Goal: Task Accomplishment & Management: Manage account settings

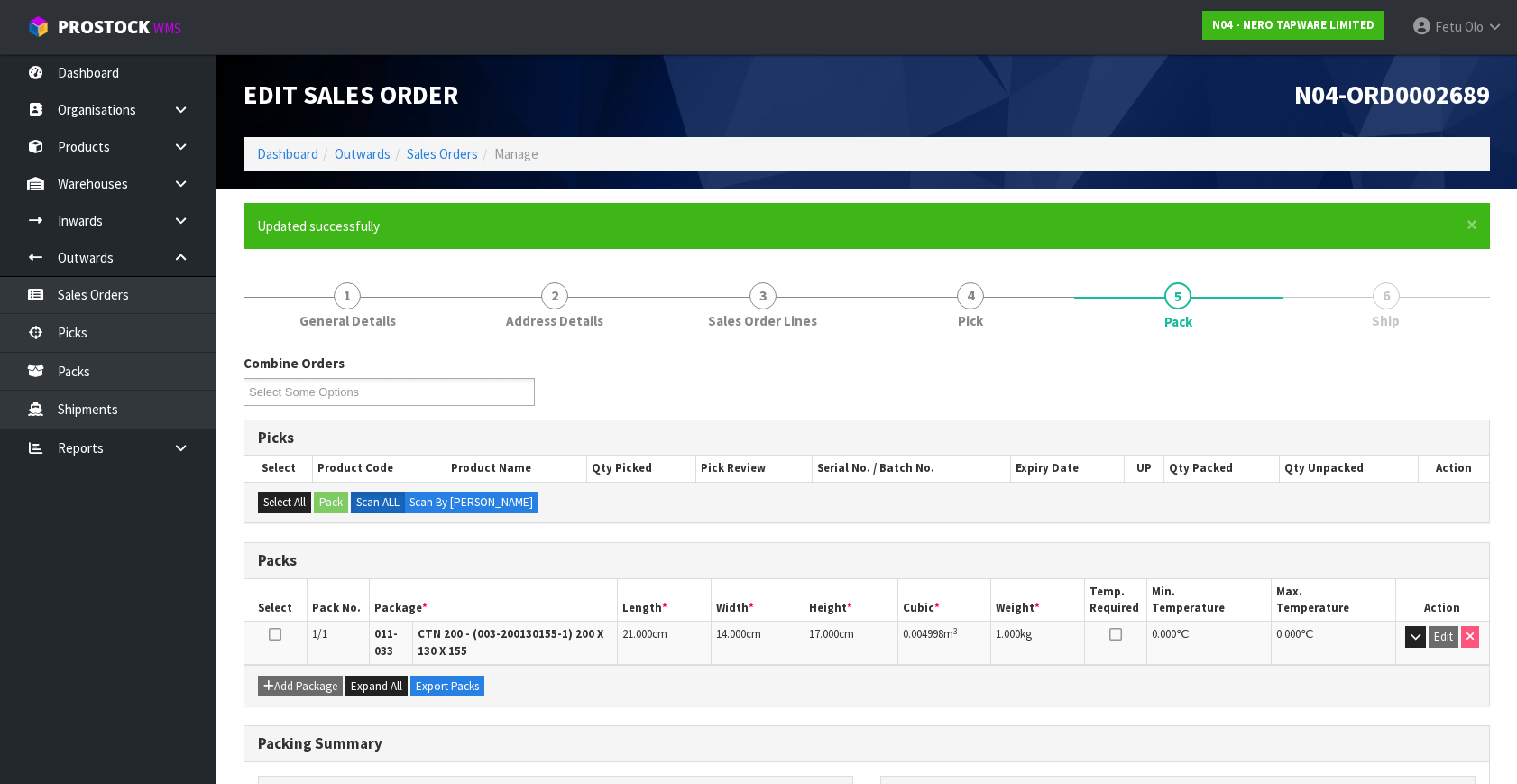
scroll to position [232, 0]
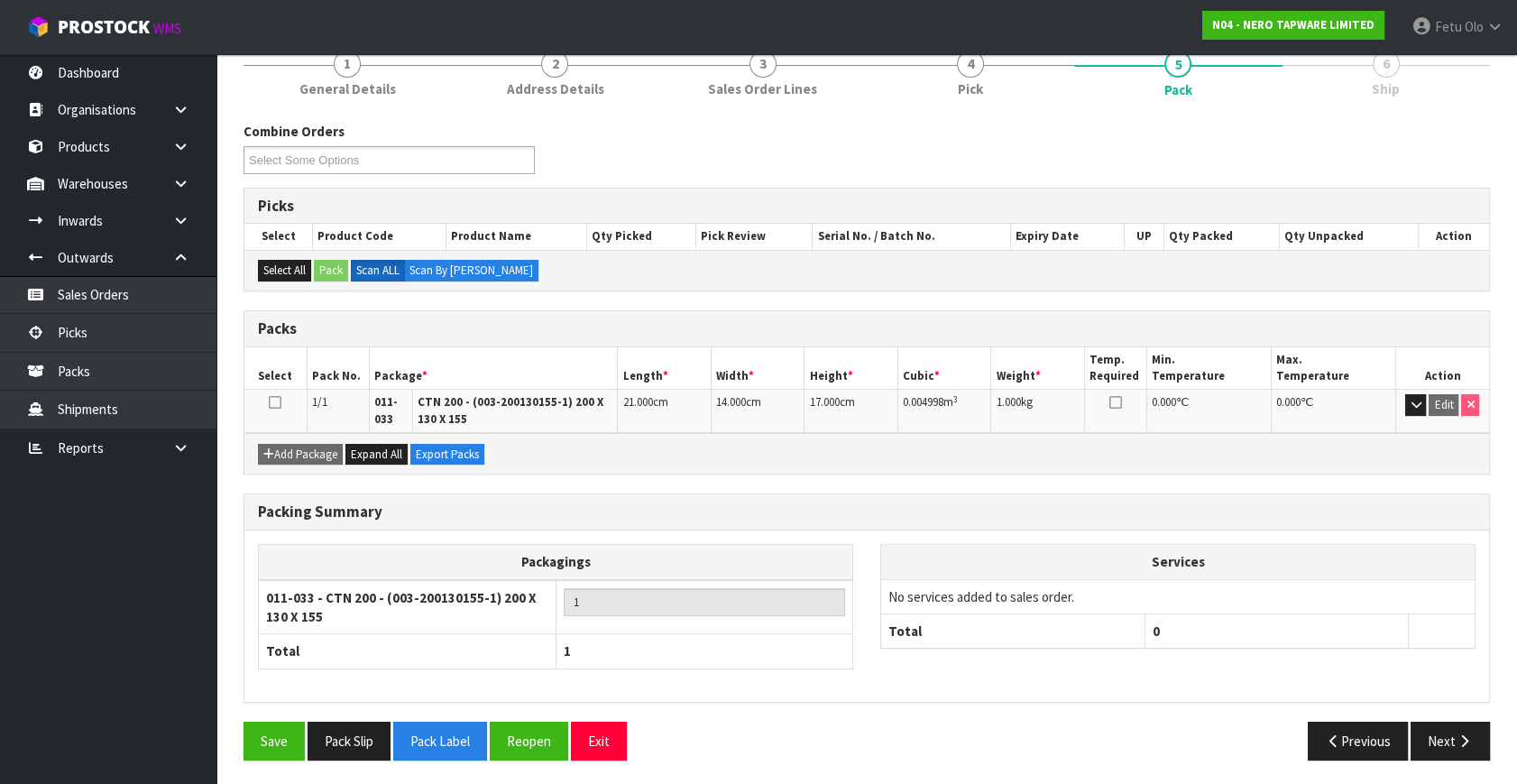
click at [713, 523] on div "Packing Summary" at bounding box center [867, 512] width 1245 height 36
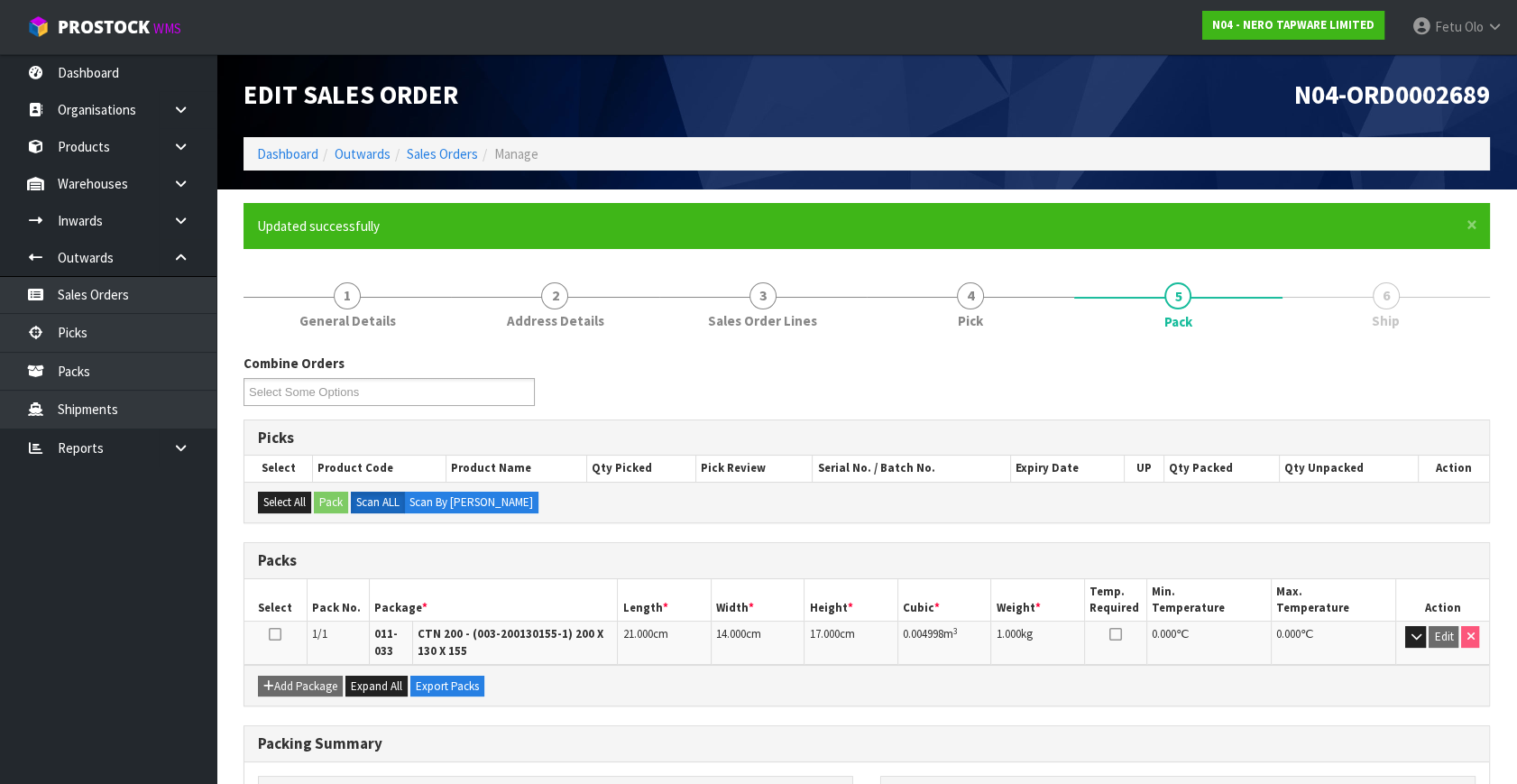
scroll to position [0, 0]
click at [74, 336] on link "Picks" at bounding box center [108, 332] width 216 height 37
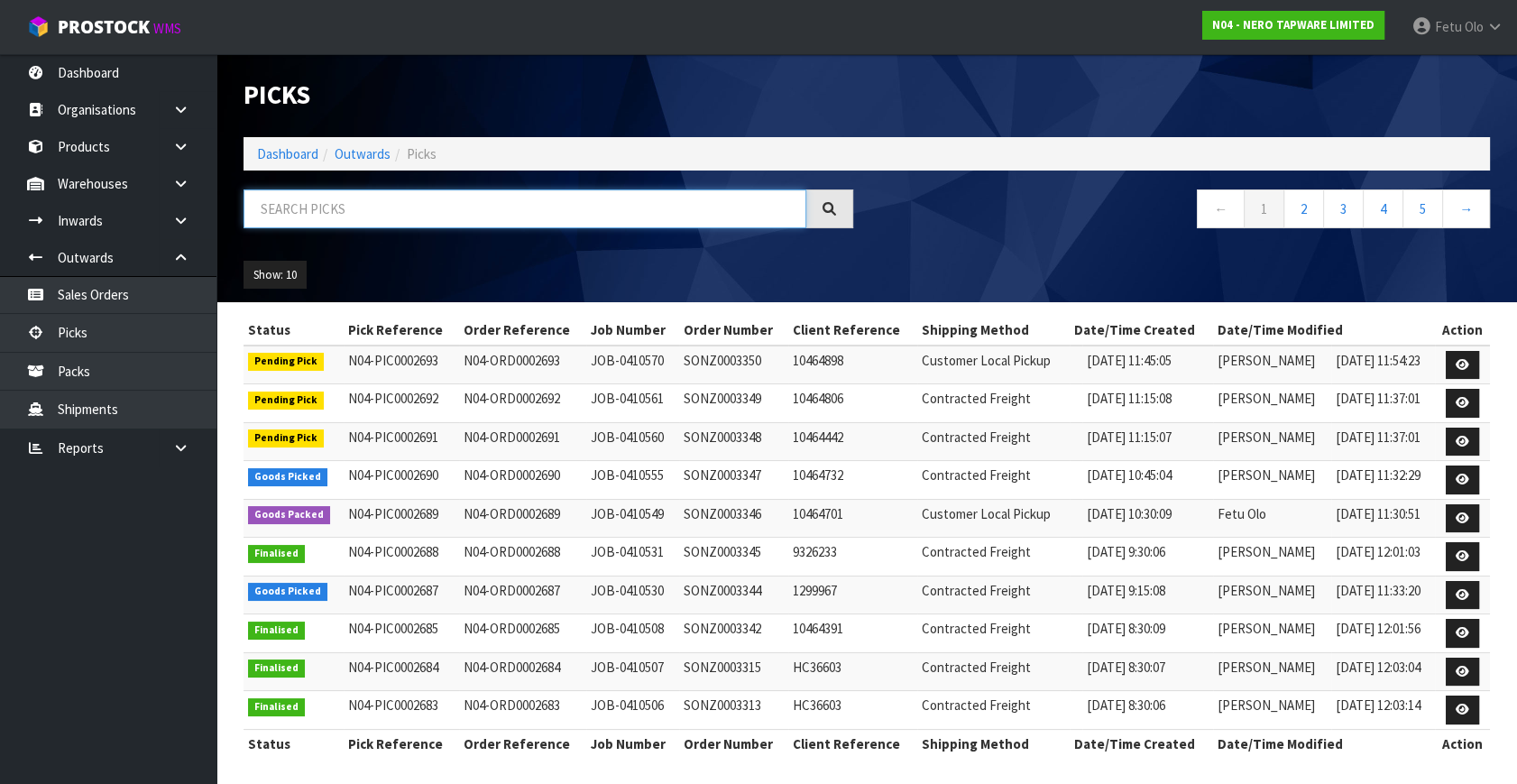
click at [346, 215] on input "text" at bounding box center [524, 209] width 562 height 39
drag, startPoint x: 352, startPoint y: 216, endPoint x: 342, endPoint y: 215, distance: 10.0
click at [346, 215] on input "text" at bounding box center [524, 209] width 562 height 39
click at [342, 215] on input "text" at bounding box center [524, 209] width 562 height 39
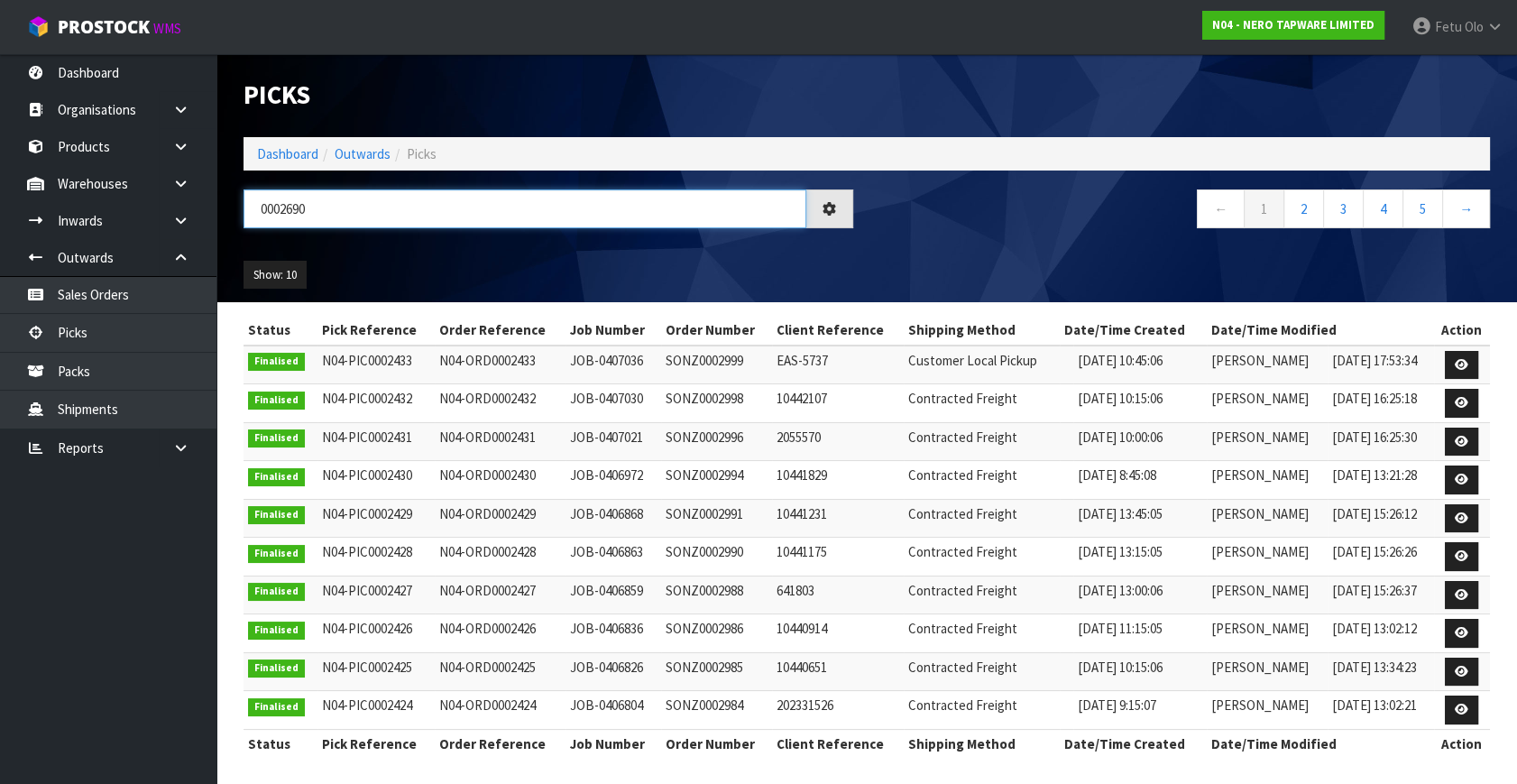
type input "0002690"
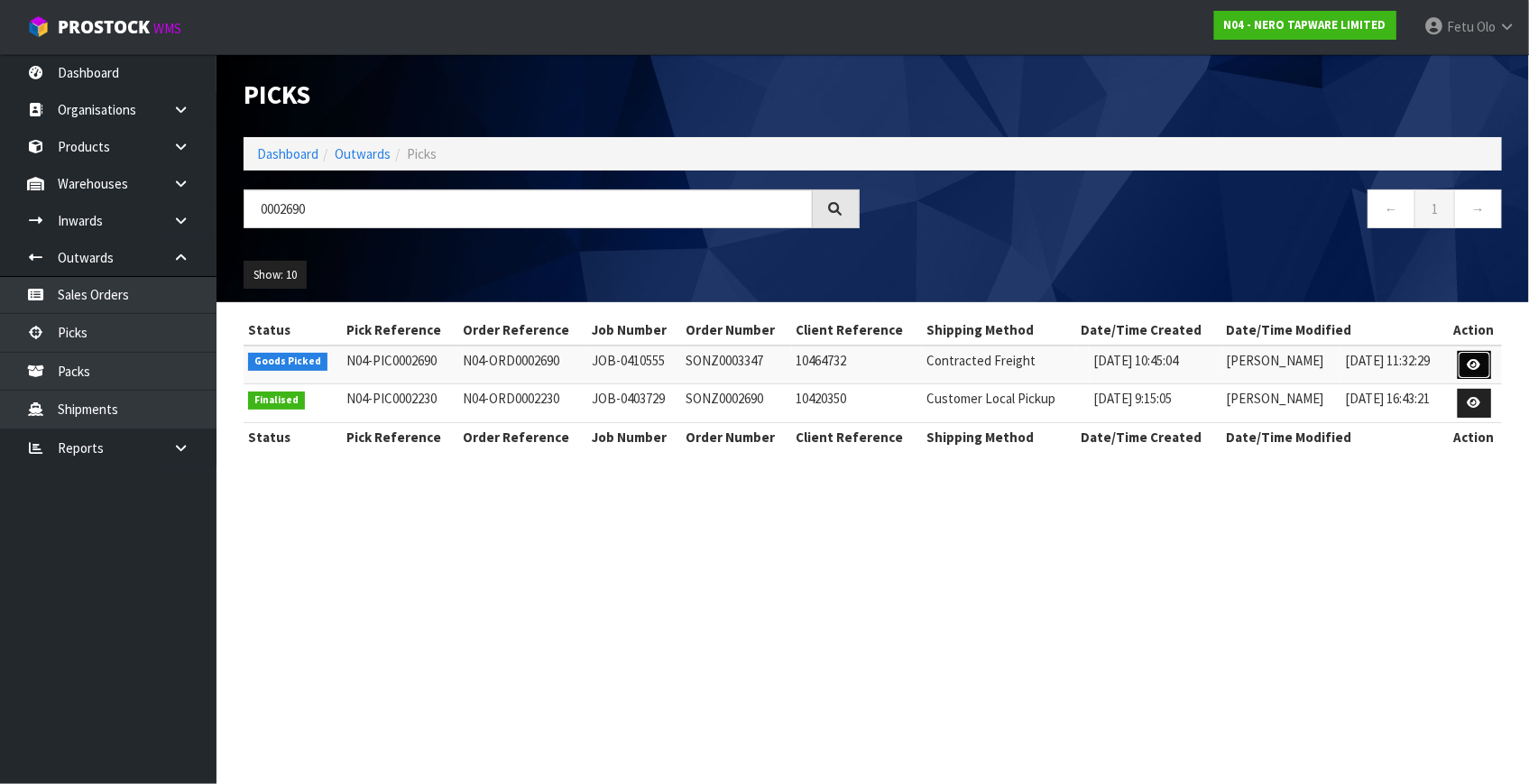
click at [1472, 365] on icon at bounding box center [1474, 365] width 14 height 12
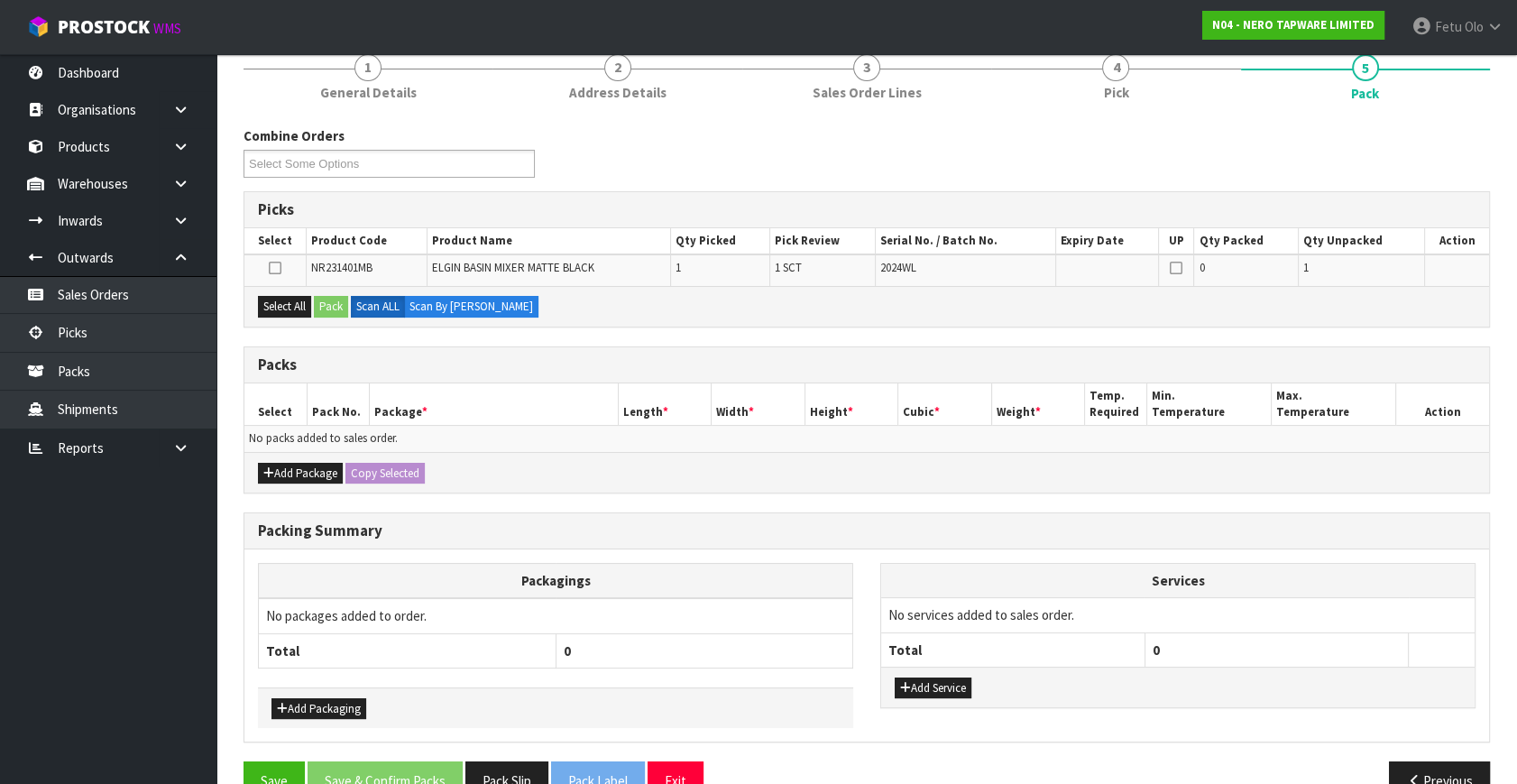
scroll to position [163, 0]
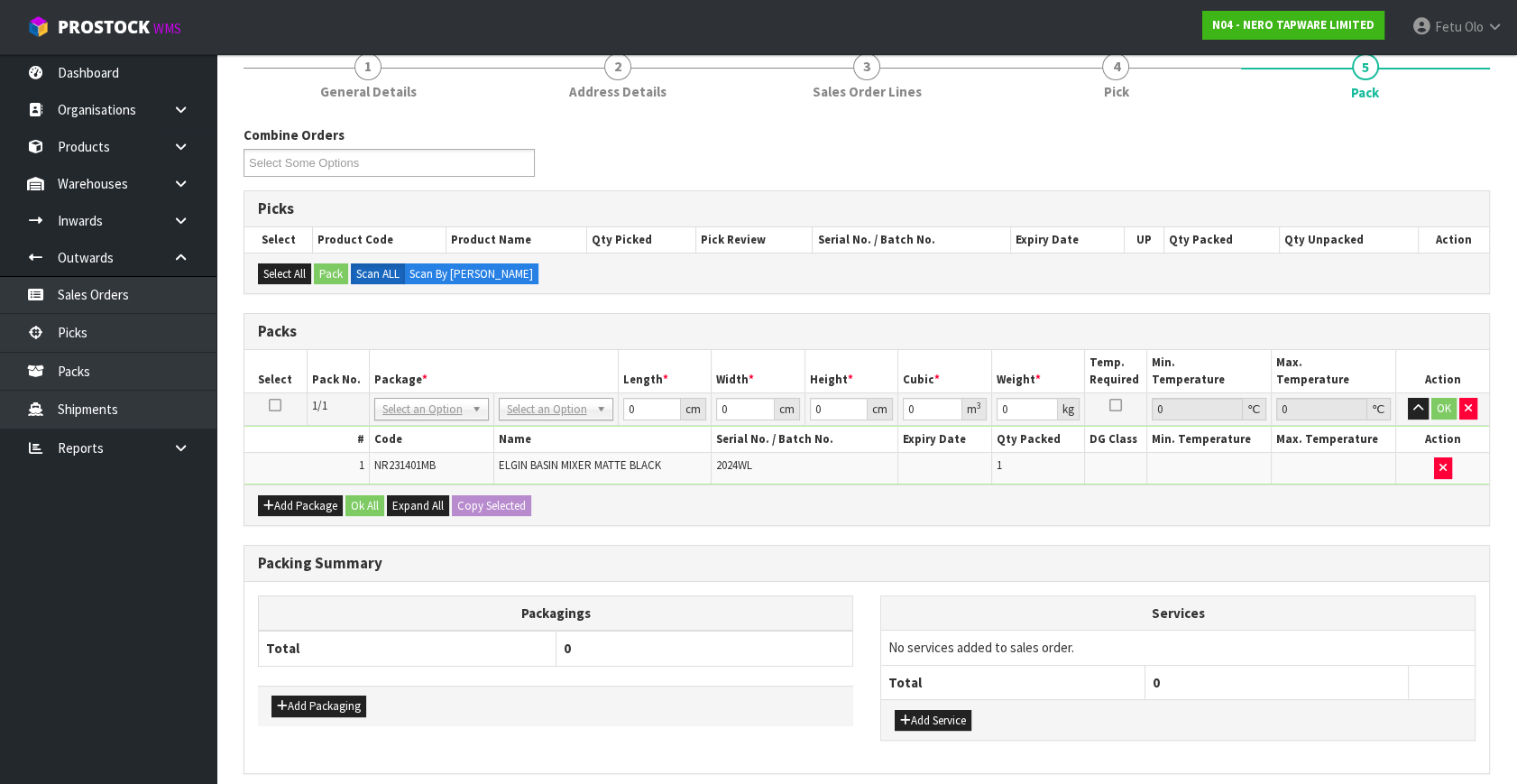
click at [443, 414] on td "NONE 007-001 007-002 007-004 007-009 007-013 007-014 007-015 007-017 007-018 00…" at bounding box center [431, 409] width 125 height 33
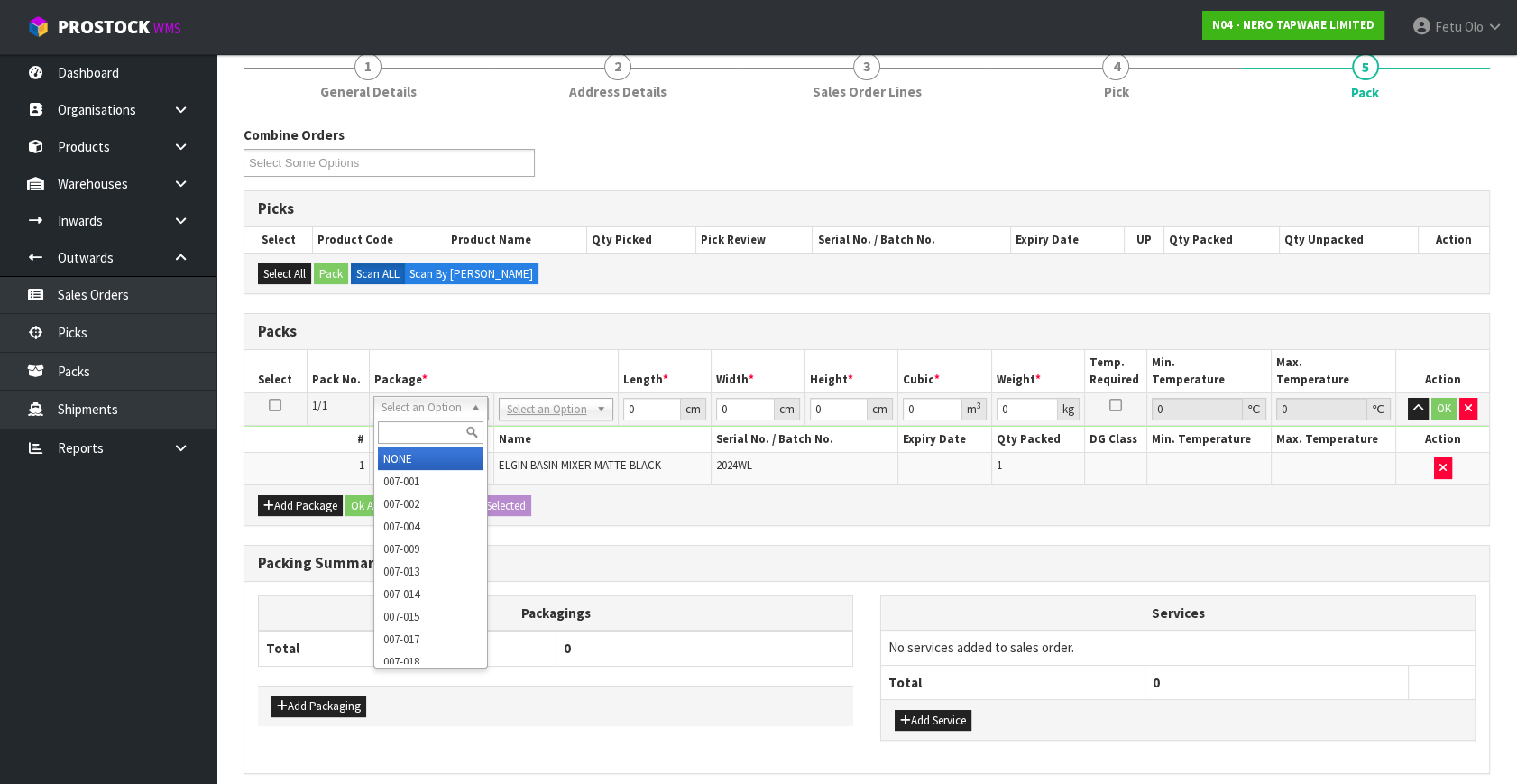
click at [428, 430] on input "text" at bounding box center [431, 432] width 106 height 23
type input "011"
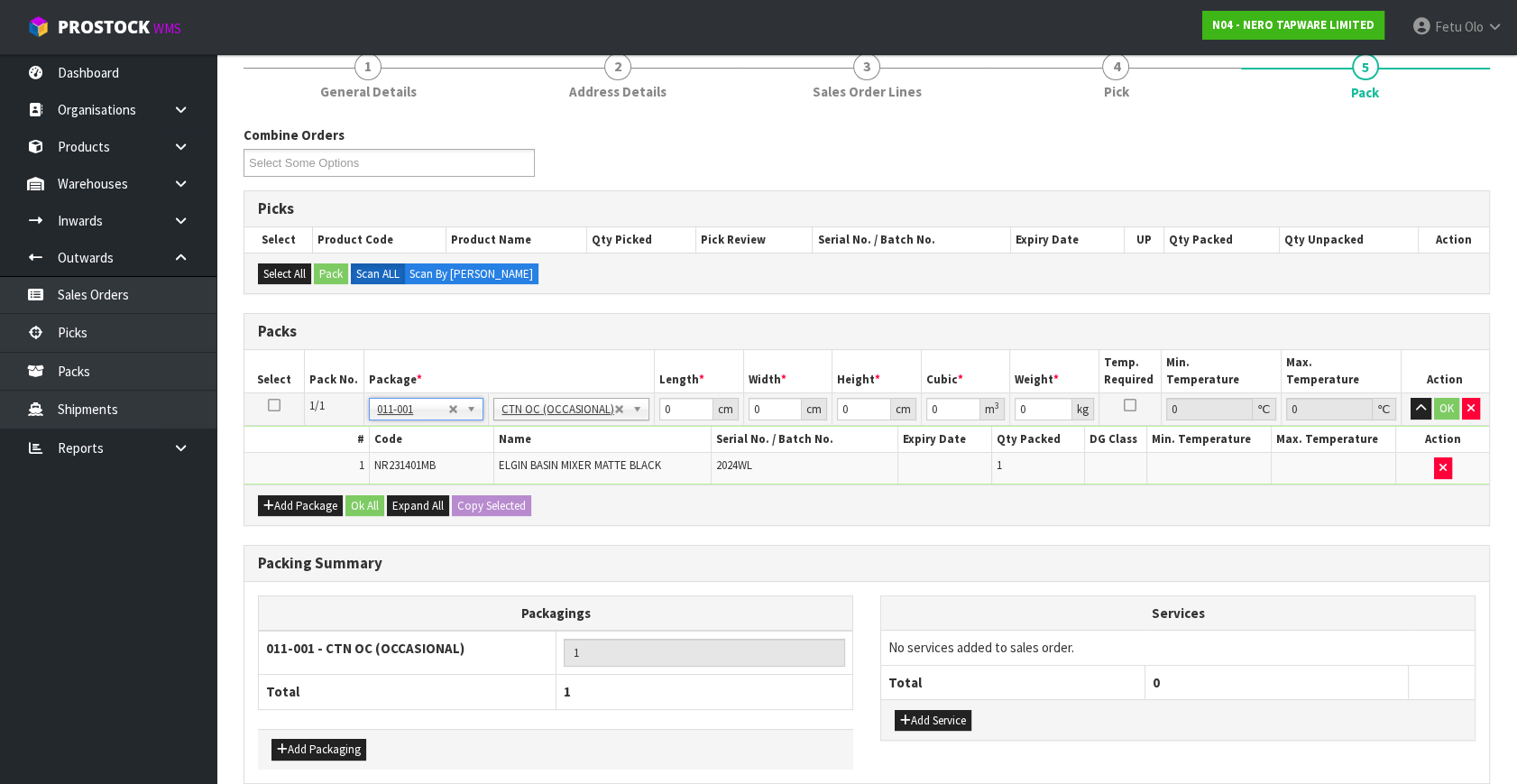
type input "1.65"
drag, startPoint x: 477, startPoint y: 432, endPoint x: 284, endPoint y: 395, distance: 196.5
click at [284, 395] on tr "1/1 NONE 007-001 007-002 007-004 007-009 007-013 007-014 007-015 007-017 007-01…" at bounding box center [867, 409] width 1245 height 33
type input "32"
type input "24"
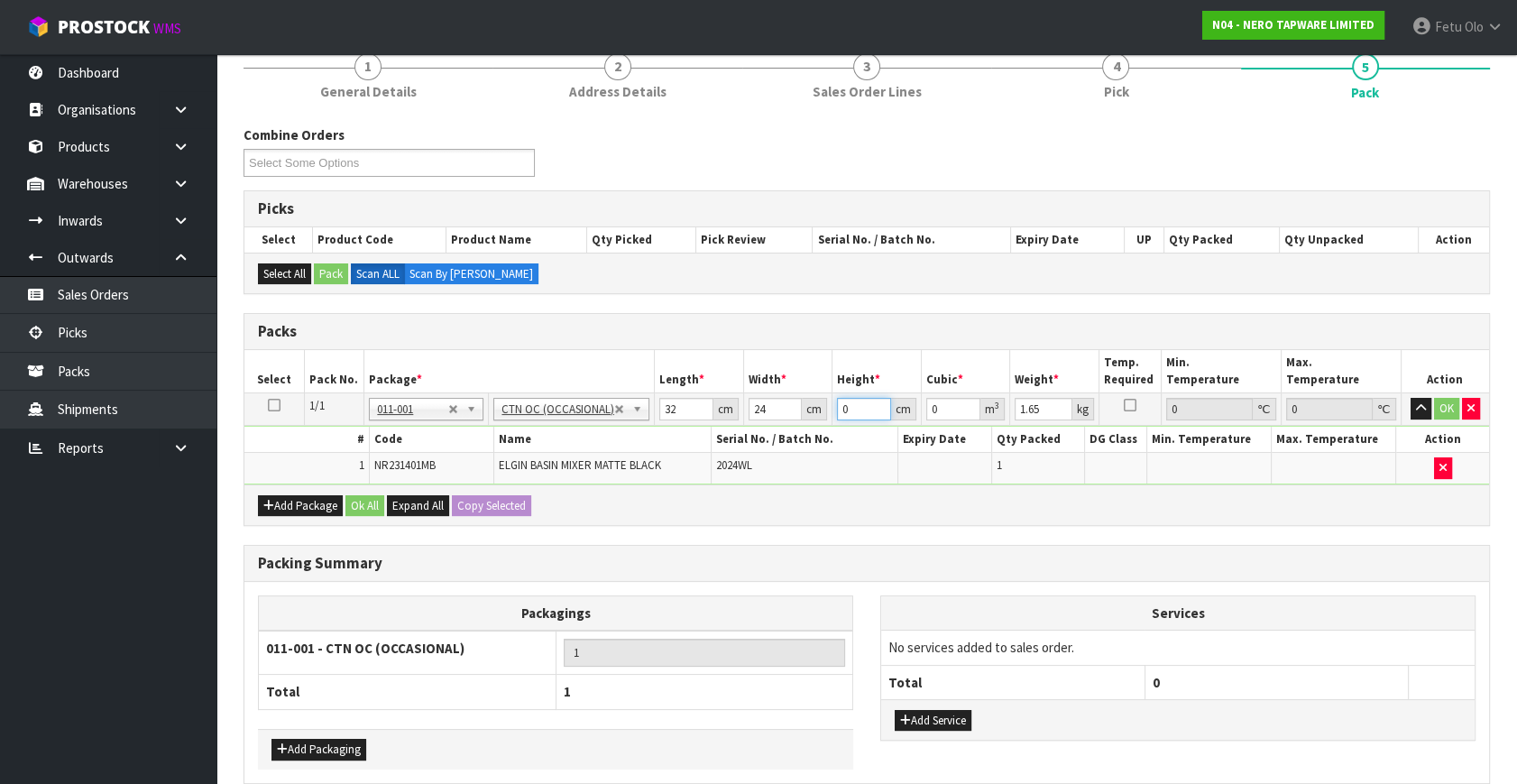
type input "1"
type input "0.000768"
type input "12"
type input "0.009216"
type input "12"
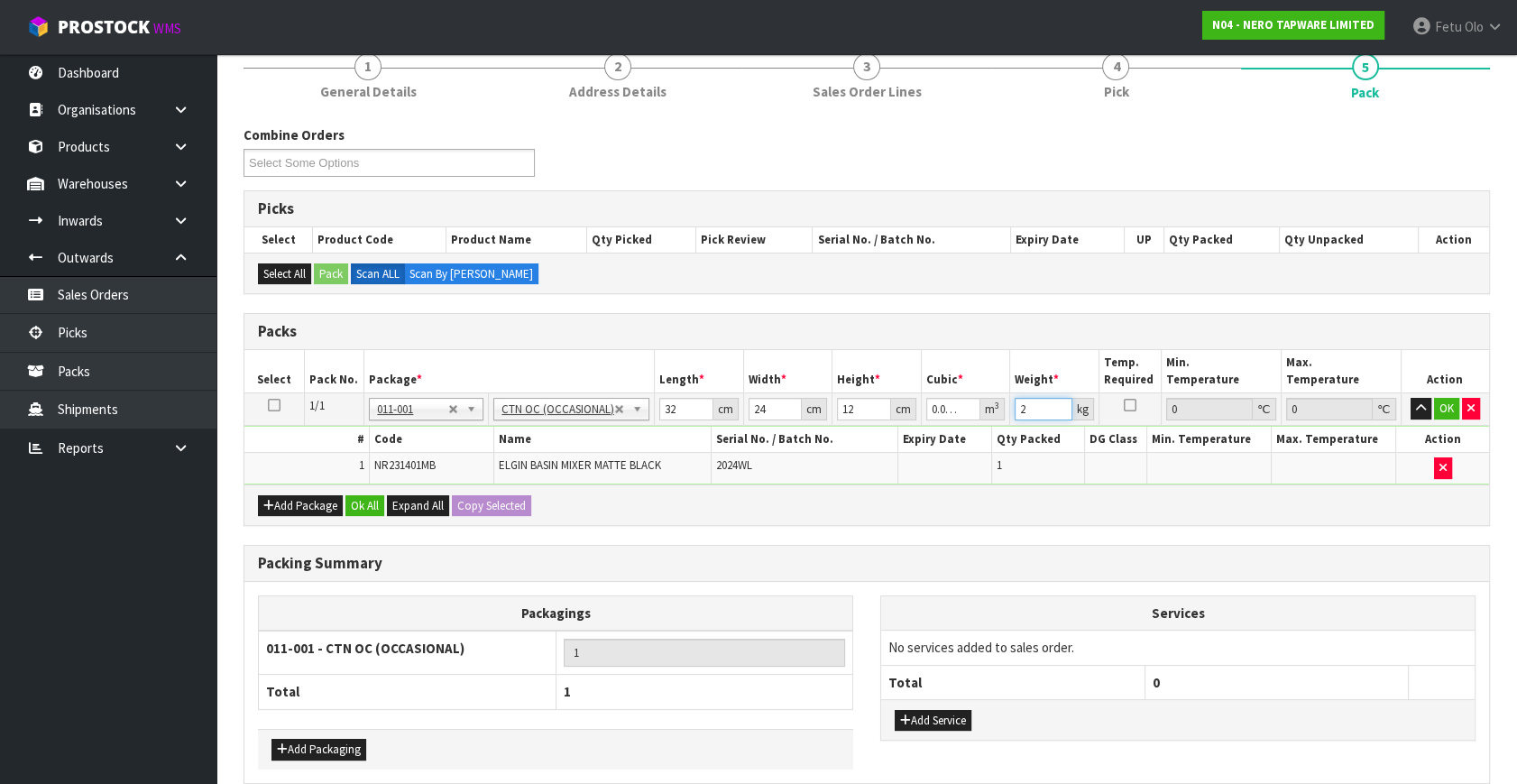
type input "2"
click button "OK" at bounding box center [1447, 408] width 26 height 22
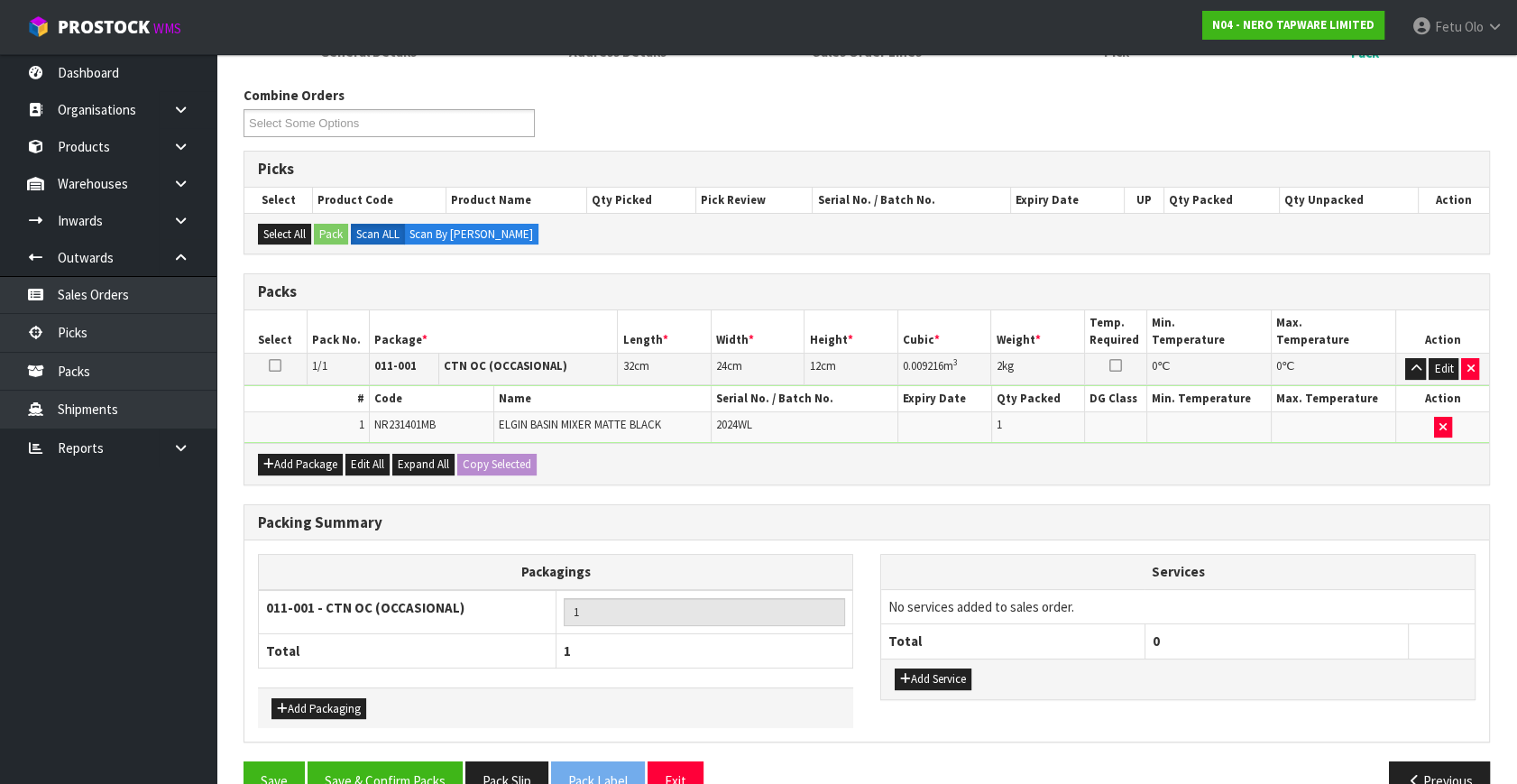
scroll to position [242, 0]
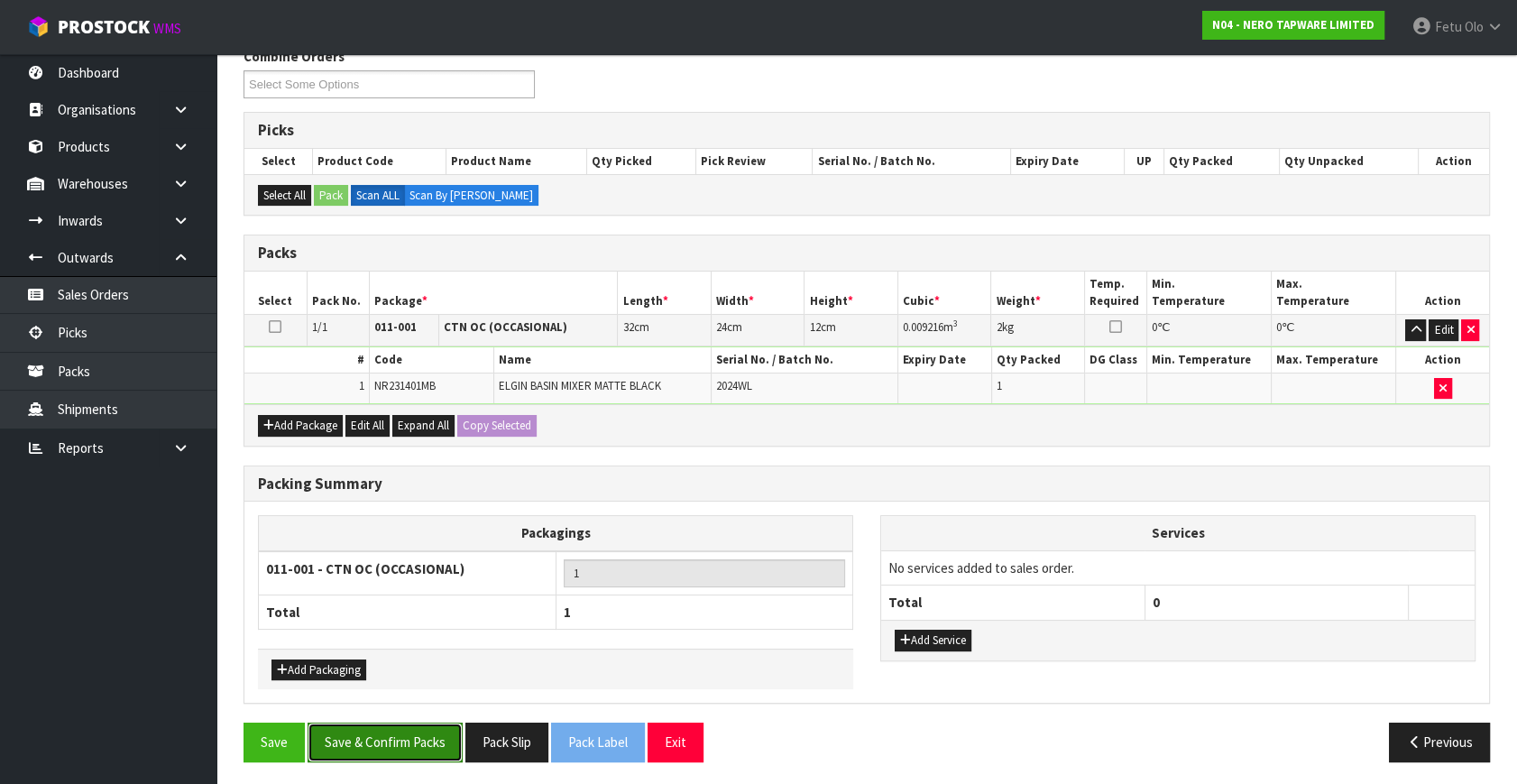
click at [391, 727] on button "Save & Confirm Packs" at bounding box center [385, 742] width 155 height 39
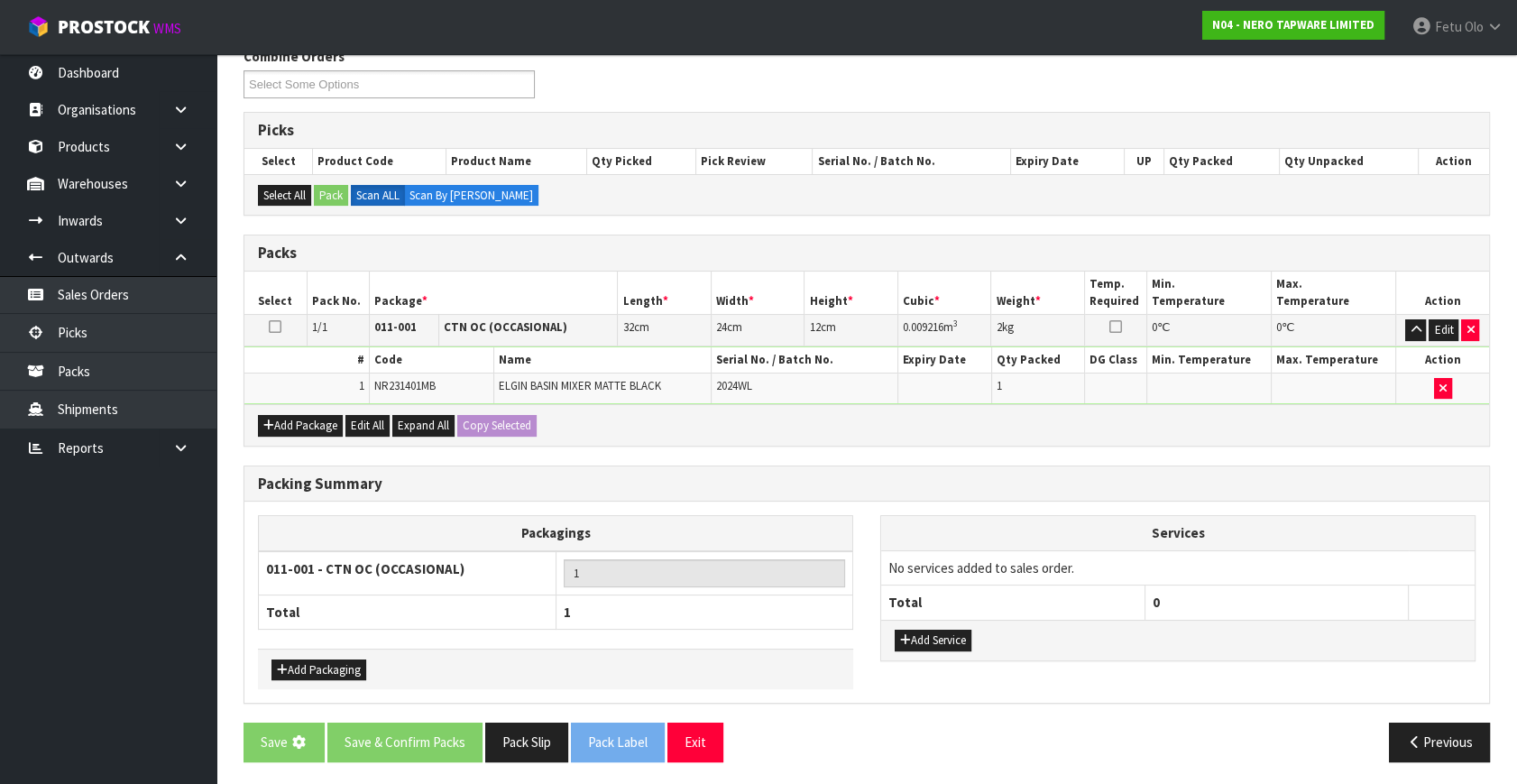
scroll to position [0, 0]
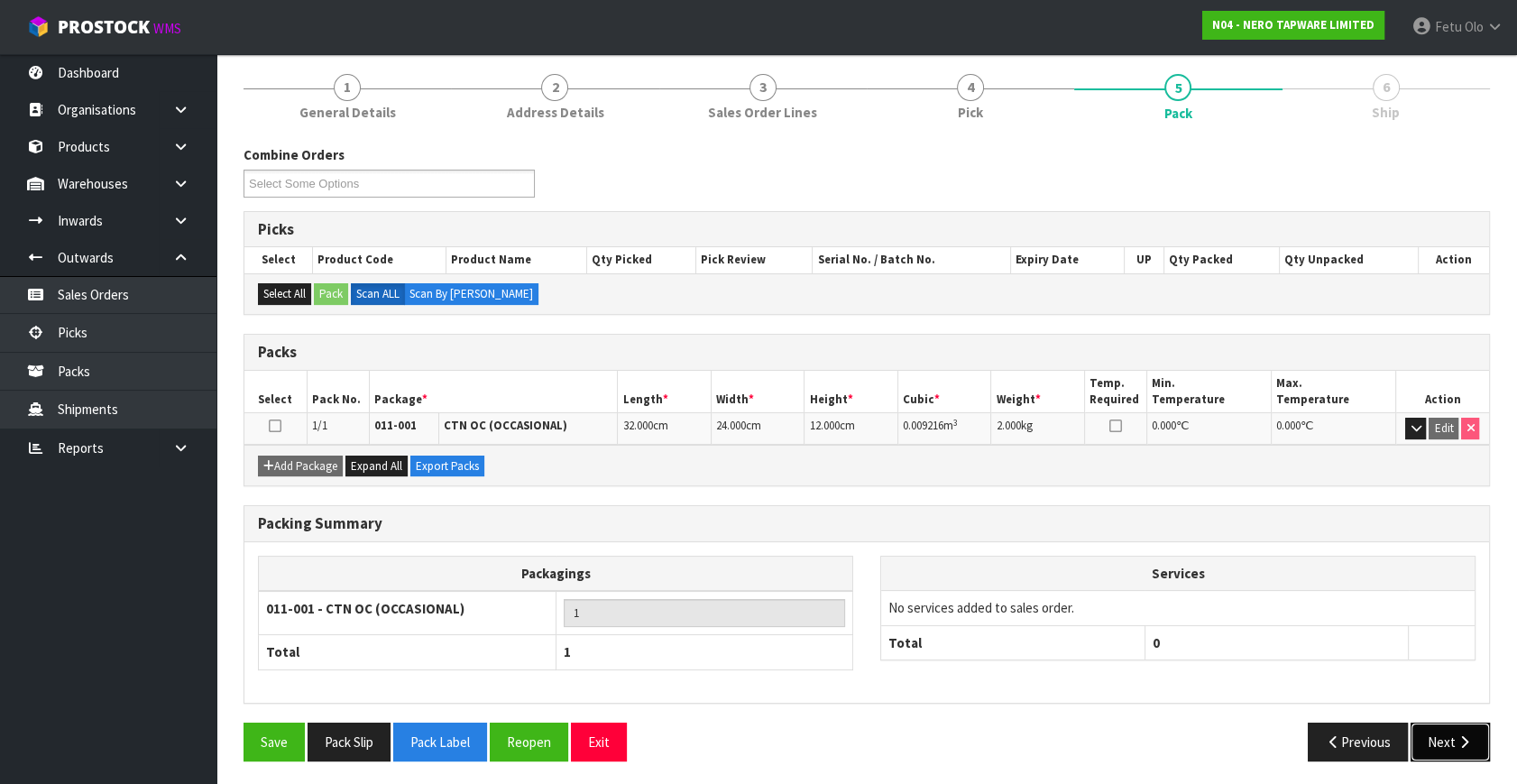
click at [1447, 745] on button "Next" at bounding box center [1450, 742] width 79 height 39
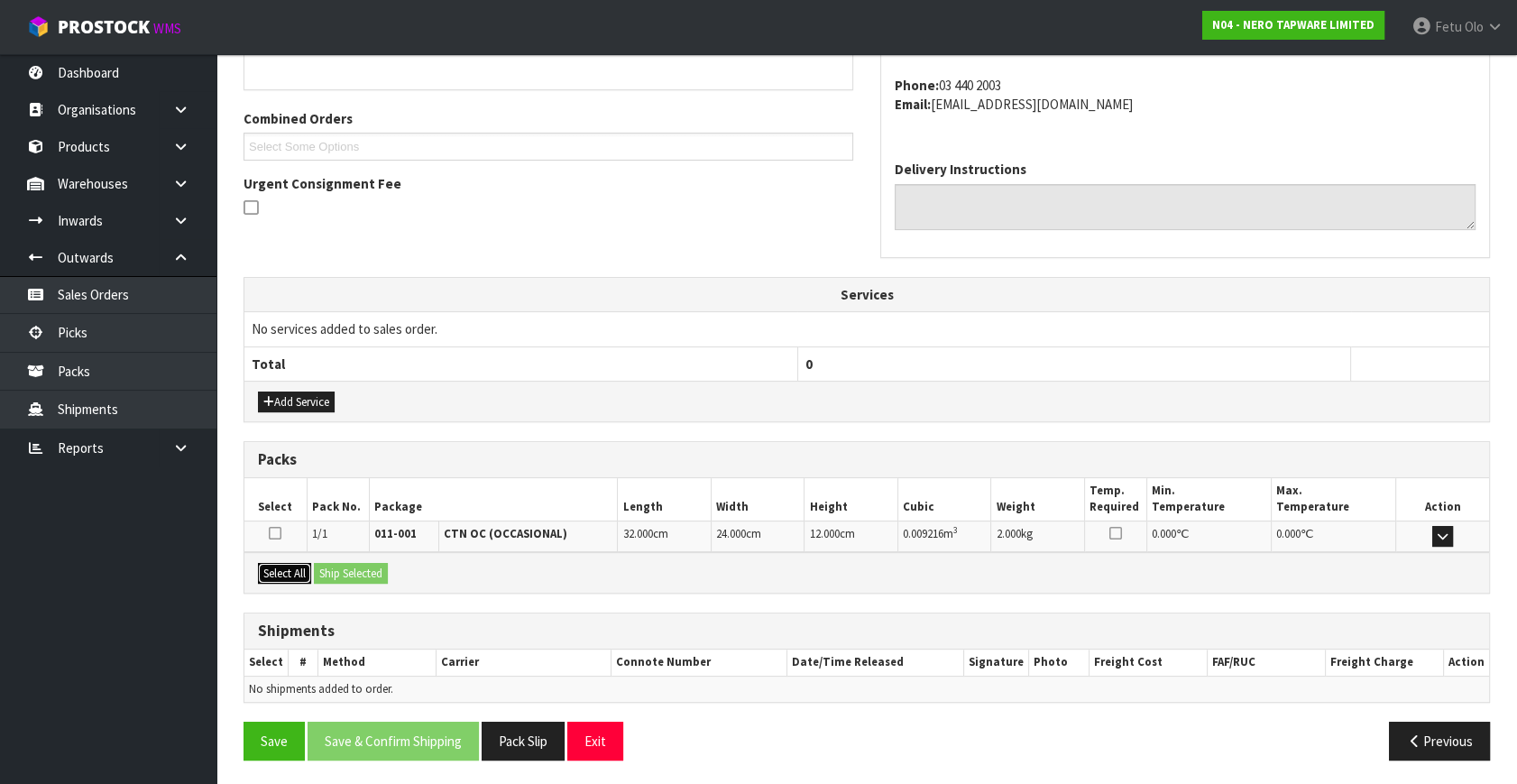
click at [301, 568] on button "Select All" at bounding box center [284, 573] width 53 height 22
click at [337, 568] on button "Ship Selected" at bounding box center [350, 573] width 74 height 22
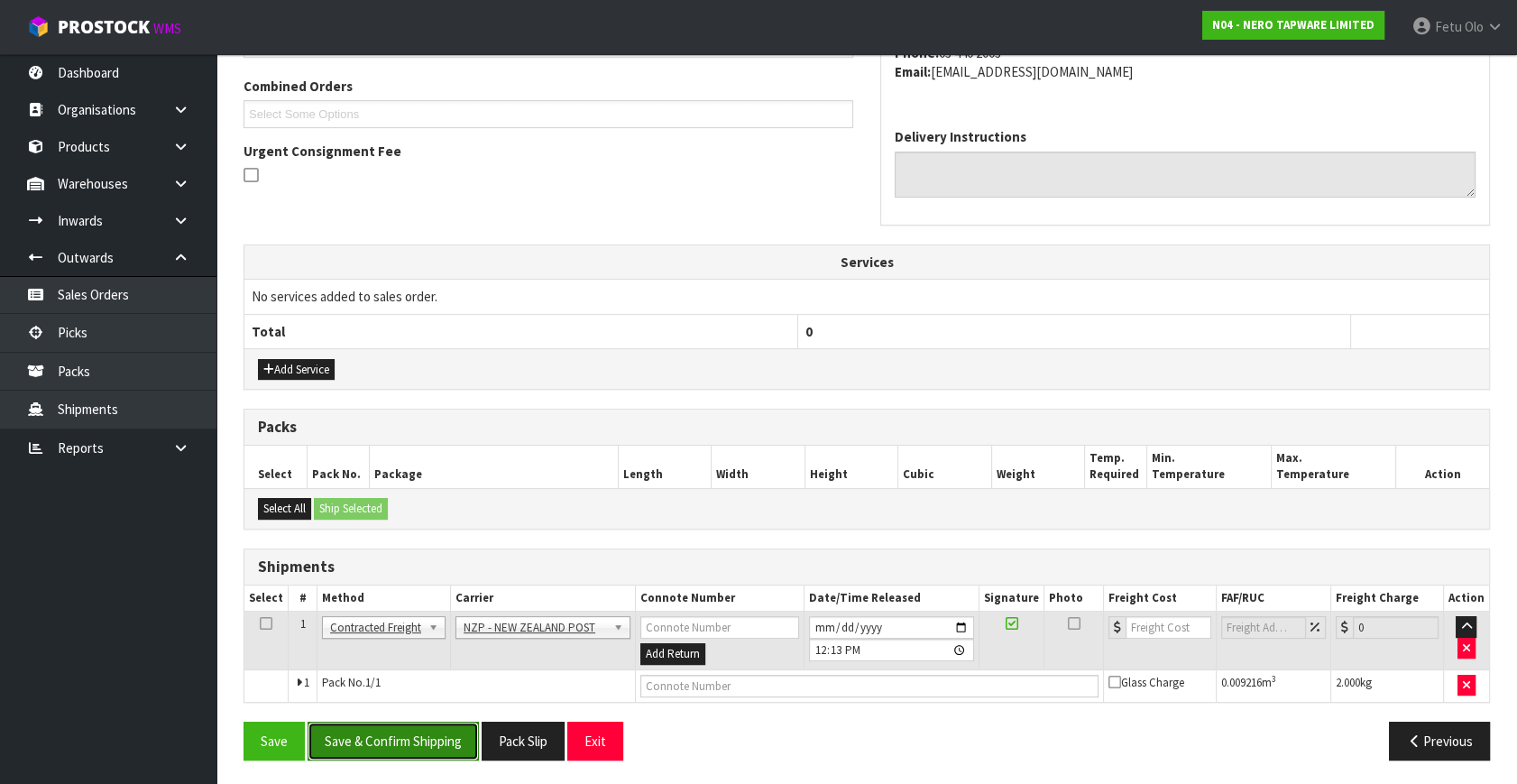
click at [409, 728] on button "Save & Confirm Shipping" at bounding box center [393, 741] width 171 height 39
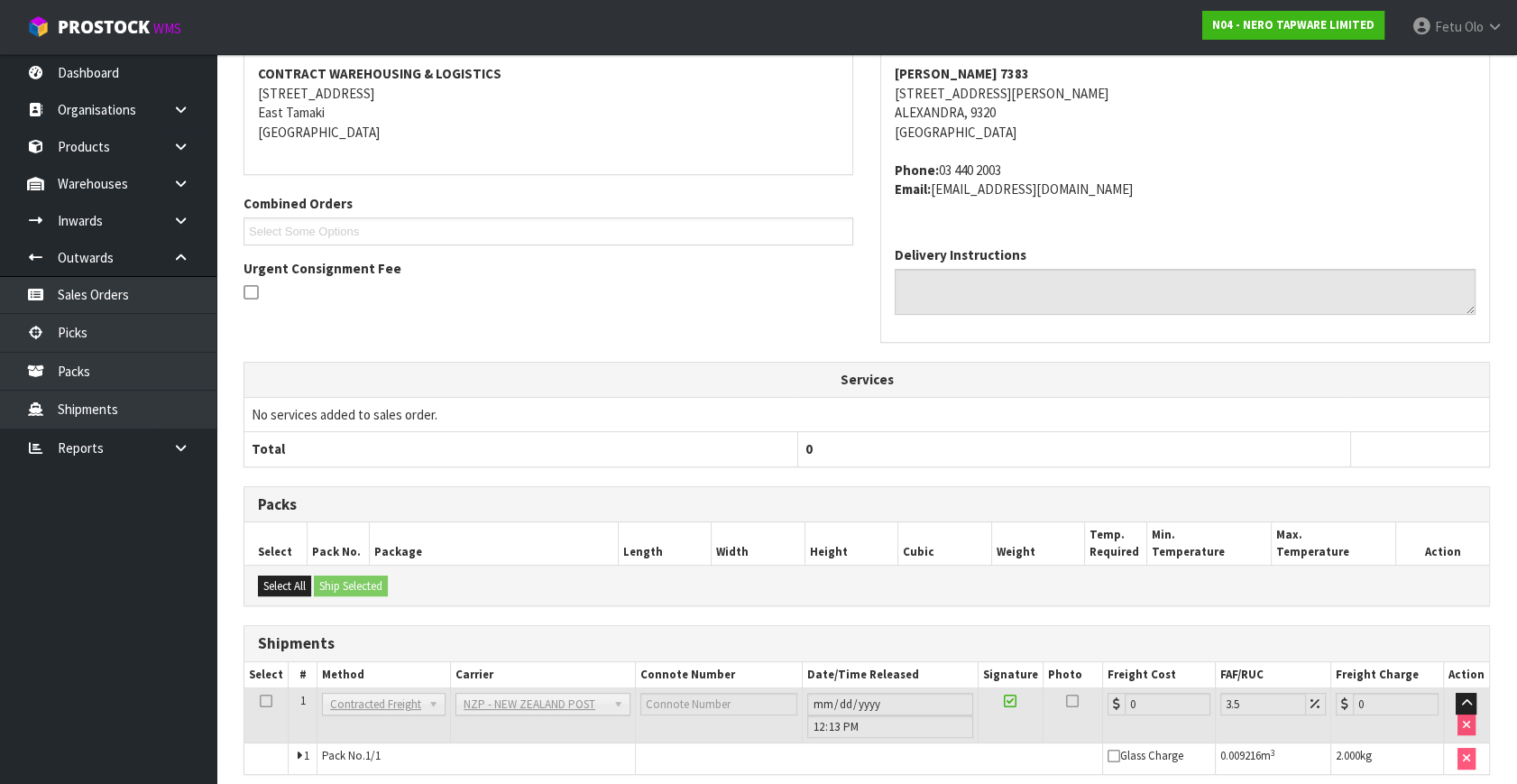
scroll to position [432, 0]
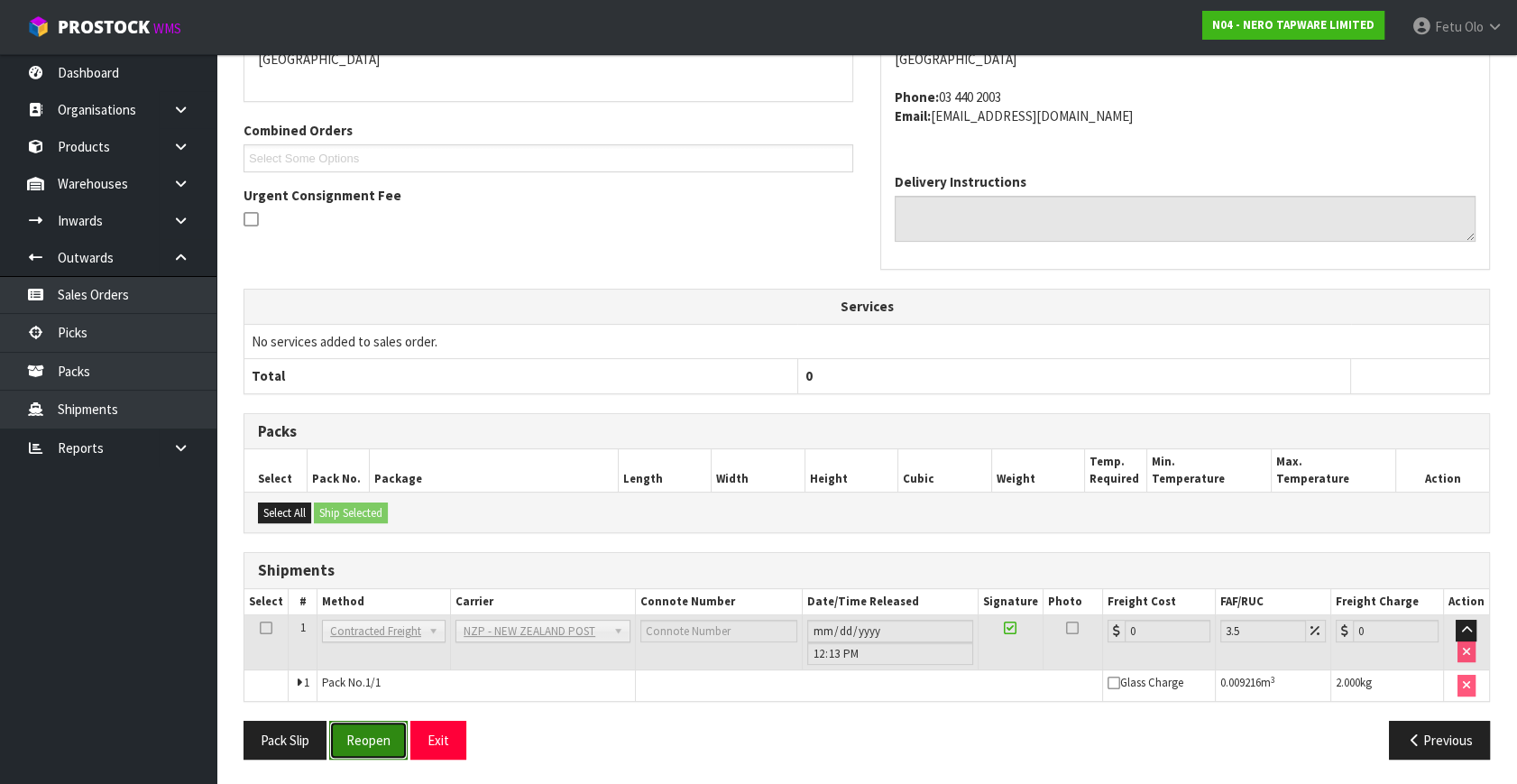
click at [375, 736] on button "Reopen" at bounding box center [368, 740] width 78 height 39
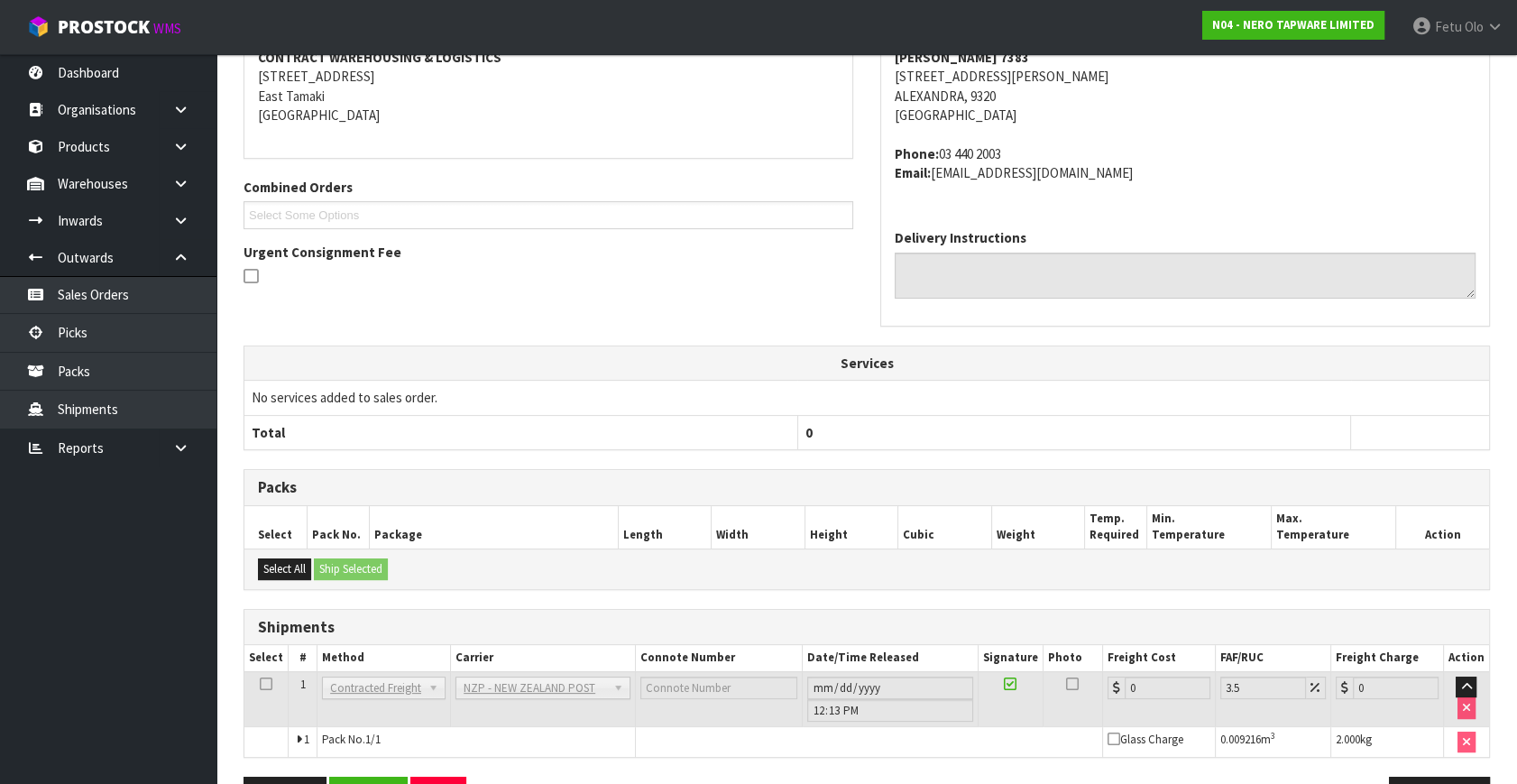
scroll to position [413, 0]
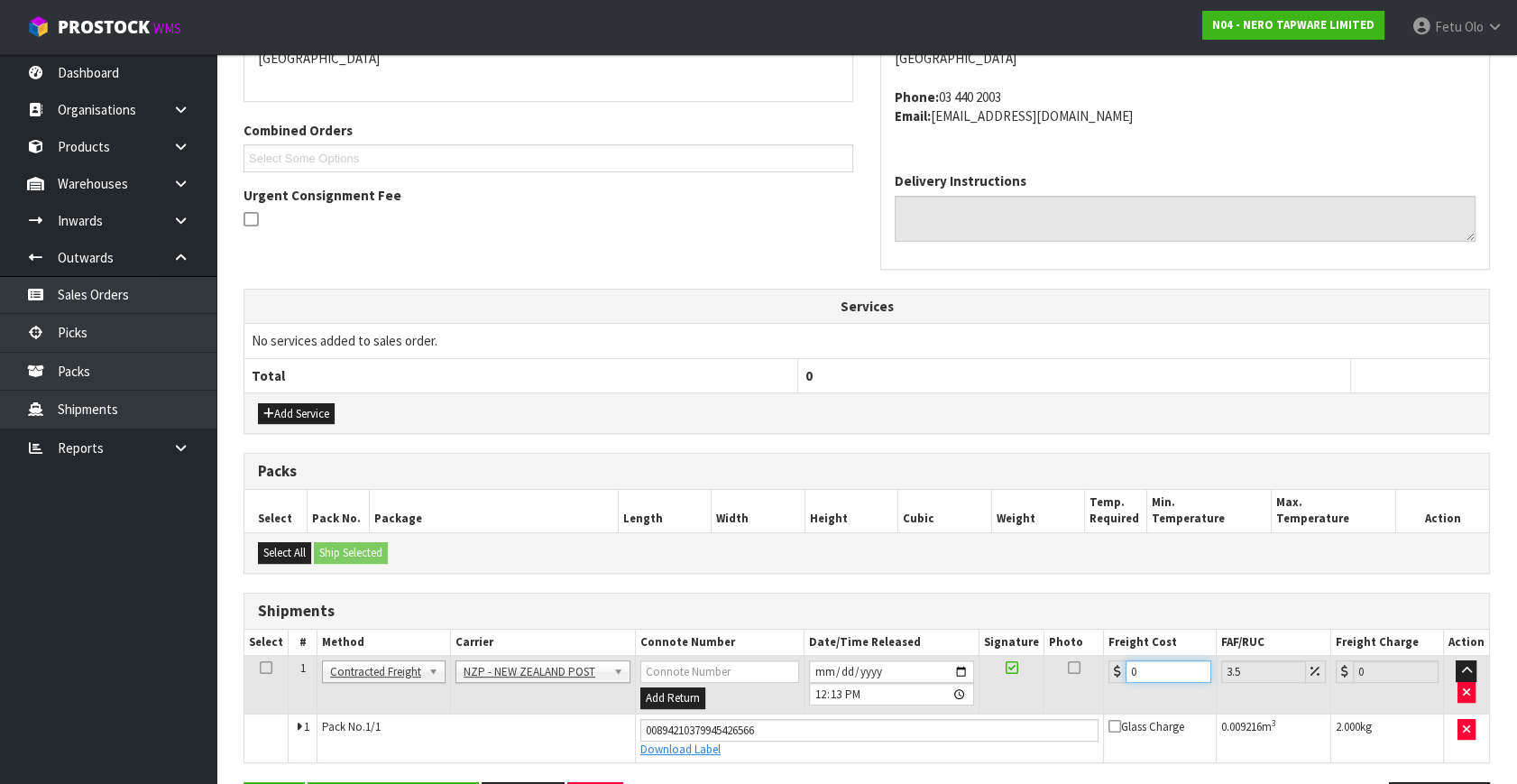
drag, startPoint x: 1161, startPoint y: 668, endPoint x: 543, endPoint y: 637, distance: 618.8
click at [551, 641] on table "Select # Method Carrier Connote Number Date/Time Released Signature Photo Freig…" at bounding box center [867, 696] width 1245 height 132
type input "1"
type input "1.03"
type input "11"
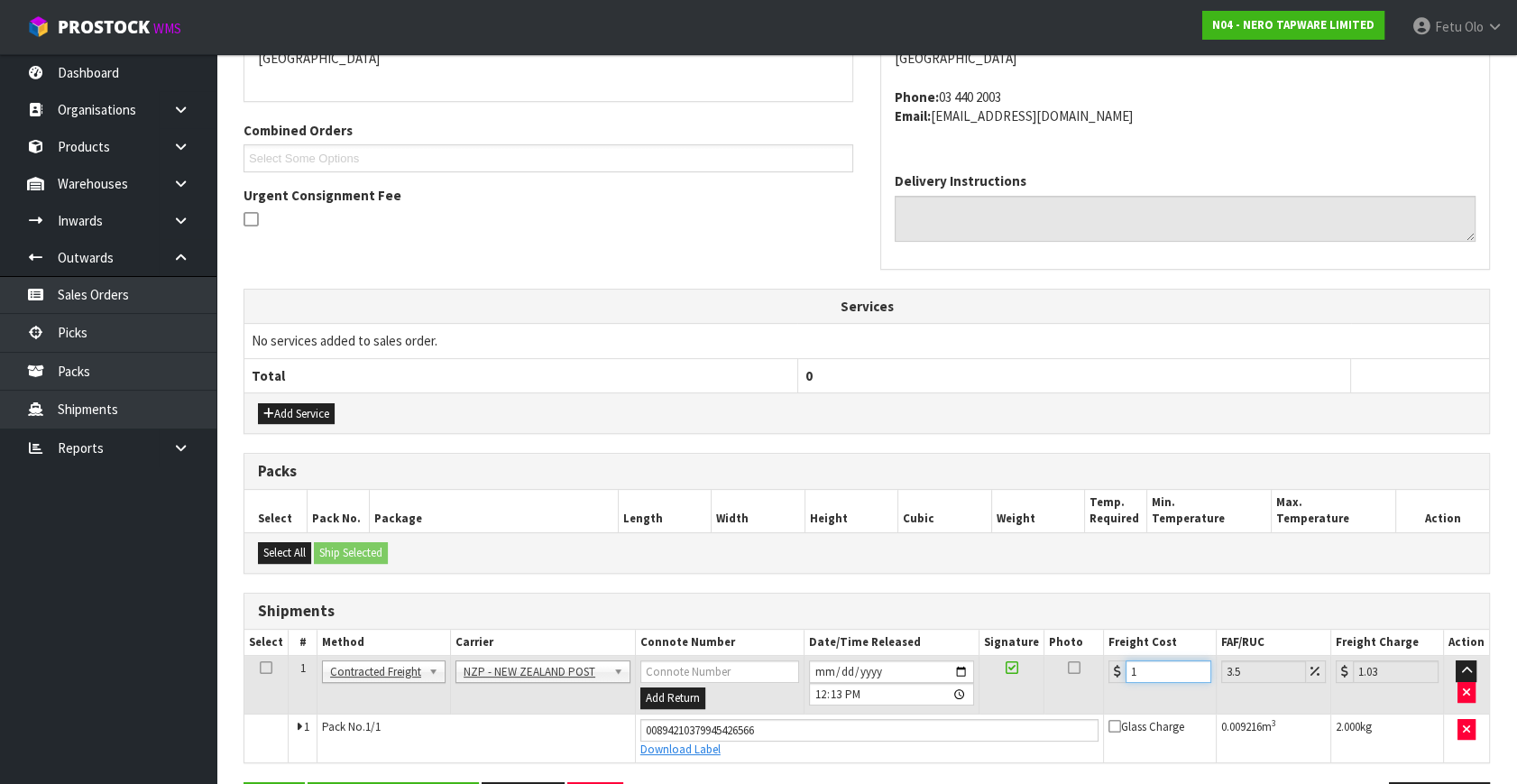
type input "11.38"
type input "11.6"
type input "12.01"
type input "11.61"
type input "12.02"
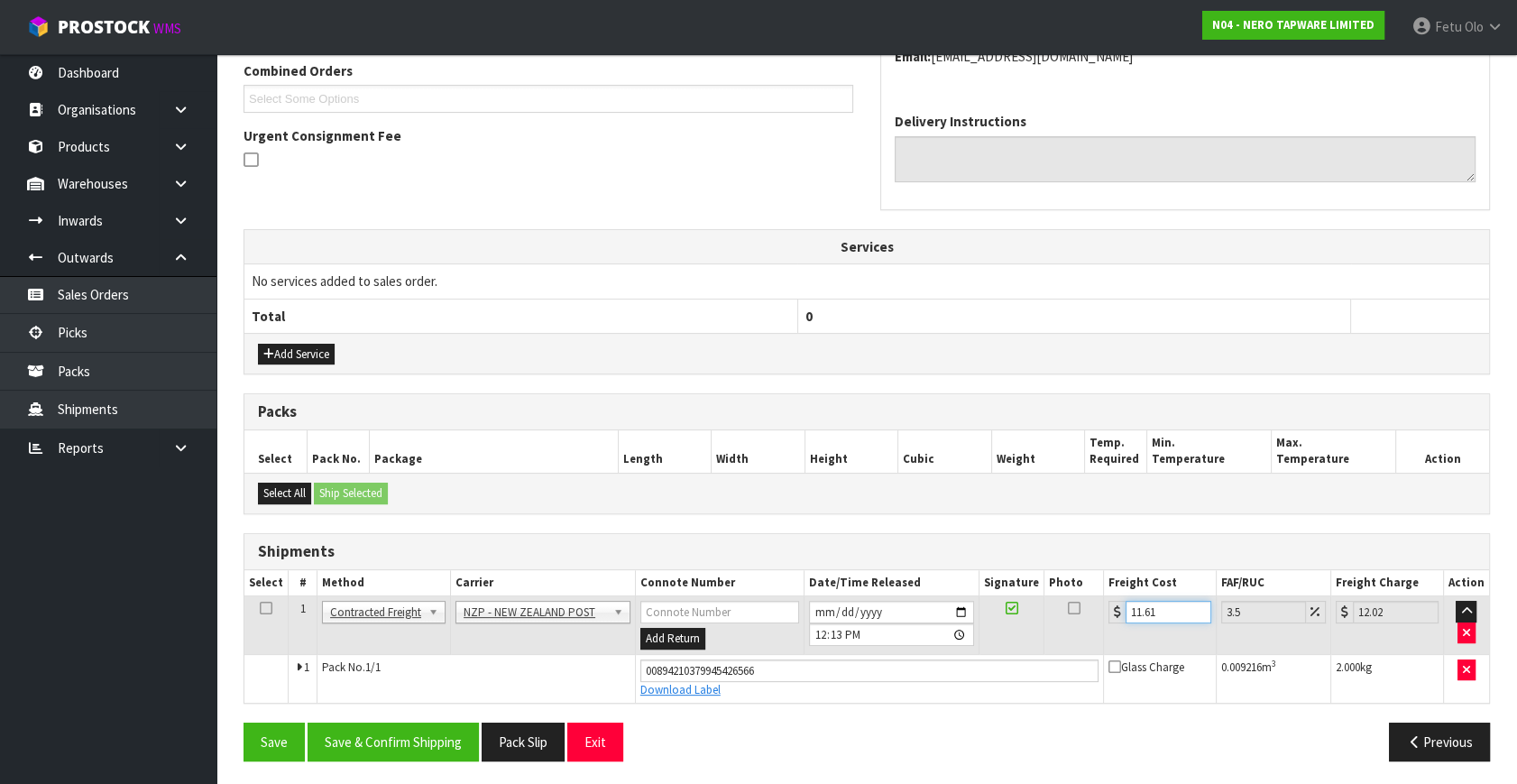
scroll to position [473, 0]
type input "11.61"
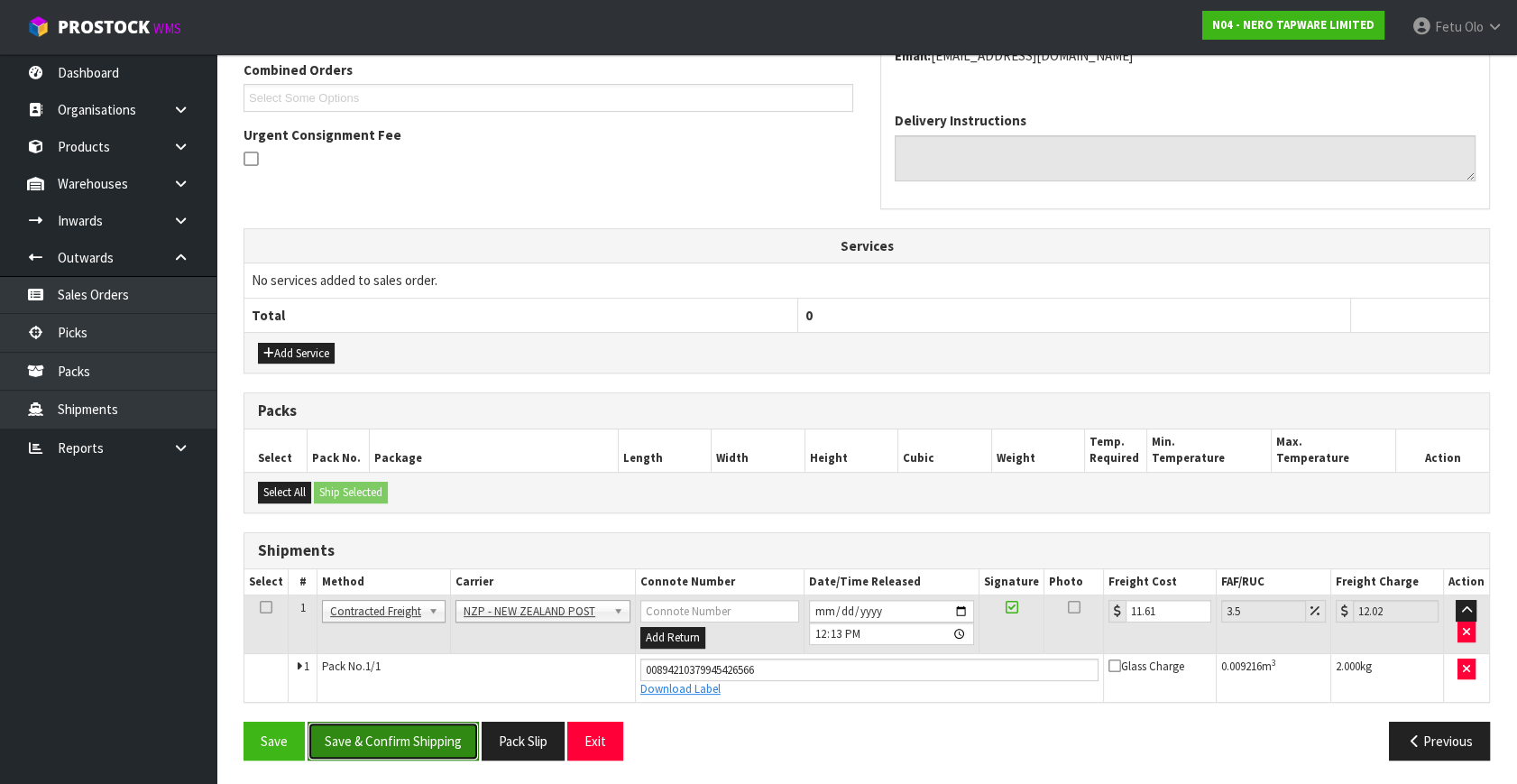
click at [364, 745] on button "Save & Confirm Shipping" at bounding box center [393, 741] width 171 height 39
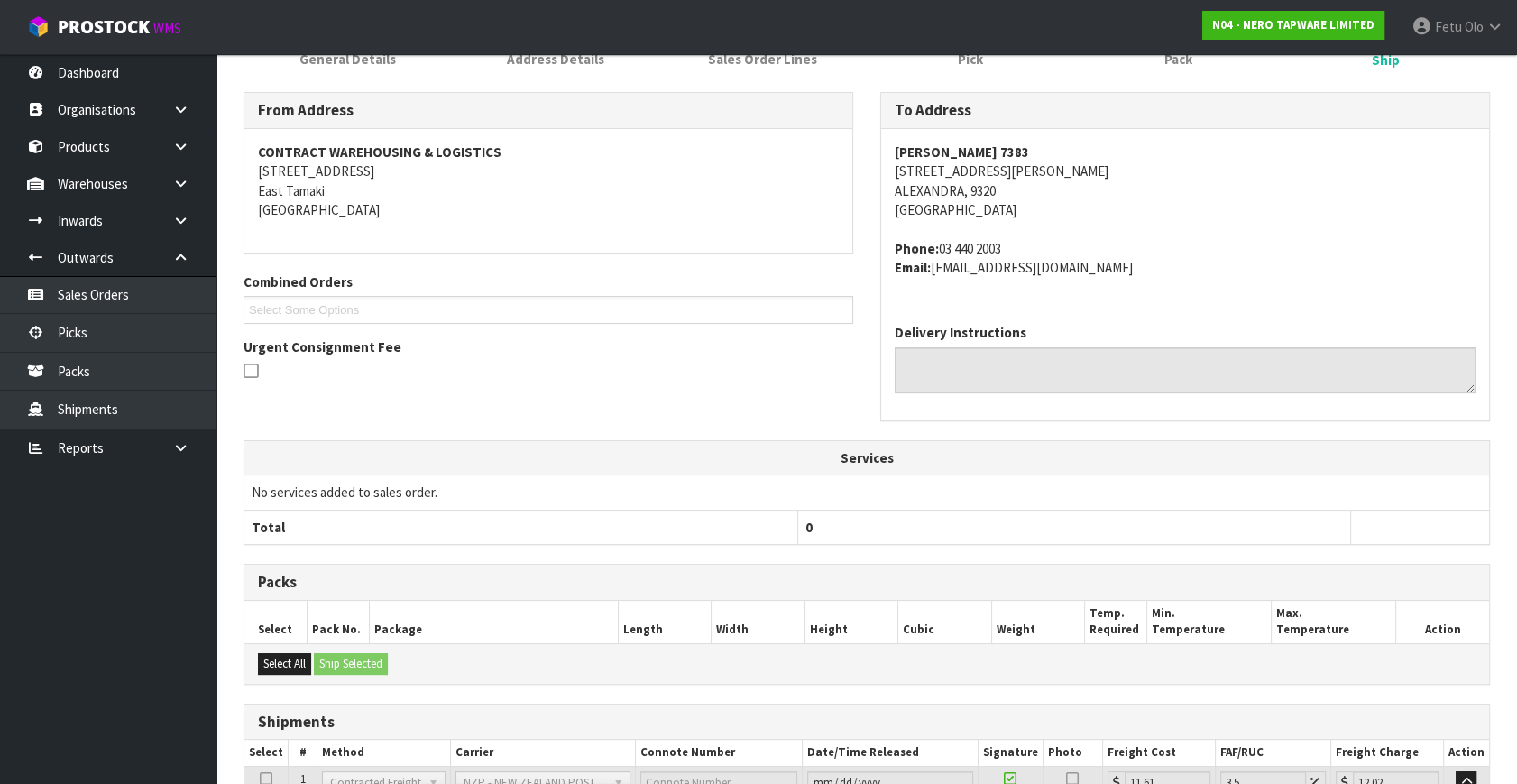
scroll to position [424, 0]
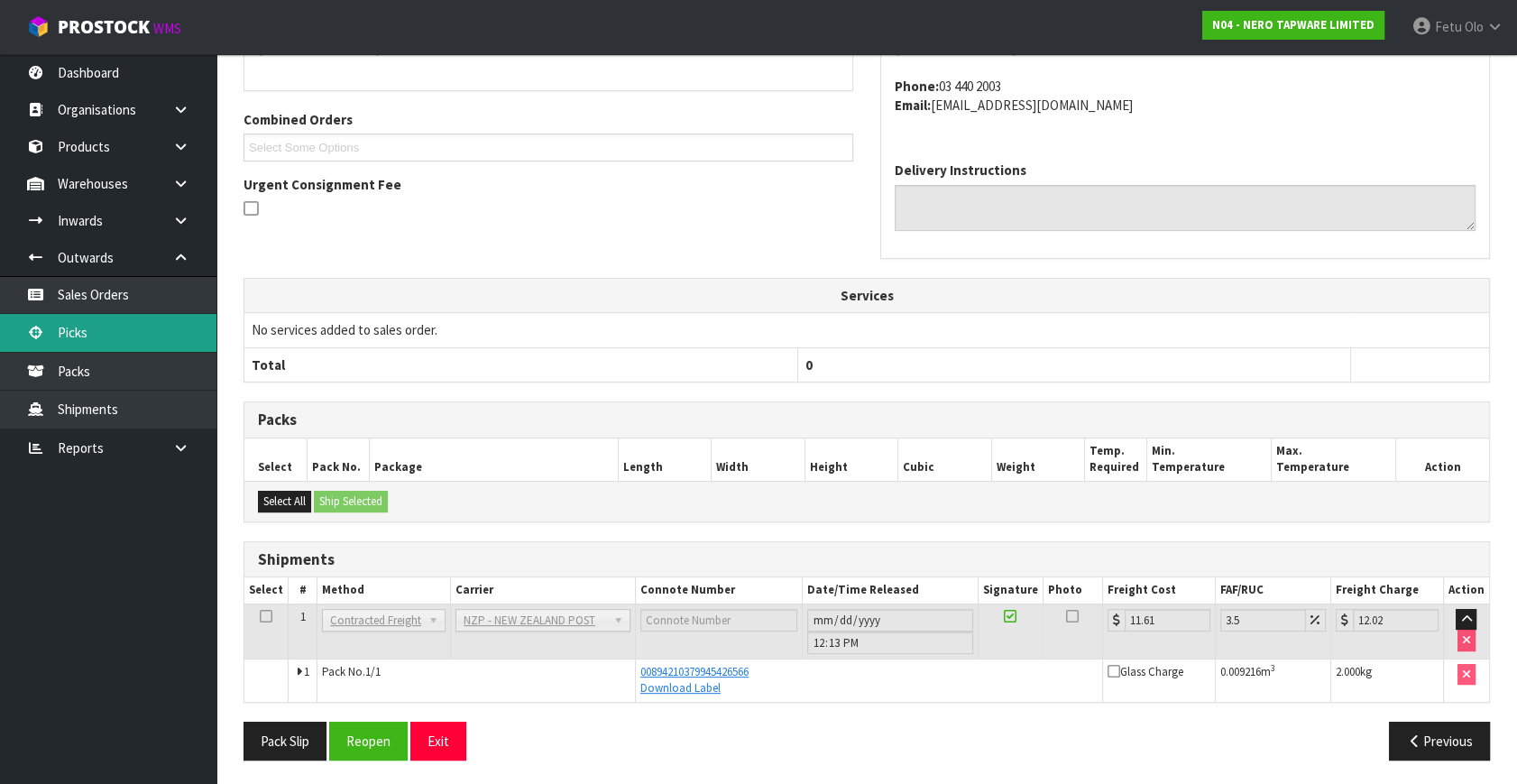
click at [72, 321] on link "Picks" at bounding box center [108, 332] width 216 height 37
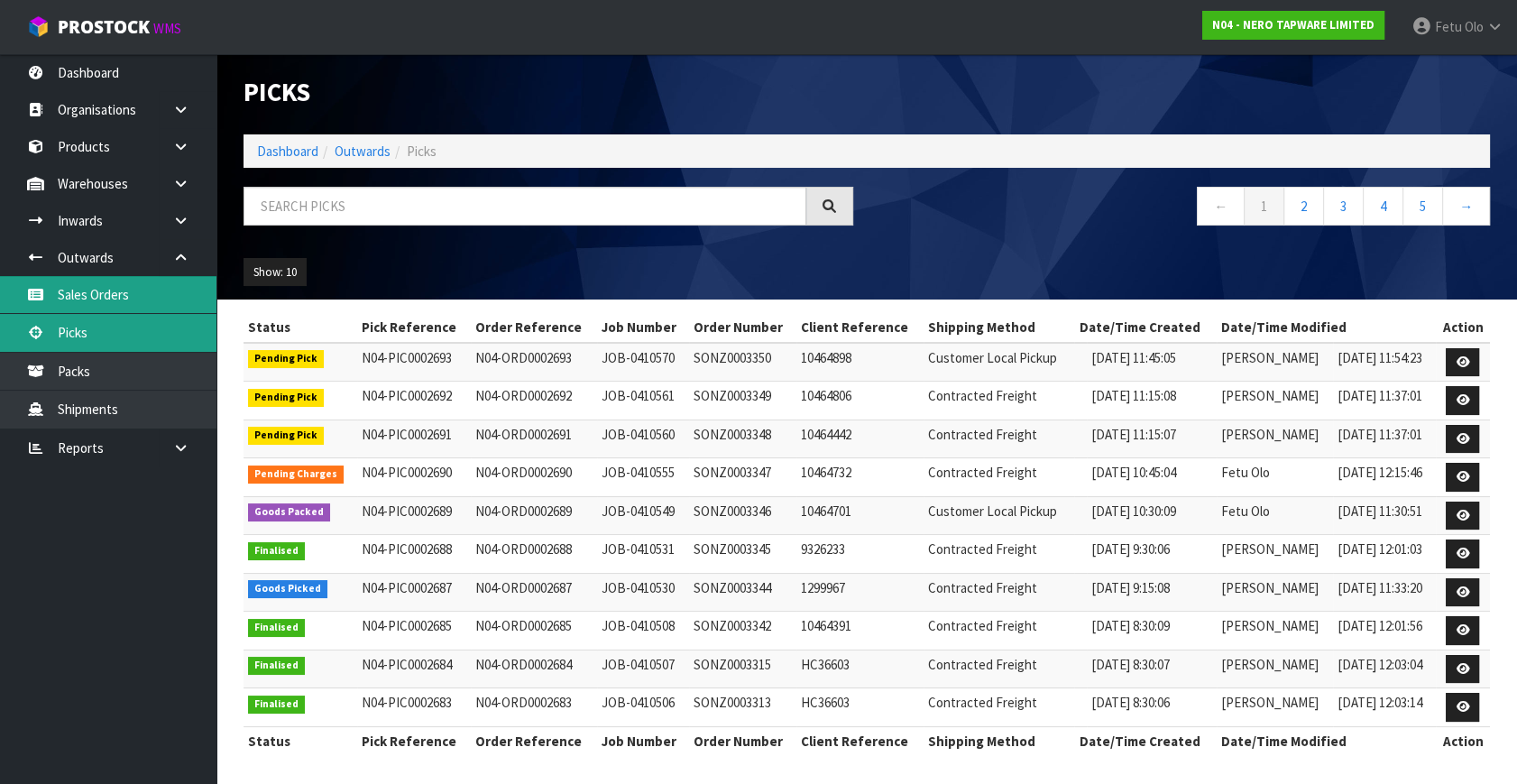
scroll to position [4, 0]
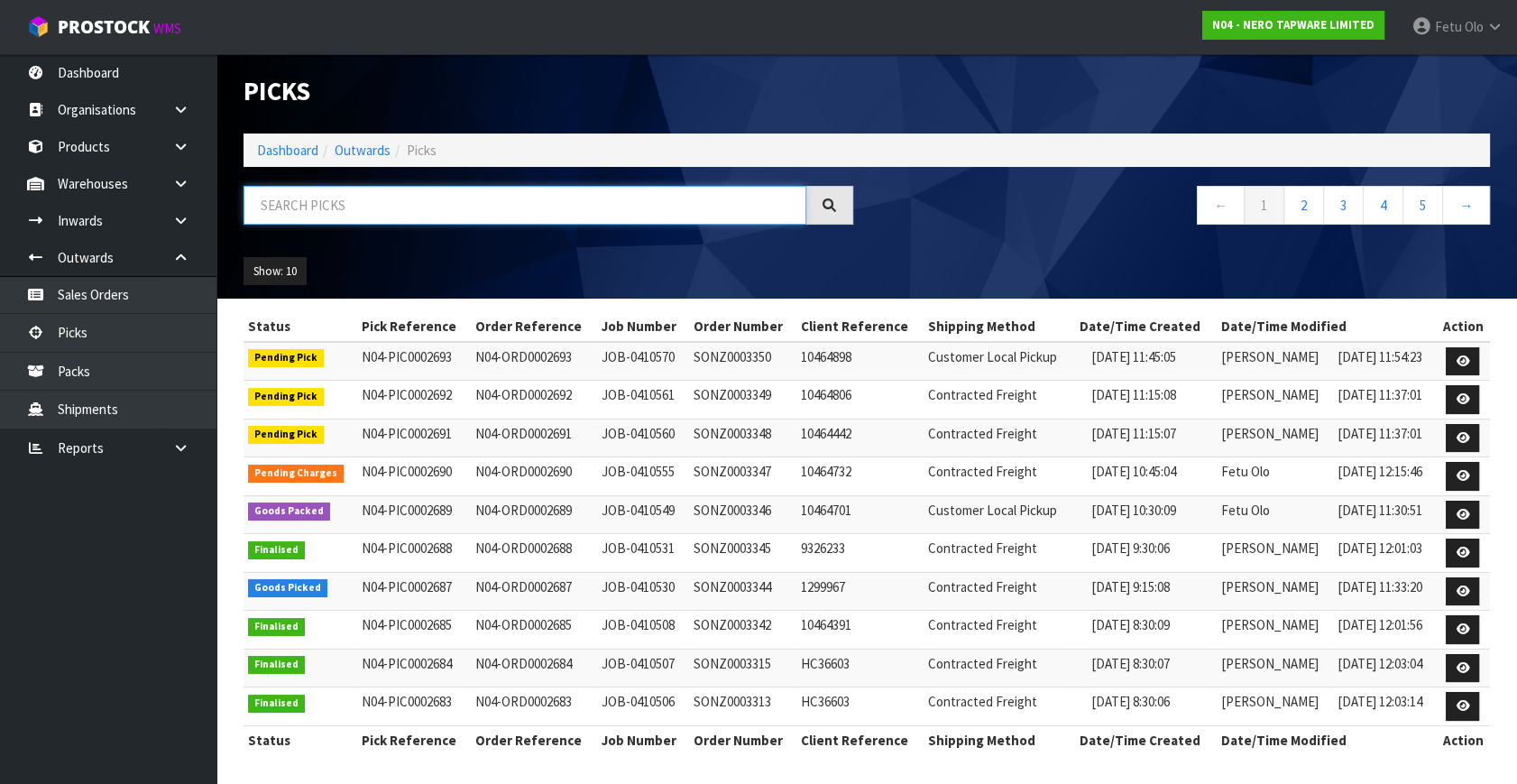
click at [427, 211] on input "text" at bounding box center [524, 205] width 562 height 39
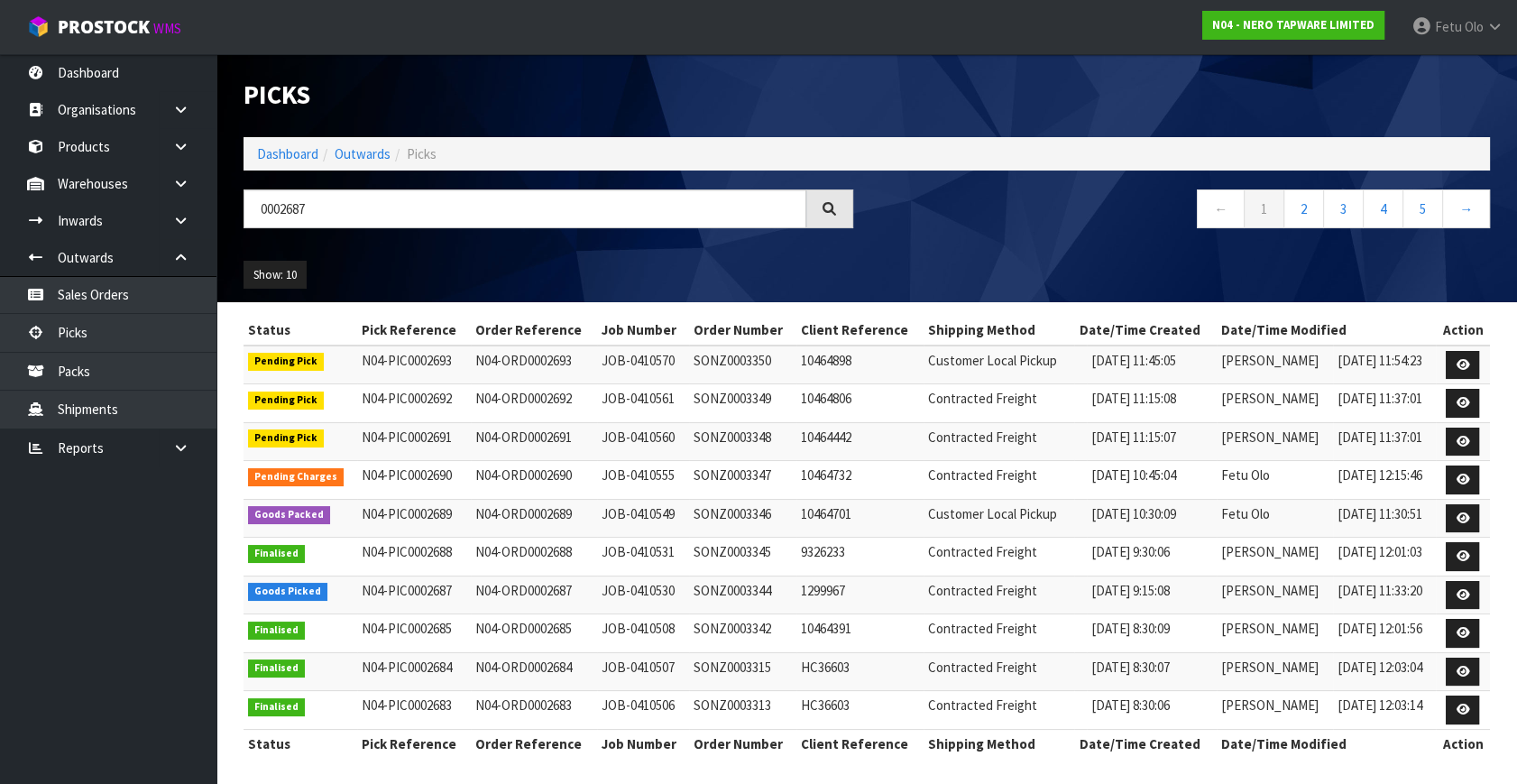
click at [1074, 283] on div "Show: 10 5 10 25 50" at bounding box center [866, 274] width 1274 height 56
click at [253, 209] on input "0002687" at bounding box center [524, 209] width 562 height 39
type input "0002687"
click at [913, 265] on div "Show: 10 5 10 25 50" at bounding box center [866, 274] width 1274 height 56
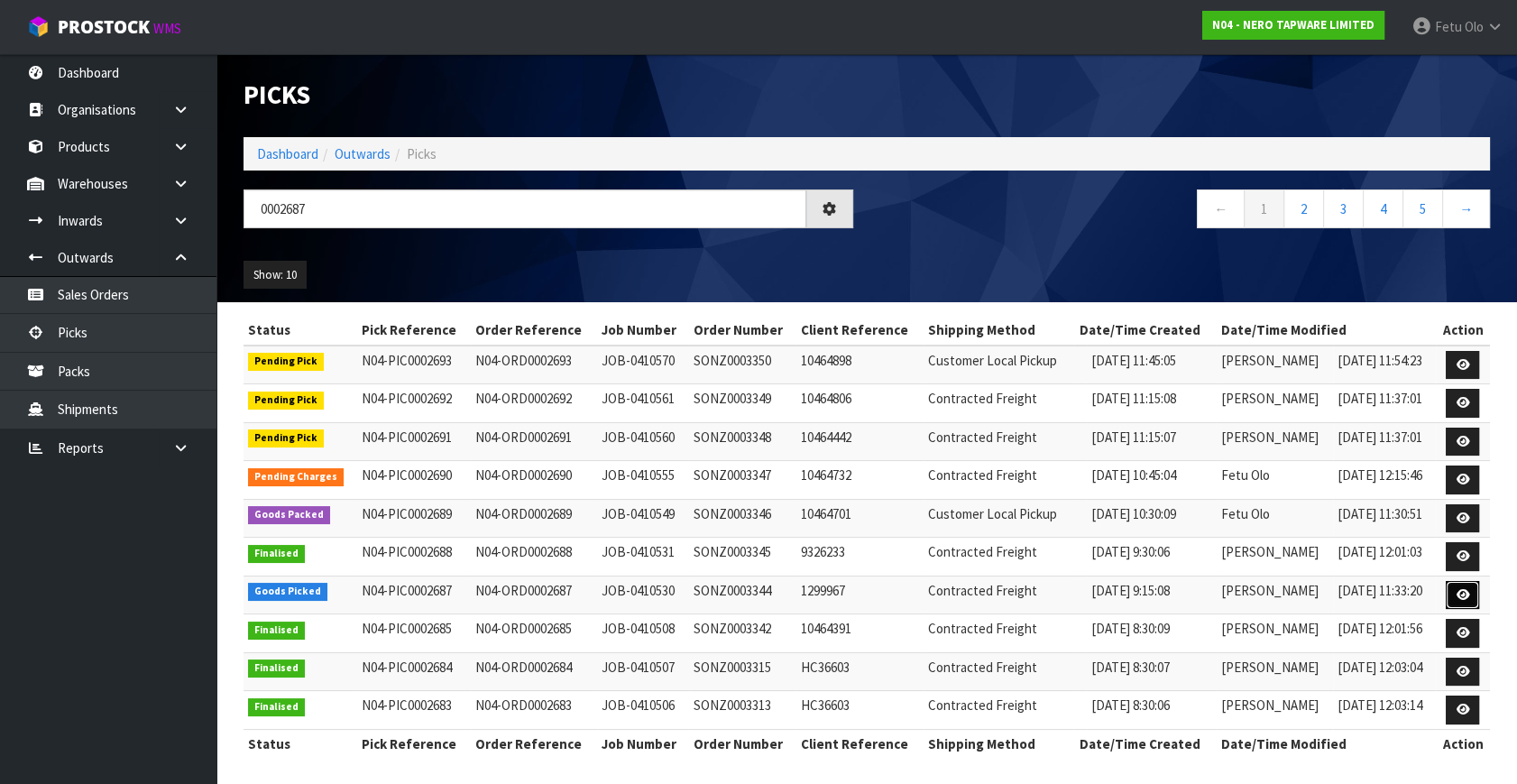
click at [1465, 594] on icon at bounding box center [1462, 594] width 14 height 12
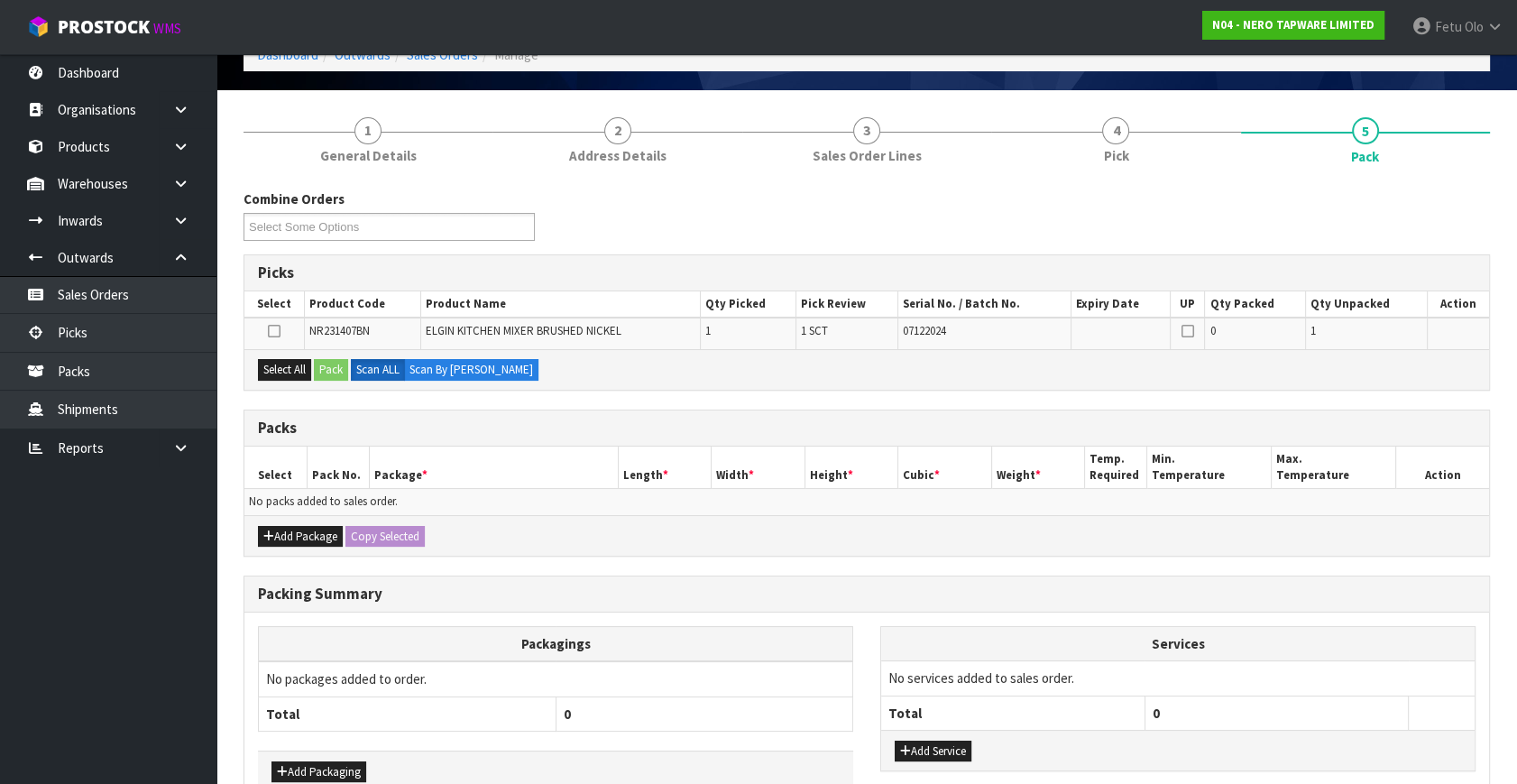
scroll to position [201, 0]
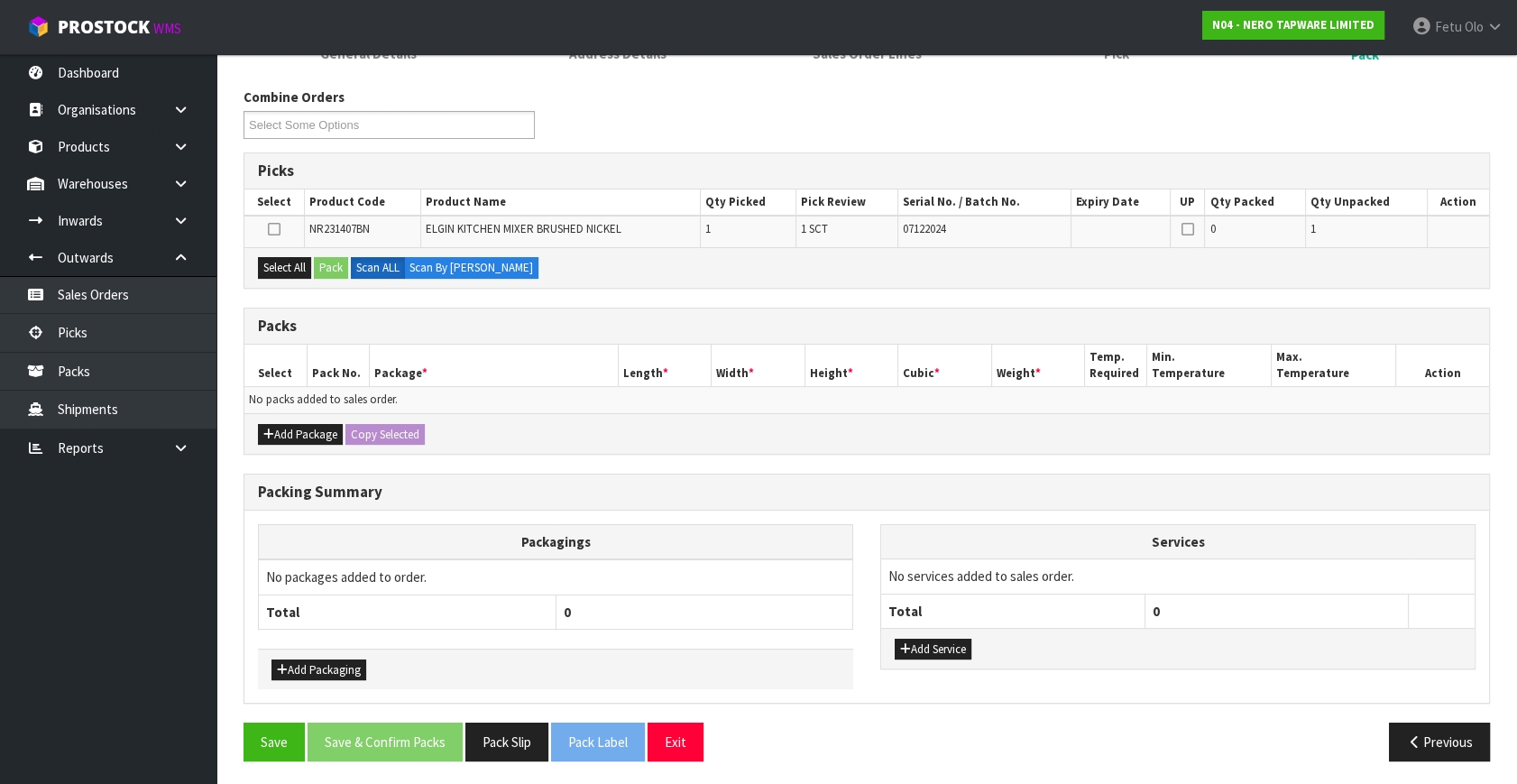
click at [460, 393] on td "No packs added to sales order." at bounding box center [867, 400] width 1245 height 26
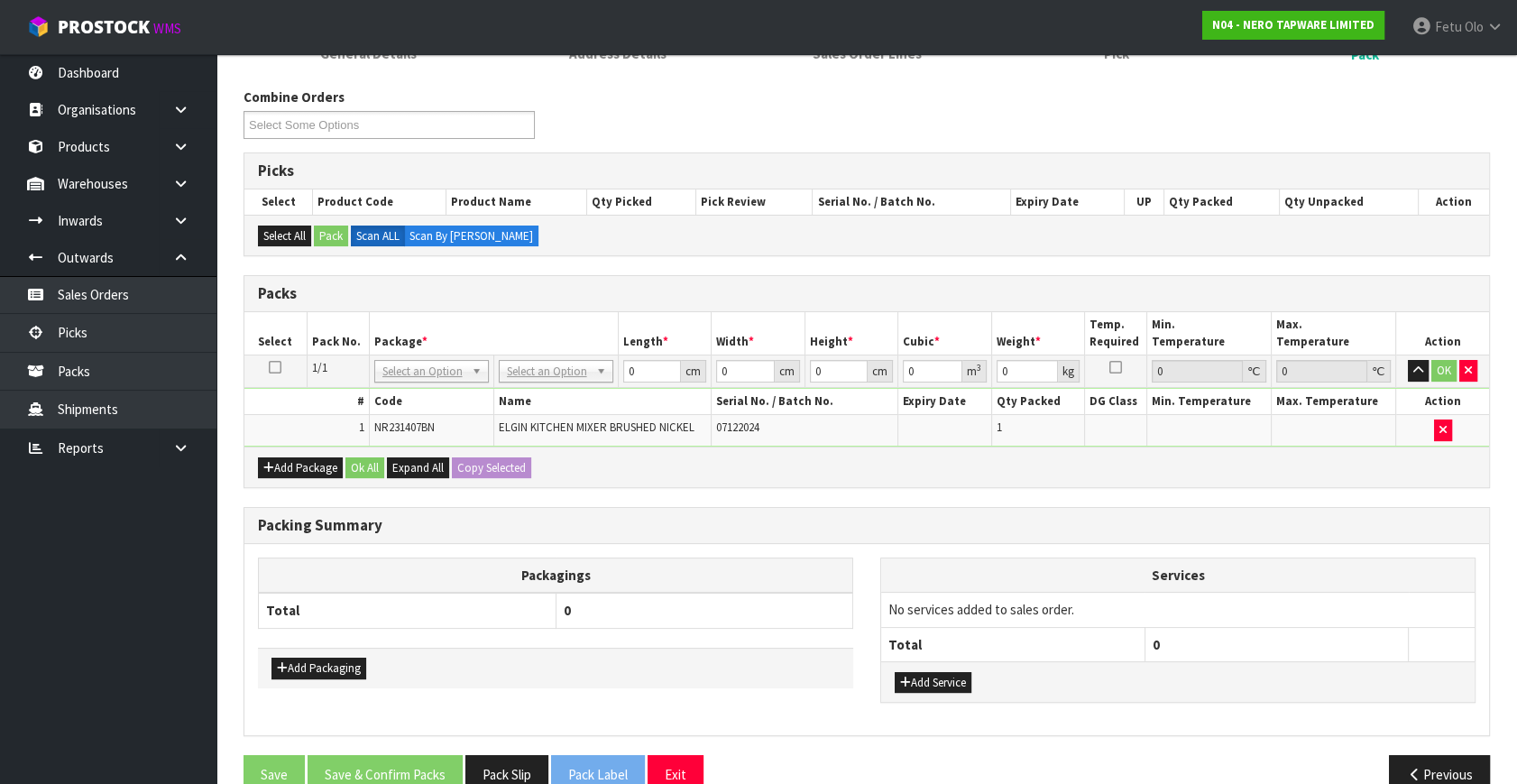
drag, startPoint x: 464, startPoint y: 365, endPoint x: 452, endPoint y: 373, distance: 14.4
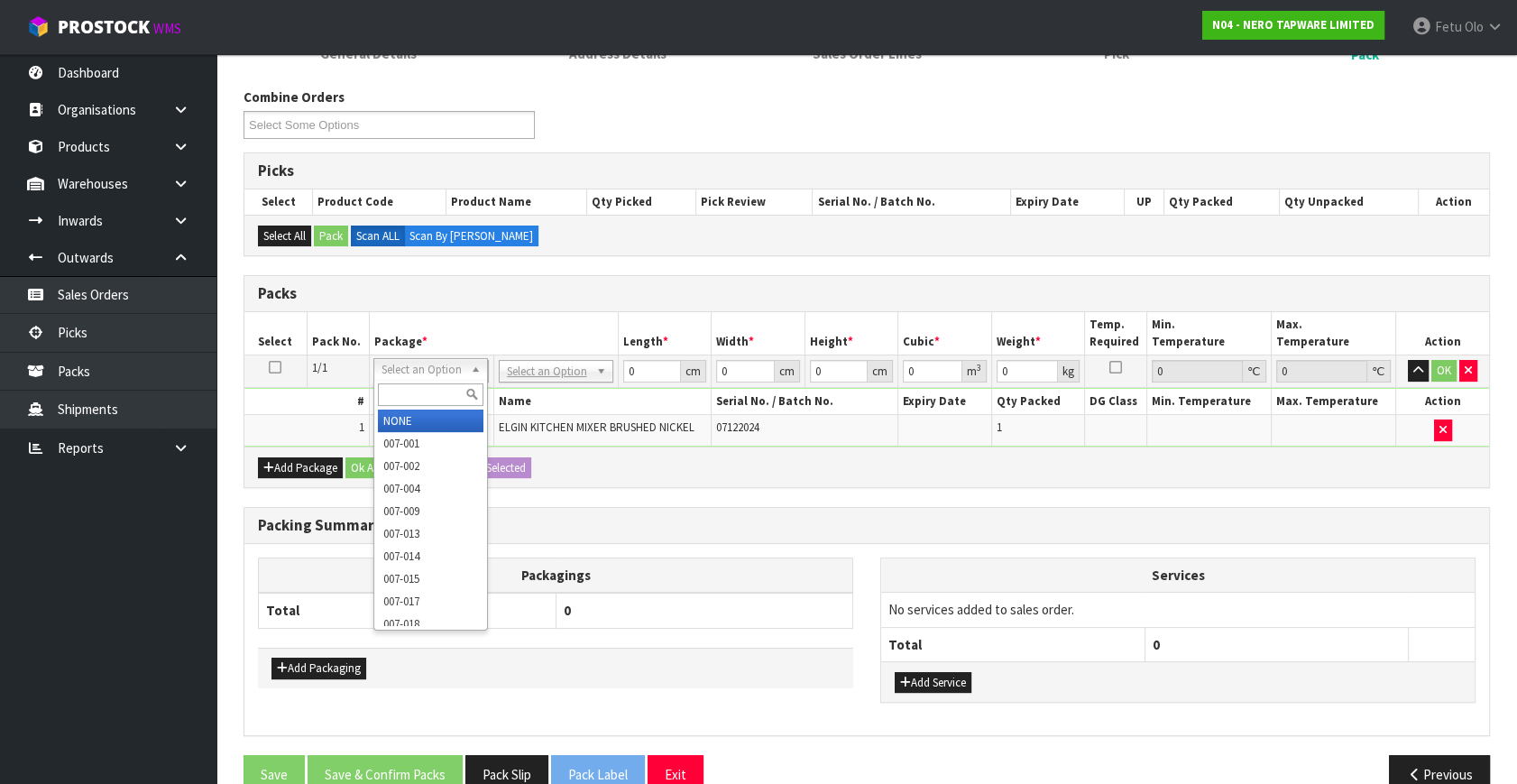
click at [388, 388] on input "text" at bounding box center [431, 395] width 106 height 23
type input "011-084"
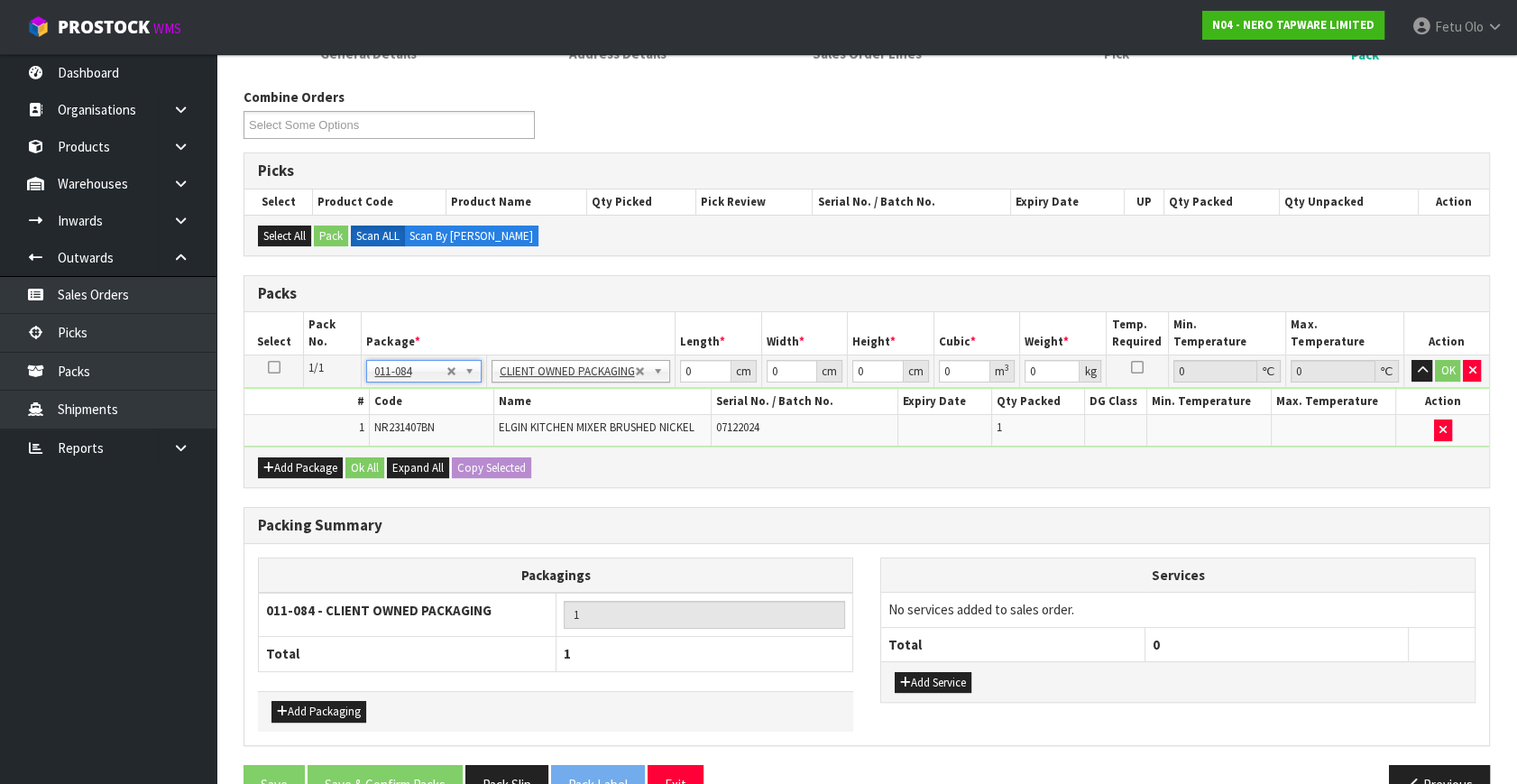
type input "2.3"
drag, startPoint x: 687, startPoint y: 374, endPoint x: 558, endPoint y: 429, distance: 140.2
click at [558, 429] on tbody "1/1 NONE 007-001 007-002 007-004 007-009 007-013 007-014 007-015 007-017 007-01…" at bounding box center [867, 401] width 1245 height 91
type input "36"
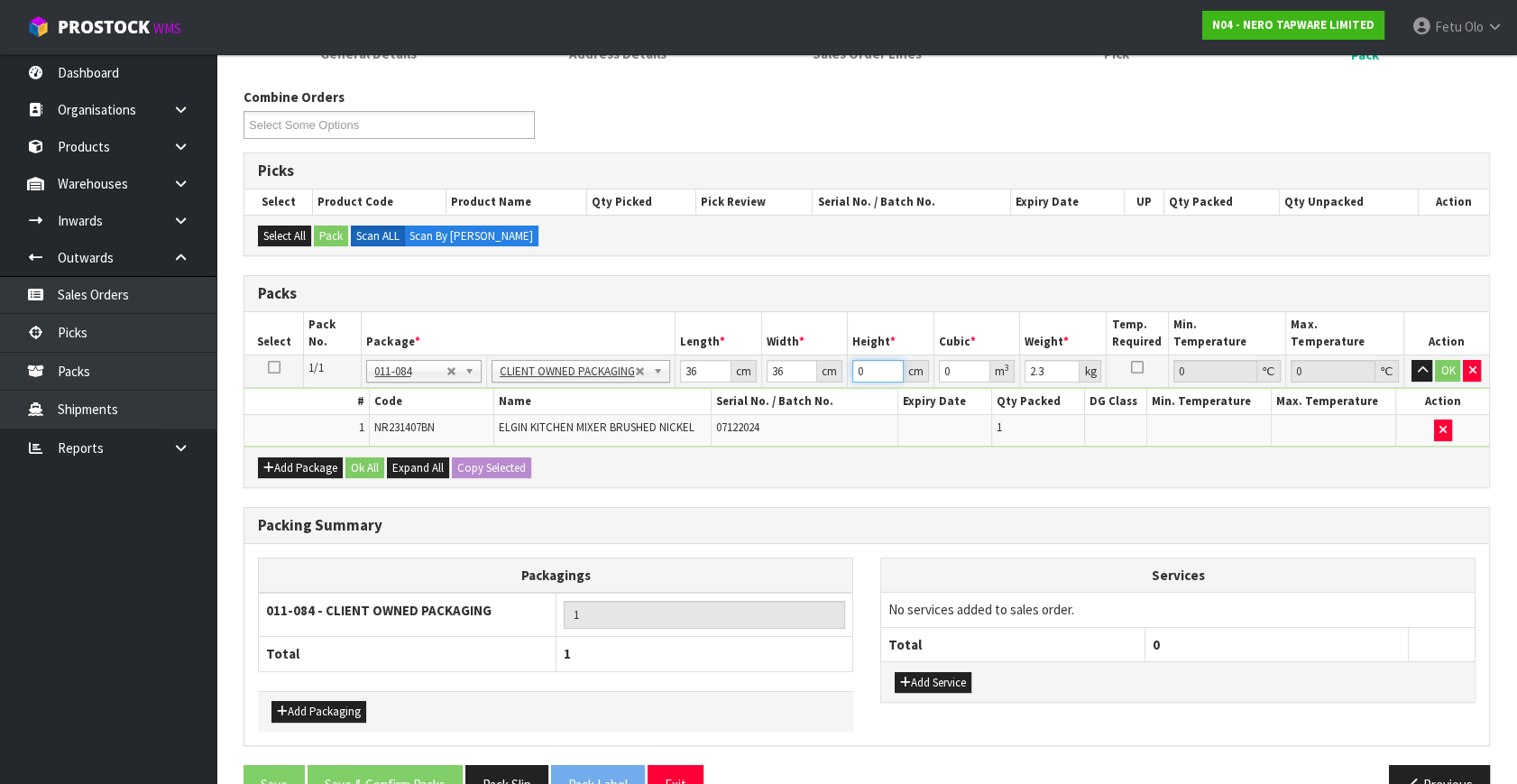
type input "1"
type input "0.001296"
type input "18"
type input "0.023328"
type input "18"
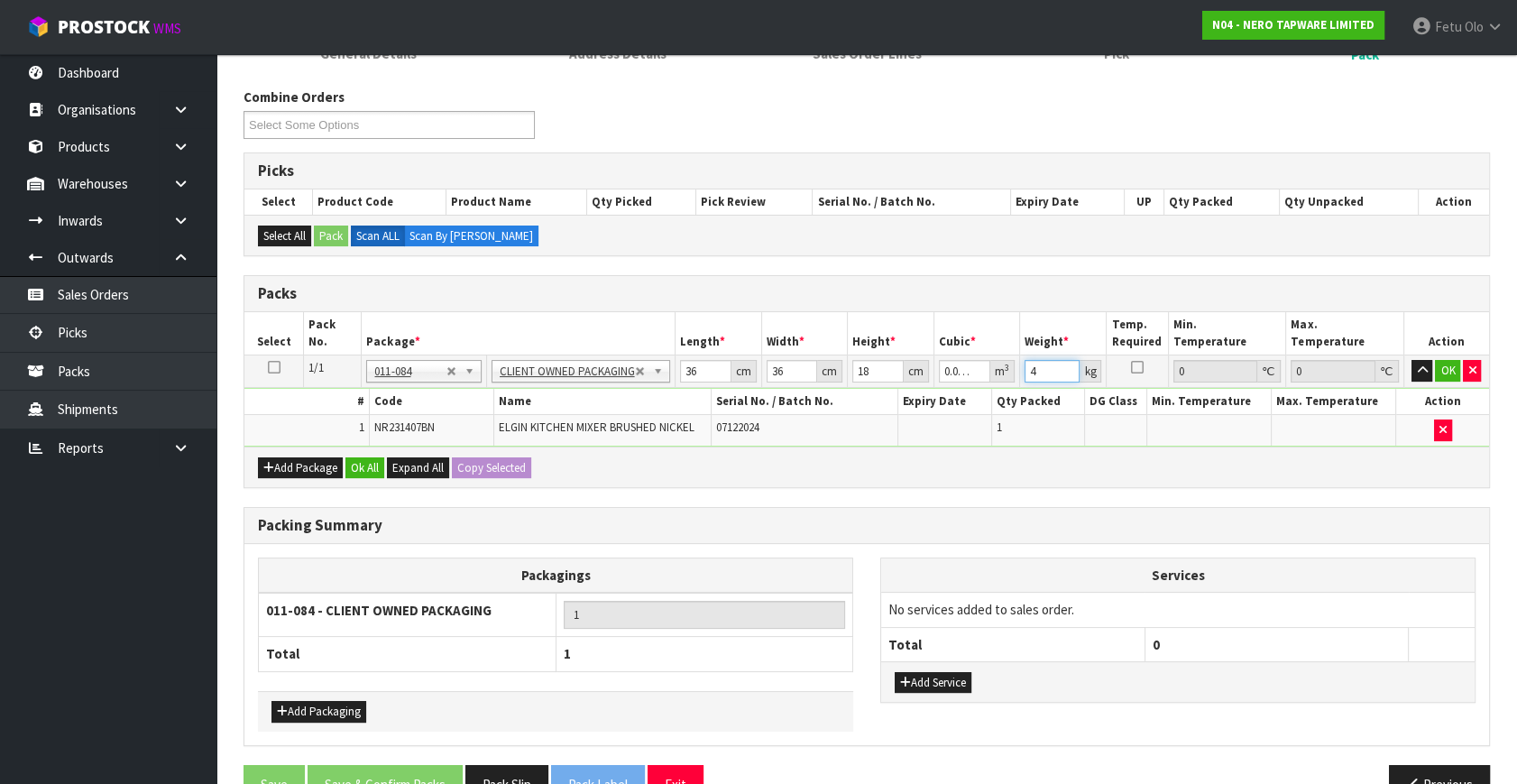
type input "4"
click button "OK" at bounding box center [1448, 371] width 26 height 22
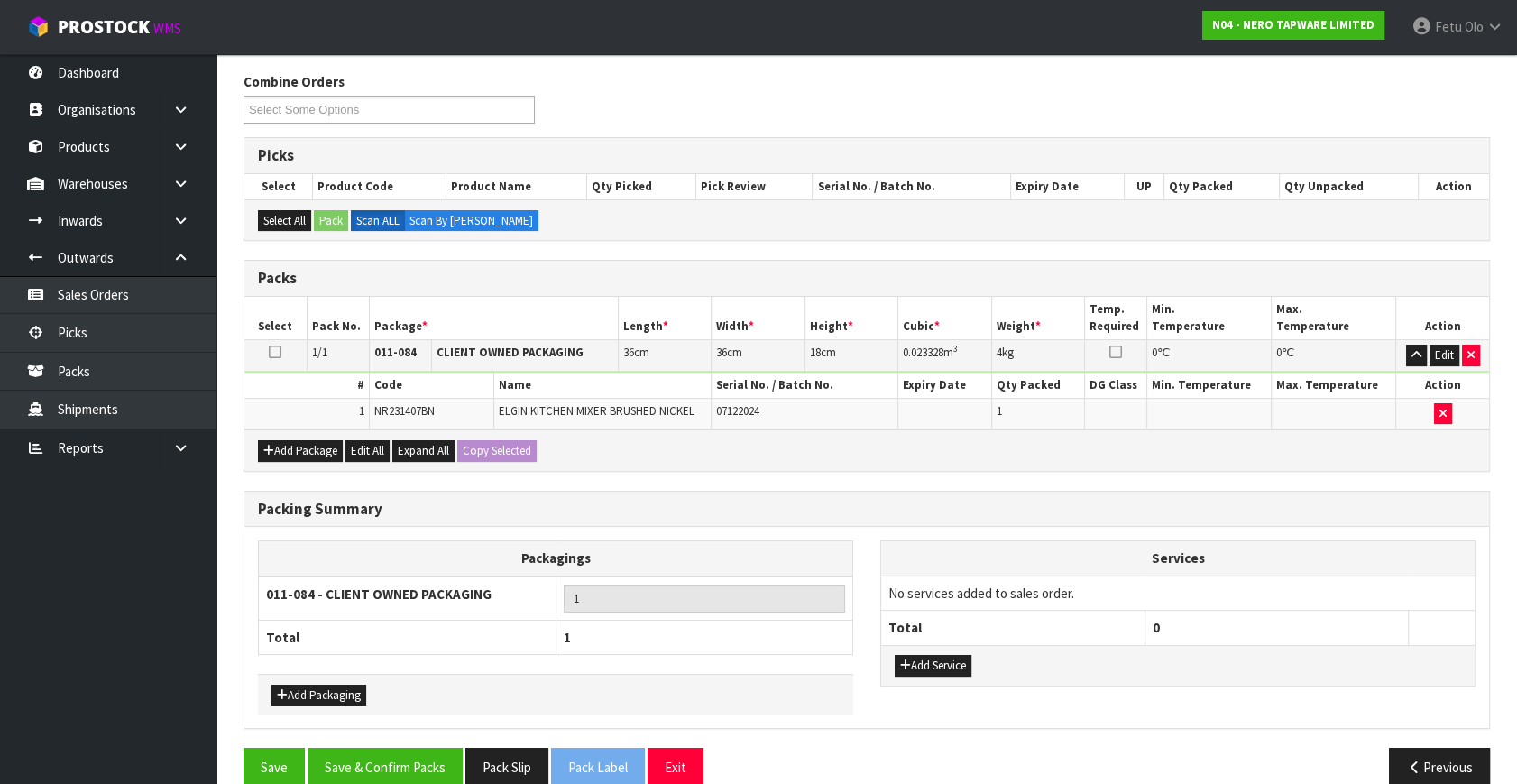
scroll to position [242, 0]
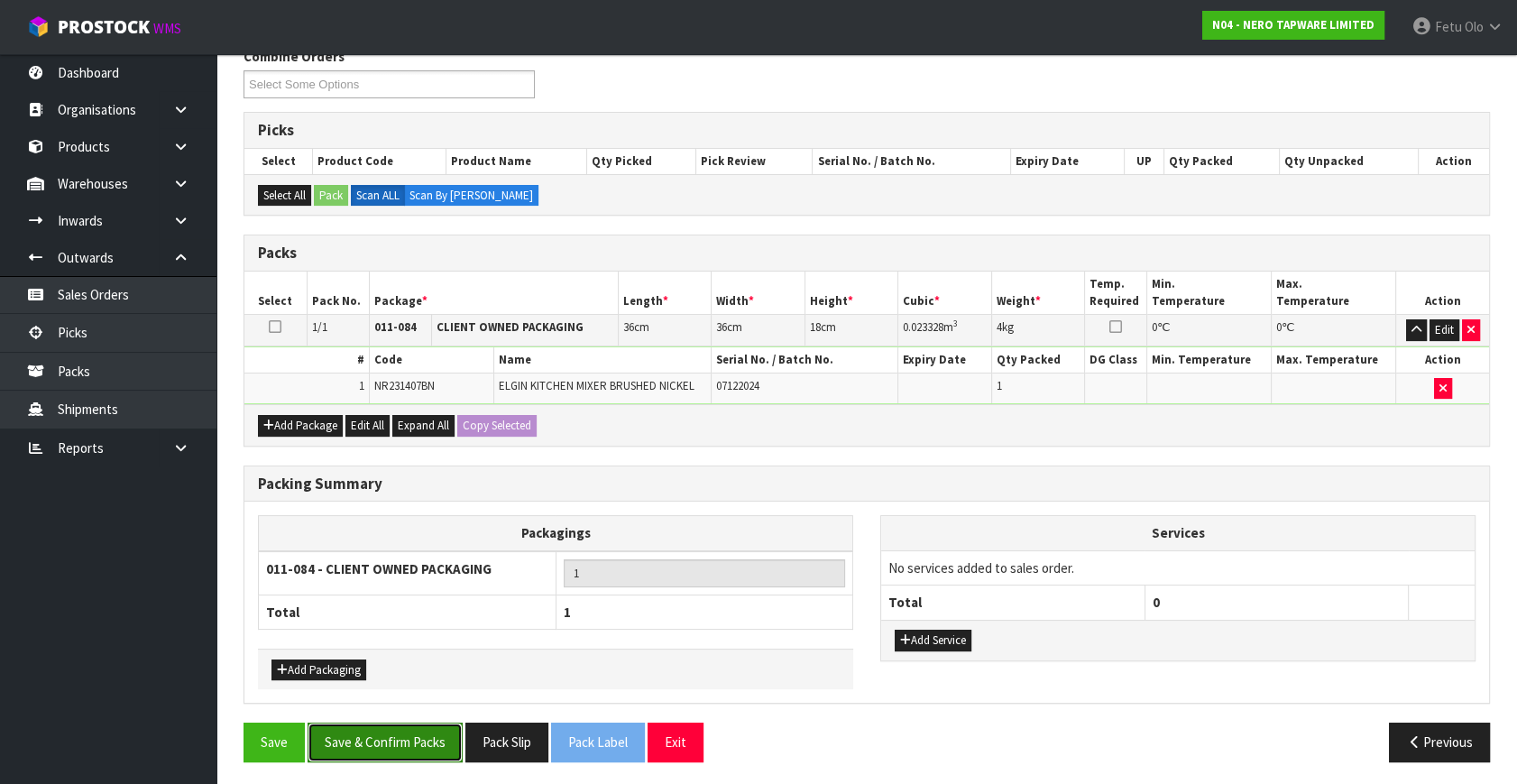
click at [405, 739] on button "Save & Confirm Packs" at bounding box center [385, 742] width 155 height 39
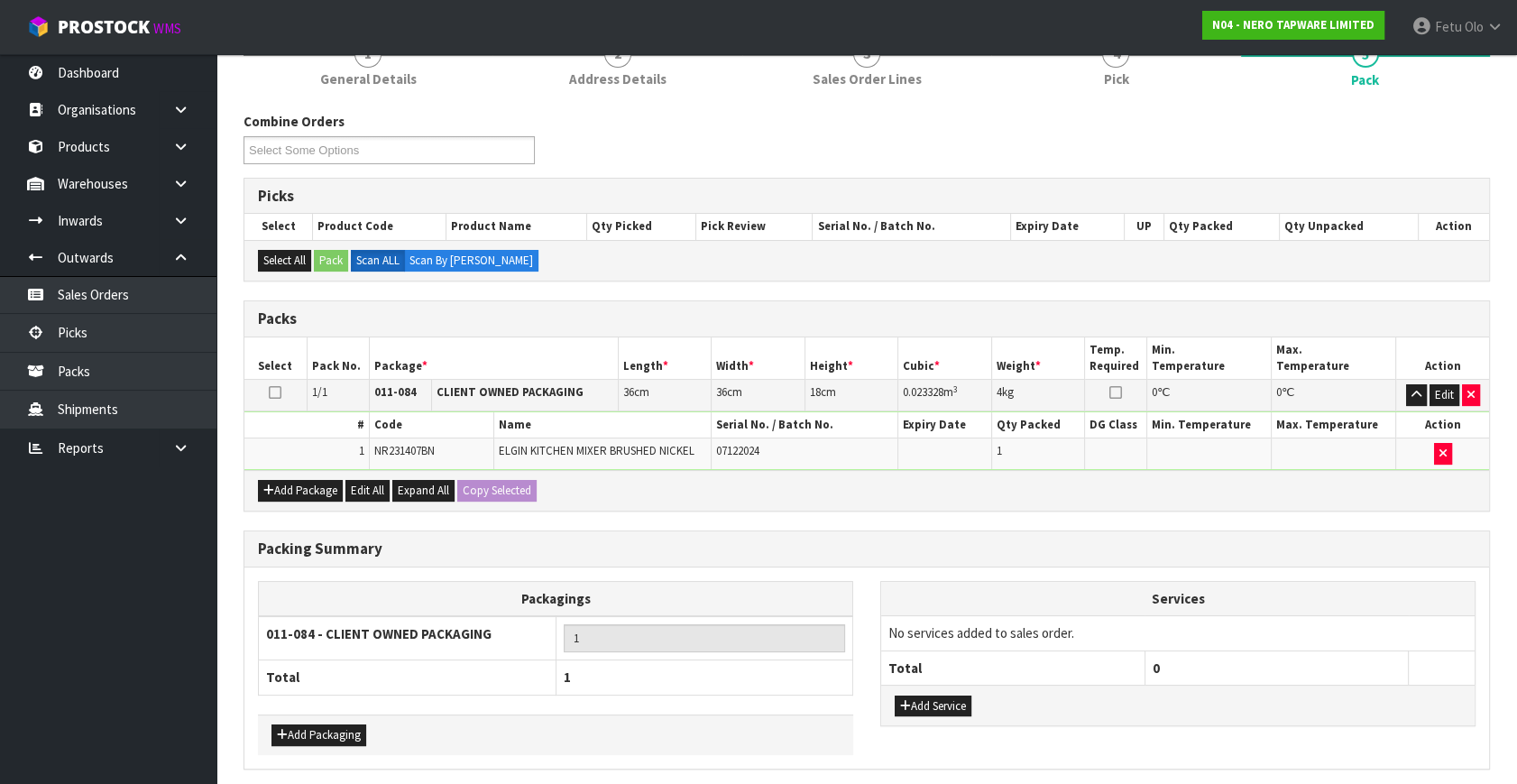
scroll to position [0, 0]
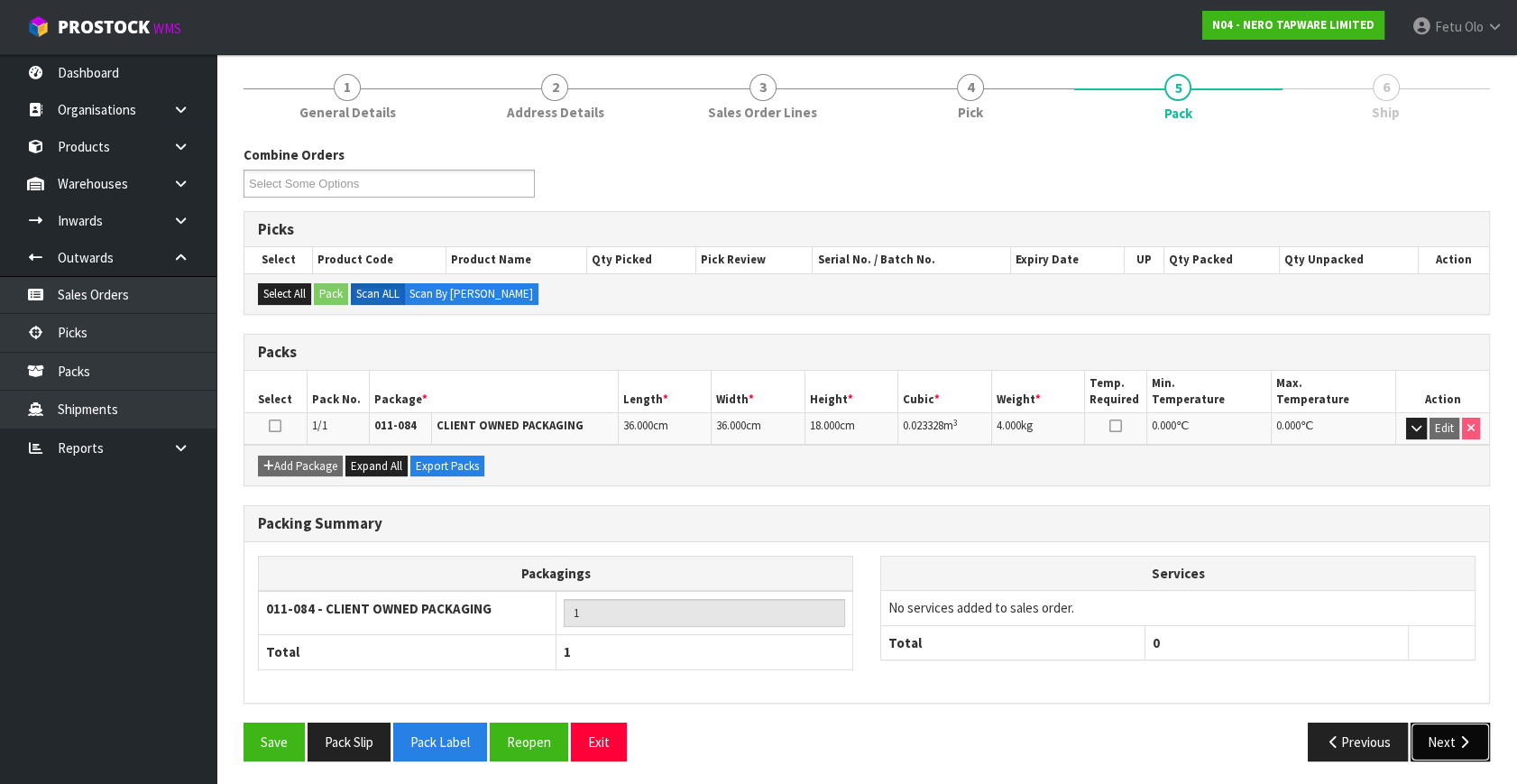
click at [1461, 735] on icon "button" at bounding box center [1464, 741] width 17 height 14
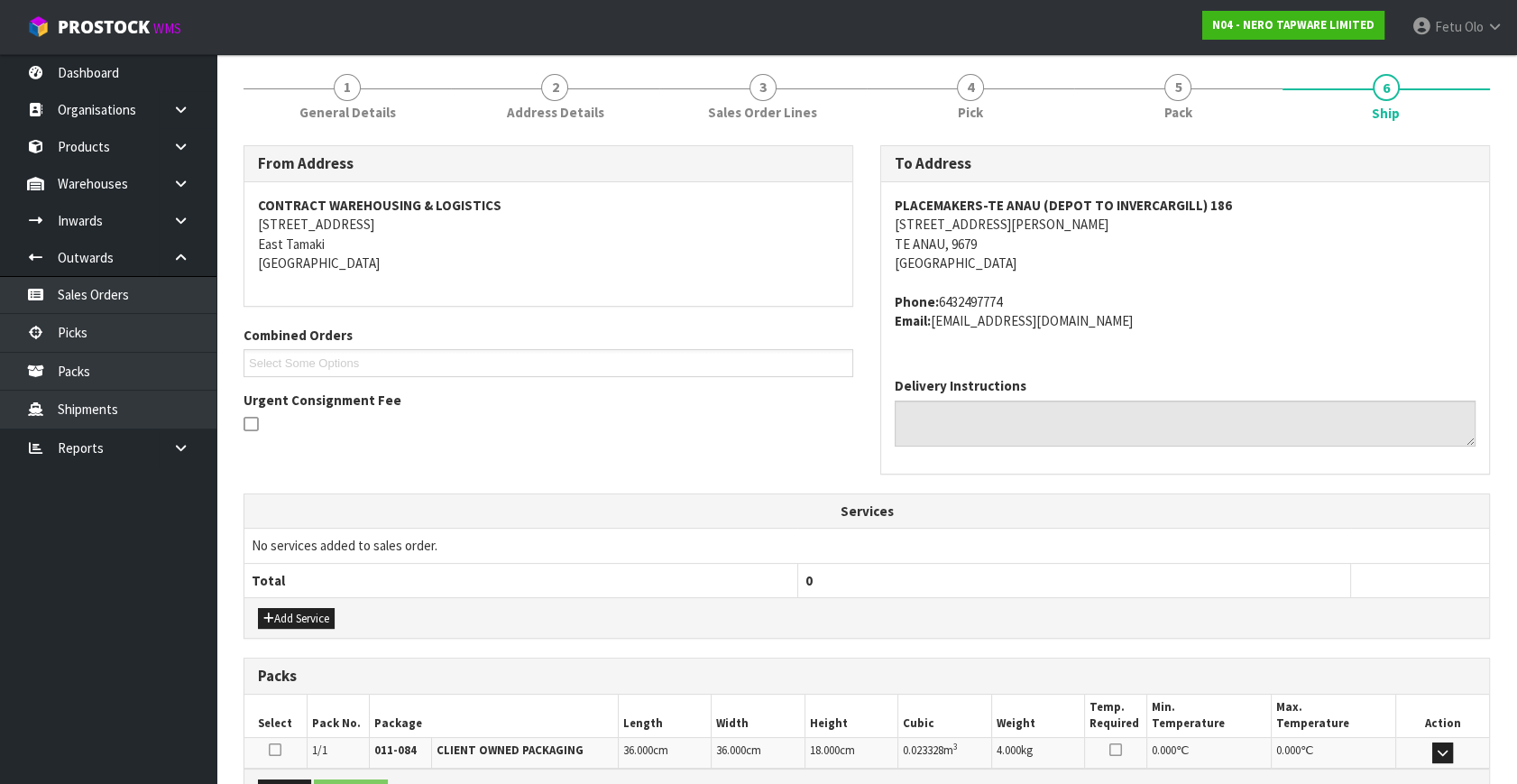
scroll to position [425, 0]
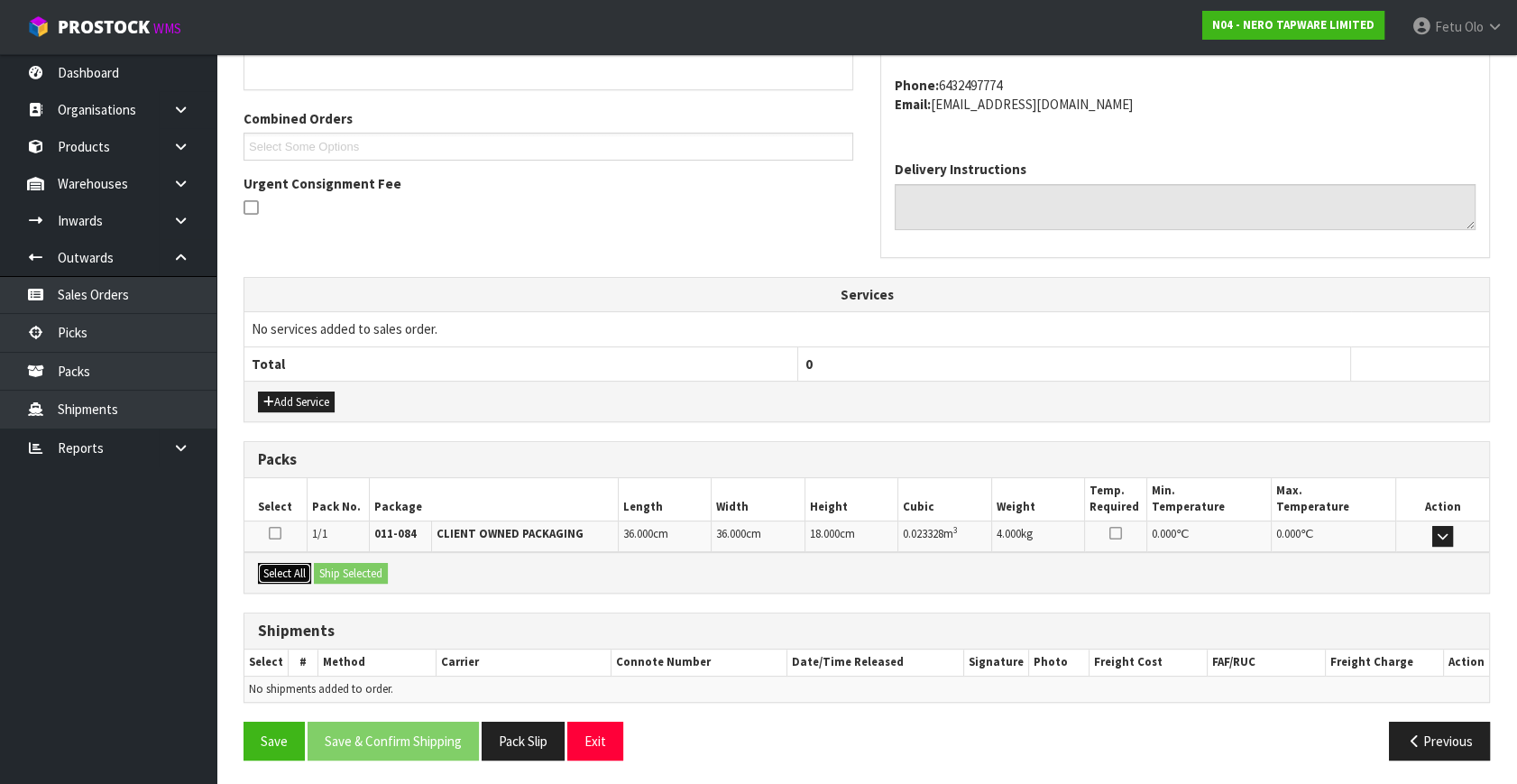
drag, startPoint x: 261, startPoint y: 560, endPoint x: 315, endPoint y: 563, distance: 54.1
click at [277, 562] on button "Select All" at bounding box center [284, 573] width 53 height 22
click at [330, 563] on button "Ship Selected" at bounding box center [350, 573] width 74 height 22
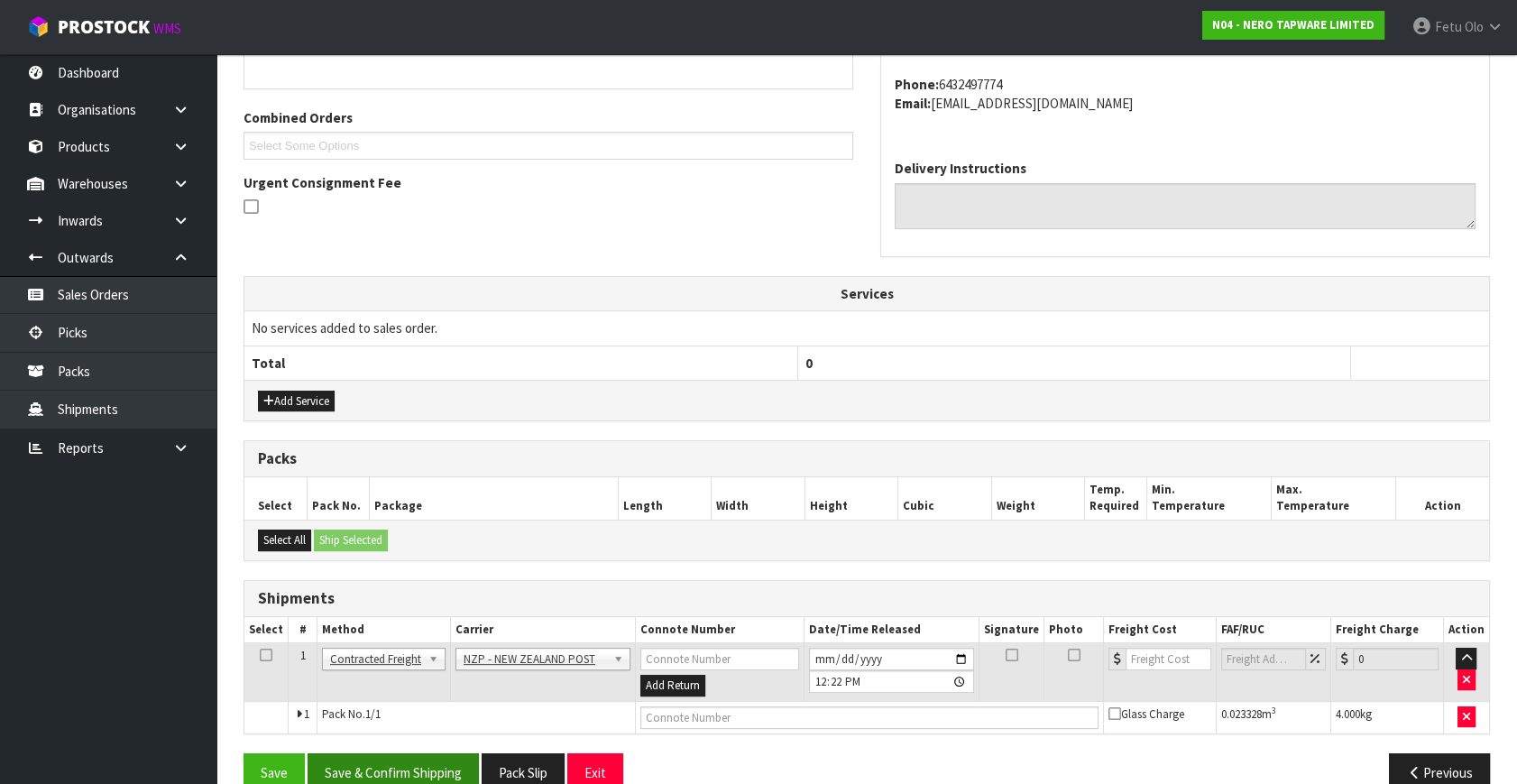
scroll to position [458, 0]
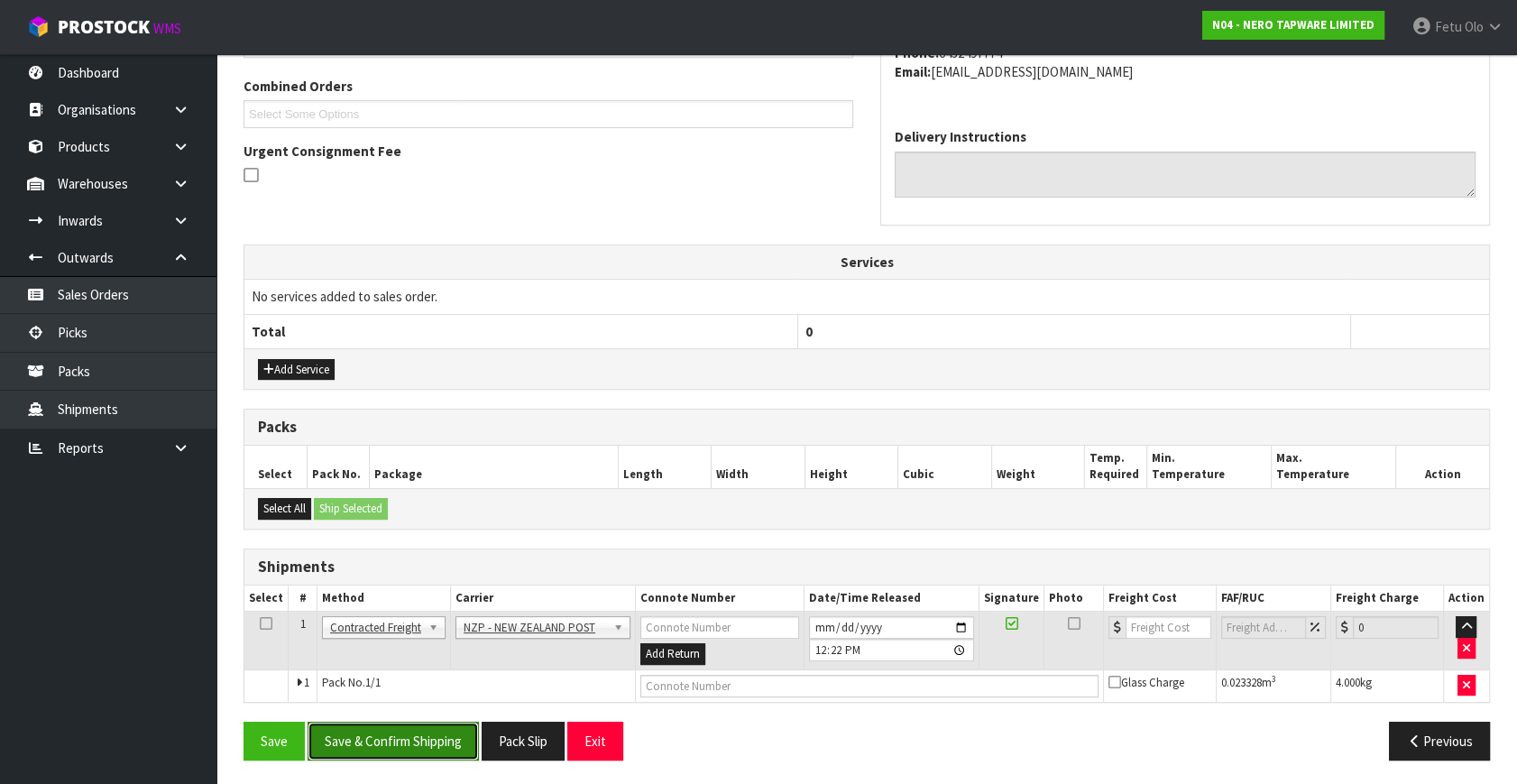
click at [371, 727] on button "Save & Confirm Shipping" at bounding box center [393, 741] width 171 height 39
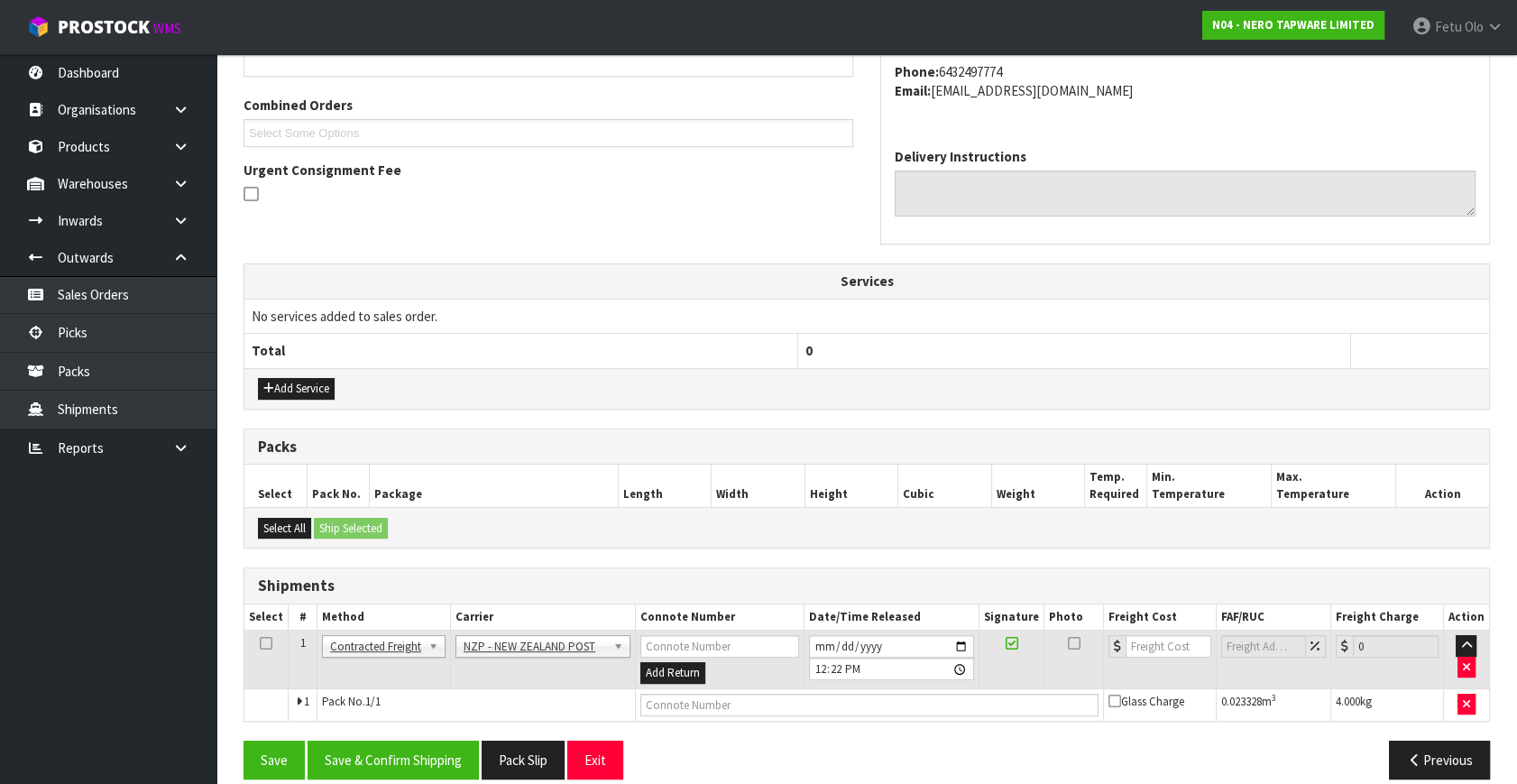
scroll to position [0, 0]
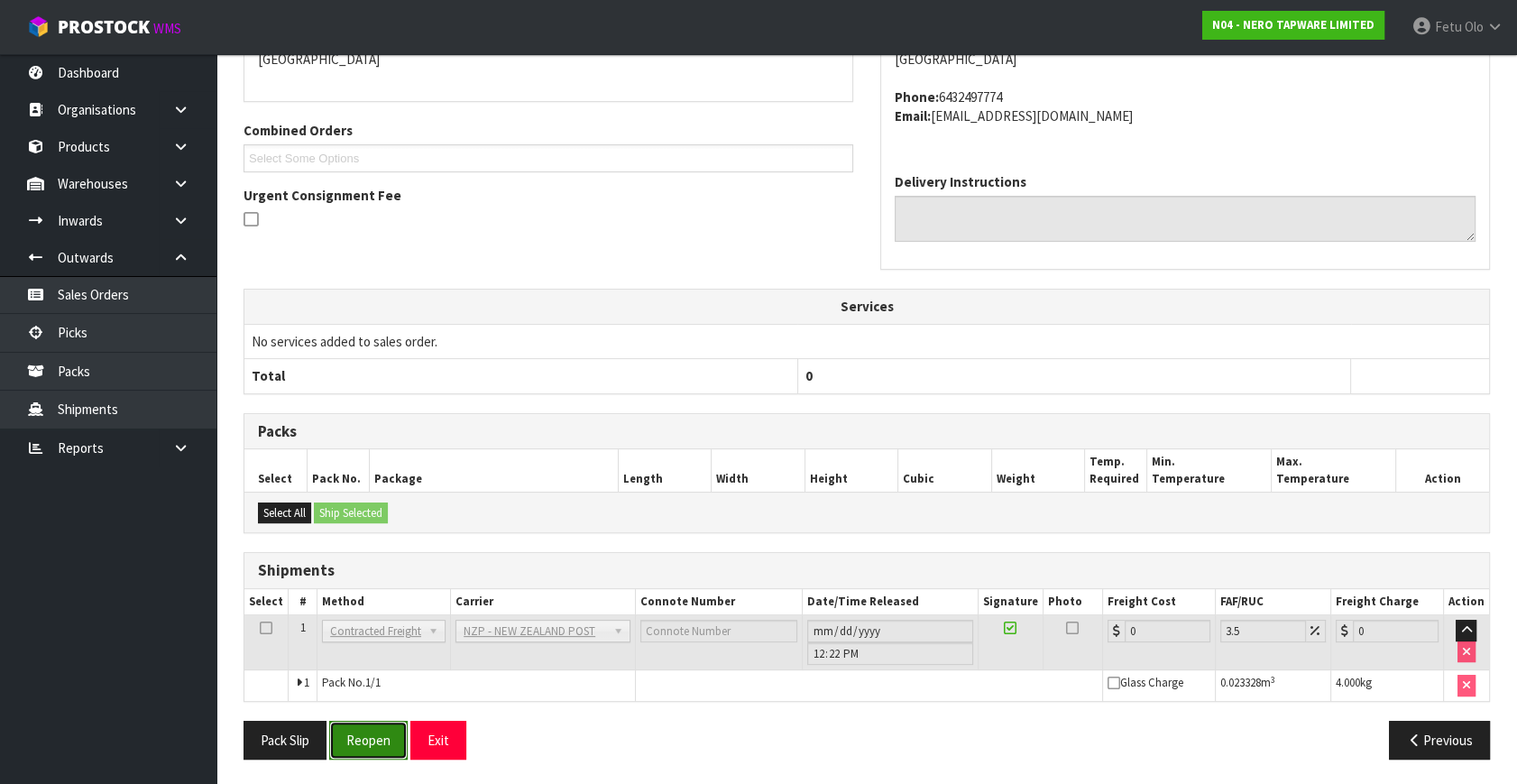
click at [389, 730] on button "Reopen" at bounding box center [368, 740] width 78 height 39
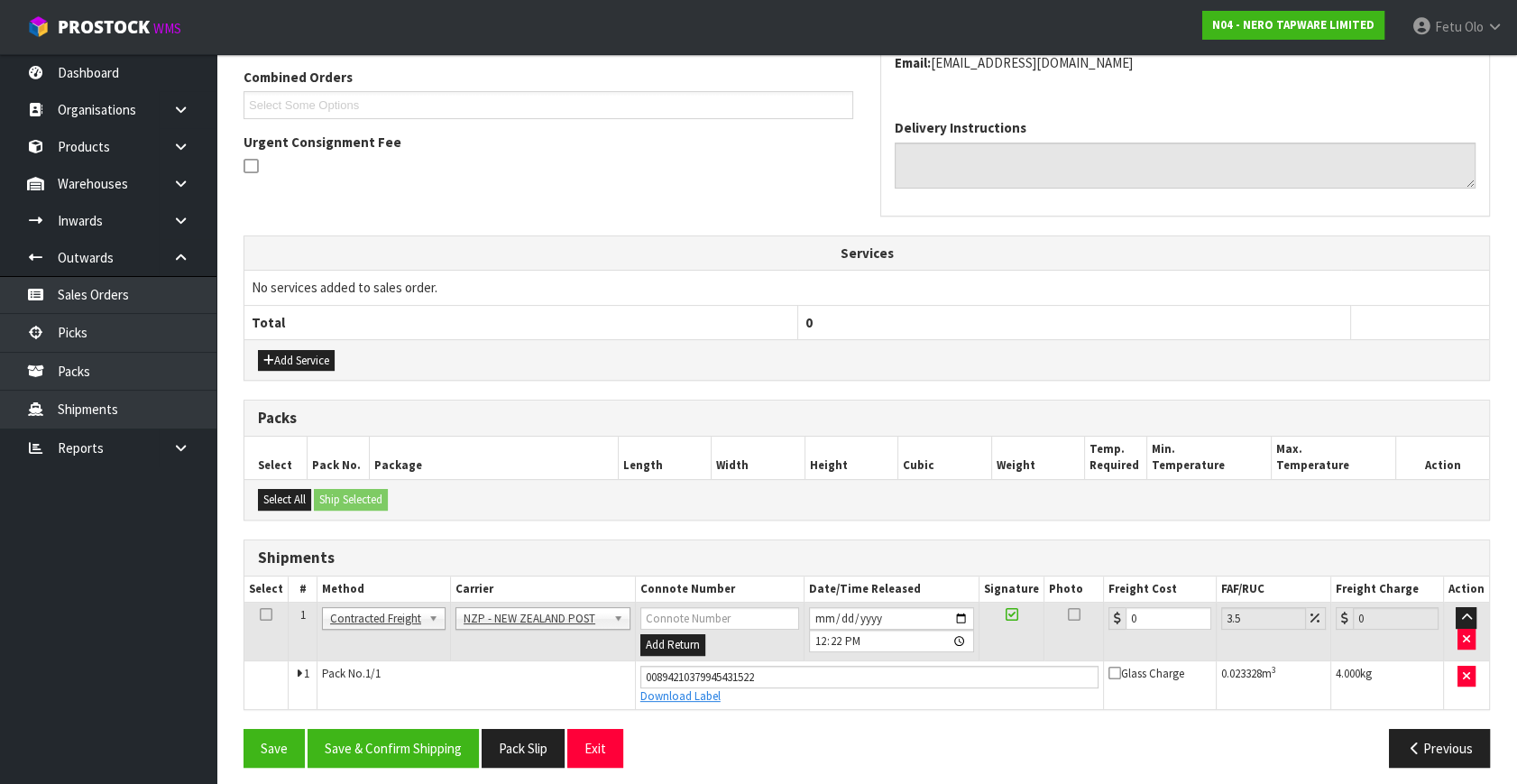
scroll to position [473, 0]
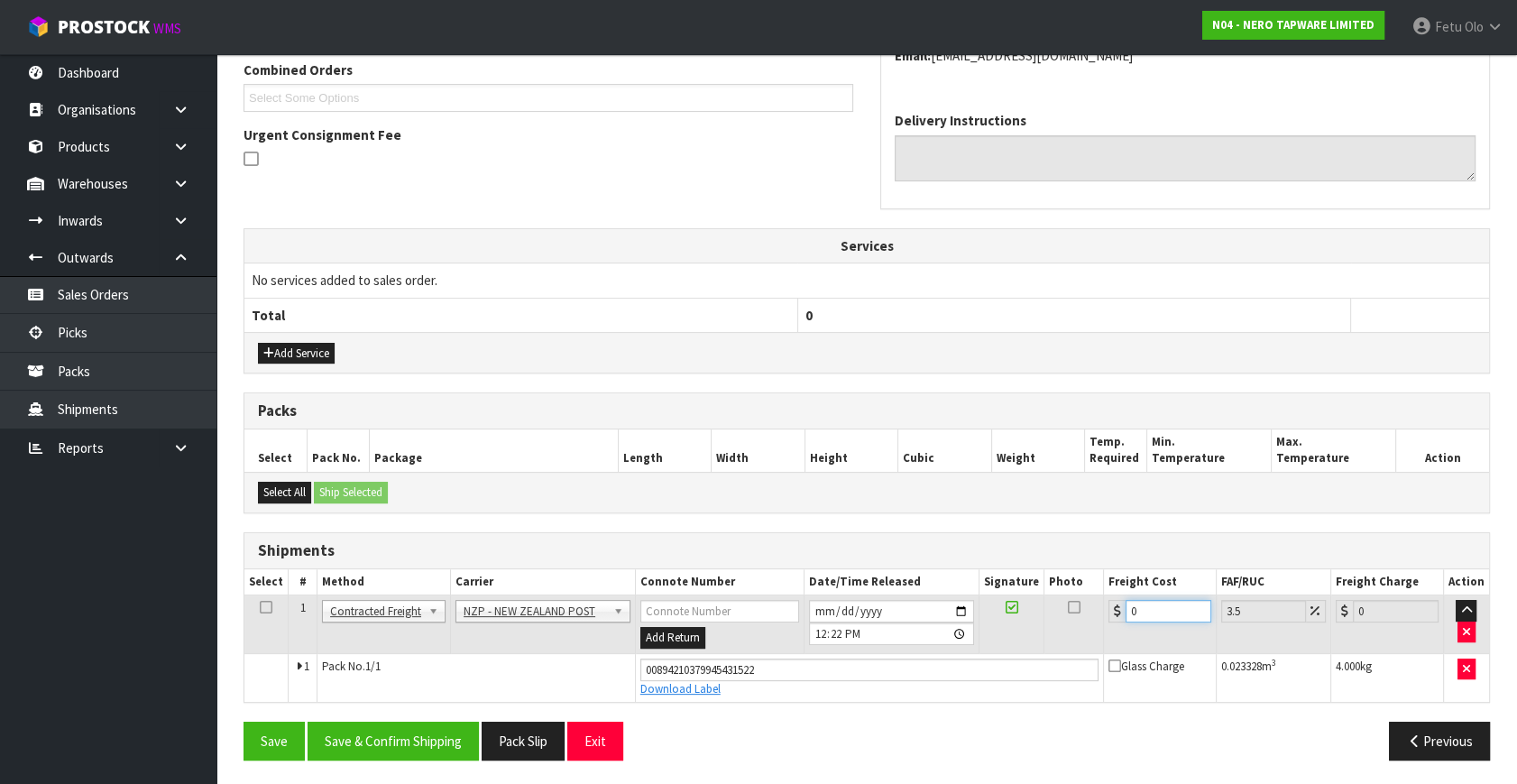
drag, startPoint x: 1109, startPoint y: 616, endPoint x: 943, endPoint y: 665, distance: 173.1
click at [943, 665] on tbody "1 Client Local Pickup Customer Local Pickup Company Freight Contracted Freight …" at bounding box center [867, 648] width 1245 height 107
type input "1"
type input "1.03"
type input "11"
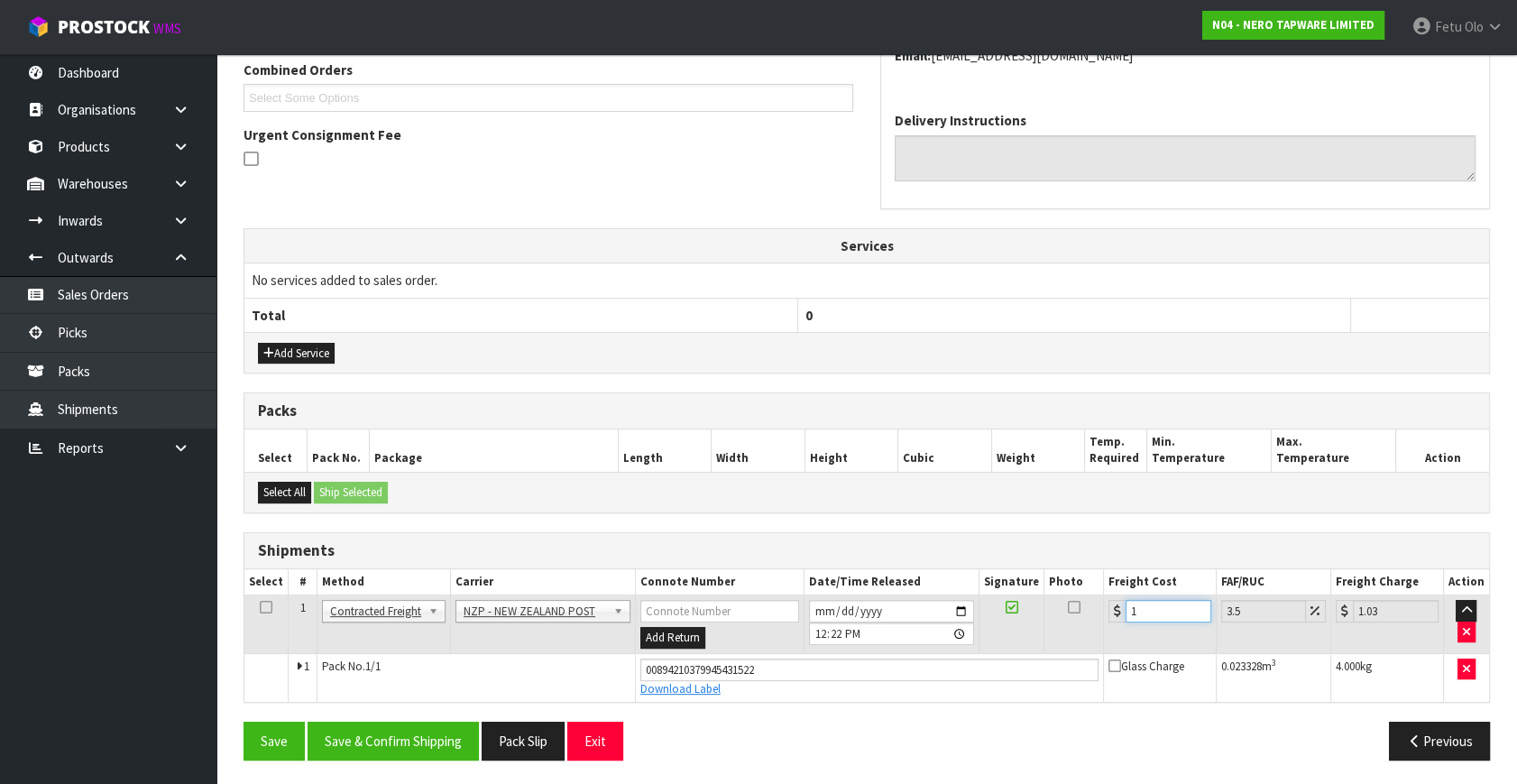
type input "11.38"
type input "11.6"
type input "12.01"
type input "11.61"
type input "12.02"
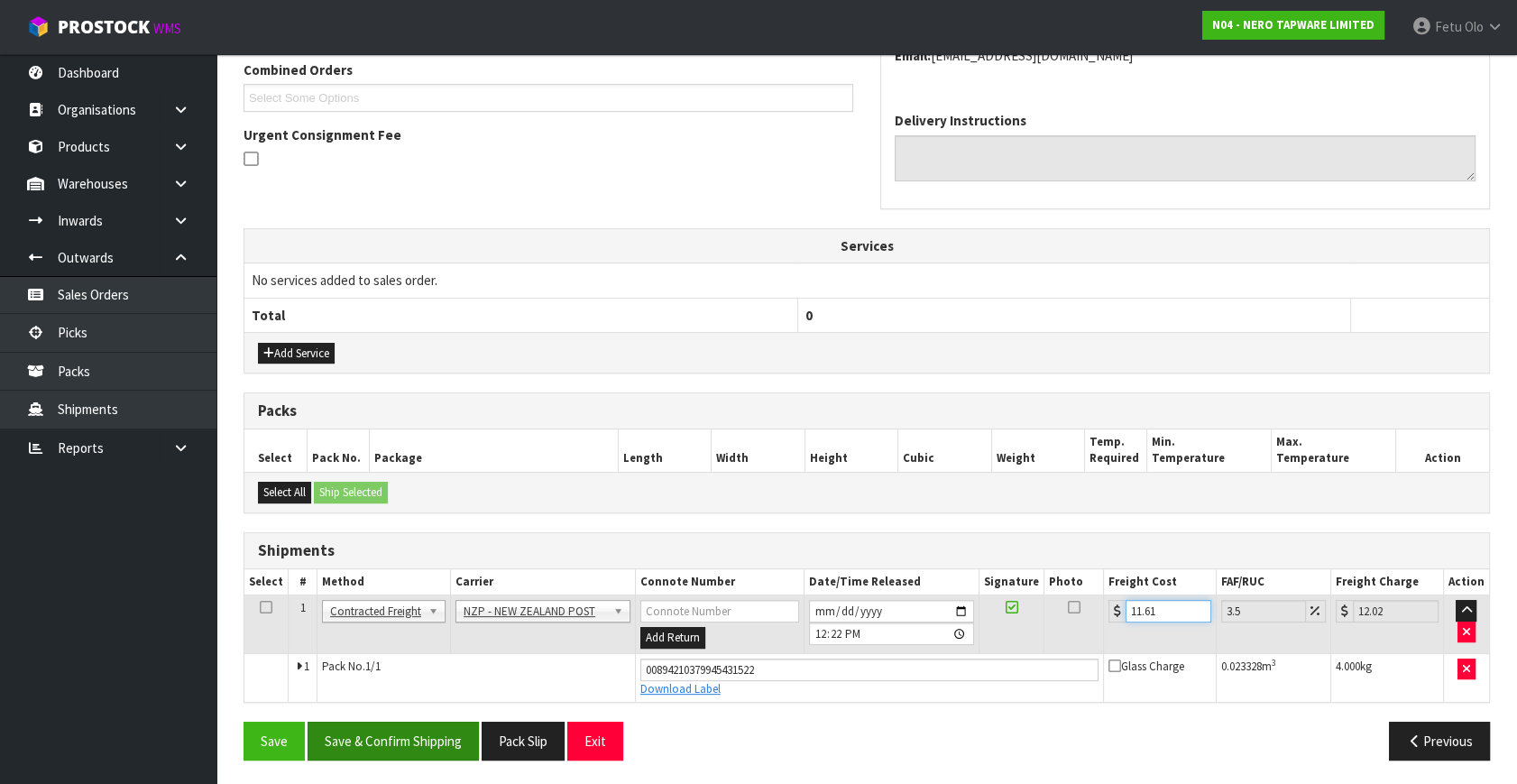
type input "11.61"
click at [419, 730] on button "Save & Confirm Shipping" at bounding box center [393, 741] width 171 height 39
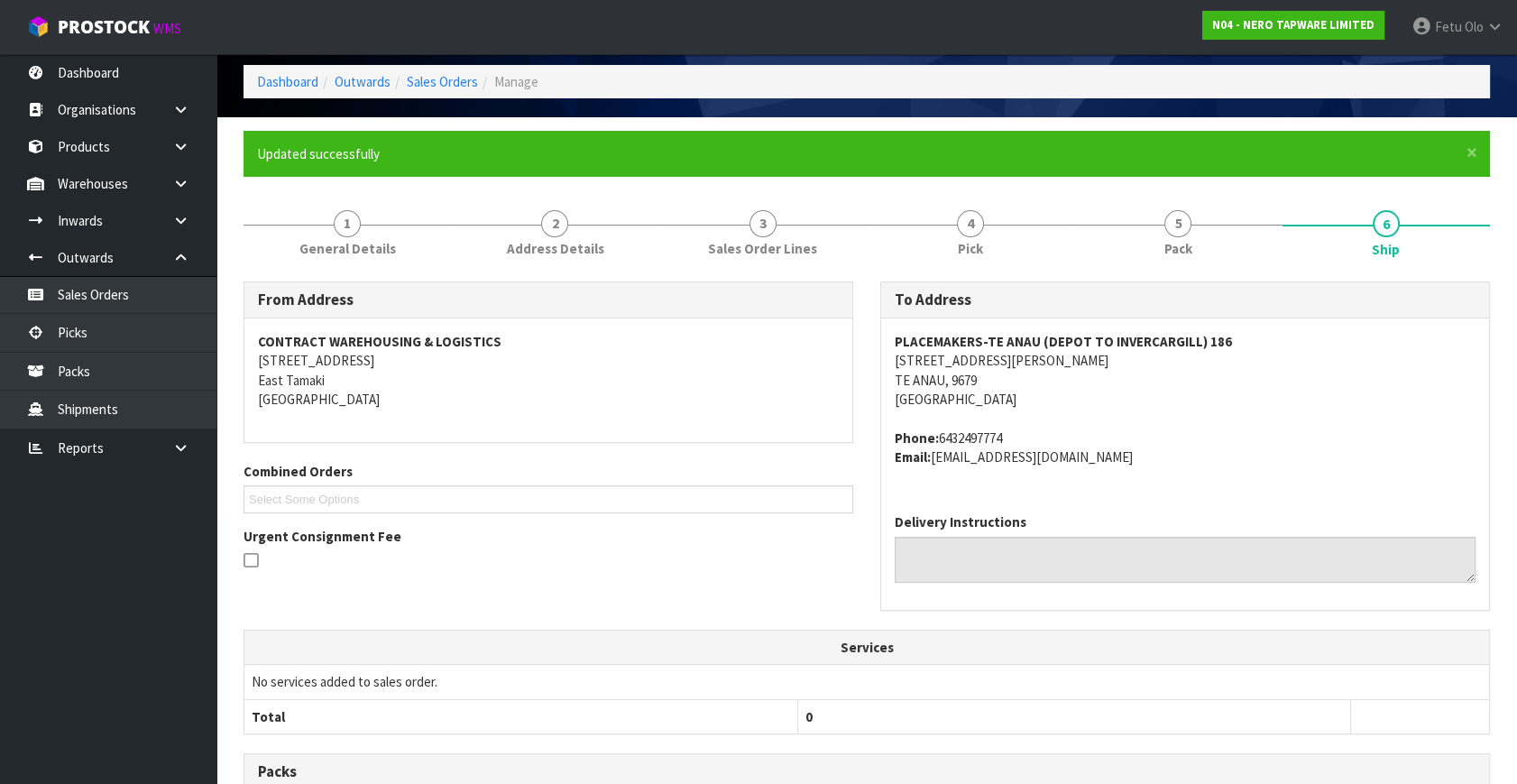
scroll to position [424, 0]
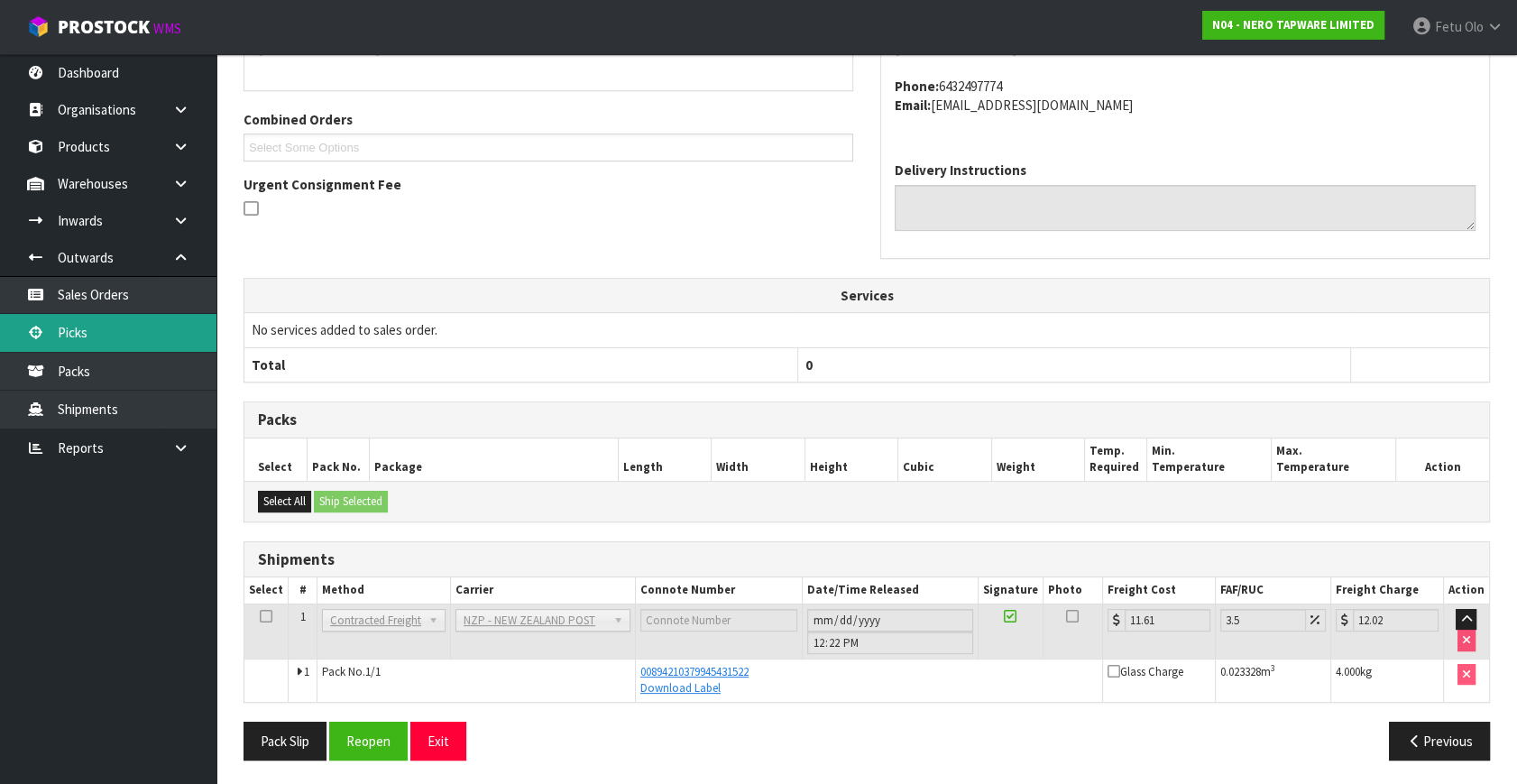
click at [73, 320] on link "Picks" at bounding box center [108, 332] width 216 height 37
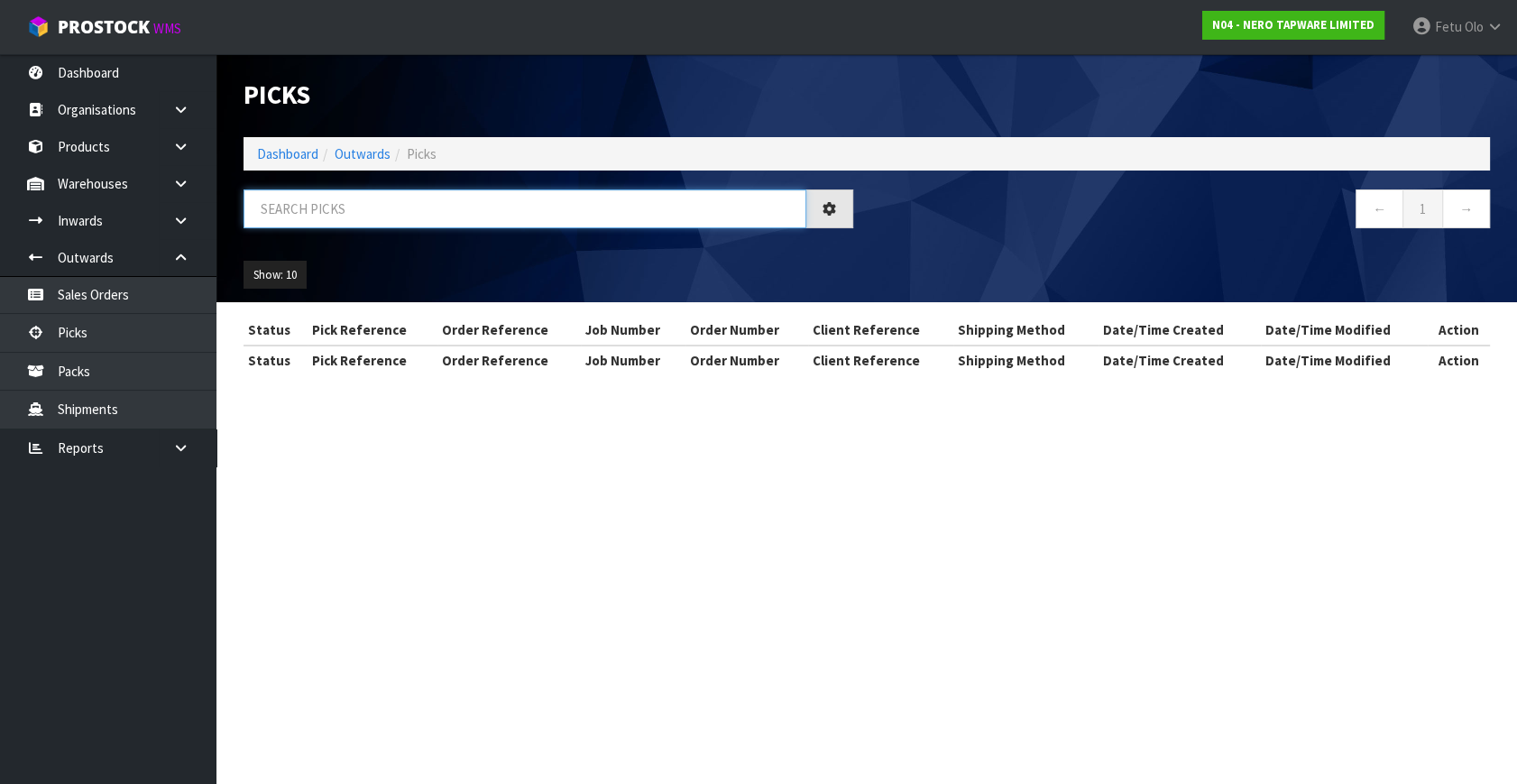
click at [368, 210] on input "text" at bounding box center [524, 209] width 562 height 39
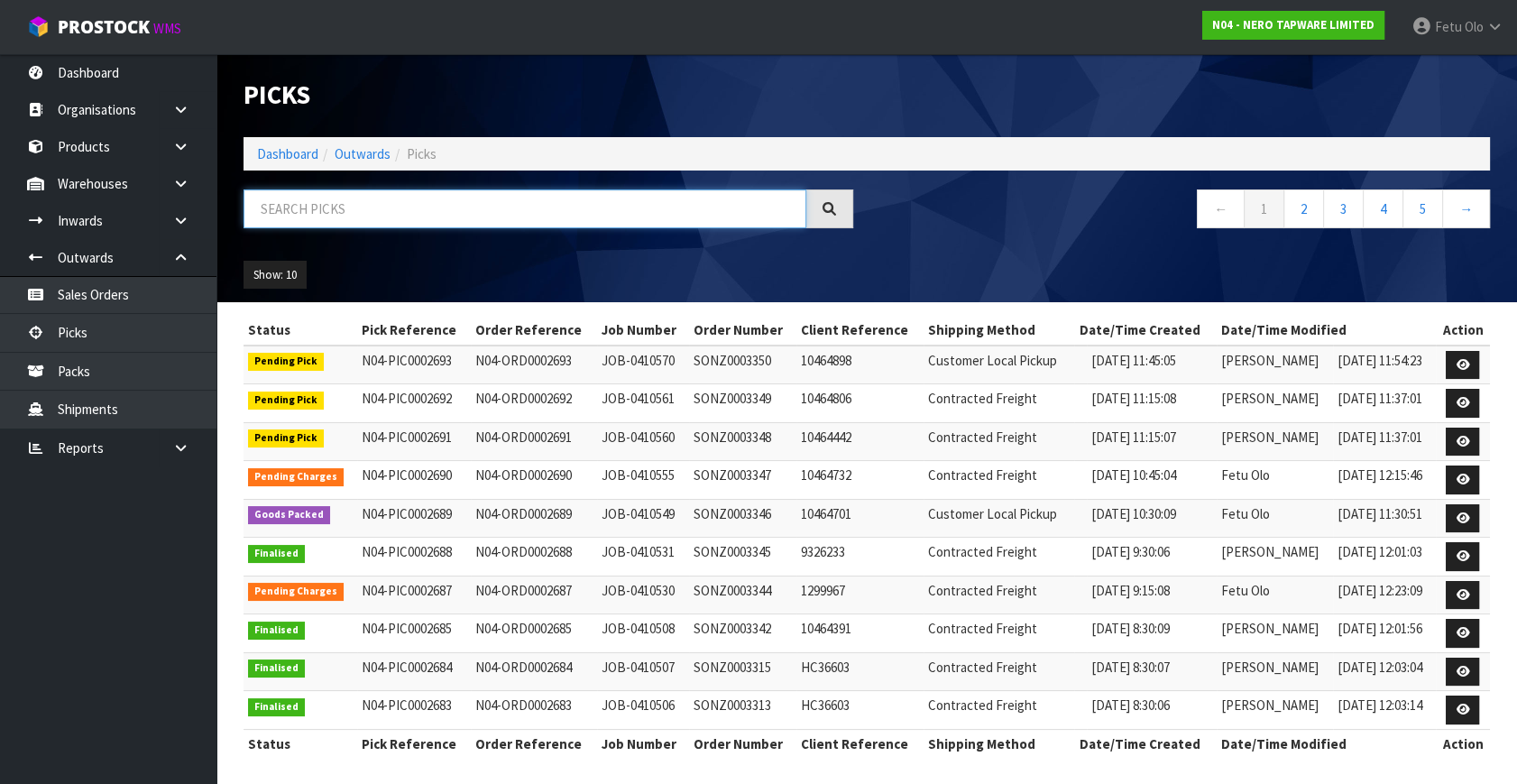
click at [368, 210] on input "text" at bounding box center [524, 209] width 562 height 39
type input "0002677"
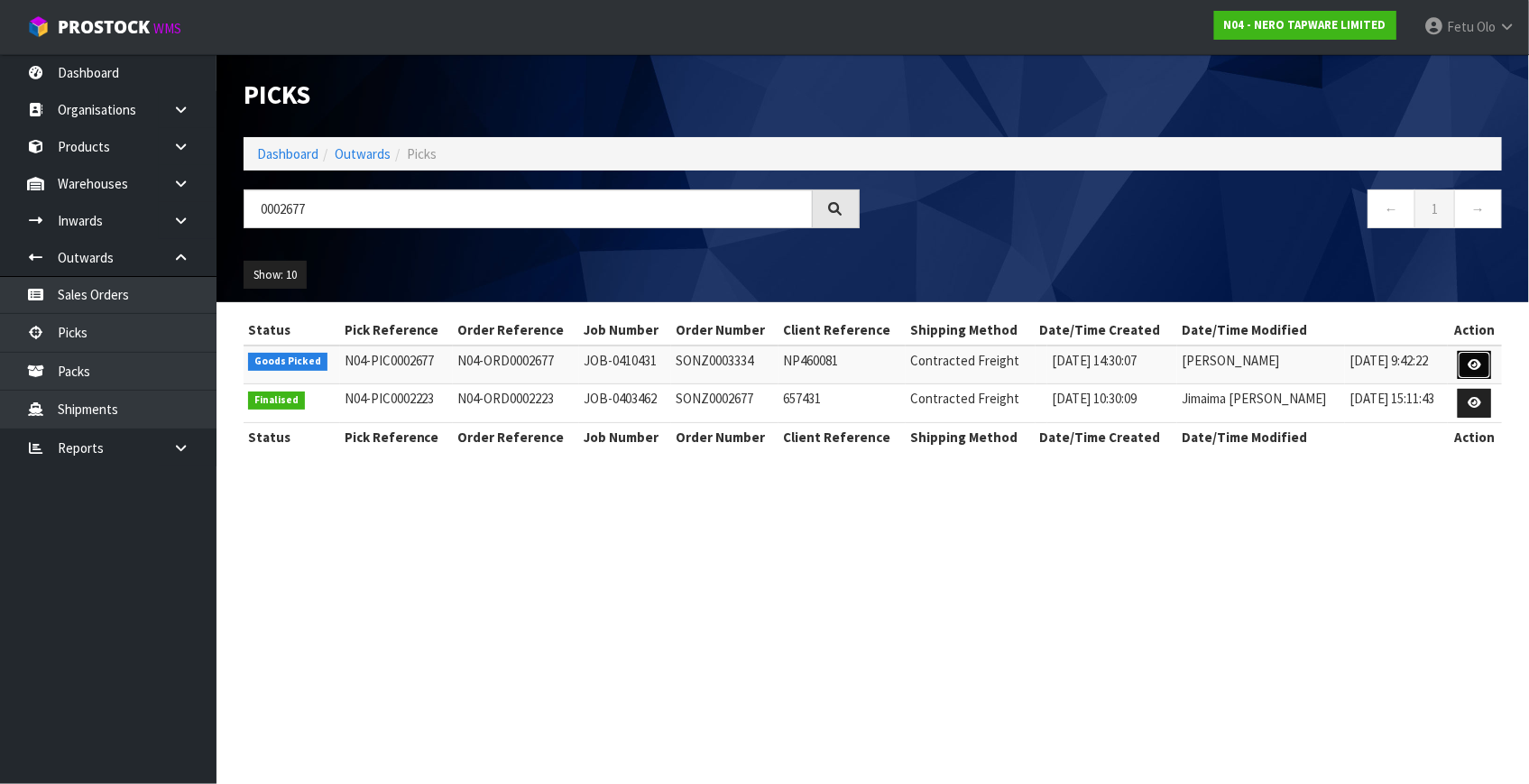
click at [1466, 357] on link at bounding box center [1474, 366] width 34 height 29
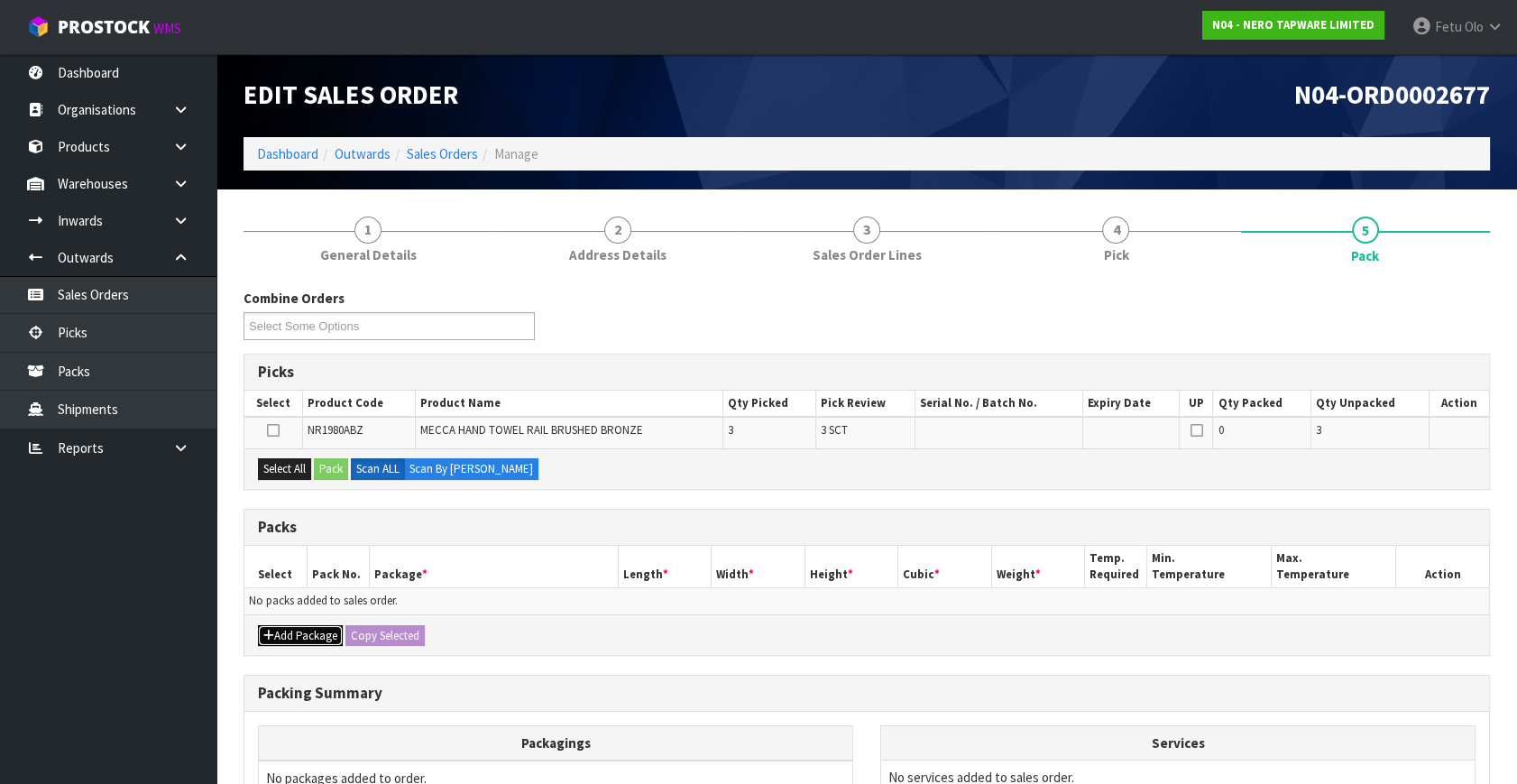
click at [280, 625] on button "Add Package" at bounding box center [300, 636] width 85 height 22
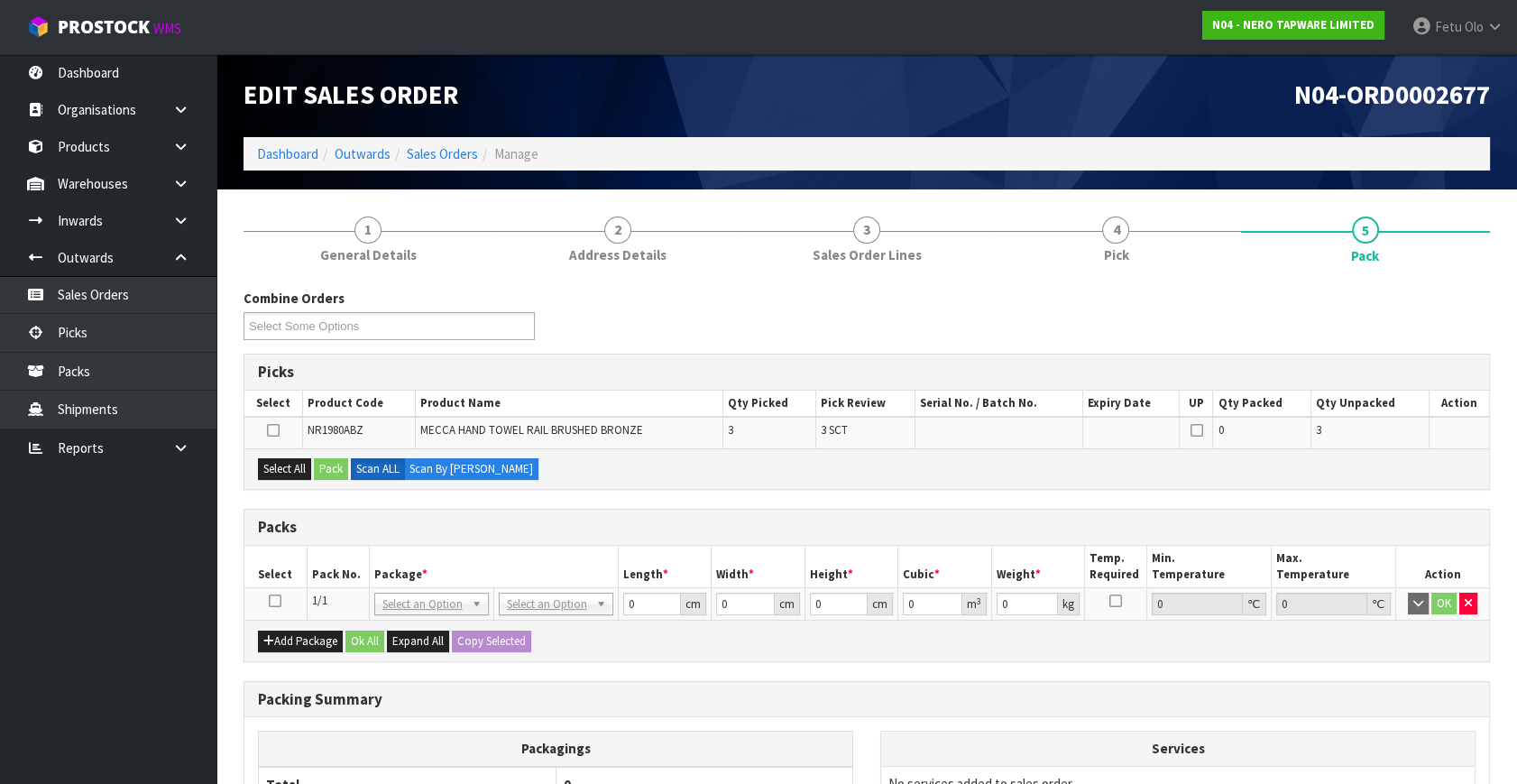
click at [279, 601] on icon at bounding box center [275, 601] width 13 height 1
click at [506, 584] on th "Package *" at bounding box center [493, 567] width 249 height 43
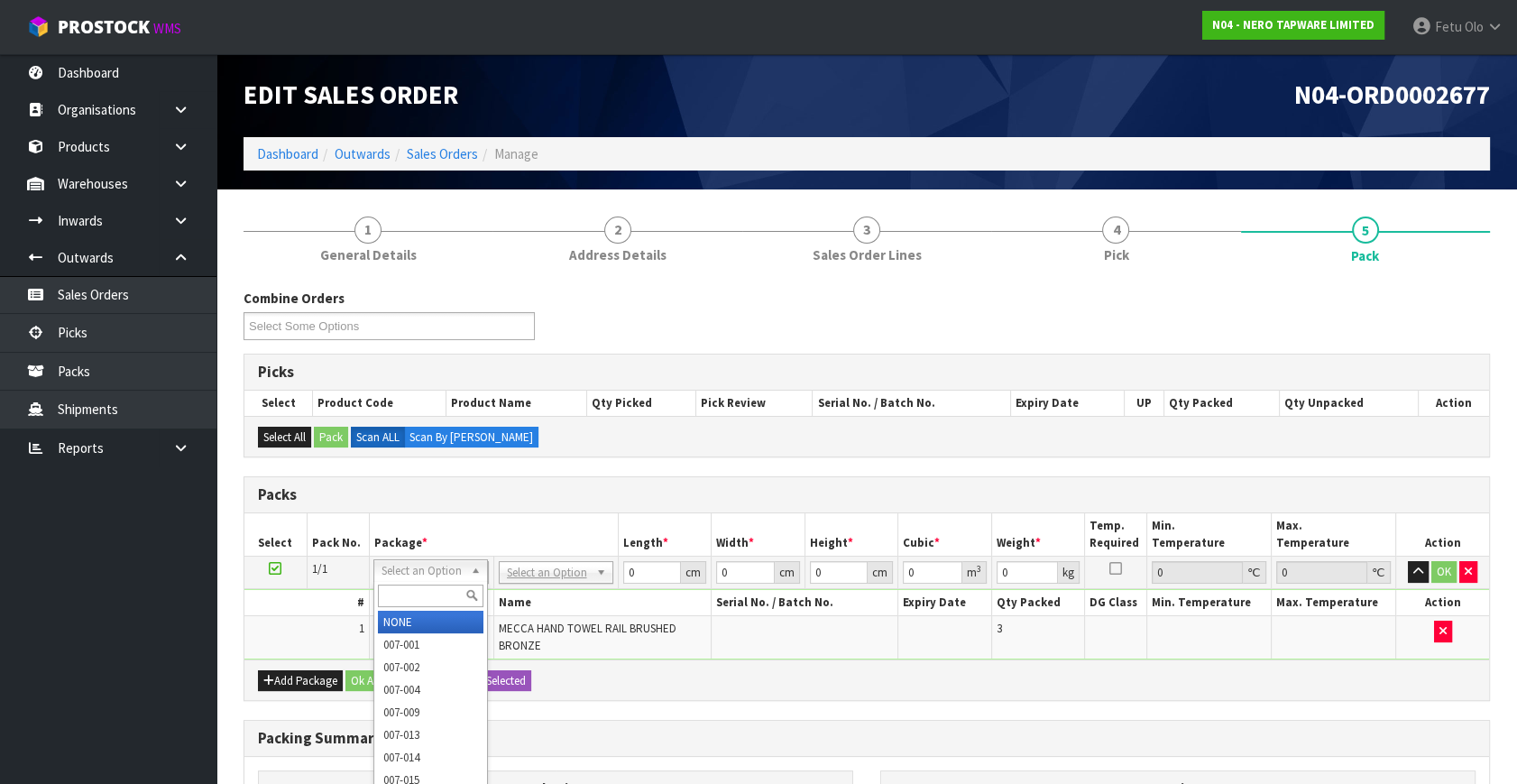
drag, startPoint x: 427, startPoint y: 577, endPoint x: 423, endPoint y: 594, distance: 17.5
click at [419, 599] on input "text" at bounding box center [431, 595] width 106 height 23
type input "011"
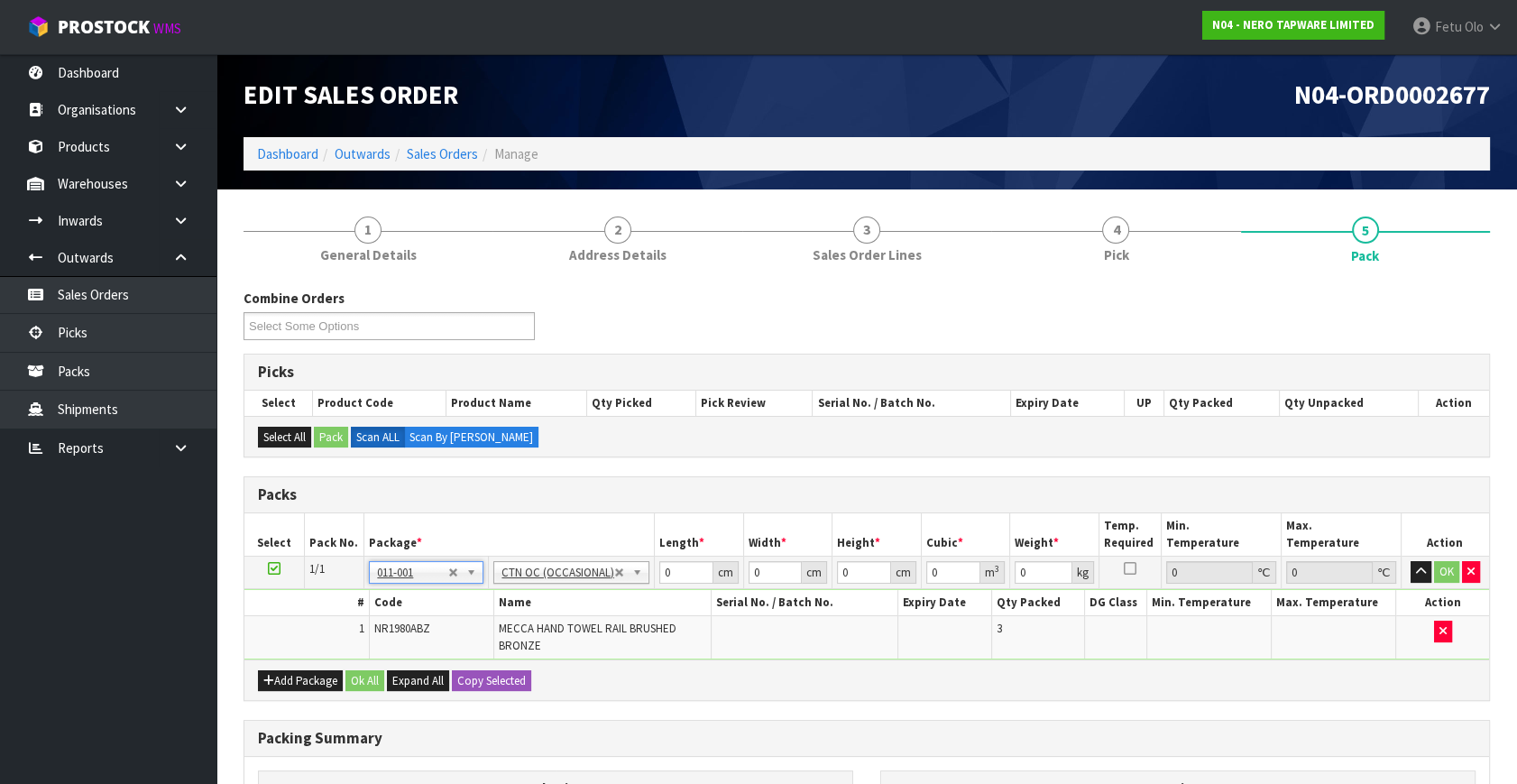
type input "1.8"
drag, startPoint x: 672, startPoint y: 571, endPoint x: 451, endPoint y: 668, distance: 241.4
click at [451, 668] on div "Packs Select Pack No. Package * Length * Width * Height * Cubic * Weight * Temp…" at bounding box center [867, 588] width 1247 height 224
type input "28"
type input "17"
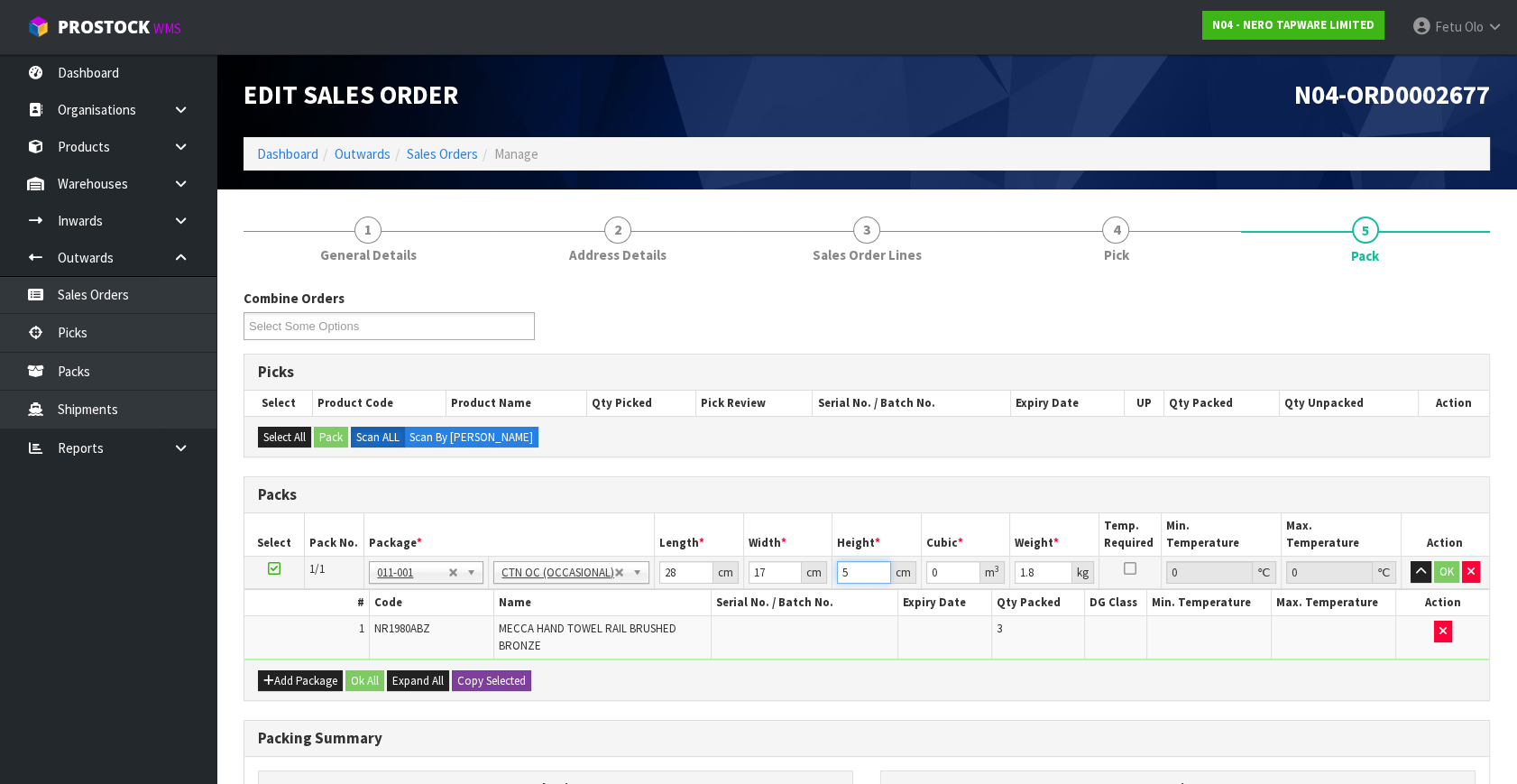
type input "52"
type input "0.024752"
type input "523"
type input "0.248948"
type input "52"
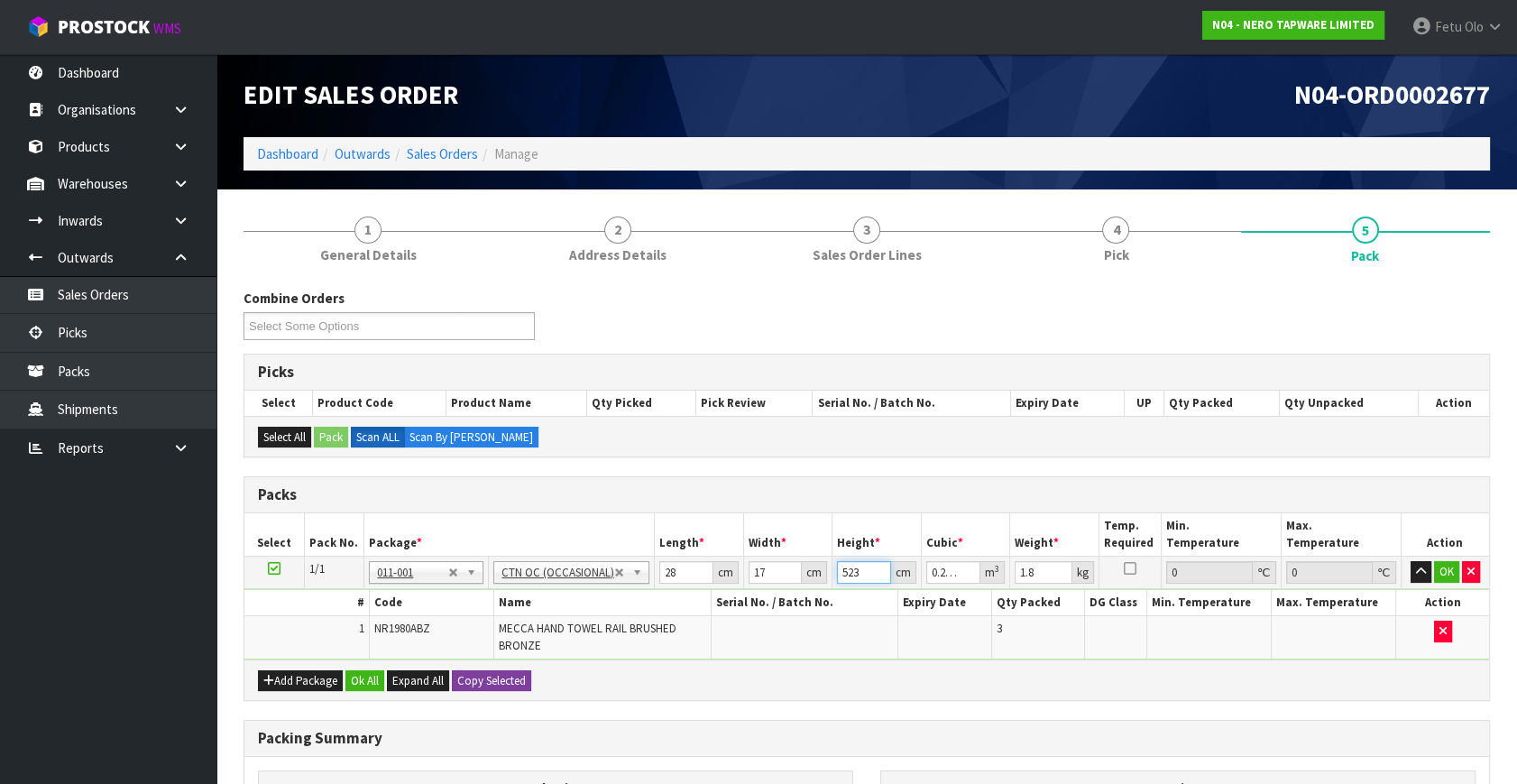
type input "0.024752"
type input "5"
type input "0.00238"
type input "0"
type input "2"
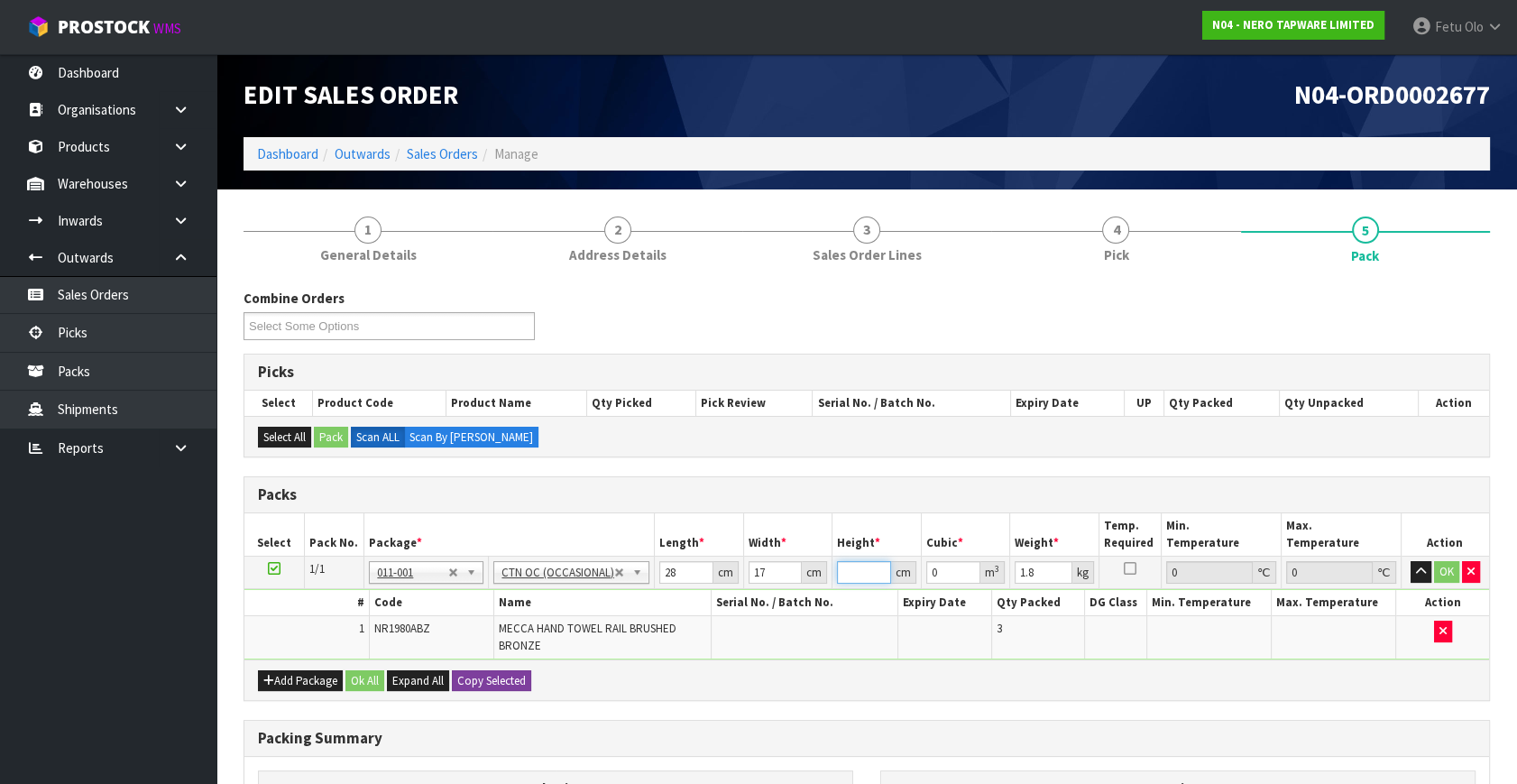
type input "0.000952"
type input "23"
type input "0.010948"
type input "23"
type input "3"
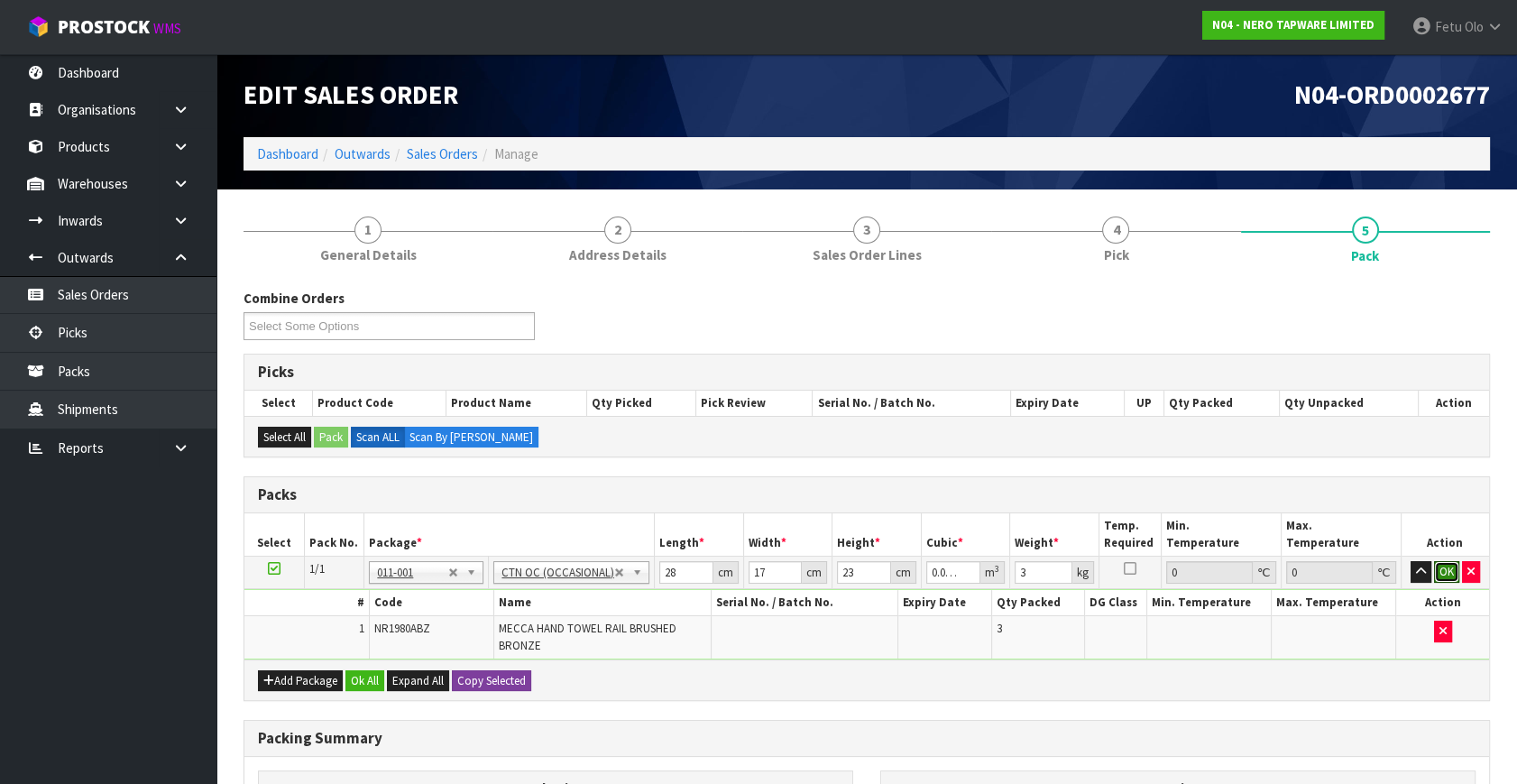
click button "OK" at bounding box center [1447, 572] width 26 height 22
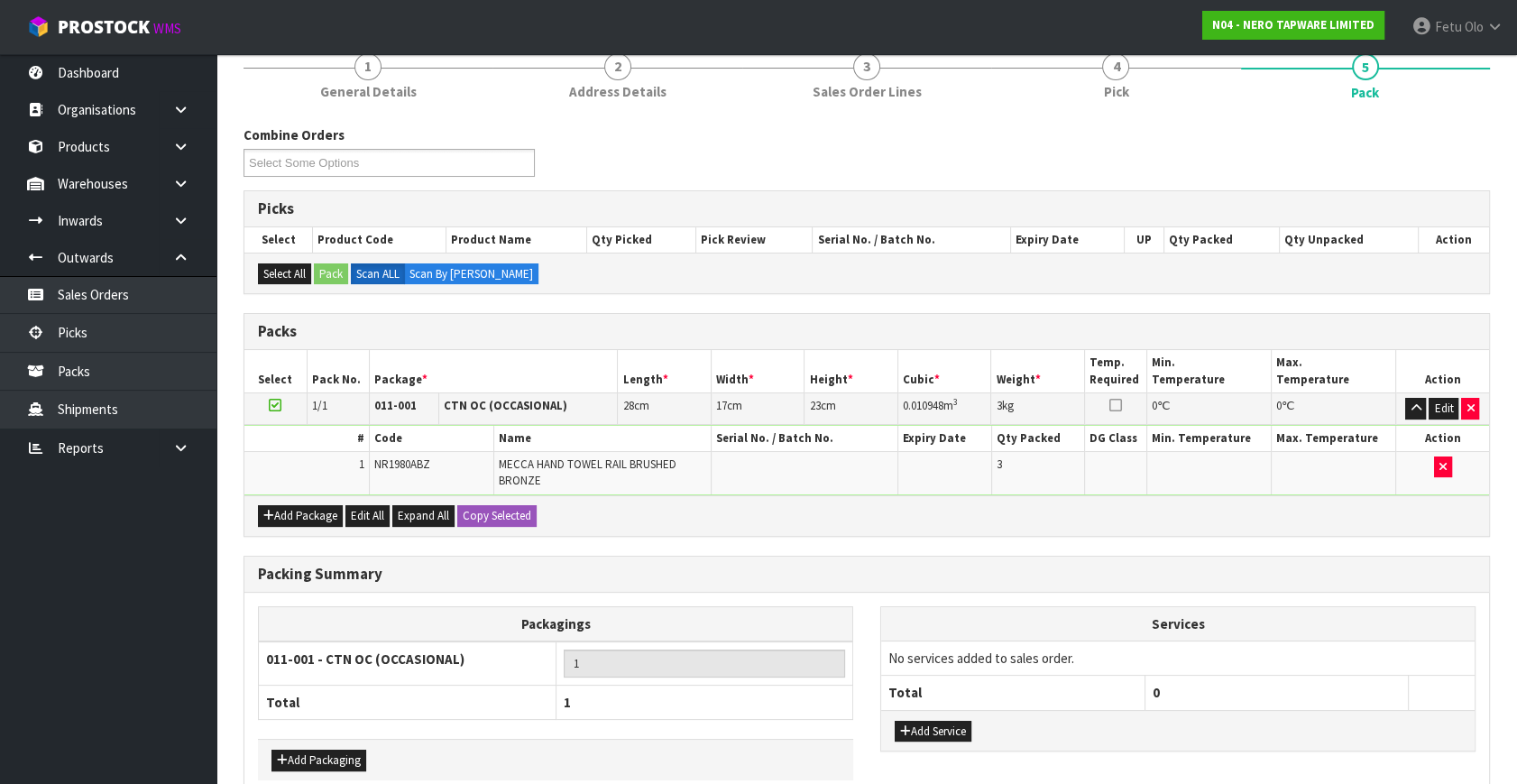
scroll to position [253, 0]
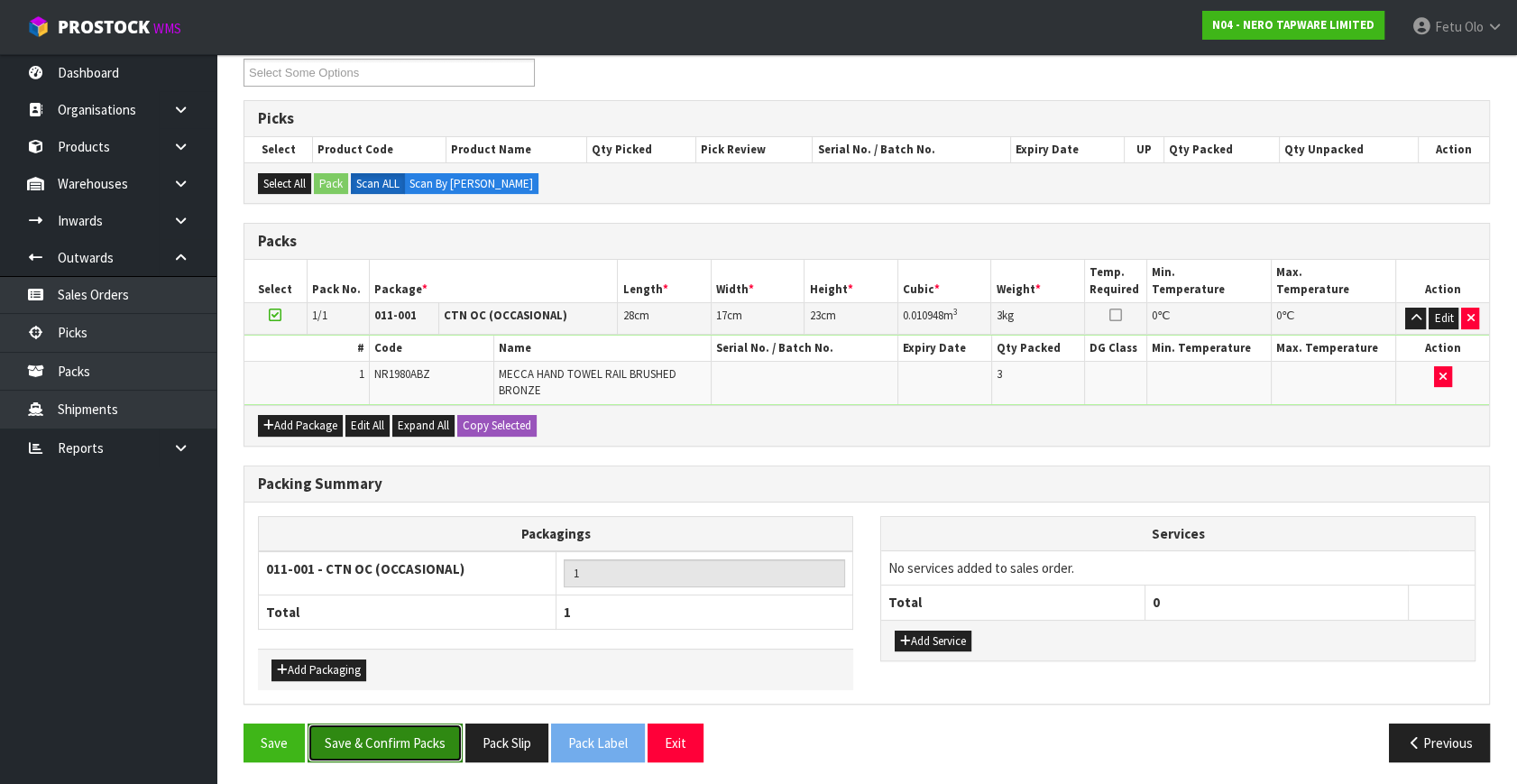
click at [419, 724] on button "Save & Confirm Packs" at bounding box center [385, 743] width 155 height 39
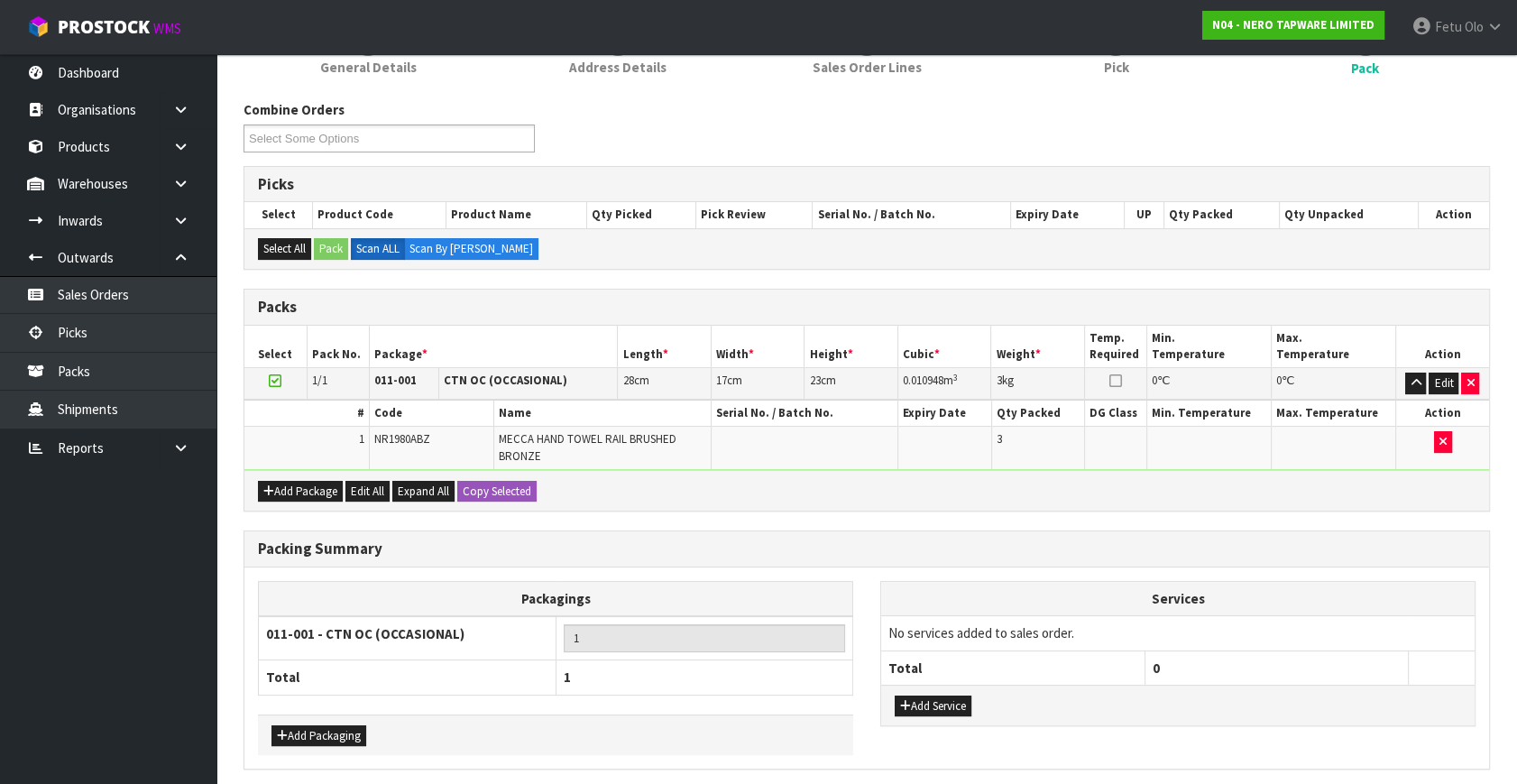
scroll to position [0, 0]
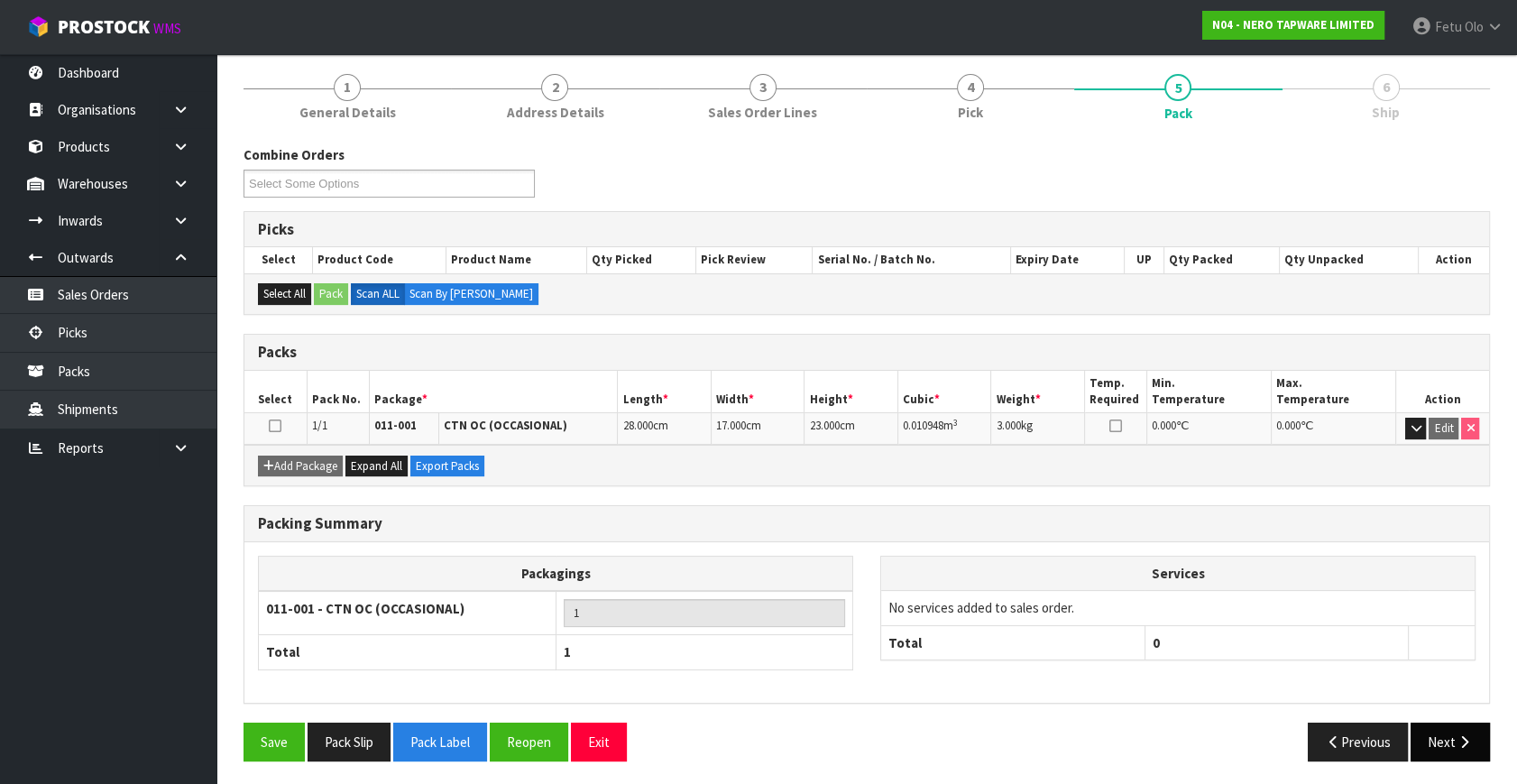
click at [1448, 758] on div "Save Pack Slip Pack Label Reopen Exit Previous Next" at bounding box center [866, 748] width 1274 height 52
click at [1448, 736] on button "Next" at bounding box center [1450, 742] width 79 height 39
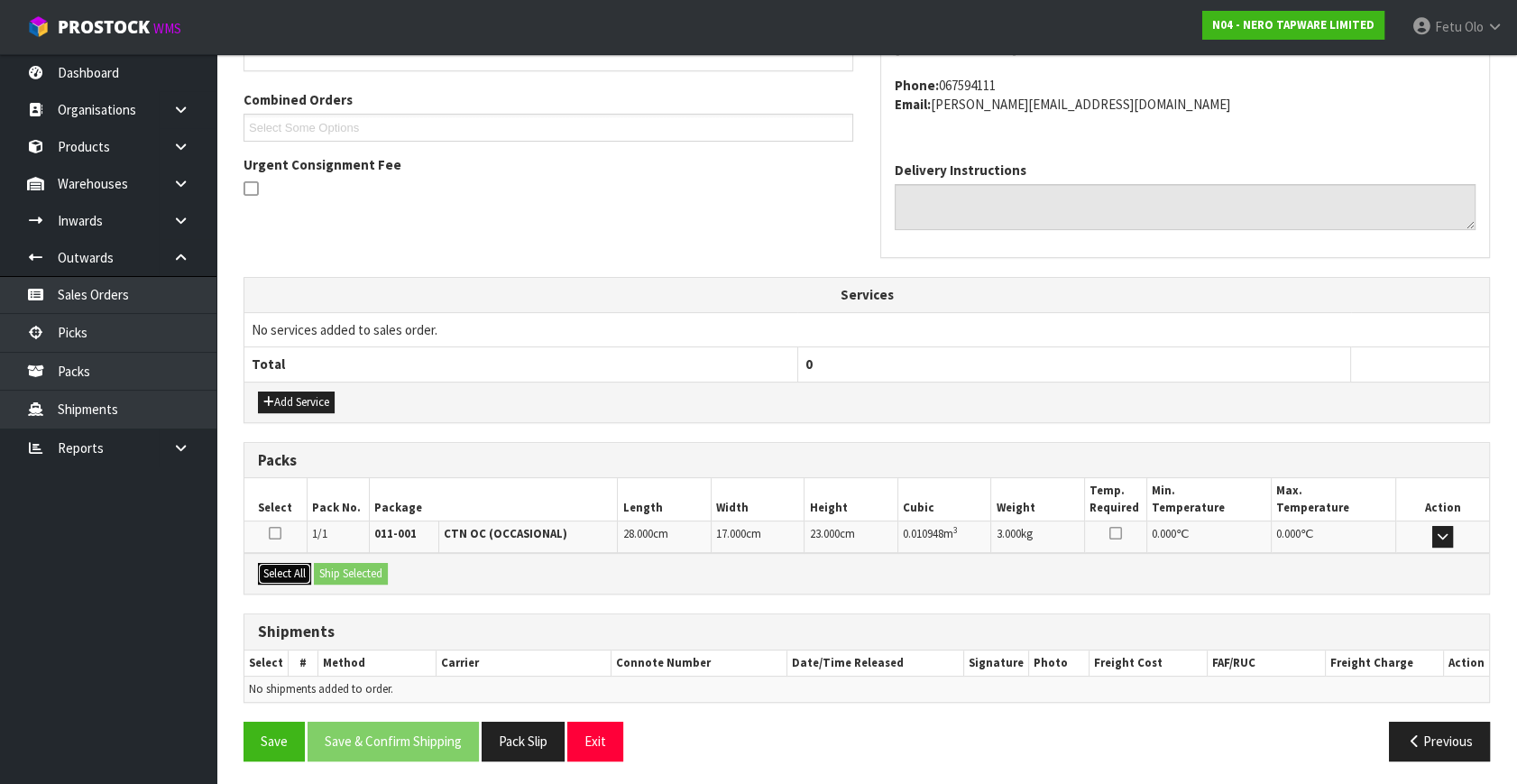
drag, startPoint x: 303, startPoint y: 571, endPoint x: 352, endPoint y: 567, distance: 49.2
click at [304, 571] on button "Select All" at bounding box center [284, 573] width 53 height 22
click at [352, 567] on button "Ship Selected" at bounding box center [350, 573] width 74 height 22
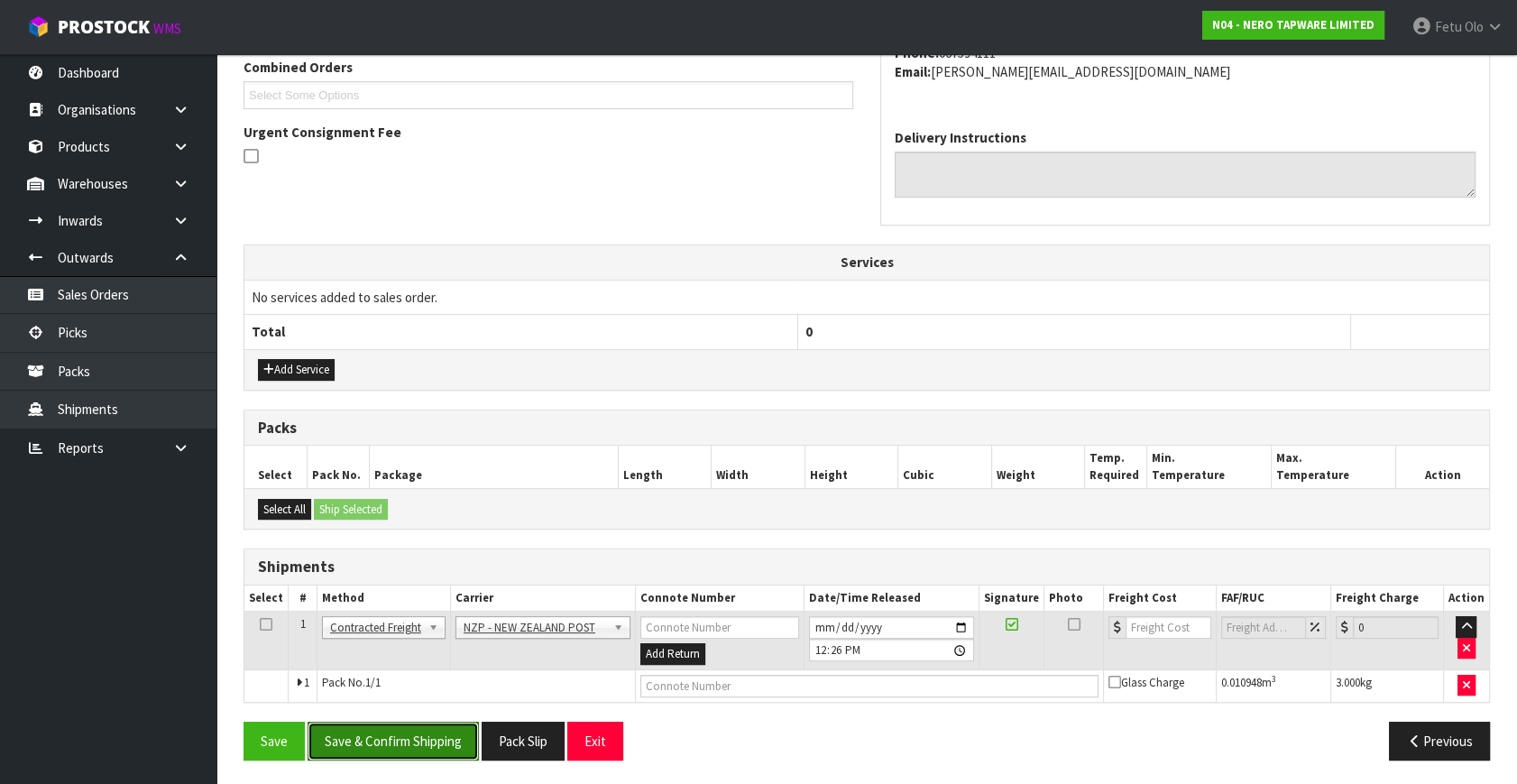
click at [458, 739] on button "Save & Confirm Shipping" at bounding box center [393, 741] width 171 height 39
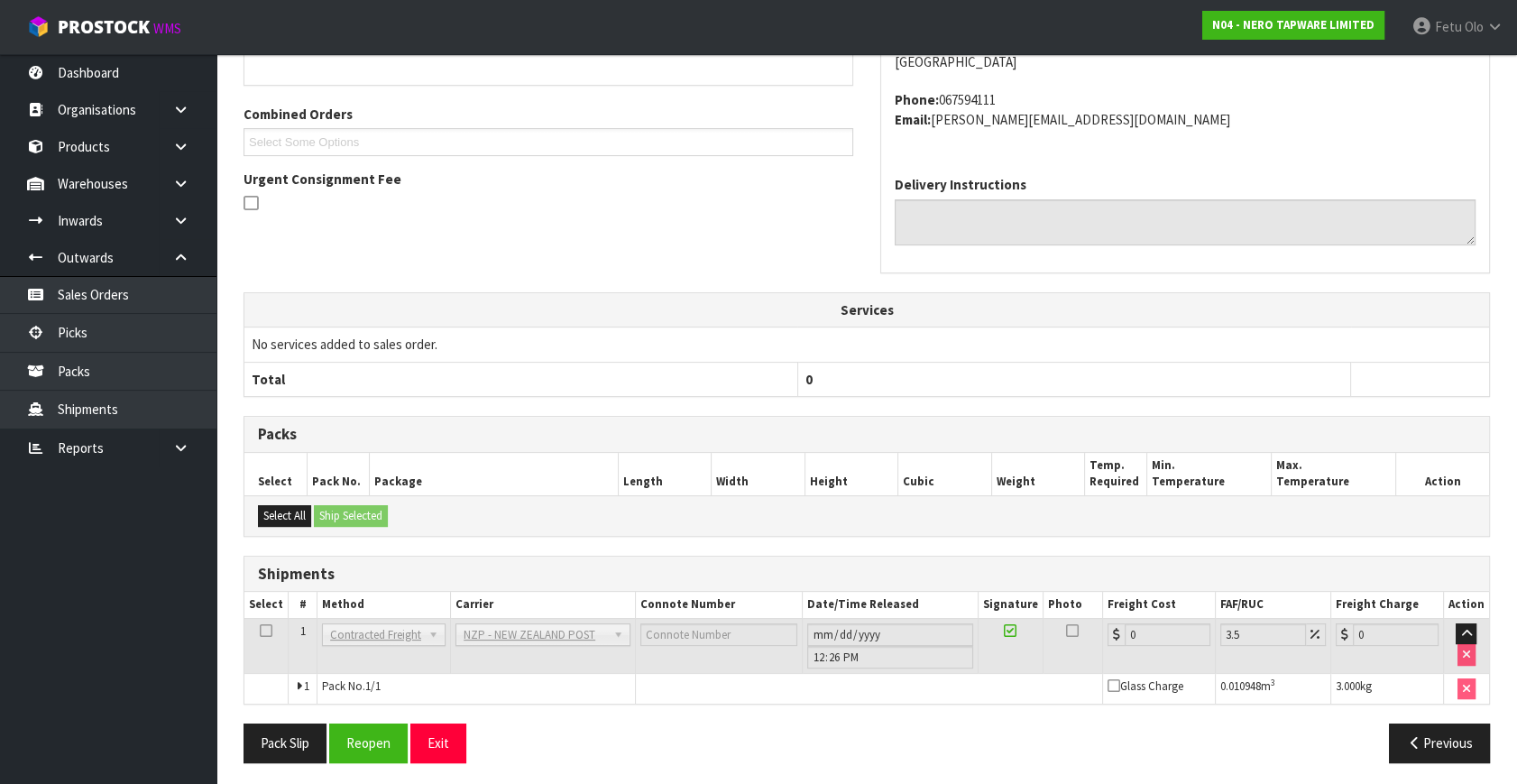
scroll to position [451, 0]
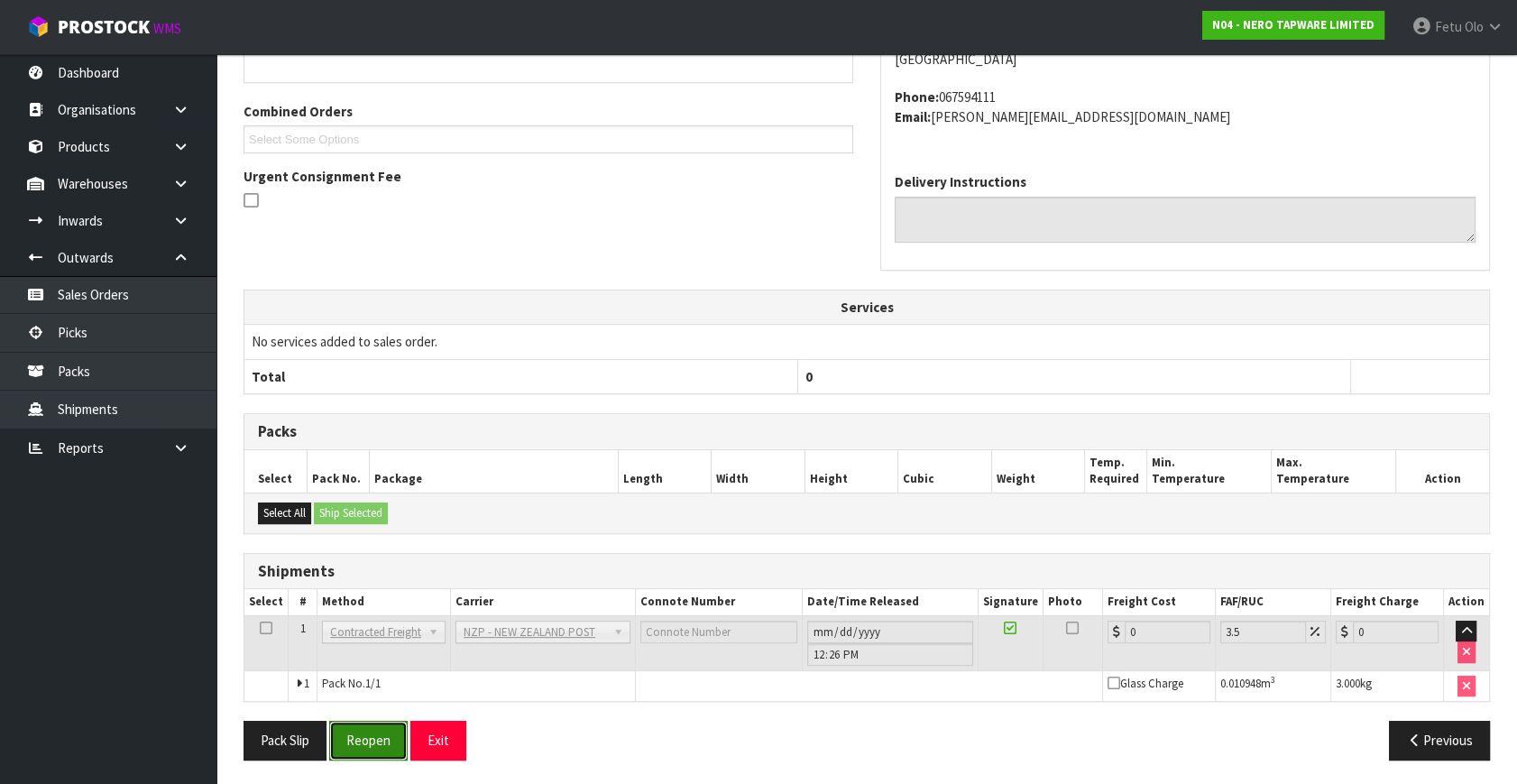
click at [368, 739] on button "Reopen" at bounding box center [368, 740] width 78 height 39
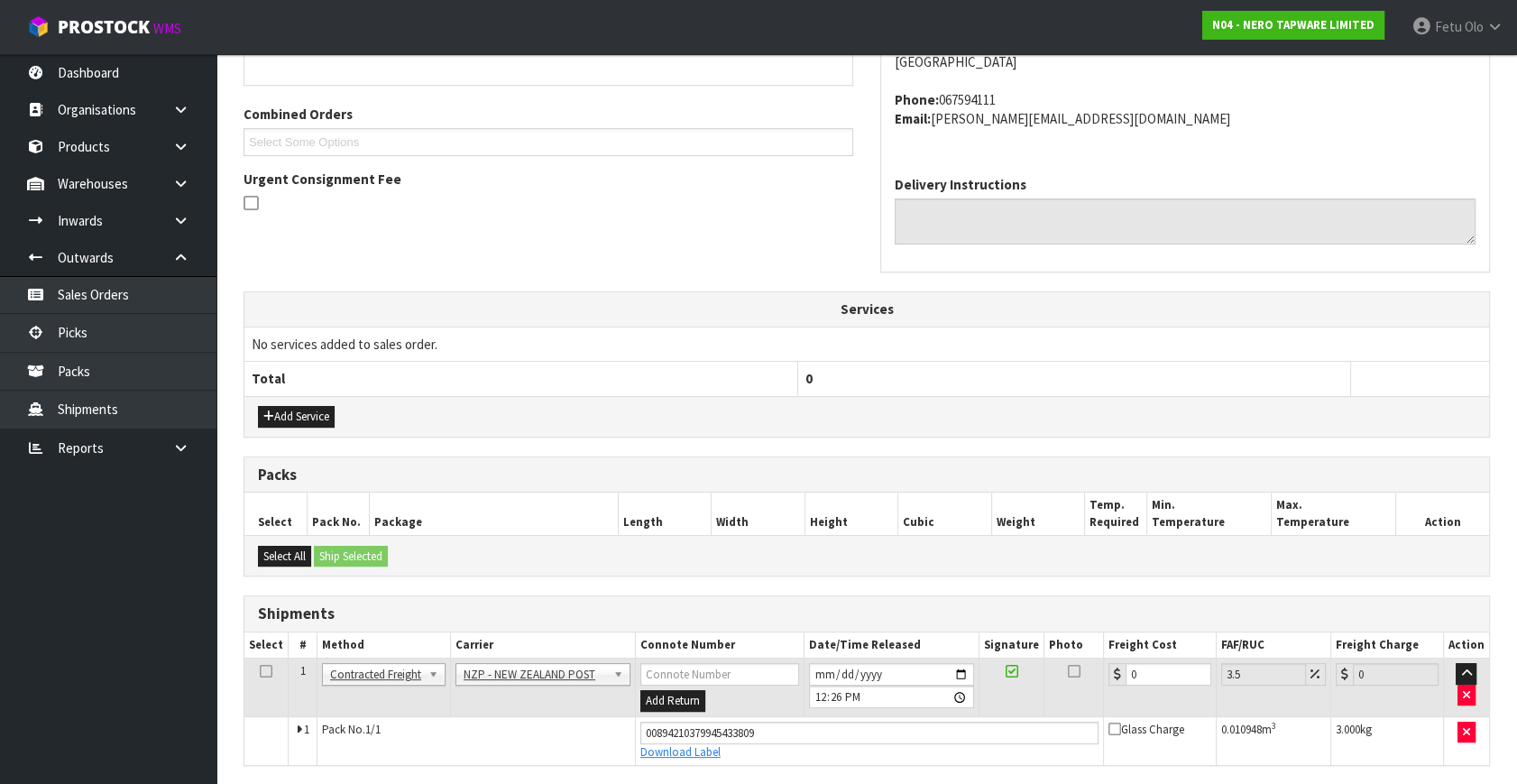
scroll to position [432, 0]
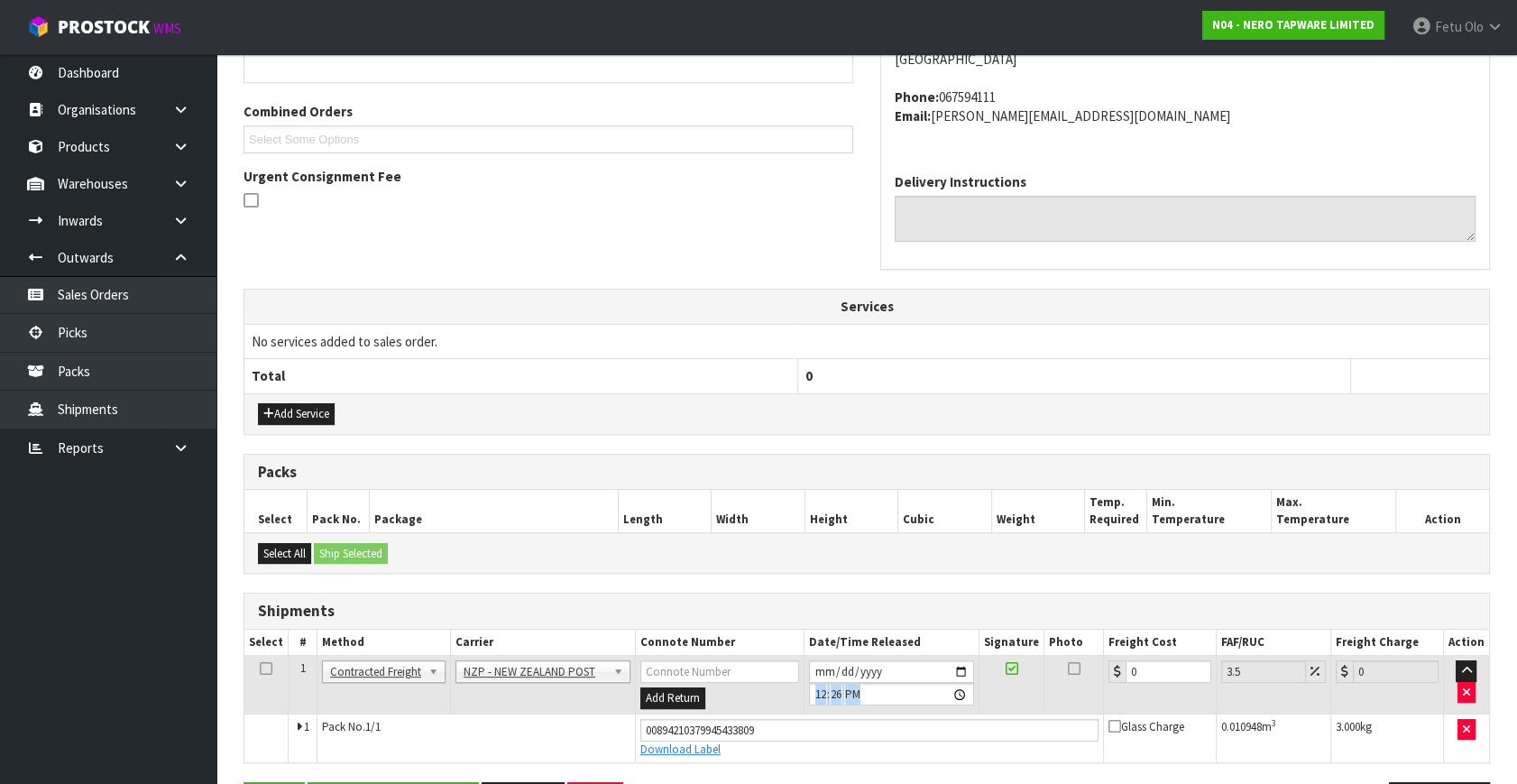
drag, startPoint x: 1156, startPoint y: 683, endPoint x: 859, endPoint y: 689, distance: 297.1
click at [859, 689] on tr "1 Client Local Pickup Customer Local Pickup Company Freight Contracted Freight …" at bounding box center [867, 685] width 1245 height 58
click at [1158, 665] on input "0" at bounding box center [1169, 671] width 86 height 23
click at [1025, 717] on tbody "1 Client Local Pickup Customer Local Pickup Company Freight Contracted Freight …" at bounding box center [867, 708] width 1245 height 107
type input "8"
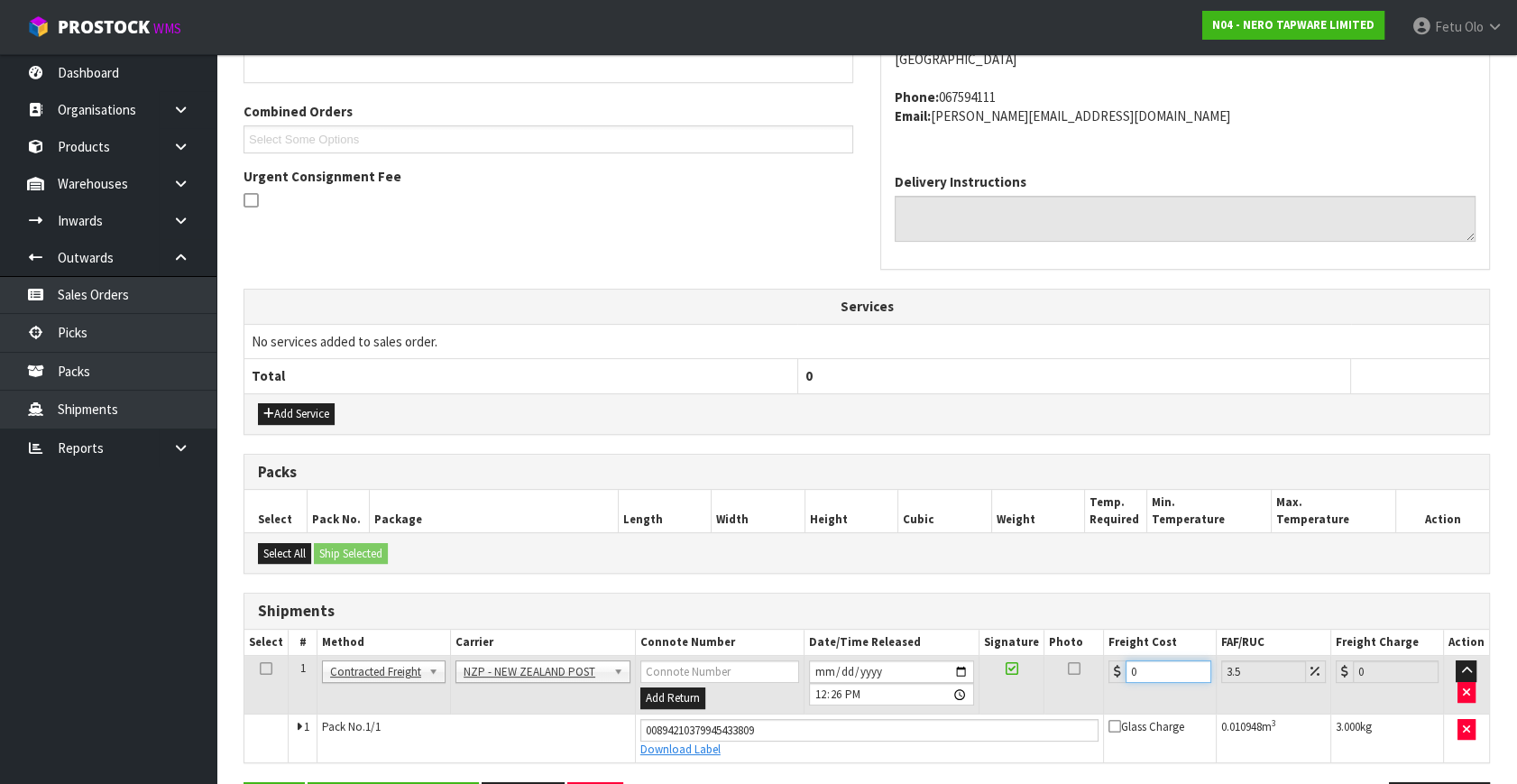
type input "8.28"
type input "8.4"
type input "8.69"
type input "8.45"
type input "8.75"
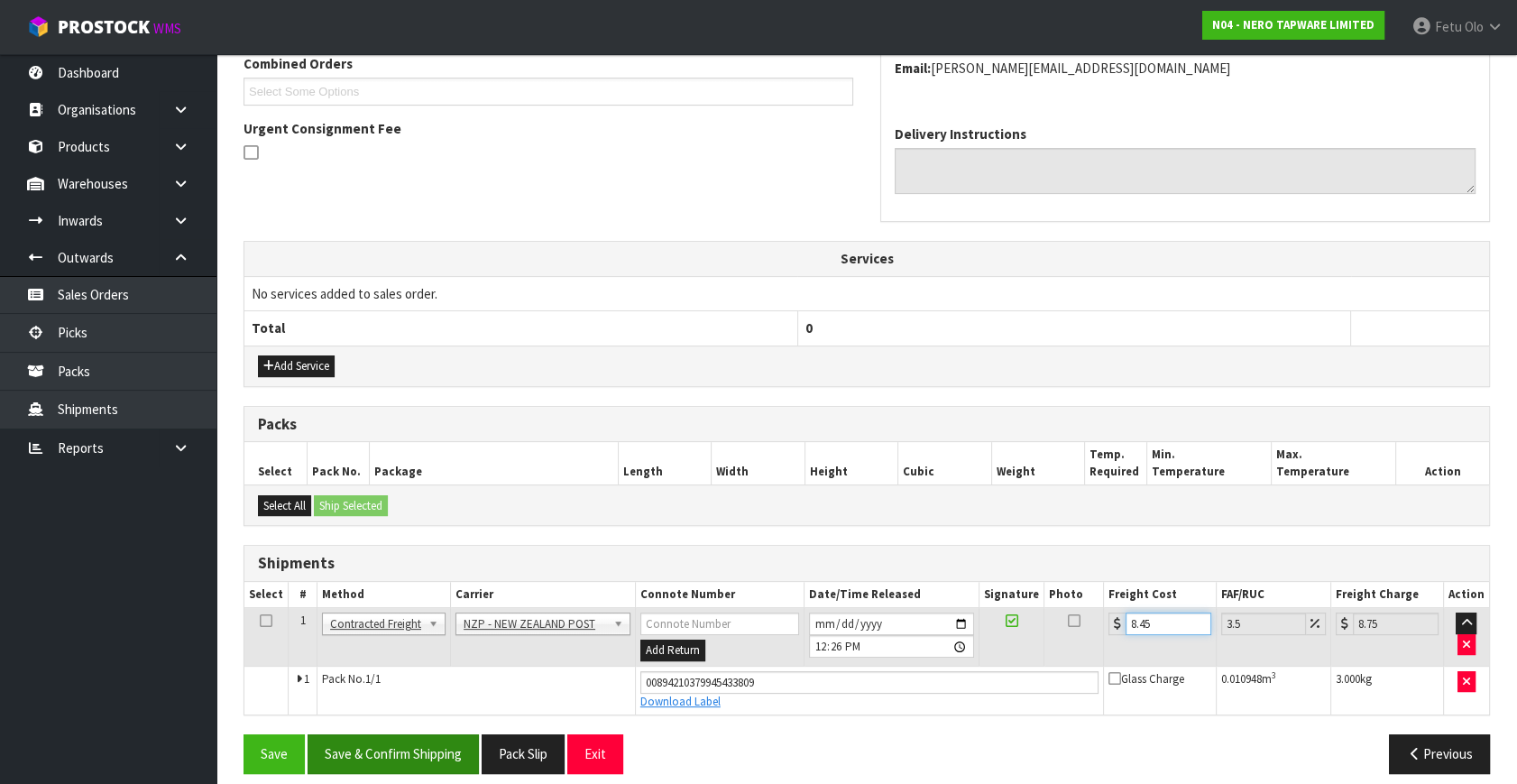
scroll to position [493, 0]
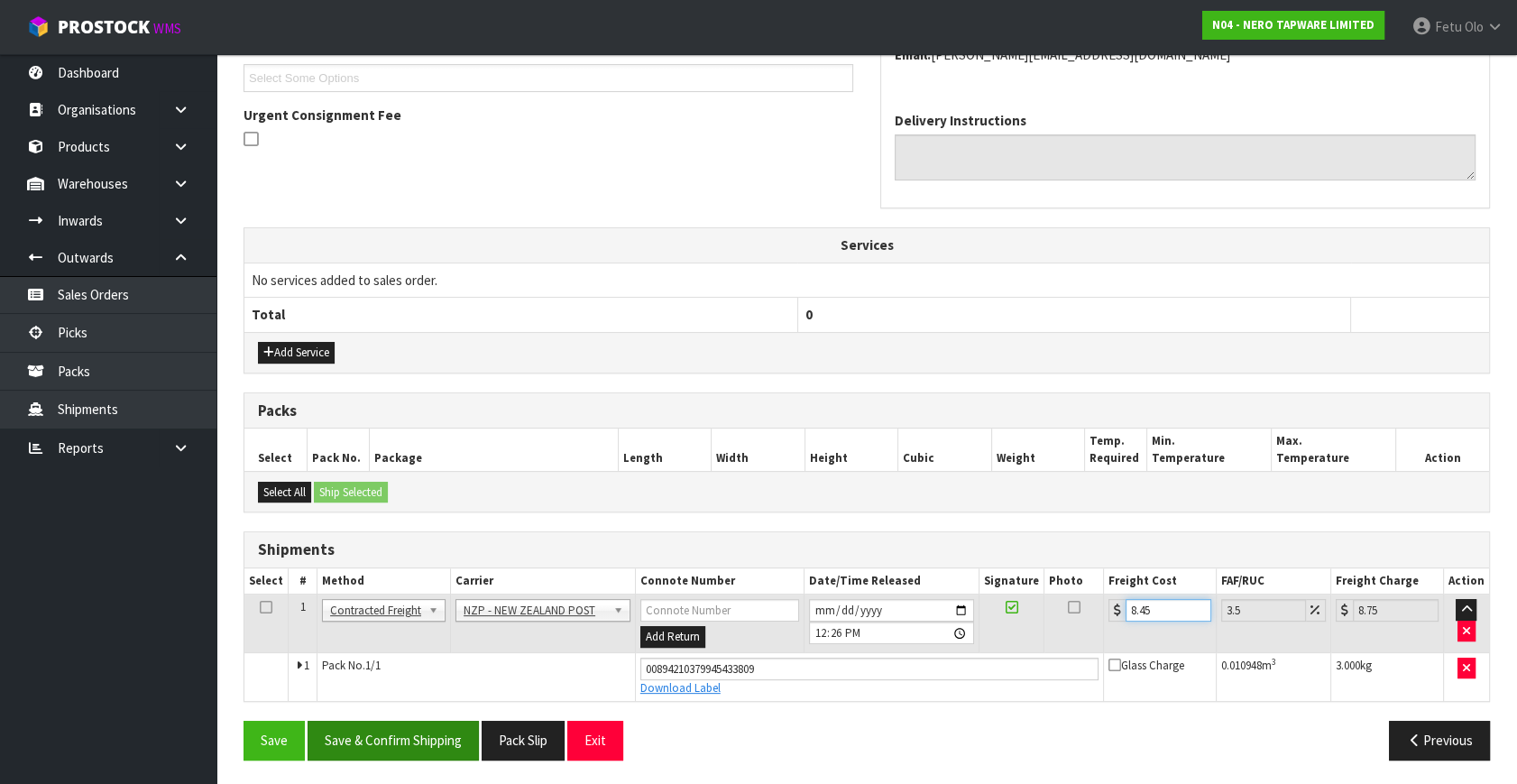
type input "8.45"
click at [407, 727] on button "Save & Confirm Shipping" at bounding box center [393, 740] width 171 height 39
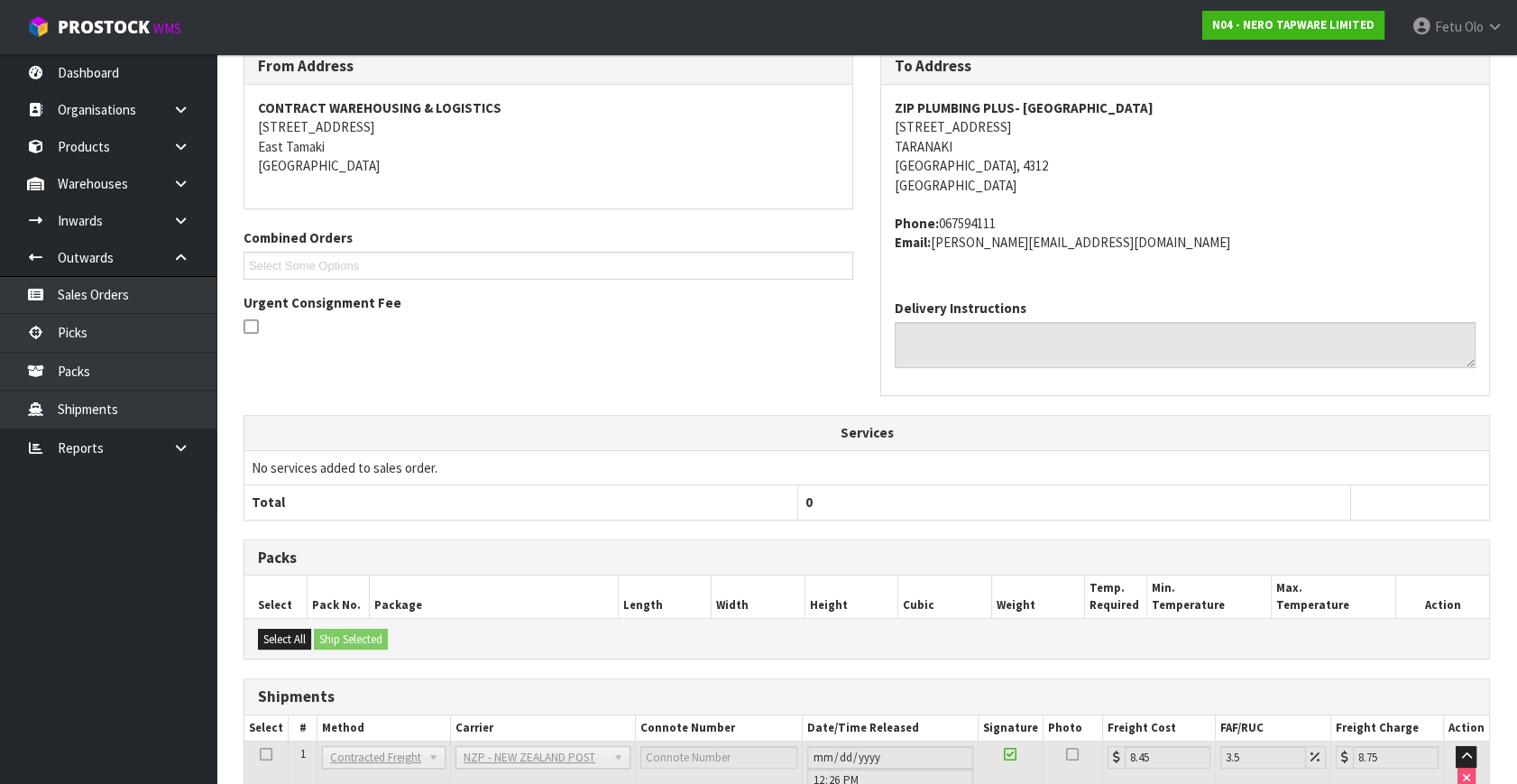
scroll to position [444, 0]
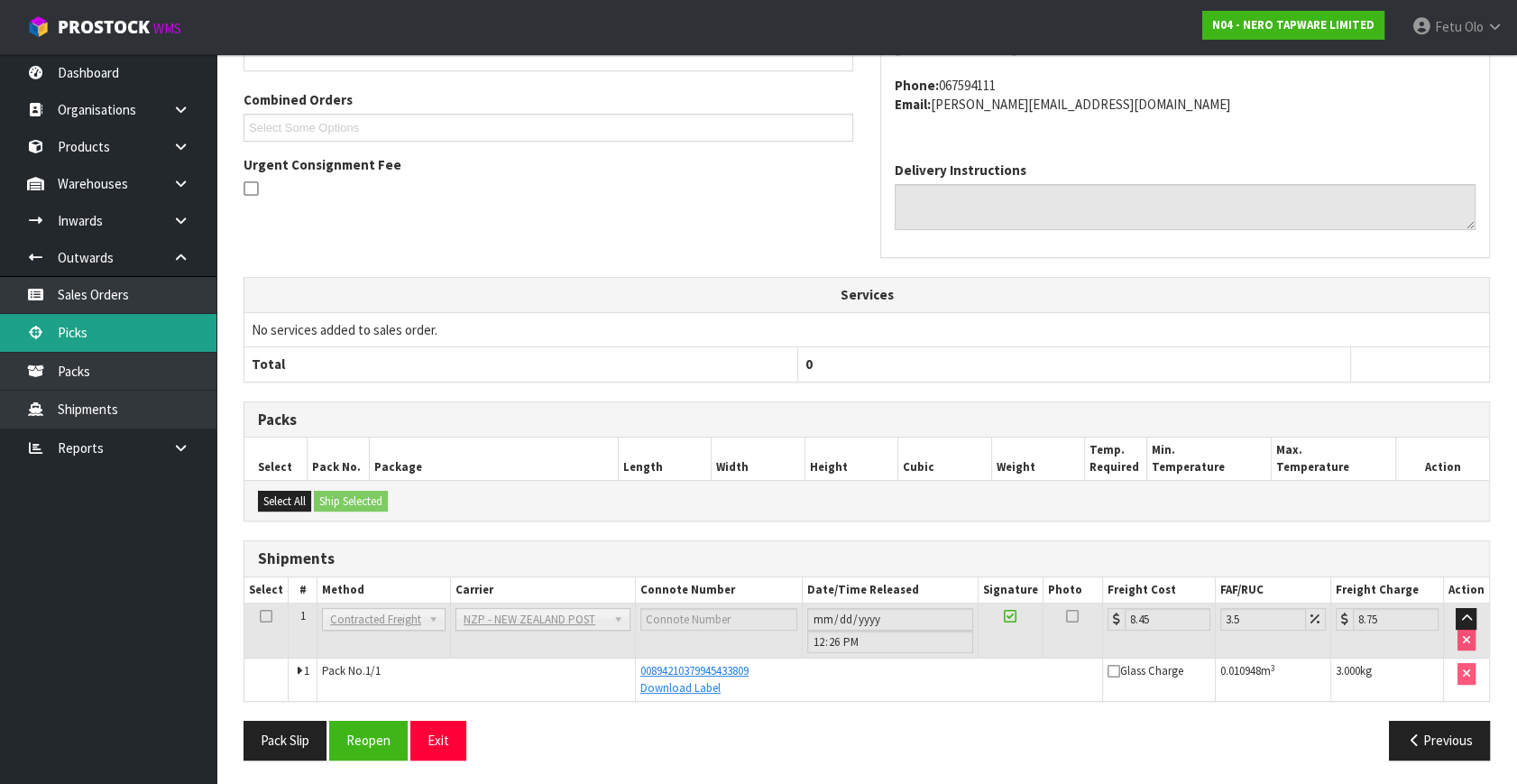
click at [119, 351] on link "Picks" at bounding box center [108, 332] width 216 height 37
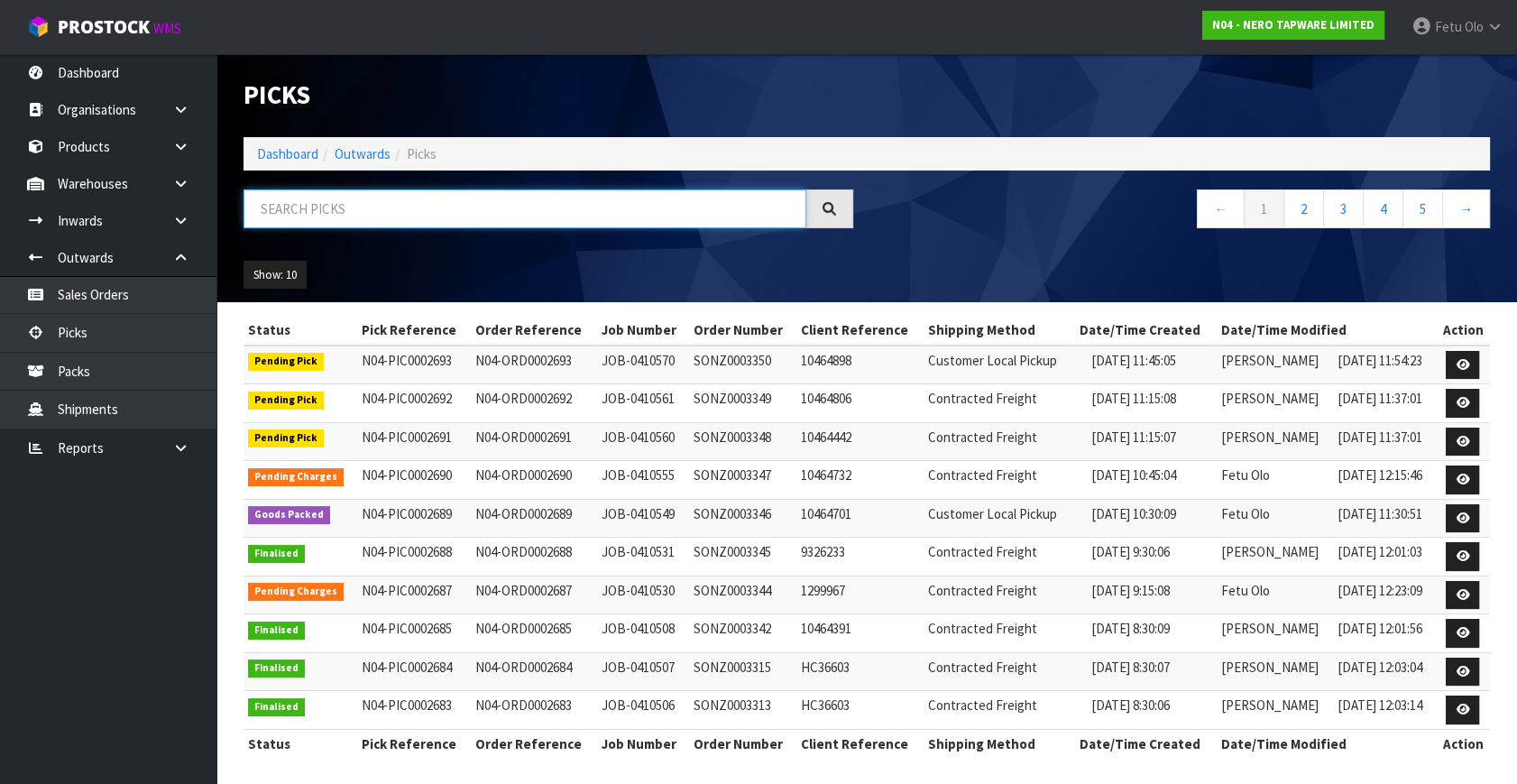
click at [347, 212] on input "text" at bounding box center [524, 209] width 562 height 39
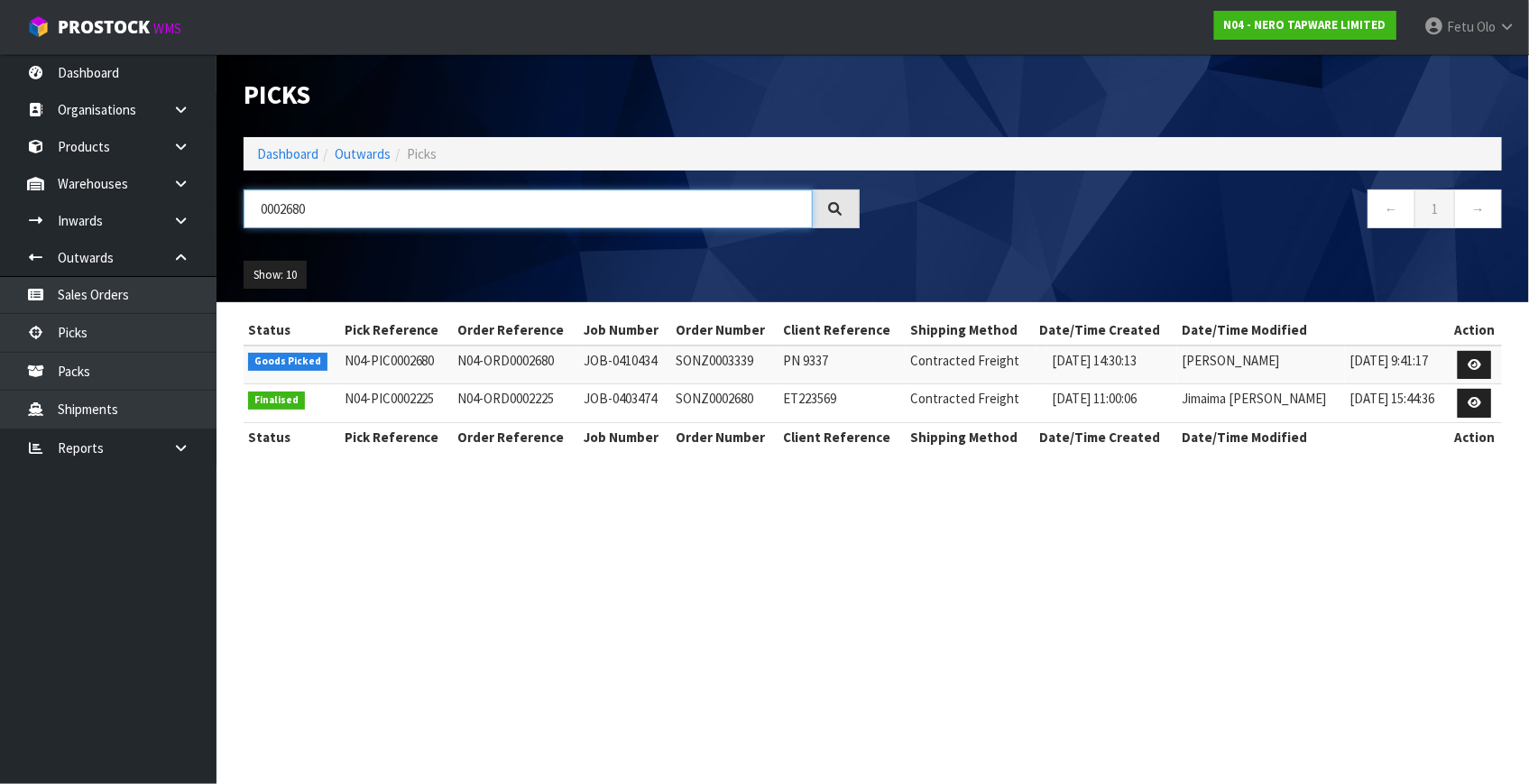
type input "0002680"
click at [1493, 358] on td at bounding box center [1474, 365] width 54 height 39
click at [1481, 361] on icon at bounding box center [1474, 365] width 14 height 12
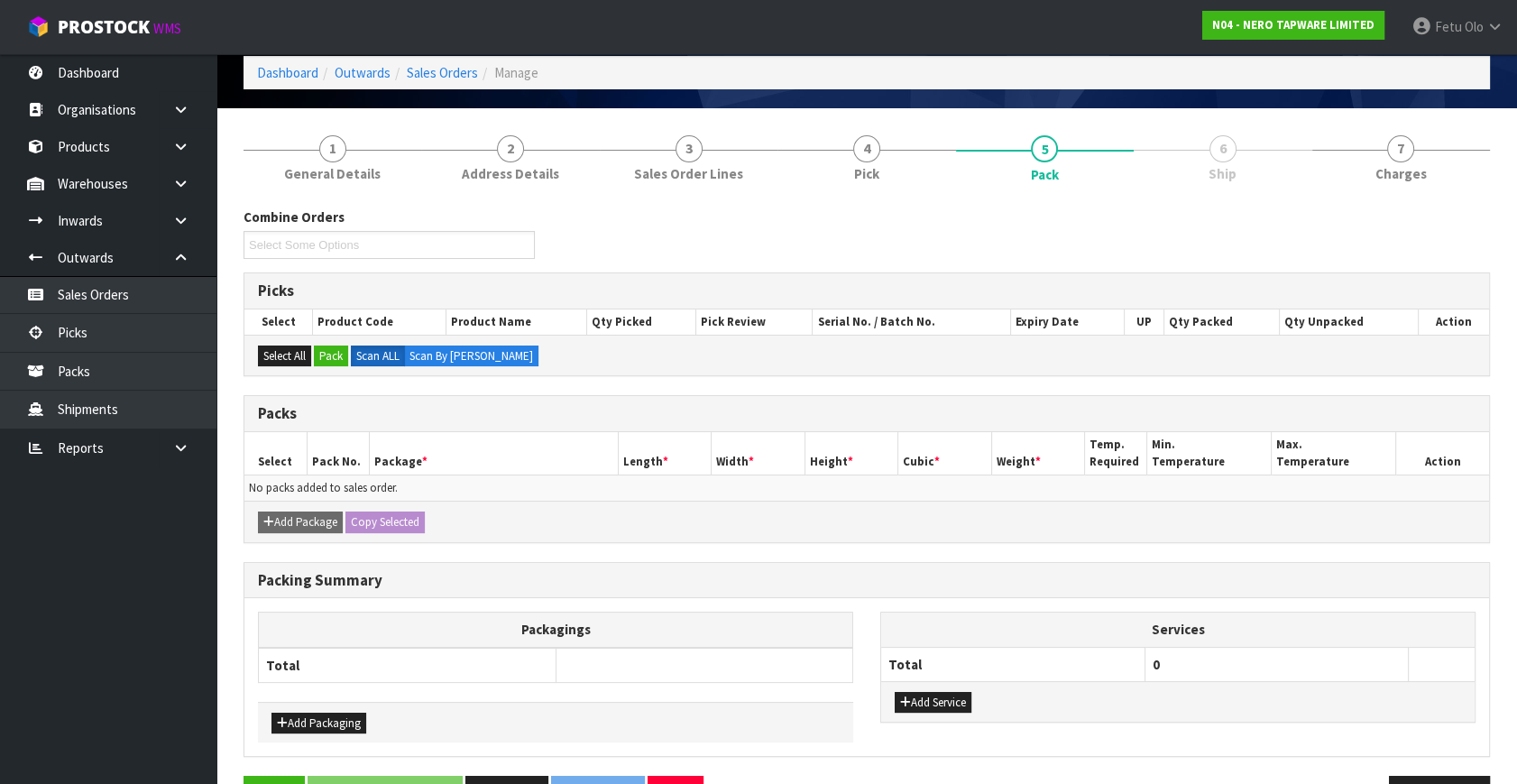
scroll to position [135, 0]
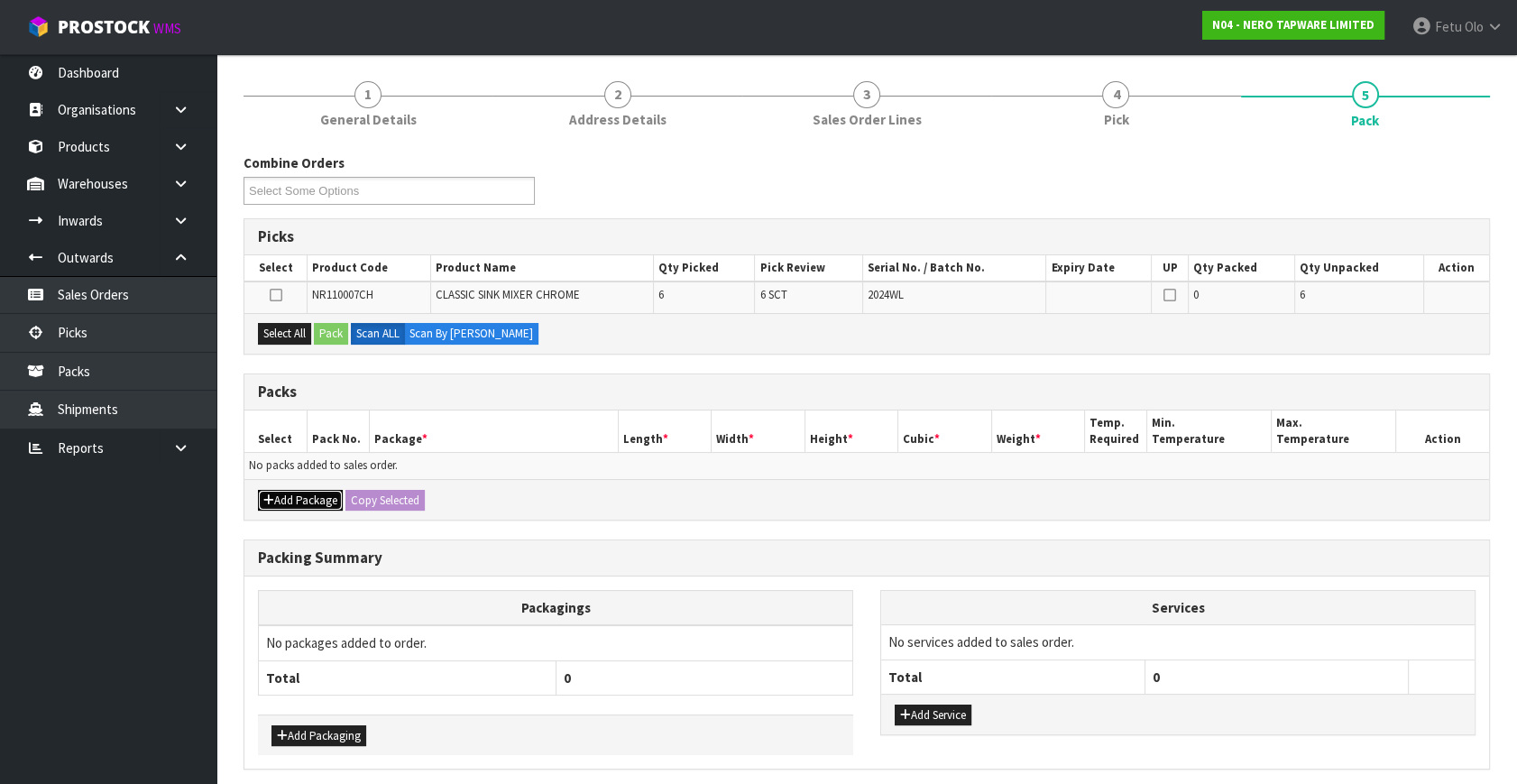
click at [274, 490] on button "Add Package" at bounding box center [300, 500] width 85 height 22
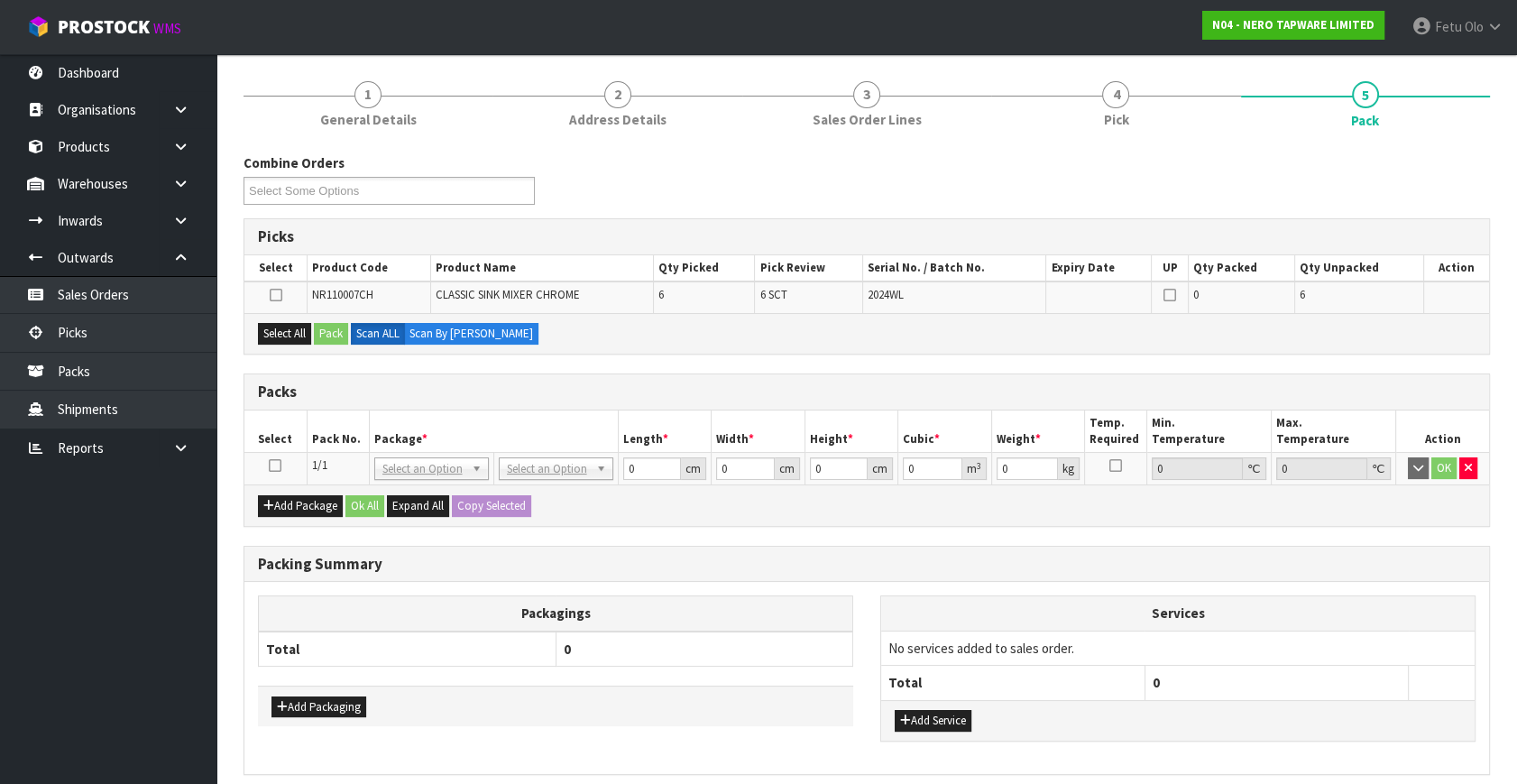
click at [273, 466] on icon at bounding box center [275, 466] width 13 height 1
click at [493, 438] on th "Package *" at bounding box center [493, 431] width 249 height 43
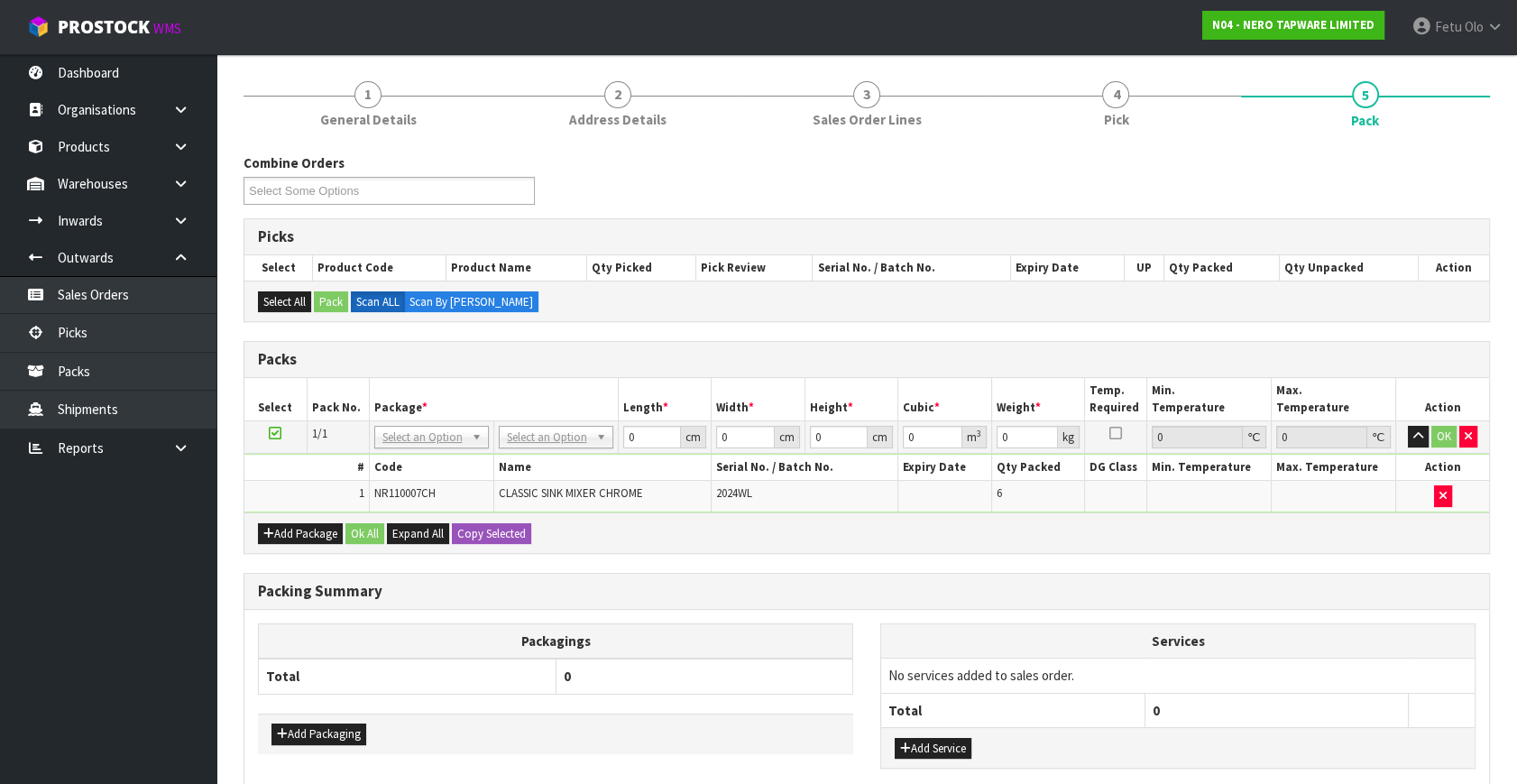
click at [428, 447] on td "NONE 007-001 007-002 007-004 007-009 007-013 007-014 007-015 007-017 007-018 00…" at bounding box center [431, 438] width 125 height 33
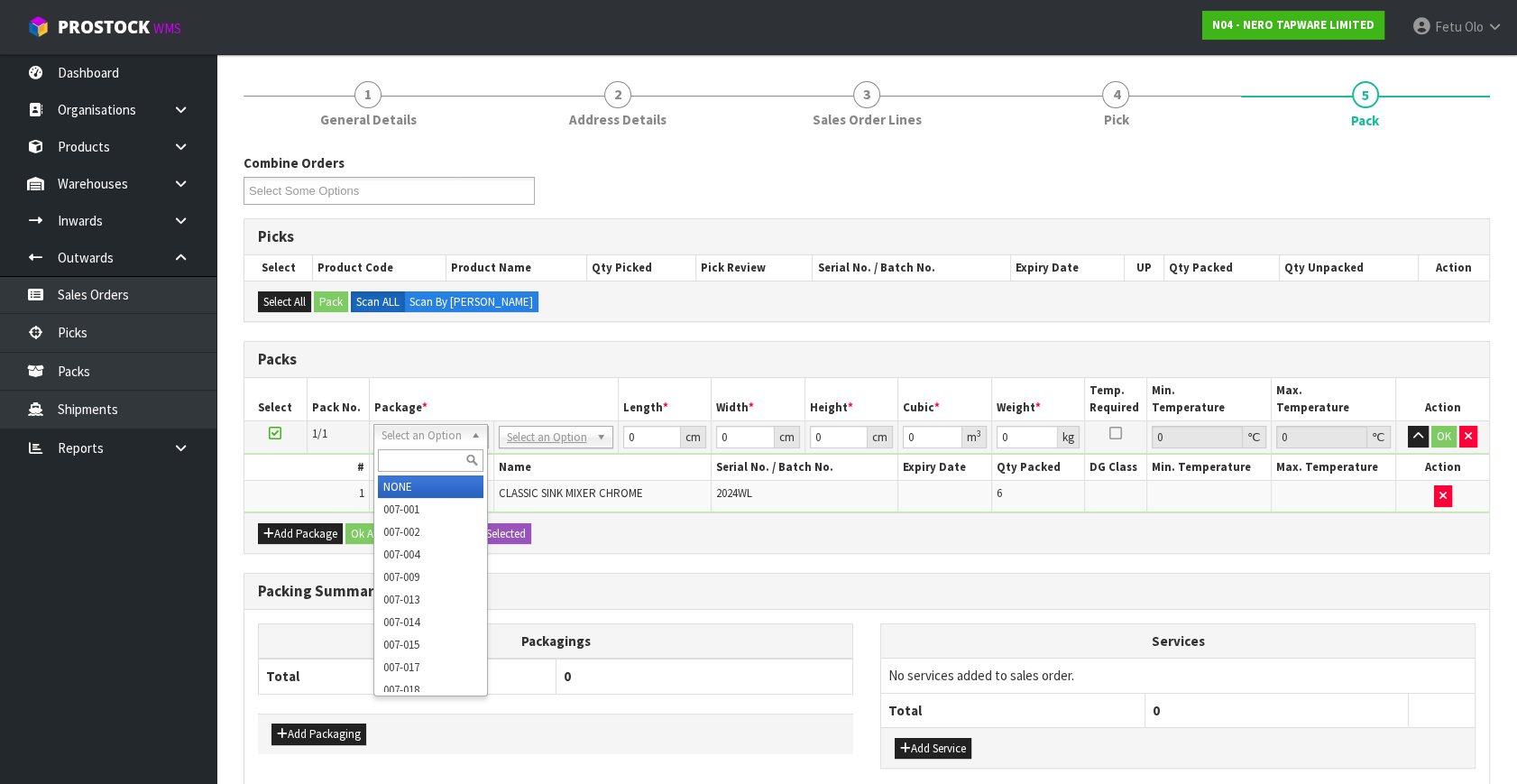
click at [425, 449] on div at bounding box center [431, 460] width 113 height 30
click at [425, 450] on input "text" at bounding box center [431, 460] width 106 height 23
type input "011"
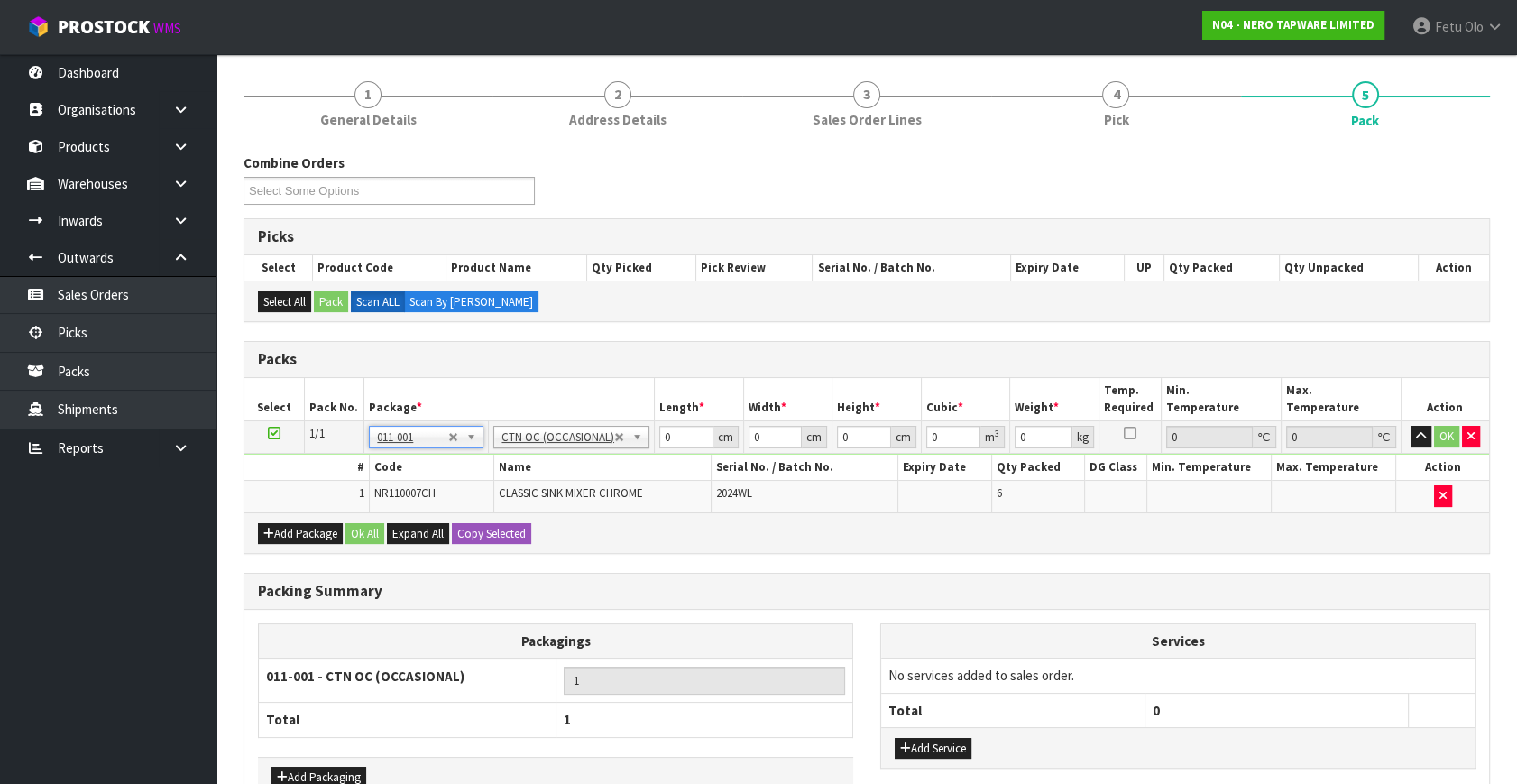
type input "7.8"
drag, startPoint x: 677, startPoint y: 438, endPoint x: 478, endPoint y: 480, distance: 203.4
click at [478, 480] on tbody "1/1 NONE 007-001 007-002 007-004 007-009 007-013 007-014 007-015 007-017 007-01…" at bounding box center [867, 467] width 1245 height 91
type input "45"
type input "32"
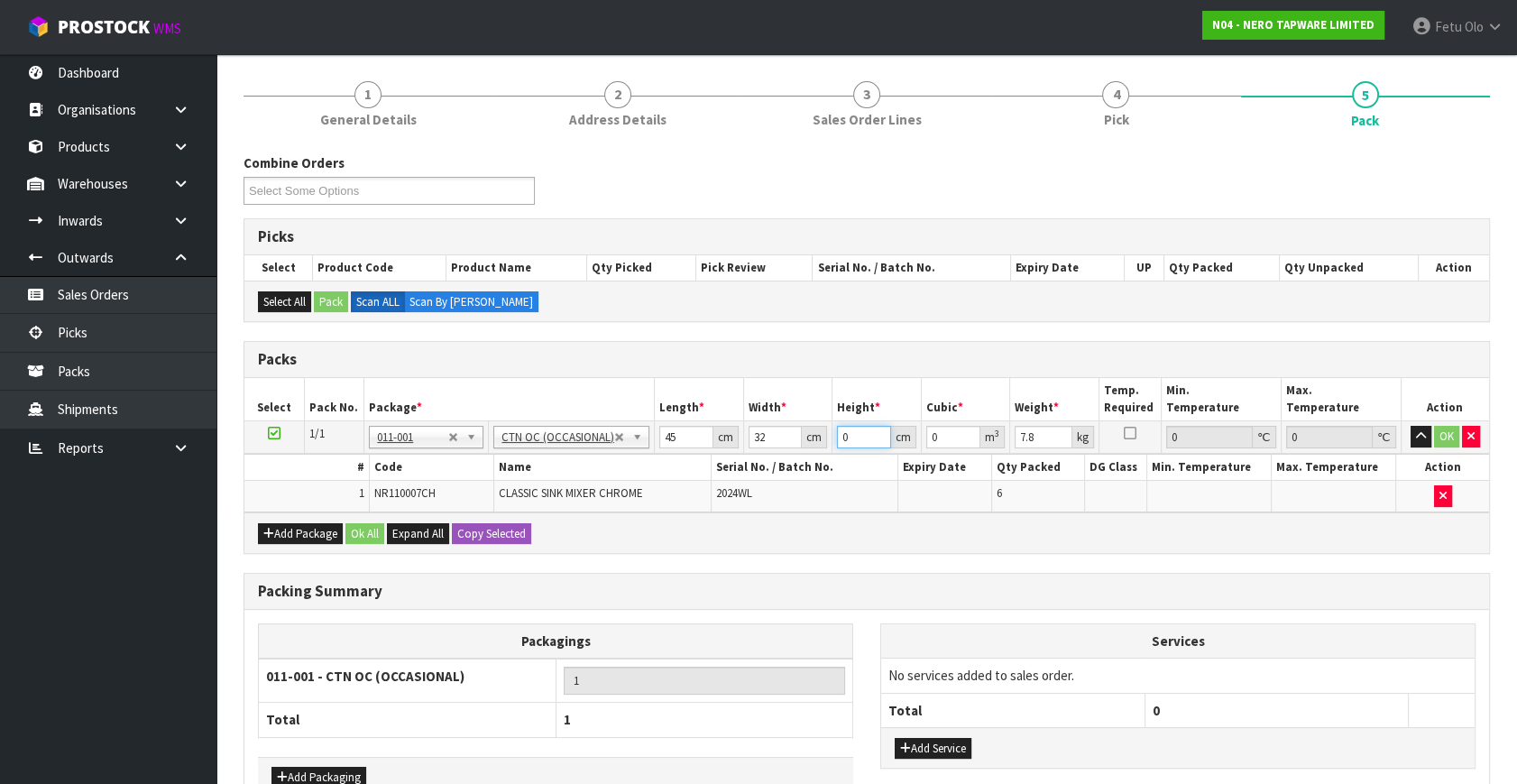
type input "2"
type input "0.00288"
type input "27"
type input "0.03888"
type input "27"
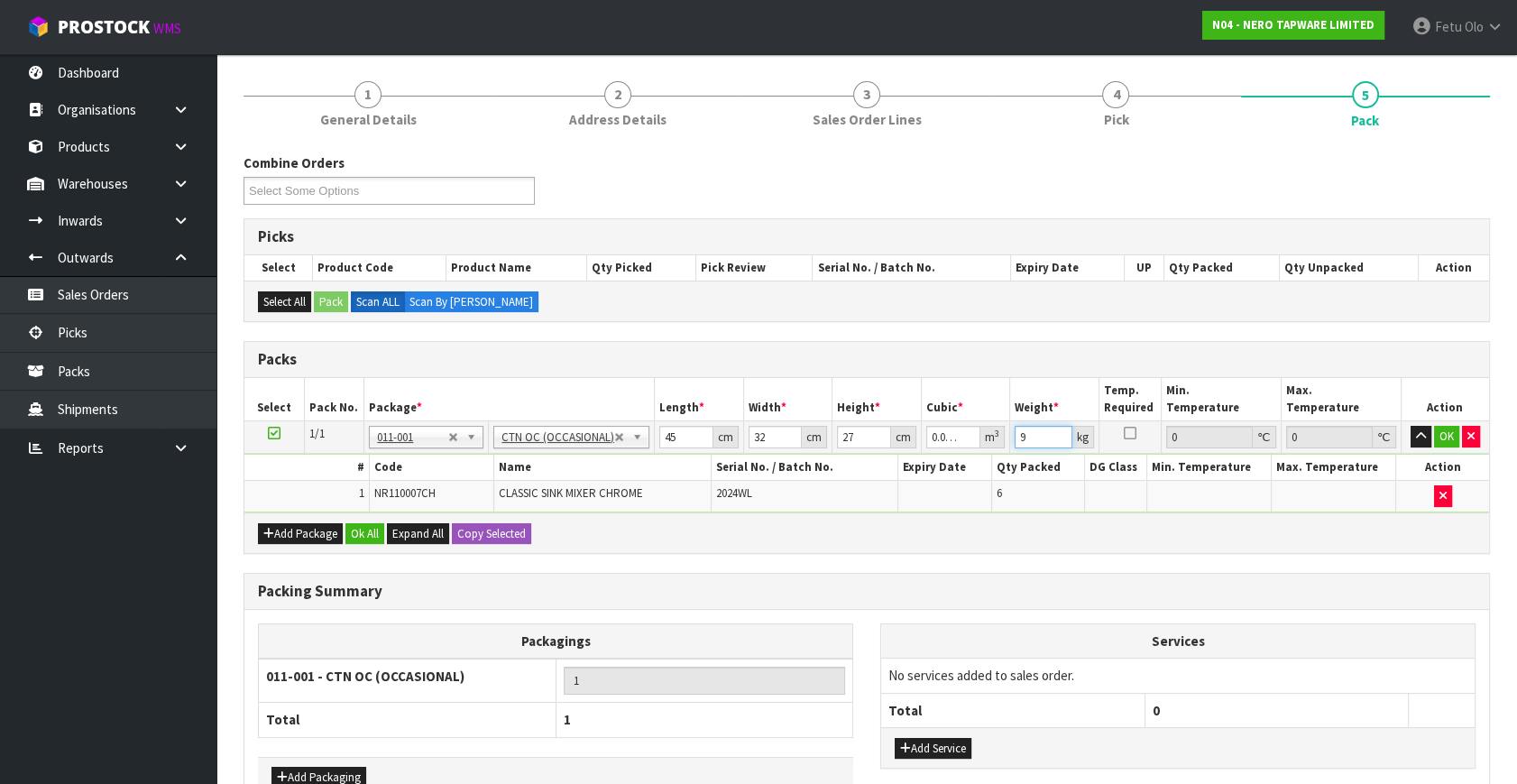
type input "9"
click button "OK" at bounding box center [1447, 437] width 26 height 22
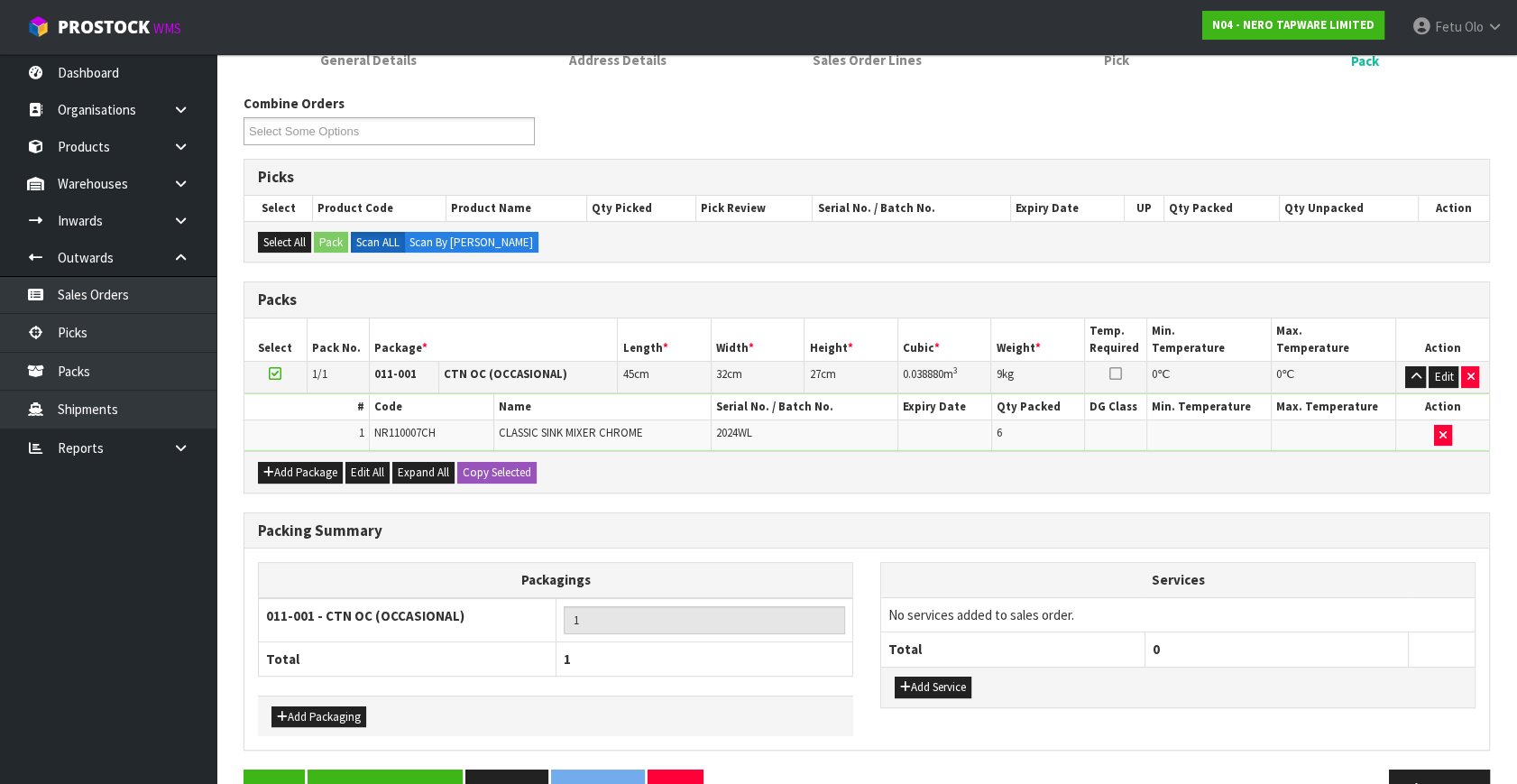
scroll to position [242, 0]
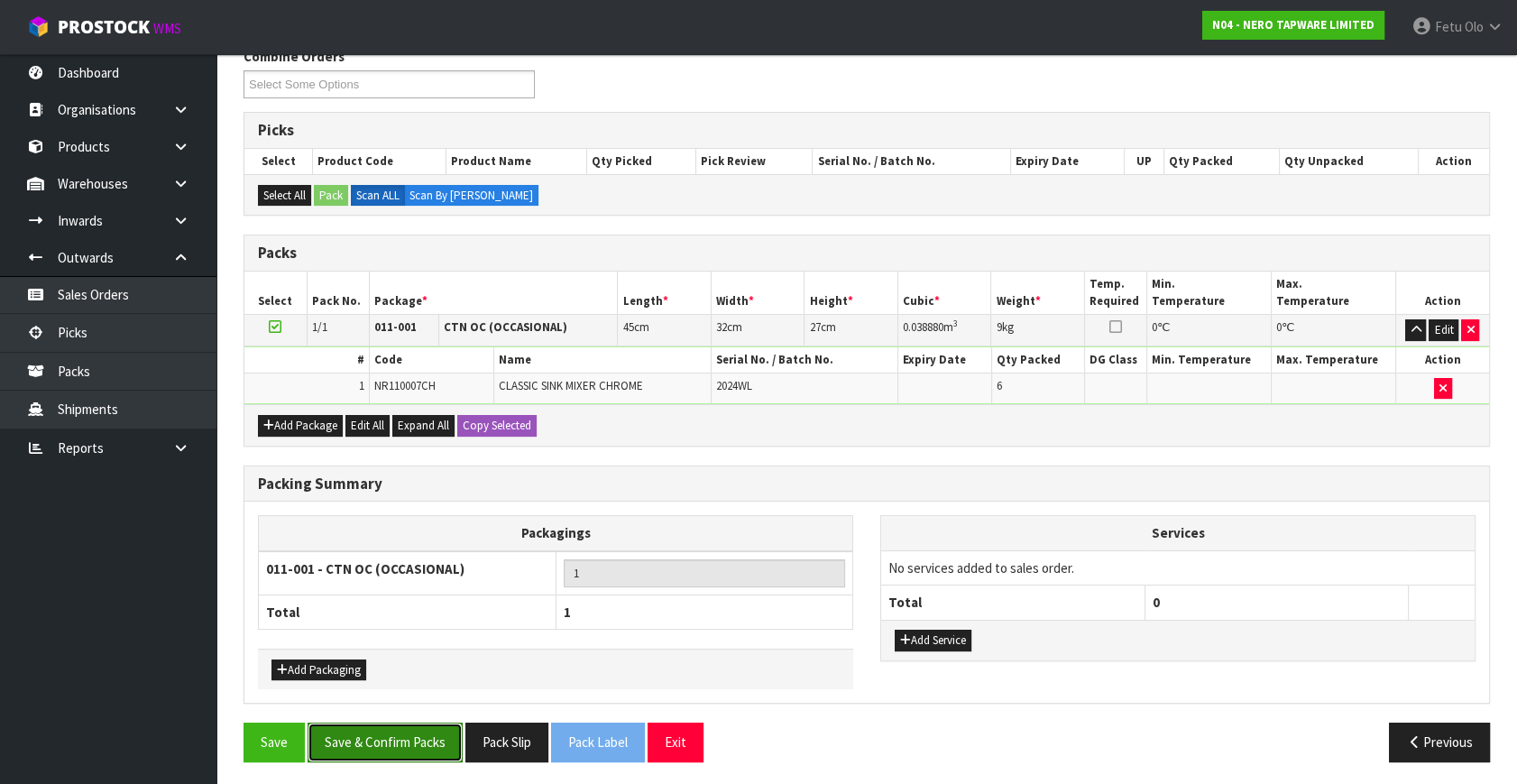
click at [424, 746] on button "Save & Confirm Packs" at bounding box center [385, 742] width 155 height 39
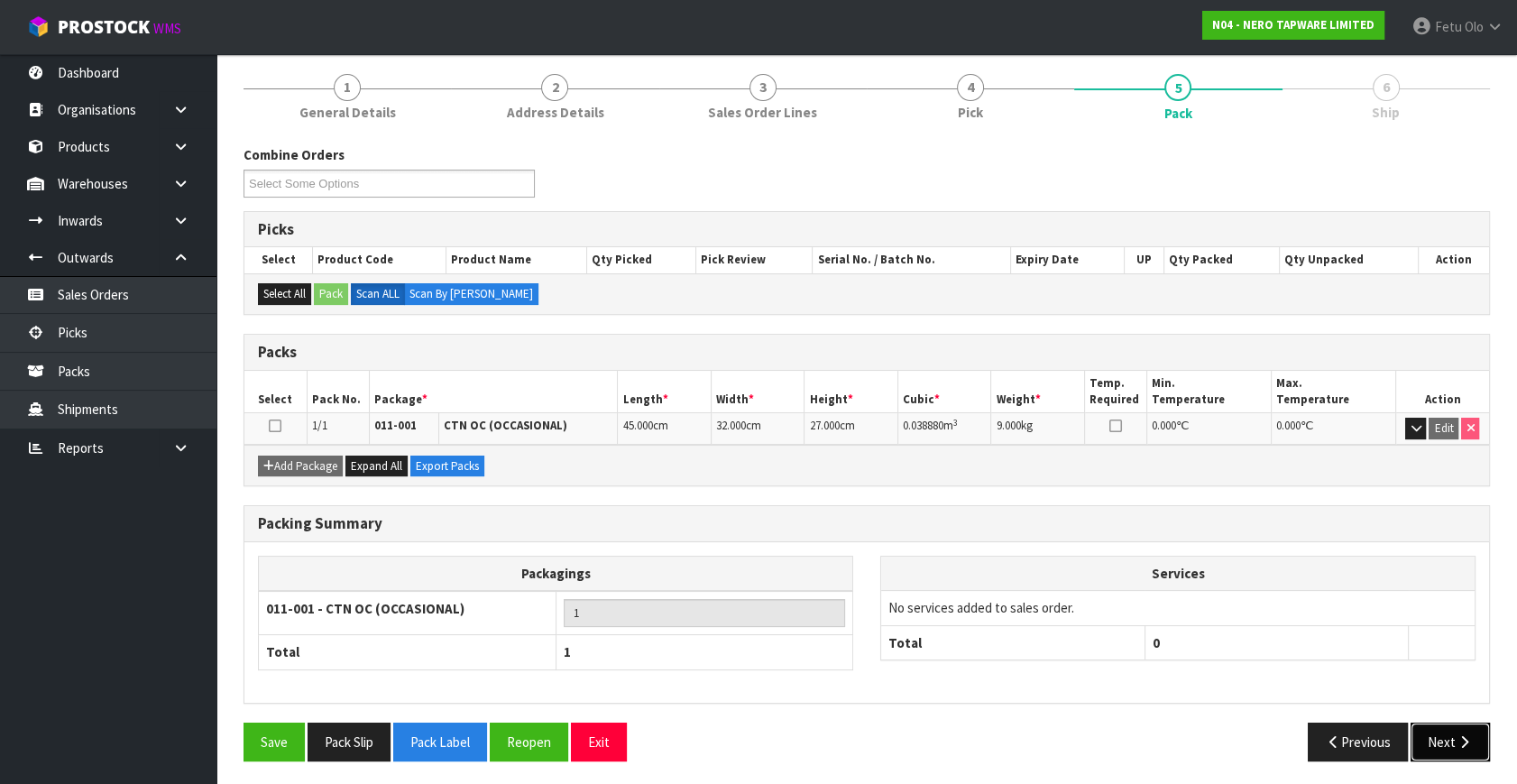
drag, startPoint x: 1505, startPoint y: 734, endPoint x: 1478, endPoint y: 731, distance: 27.2
click at [1478, 731] on button "Next" at bounding box center [1450, 742] width 79 height 39
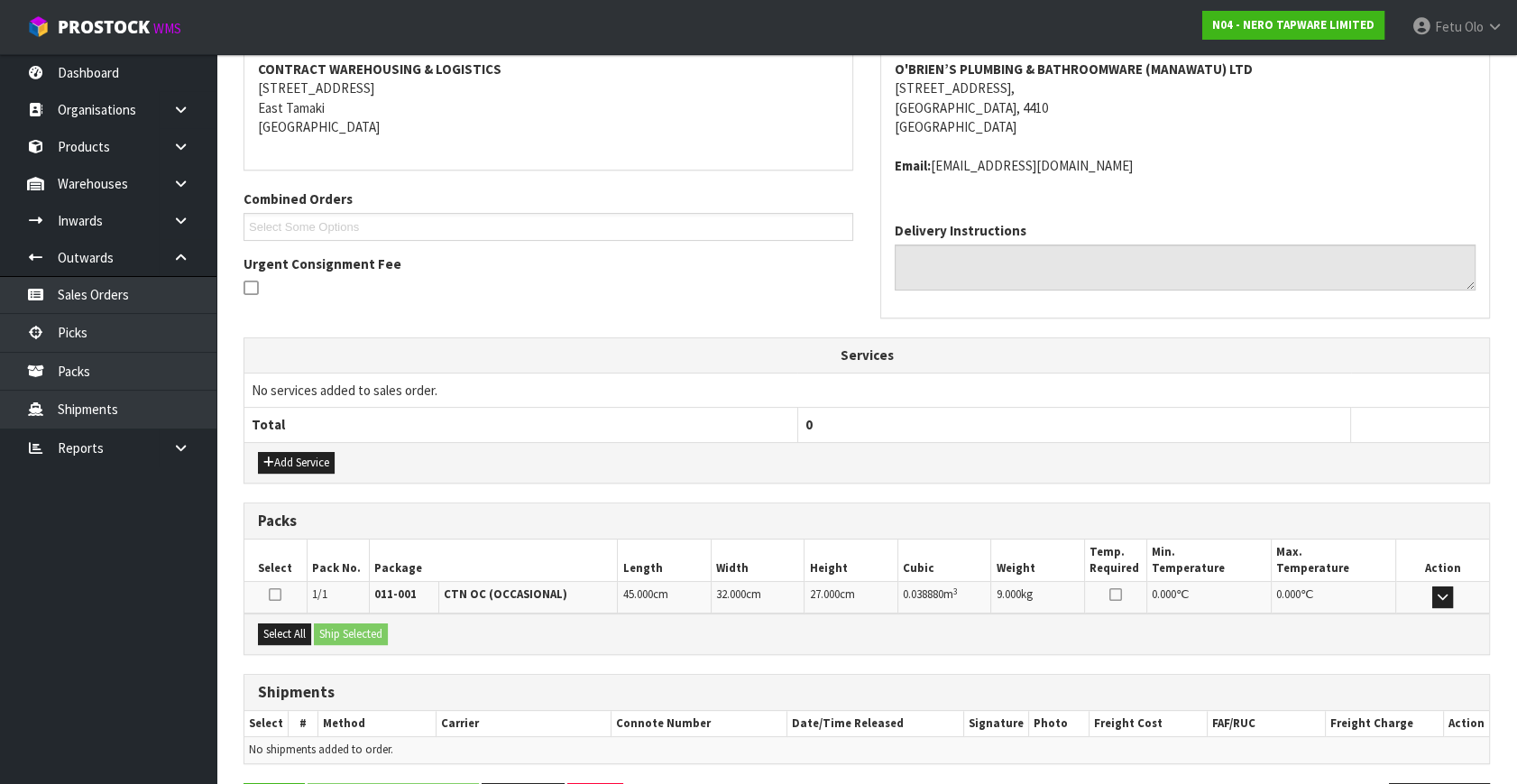
scroll to position [406, 0]
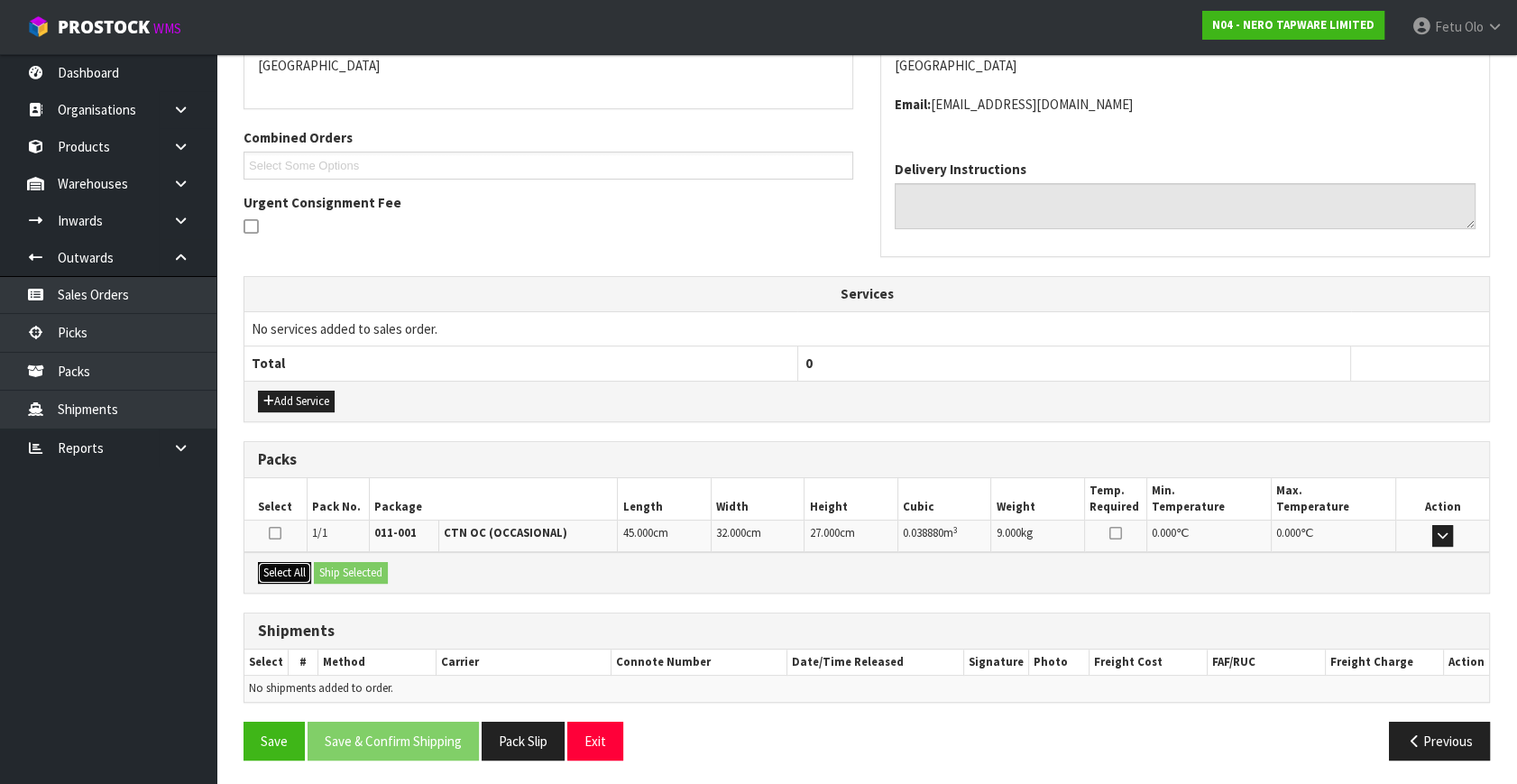
click at [273, 562] on button "Select All" at bounding box center [284, 573] width 53 height 22
click at [338, 573] on button "Ship Selected" at bounding box center [350, 573] width 74 height 22
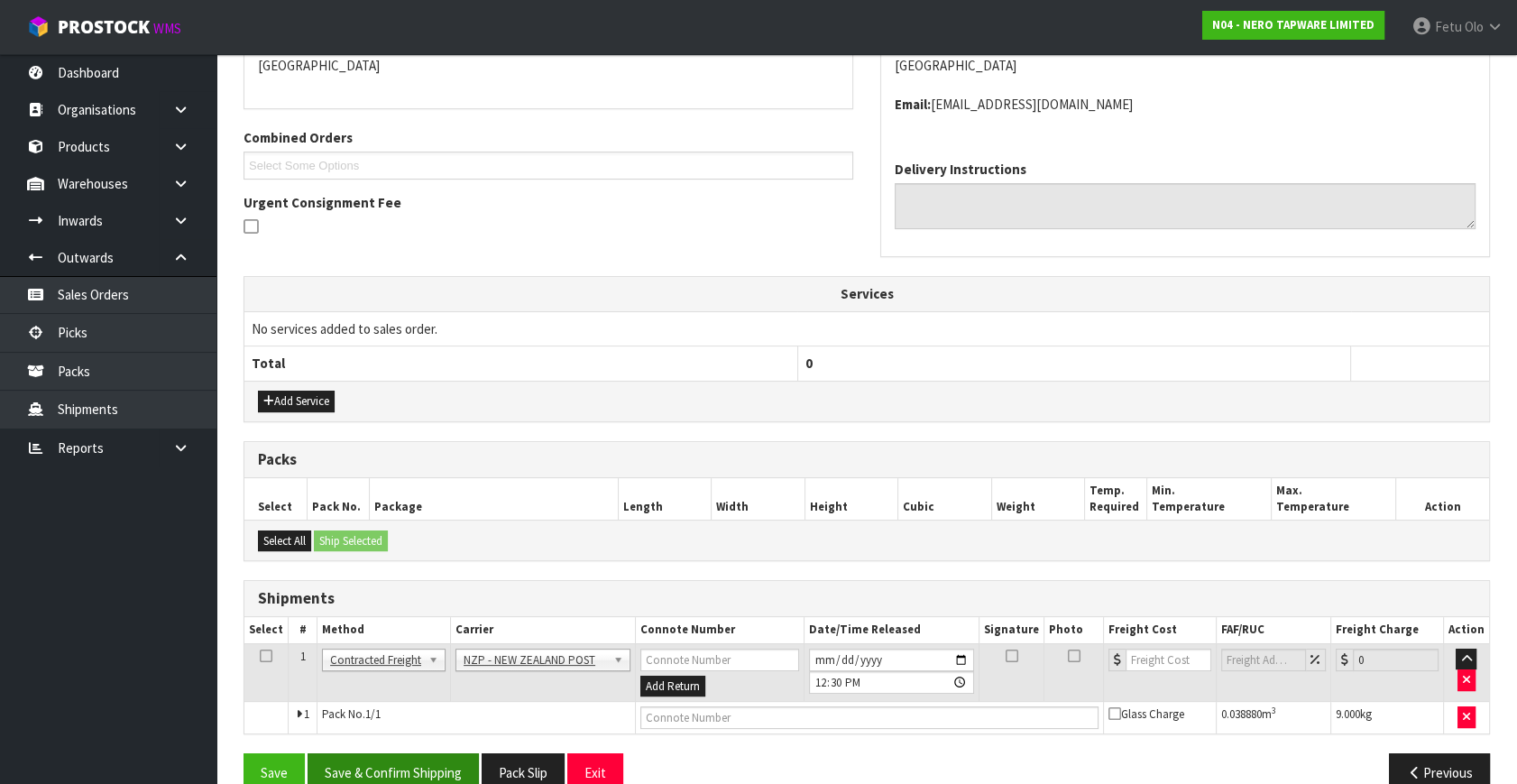
scroll to position [438, 0]
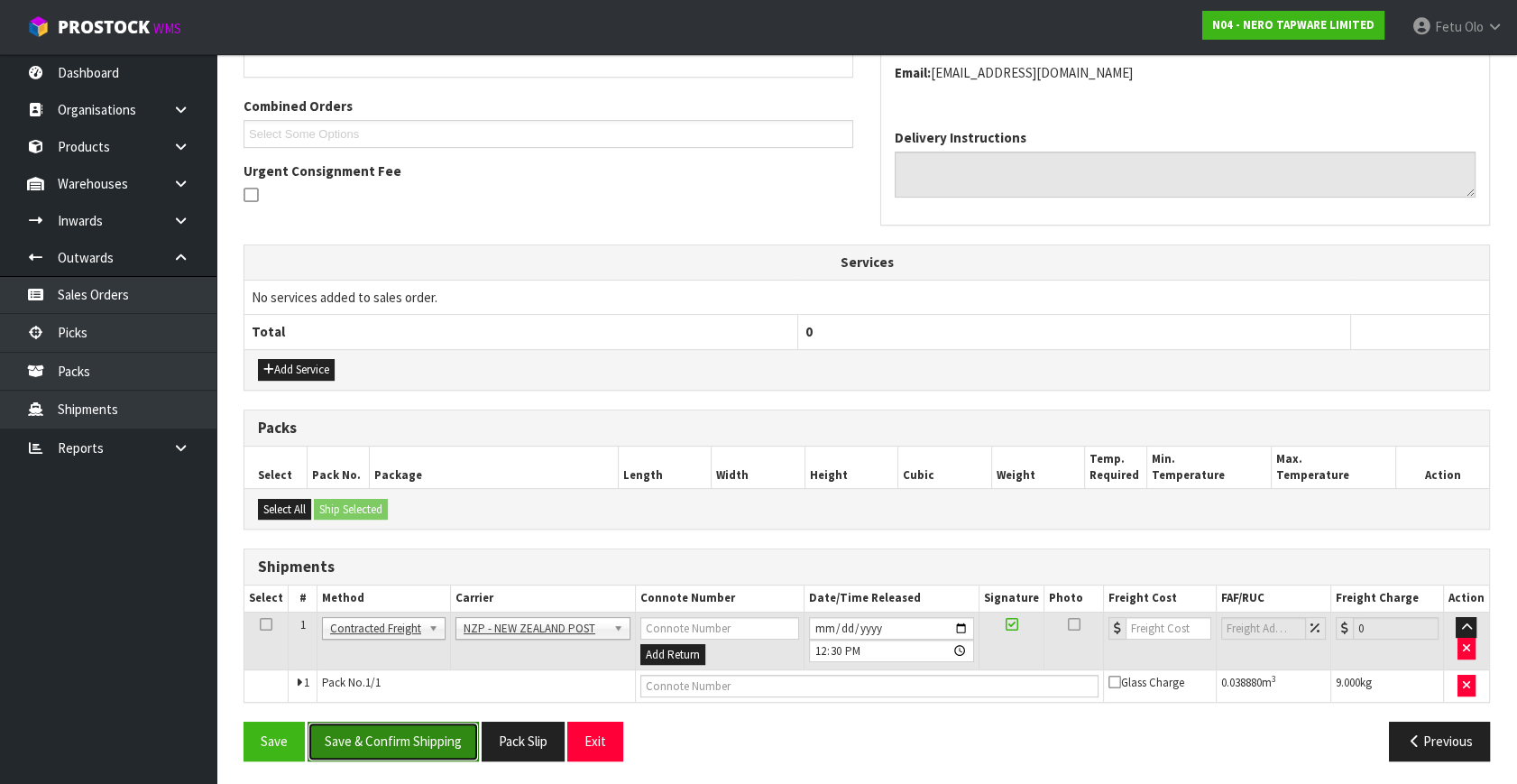
click at [428, 736] on button "Save & Confirm Shipping" at bounding box center [393, 741] width 171 height 39
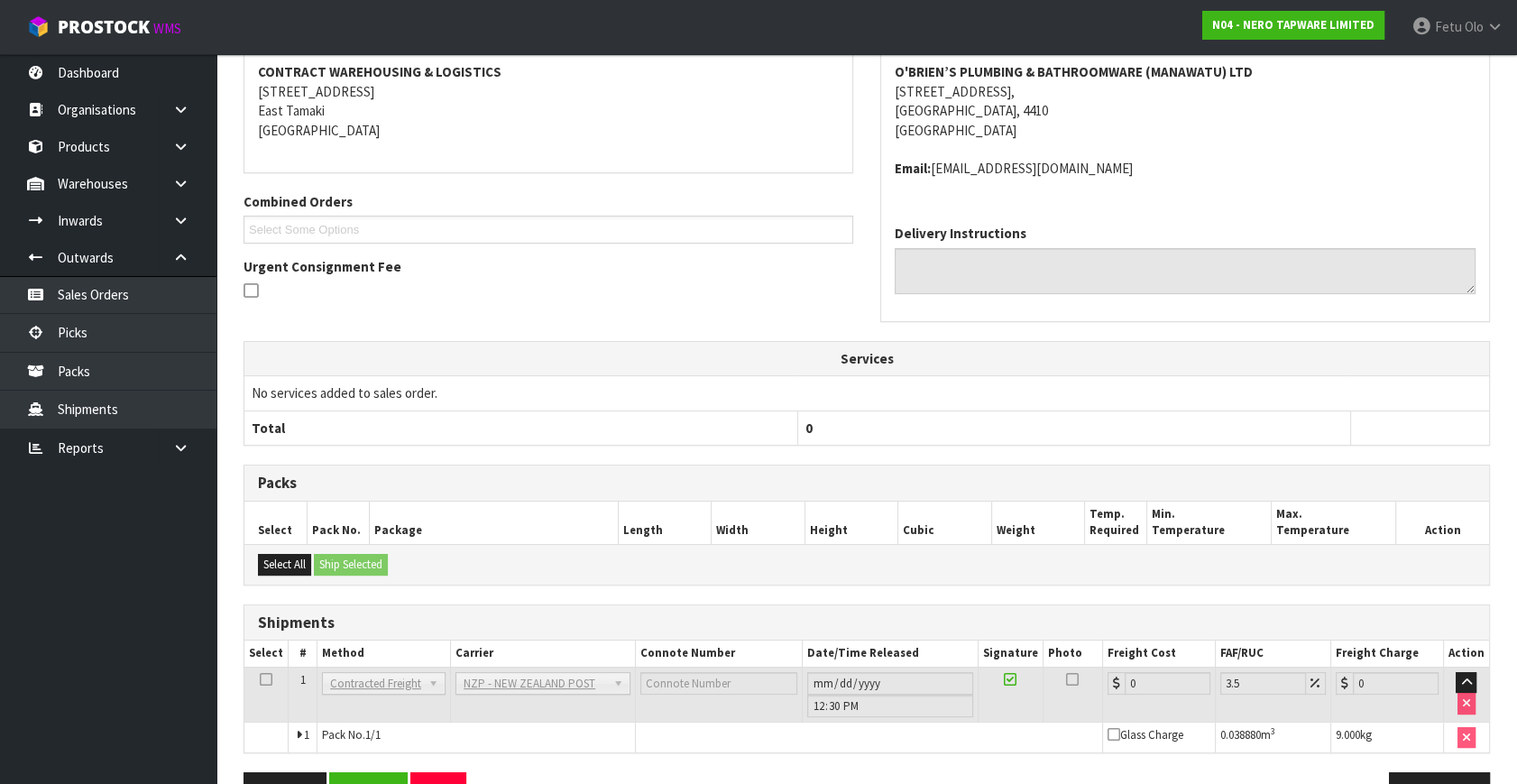
scroll to position [413, 0]
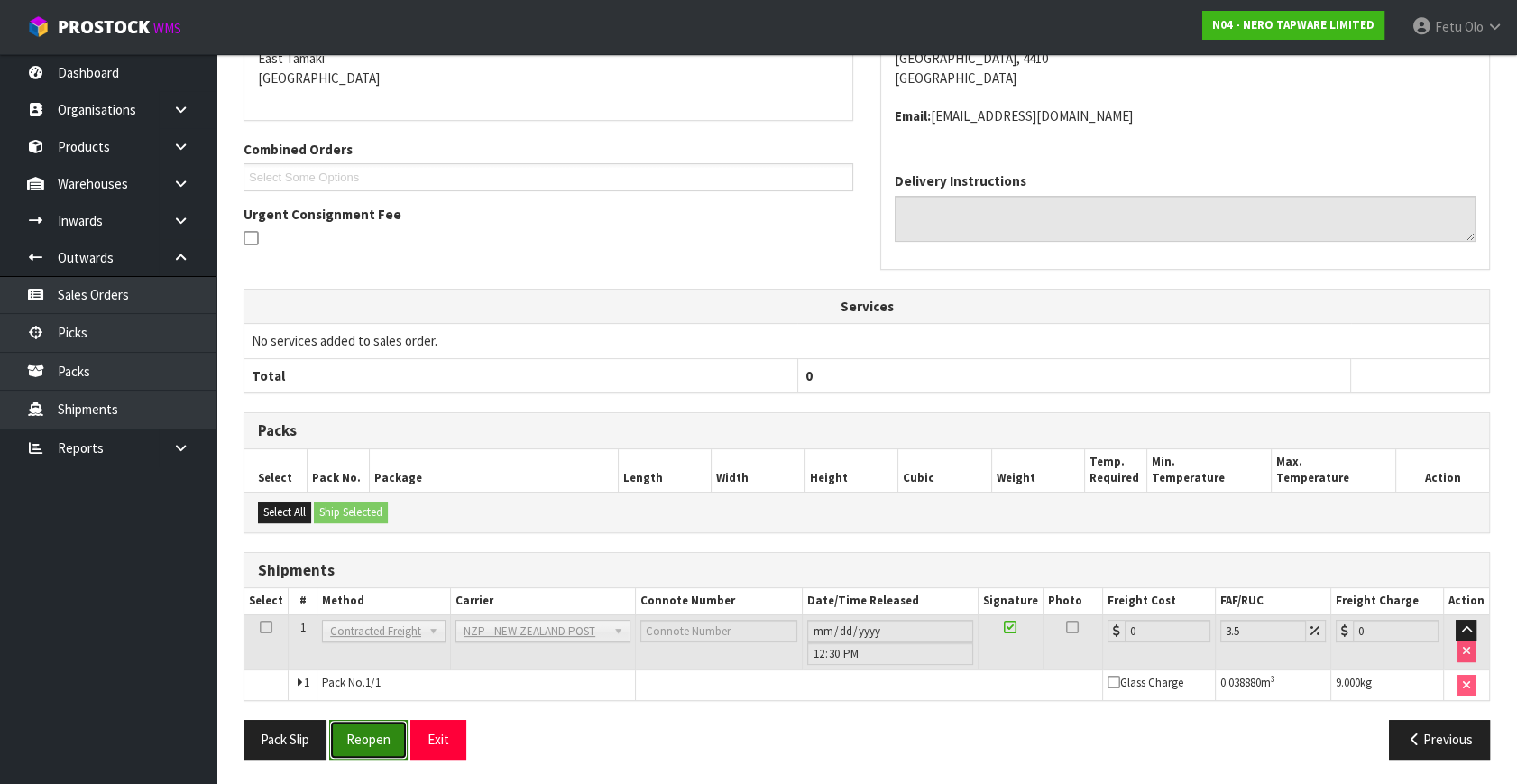
click at [366, 738] on button "Reopen" at bounding box center [368, 739] width 78 height 39
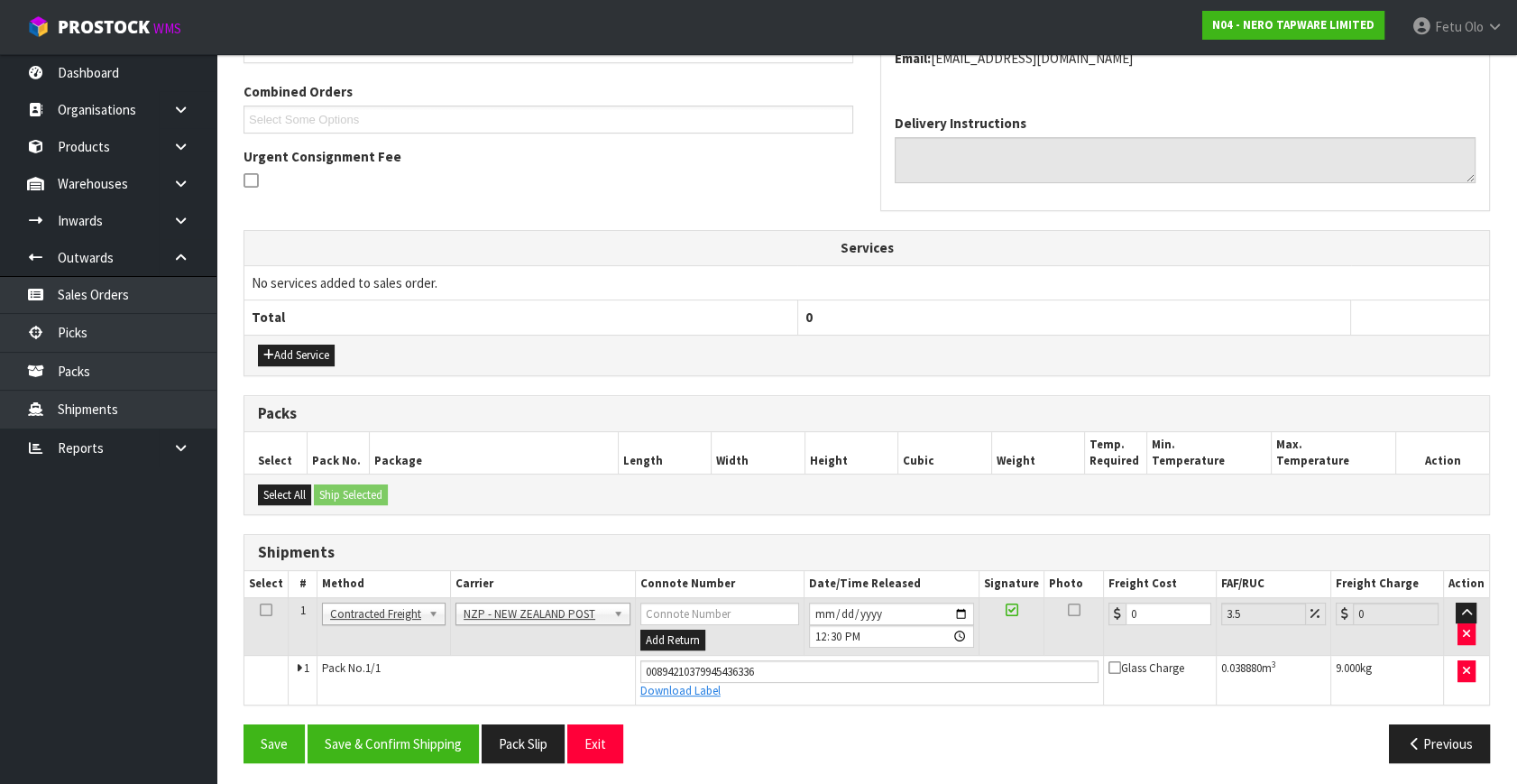
scroll to position [455, 0]
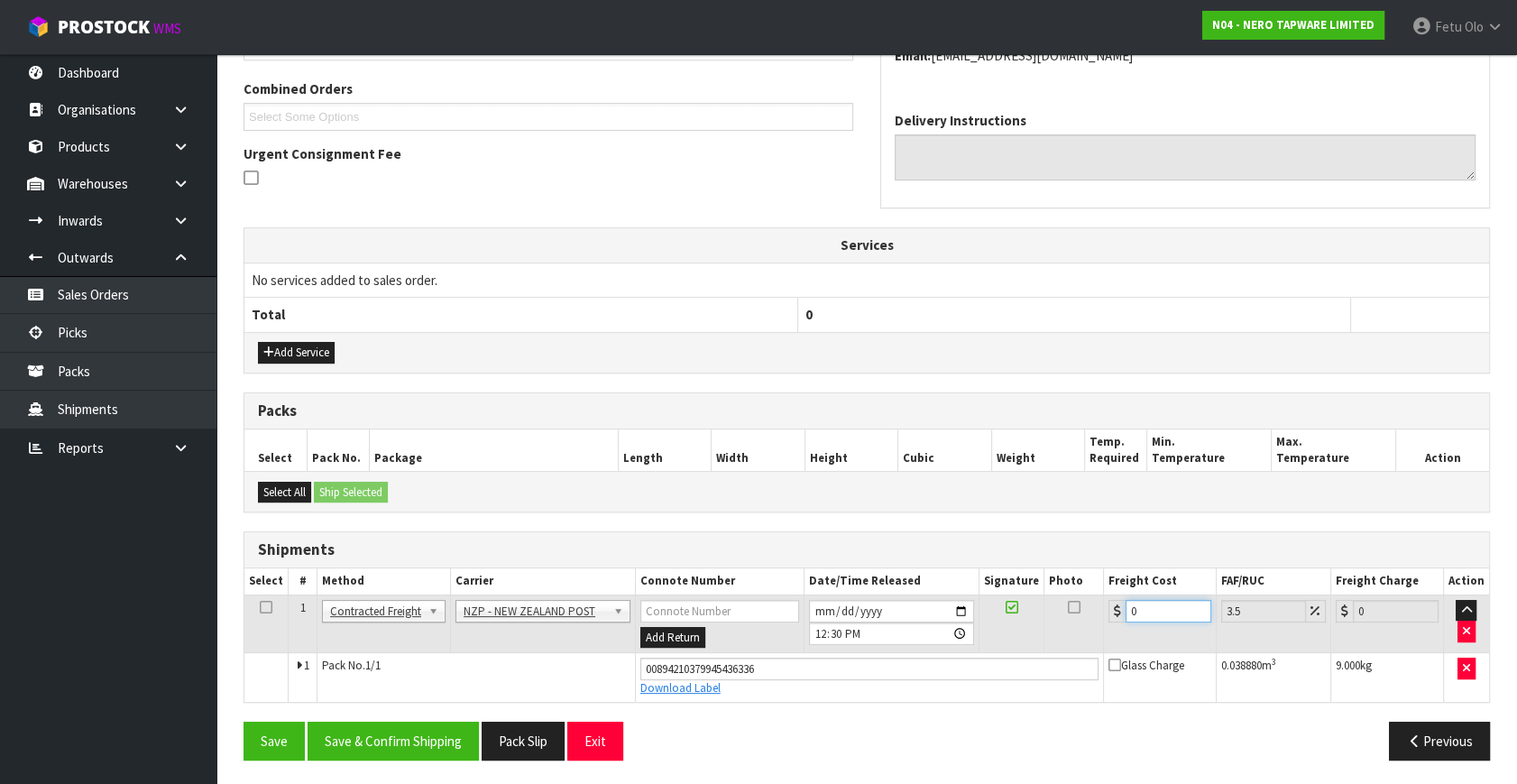
drag, startPoint x: 1143, startPoint y: 603, endPoint x: 947, endPoint y: 668, distance: 206.5
click at [947, 668] on tbody "1 Client Local Pickup Customer Local Pickup Company Freight Contracted Freight …" at bounding box center [867, 647] width 1245 height 107
type input "8"
type input "8.28"
type input "8.4"
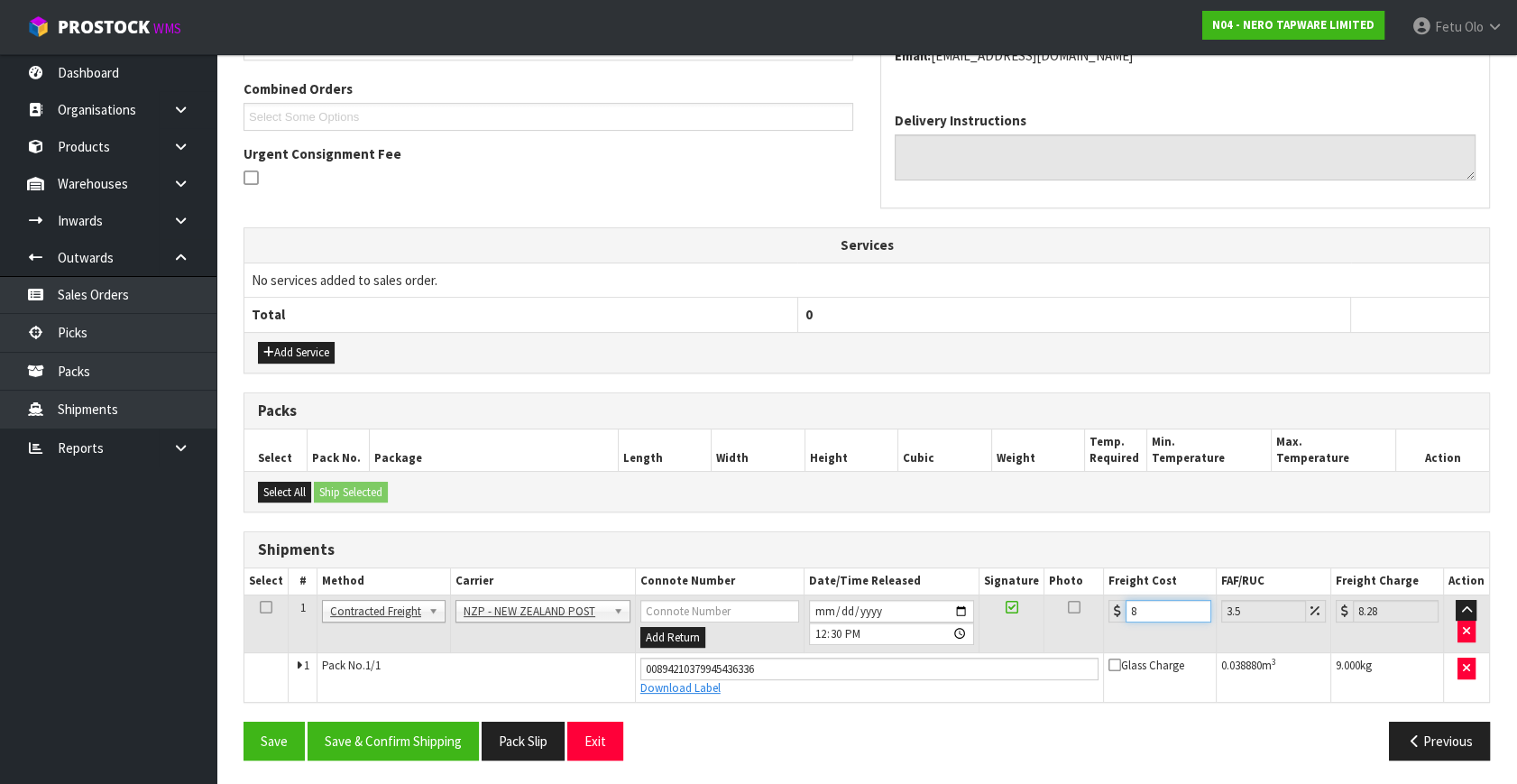
type input "8.69"
type input "8.45"
type input "8.75"
type input "8.45"
click at [396, 738] on button "Save & Confirm Shipping" at bounding box center [393, 741] width 171 height 39
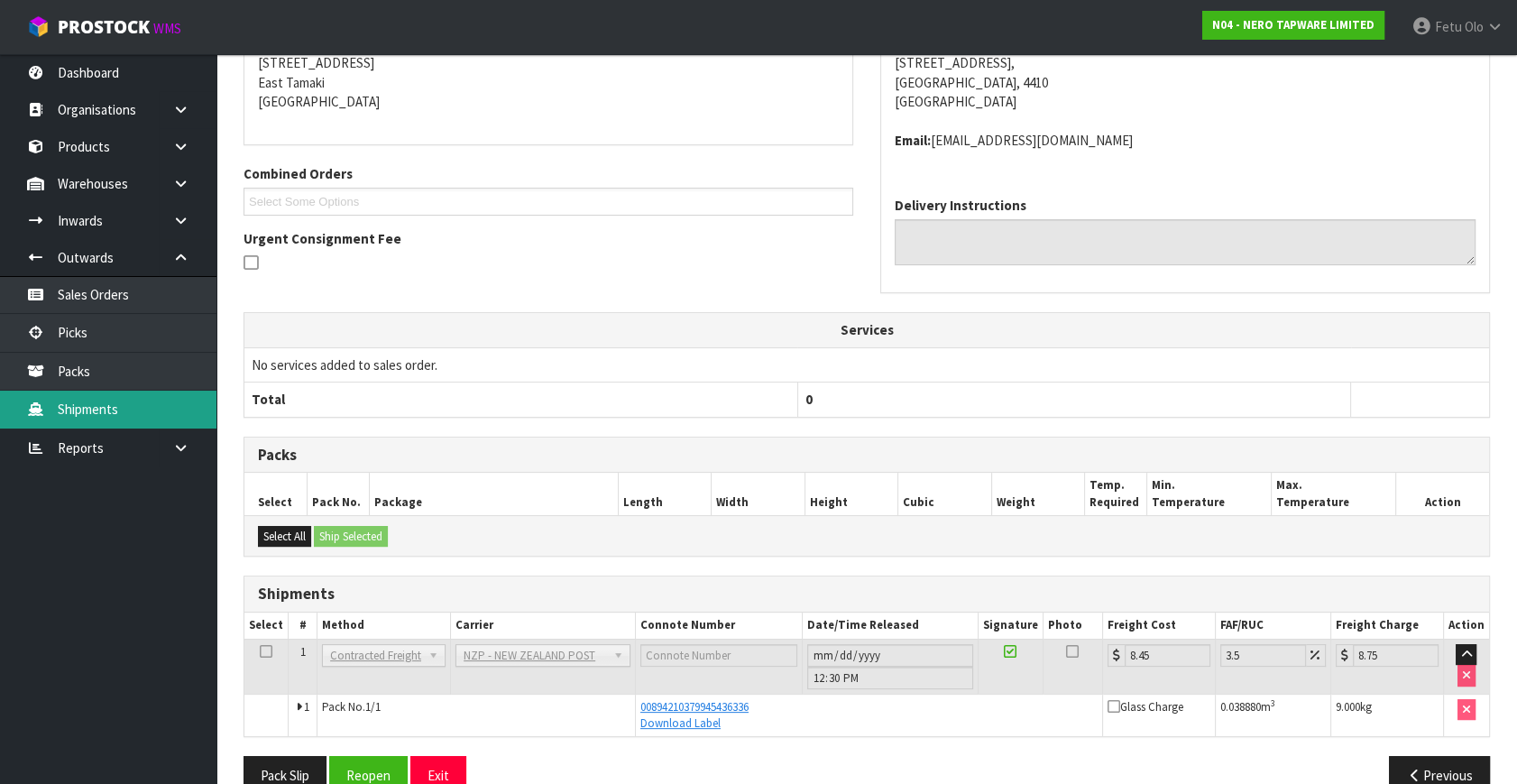
scroll to position [406, 0]
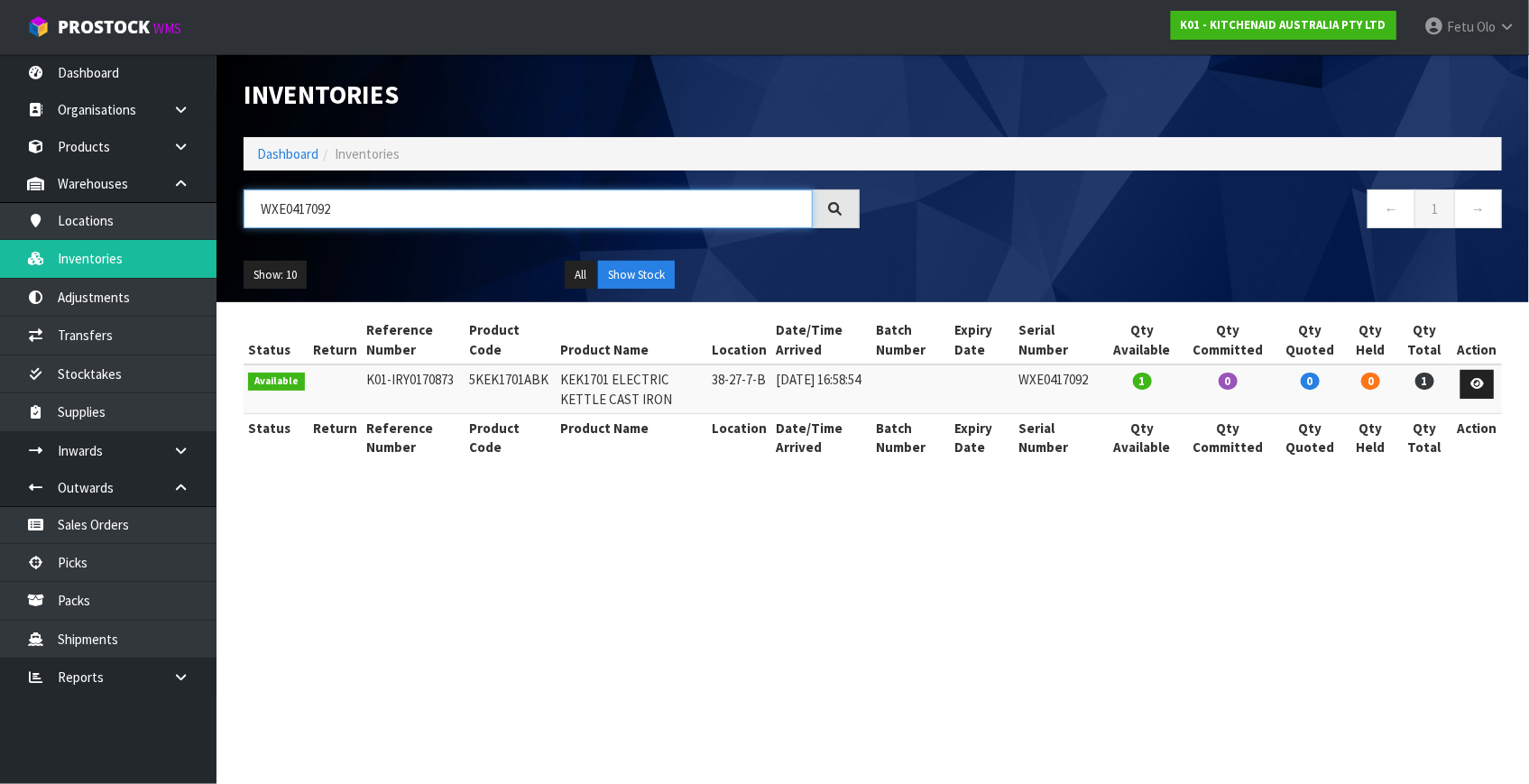
click at [323, 218] on input "WXE0417092" at bounding box center [528, 209] width 569 height 39
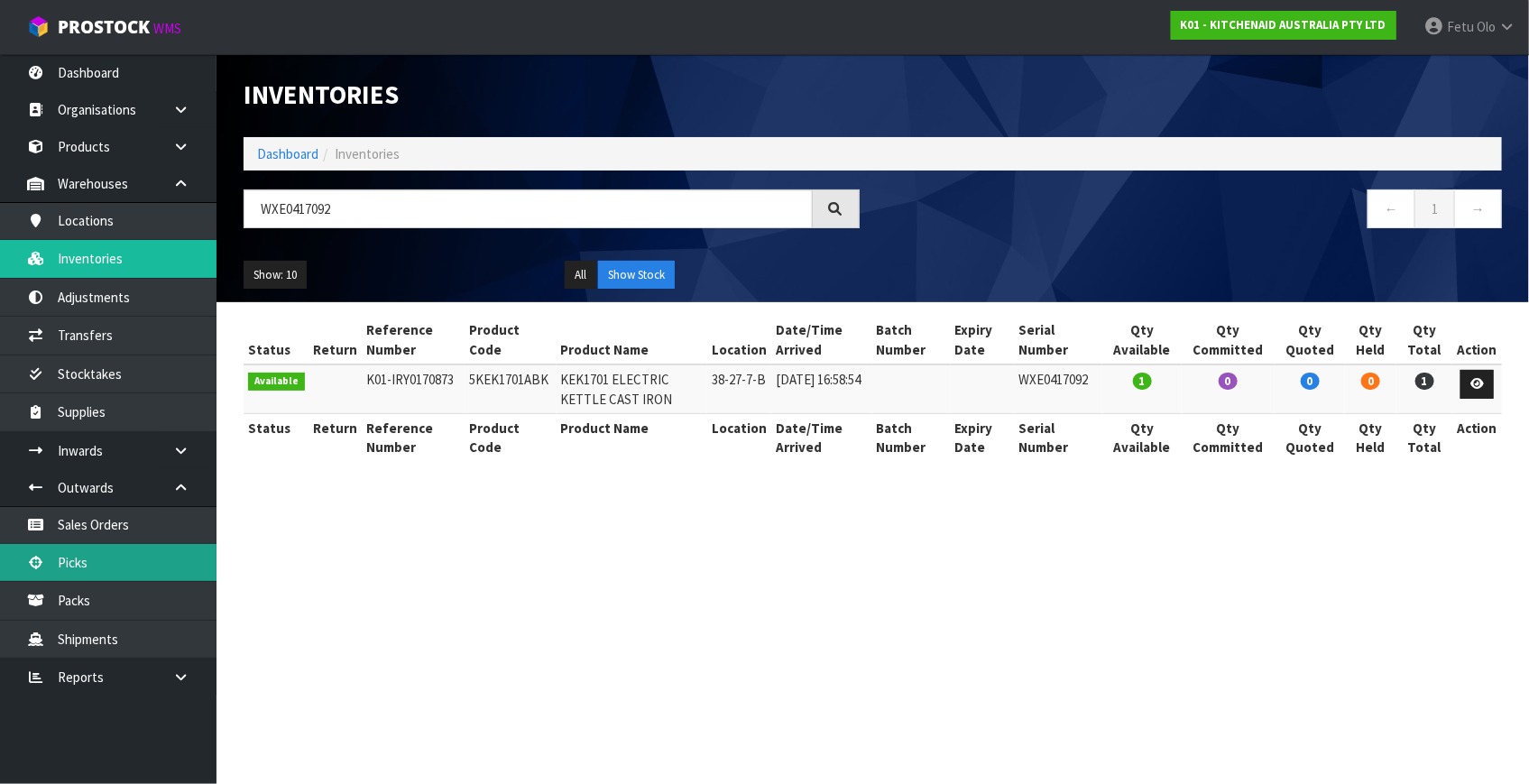
click at [88, 565] on link "Picks" at bounding box center [108, 562] width 216 height 37
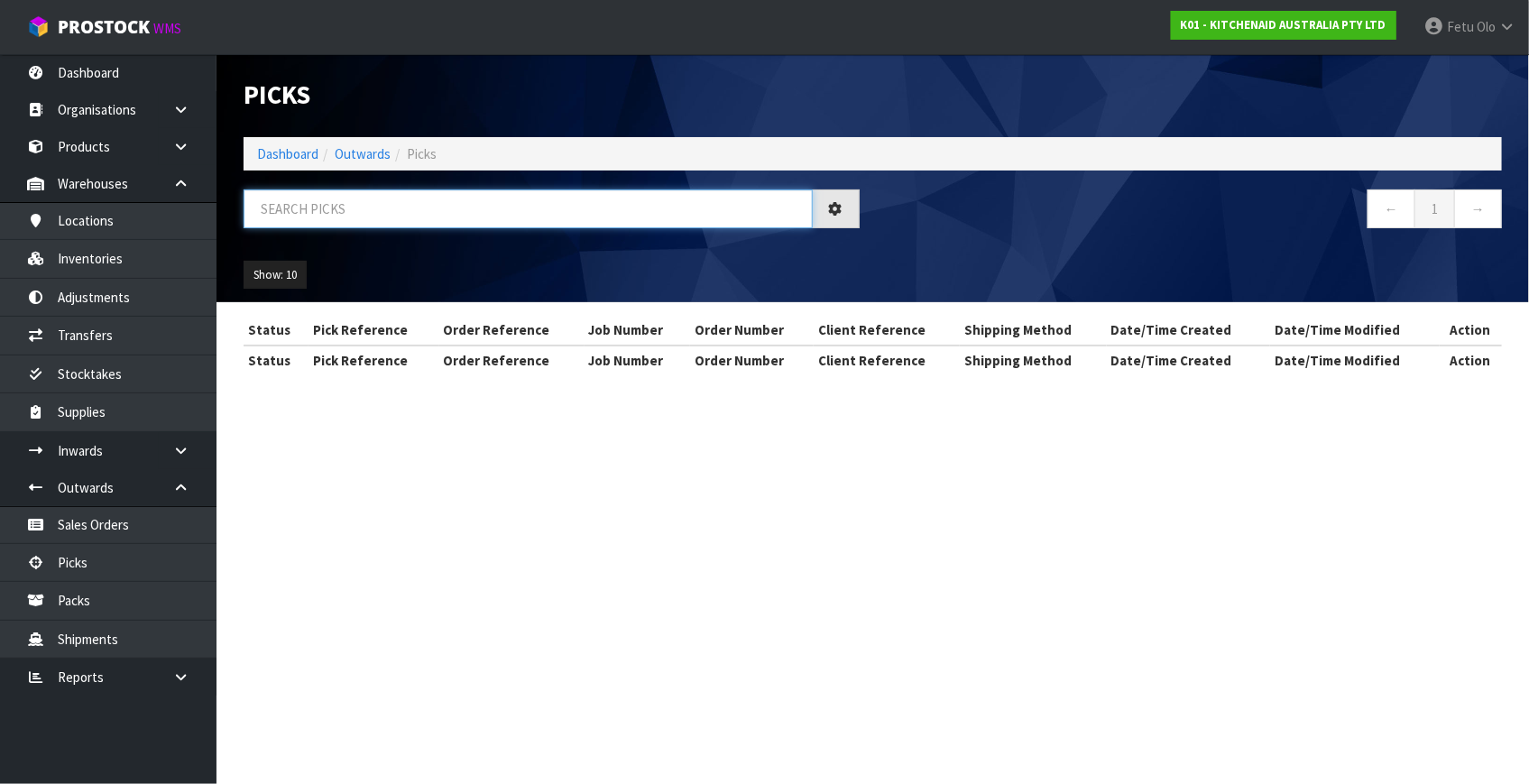
drag, startPoint x: 312, startPoint y: 206, endPoint x: 287, endPoint y: 210, distance: 25.3
click at [298, 209] on input "text" at bounding box center [528, 209] width 569 height 39
click at [287, 211] on input "text" at bounding box center [528, 209] width 569 height 39
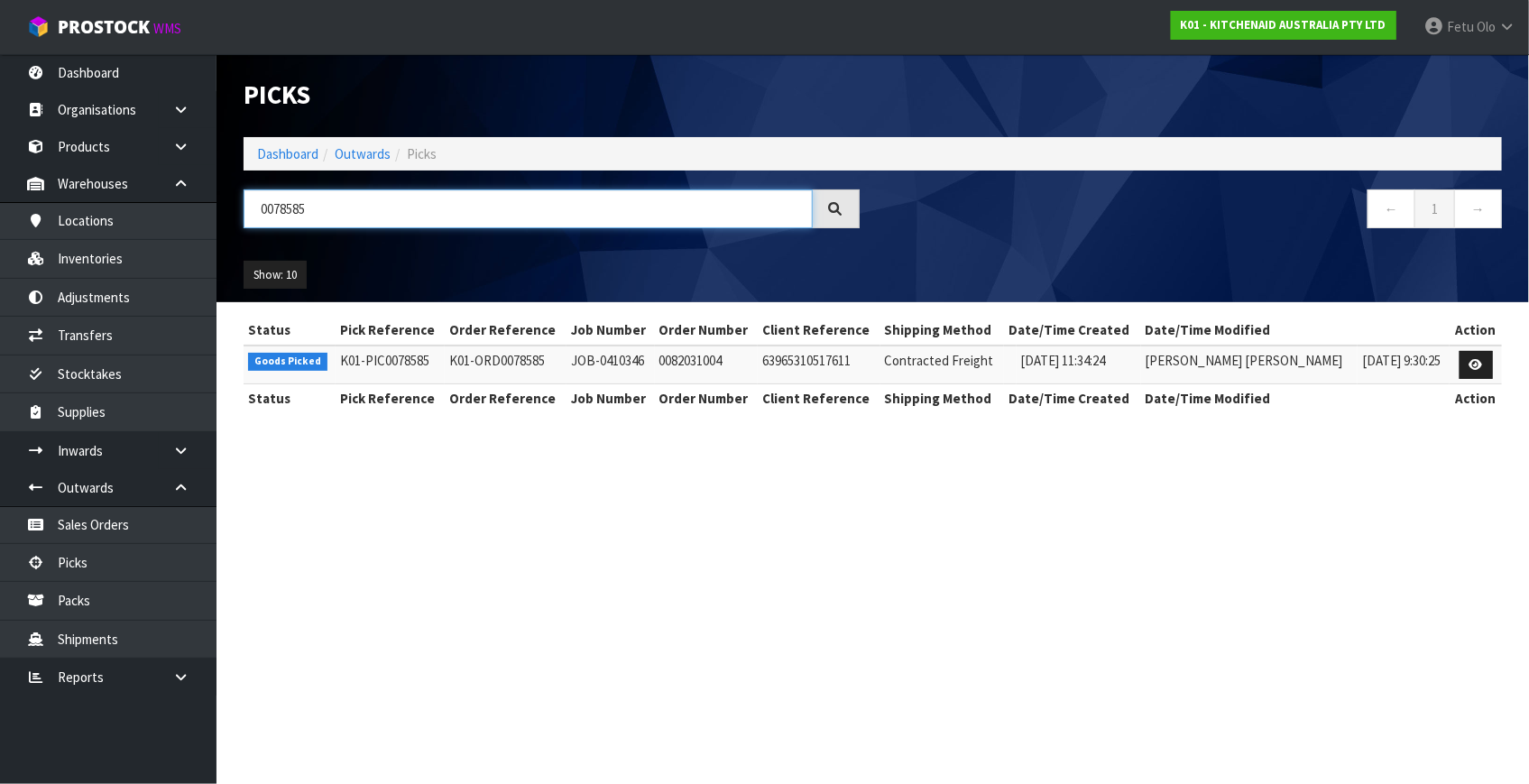
type input "0078585"
click at [1471, 370] on icon at bounding box center [1476, 365] width 14 height 12
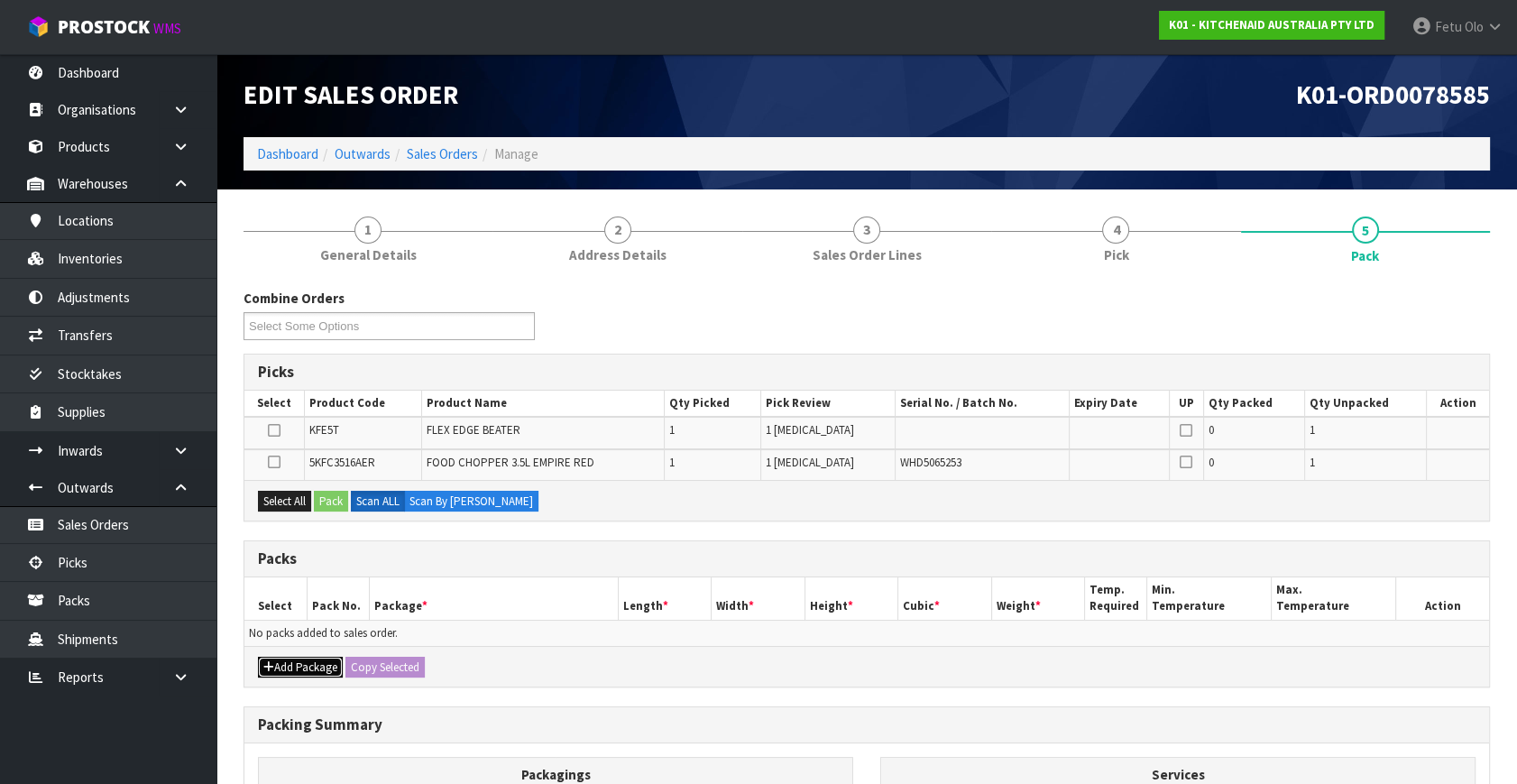
click at [270, 665] on icon "button" at bounding box center [269, 666] width 11 height 12
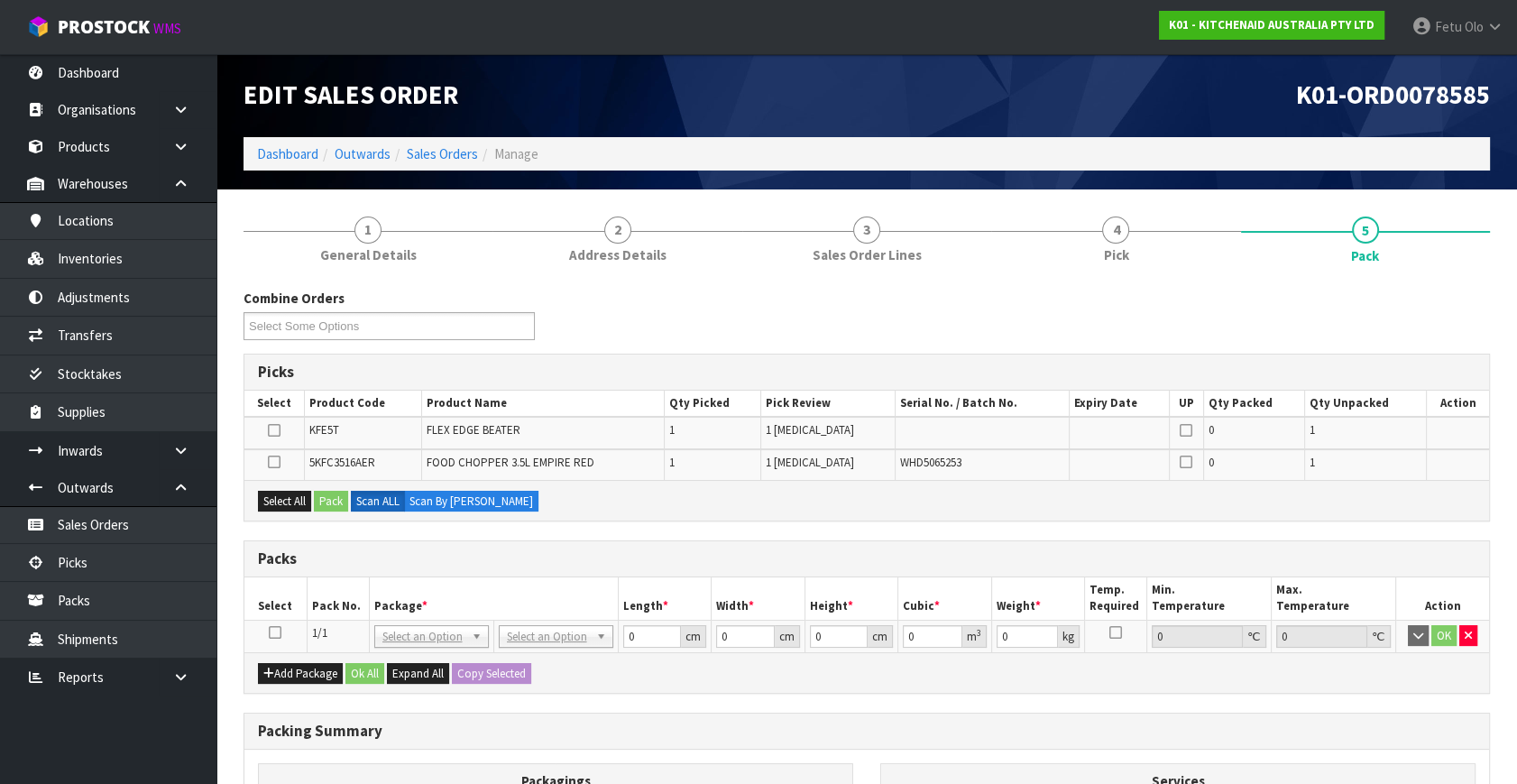
click at [272, 633] on icon at bounding box center [275, 633] width 13 height 1
click at [365, 588] on th "Pack No." at bounding box center [337, 598] width 62 height 43
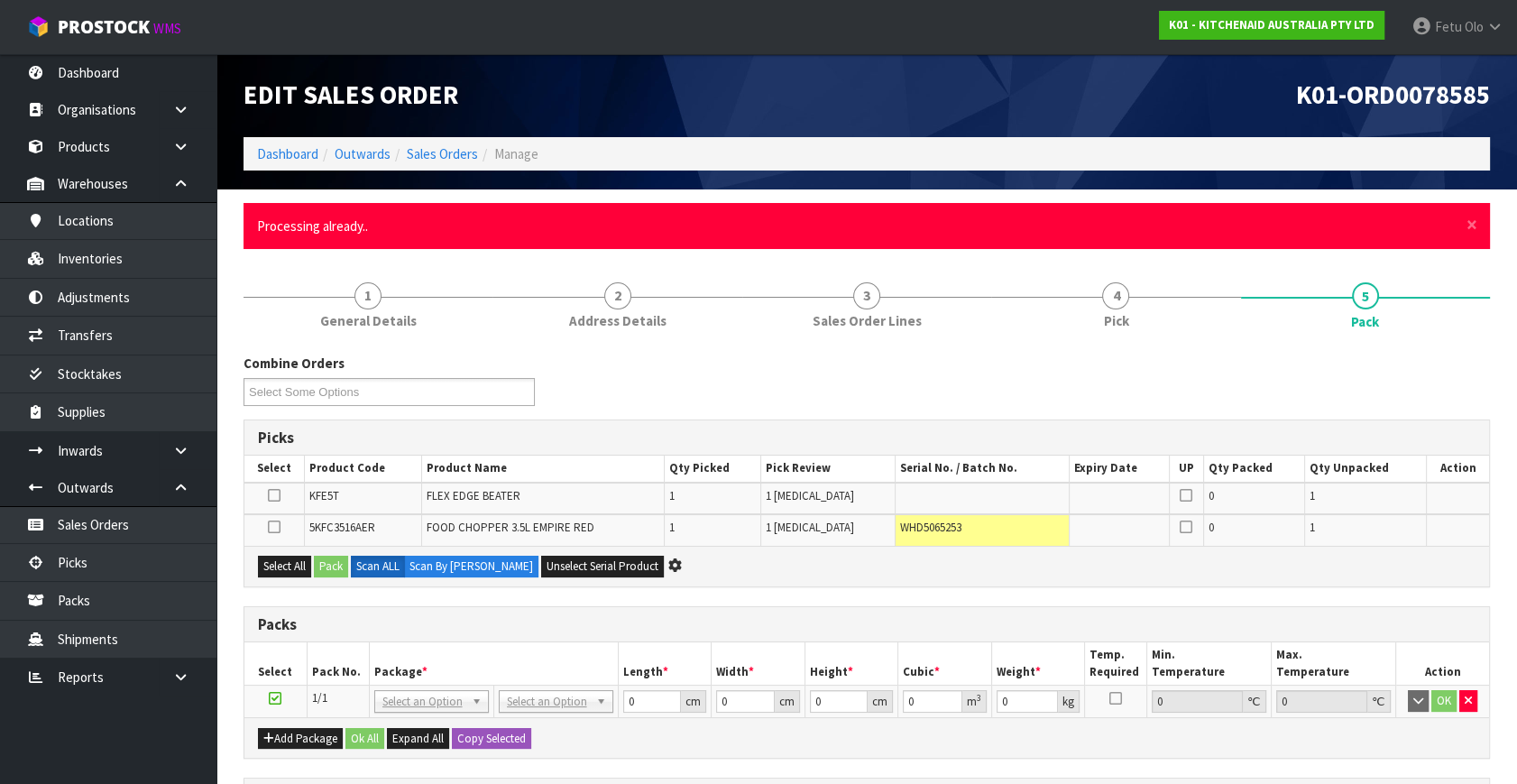
click at [1465, 227] on div "× Close Processing already.." at bounding box center [867, 226] width 1247 height 46
click at [1470, 226] on span "×" at bounding box center [1472, 225] width 11 height 26
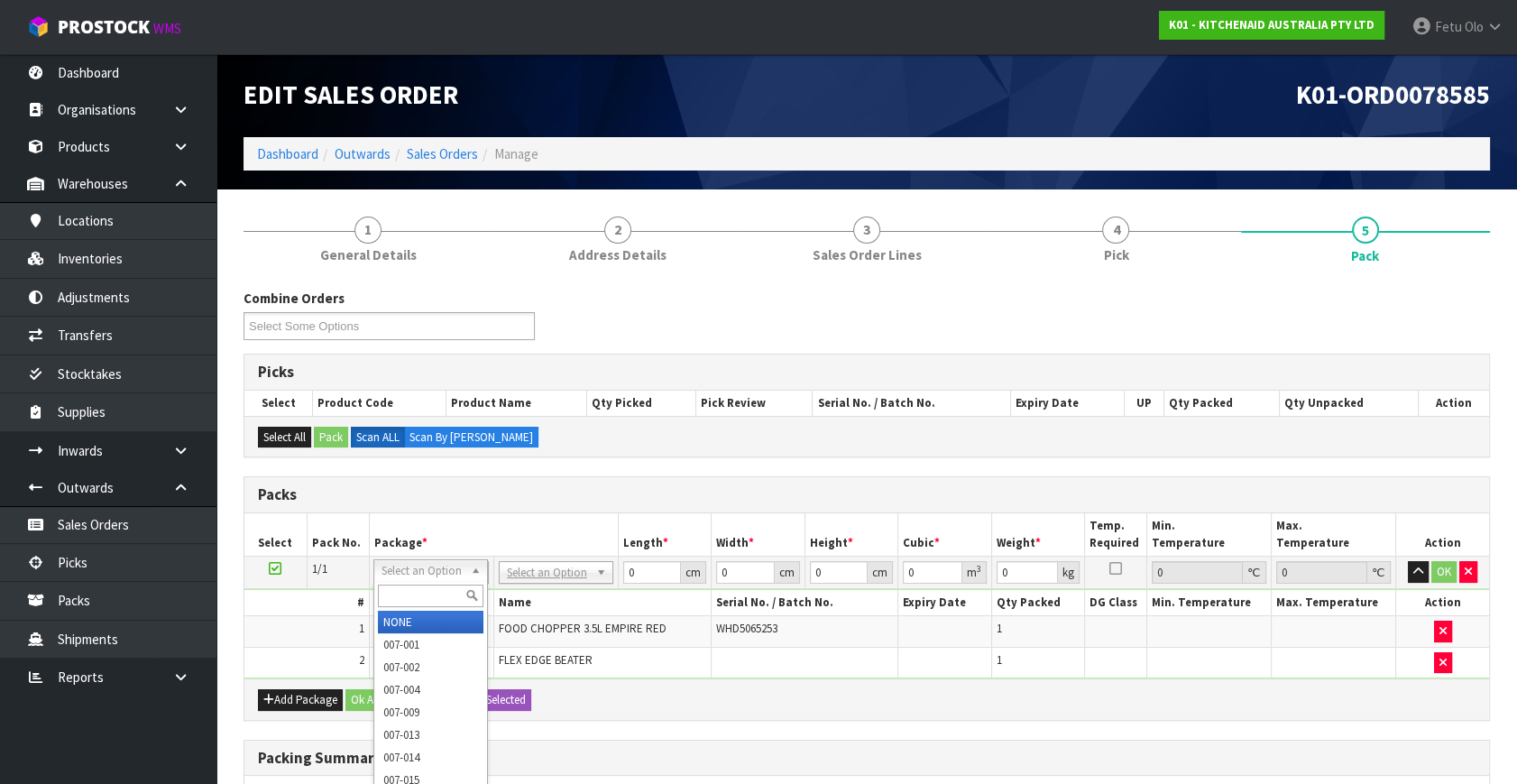
click at [445, 595] on input "text" at bounding box center [431, 595] width 106 height 23
type input "011-084"
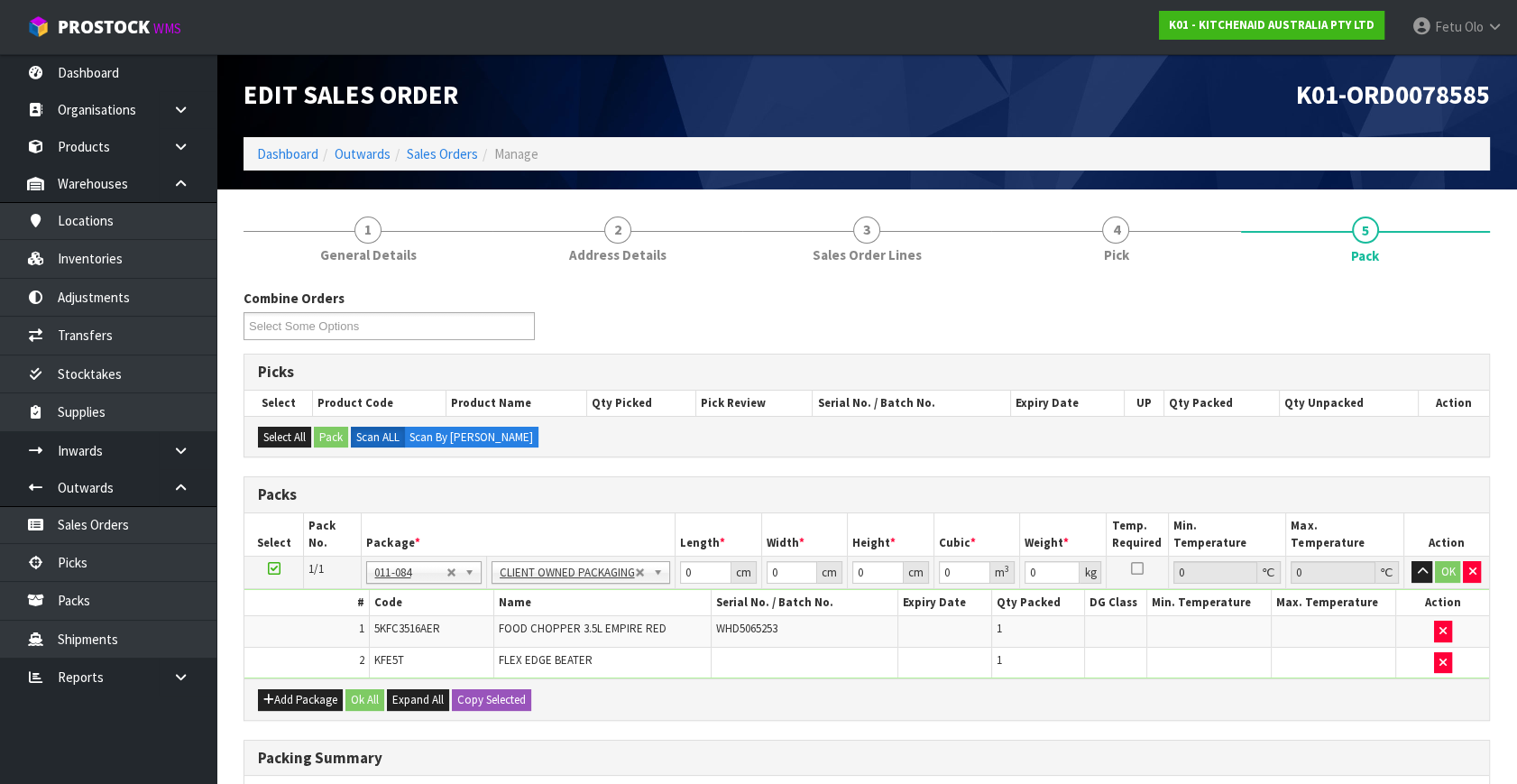
type input "1.97"
drag, startPoint x: 708, startPoint y: 571, endPoint x: 511, endPoint y: 626, distance: 204.5
click at [509, 625] on tbody "1/1 NONE 007-001 007-002 007-004 007-009 007-013 007-014 007-015 007-017 007-01…" at bounding box center [867, 618] width 1245 height 123
type input "30"
type input "26"
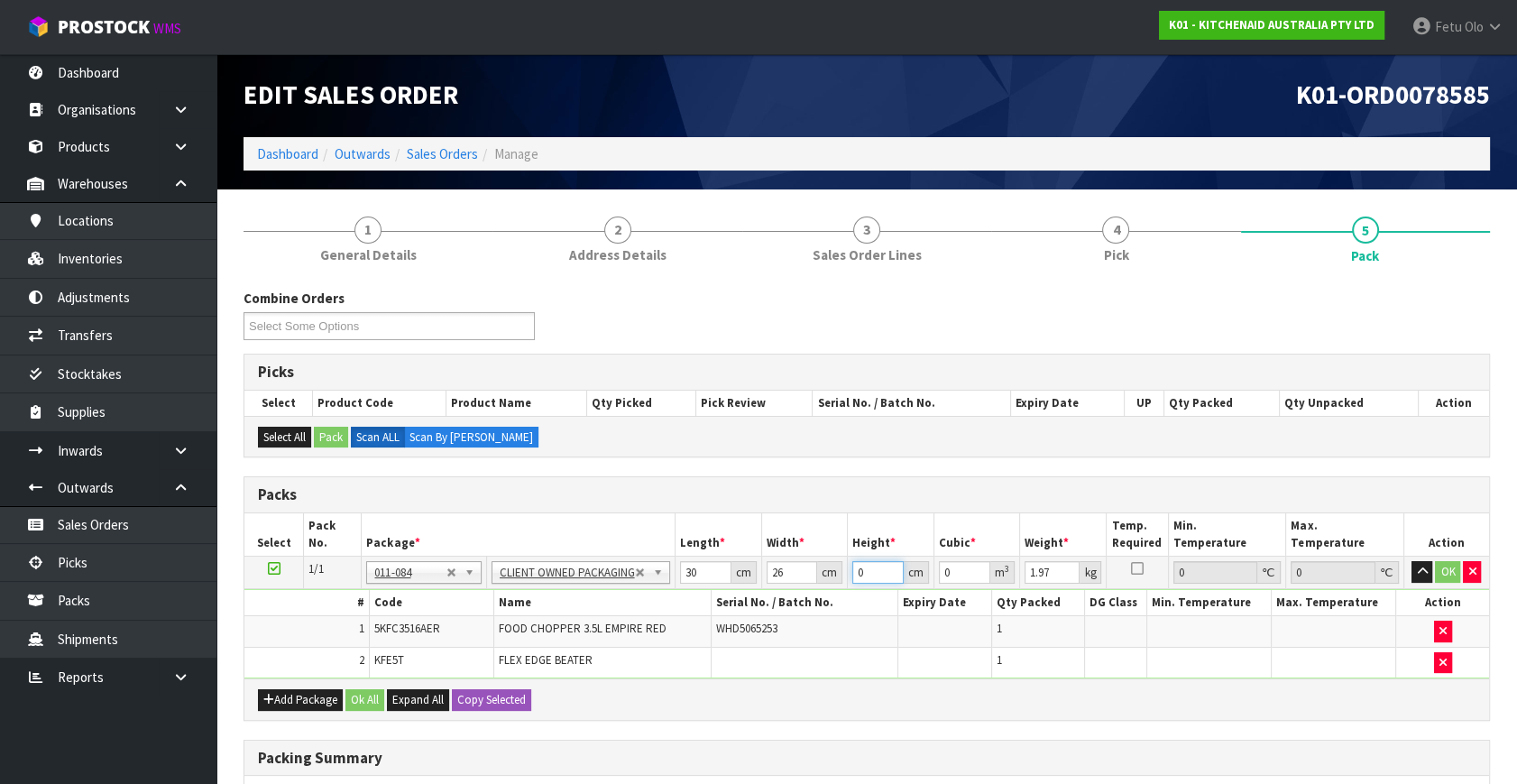
type input "2"
type input "0.00156"
type input "22"
type input "0.01716"
type input "22"
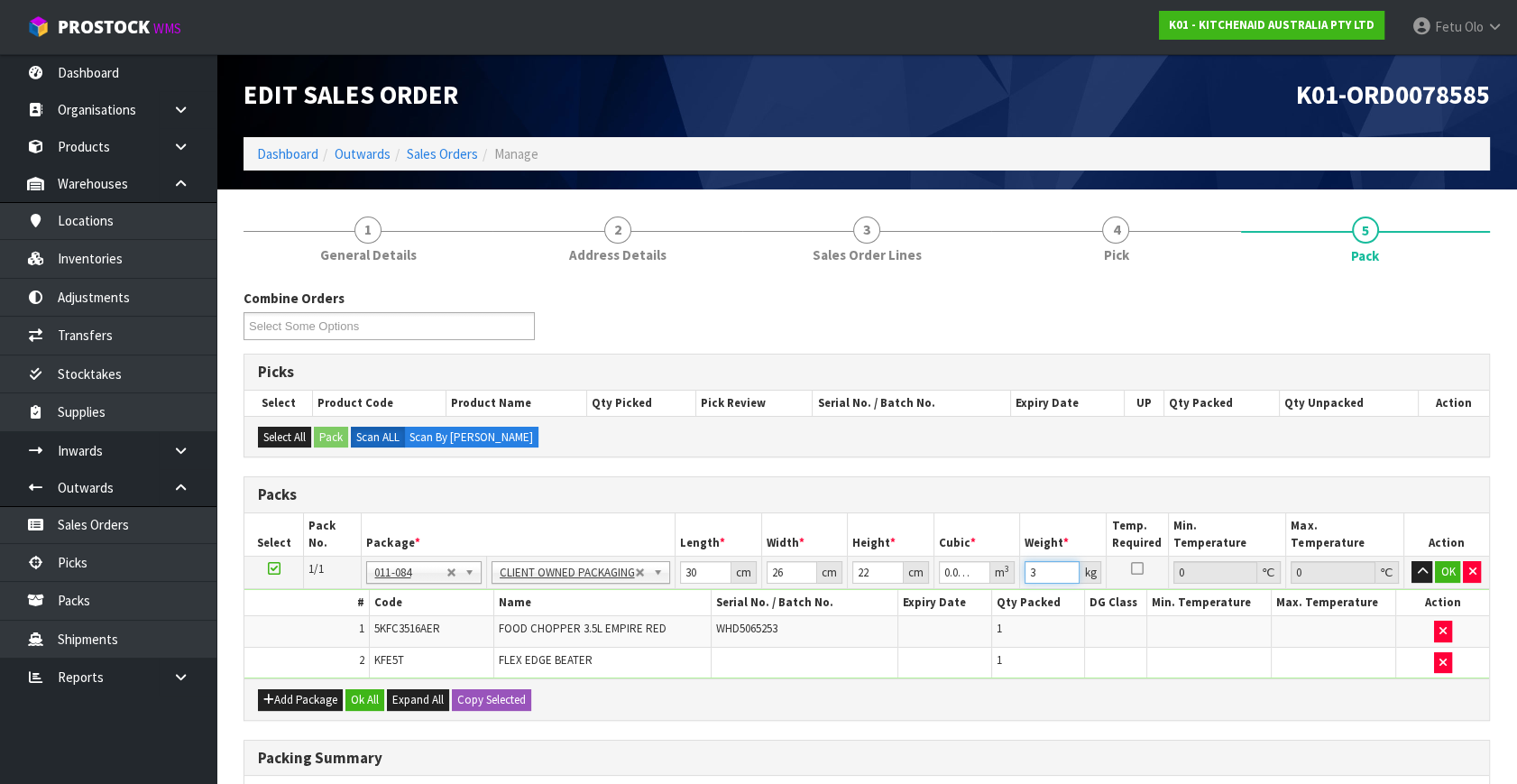
type input "3"
click button "OK" at bounding box center [1448, 572] width 26 height 22
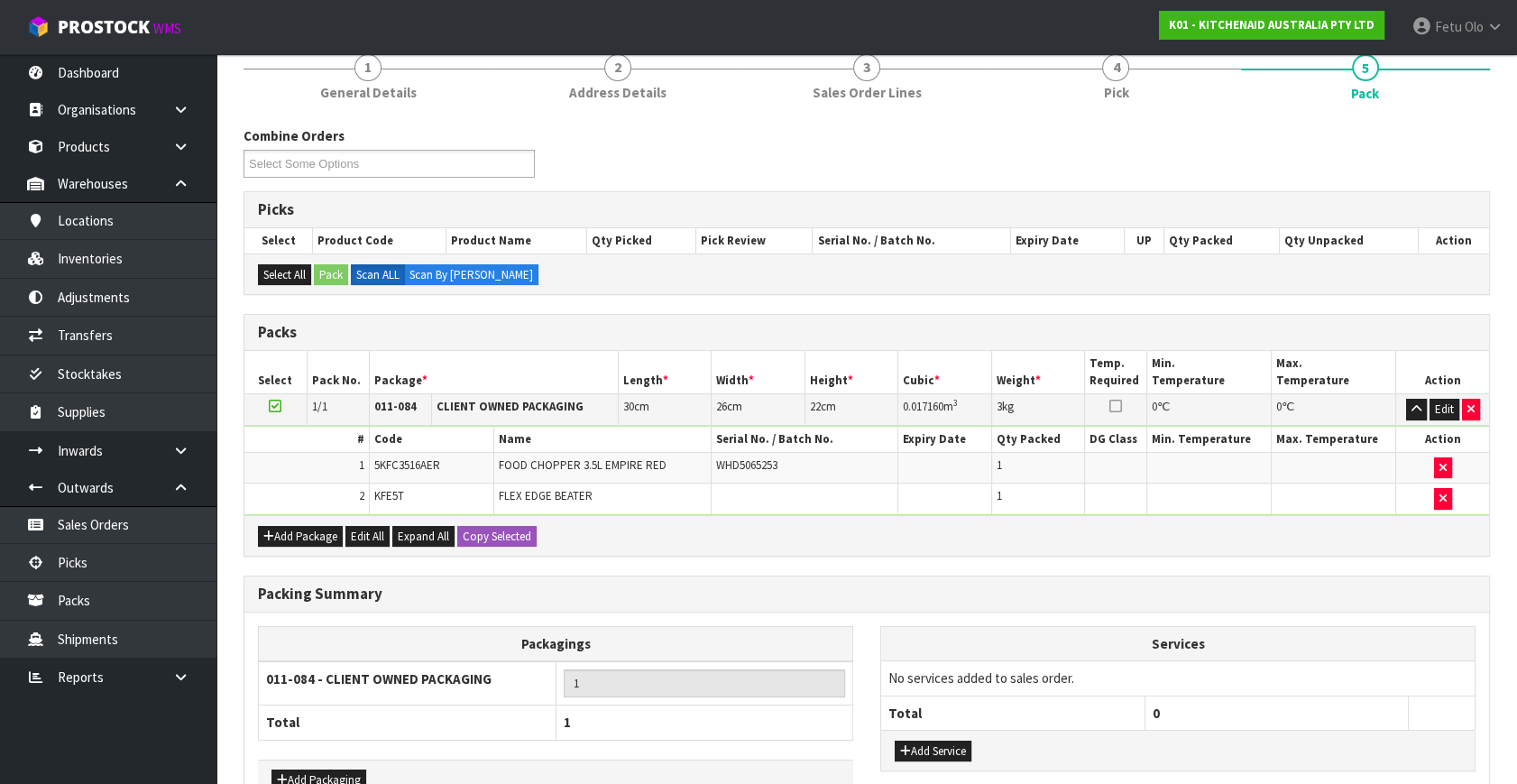
scroll to position [273, 0]
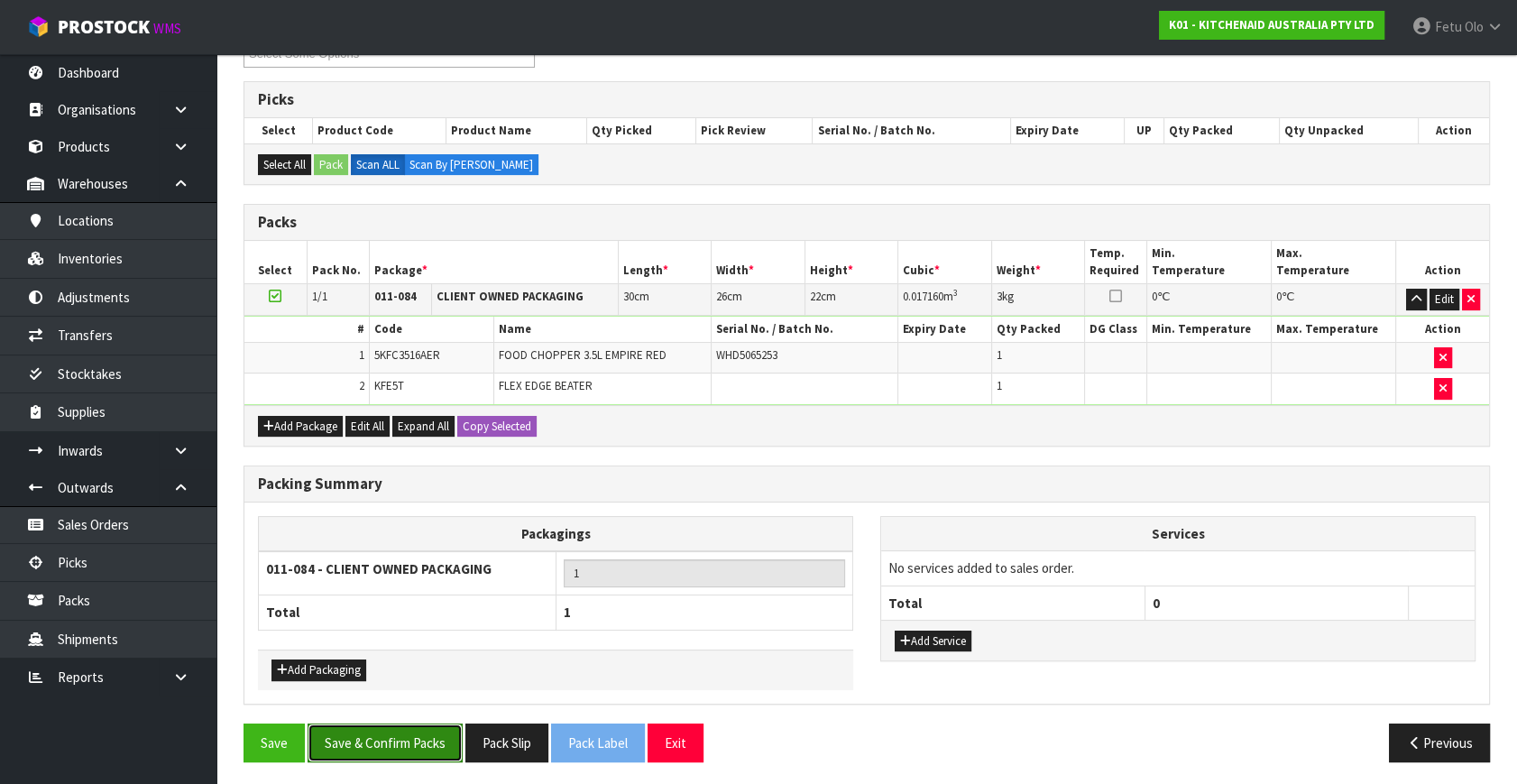
click at [396, 731] on button "Save & Confirm Packs" at bounding box center [385, 743] width 155 height 39
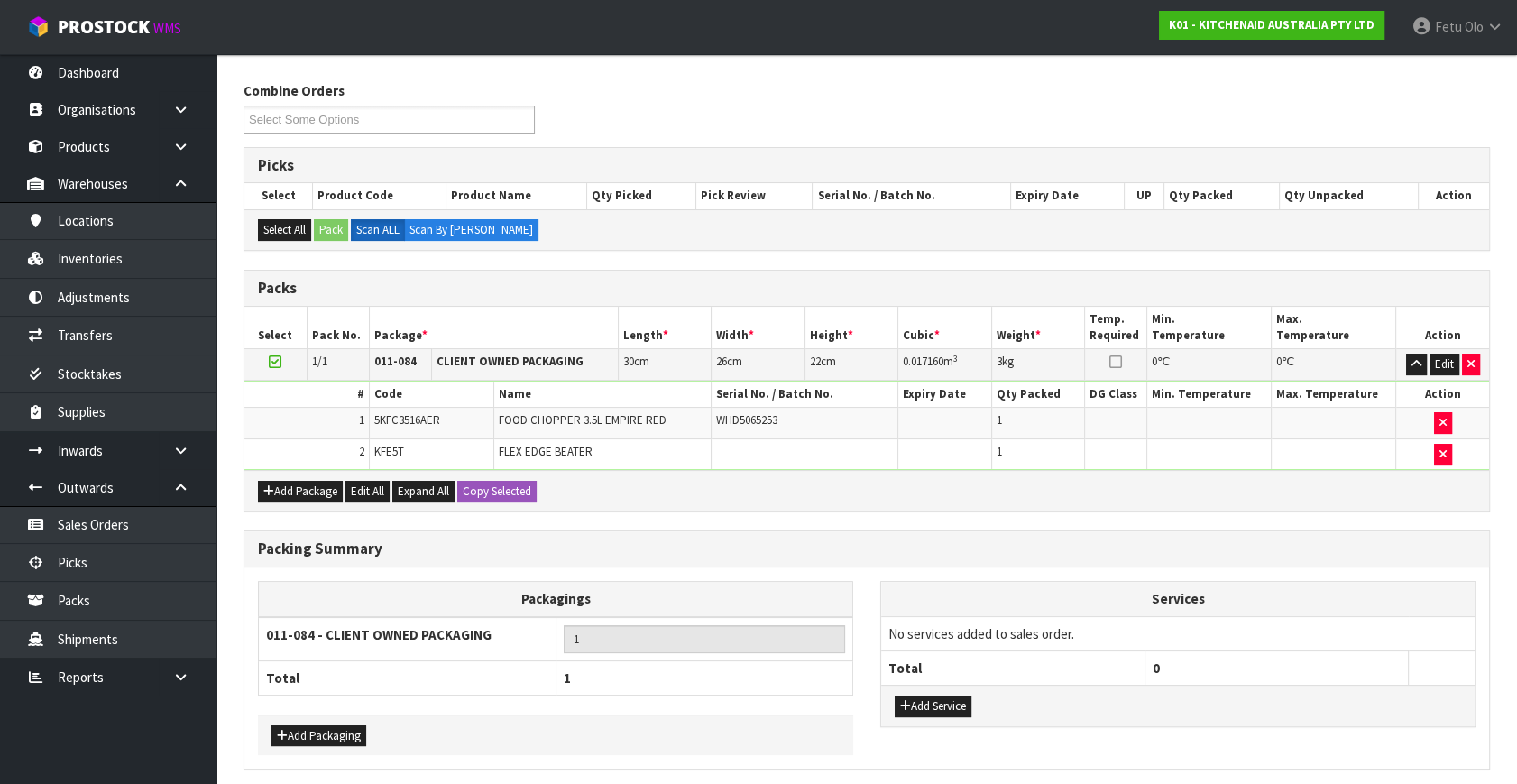
scroll to position [0, 0]
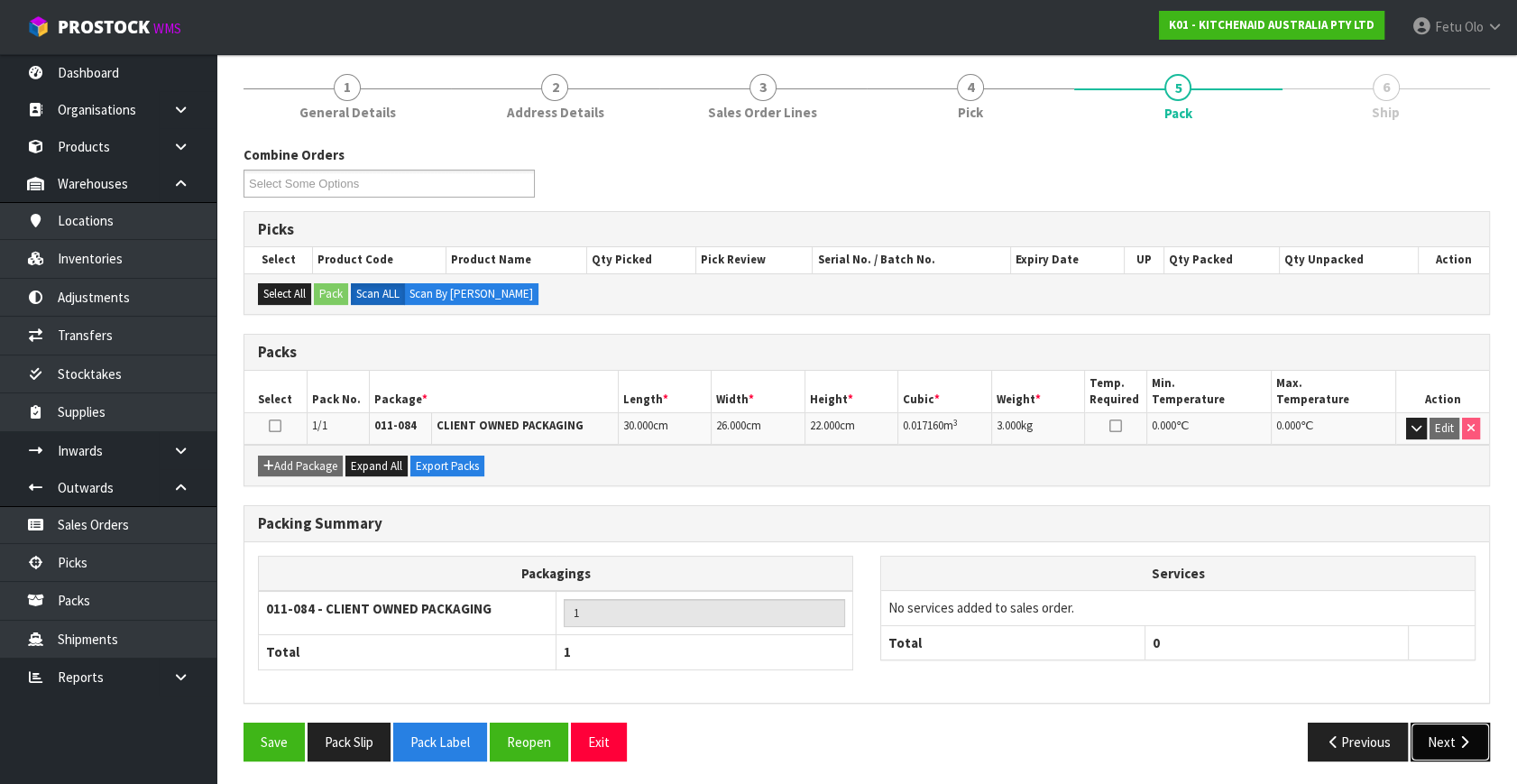
click at [1428, 728] on button "Next" at bounding box center [1450, 742] width 79 height 39
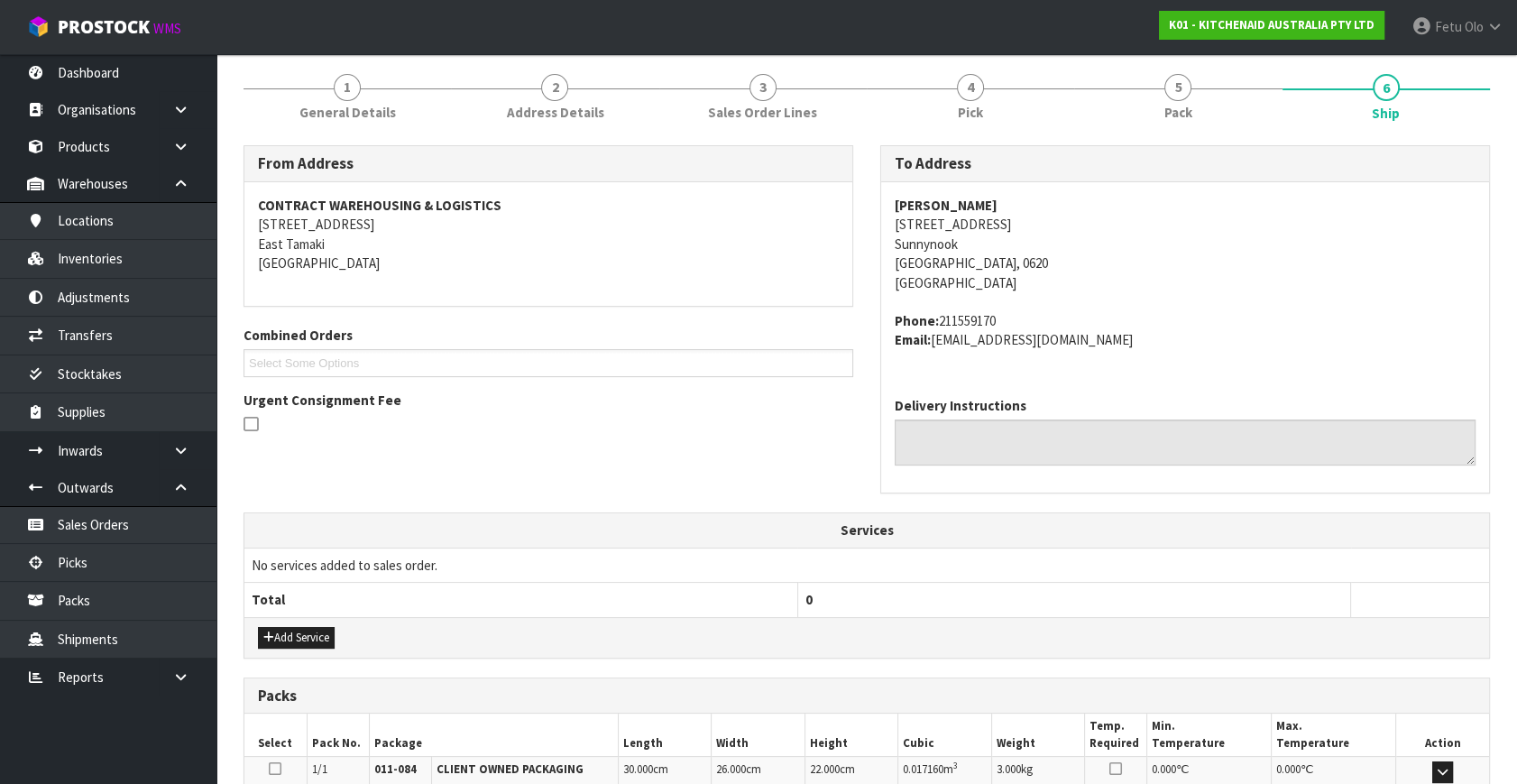
scroll to position [444, 0]
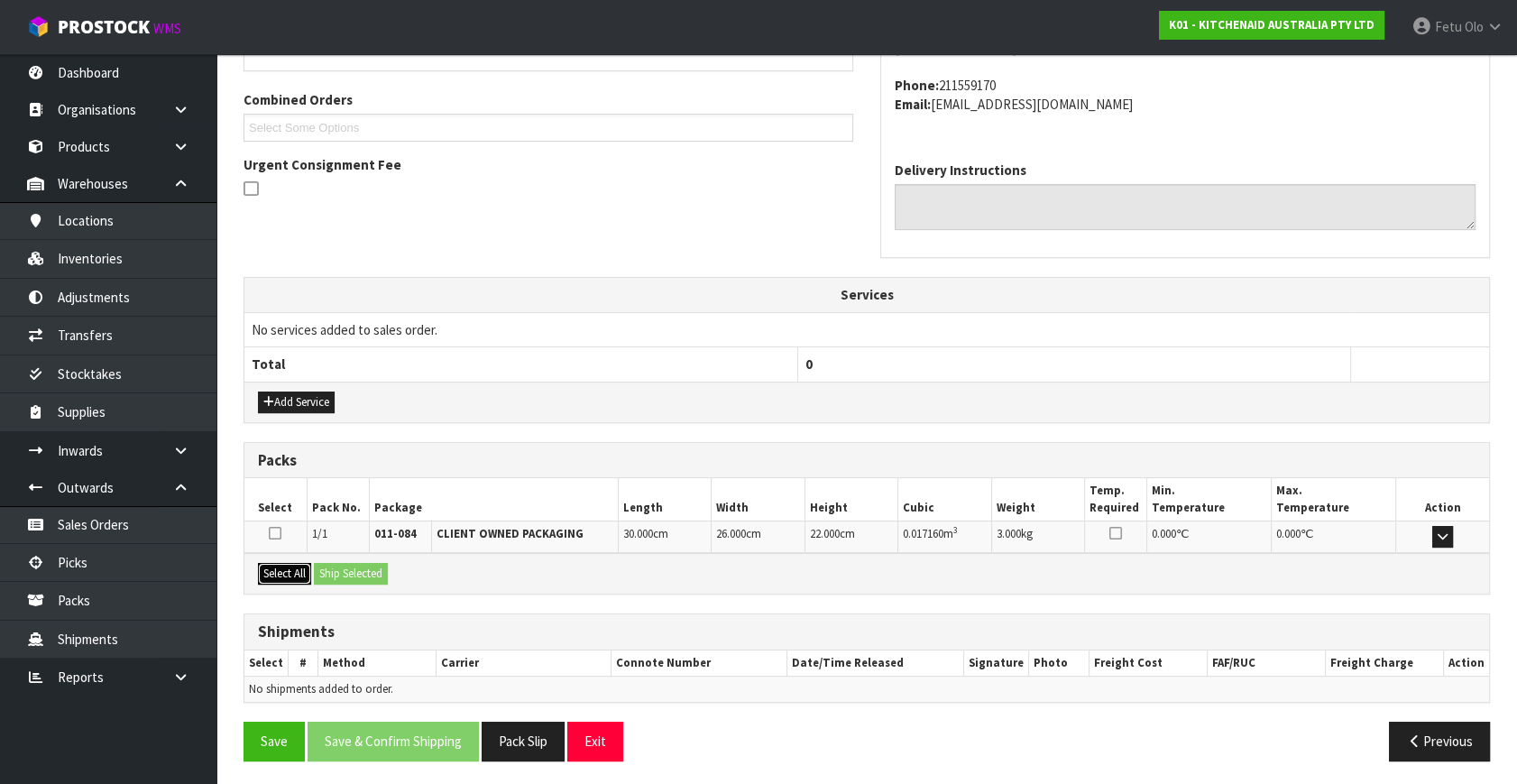
click at [279, 574] on button "Select All" at bounding box center [284, 573] width 53 height 22
click at [342, 577] on button "Ship Selected" at bounding box center [350, 573] width 74 height 22
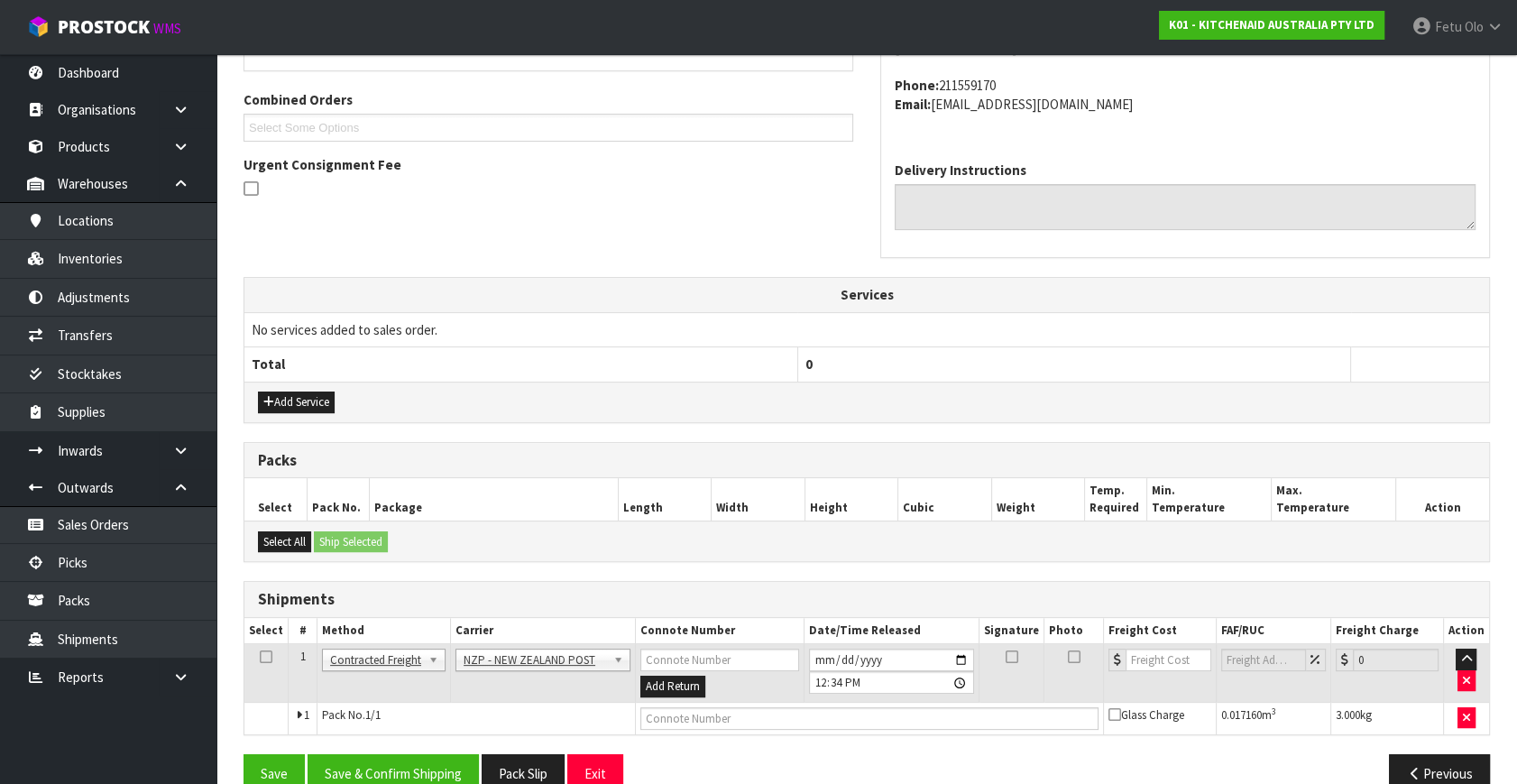
scroll to position [476, 0]
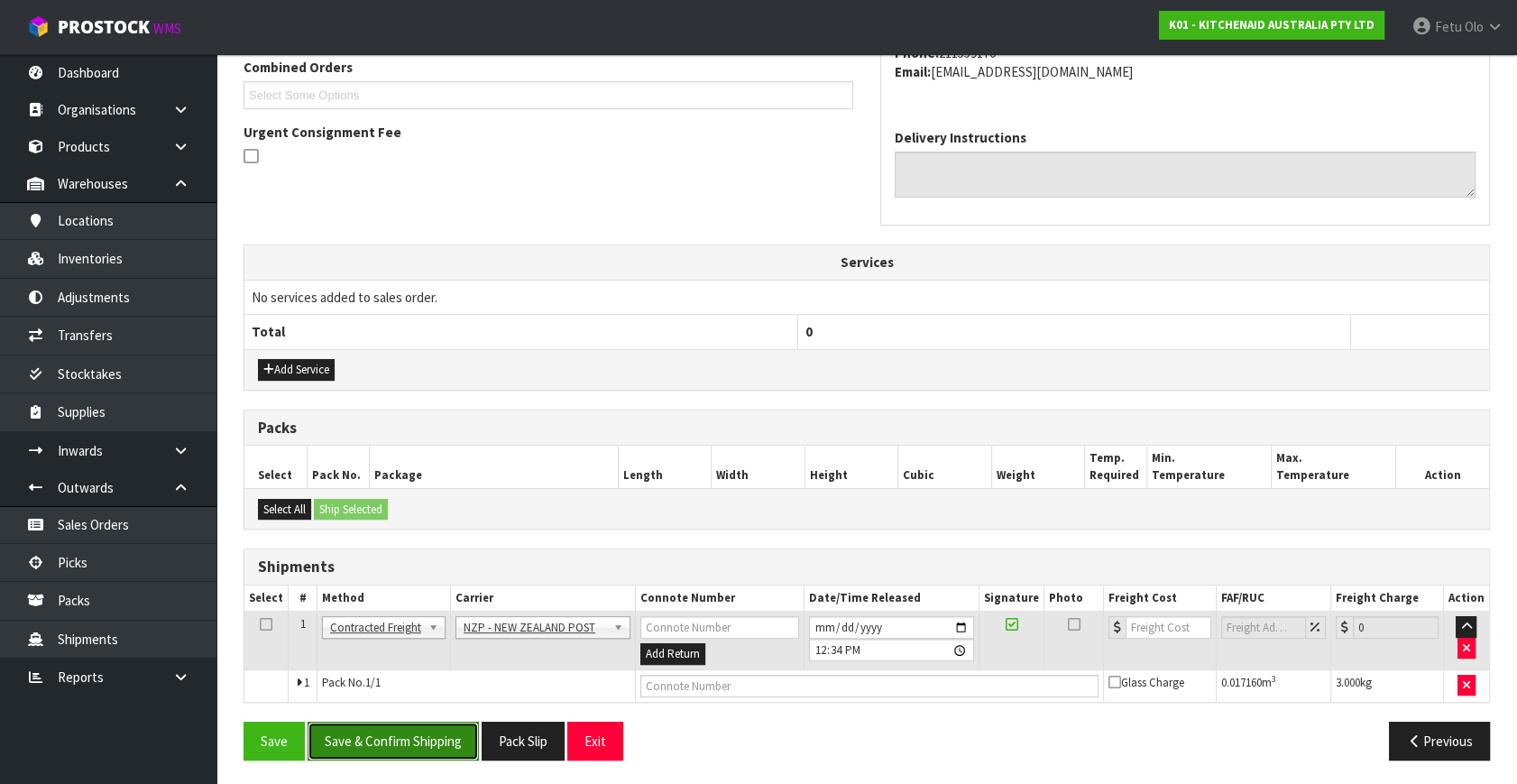
drag, startPoint x: 419, startPoint y: 728, endPoint x: 398, endPoint y: 716, distance: 24.2
click at [419, 727] on button "Save & Confirm Shipping" at bounding box center [393, 741] width 171 height 39
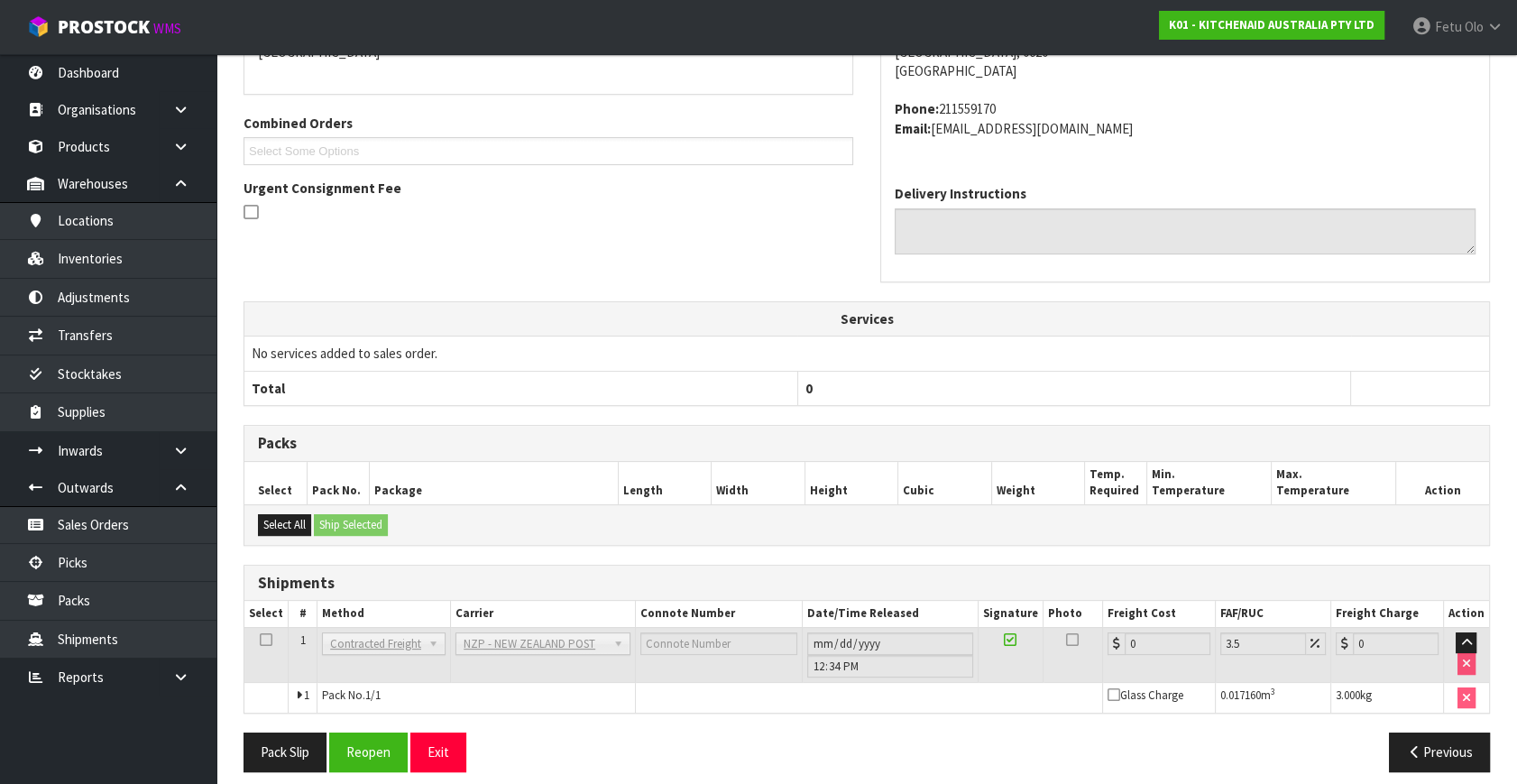
scroll to position [451, 0]
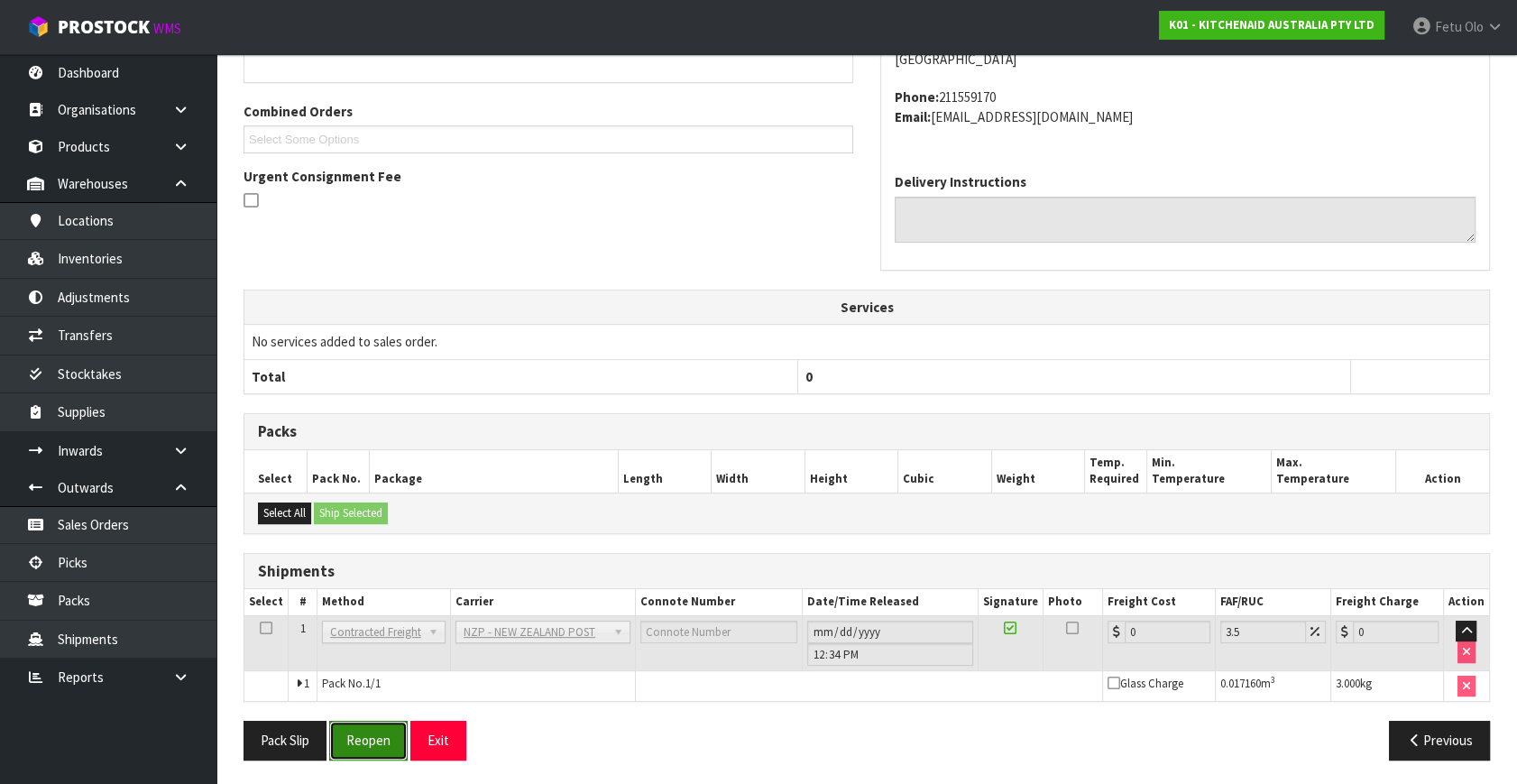
click at [359, 732] on button "Reopen" at bounding box center [368, 740] width 78 height 39
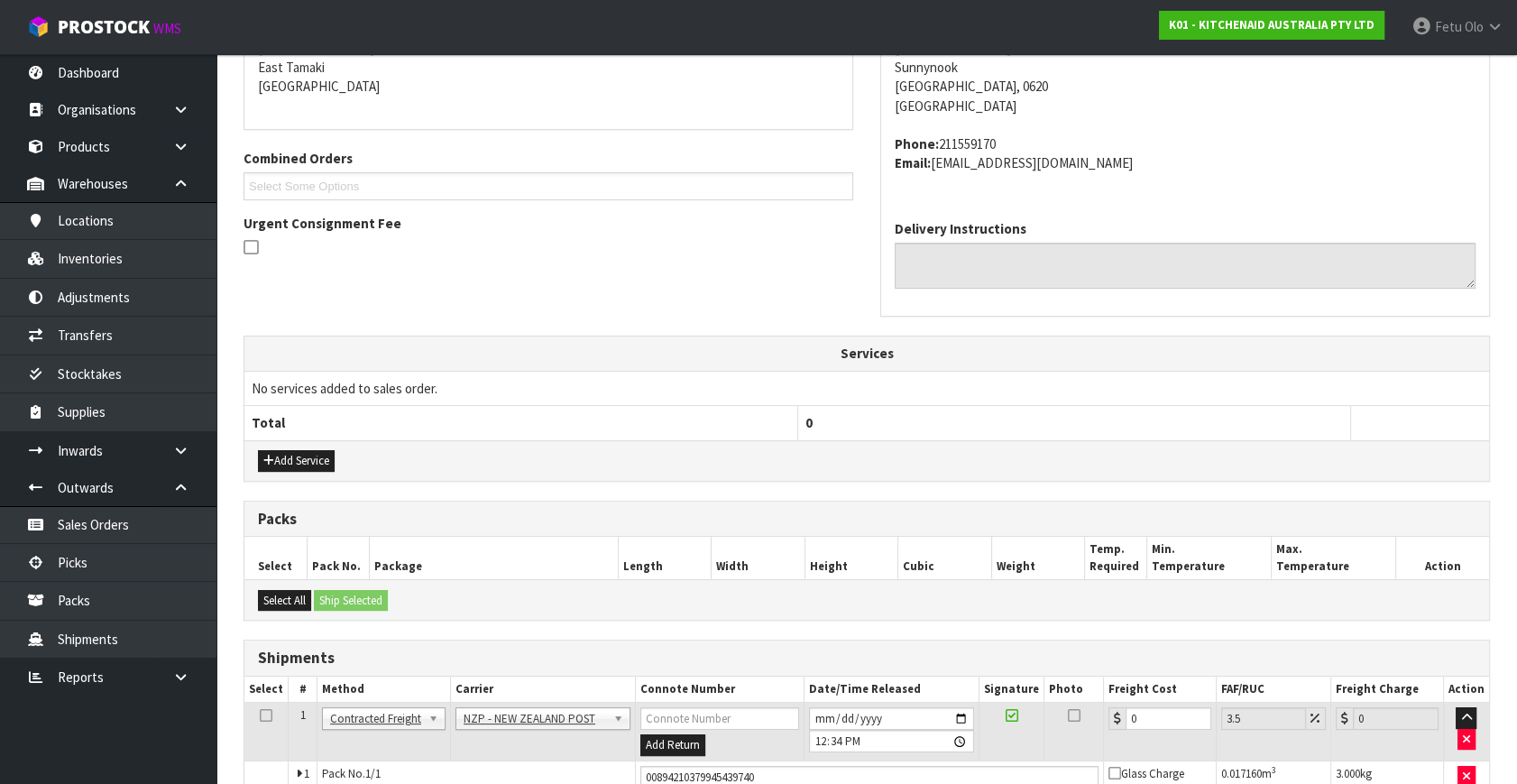
scroll to position [432, 0]
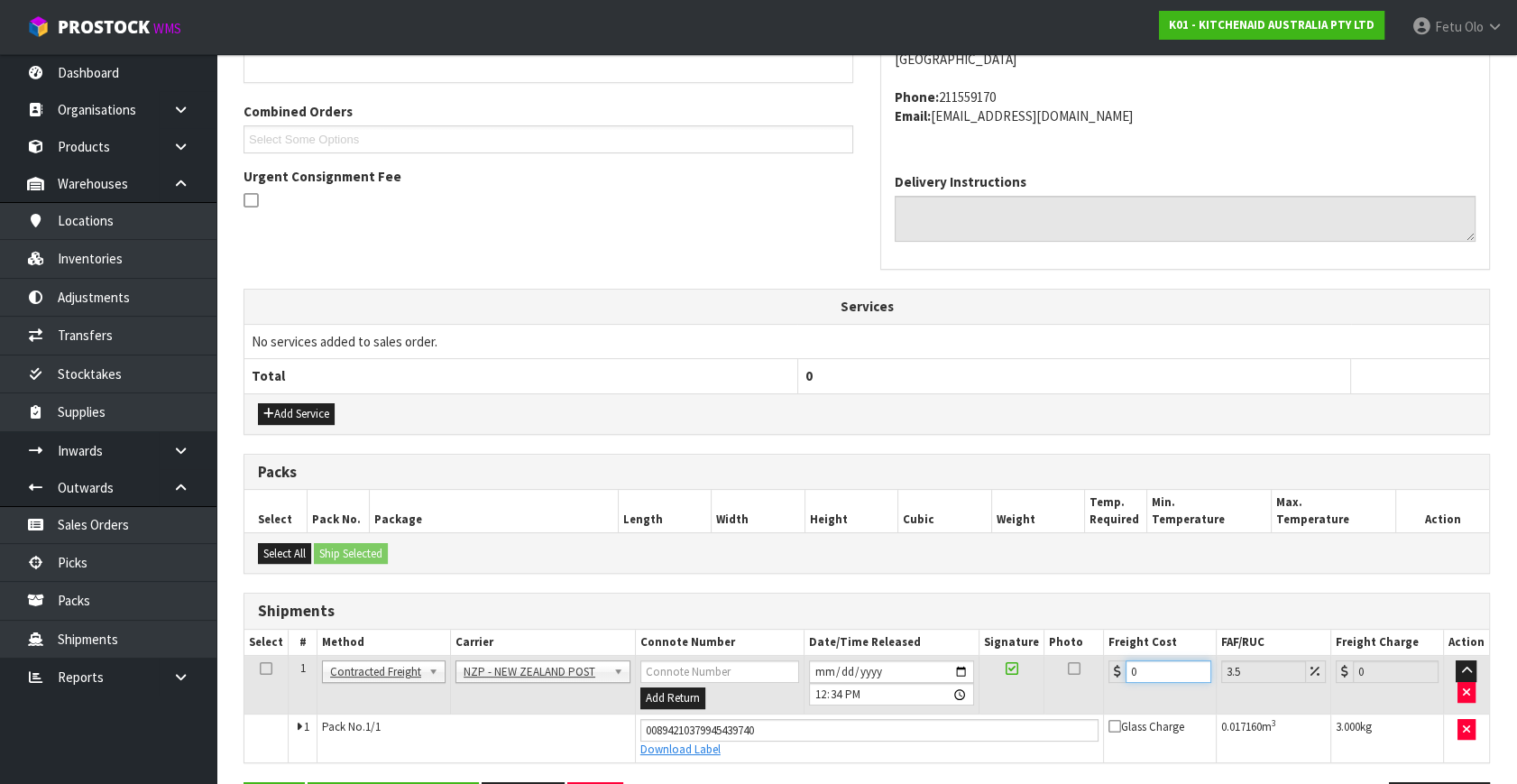
drag, startPoint x: 1153, startPoint y: 673, endPoint x: 958, endPoint y: 667, distance: 195.1
click at [965, 667] on tr "1 Client Local Pickup Customer Local Pickup Company Freight Contracted Freight …" at bounding box center [867, 685] width 1245 height 58
type input "4"
type input "4.14"
type input "4.3"
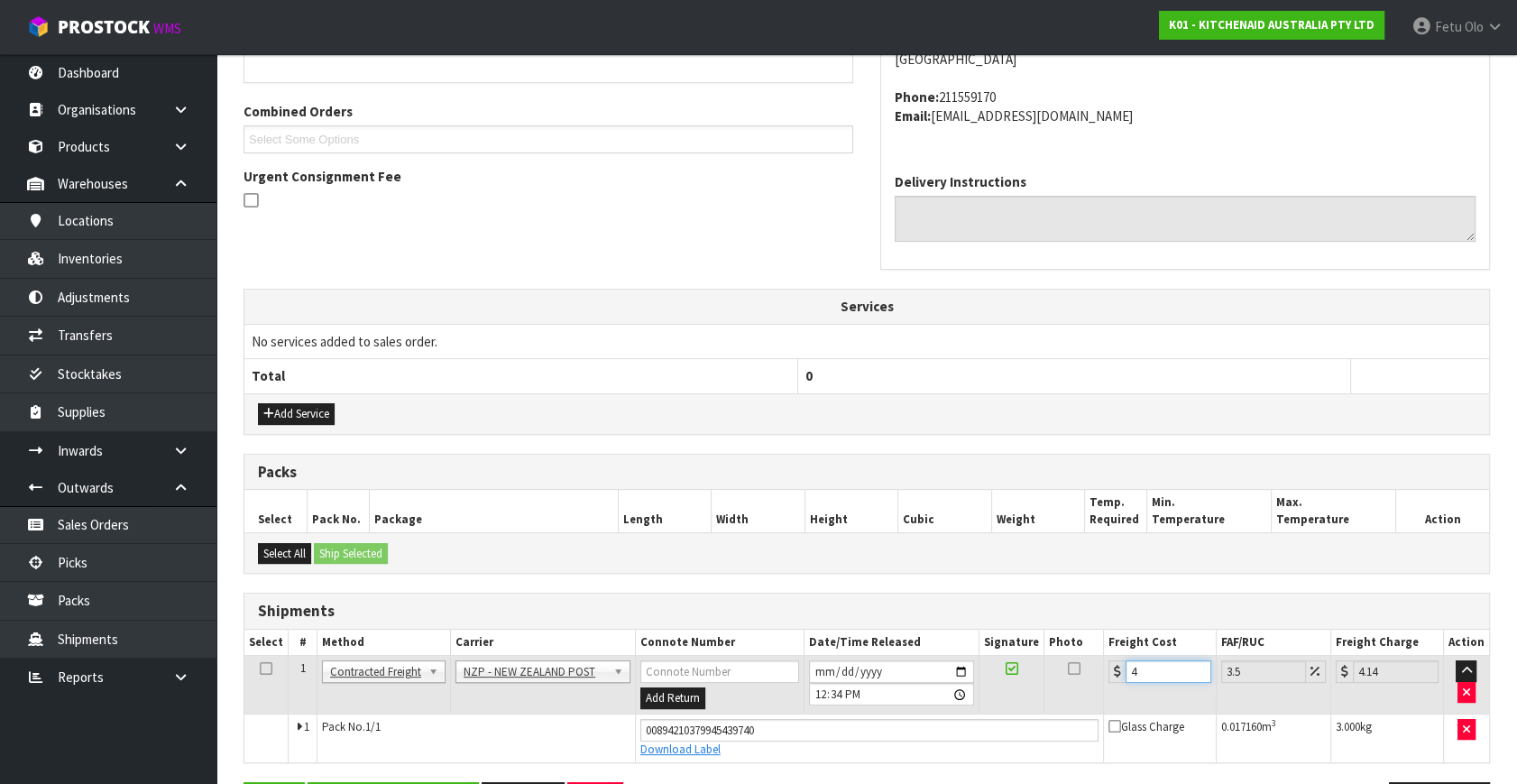
type input "4.45"
type input "4.33"
type input "4.48"
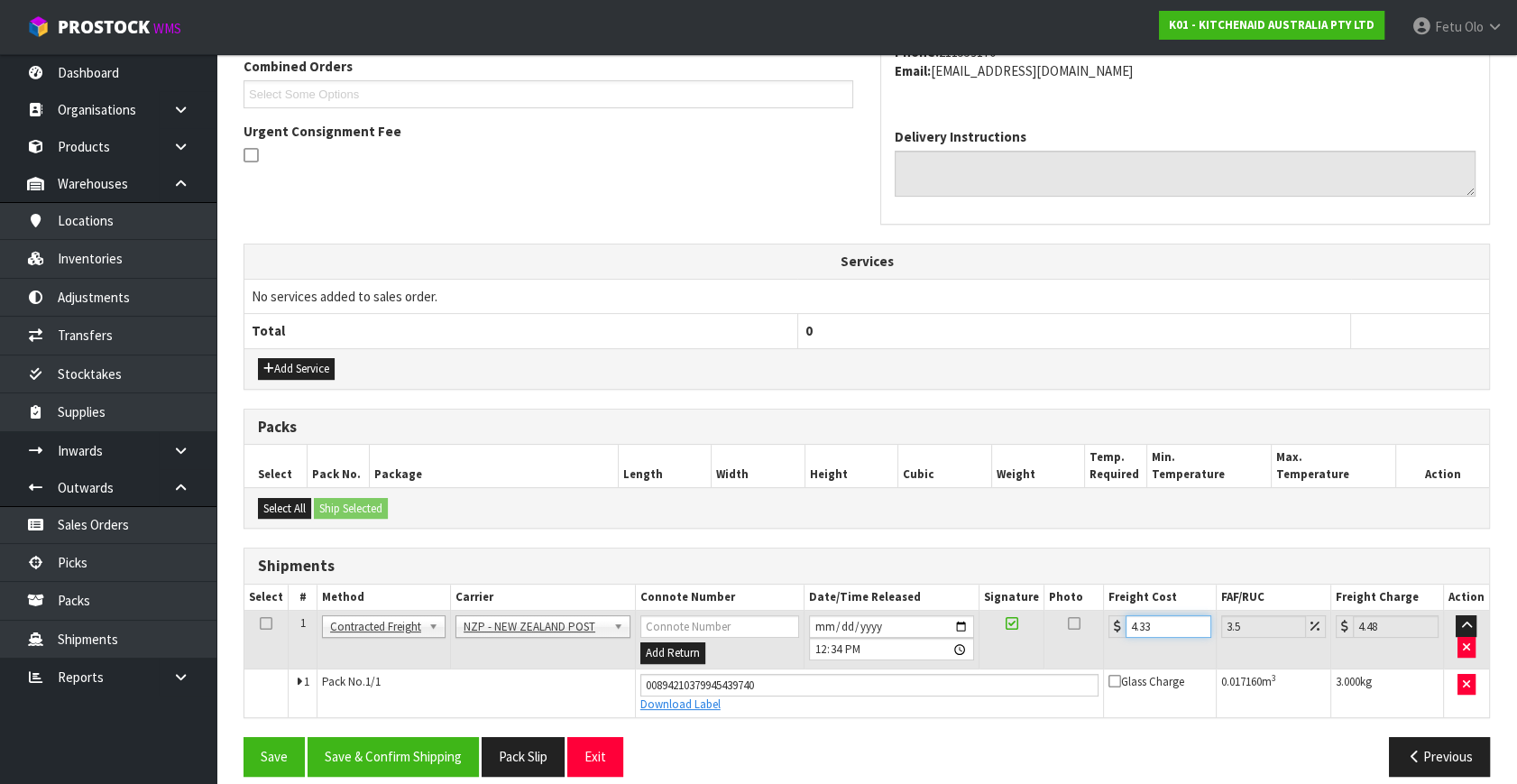
scroll to position [493, 0]
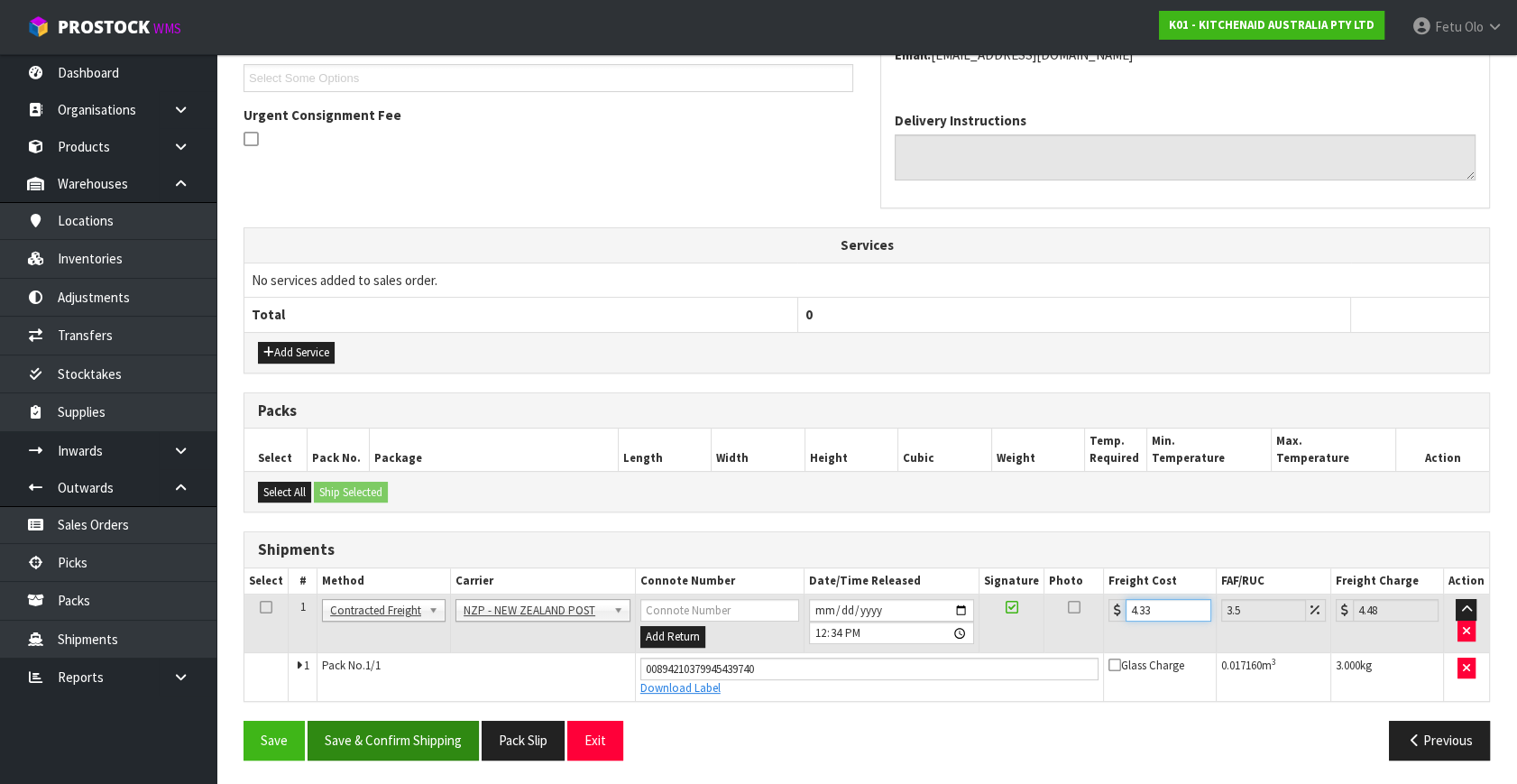
type input "4.33"
click at [433, 744] on button "Save & Confirm Shipping" at bounding box center [393, 740] width 171 height 39
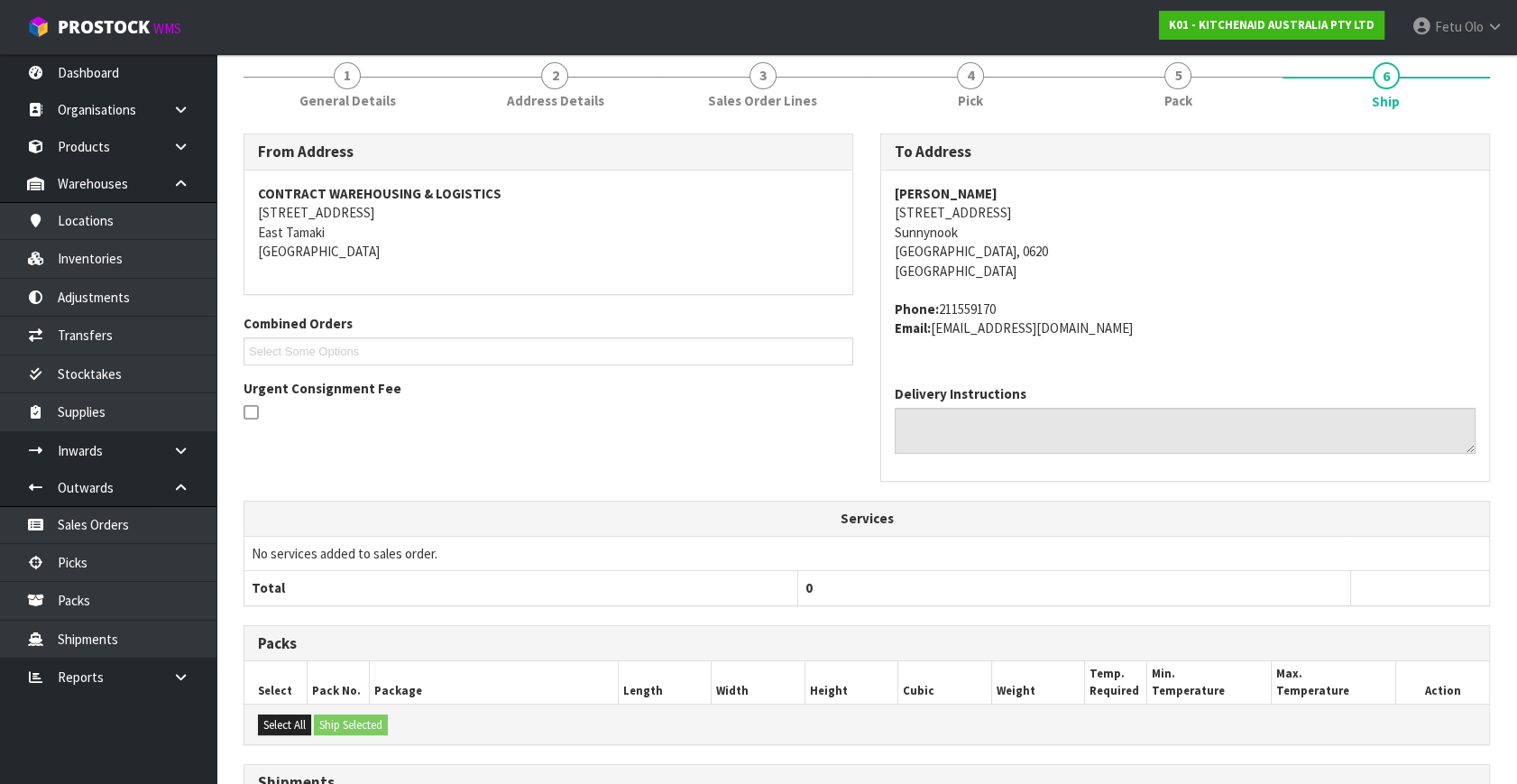
scroll to position [444, 0]
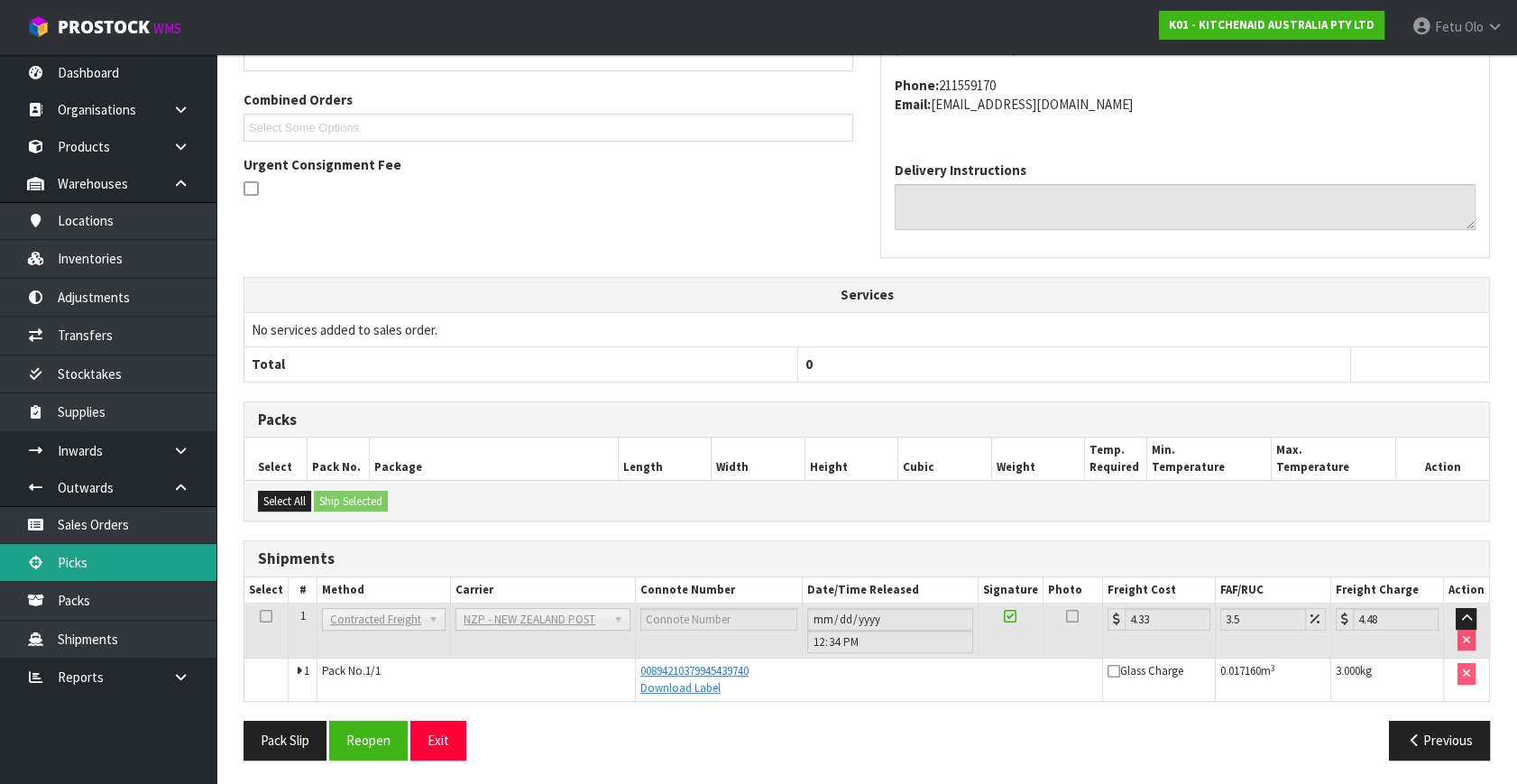
click at [94, 564] on link "Picks" at bounding box center [108, 562] width 216 height 37
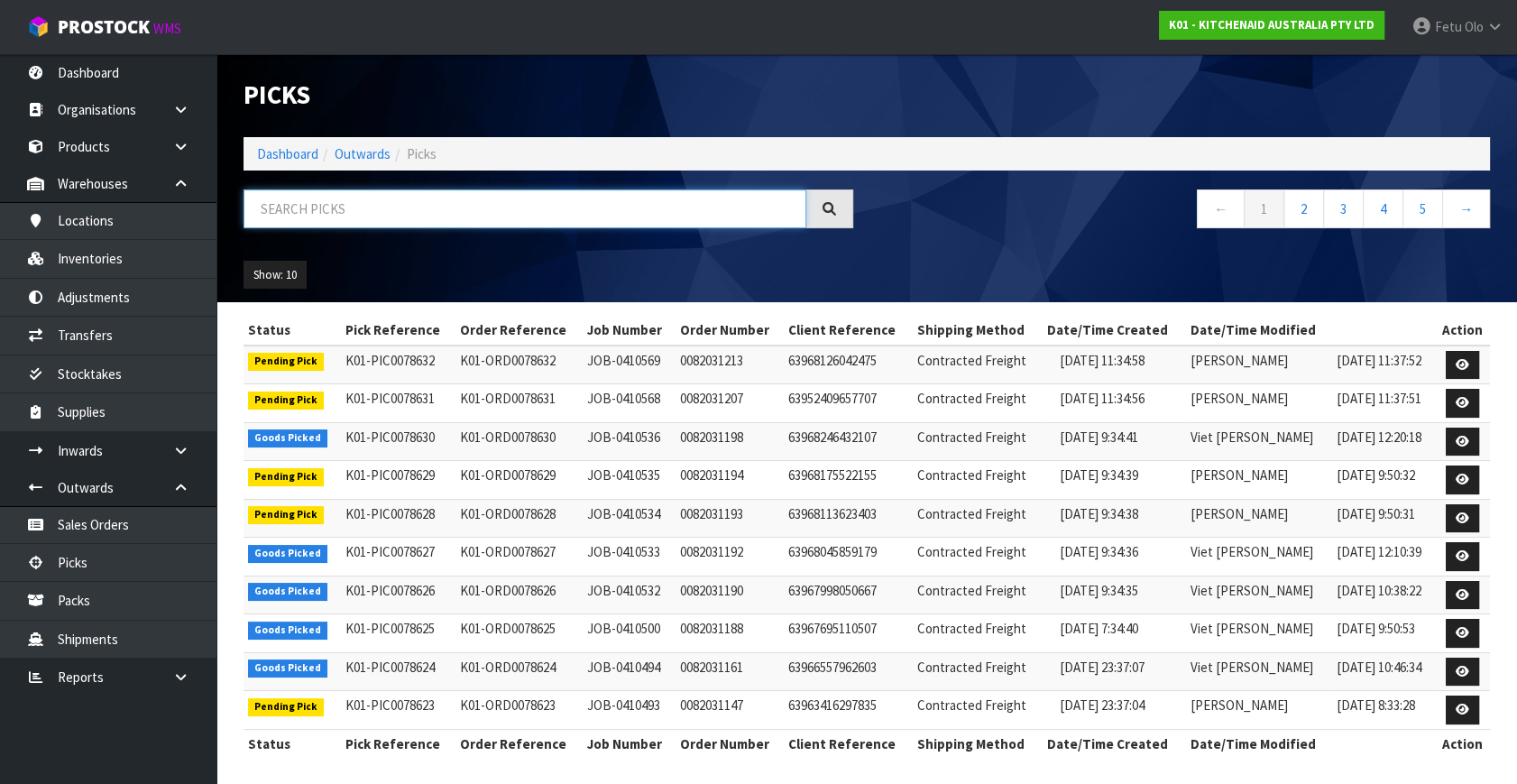
click at [381, 214] on input "text" at bounding box center [524, 209] width 562 height 39
click at [383, 214] on input "text" at bounding box center [524, 209] width 562 height 39
type input "78608"
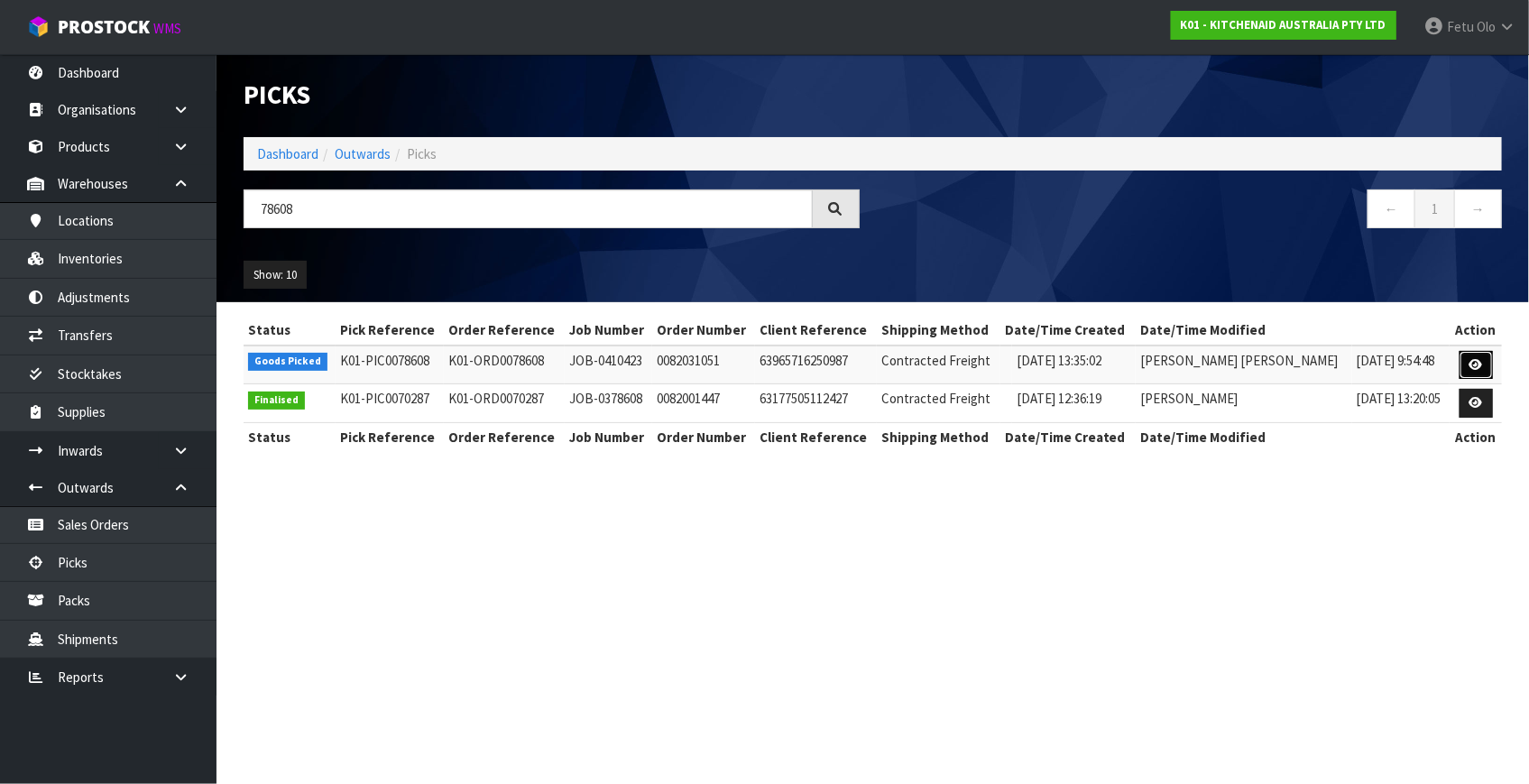
click at [1467, 368] on link at bounding box center [1476, 366] width 34 height 29
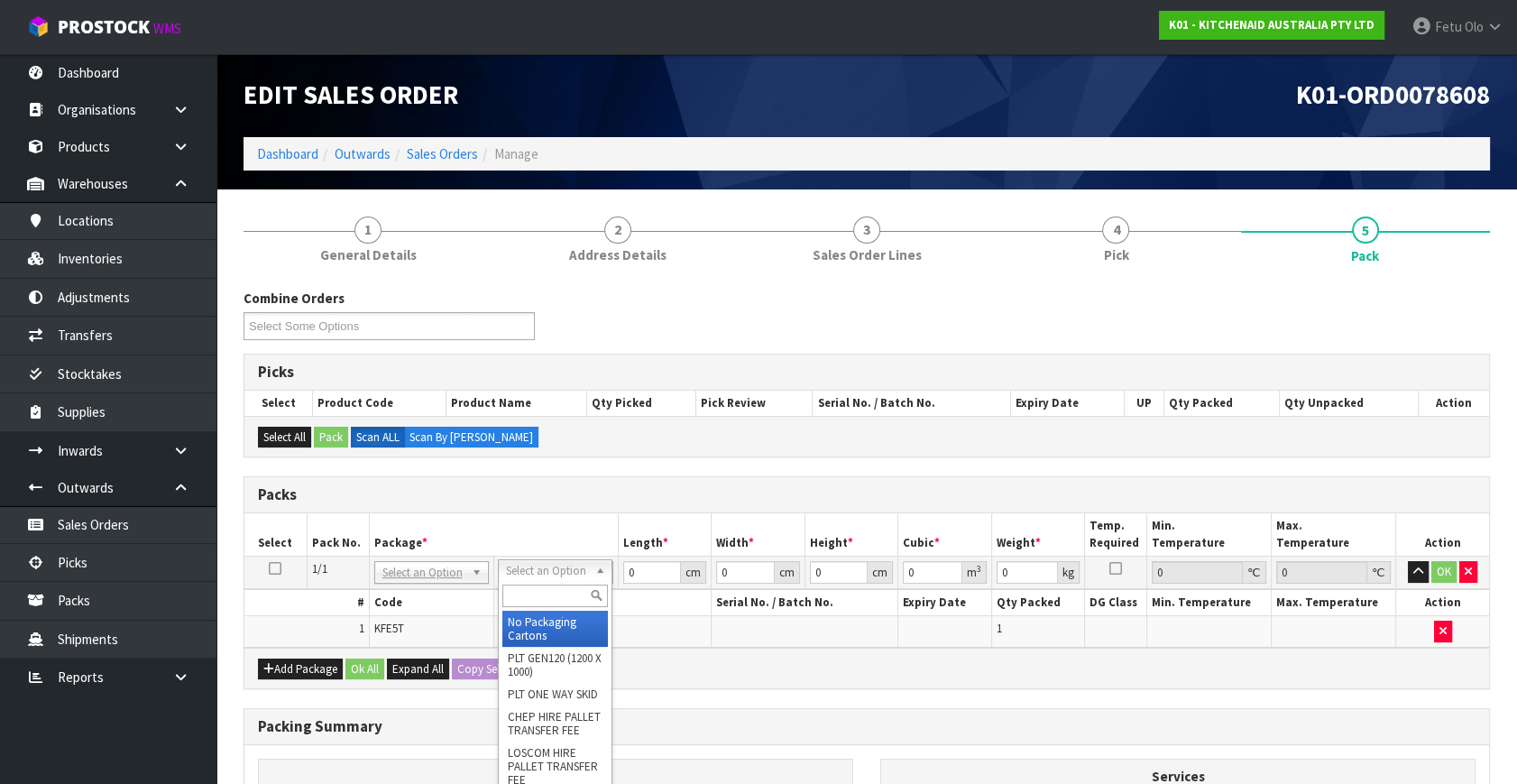
click at [552, 589] on input "text" at bounding box center [555, 595] width 106 height 23
type input "a4 c"
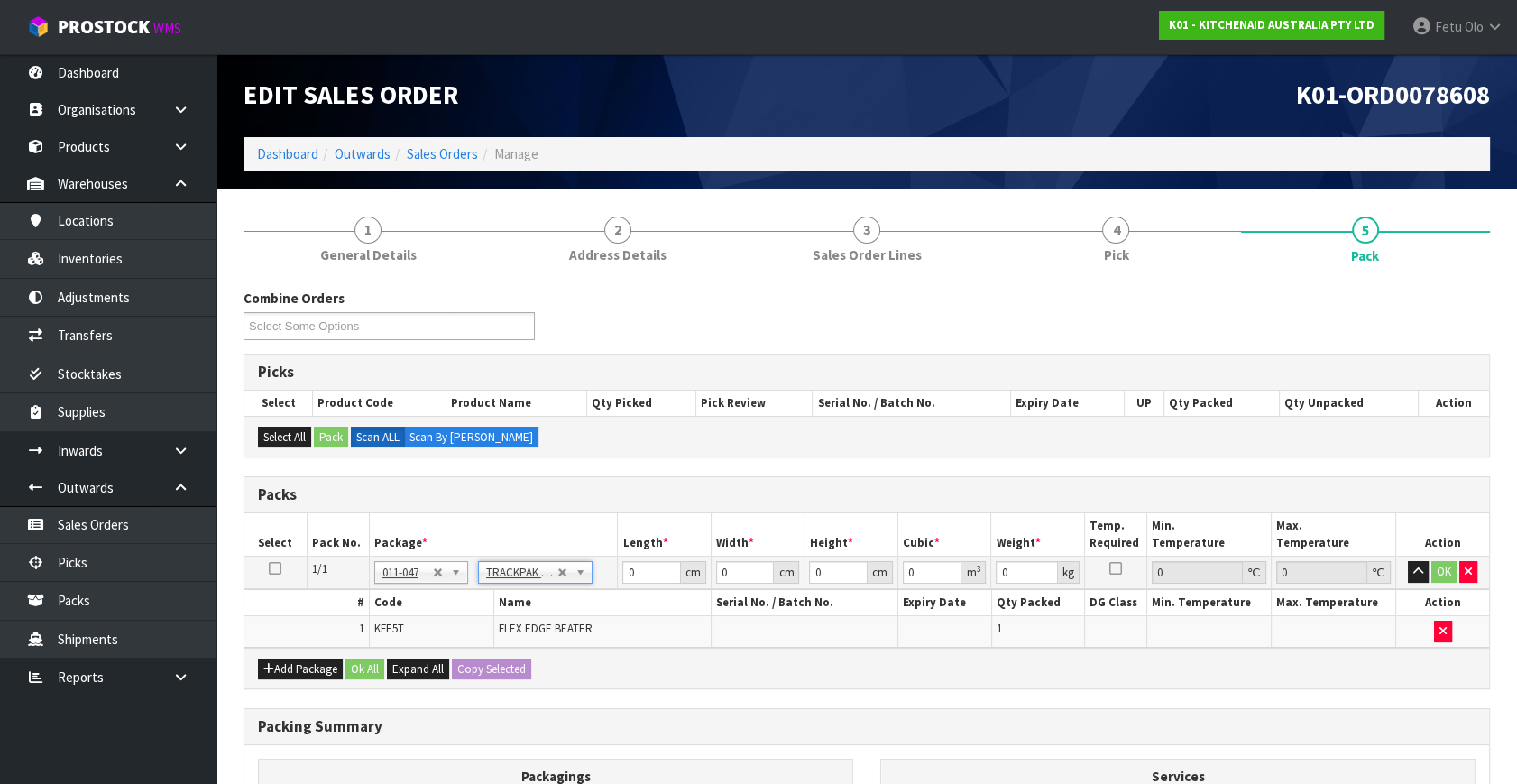
type input "25"
type input "32.5"
type input "0.01"
type input "0.000008"
type input "0.23"
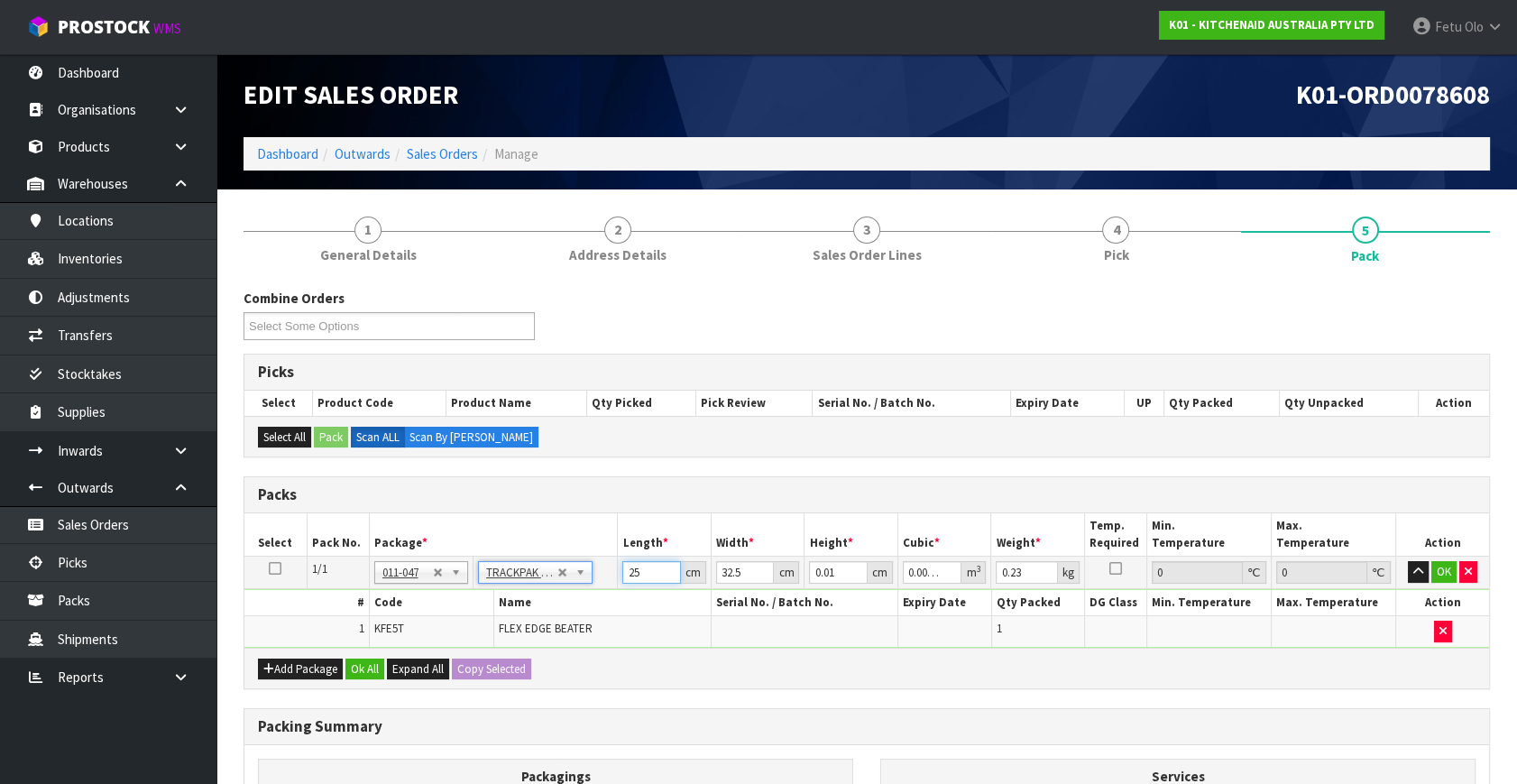
drag, startPoint x: 644, startPoint y: 568, endPoint x: 555, endPoint y: 613, distance: 99.7
click at [555, 613] on tbody "1/1 NONE 007-001 007-002 007-004 007-009 007-013 007-014 007-015 007-017 007-01…" at bounding box center [867, 603] width 1245 height 91
type input "2"
type input "0.000001"
type input "26"
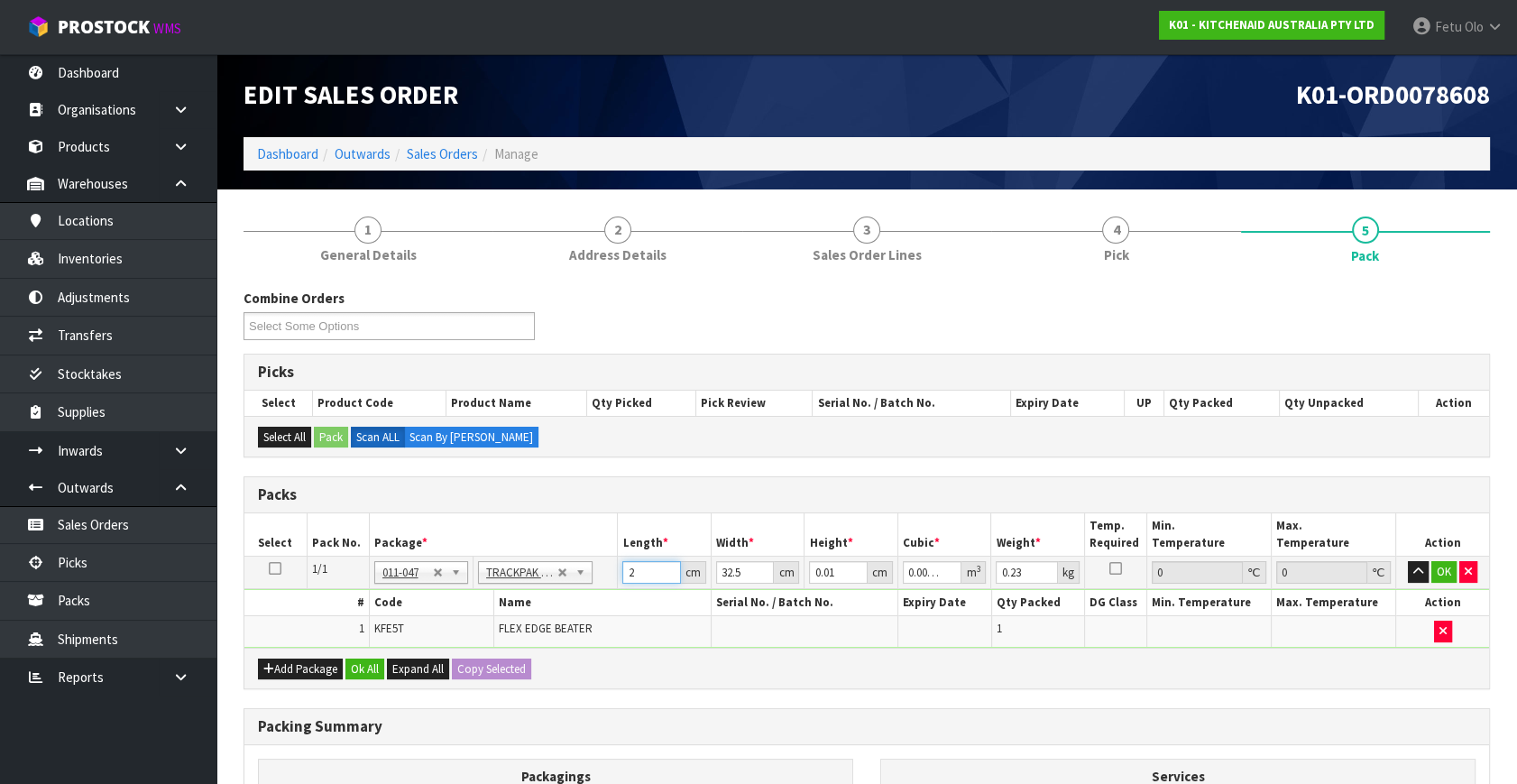
type input "0.000008"
type input "26"
type input "2"
type input "0.000001"
type input "22"
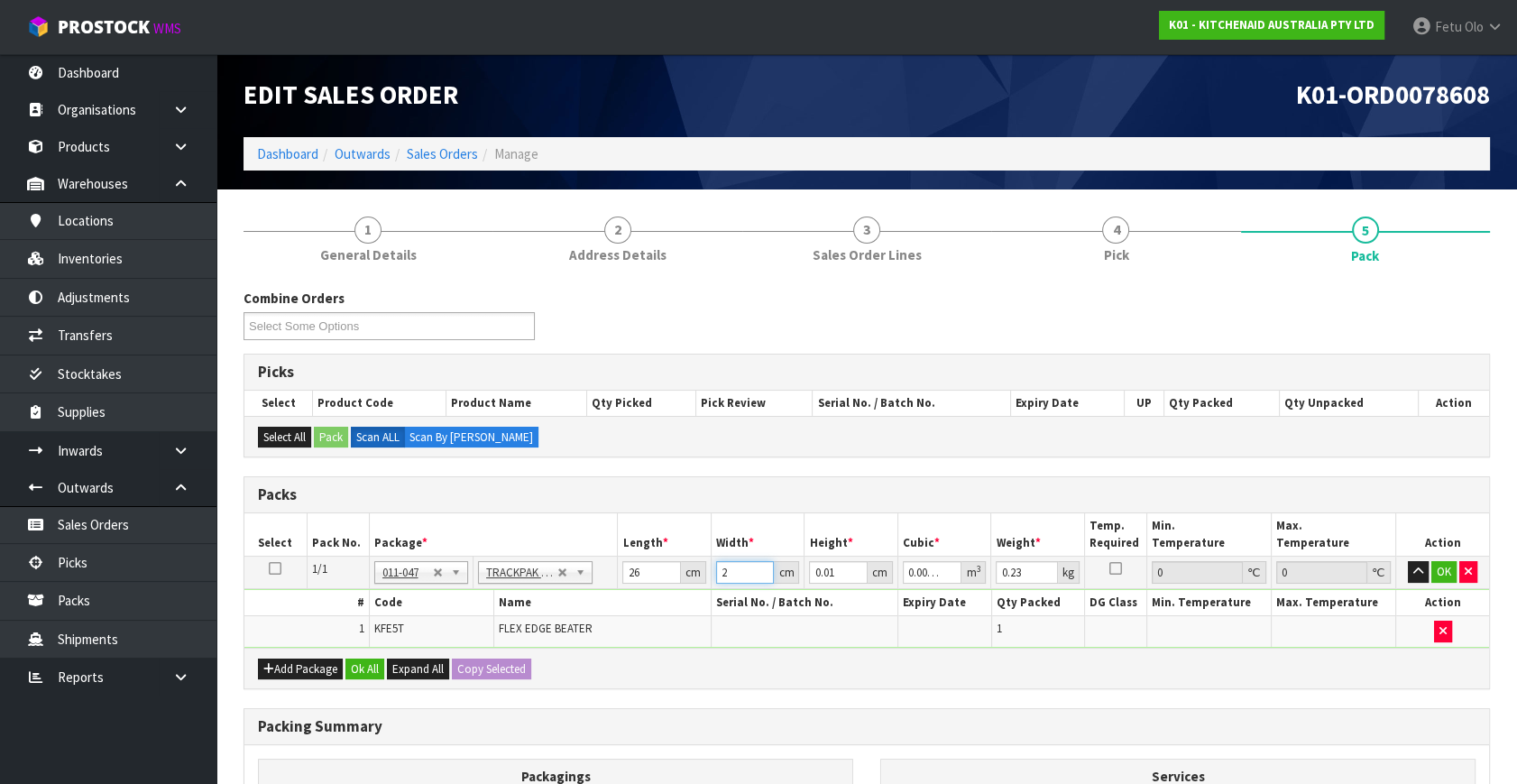
type input "0.000006"
type input "22"
type input "8"
type input "0.004576"
type input "8"
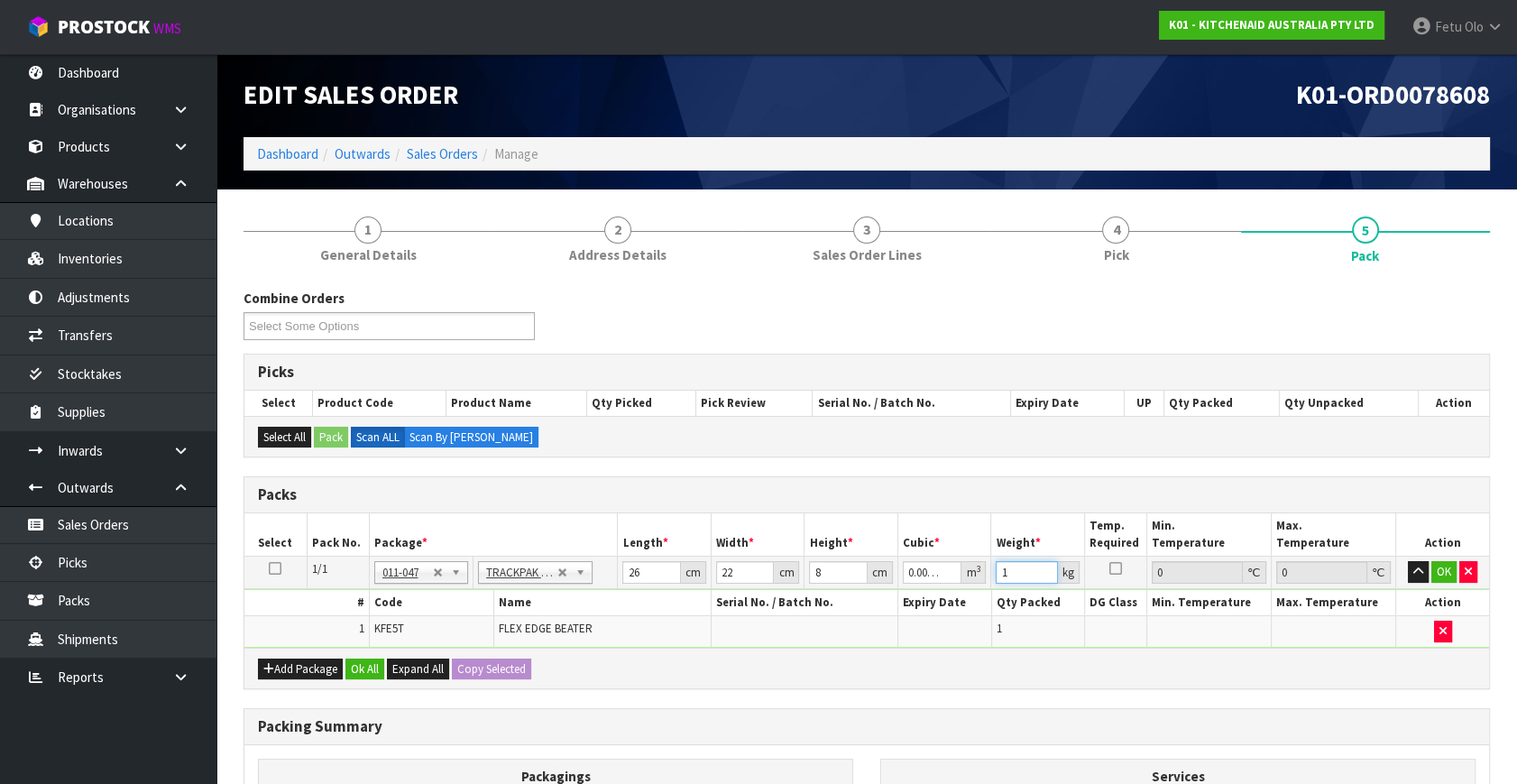
type input "1"
click button "OK" at bounding box center [1444, 572] width 26 height 22
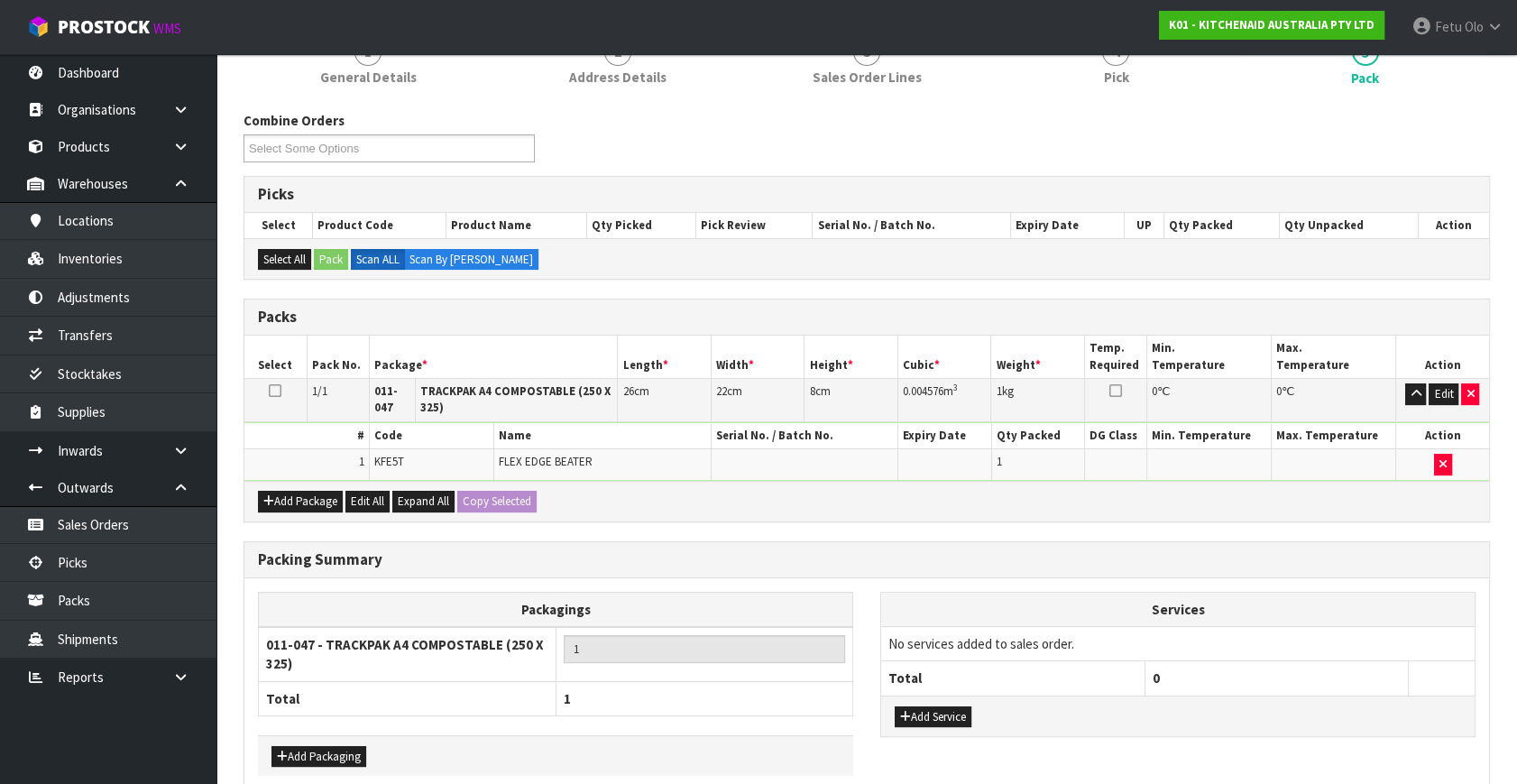
scroll to position [264, 0]
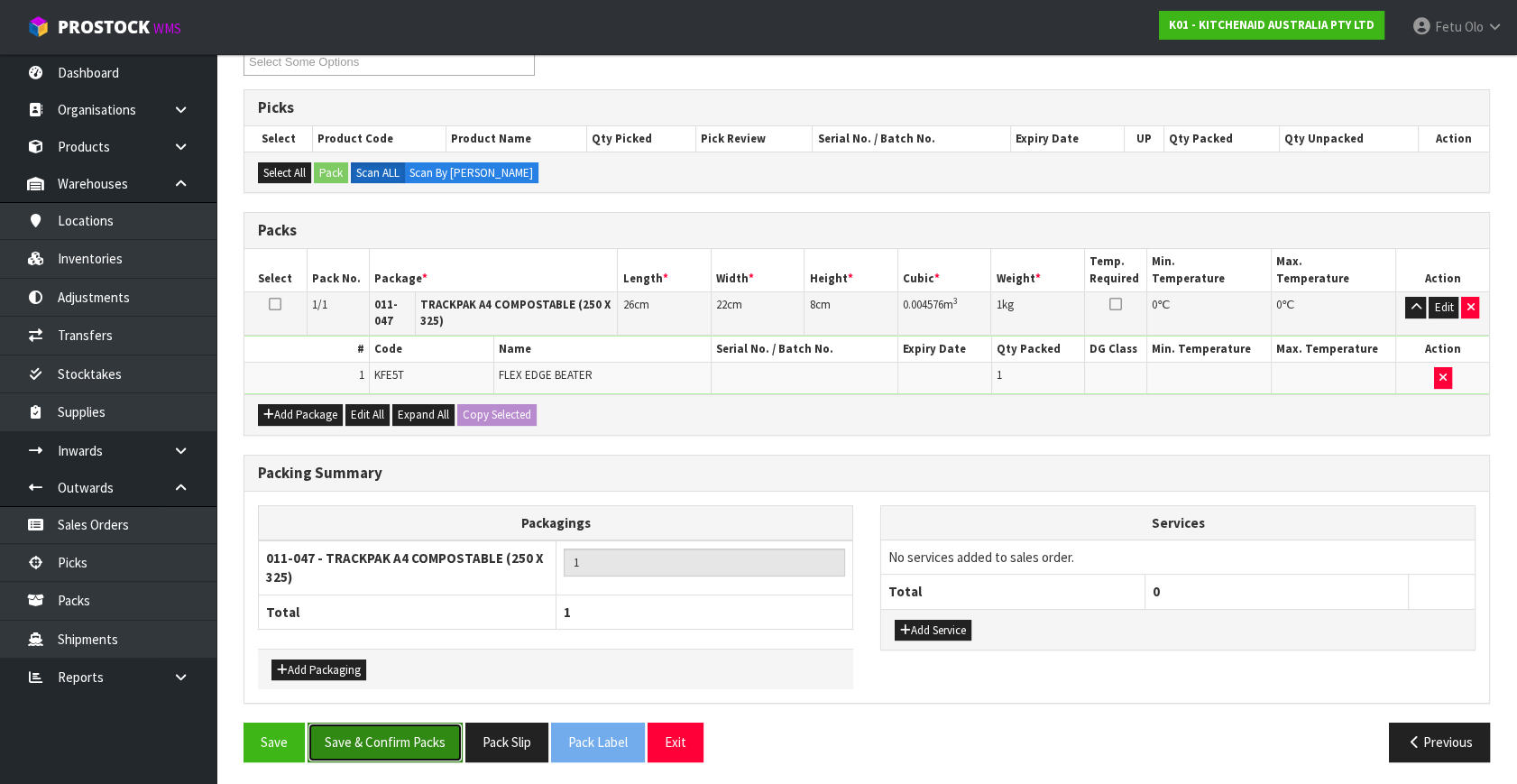
click at [438, 727] on button "Save & Confirm Packs" at bounding box center [385, 742] width 155 height 39
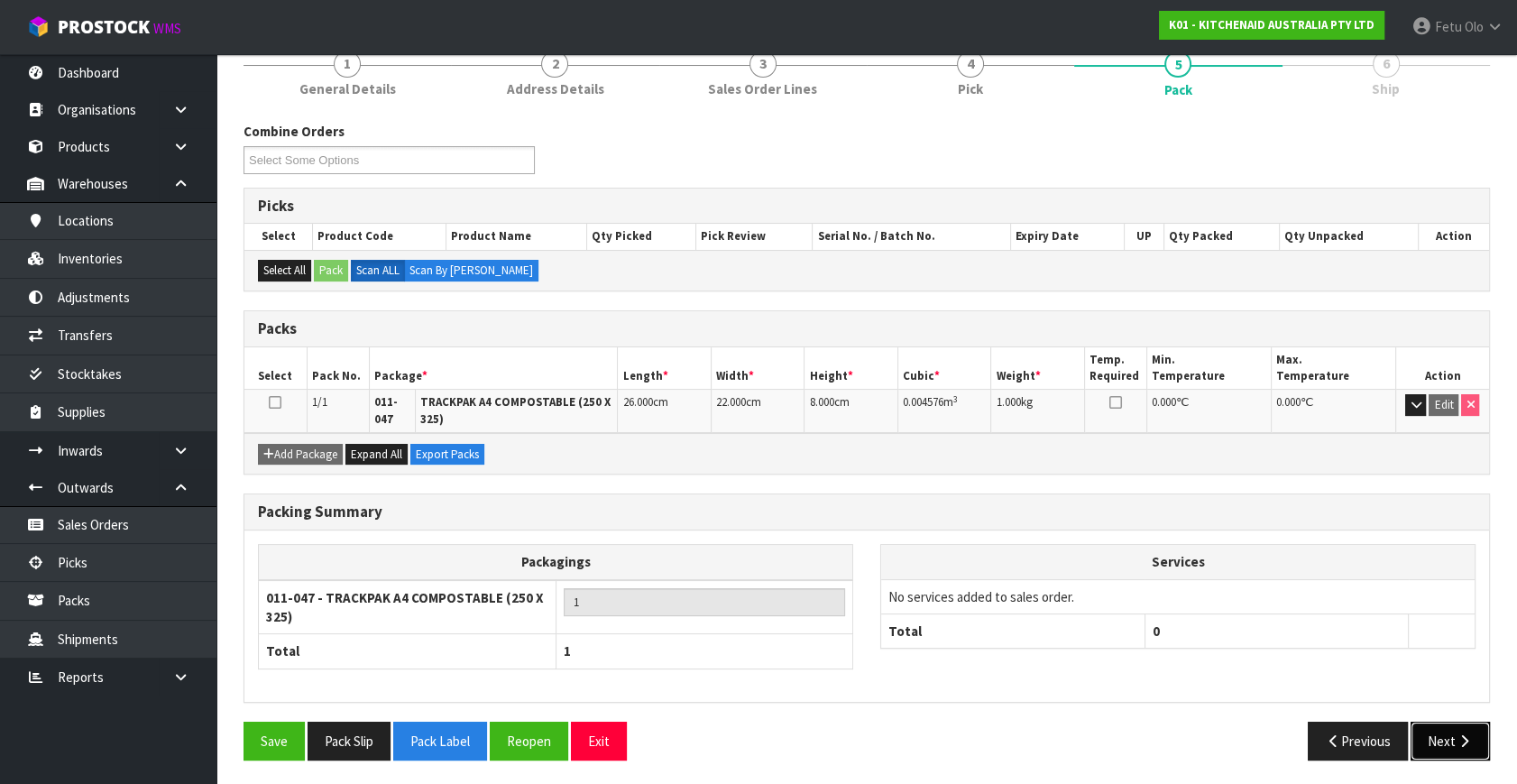
click at [1460, 722] on button "Next" at bounding box center [1450, 741] width 79 height 39
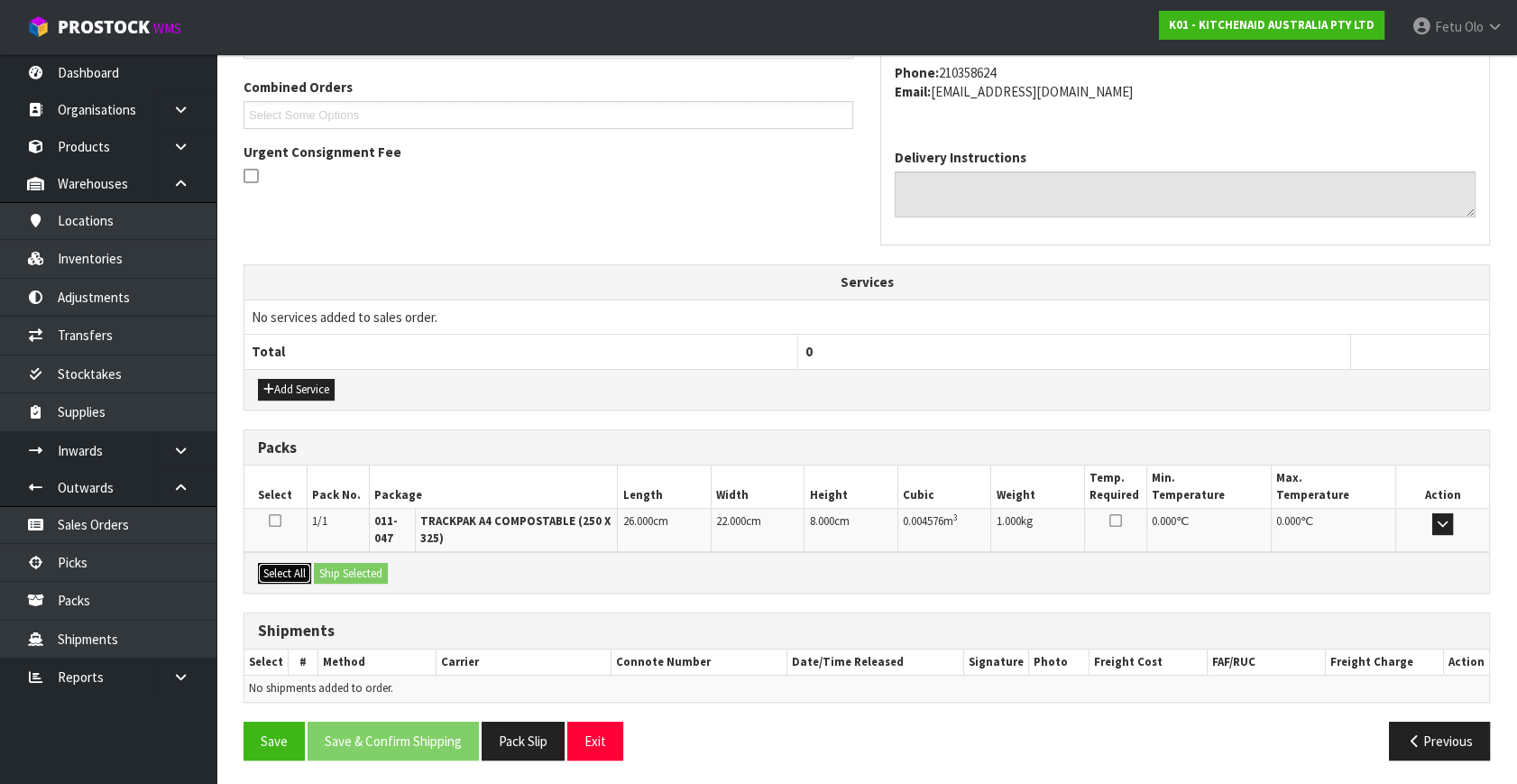
click at [289, 562] on button "Select All" at bounding box center [284, 573] width 53 height 22
click at [344, 566] on button "Ship Selected" at bounding box center [350, 573] width 74 height 22
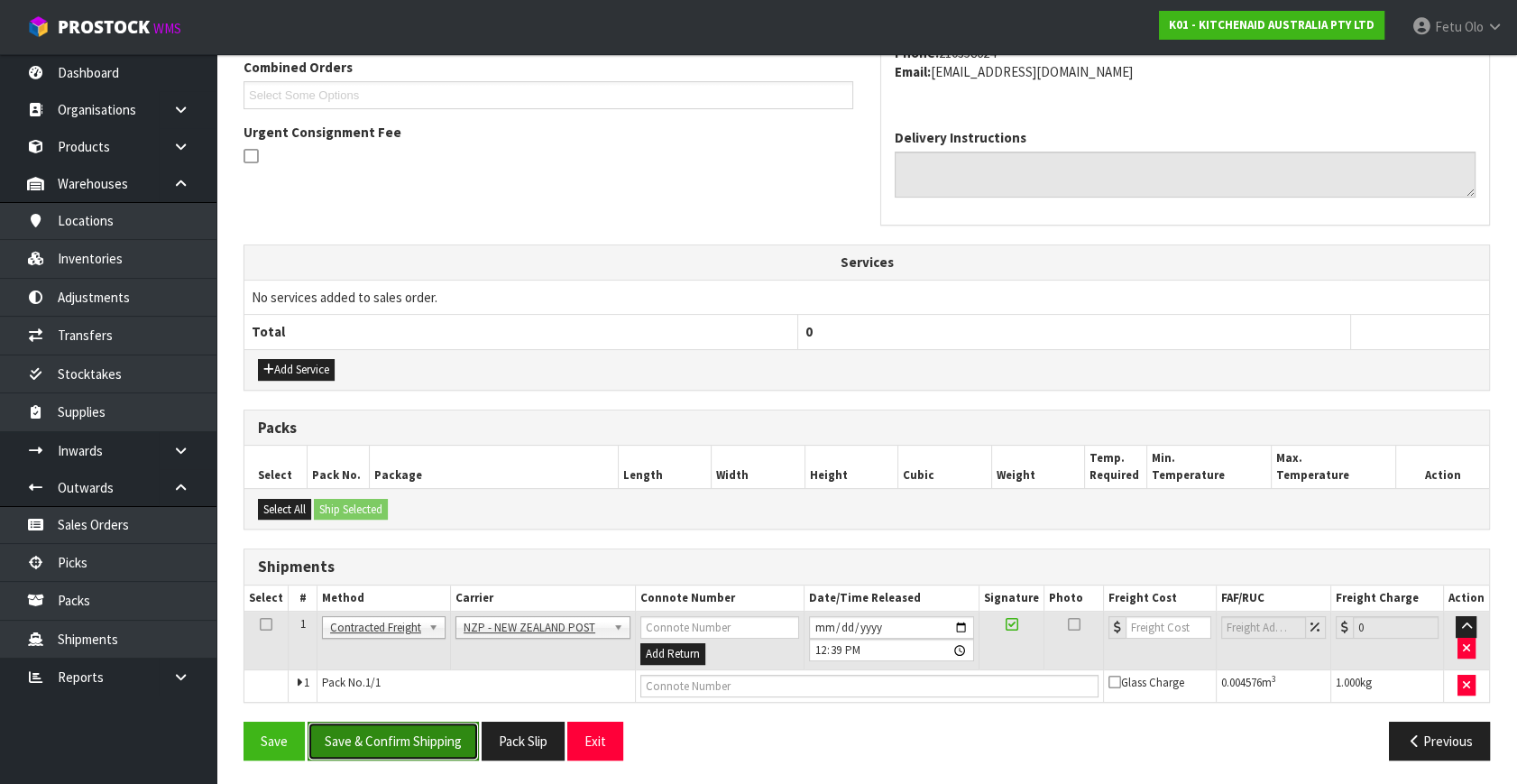
click at [423, 730] on button "Save & Confirm Shipping" at bounding box center [393, 741] width 171 height 39
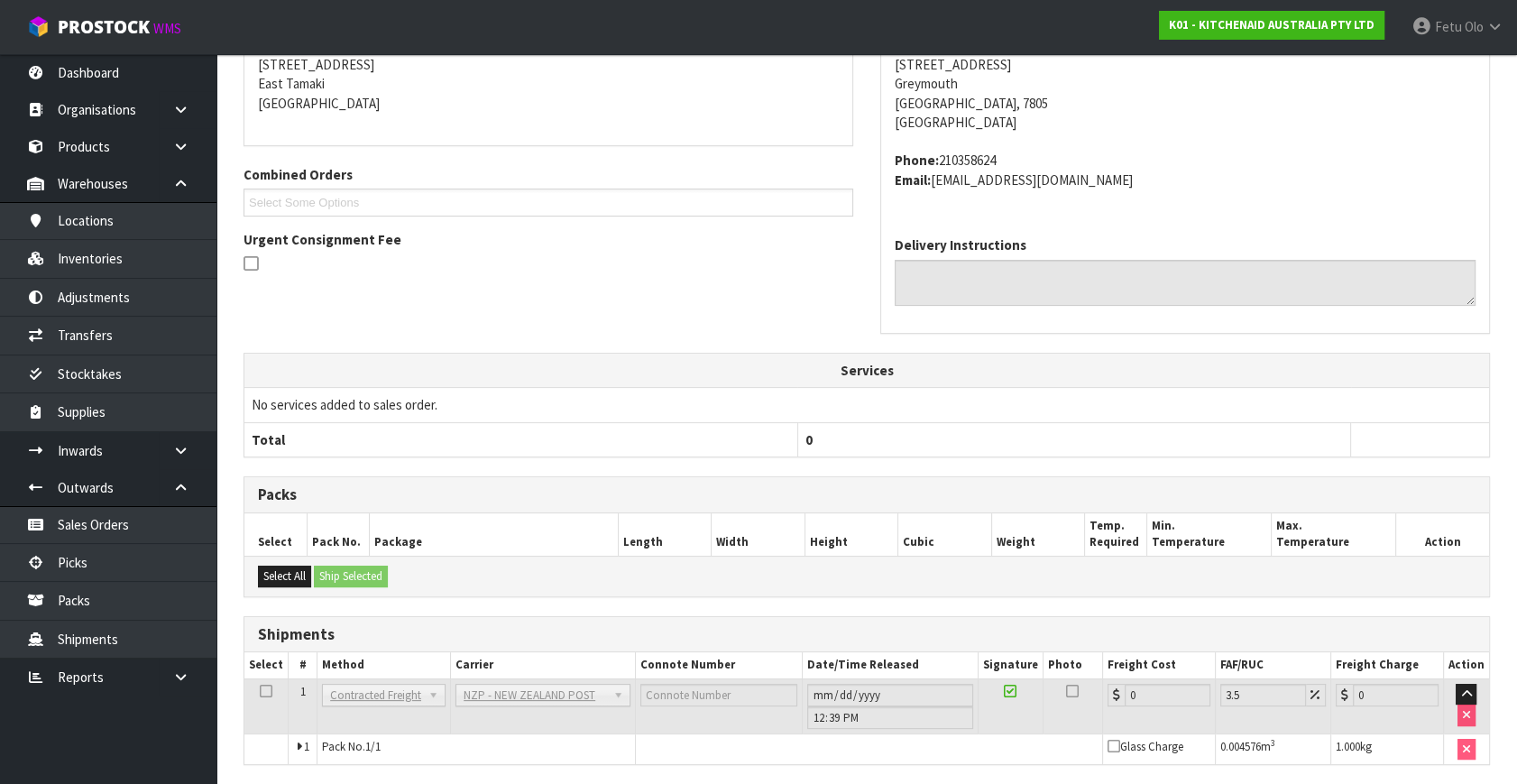
scroll to position [451, 0]
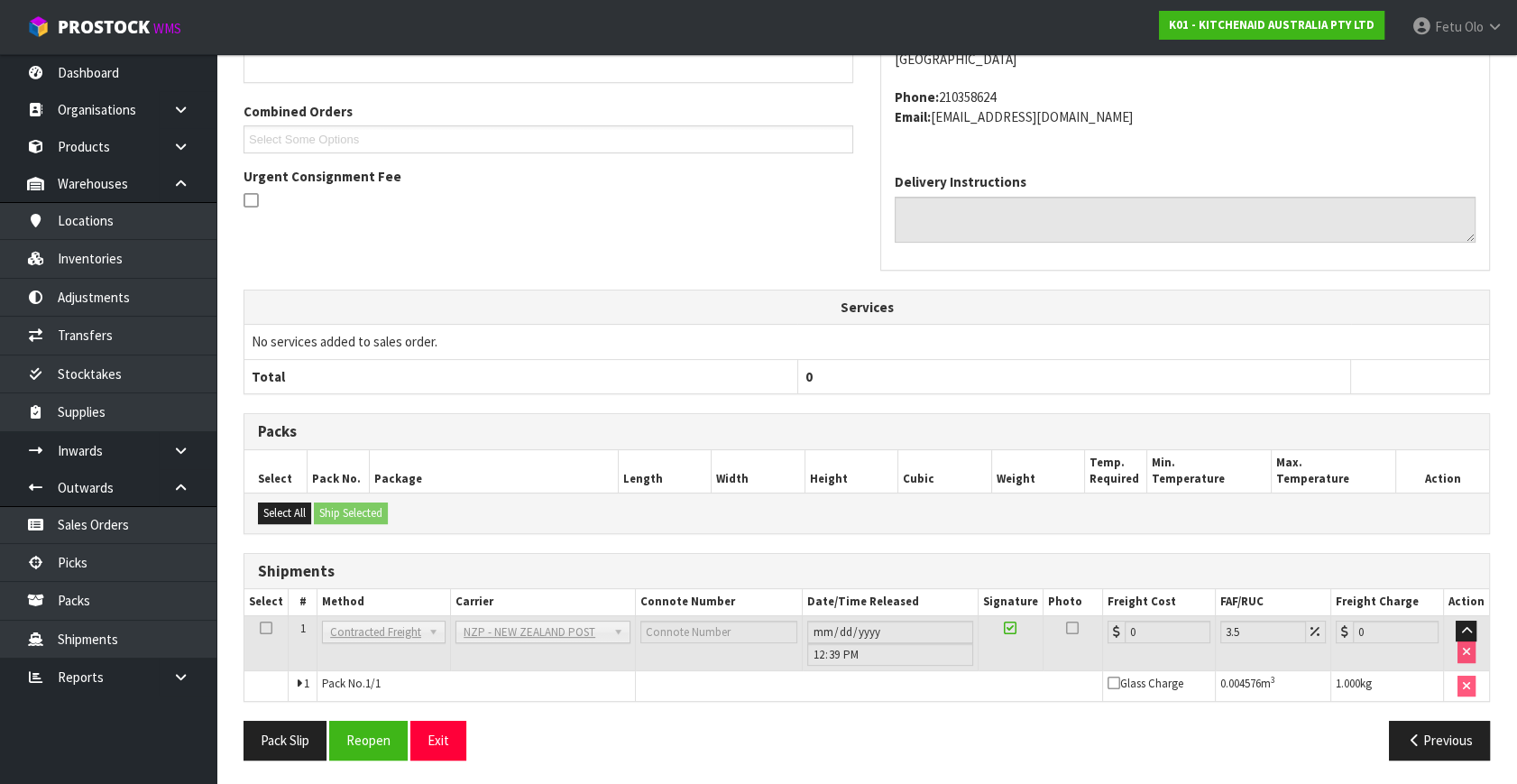
click at [379, 716] on div "From Address CONTRACT WAREHOUSING & LOGISTICS [STREET_ADDRESS] Combined Orders …" at bounding box center [867, 348] width 1247 height 851
click at [380, 738] on button "Reopen" at bounding box center [368, 740] width 78 height 39
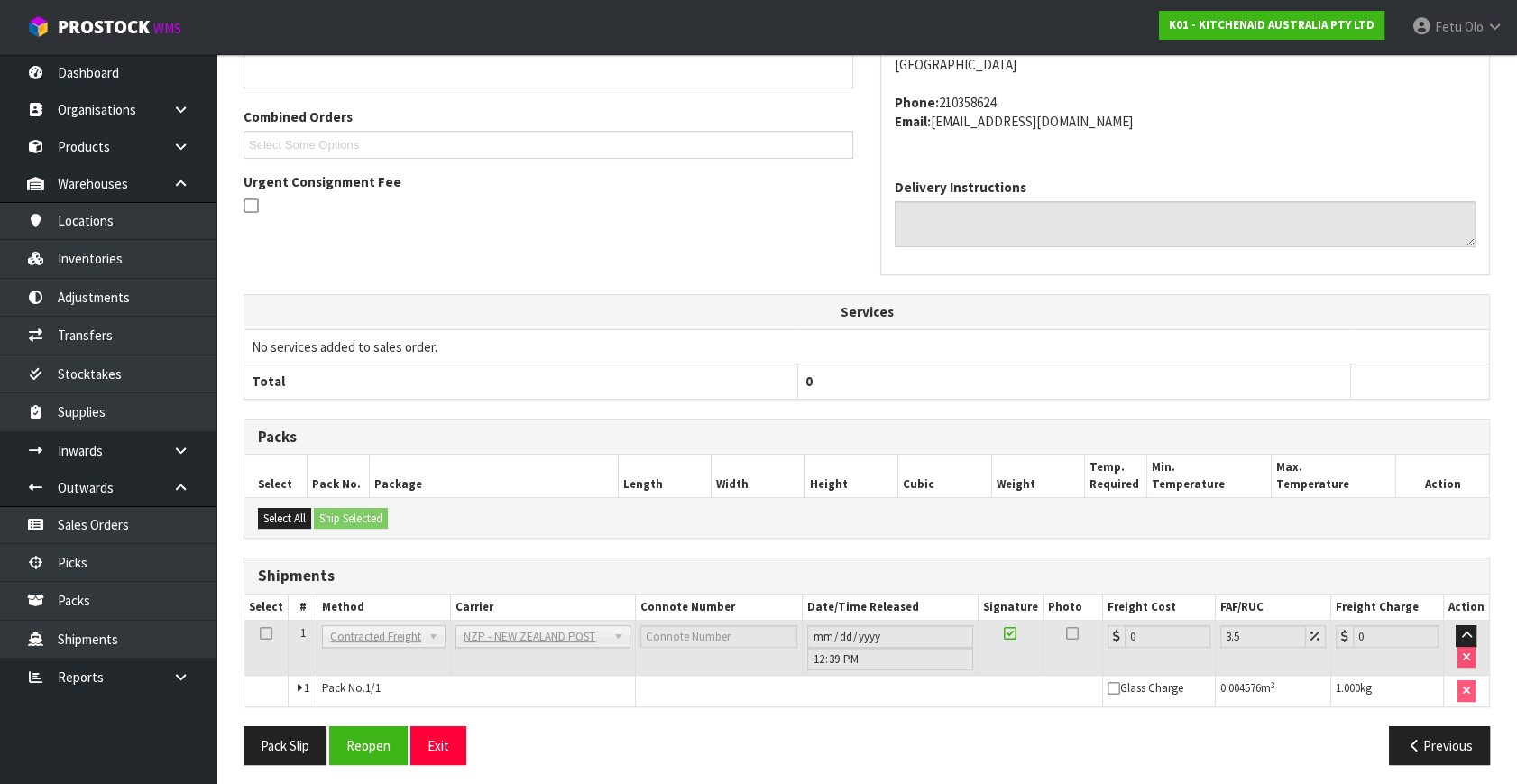
scroll to position [432, 0]
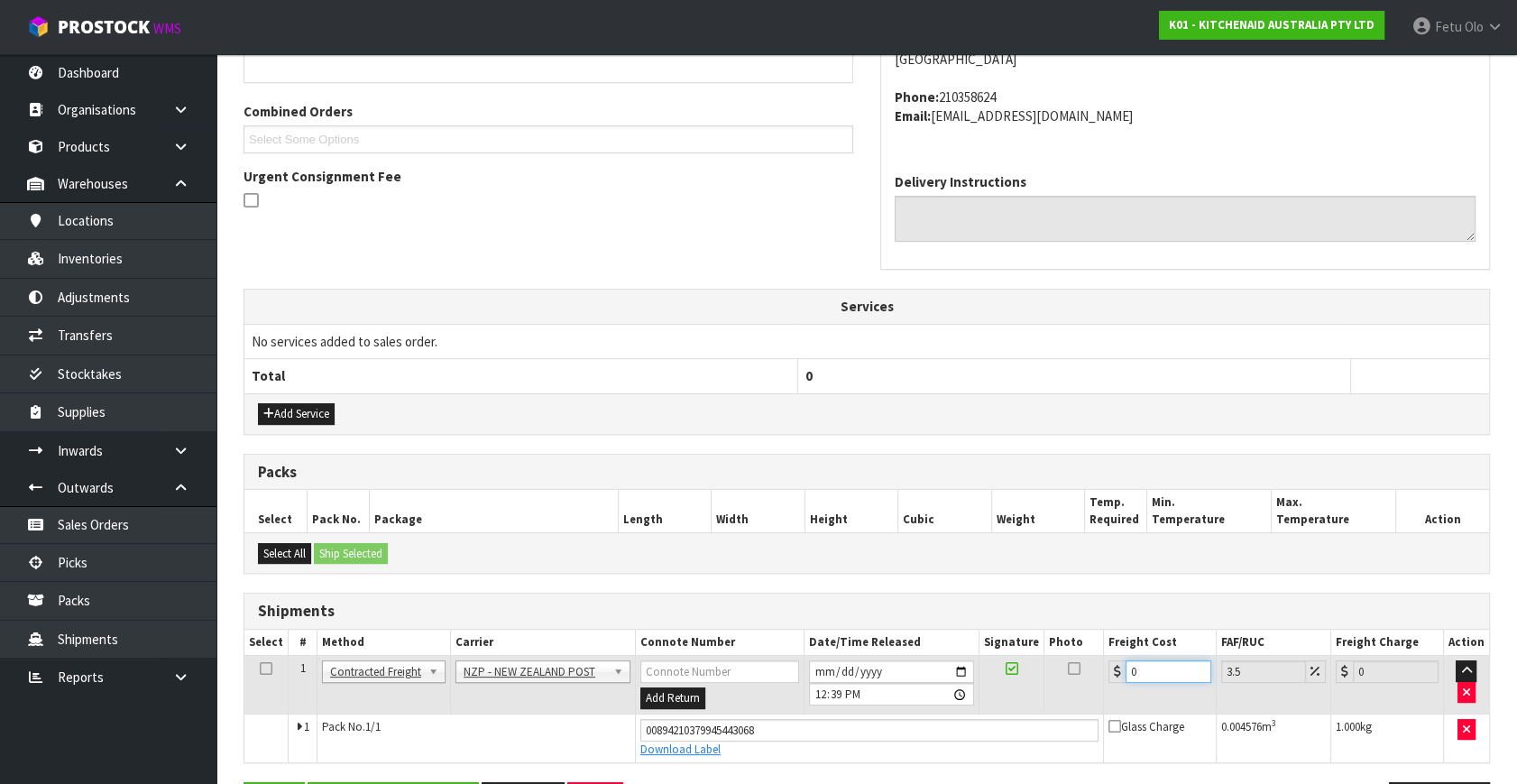
drag, startPoint x: 1152, startPoint y: 674, endPoint x: 350, endPoint y: 676, distance: 802.0
click at [496, 686] on tr "1 Client Local Pickup Customer Local Pickup Company Freight Contracted Freight …" at bounding box center [867, 685] width 1245 height 58
type input "5"
type input "5.17"
type input "5.2"
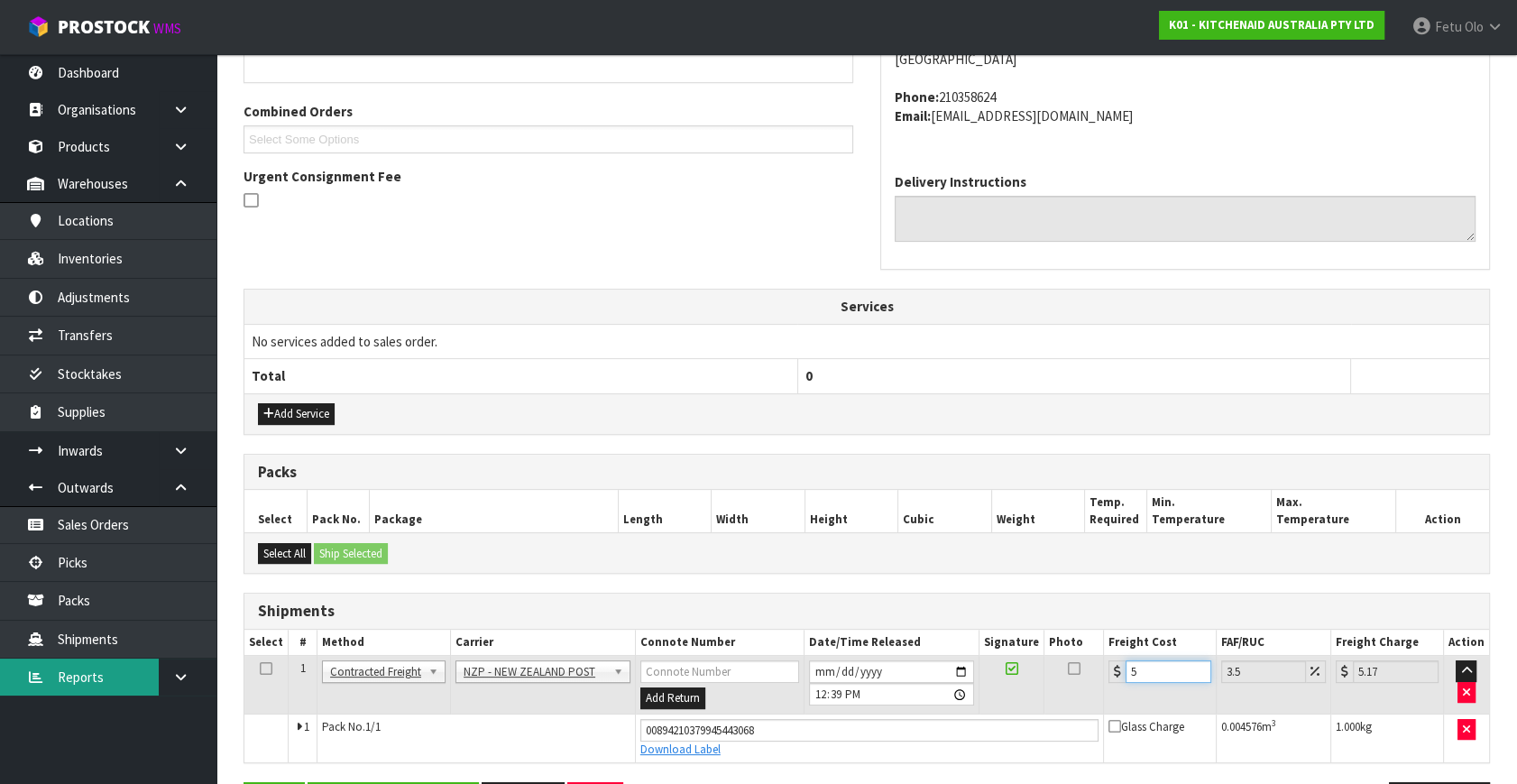
type input "5.38"
type input "5.29"
type input "5.48"
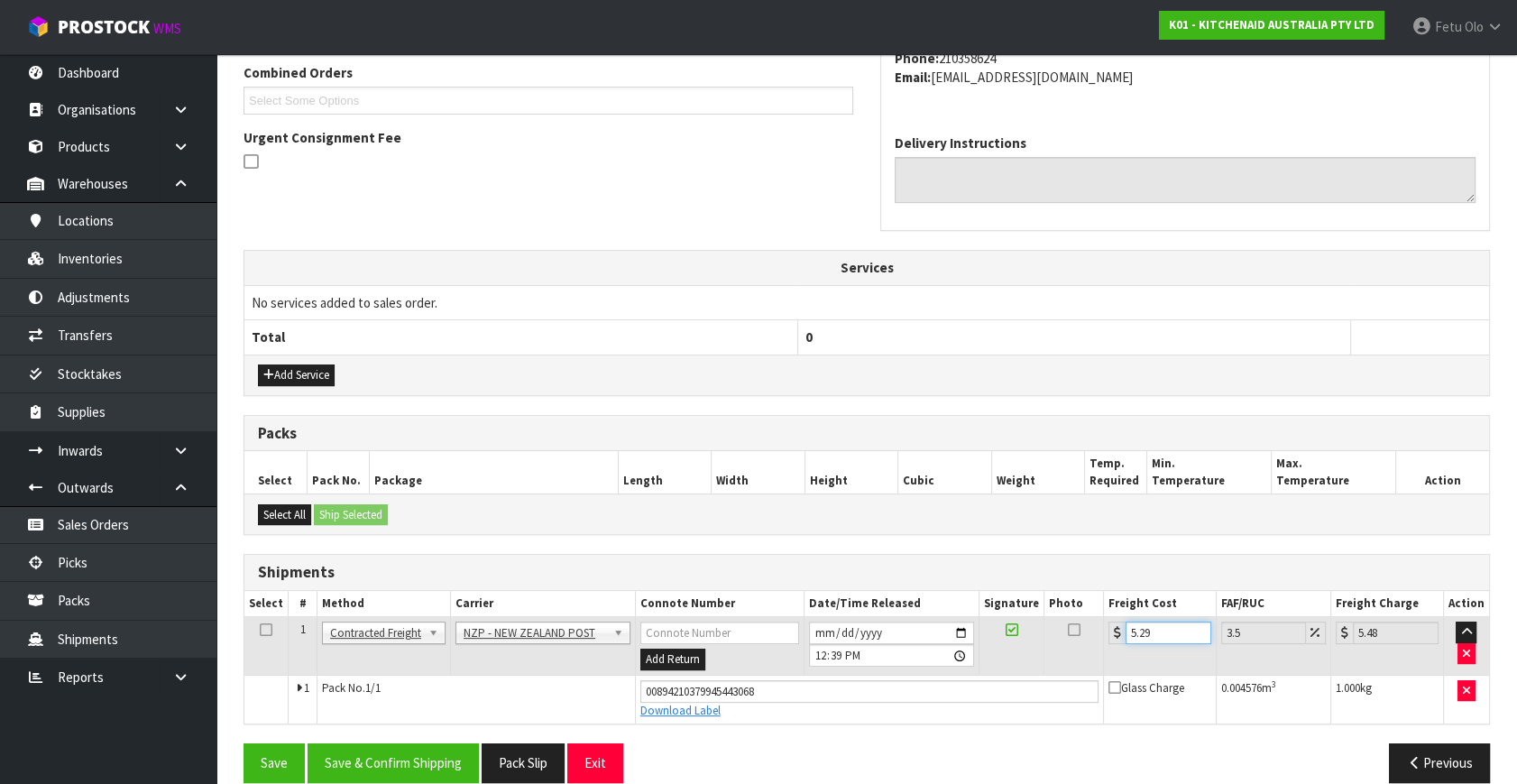
scroll to position [493, 0]
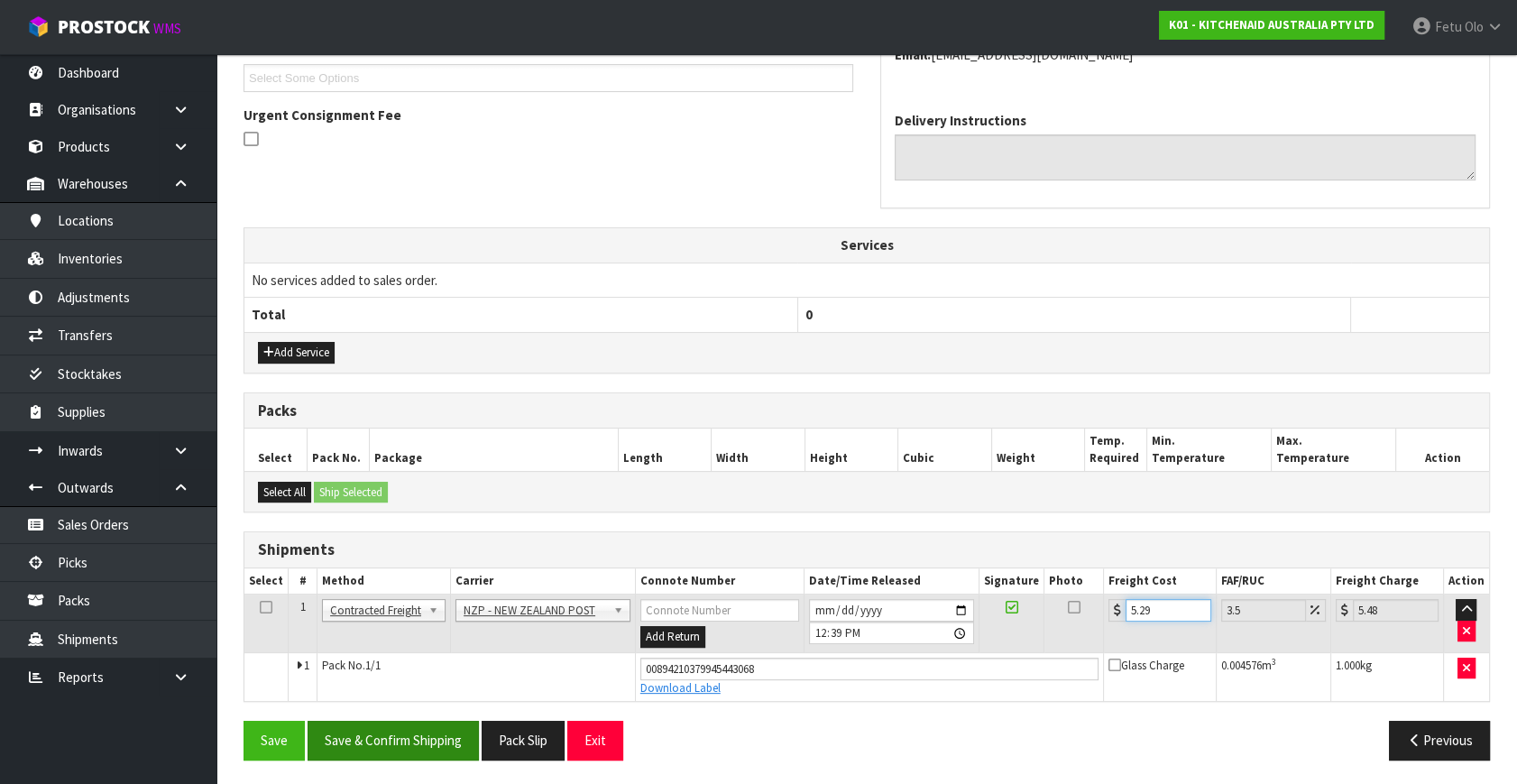
type input "5.29"
click at [405, 745] on button "Save & Confirm Shipping" at bounding box center [393, 740] width 171 height 39
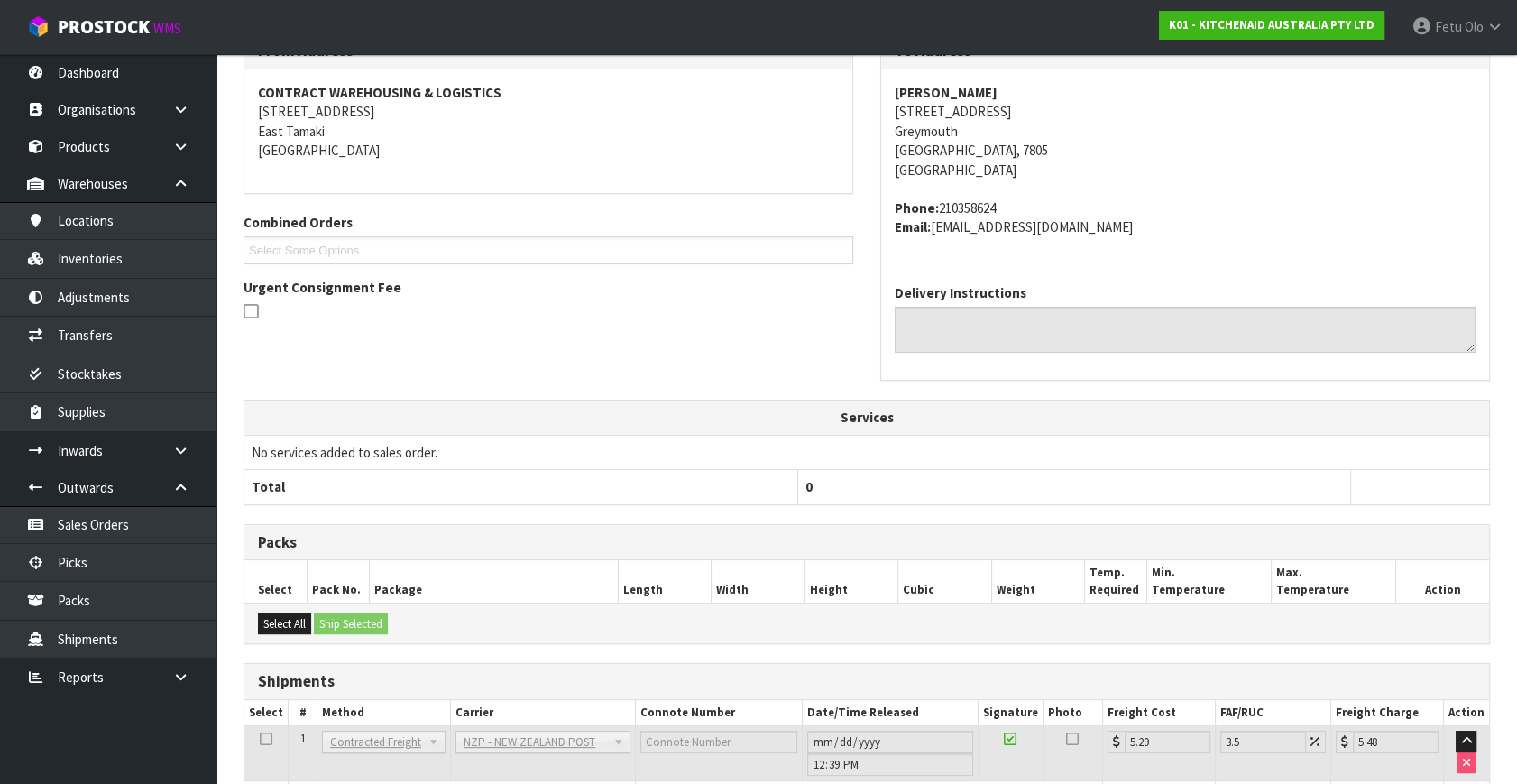
scroll to position [444, 0]
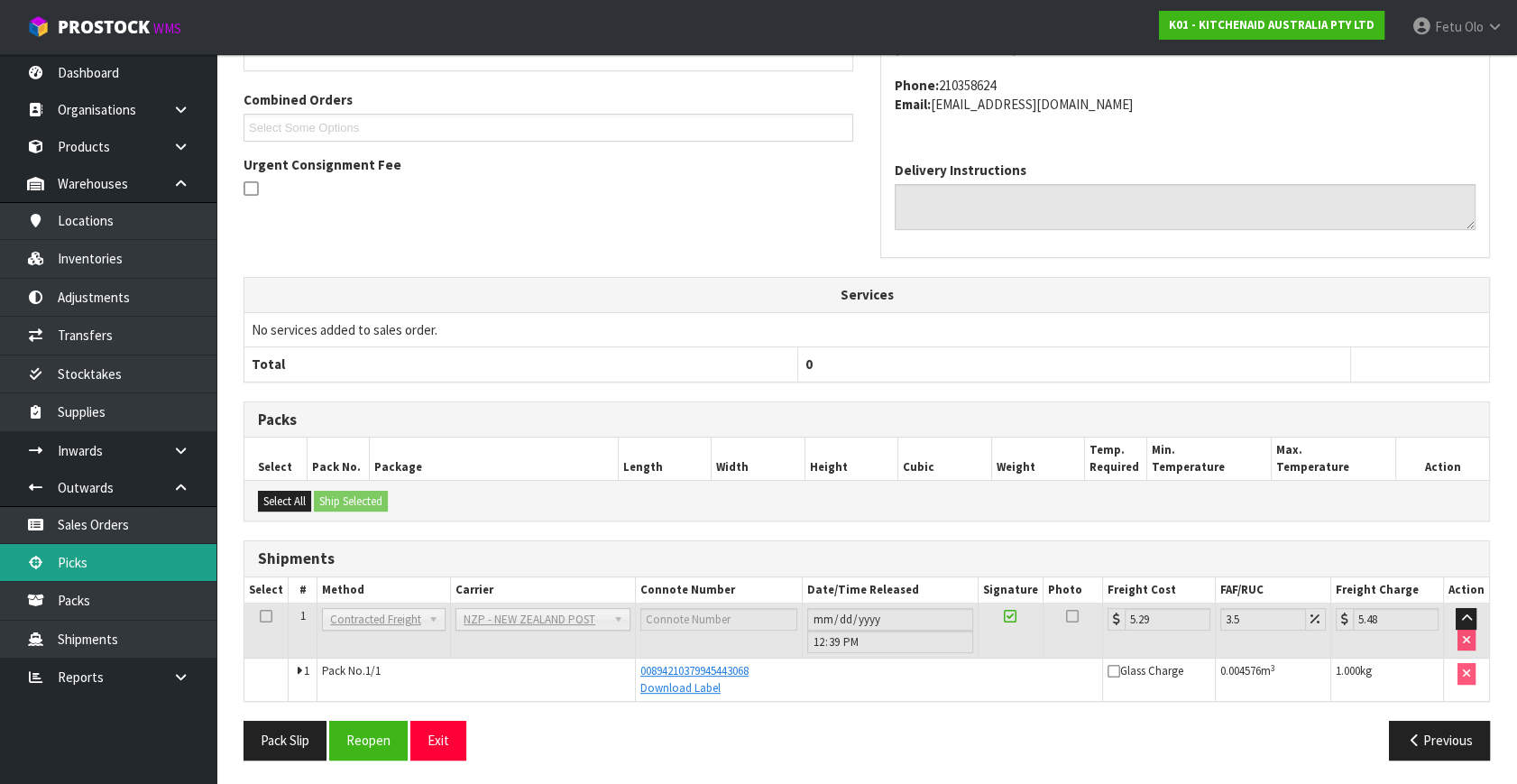
click at [88, 565] on link "Picks" at bounding box center [108, 562] width 216 height 37
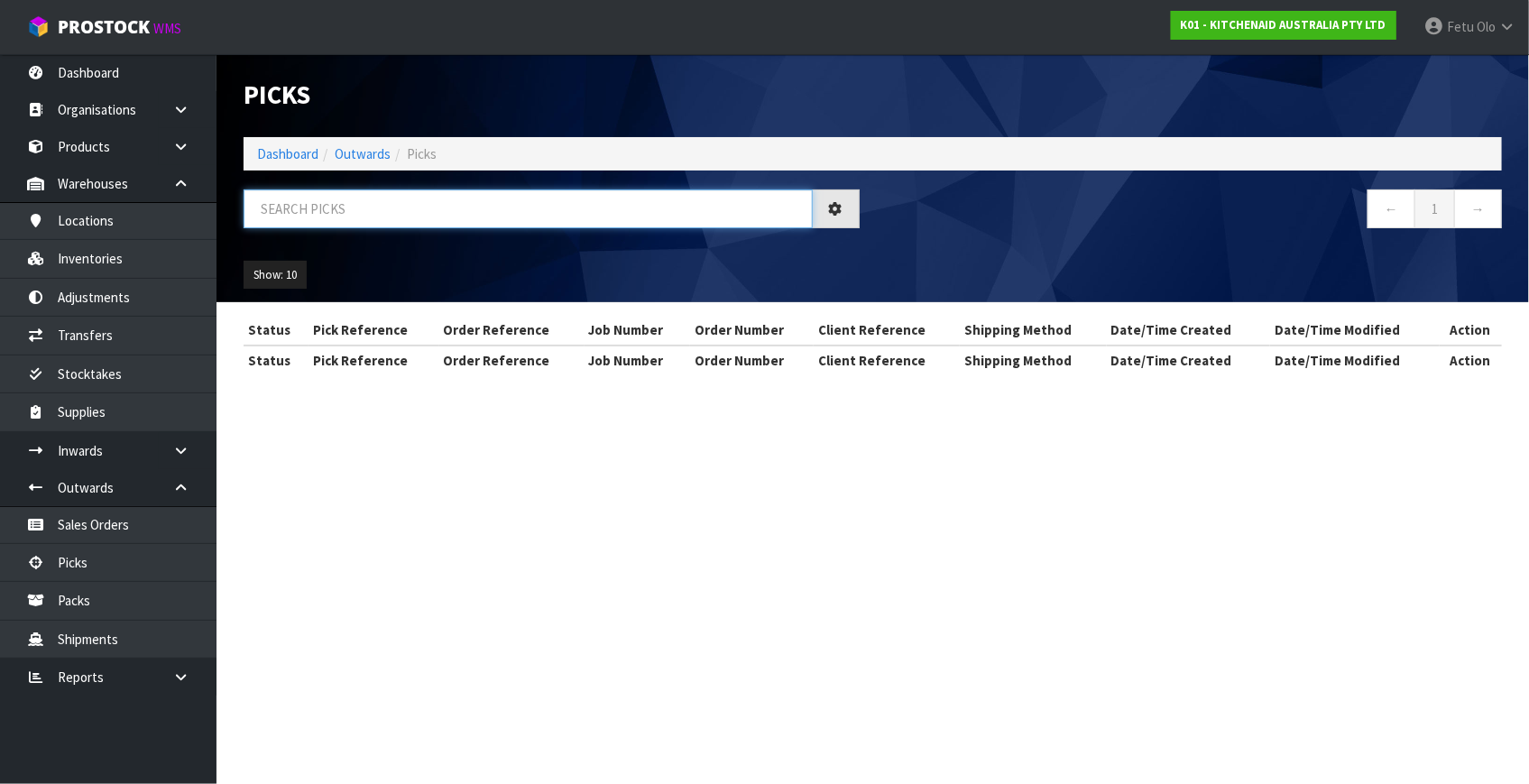
click at [464, 226] on input "text" at bounding box center [528, 209] width 569 height 39
type input "78542"
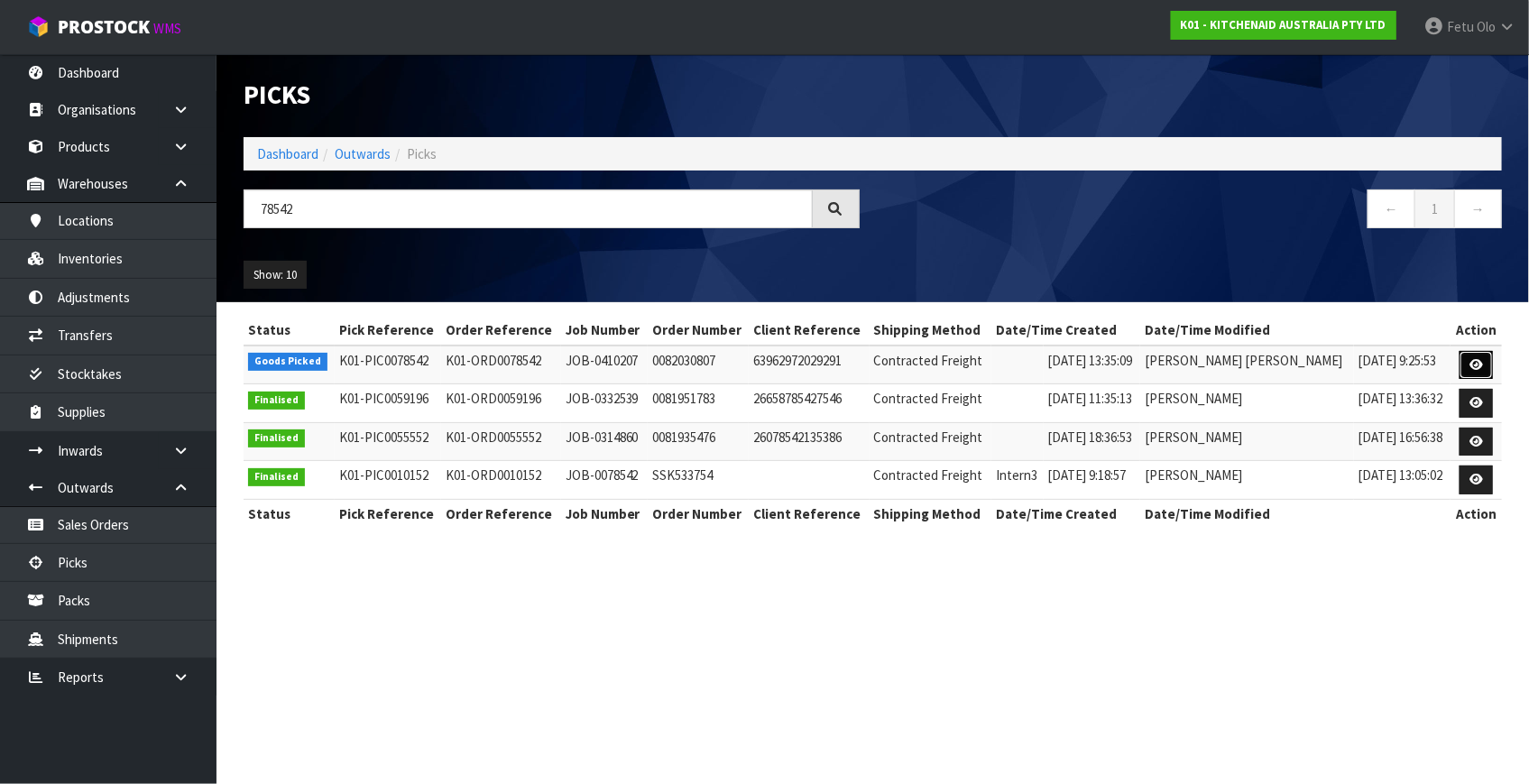
click at [1470, 359] on icon at bounding box center [1476, 365] width 14 height 12
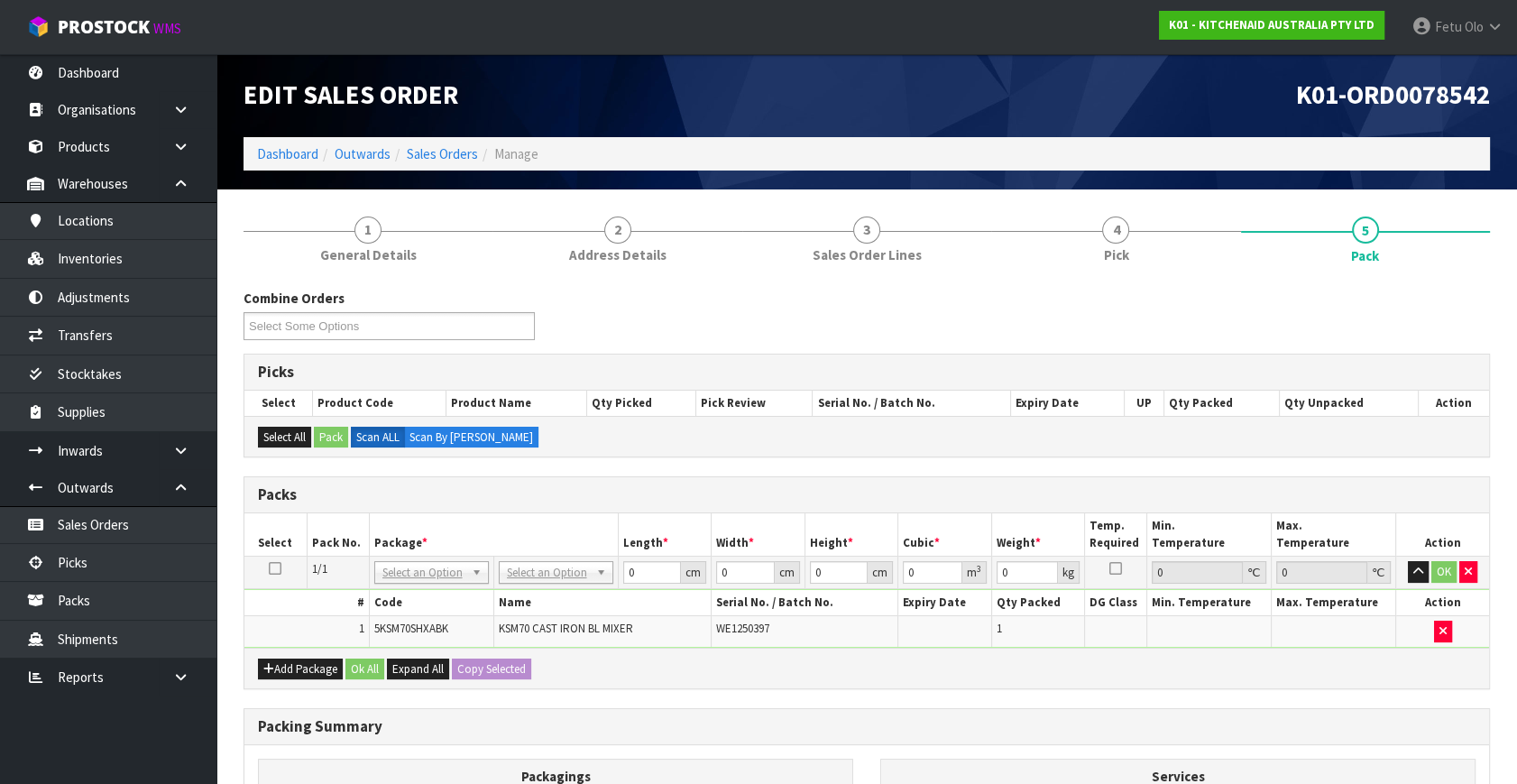
drag, startPoint x: 426, startPoint y: 574, endPoint x: 428, endPoint y: 594, distance: 20.1
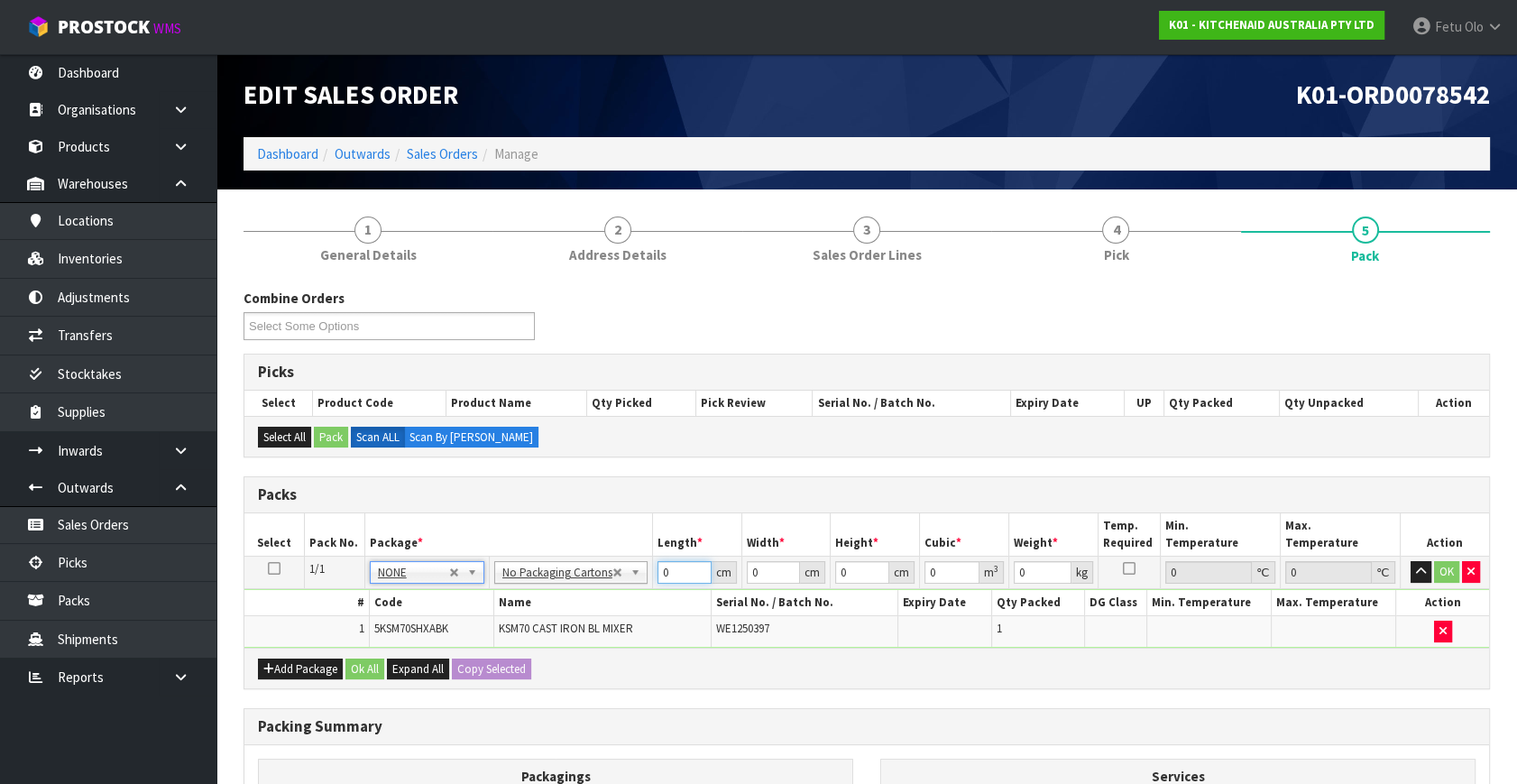
drag, startPoint x: 666, startPoint y: 571, endPoint x: 595, endPoint y: 591, distance: 73.8
click at [595, 591] on tbody "1/1 NONE 007-001 007-002 007-004 007-009 007-013 007-014 007-015 007-017 007-01…" at bounding box center [867, 603] width 1245 height 91
type input "45"
type input "35"
type input "5"
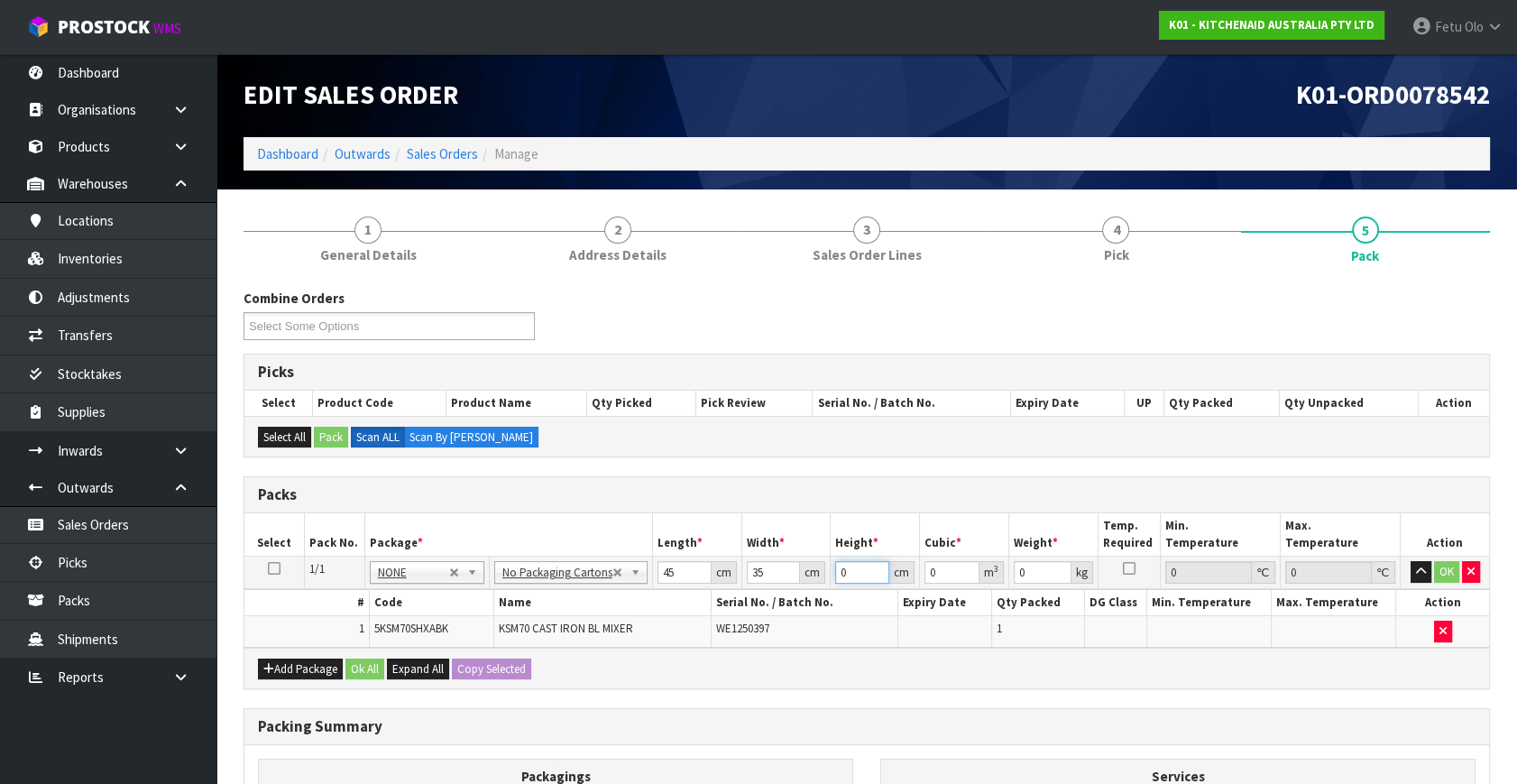
type input "0.007875"
type input "51"
type input "0.080325"
type input "51"
type input "17"
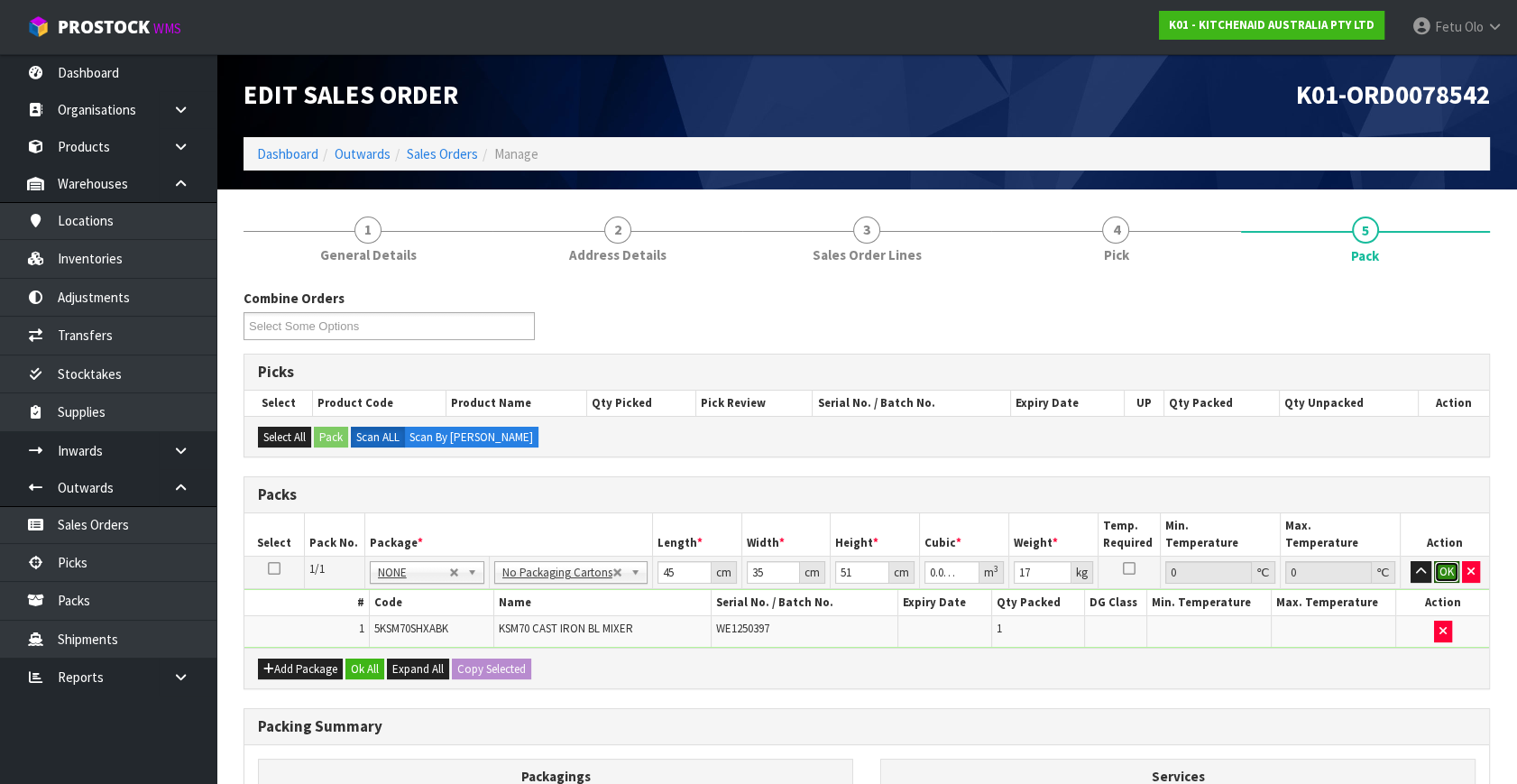
click button "OK" at bounding box center [1447, 572] width 26 height 22
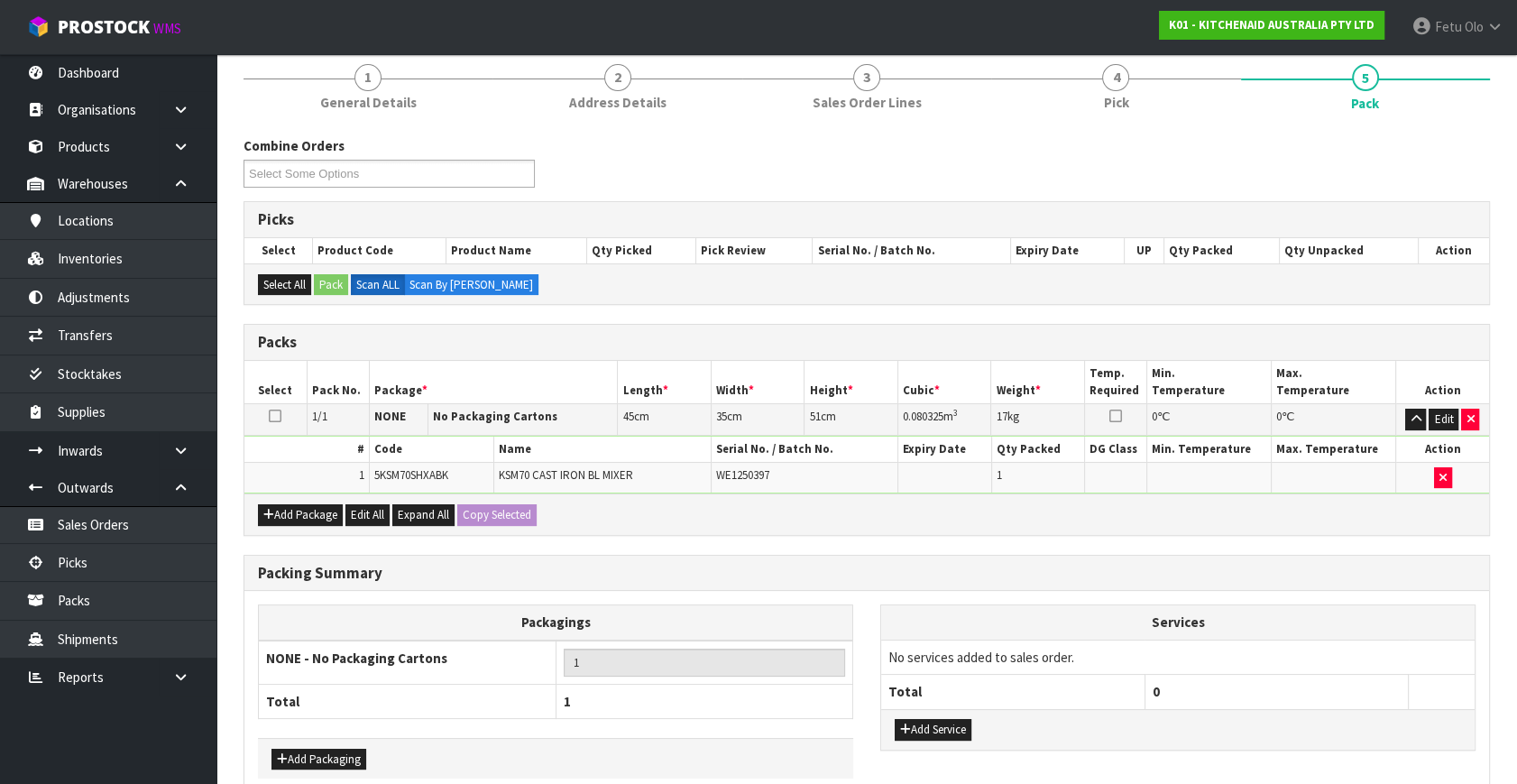
scroll to position [242, 0]
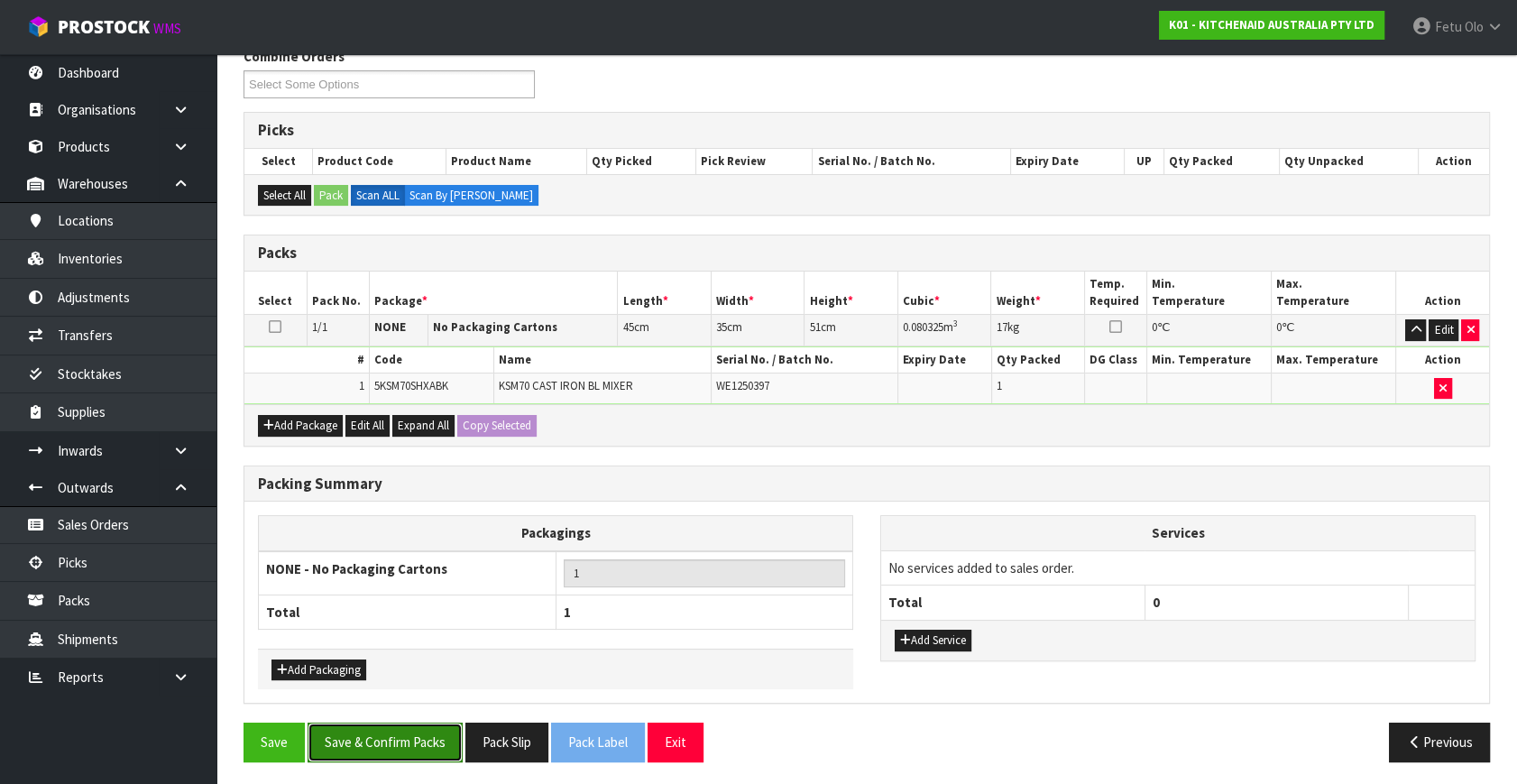
click at [416, 748] on button "Save & Confirm Packs" at bounding box center [385, 742] width 155 height 39
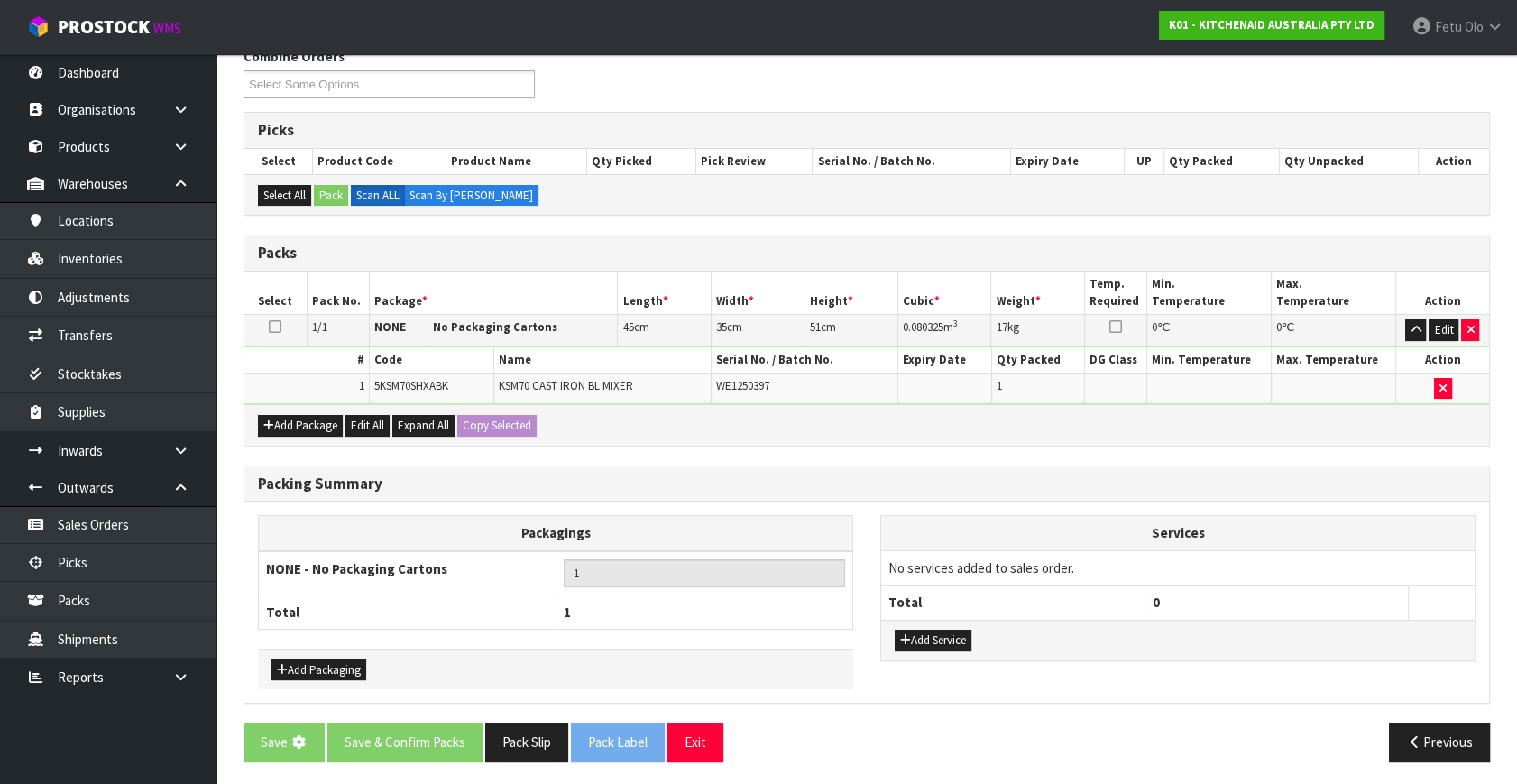
scroll to position [0, 0]
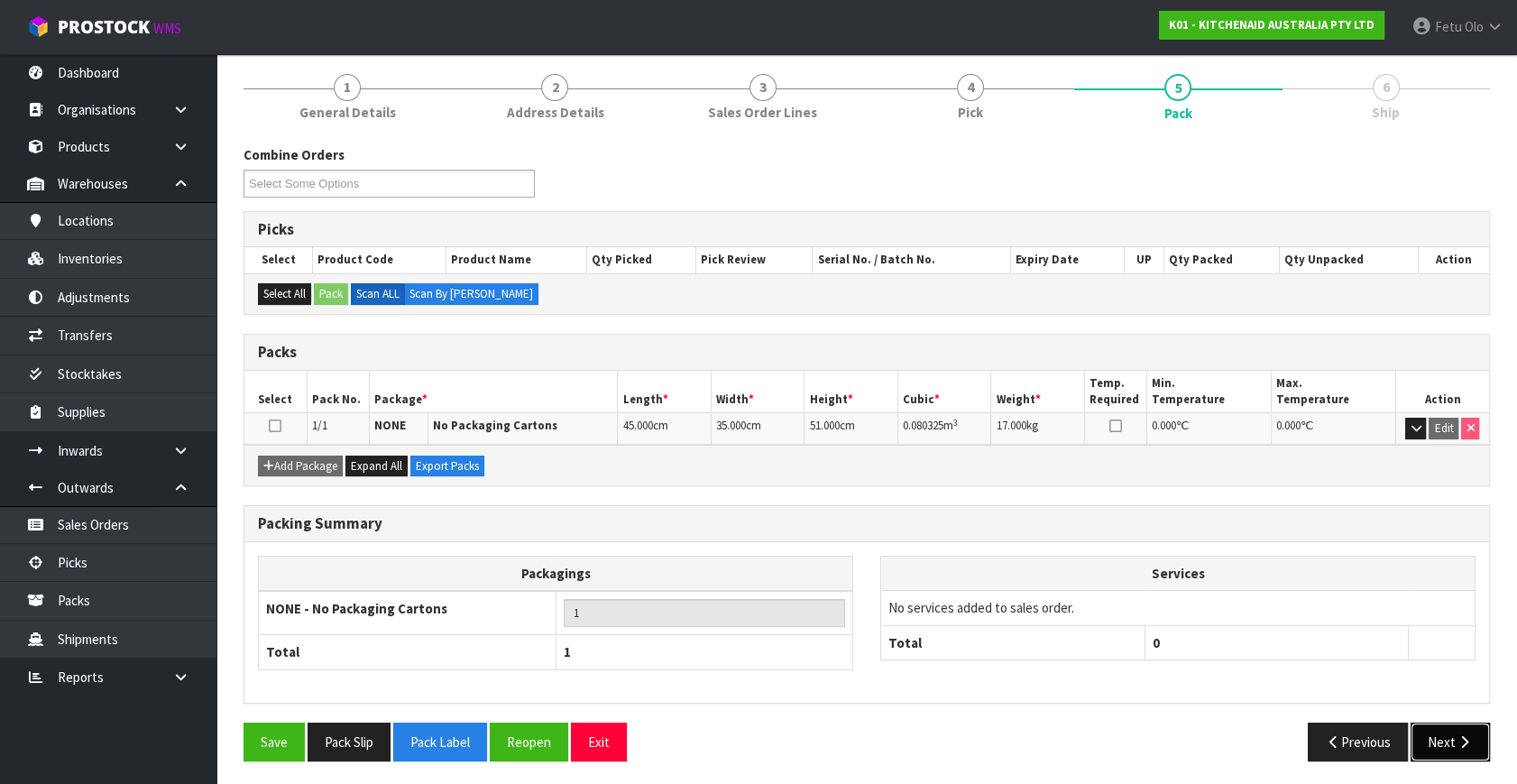
click at [1440, 727] on button "Next" at bounding box center [1450, 742] width 79 height 39
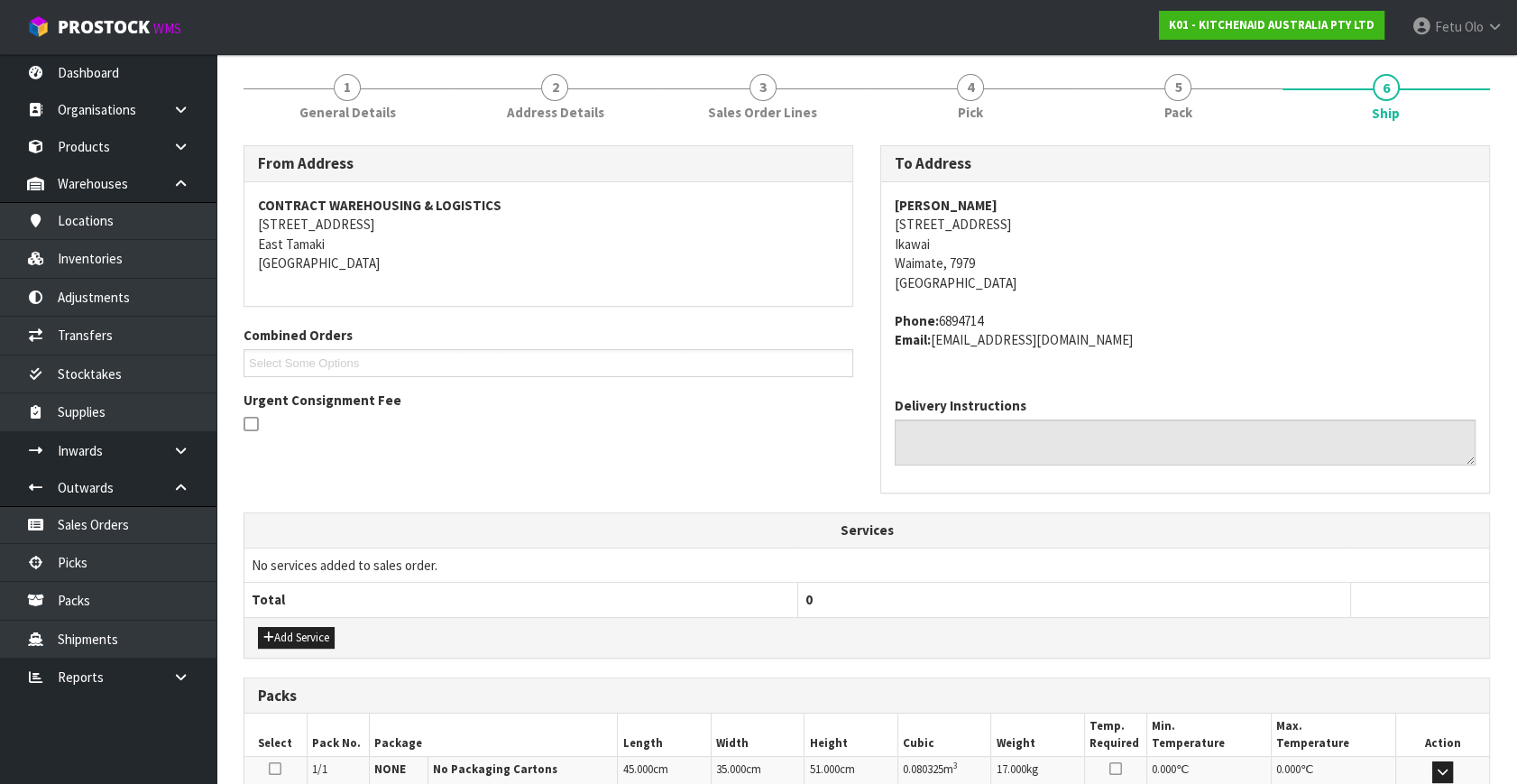
scroll to position [444, 0]
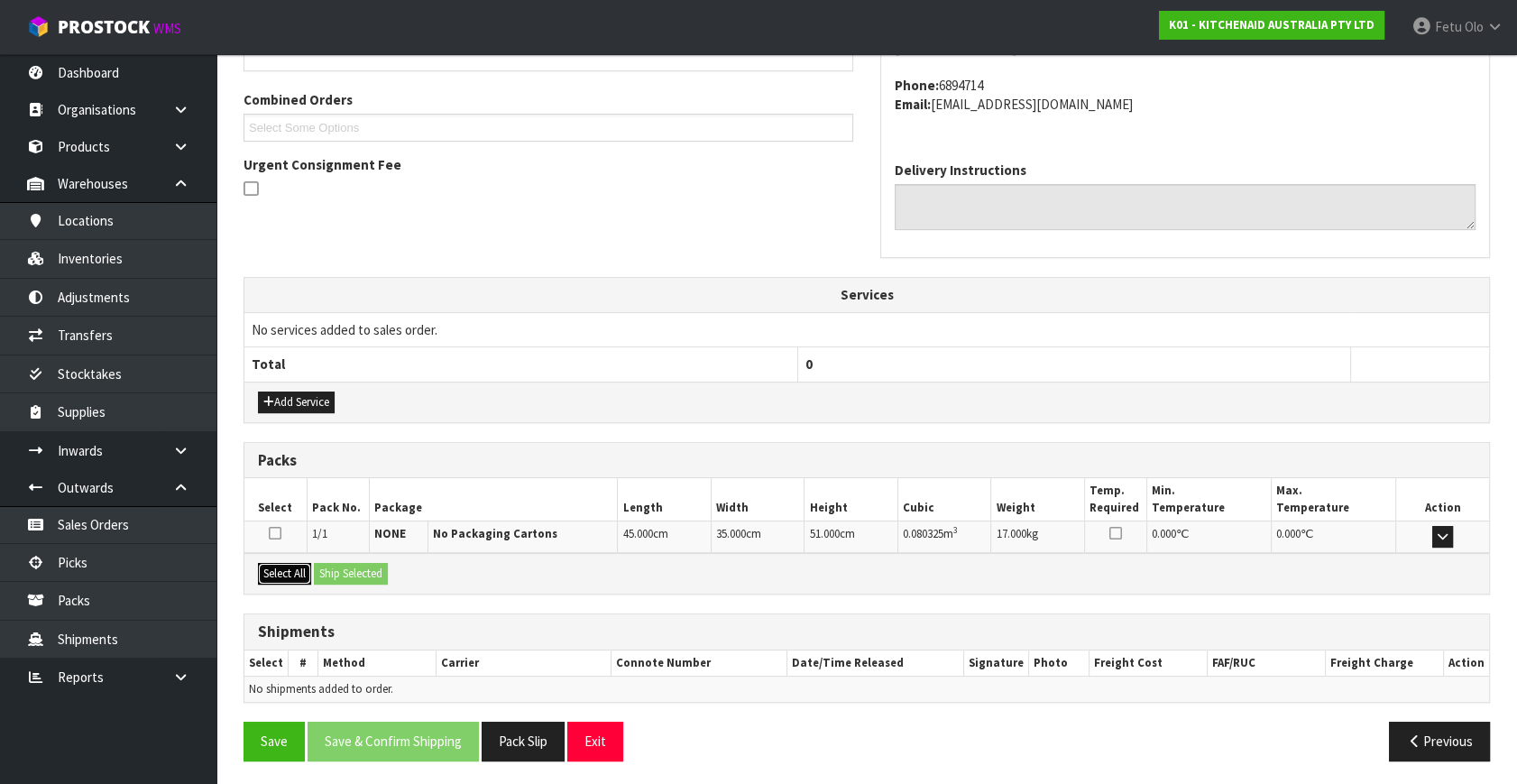
drag, startPoint x: 280, startPoint y: 573, endPoint x: 304, endPoint y: 573, distance: 24.0
click at [280, 572] on button "Select All" at bounding box center [284, 573] width 53 height 22
click at [361, 576] on button "Ship Selected" at bounding box center [350, 573] width 74 height 22
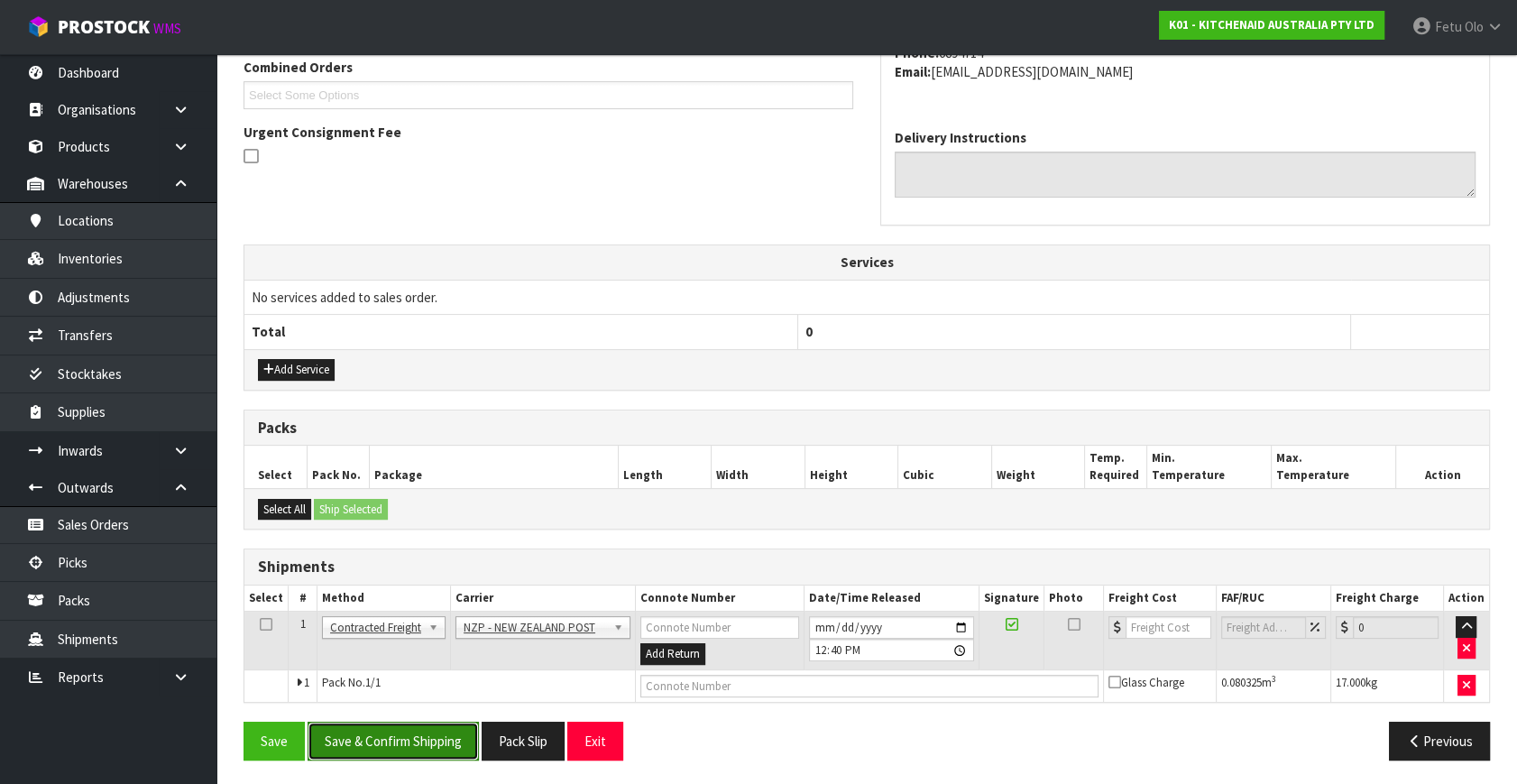
click at [427, 743] on button "Save & Confirm Shipping" at bounding box center [393, 741] width 171 height 39
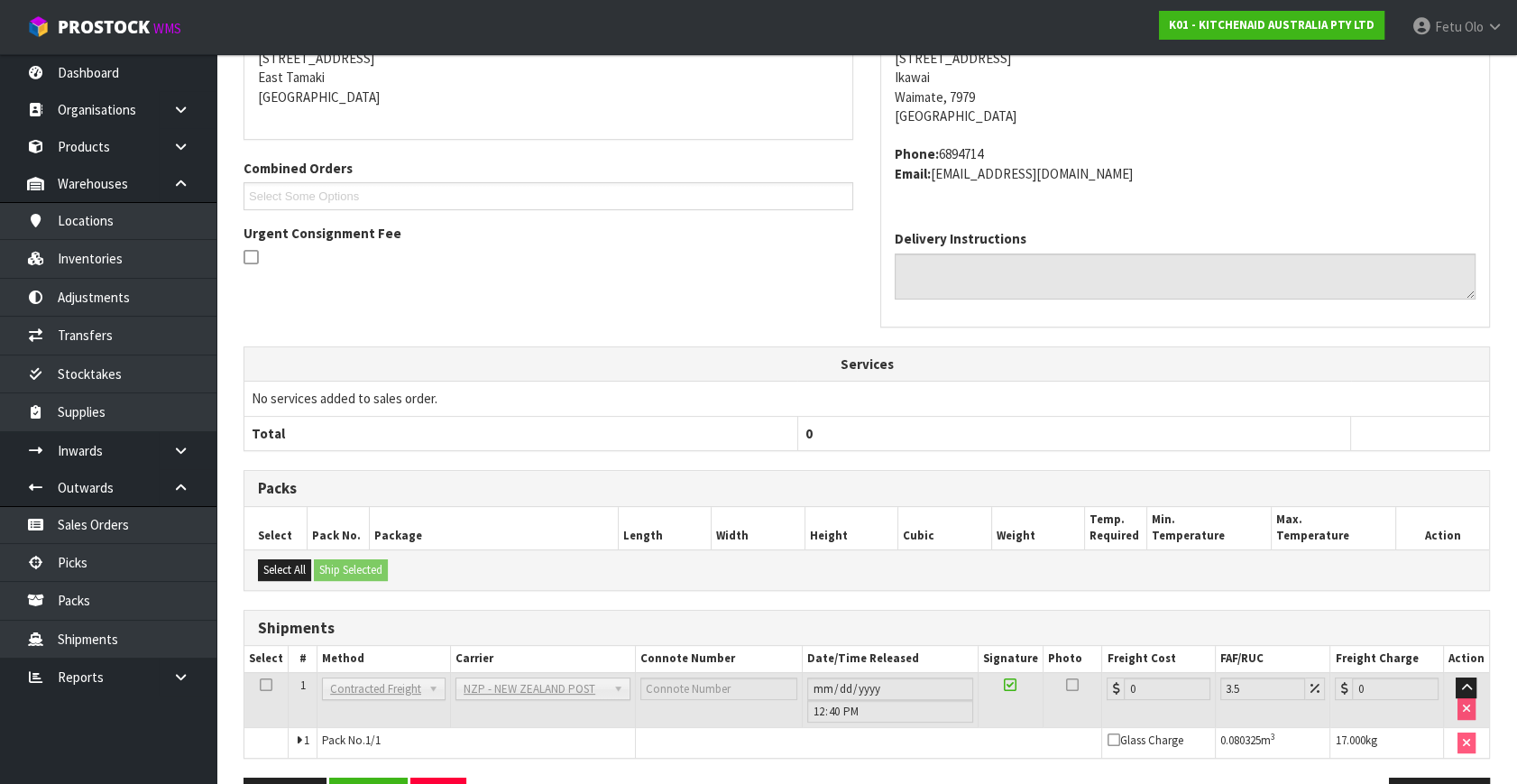
scroll to position [451, 0]
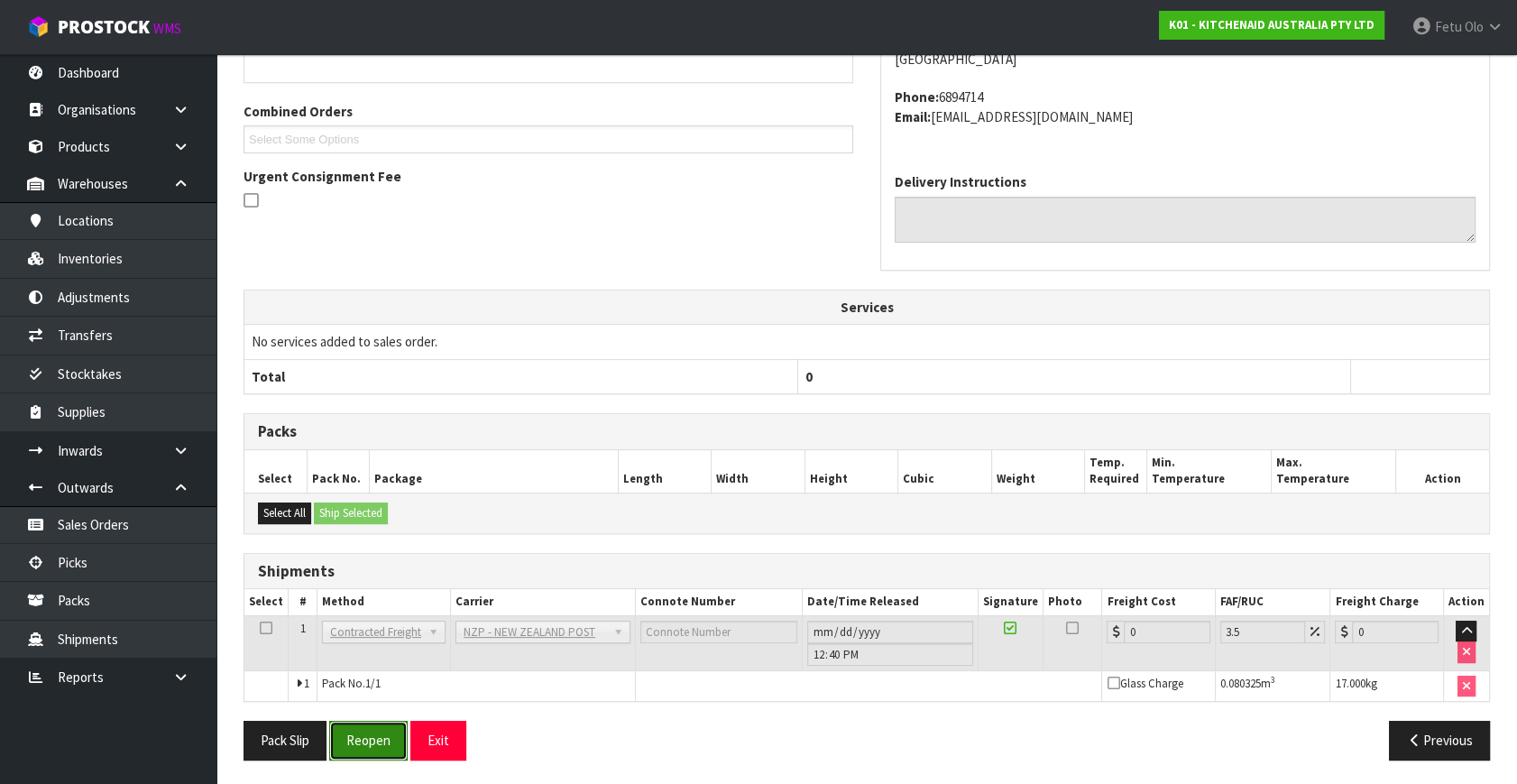
click at [358, 735] on button "Reopen" at bounding box center [368, 740] width 78 height 39
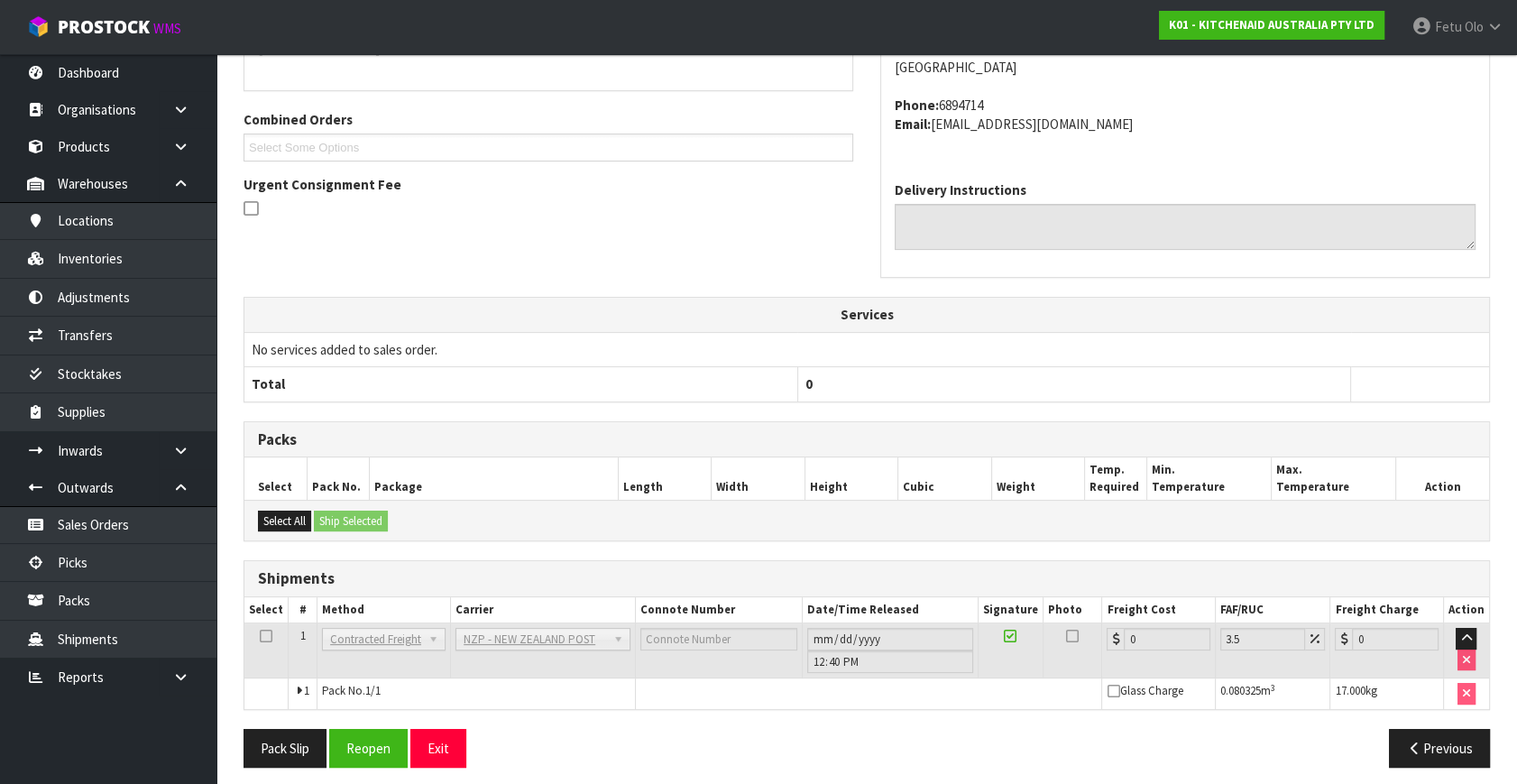
scroll to position [432, 0]
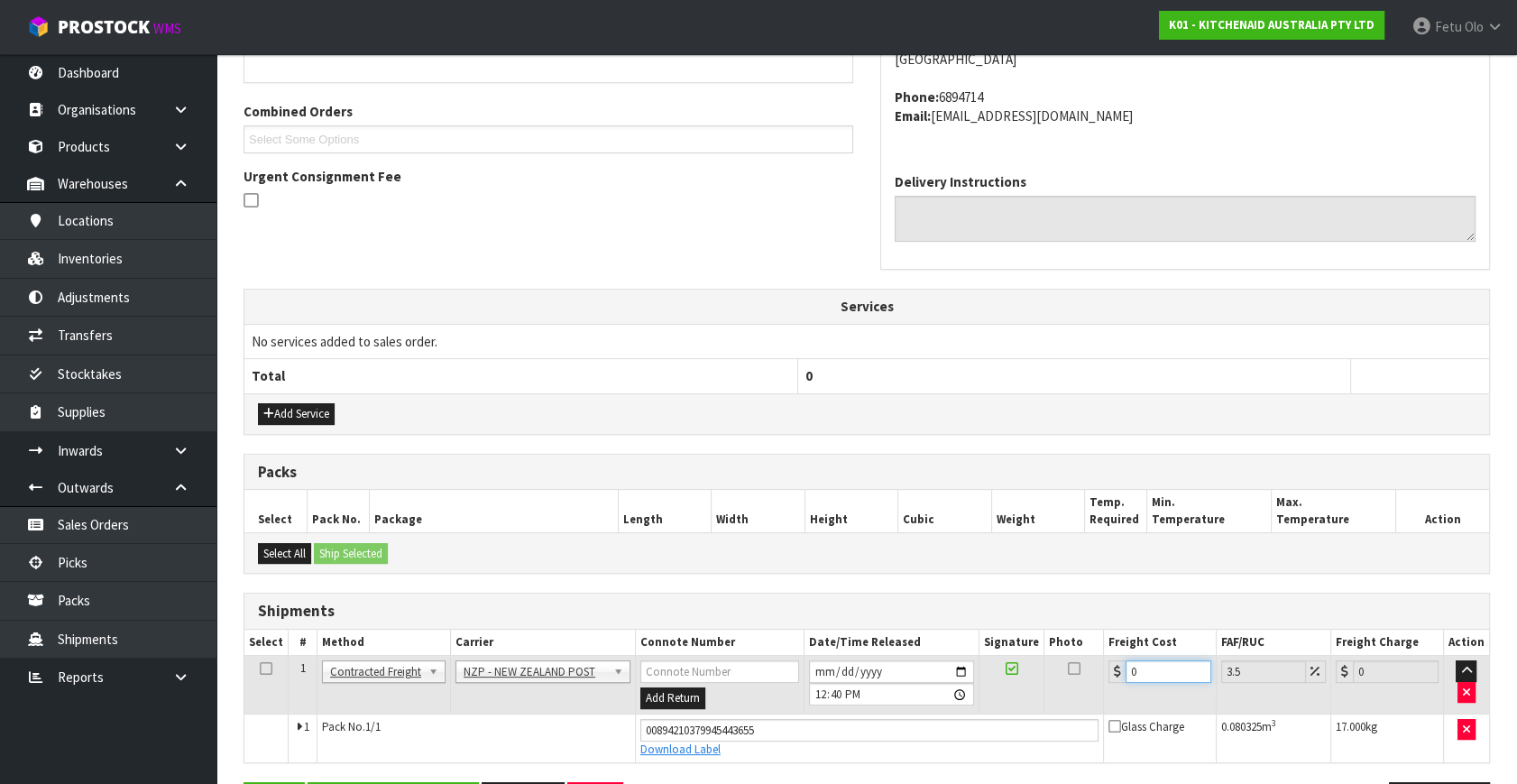
drag, startPoint x: 1099, startPoint y: 690, endPoint x: 894, endPoint y: 764, distance: 217.9
click at [894, 764] on div "From Address CONTRACT WAREHOUSING & LOGISTICS 17 Allens Road East Tamaki Auckla…" at bounding box center [867, 378] width 1247 height 913
type input "2"
type input "2.07"
type input "27"
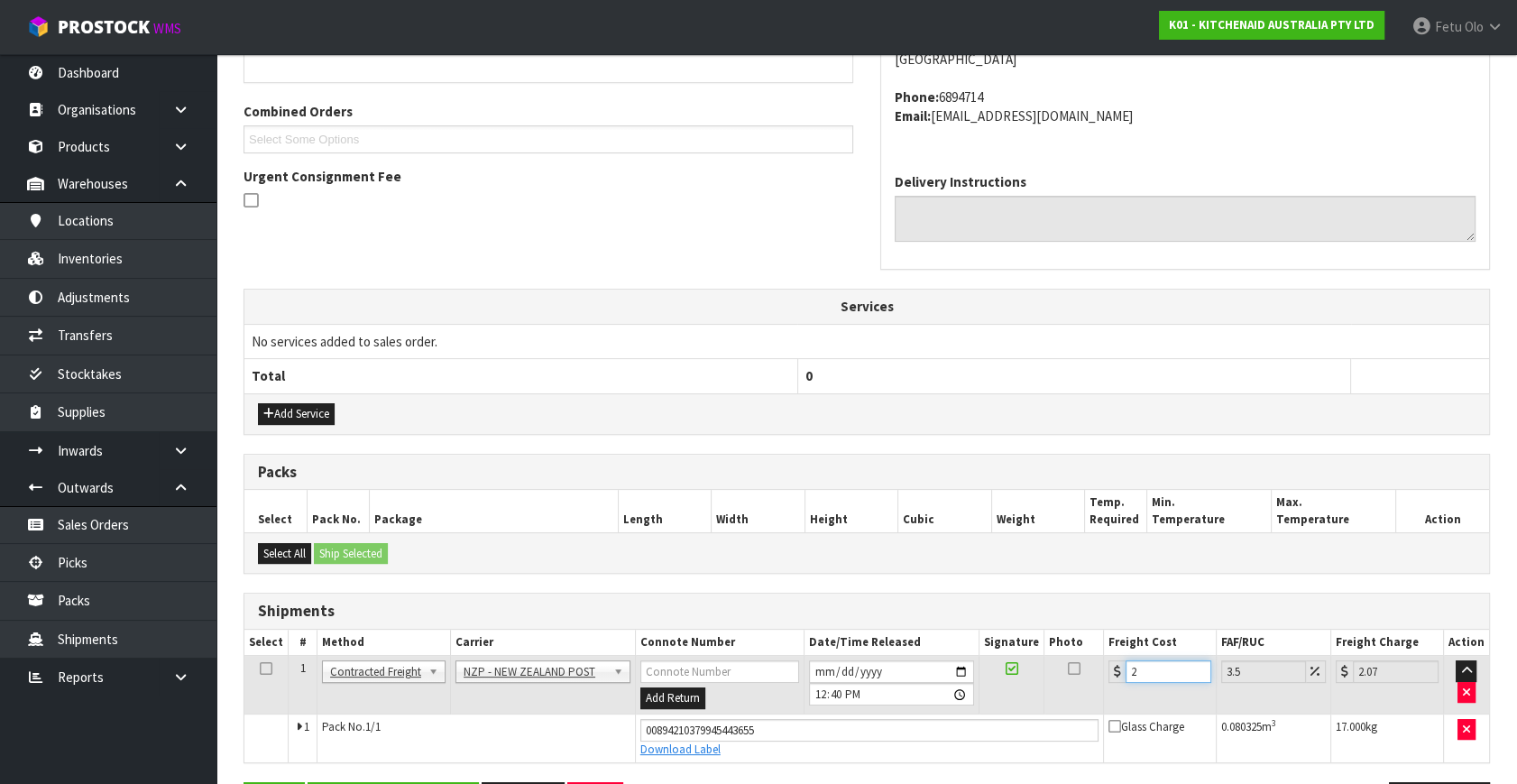
type input "27.94"
type input "27.85"
type input "28.82"
type input "27.857"
type input "28.83"
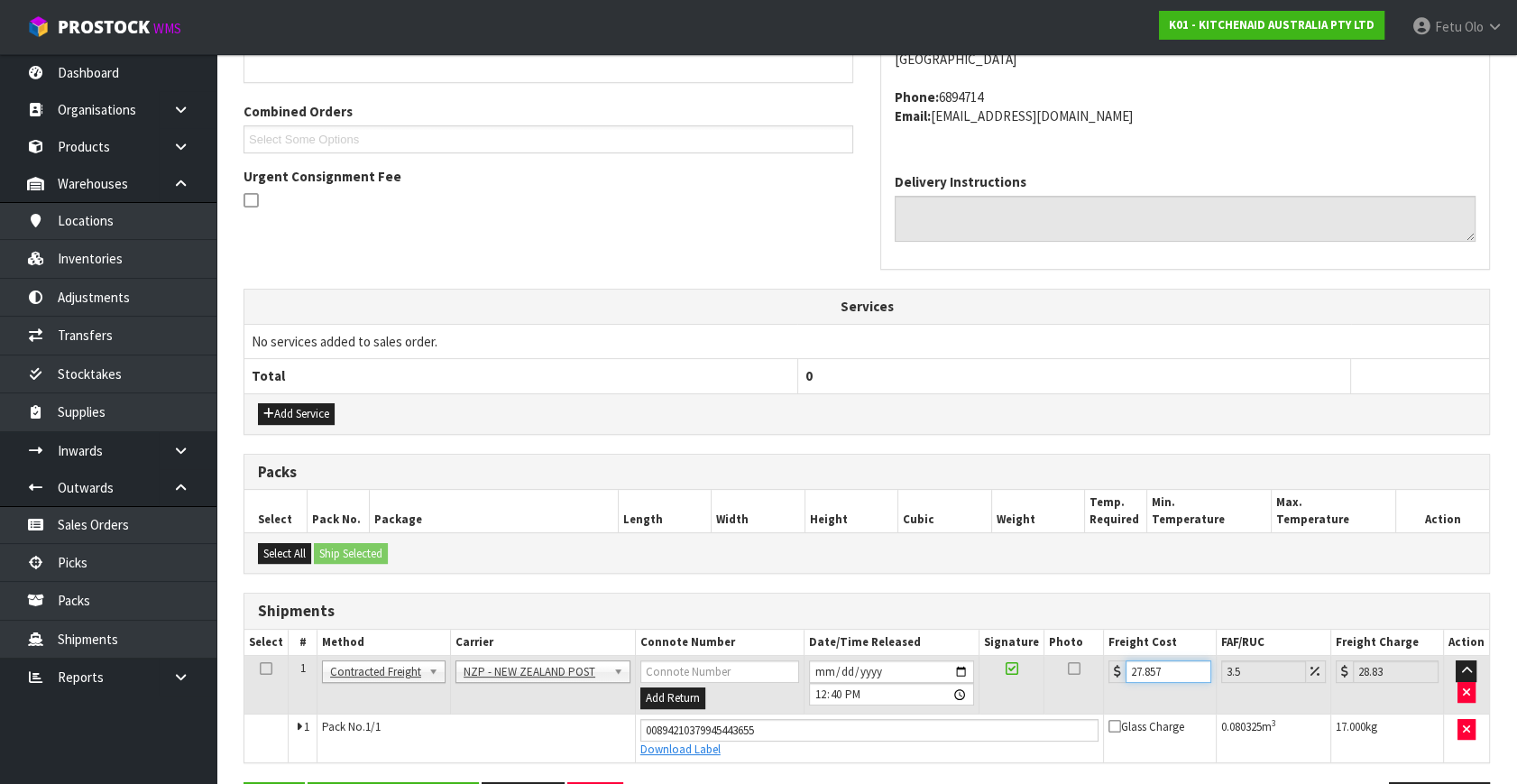
type input "27.85"
type input "28.82"
type input "27.8"
type input "28.77"
type input "27.87"
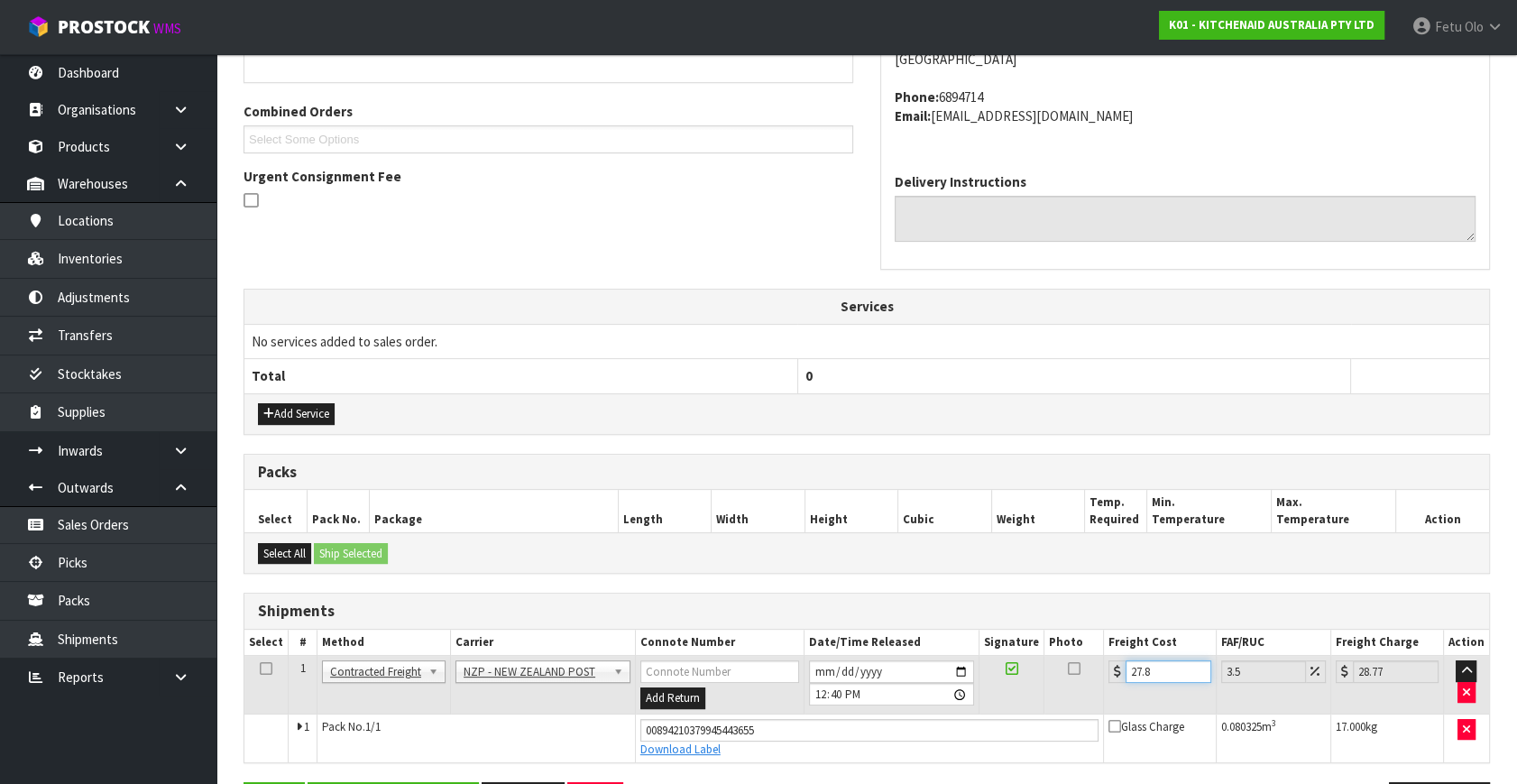
type input "28.85"
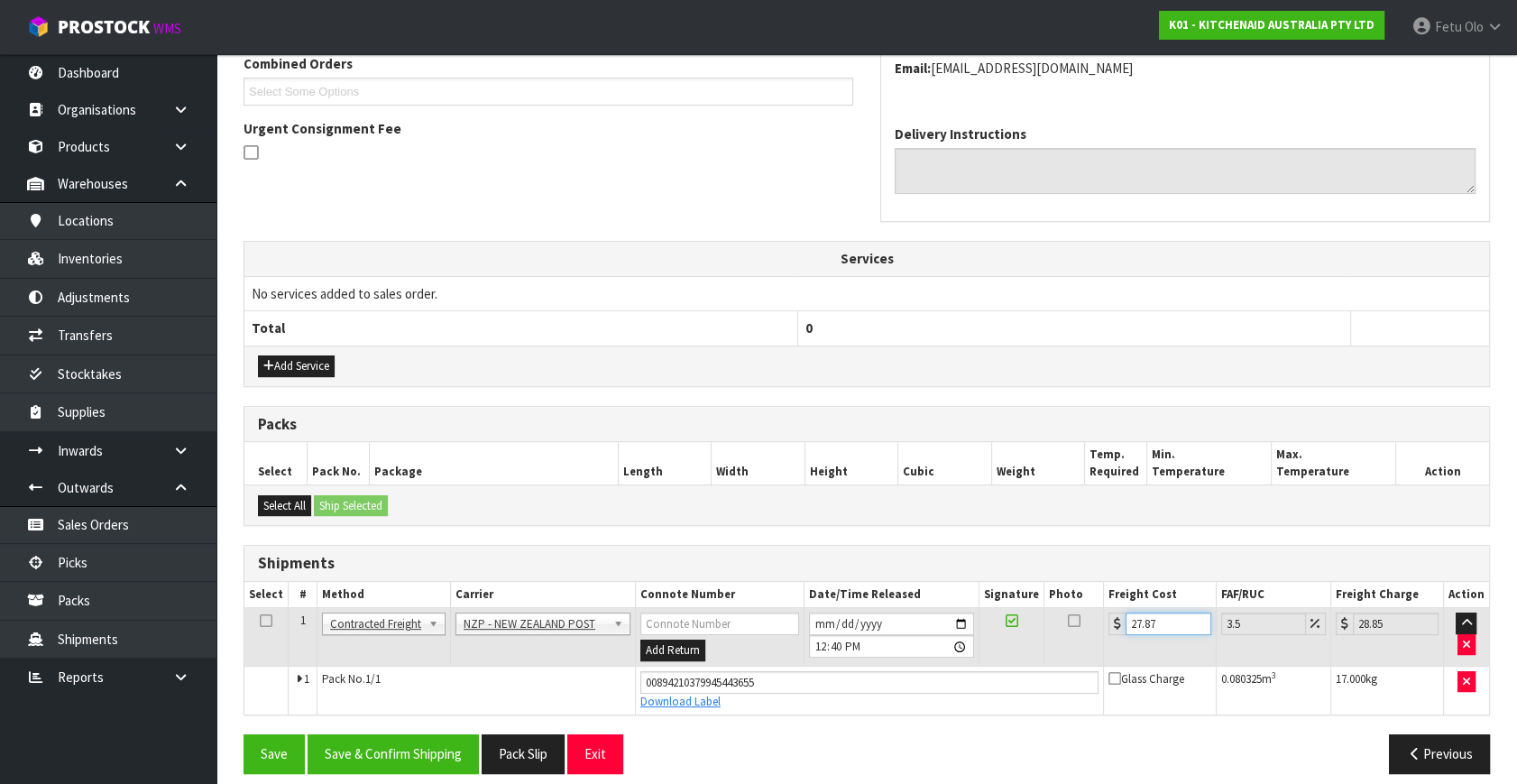
scroll to position [493, 0]
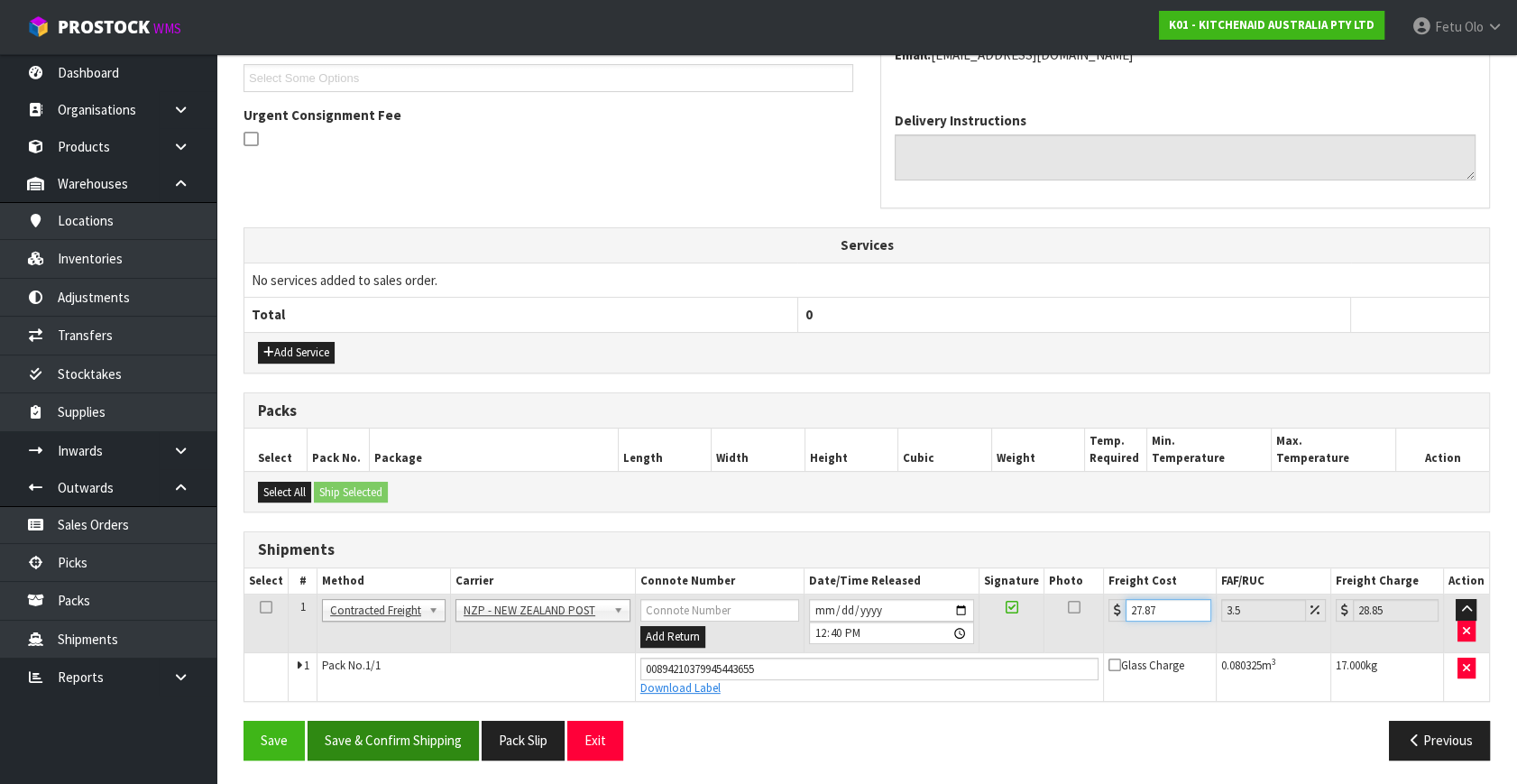
type input "27.87"
click at [451, 734] on button "Save & Confirm Shipping" at bounding box center [393, 740] width 171 height 39
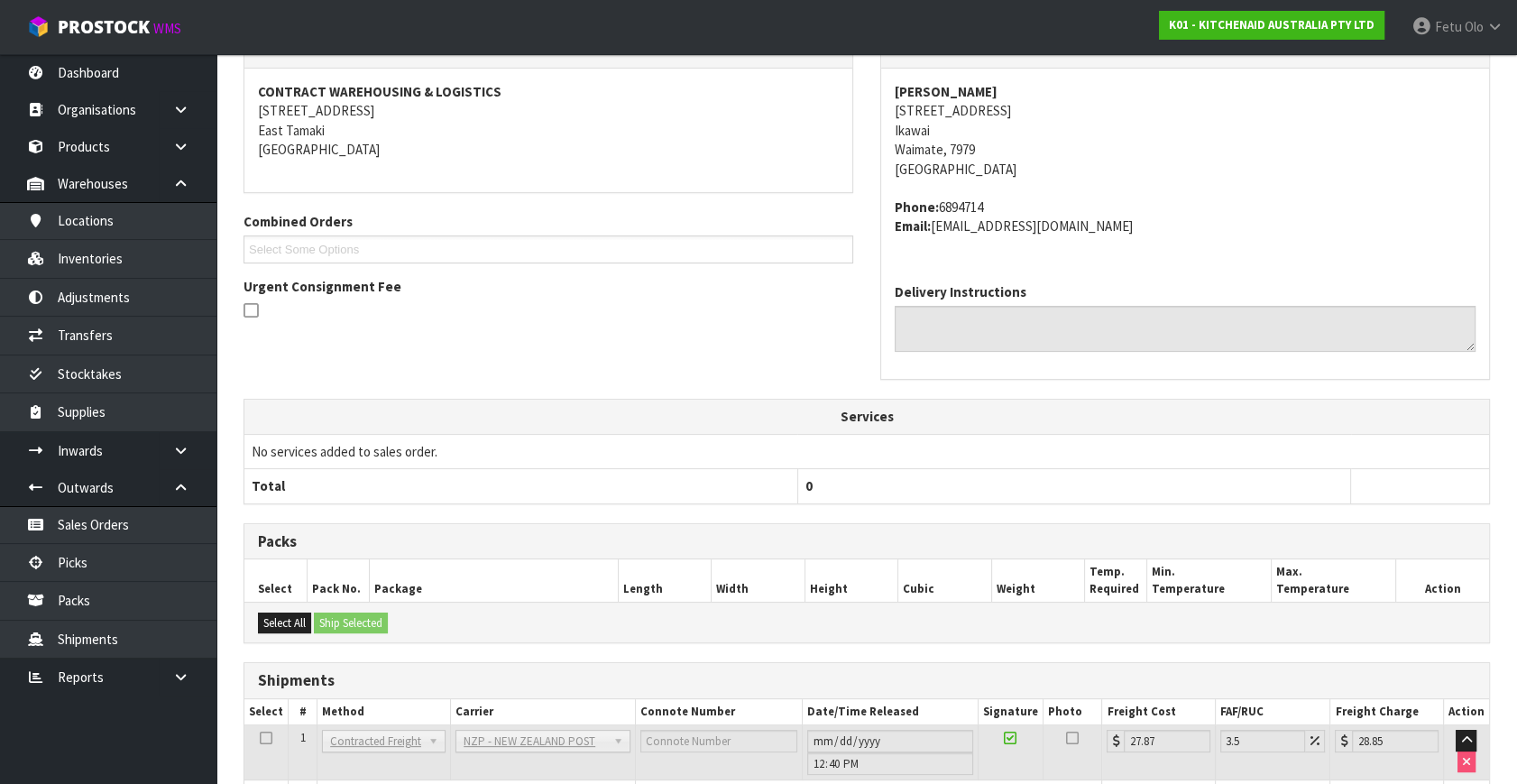
scroll to position [444, 0]
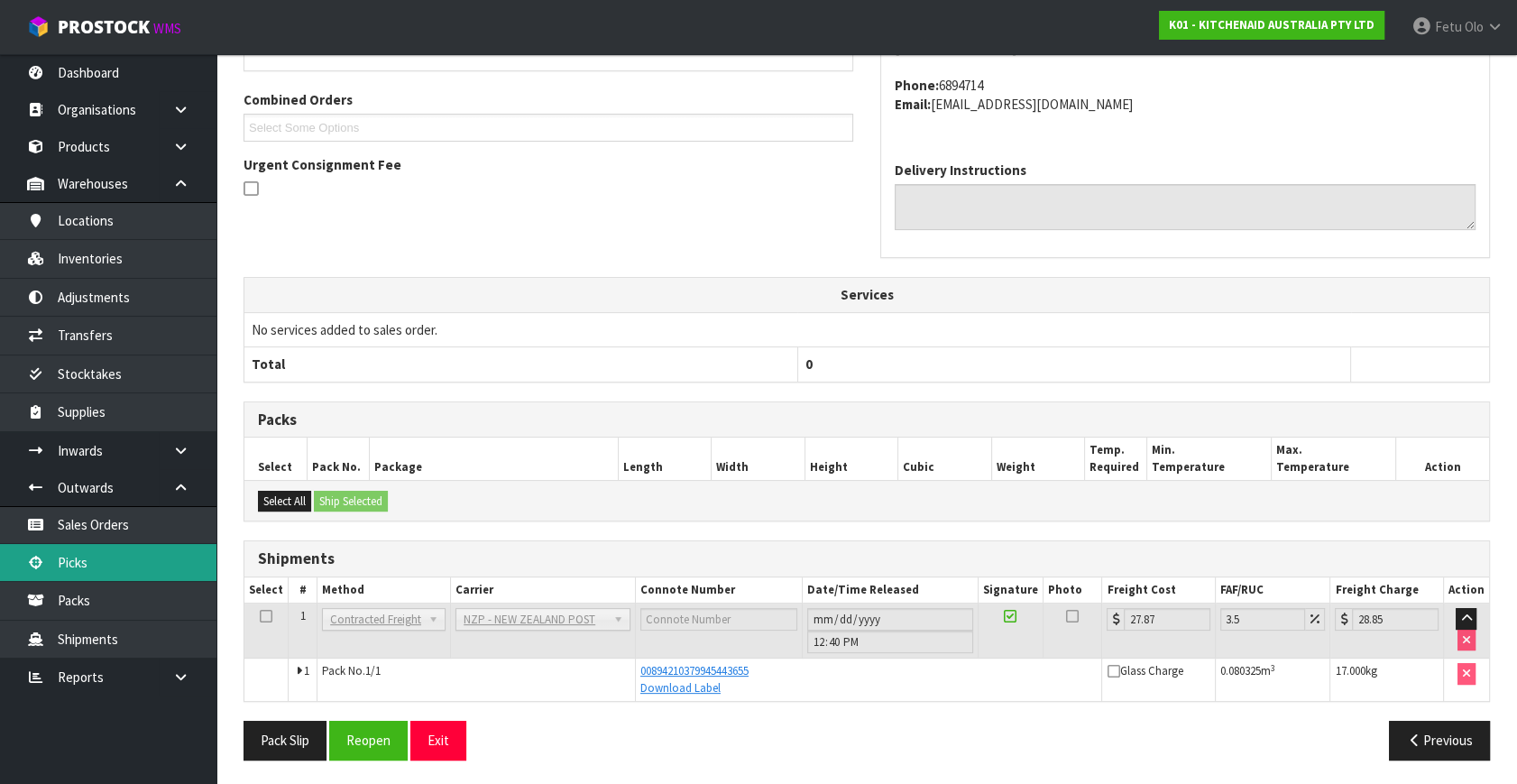
click at [89, 557] on link "Picks" at bounding box center [108, 562] width 216 height 37
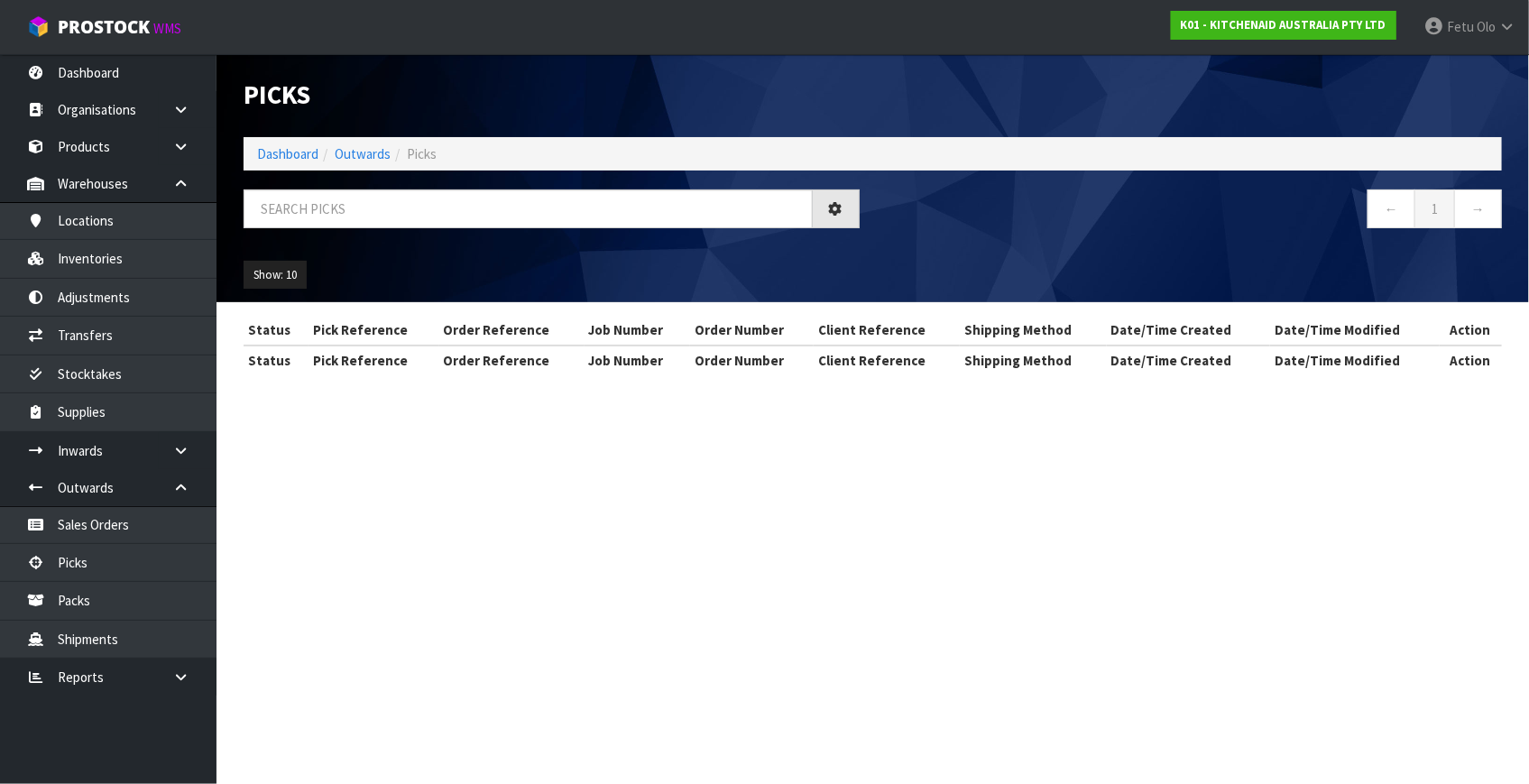
click at [387, 229] on div at bounding box center [552, 215] width 644 height 52
click at [393, 214] on input "text" at bounding box center [528, 209] width 569 height 39
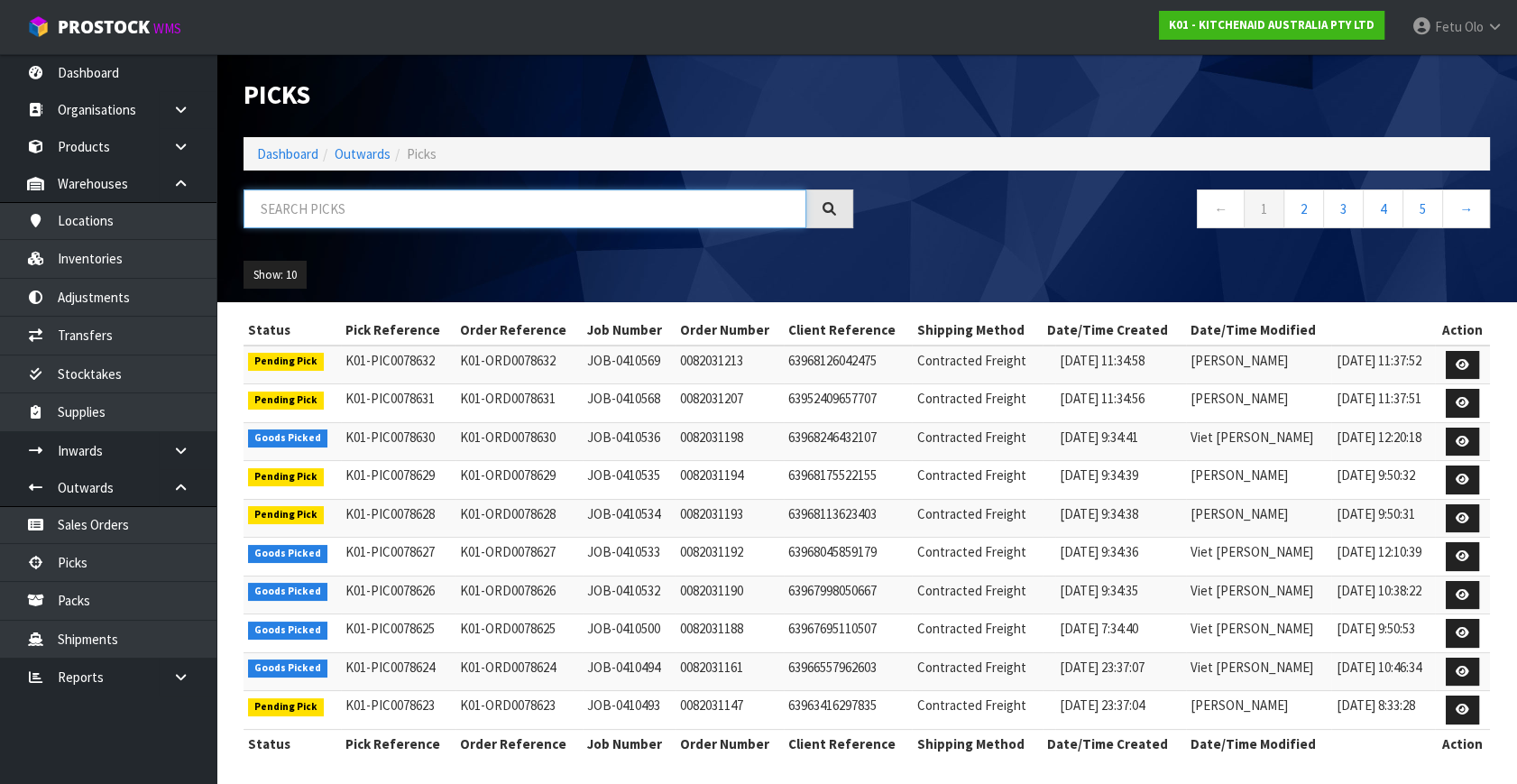
click at [347, 214] on input "text" at bounding box center [524, 209] width 562 height 39
type input "78531"
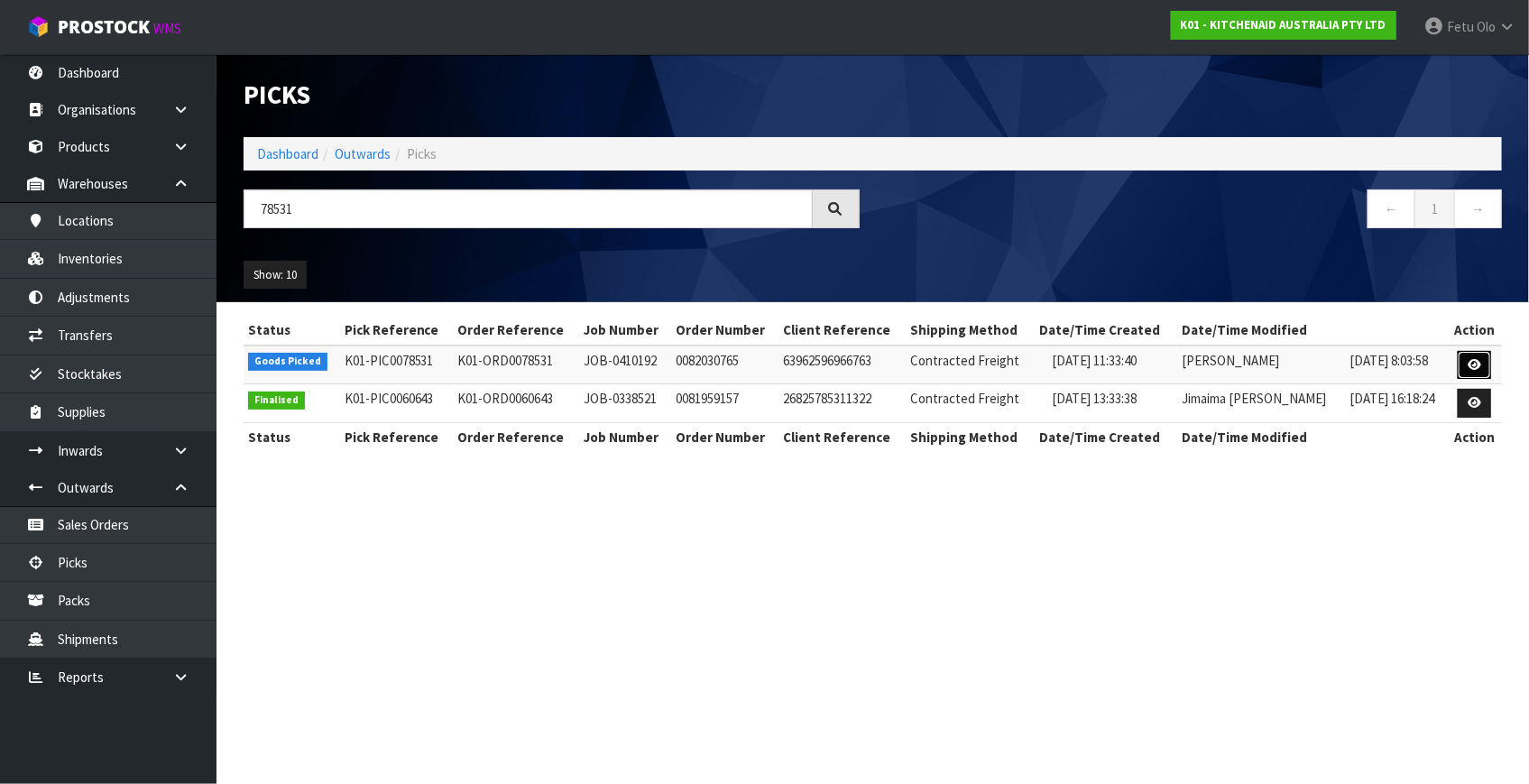
click at [1468, 366] on icon at bounding box center [1474, 365] width 14 height 12
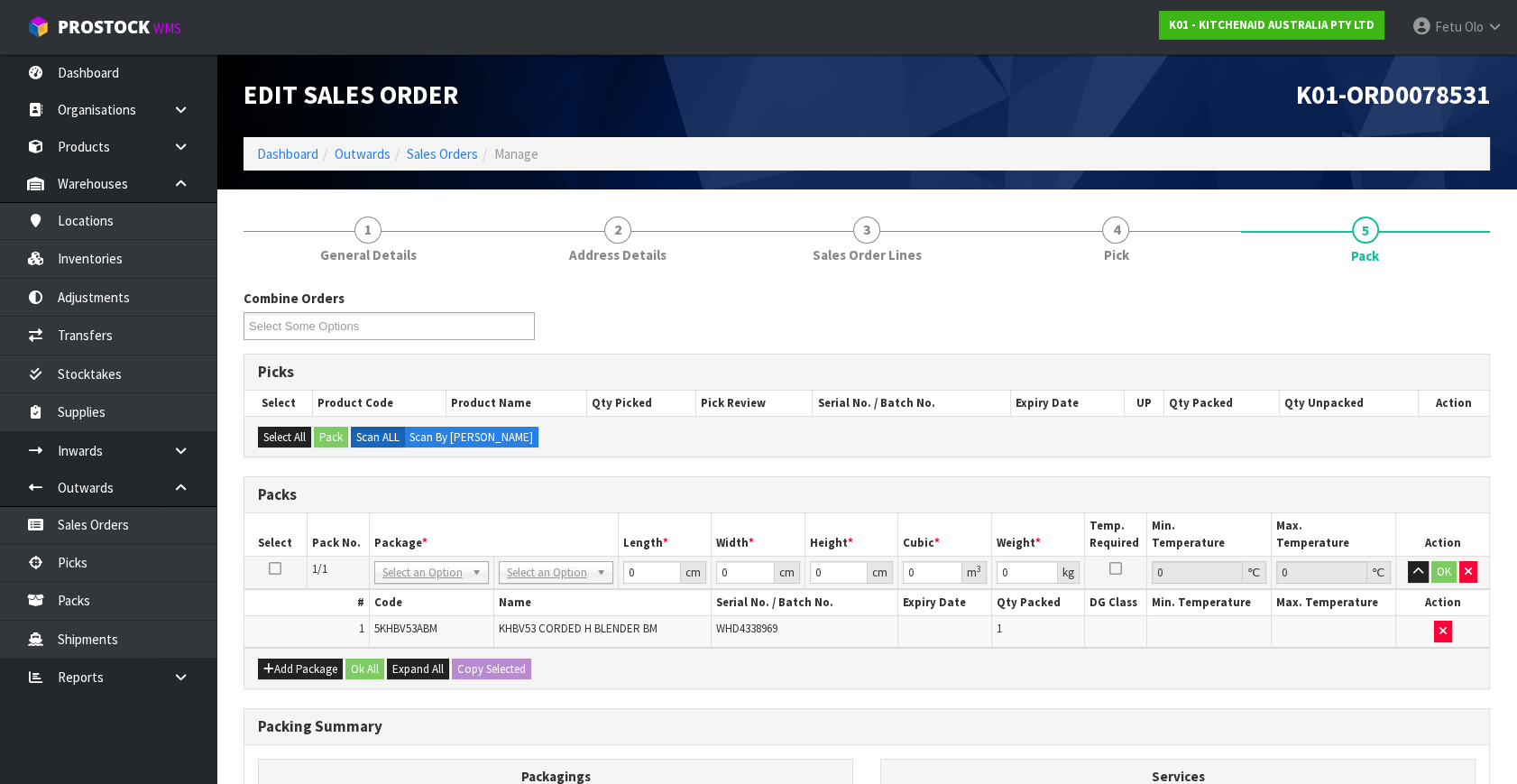
drag, startPoint x: 402, startPoint y: 562, endPoint x: 404, endPoint y: 599, distance: 37.1
click at [404, 599] on input "text" at bounding box center [431, 595] width 106 height 23
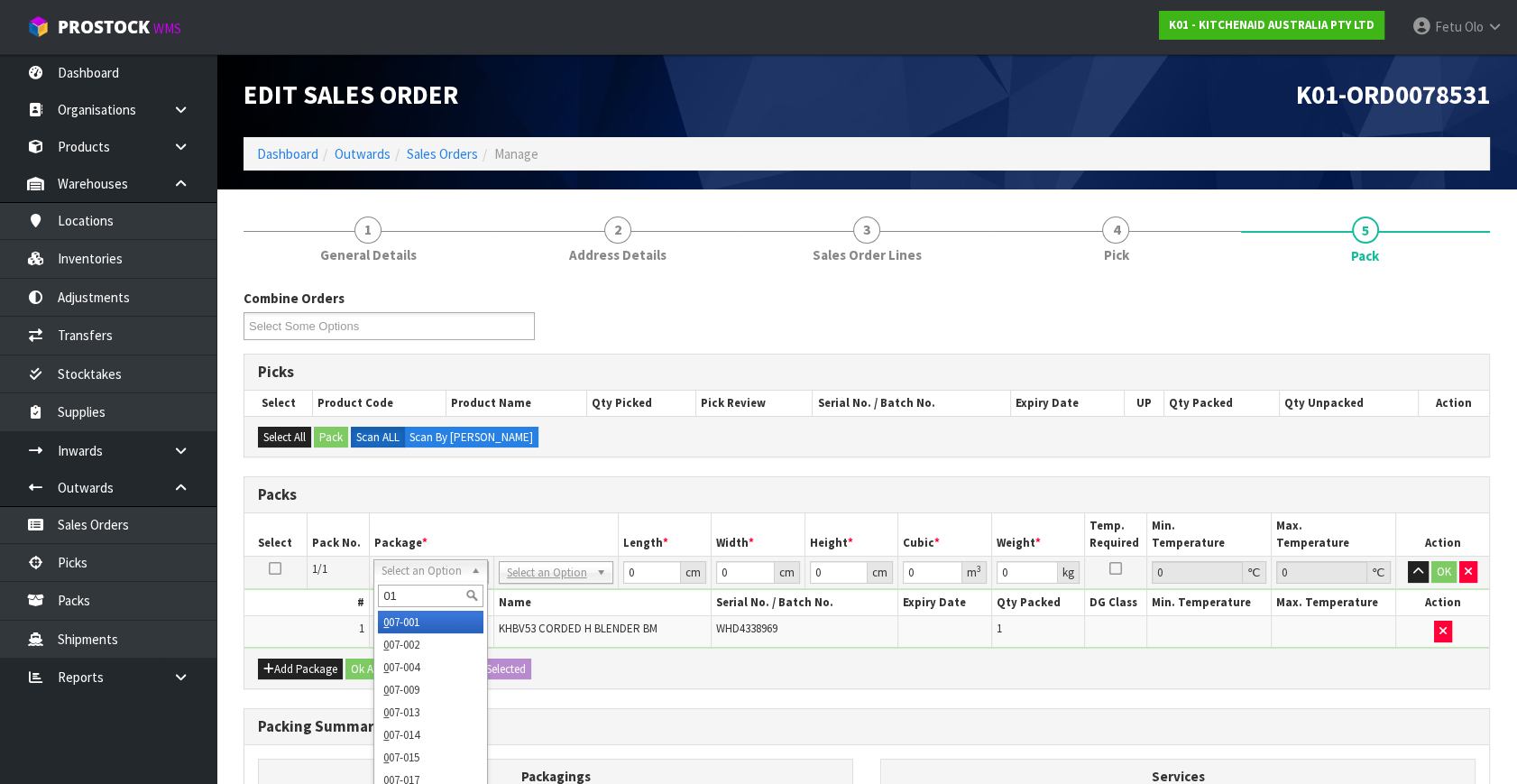
type input "011"
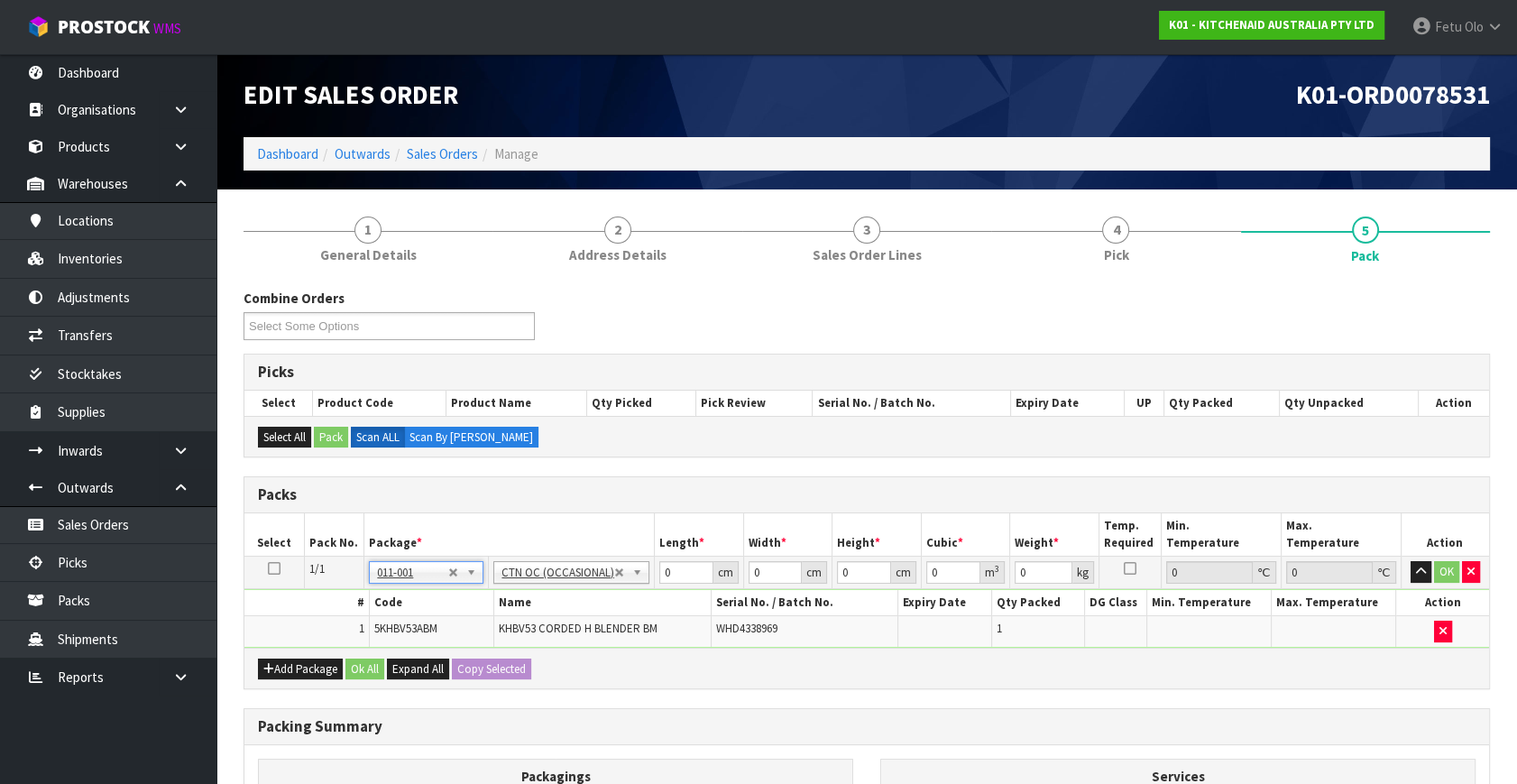
type input "1.3"
drag, startPoint x: 673, startPoint y: 575, endPoint x: 480, endPoint y: 623, distance: 198.9
click at [480, 623] on tbody "1/1 NONE 007-001 007-002 007-004 007-009 007-013 007-014 007-015 007-017 007-01…" at bounding box center [867, 603] width 1245 height 91
type input "26"
type input "22"
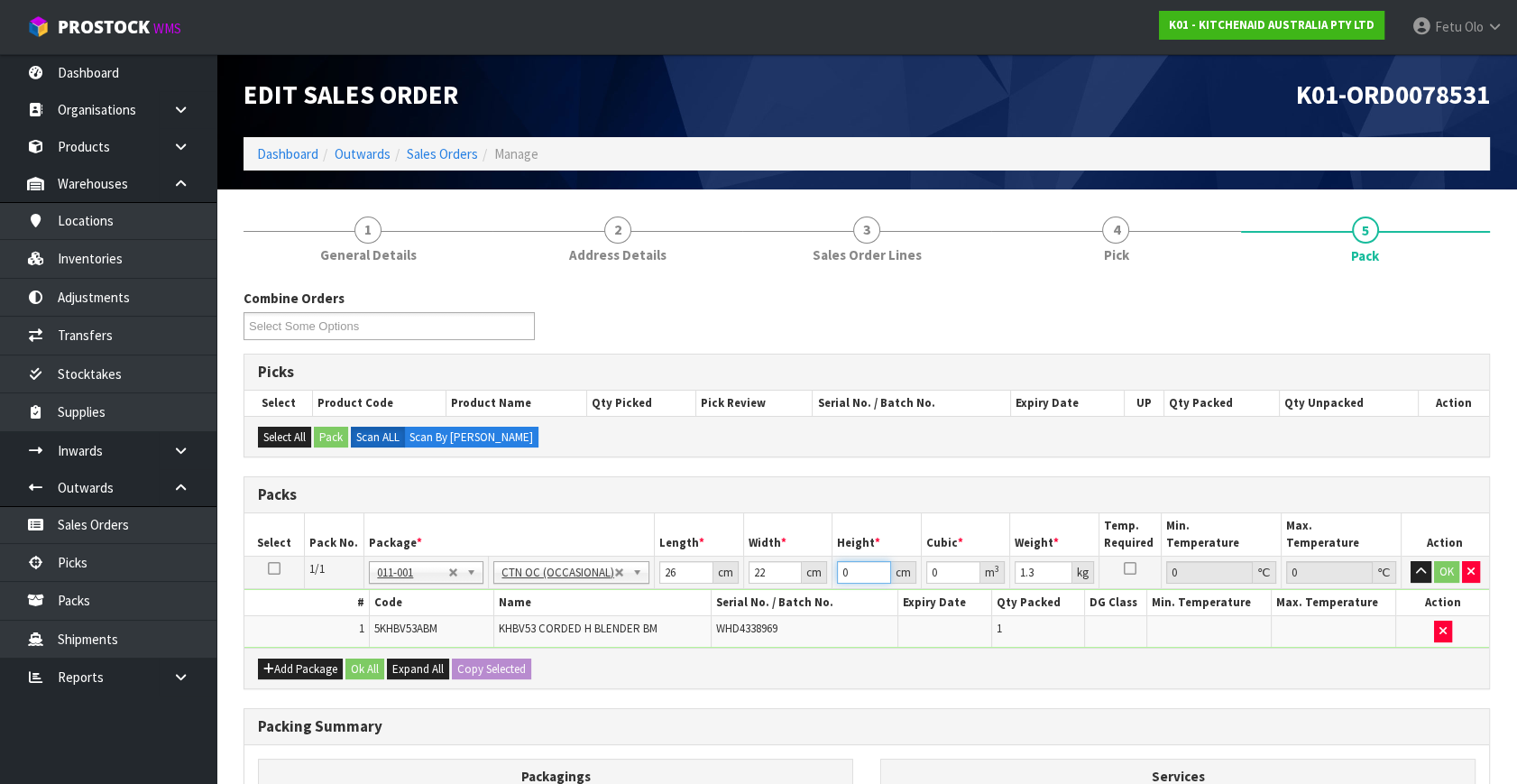
type input "2"
type input "0.001144"
type input "29"
type input "0.016588"
type input "29"
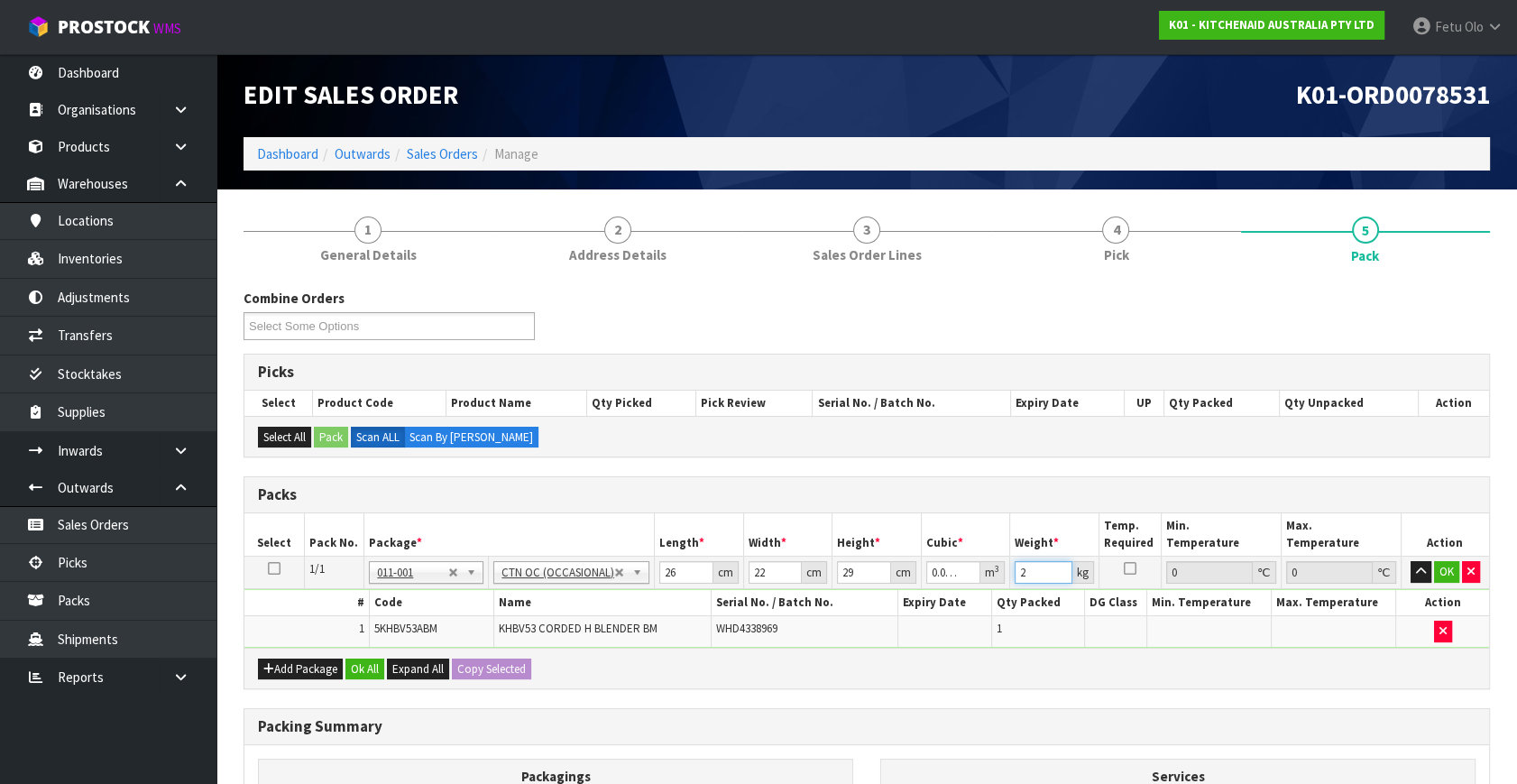
type input "2"
click button "OK" at bounding box center [1447, 572] width 26 height 22
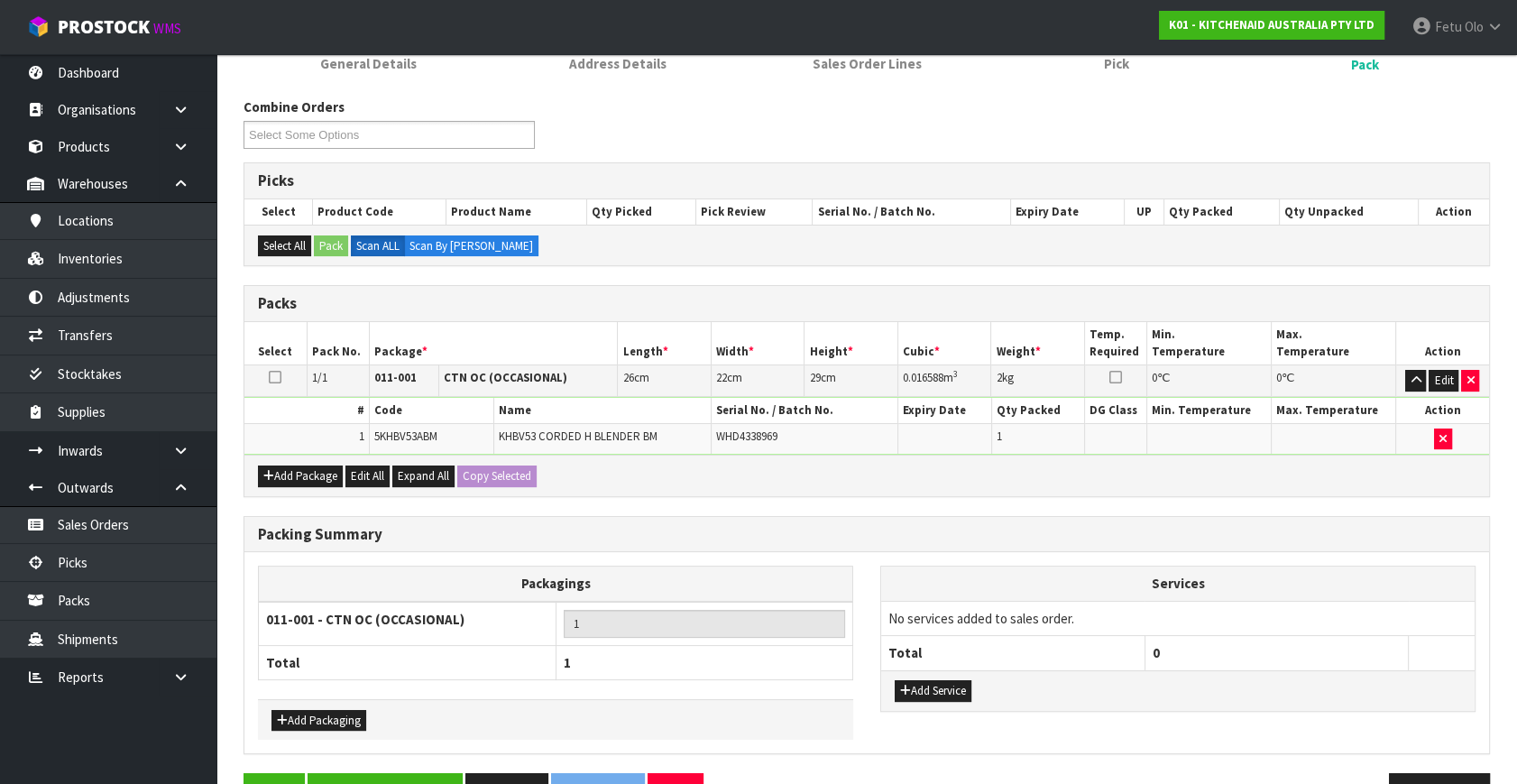
scroll to position [242, 0]
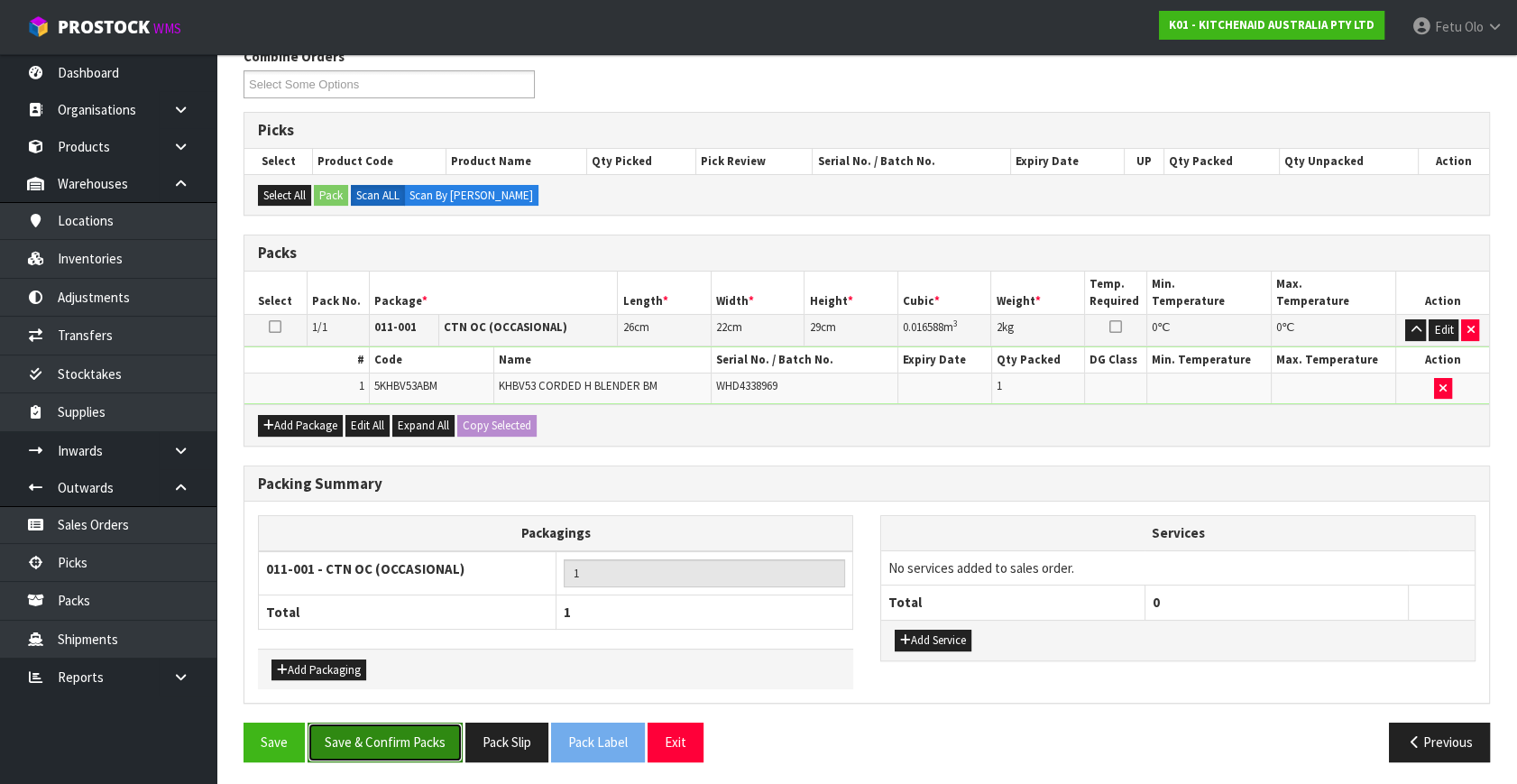
click at [403, 727] on button "Save & Confirm Packs" at bounding box center [385, 742] width 155 height 39
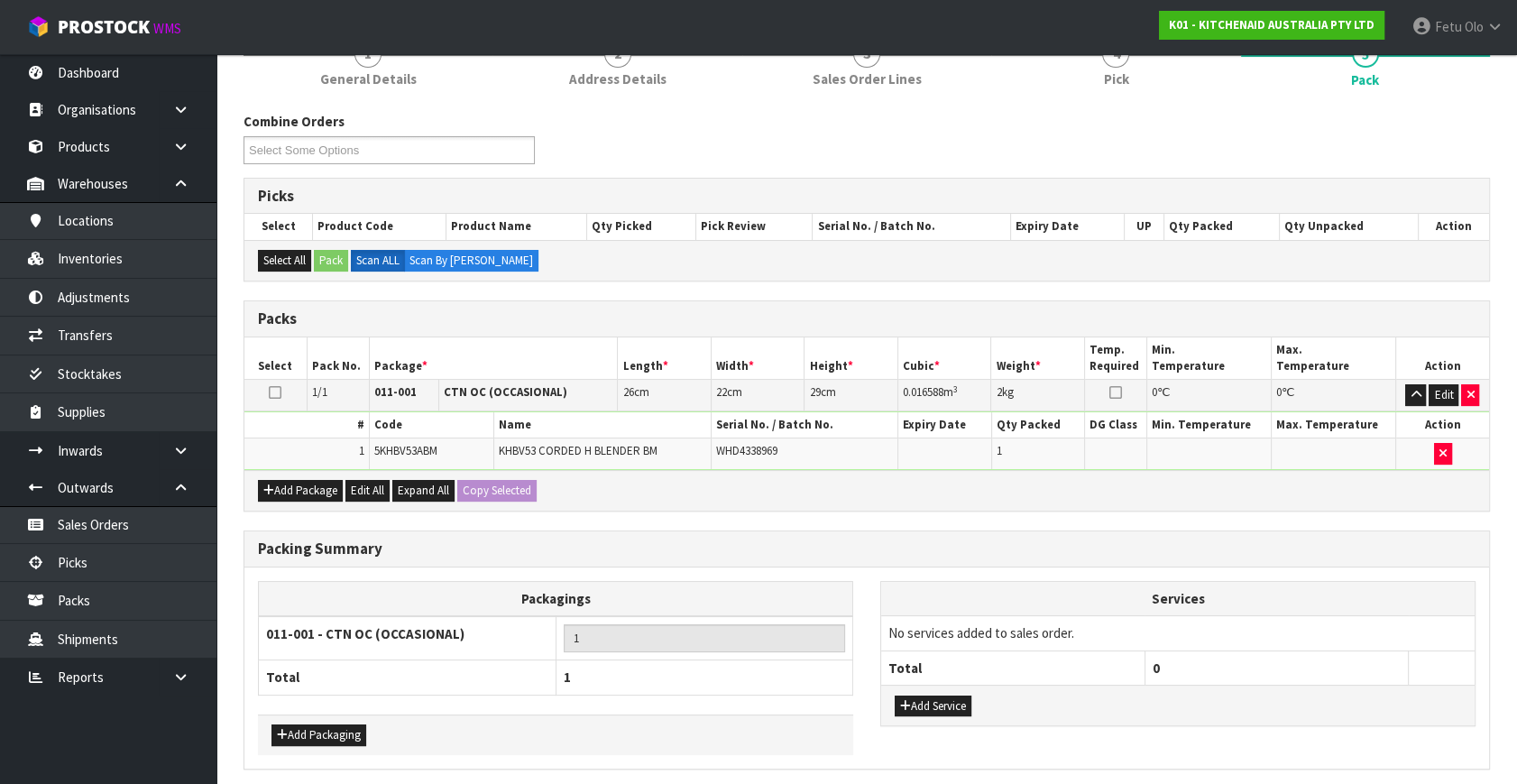
scroll to position [0, 0]
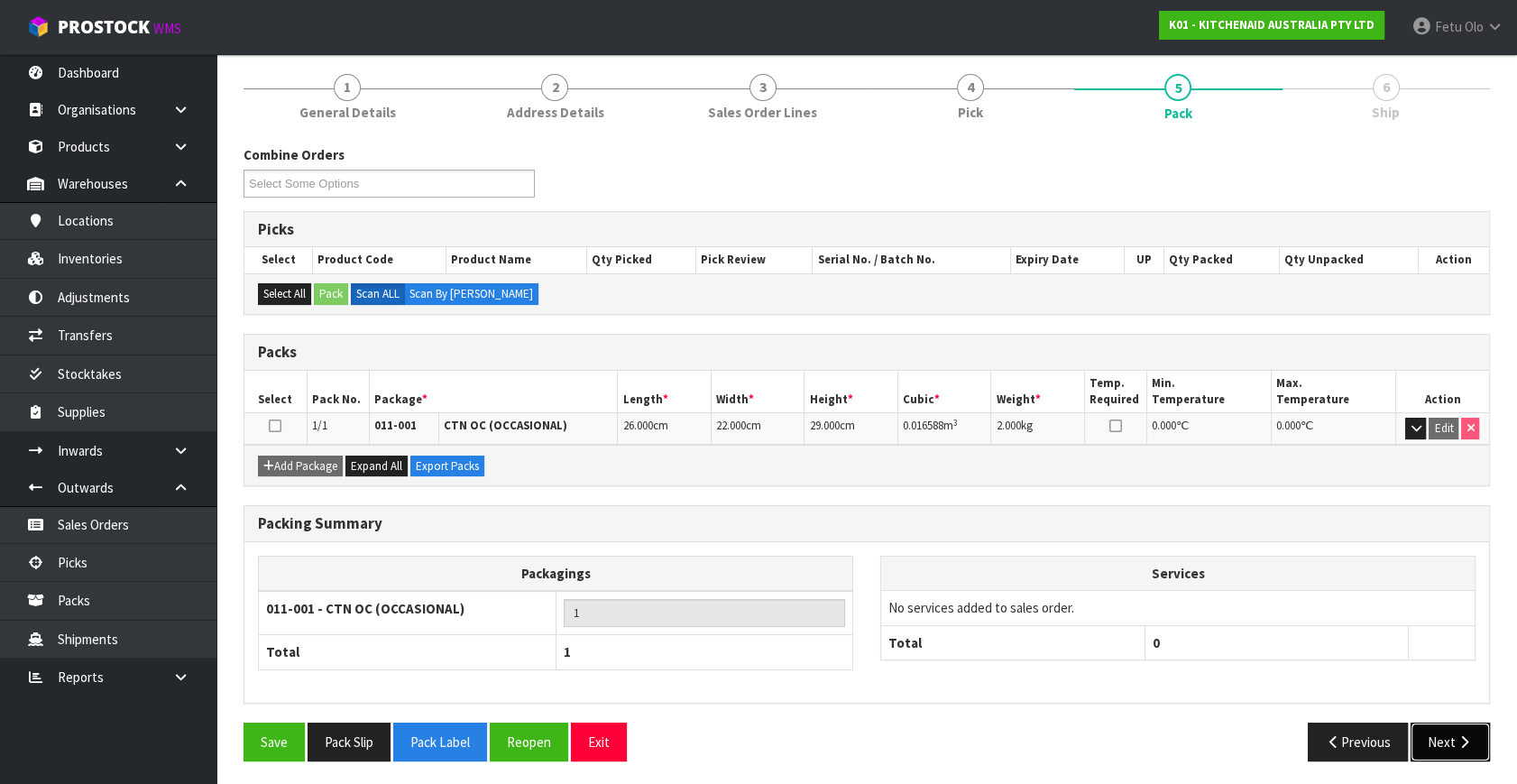
click at [1439, 739] on button "Next" at bounding box center [1450, 742] width 79 height 39
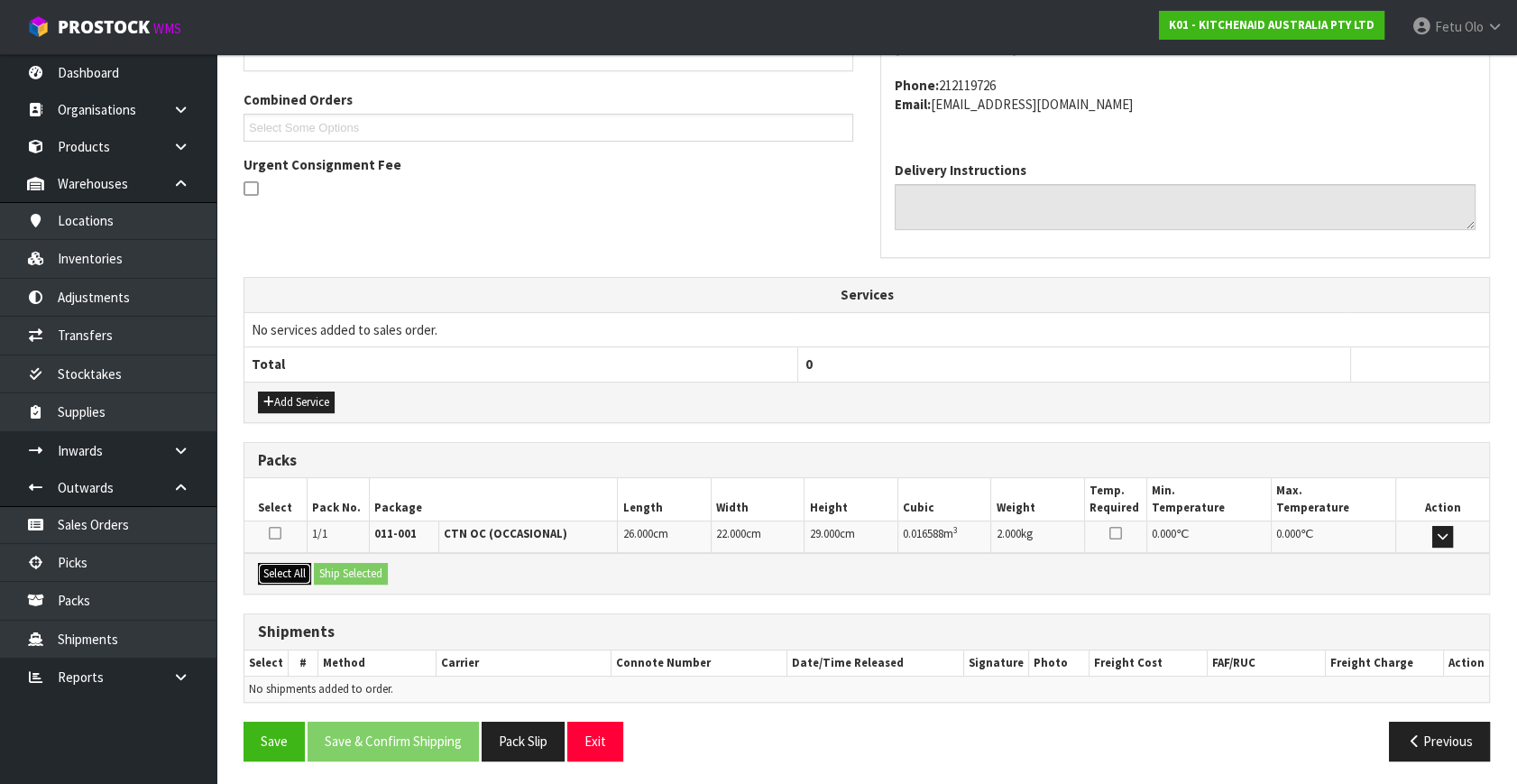
click at [284, 572] on button "Select All" at bounding box center [284, 573] width 53 height 22
click at [372, 575] on button "Ship Selected" at bounding box center [350, 573] width 74 height 22
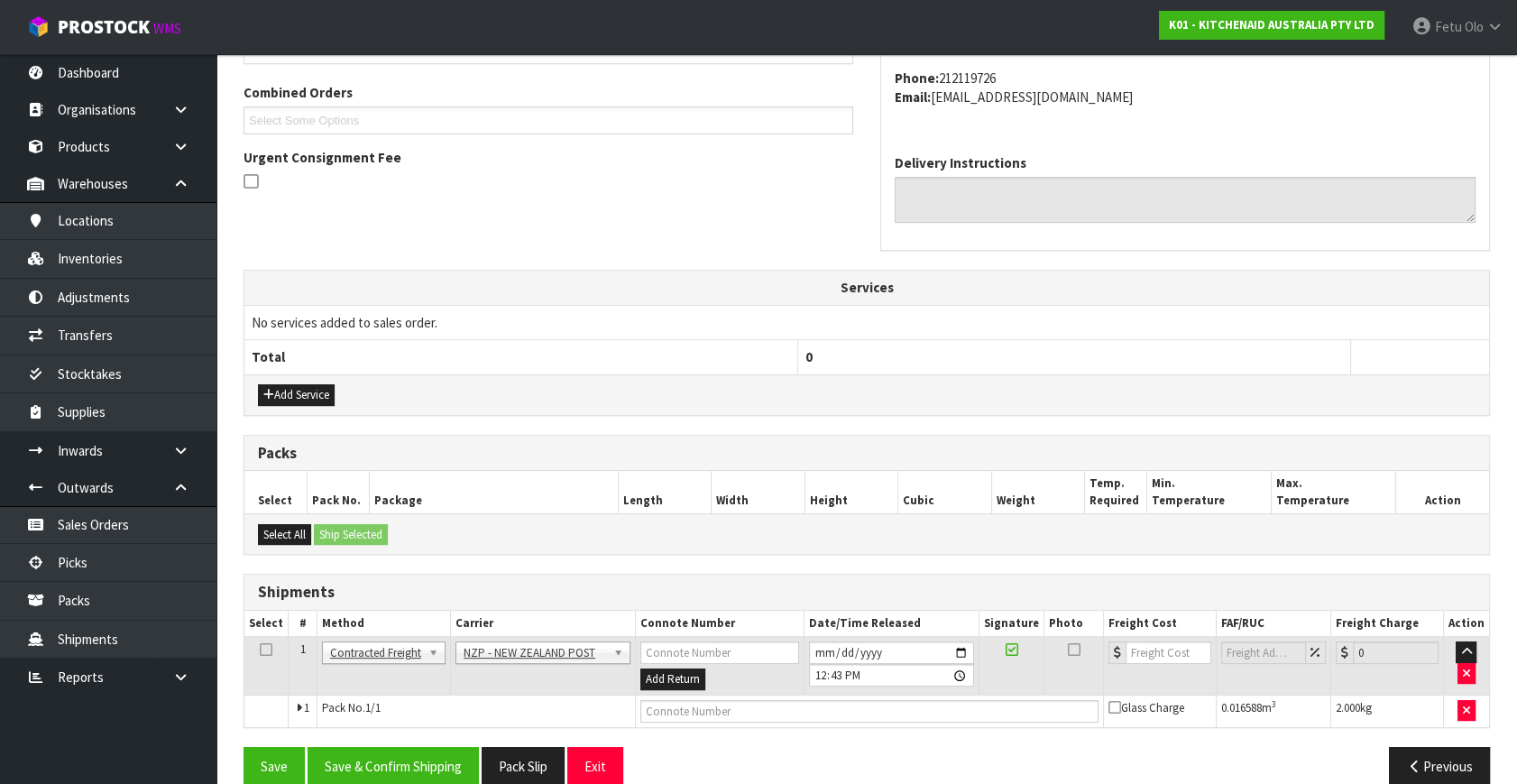
scroll to position [476, 0]
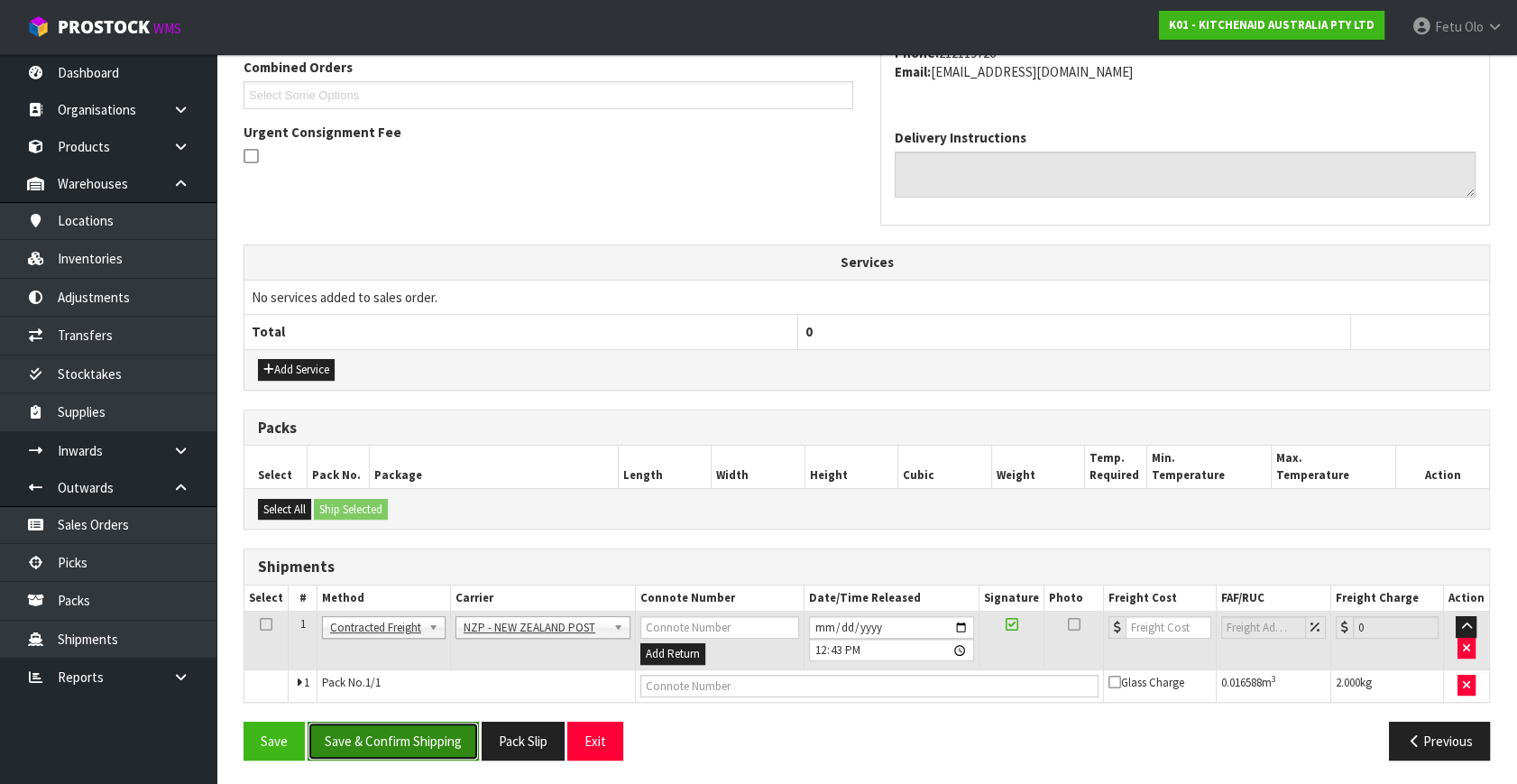
click at [399, 727] on button "Save & Confirm Shipping" at bounding box center [393, 741] width 171 height 39
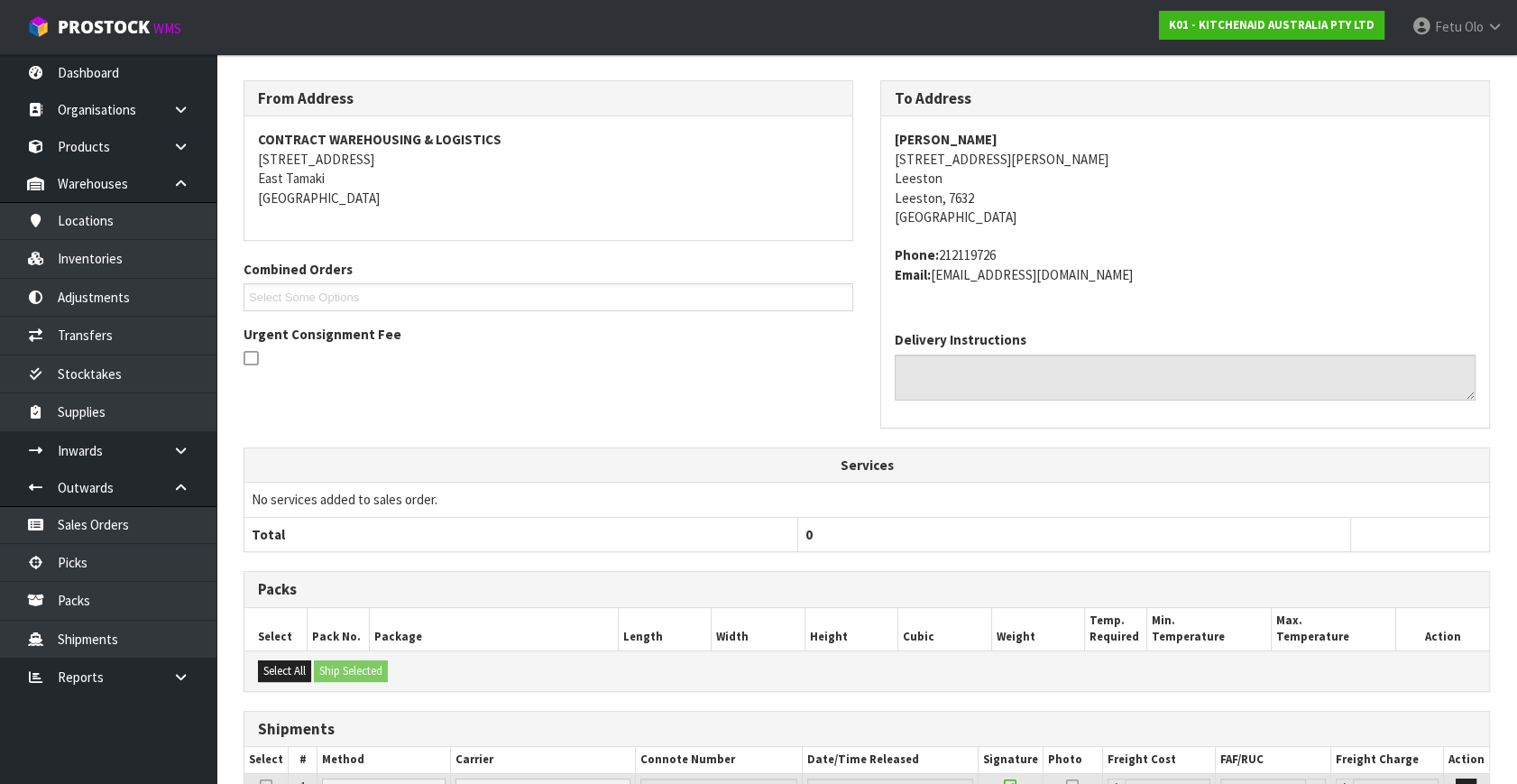
scroll to position [451, 0]
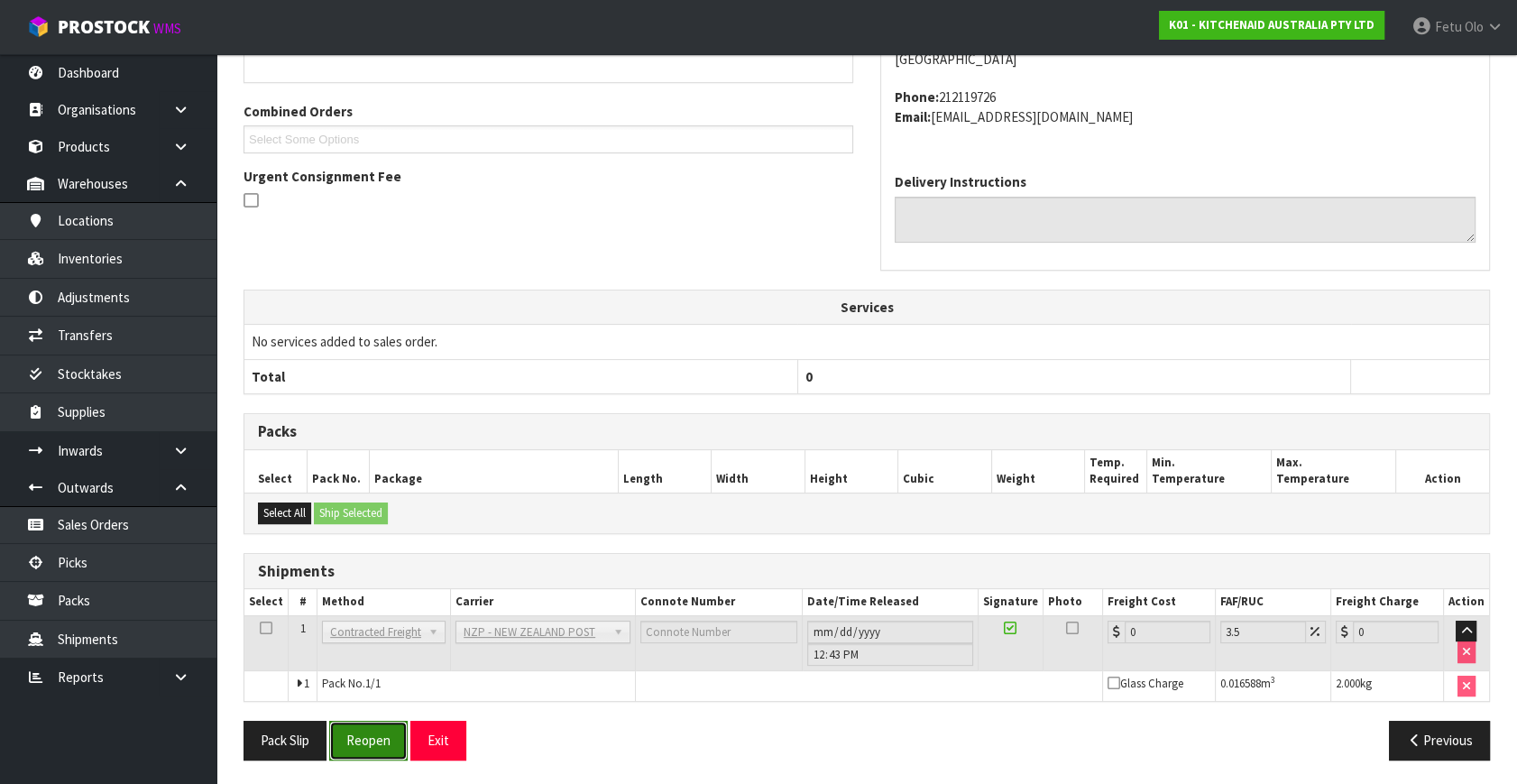
click at [396, 731] on button "Reopen" at bounding box center [368, 740] width 78 height 39
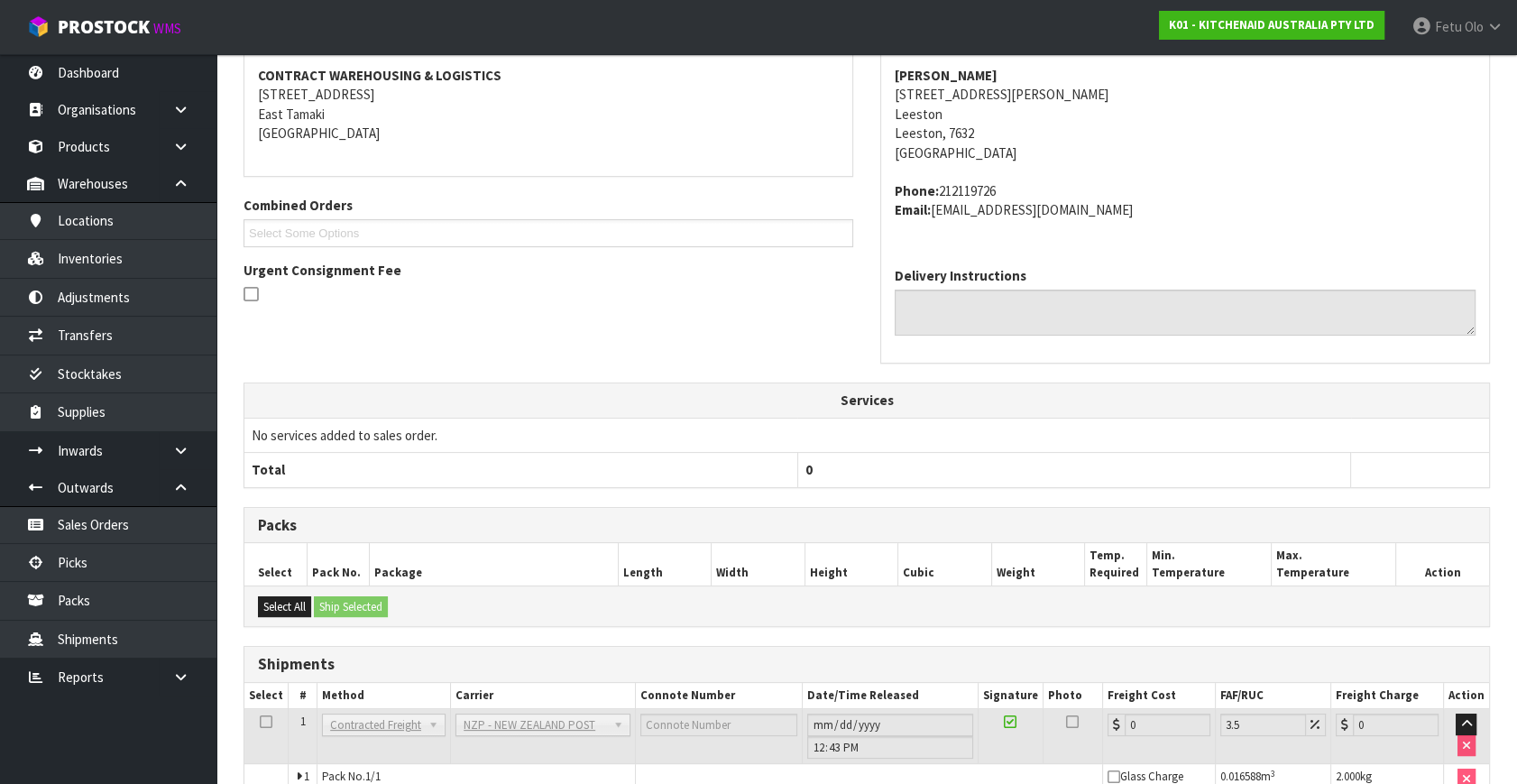
scroll to position [432, 0]
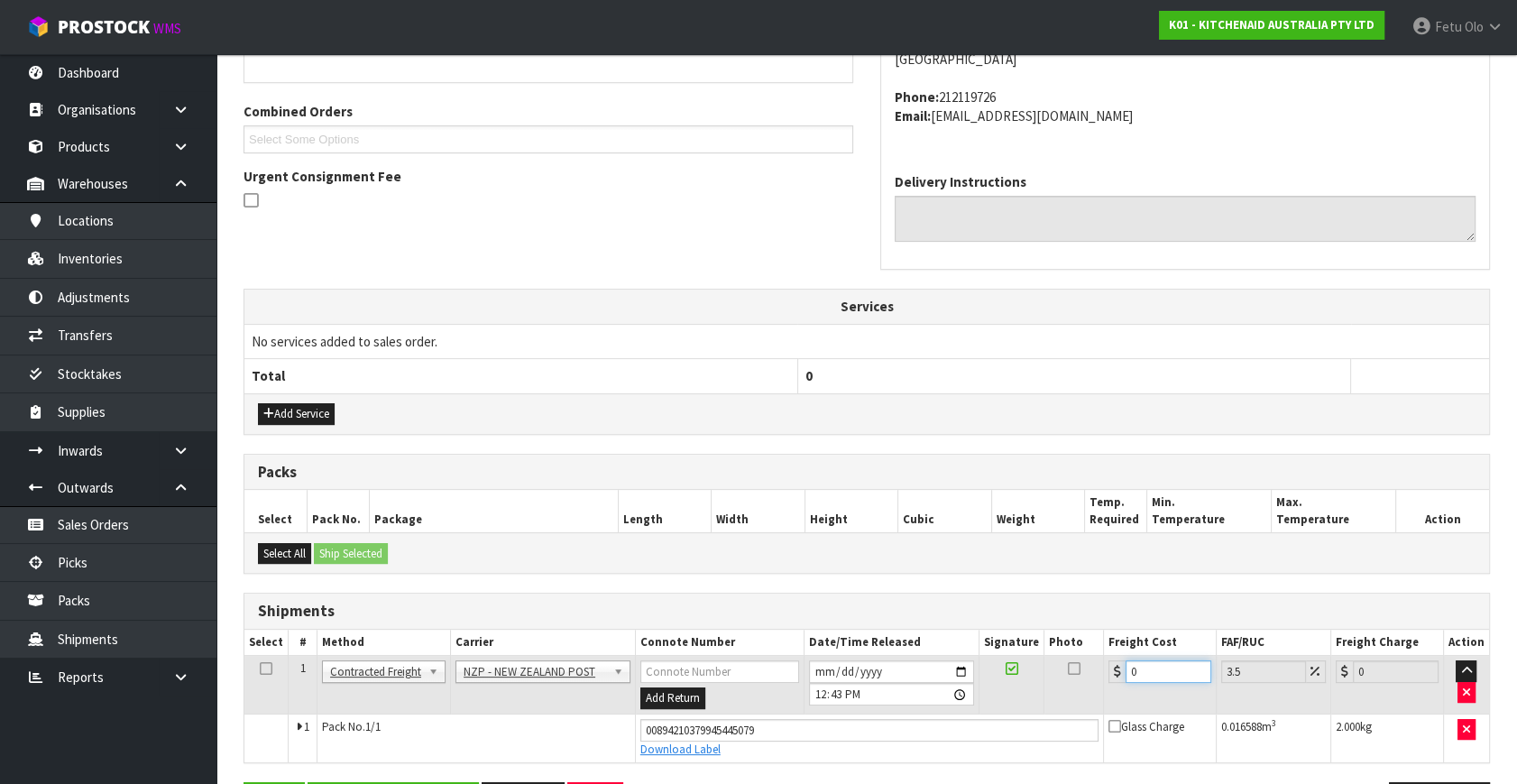
drag, startPoint x: 1155, startPoint y: 673, endPoint x: 811, endPoint y: 711, distance: 346.1
click at [811, 711] on tbody "1 Client Local Pickup Customer Local Pickup Company Freight Contracted Freight …" at bounding box center [867, 708] width 1245 height 107
type input "1"
type input "1.03"
type input "11"
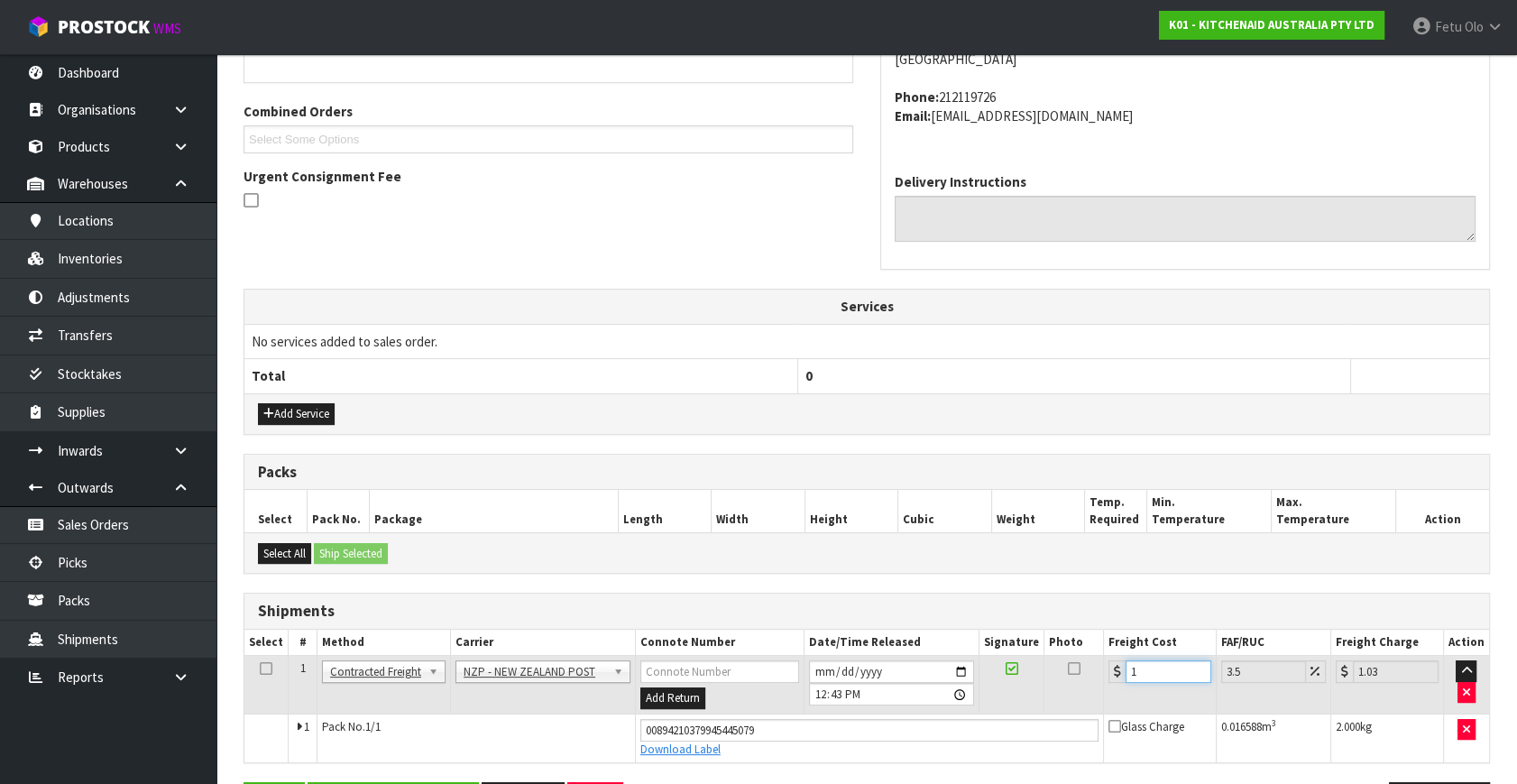
type input "11.38"
type input "11.6"
type input "12.01"
type input "11.61"
type input "12.02"
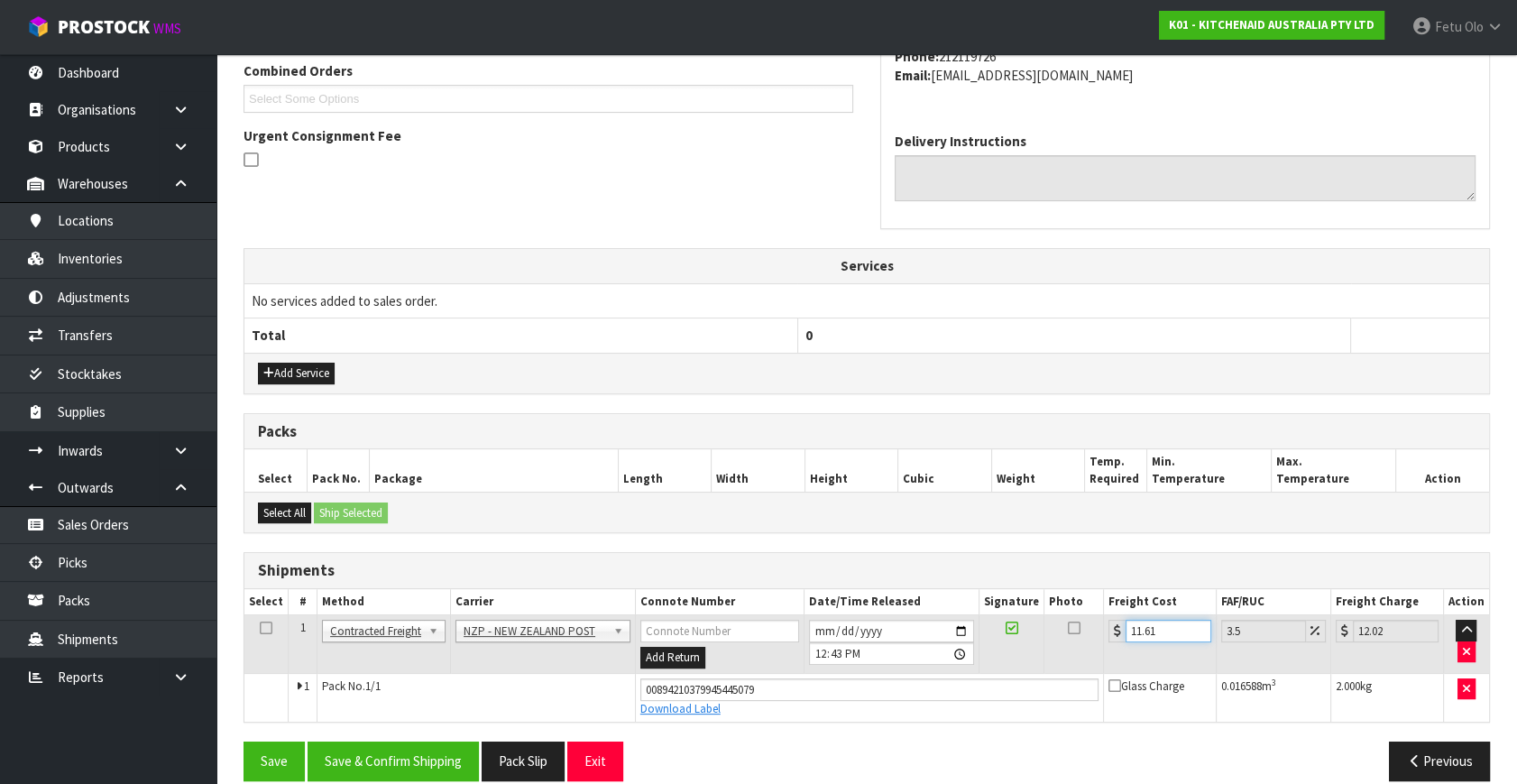
scroll to position [493, 0]
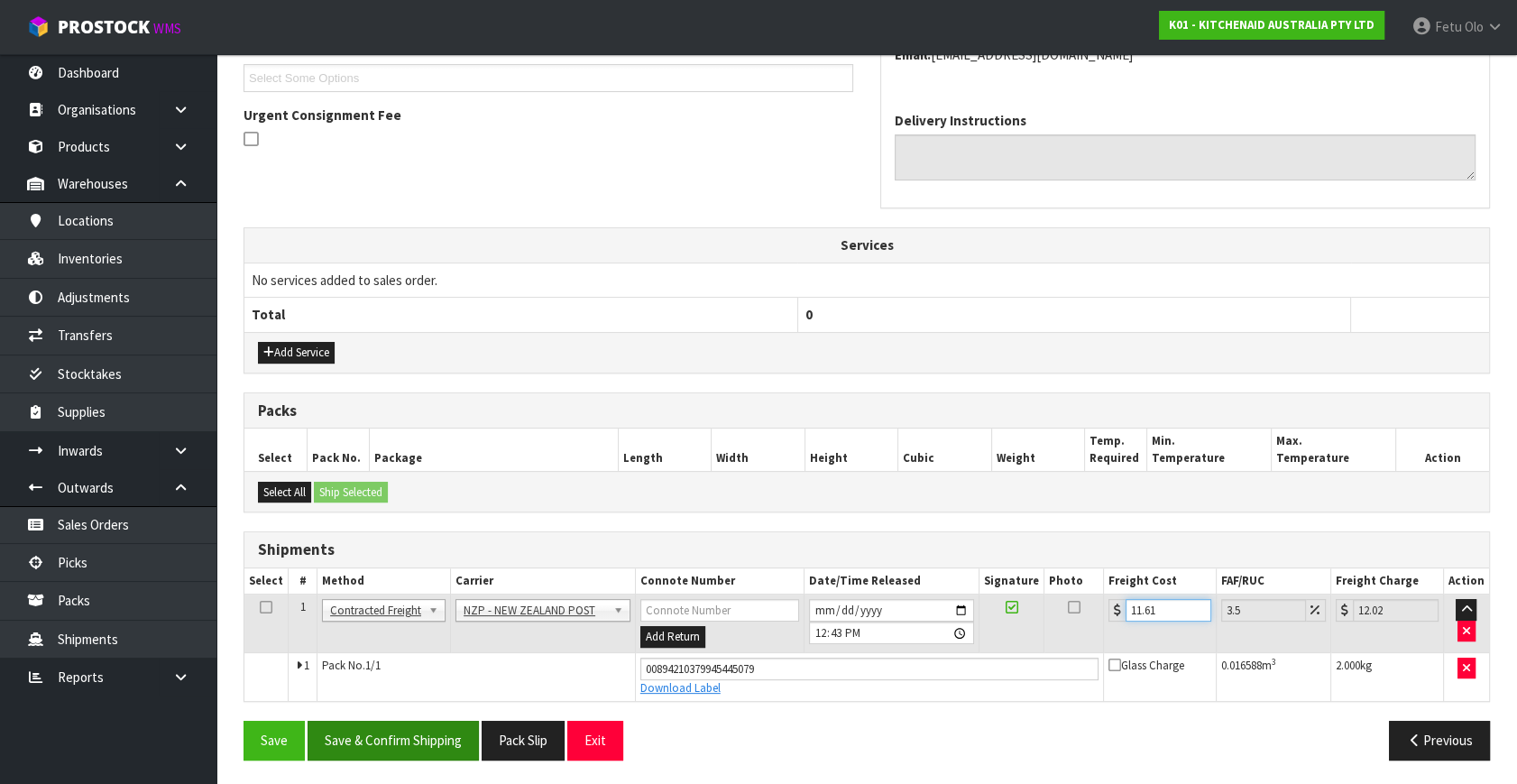
type input "11.61"
click at [387, 734] on button "Save & Confirm Shipping" at bounding box center [393, 740] width 171 height 39
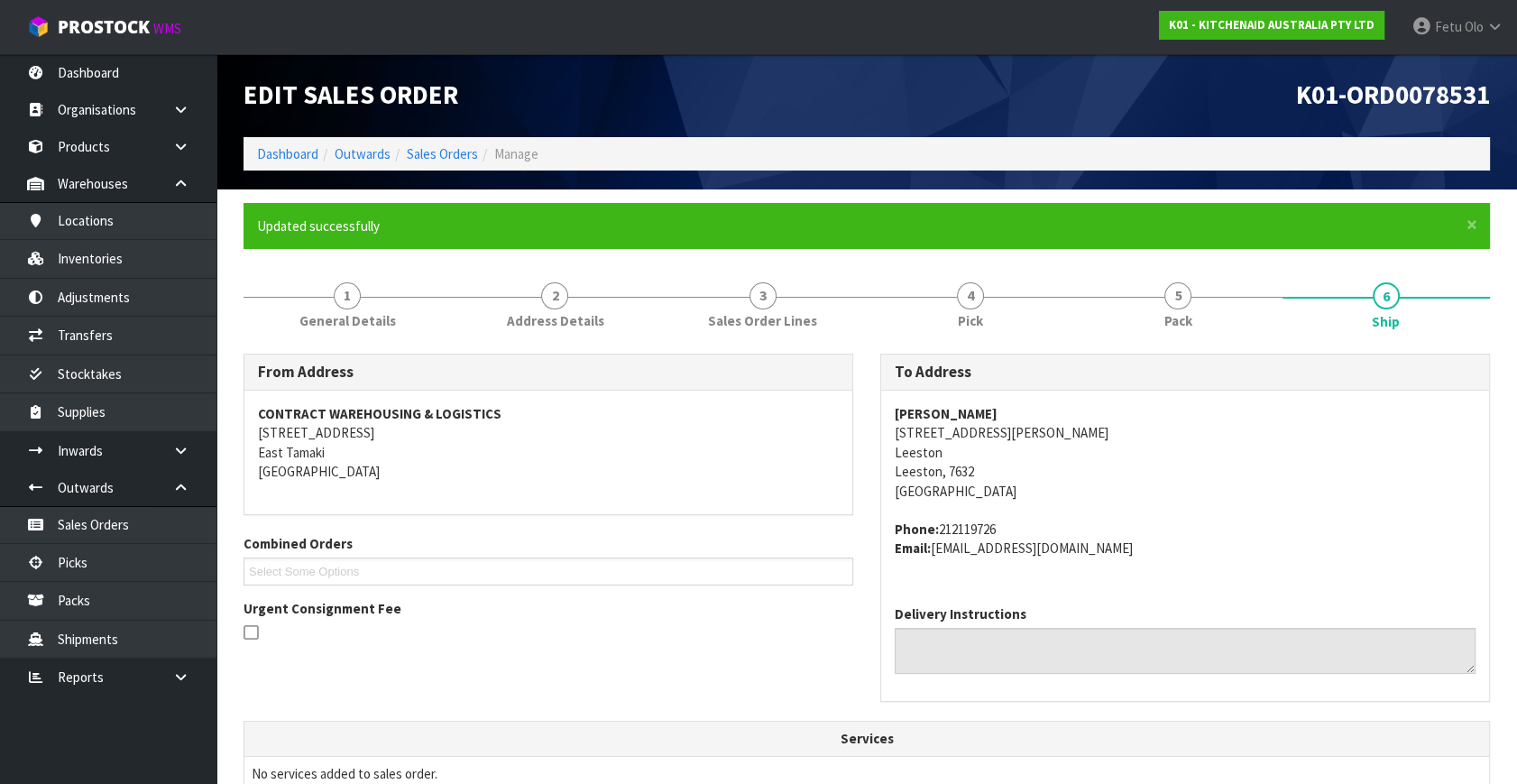
scroll to position [444, 0]
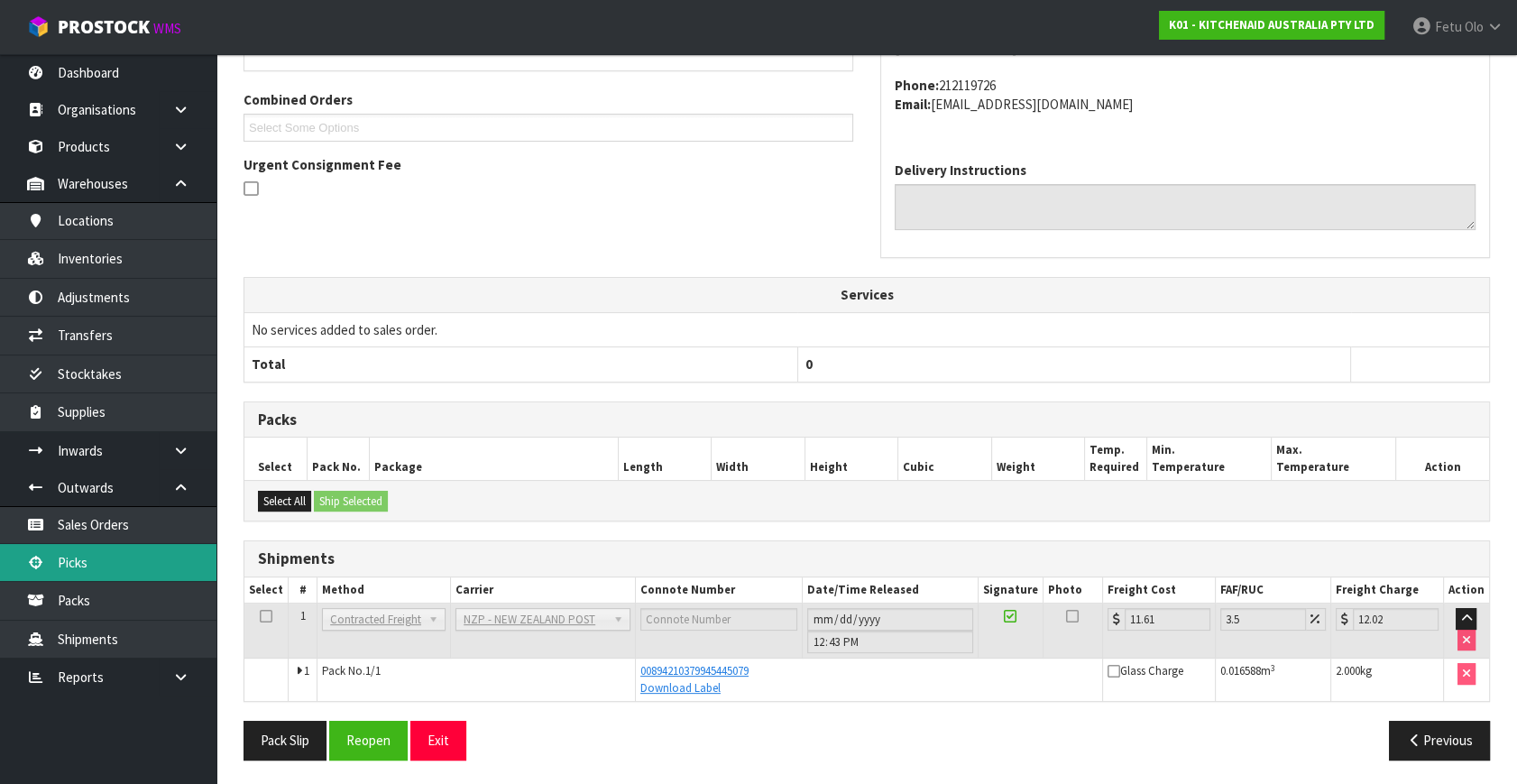
click at [125, 570] on link "Picks" at bounding box center [108, 562] width 216 height 37
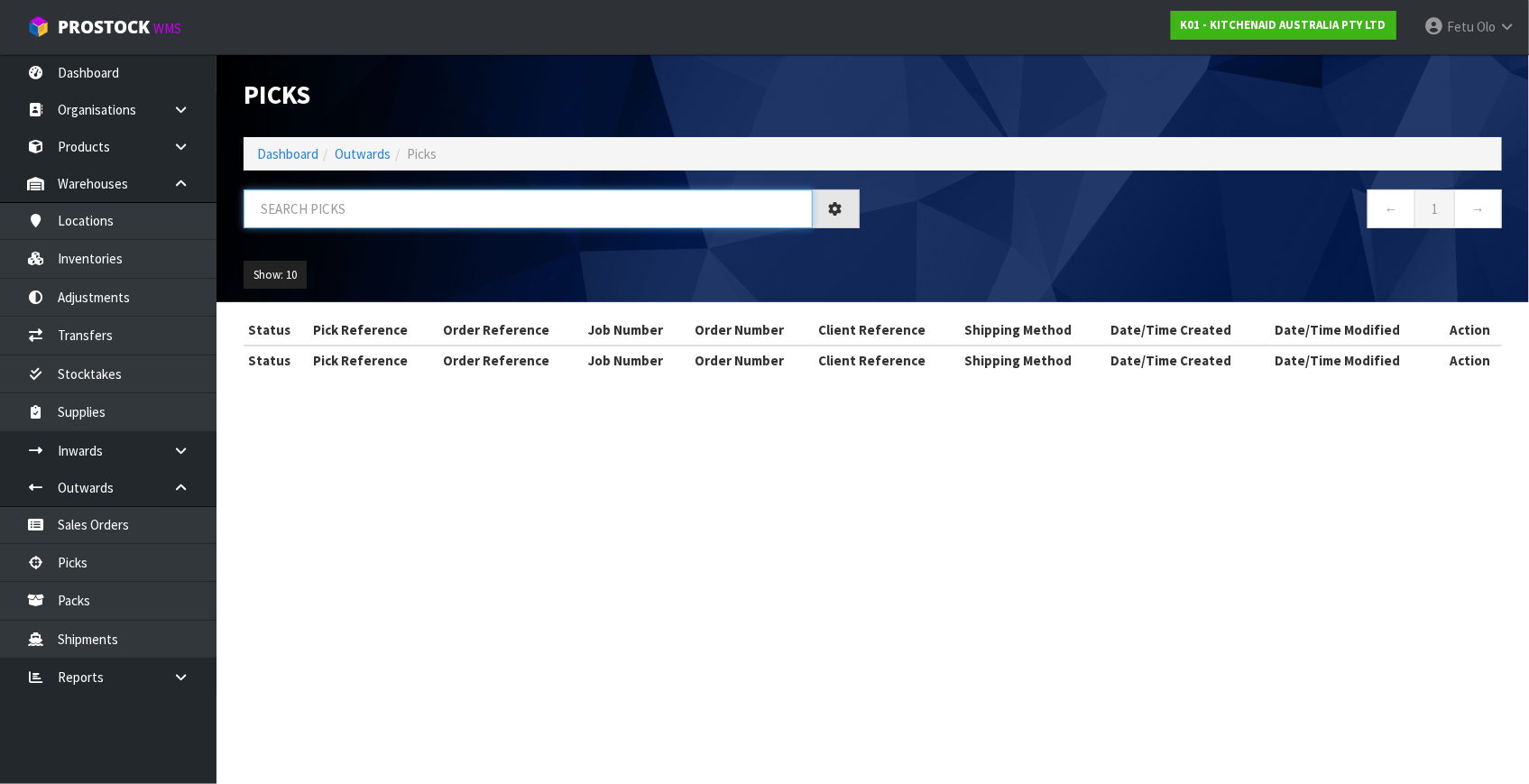
click at [450, 213] on input "text" at bounding box center [528, 209] width 569 height 39
type input "78499"
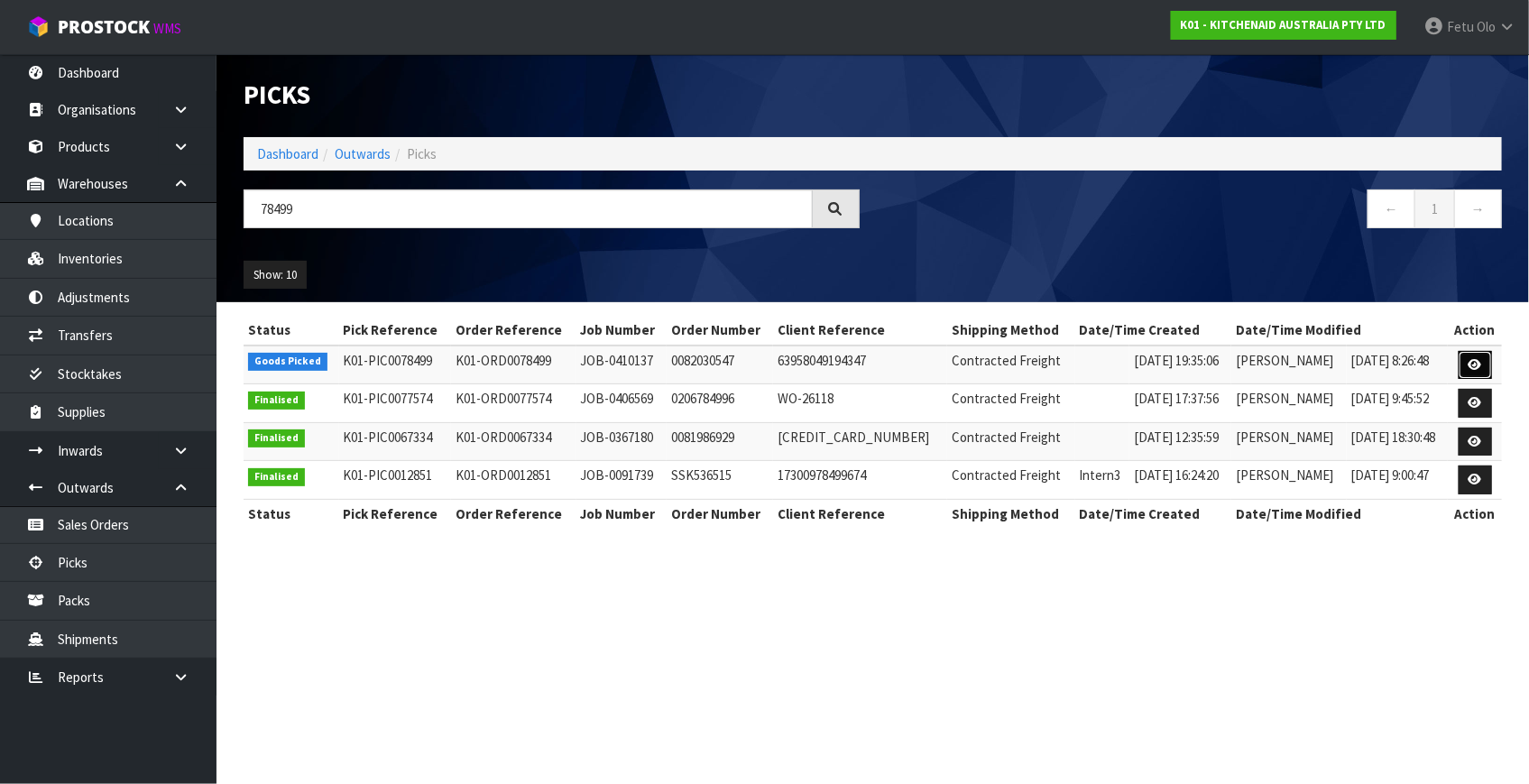
click at [1462, 365] on link at bounding box center [1475, 366] width 34 height 29
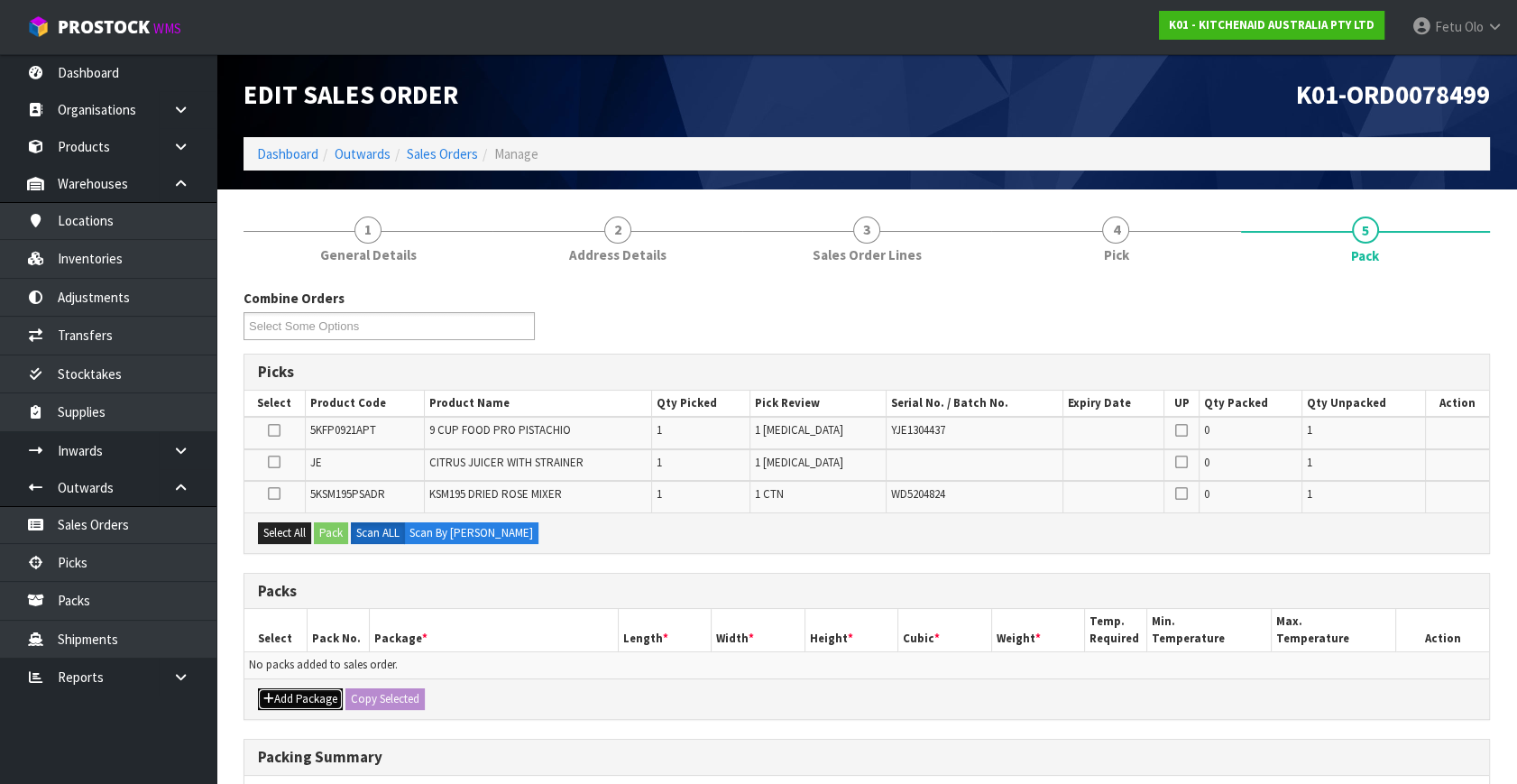
click at [282, 690] on button "Add Package" at bounding box center [300, 699] width 85 height 22
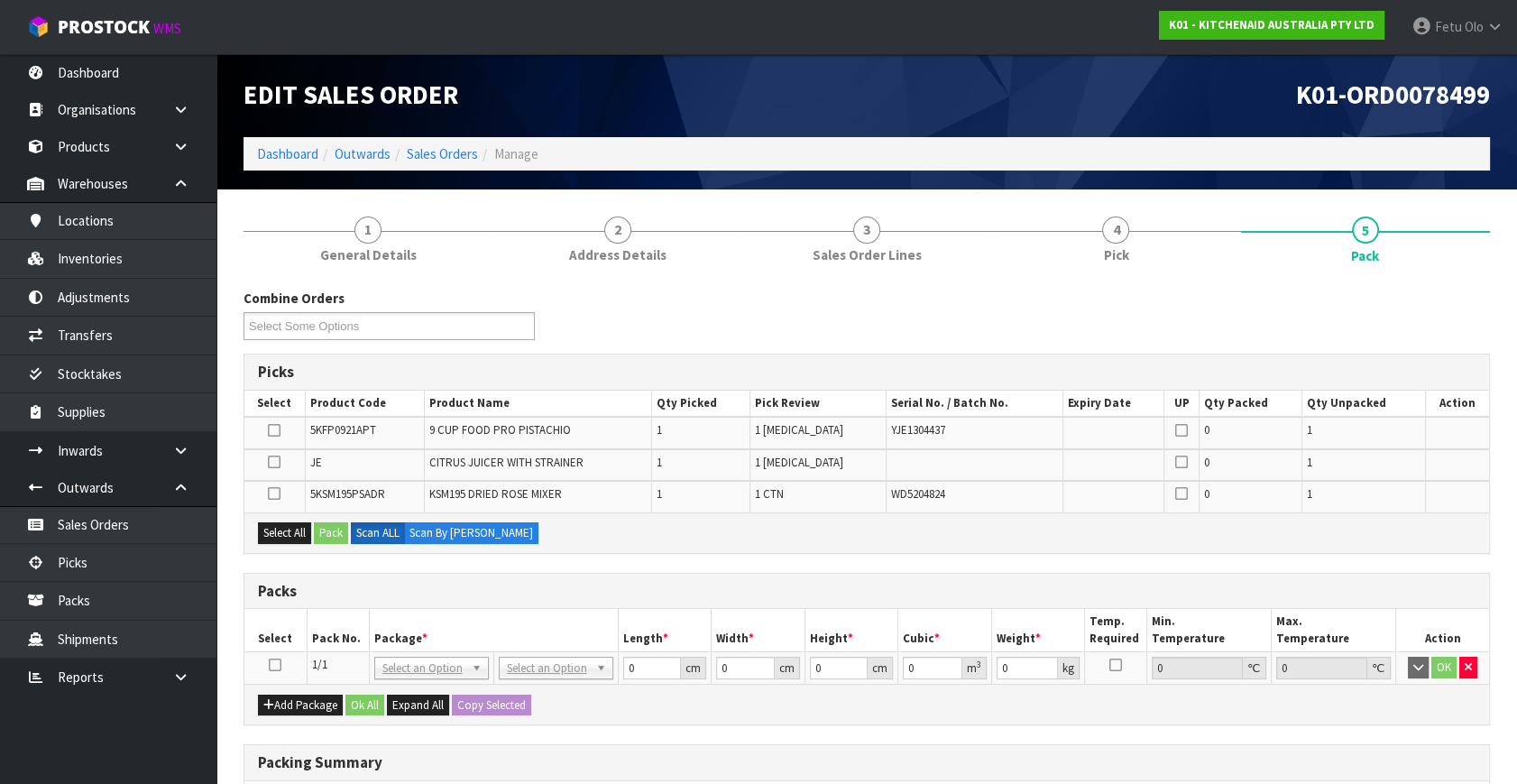
drag, startPoint x: 277, startPoint y: 660, endPoint x: 401, endPoint y: 618, distance: 130.9
click at [280, 665] on icon at bounding box center [275, 665] width 13 height 1
click at [402, 618] on th "Package *" at bounding box center [493, 630] width 249 height 43
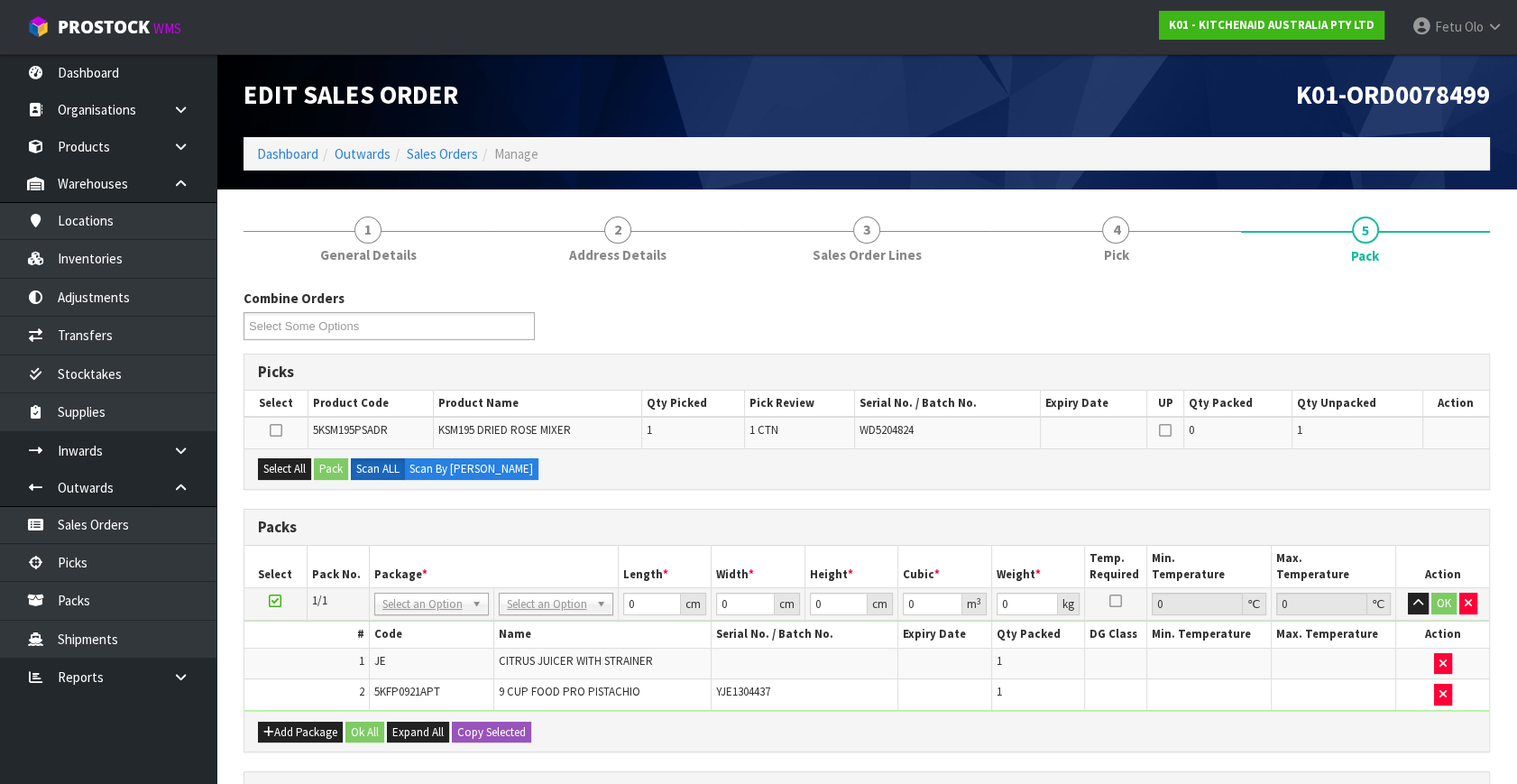
click at [271, 601] on icon at bounding box center [275, 601] width 13 height 1
click at [404, 628] on input "text" at bounding box center [431, 628] width 106 height 23
type input "011"
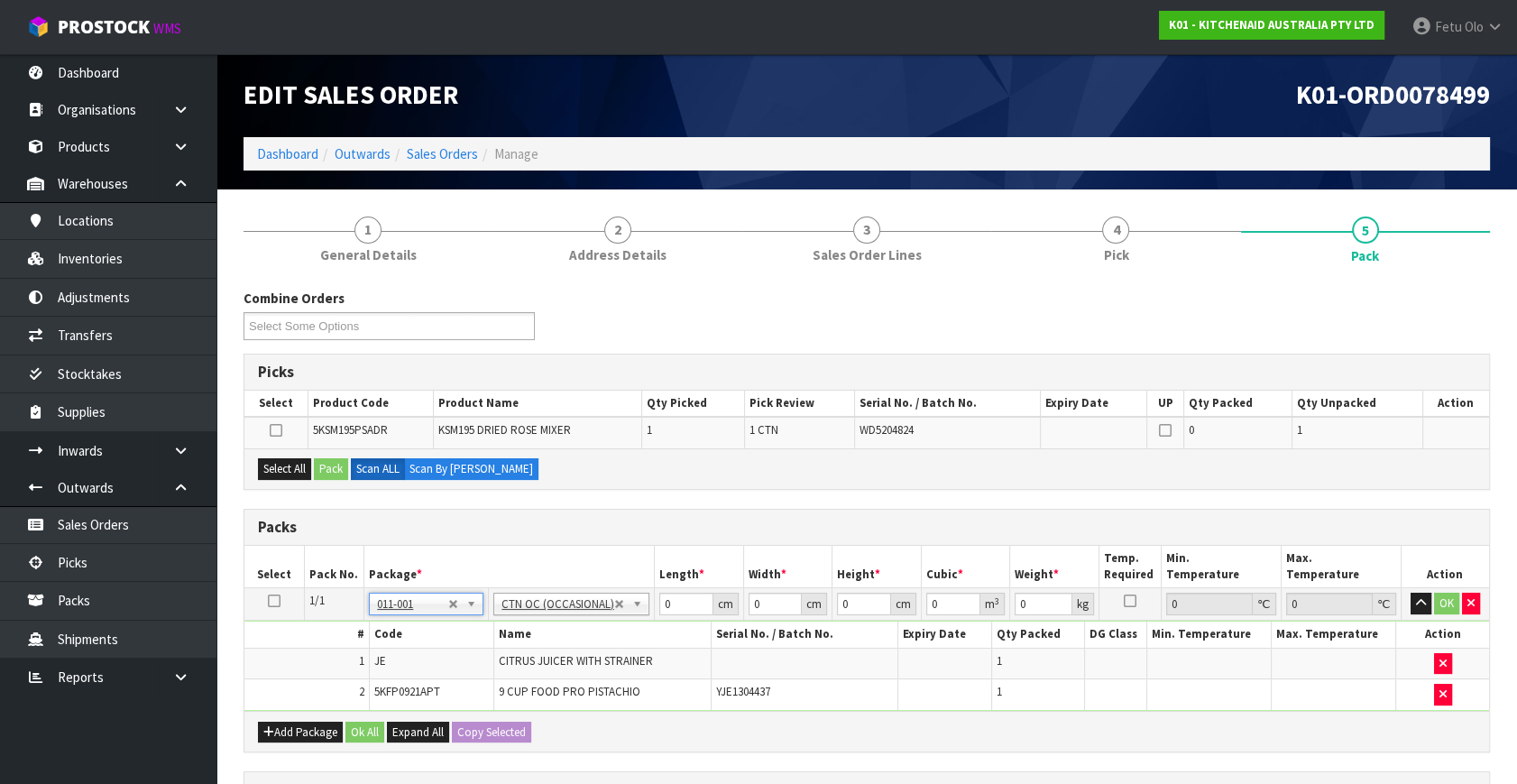
type input "4.9"
drag, startPoint x: 679, startPoint y: 603, endPoint x: 576, endPoint y: 650, distance: 113.2
click at [576, 650] on tbody "1/1 NONE 007-001 007-002 007-004 007-009 007-013 007-014 007-015 007-017 007-01…" at bounding box center [867, 649] width 1245 height 123
type input "52"
type input "34"
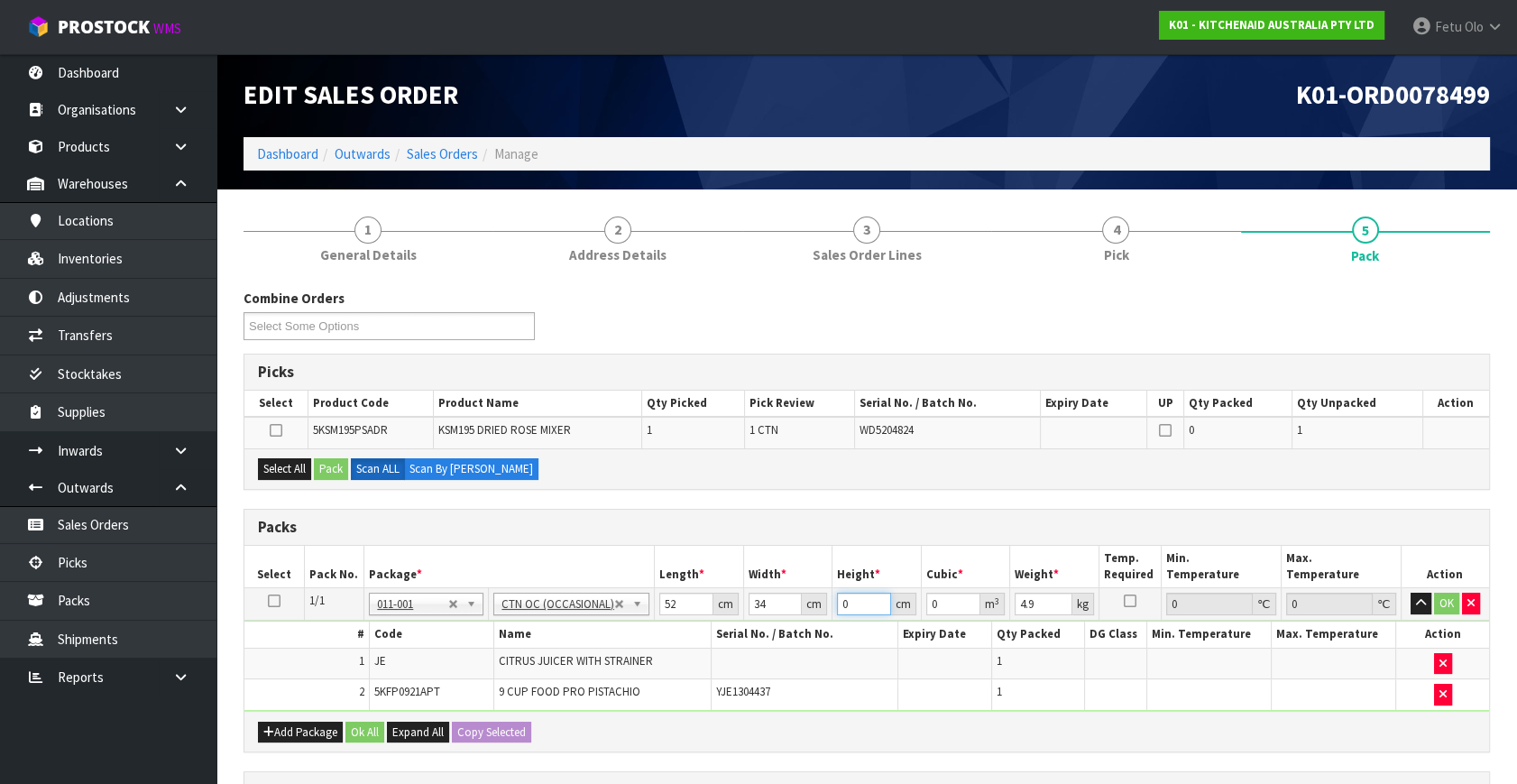
type input "3"
type input "0.005304"
type input "39"
type input "0.068952"
type input "39"
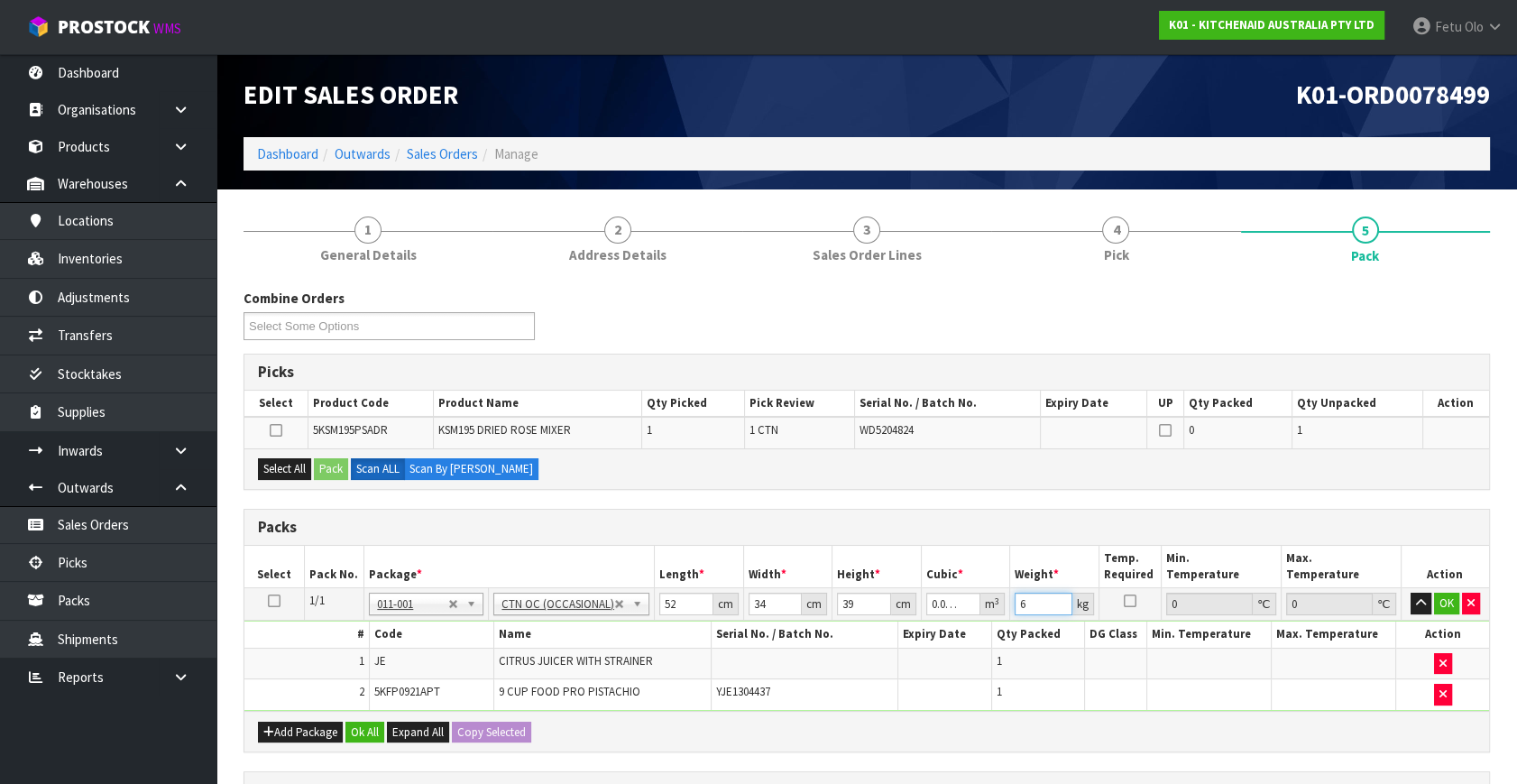
type input "6"
click button "OK" at bounding box center [1447, 603] width 26 height 22
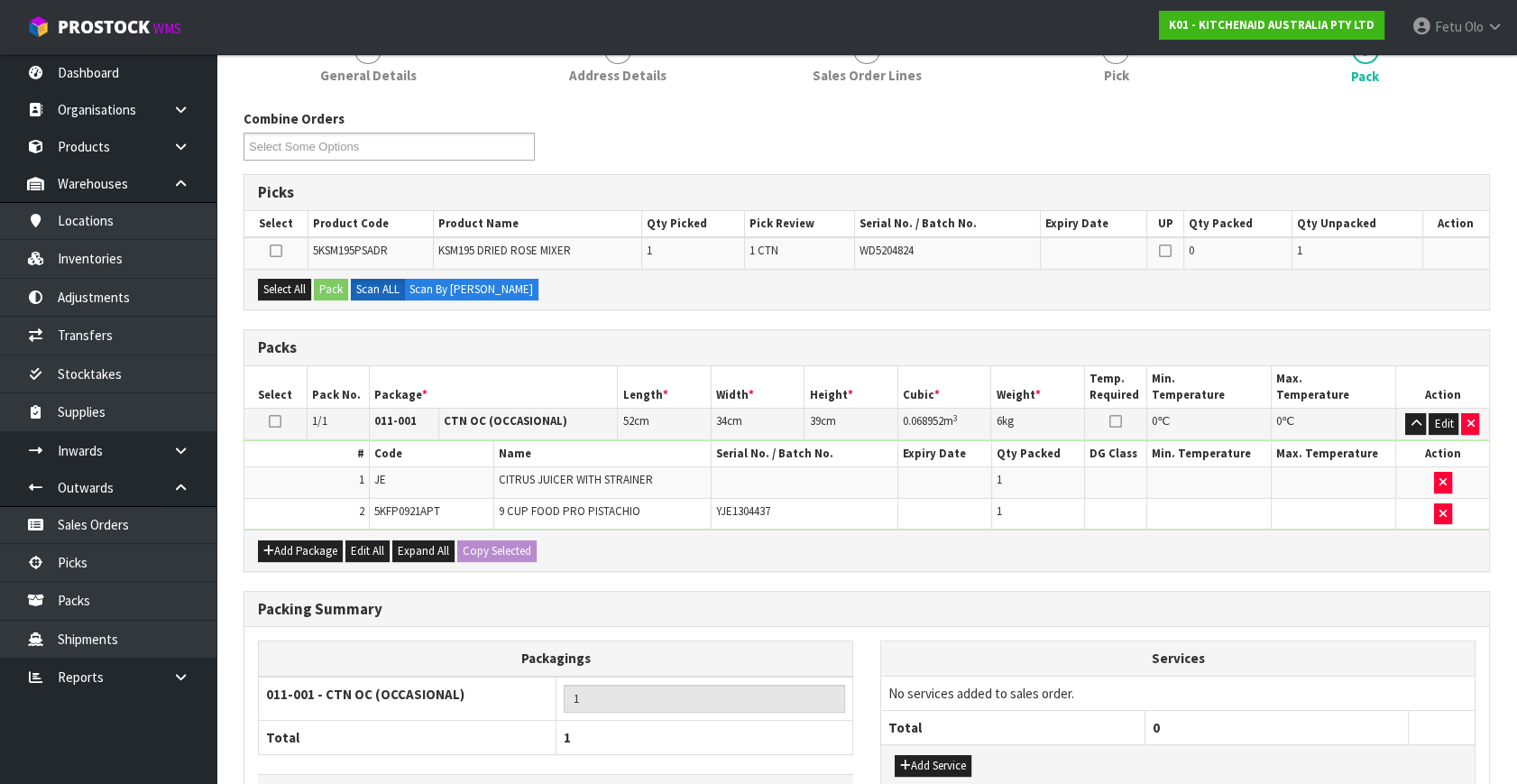
scroll to position [304, 0]
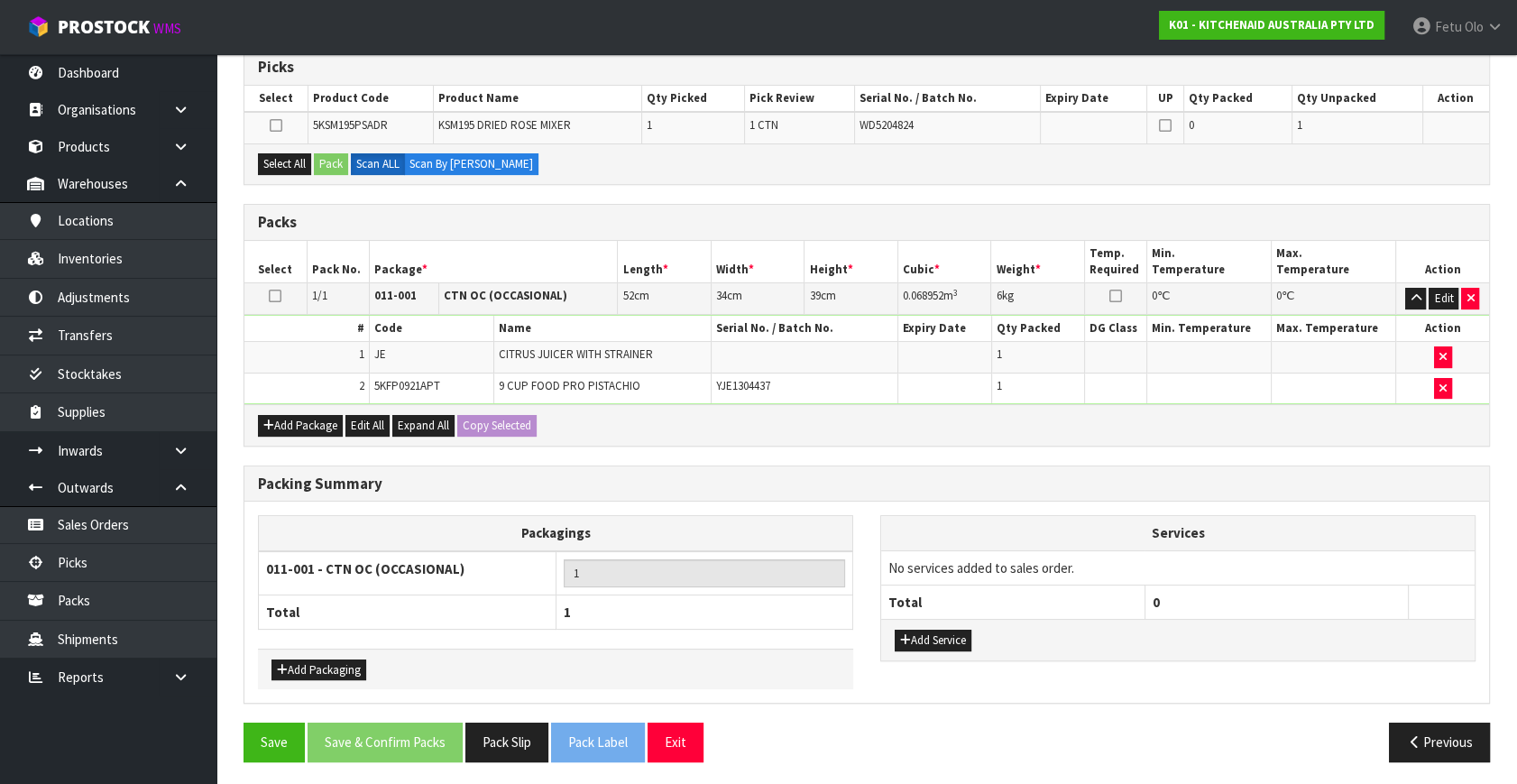
click at [697, 492] on div "Packing Summary" at bounding box center [867, 485] width 1245 height 36
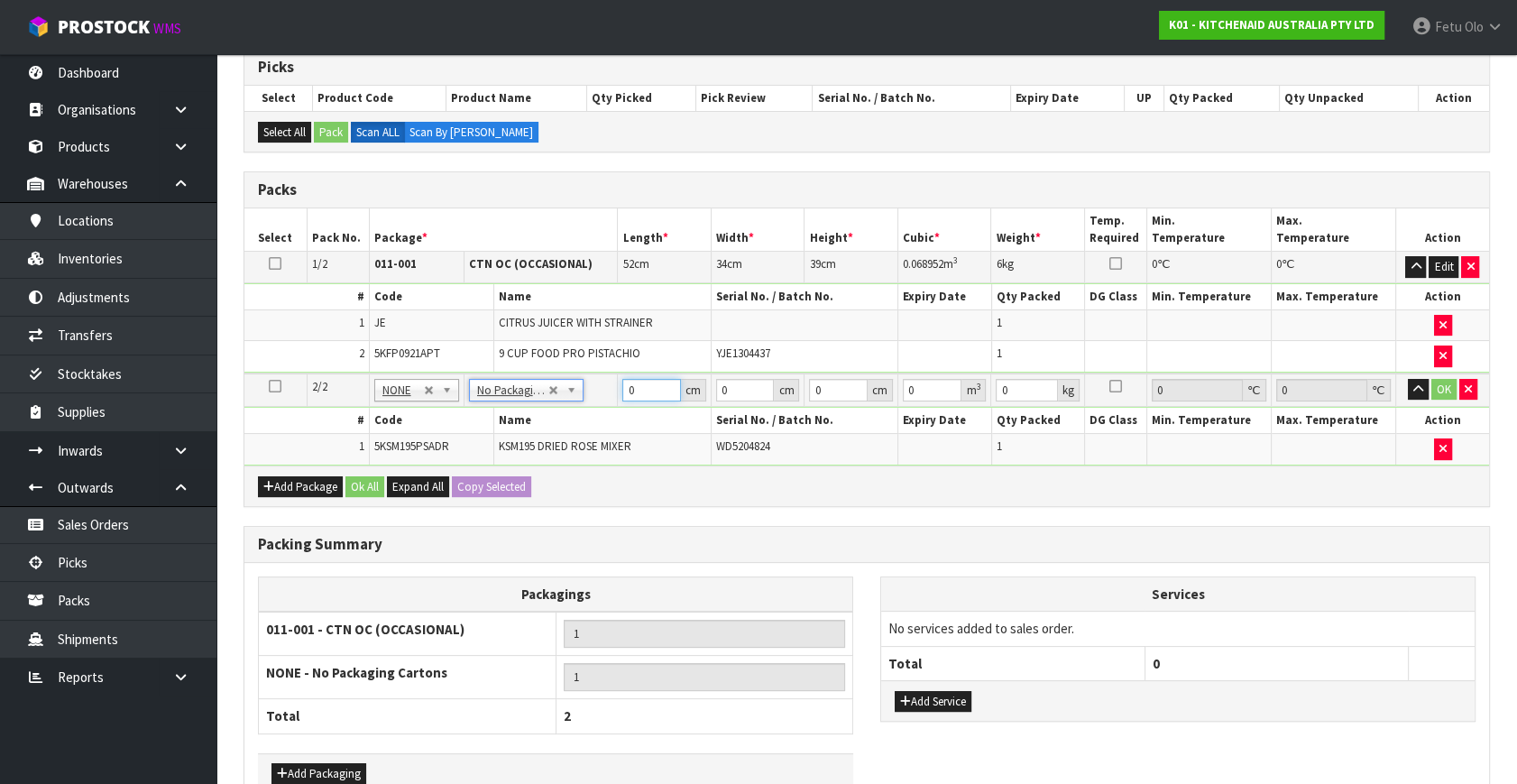
click at [521, 437] on tbody "2/2 NONE 007-001 007-002 007-004 007-009 007-013 007-014 007-015 007-017 007-01…" at bounding box center [867, 419] width 1245 height 92
type input "42"
type input "29"
type input "4"
type input "0.004872"
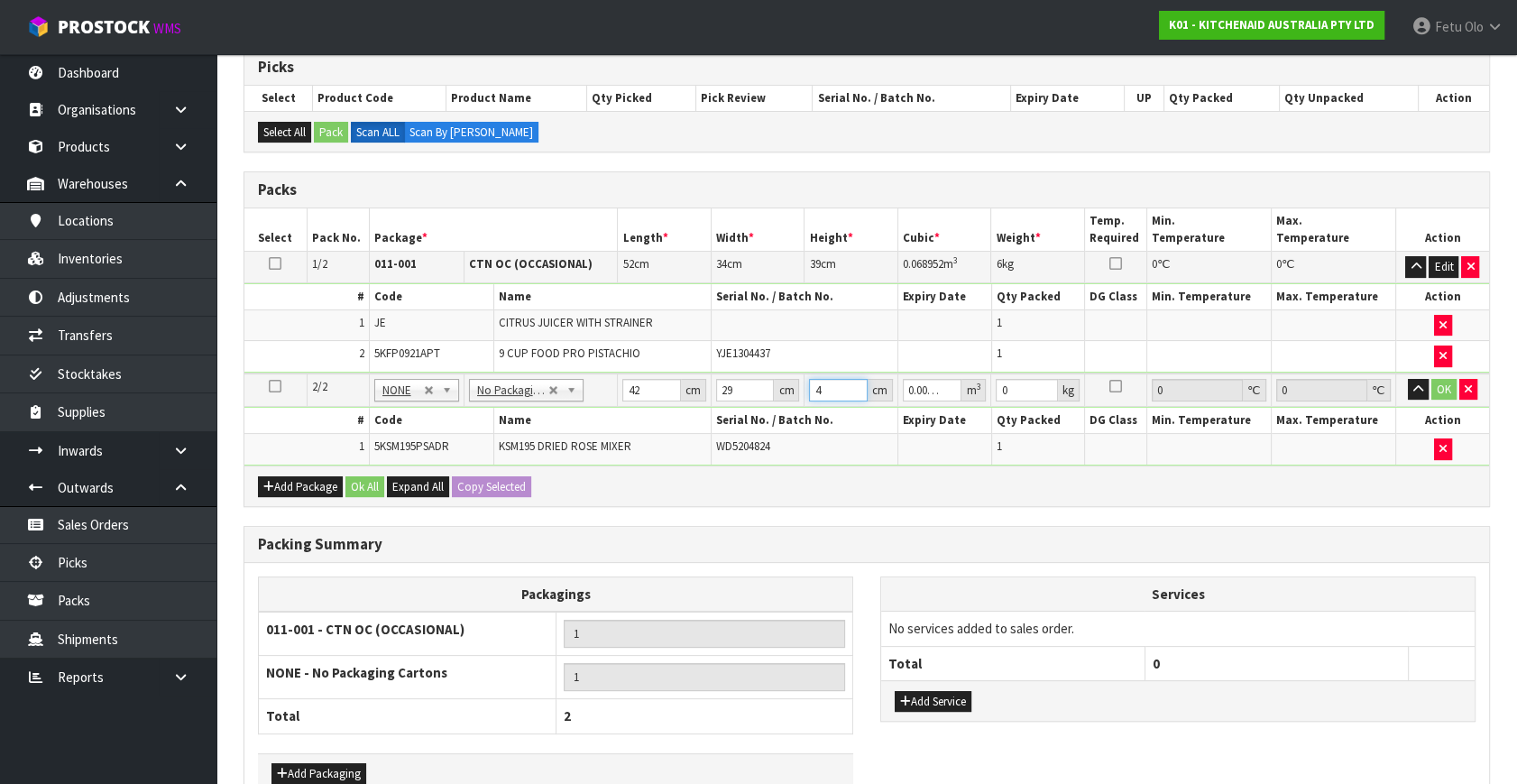
type input "43"
type input "0.052374"
type input "43"
type input "13"
click button "OK" at bounding box center [1444, 390] width 26 height 22
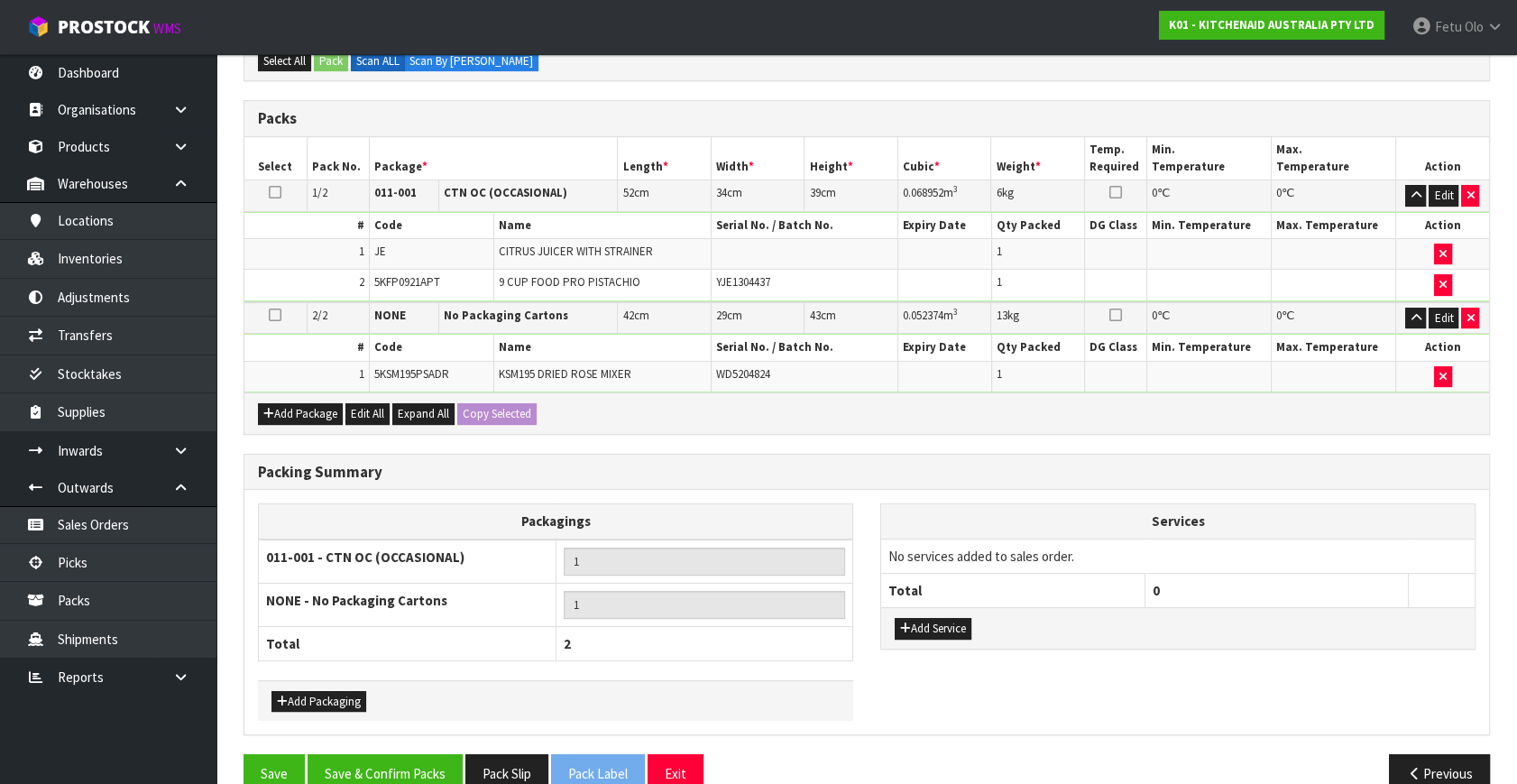
scroll to position [406, 0]
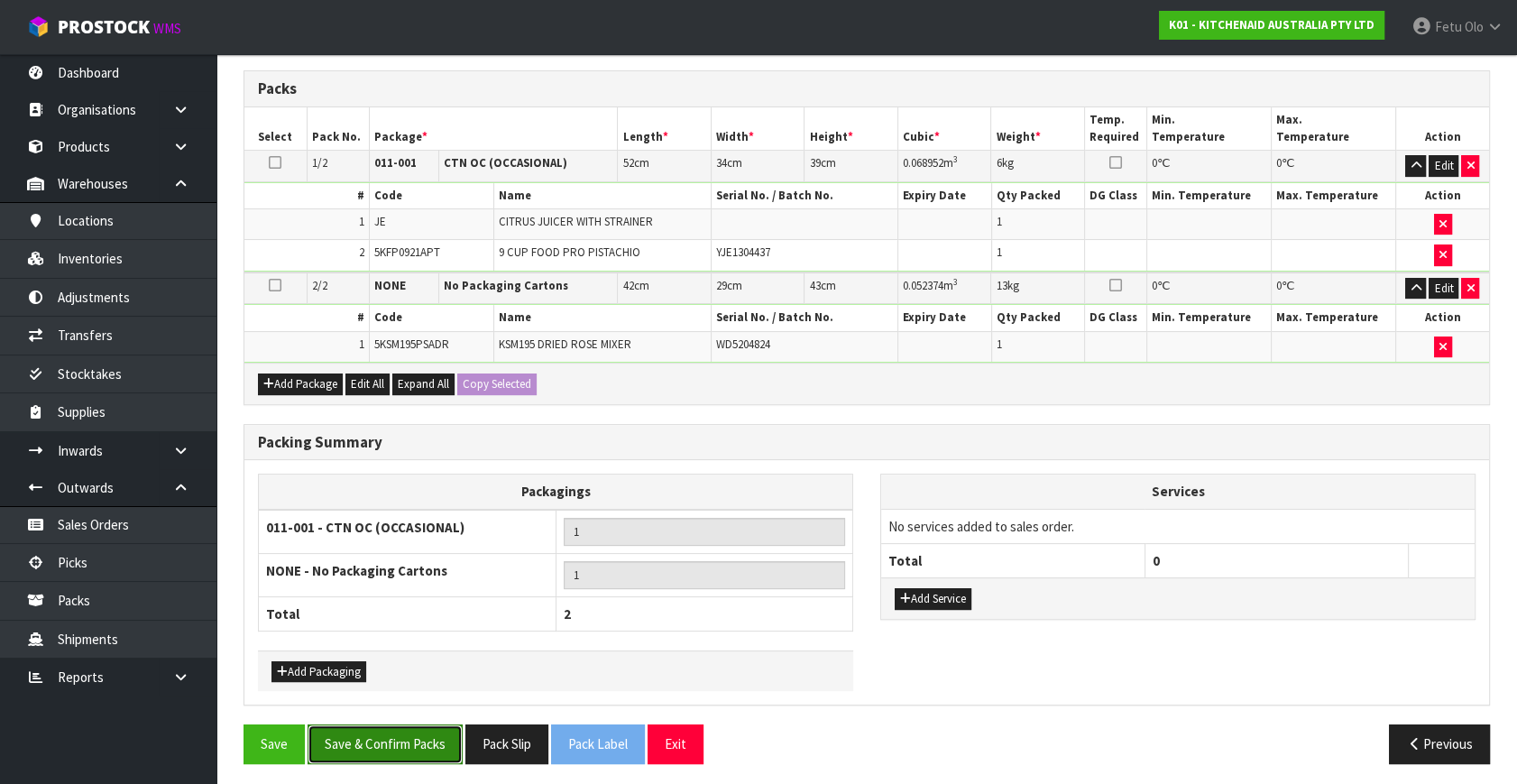
click at [393, 739] on button "Save & Confirm Packs" at bounding box center [385, 744] width 155 height 39
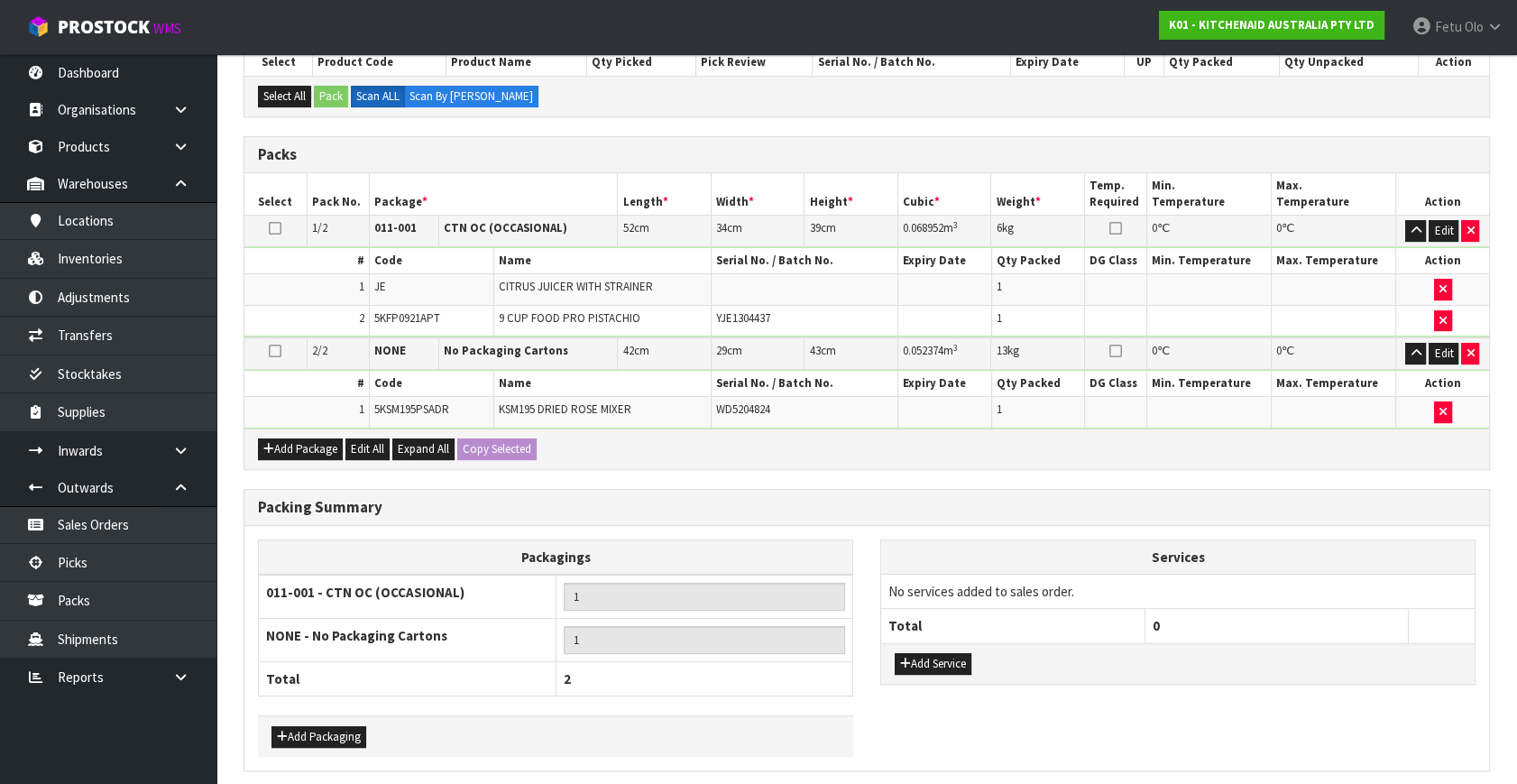
scroll to position [0, 0]
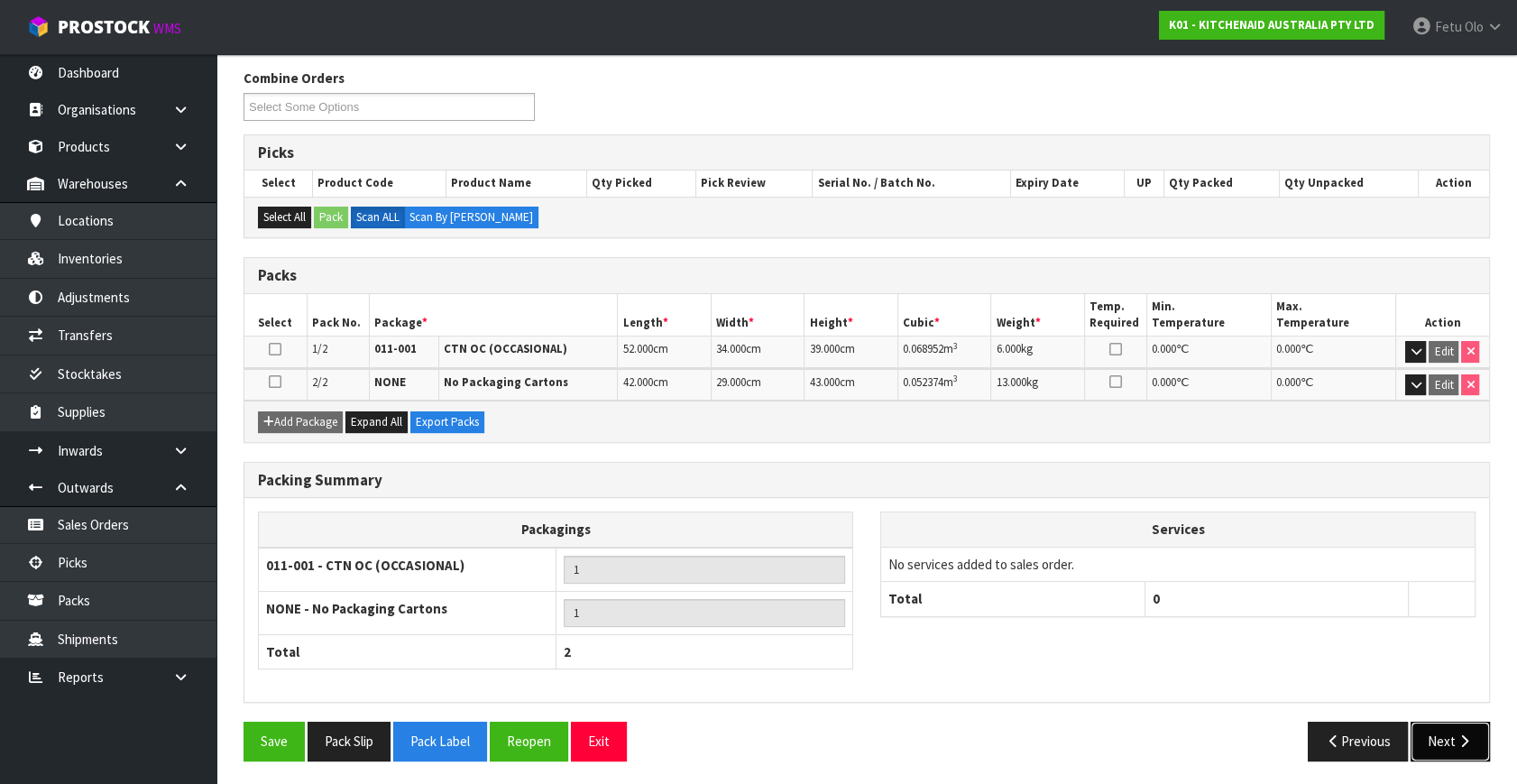
click at [1435, 737] on button "Next" at bounding box center [1450, 741] width 79 height 39
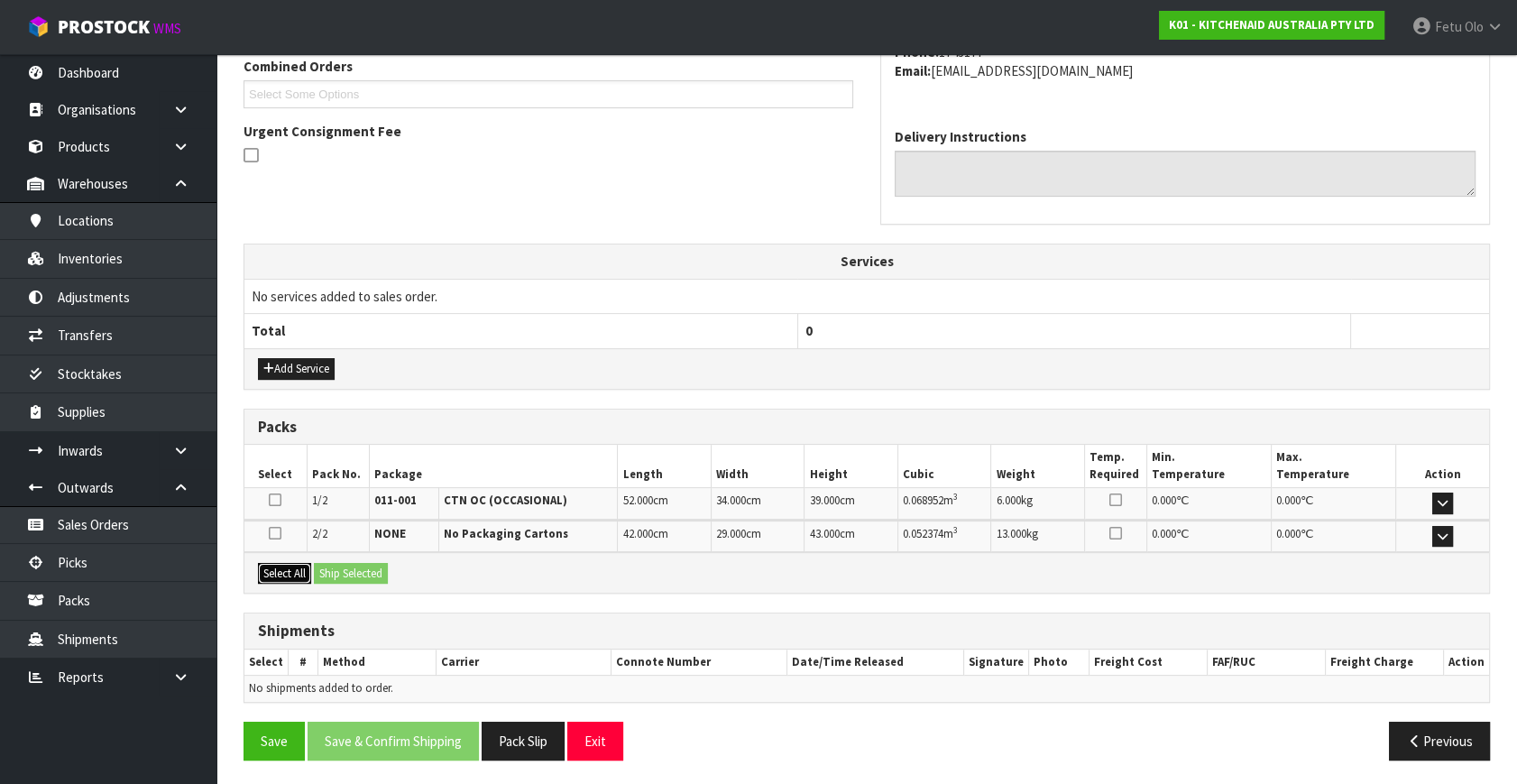
click at [299, 573] on button "Select All" at bounding box center [284, 573] width 53 height 22
click at [341, 574] on button "Ship Selected" at bounding box center [350, 573] width 74 height 22
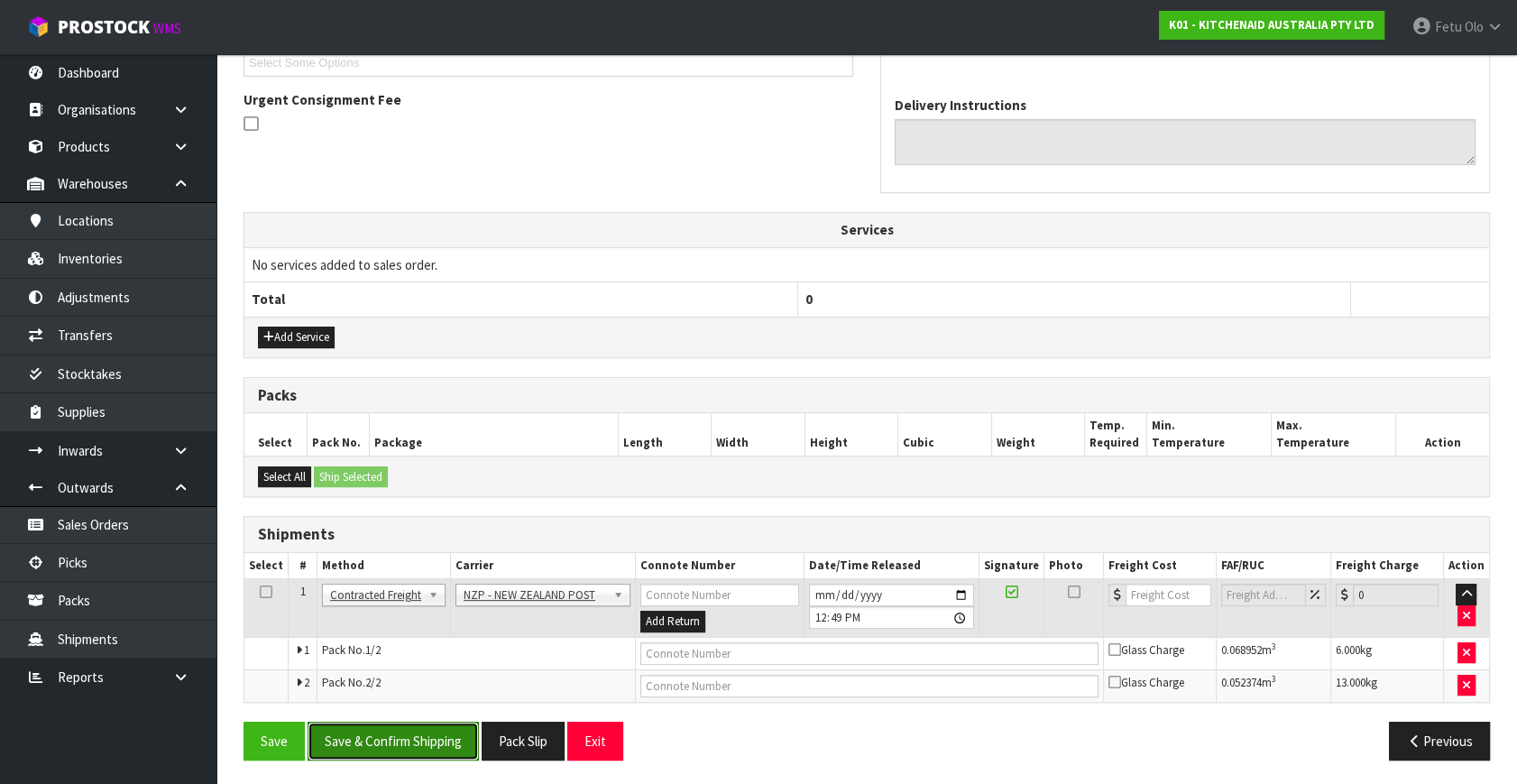
click at [421, 731] on button "Save & Confirm Shipping" at bounding box center [393, 741] width 171 height 39
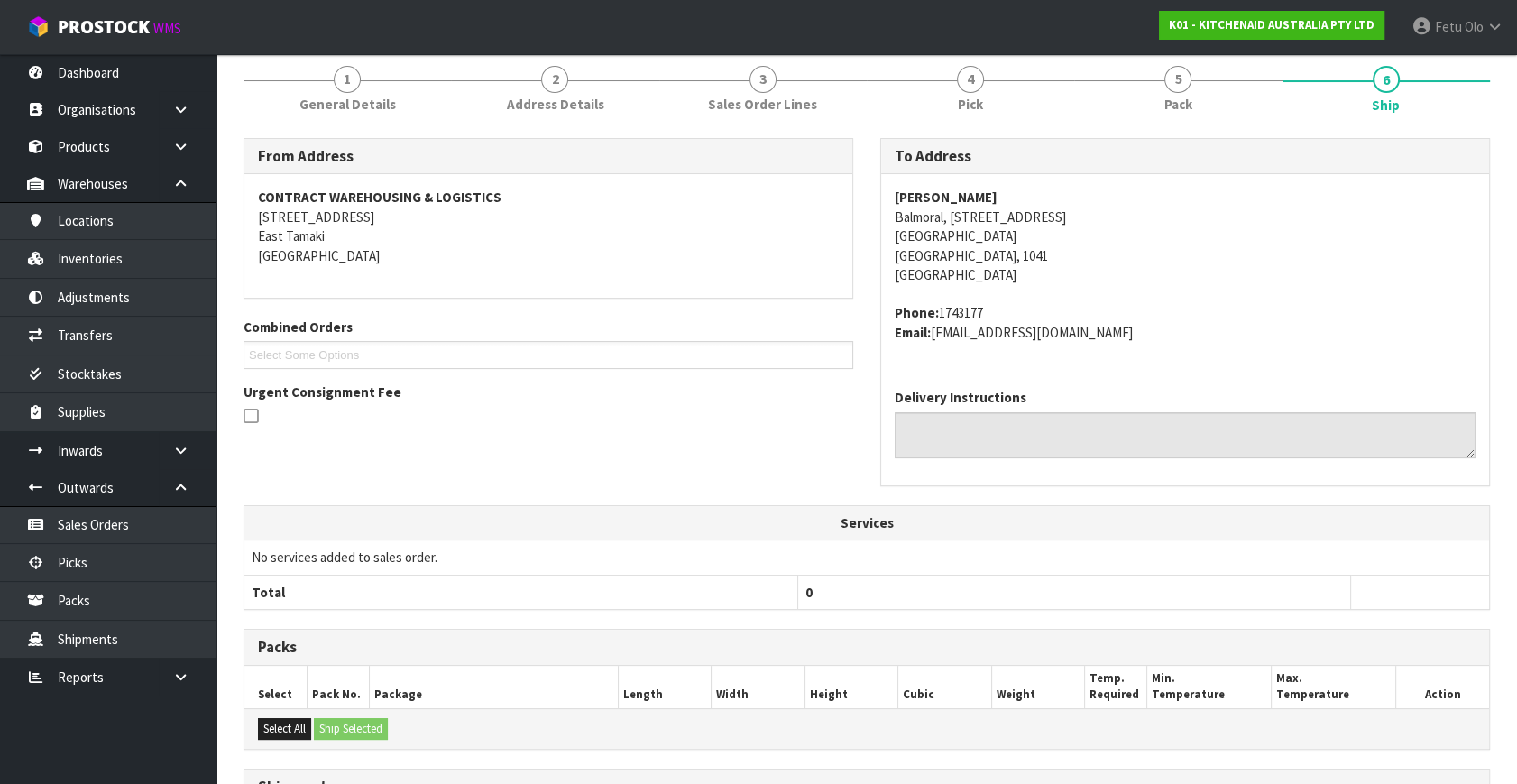
scroll to position [481, 0]
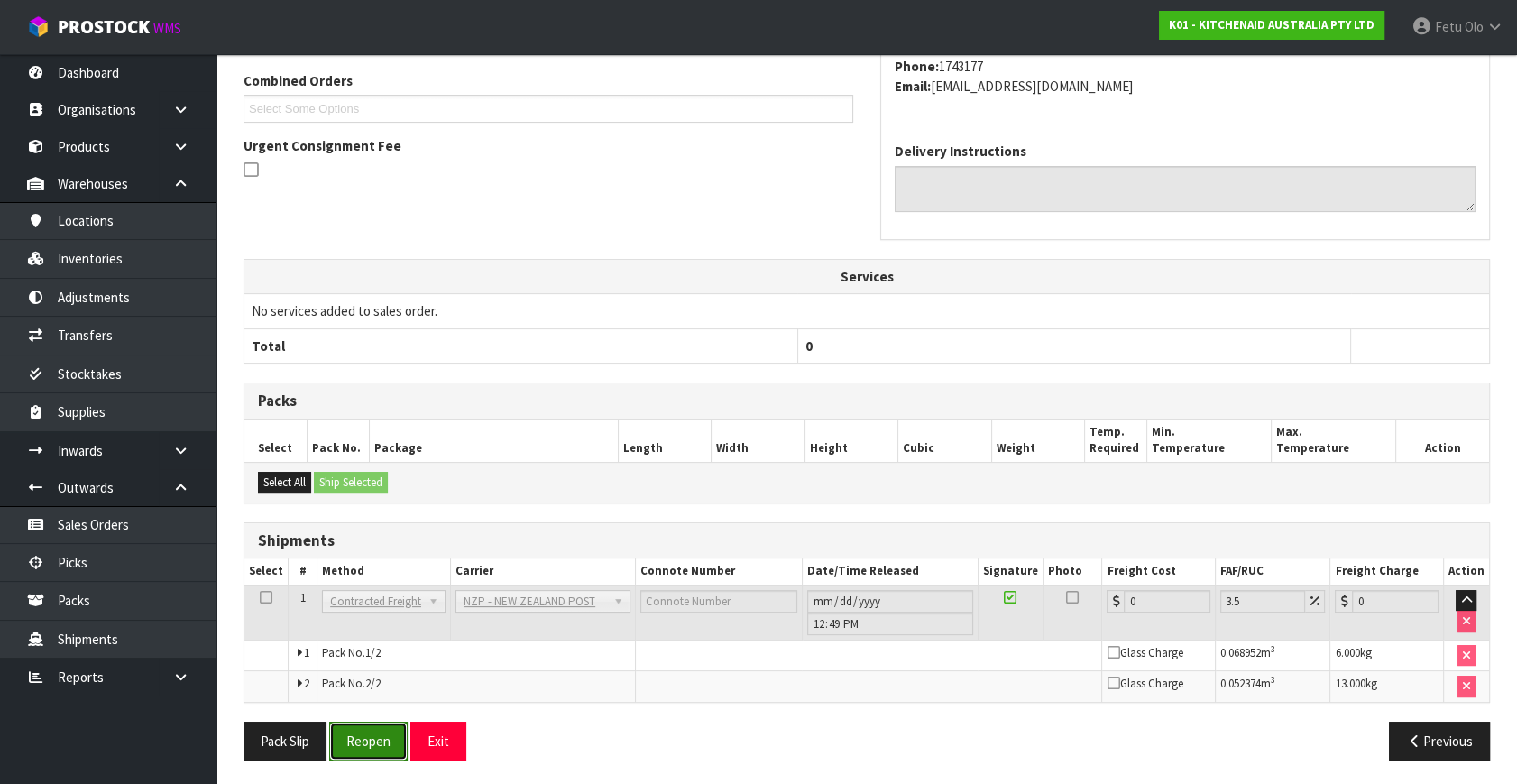
click at [395, 724] on button "Reopen" at bounding box center [368, 741] width 78 height 39
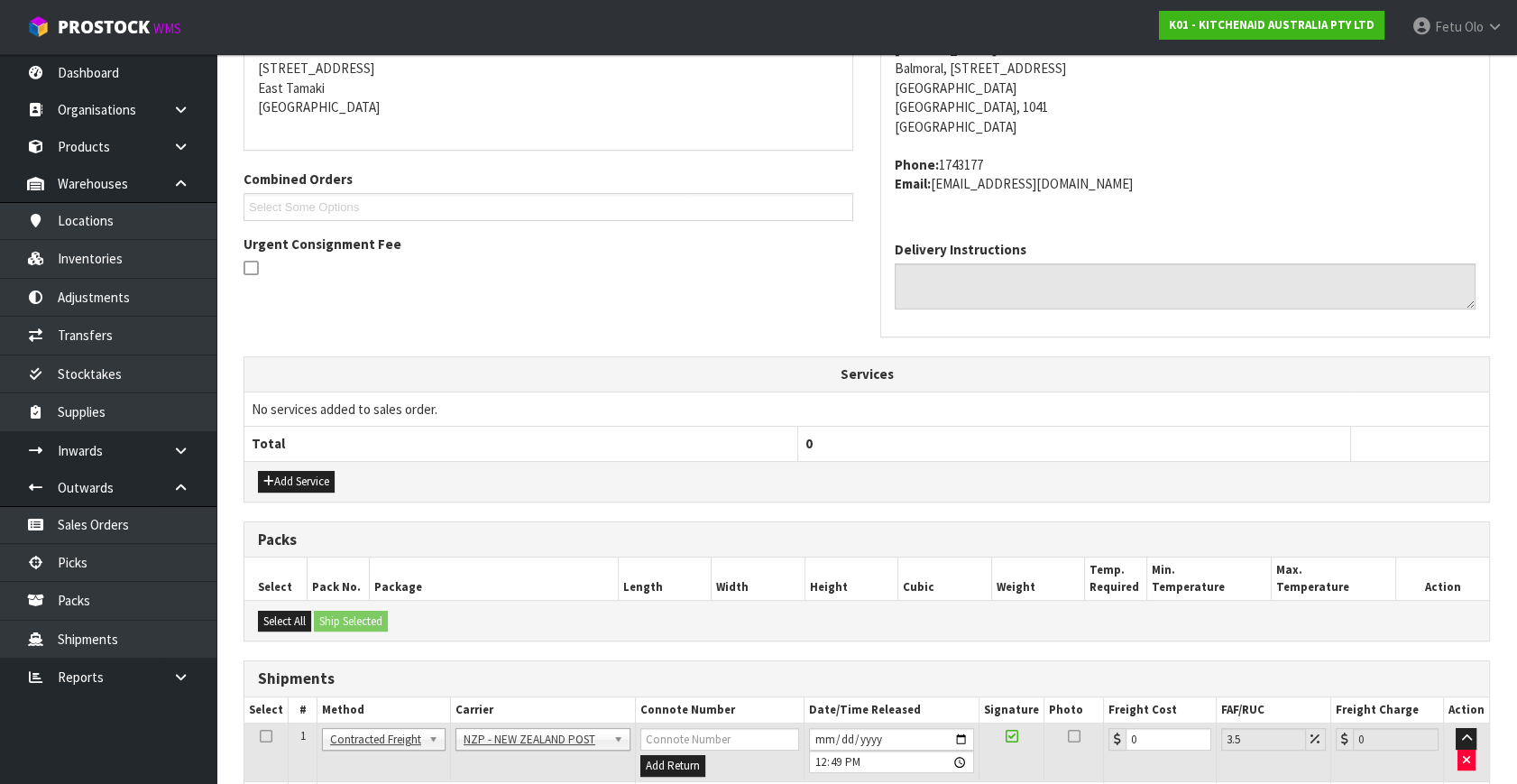
scroll to position [525, 0]
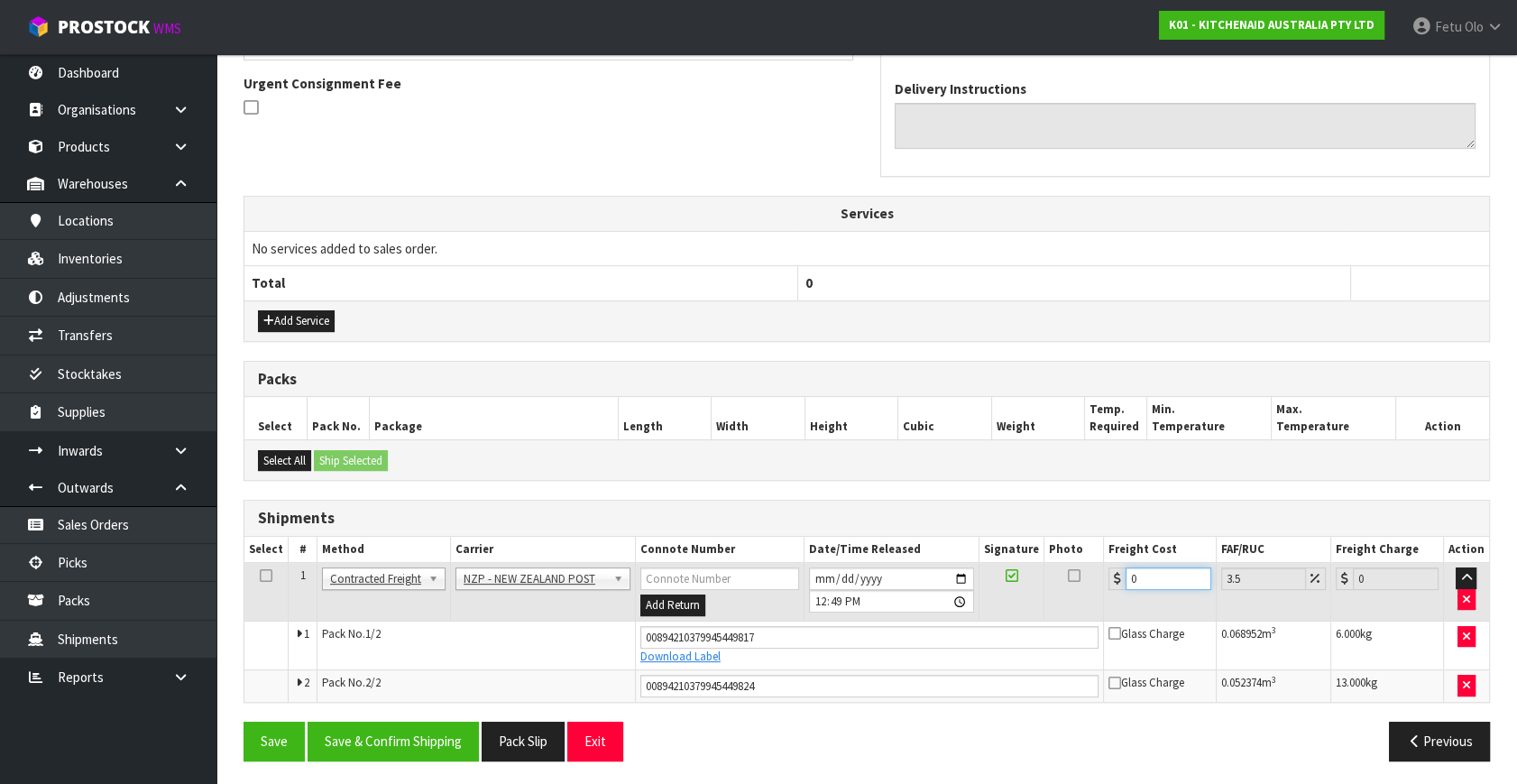
drag, startPoint x: 1164, startPoint y: 580, endPoint x: 1046, endPoint y: 599, distance: 119.5
click at [1046, 599] on tr "1 Client Local Pickup Customer Local Pickup Company Freight Contracted Freight …" at bounding box center [867, 592] width 1245 height 58
type input "8"
type input "8.28"
type input "8.6"
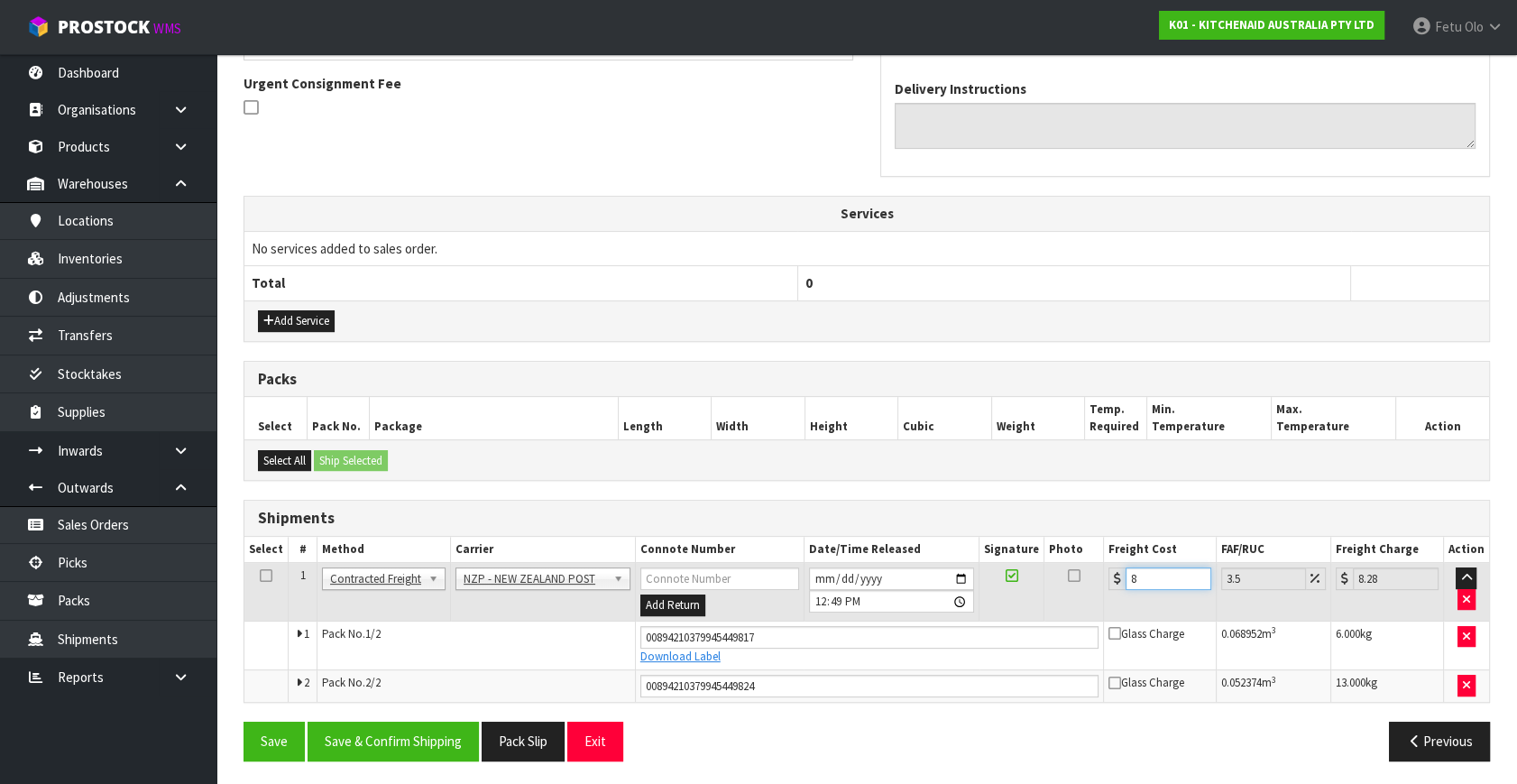
type input "8.9"
type input "8.66"
type input "8.96"
type input "8.66"
click at [458, 728] on button "Save & Confirm Shipping" at bounding box center [393, 741] width 171 height 39
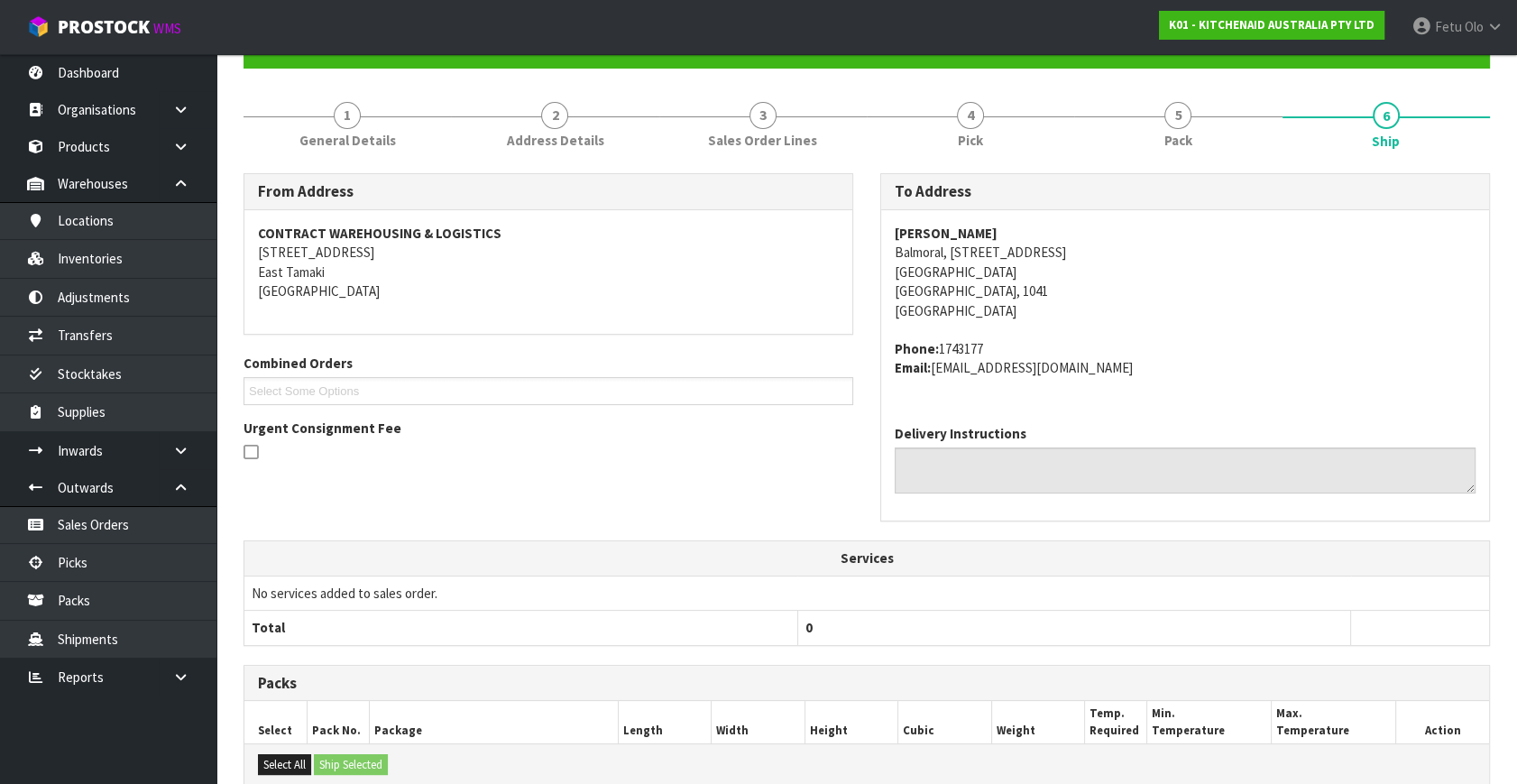
scroll to position [475, 0]
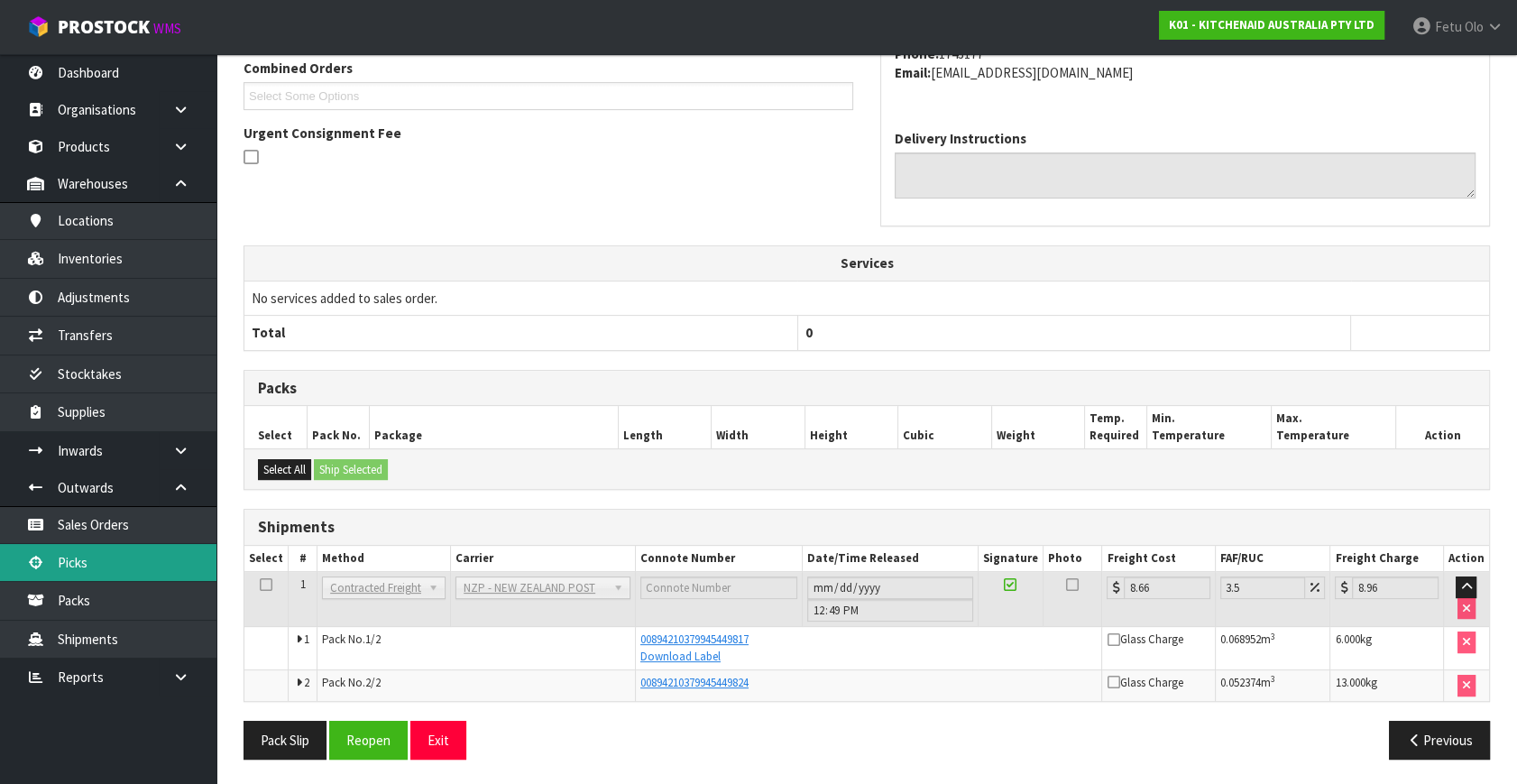
click at [85, 560] on link "Picks" at bounding box center [108, 562] width 216 height 37
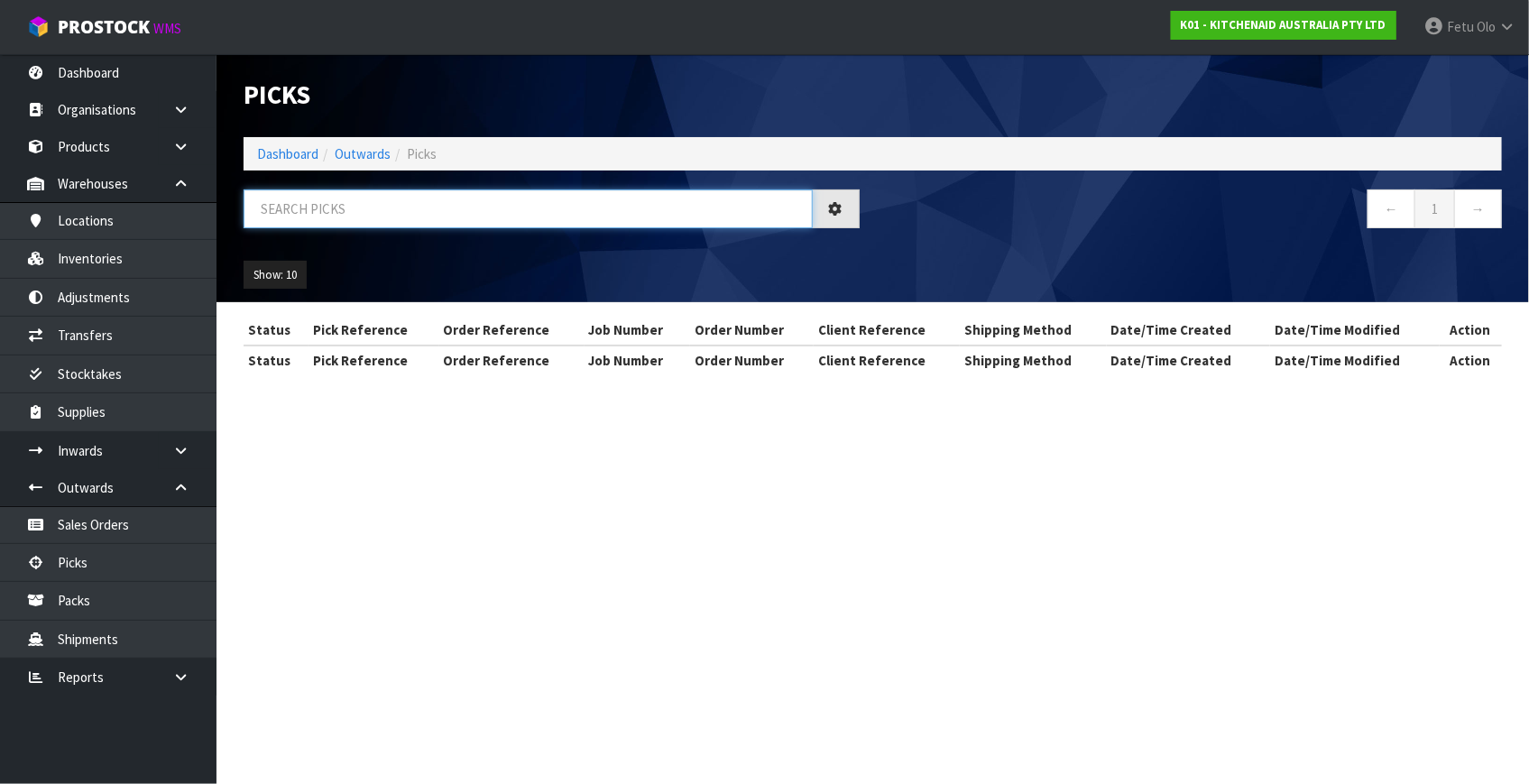
click at [468, 213] on input "text" at bounding box center [528, 209] width 569 height 39
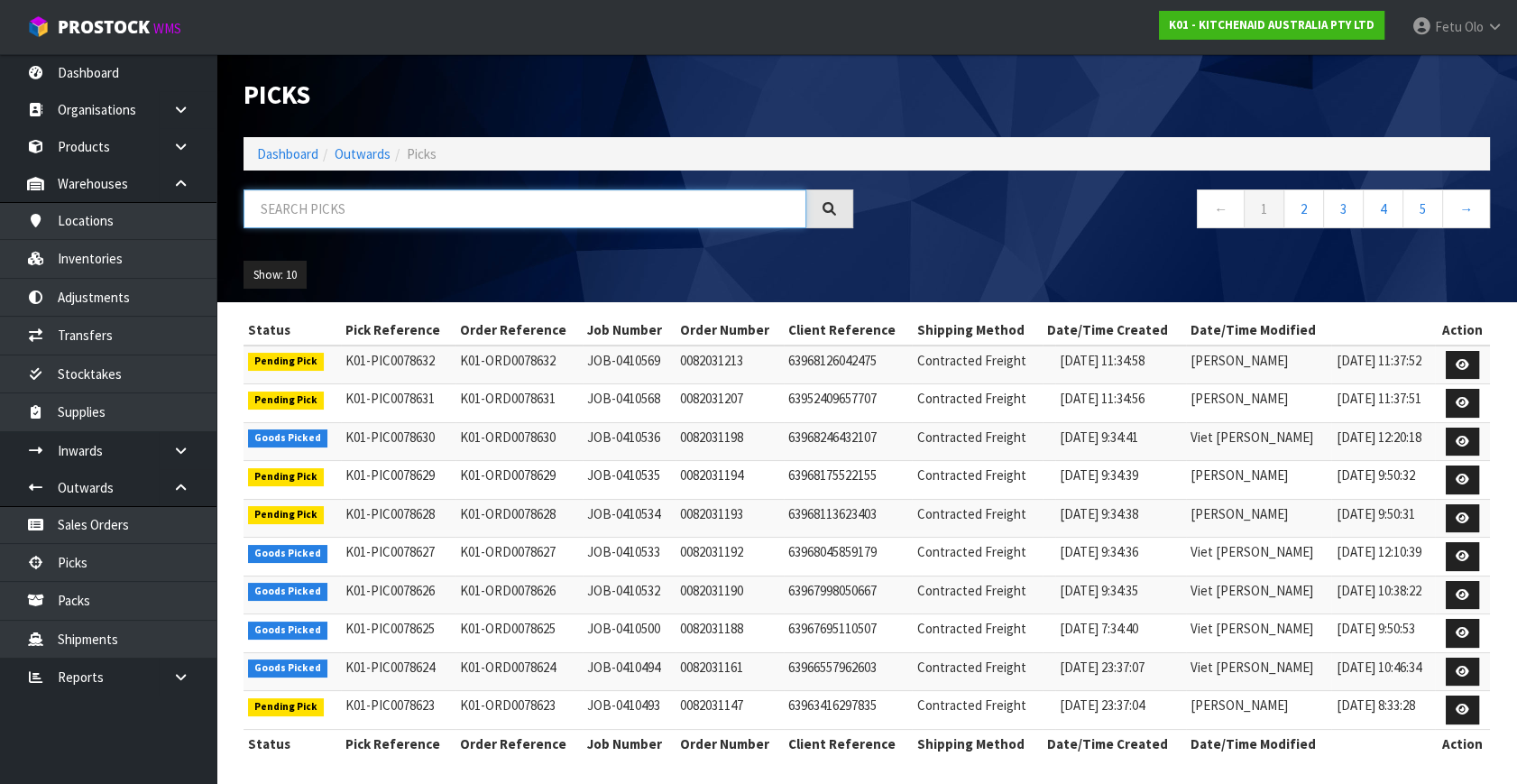
click at [463, 213] on input "text" at bounding box center [524, 209] width 562 height 39
type input "78612"
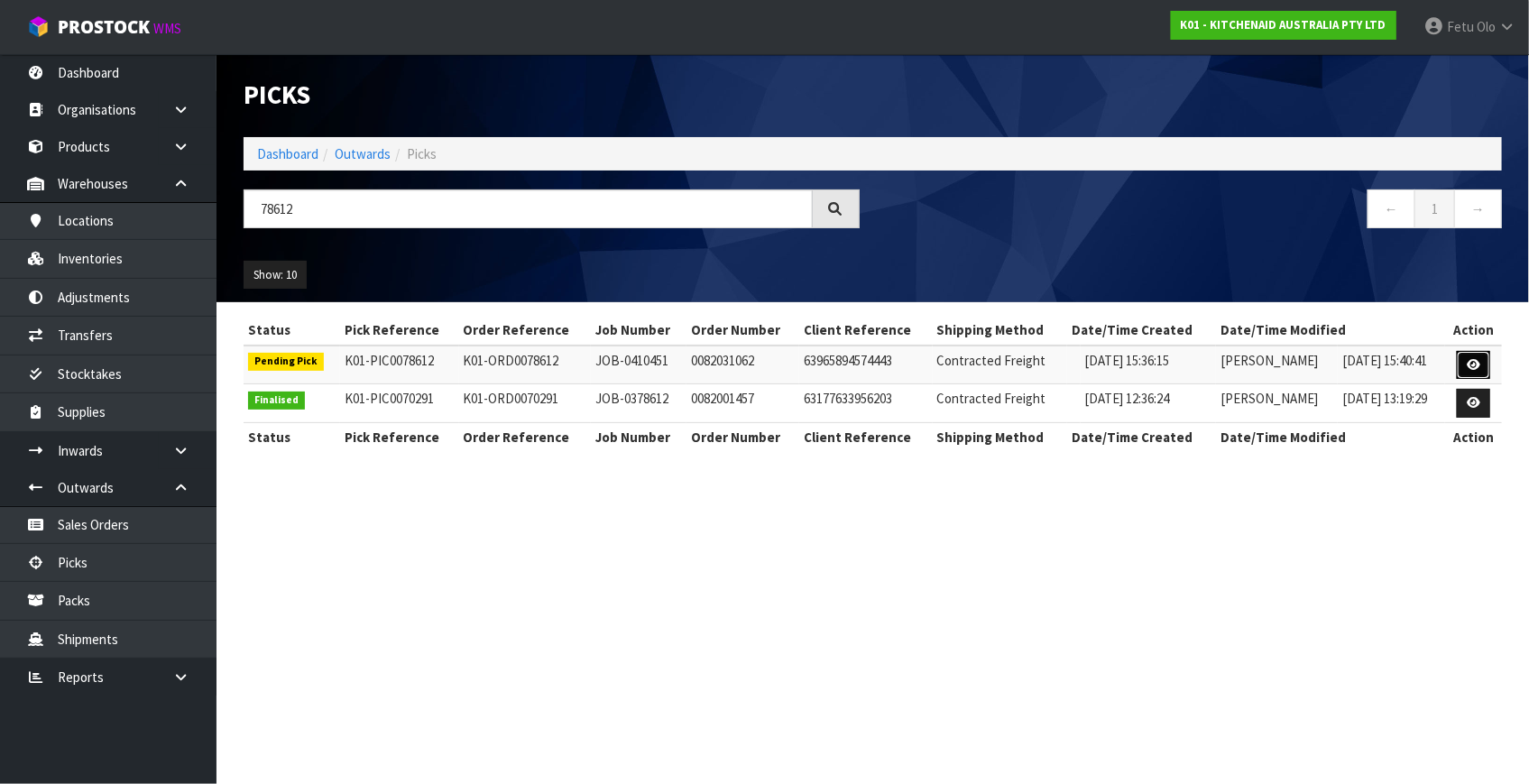
click at [1466, 363] on link at bounding box center [1473, 366] width 34 height 29
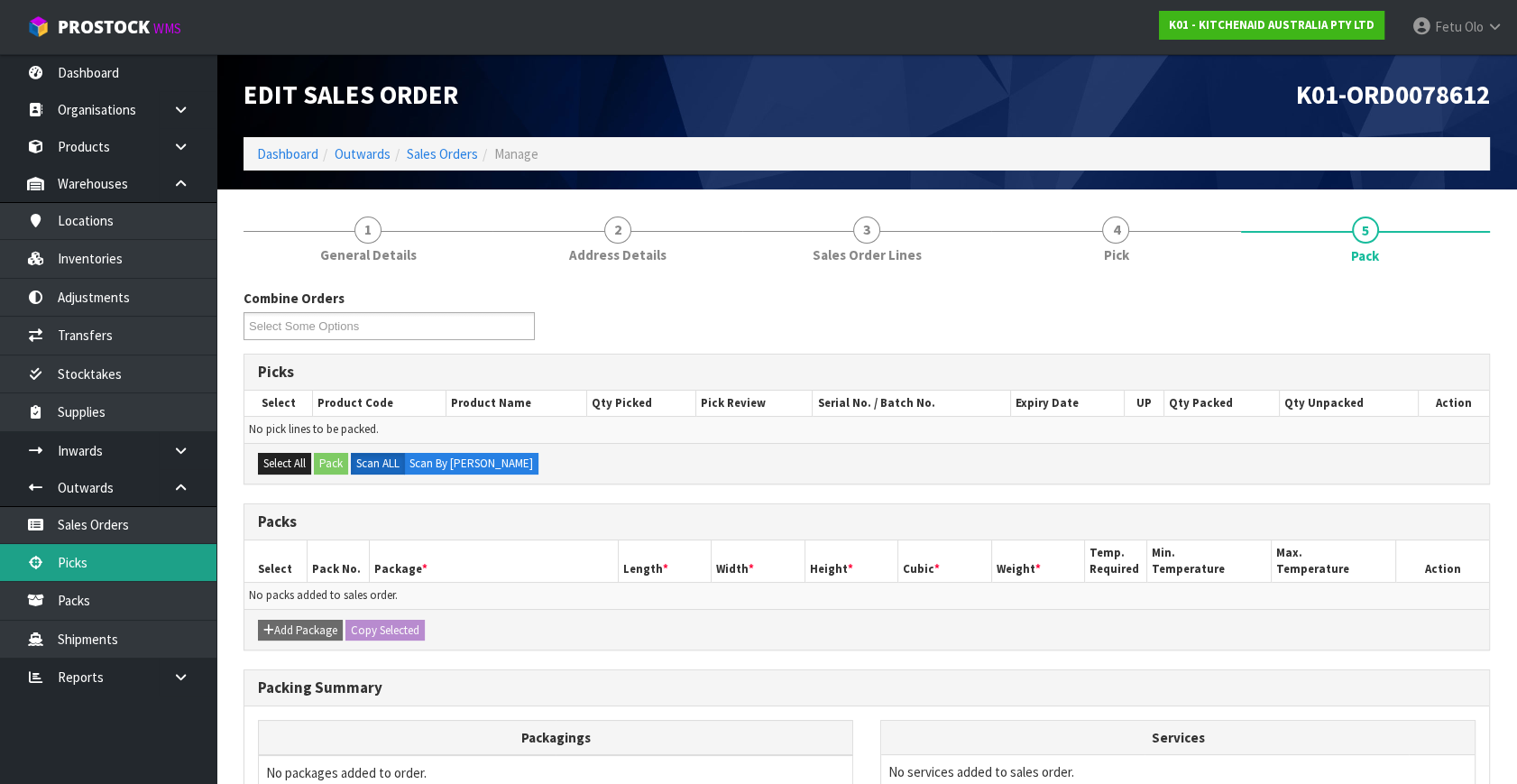
click at [119, 564] on link "Picks" at bounding box center [108, 562] width 216 height 37
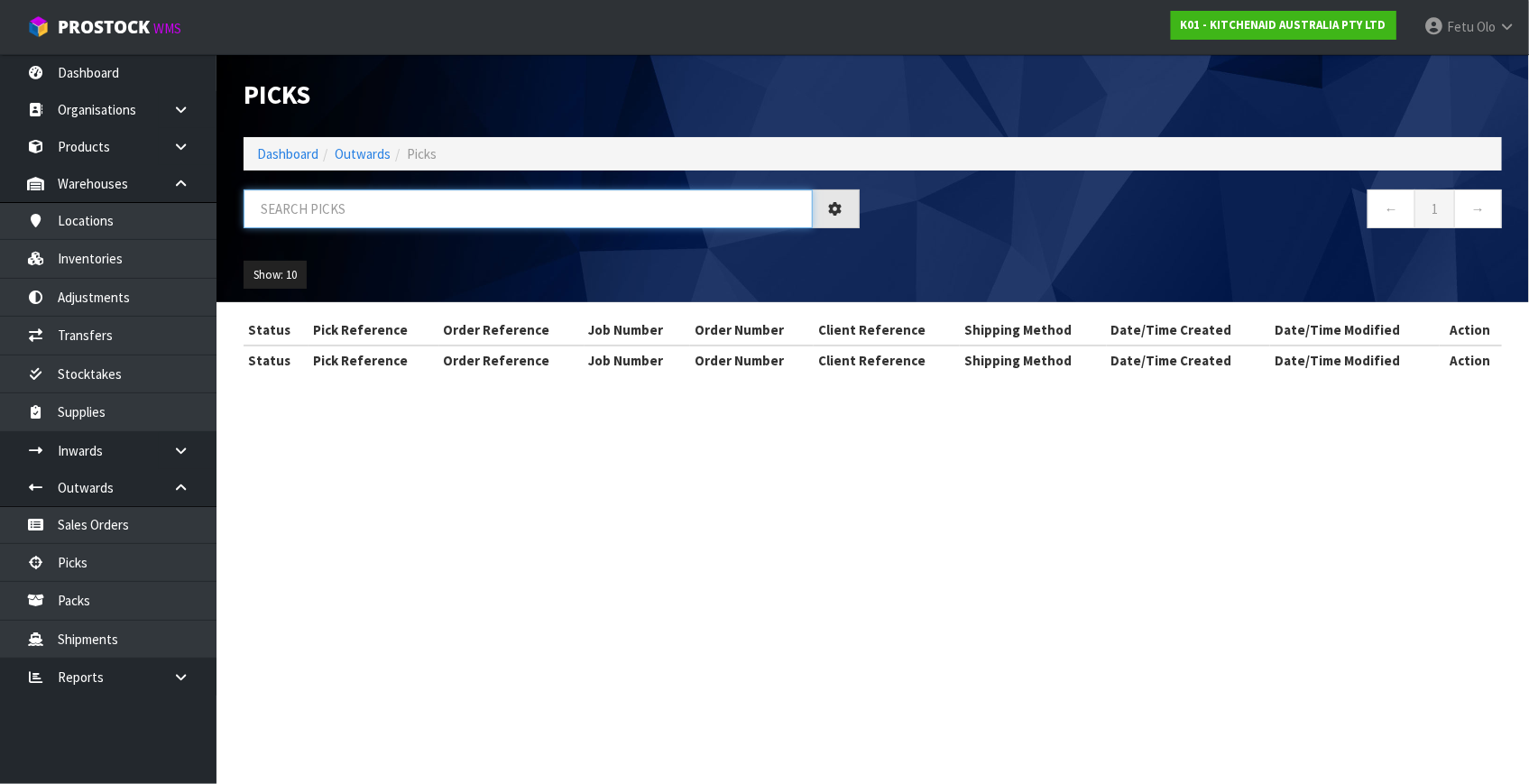
click at [379, 201] on input "text" at bounding box center [528, 209] width 569 height 39
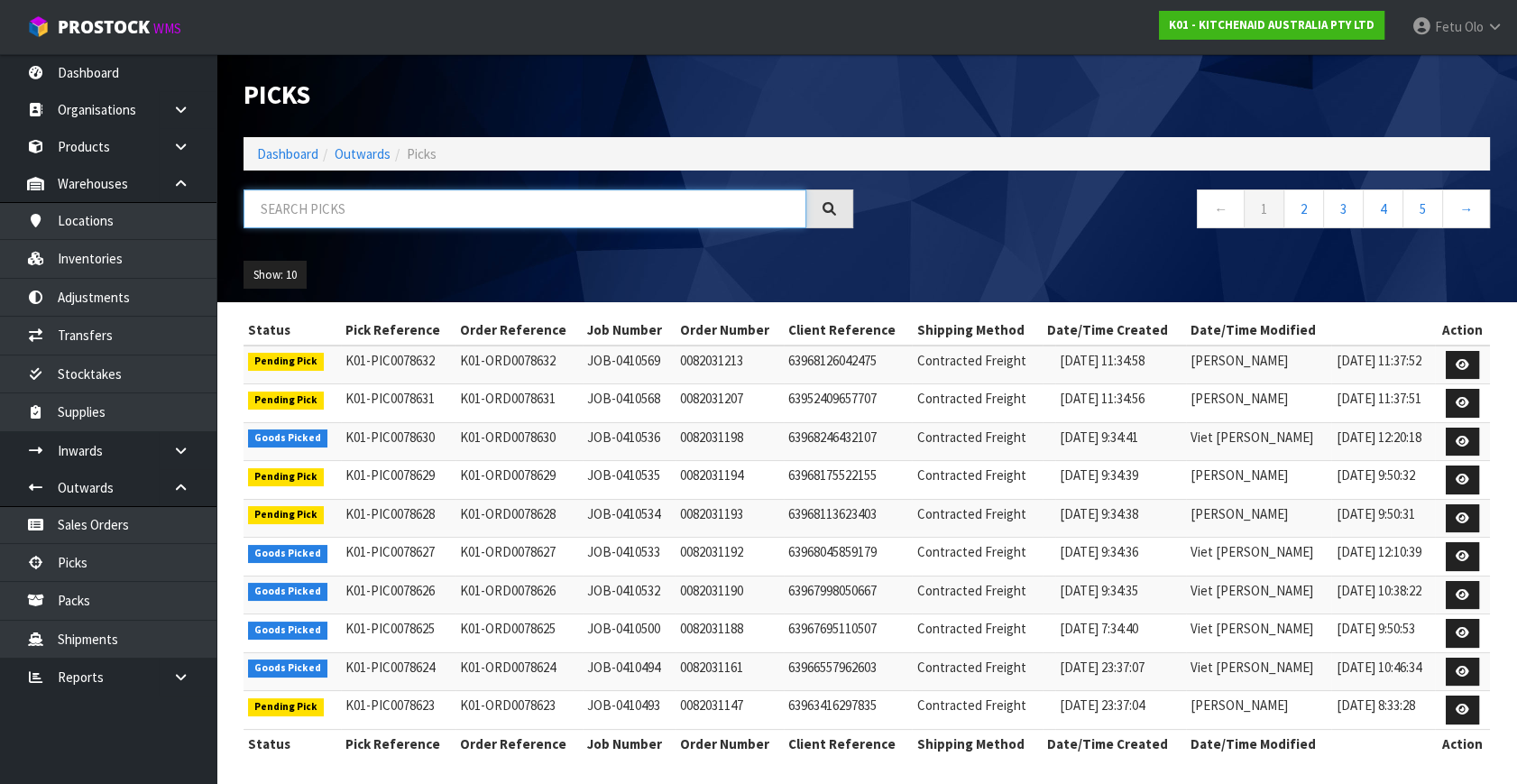
click at [366, 199] on input "text" at bounding box center [524, 209] width 562 height 39
click at [364, 200] on input "text" at bounding box center [524, 209] width 562 height 39
type input "78613"
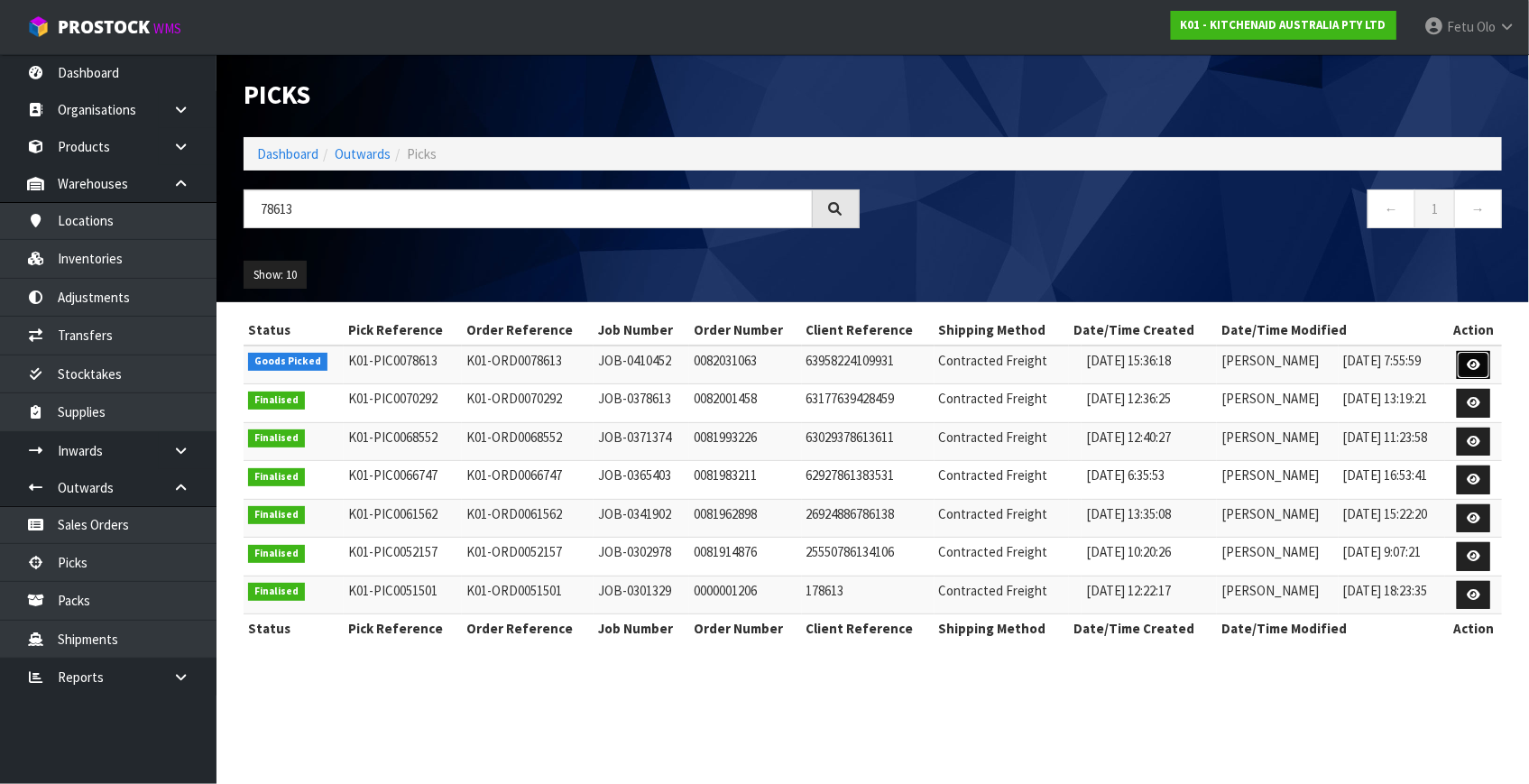
click at [1480, 364] on icon at bounding box center [1473, 365] width 14 height 12
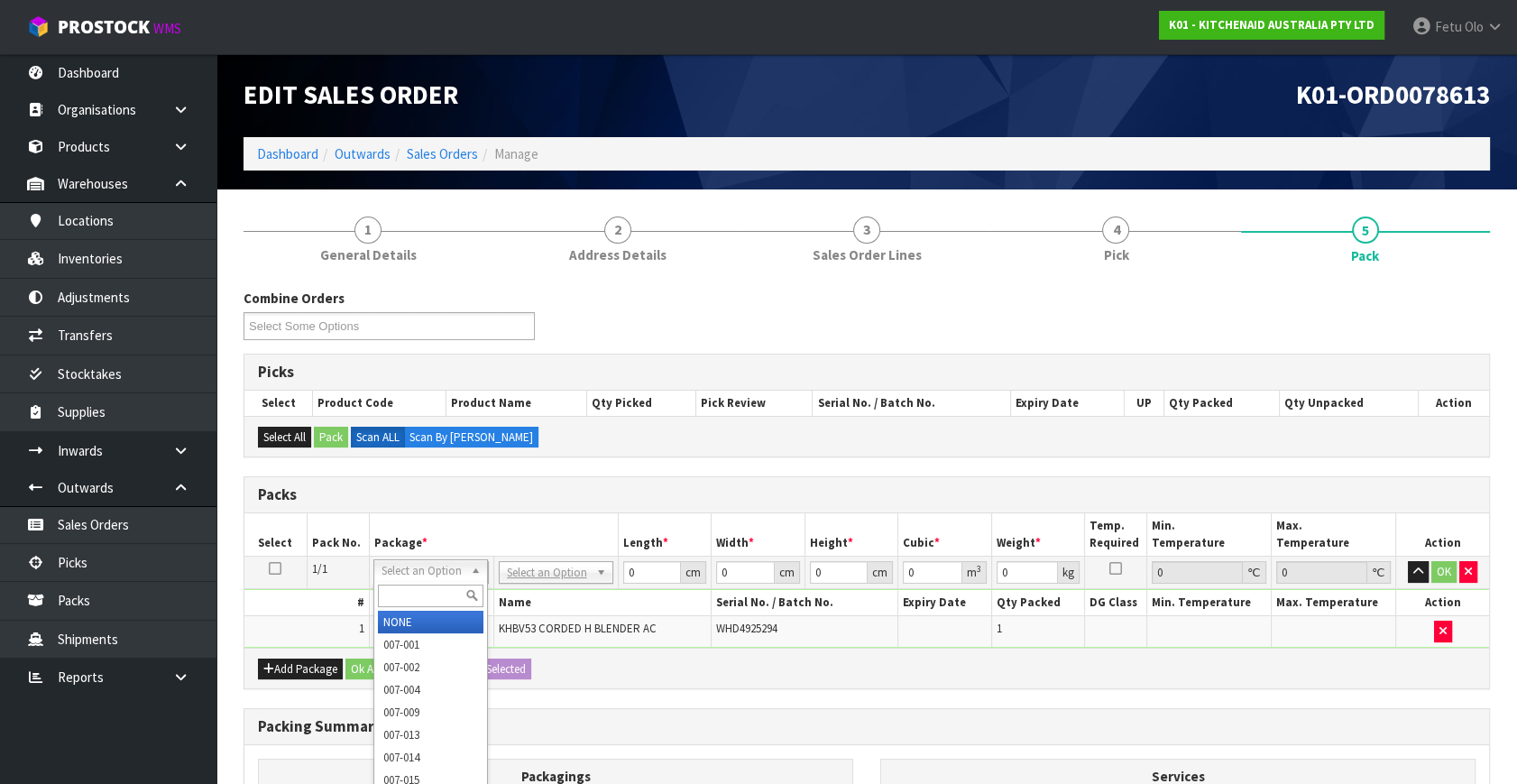
click at [417, 585] on input "text" at bounding box center [431, 595] width 106 height 23
type input "011"
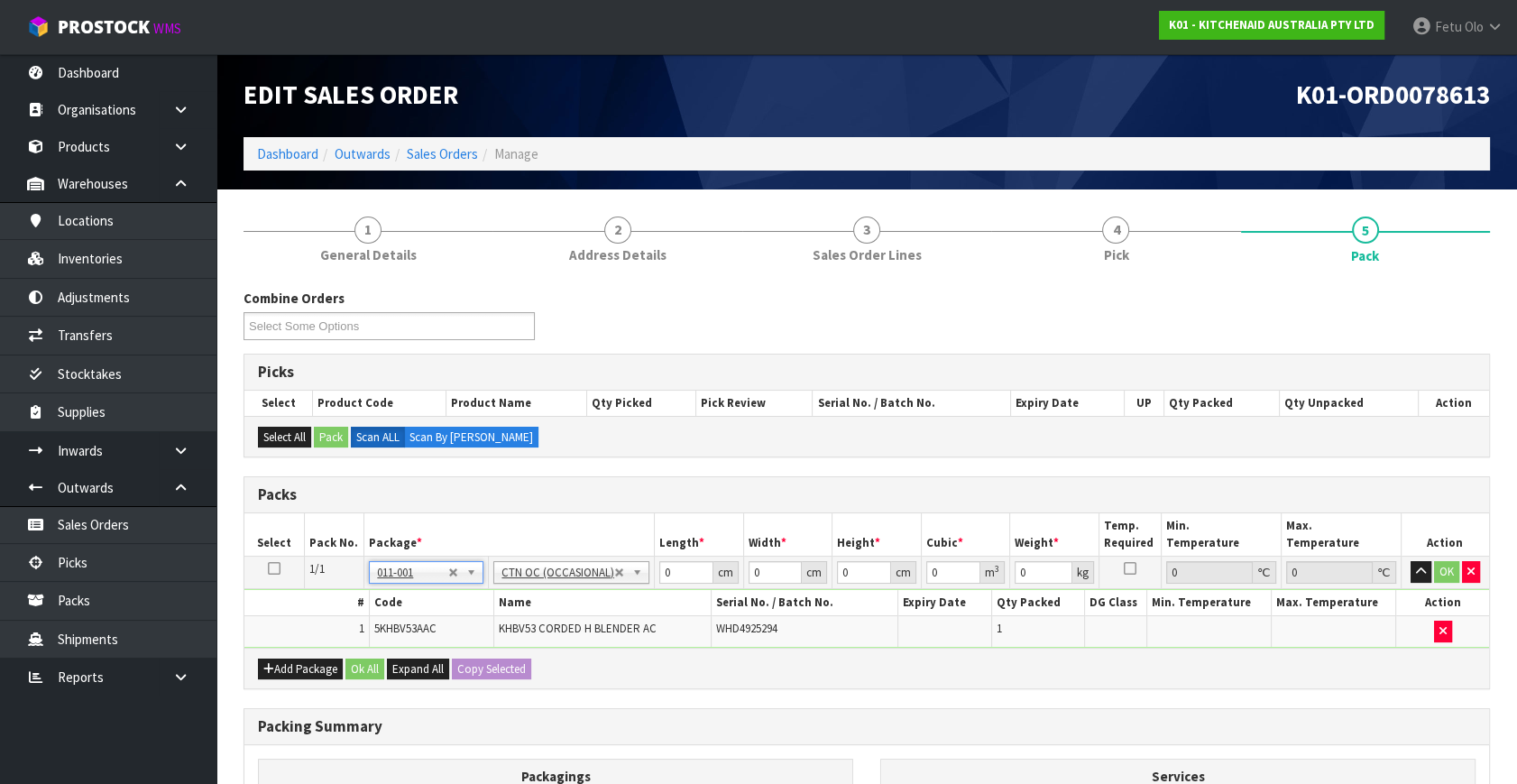
type input "1.2"
drag, startPoint x: 680, startPoint y: 577, endPoint x: 507, endPoint y: 611, distance: 176.3
click at [507, 610] on tbody "1/1 NONE 007-001 007-002 007-004 007-009 007-013 007-014 007-015 007-017 007-01…" at bounding box center [867, 603] width 1245 height 91
type input "26"
type input "22"
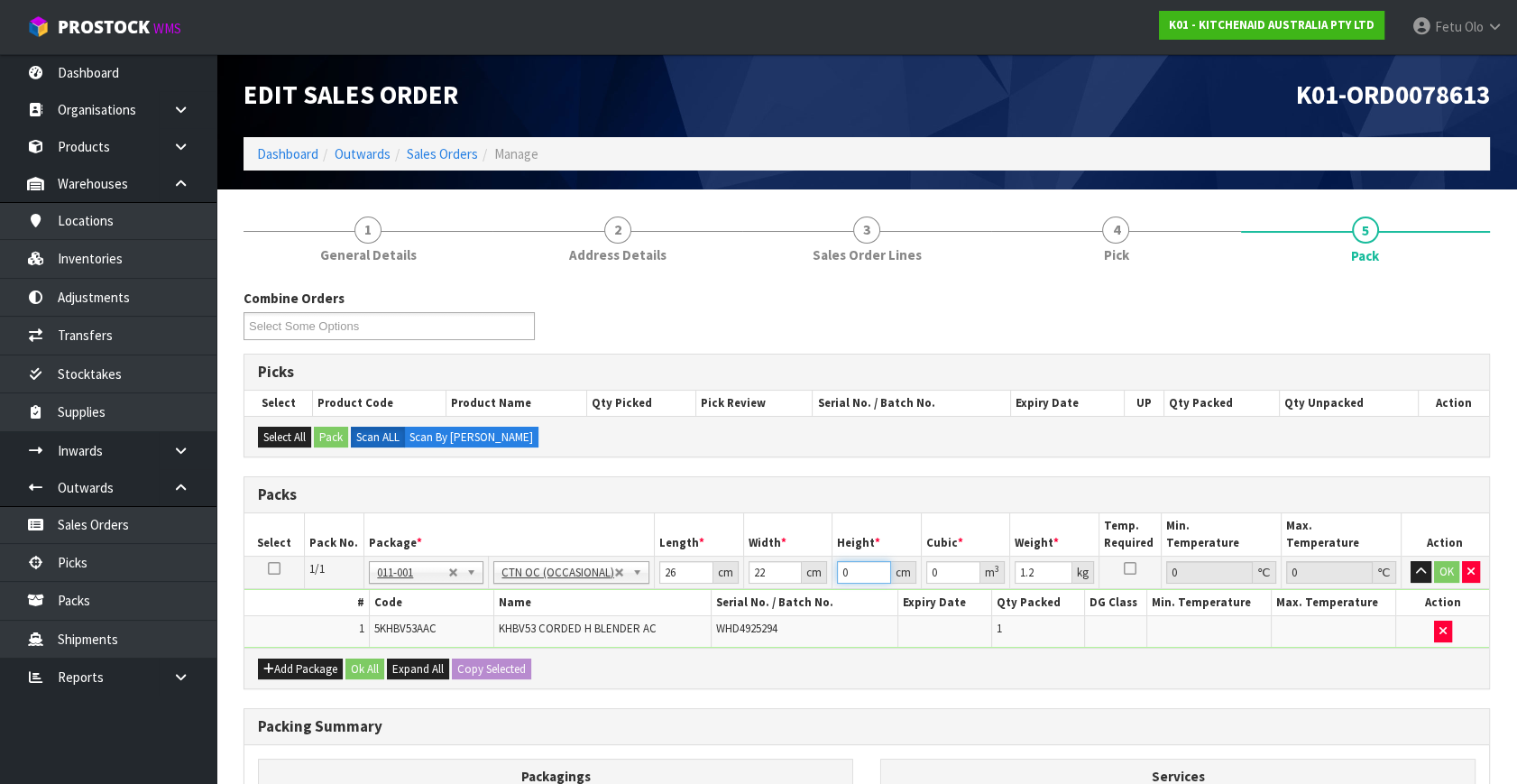
type input "2"
type input "0.001144"
type input "28"
type input "0.016016"
type input "28"
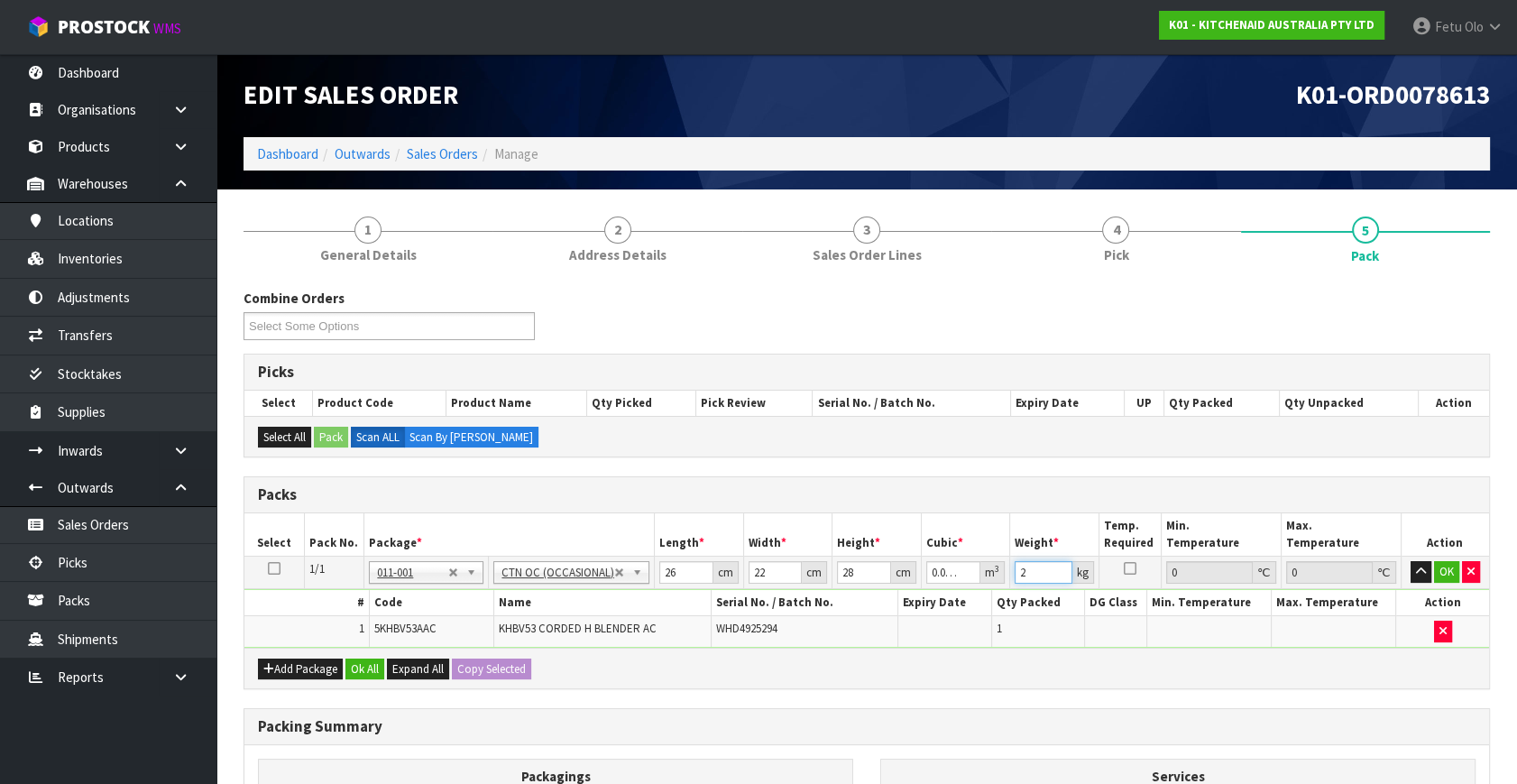
type input "2"
click button "OK" at bounding box center [1447, 572] width 26 height 22
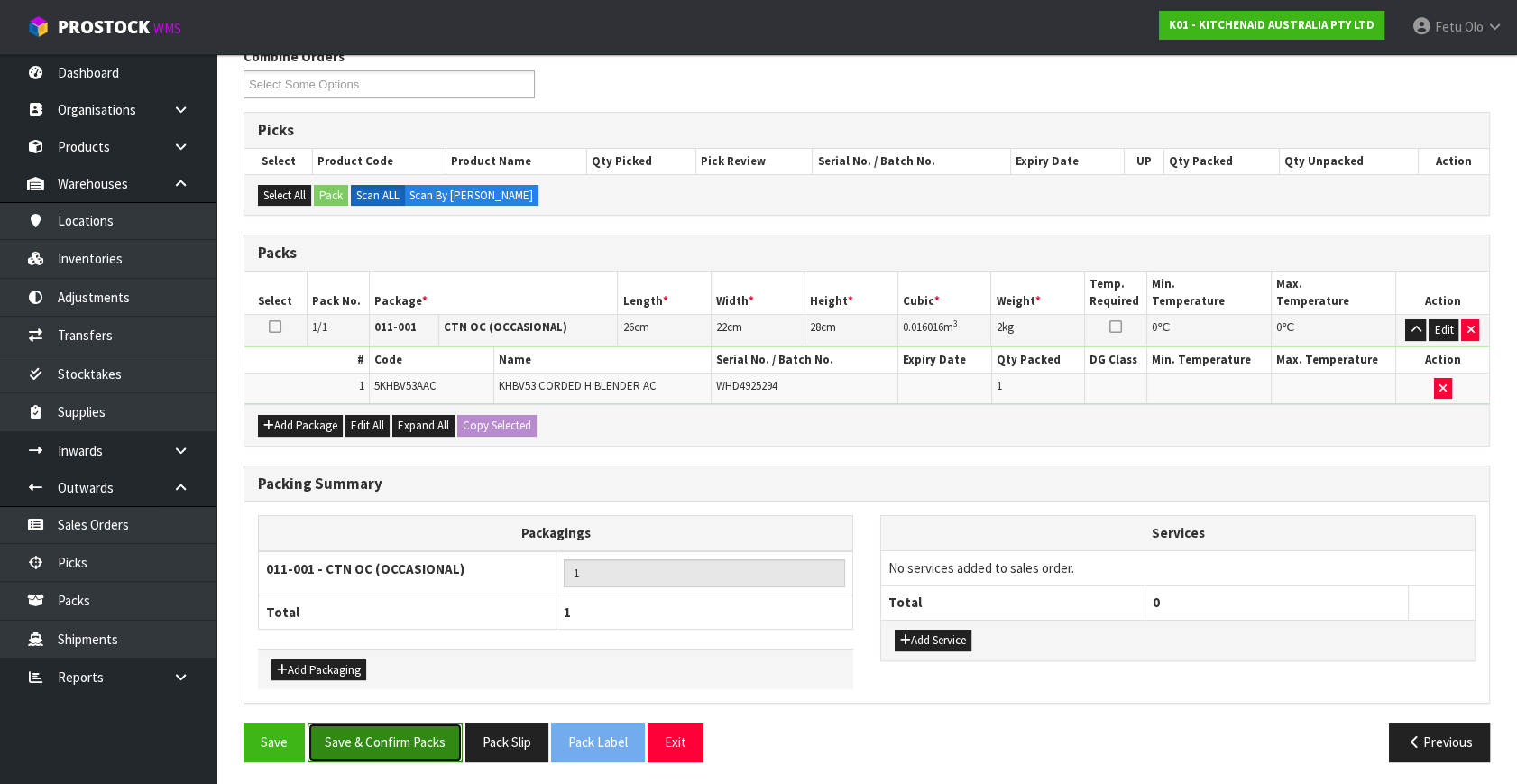
click at [399, 731] on button "Save & Confirm Packs" at bounding box center [385, 742] width 155 height 39
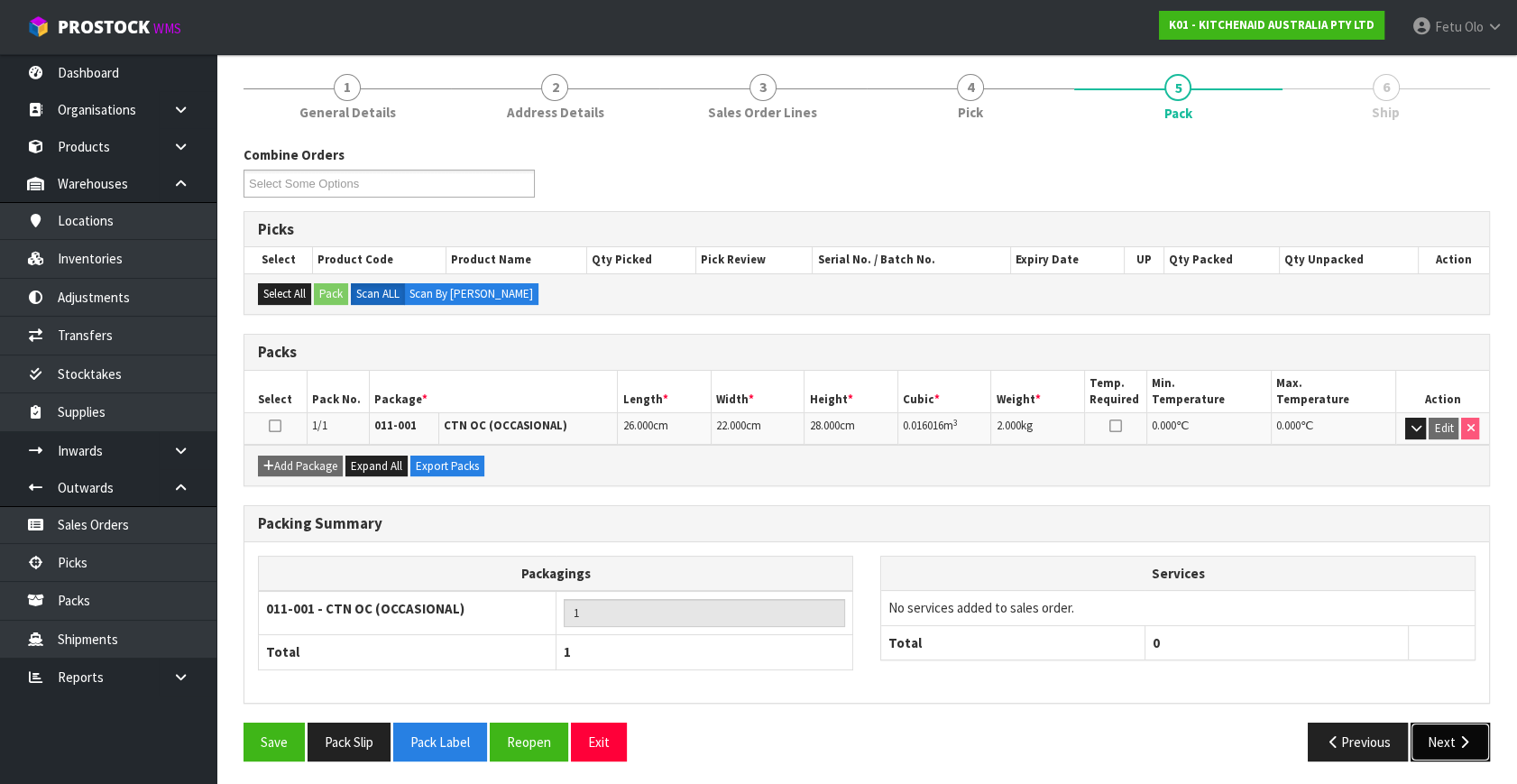
click at [1451, 742] on button "Next" at bounding box center [1450, 742] width 79 height 39
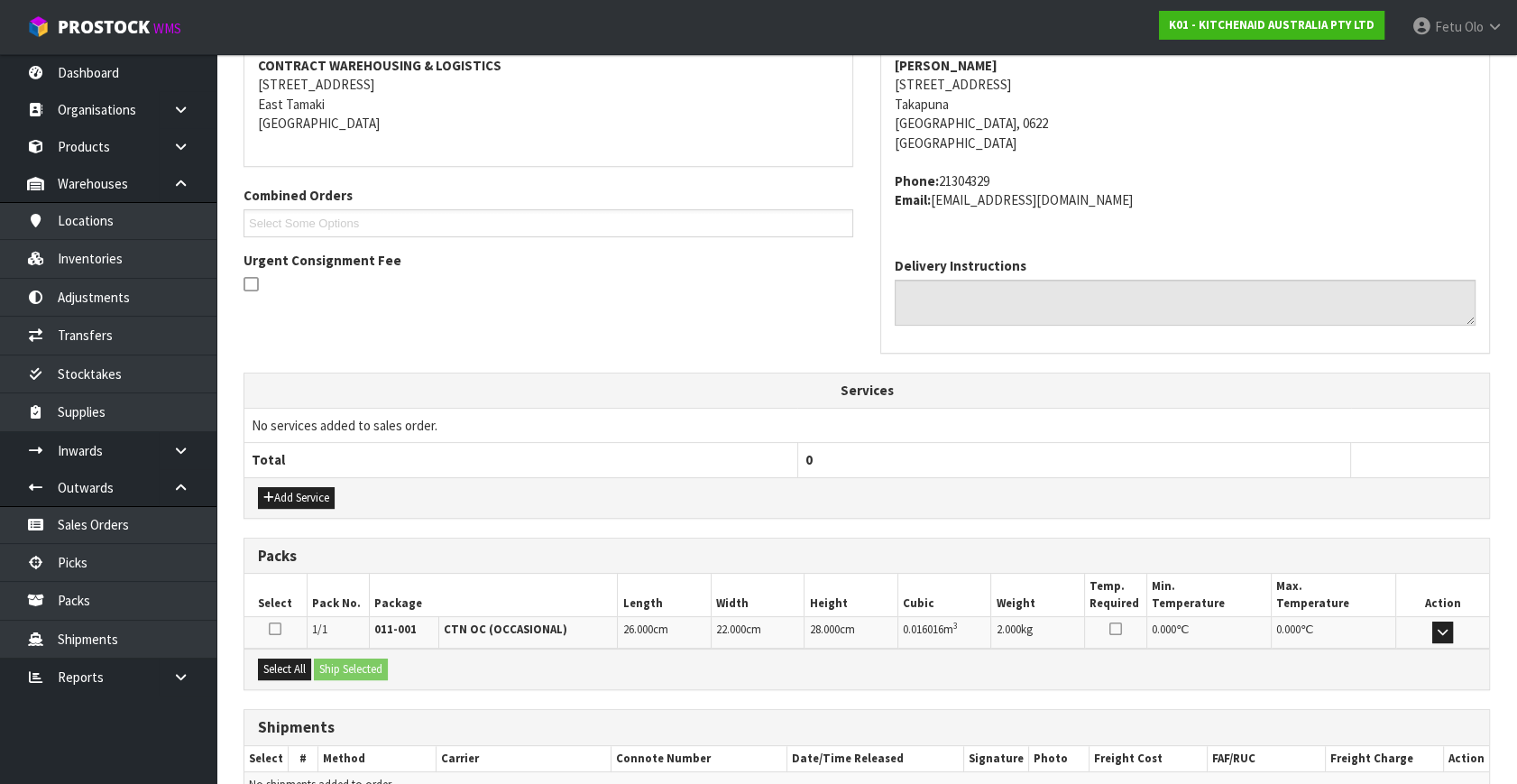
scroll to position [444, 0]
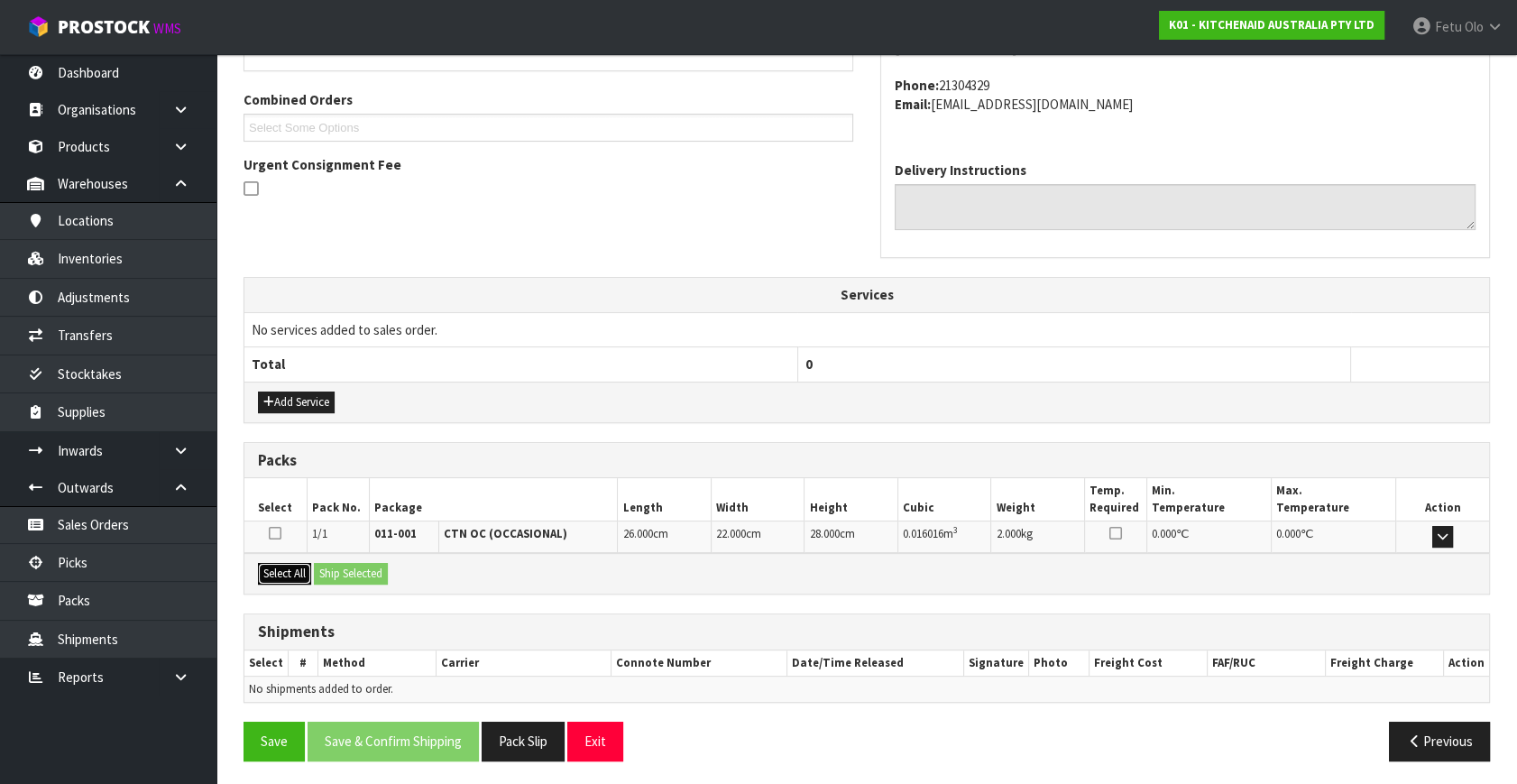
click at [294, 573] on button "Select All" at bounding box center [284, 573] width 53 height 22
click at [343, 571] on button "Ship Selected" at bounding box center [350, 573] width 74 height 22
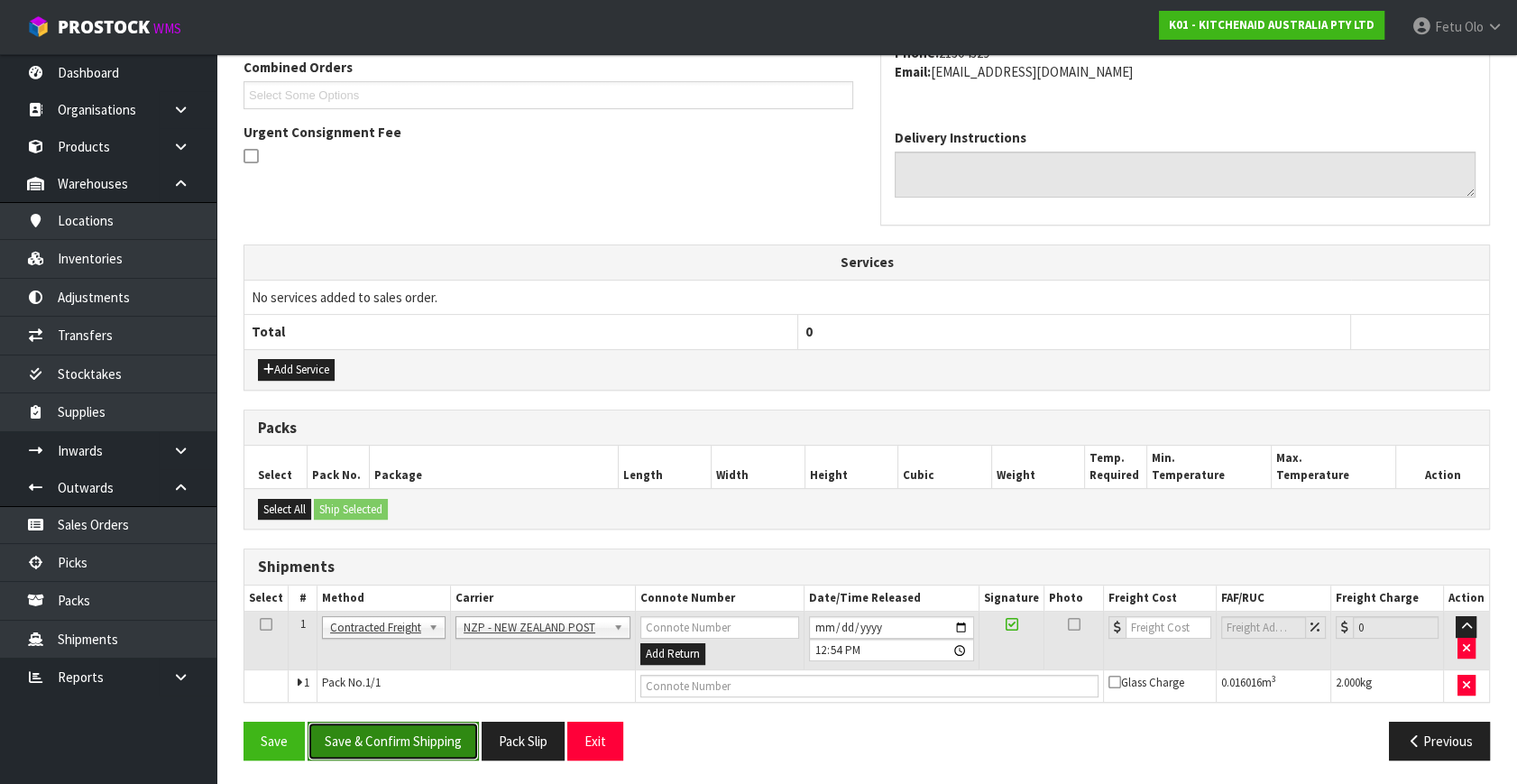
click at [447, 736] on button "Save & Confirm Shipping" at bounding box center [393, 741] width 171 height 39
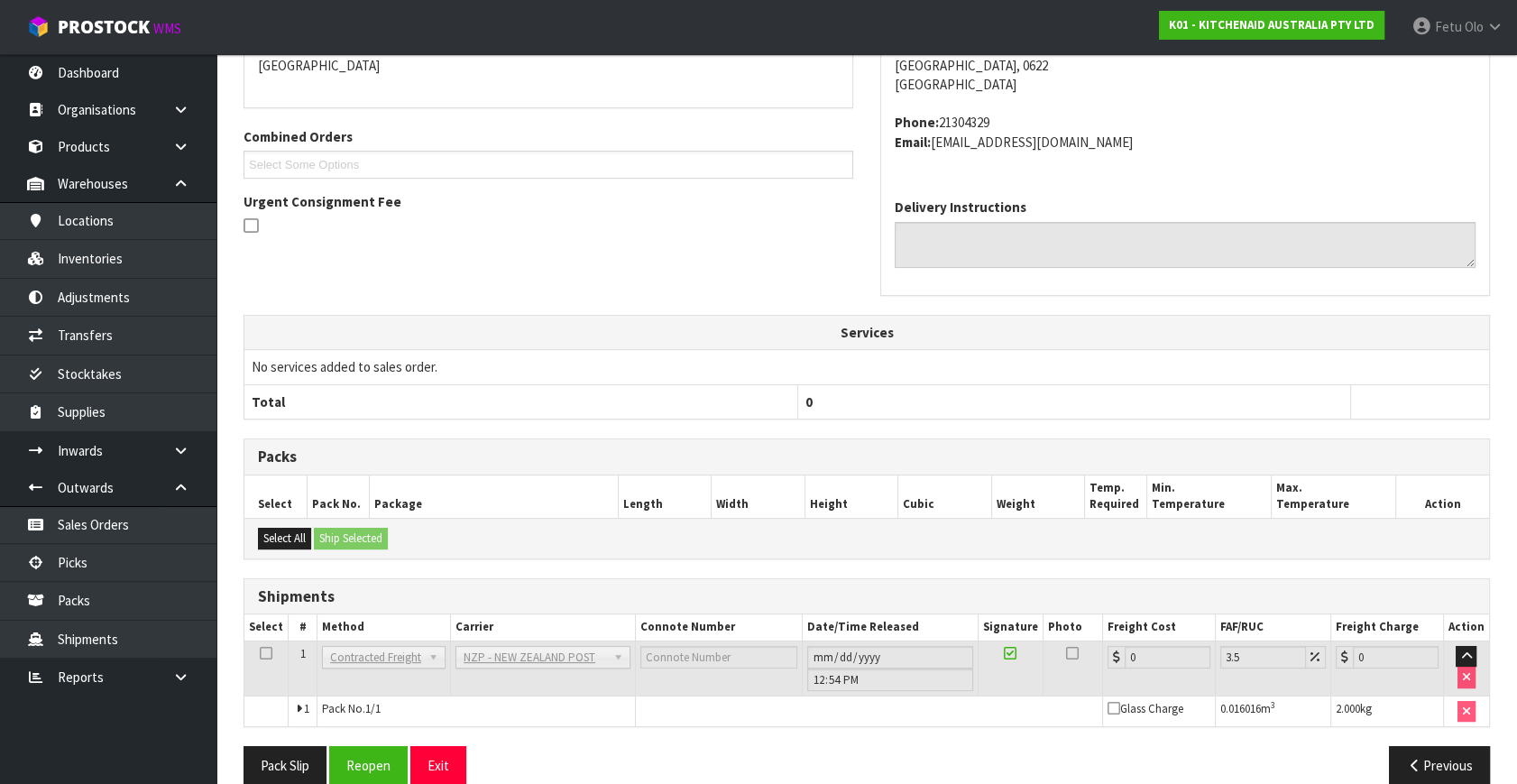
scroll to position [451, 0]
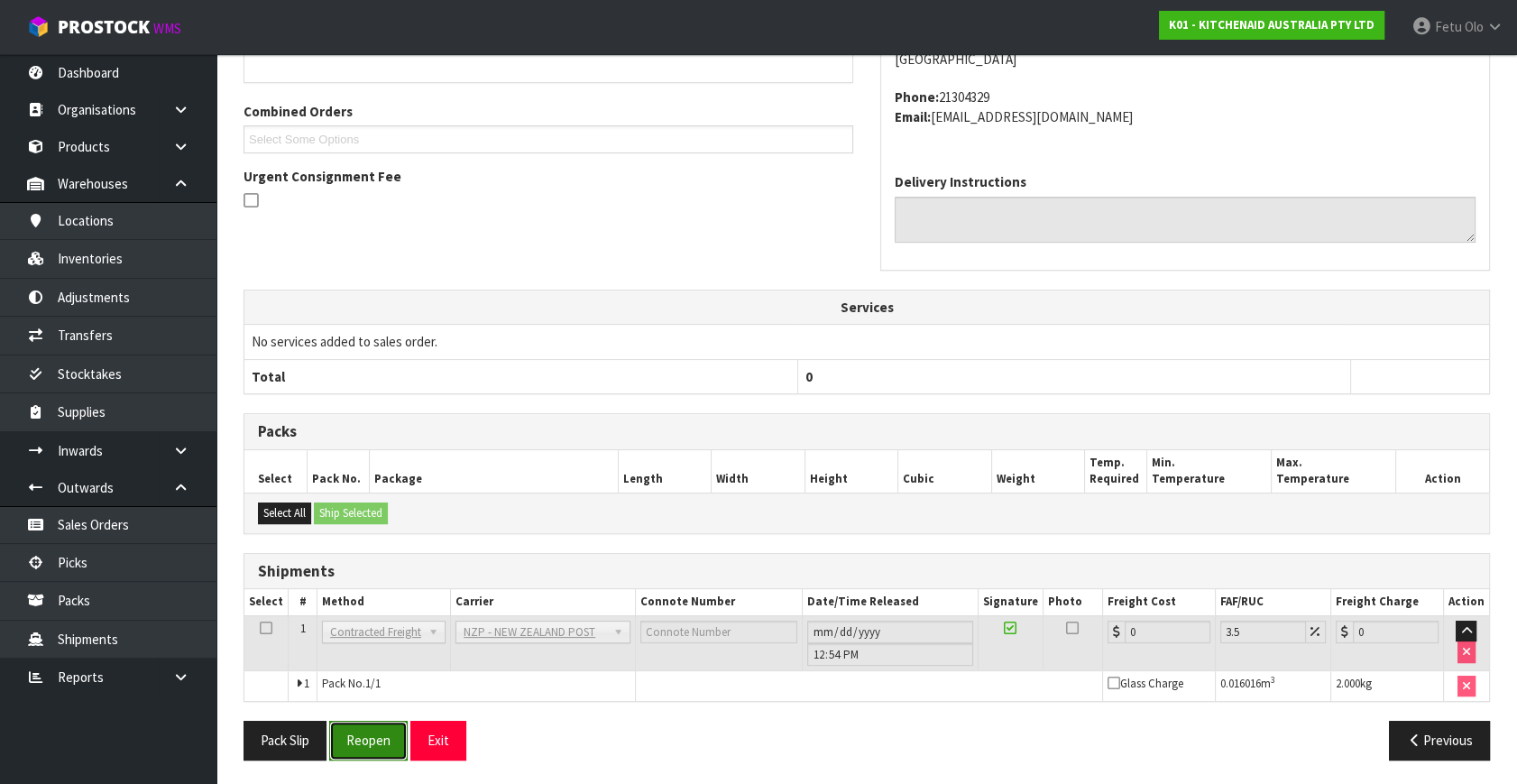
click at [365, 738] on button "Reopen" at bounding box center [368, 740] width 78 height 39
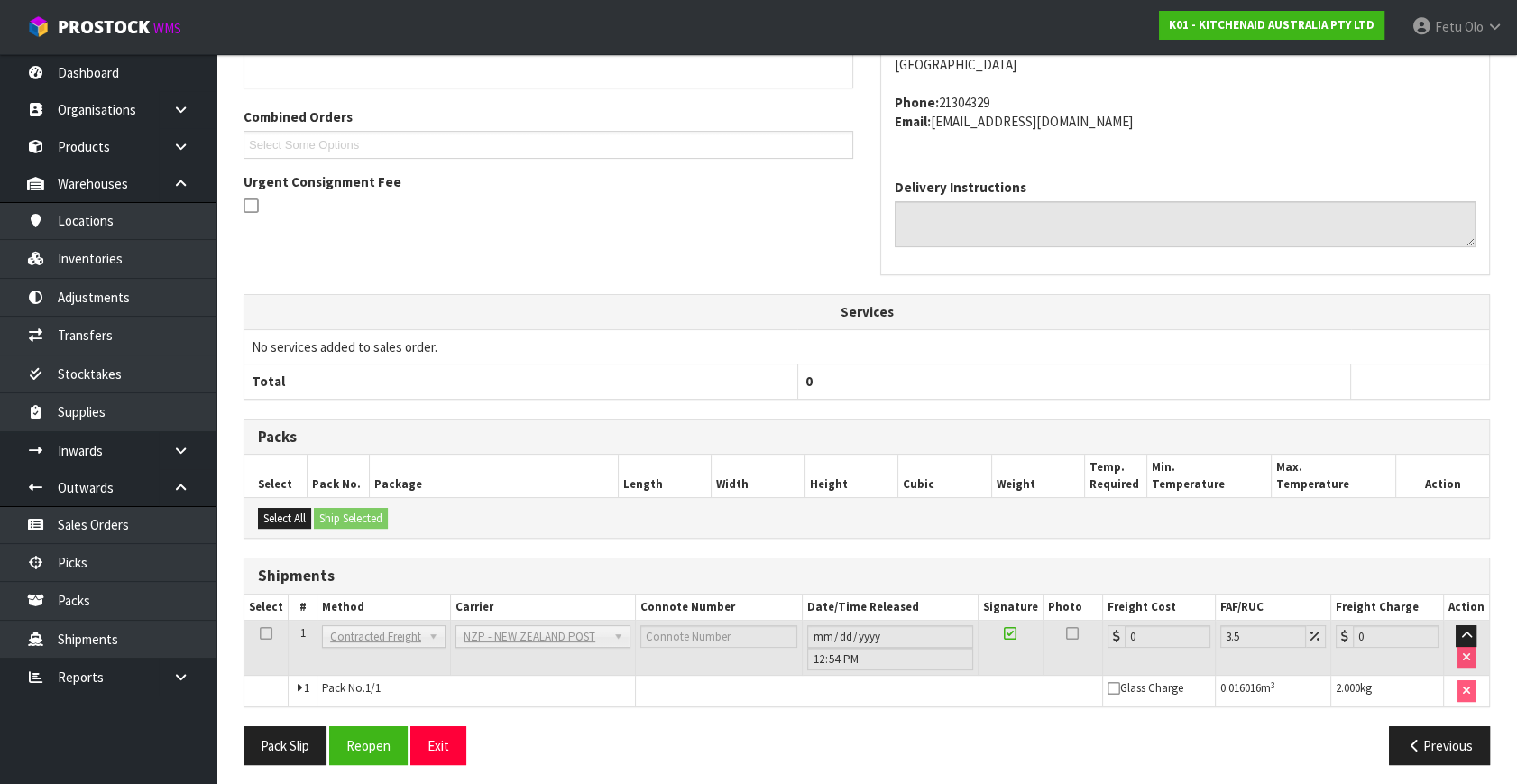
scroll to position [432, 0]
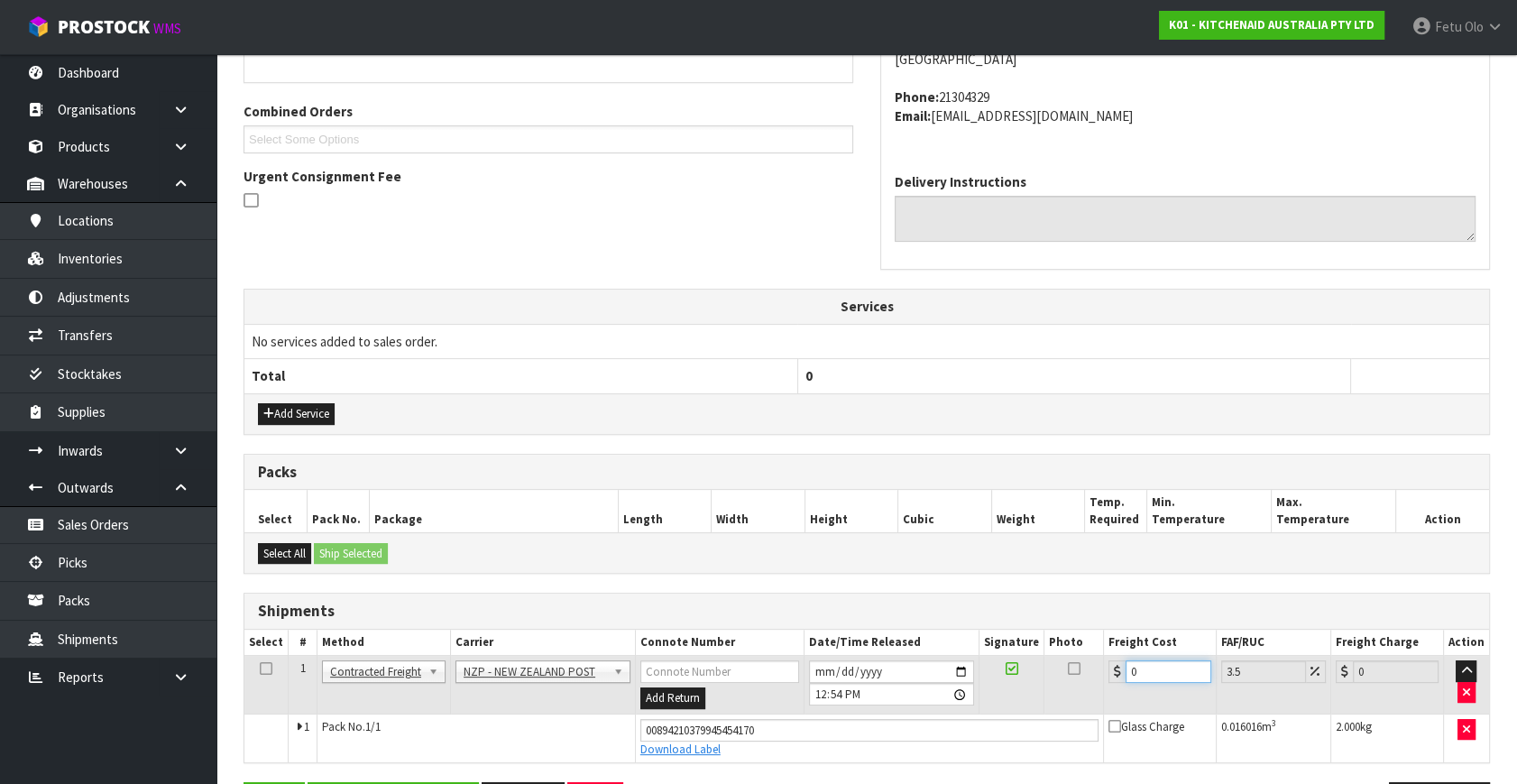
drag, startPoint x: 855, startPoint y: 716, endPoint x: 811, endPoint y: 716, distance: 44.0
click at [811, 716] on tbody "1 Client Local Pickup Customer Local Pickup Company Freight Contracted Freight …" at bounding box center [867, 708] width 1245 height 107
type input "4"
type input "4.14"
type input "4.3"
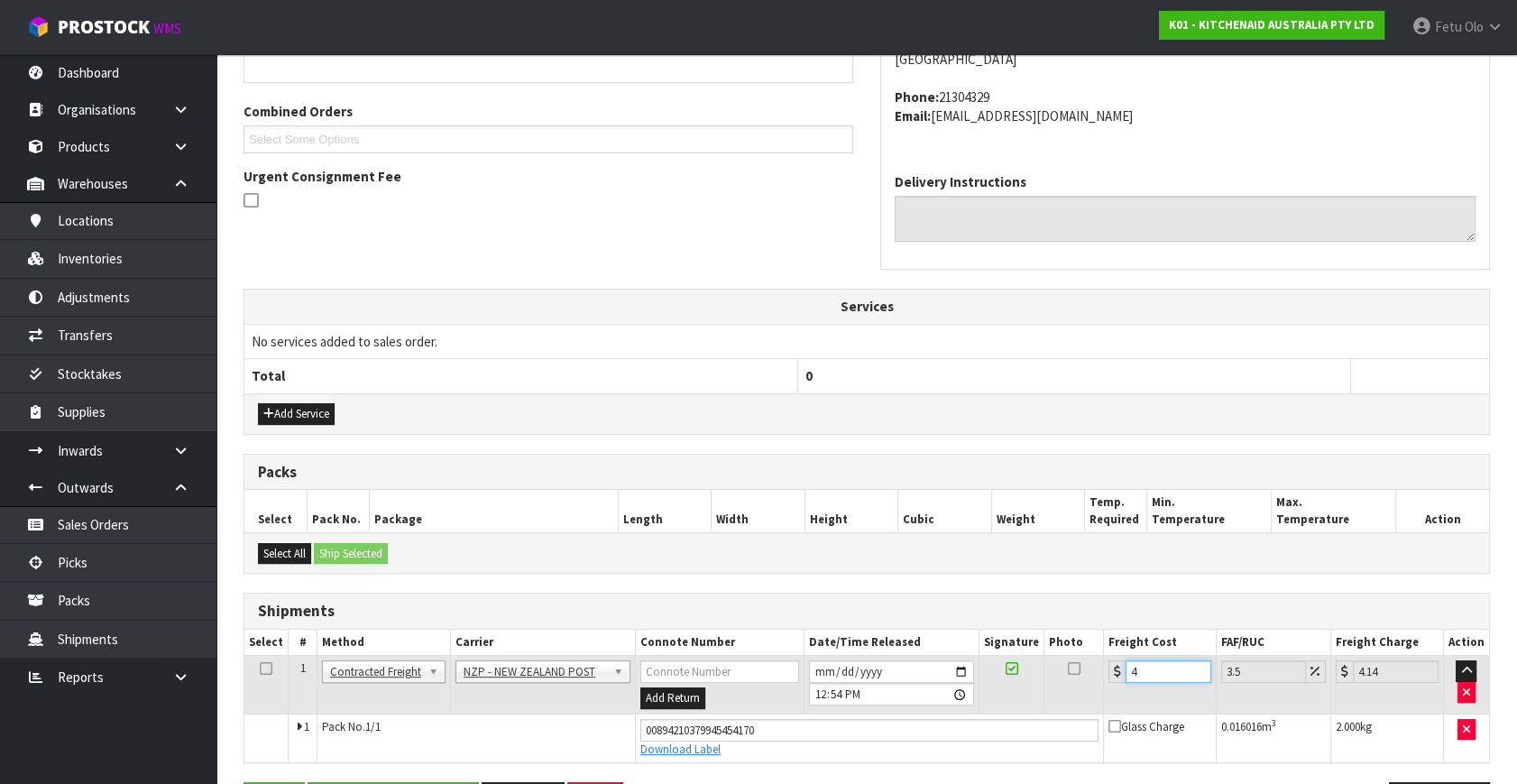
type input "4.45"
type input "4.33"
type input "4.48"
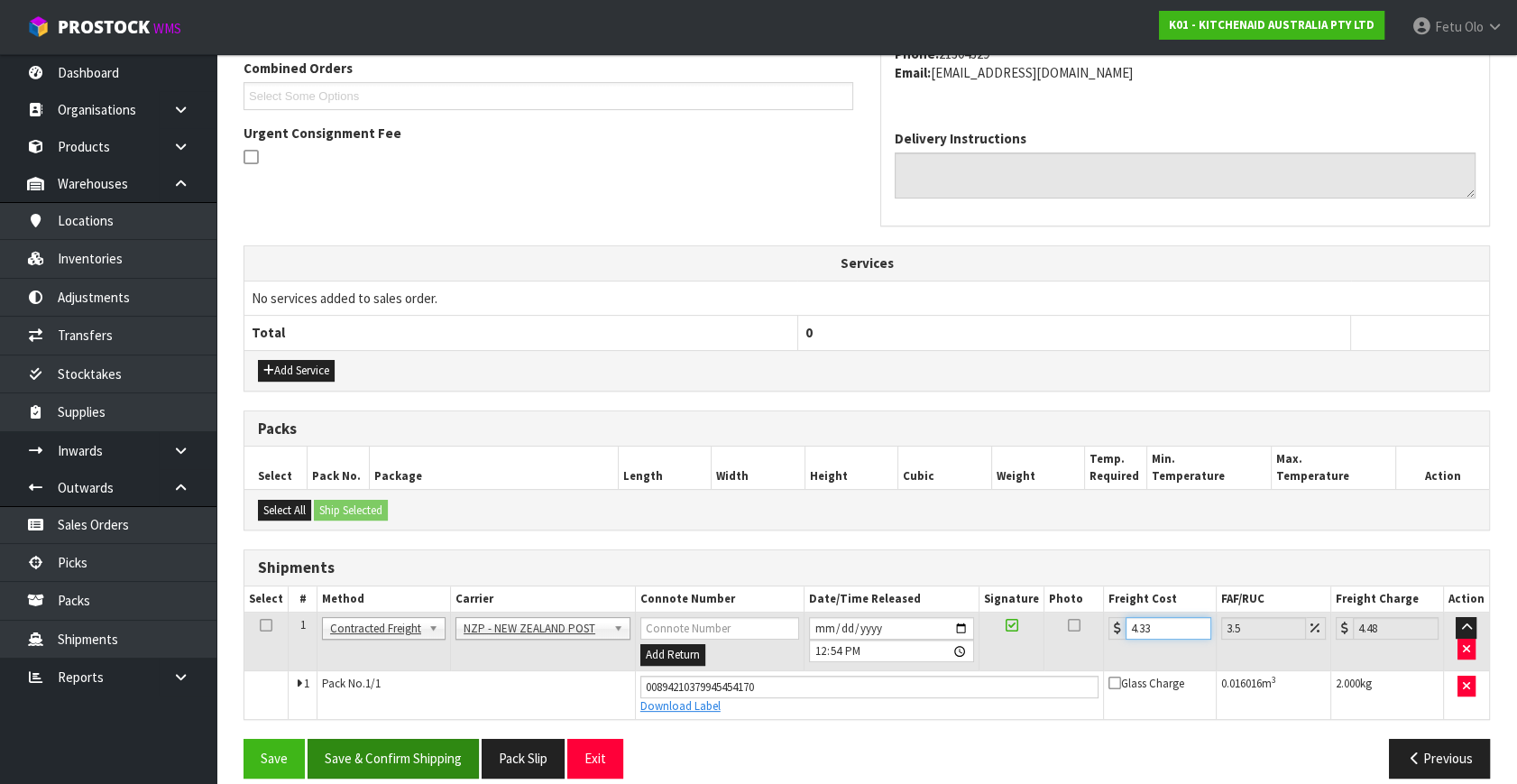
scroll to position [493, 0]
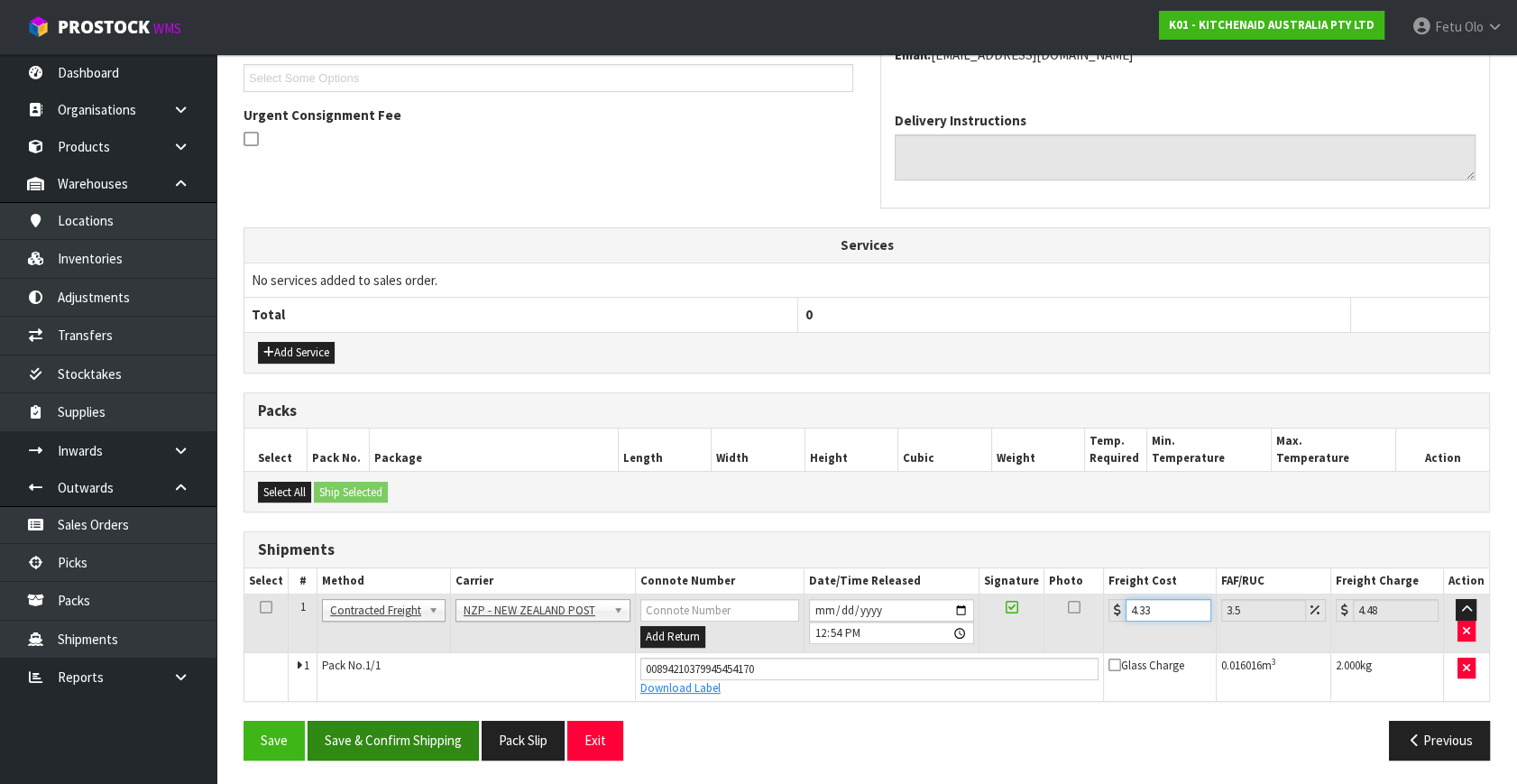
type input "4.33"
click at [351, 742] on button "Save & Confirm Shipping" at bounding box center [393, 740] width 171 height 39
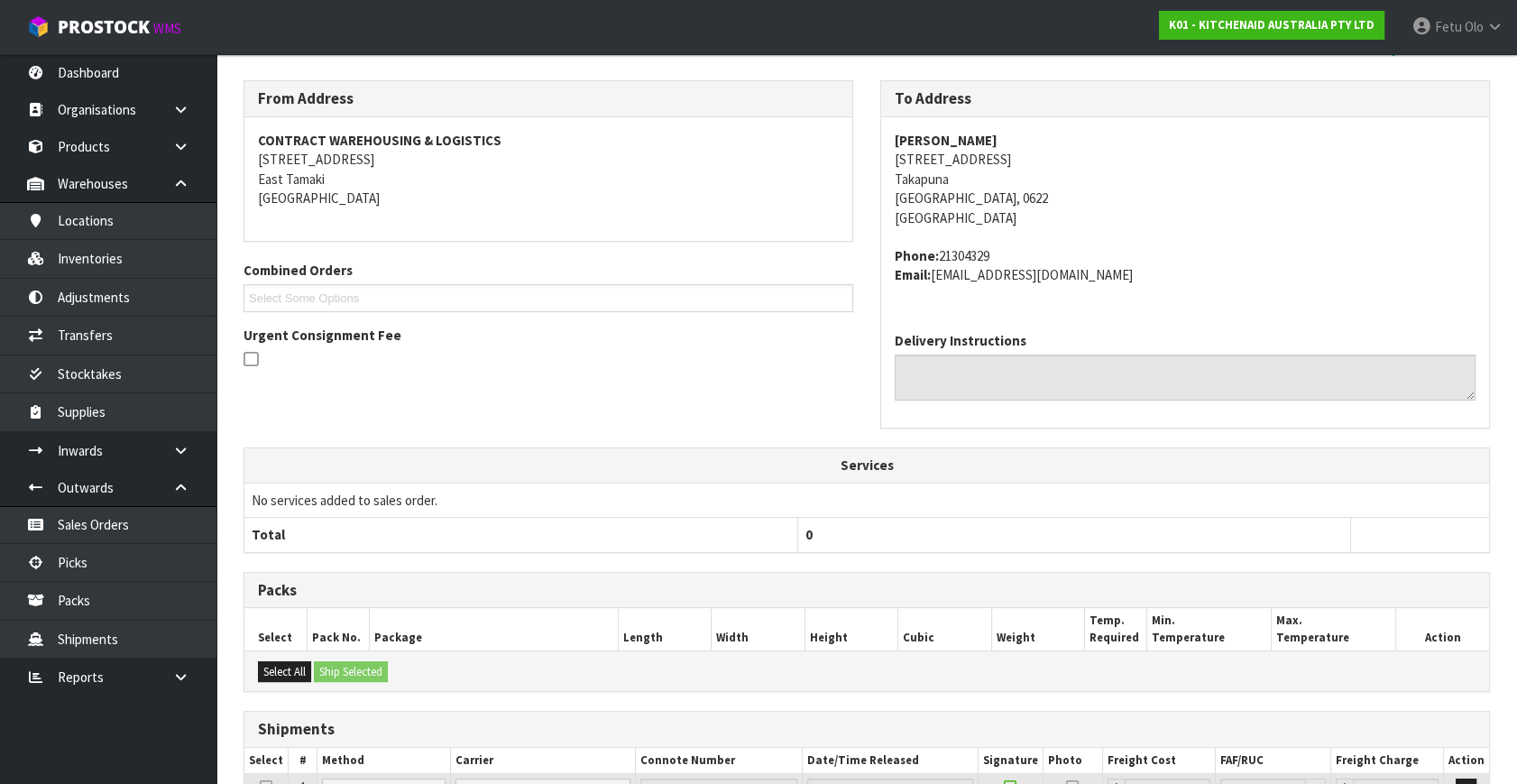
scroll to position [444, 0]
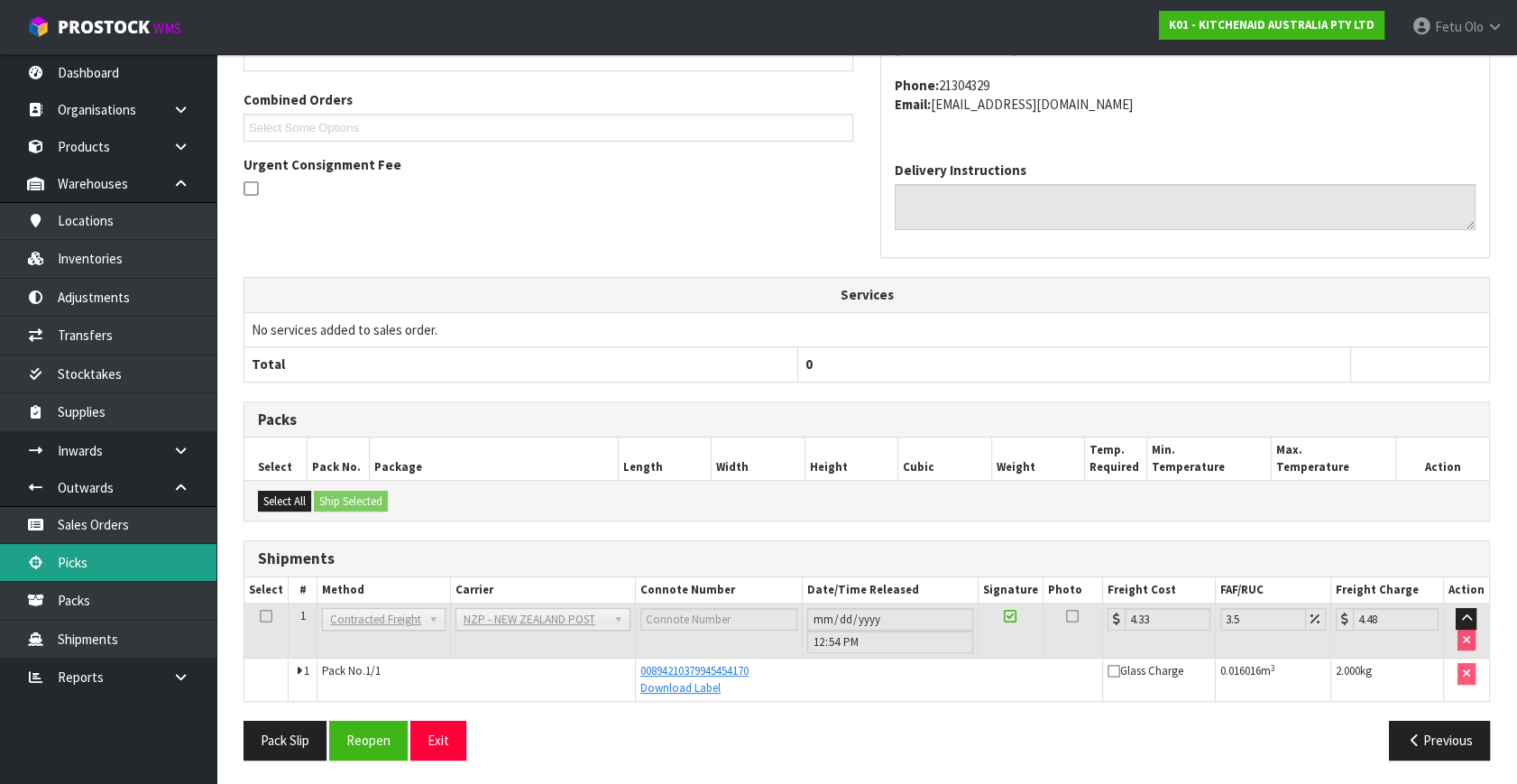
click at [129, 566] on link "Picks" at bounding box center [108, 562] width 216 height 37
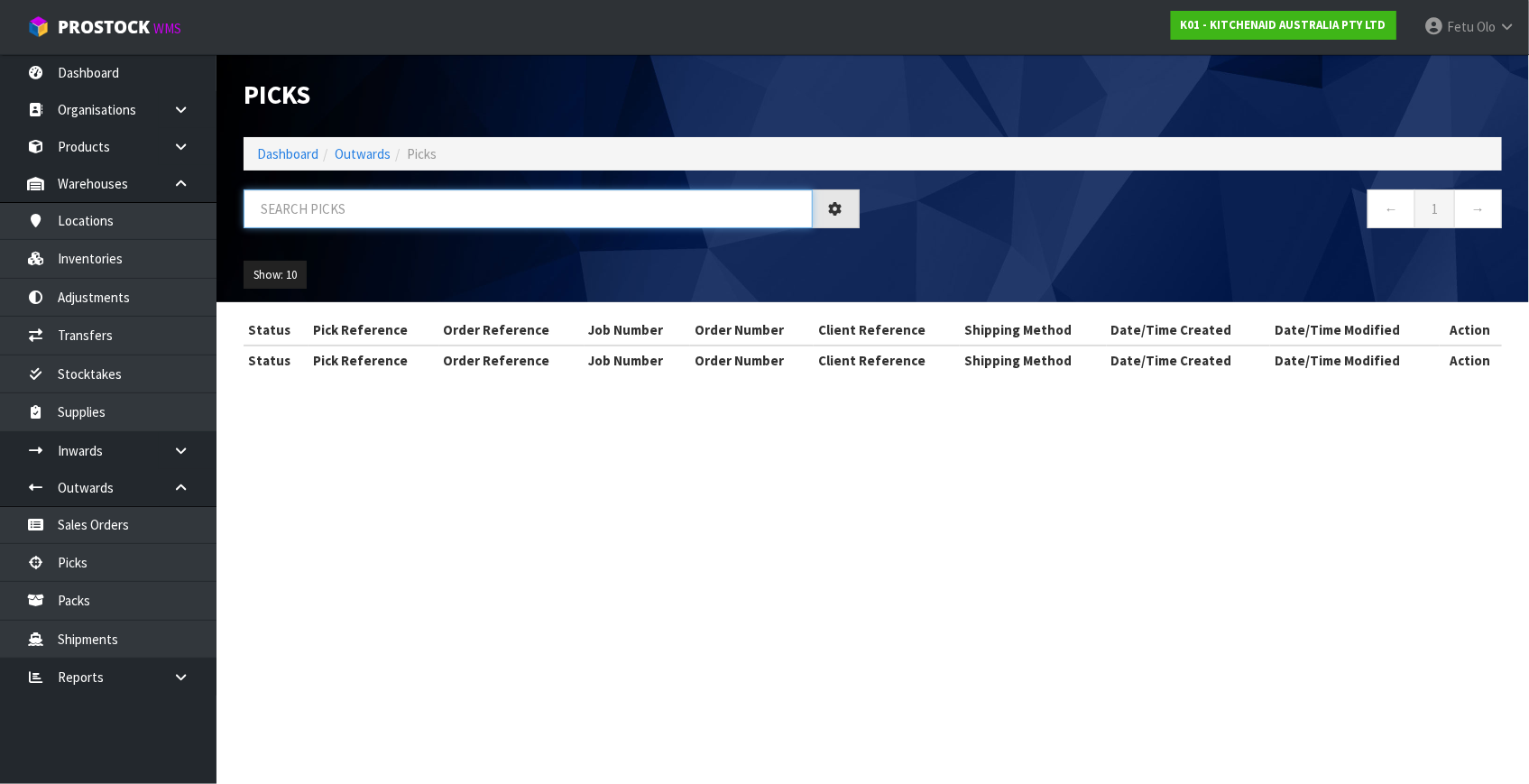
click at [380, 218] on input "text" at bounding box center [528, 209] width 569 height 39
type input "78610"
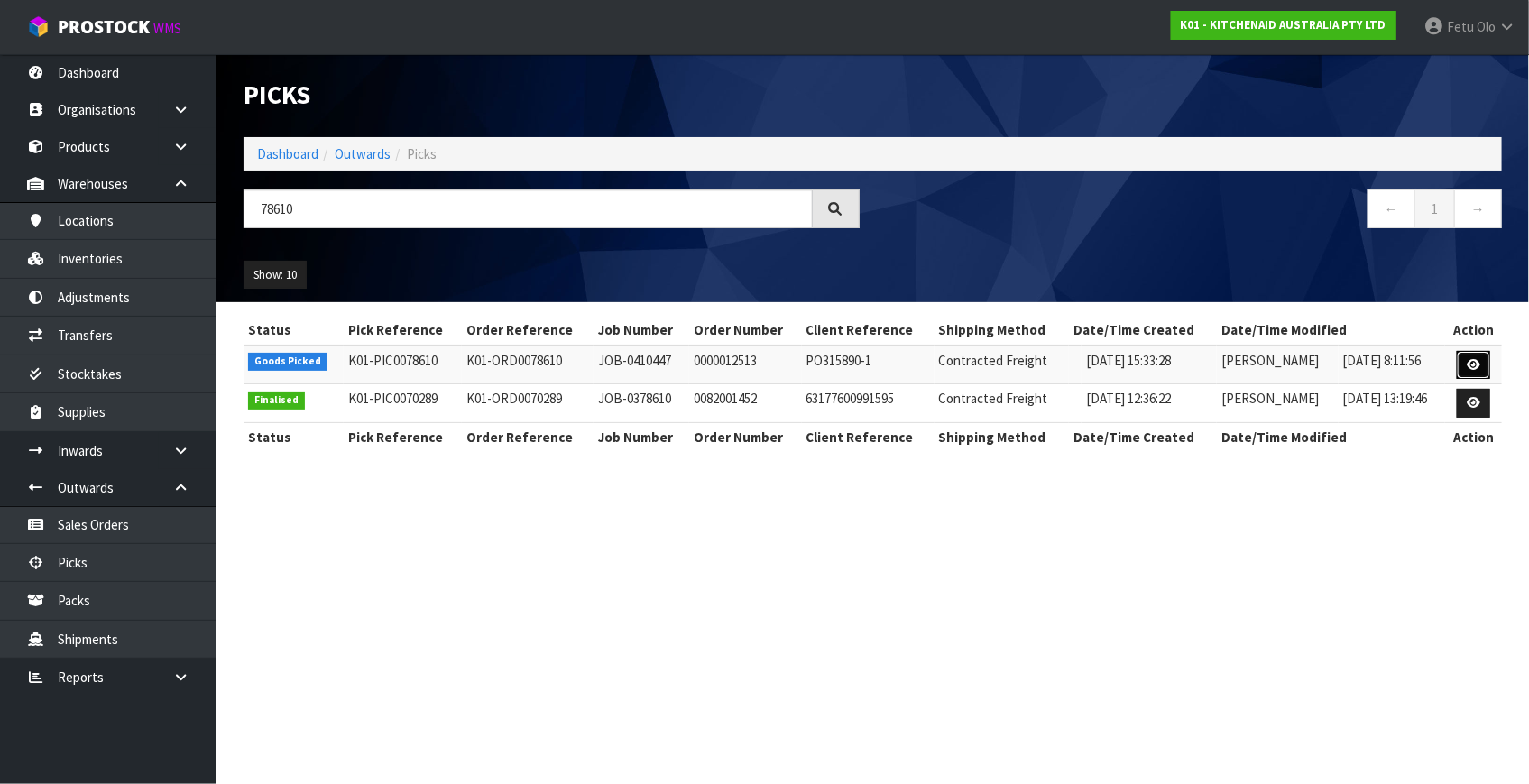
click at [1474, 361] on icon at bounding box center [1473, 365] width 14 height 12
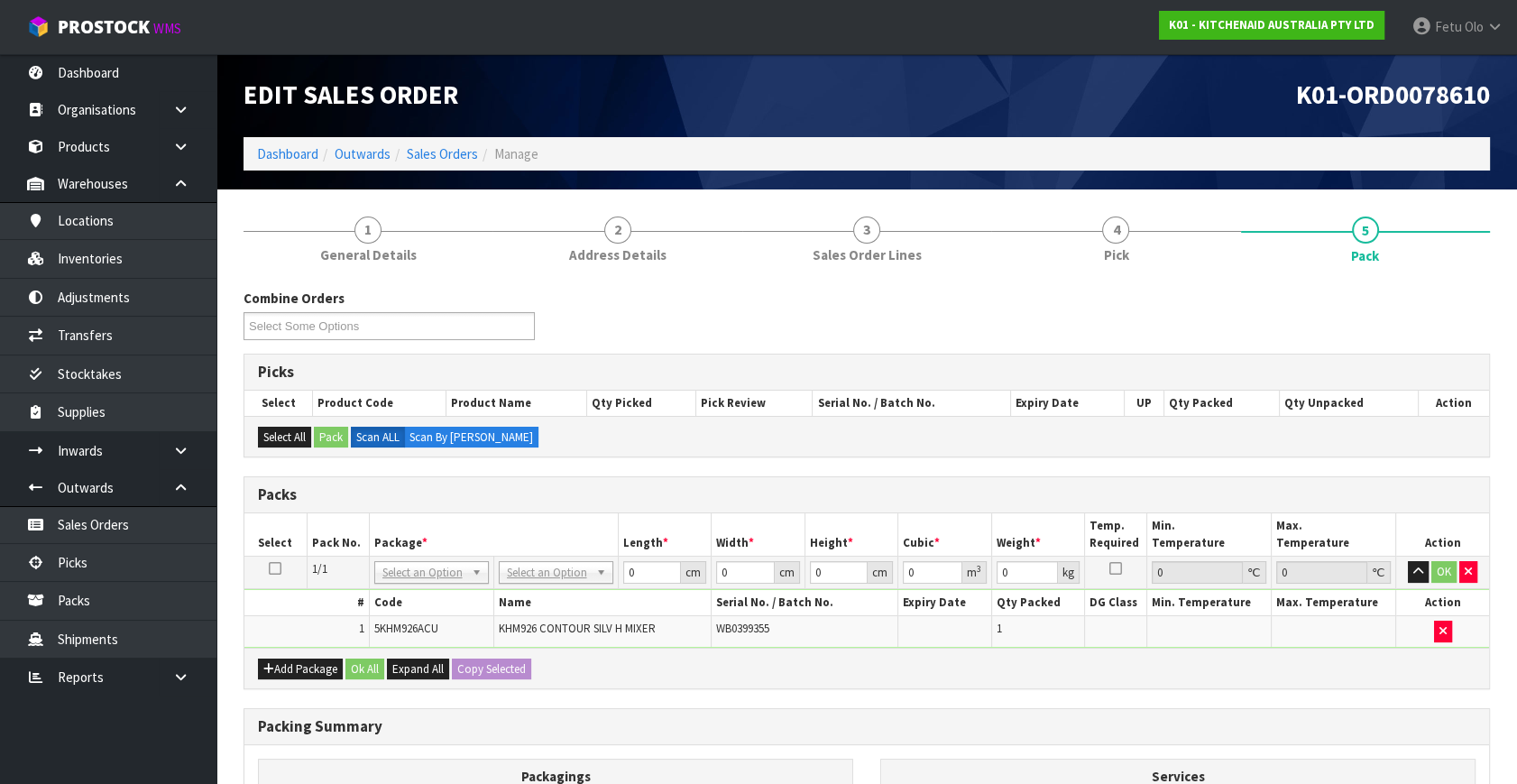
click at [1185, 724] on h3 "Packing Summary" at bounding box center [867, 727] width 1218 height 17
drag, startPoint x: 415, startPoint y: 569, endPoint x: 418, endPoint y: 597, distance: 28.2
click at [417, 593] on input "text" at bounding box center [431, 595] width 106 height 23
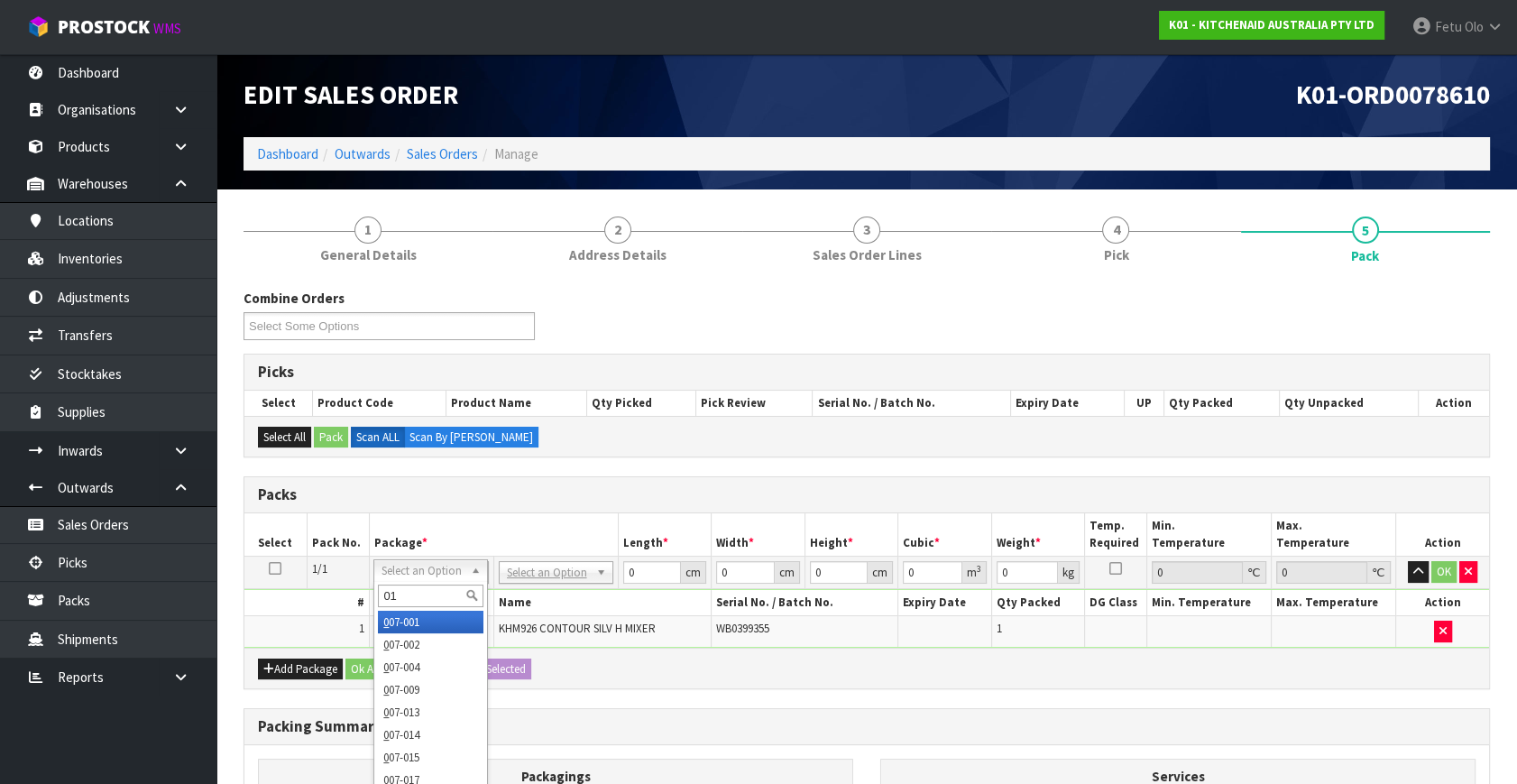
type input "011"
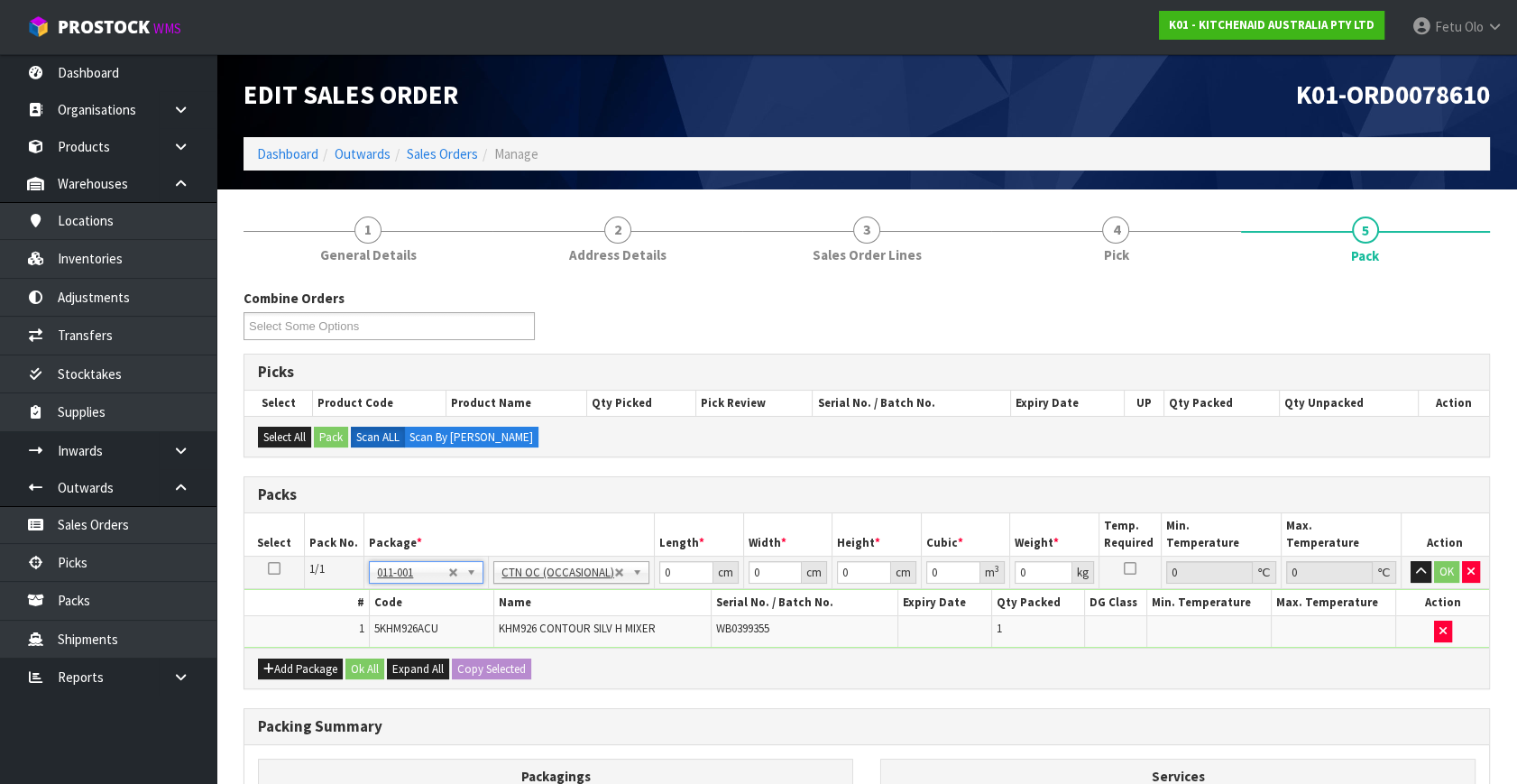
type input "1.6"
drag, startPoint x: 686, startPoint y: 571, endPoint x: 340, endPoint y: 640, distance: 352.8
click at [342, 639] on tbody "1/1 NONE 007-001 007-002 007-004 007-009 007-013 007-014 007-015 007-017 007-01…" at bounding box center [867, 603] width 1245 height 91
type input "24"
type input "20"
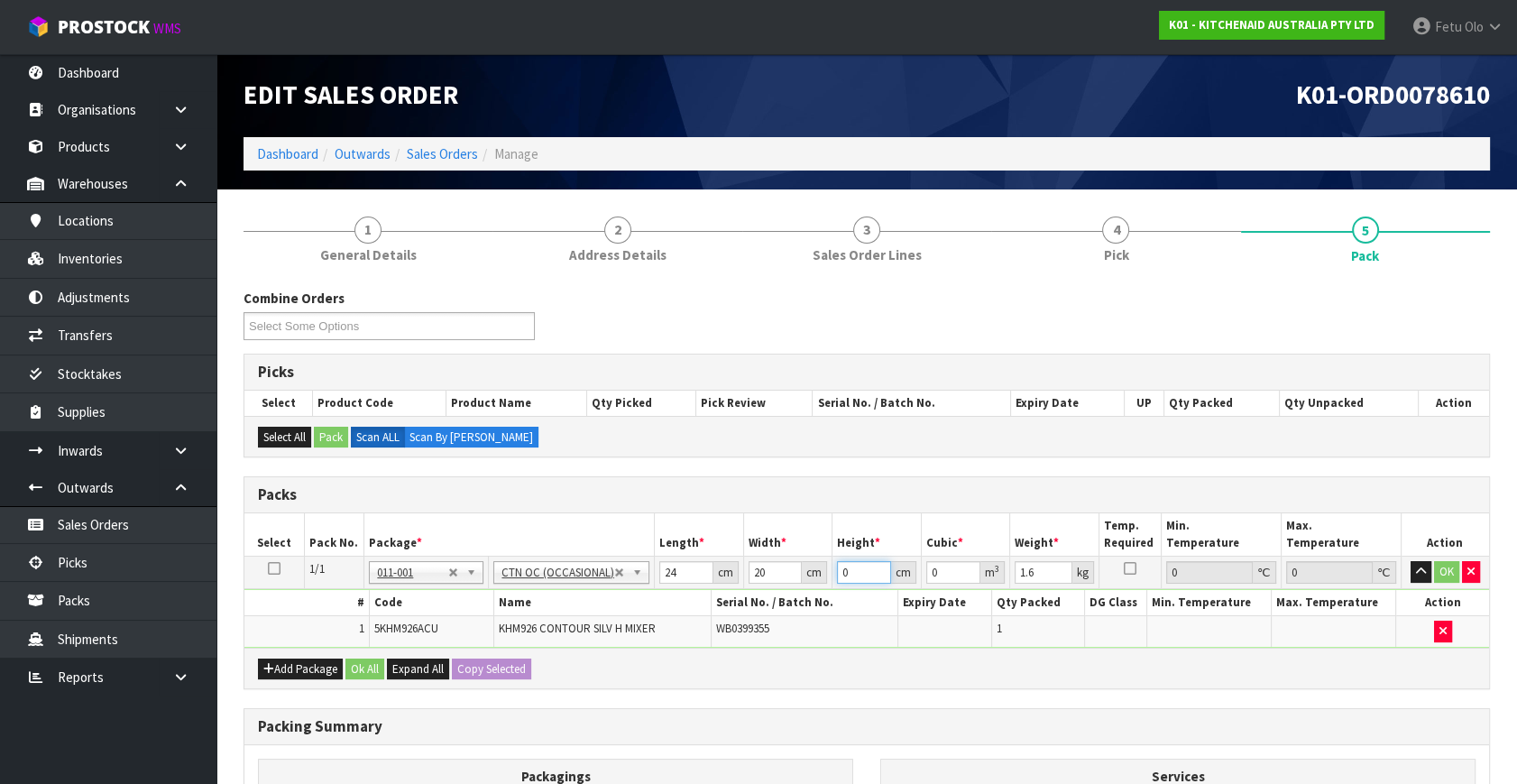
type input "2"
type input "0.00096"
type input "29"
type input "0.01392"
type input "29"
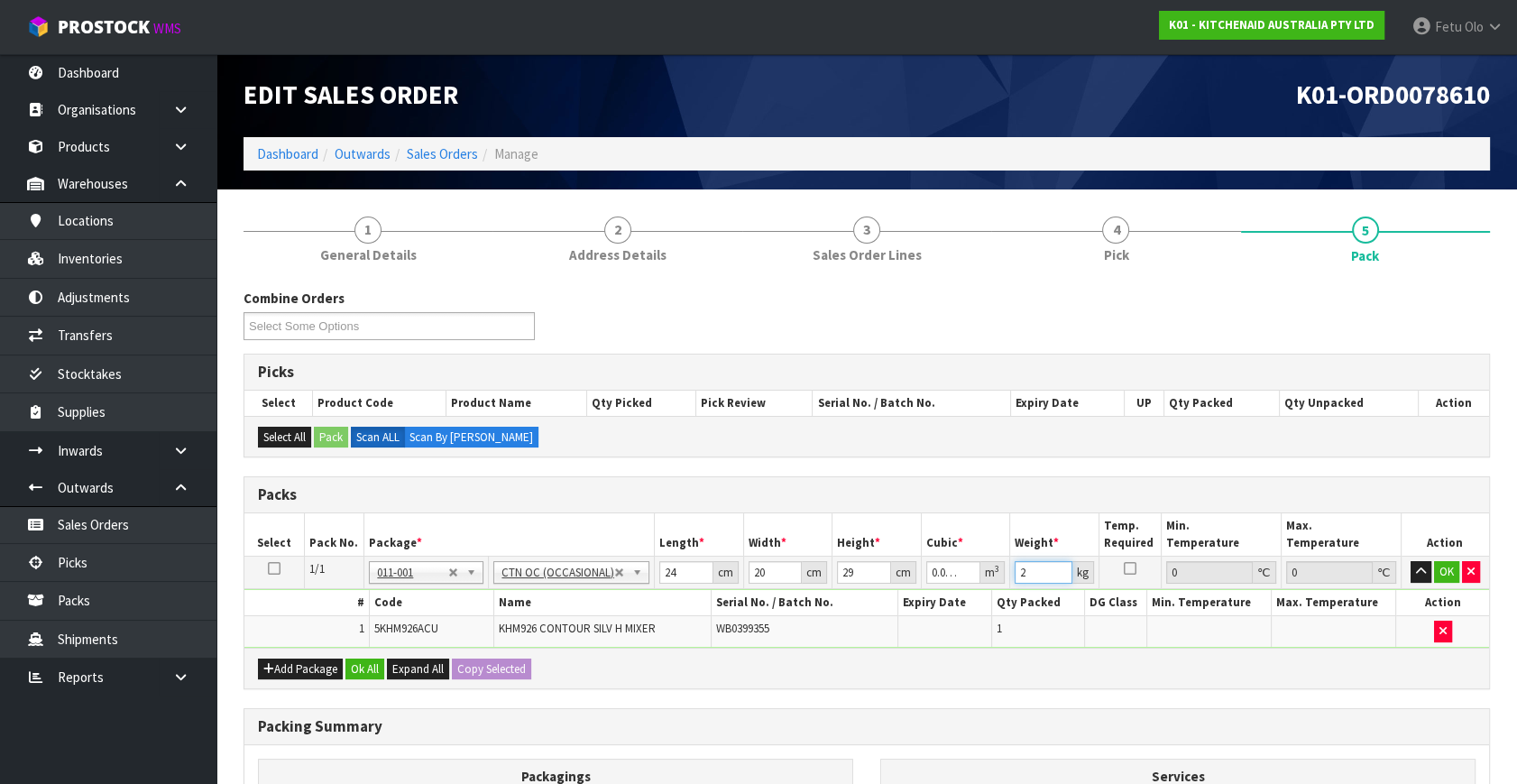
type input "2"
click button "OK" at bounding box center [1447, 572] width 26 height 22
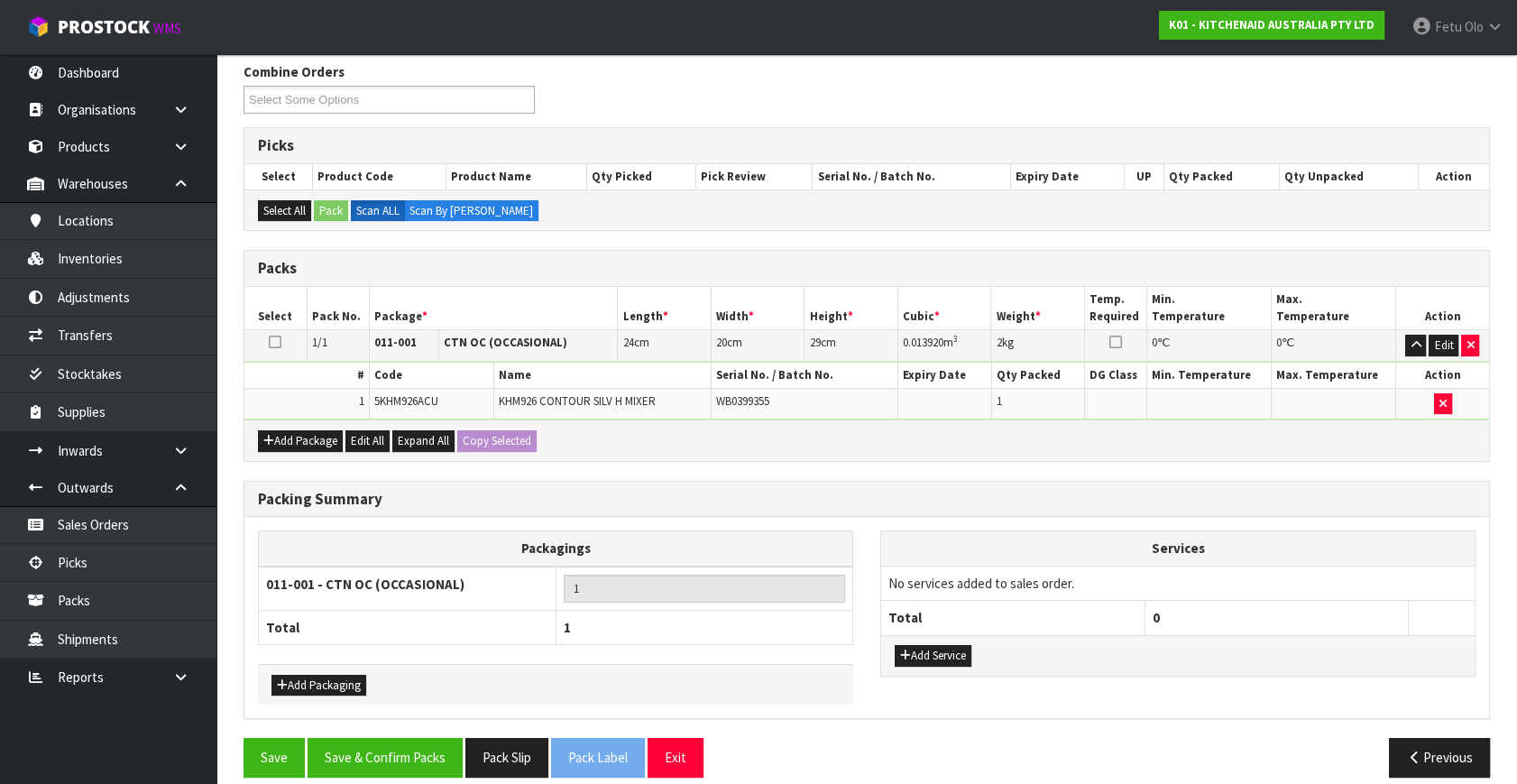
scroll to position [242, 0]
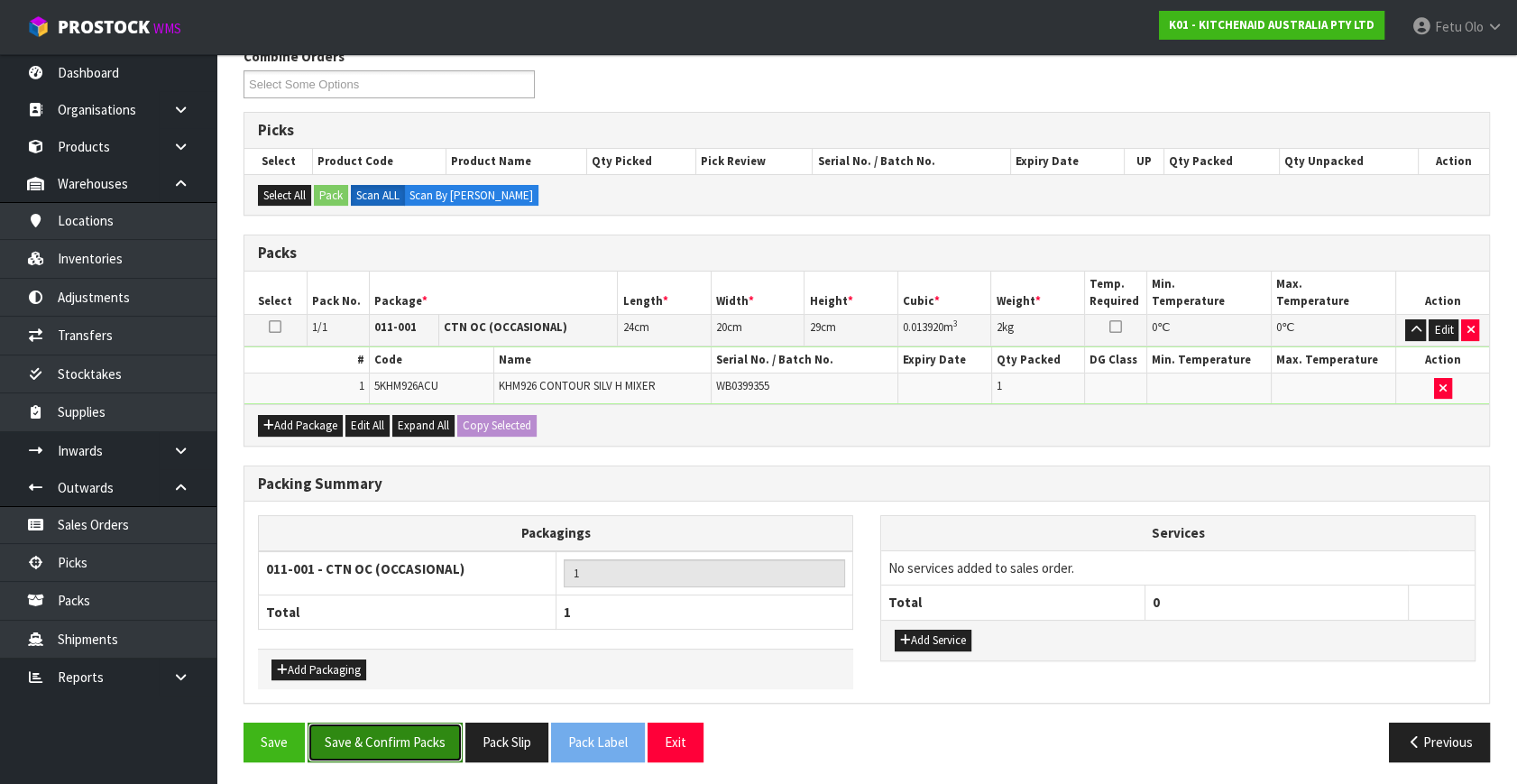
click at [407, 744] on button "Save & Confirm Packs" at bounding box center [385, 742] width 155 height 39
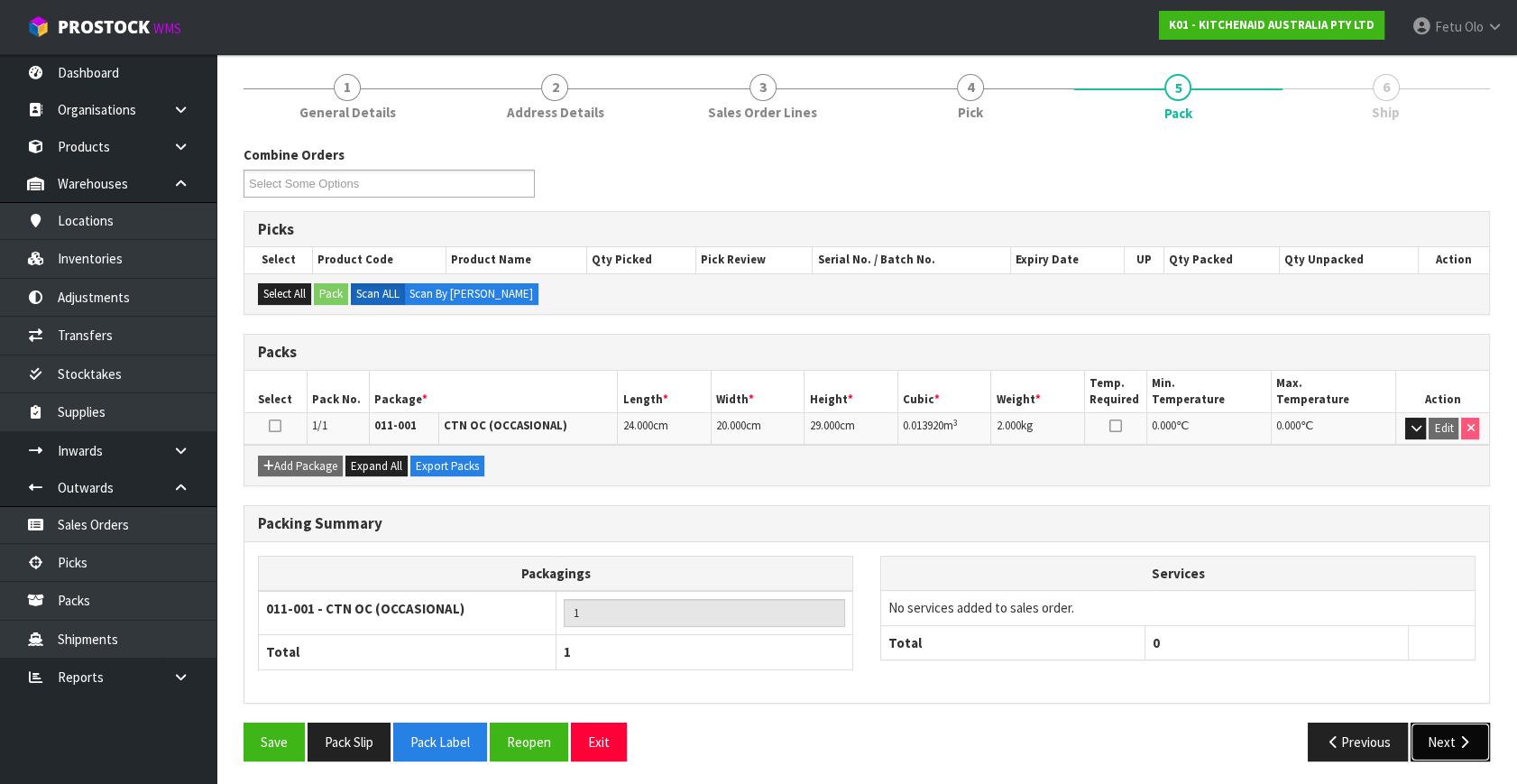
click at [1431, 732] on button "Next" at bounding box center [1450, 742] width 79 height 39
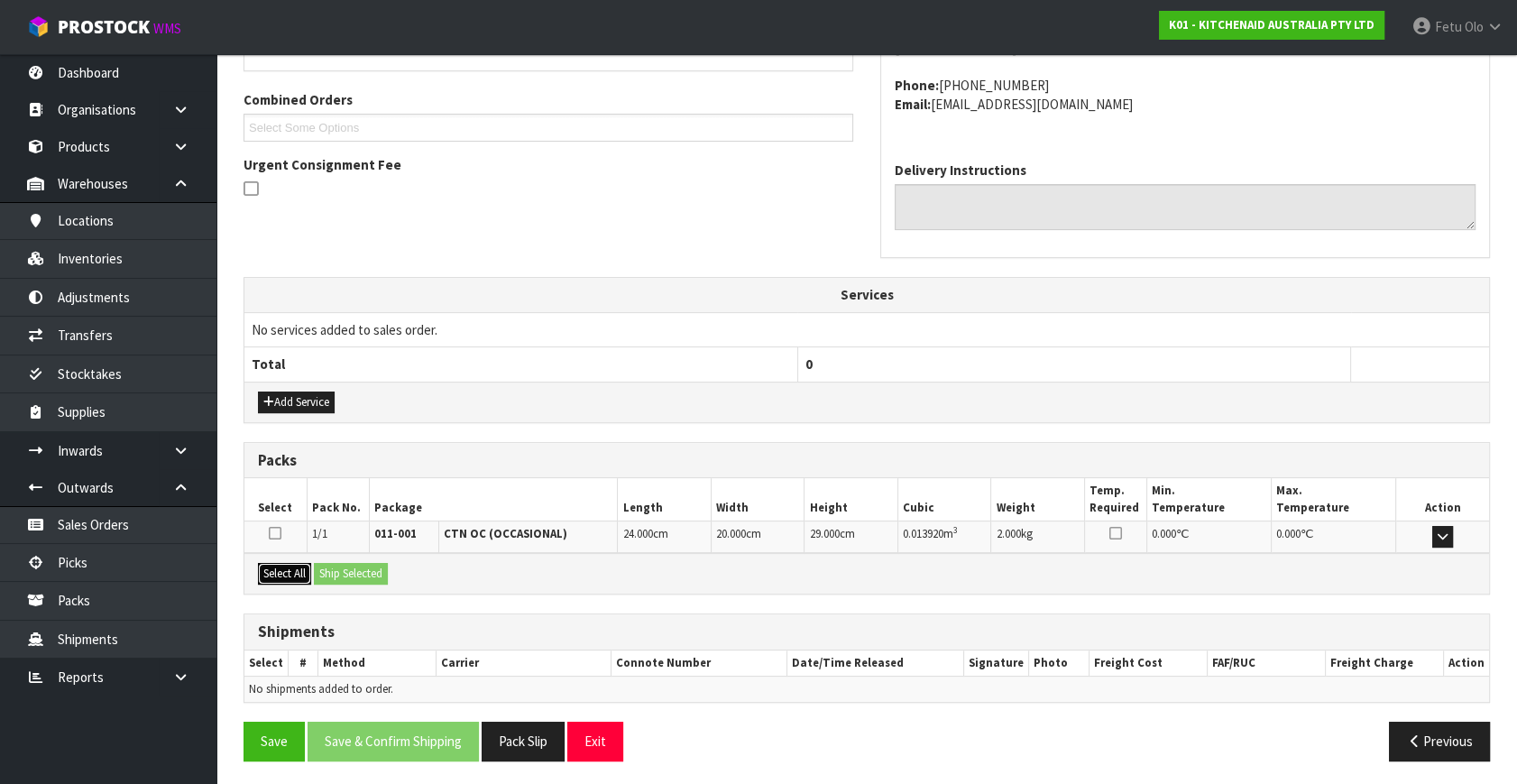
drag, startPoint x: 290, startPoint y: 571, endPoint x: 336, endPoint y: 569, distance: 46.0
click at [294, 571] on button "Select All" at bounding box center [284, 573] width 53 height 22
click at [336, 569] on button "Ship Selected" at bounding box center [350, 573] width 74 height 22
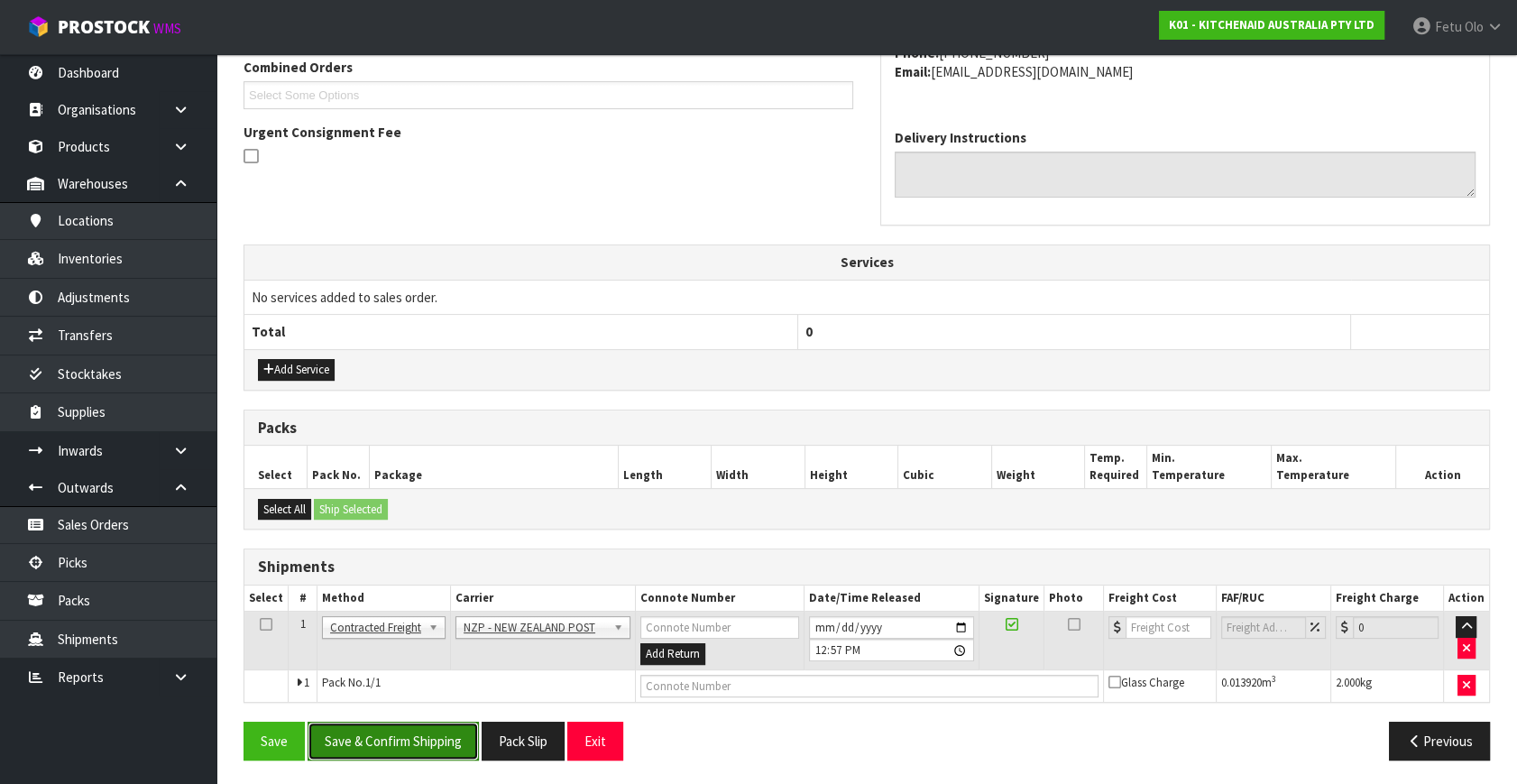
click at [430, 741] on button "Save & Confirm Shipping" at bounding box center [393, 741] width 171 height 39
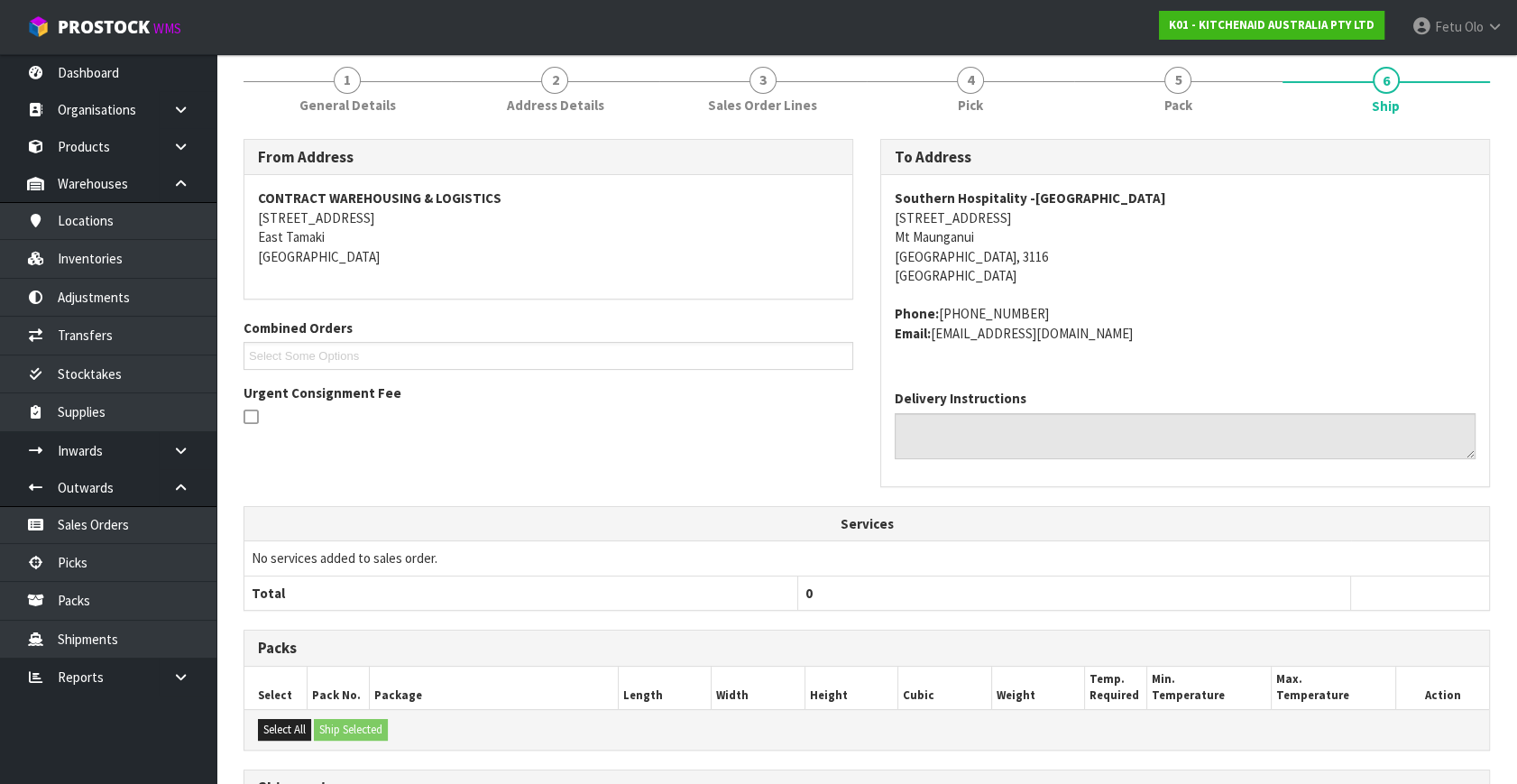
scroll to position [451, 0]
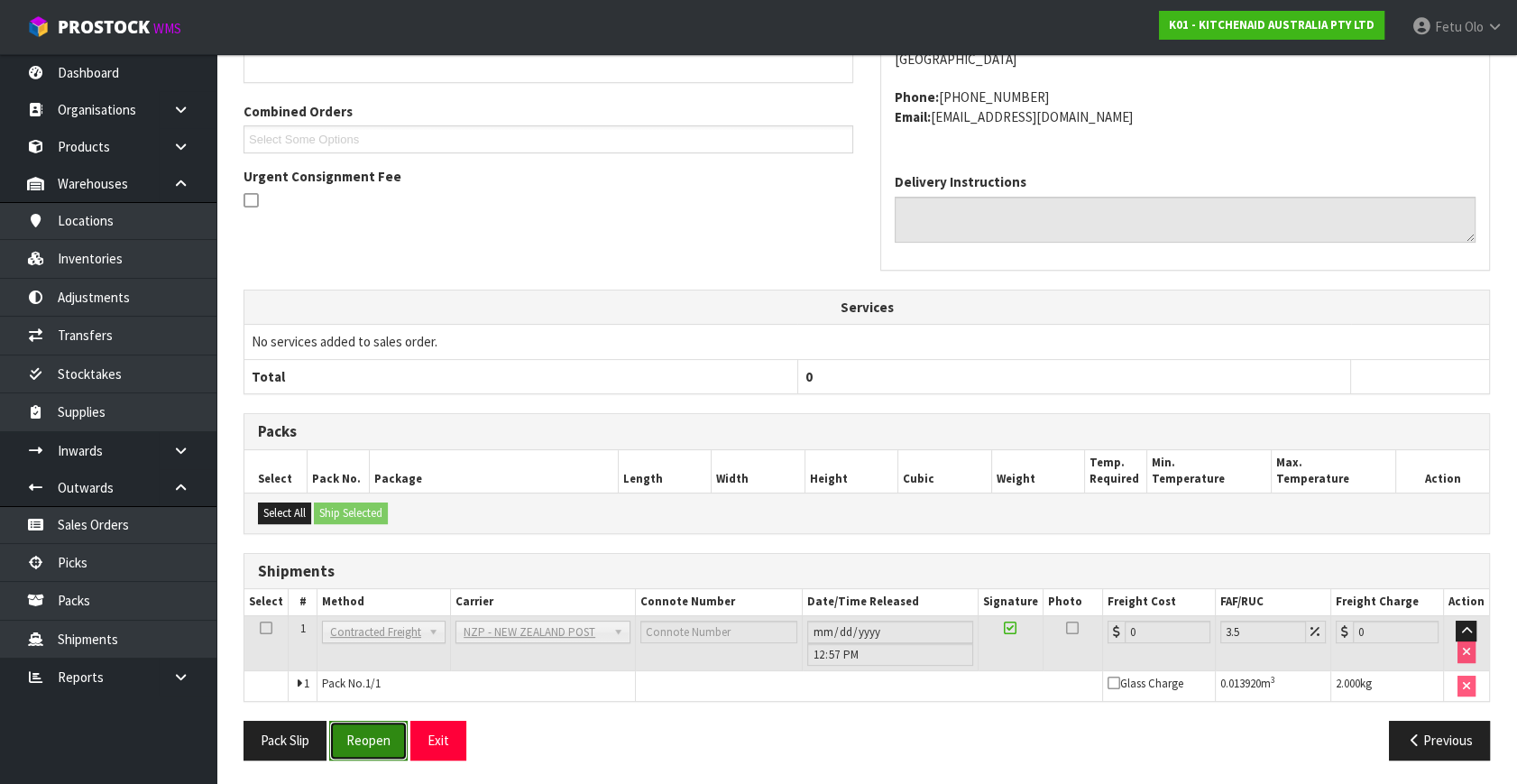
click at [397, 751] on button "Reopen" at bounding box center [368, 740] width 78 height 39
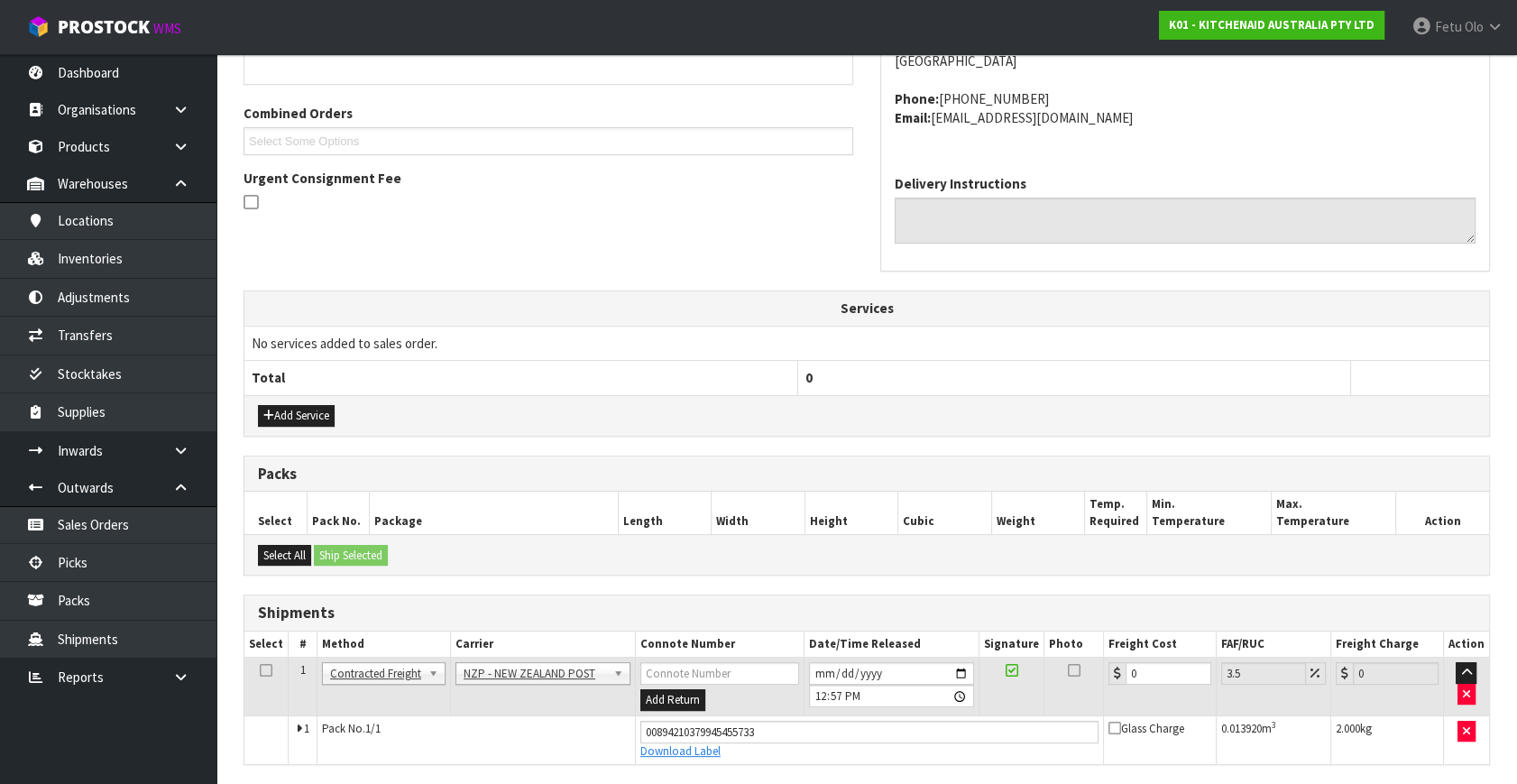
scroll to position [493, 0]
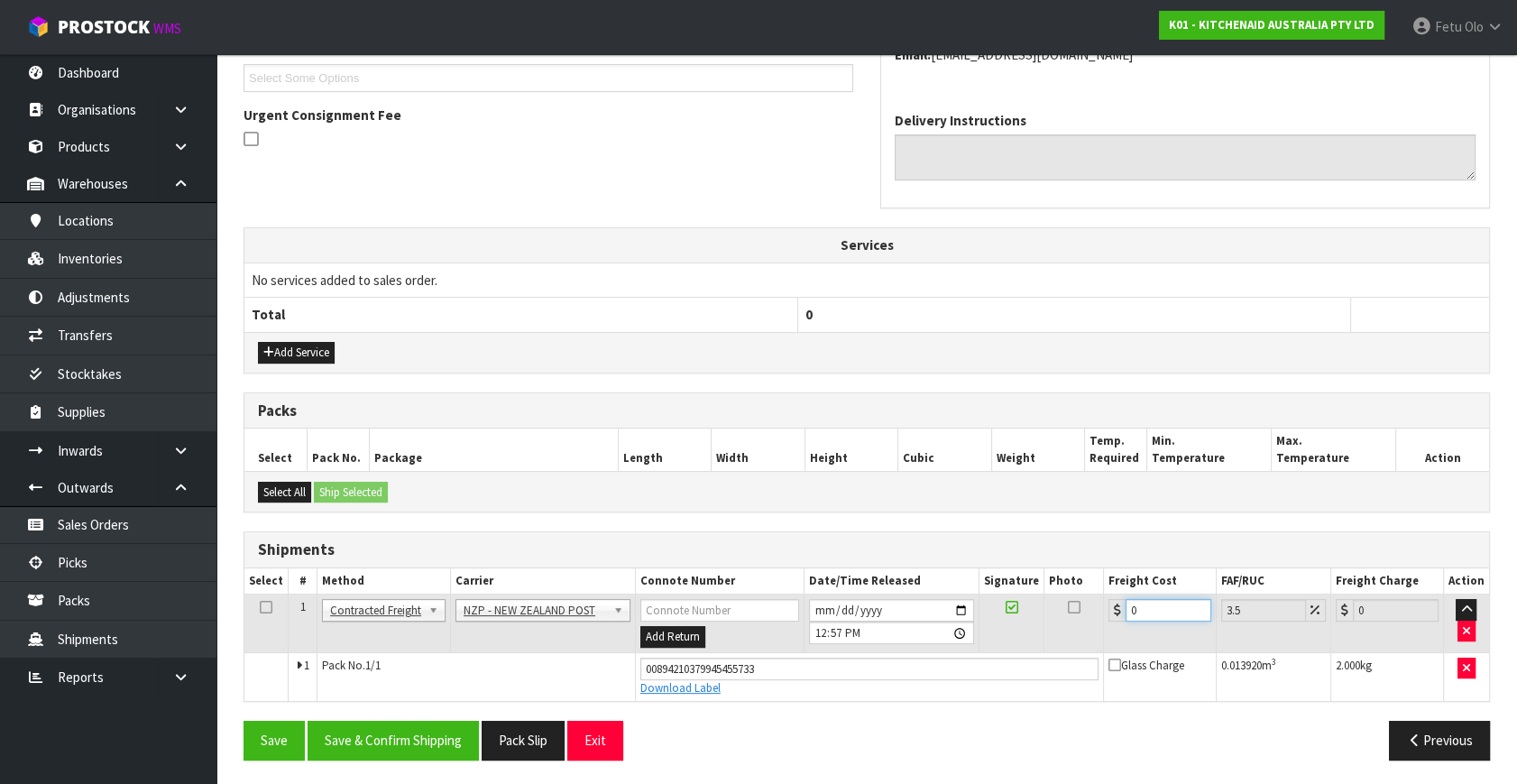
drag, startPoint x: 1161, startPoint y: 614, endPoint x: 671, endPoint y: 655, distance: 491.7
click at [671, 655] on tbody "1 Client Local Pickup Customer Local Pickup Company Freight Contracted Freight …" at bounding box center [867, 647] width 1245 height 107
type input "89"
type input "92.11"
type input "89.4"
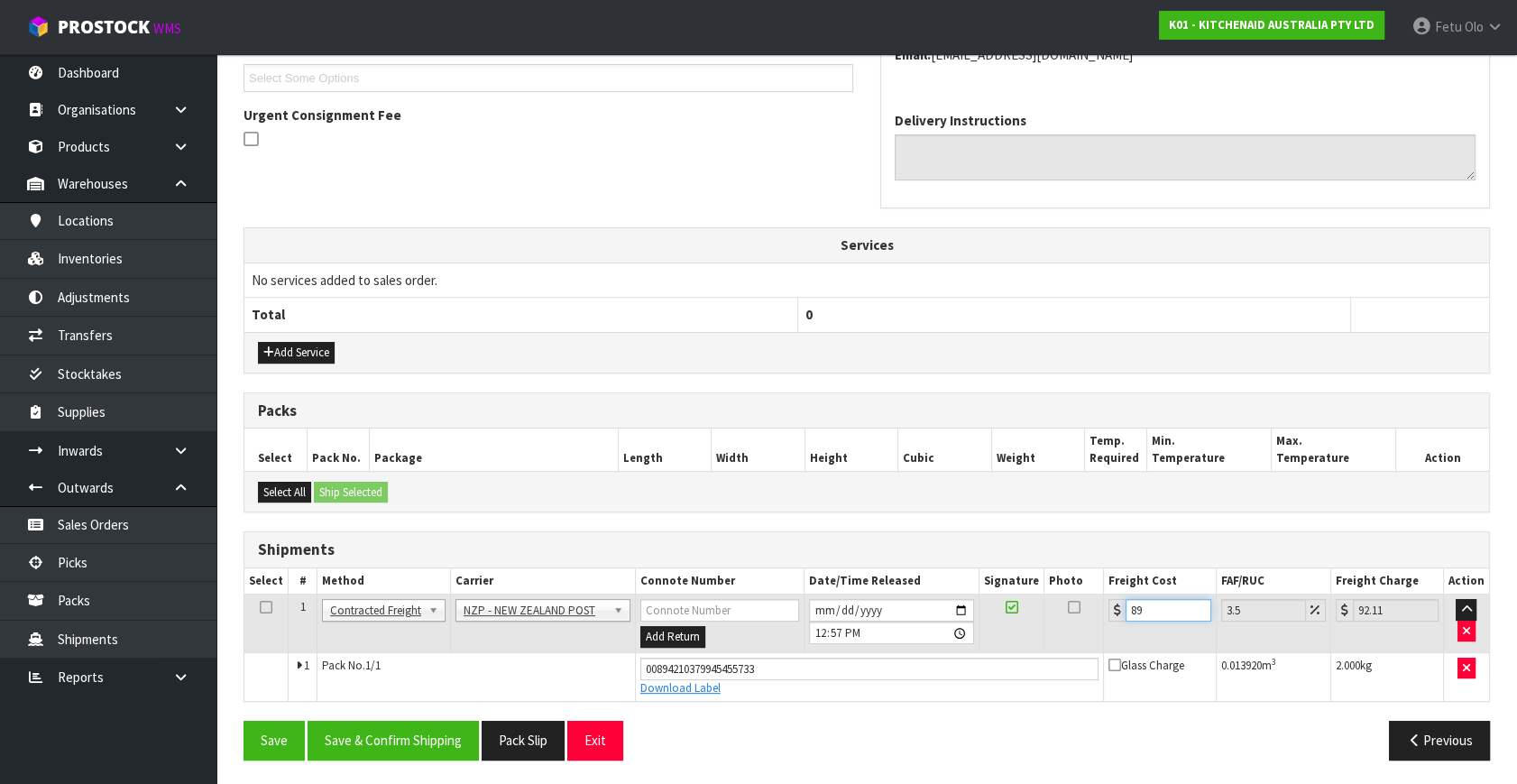
type input "92.53"
type input "89.45"
type input "92.58"
type input "89.4"
type input "92.53"
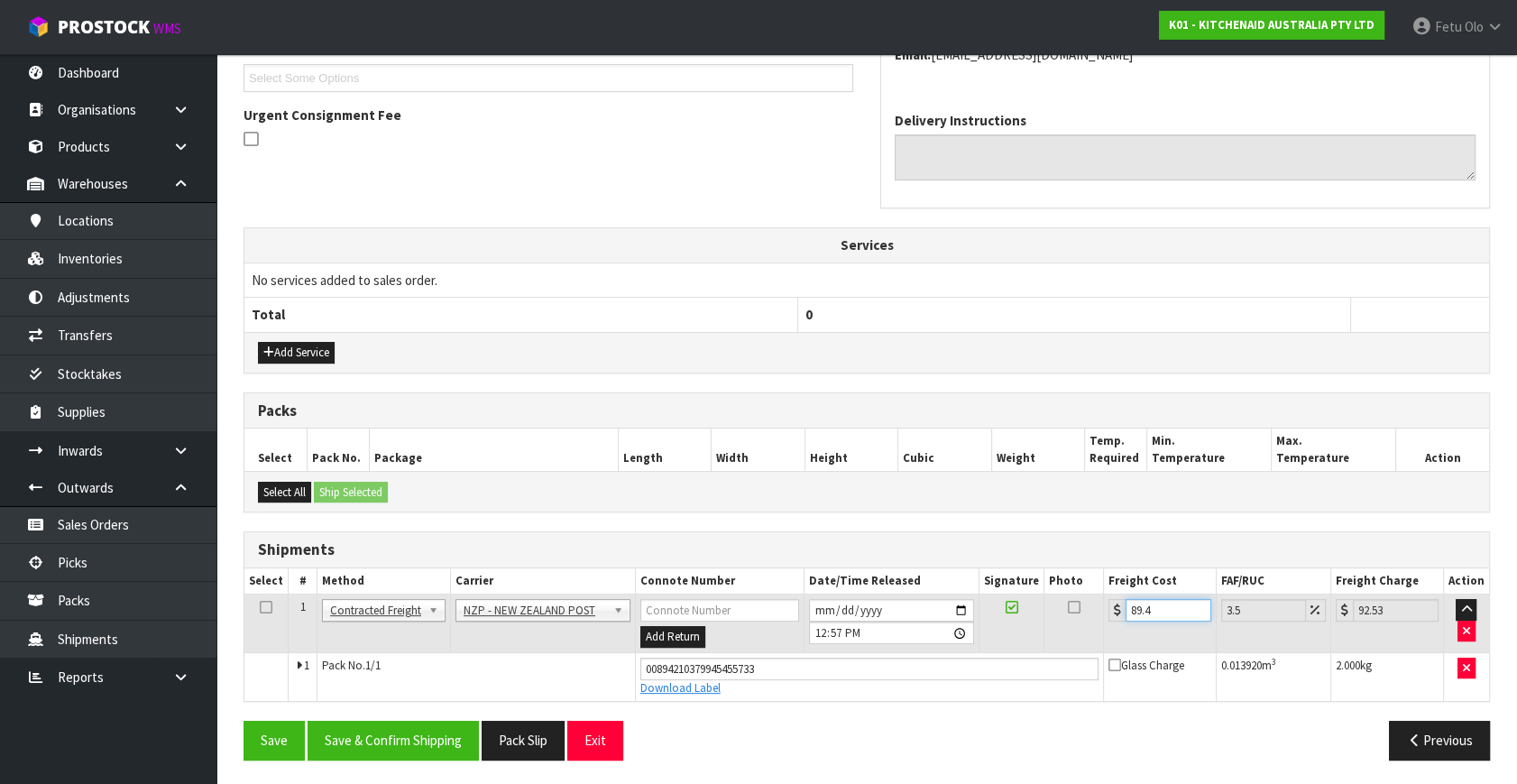
type input "89"
type input "92.11"
type input "8"
type input "8.28"
type input "8.4"
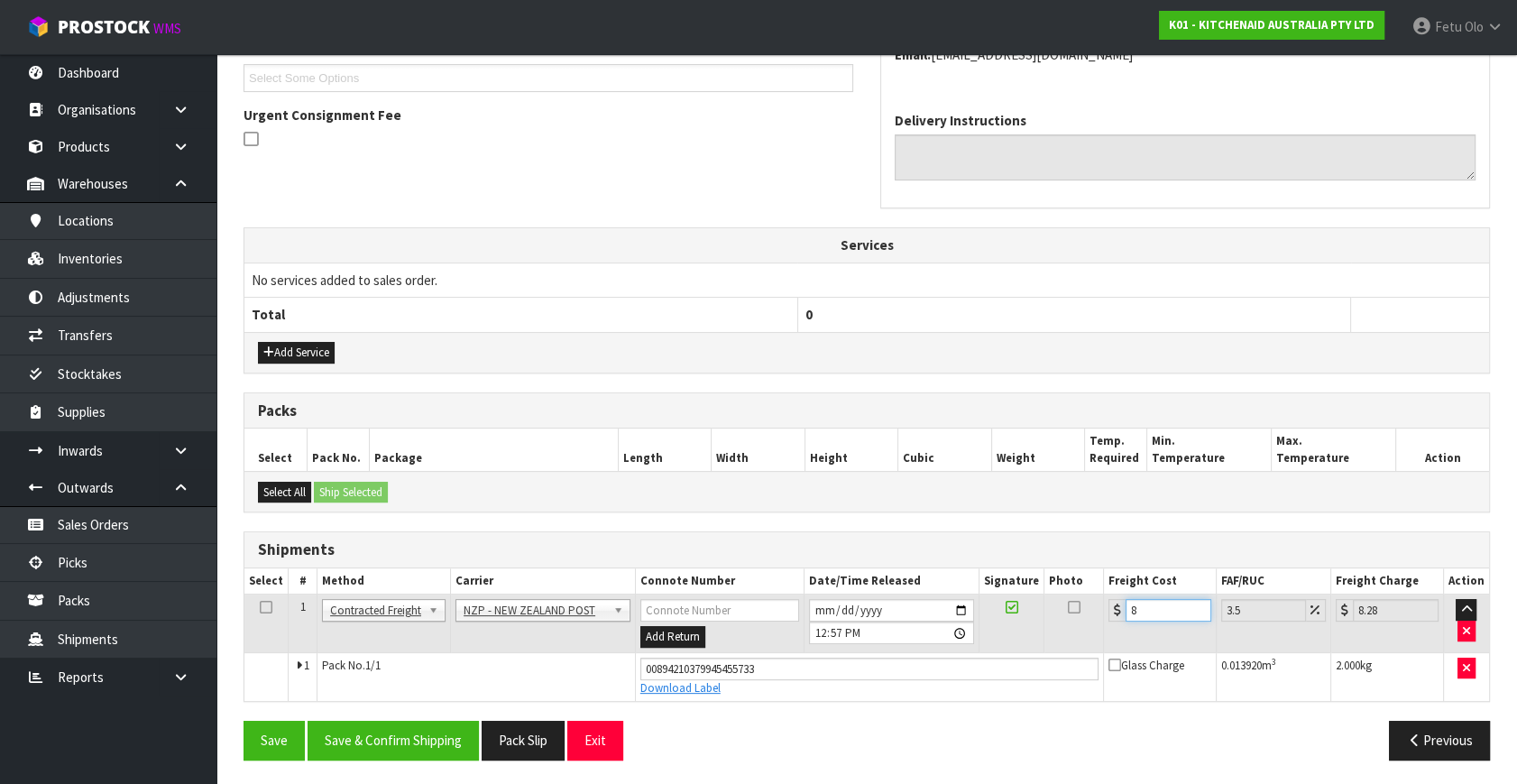
type input "8.69"
type input "8.45"
type input "8.75"
type input "8.45"
click at [364, 730] on button "Save & Confirm Shipping" at bounding box center [393, 740] width 171 height 39
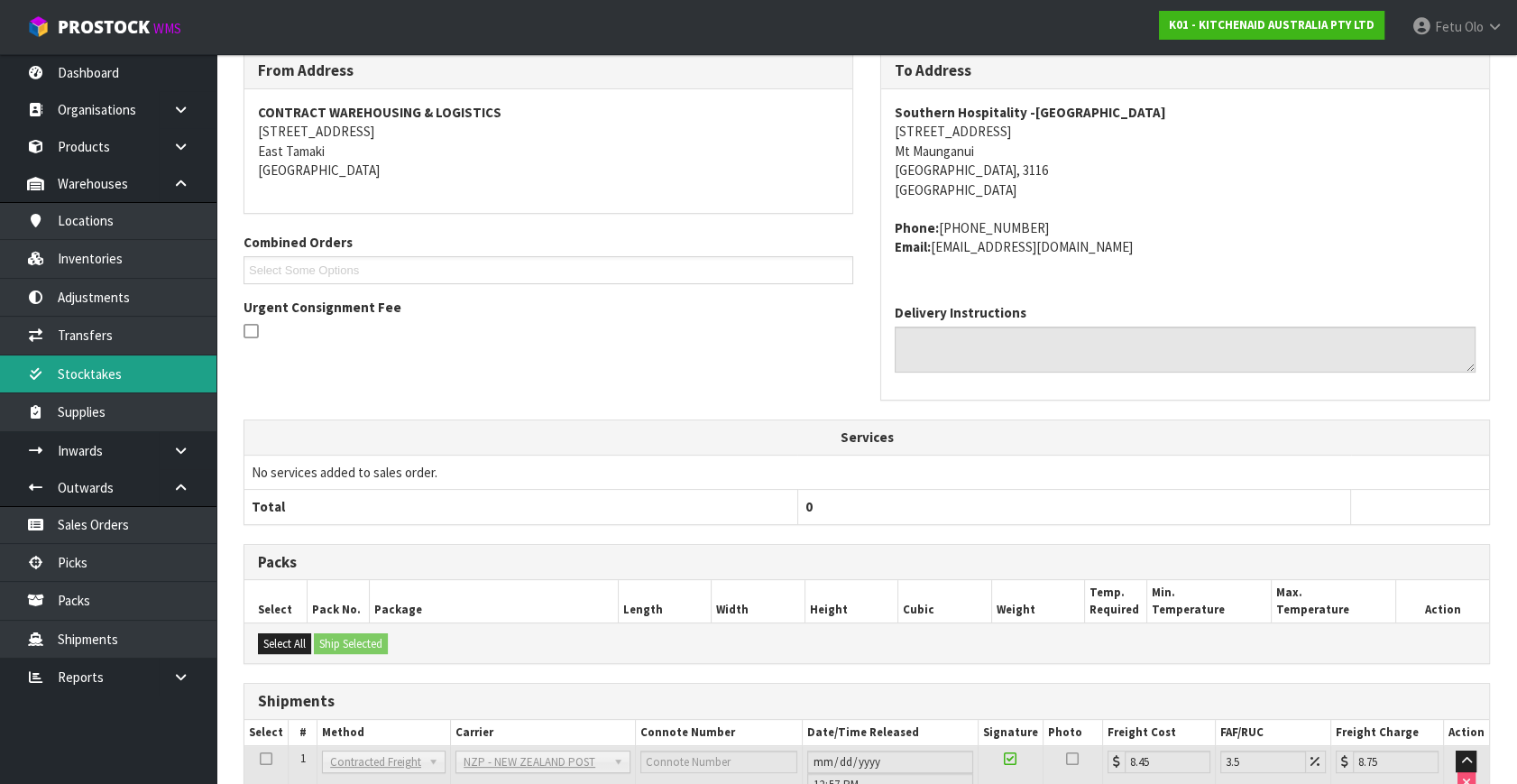
scroll to position [245, 0]
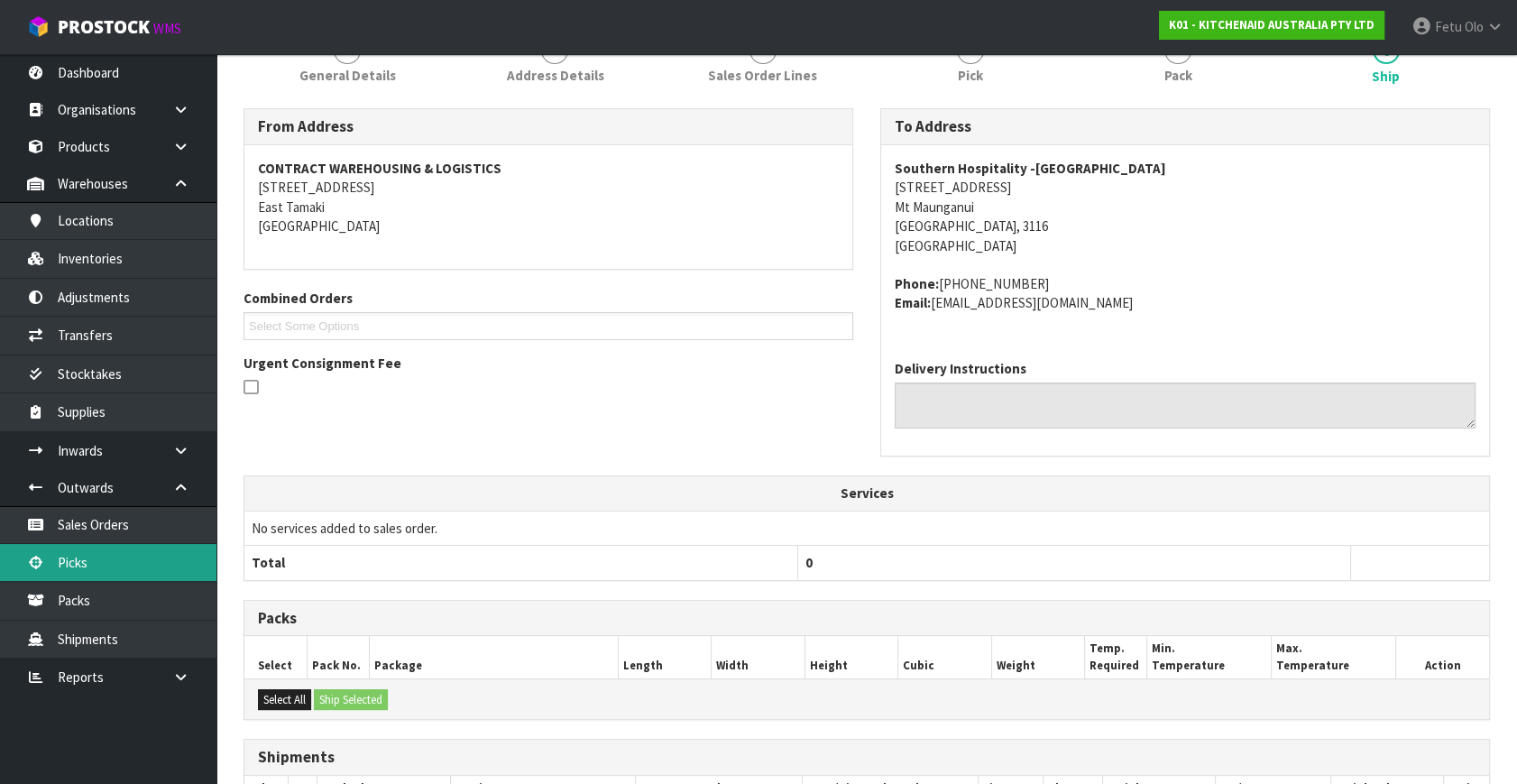
click at [62, 558] on link "Picks" at bounding box center [108, 562] width 216 height 37
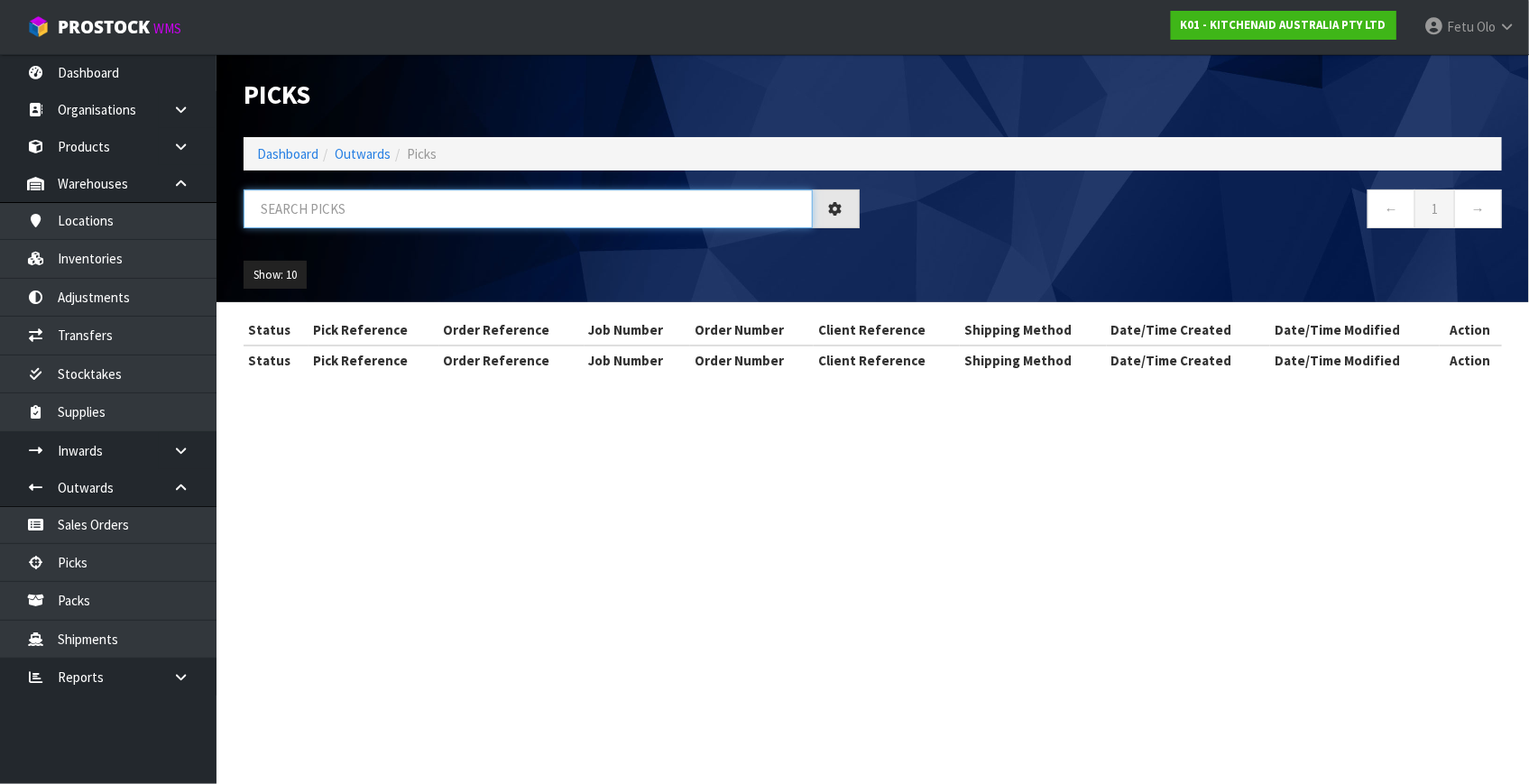
click at [445, 215] on input "text" at bounding box center [528, 209] width 569 height 39
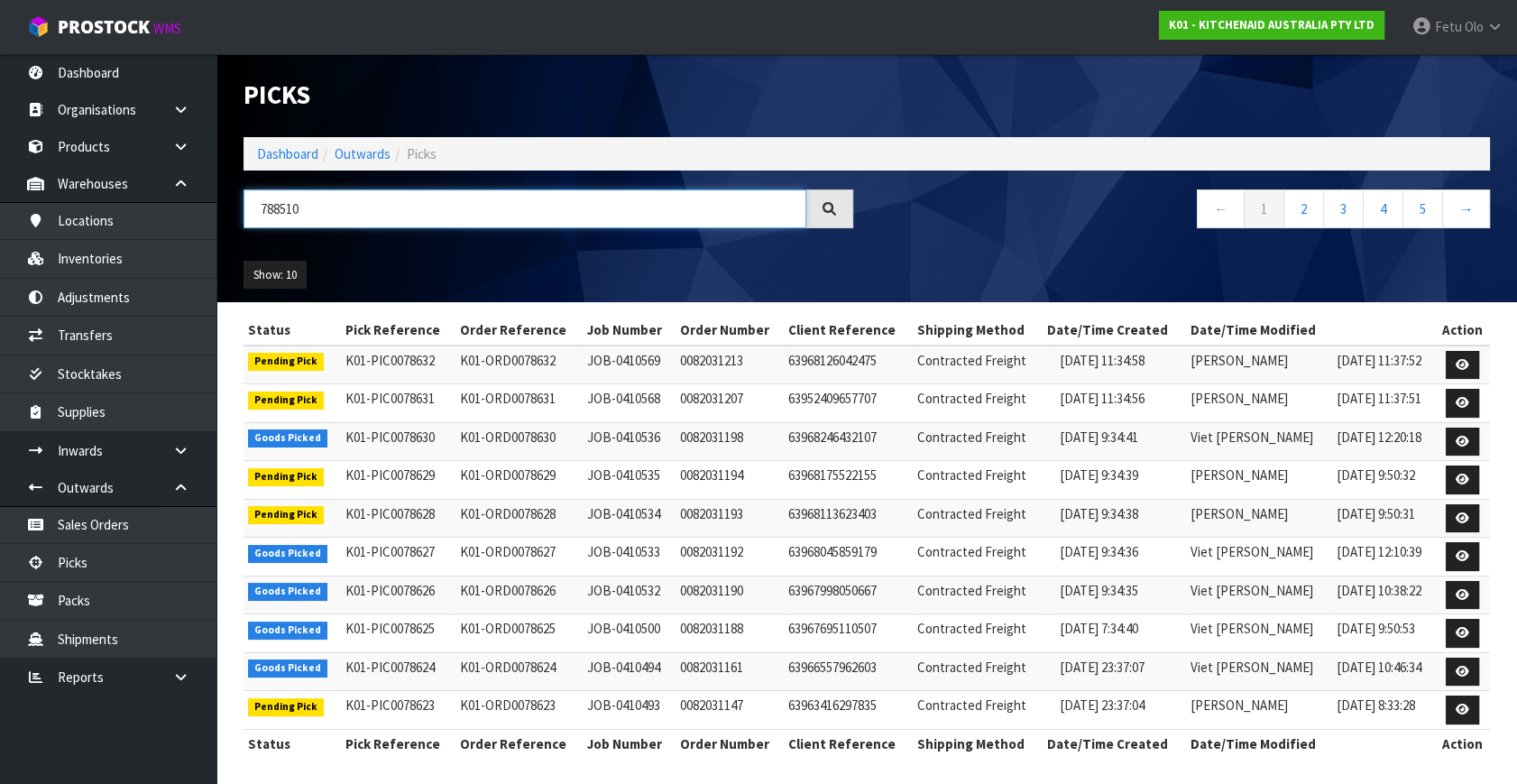
click at [271, 207] on input "788510" at bounding box center [524, 209] width 562 height 39
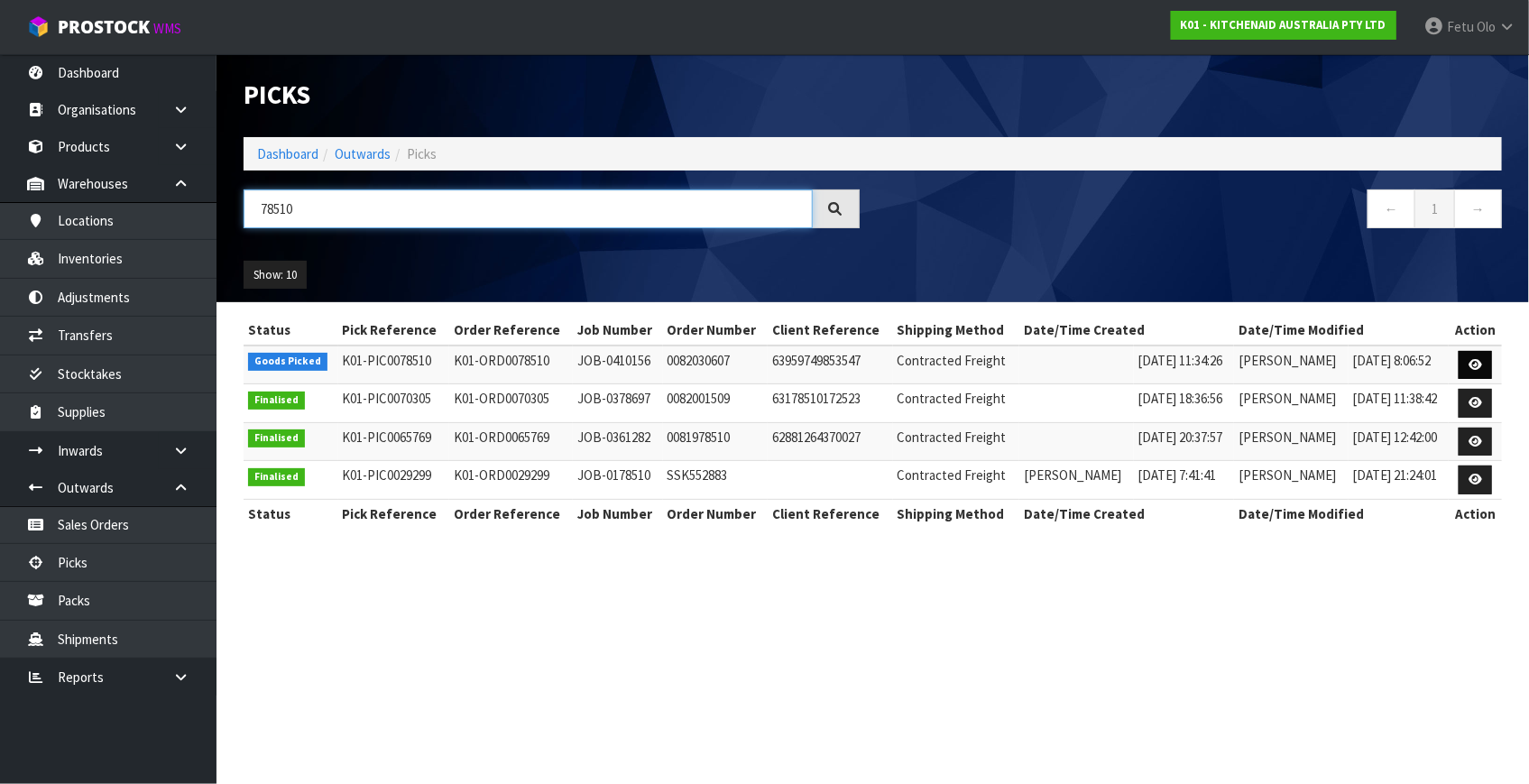
type input "78510"
click at [1489, 359] on link at bounding box center [1475, 366] width 34 height 29
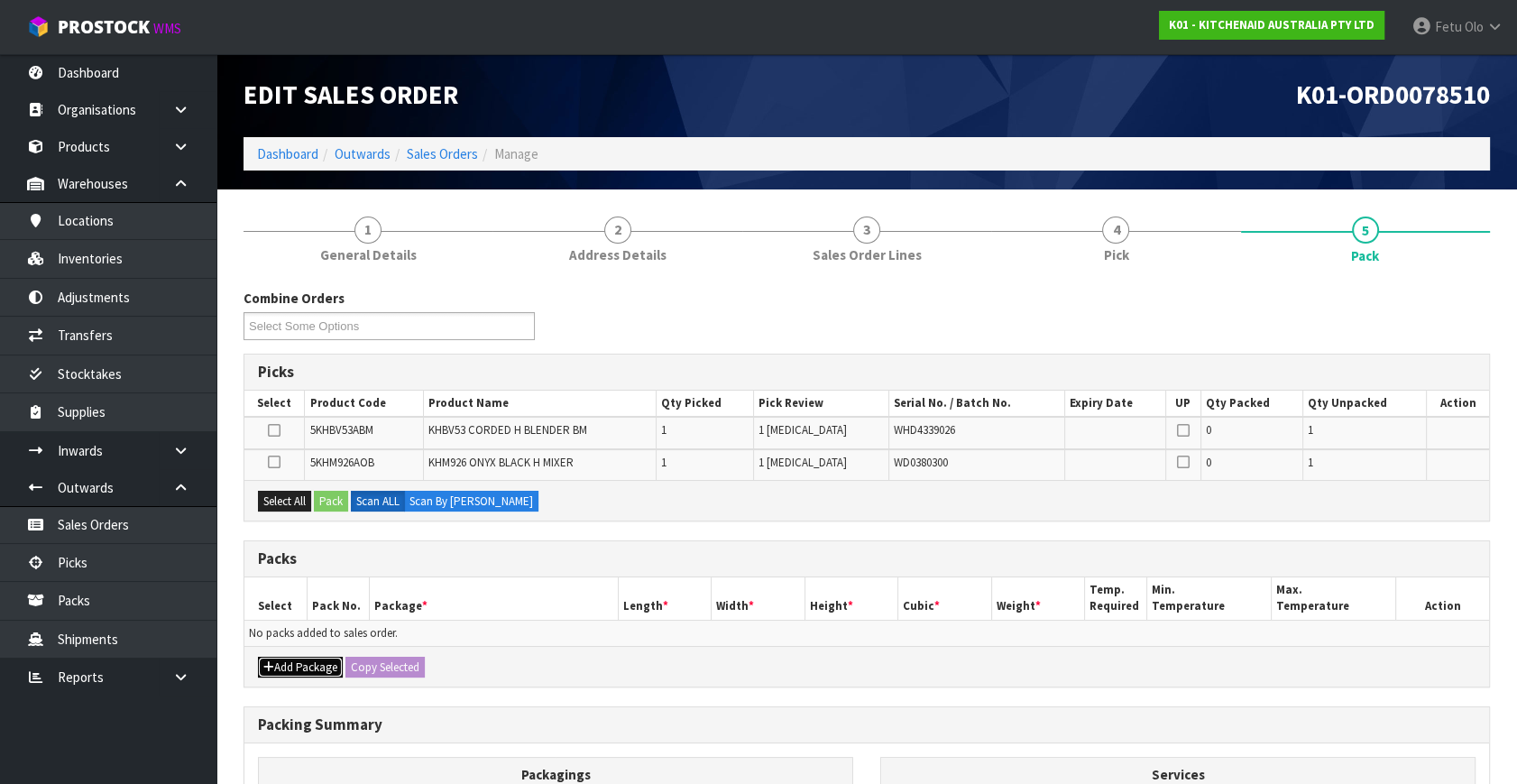
click at [285, 663] on button "Add Package" at bounding box center [300, 667] width 85 height 22
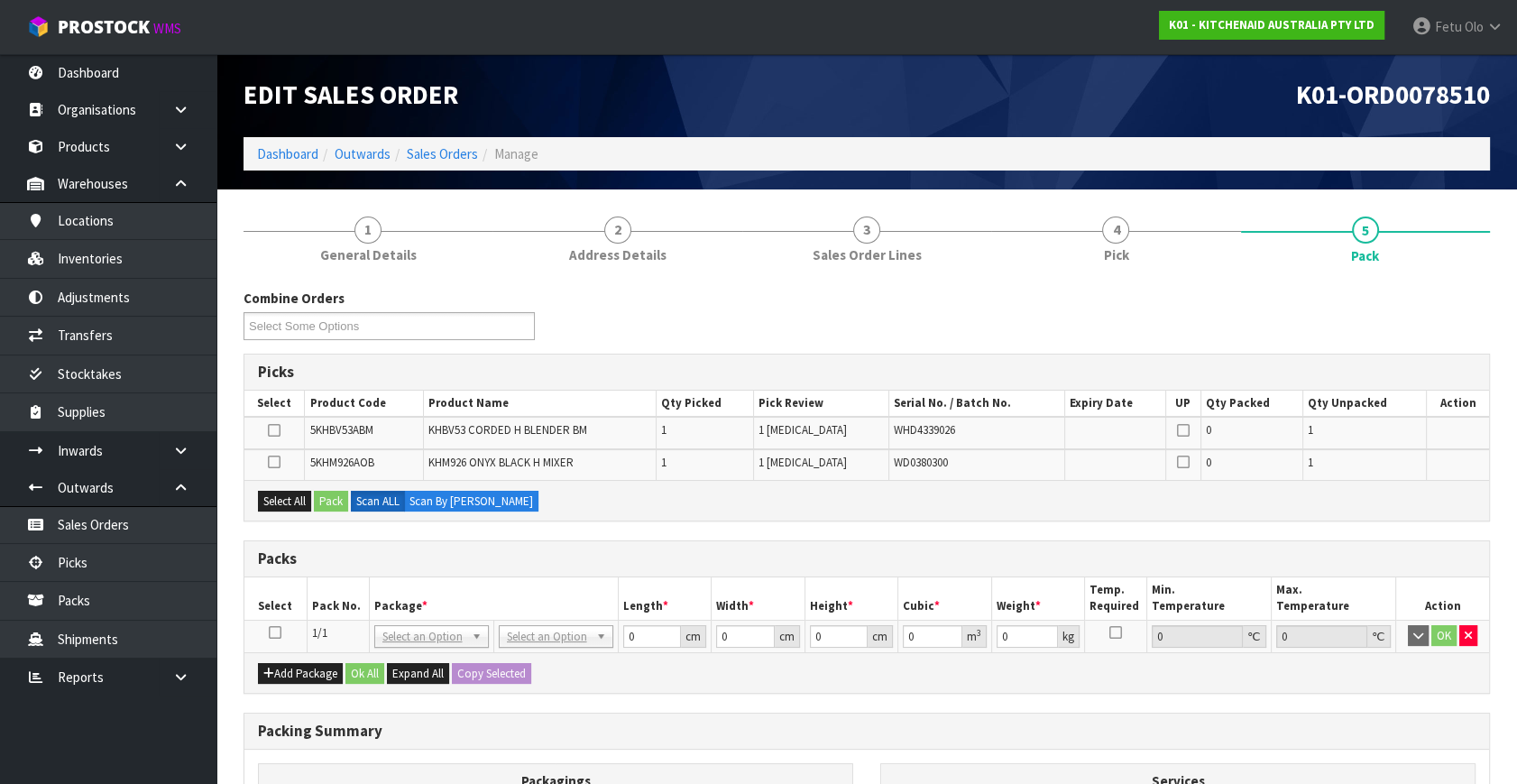
click at [273, 634] on icon at bounding box center [275, 633] width 13 height 1
click at [428, 600] on th "Package *" at bounding box center [493, 598] width 249 height 43
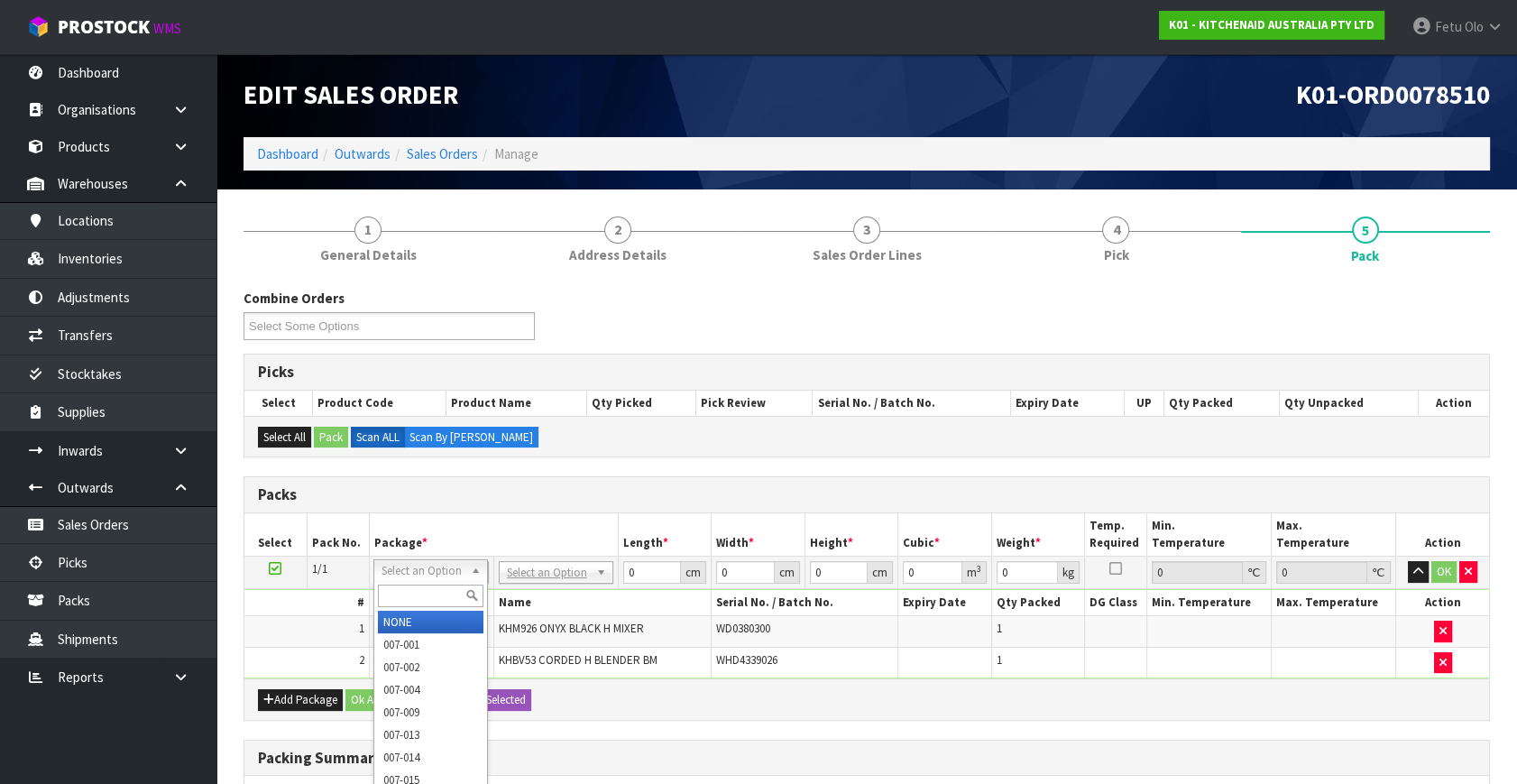
click at [416, 583] on div at bounding box center [431, 595] width 113 height 30
click at [415, 602] on input "text" at bounding box center [431, 595] width 106 height 23
type input "011-084"
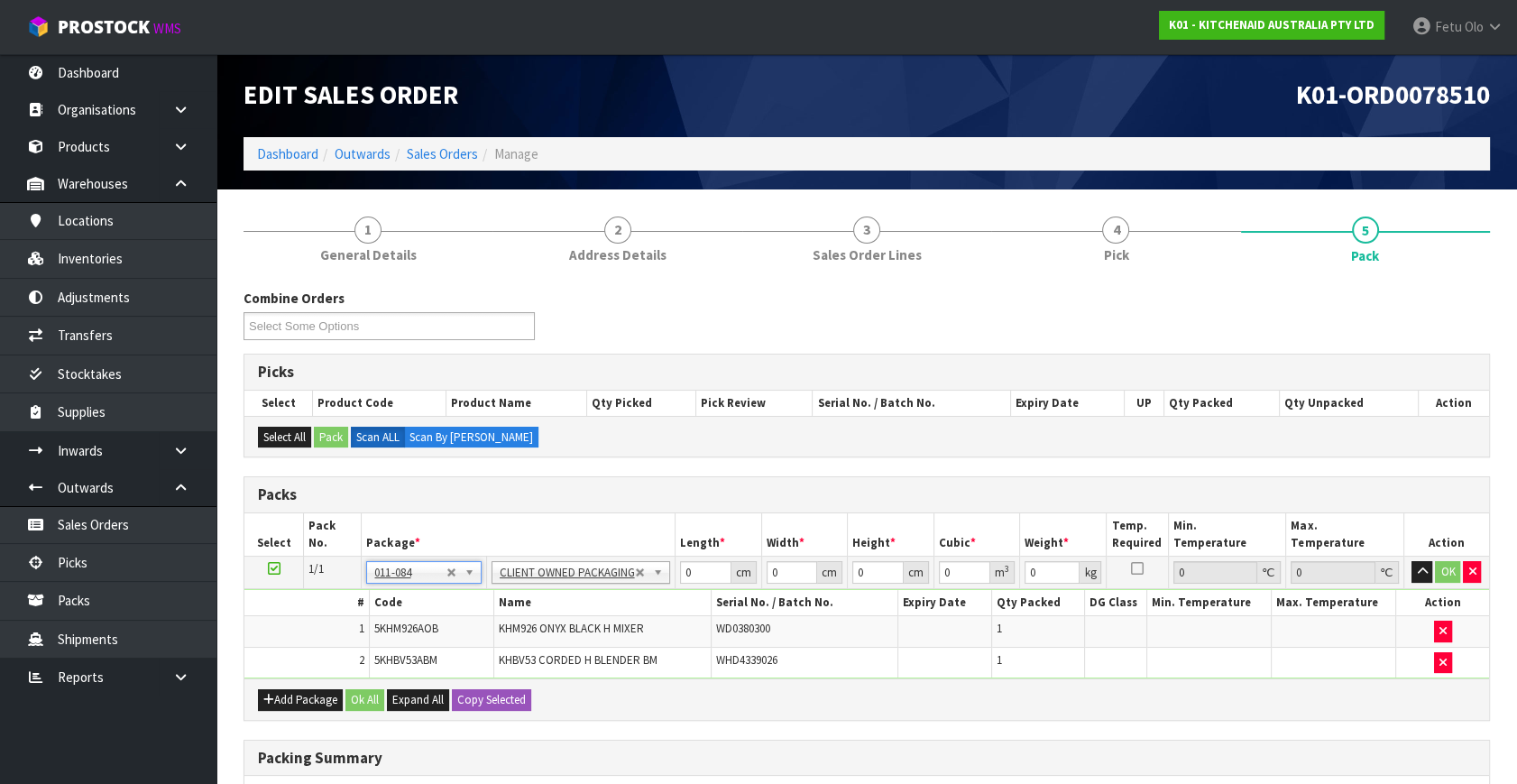
type input "2.9"
drag, startPoint x: 671, startPoint y: 583, endPoint x: 613, endPoint y: 604, distance: 61.7
click at [613, 604] on tbody "1/1 NONE 007-001 007-002 007-004 007-009 007-013 007-014 007-015 007-017 007-01…" at bounding box center [867, 618] width 1245 height 123
type input "40"
type input "28"
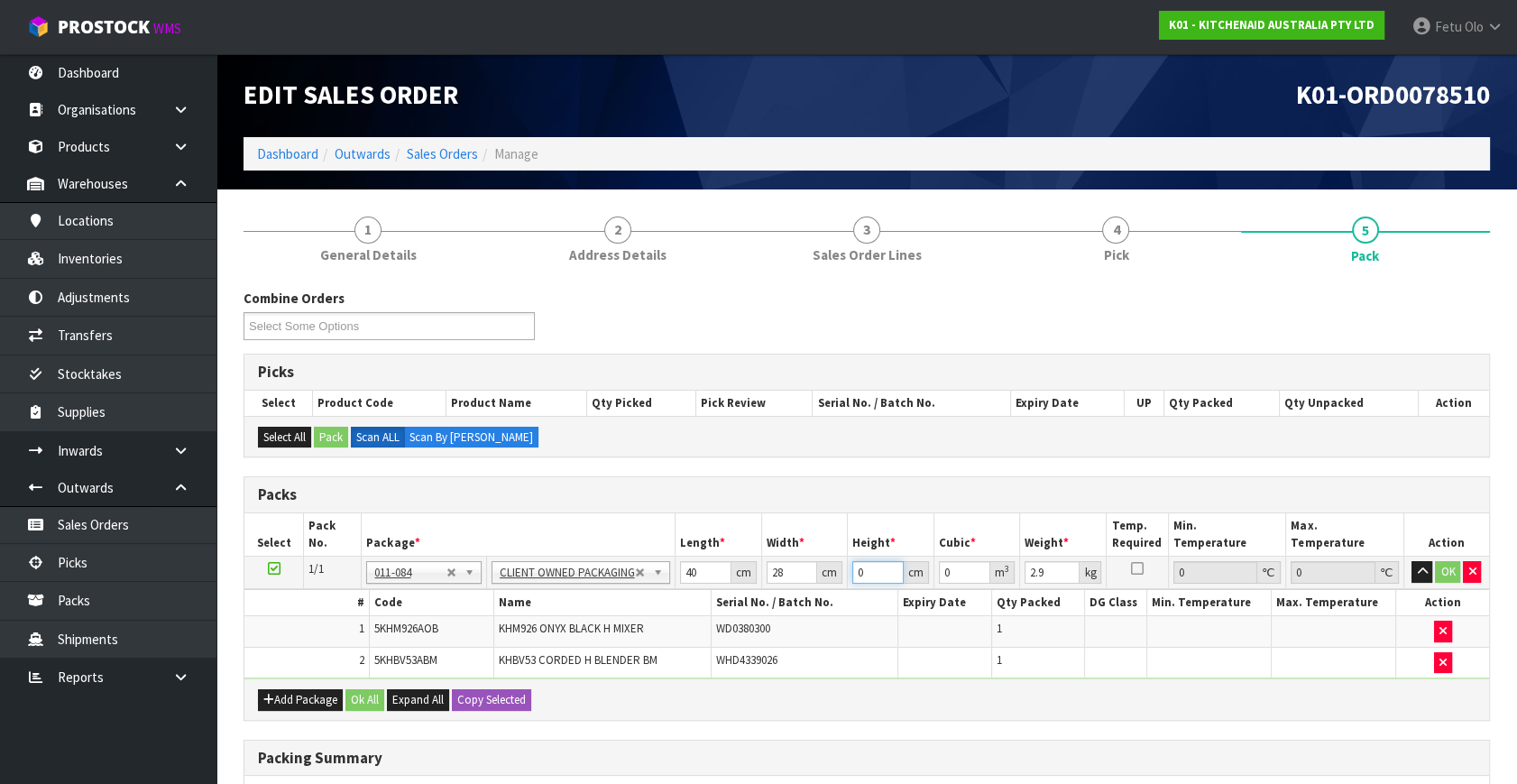
type input "2"
type input "0.00224"
type input "23"
type input "0.02576"
type input "23"
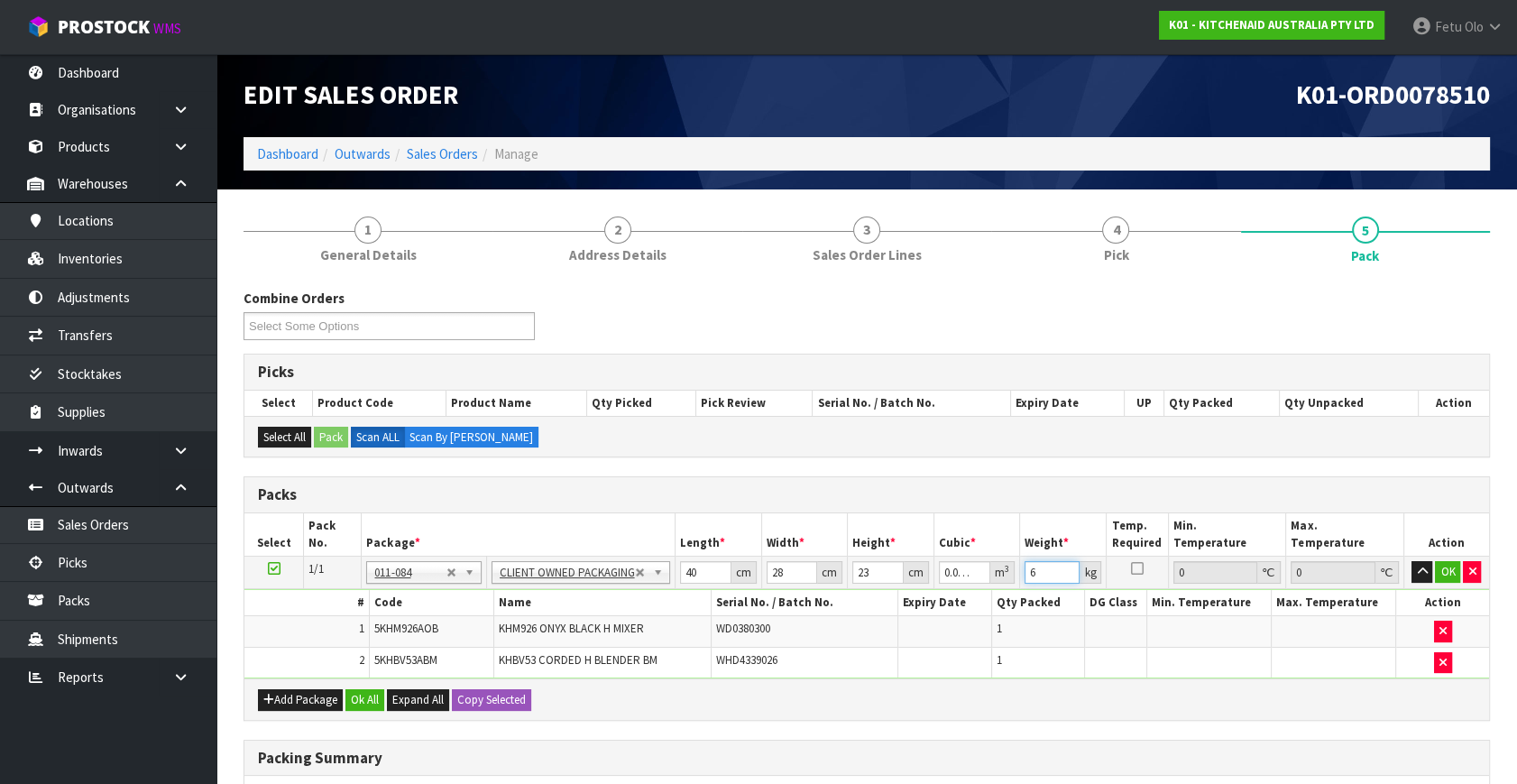
type input "6"
click button "OK" at bounding box center [1448, 572] width 26 height 22
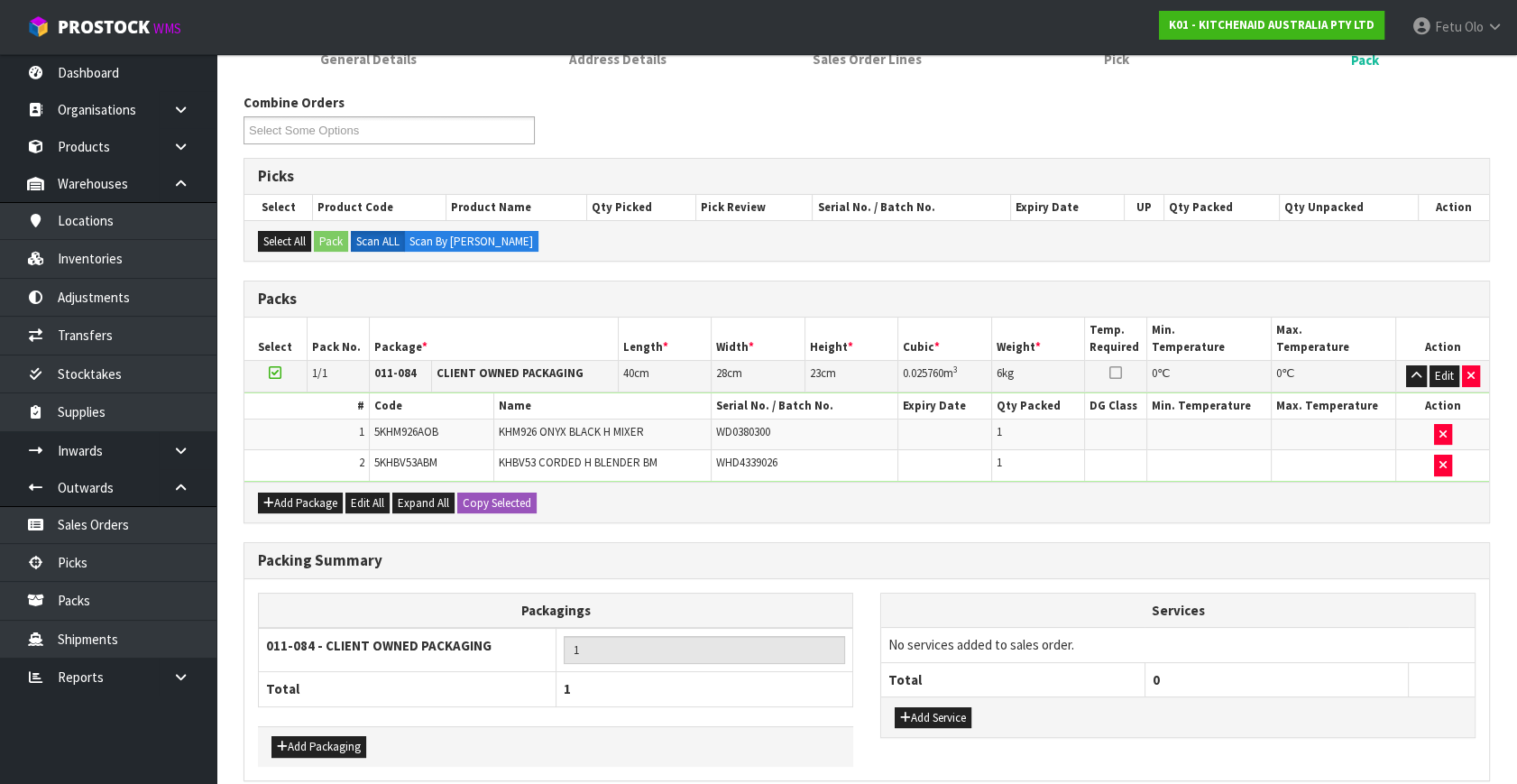
scroll to position [273, 0]
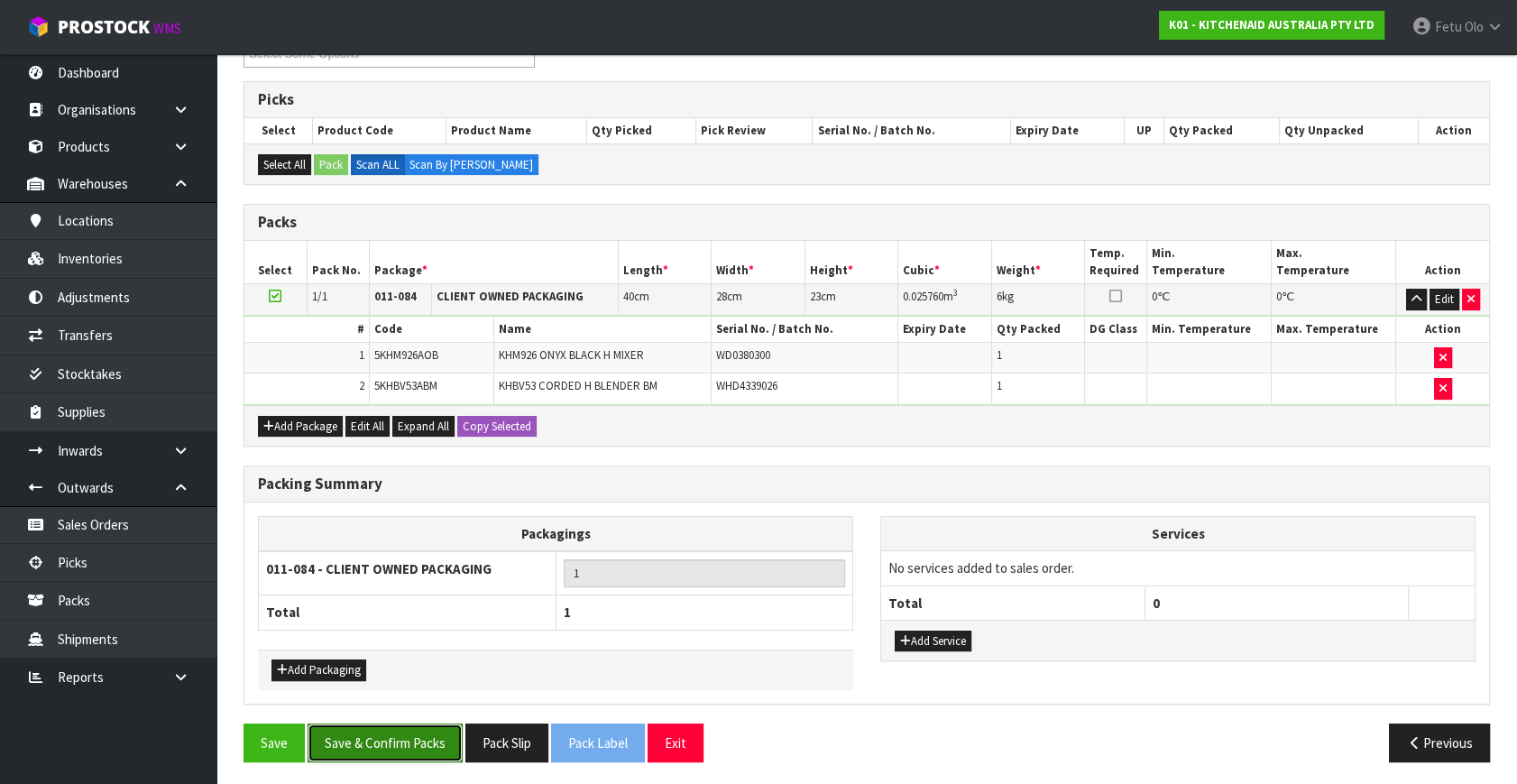
click at [410, 735] on button "Save & Confirm Packs" at bounding box center [385, 743] width 155 height 39
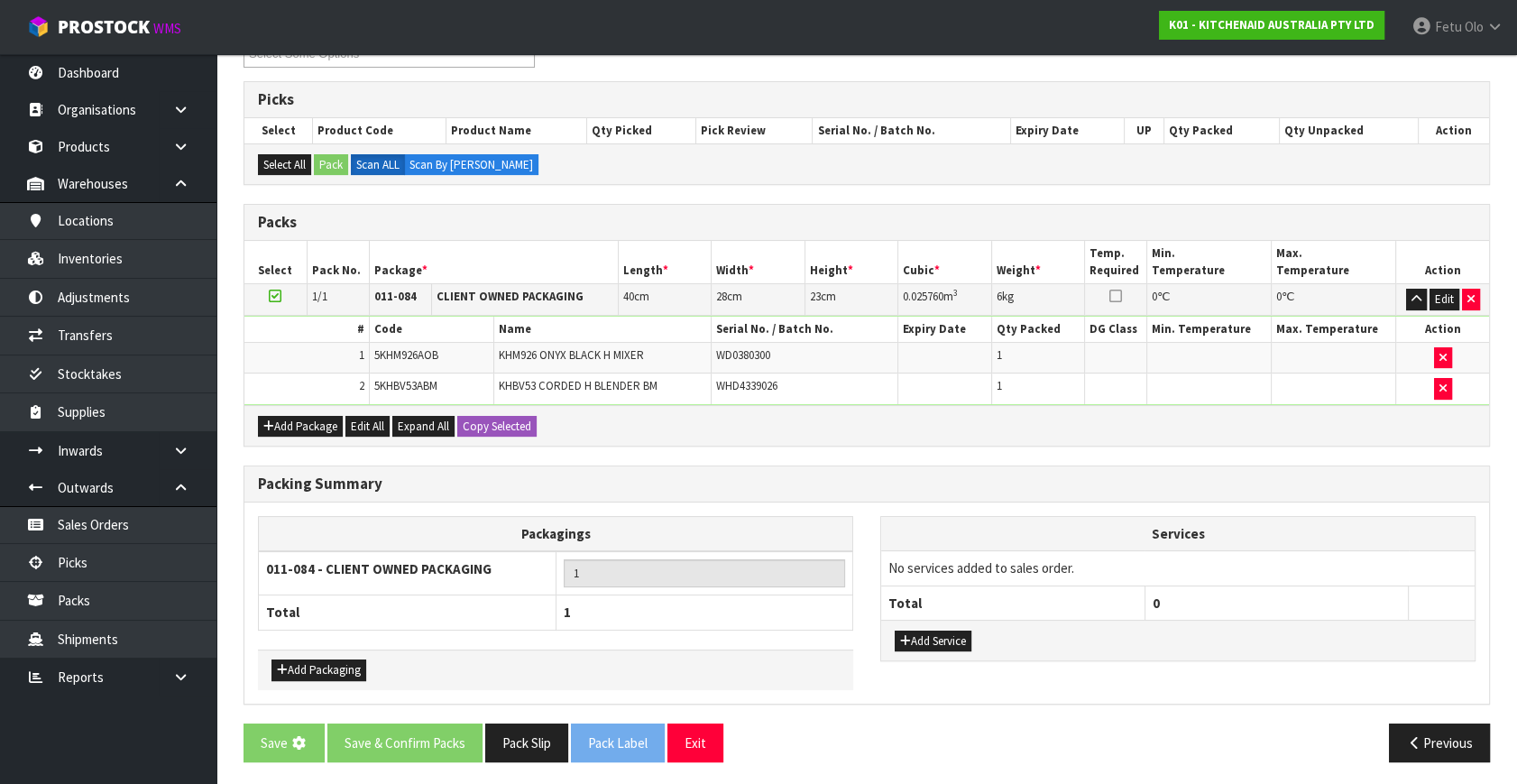
scroll to position [0, 0]
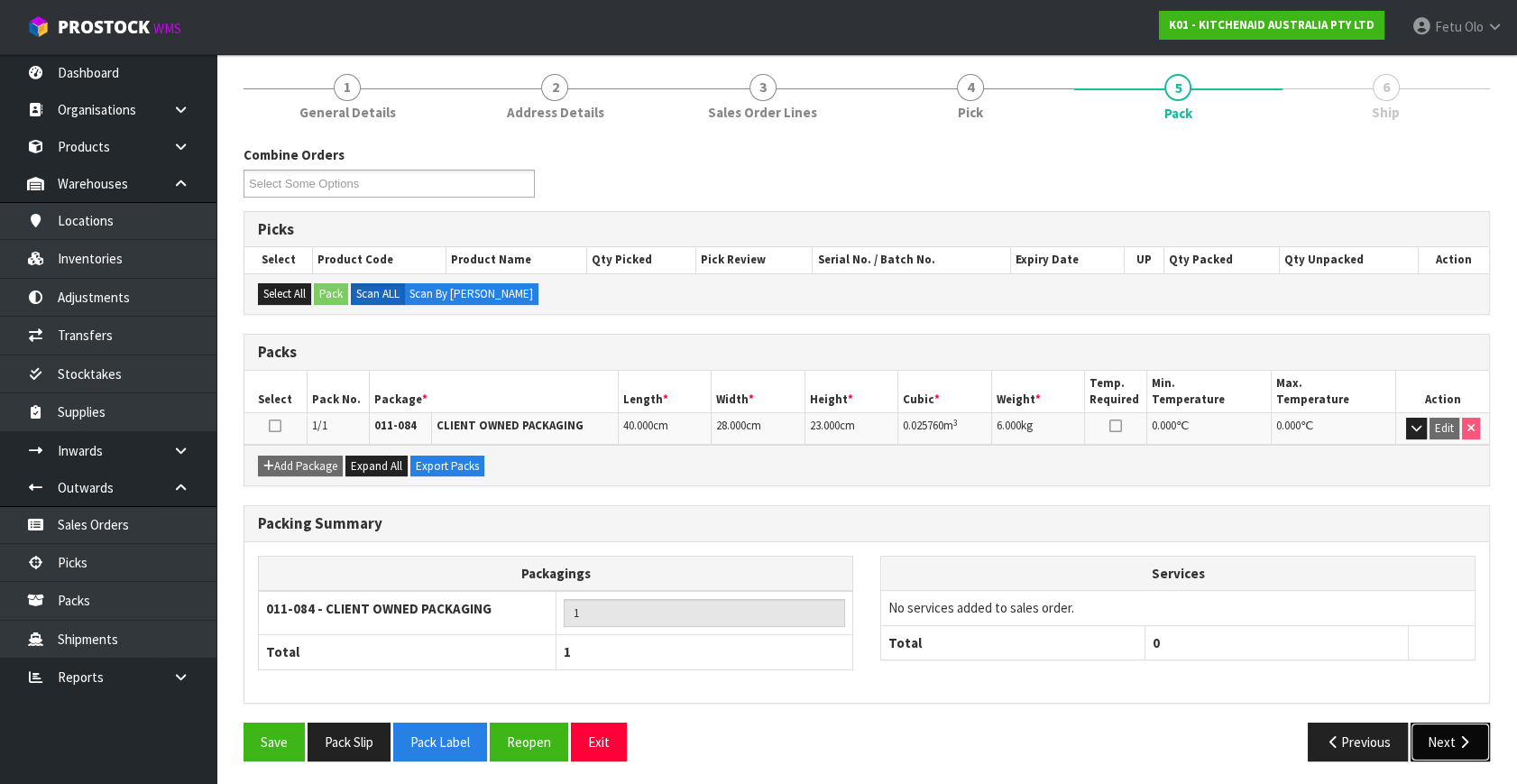
click at [1450, 740] on button "Next" at bounding box center [1450, 742] width 79 height 39
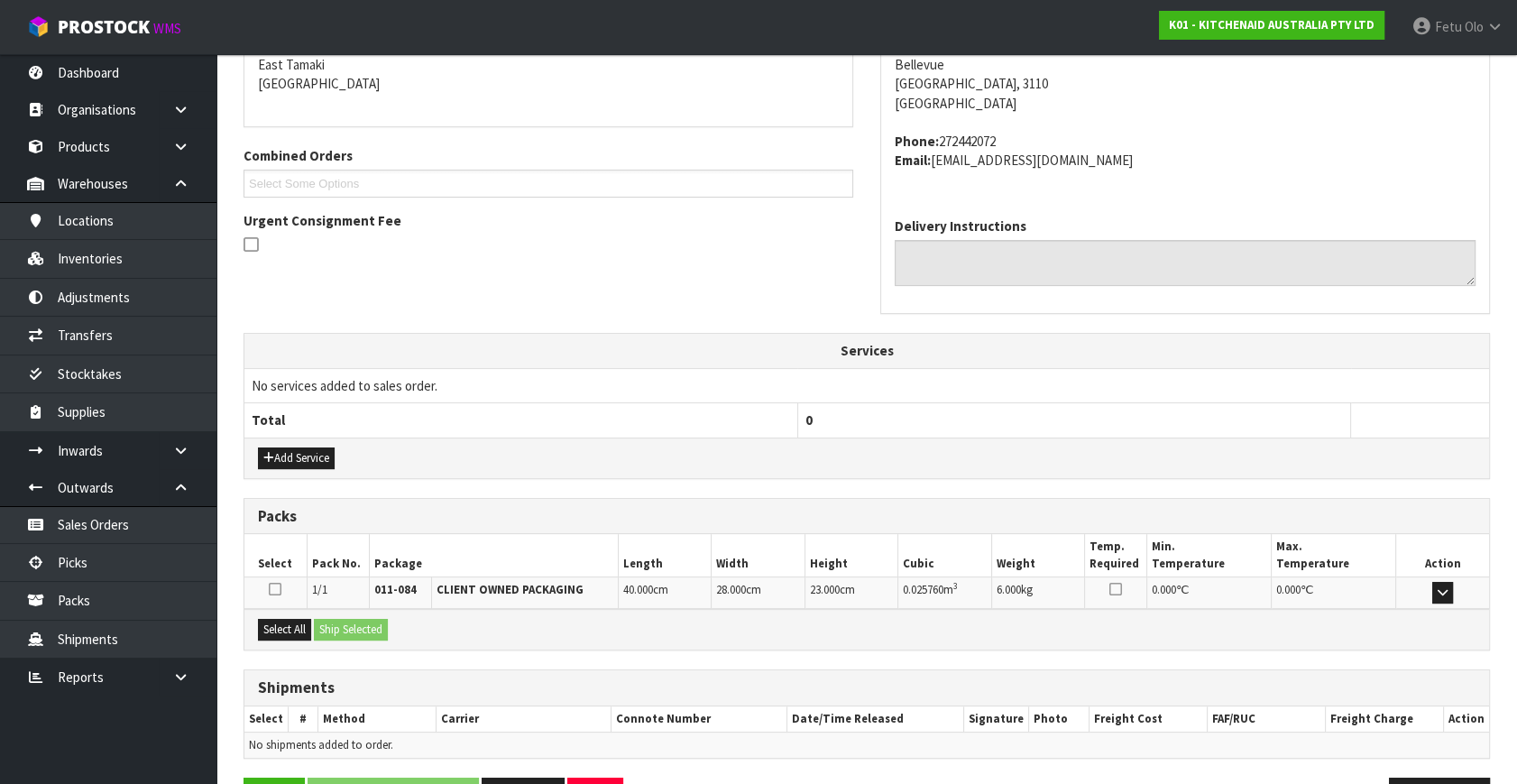
scroll to position [444, 0]
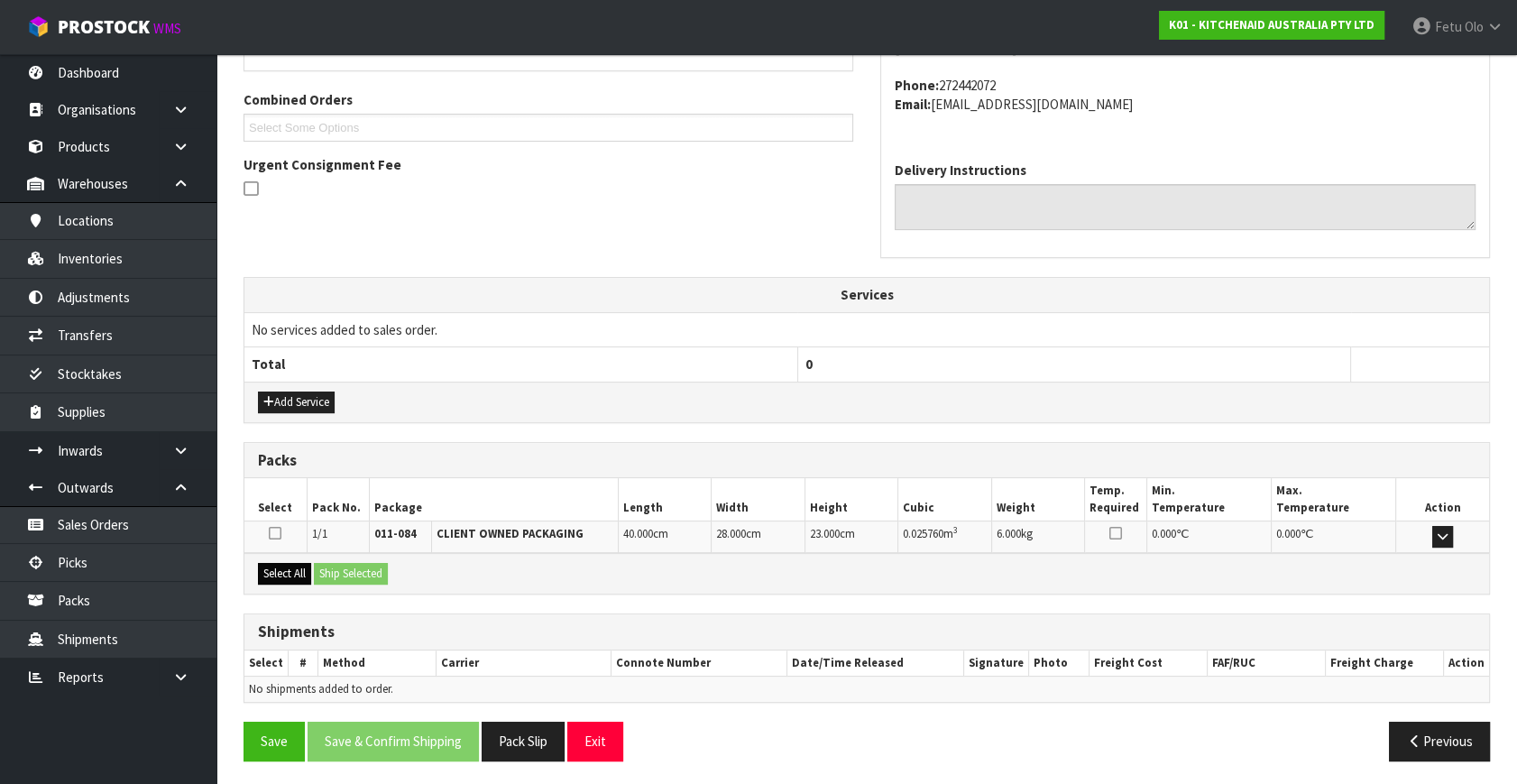
drag, startPoint x: 287, startPoint y: 559, endPoint x: 297, endPoint y: 561, distance: 10.2
click at [287, 559] on div "Select All Ship Selected" at bounding box center [867, 573] width 1245 height 41
click at [310, 567] on div "Select All Ship Selected" at bounding box center [867, 573] width 1245 height 41
click at [298, 568] on button "Select All" at bounding box center [284, 573] width 53 height 22
click at [334, 570] on button "Ship Selected" at bounding box center [350, 573] width 74 height 22
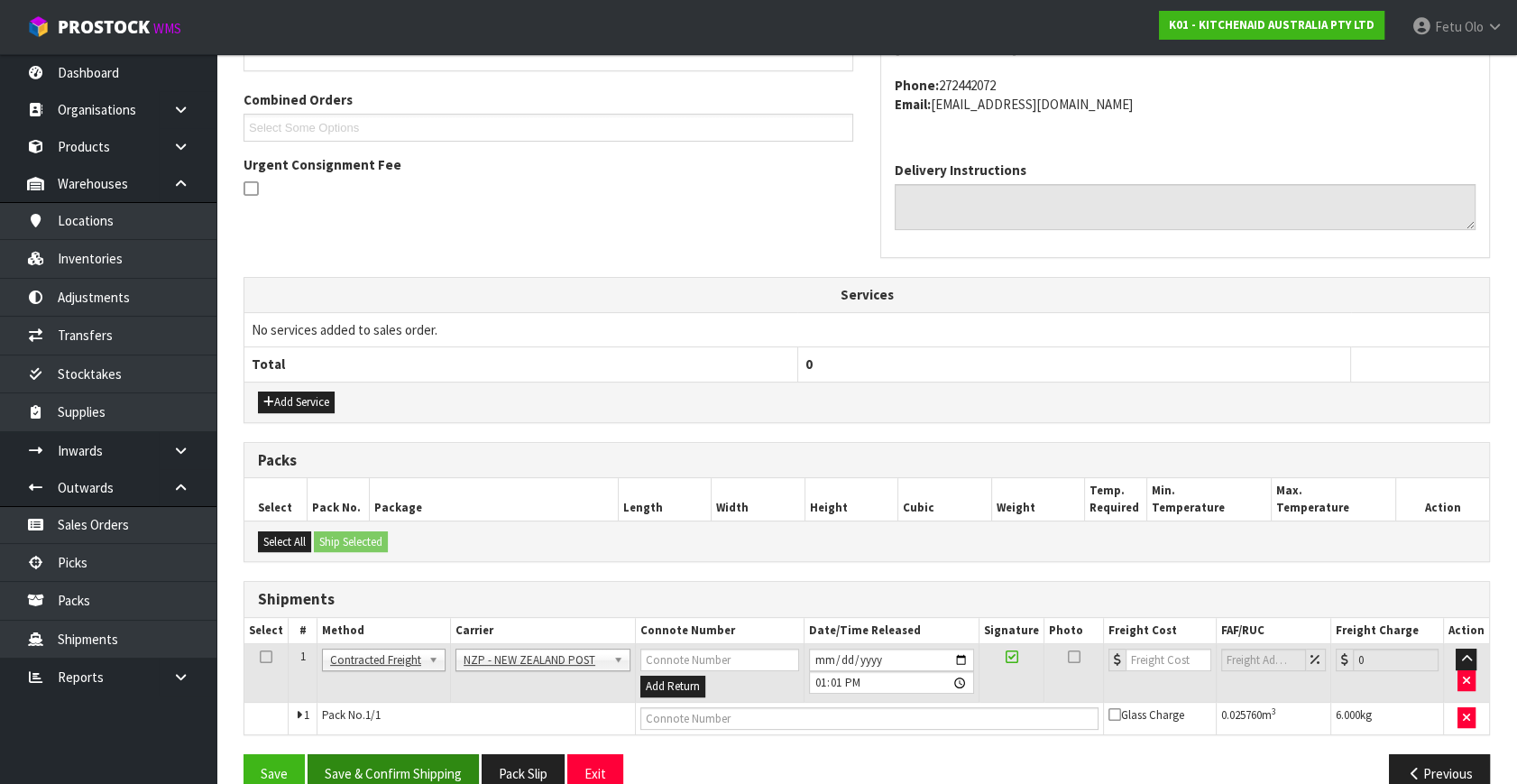
scroll to position [476, 0]
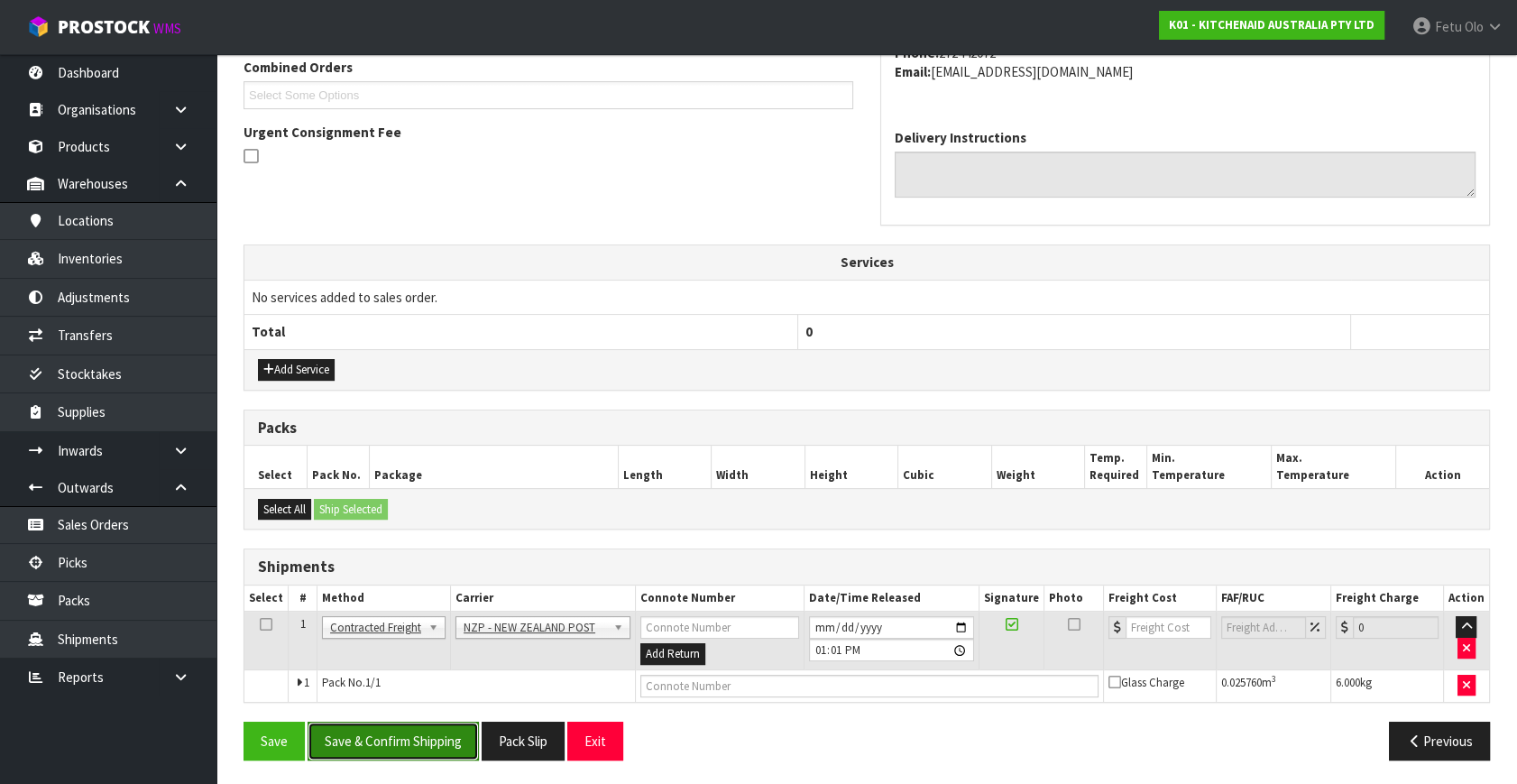
click at [414, 731] on button "Save & Confirm Shipping" at bounding box center [393, 741] width 171 height 39
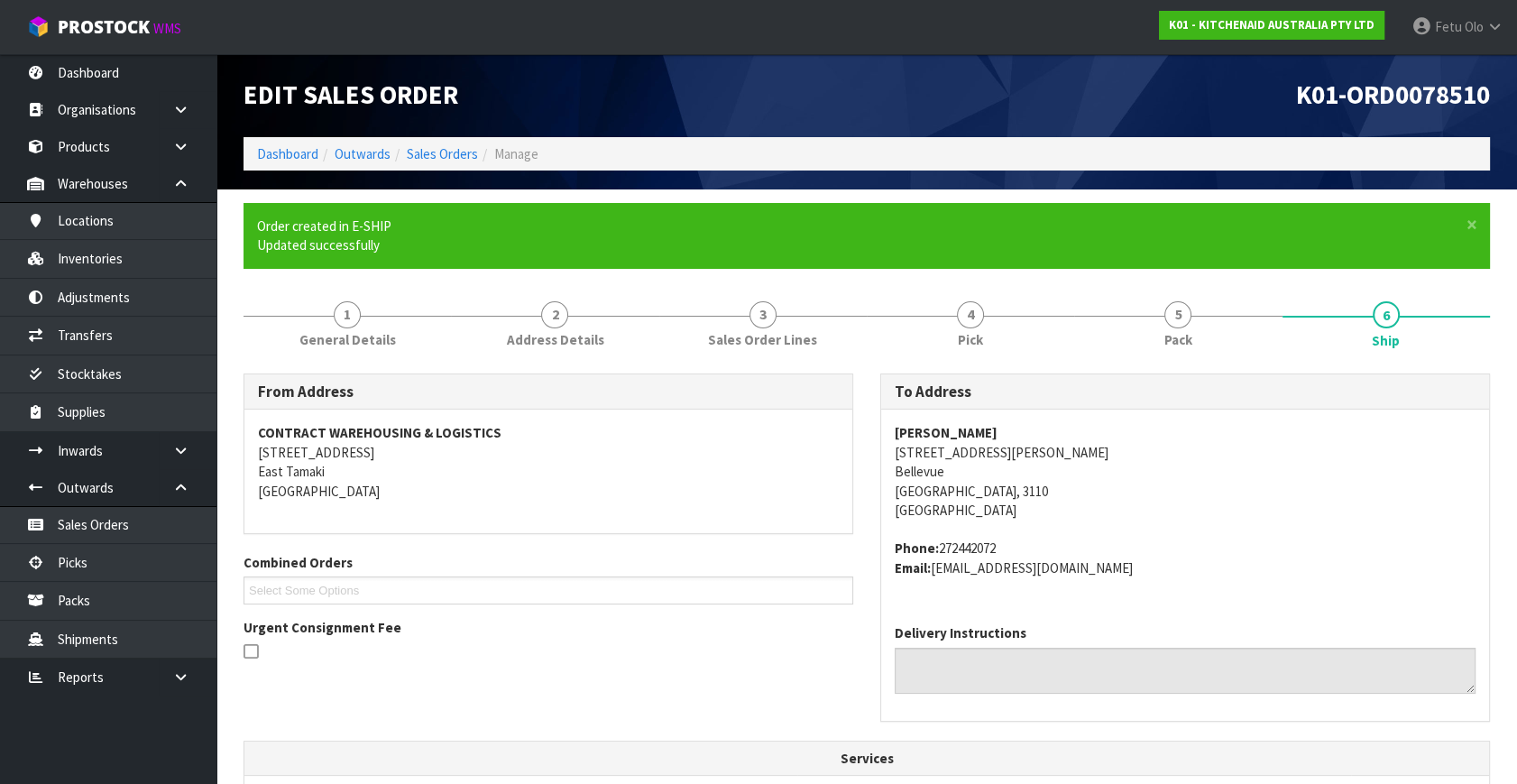
scroll to position [451, 0]
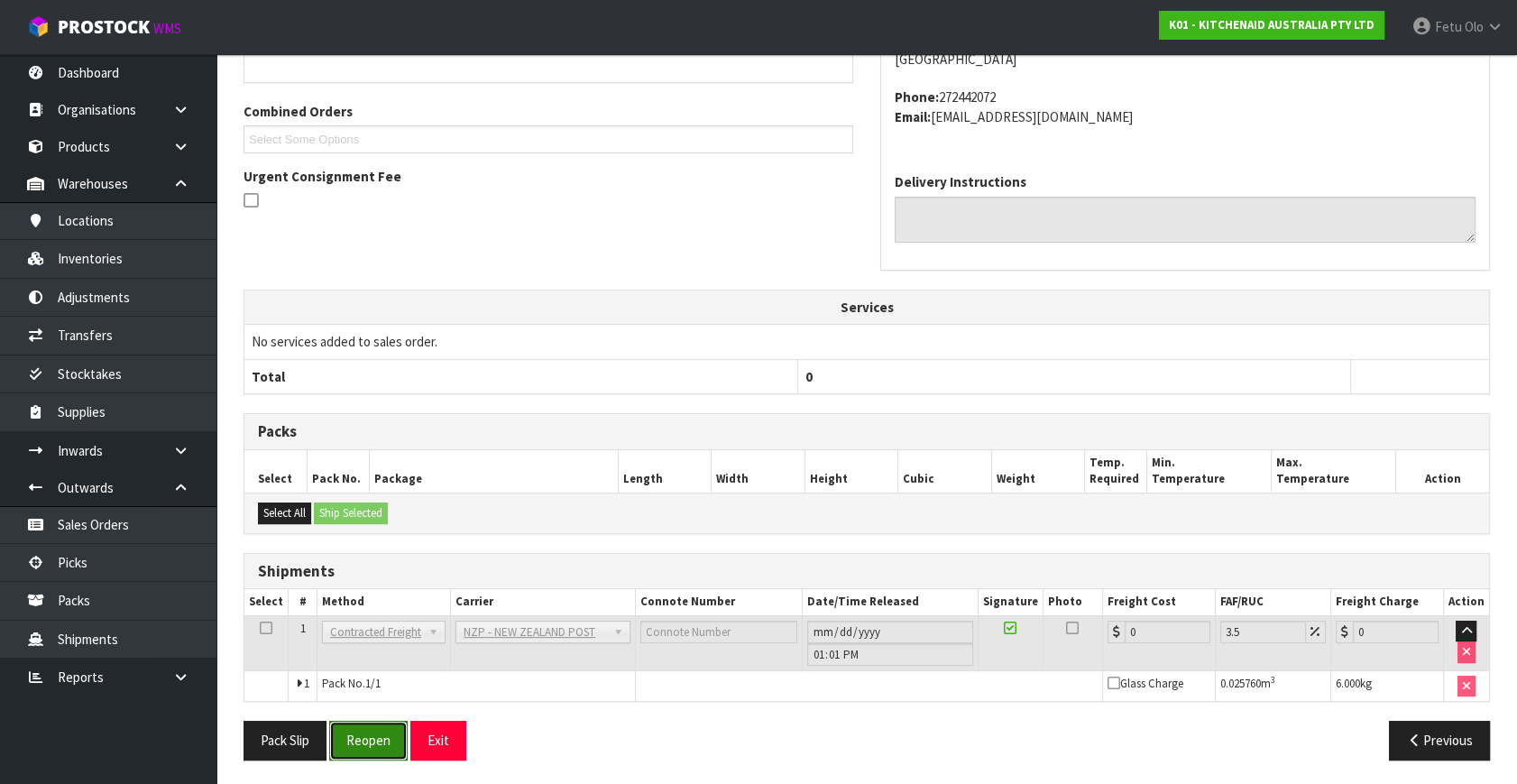
drag, startPoint x: 354, startPoint y: 727, endPoint x: 391, endPoint y: 732, distance: 37.3
click at [354, 727] on button "Reopen" at bounding box center [368, 740] width 78 height 39
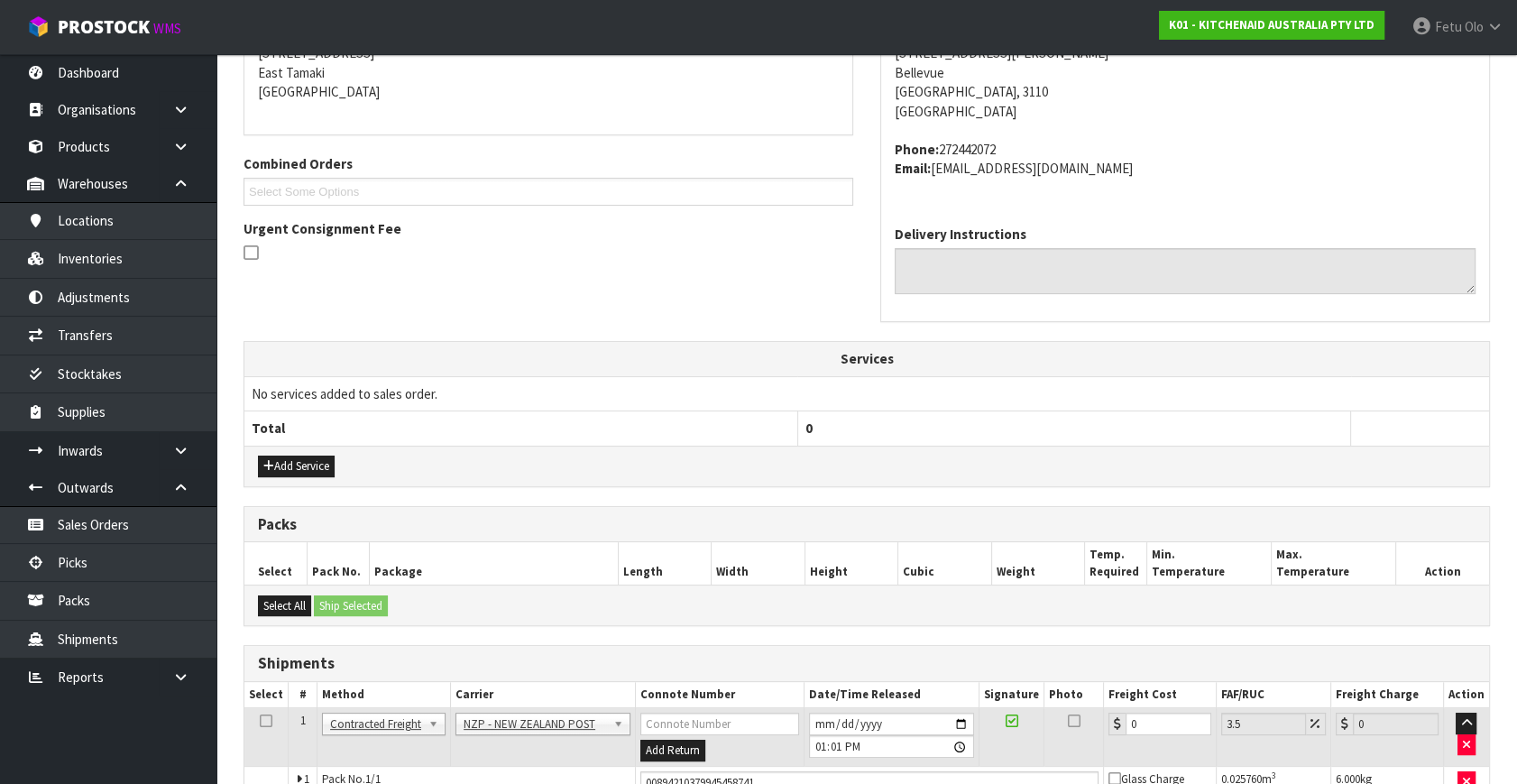
scroll to position [432, 0]
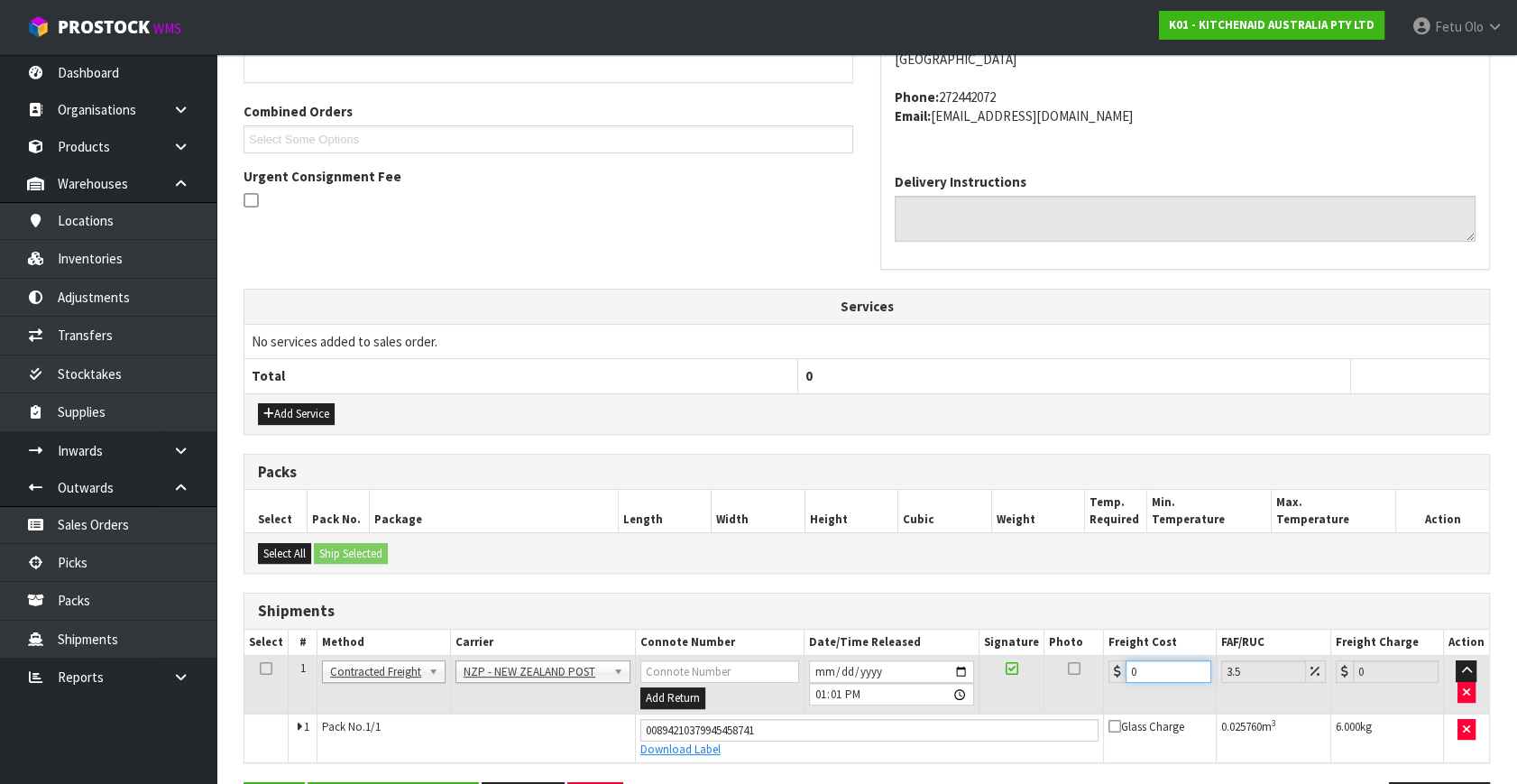
drag, startPoint x: 1140, startPoint y: 672, endPoint x: 907, endPoint y: 713, distance: 236.6
click at [907, 712] on tbody "1 Client Local Pickup Customer Local Pickup Company Freight Contracted Freight …" at bounding box center [867, 708] width 1245 height 107
type input "8"
type input "8.28"
type input "8.4"
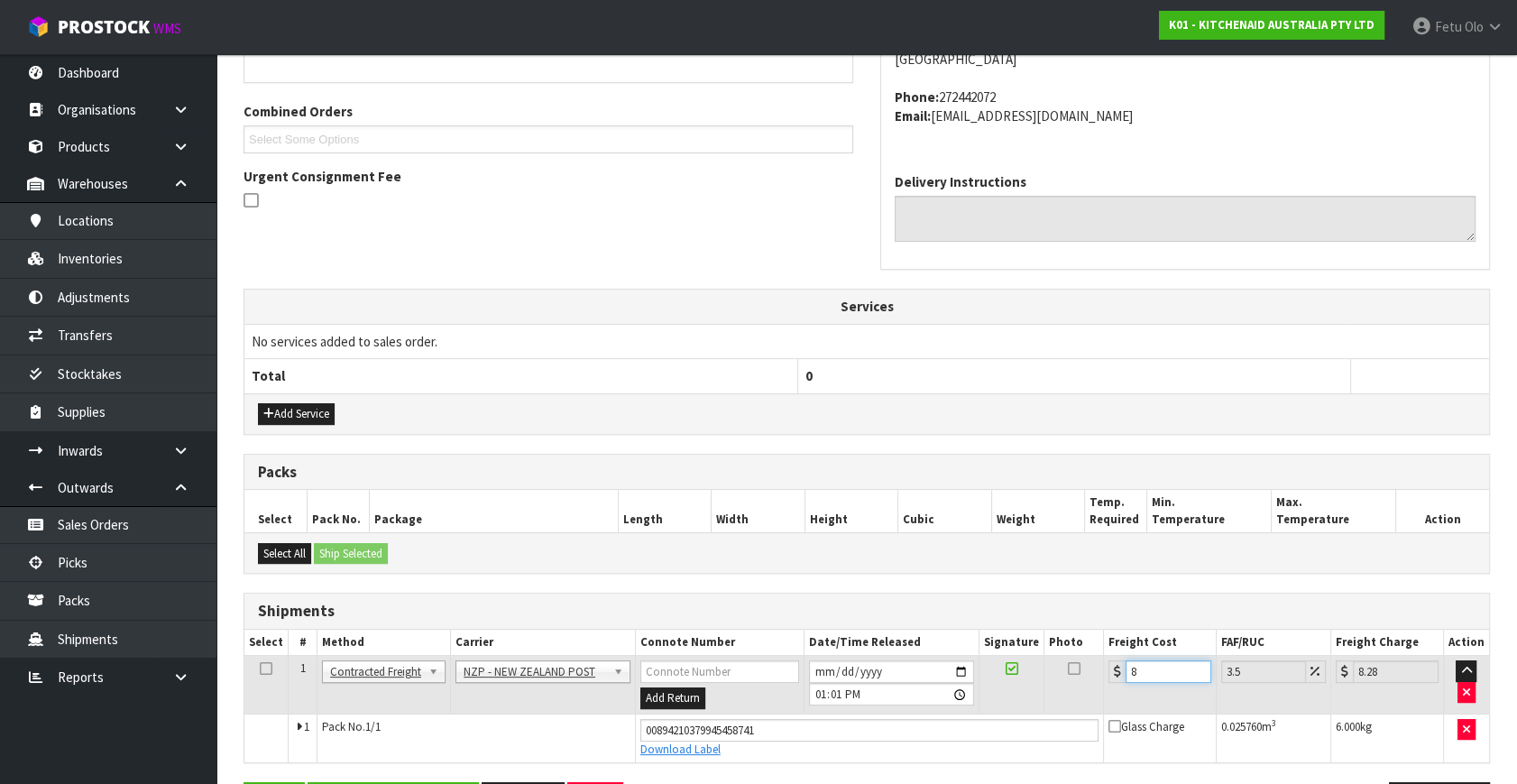
type input "8.69"
type input "8.45"
type input "8.75"
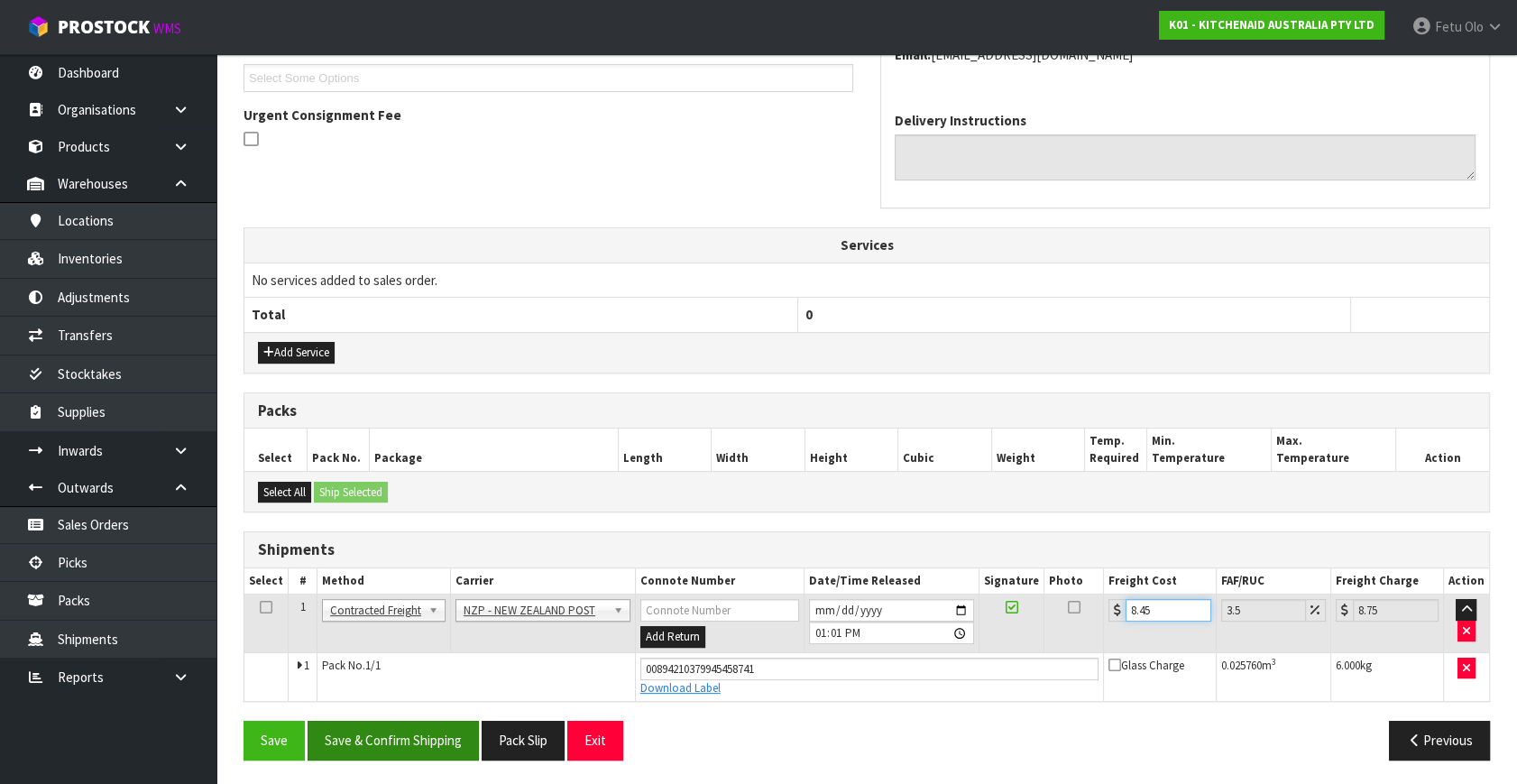
type input "8.45"
click at [443, 738] on button "Save & Confirm Shipping" at bounding box center [393, 740] width 171 height 39
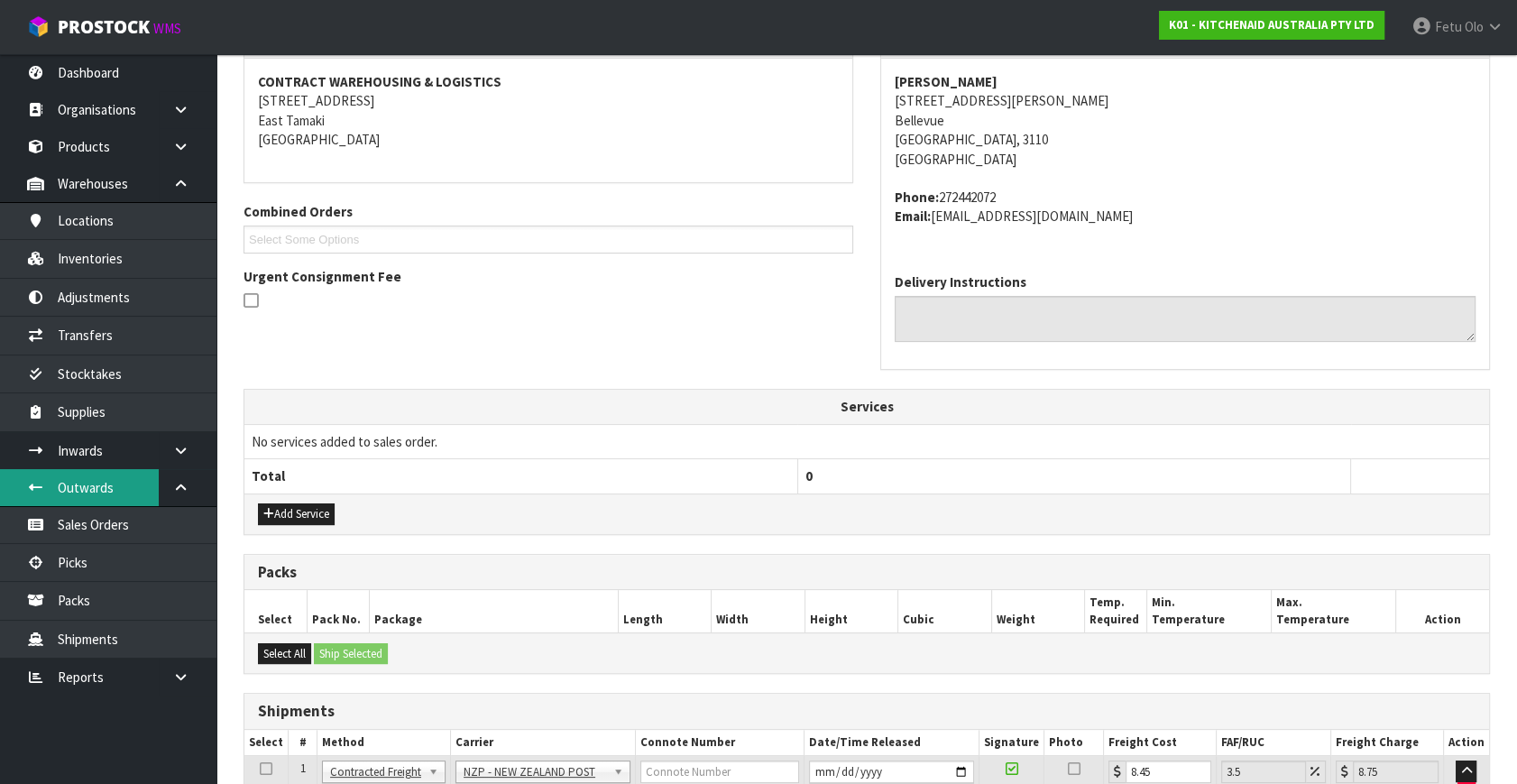
scroll to position [0, 0]
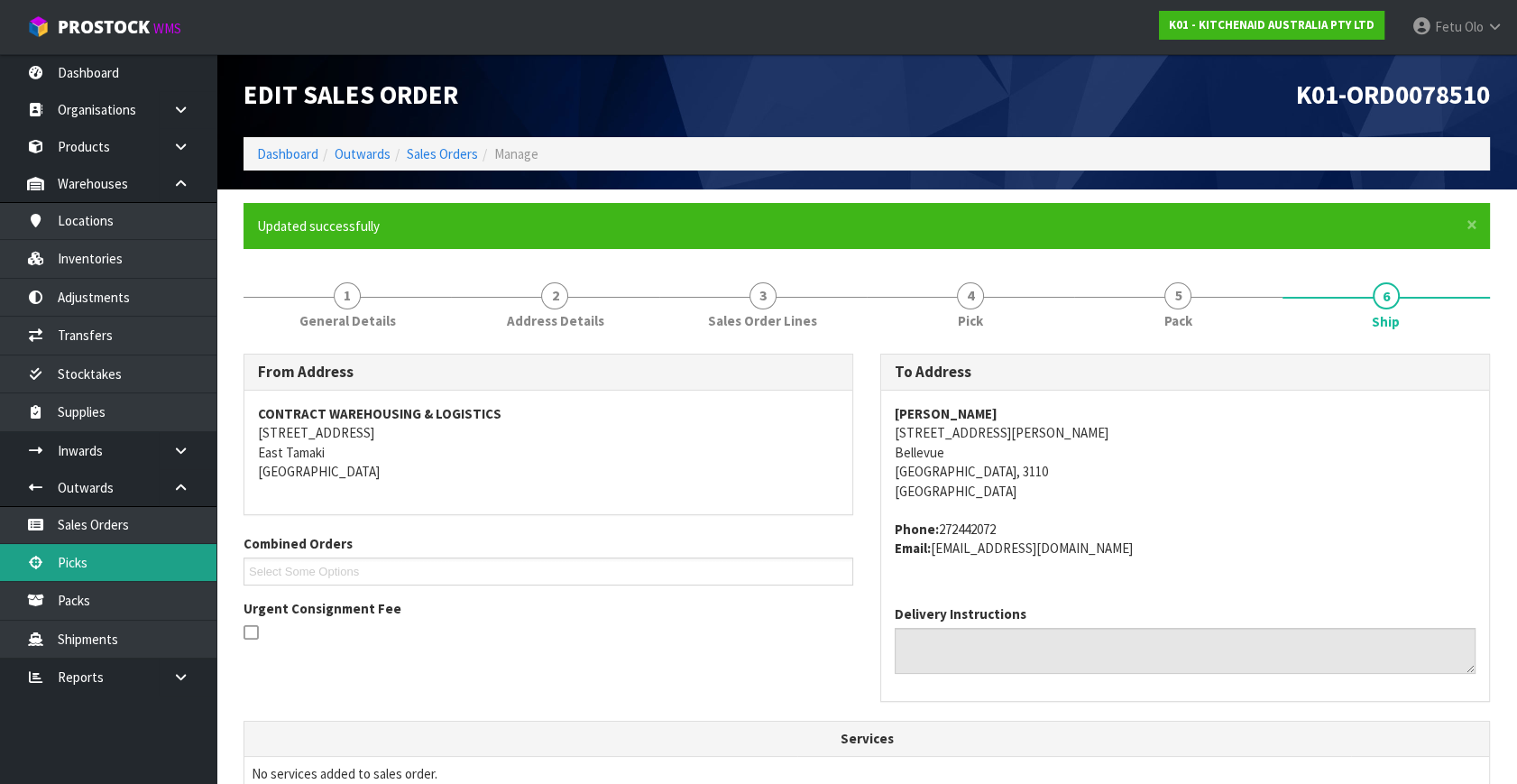
drag, startPoint x: 67, startPoint y: 559, endPoint x: 125, endPoint y: 555, distance: 58.1
click at [67, 559] on link "Picks" at bounding box center [108, 562] width 216 height 37
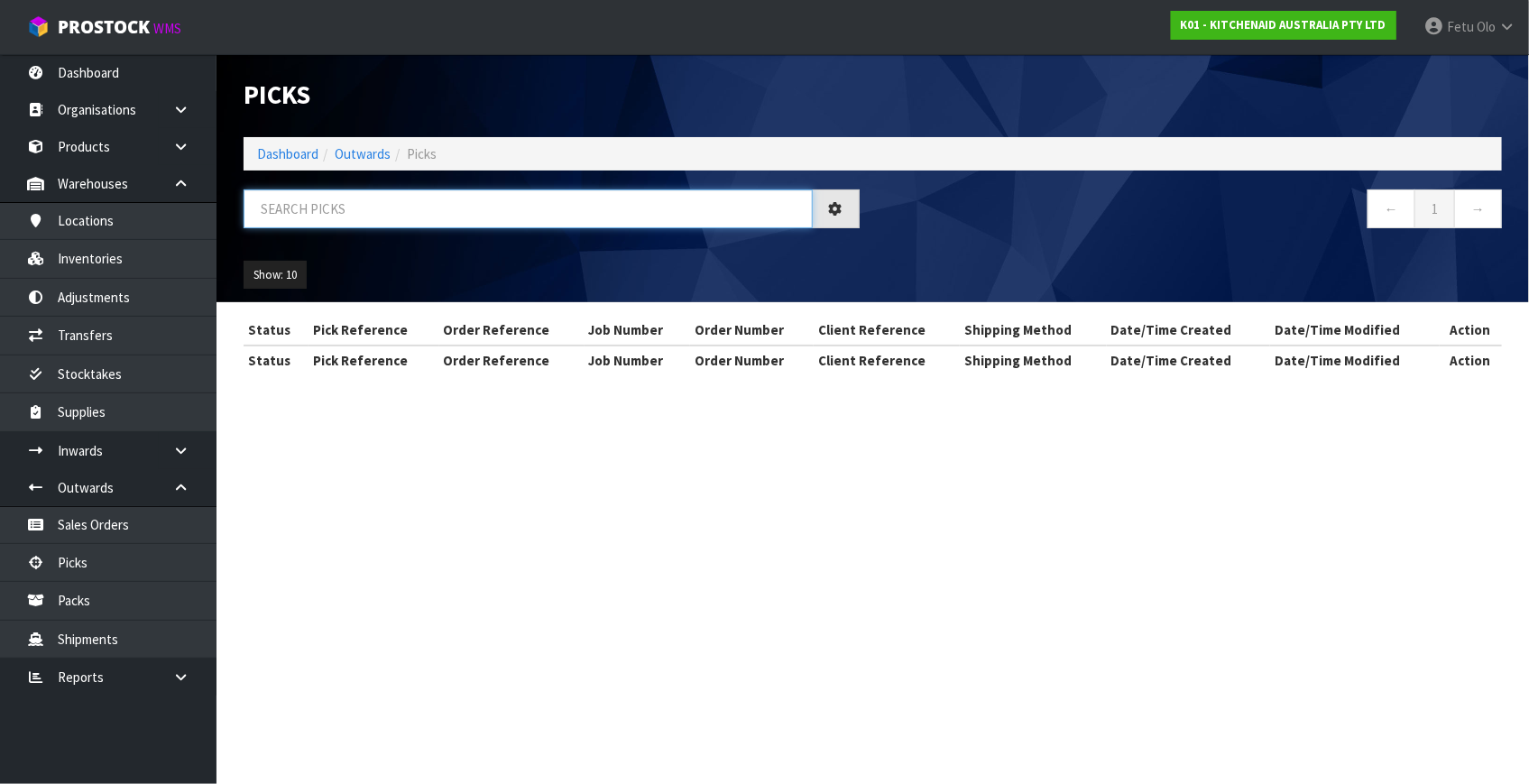
click at [444, 215] on input "text" at bounding box center [528, 209] width 569 height 39
type input "78611"
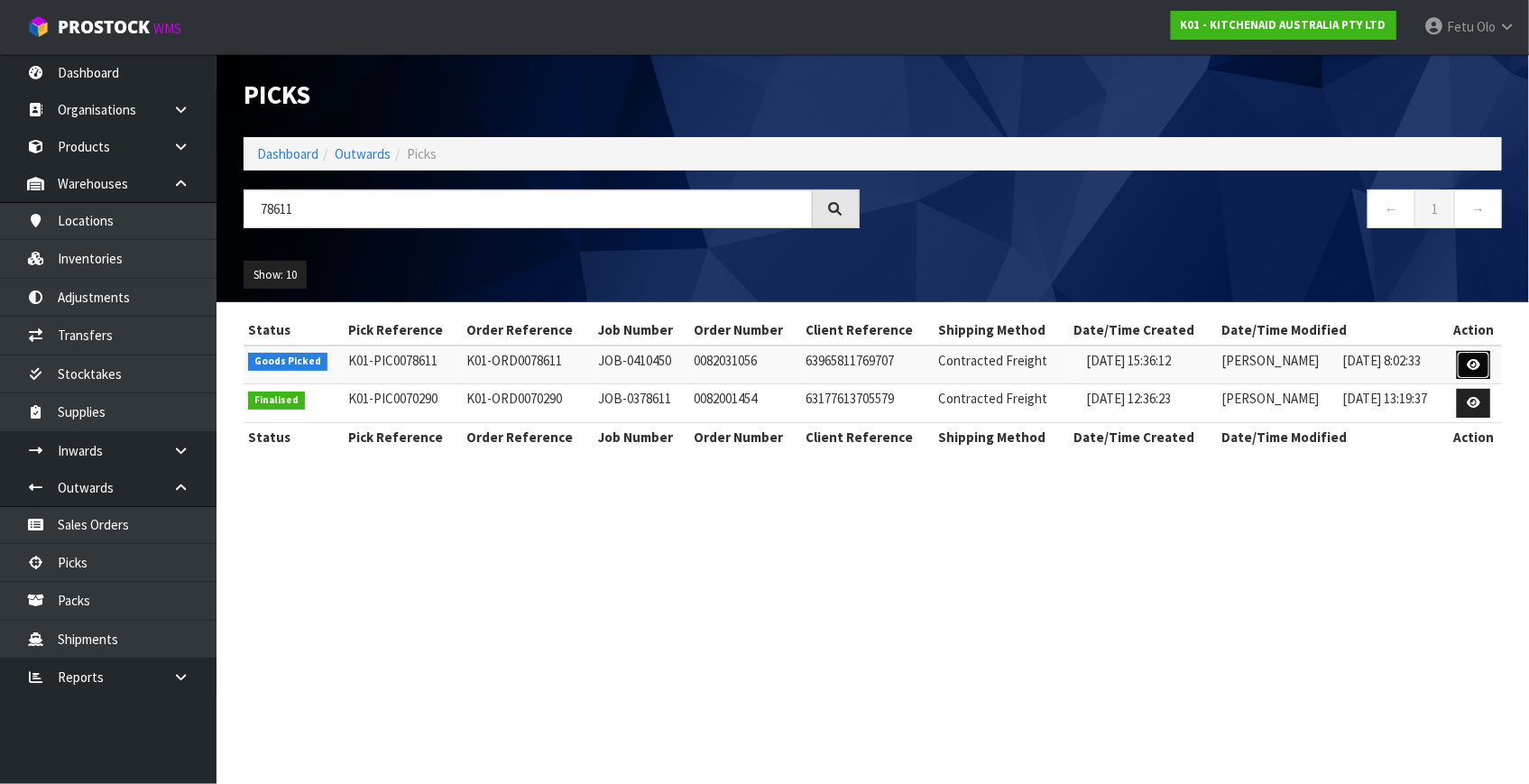
click at [1470, 360] on icon at bounding box center [1473, 365] width 14 height 12
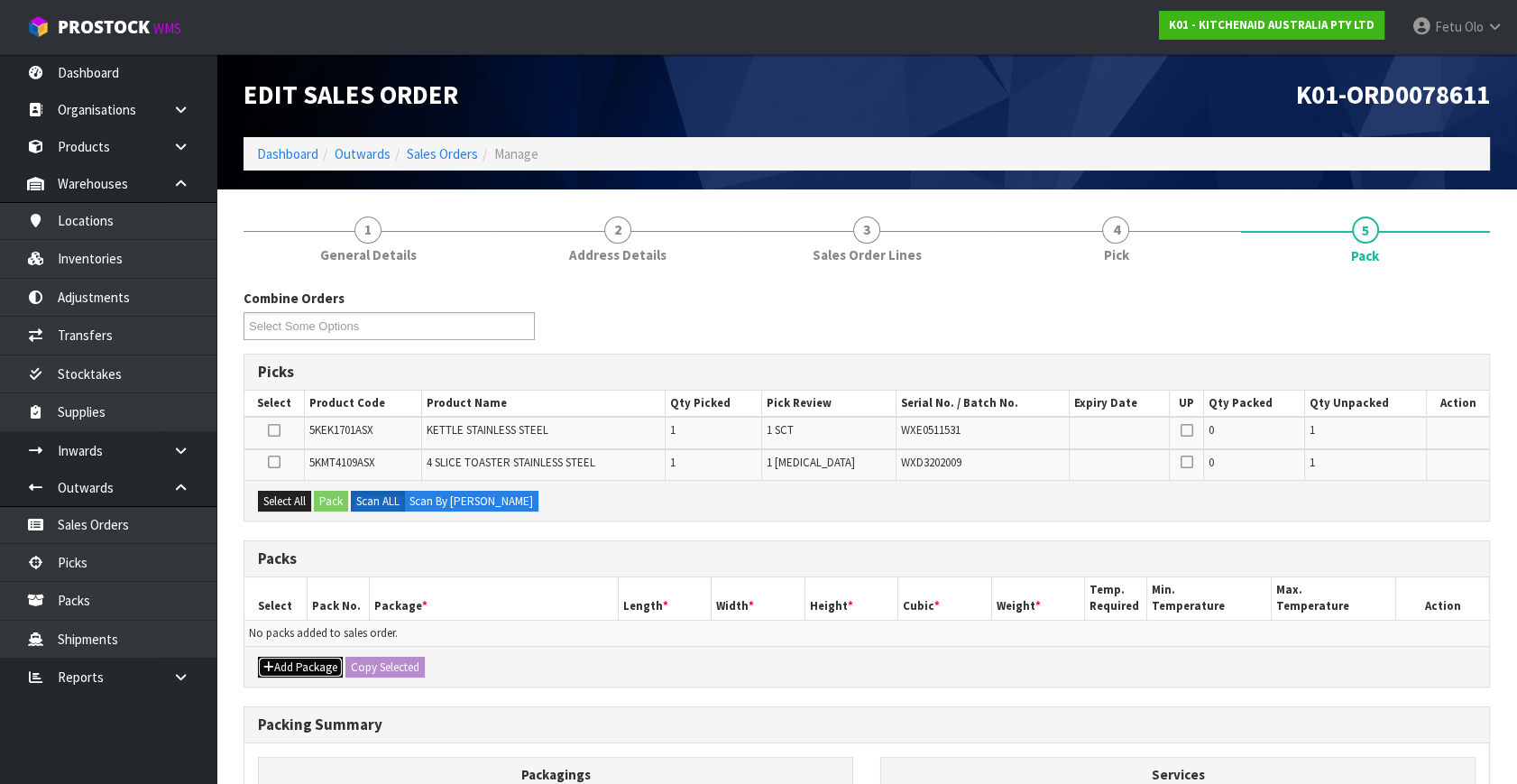
click at [284, 656] on button "Add Package" at bounding box center [300, 667] width 85 height 22
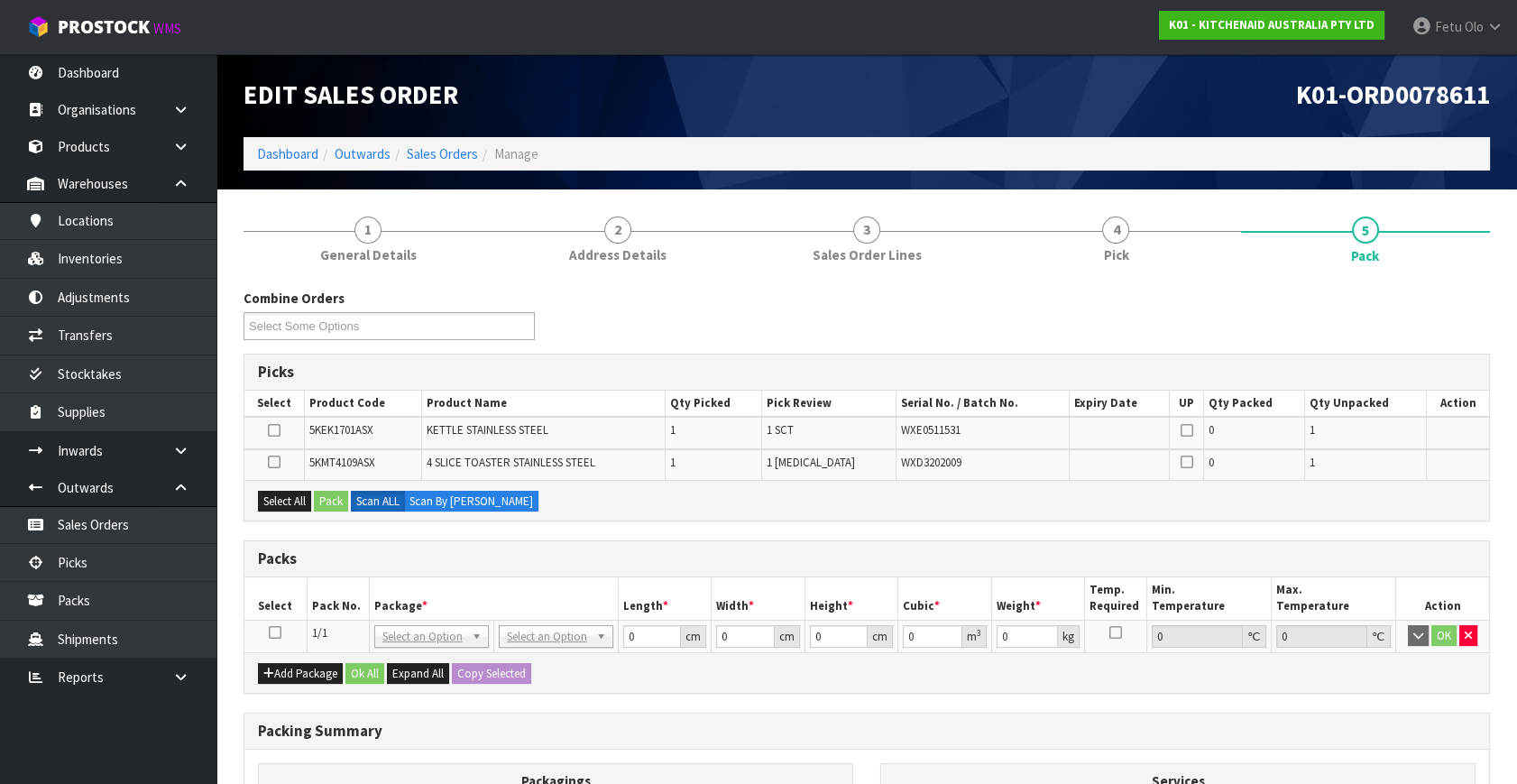
click at [273, 633] on icon at bounding box center [275, 633] width 13 height 1
click at [440, 586] on th "Package *" at bounding box center [493, 598] width 249 height 43
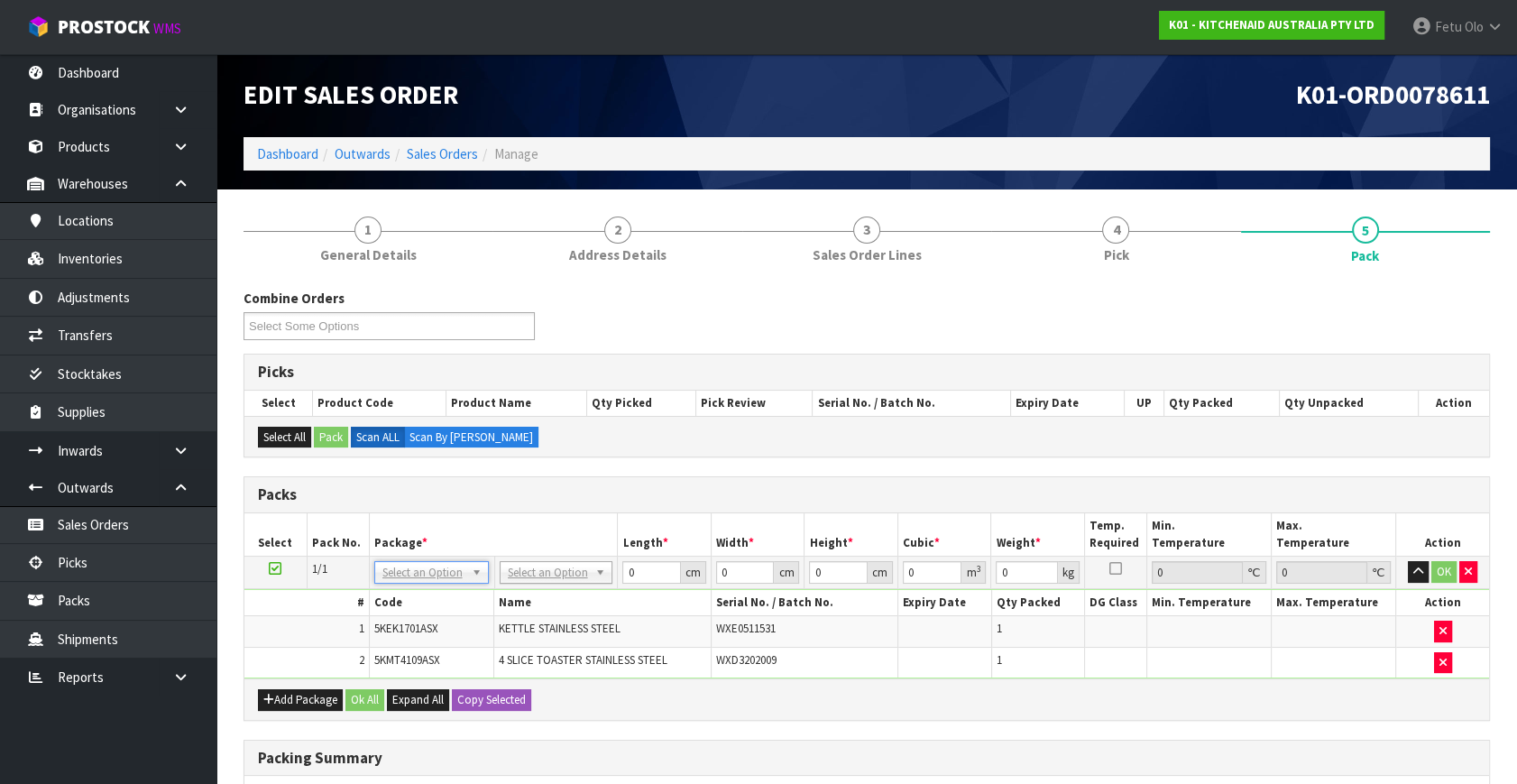
drag, startPoint x: 417, startPoint y: 577, endPoint x: 410, endPoint y: 597, distance: 21.2
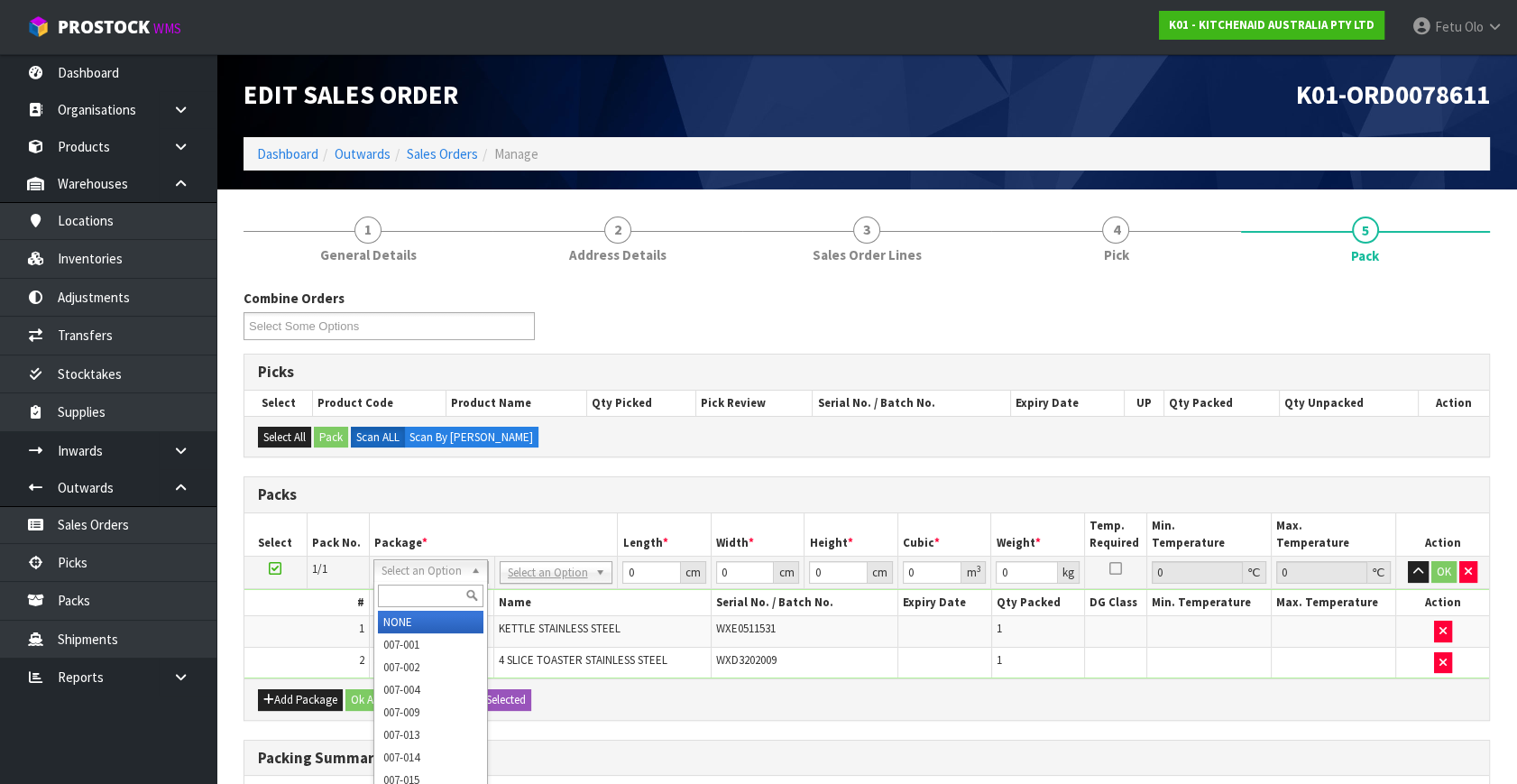
click at [409, 597] on input "text" at bounding box center [431, 595] width 106 height 23
type input "011"
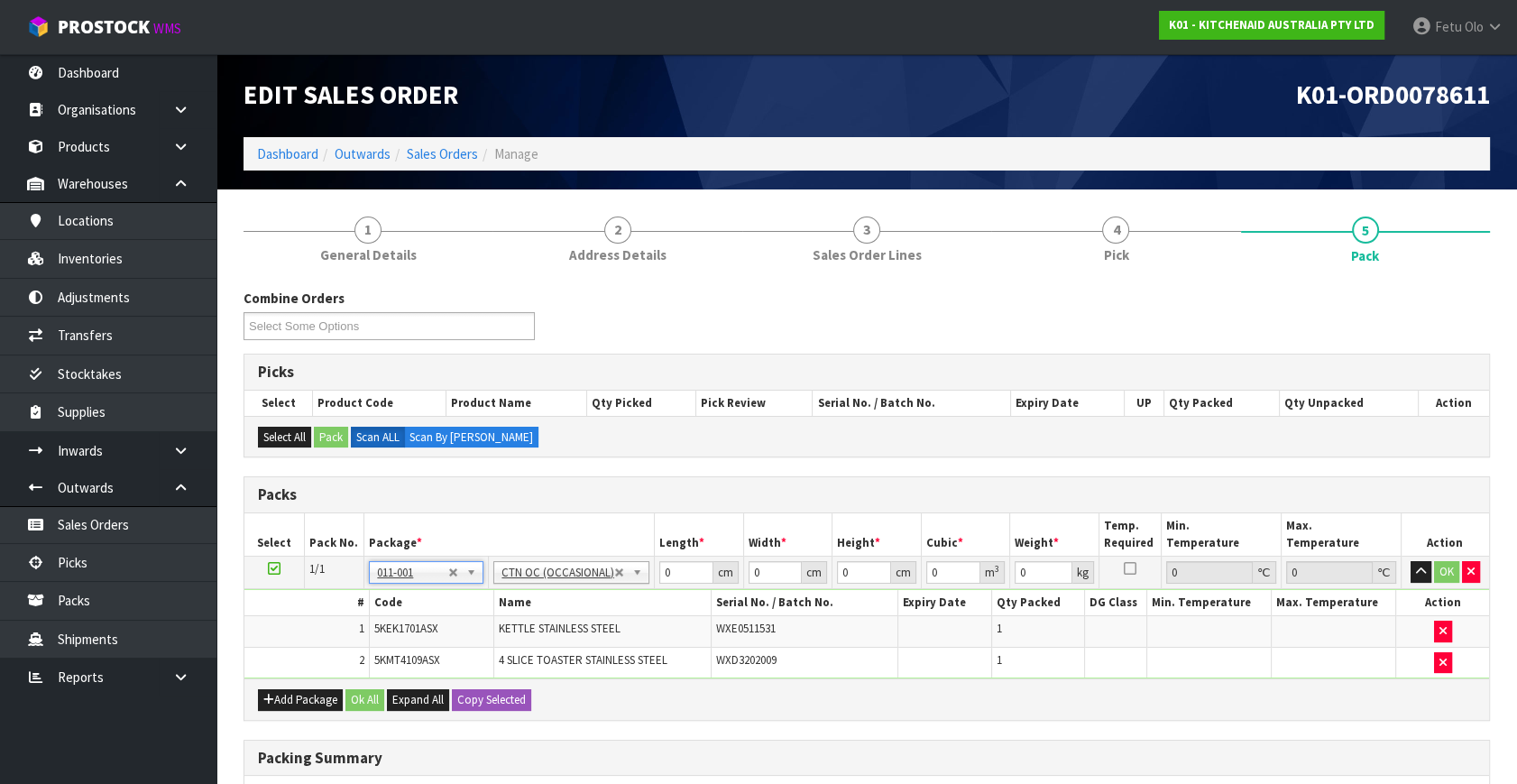
type input "6.55"
drag, startPoint x: 1194, startPoint y: 722, endPoint x: 1175, endPoint y: 722, distance: 19.0
click at [1194, 722] on div "Combine Orders K01-ORD0078500 K01-ORD0078512 K01-ORD0078514 K01-ORD0078515 K01-…" at bounding box center [867, 669] width 1247 height 761
drag, startPoint x: 676, startPoint y: 577, endPoint x: 511, endPoint y: 631, distance: 173.6
click at [511, 631] on tbody "1/1 NONE 007-001 007-002 007-004 007-009 007-013 007-014 007-015 007-017 007-01…" at bounding box center [867, 618] width 1245 height 123
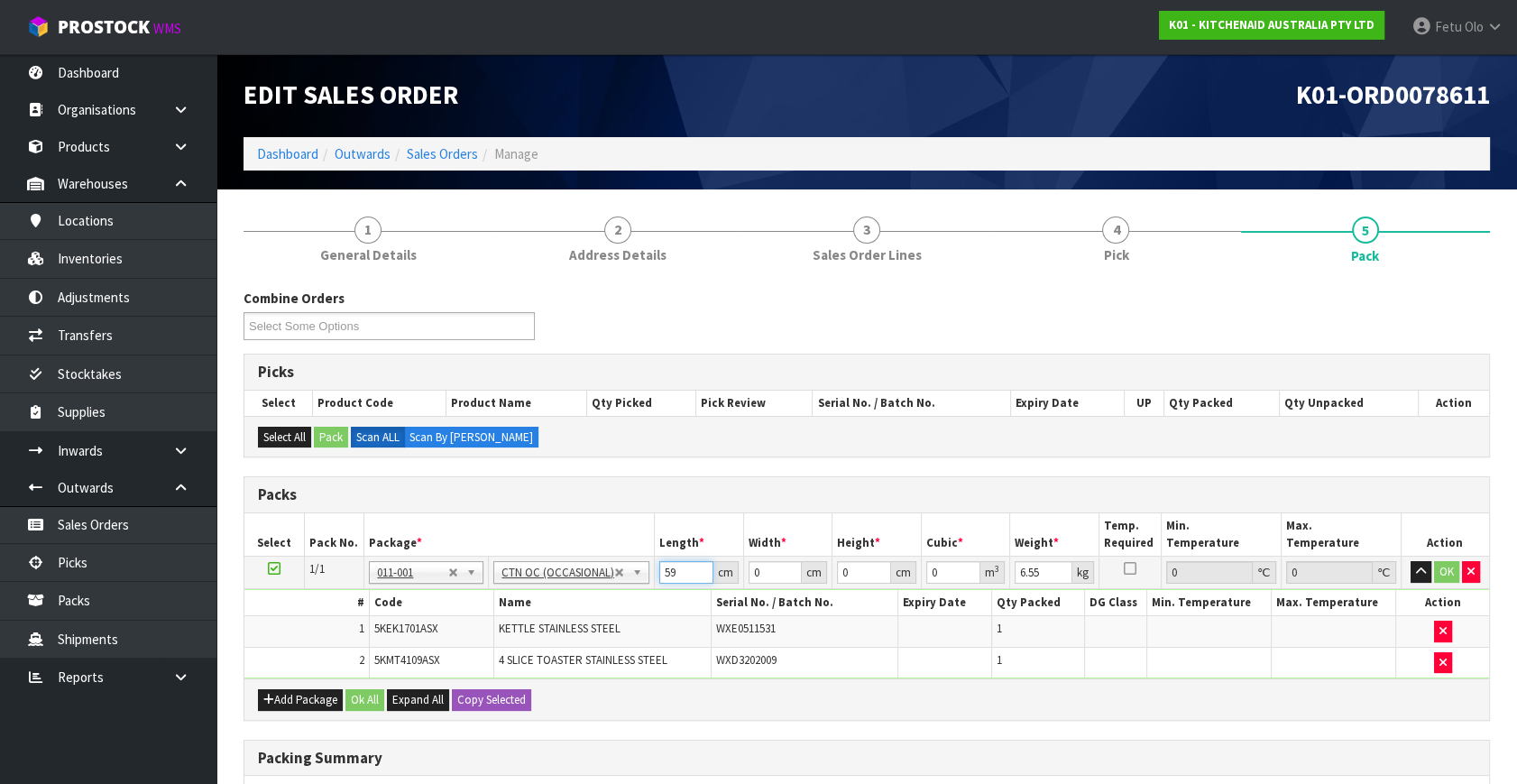
type input "59"
type input "37"
type input "2"
type input "0.004366"
type input "29"
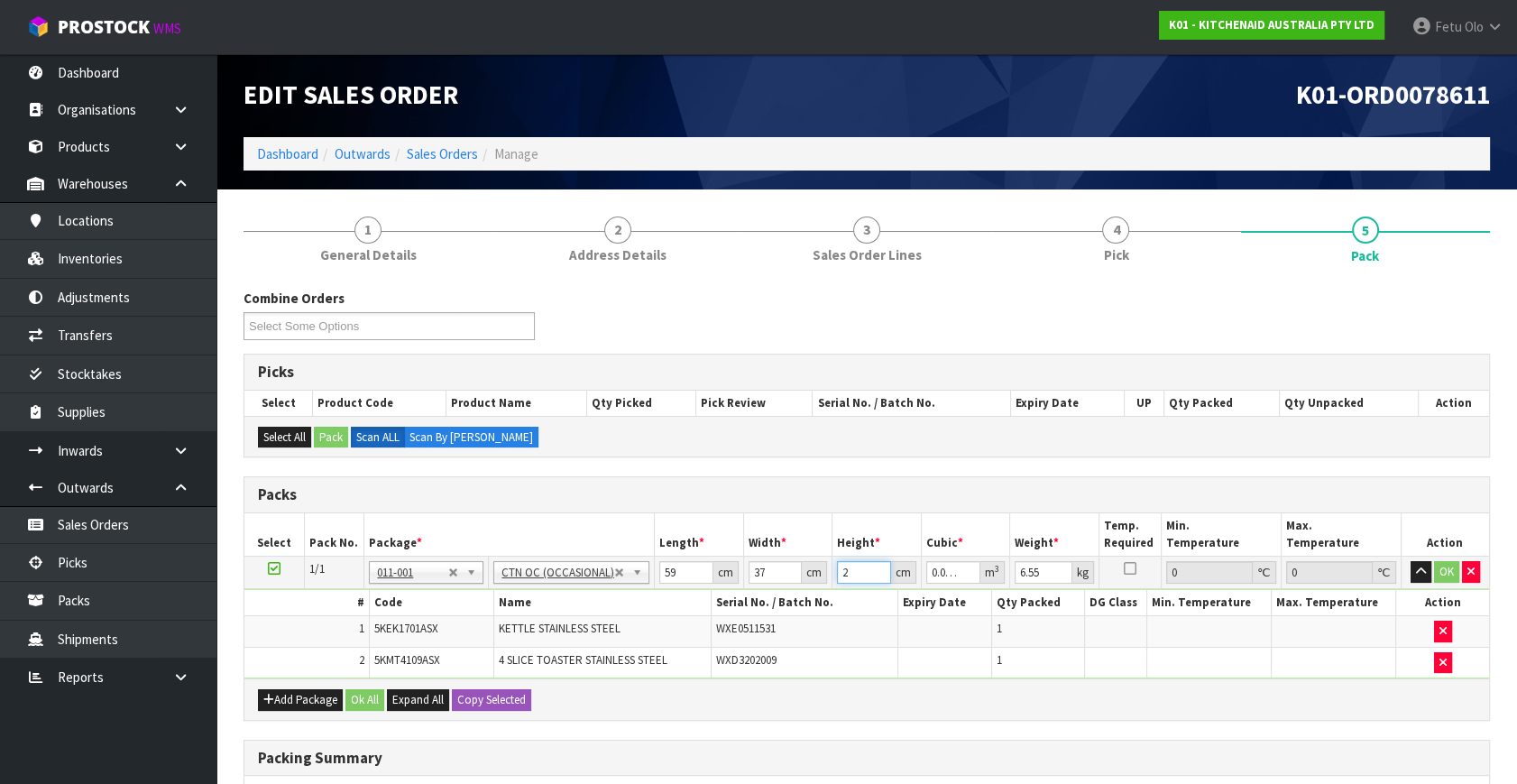
type input "0.063307"
type input "29"
click button "OK" at bounding box center [1447, 572] width 26 height 22
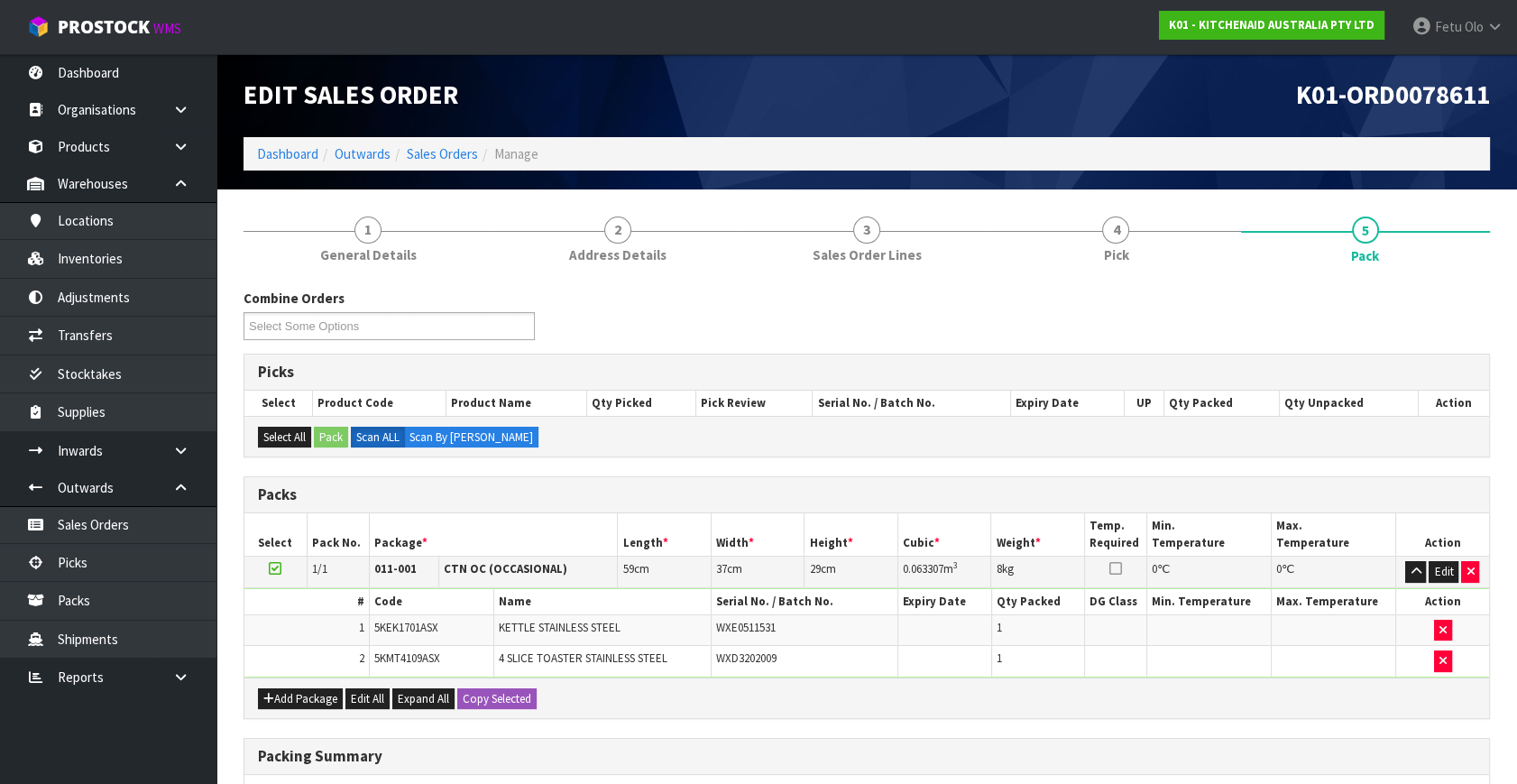
scroll to position [273, 0]
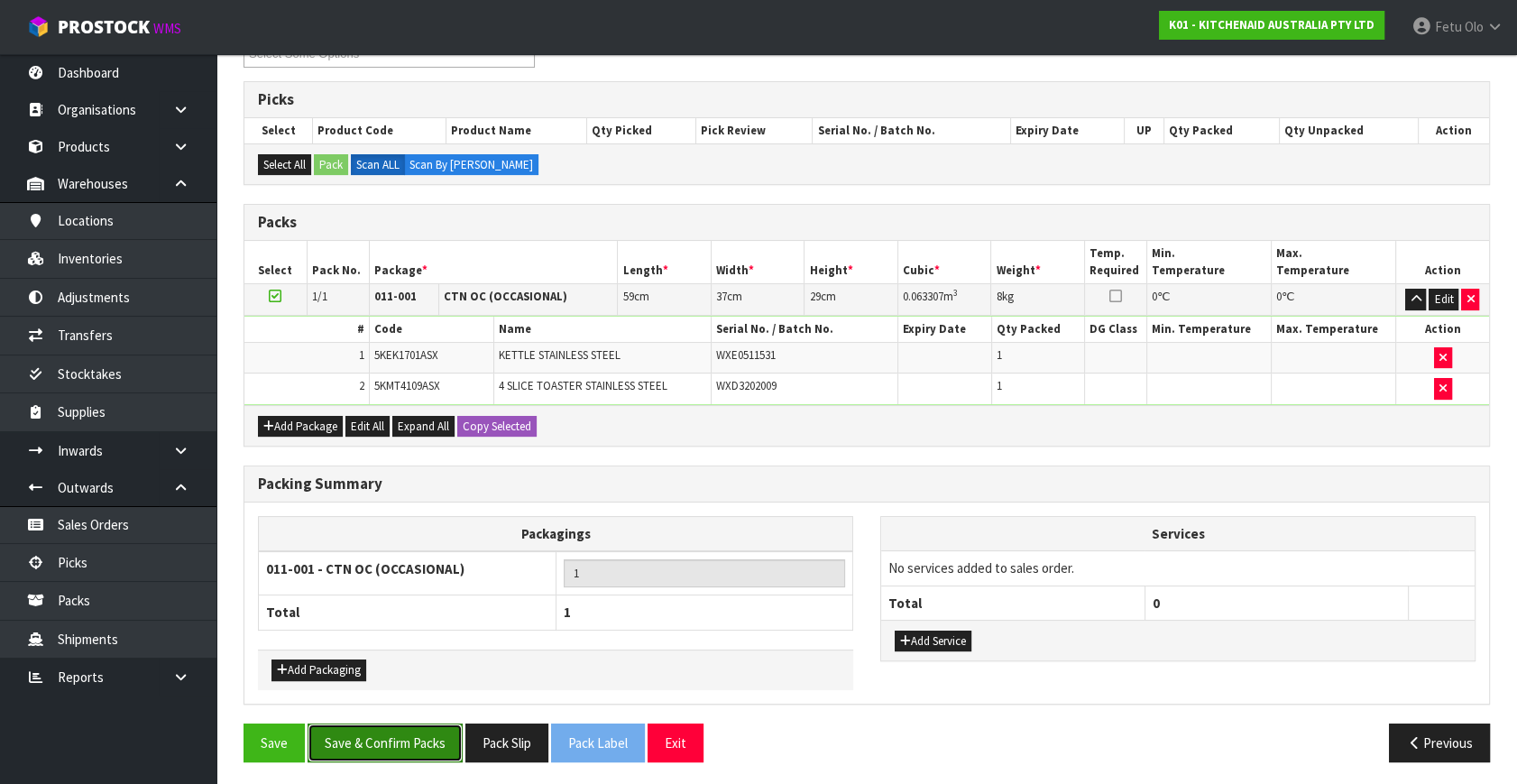
click at [397, 746] on button "Save & Confirm Packs" at bounding box center [385, 743] width 155 height 39
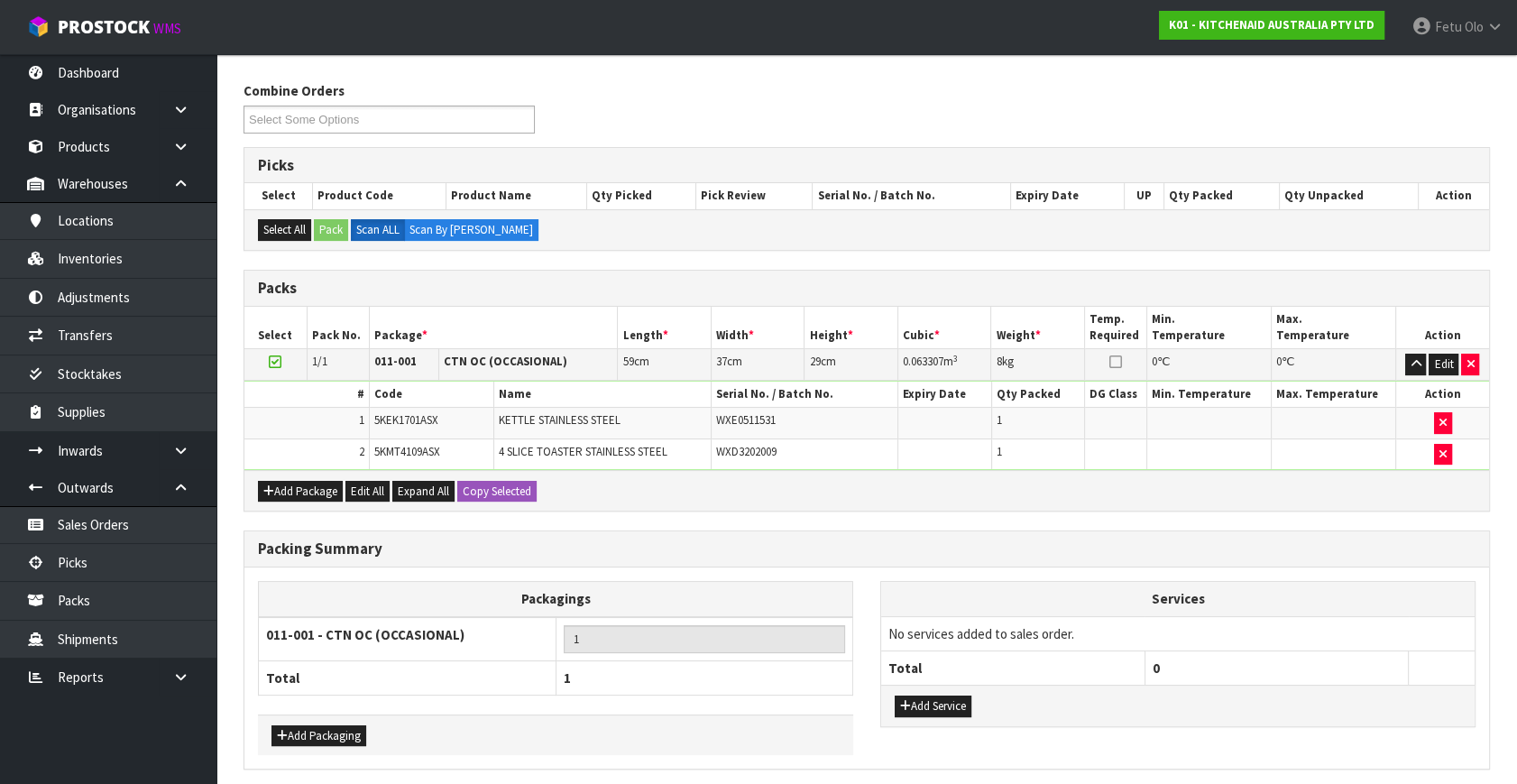
scroll to position [0, 0]
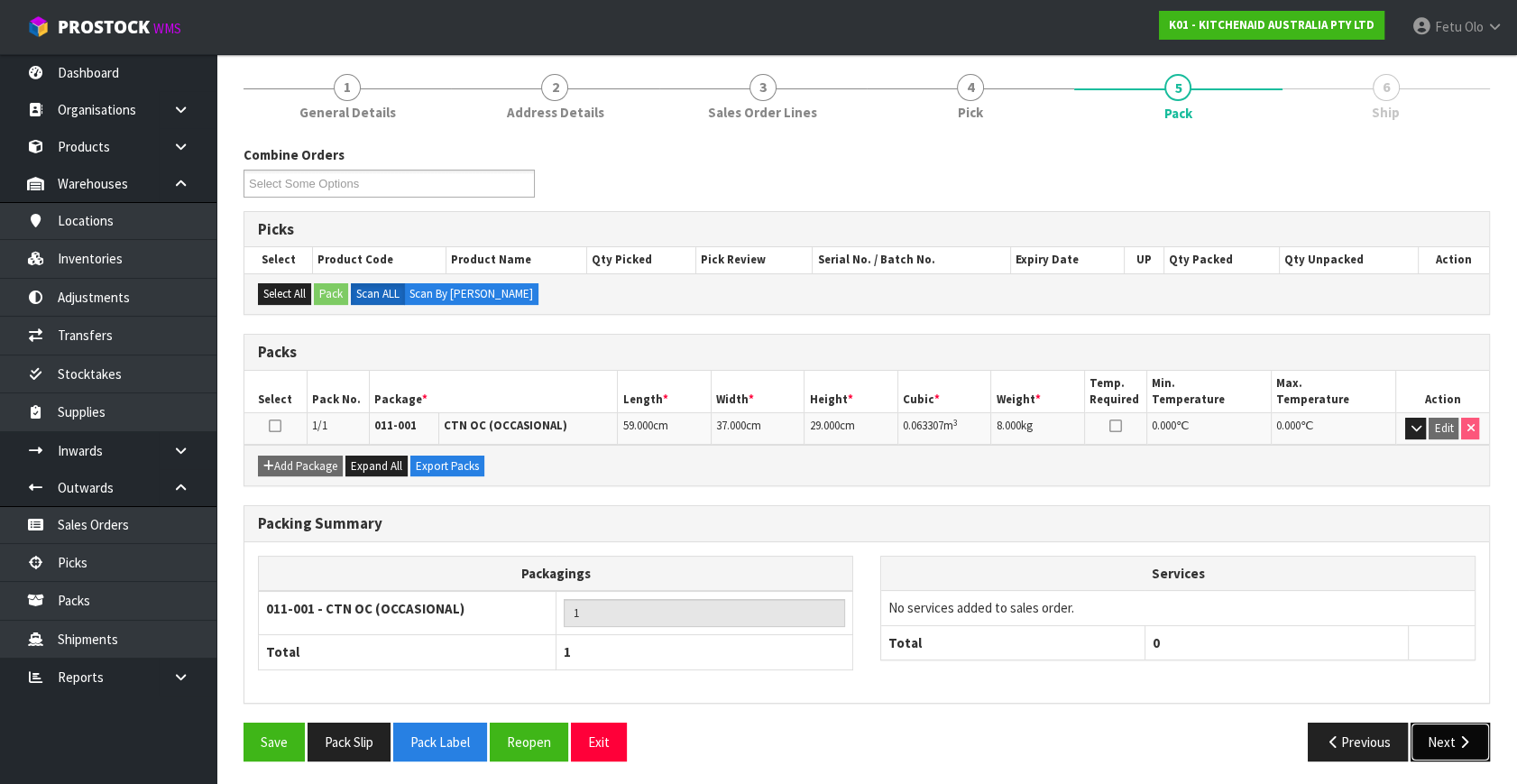
click at [1456, 749] on button "Next" at bounding box center [1450, 742] width 79 height 39
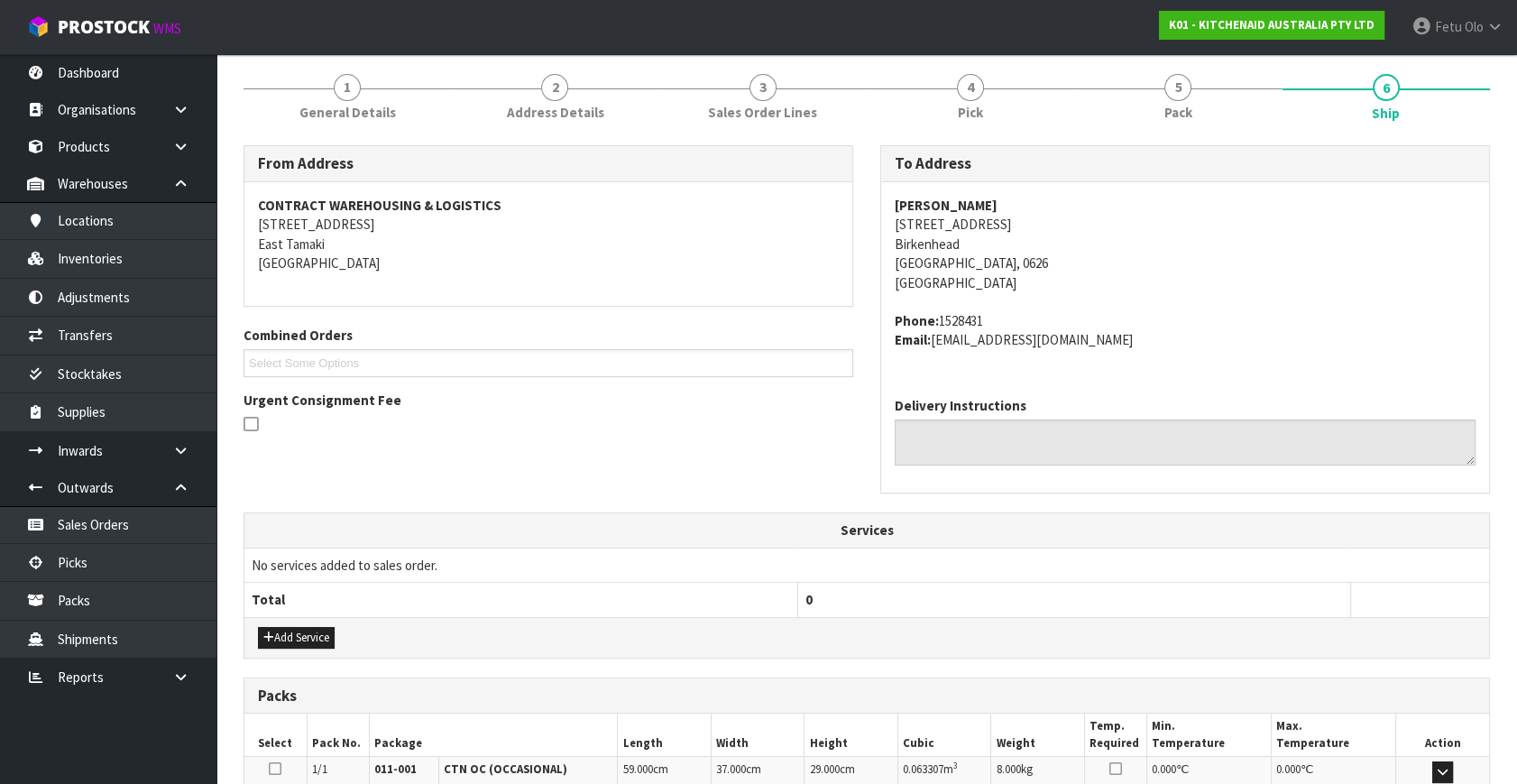
scroll to position [444, 0]
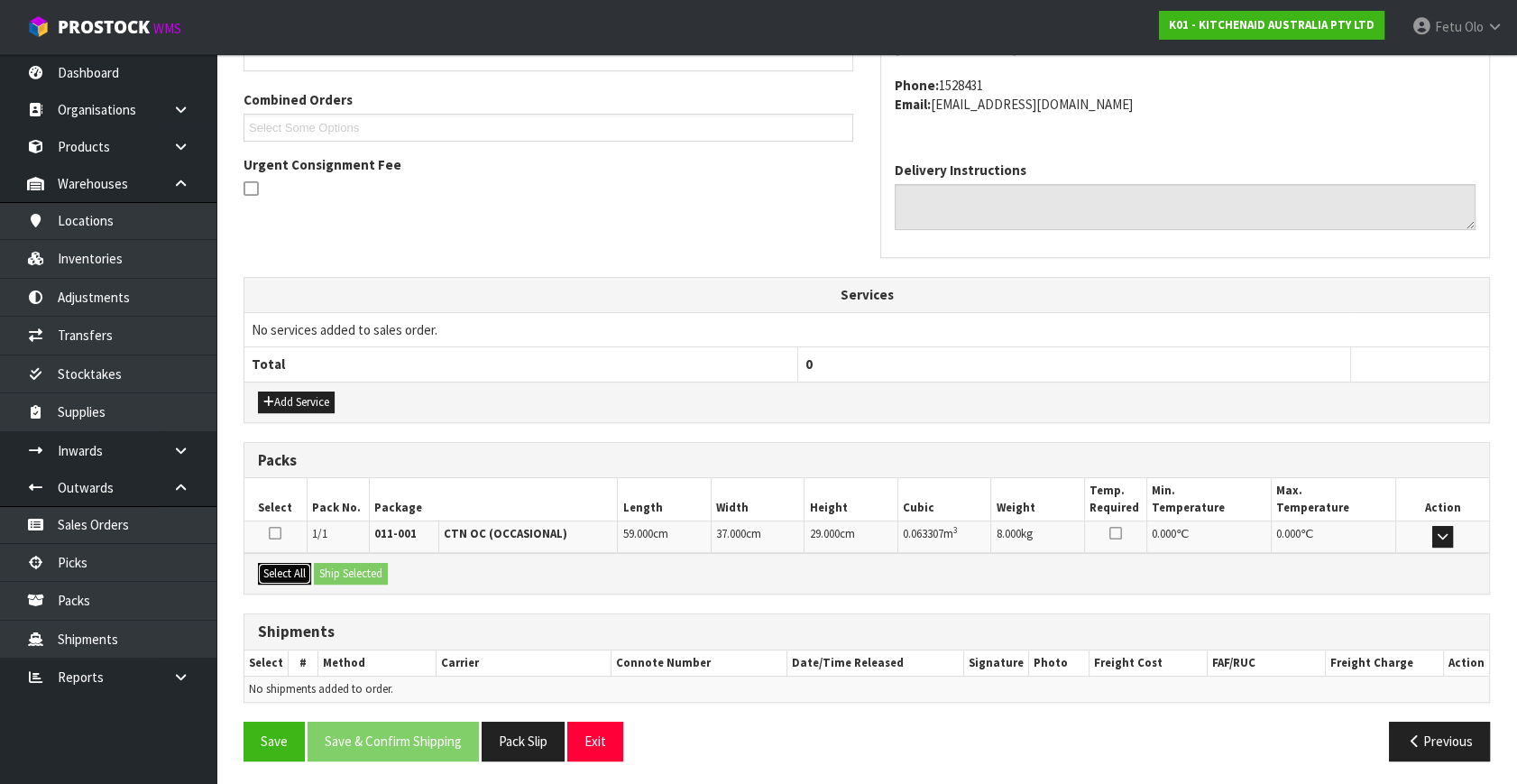
click at [280, 573] on button "Select All" at bounding box center [284, 573] width 53 height 22
click at [330, 572] on button "Ship Selected" at bounding box center [350, 573] width 74 height 22
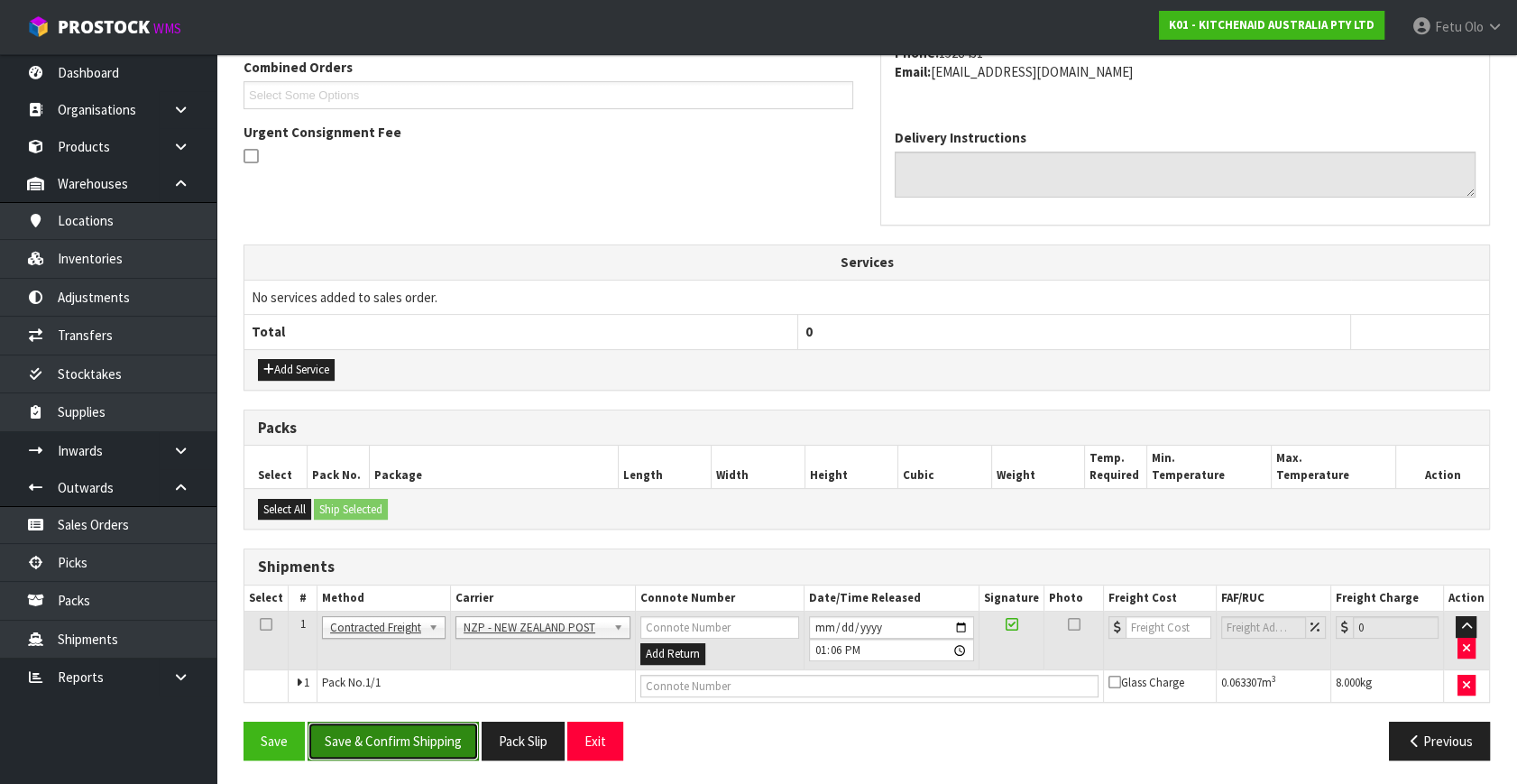
click at [429, 740] on button "Save & Confirm Shipping" at bounding box center [393, 741] width 171 height 39
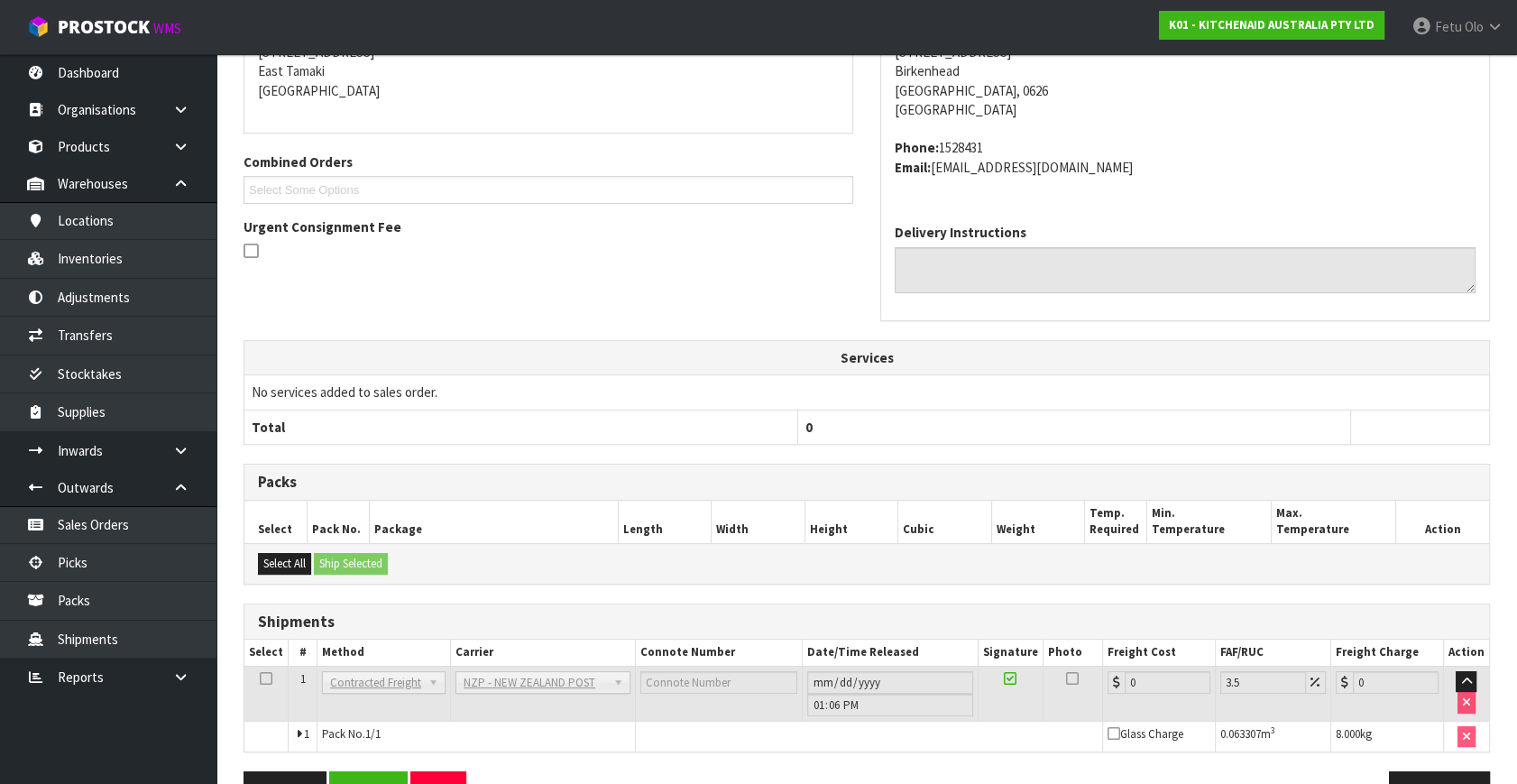
scroll to position [451, 0]
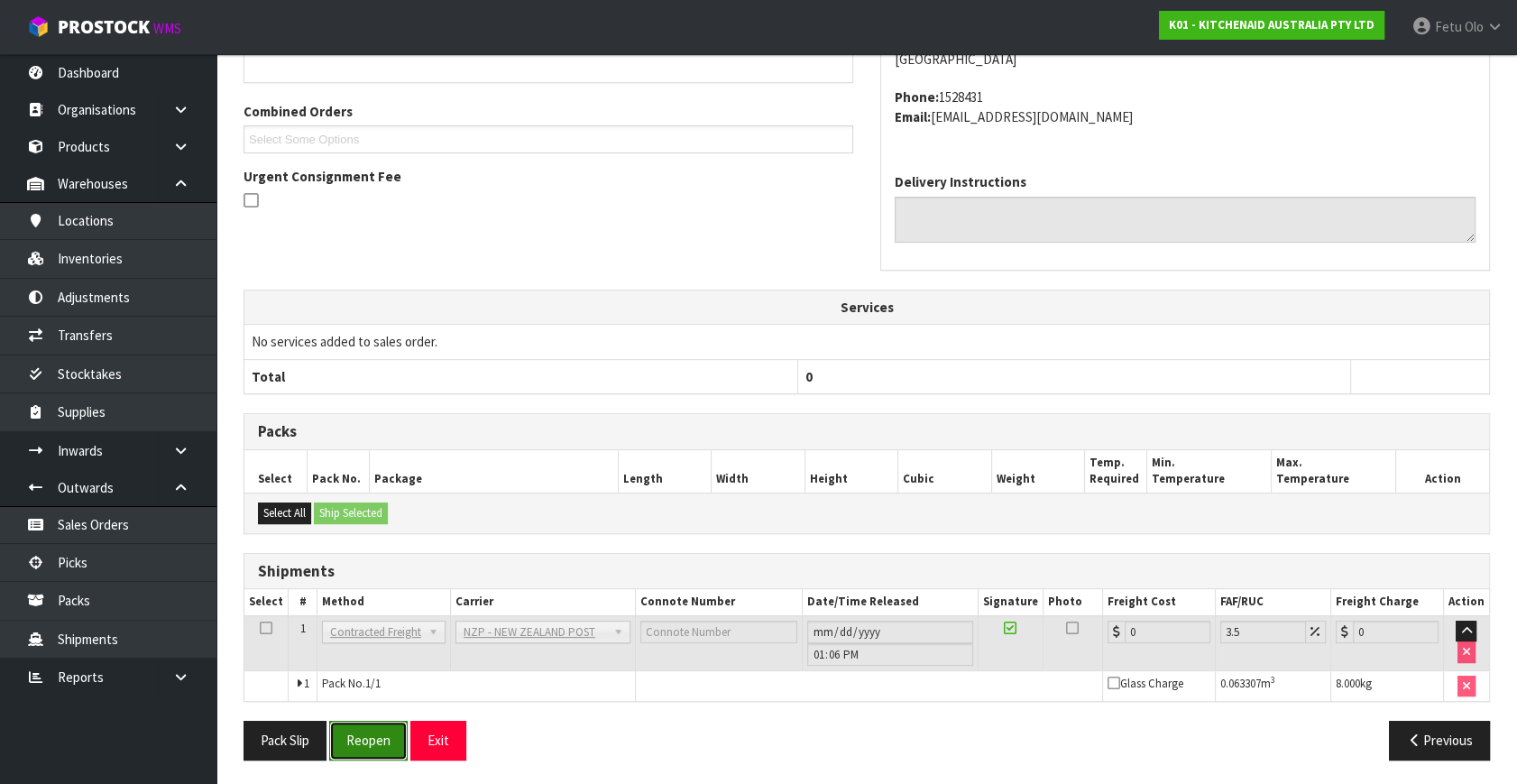
click at [403, 733] on button "Reopen" at bounding box center [368, 740] width 78 height 39
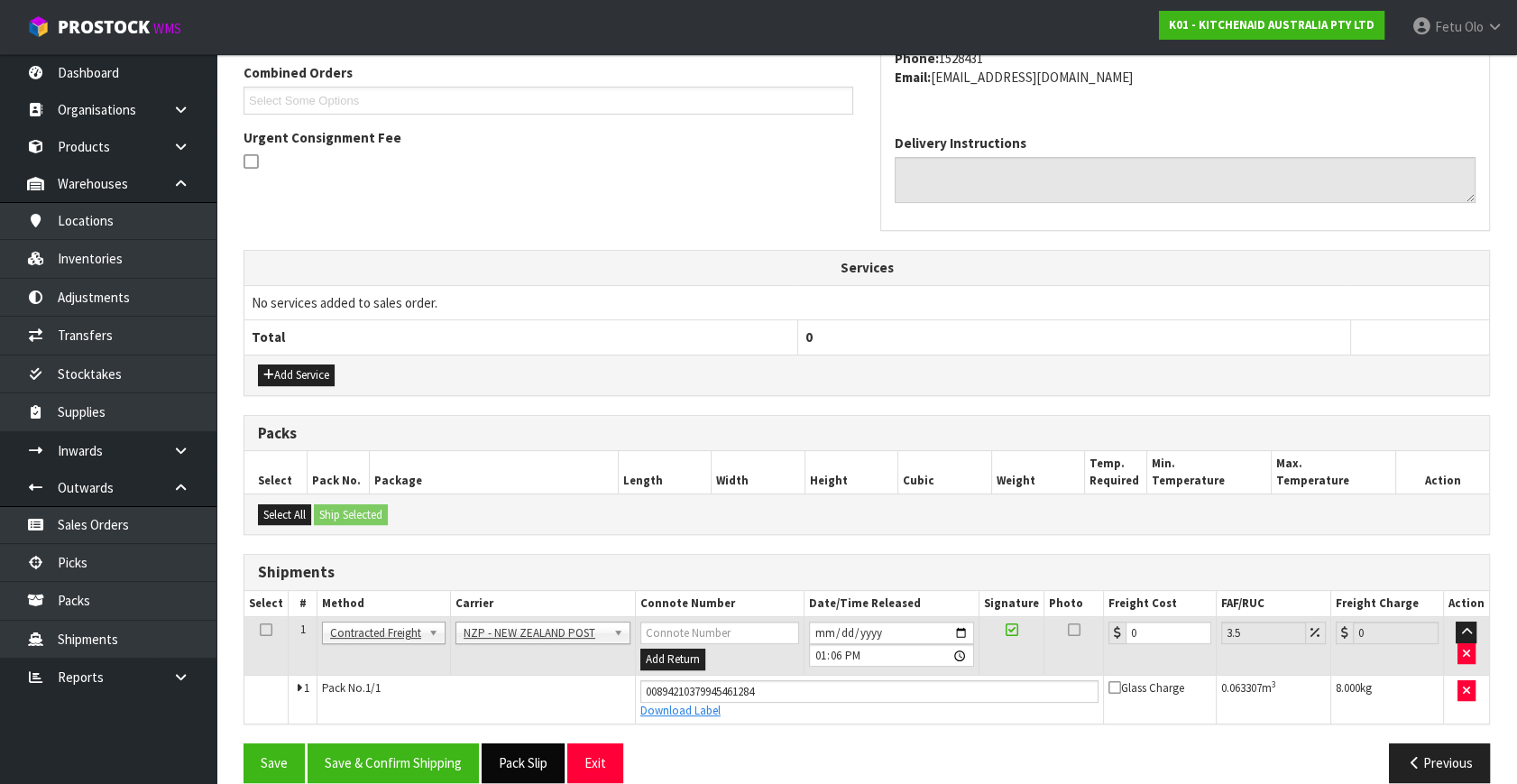
scroll to position [493, 0]
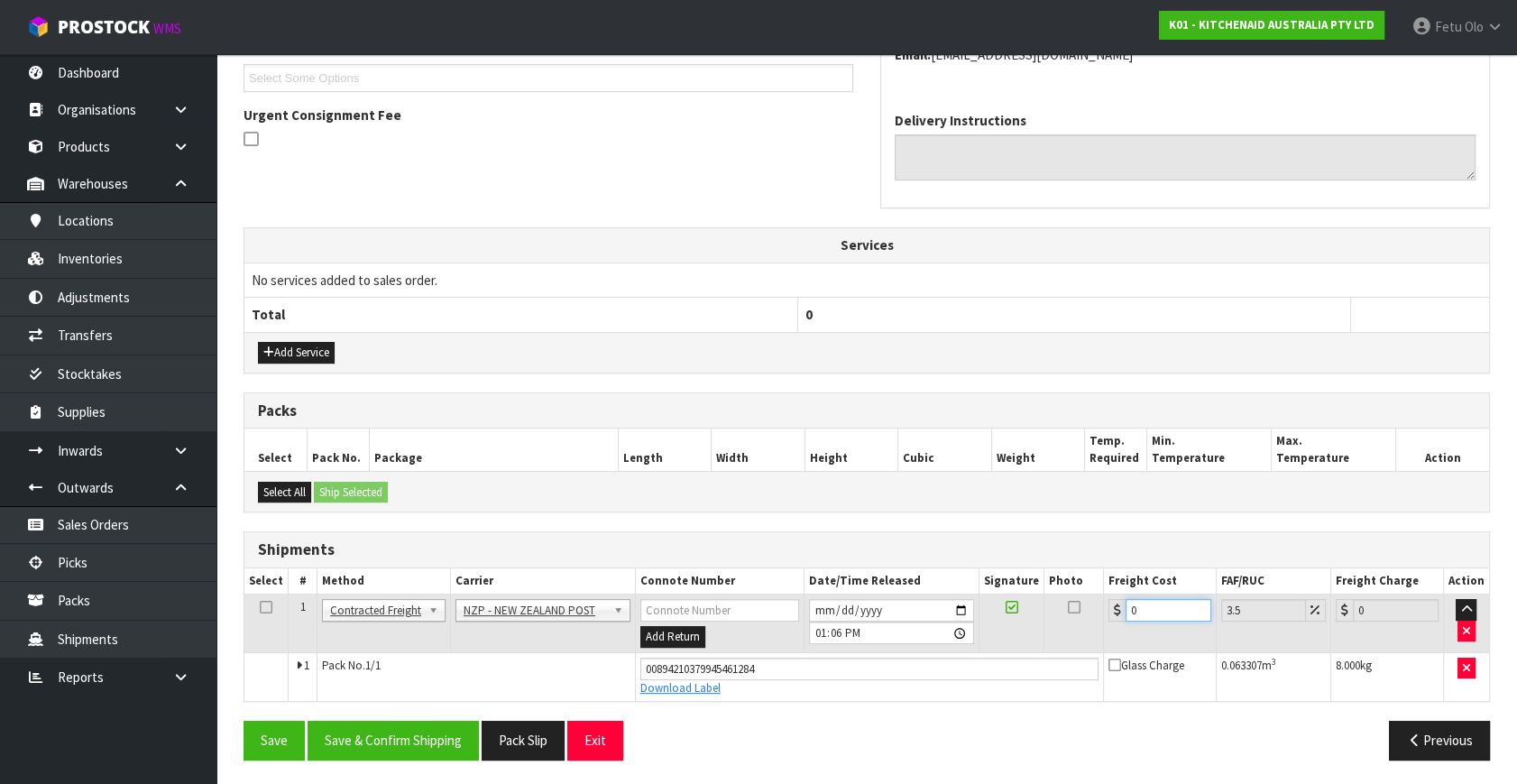
drag, startPoint x: 1161, startPoint y: 610, endPoint x: 941, endPoint y: 621, distance: 220.3
click at [941, 621] on tr "1 Client Local Pickup Customer Local Pickup Company Freight Contracted Freight …" at bounding box center [867, 624] width 1245 height 58
click at [391, 732] on button "Save & Confirm Shipping" at bounding box center [393, 740] width 171 height 39
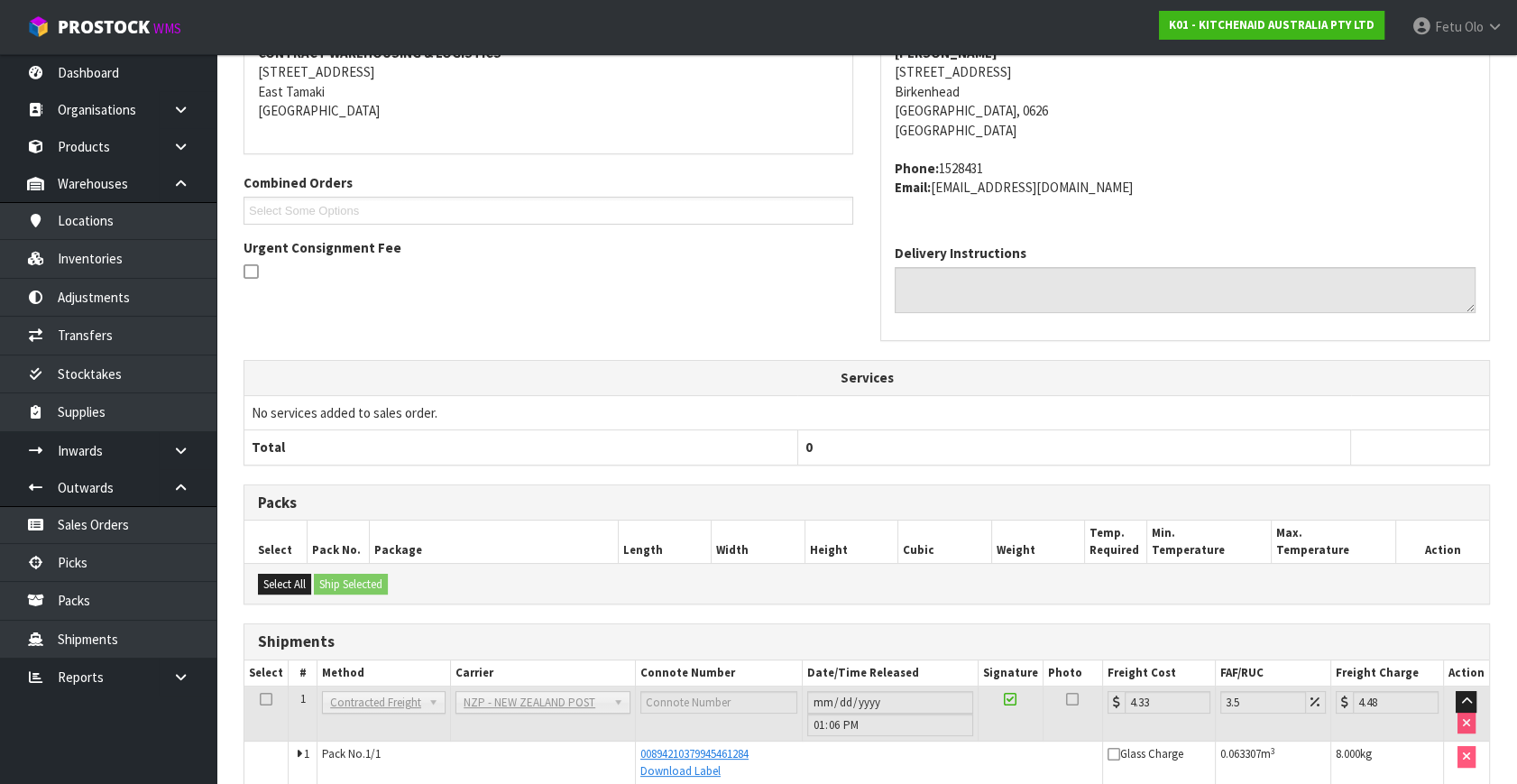
scroll to position [444, 0]
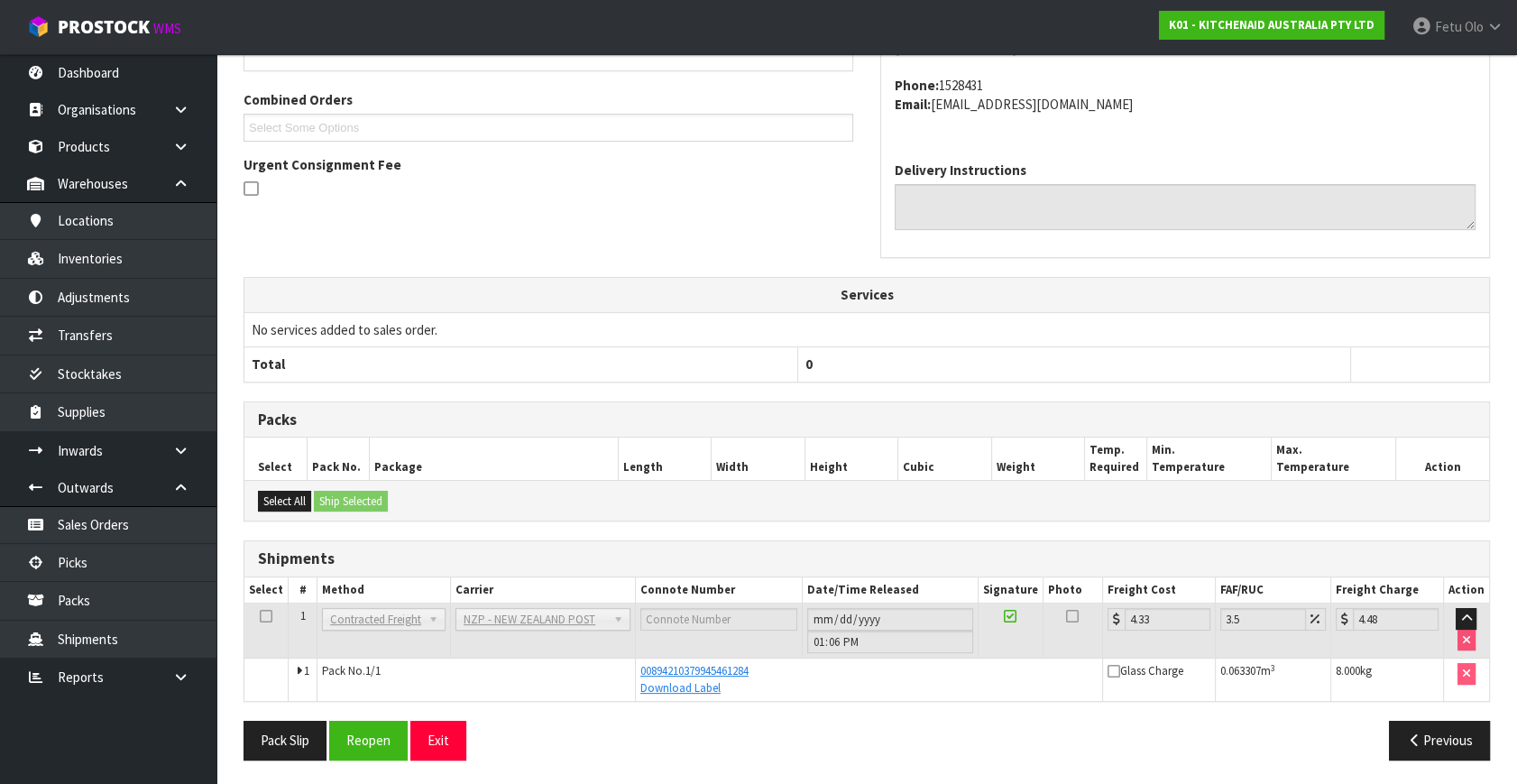
drag, startPoint x: 1297, startPoint y: 753, endPoint x: 1310, endPoint y: 762, distance: 15.8
click at [1310, 762] on div "Pack Slip Reopen Exit Previous" at bounding box center [866, 747] width 1274 height 52
click at [500, 402] on div "Packs" at bounding box center [867, 420] width 1245 height 36
drag, startPoint x: 110, startPoint y: 568, endPoint x: 127, endPoint y: 573, distance: 17.7
click at [110, 568] on link "Picks" at bounding box center [108, 562] width 216 height 37
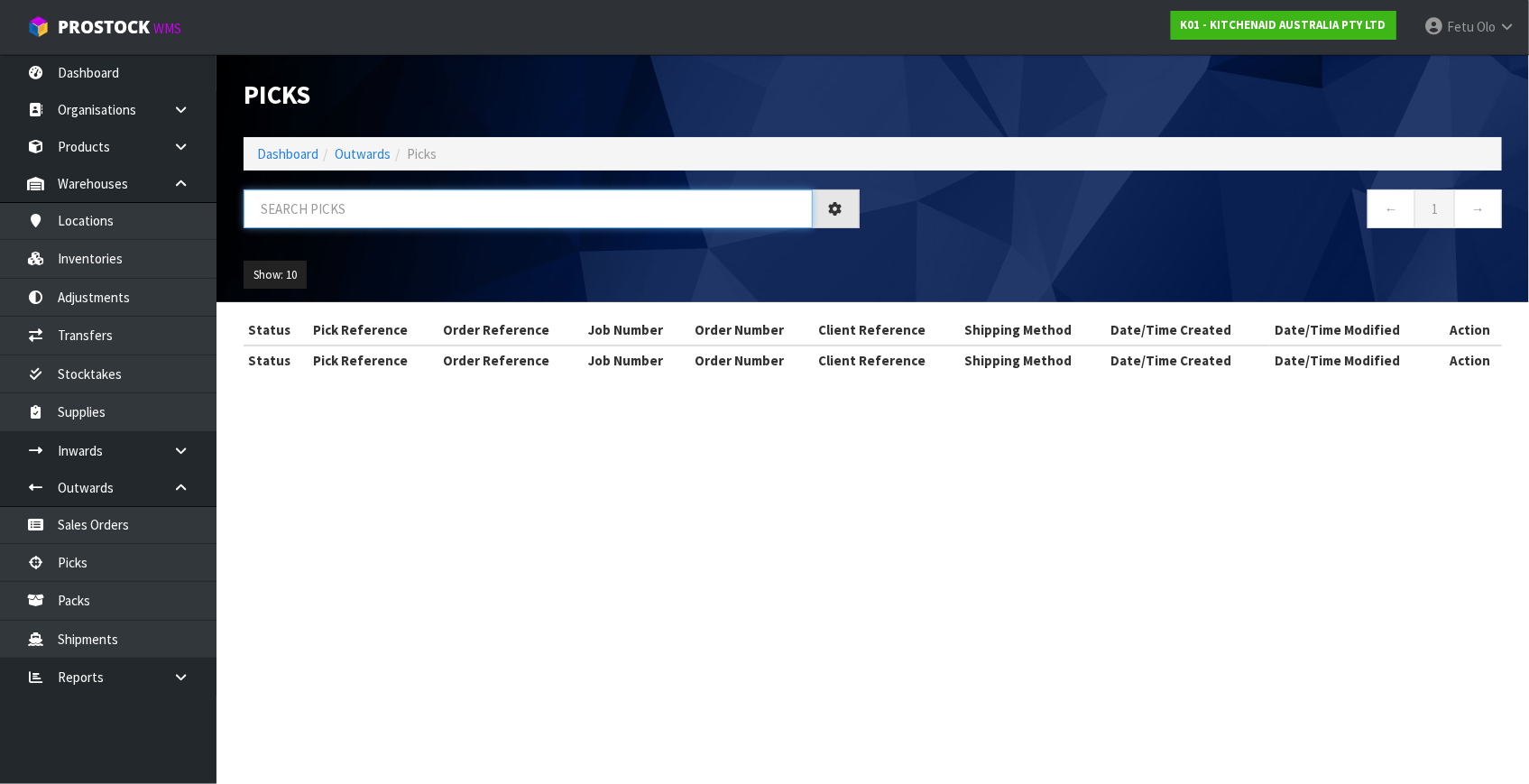
click at [547, 211] on input "text" at bounding box center [528, 209] width 569 height 39
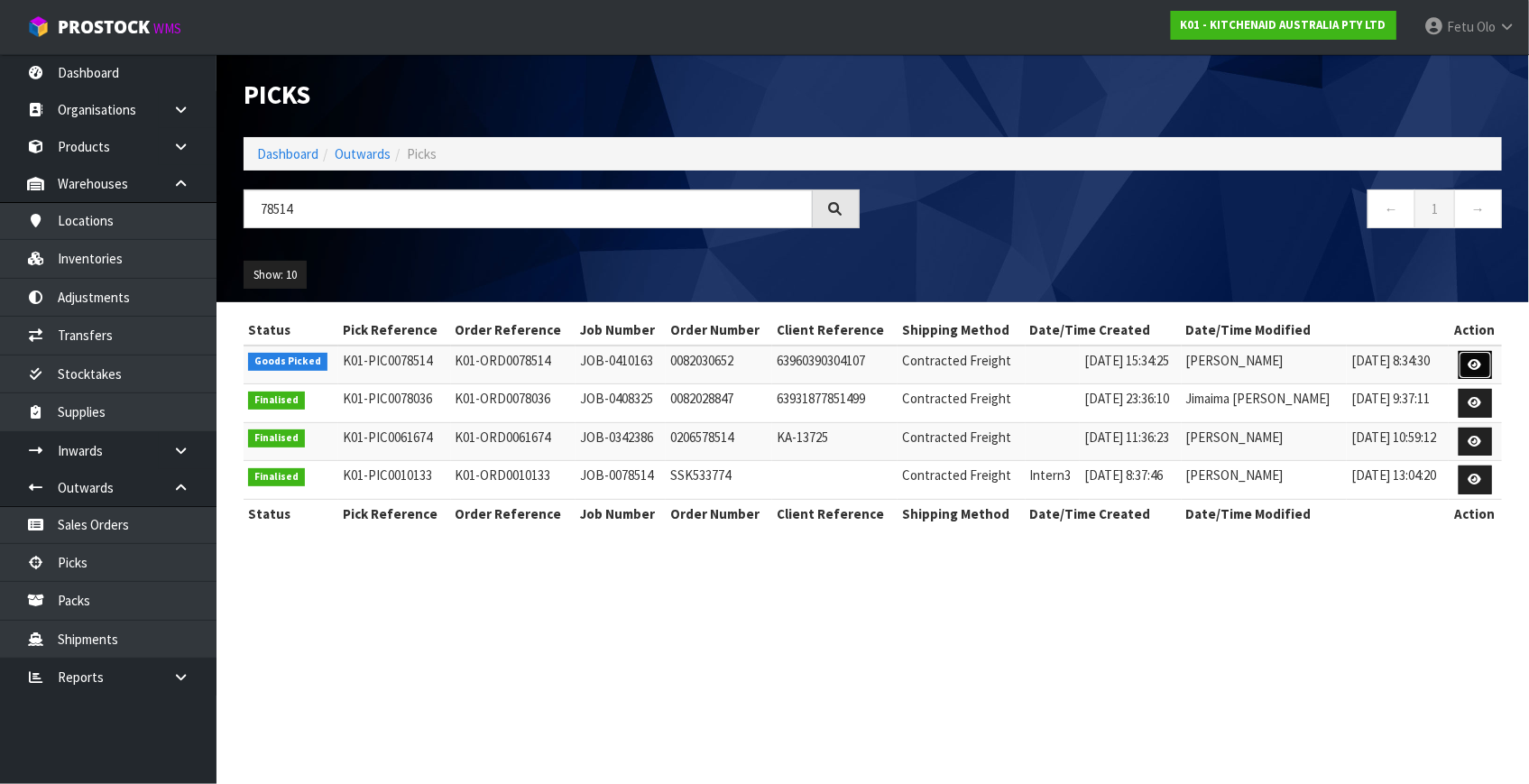
click at [1466, 360] on link at bounding box center [1475, 366] width 34 height 29
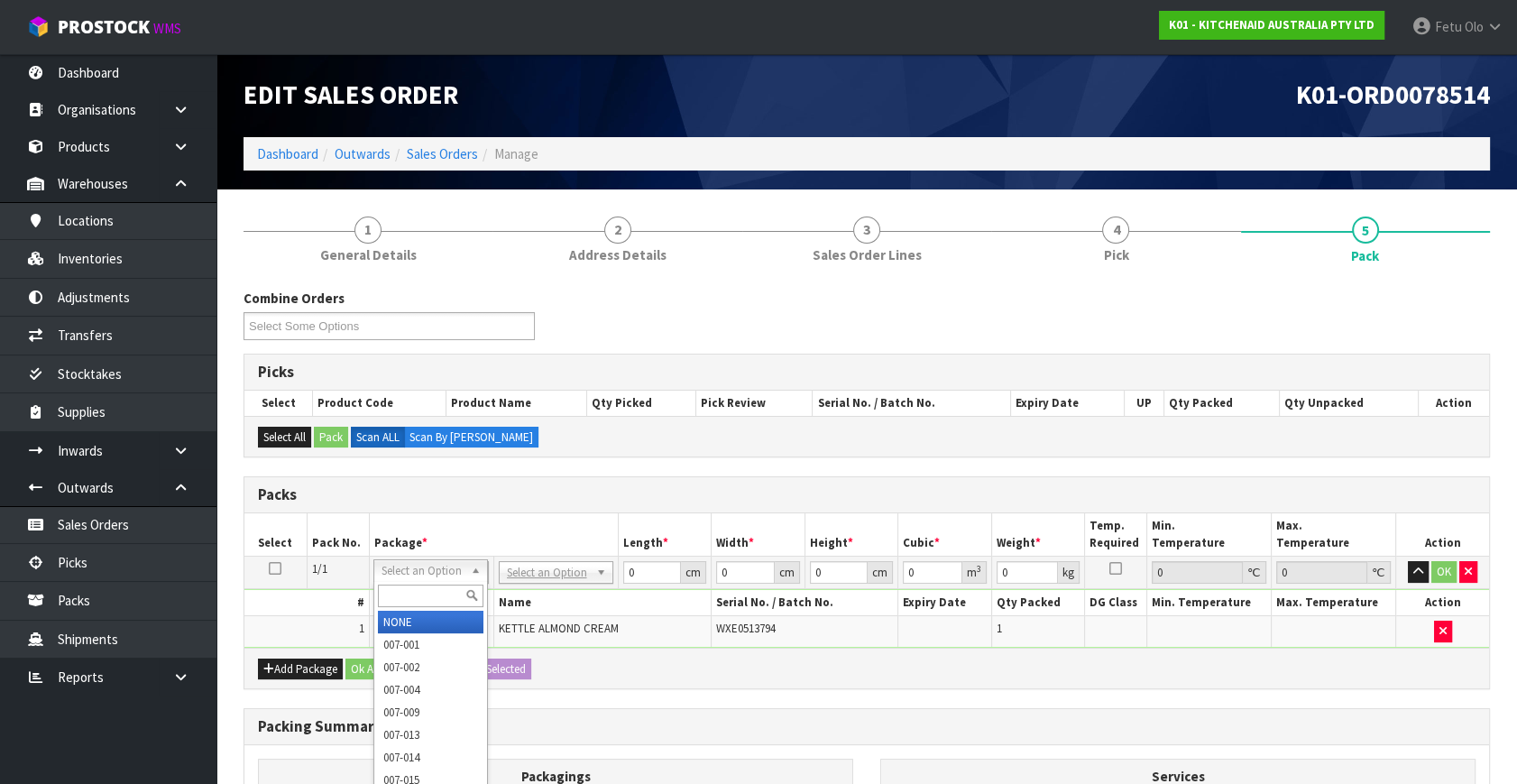
click at [428, 602] on input "text" at bounding box center [431, 595] width 106 height 23
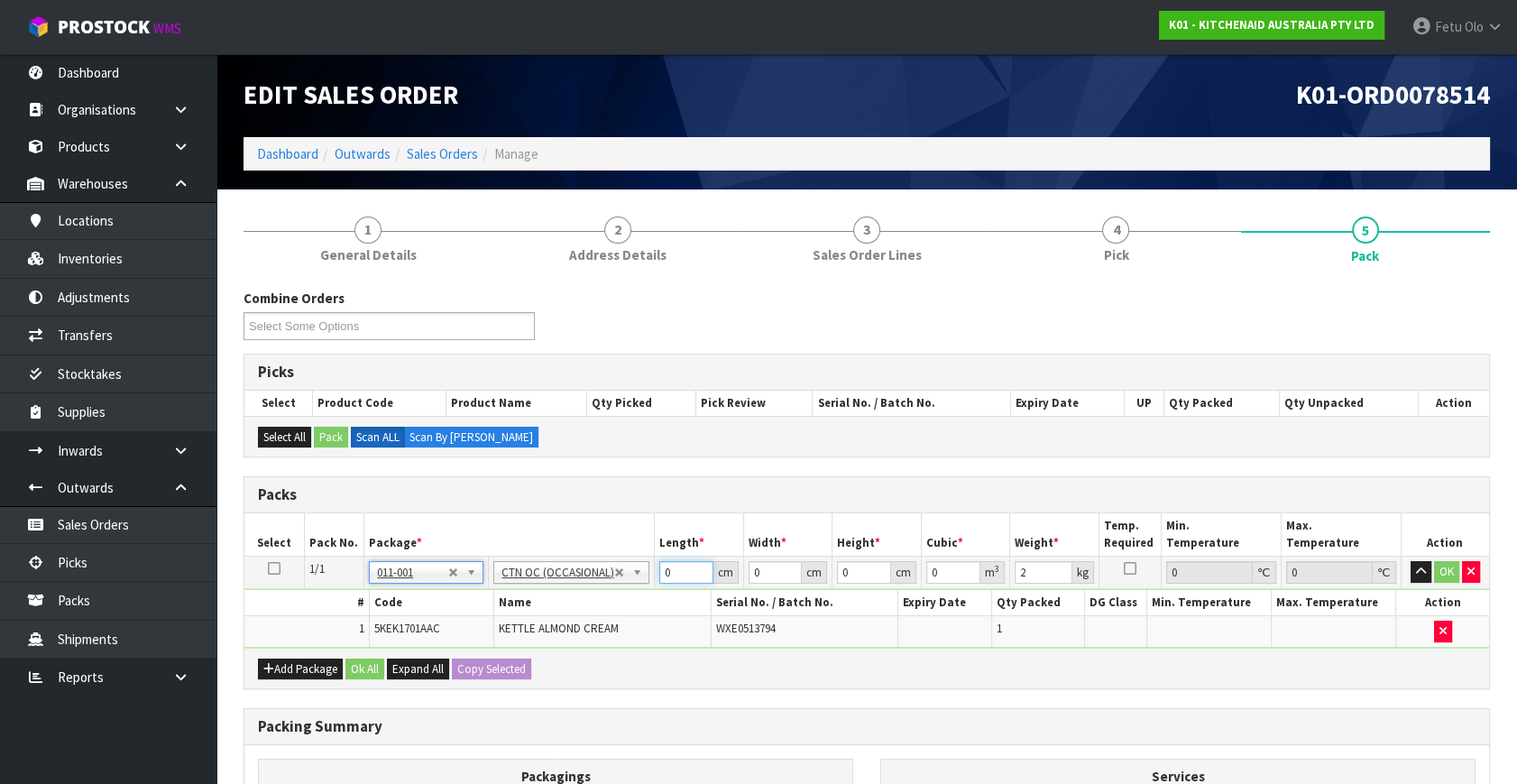
drag, startPoint x: 686, startPoint y: 573, endPoint x: 551, endPoint y: 604, distance: 138.5
click at [551, 604] on tbody "1/1 NONE 007-001 007-002 007-004 007-009 007-013 007-014 007-015 007-017 007-01…" at bounding box center [867, 603] width 1245 height 91
click button "OK" at bounding box center [1447, 572] width 26 height 22
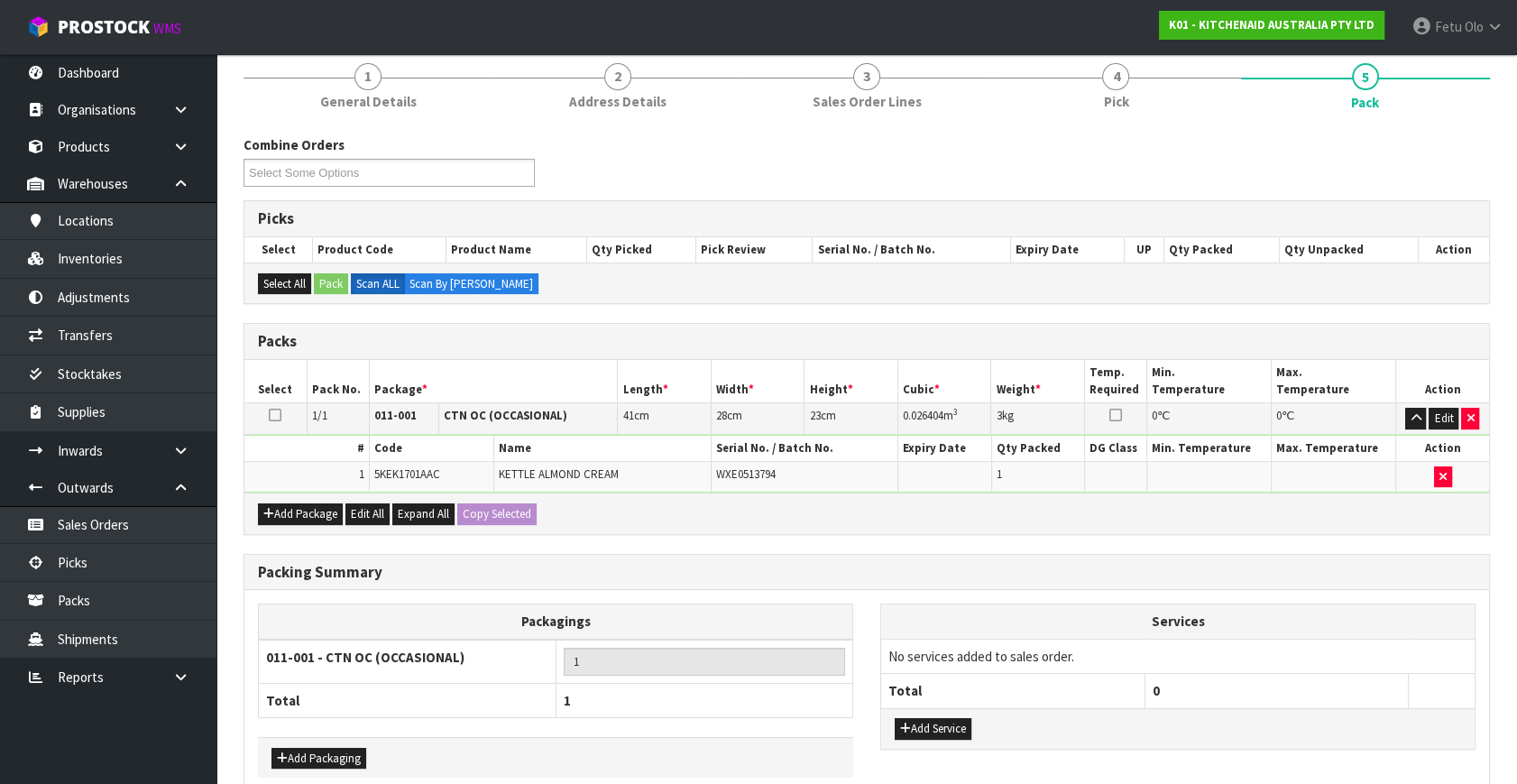
scroll to position [242, 0]
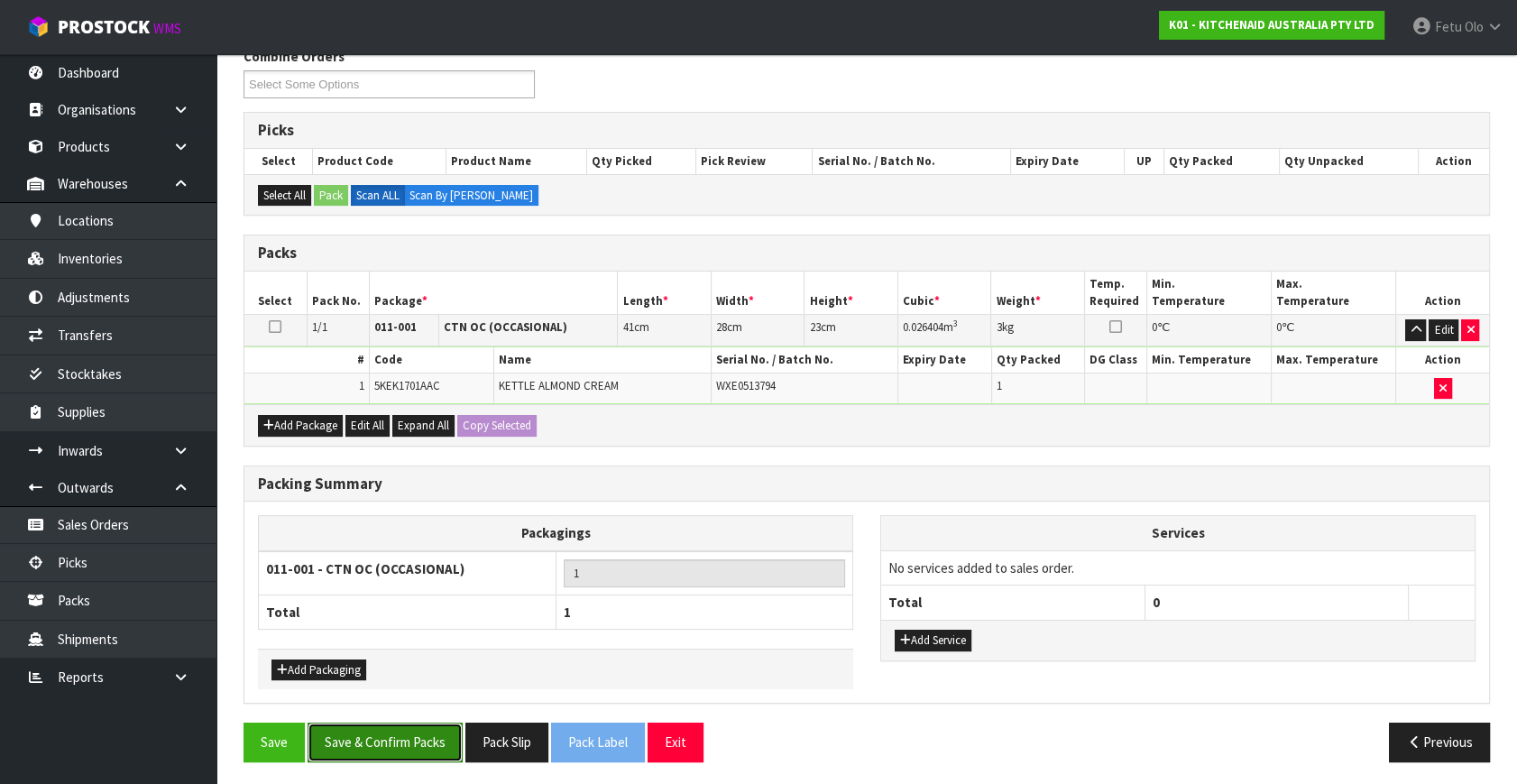
click at [428, 753] on button "Save & Confirm Packs" at bounding box center [385, 742] width 155 height 39
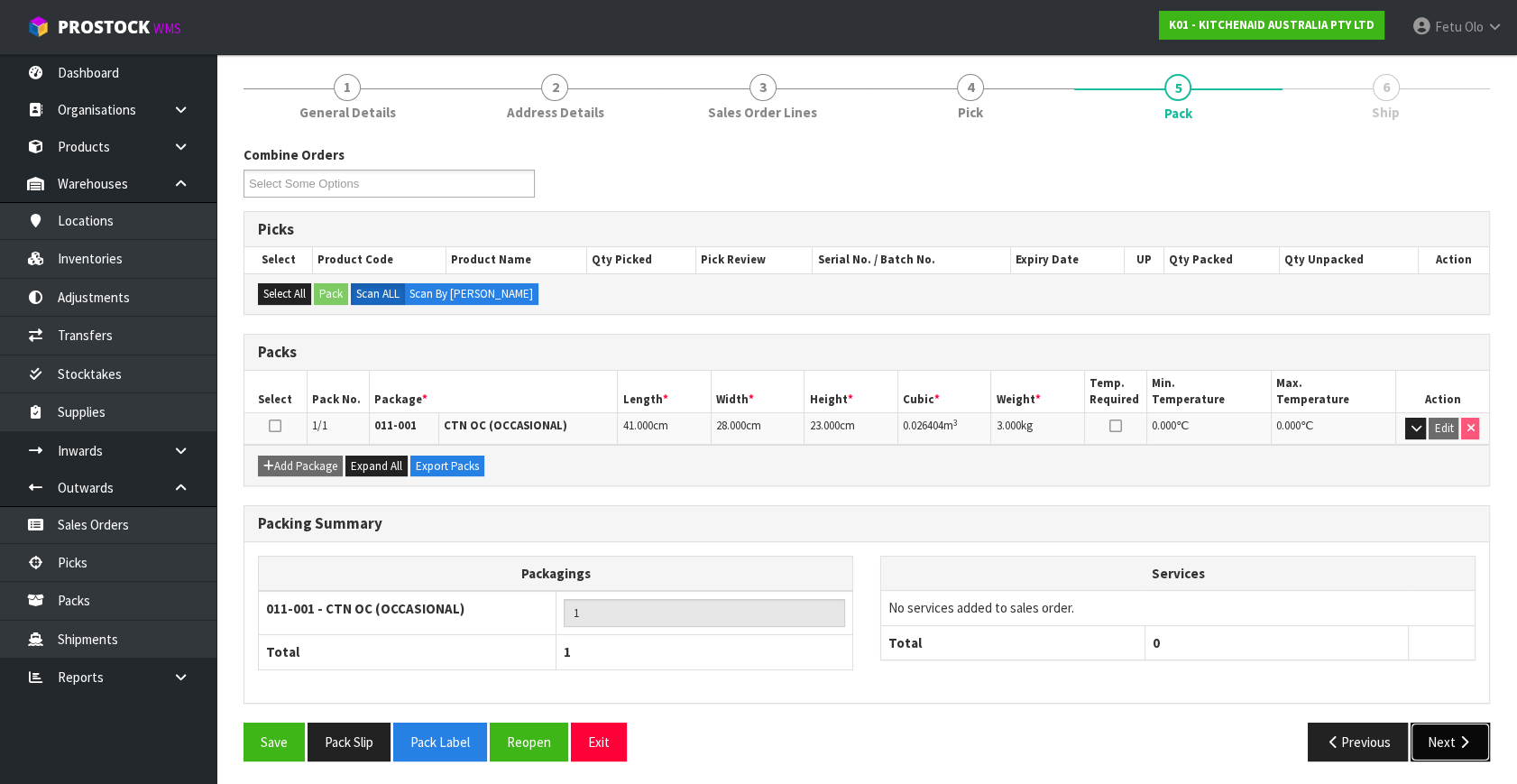
click at [1447, 731] on button "Next" at bounding box center [1450, 742] width 79 height 39
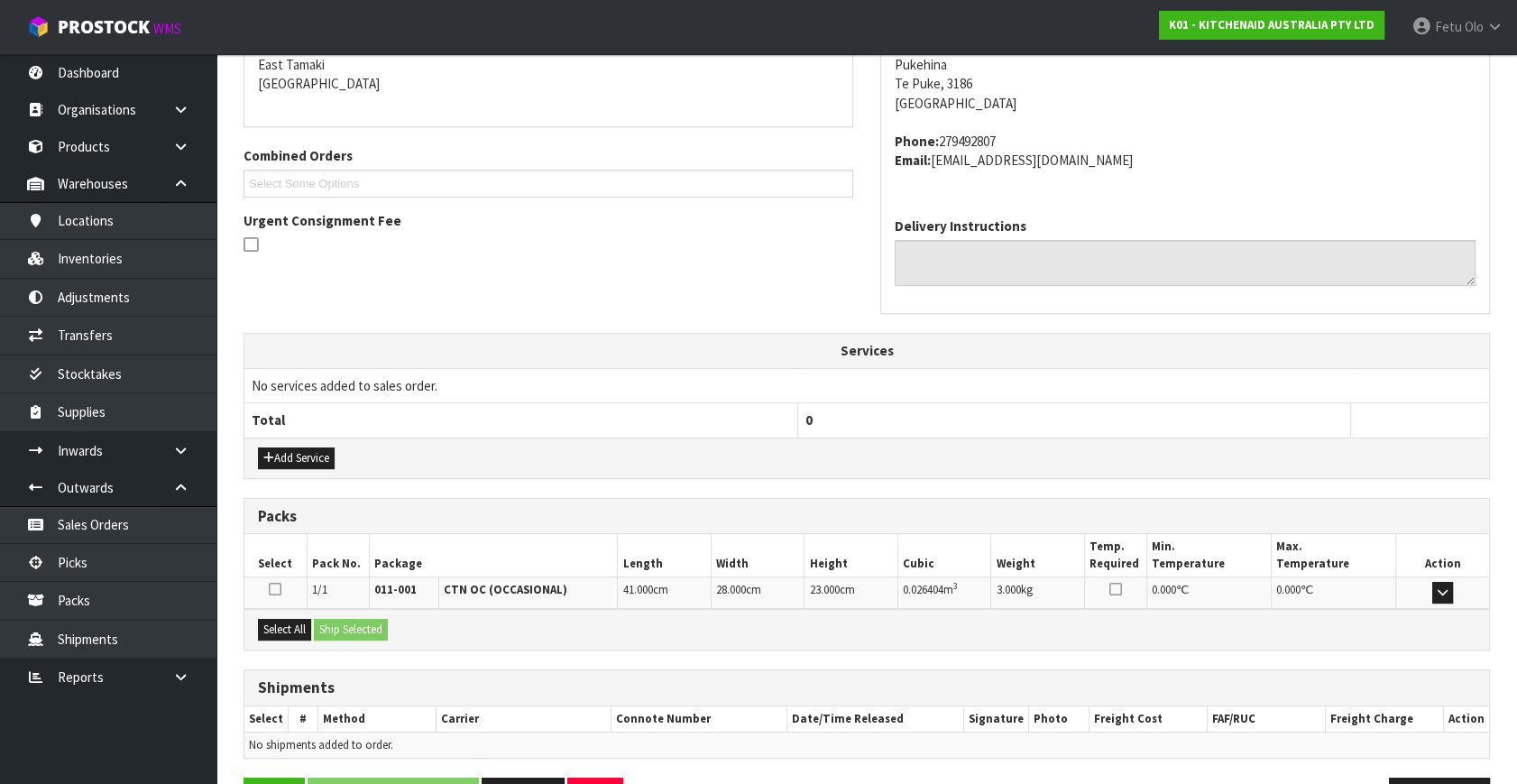
scroll to position [444, 0]
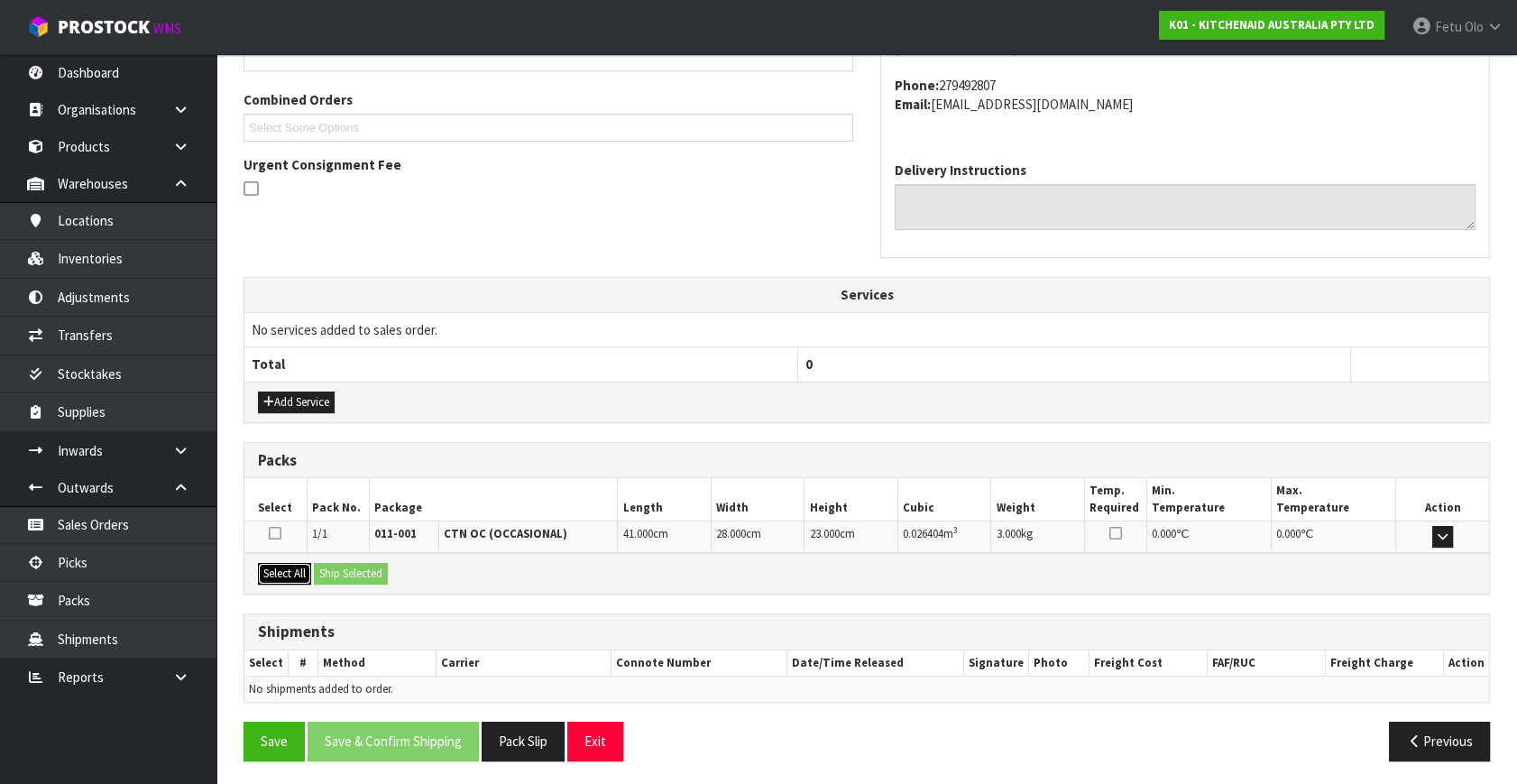
click at [289, 573] on button "Select All" at bounding box center [284, 573] width 53 height 22
click at [349, 567] on button "Ship Selected" at bounding box center [350, 573] width 74 height 22
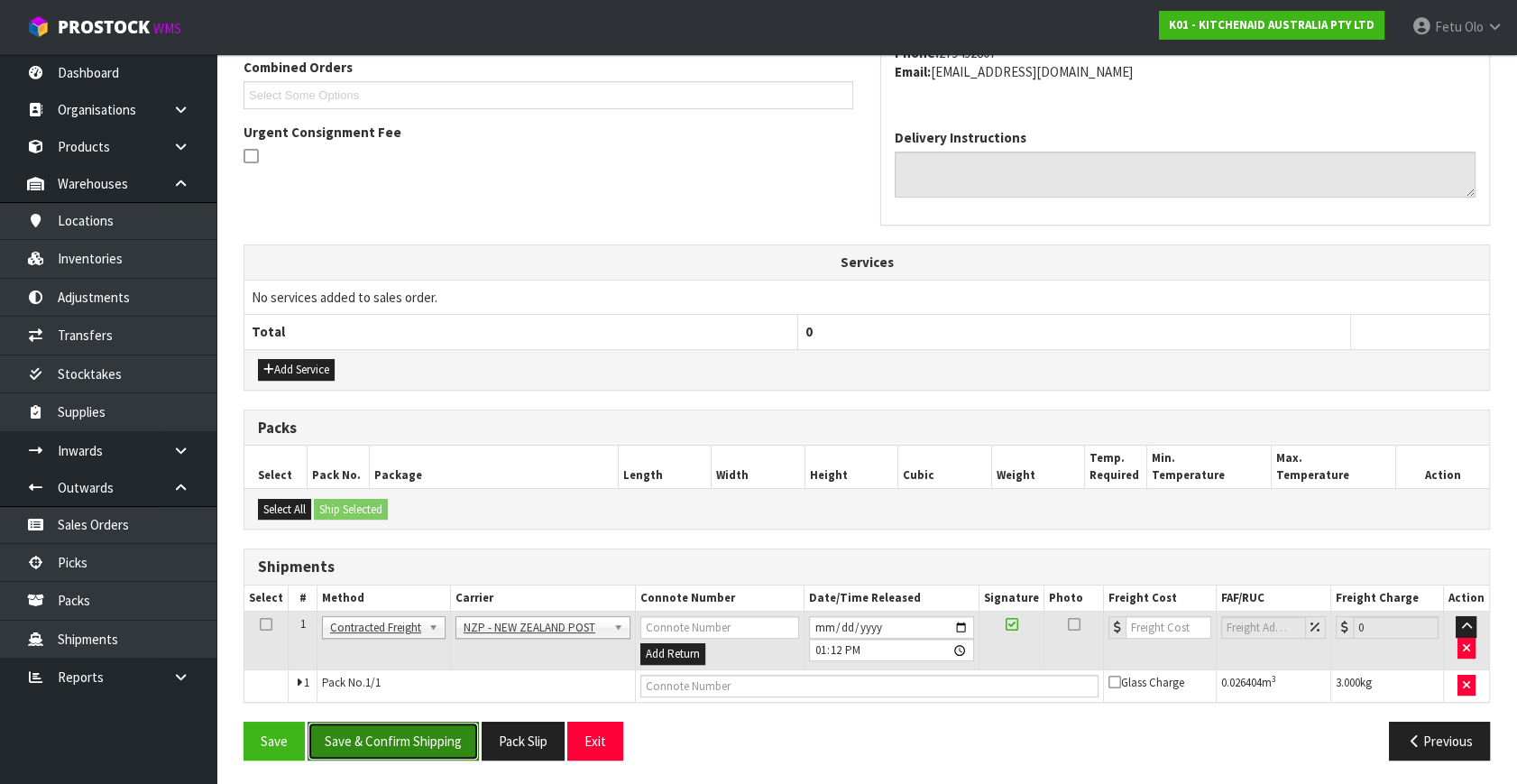
click at [439, 737] on button "Save & Confirm Shipping" at bounding box center [393, 741] width 171 height 39
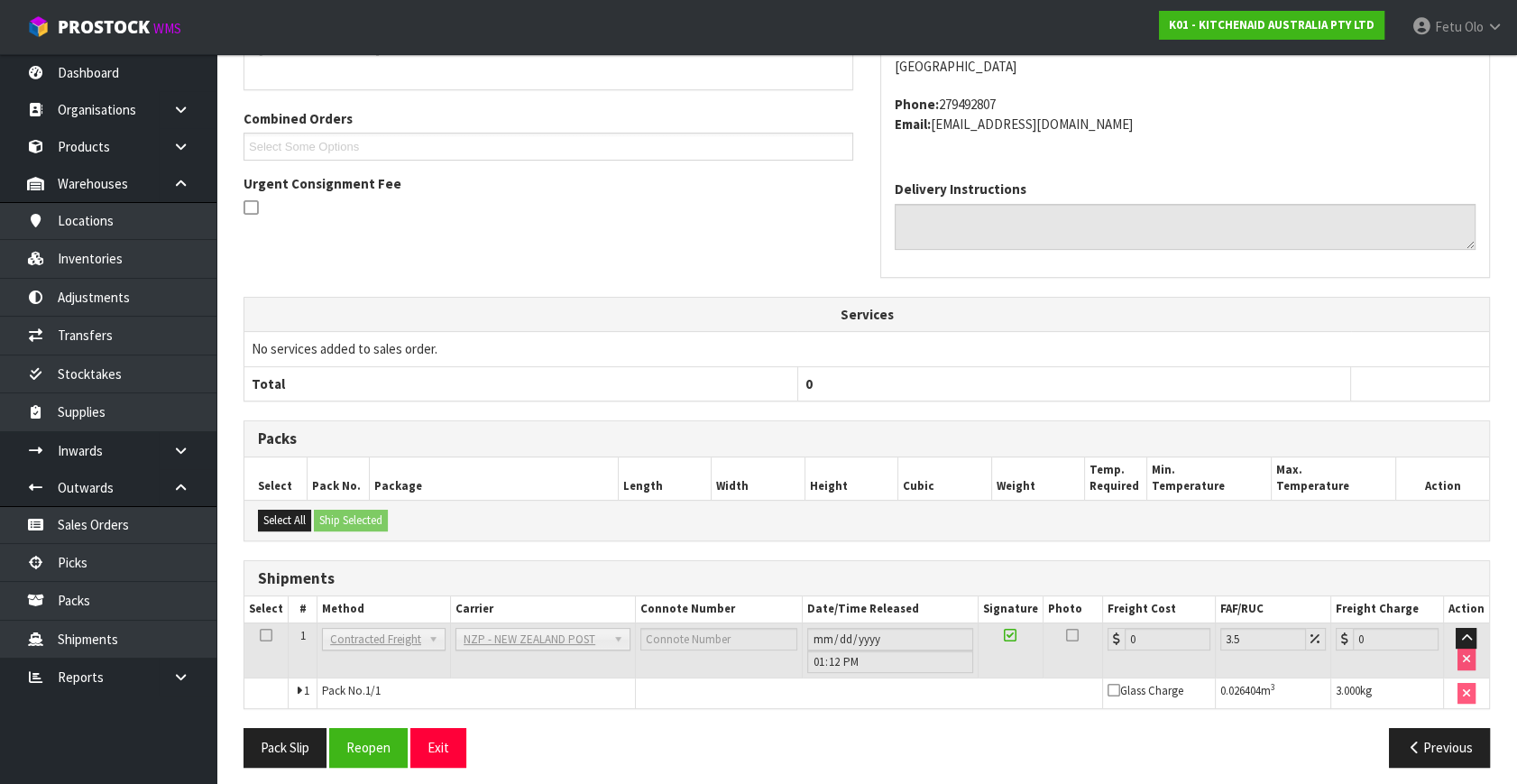
scroll to position [451, 0]
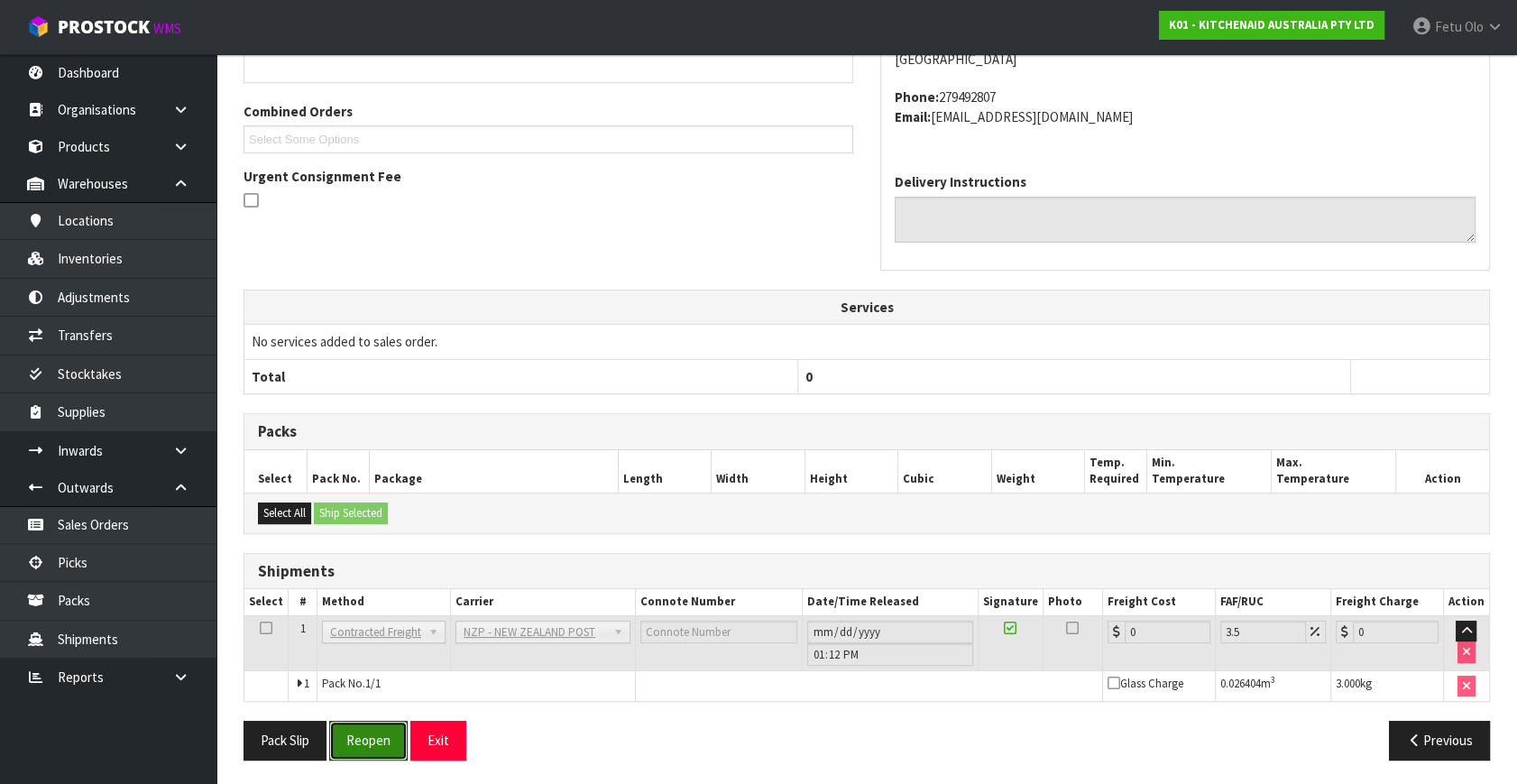
click at [366, 745] on button "Reopen" at bounding box center [368, 740] width 78 height 39
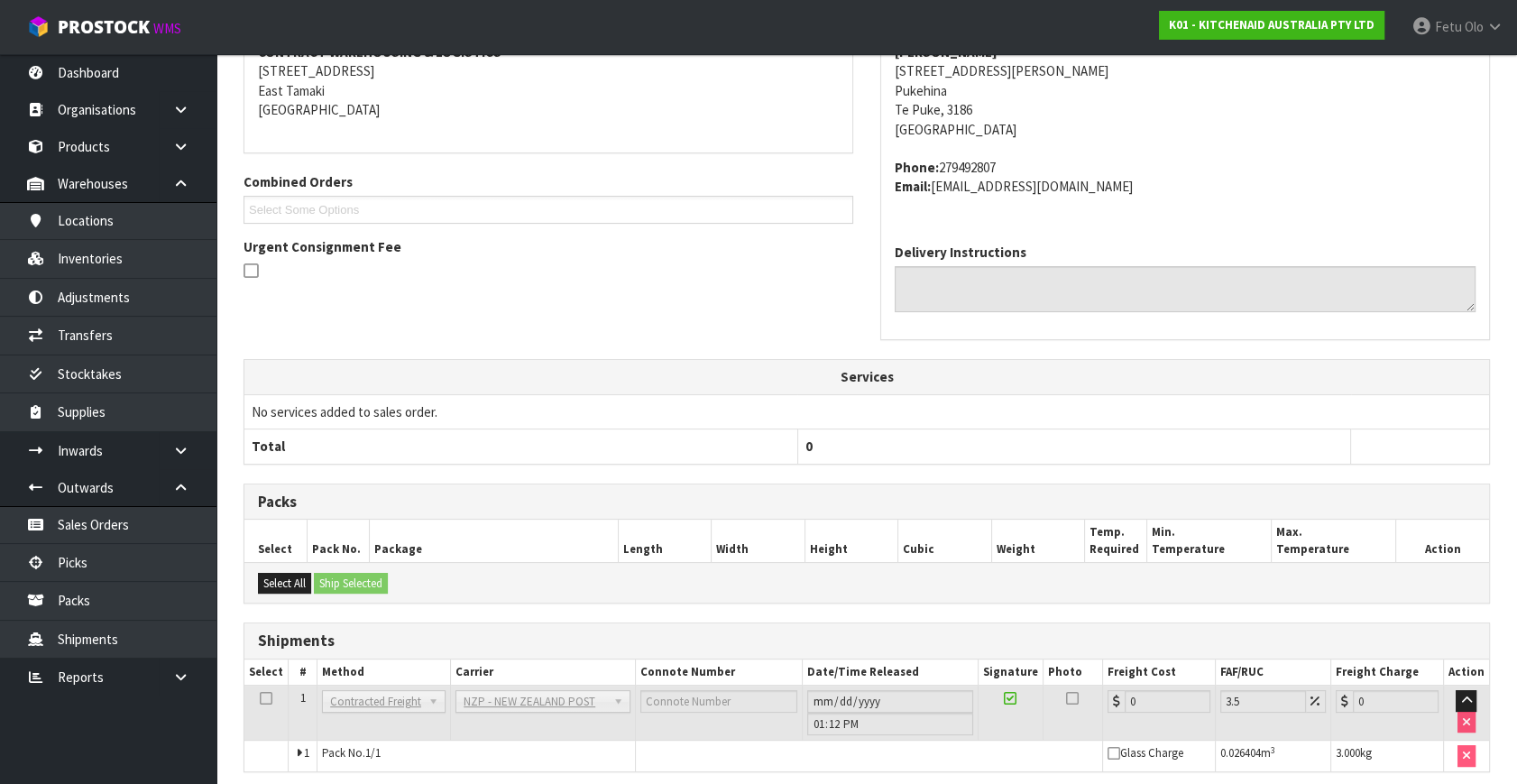
scroll to position [432, 0]
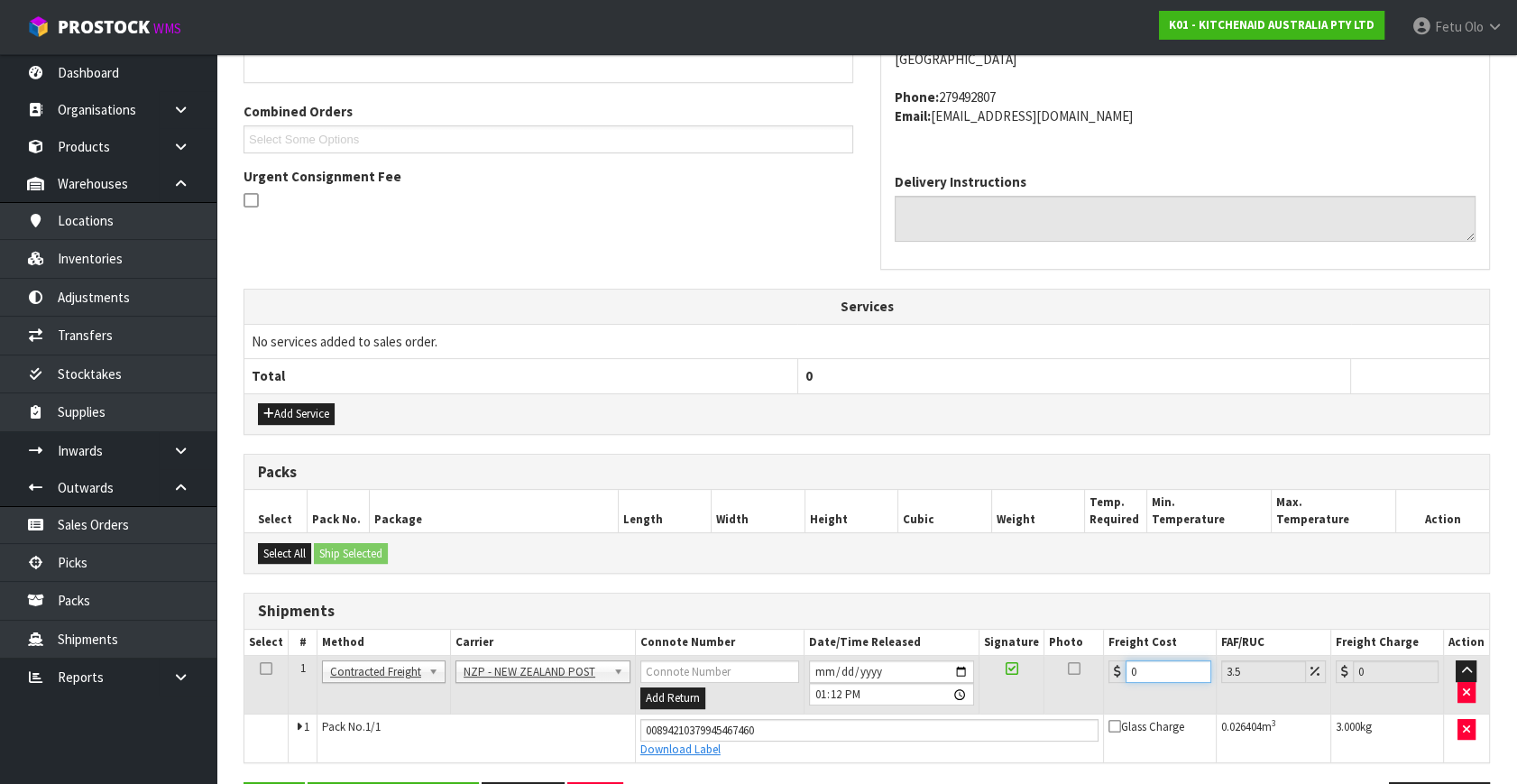
drag, startPoint x: 1163, startPoint y: 671, endPoint x: 366, endPoint y: 733, distance: 799.4
click at [593, 729] on tbody "1 Client Local Pickup Customer Local Pickup Company Freight Contracted Freight …" at bounding box center [867, 708] width 1245 height 107
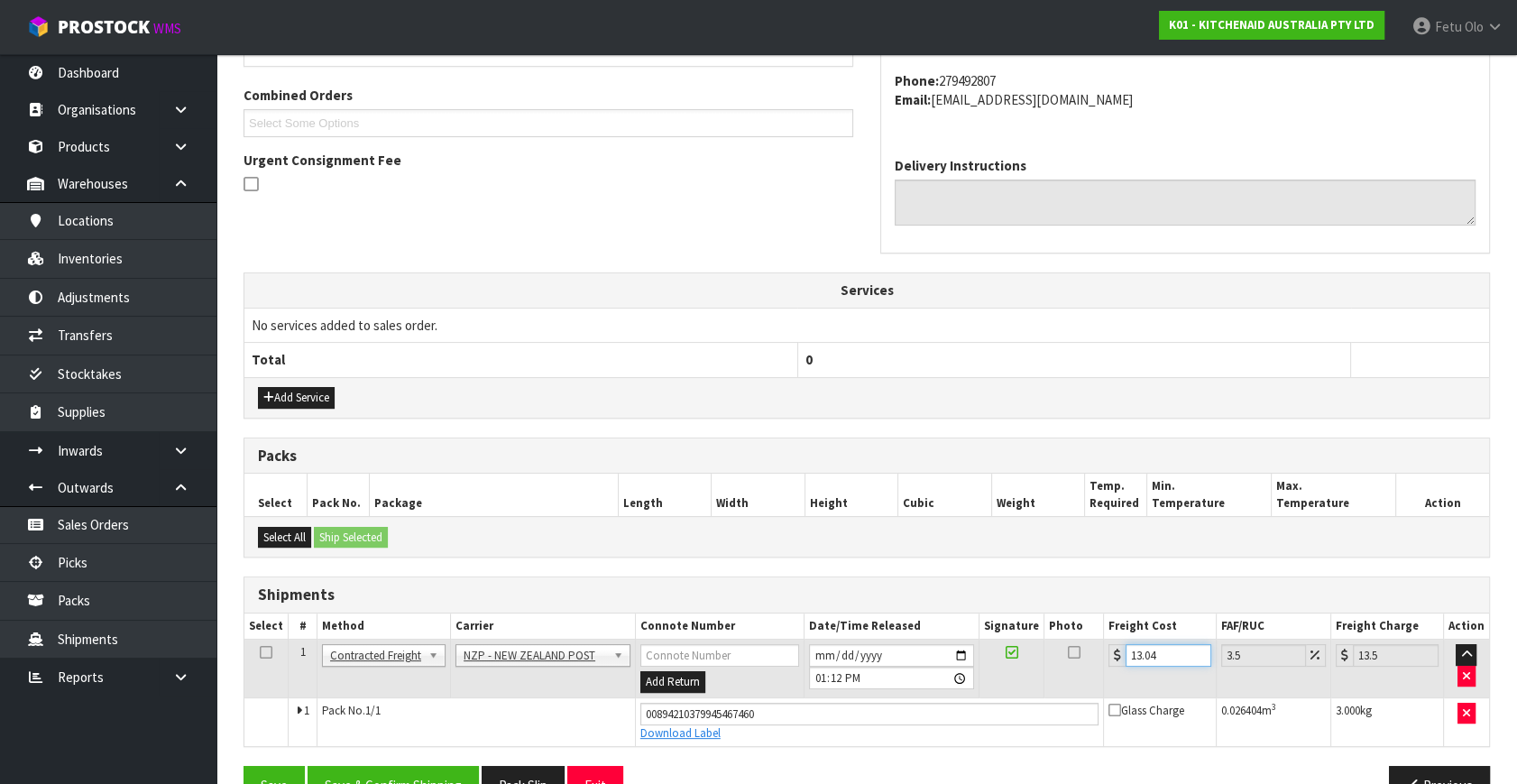
scroll to position [493, 0]
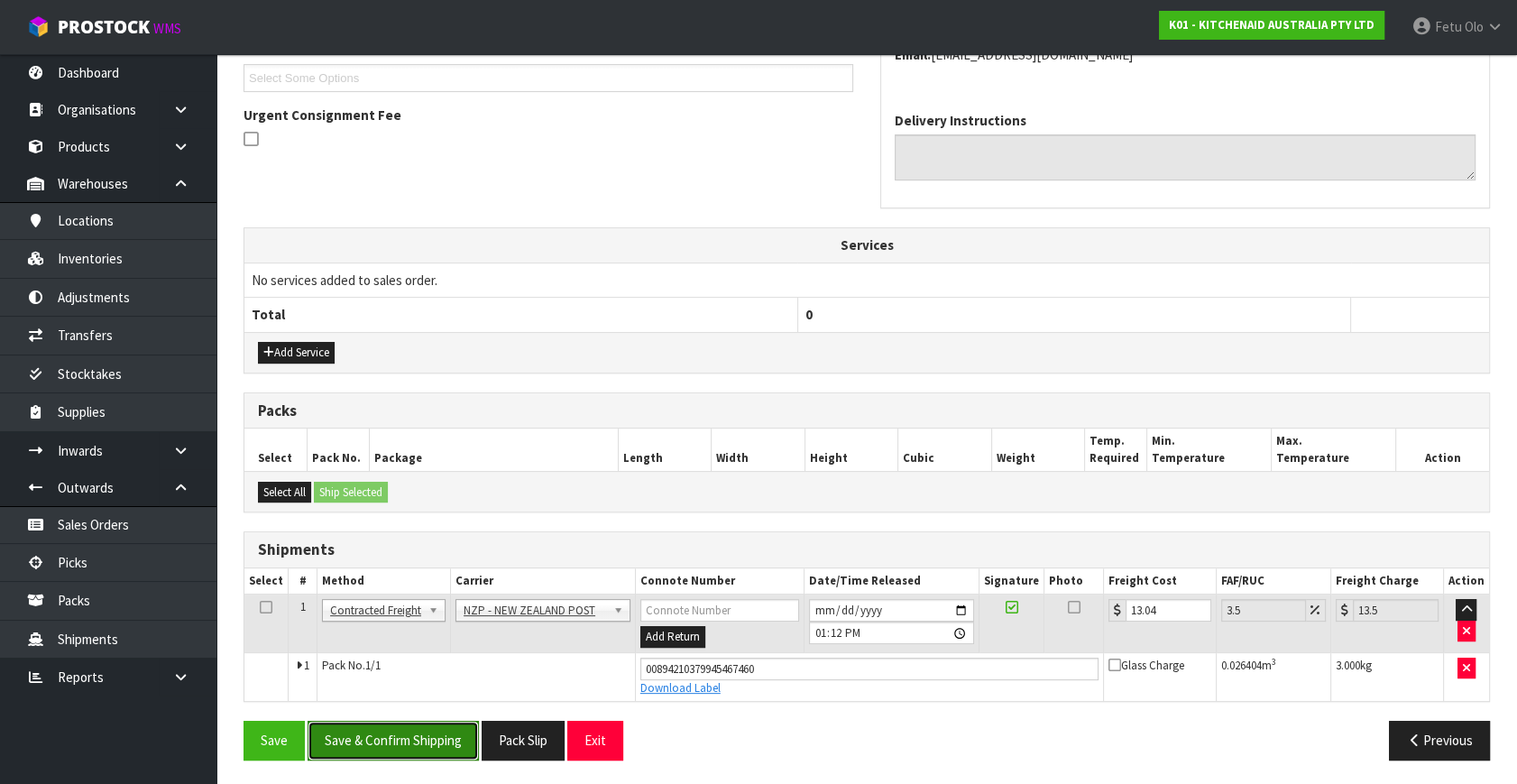
click at [447, 743] on button "Save & Confirm Shipping" at bounding box center [393, 740] width 171 height 39
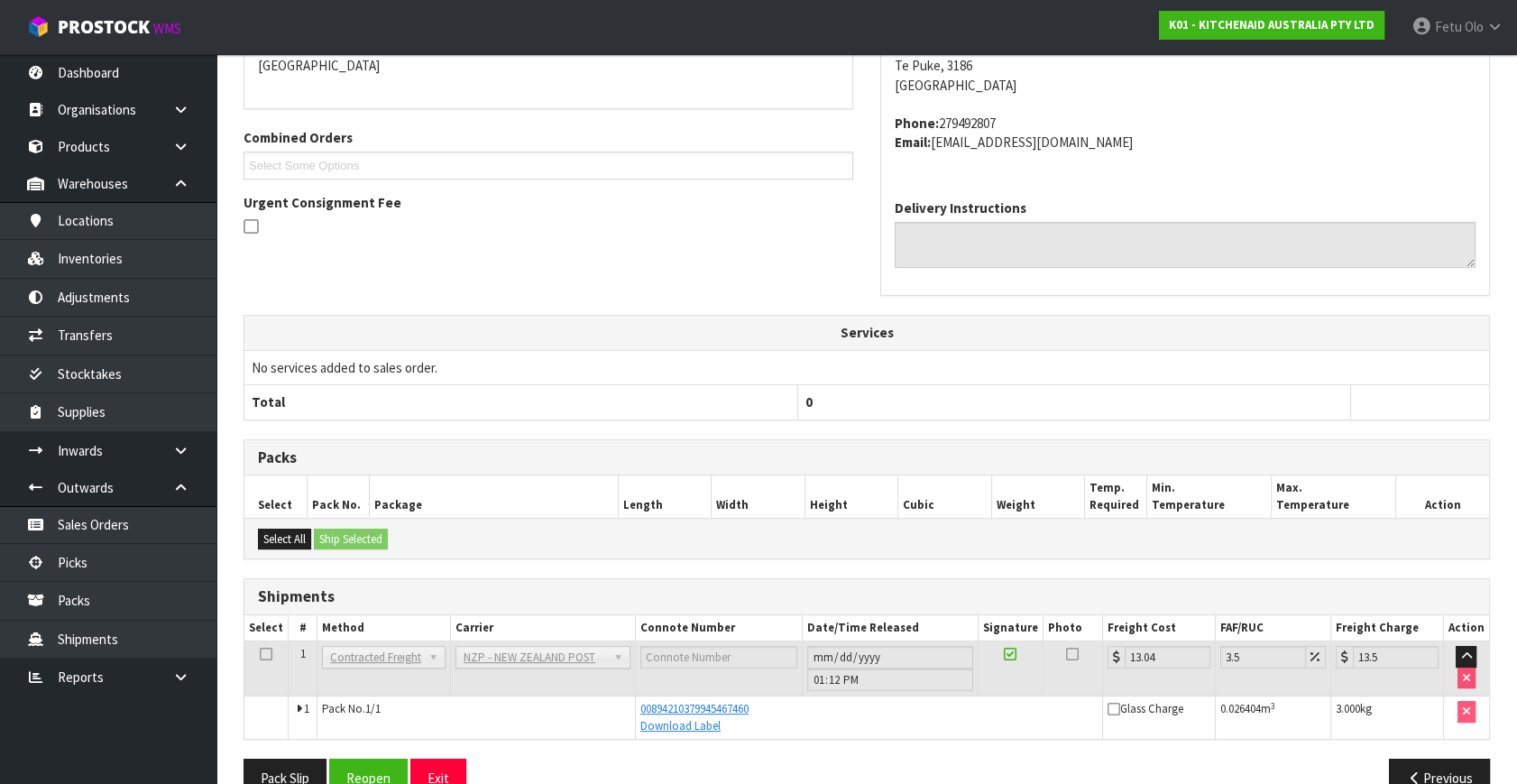
scroll to position [444, 0]
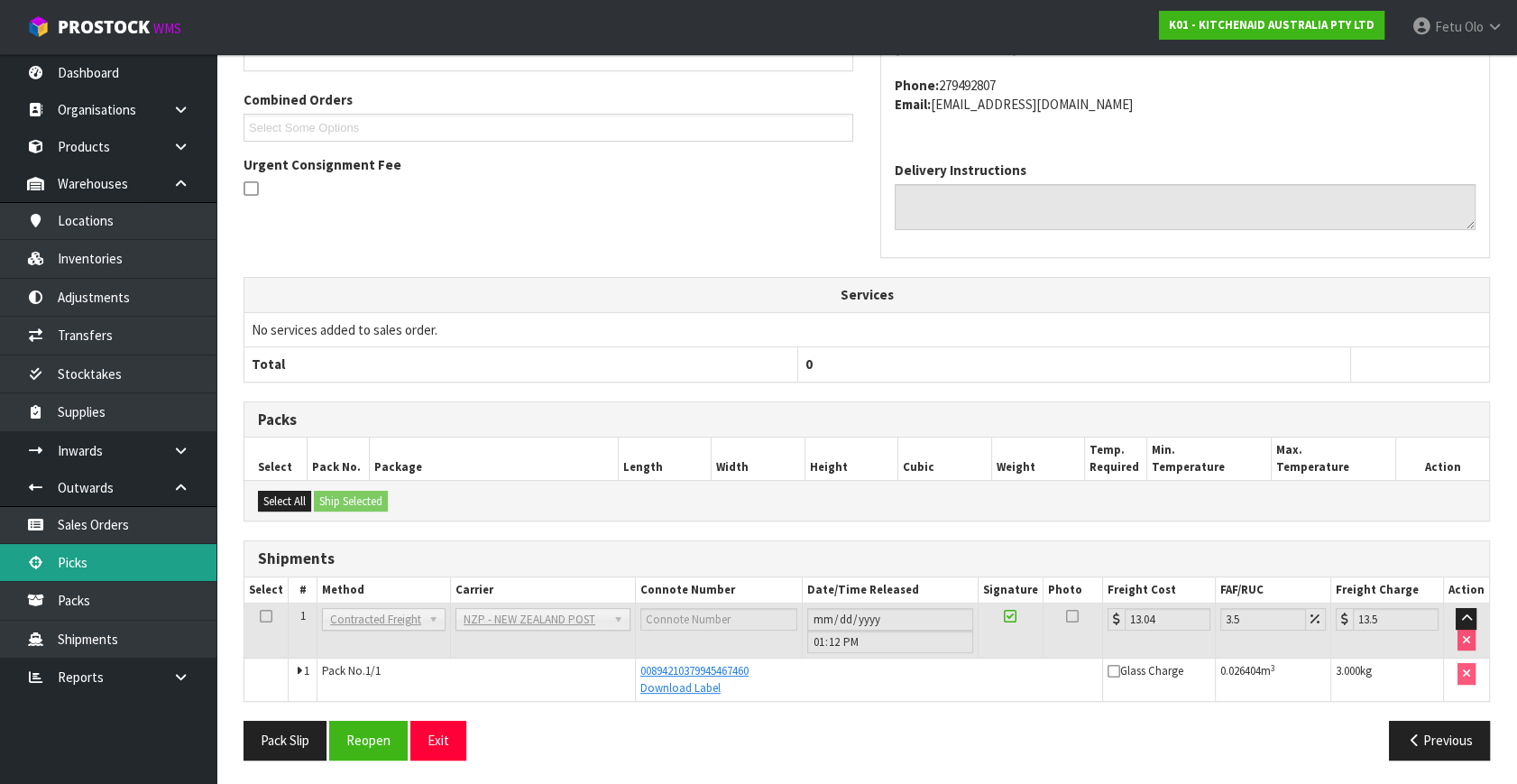
click at [67, 557] on link "Picks" at bounding box center [108, 562] width 216 height 37
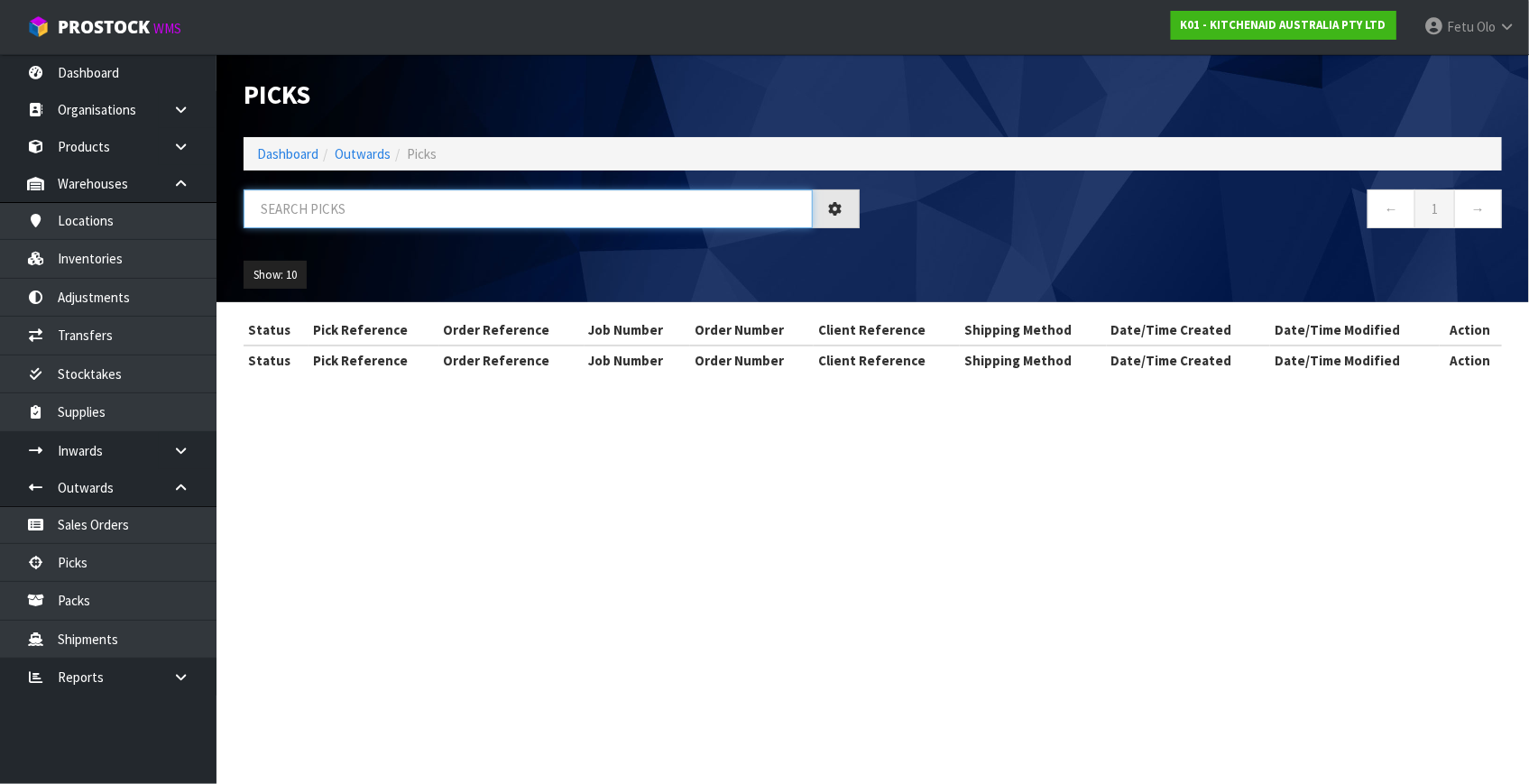
click at [432, 209] on input "text" at bounding box center [528, 209] width 569 height 39
click at [433, 208] on input "text" at bounding box center [528, 209] width 569 height 39
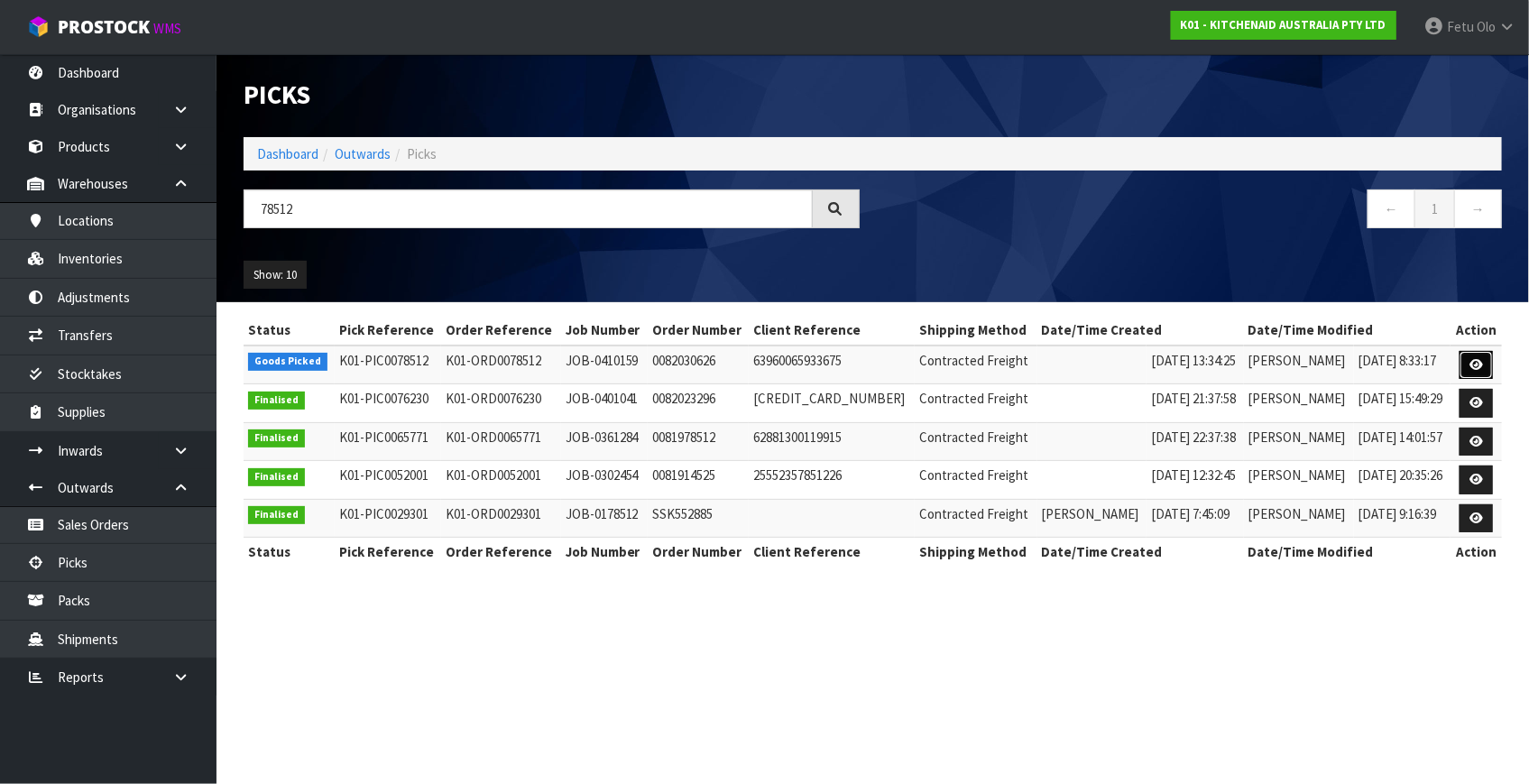
click at [1472, 359] on icon at bounding box center [1476, 365] width 14 height 12
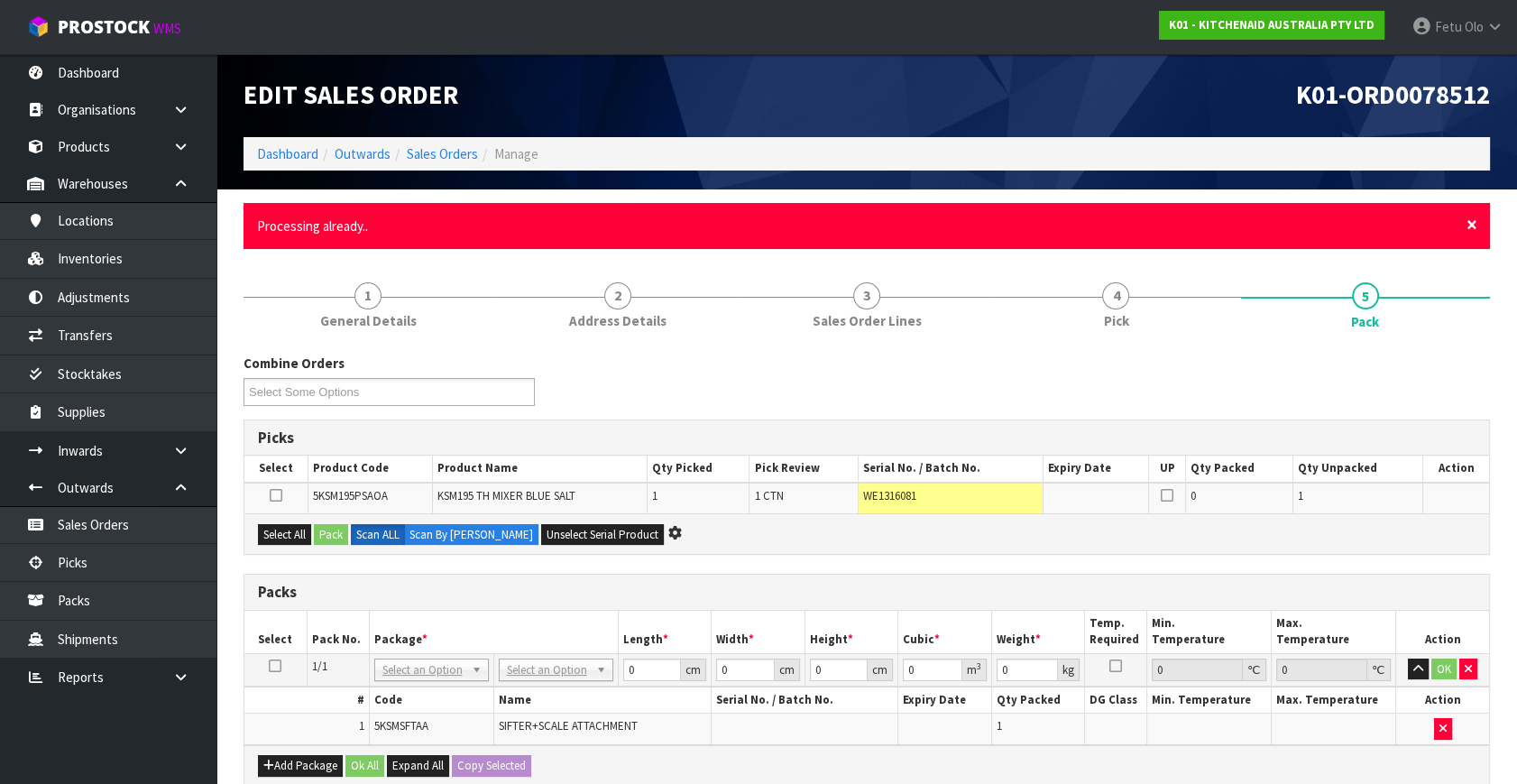
click at [1476, 222] on span "×" at bounding box center [1472, 225] width 11 height 26
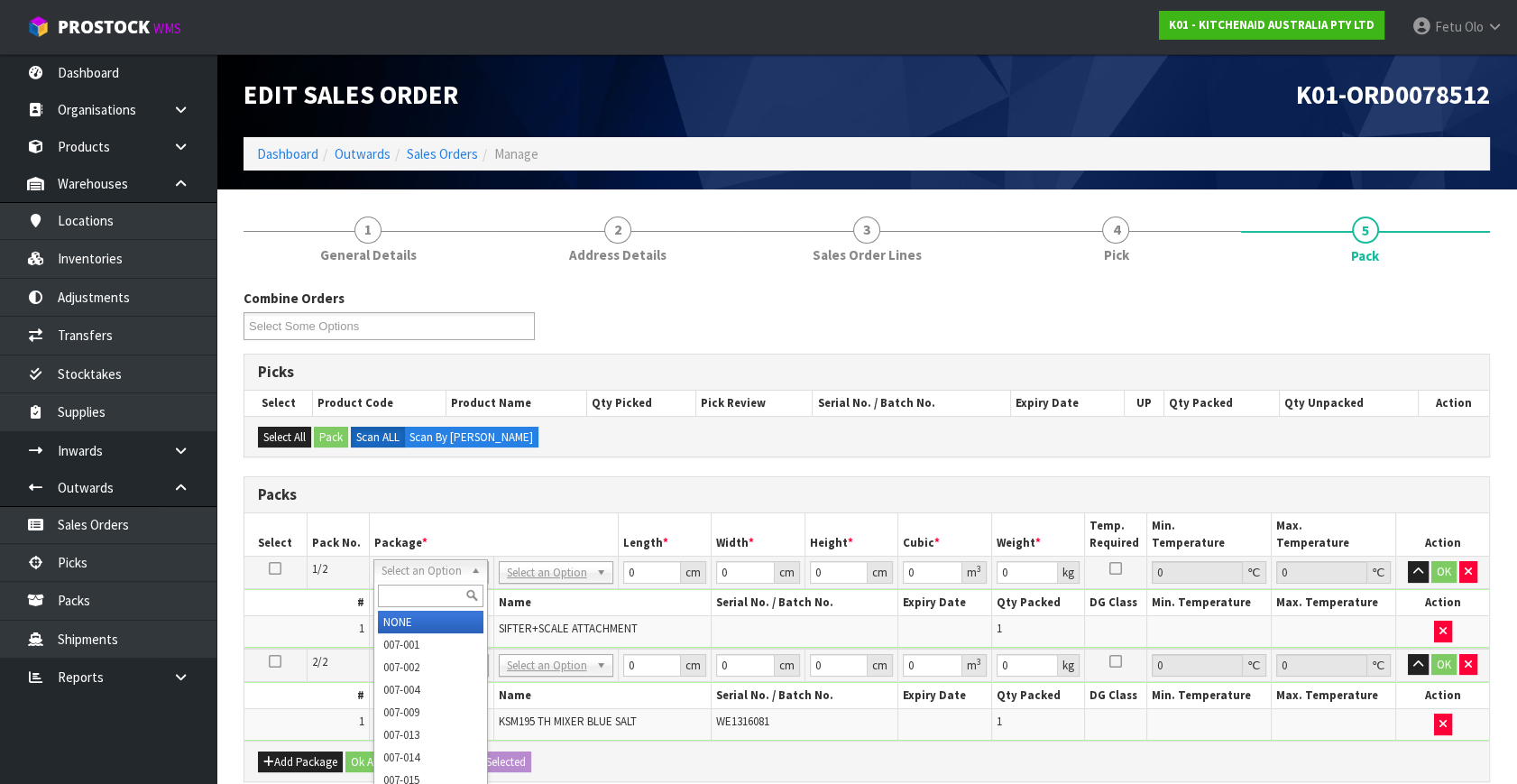
drag, startPoint x: 428, startPoint y: 587, endPoint x: 414, endPoint y: 588, distance: 14.0
click at [415, 588] on input "text" at bounding box center [431, 595] width 106 height 23
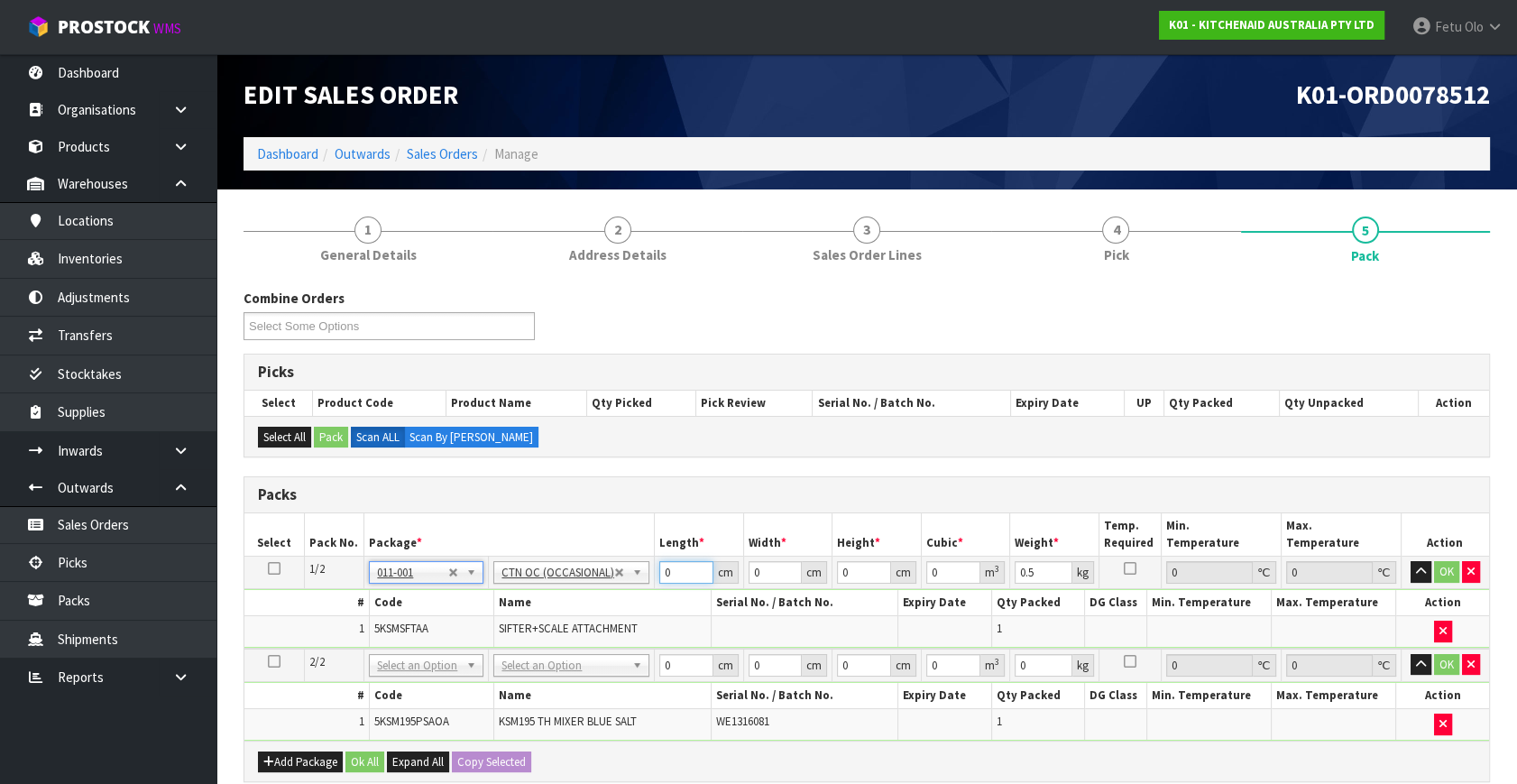
drag, startPoint x: 676, startPoint y: 570, endPoint x: 512, endPoint y: 617, distance: 170.6
click at [512, 617] on tbody "1/2 NONE 007-001 007-002 007-004 007-009 007-013 007-014 007-015 007-017 007-01…" at bounding box center [867, 603] width 1245 height 92
click button "OK" at bounding box center [1447, 572] width 26 height 22
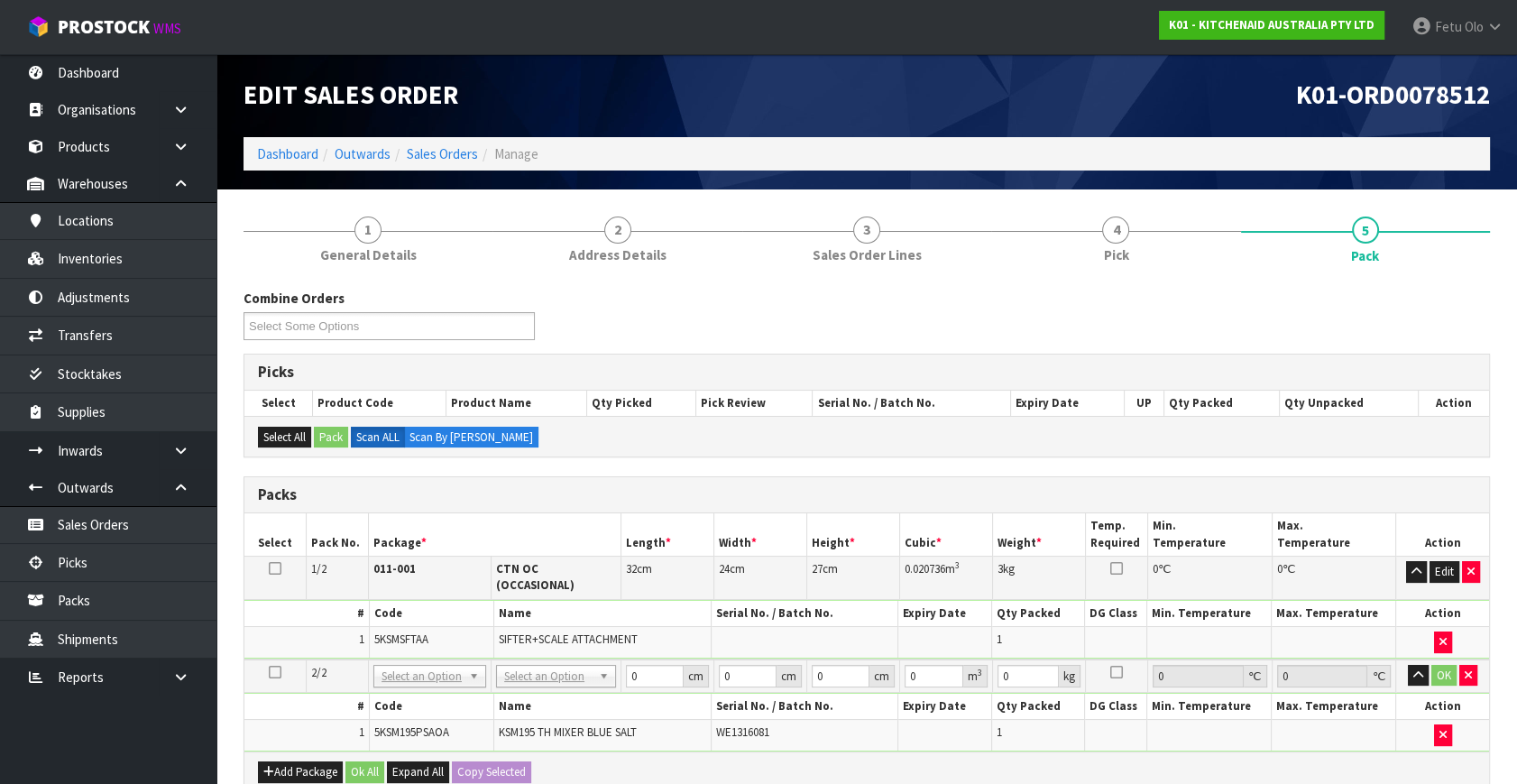
drag, startPoint x: 505, startPoint y: 658, endPoint x: 537, endPoint y: 684, distance: 41.2
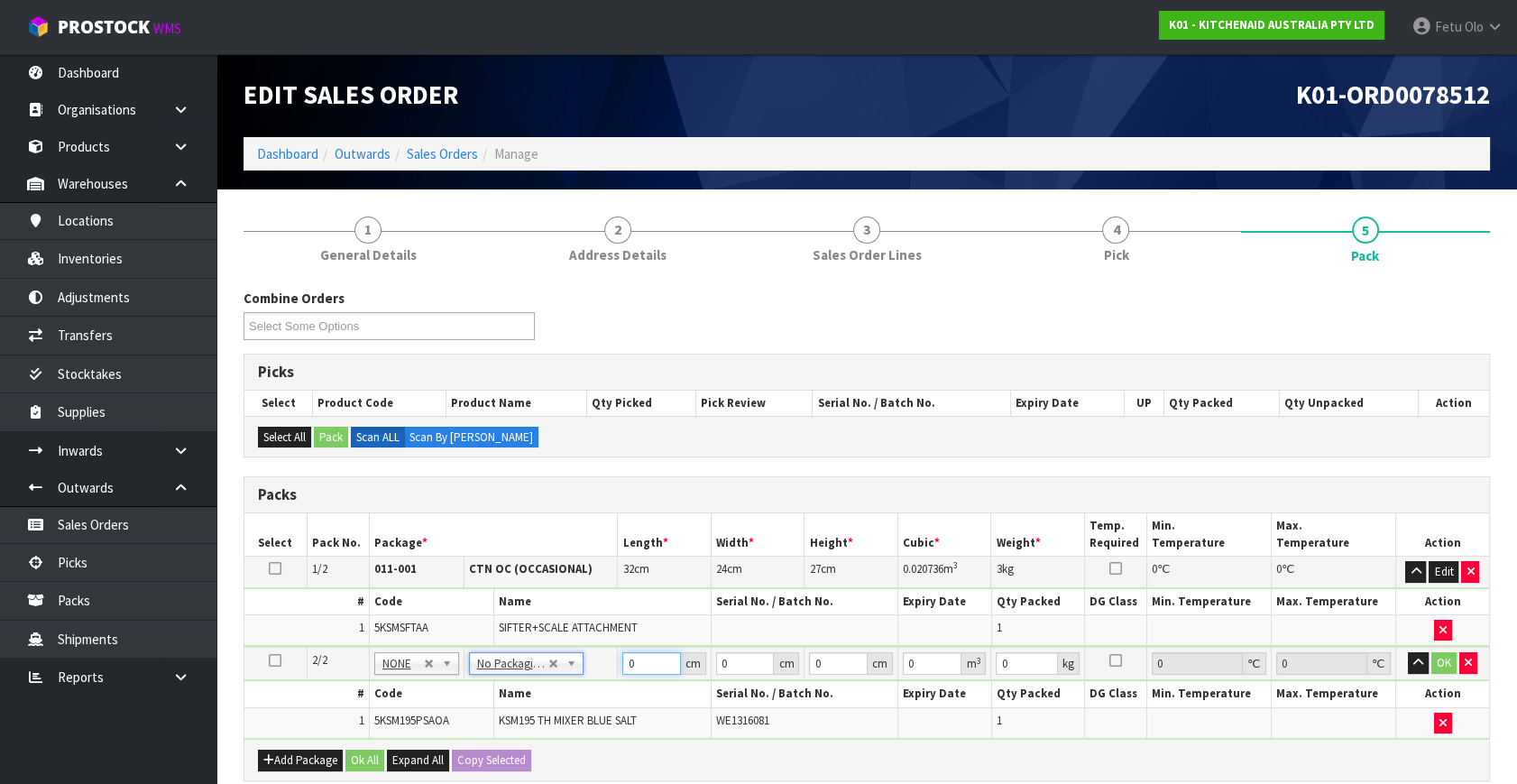
drag, startPoint x: 647, startPoint y: 661, endPoint x: 473, endPoint y: 711, distance: 181.0
click at [473, 711] on tbody "2/2 NONE 007-001 007-002 007-004 007-009 007-013 007-014 007-015 007-017 007-01…" at bounding box center [867, 692] width 1245 height 92
click button "OK" at bounding box center [1444, 663] width 26 height 22
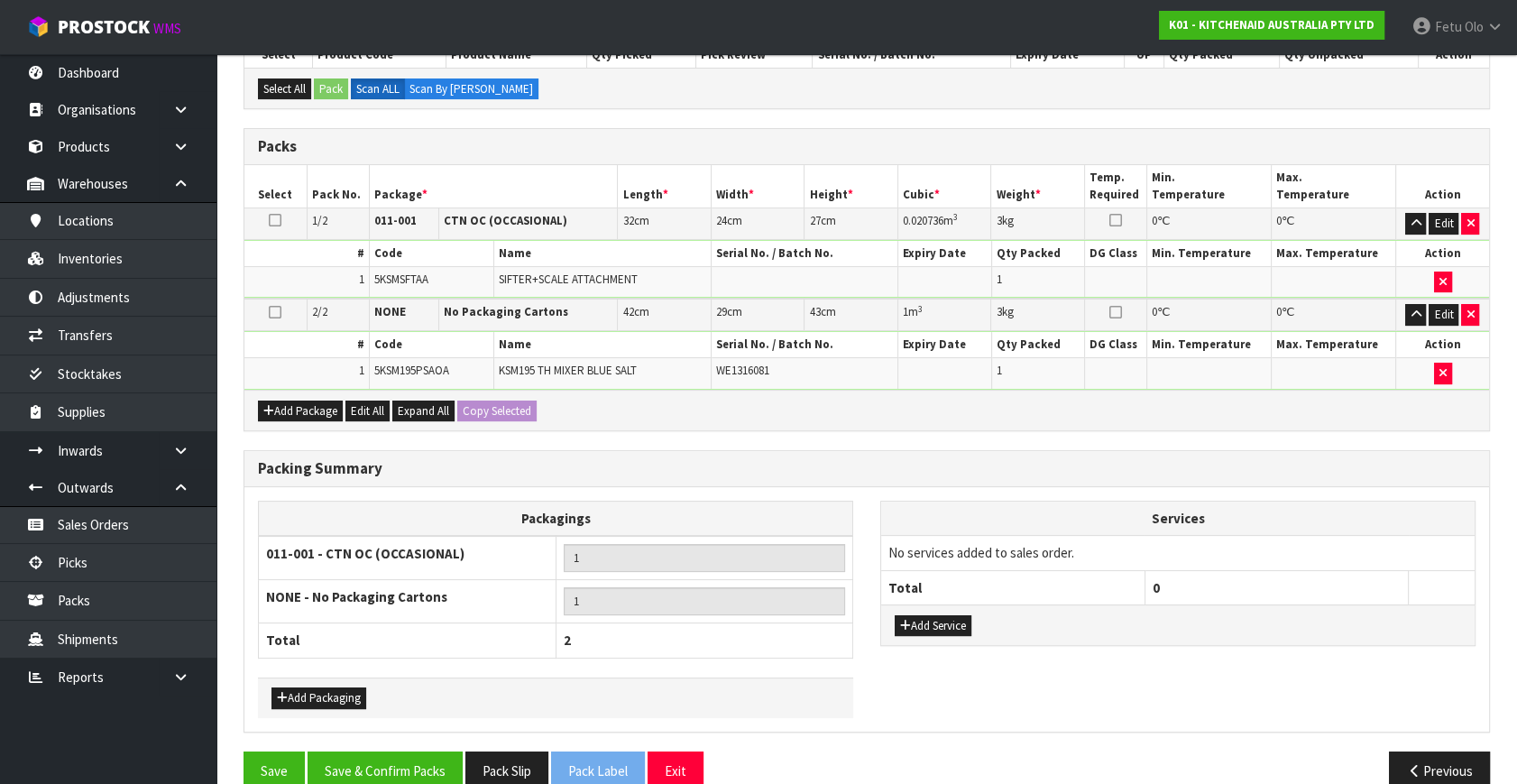
scroll to position [377, 0]
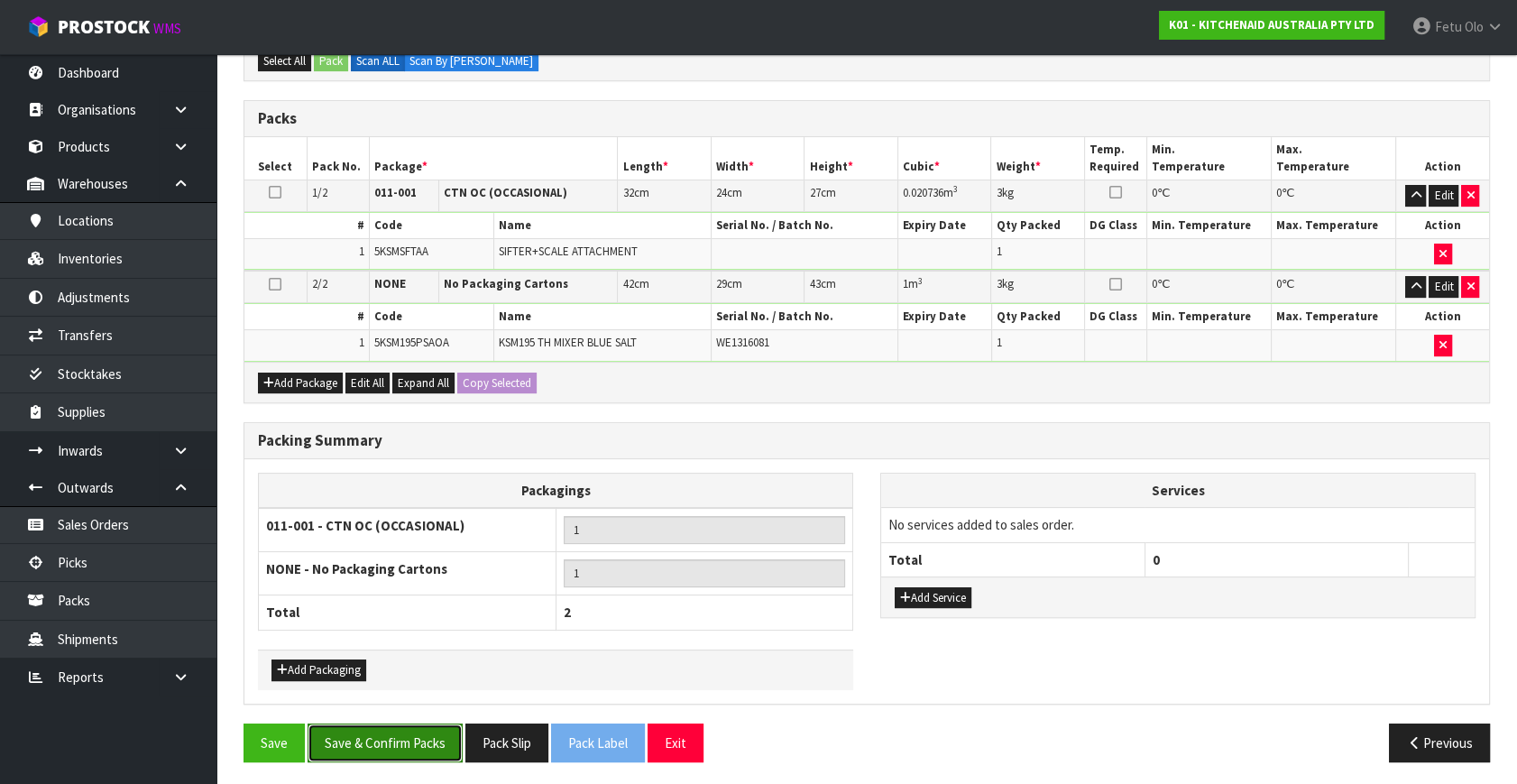
click at [408, 738] on button "Save & Confirm Packs" at bounding box center [385, 743] width 155 height 39
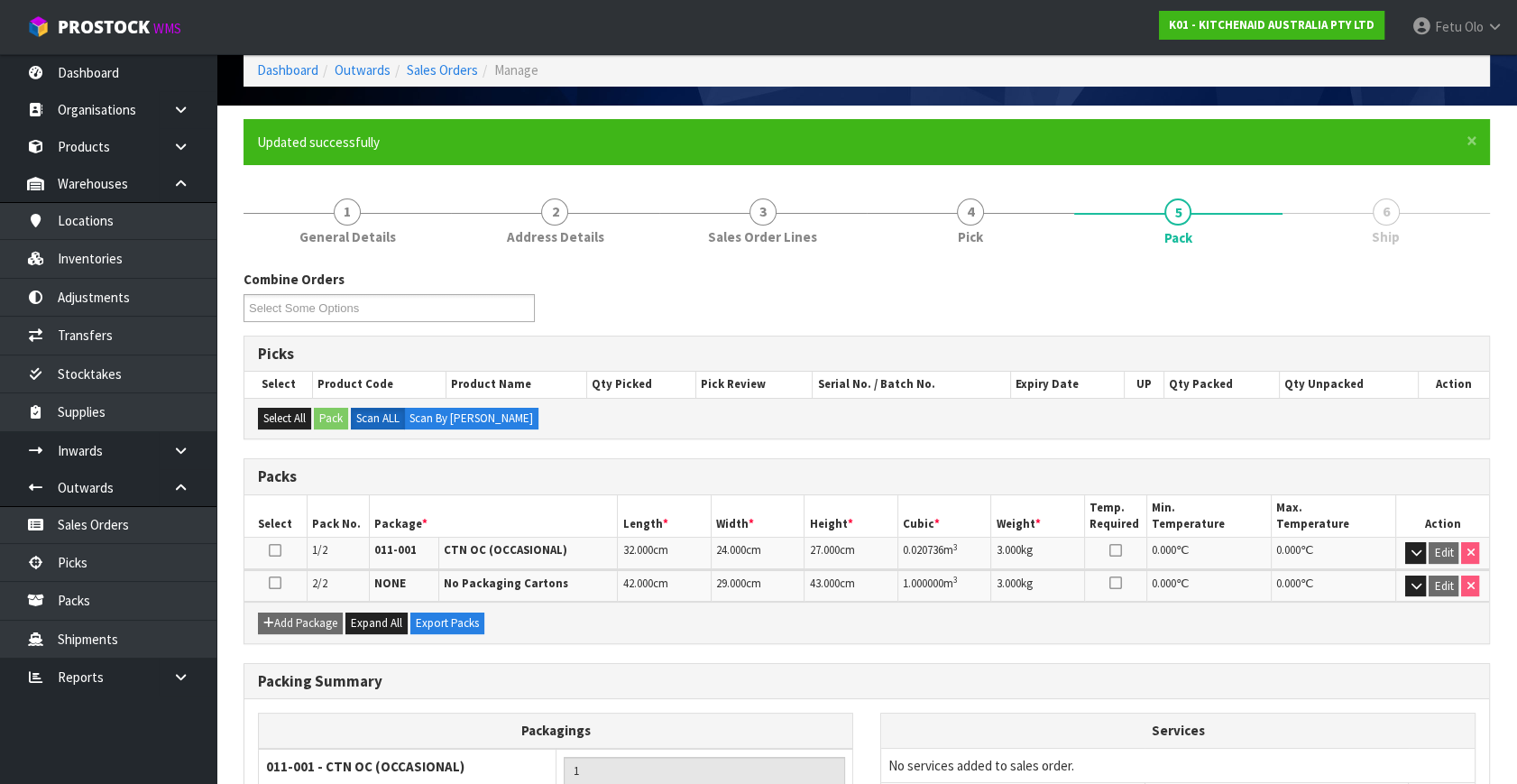
scroll to position [163, 0]
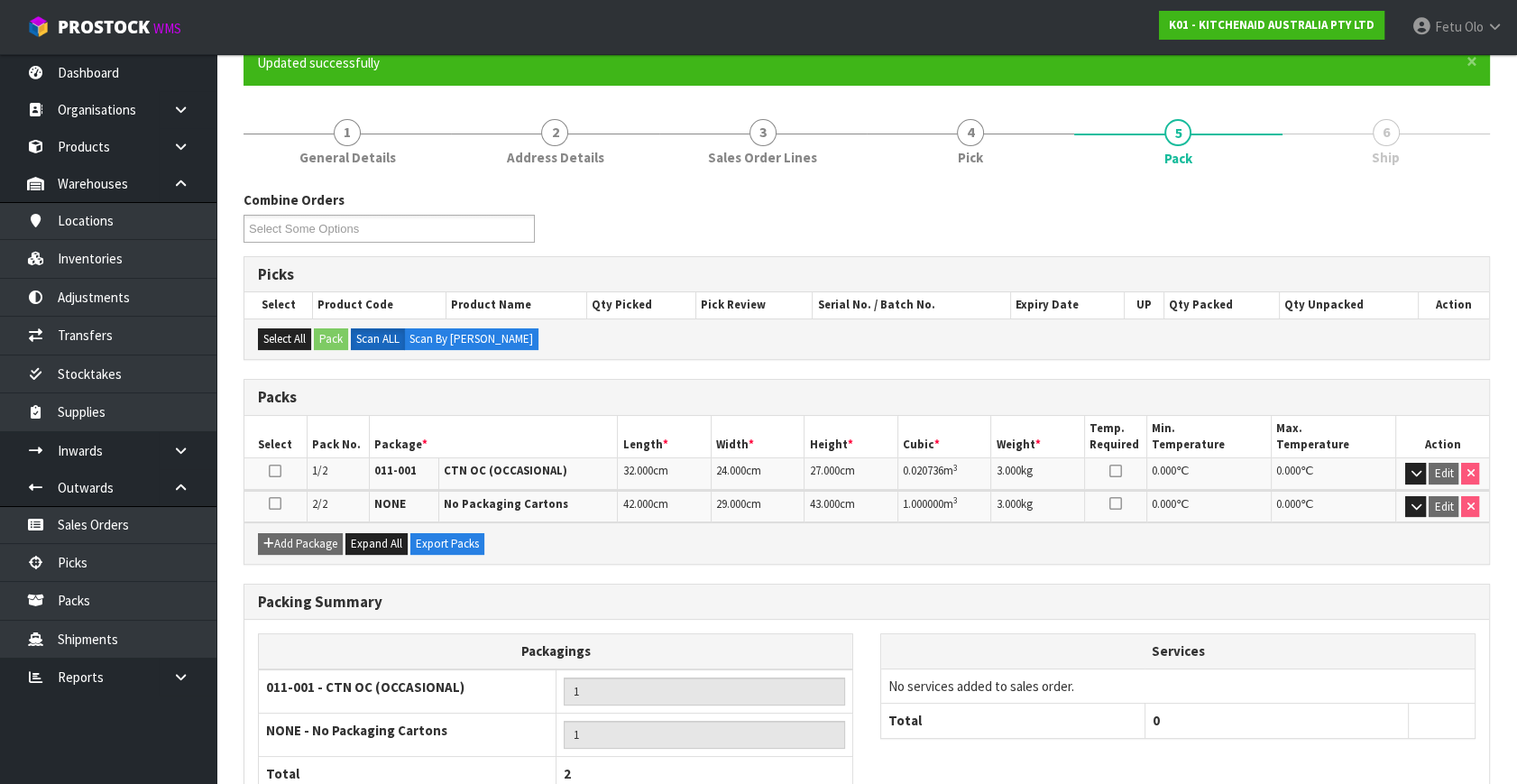
click at [1254, 609] on div "Packing Summary" at bounding box center [867, 603] width 1245 height 36
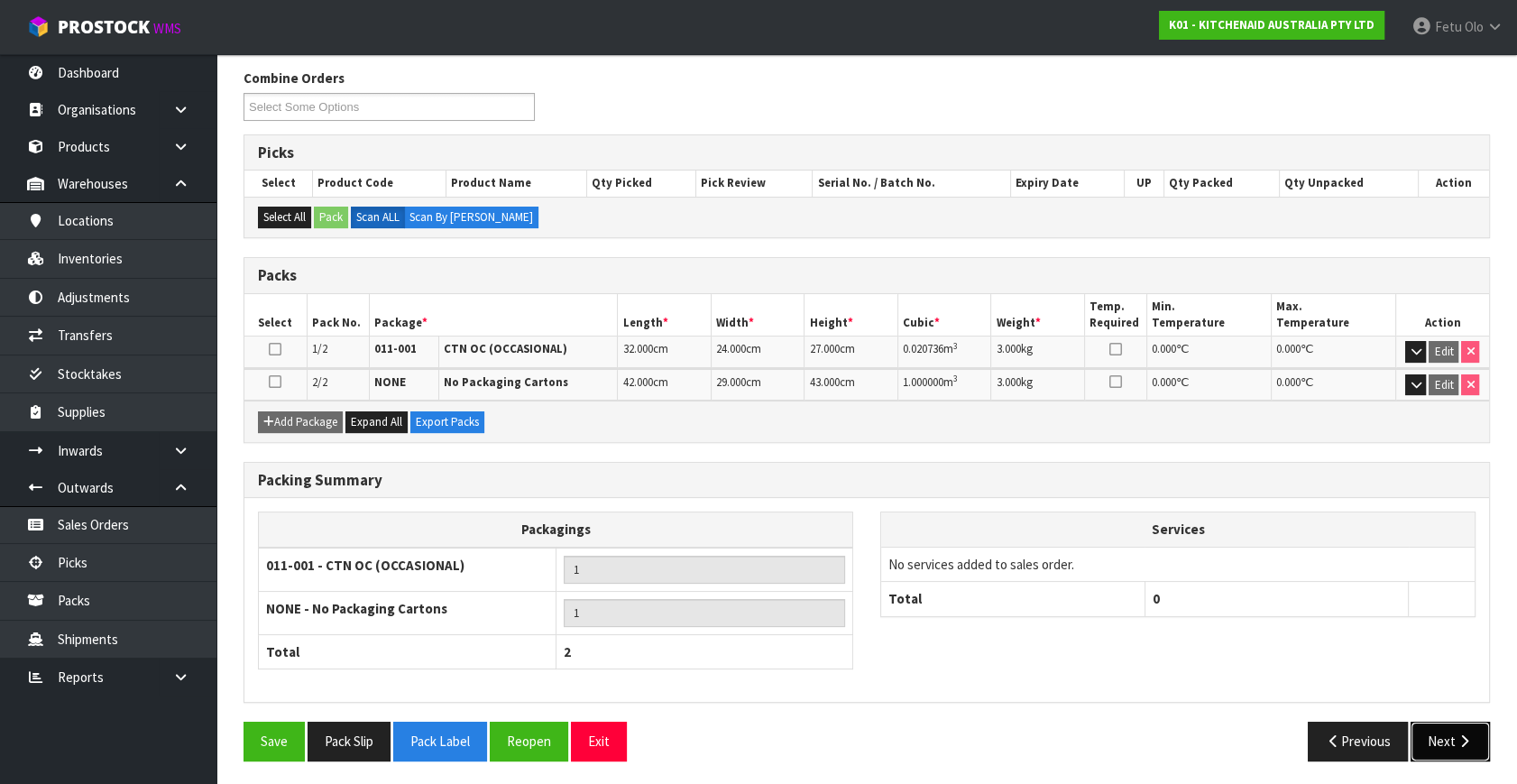
click at [1445, 732] on button "Next" at bounding box center [1450, 741] width 79 height 39
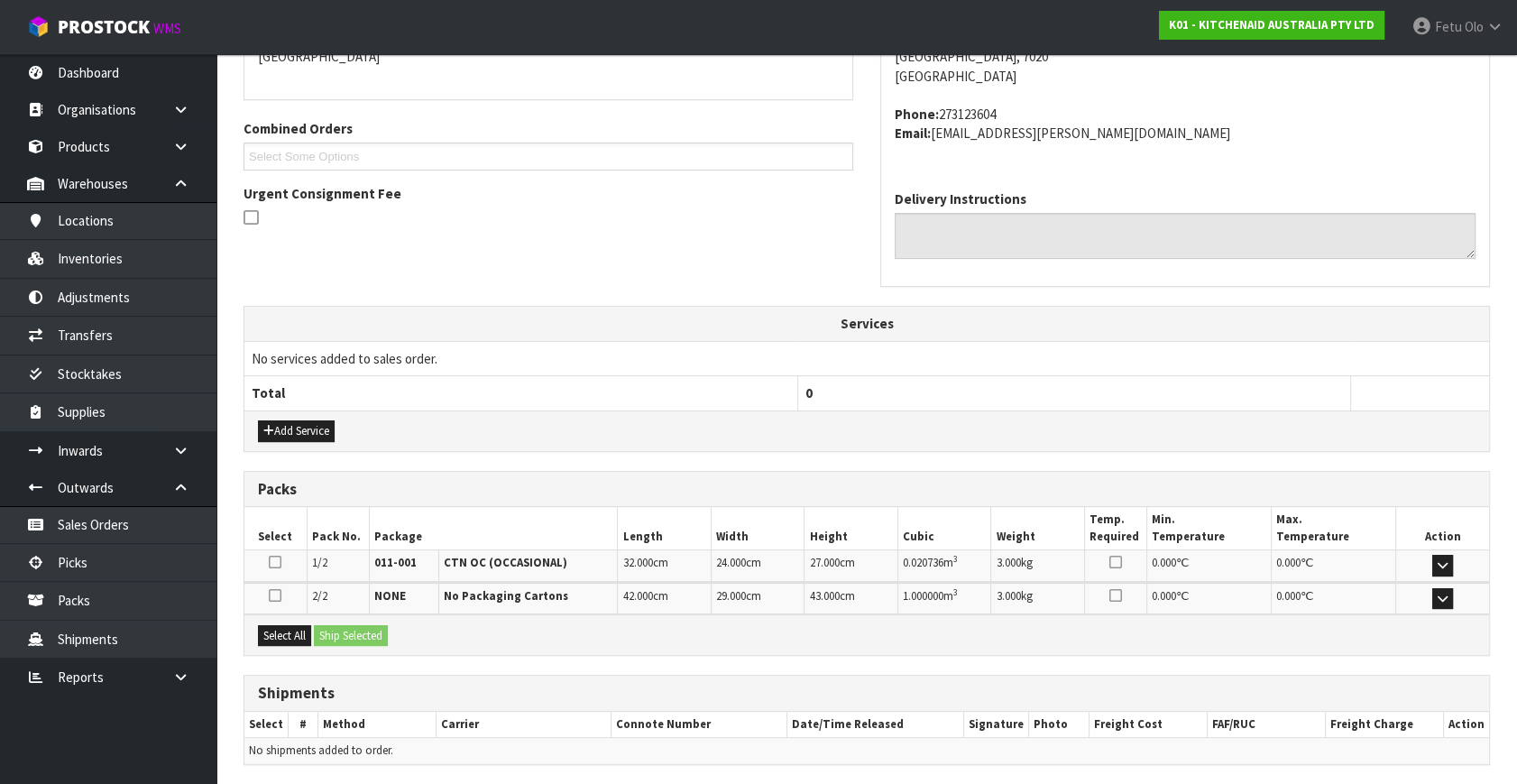
scroll to position [477, 0]
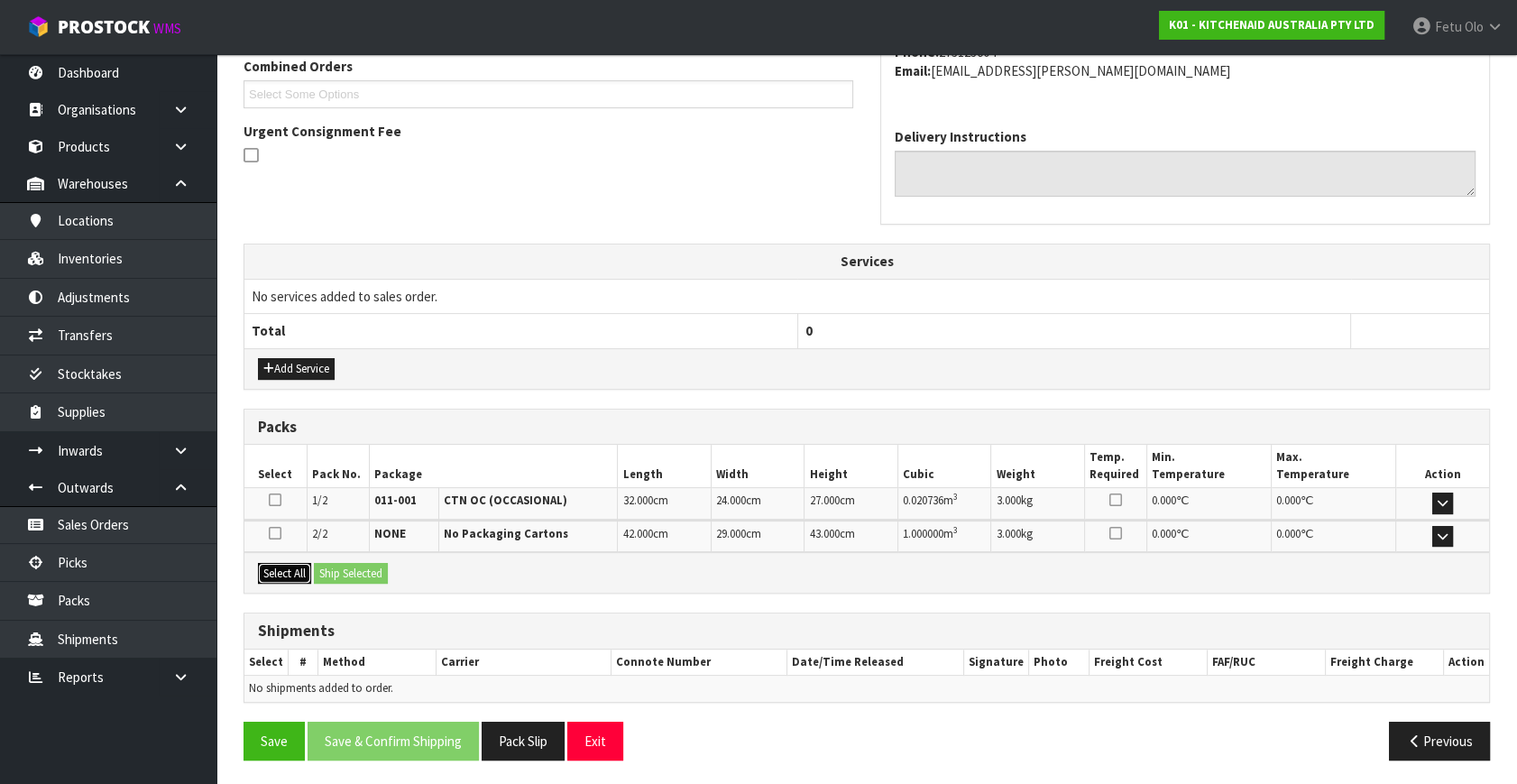
click at [280, 571] on button "Select All" at bounding box center [284, 573] width 53 height 22
click at [336, 577] on button "Ship Selected" at bounding box center [350, 573] width 74 height 22
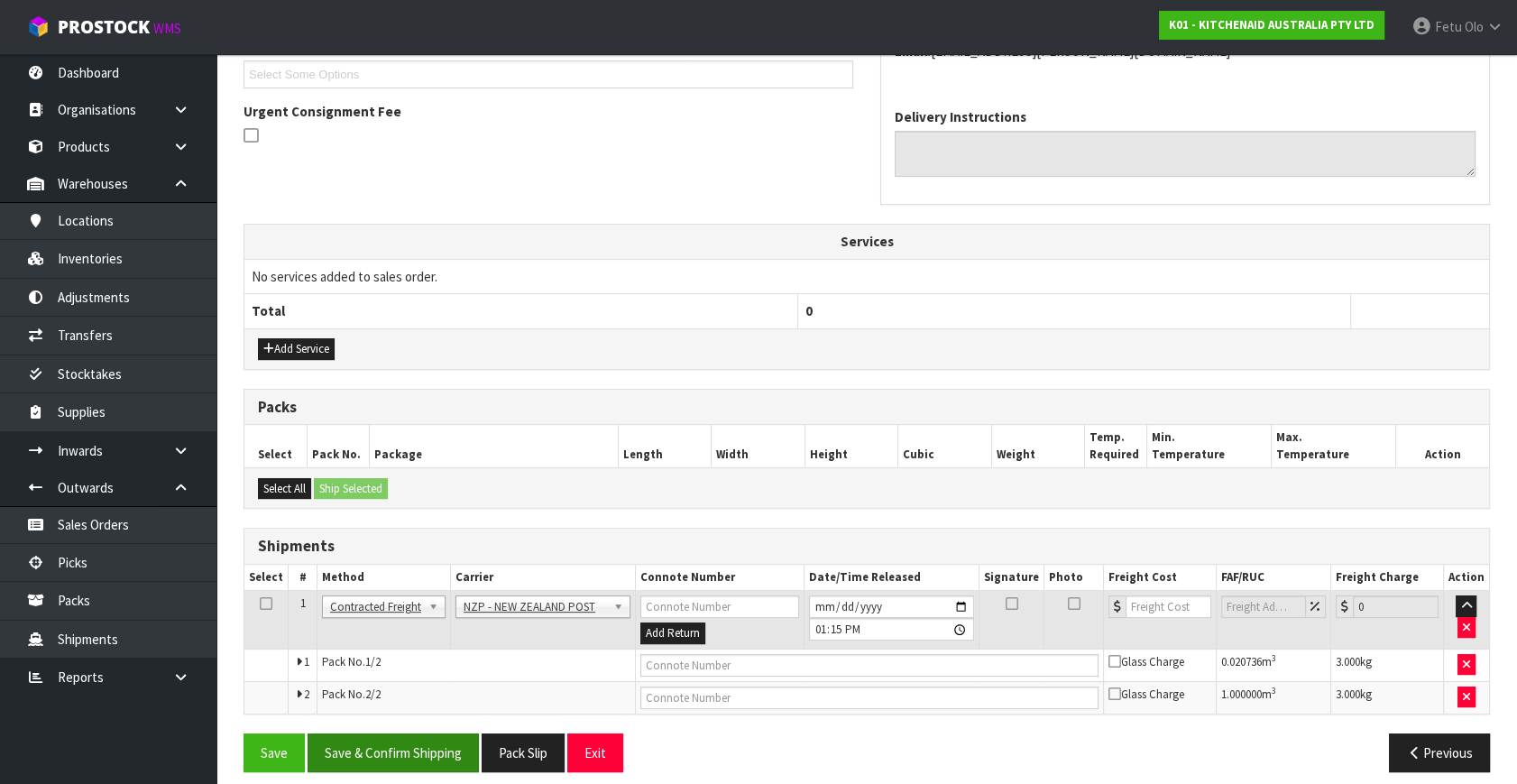
scroll to position [509, 0]
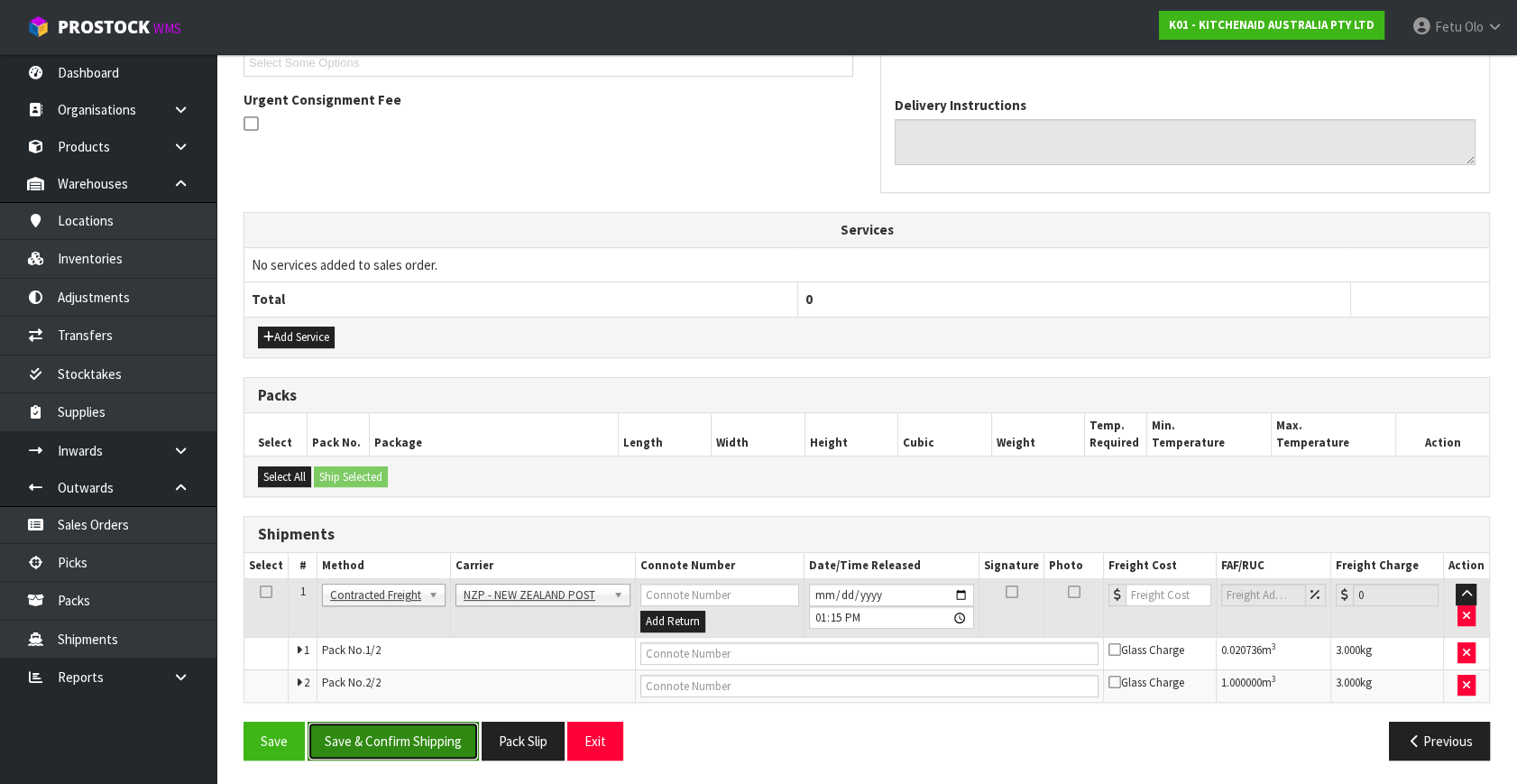
click at [428, 731] on button "Save & Confirm Shipping" at bounding box center [393, 741] width 171 height 39
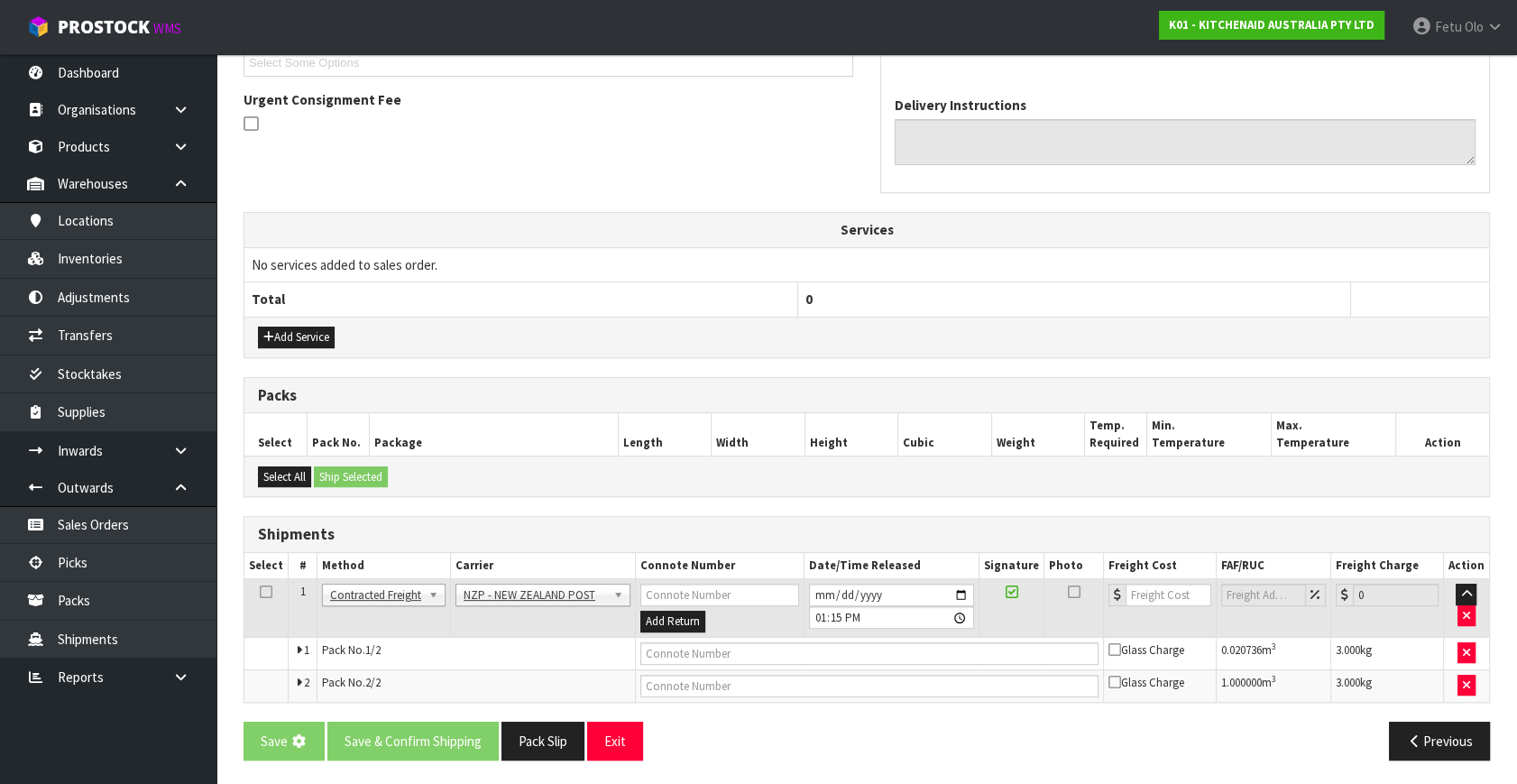
scroll to position [0, 0]
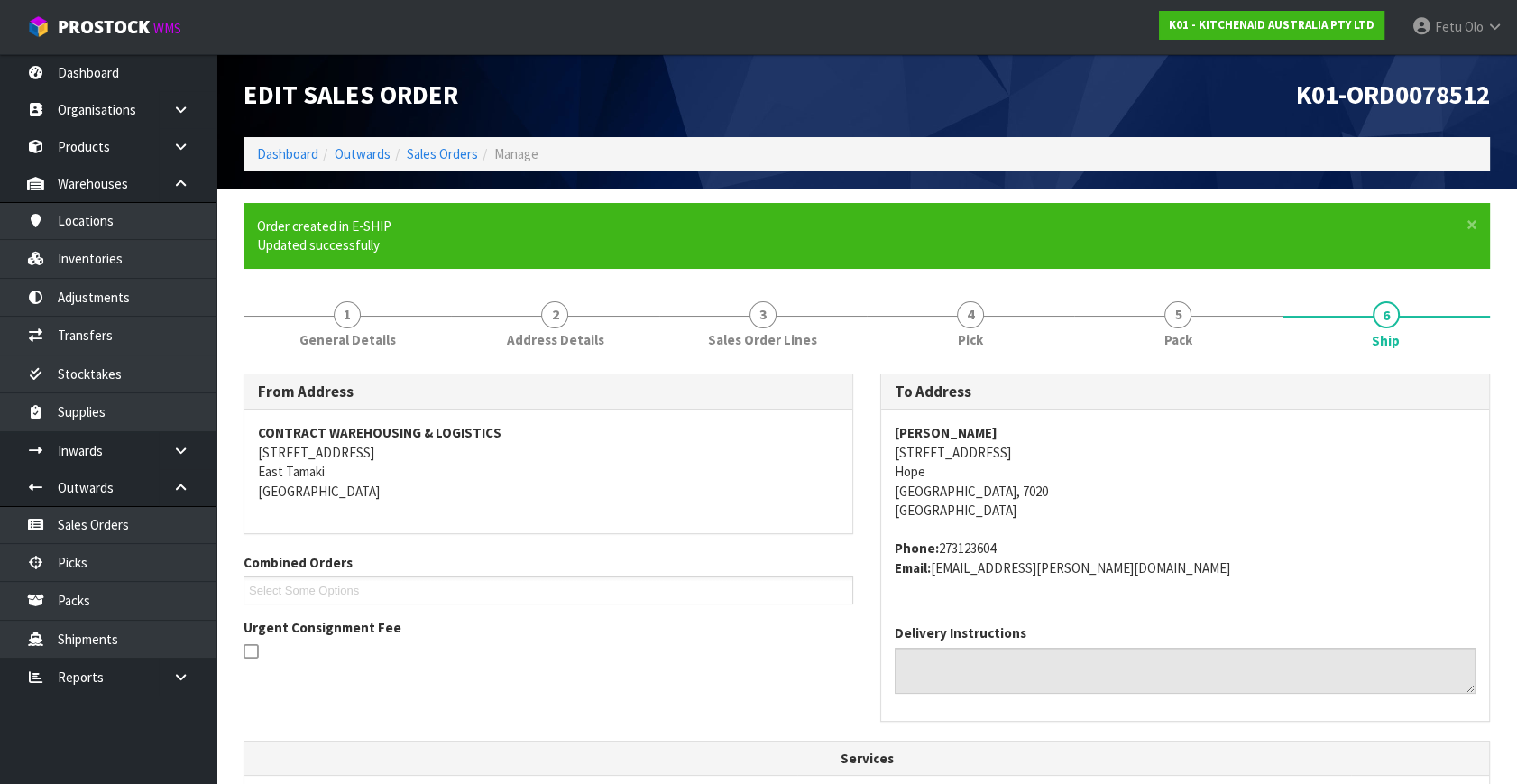
click at [1191, 726] on div "To Address Leanne Colley 154A Main Road Hope Hope Richmond, 7020 New Zealand Ph…" at bounding box center [1185, 557] width 637 height 367
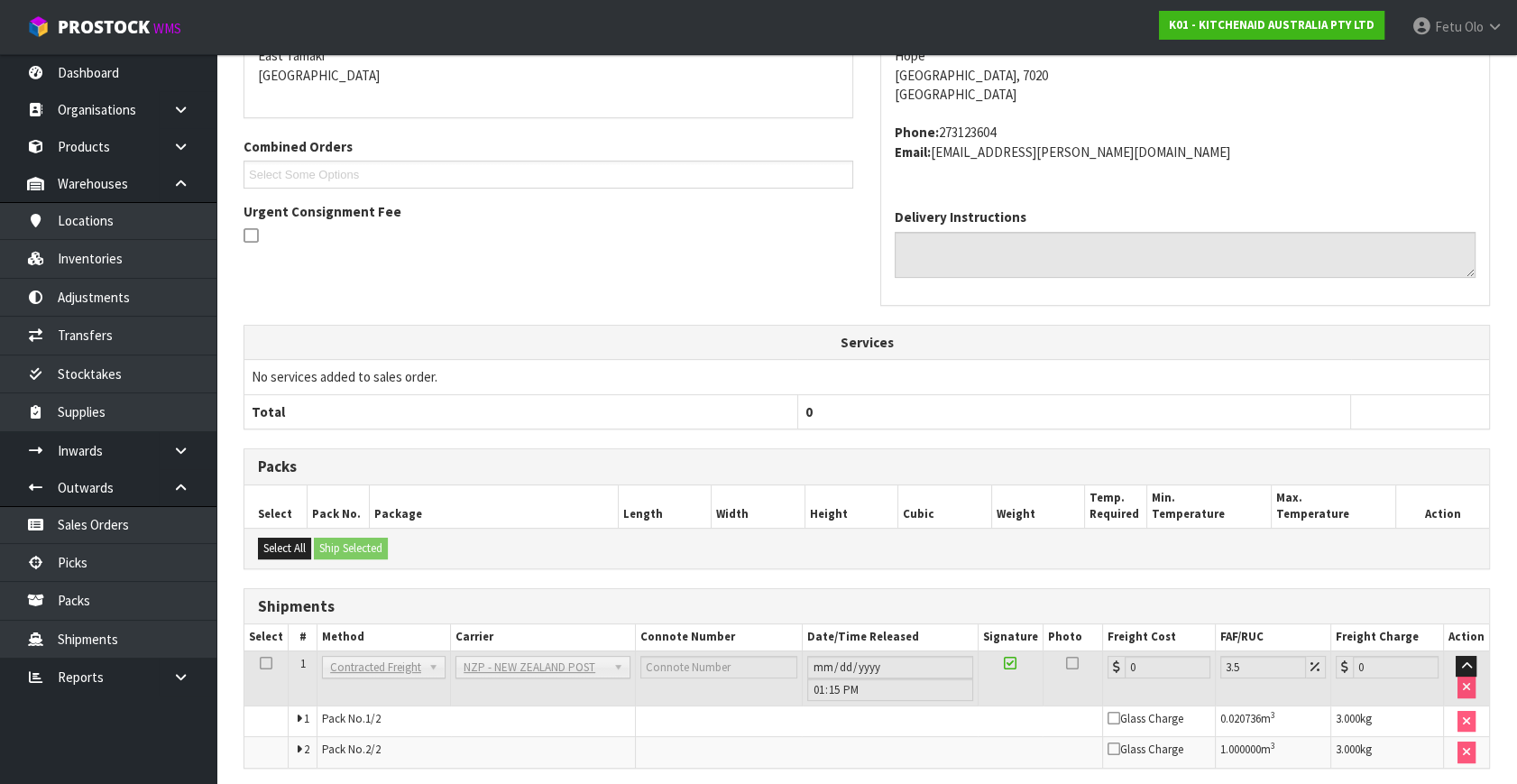
scroll to position [481, 0]
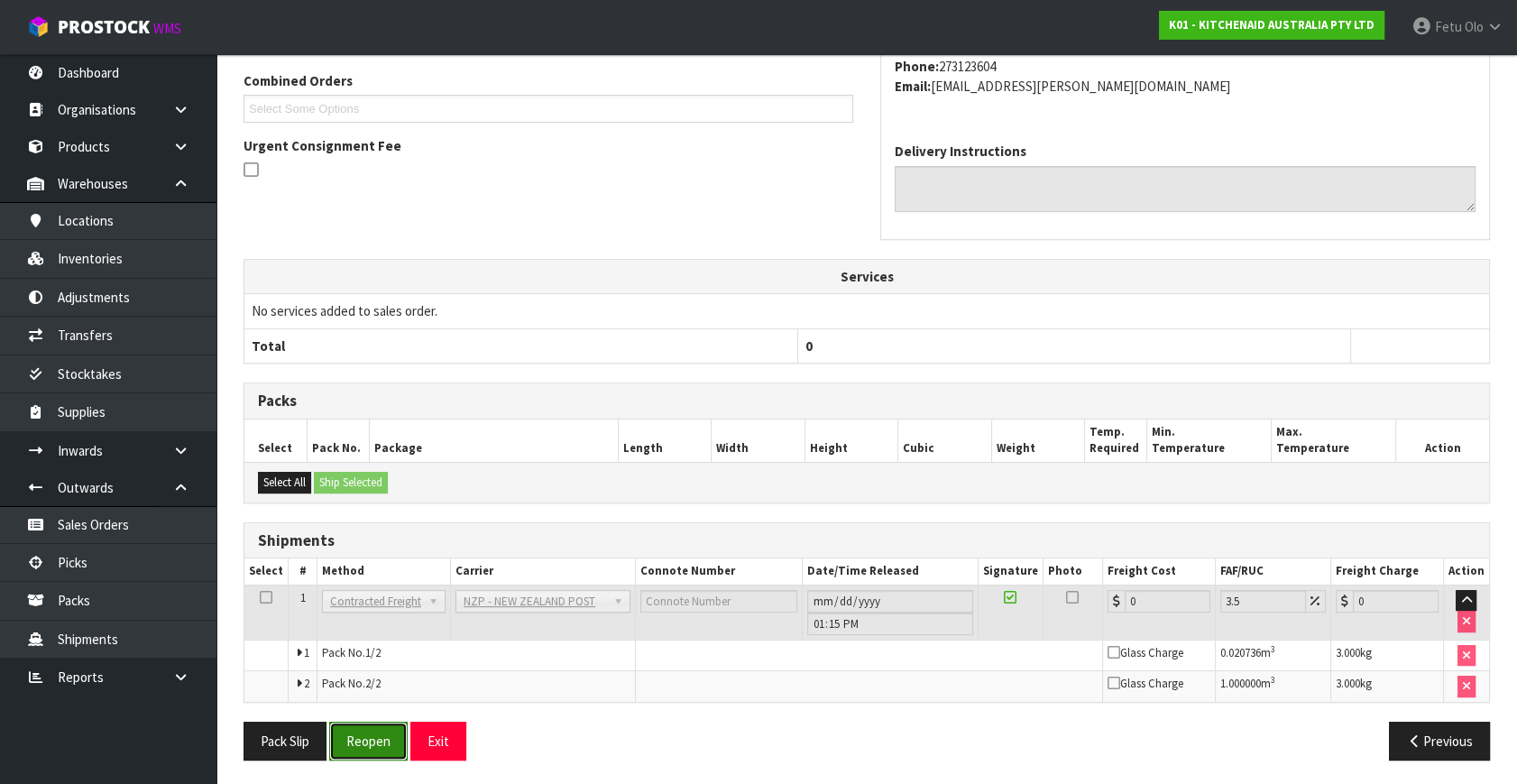
click at [366, 731] on button "Reopen" at bounding box center [368, 741] width 78 height 39
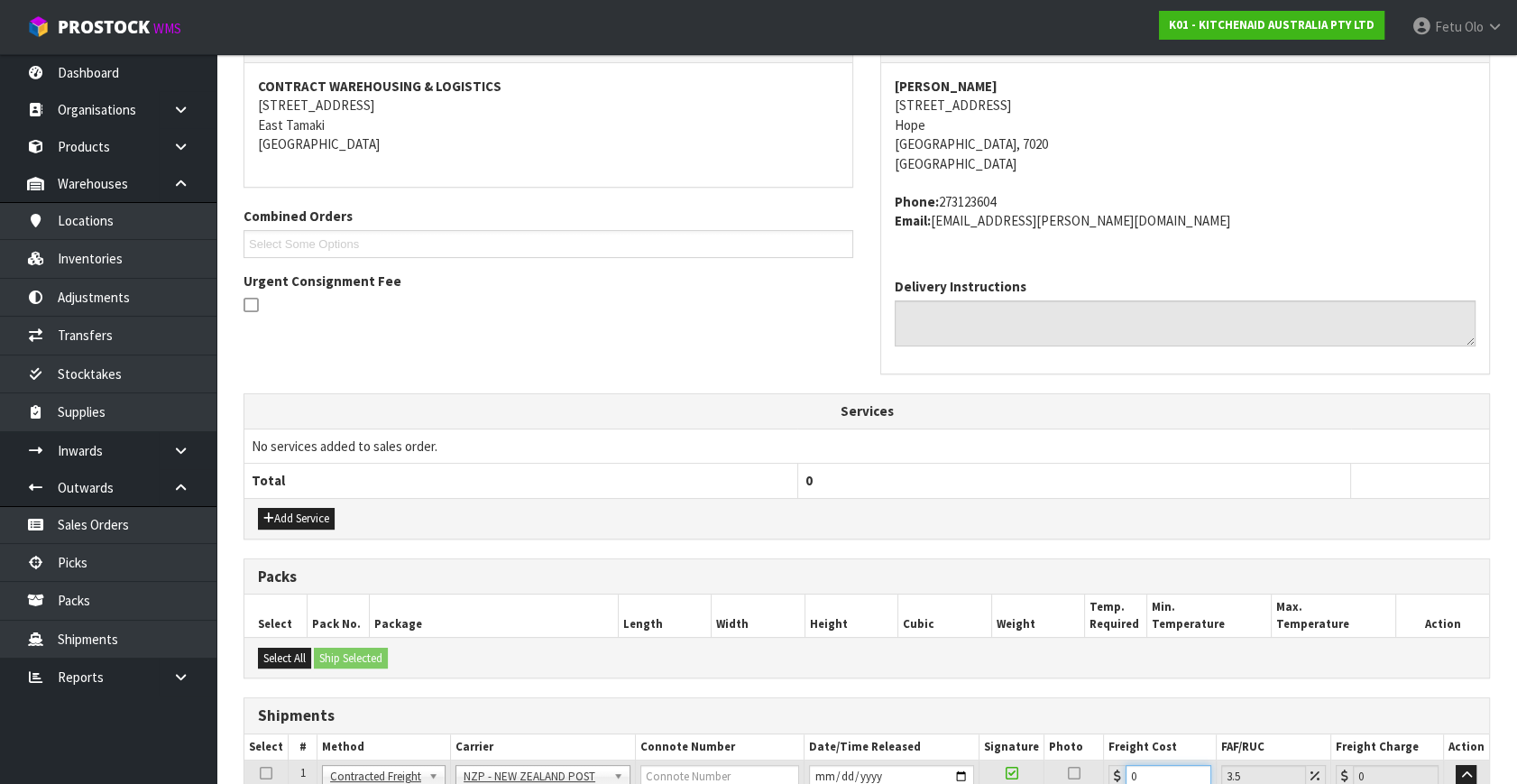
scroll to position [522, 0]
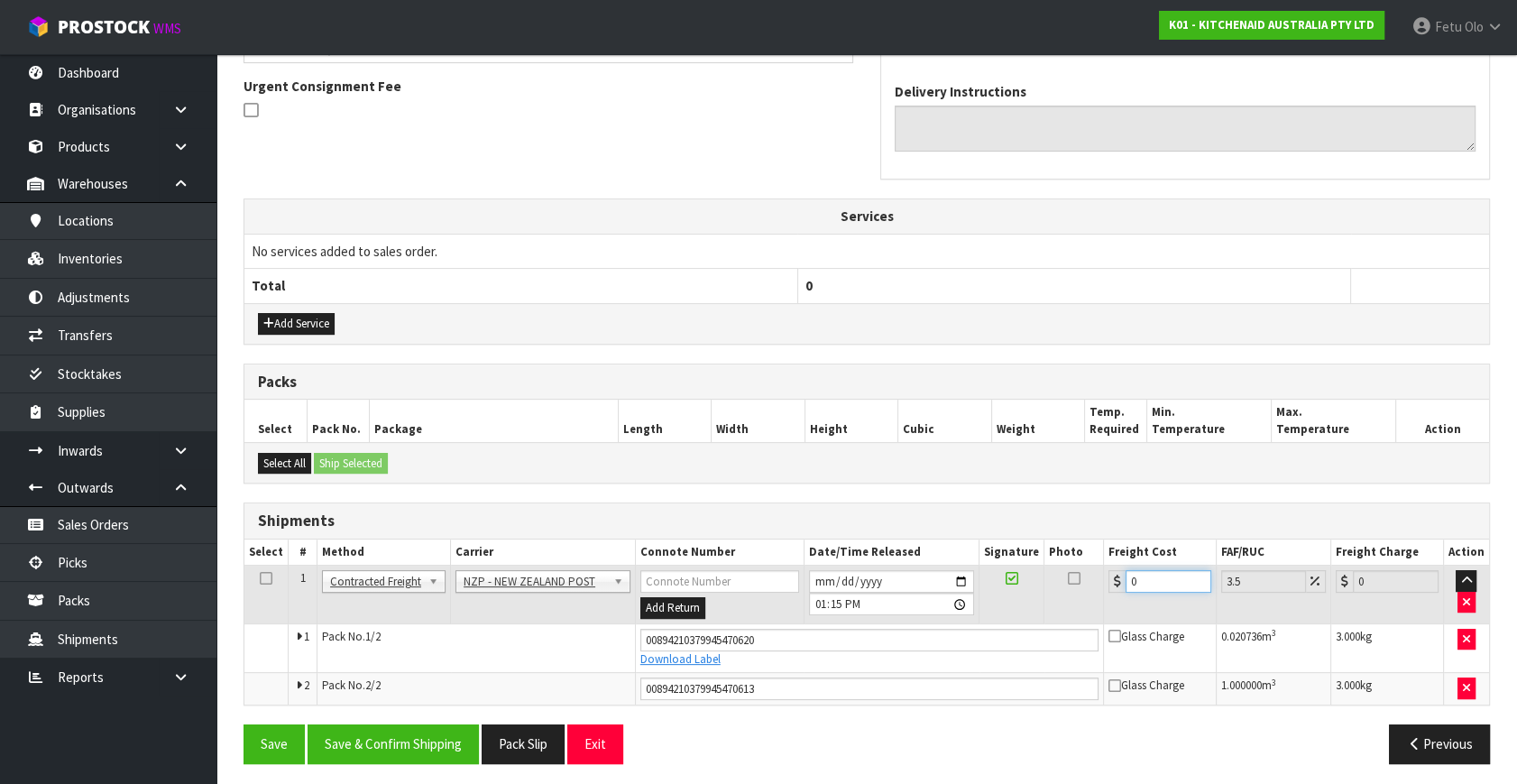
drag, startPoint x: 833, startPoint y: 794, endPoint x: 811, endPoint y: 799, distance: 22.6
click at [471, 746] on button "Save & Confirm Shipping" at bounding box center [393, 744] width 171 height 39
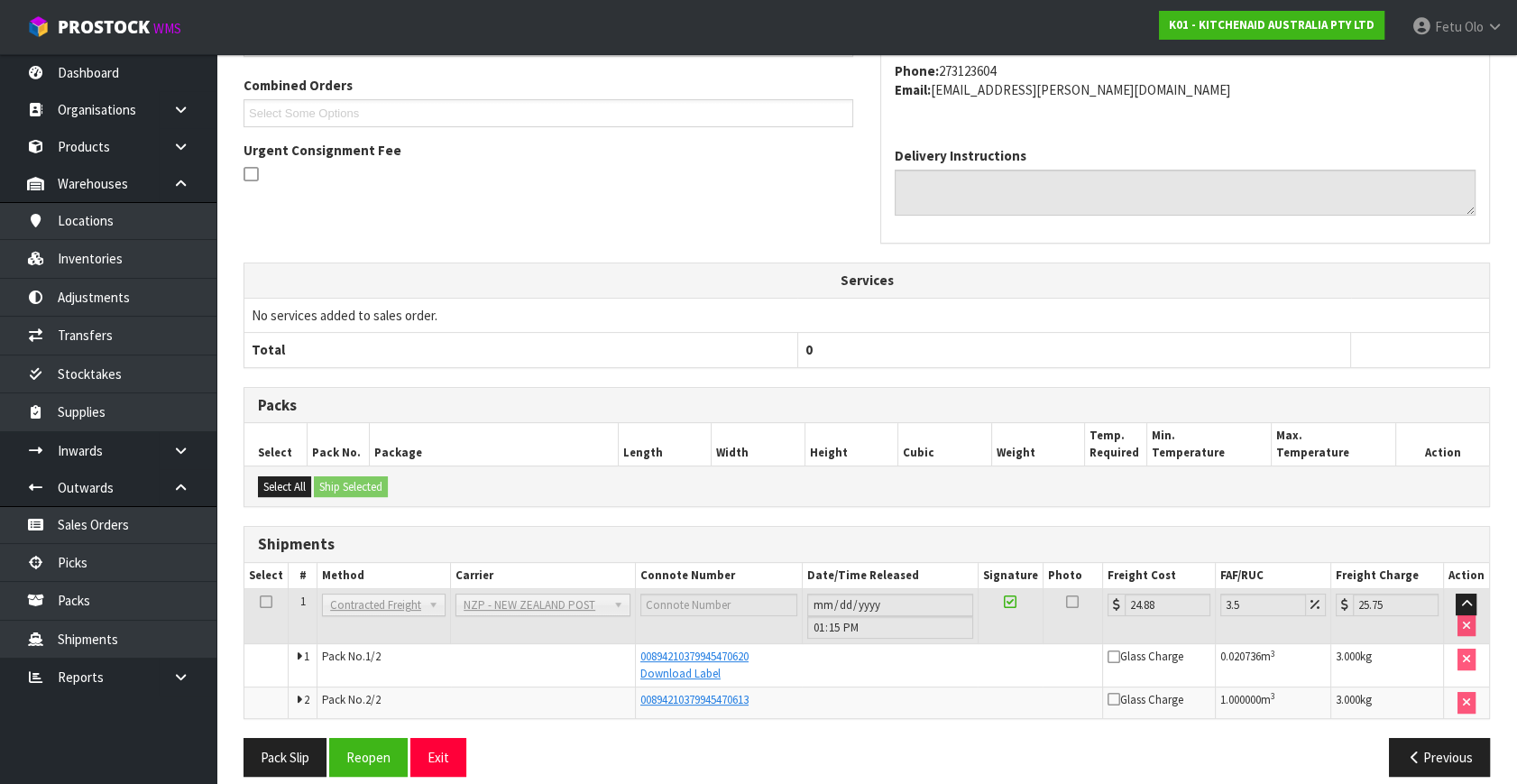
scroll to position [475, 0]
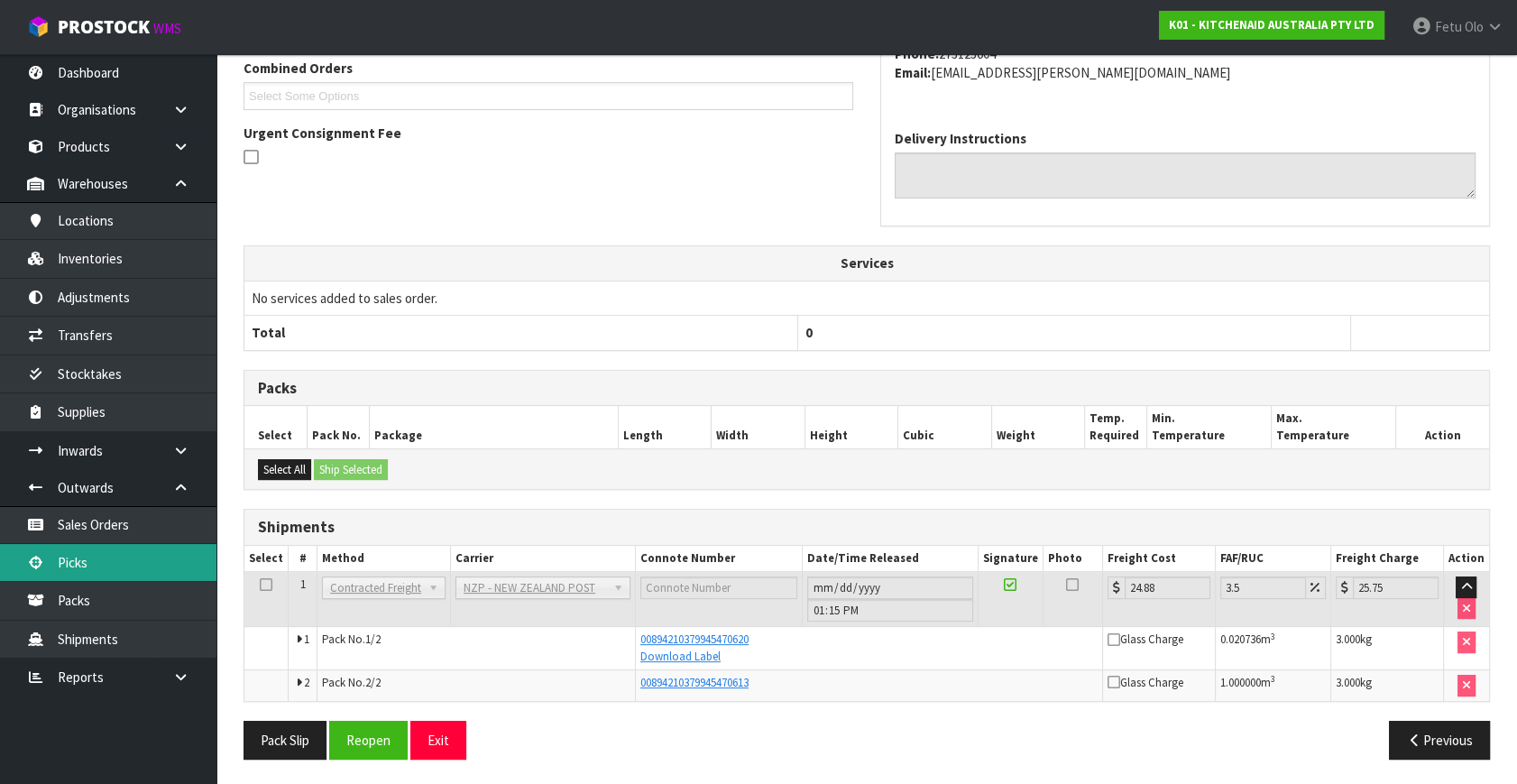
click at [114, 571] on link "Picks" at bounding box center [108, 562] width 216 height 37
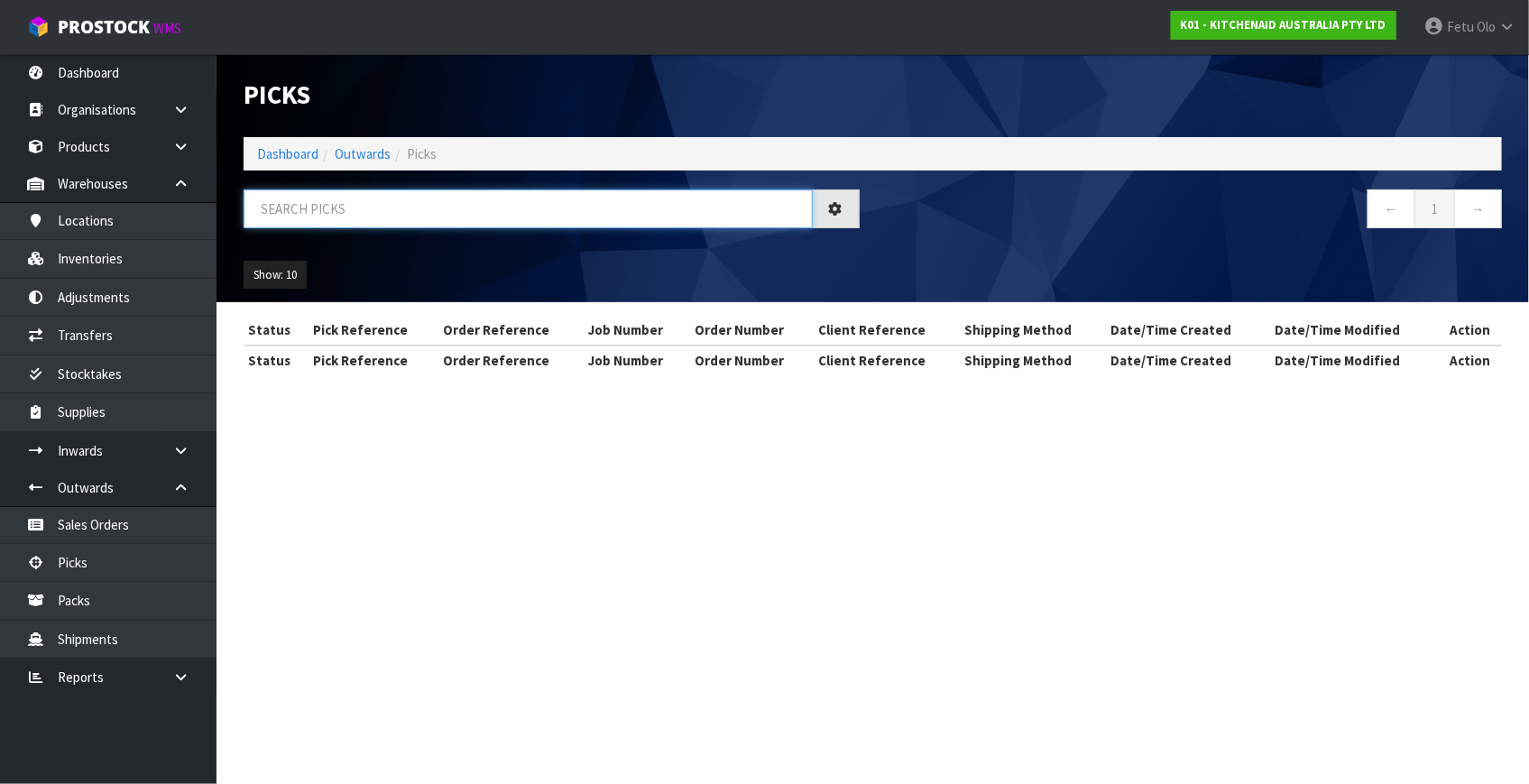
click at [538, 213] on input "text" at bounding box center [528, 209] width 569 height 39
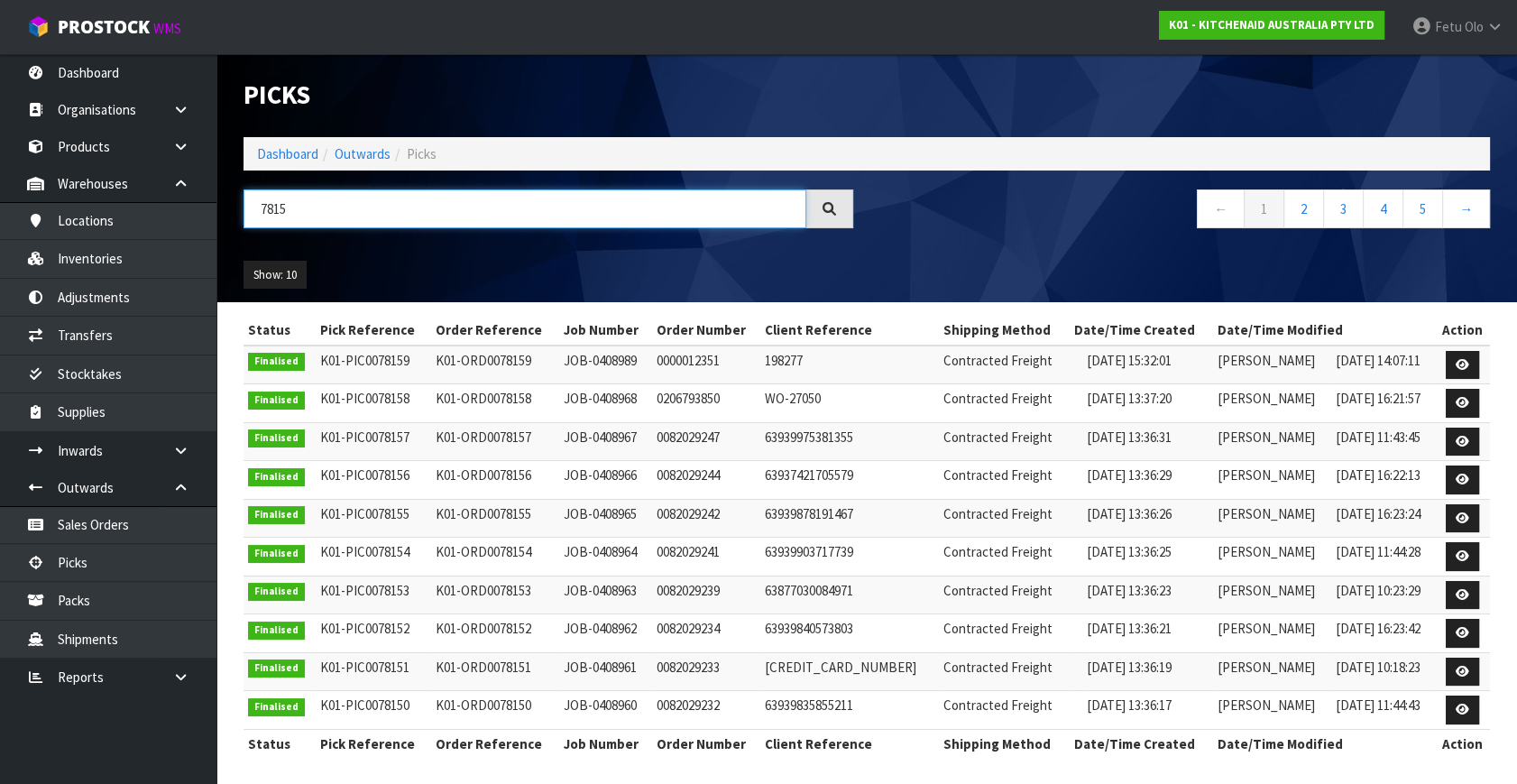
click at [274, 209] on input "7815" at bounding box center [524, 209] width 562 height 39
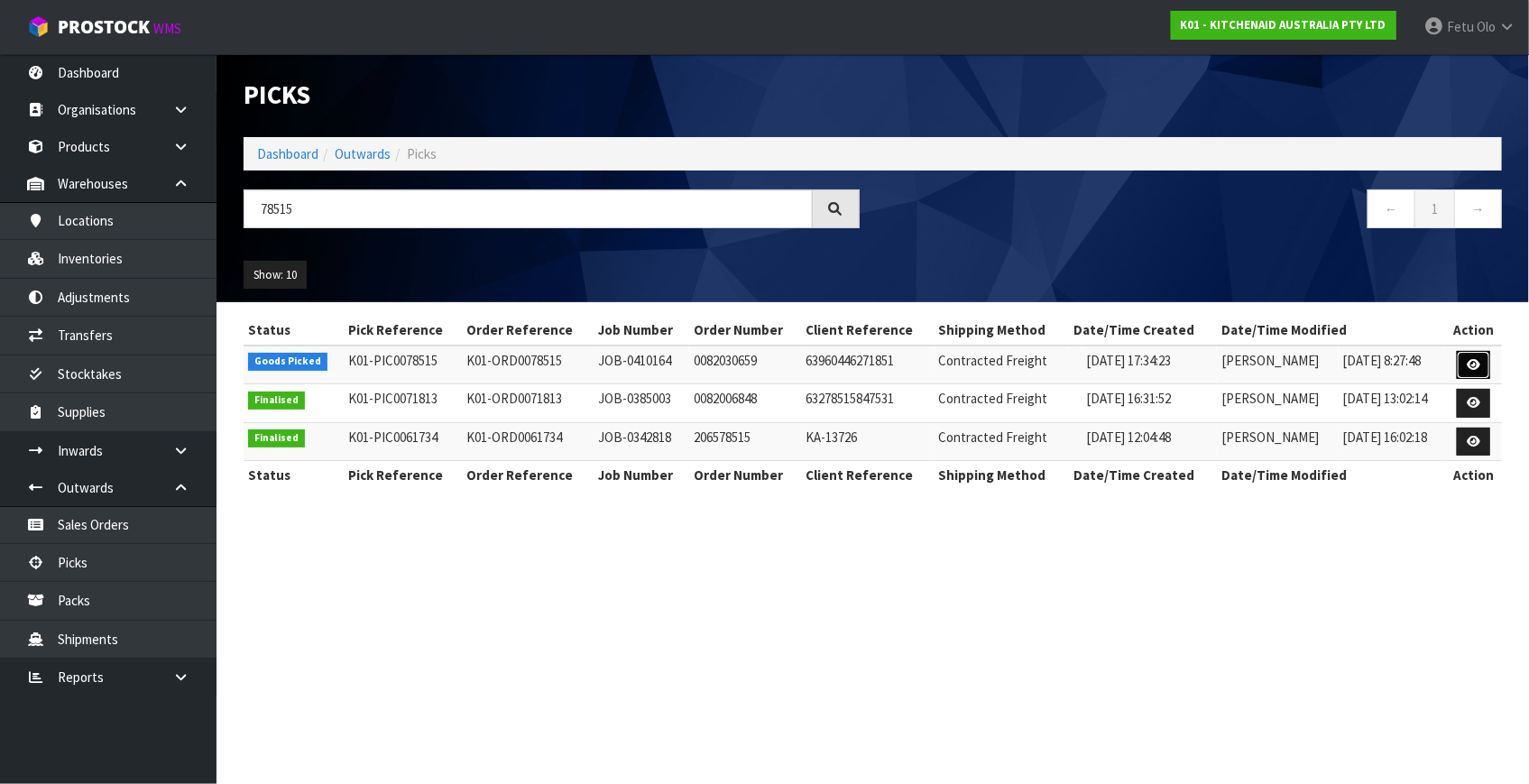
click at [1472, 362] on icon at bounding box center [1473, 365] width 14 height 12
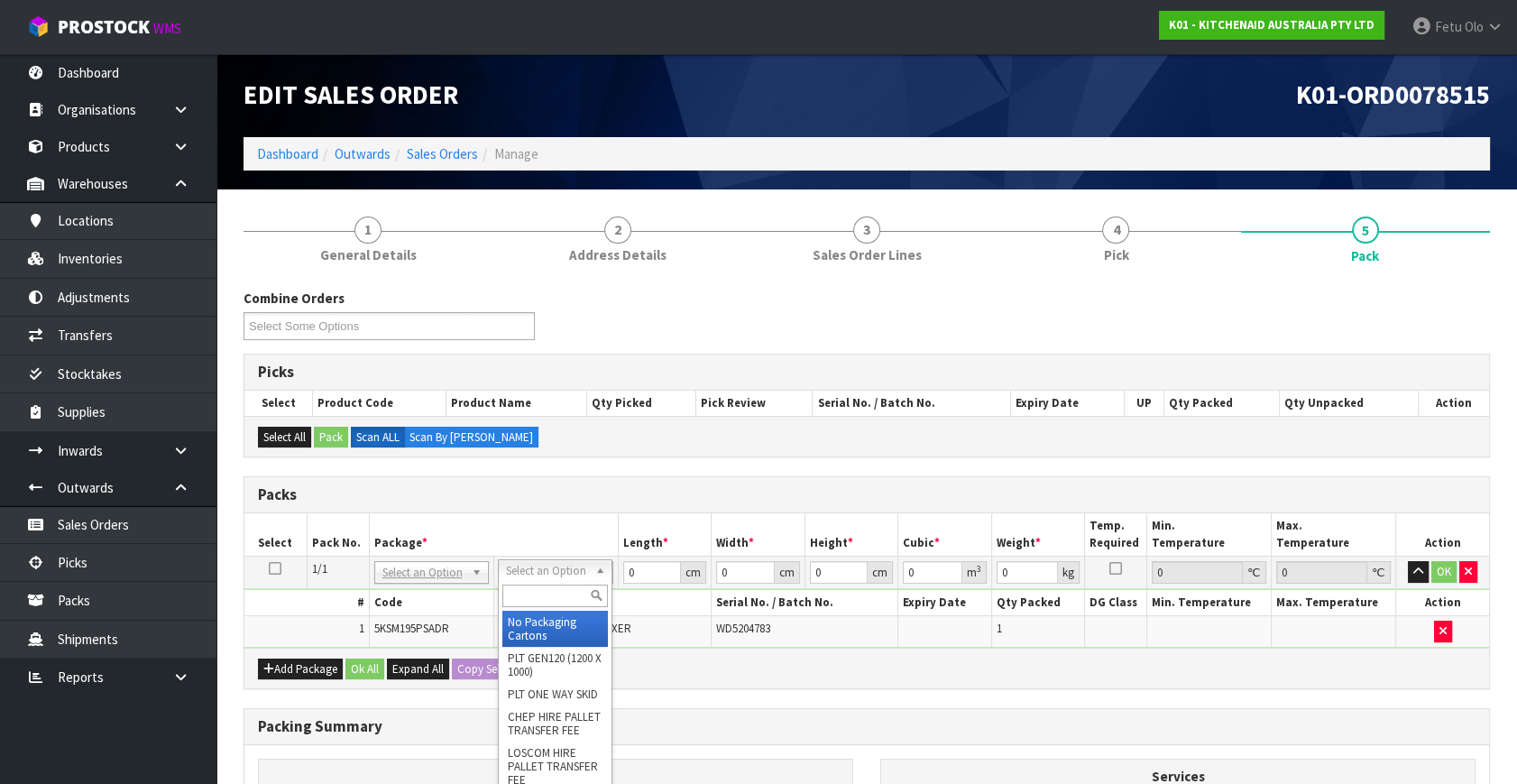
drag, startPoint x: 555, startPoint y: 611, endPoint x: 599, endPoint y: 585, distance: 51.1
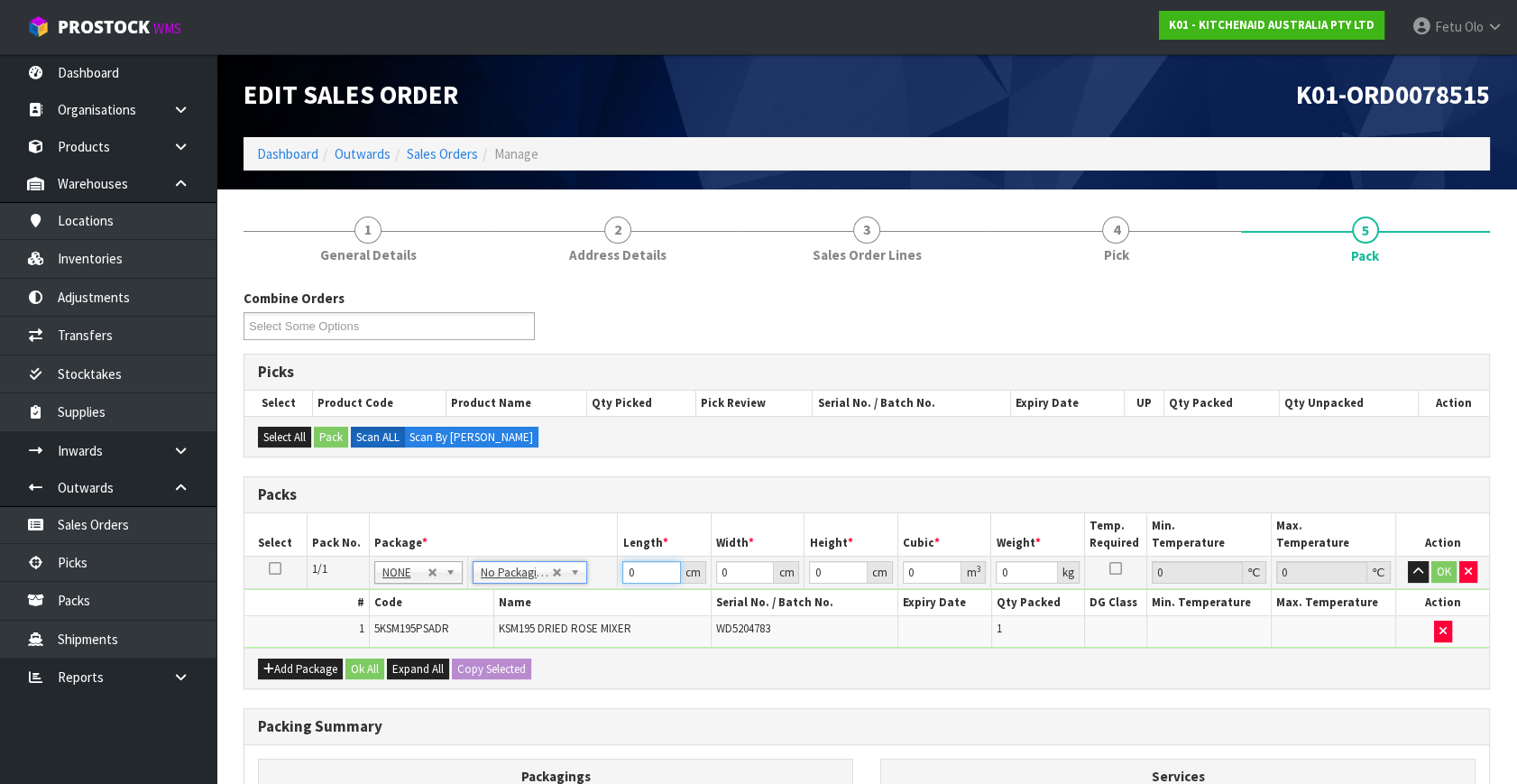
click at [237, 665] on div "1 General Details 2 Address Details 3 Sales Order Lines 4 Pick 5 Pack Combine O…" at bounding box center [866, 611] width 1274 height 816
click button "OK" at bounding box center [1444, 572] width 26 height 22
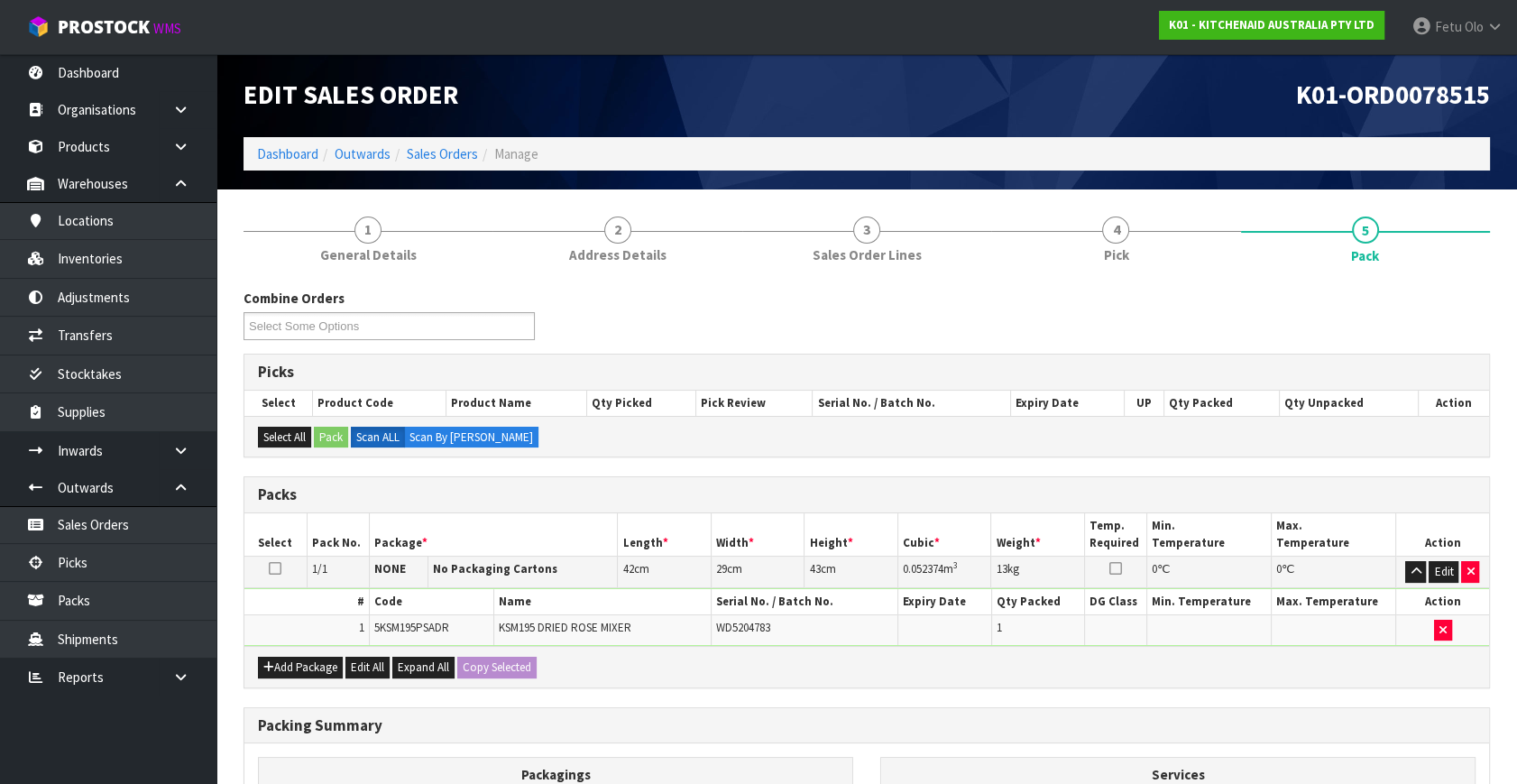
scroll to position [242, 0]
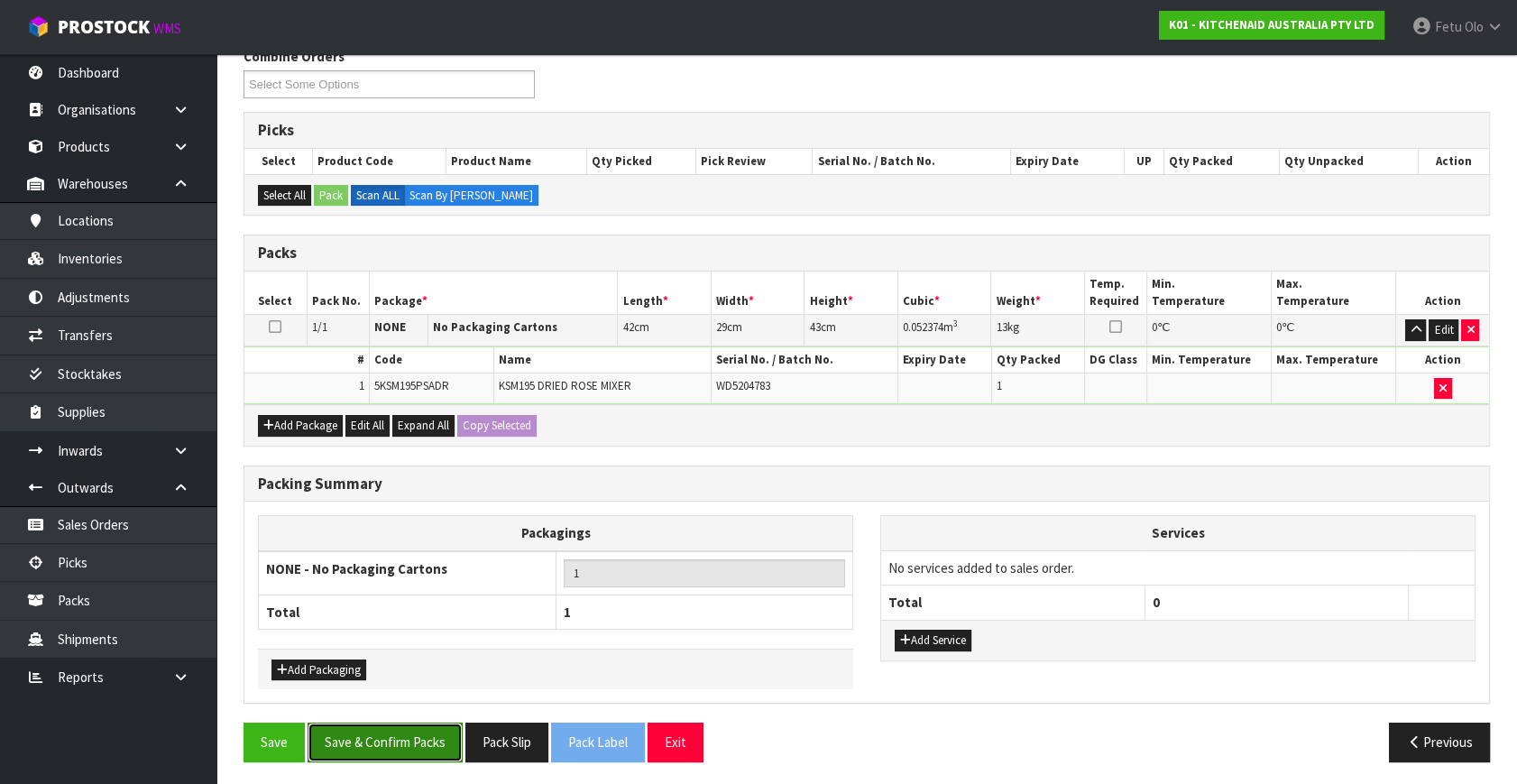
click at [430, 728] on button "Save & Confirm Packs" at bounding box center [385, 742] width 155 height 39
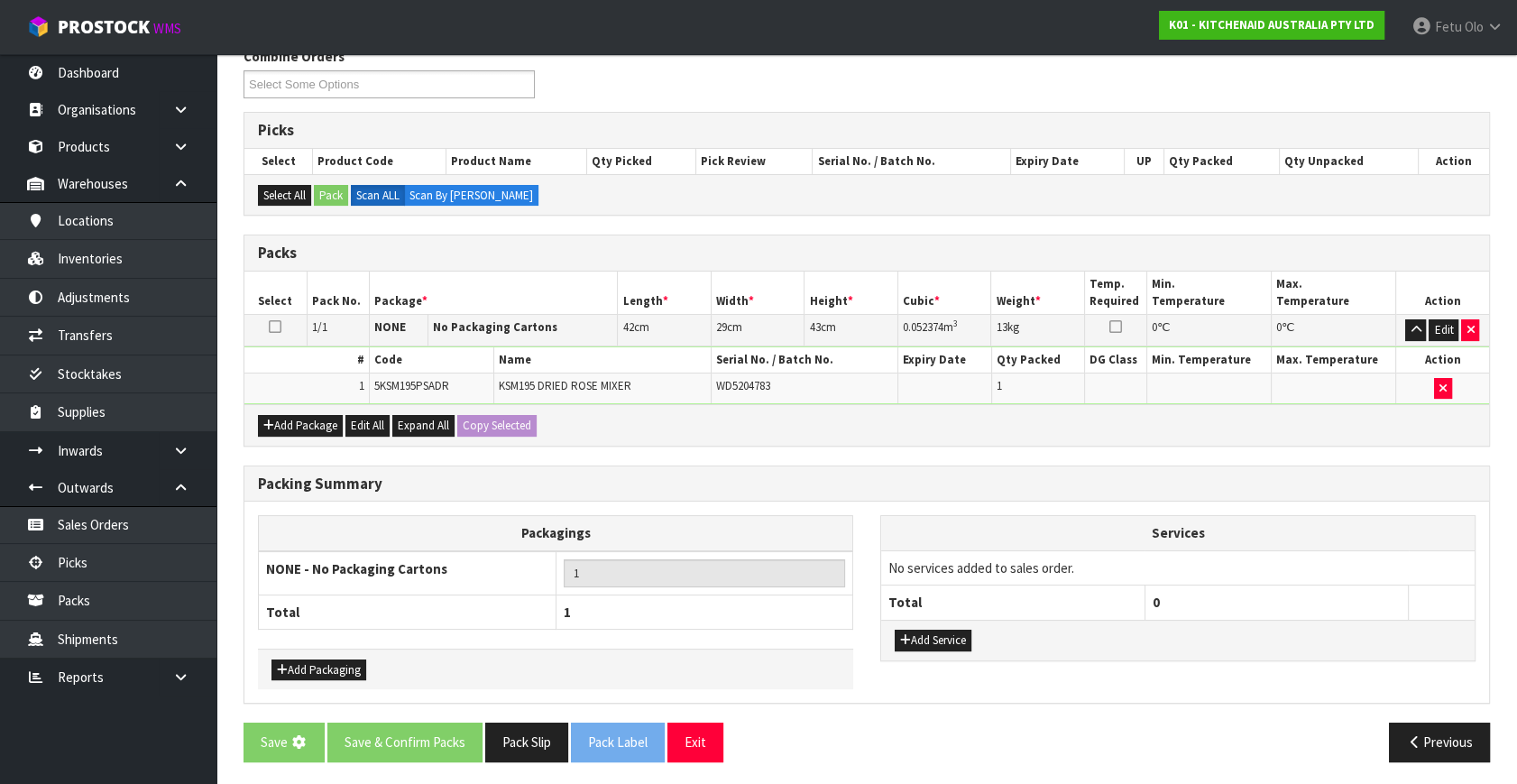
scroll to position [0, 0]
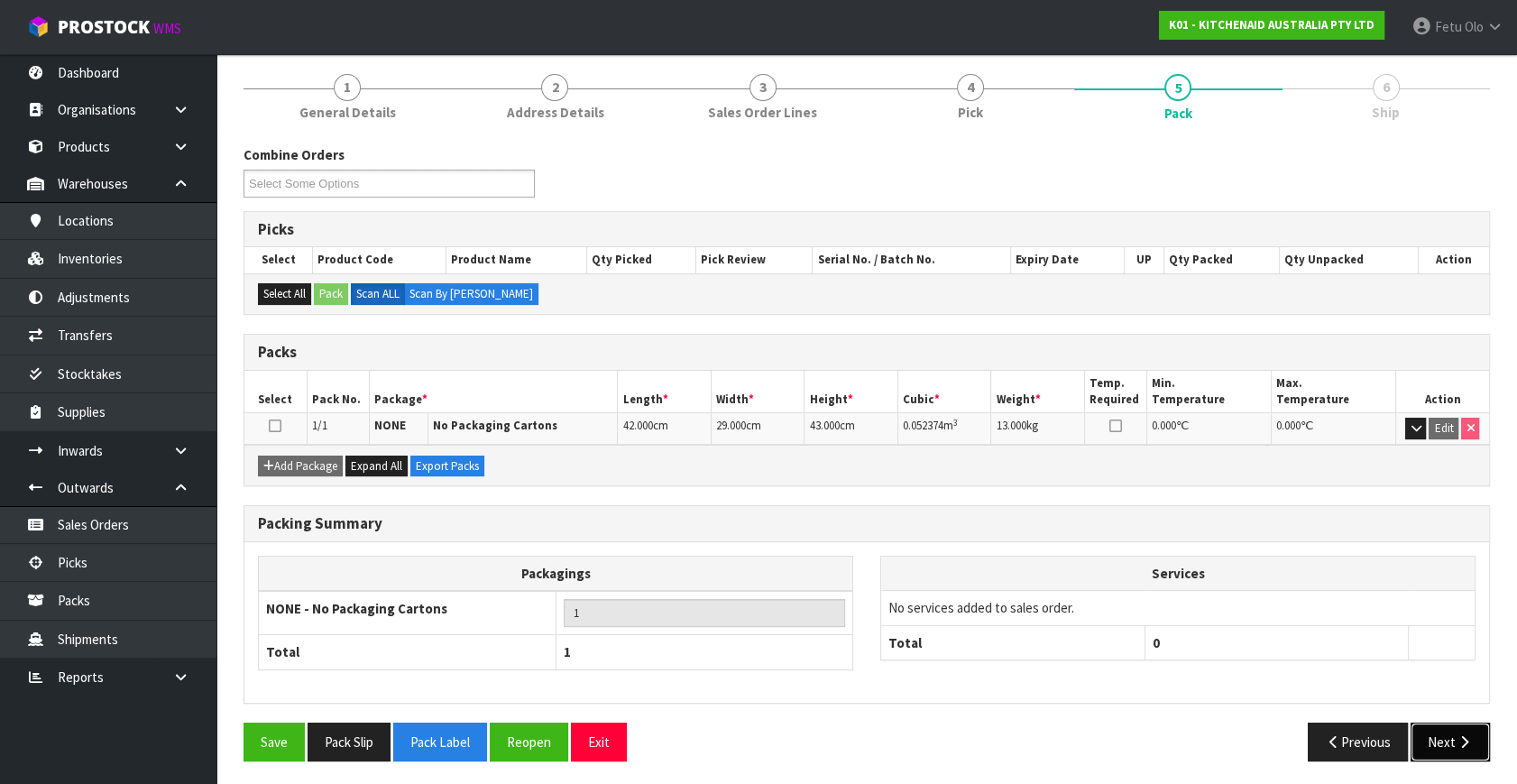
click at [1443, 731] on button "Next" at bounding box center [1450, 742] width 79 height 39
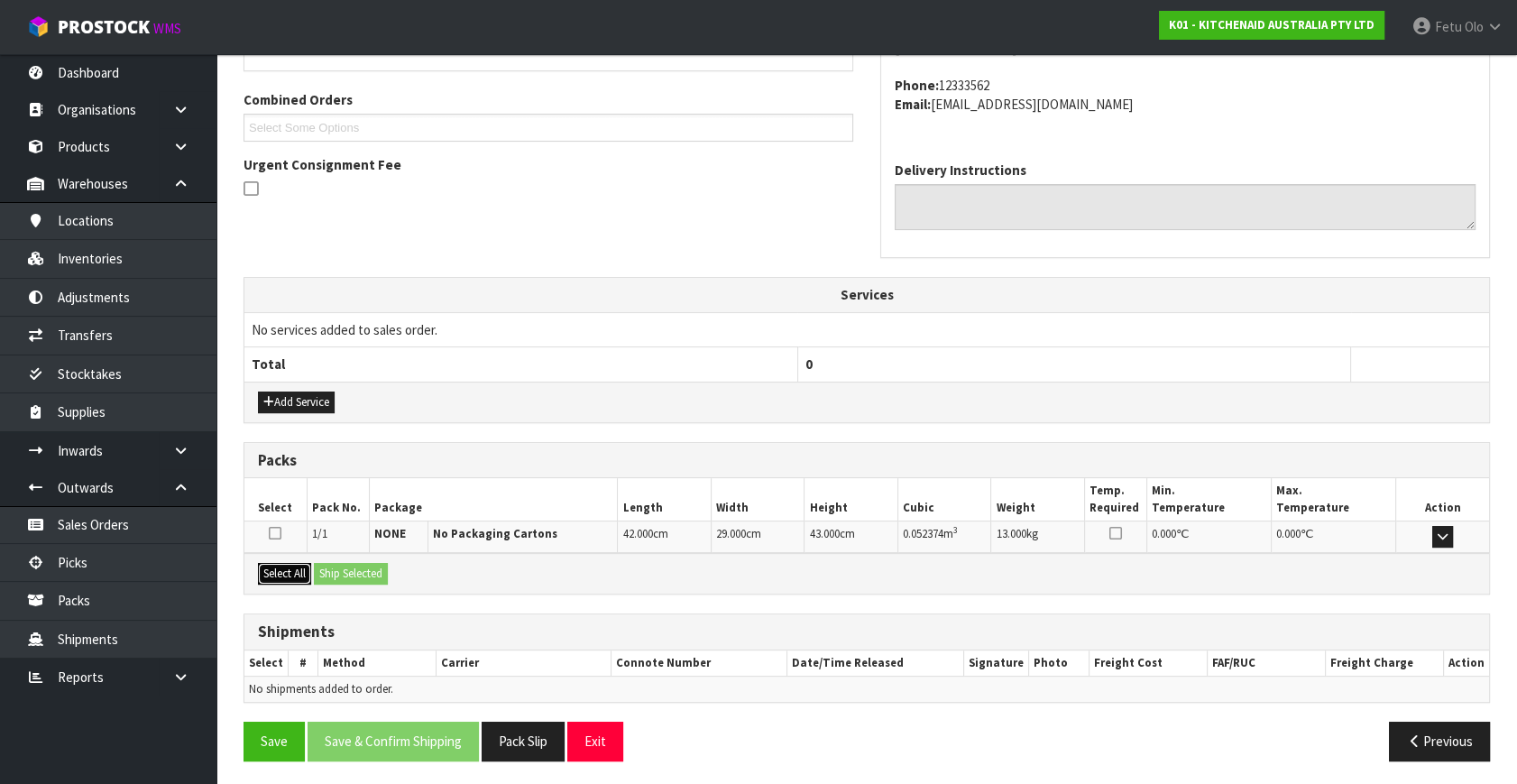
click at [274, 565] on button "Select All" at bounding box center [284, 573] width 53 height 22
click at [381, 579] on button "Ship Selected" at bounding box center [350, 573] width 74 height 22
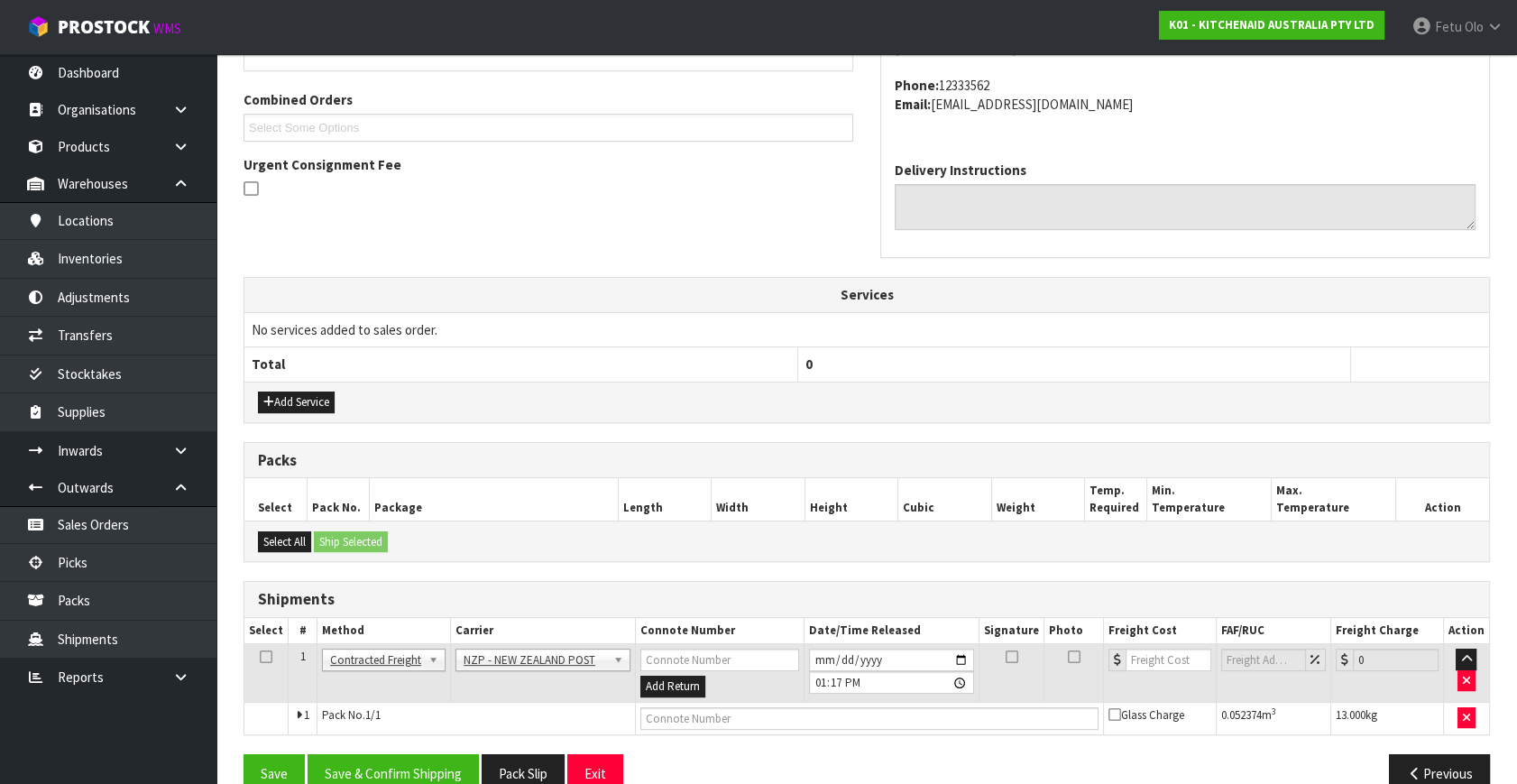
scroll to position [476, 0]
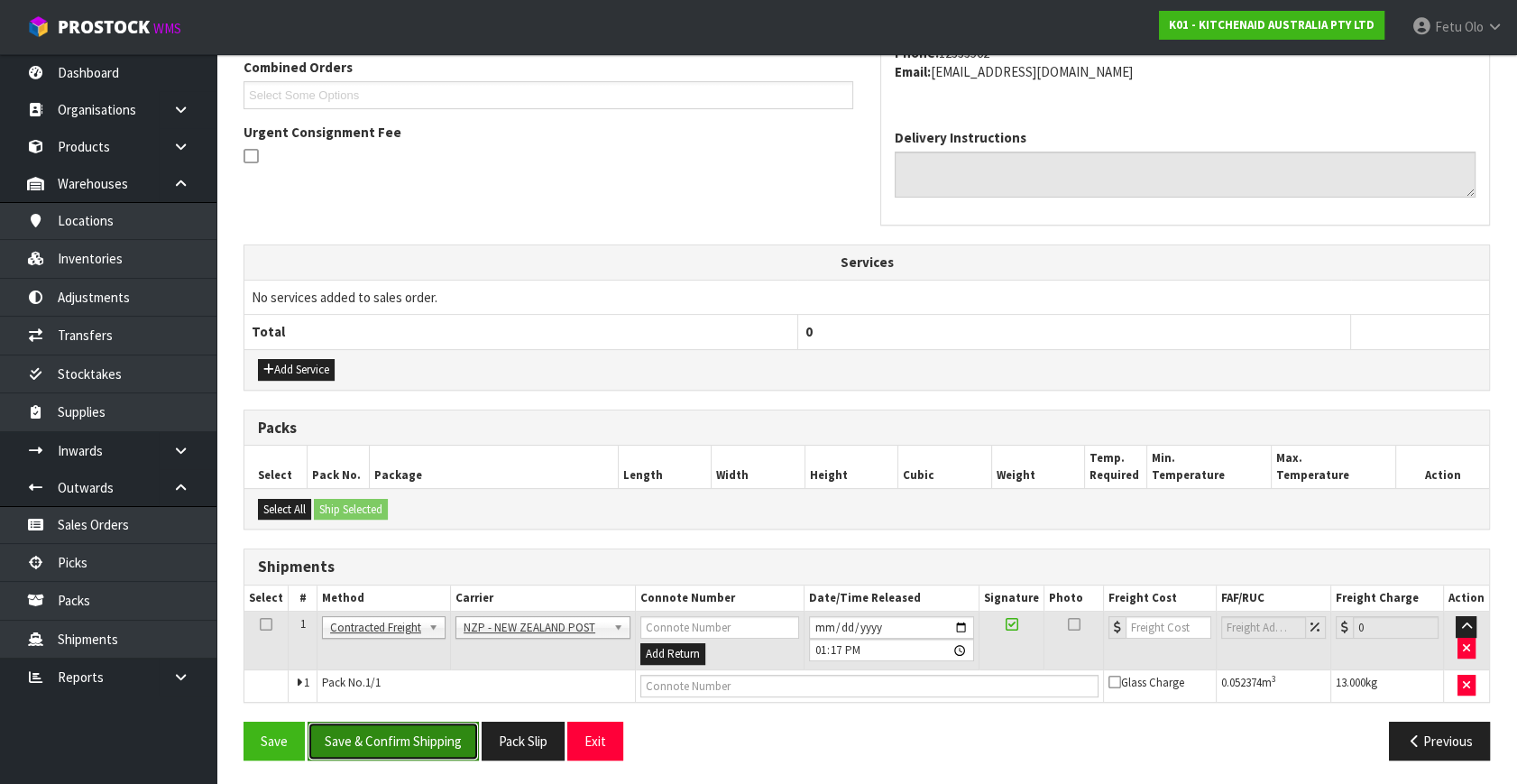
click at [389, 728] on button "Save & Confirm Shipping" at bounding box center [393, 741] width 171 height 39
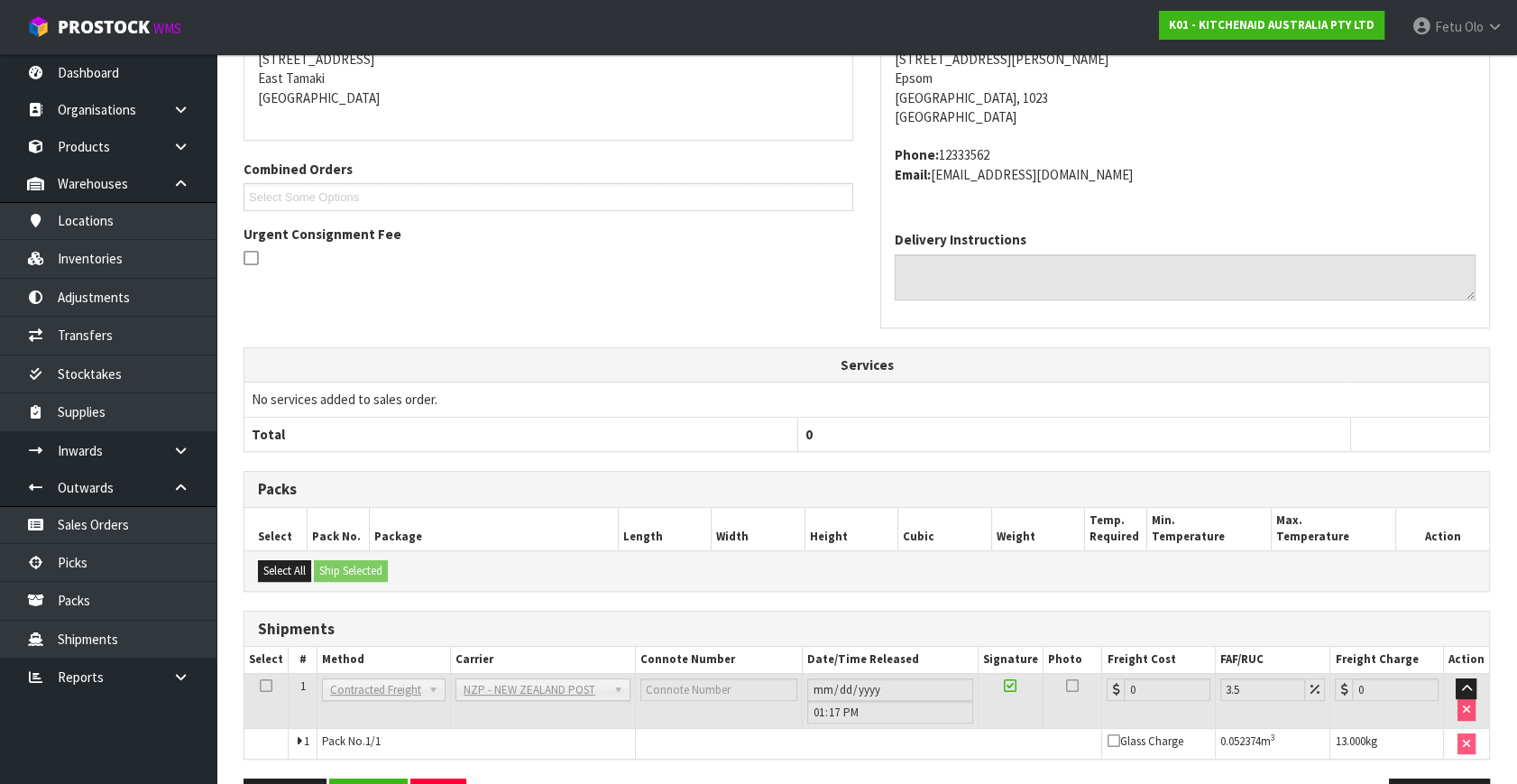
scroll to position [451, 0]
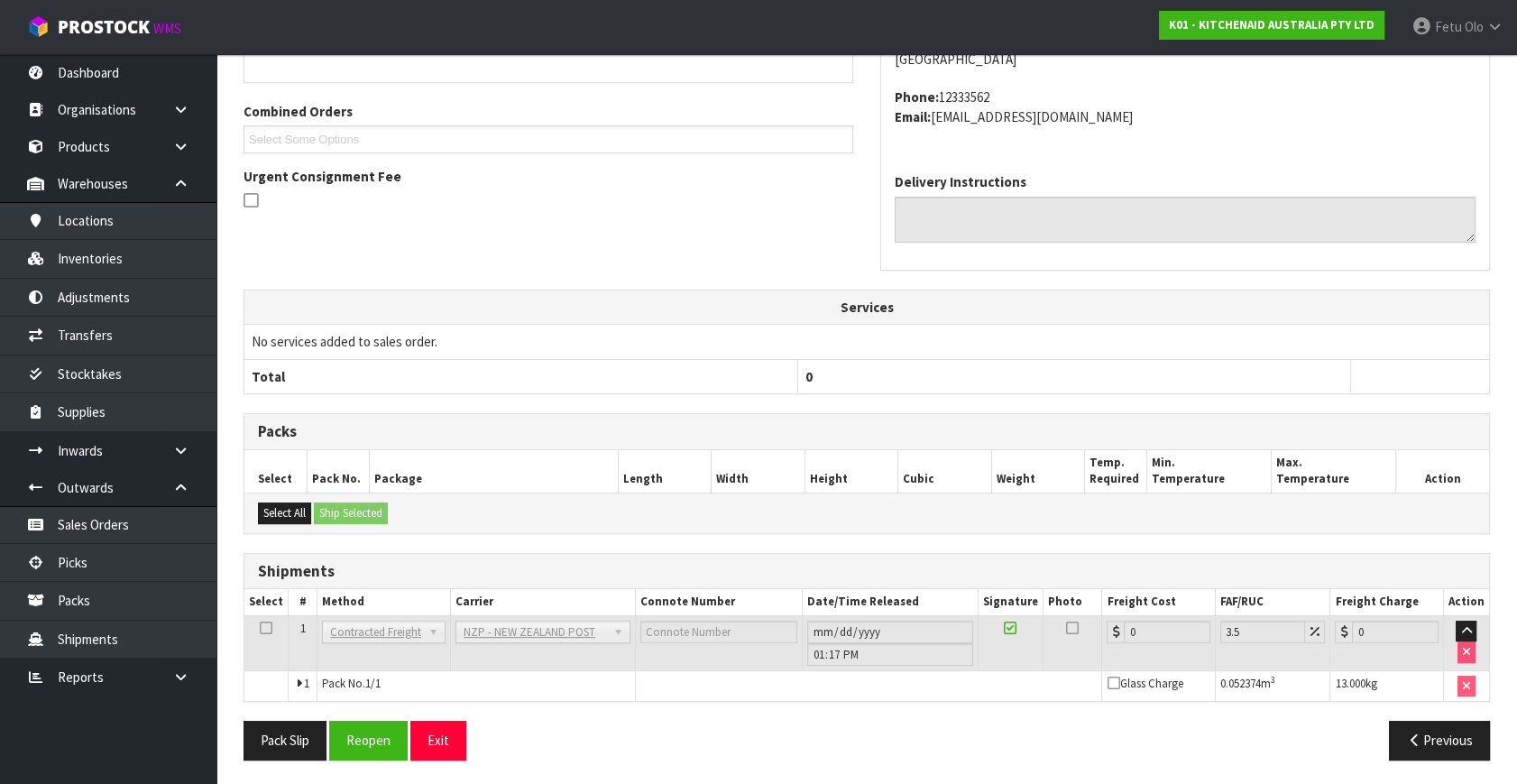
click at [341, 757] on div "Pack Slip Reopen Exit Previous" at bounding box center [866, 747] width 1274 height 52
click at [378, 730] on button "Reopen" at bounding box center [368, 740] width 78 height 39
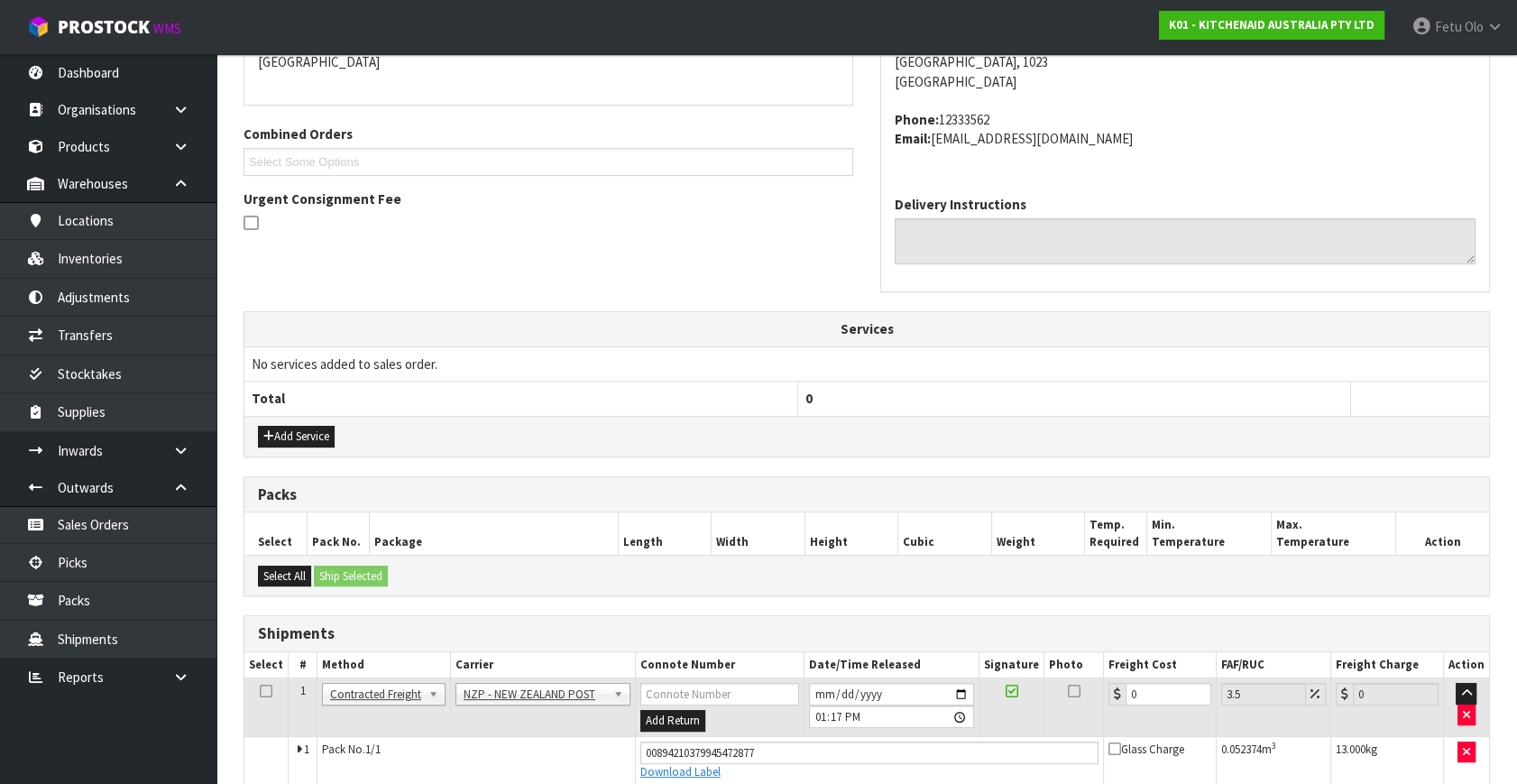
scroll to position [432, 0]
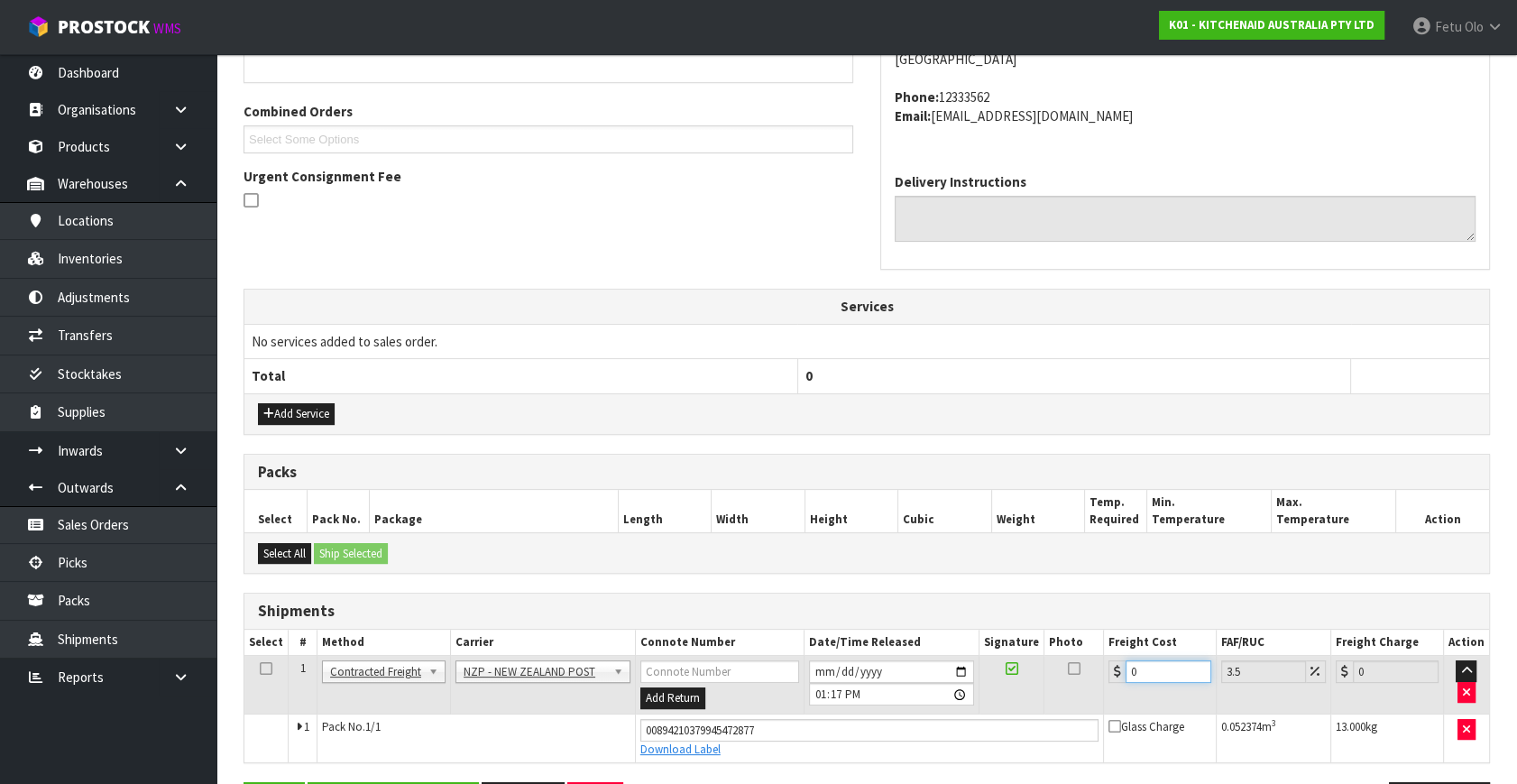
drag, startPoint x: 1131, startPoint y: 685, endPoint x: 915, endPoint y: 721, distance: 219.0
click at [912, 721] on tbody "1 Client Local Pickup Customer Local Pickup Company Freight Contracted Freight …" at bounding box center [867, 708] width 1245 height 107
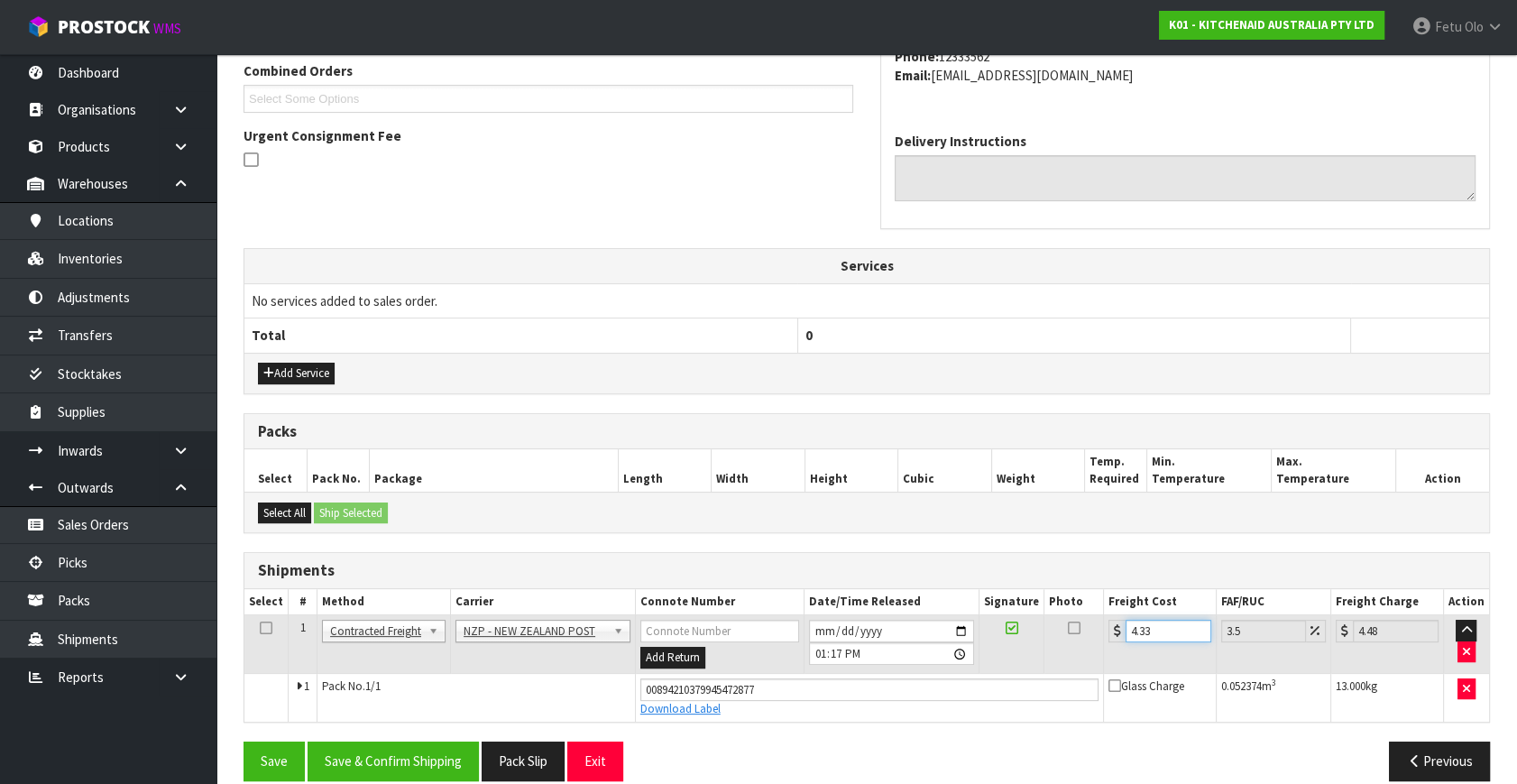
scroll to position [493, 0]
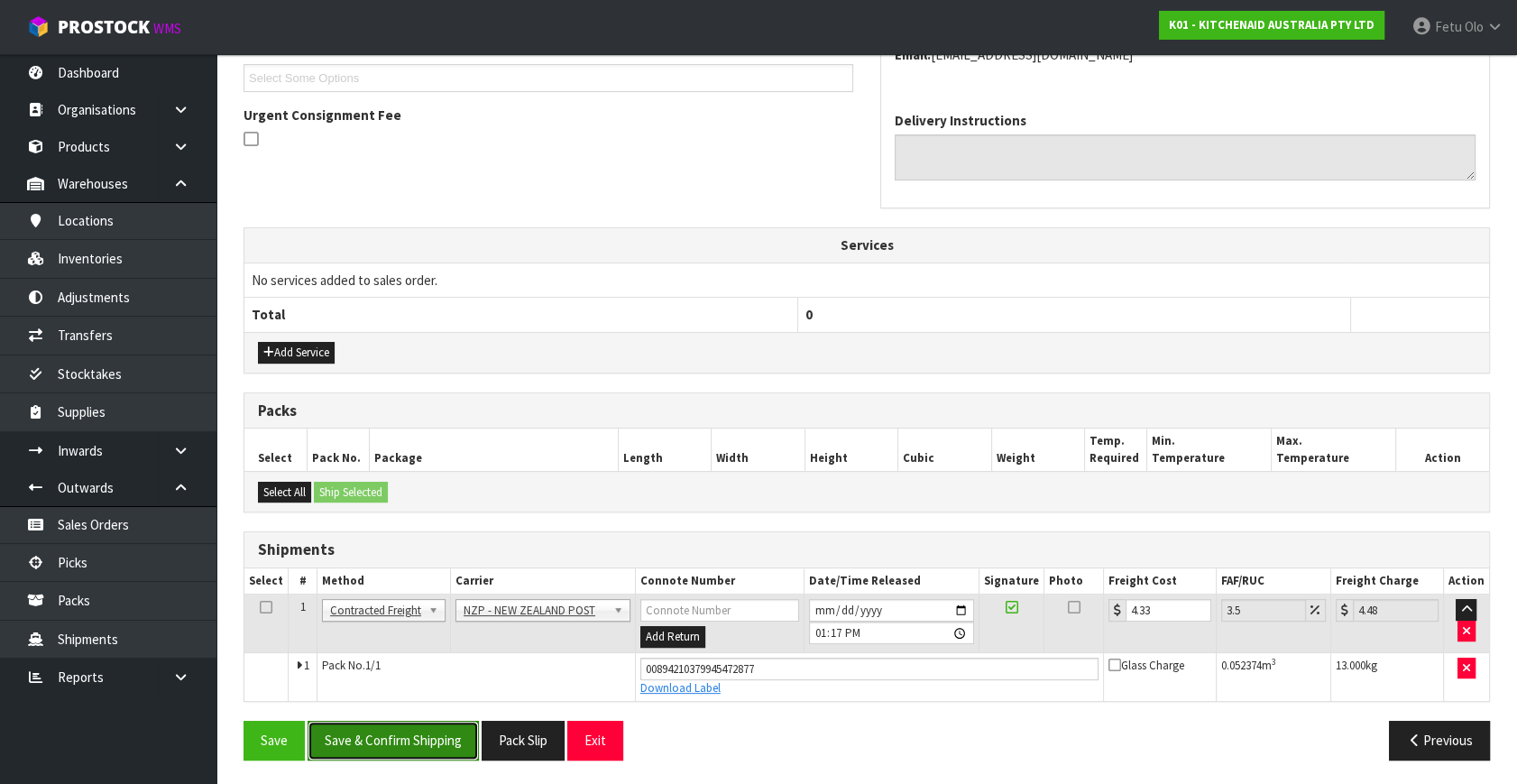
click at [428, 750] on button "Save & Confirm Shipping" at bounding box center [393, 740] width 171 height 39
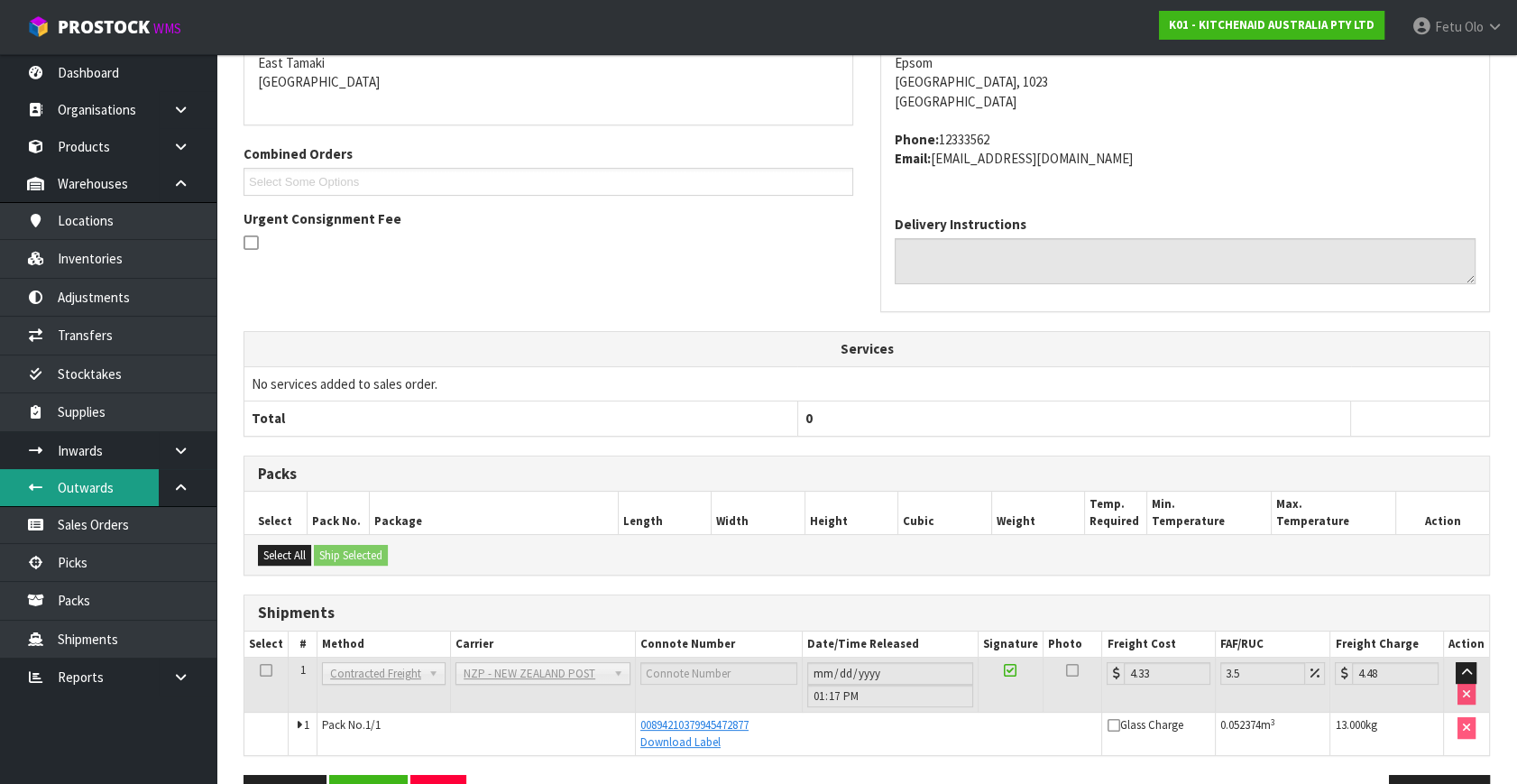
scroll to position [362, 0]
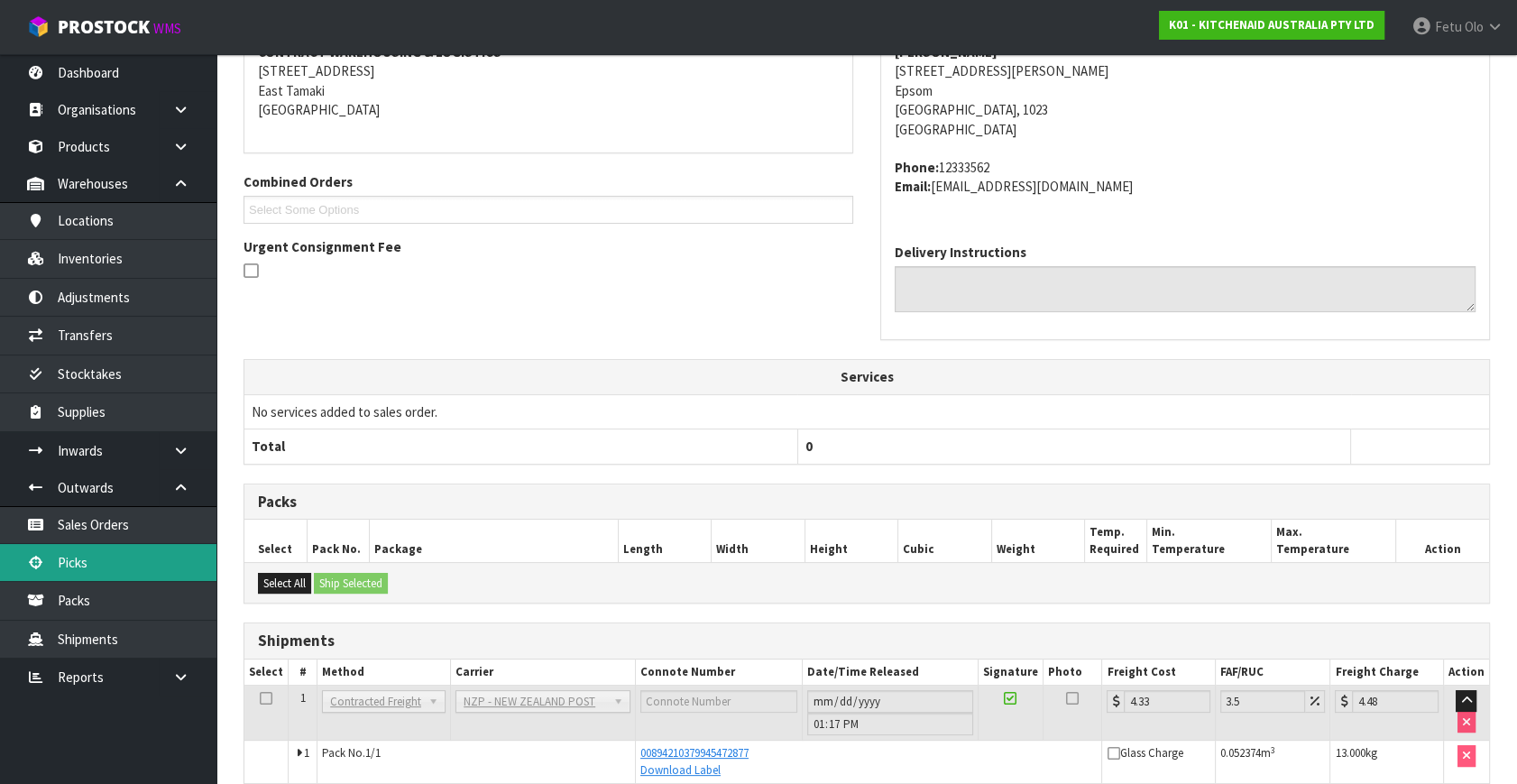
click at [101, 551] on link "Picks" at bounding box center [108, 562] width 216 height 37
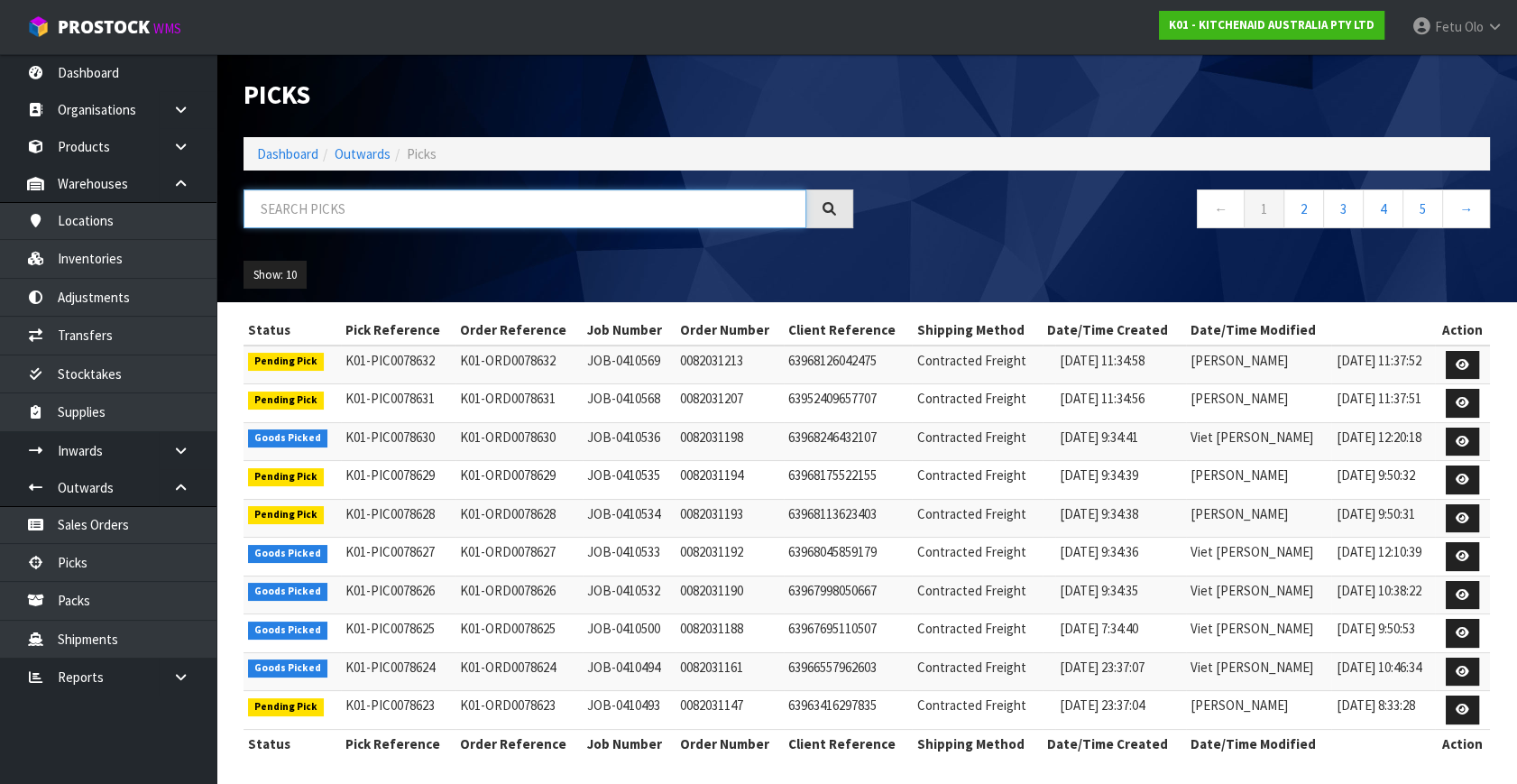
click at [632, 202] on input "text" at bounding box center [524, 209] width 562 height 39
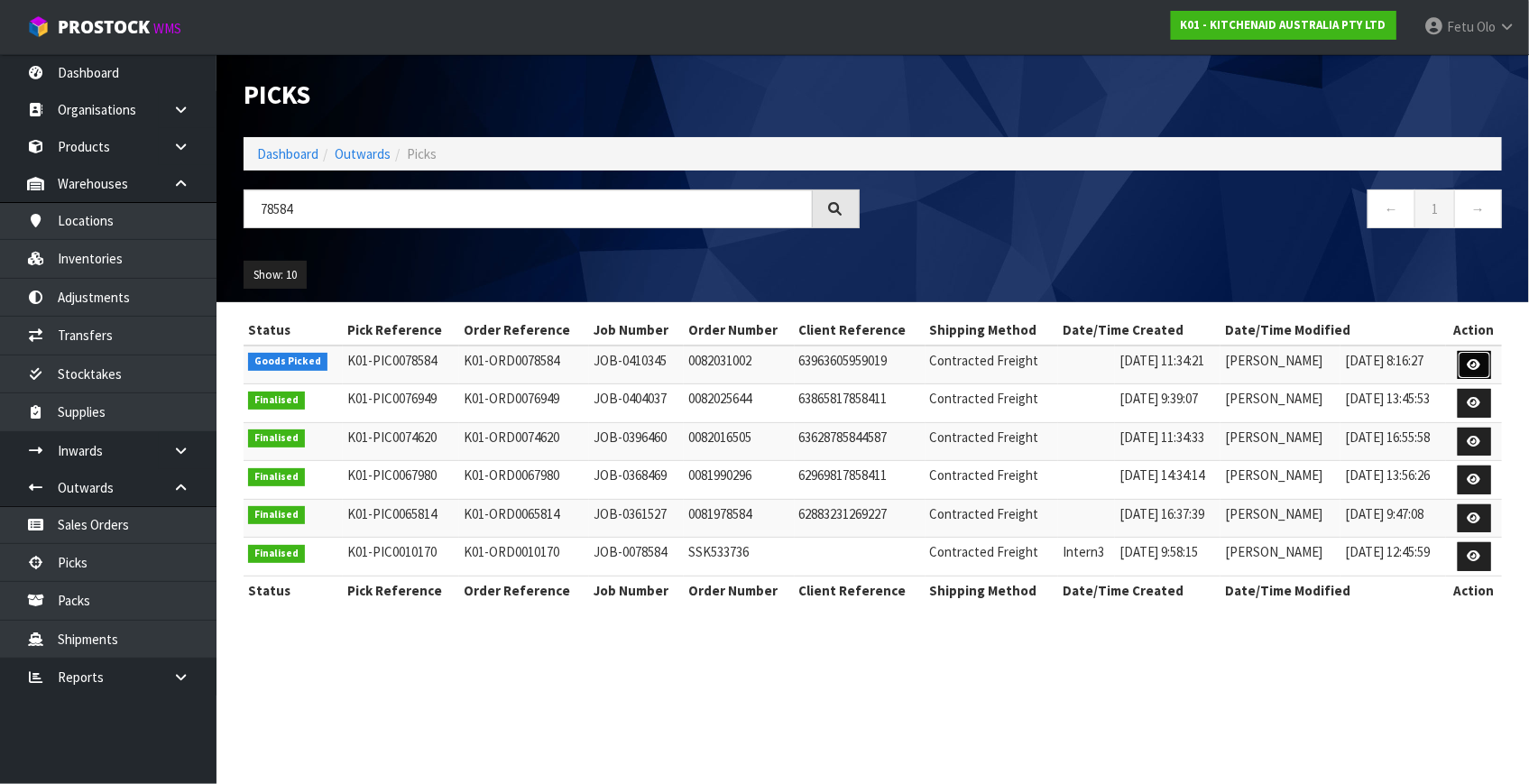
click at [1473, 364] on icon at bounding box center [1474, 365] width 14 height 12
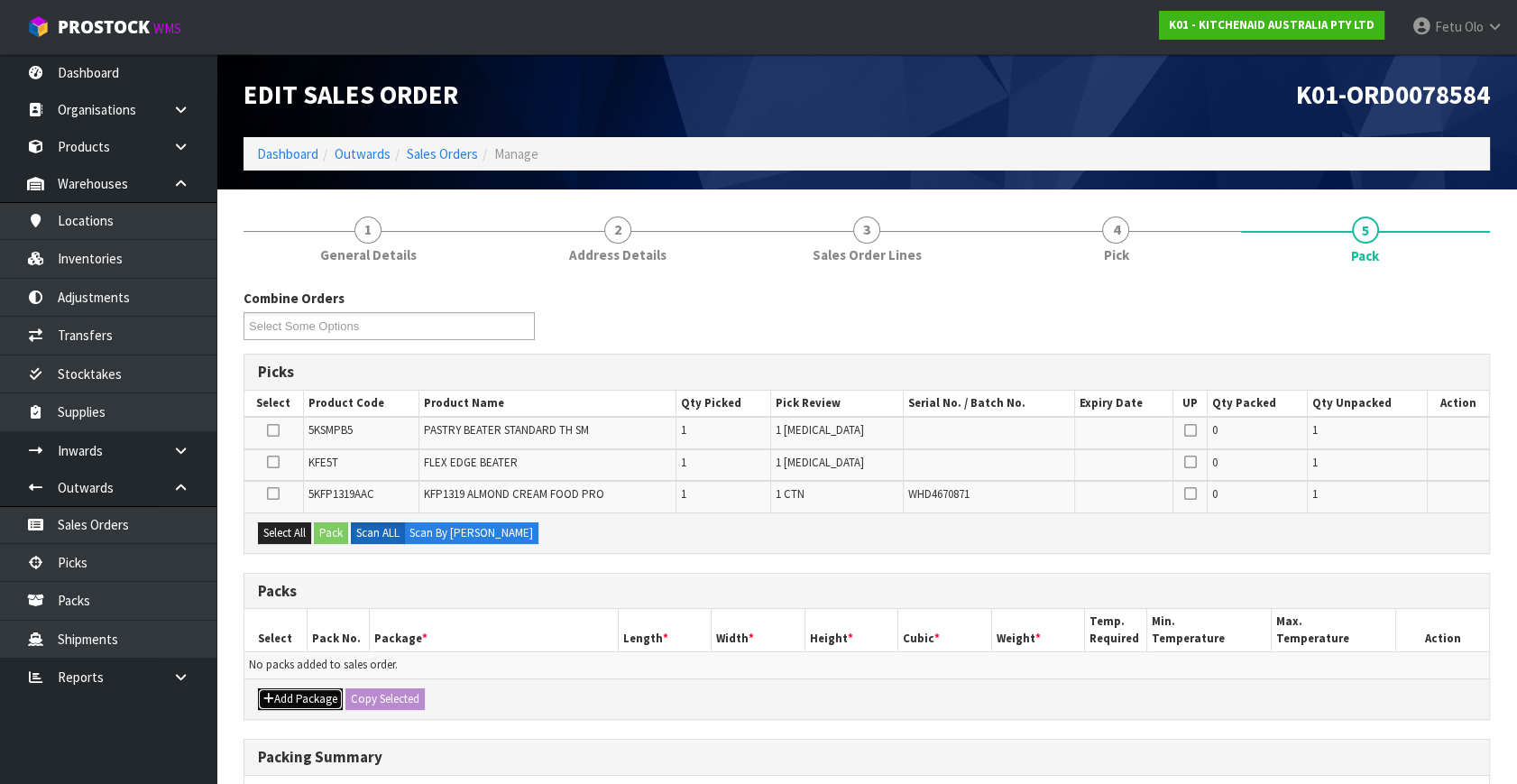
click at [280, 696] on button "Add Package" at bounding box center [300, 699] width 85 height 22
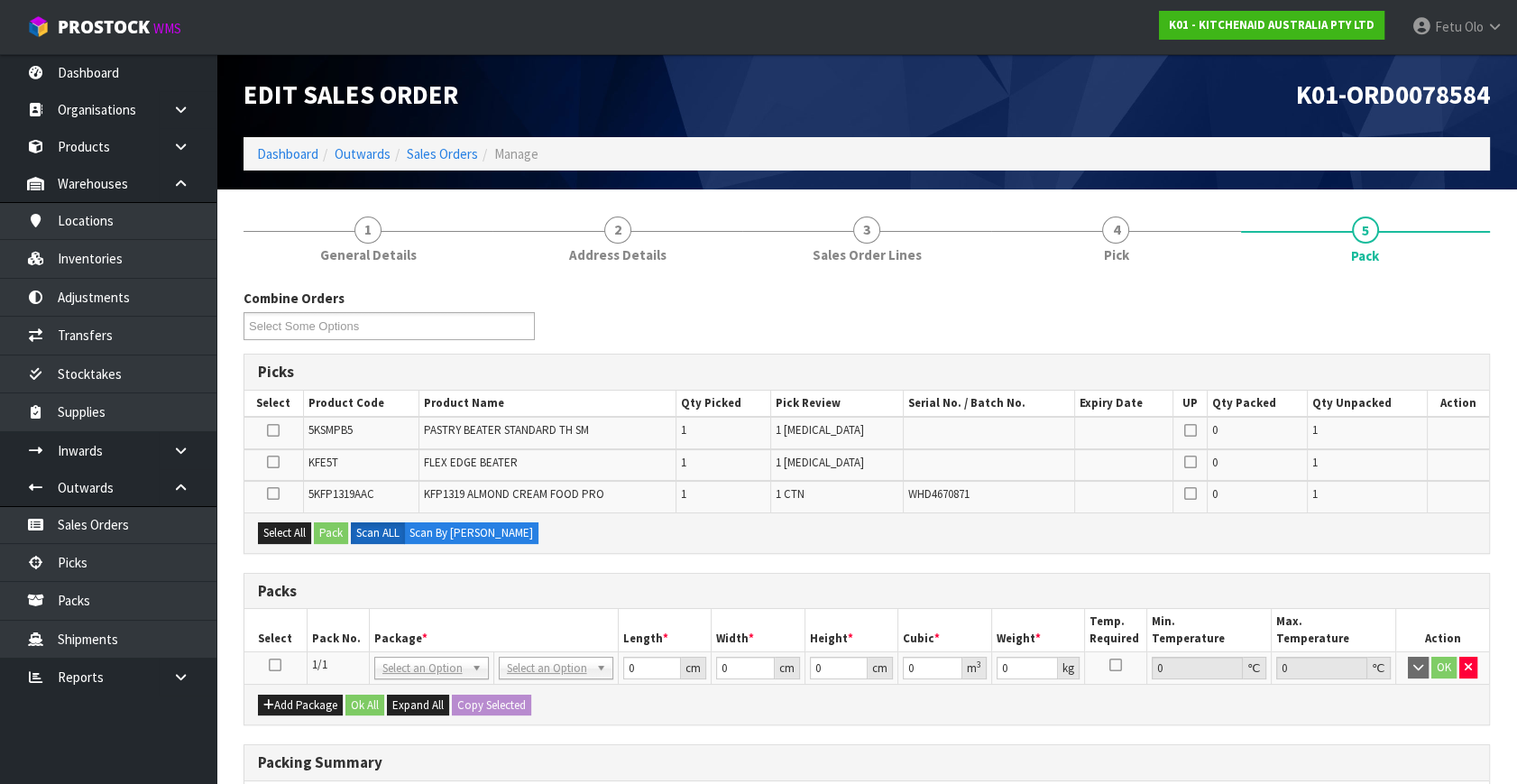
click at [276, 665] on icon at bounding box center [275, 665] width 13 height 1
click at [450, 611] on th "Package *" at bounding box center [493, 630] width 249 height 43
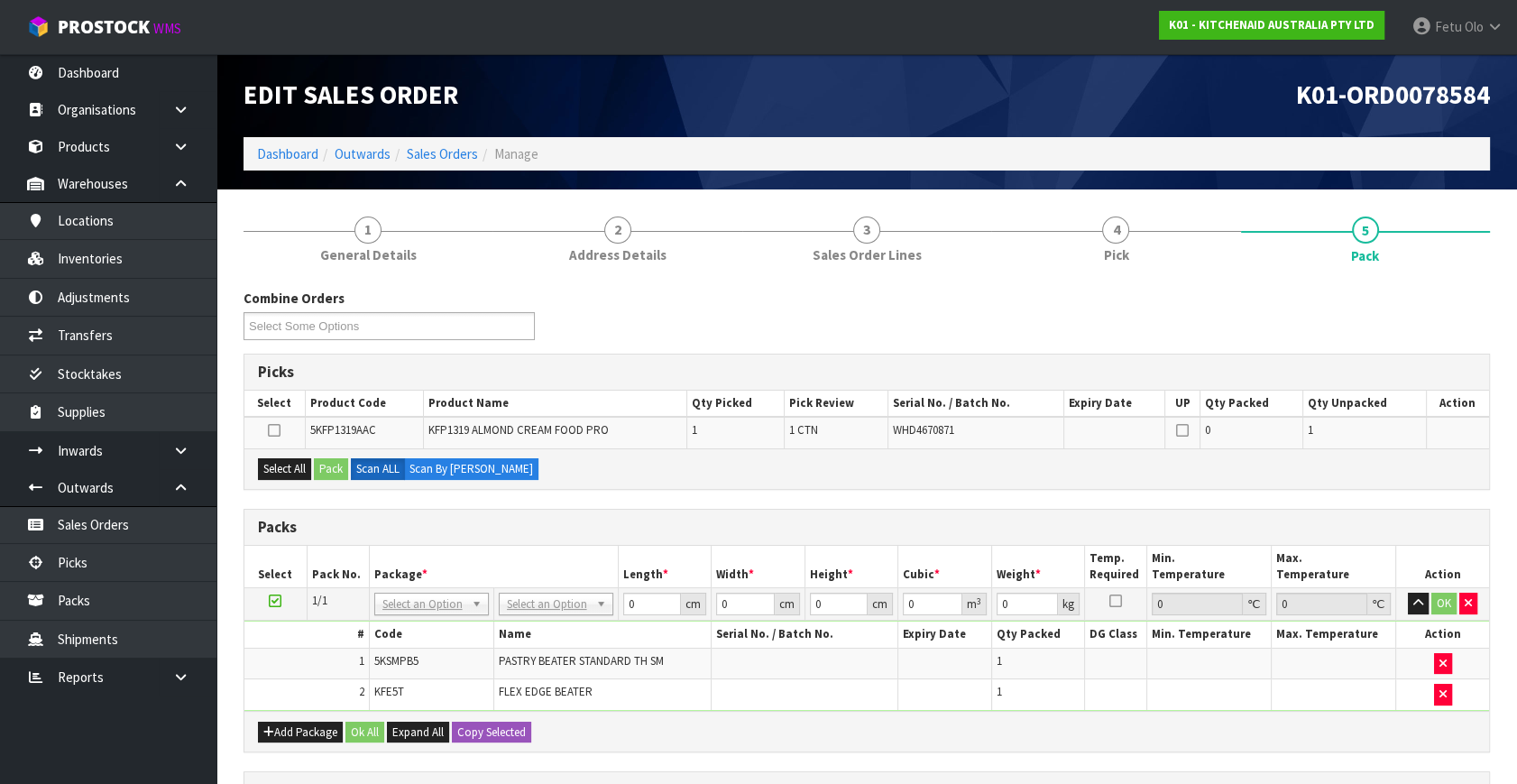
click at [280, 602] on icon at bounding box center [275, 601] width 13 height 1
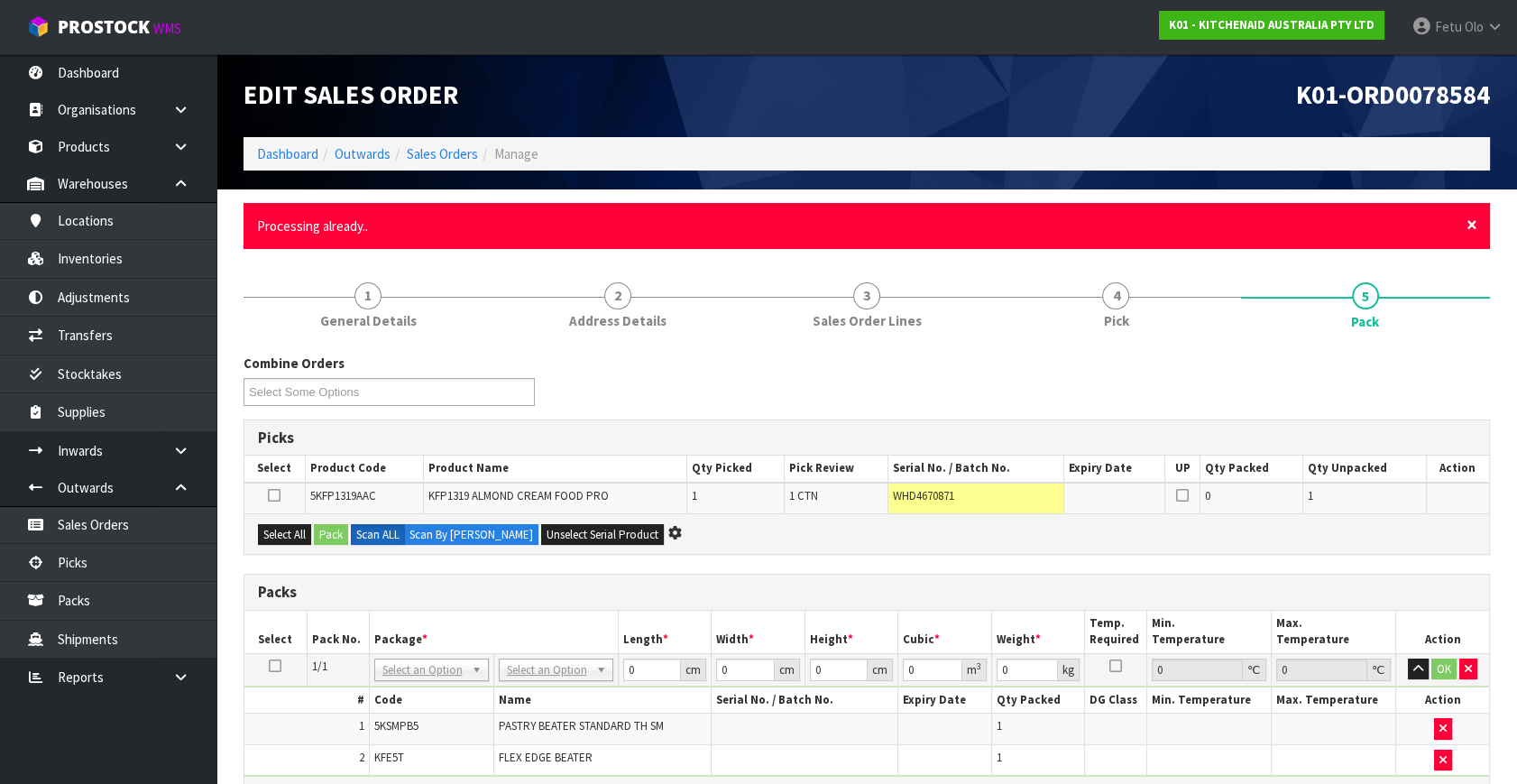
click at [1472, 222] on span "×" at bounding box center [1472, 225] width 11 height 26
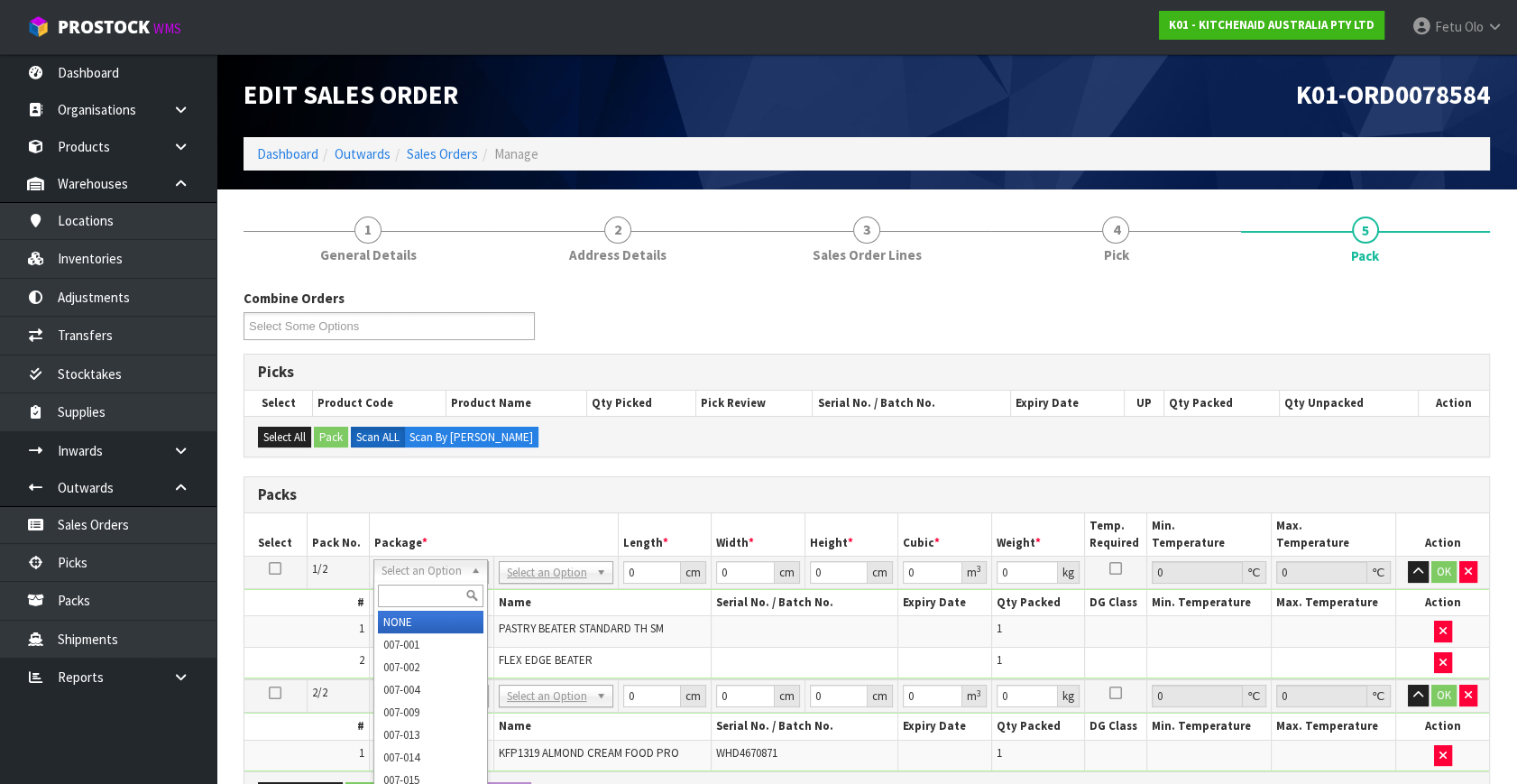
drag, startPoint x: 406, startPoint y: 606, endPoint x: 419, endPoint y: 590, distance: 20.6
click at [412, 599] on div at bounding box center [431, 595] width 113 height 30
click at [421, 590] on input "text" at bounding box center [431, 595] width 106 height 23
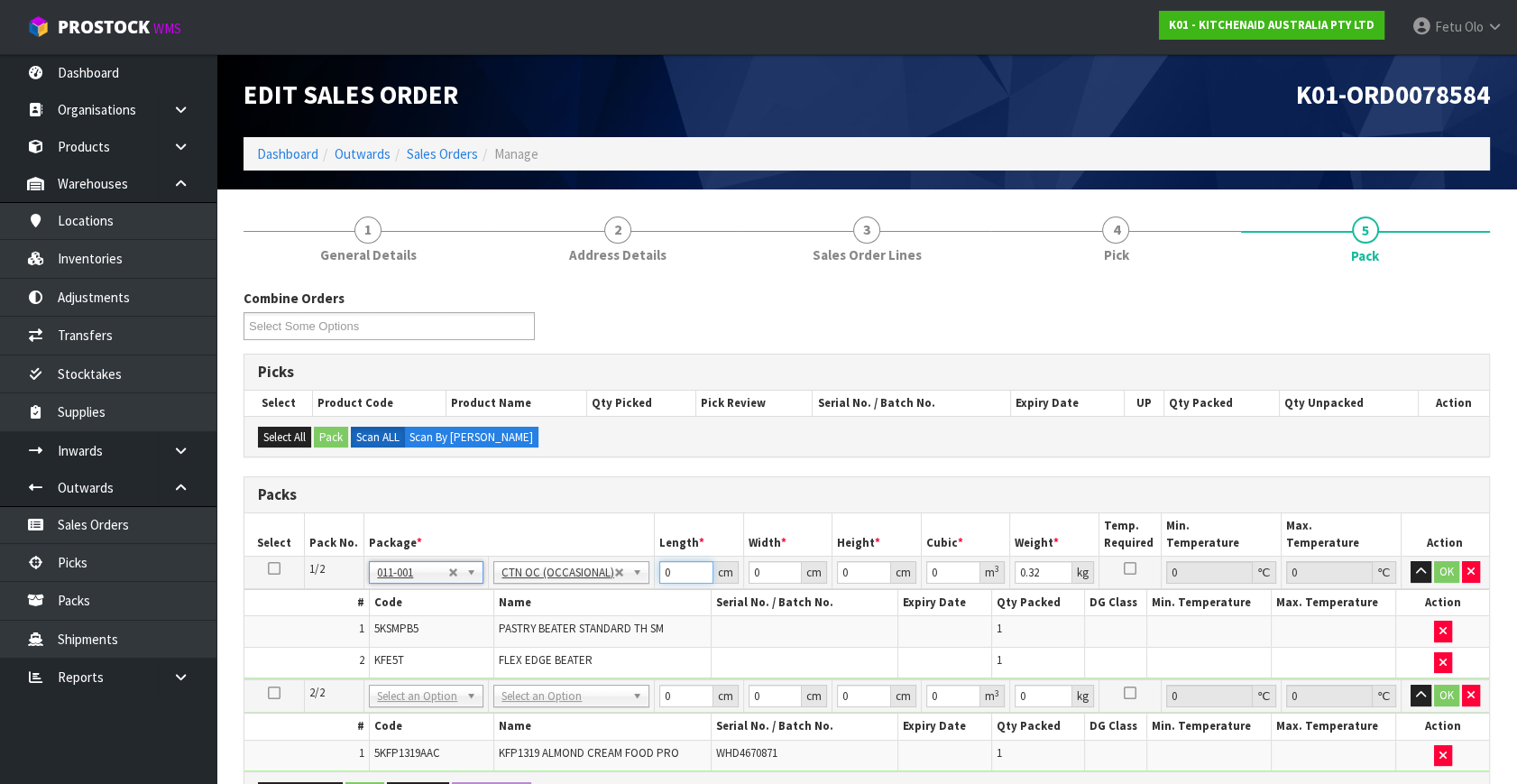
drag, startPoint x: 683, startPoint y: 568, endPoint x: 574, endPoint y: 617, distance: 119.5
click at [574, 617] on tbody "1/2 NONE 007-001 007-002 007-004 007-009 007-013 007-014 007-015 007-017 007-01…" at bounding box center [867, 619] width 1245 height 124
click button "OK" at bounding box center [1447, 572] width 26 height 22
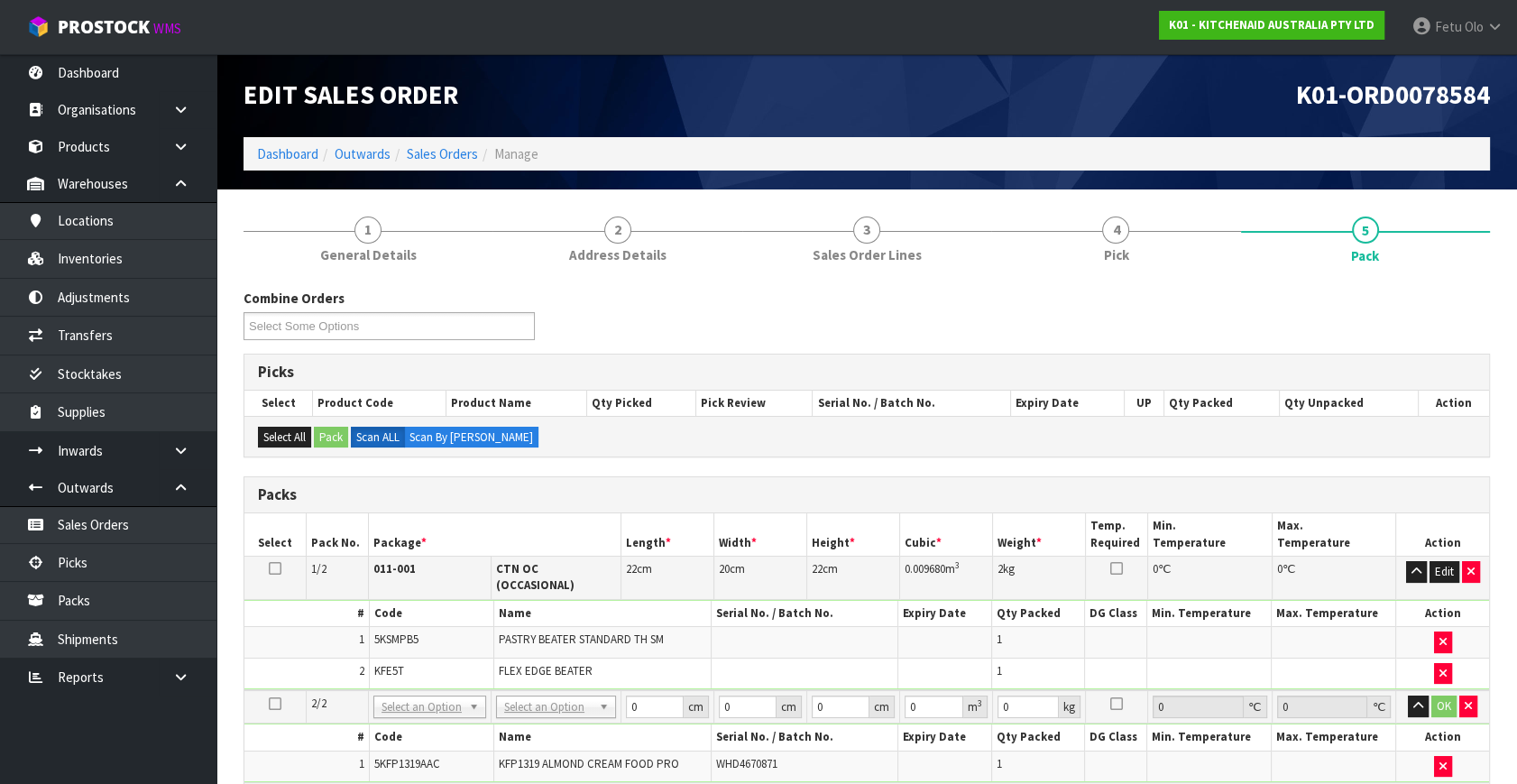
drag, startPoint x: 589, startPoint y: 687, endPoint x: 577, endPoint y: 723, distance: 37.9
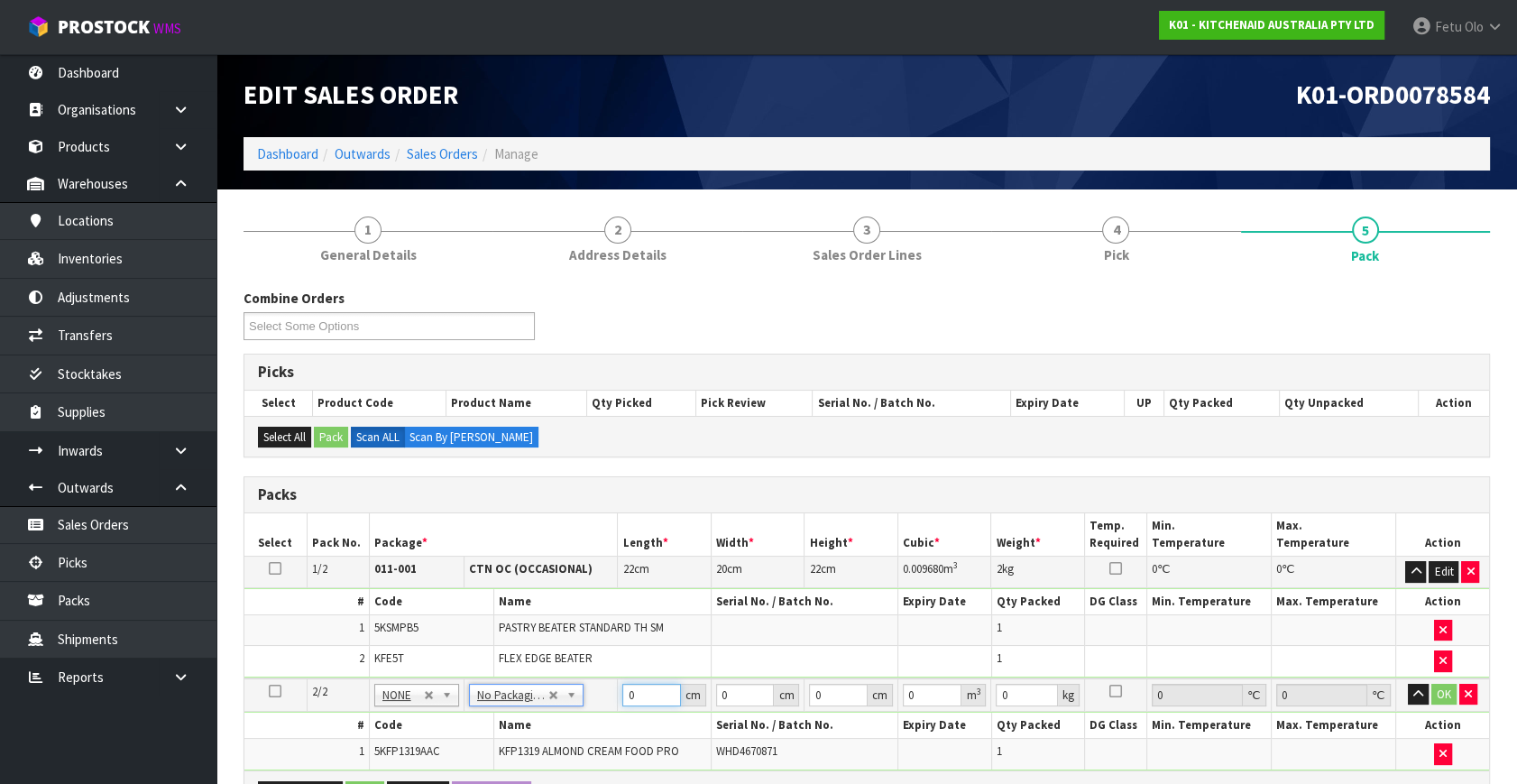
drag, startPoint x: 638, startPoint y: 690, endPoint x: 576, endPoint y: 722, distance: 69.8
click at [564, 722] on tbody "2/2 NONE 007-001 007-002 007-004 007-009 007-013 007-014 007-015 007-017 007-01…" at bounding box center [867, 724] width 1245 height 92
click button "OK" at bounding box center [1444, 695] width 26 height 22
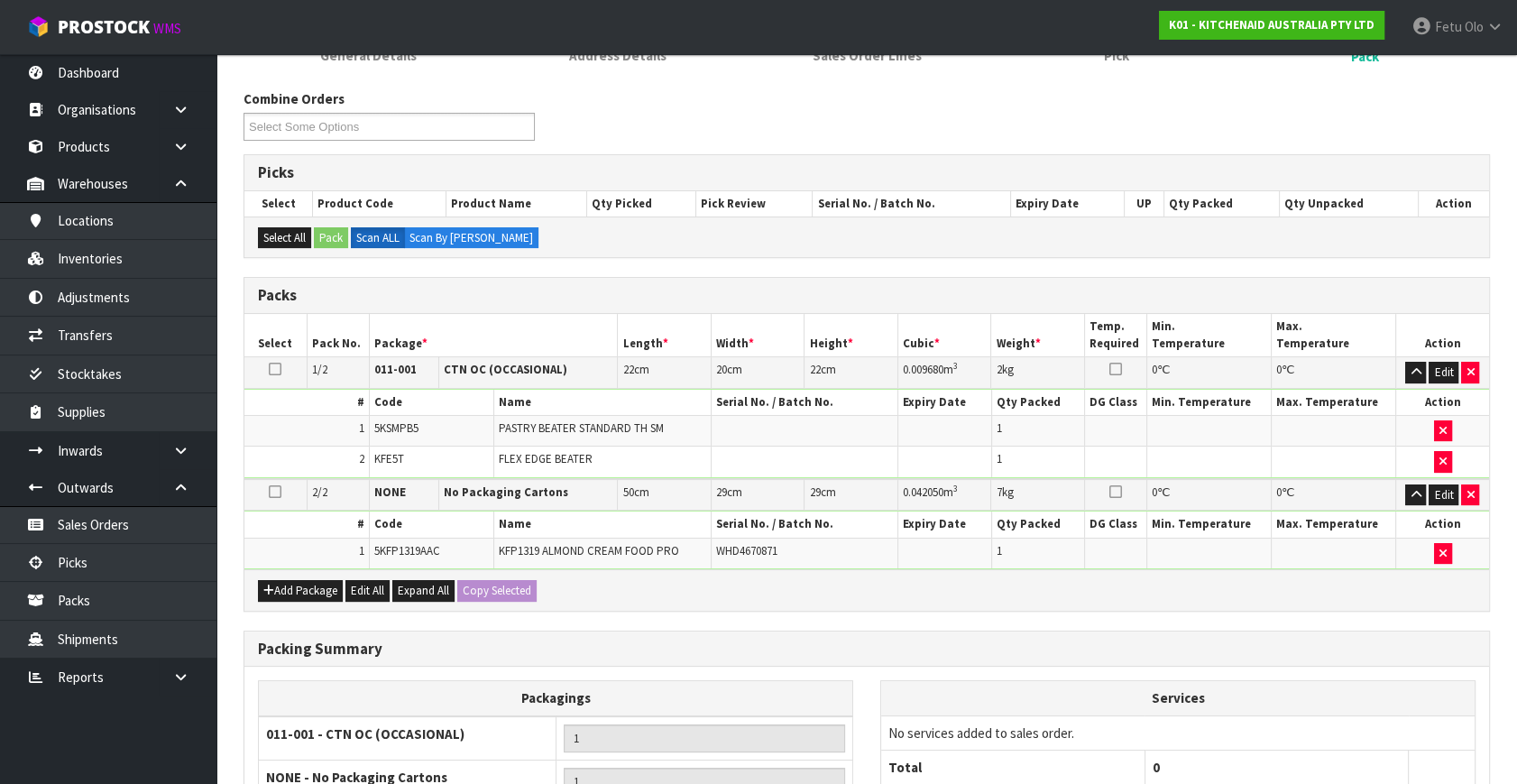
scroll to position [406, 0]
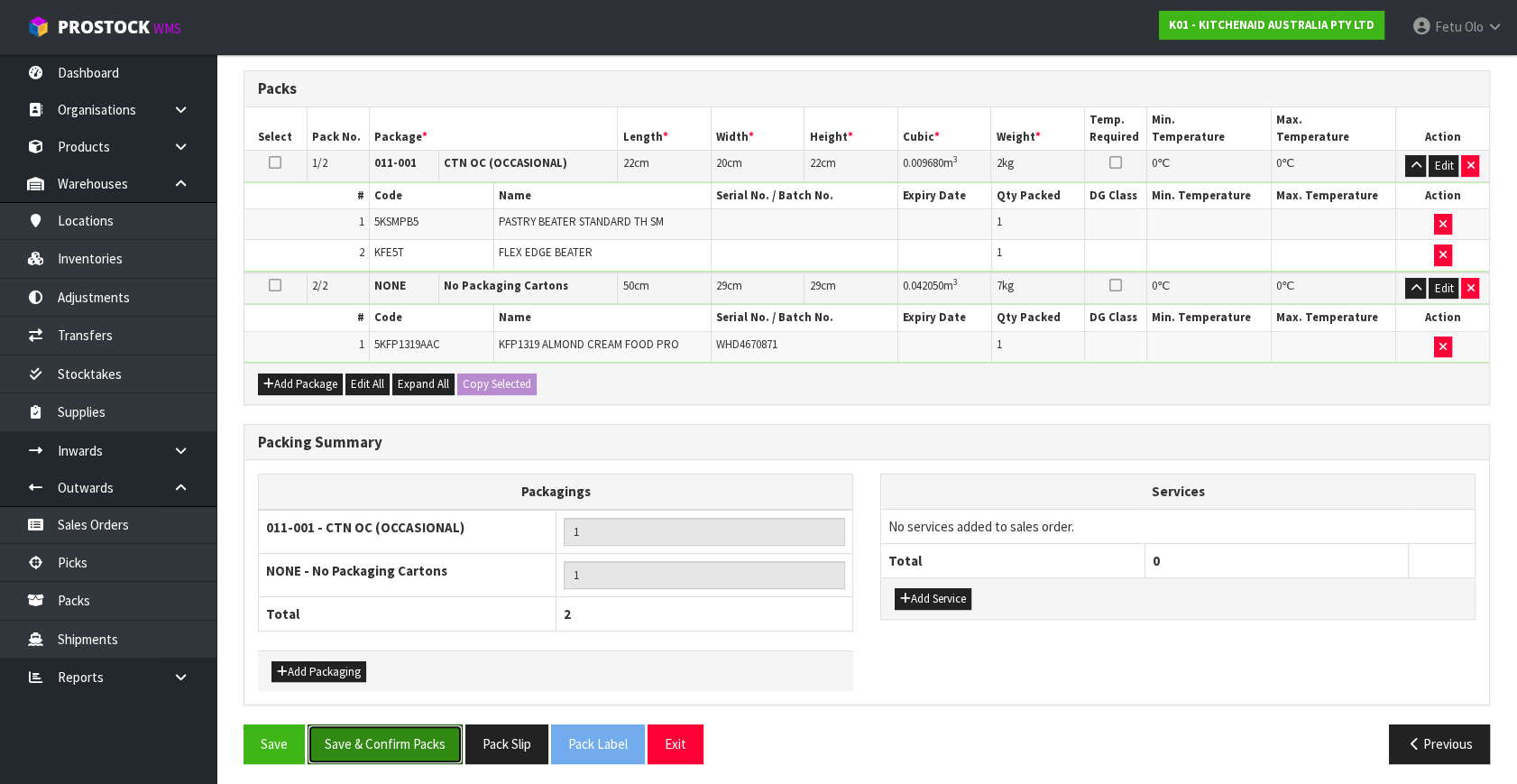
drag, startPoint x: 416, startPoint y: 731, endPoint x: 479, endPoint y: 781, distance: 80.4
click at [415, 731] on button "Save & Confirm Packs" at bounding box center [385, 744] width 155 height 39
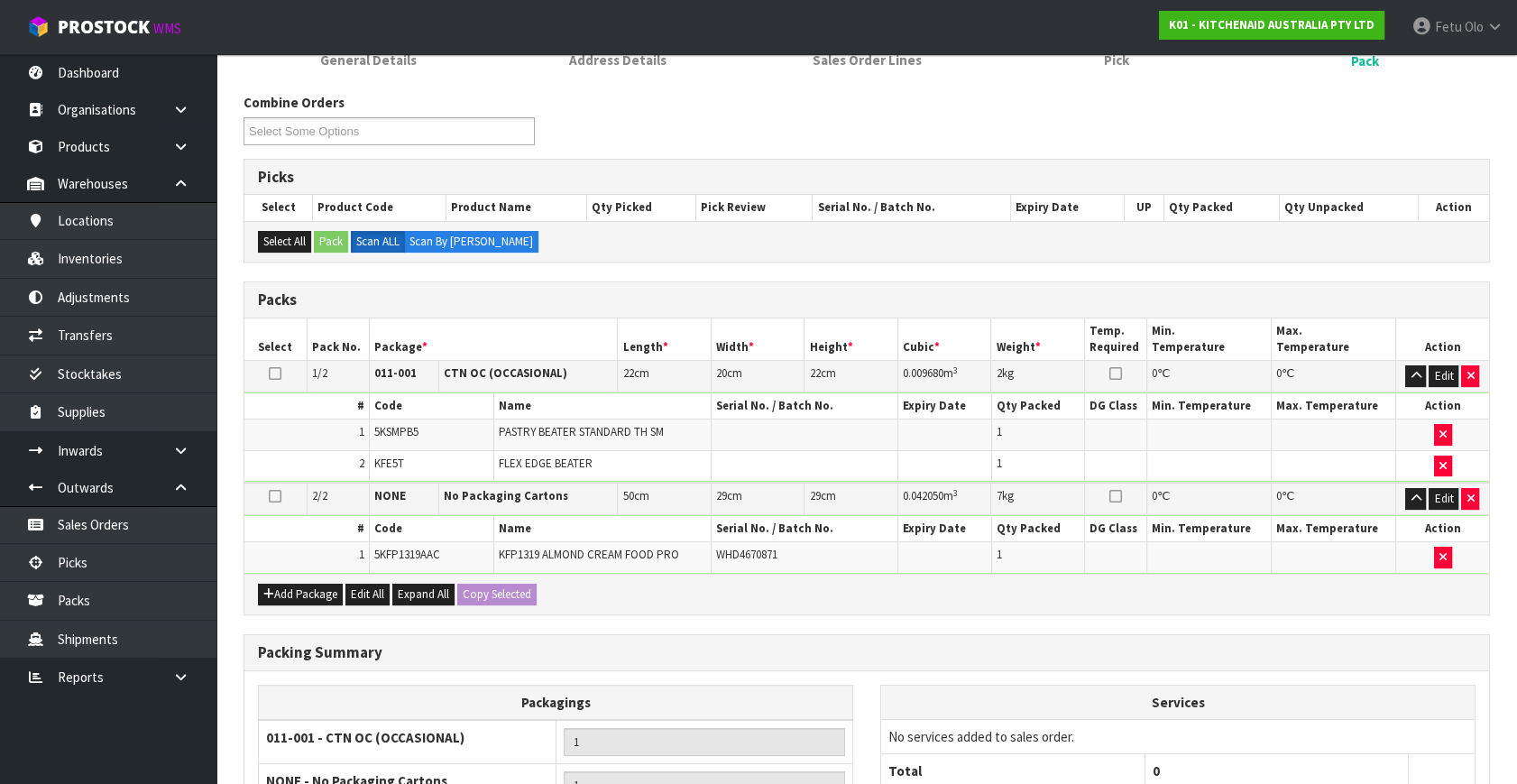
scroll to position [285, 0]
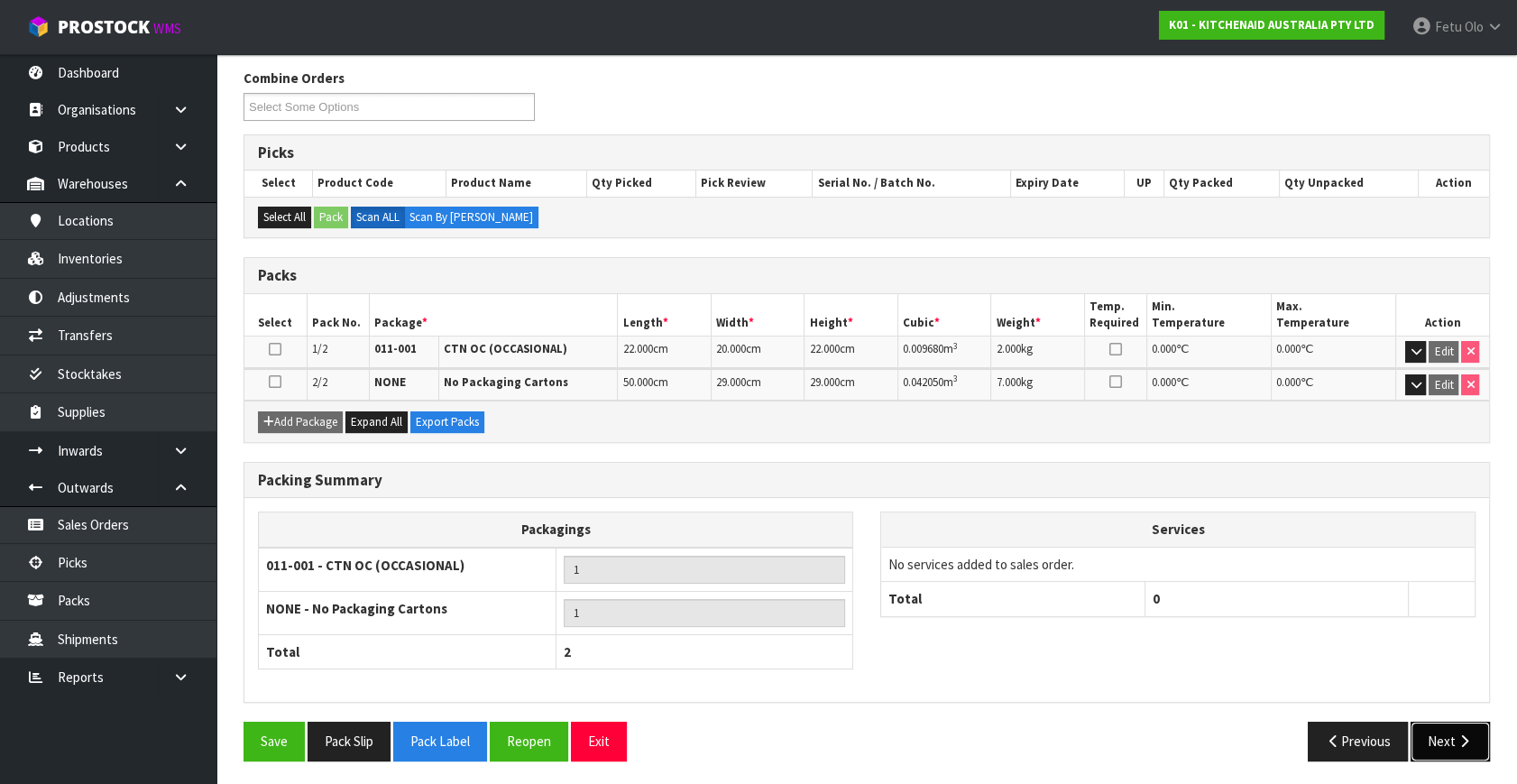
click at [1434, 734] on button "Next" at bounding box center [1450, 741] width 79 height 39
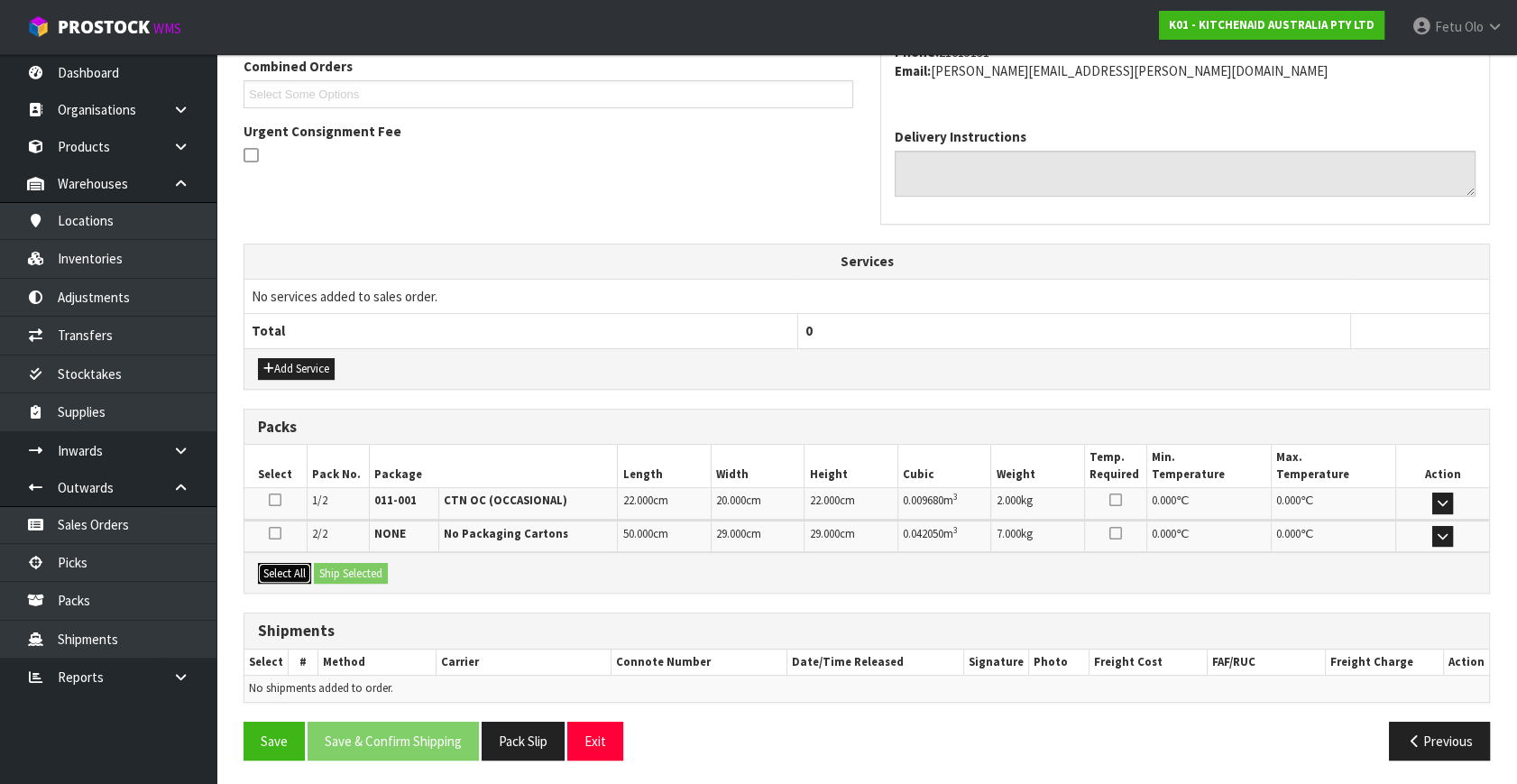
drag, startPoint x: 284, startPoint y: 566, endPoint x: 300, endPoint y: 566, distance: 16.0
click at [290, 566] on button "Select All" at bounding box center [284, 573] width 53 height 22
click at [334, 566] on button "Ship Selected" at bounding box center [350, 573] width 74 height 22
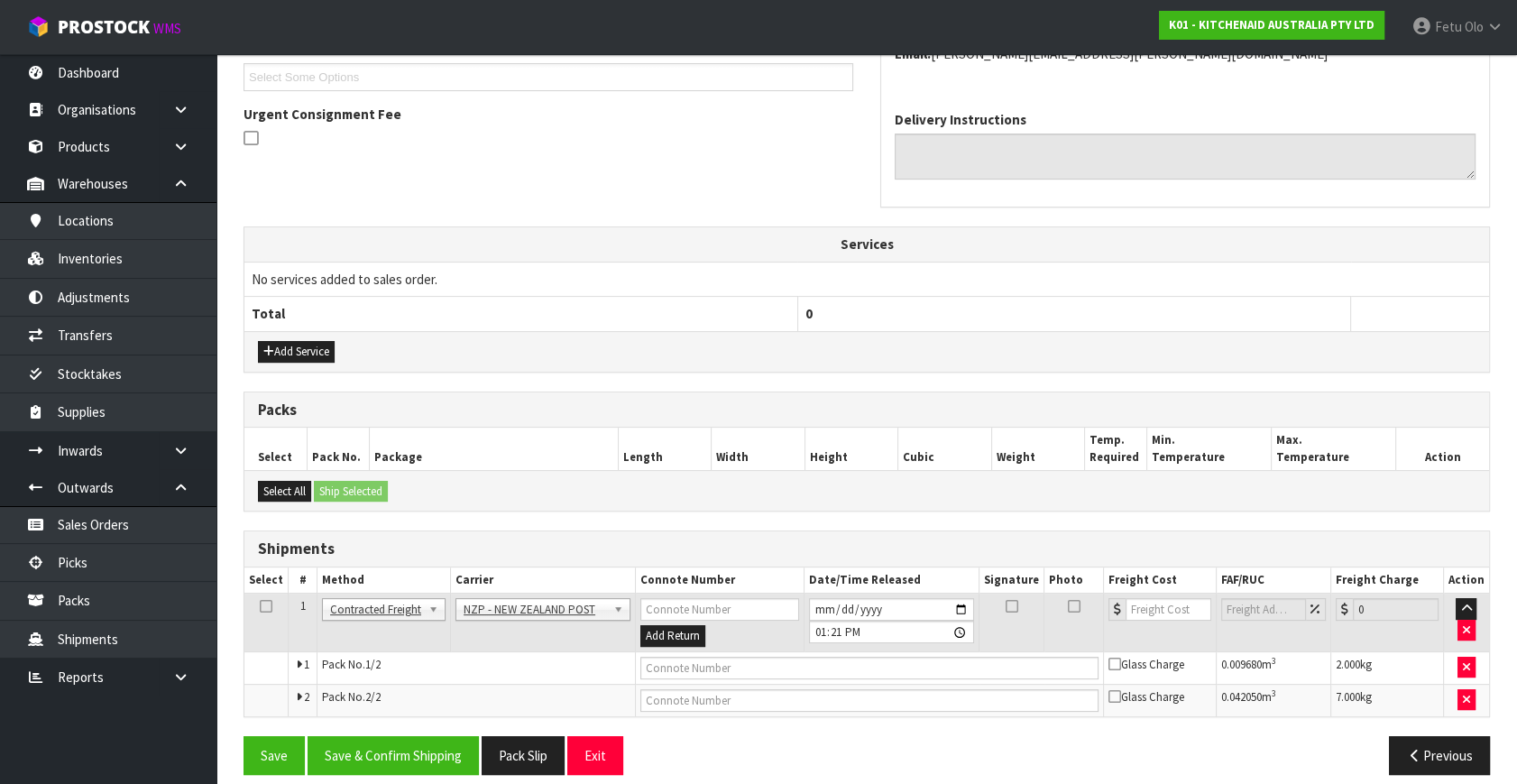
scroll to position [509, 0]
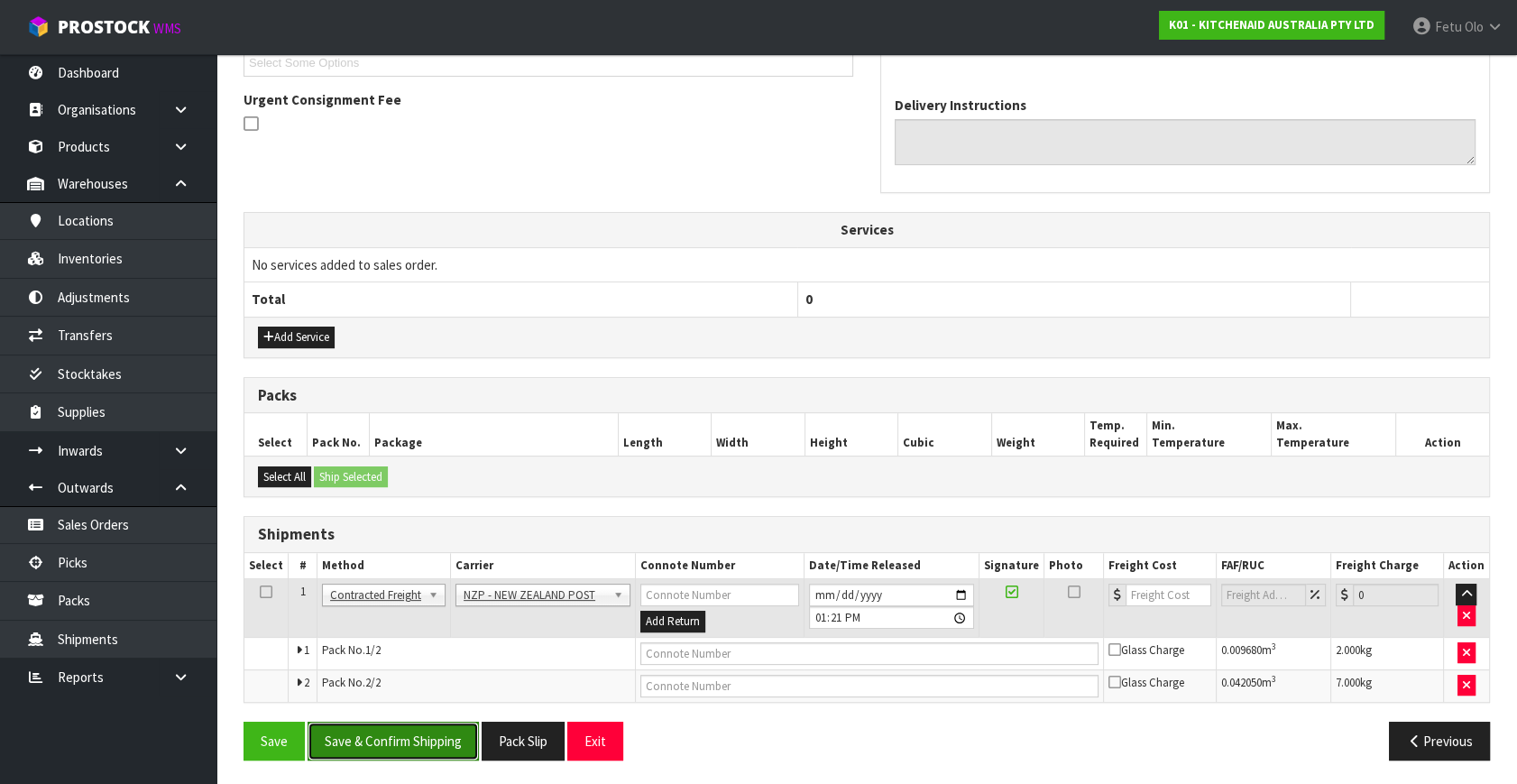
click at [443, 722] on button "Save & Confirm Shipping" at bounding box center [393, 741] width 171 height 39
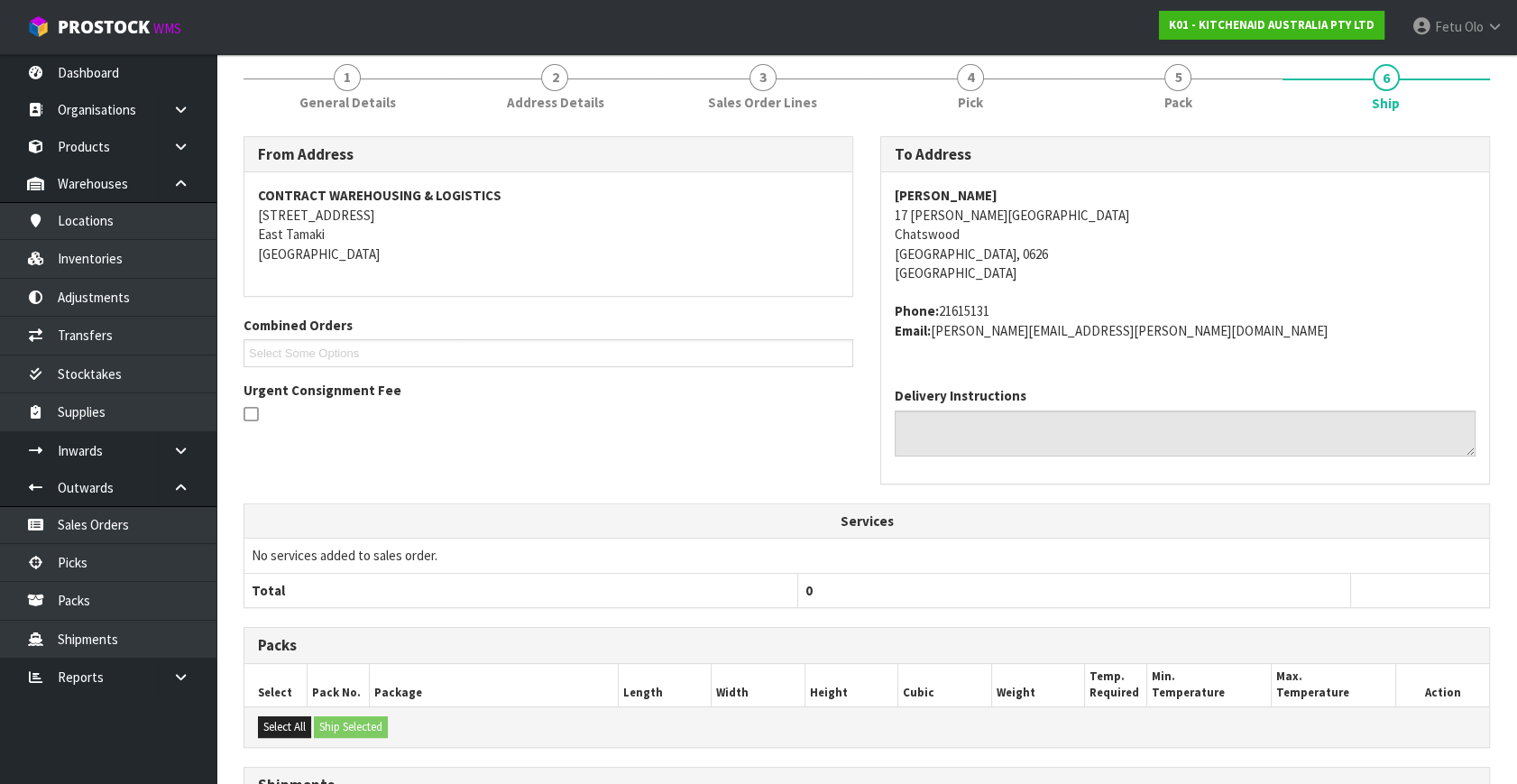
scroll to position [481, 0]
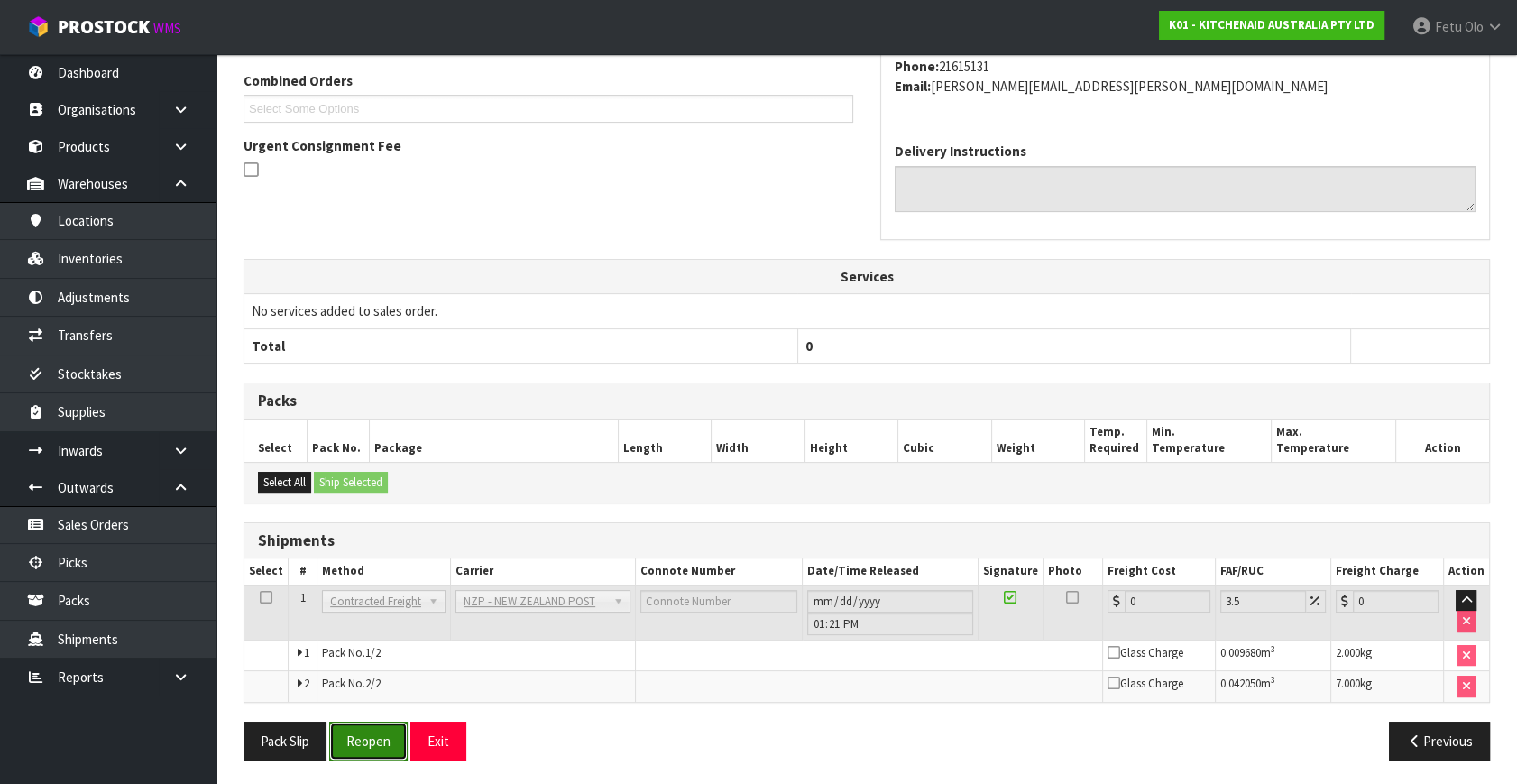
click at [361, 731] on button "Reopen" at bounding box center [368, 741] width 78 height 39
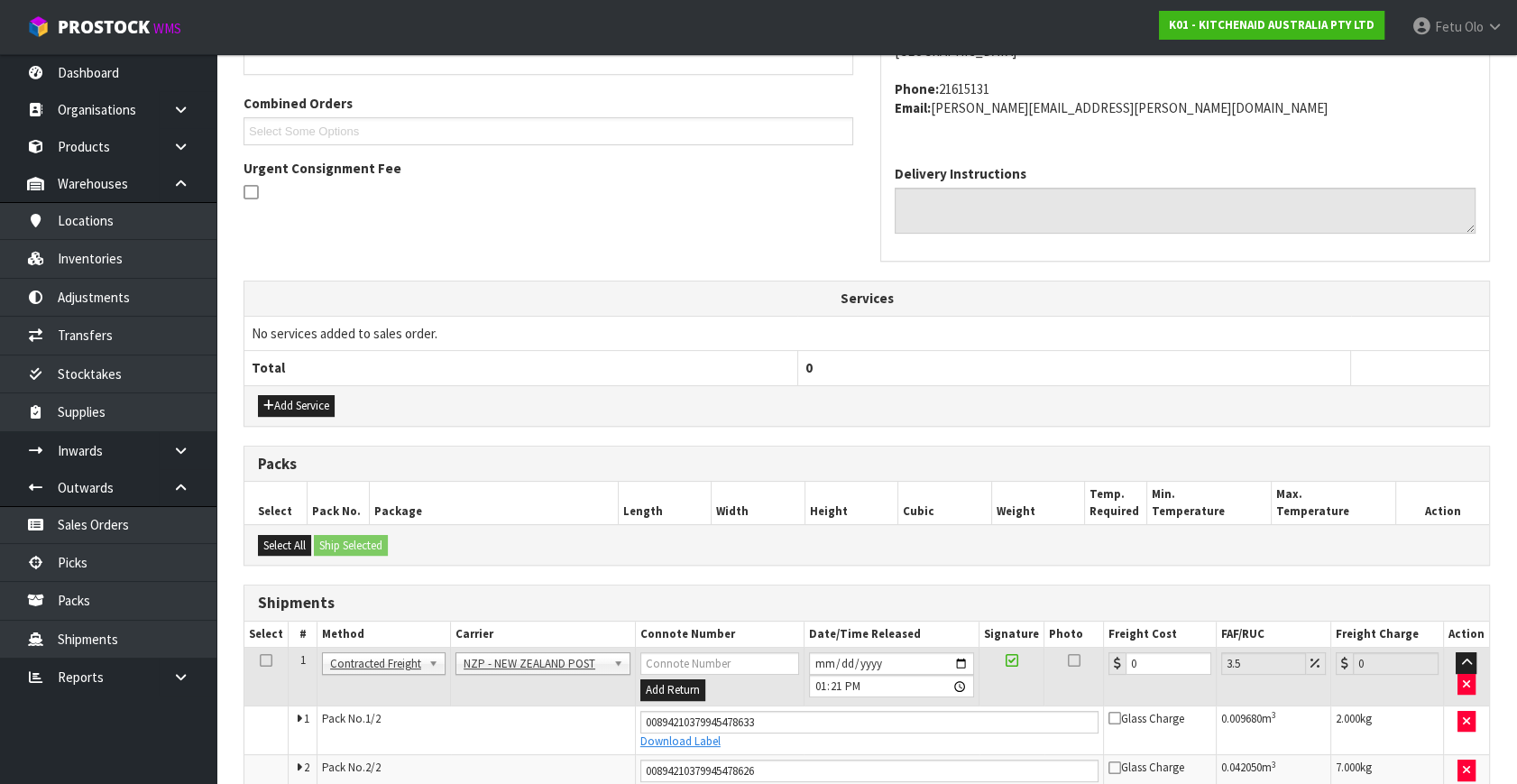
scroll to position [525, 0]
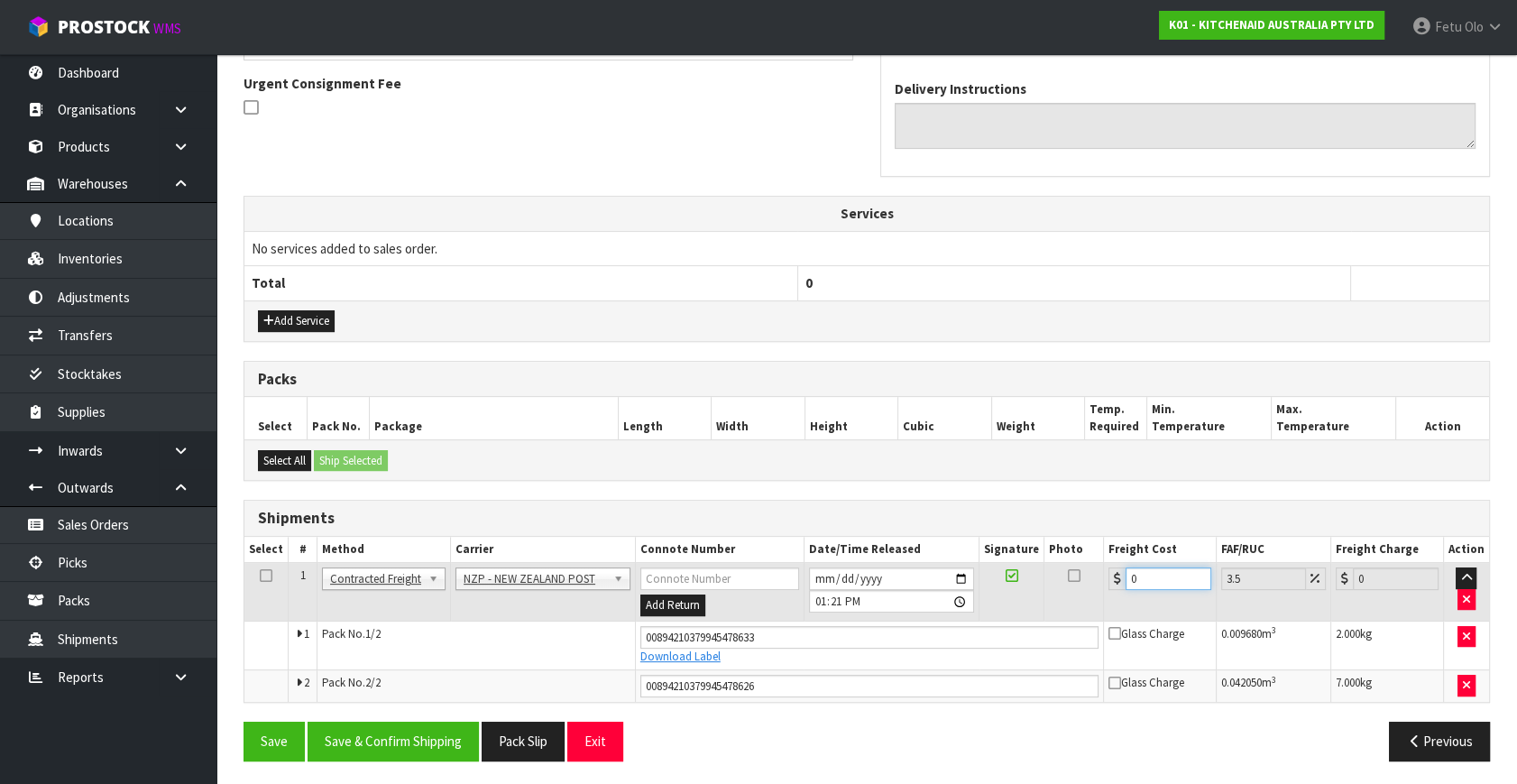
drag, startPoint x: 1155, startPoint y: 575, endPoint x: 531, endPoint y: 639, distance: 627.3
click at [531, 636] on tbody "1 Client Local Pickup Customer Local Pickup Company Freight Contracted Freight …" at bounding box center [867, 632] width 1245 height 139
click at [408, 731] on button "Save & Confirm Shipping" at bounding box center [393, 741] width 171 height 39
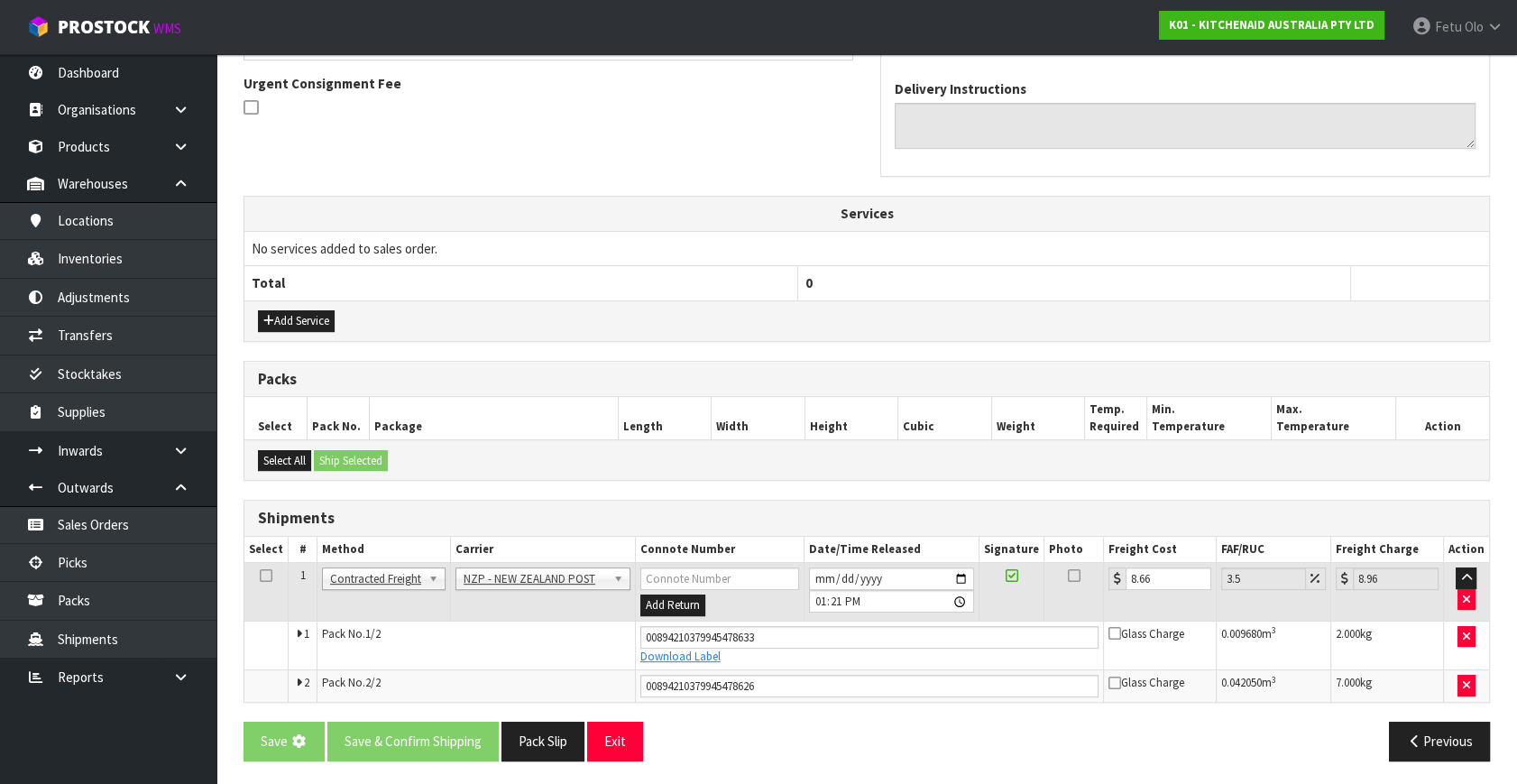
scroll to position [0, 0]
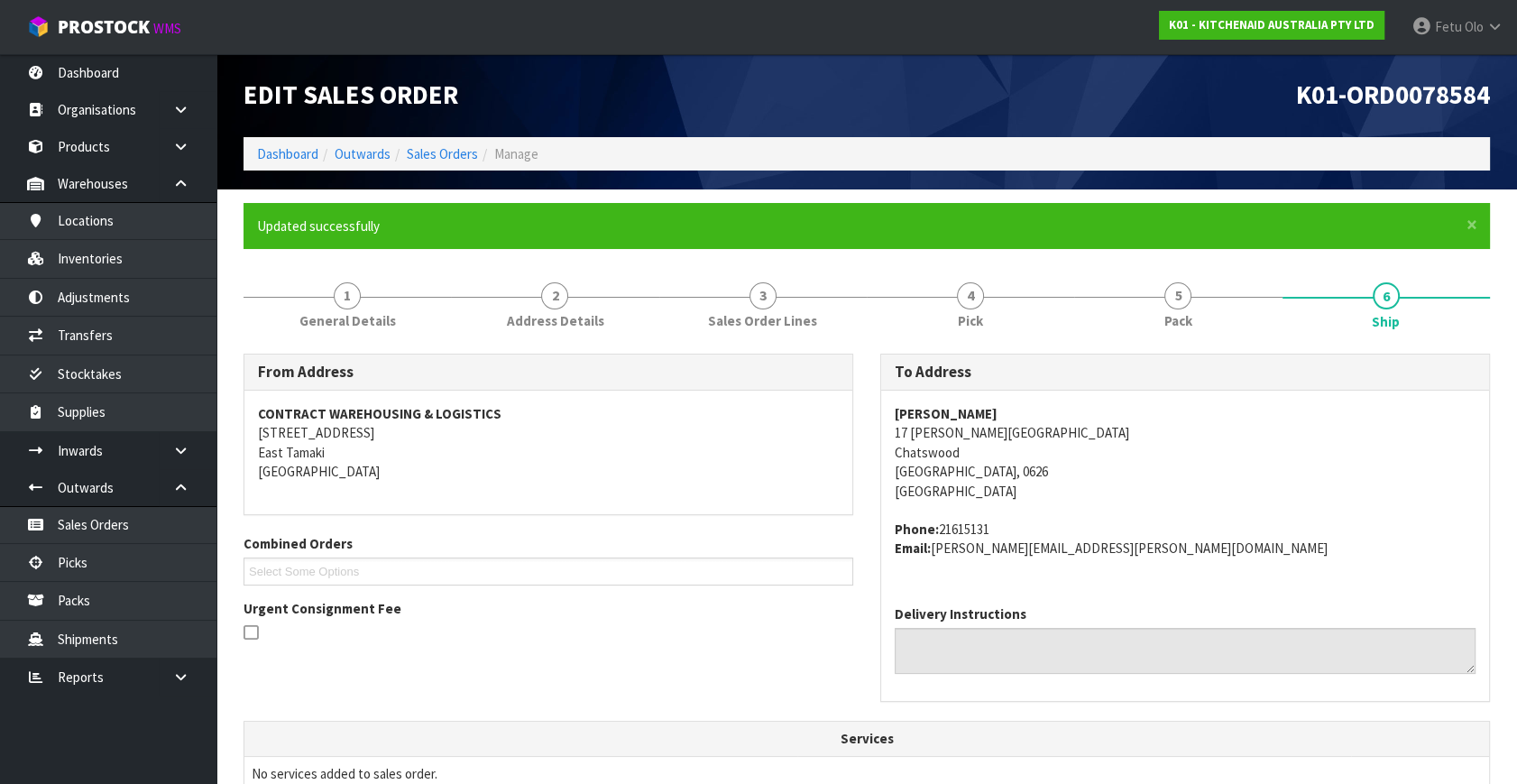
click at [1296, 567] on div "Courtney Hobbs 17 Heaton Grove Chatswood Auckland, 0626 New Zealand Phone: 2161…" at bounding box center [1185, 490] width 608 height 201
click at [568, 337] on link "2 Address Details" at bounding box center [555, 304] width 208 height 71
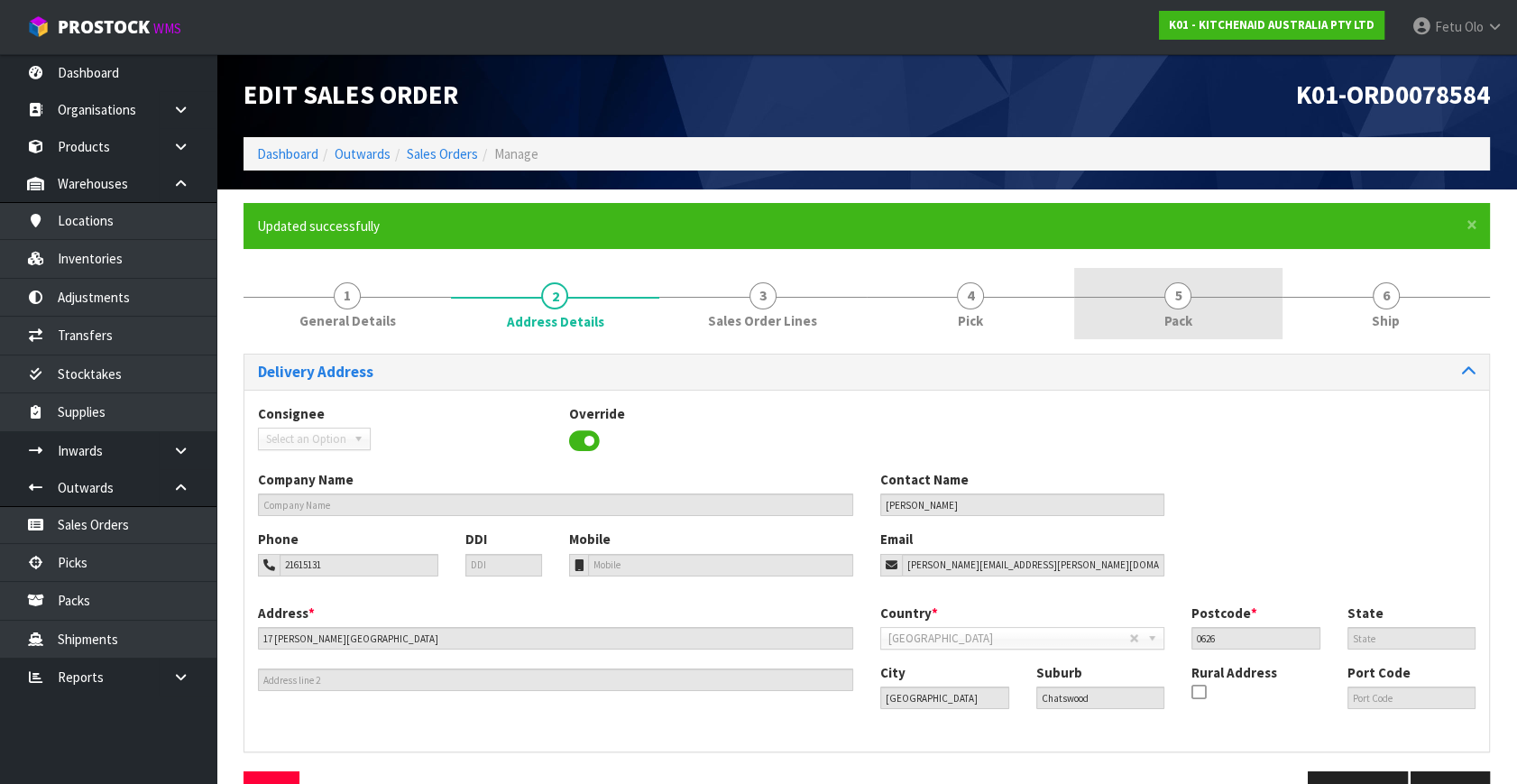
click at [1162, 284] on link "5 Pack" at bounding box center [1179, 304] width 208 height 71
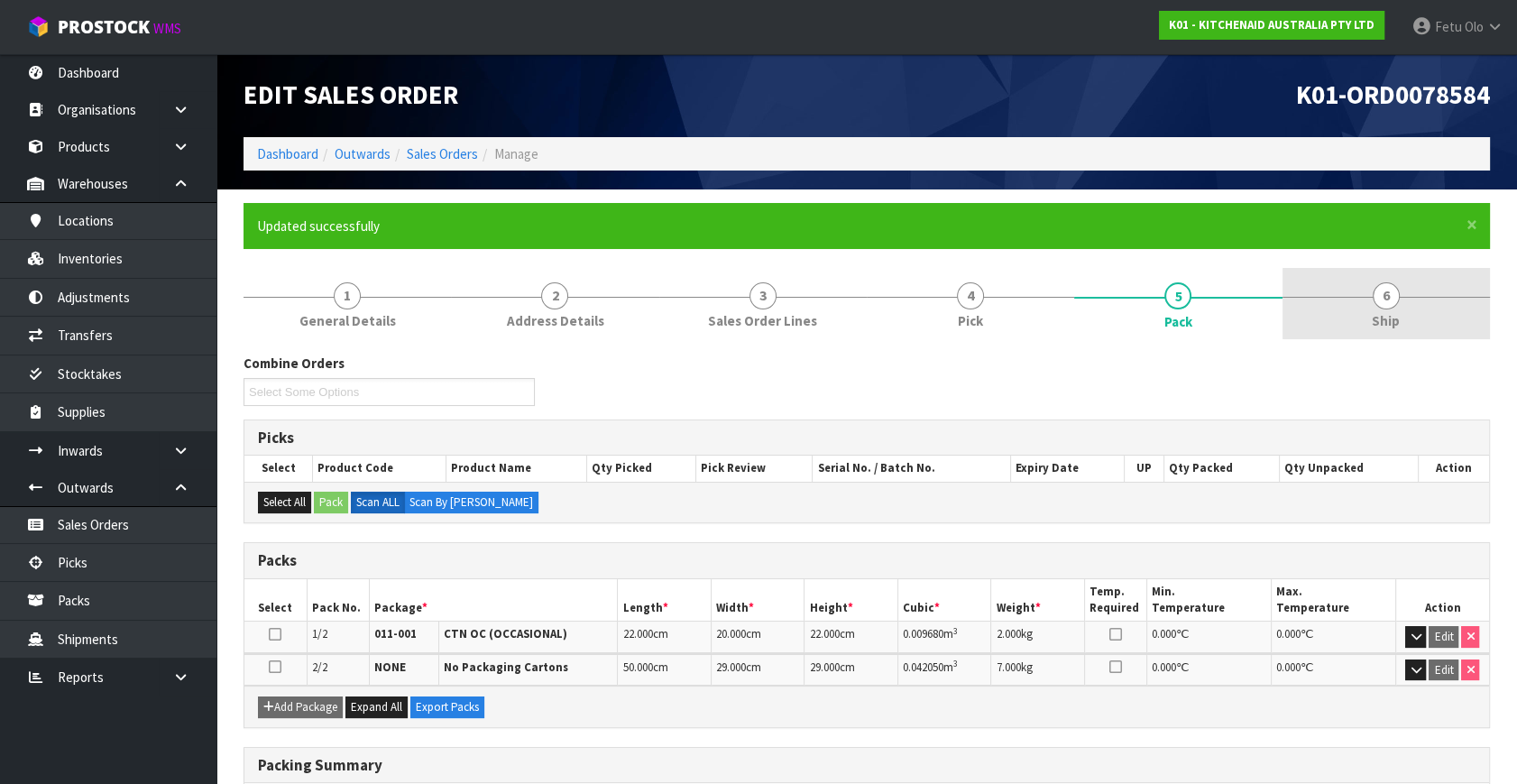
click at [1388, 301] on span "6" at bounding box center [1387, 296] width 27 height 27
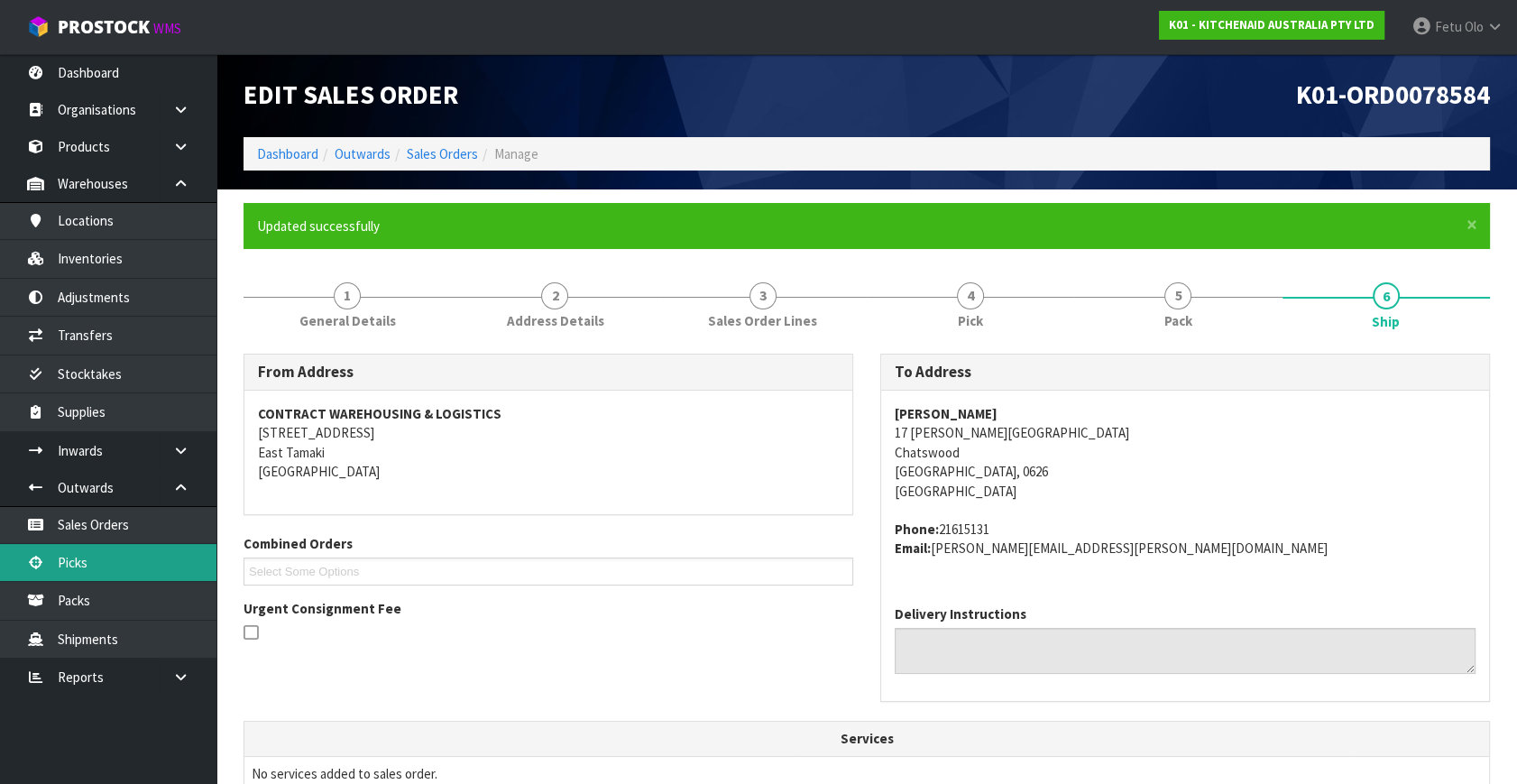
click at [70, 562] on link "Picks" at bounding box center [108, 562] width 216 height 37
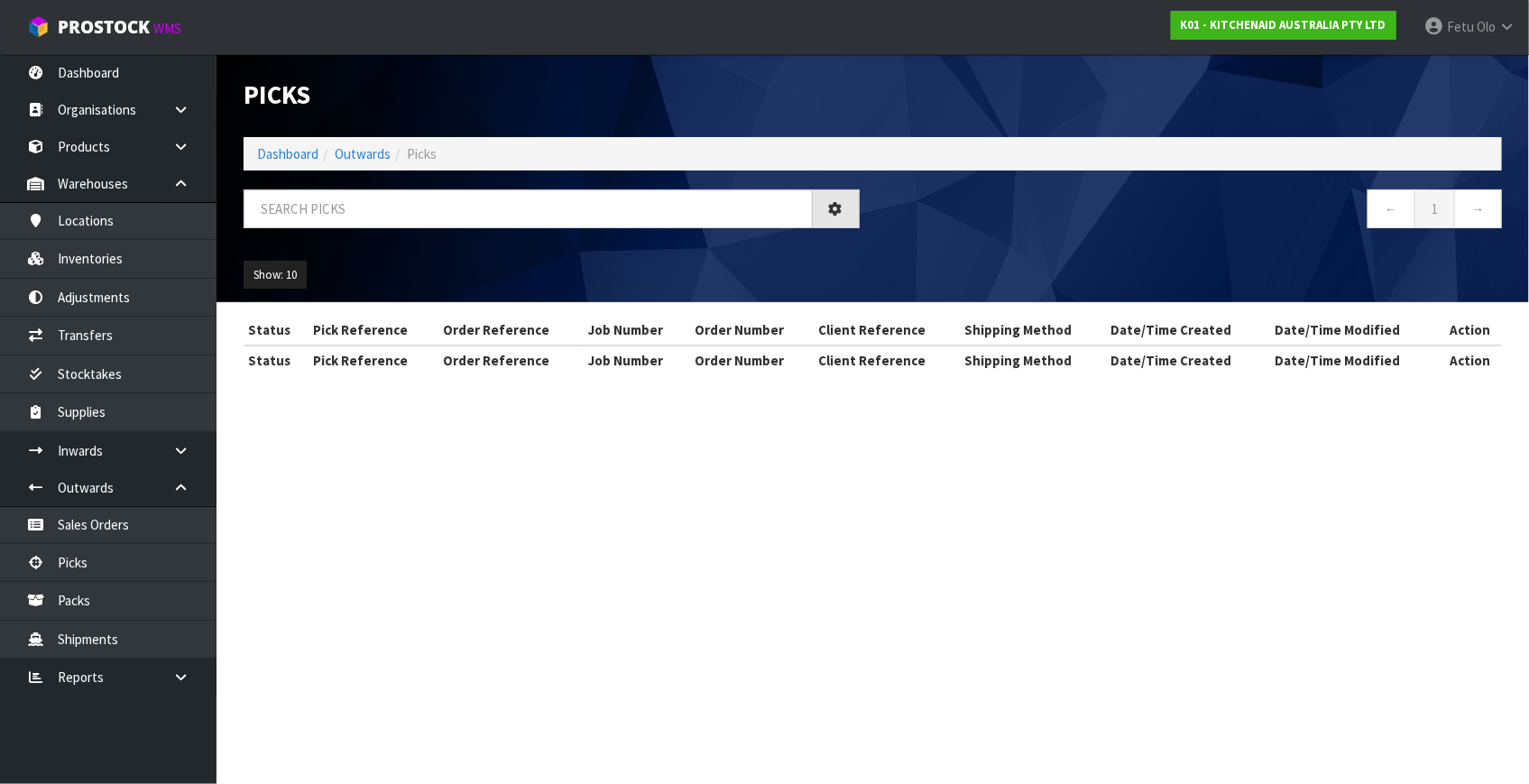
click at [928, 593] on section "Picks Dashboard Outwards Picks ← 1 → Show: 10 5 10 25 50 Status Pick Reference …" at bounding box center [764, 392] width 1529 height 784
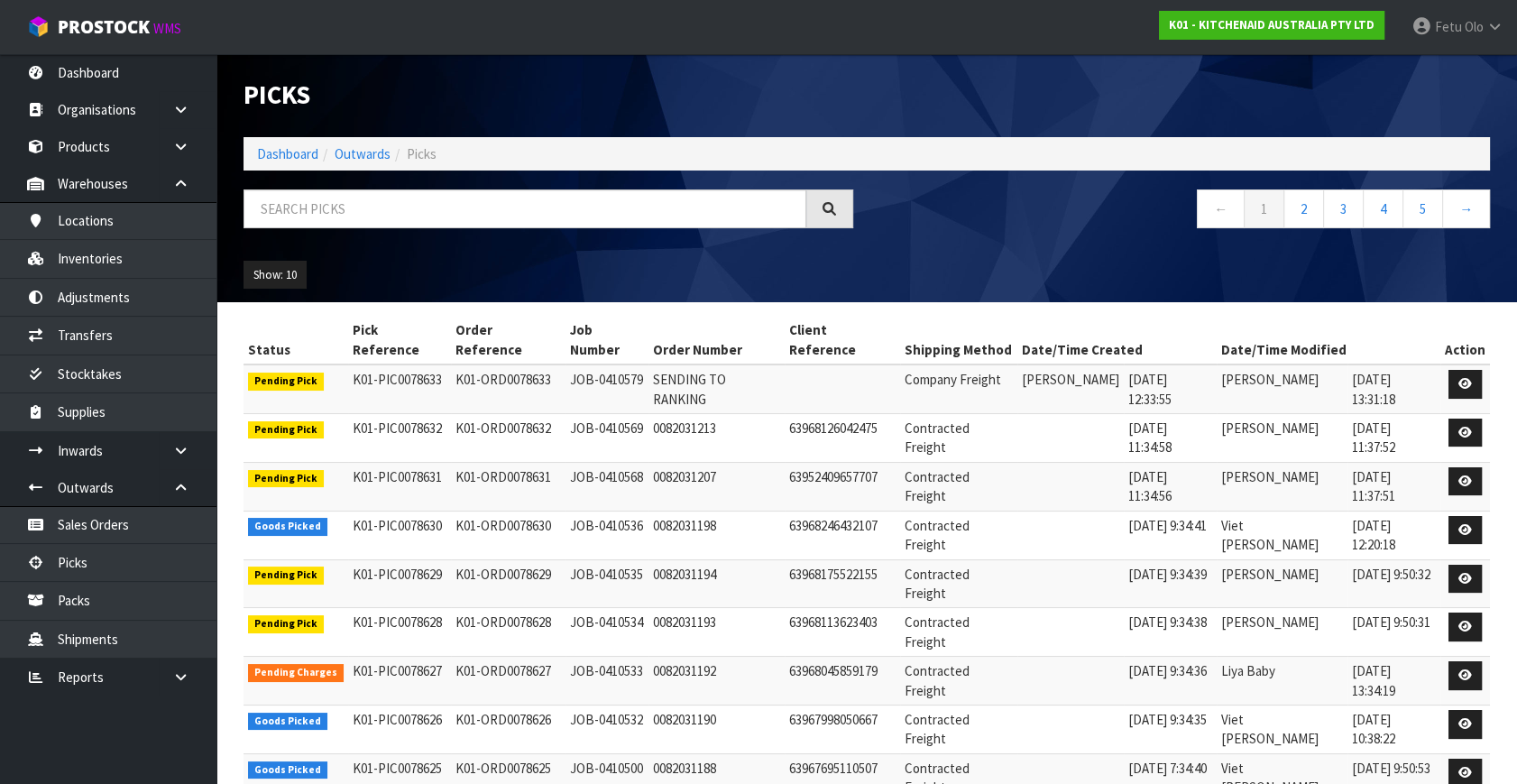
click at [390, 270] on ul "Show: 10 5 10 25 50" at bounding box center [389, 275] width 292 height 29
click at [965, 263] on div "Show: 10 5 10 25 50" at bounding box center [866, 274] width 1274 height 56
click at [853, 608] on td "63968113623403" at bounding box center [842, 632] width 116 height 48
click at [855, 608] on td "63968113623403" at bounding box center [842, 632] width 116 height 48
click at [856, 608] on td "63968113623403" at bounding box center [842, 632] width 116 height 48
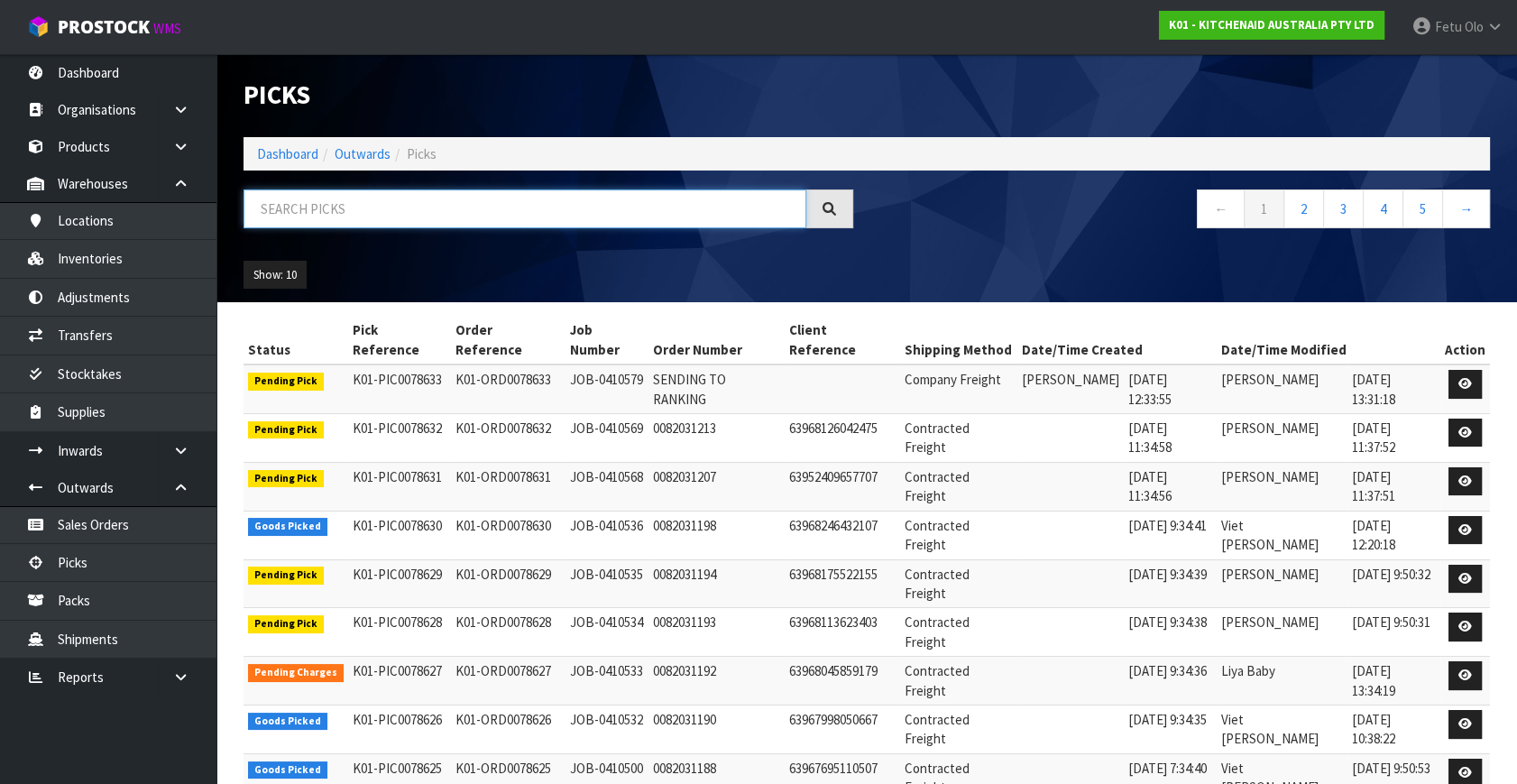
click at [482, 211] on input "text" at bounding box center [524, 209] width 562 height 39
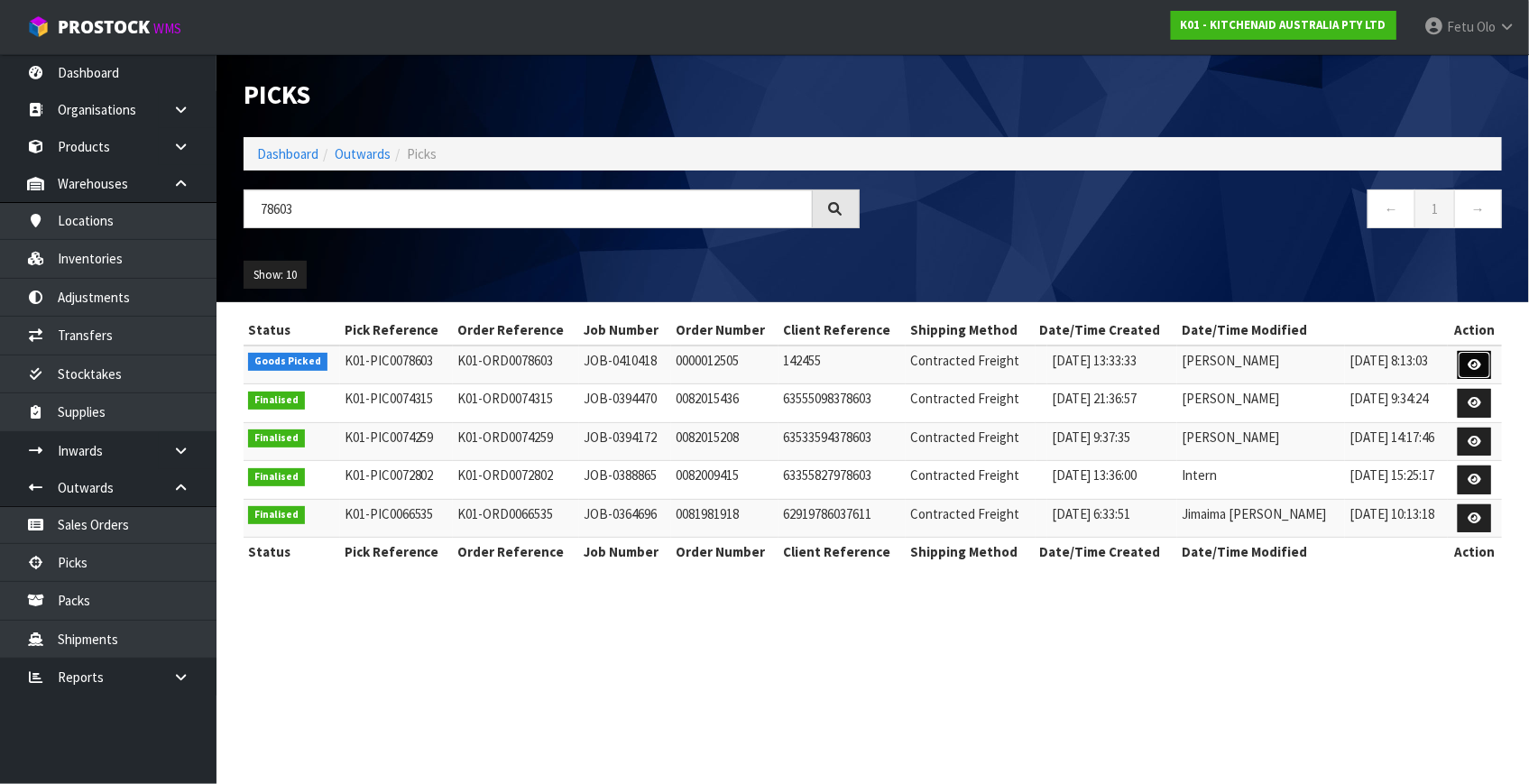
click at [1458, 370] on link at bounding box center [1474, 366] width 34 height 29
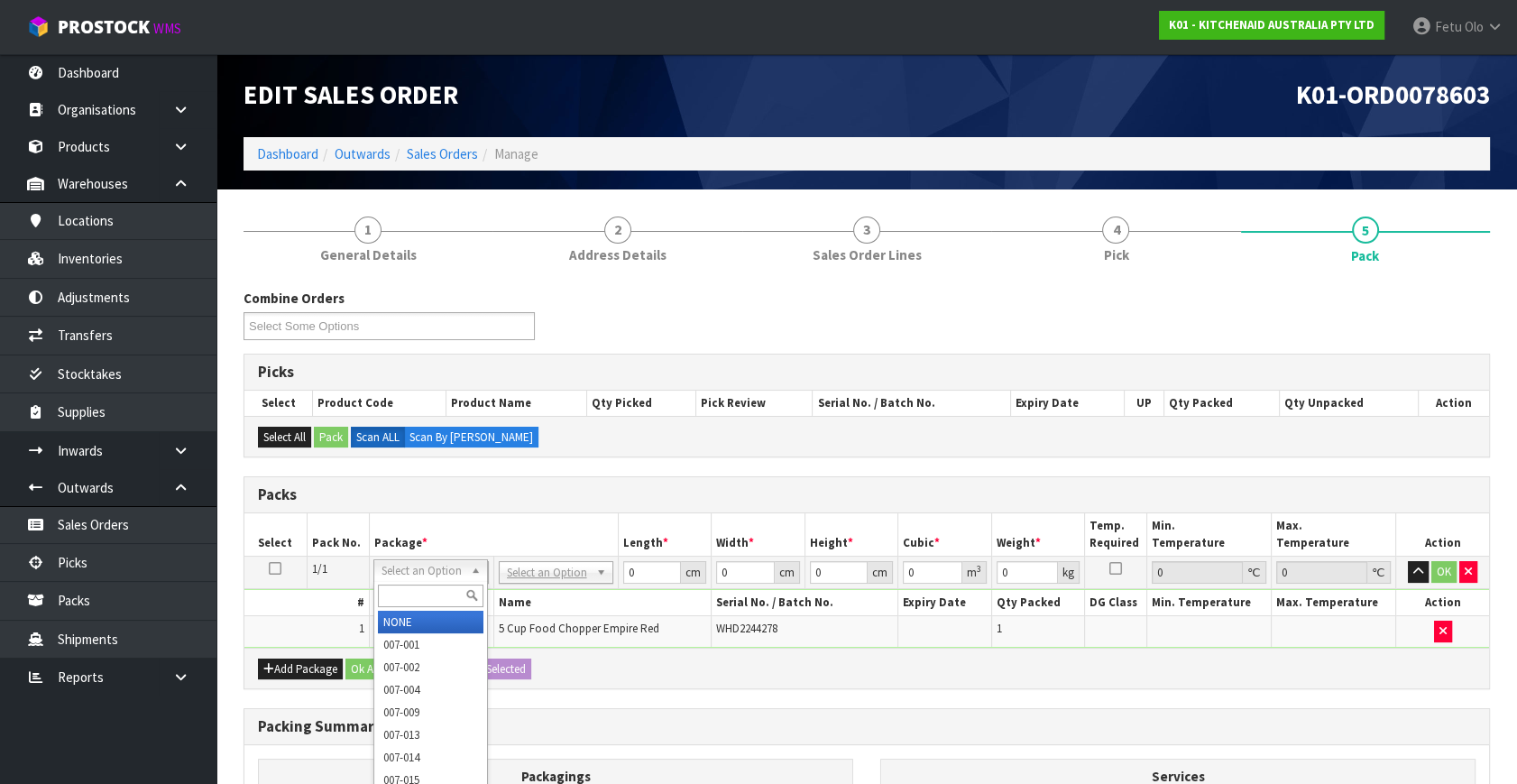
click at [414, 602] on input "text" at bounding box center [431, 595] width 106 height 23
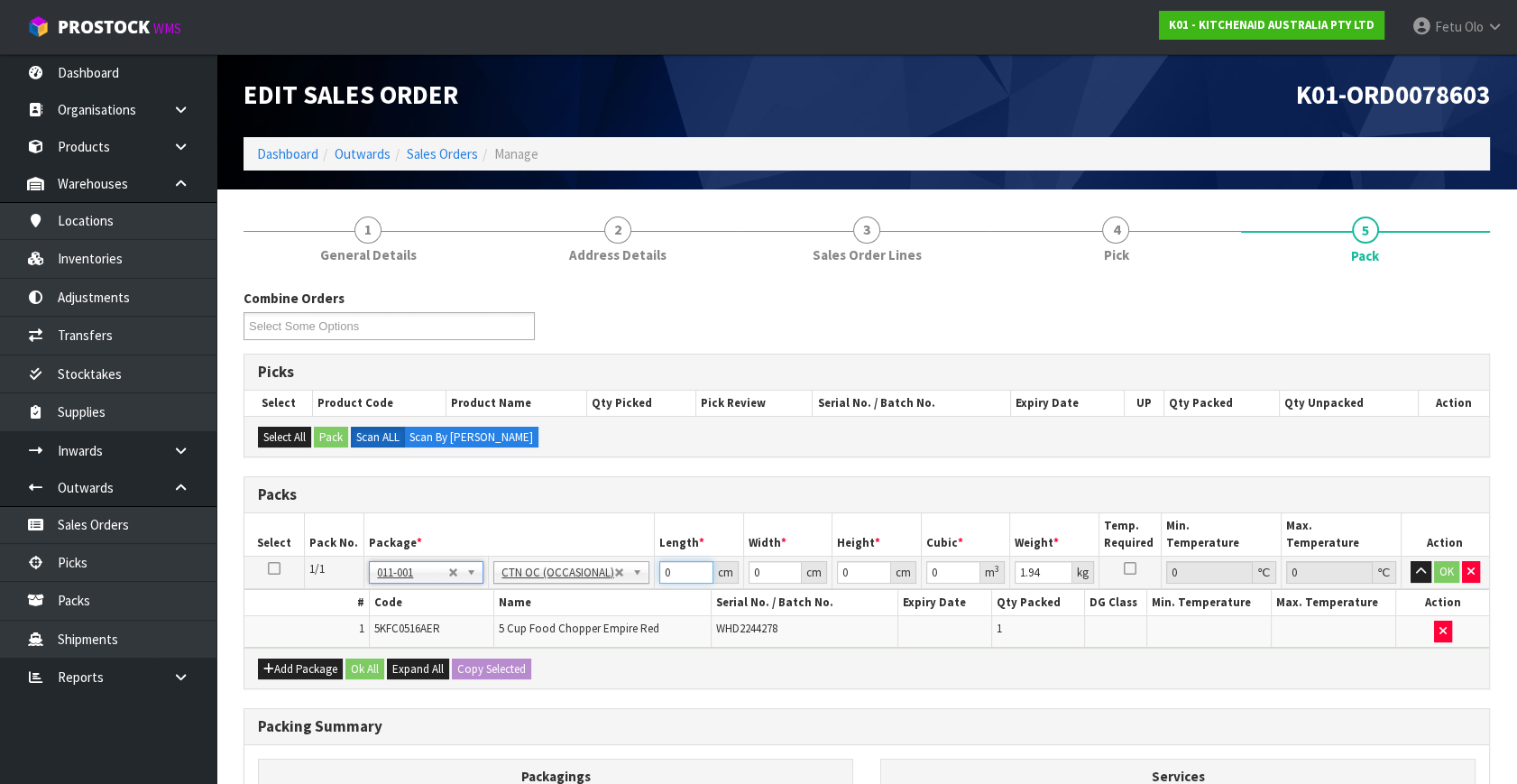
drag, startPoint x: 676, startPoint y: 564, endPoint x: 544, endPoint y: 603, distance: 137.6
click at [544, 603] on tbody "1/1 NONE 007-001 007-002 007-004 007-009 007-013 007-014 007-015 007-017 007-01…" at bounding box center [867, 603] width 1245 height 91
click button "OK" at bounding box center [1447, 572] width 26 height 22
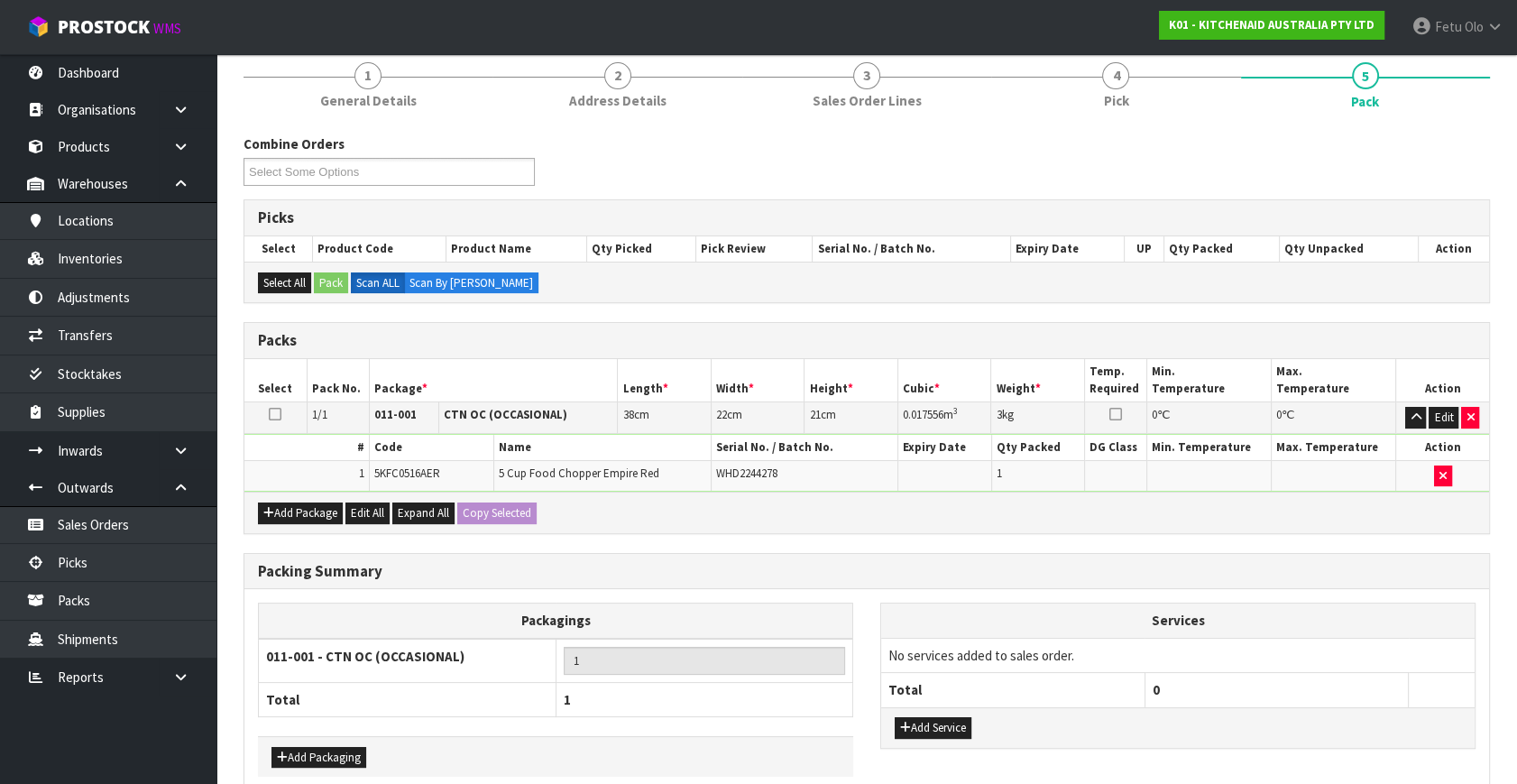
scroll to position [242, 0]
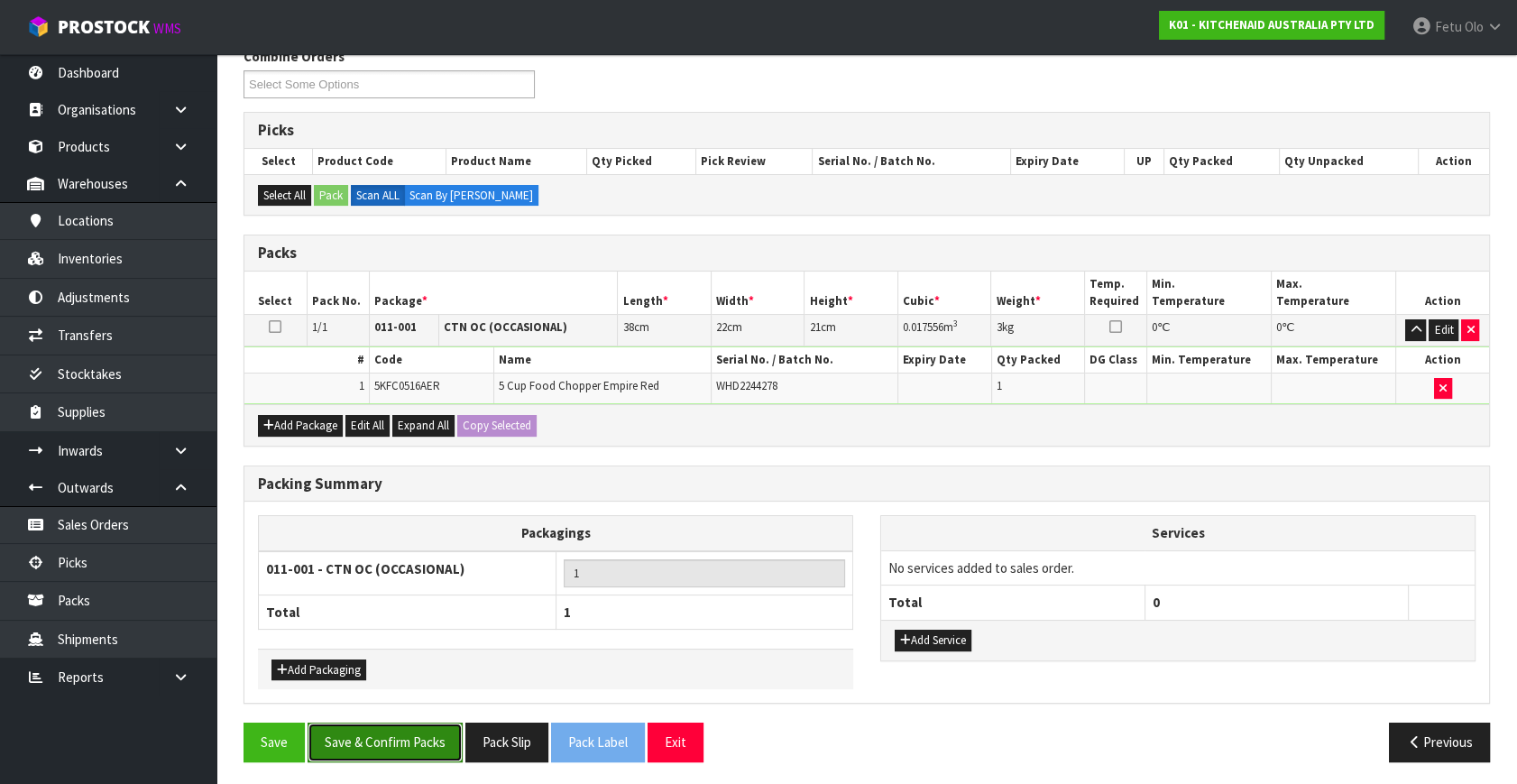
click at [432, 739] on button "Save & Confirm Packs" at bounding box center [385, 742] width 155 height 39
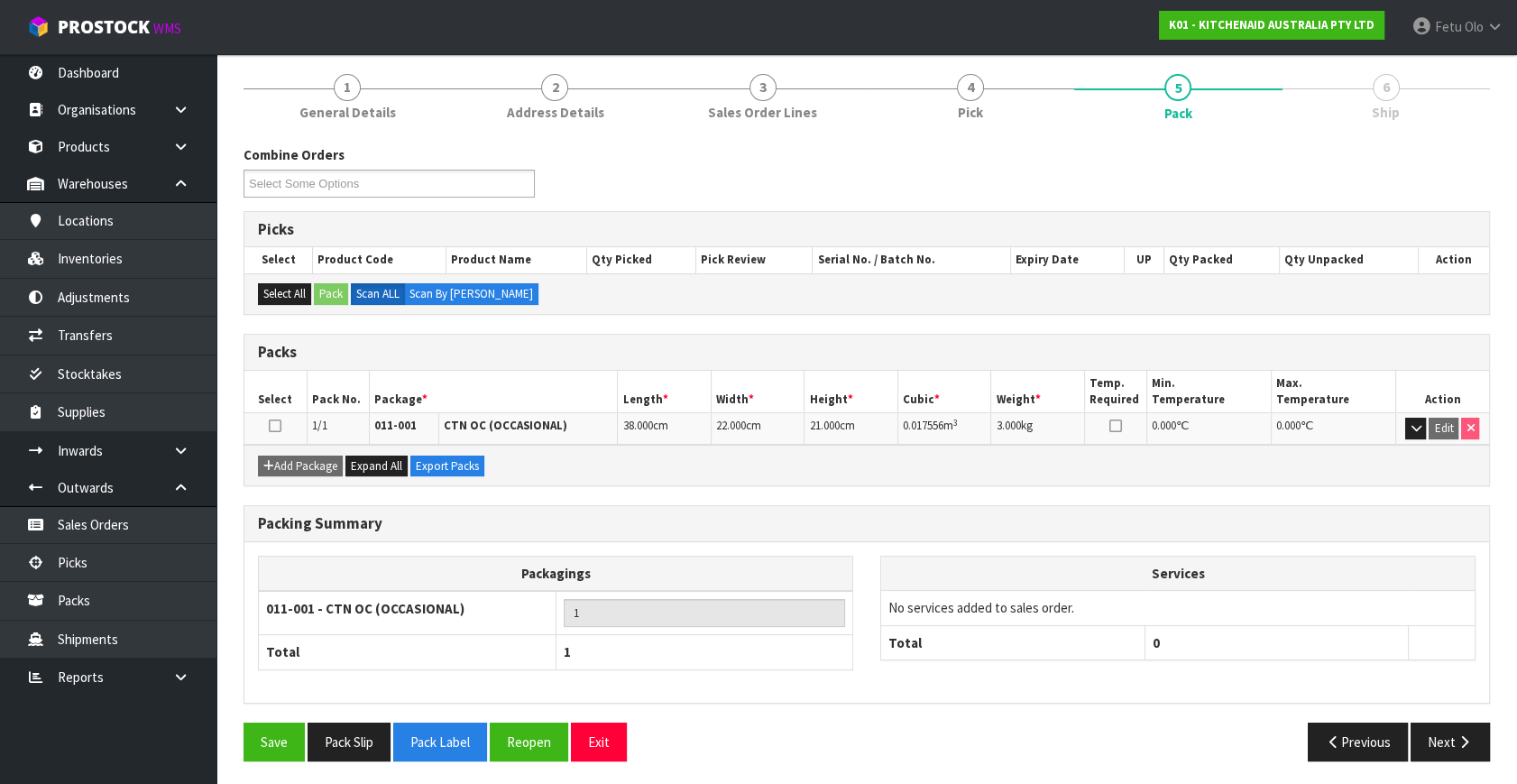
click at [1404, 628] on th "0" at bounding box center [1276, 643] width 263 height 35
click at [1409, 733] on div "Previous Next" at bounding box center [1185, 742] width 637 height 39
click at [1457, 742] on icon "button" at bounding box center [1464, 741] width 17 height 14
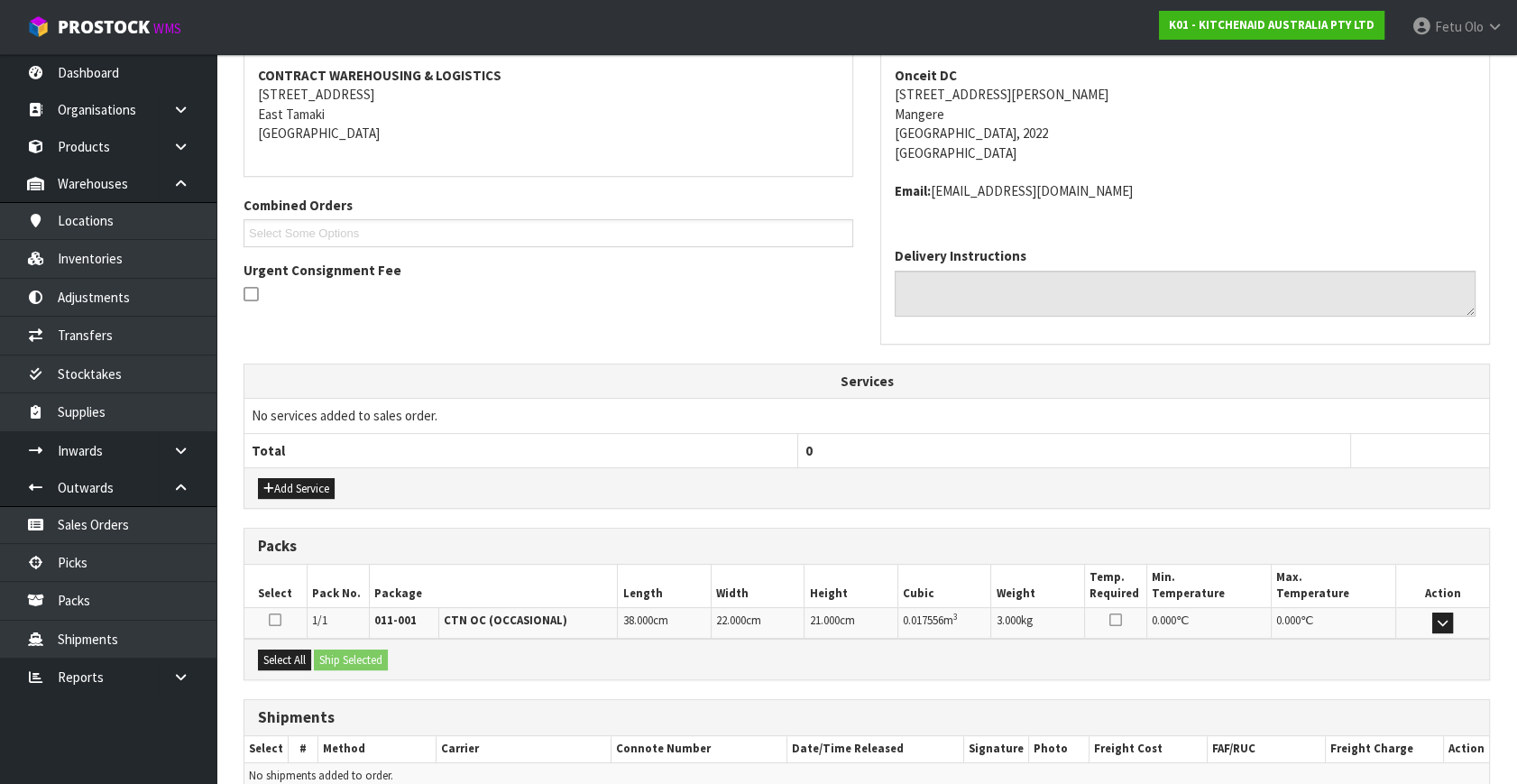
scroll to position [425, 0]
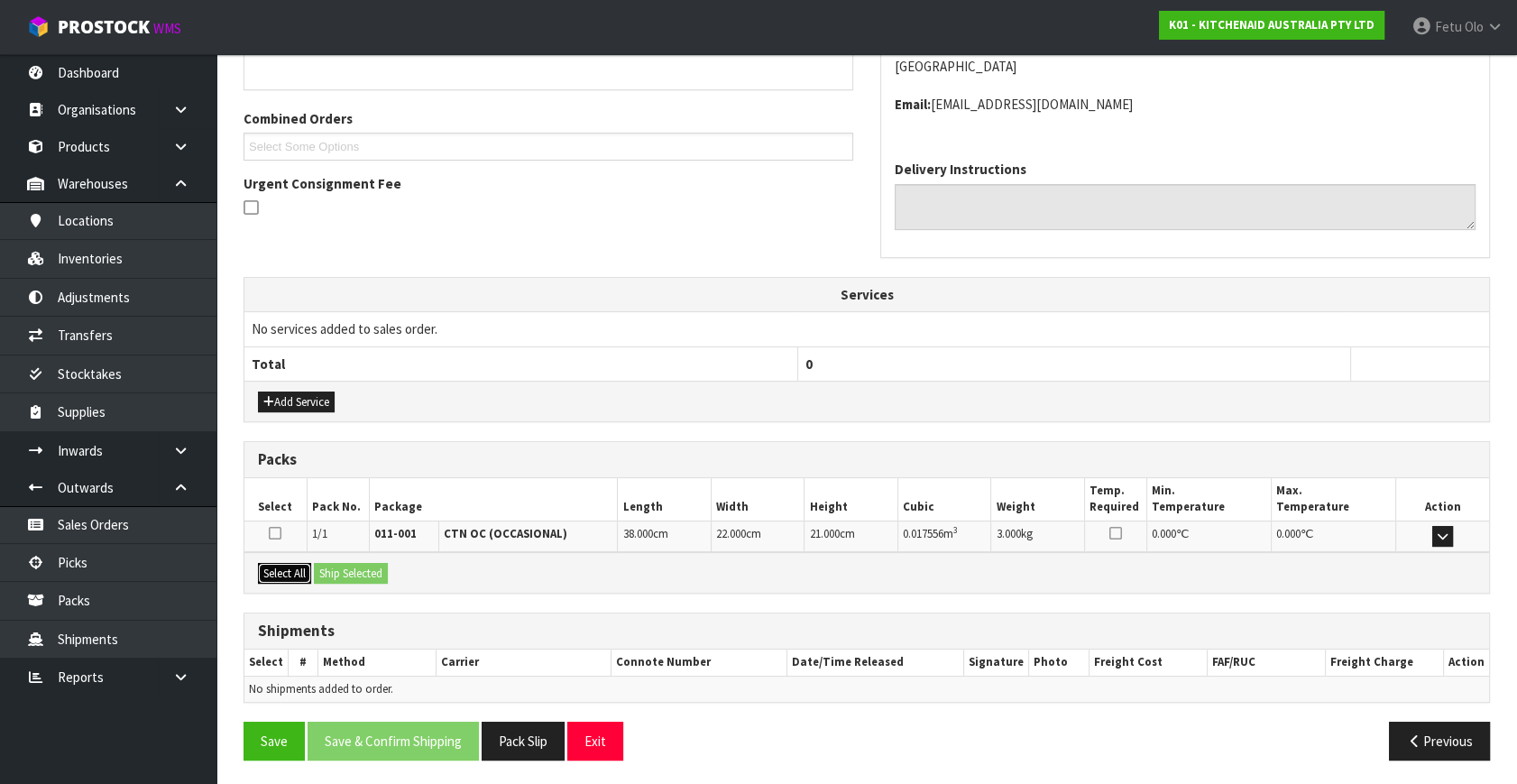
click at [284, 572] on button "Select All" at bounding box center [284, 573] width 53 height 22
click at [341, 574] on button "Ship Selected" at bounding box center [350, 573] width 74 height 22
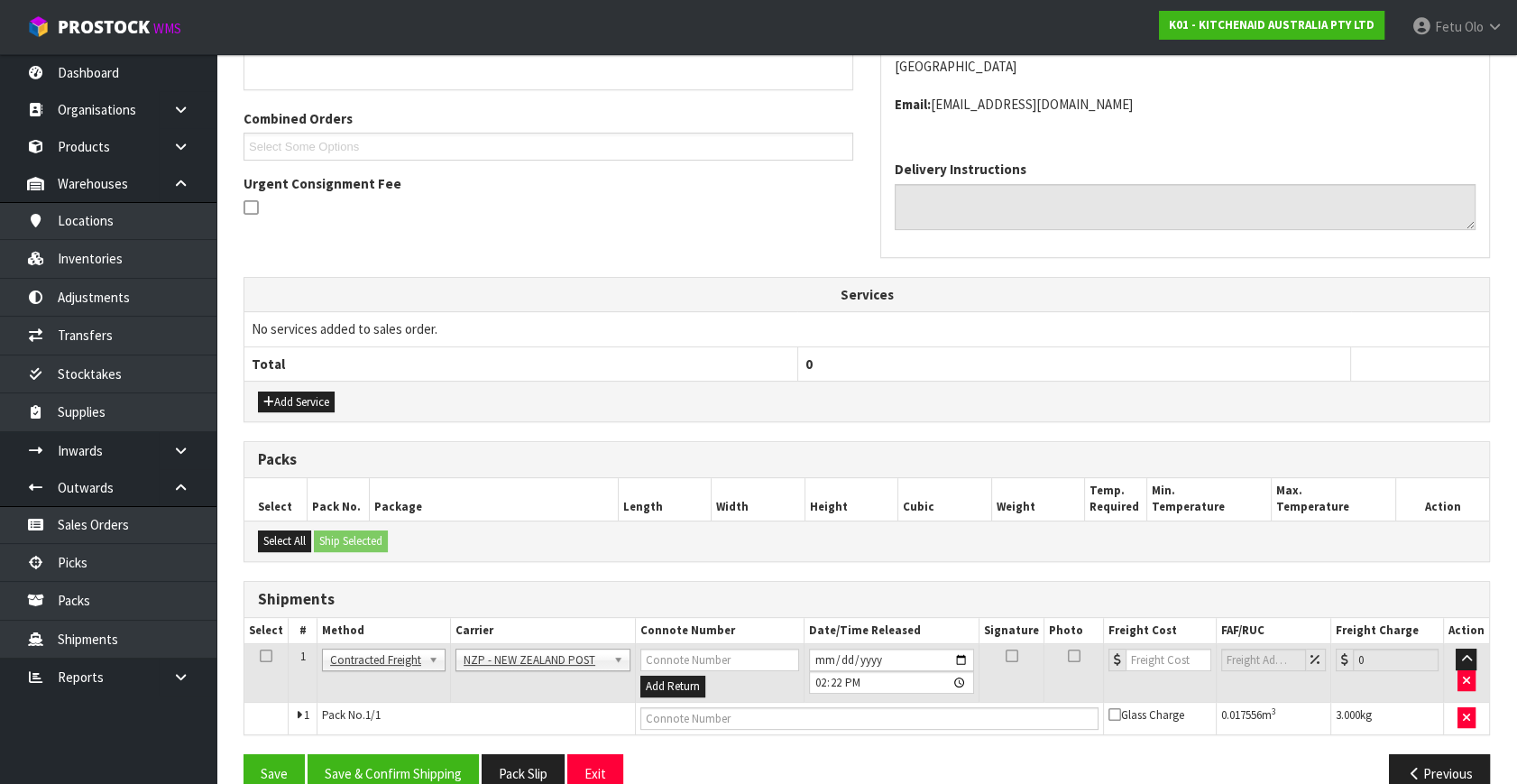
scroll to position [458, 0]
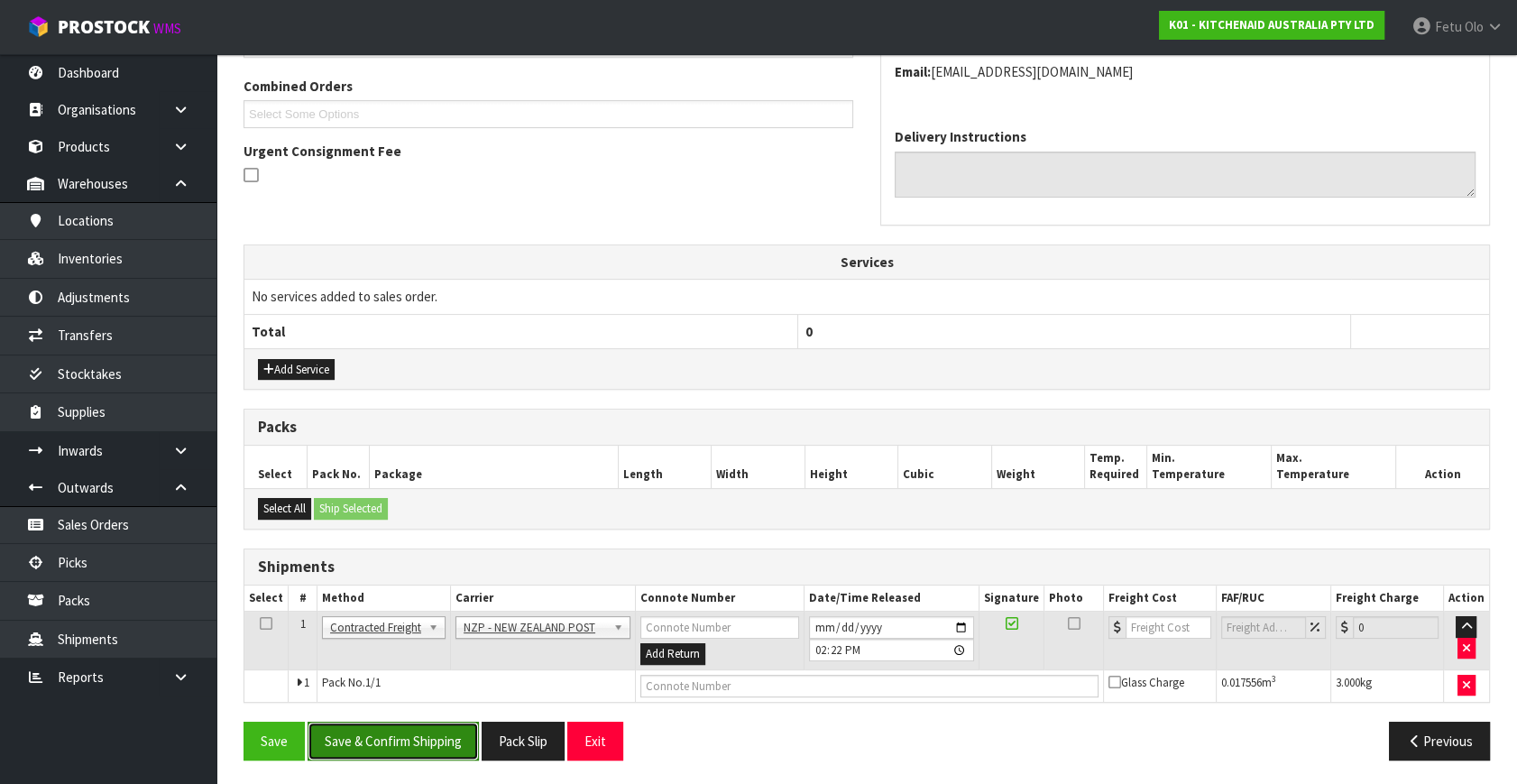
click at [424, 739] on button "Save & Confirm Shipping" at bounding box center [393, 741] width 171 height 39
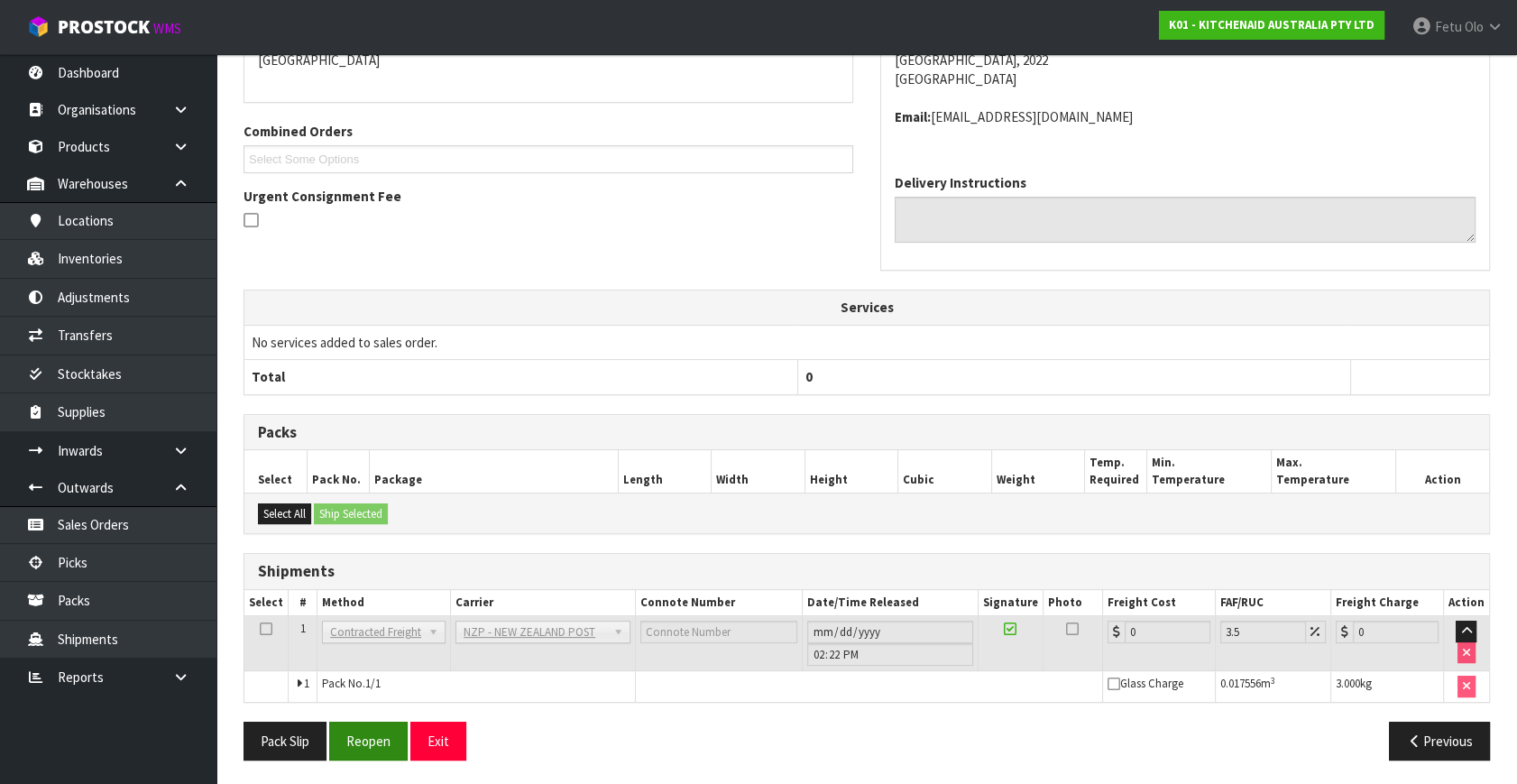
scroll to position [432, 0]
drag, startPoint x: 355, startPoint y: 741, endPoint x: 387, endPoint y: 755, distance: 34.9
click at [355, 741] on button "Reopen" at bounding box center [368, 740] width 78 height 39
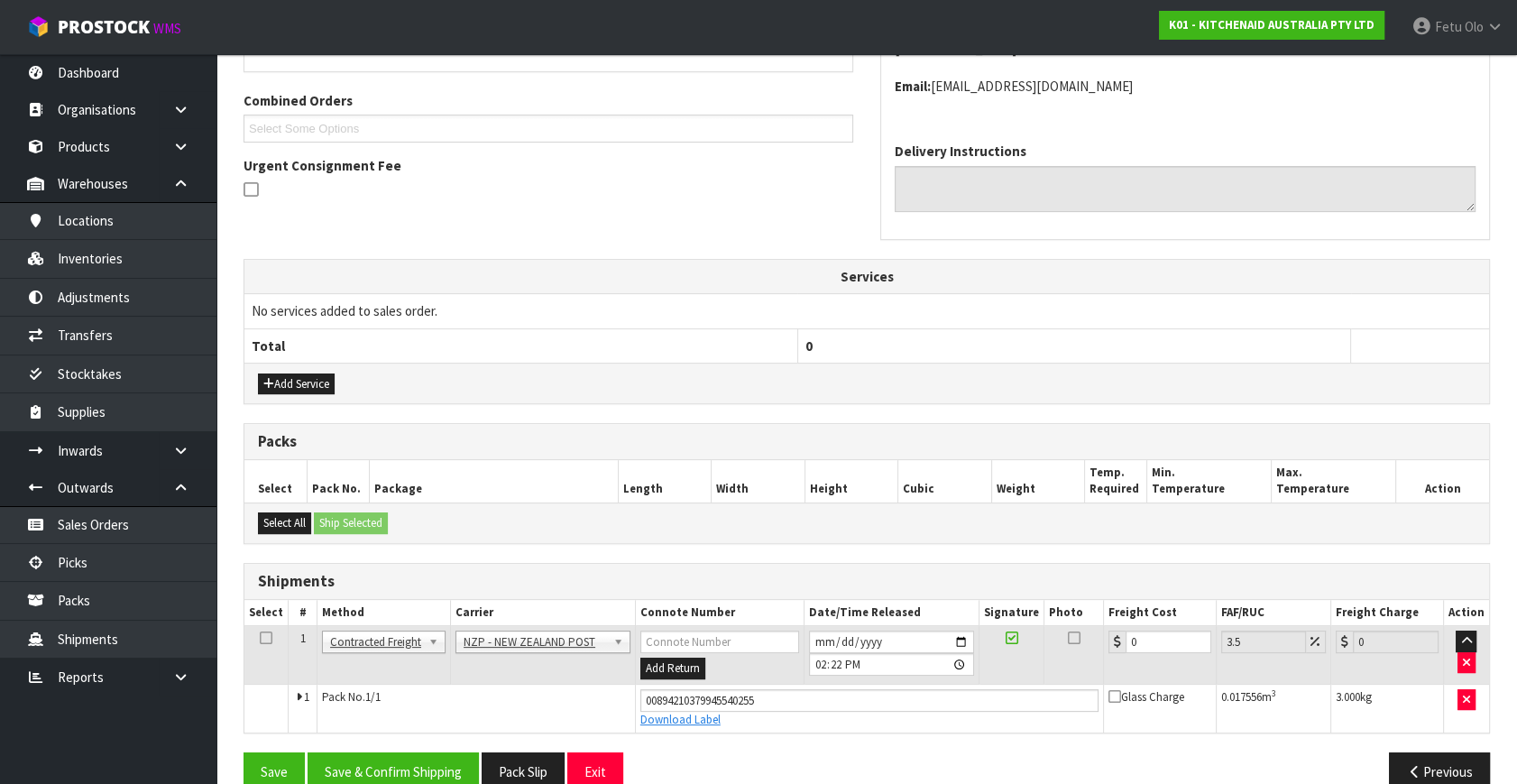
scroll to position [473, 0]
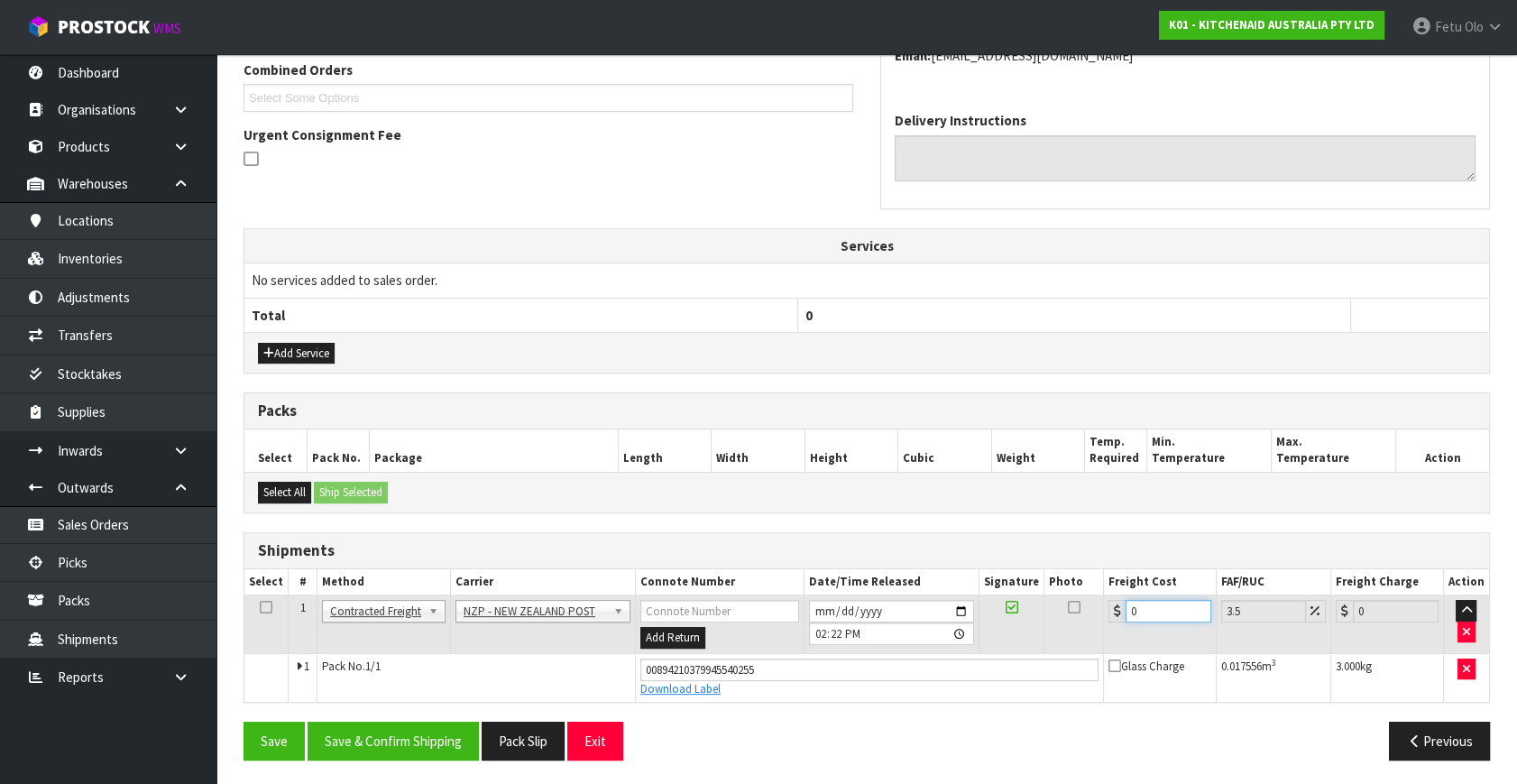
drag, startPoint x: 972, startPoint y: 676, endPoint x: 840, endPoint y: 719, distance: 138.8
click at [840, 719] on div "From Address CONTRACT WAREHOUSING & LOGISTICS 17 Allens Road East Tamaki Auckla…" at bounding box center [867, 326] width 1247 height 894
click at [417, 748] on button "Save & Confirm Shipping" at bounding box center [393, 741] width 171 height 39
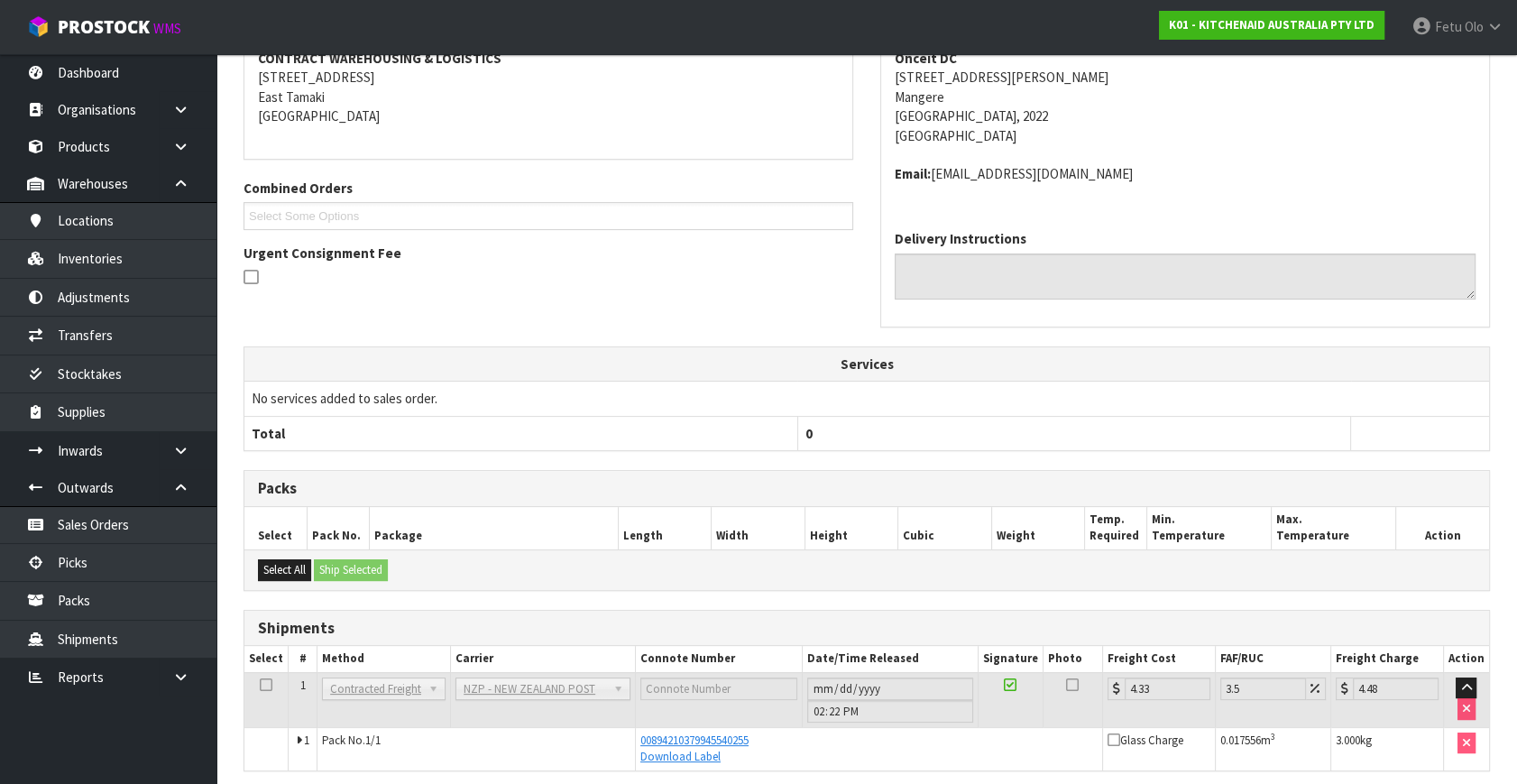
scroll to position [424, 0]
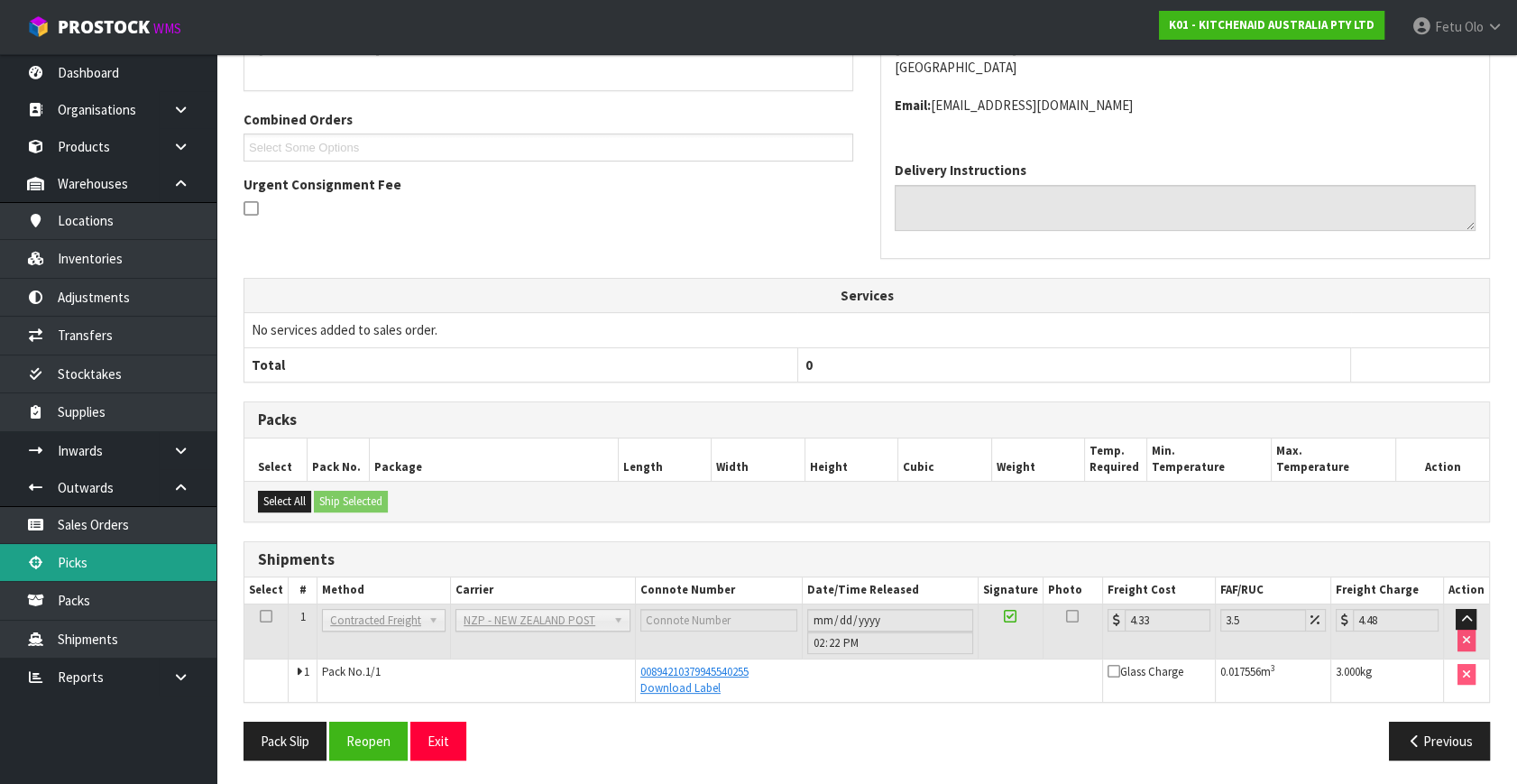
click at [78, 568] on link "Picks" at bounding box center [108, 562] width 216 height 37
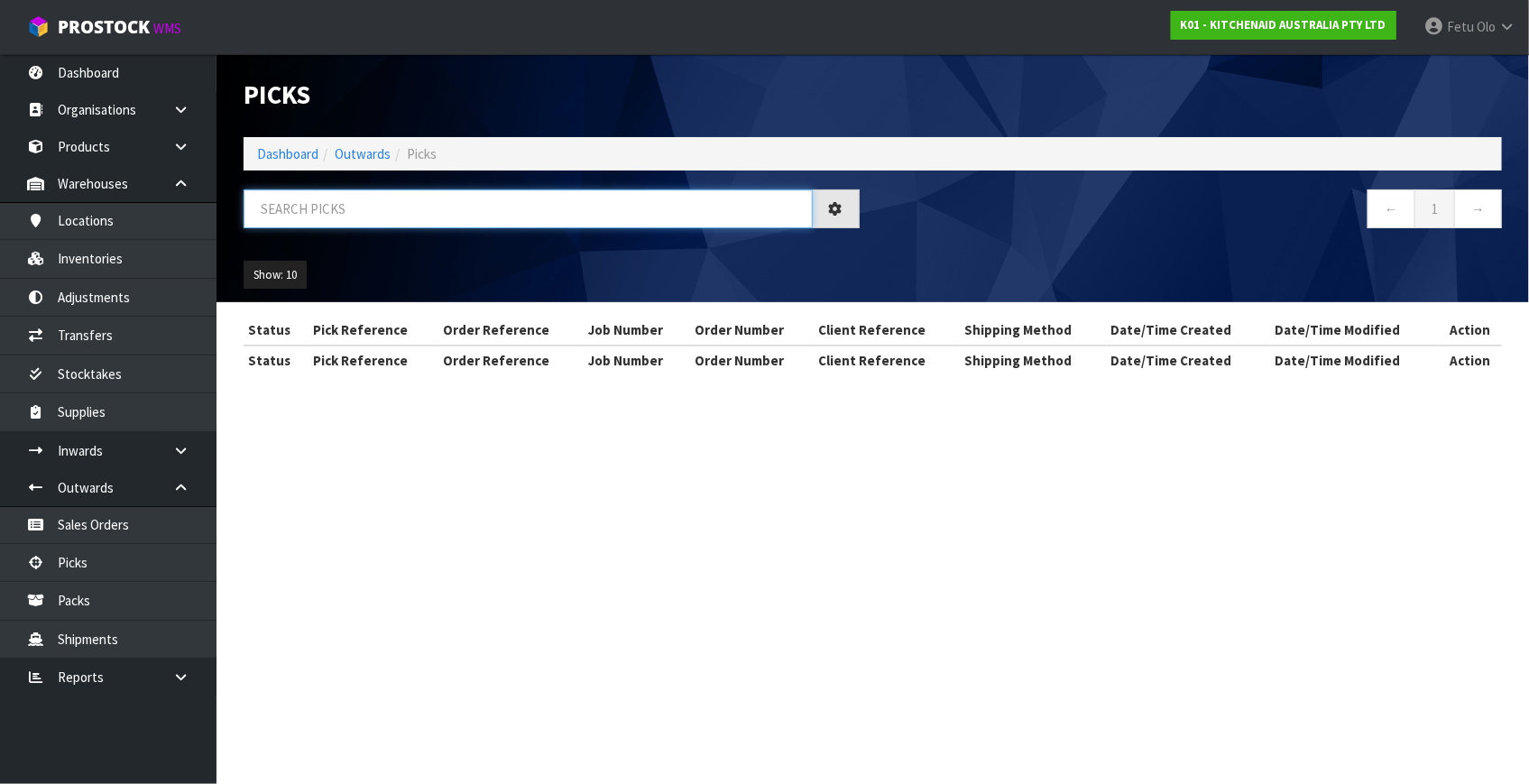
click at [461, 210] on input "text" at bounding box center [528, 209] width 569 height 39
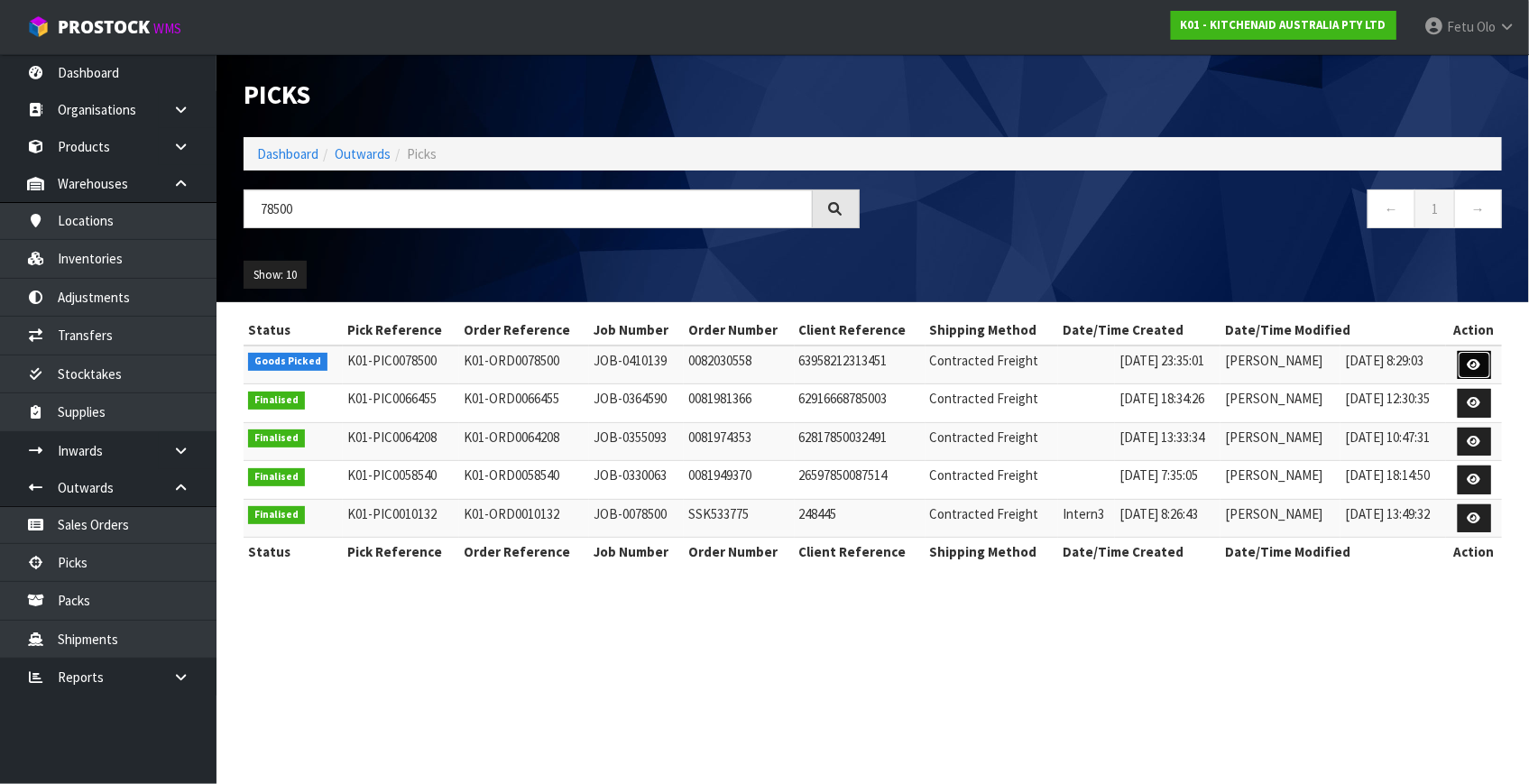
click at [1473, 370] on link at bounding box center [1474, 366] width 34 height 29
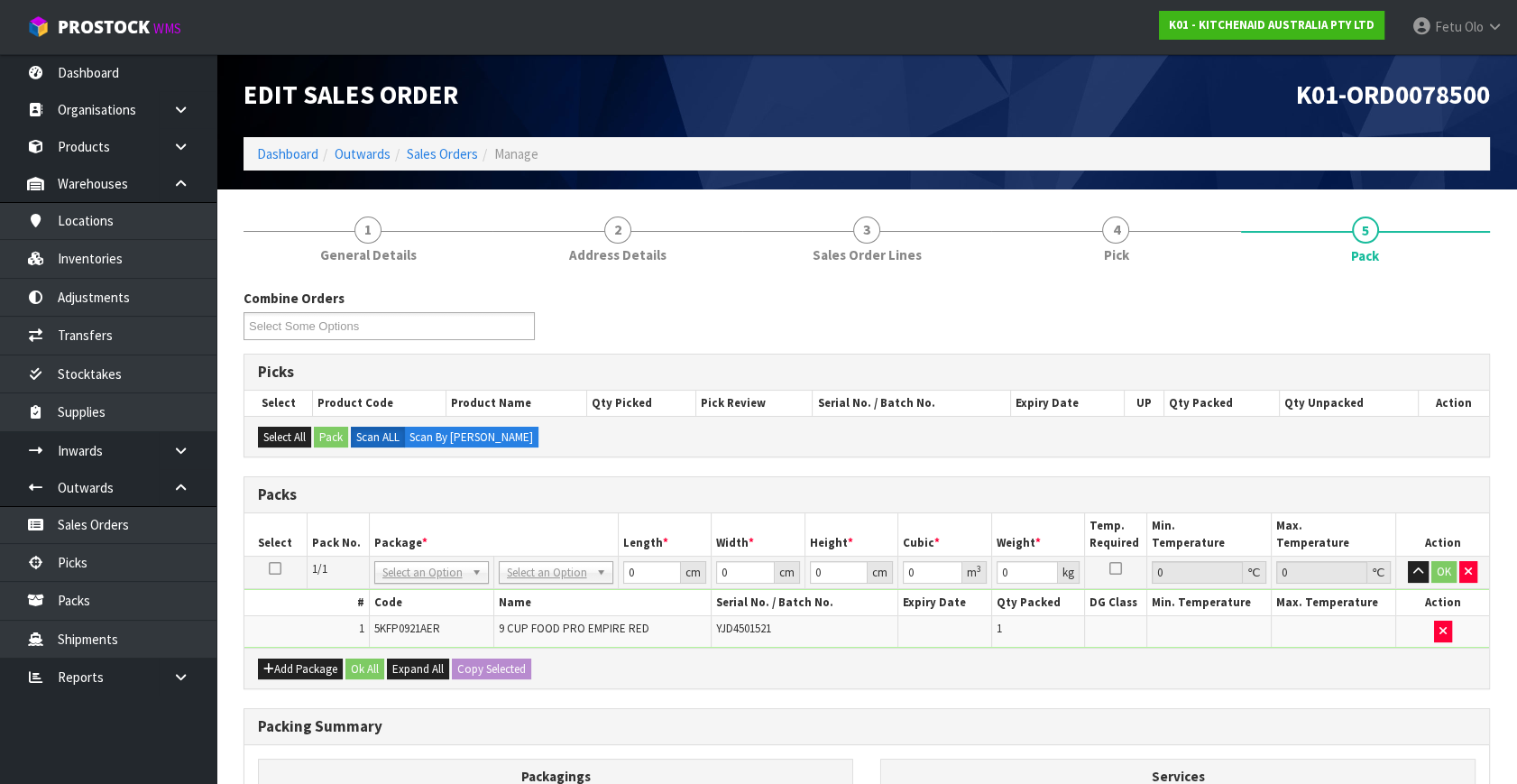
drag, startPoint x: 452, startPoint y: 558, endPoint x: 448, endPoint y: 597, distance: 39.2
click at [451, 560] on td "NONE 007-001 007-002 007-004 007-009 007-013 007-014 007-015 007-017 007-018 00…" at bounding box center [431, 573] width 125 height 33
drag, startPoint x: 434, startPoint y: 566, endPoint x: 434, endPoint y: 591, distance: 25.0
click at [434, 591] on input "text" at bounding box center [431, 595] width 106 height 23
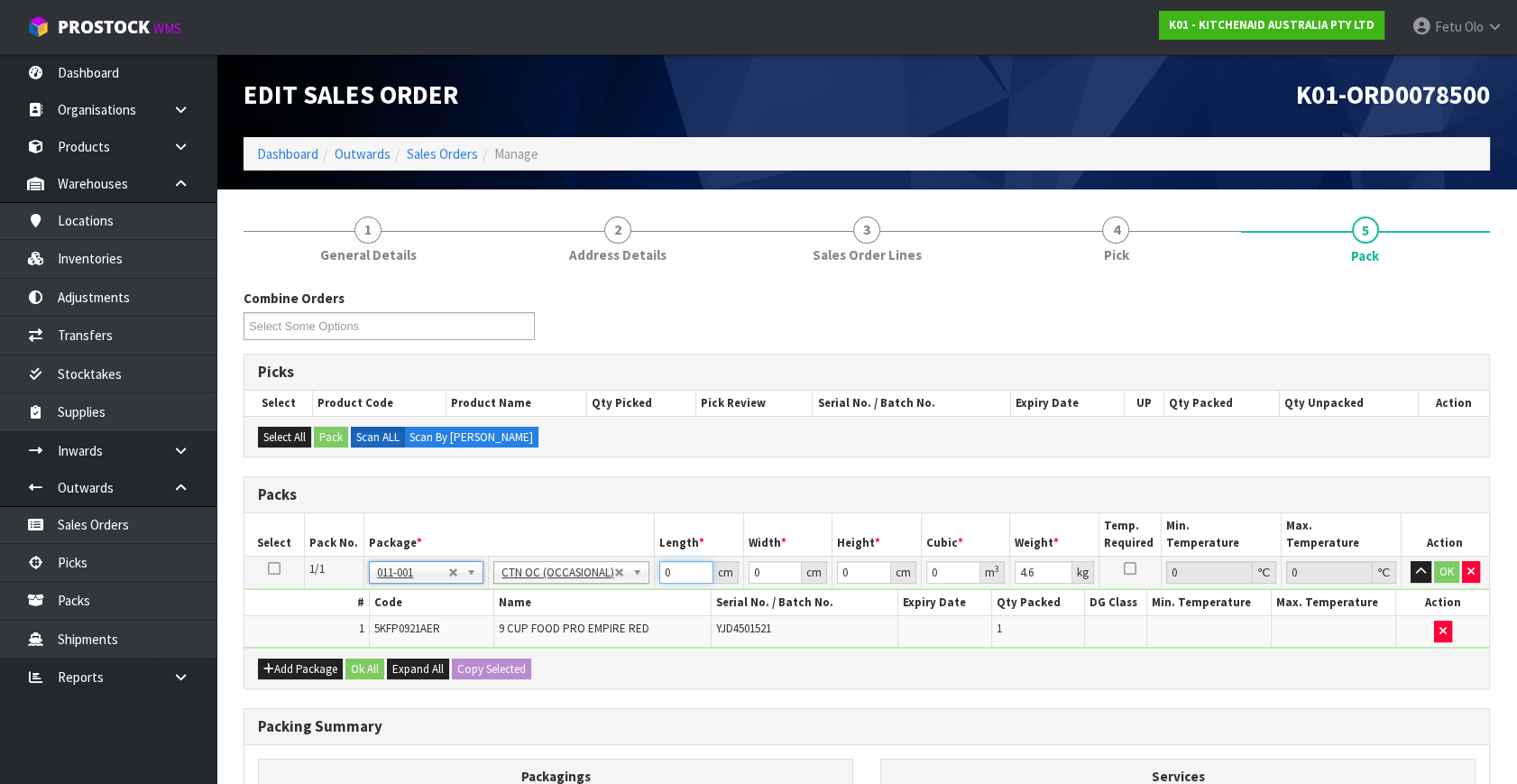
drag, startPoint x: 673, startPoint y: 573, endPoint x: 566, endPoint y: 614, distance: 114.6
click at [566, 614] on tbody "1/1 NONE 007-001 007-002 007-004 007-009 007-013 007-014 007-015 007-017 007-01…" at bounding box center [867, 603] width 1245 height 91
click button "OK" at bounding box center [1447, 572] width 26 height 22
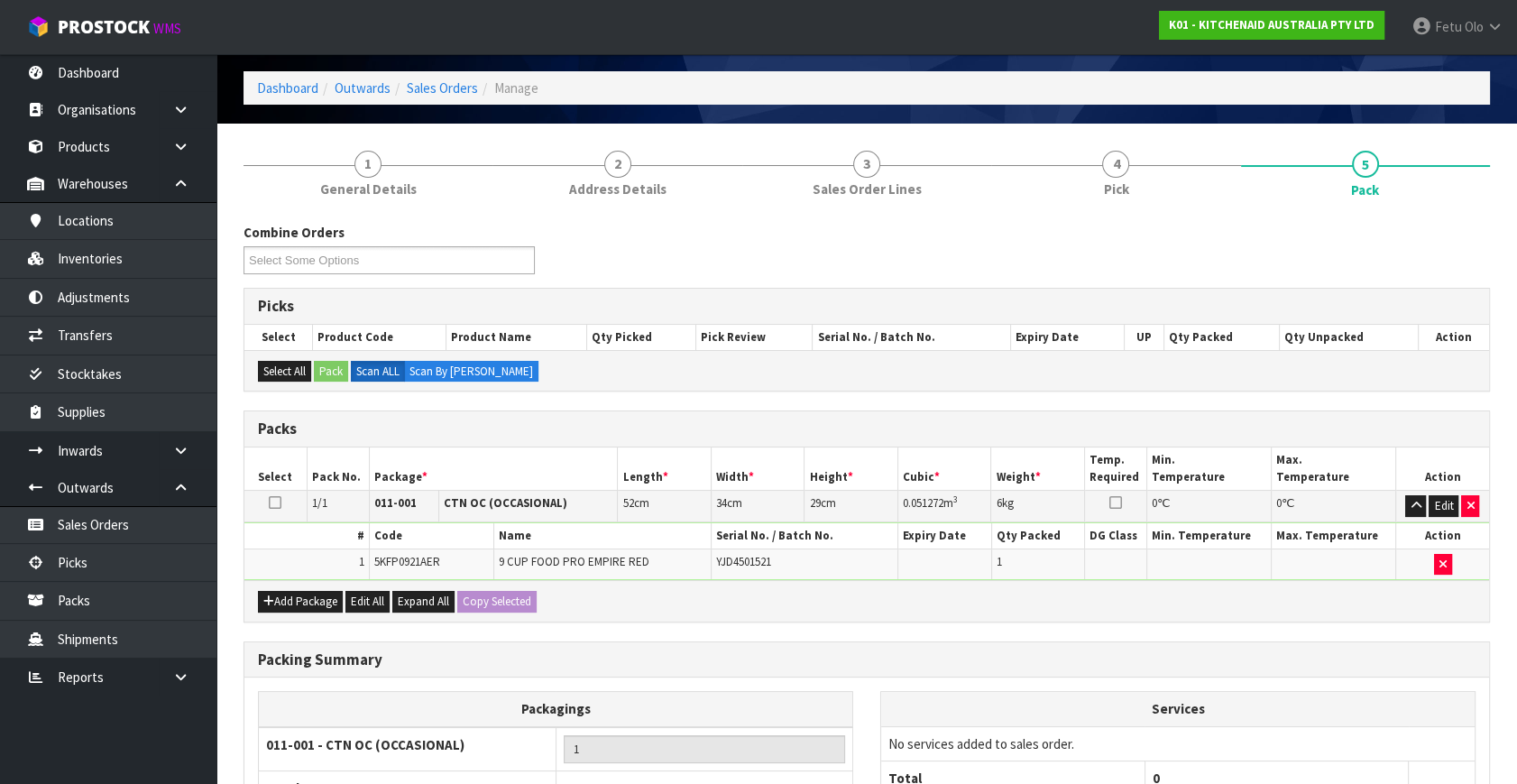
scroll to position [242, 0]
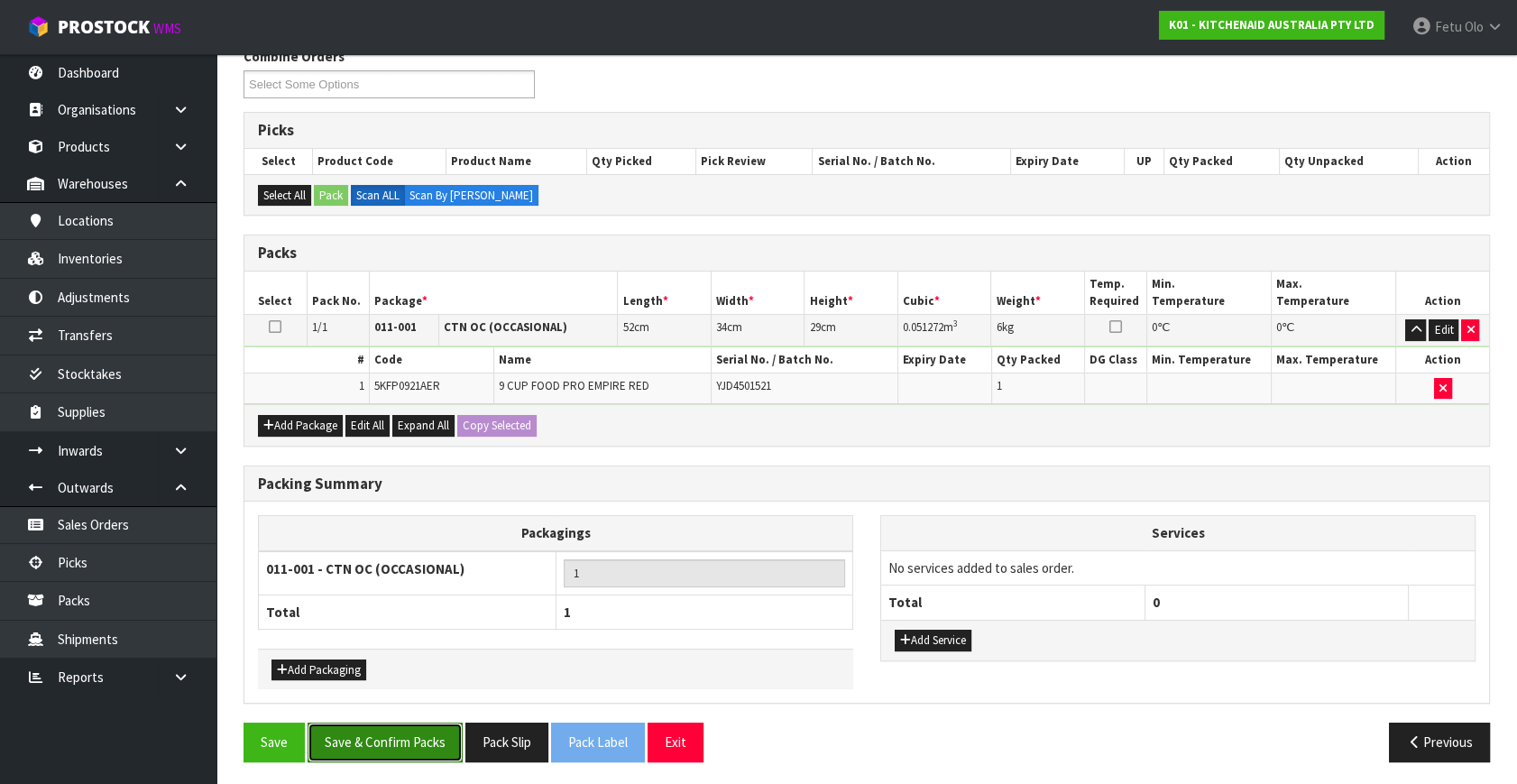
click at [408, 730] on button "Save & Confirm Packs" at bounding box center [385, 742] width 155 height 39
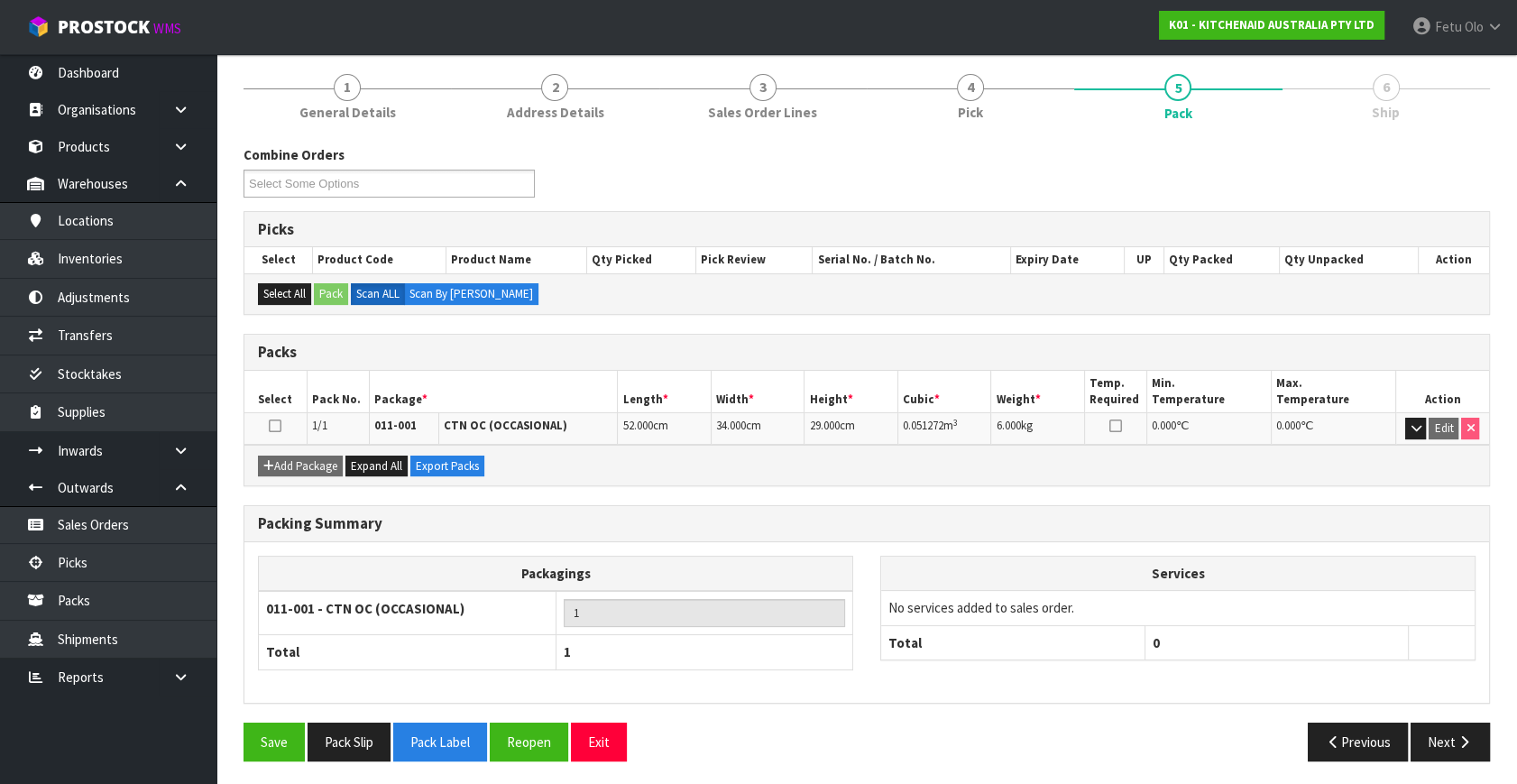
click at [1444, 736] on button "Next" at bounding box center [1450, 742] width 79 height 39
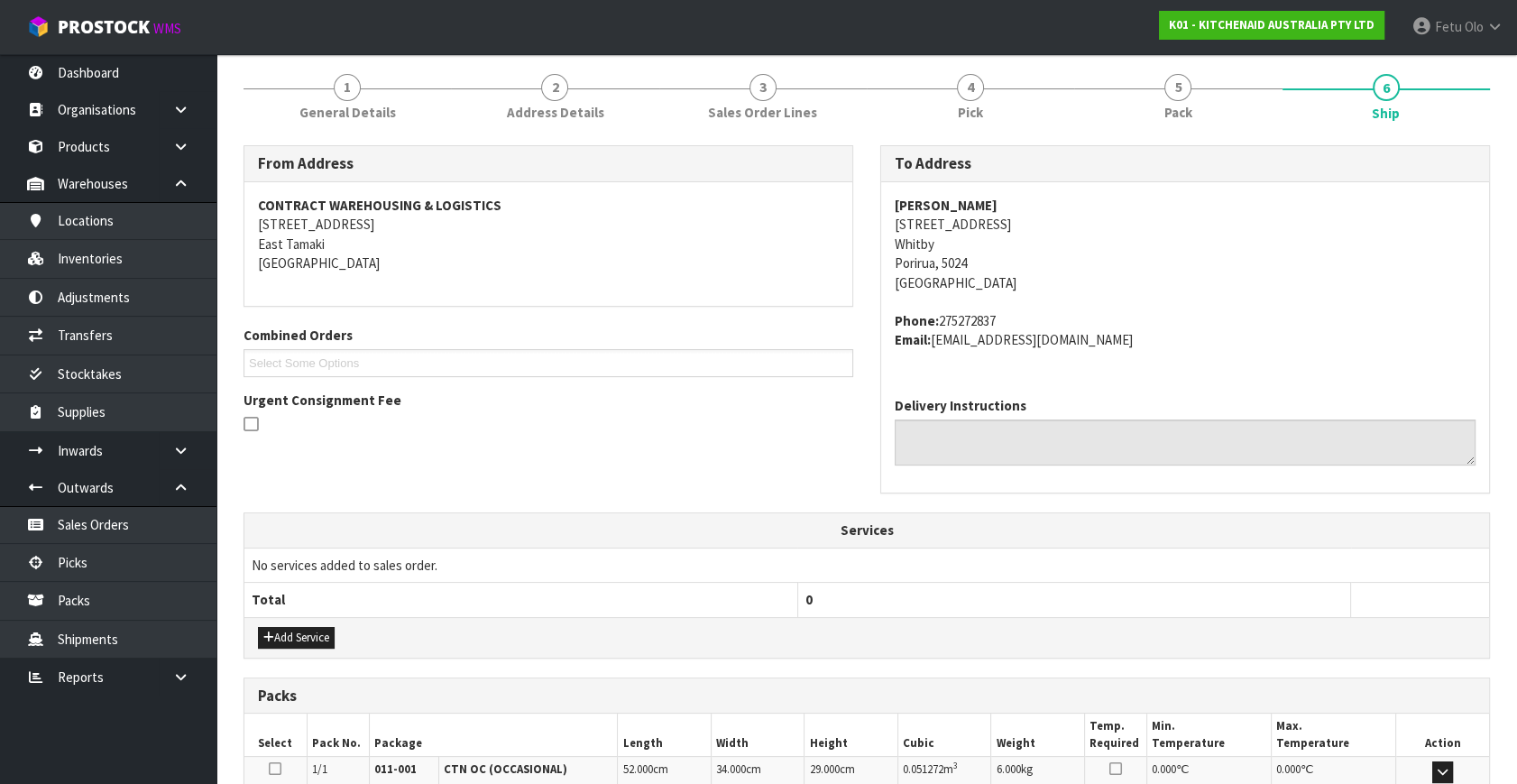
scroll to position [444, 0]
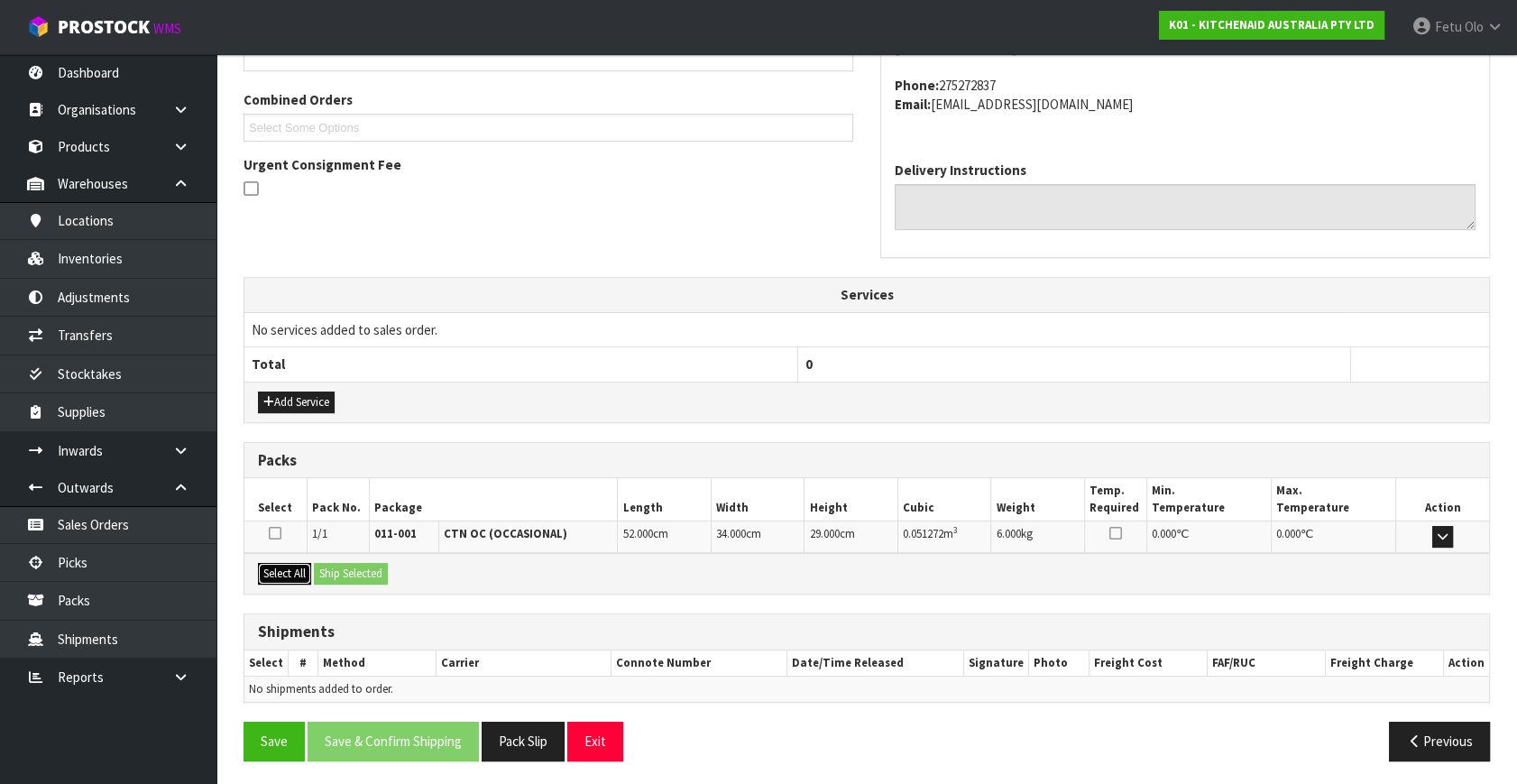
click at [274, 573] on button "Select All" at bounding box center [284, 573] width 53 height 22
click at [340, 566] on button "Ship Selected" at bounding box center [350, 573] width 74 height 22
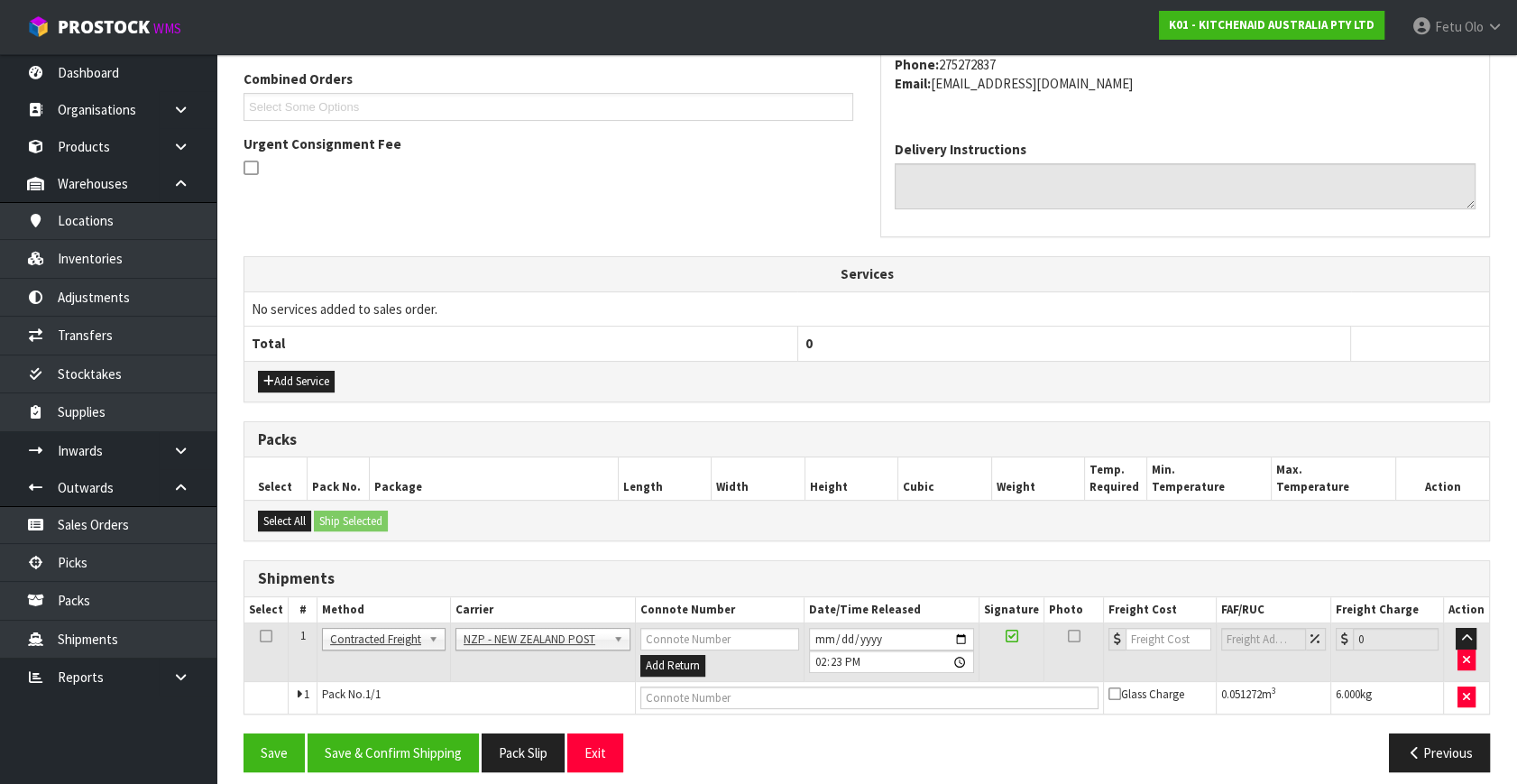
scroll to position [476, 0]
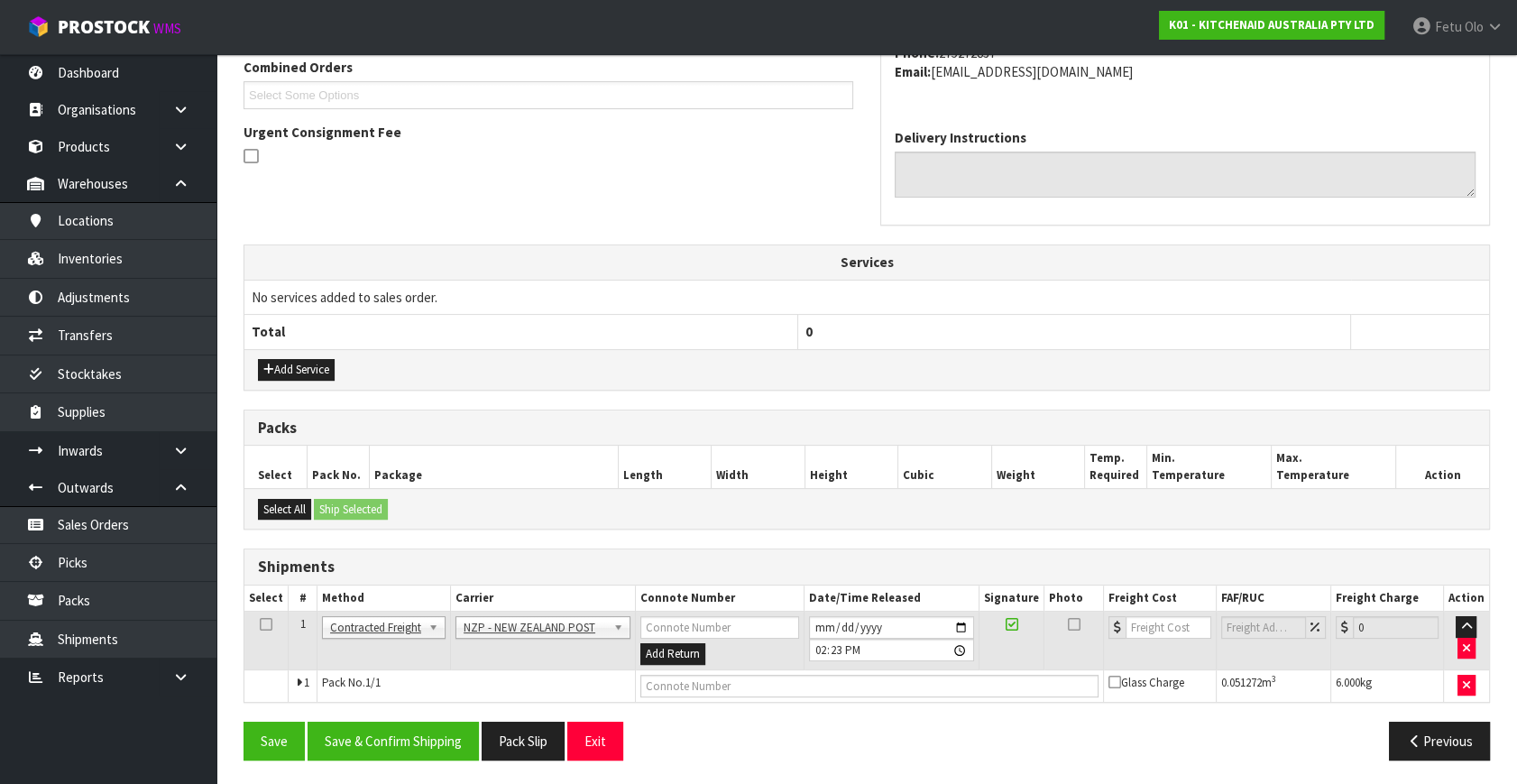
click at [407, 704] on div "From Address CONTRACT WAREHOUSING & LOGISTICS 17 Allens Road East Tamaki Auckla…" at bounding box center [867, 325] width 1247 height 897
click at [405, 733] on button "Save & Confirm Shipping" at bounding box center [393, 741] width 171 height 39
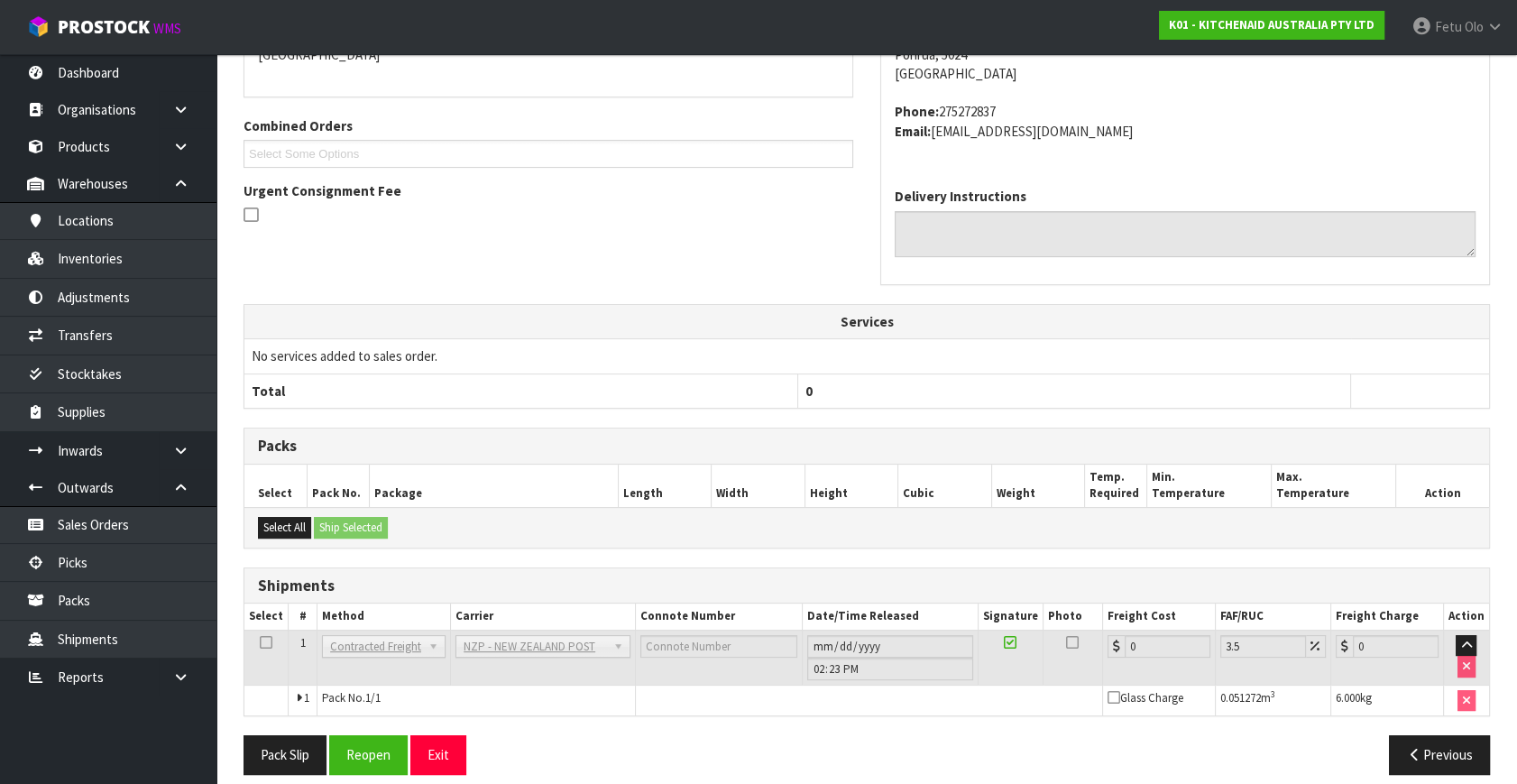
scroll to position [451, 0]
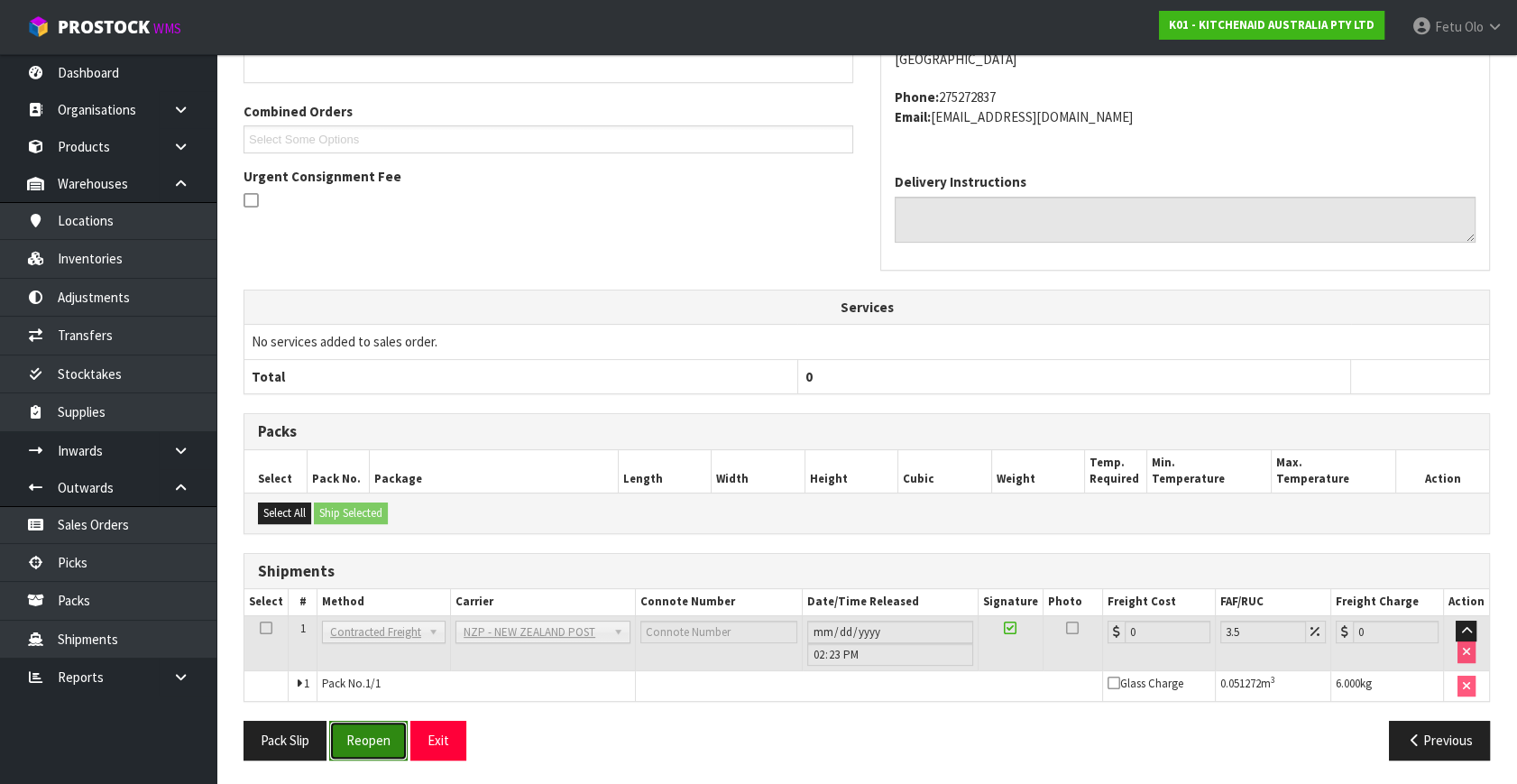
drag, startPoint x: 365, startPoint y: 735, endPoint x: 381, endPoint y: 751, distance: 22.6
click at [365, 735] on button "Reopen" at bounding box center [368, 740] width 78 height 39
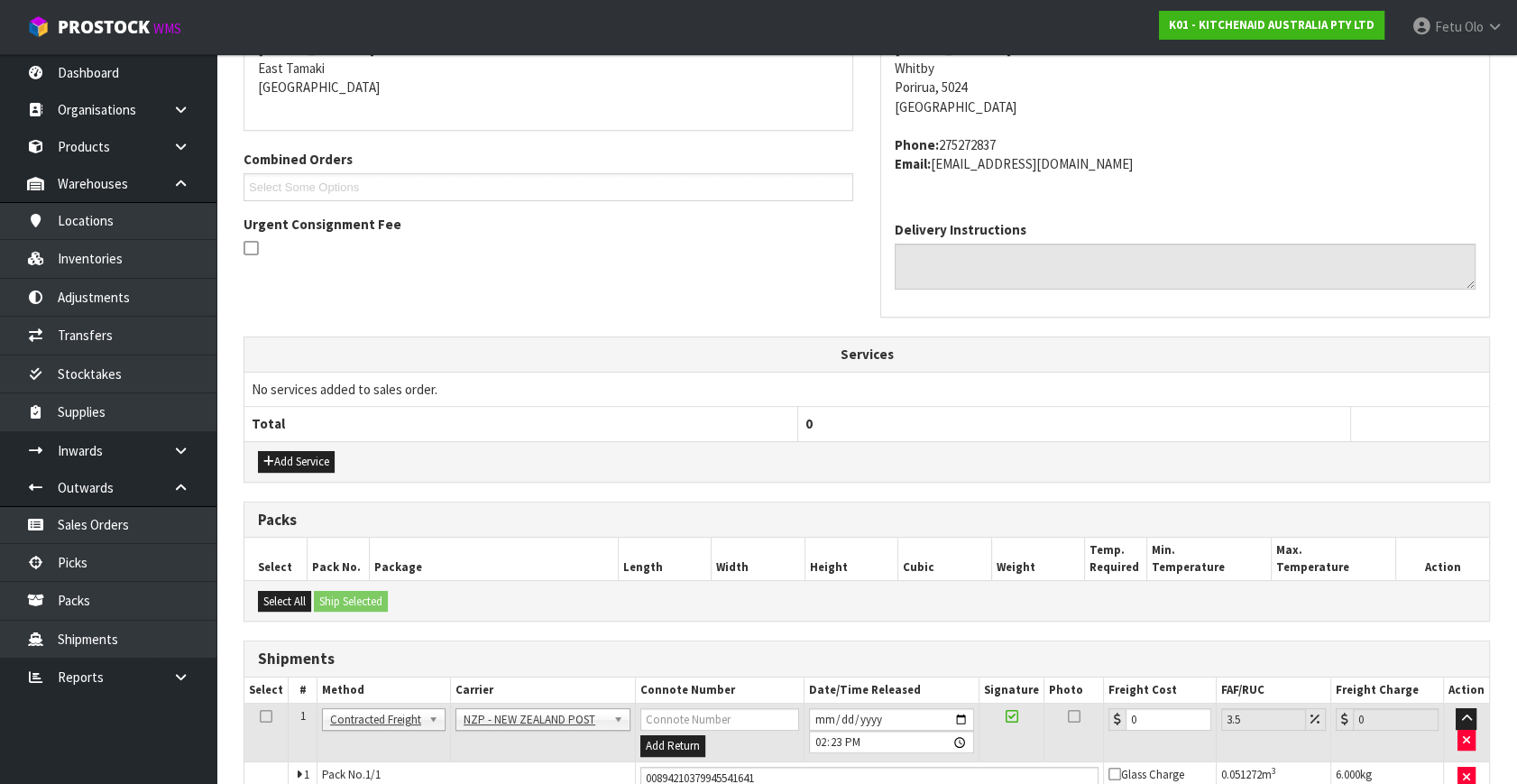
scroll to position [432, 0]
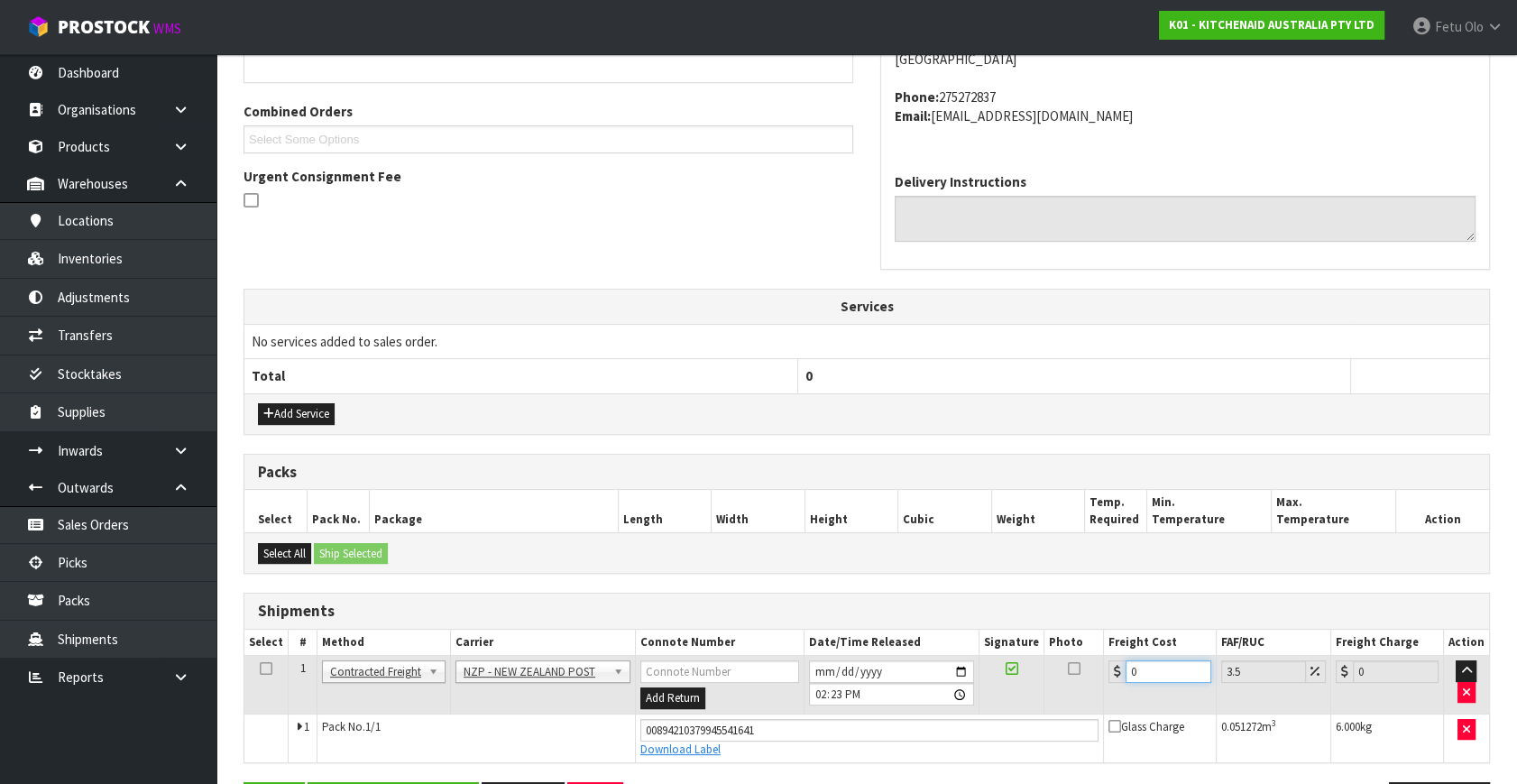
click at [875, 738] on tbody "1 Client Local Pickup Customer Local Pickup Company Freight Contracted Freight …" at bounding box center [867, 708] width 1245 height 107
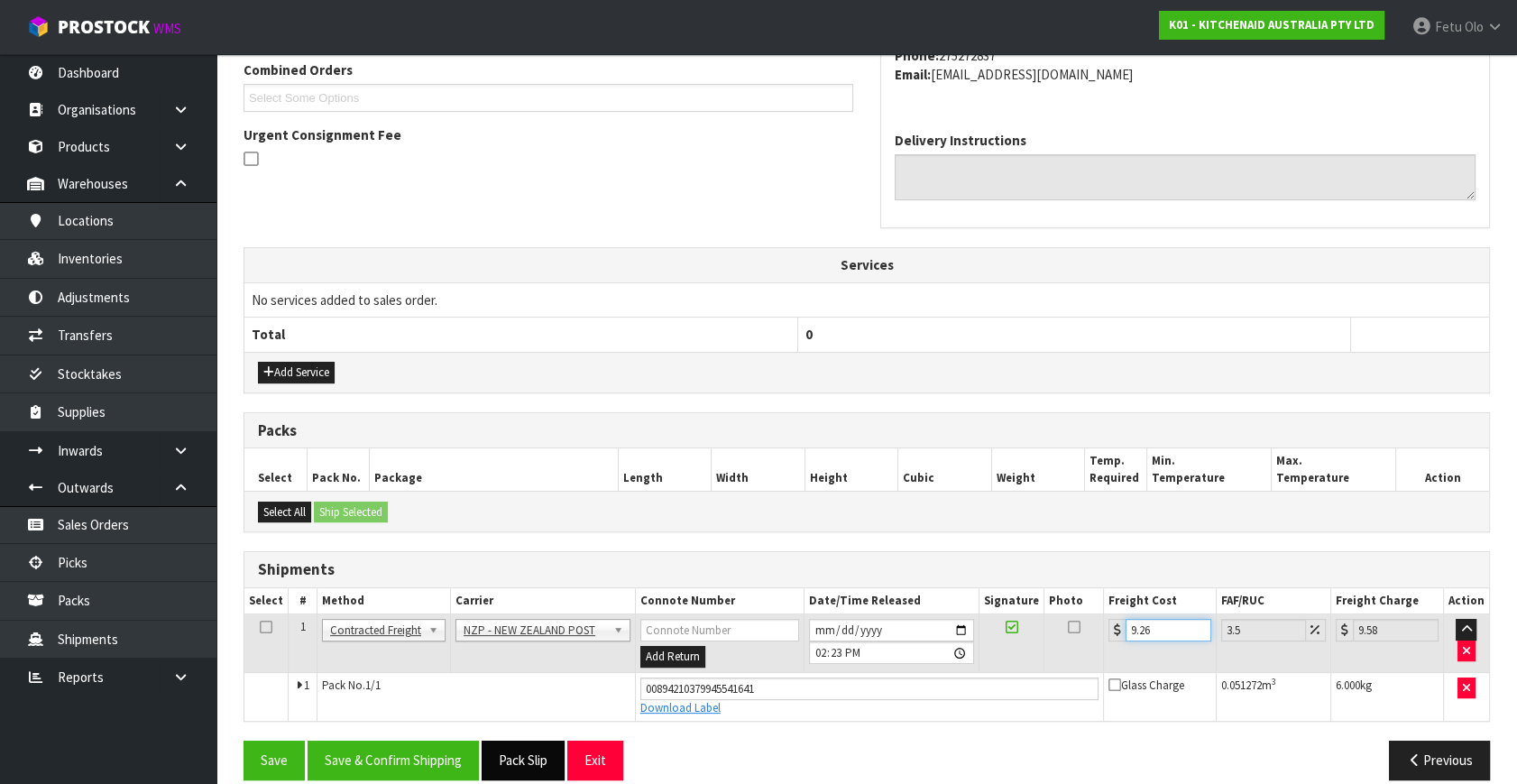
scroll to position [493, 0]
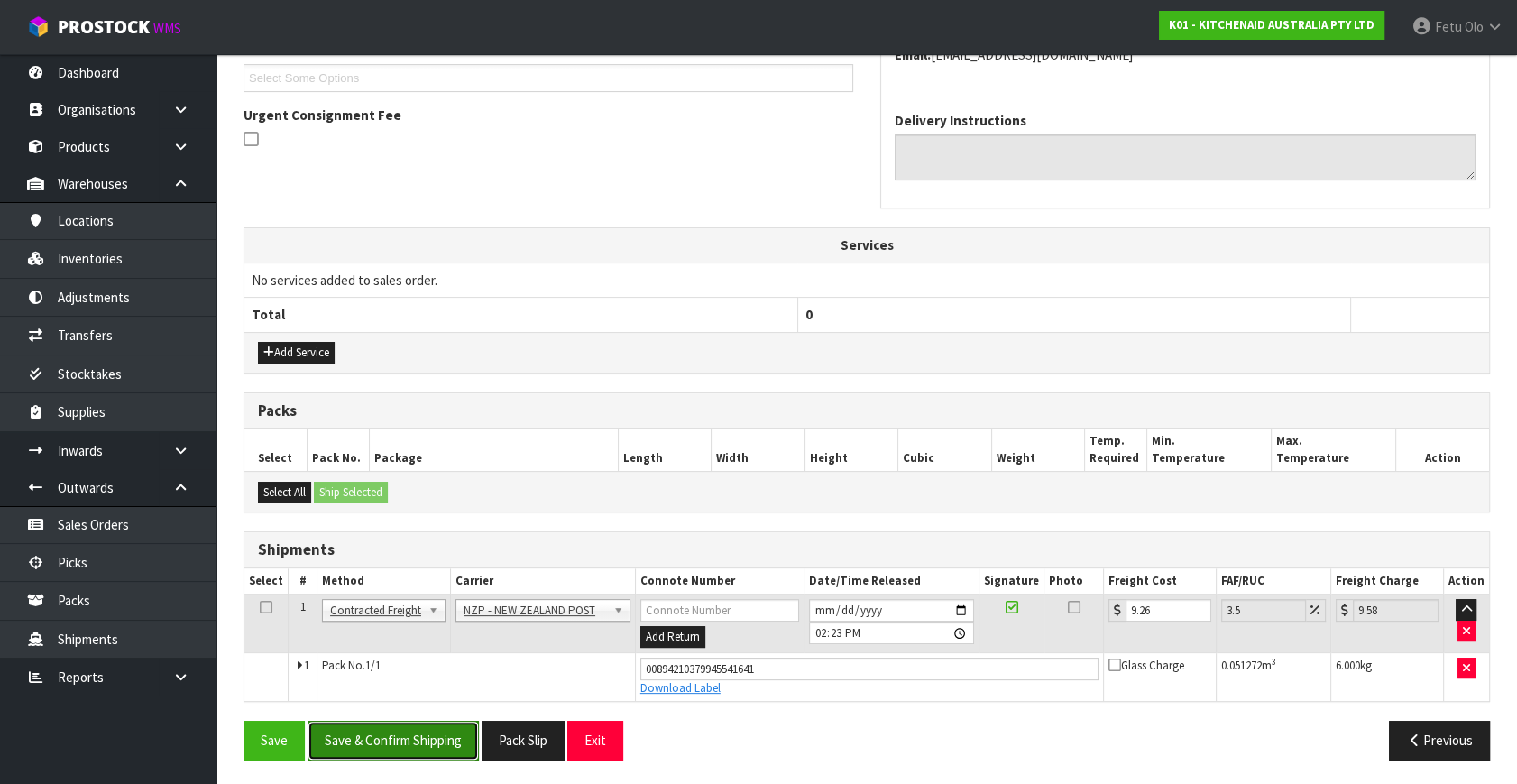
click at [410, 751] on button "Save & Confirm Shipping" at bounding box center [393, 740] width 171 height 39
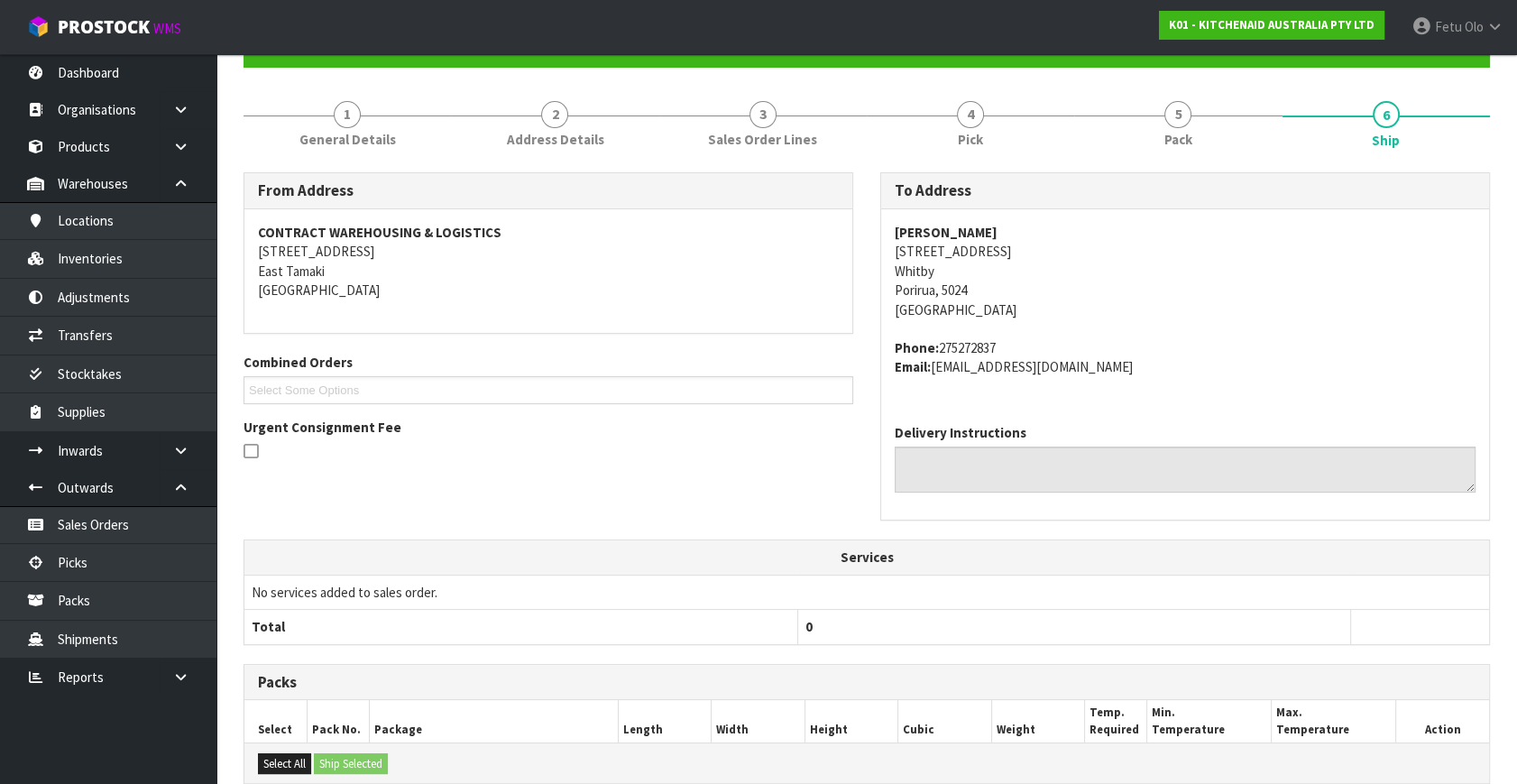
scroll to position [0, 0]
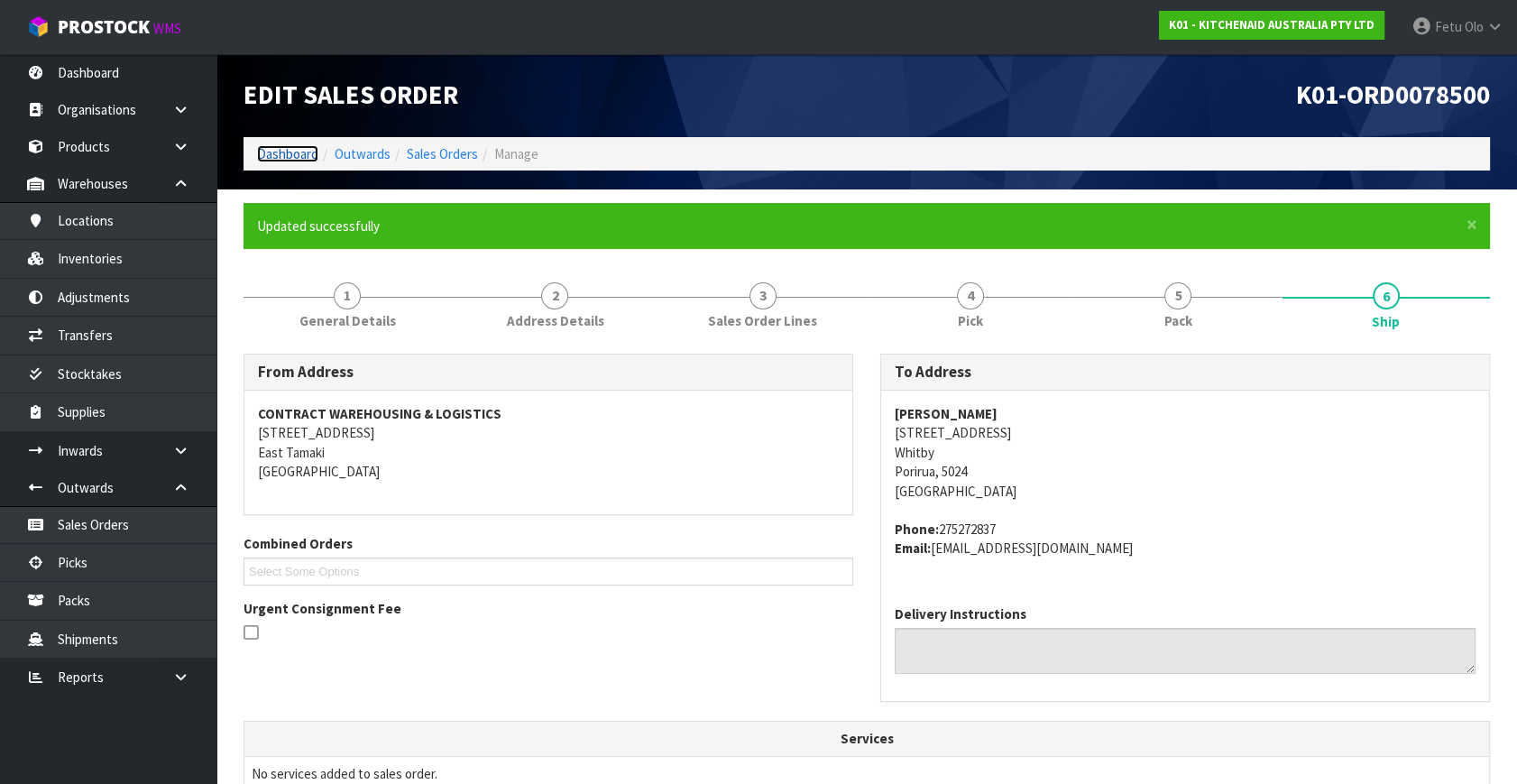
click at [294, 153] on link "Dashboard" at bounding box center [287, 153] width 61 height 17
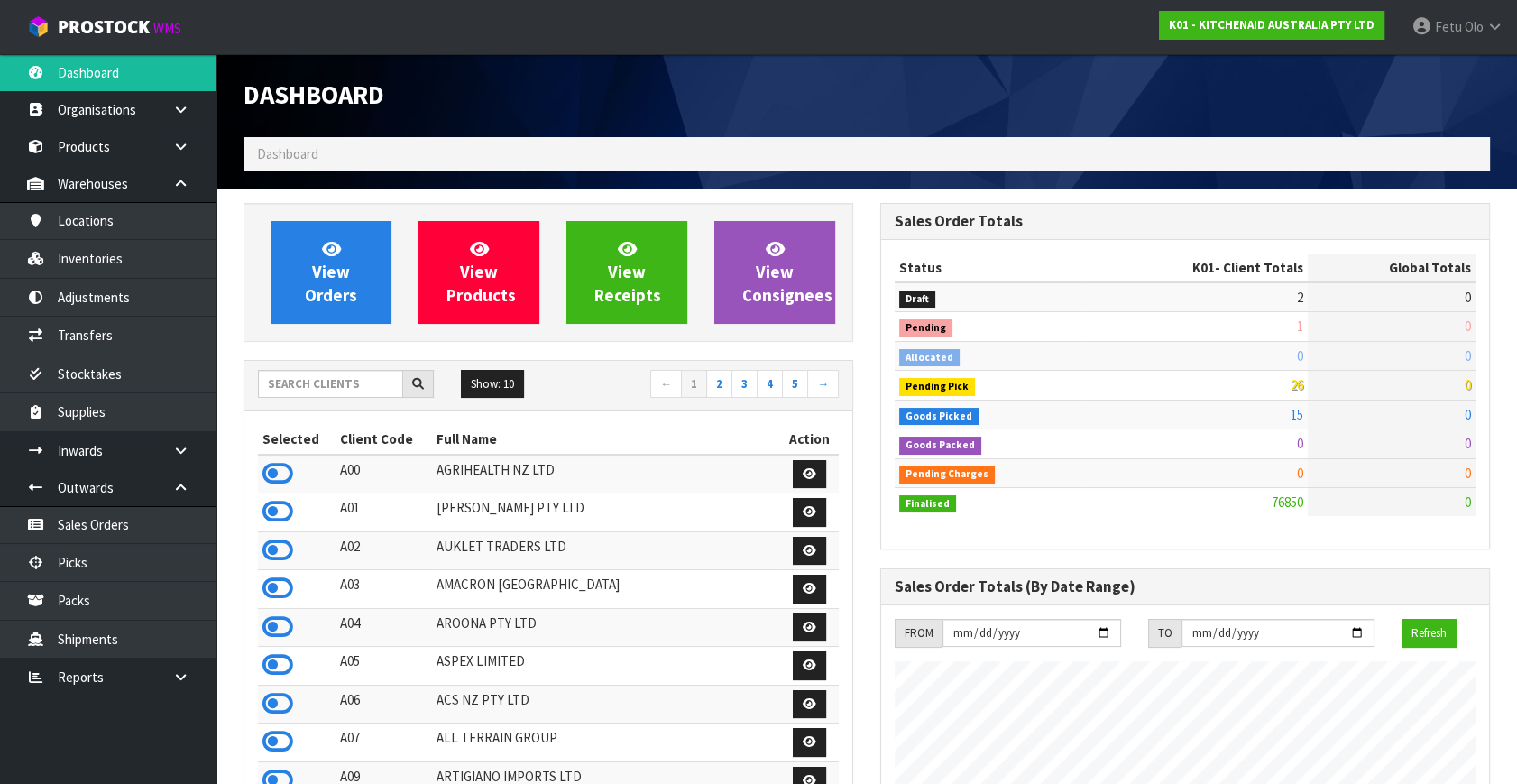
scroll to position [1364, 636]
click at [90, 562] on link "Picks" at bounding box center [108, 562] width 216 height 37
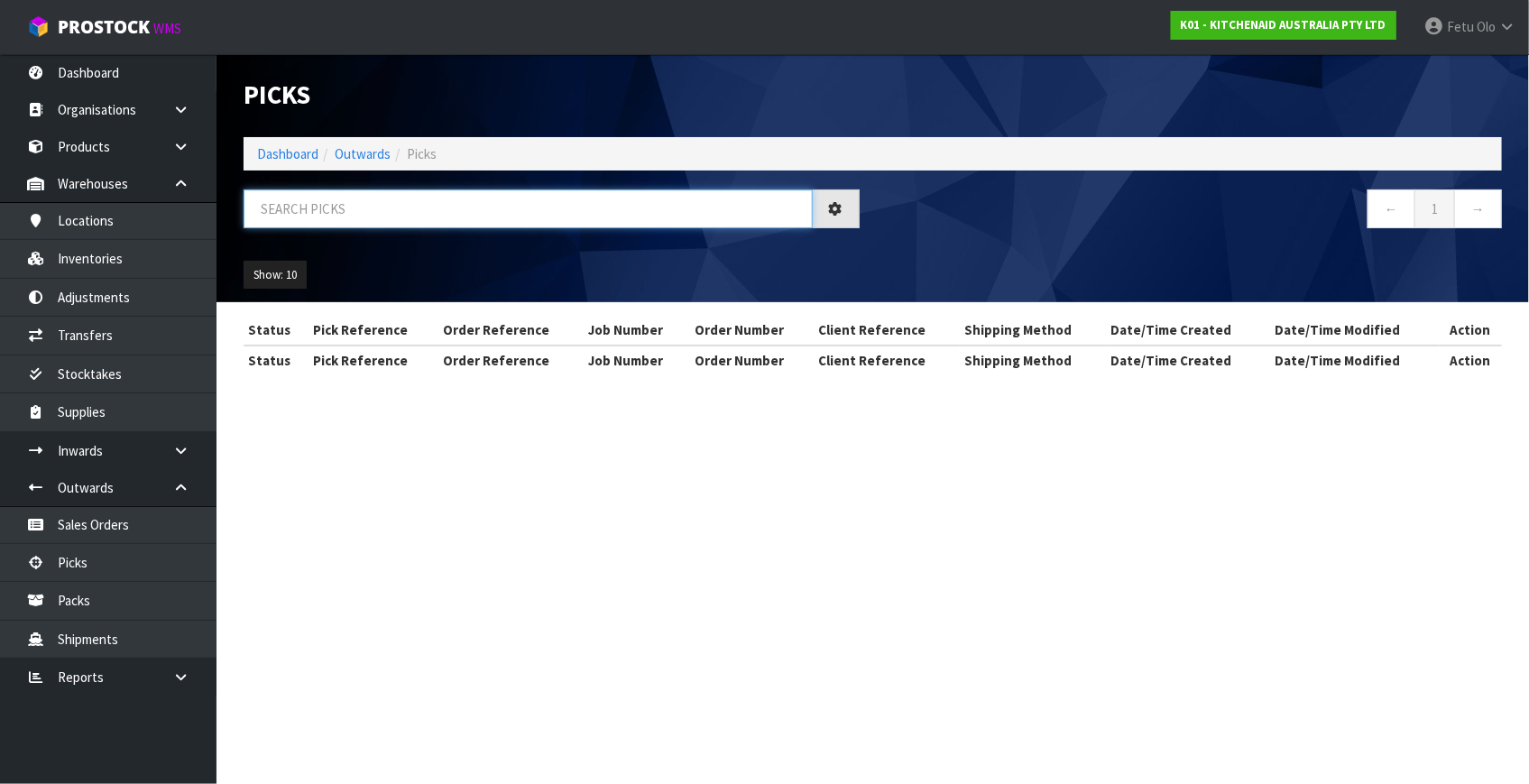
click at [470, 213] on input "text" at bounding box center [528, 209] width 569 height 39
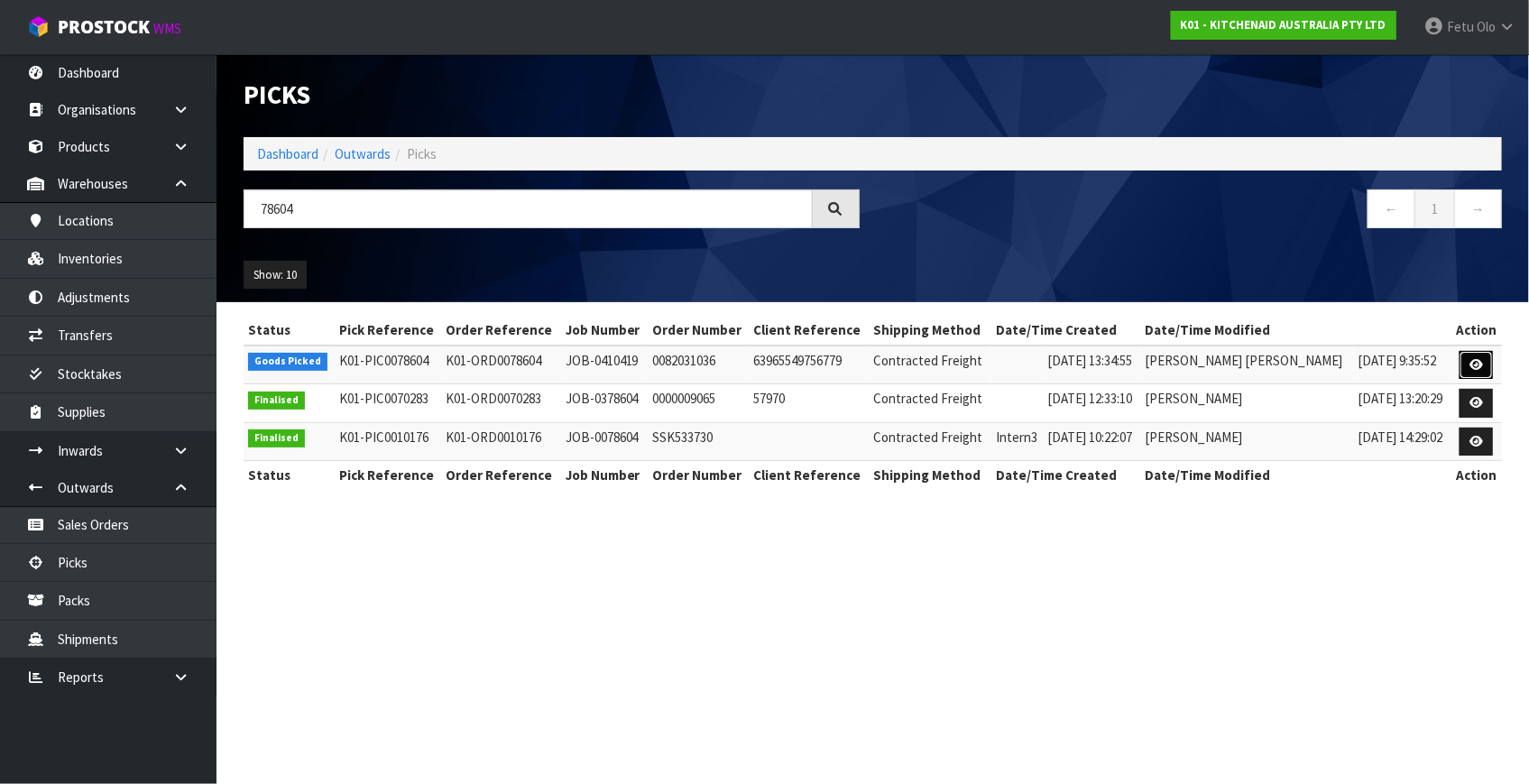
click at [1472, 366] on icon at bounding box center [1476, 365] width 14 height 12
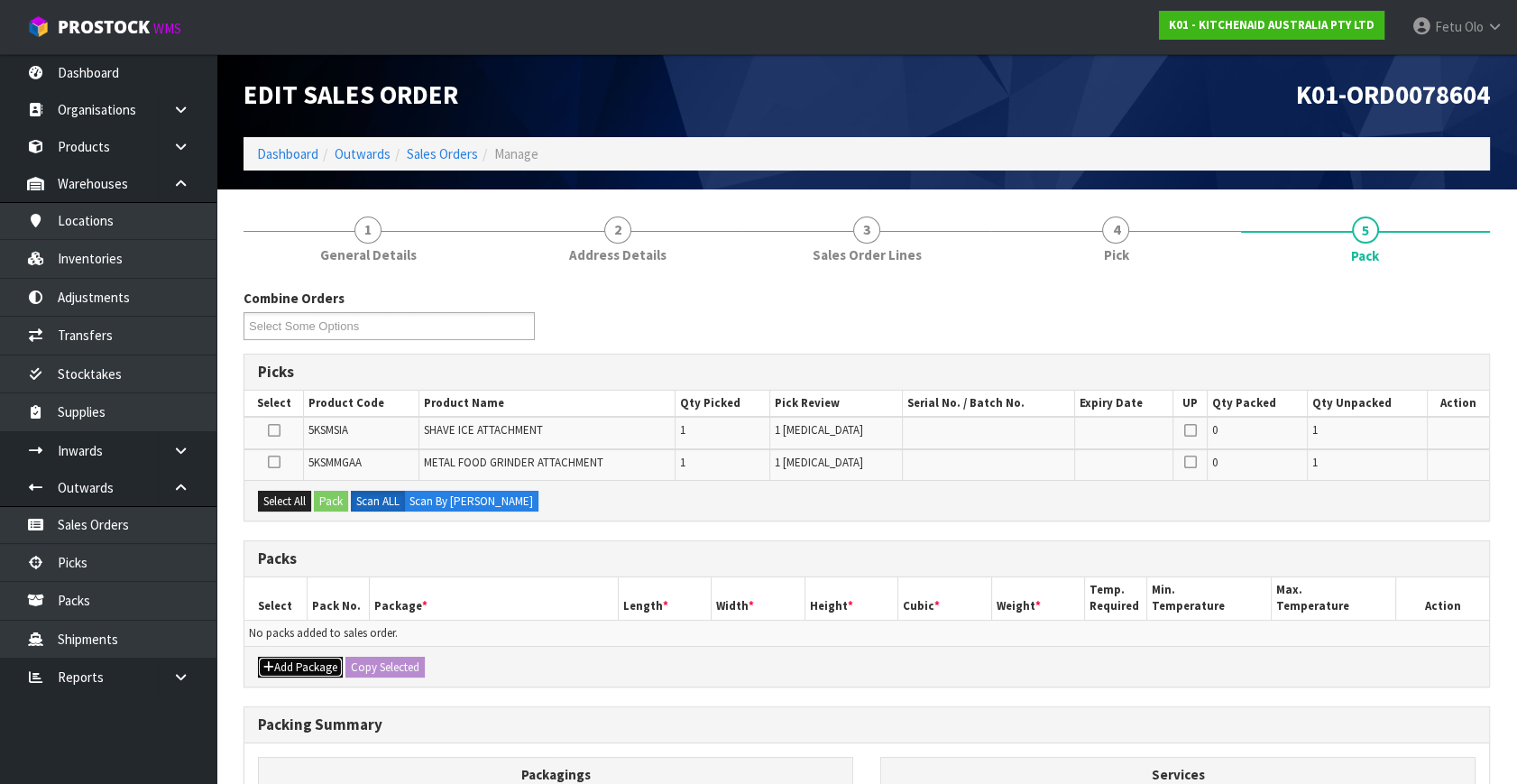
click at [294, 661] on button "Add Package" at bounding box center [300, 667] width 85 height 22
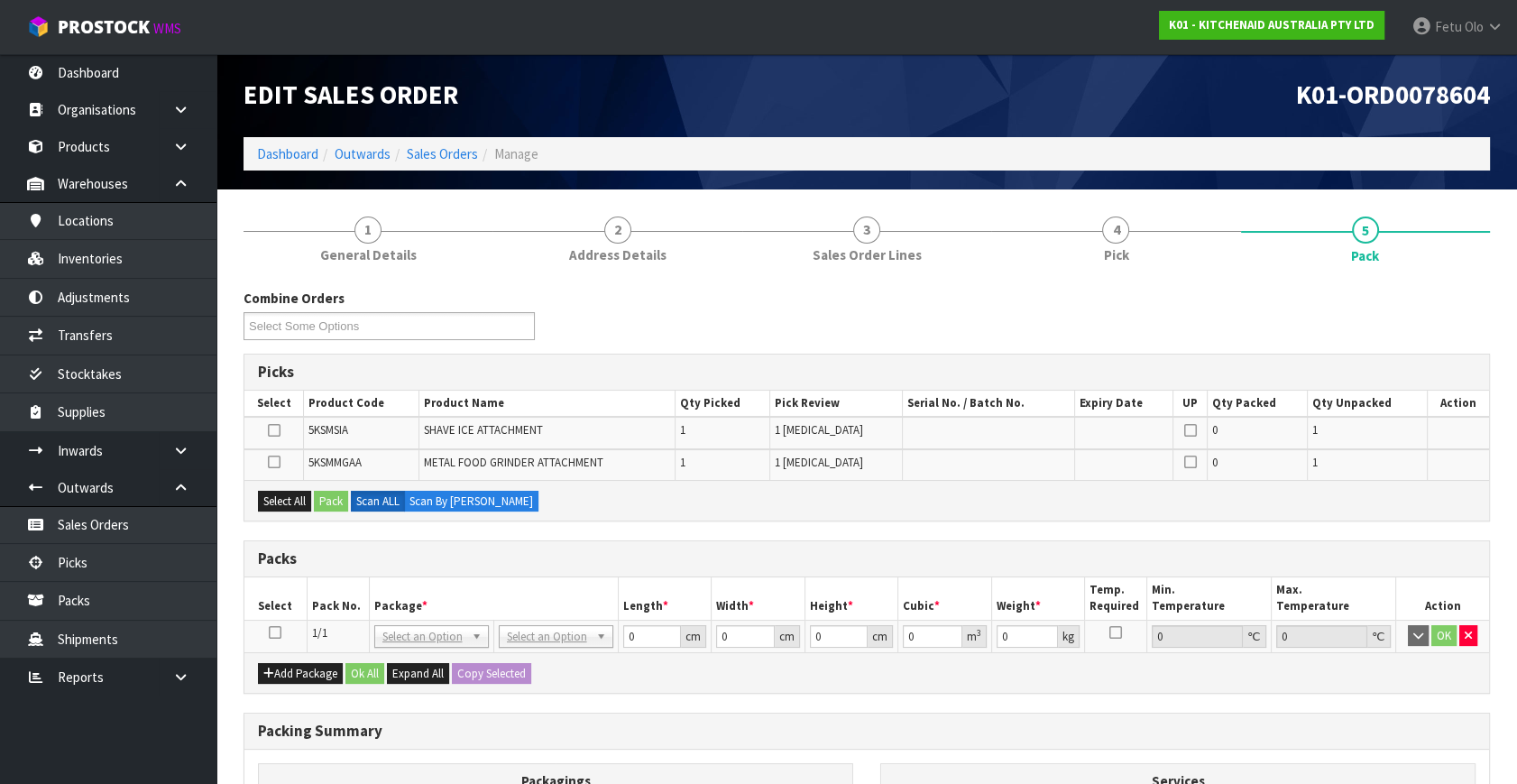
click at [276, 633] on icon at bounding box center [275, 633] width 13 height 1
click at [521, 590] on th "Package *" at bounding box center [493, 598] width 249 height 43
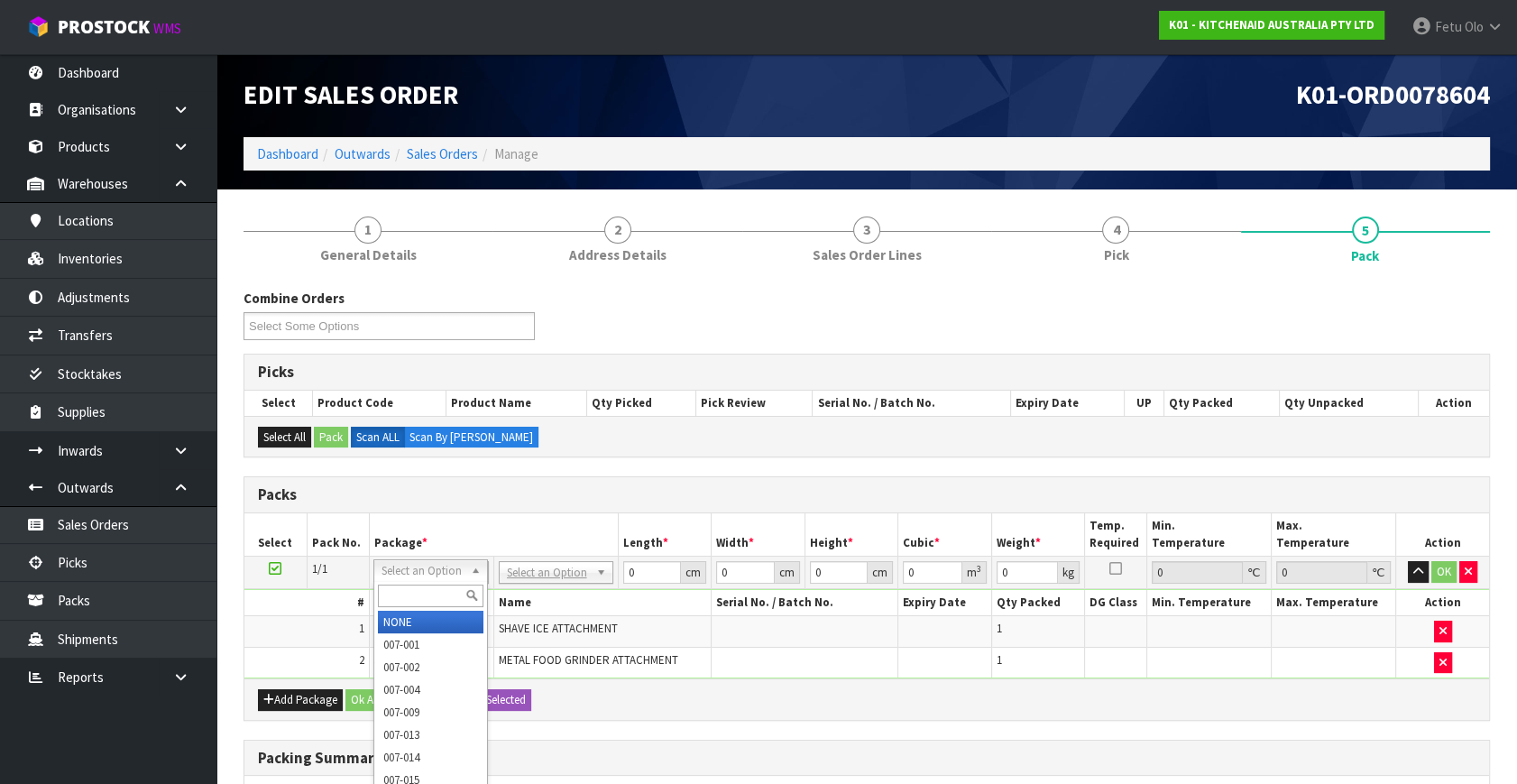
click at [420, 592] on input "text" at bounding box center [431, 595] width 106 height 23
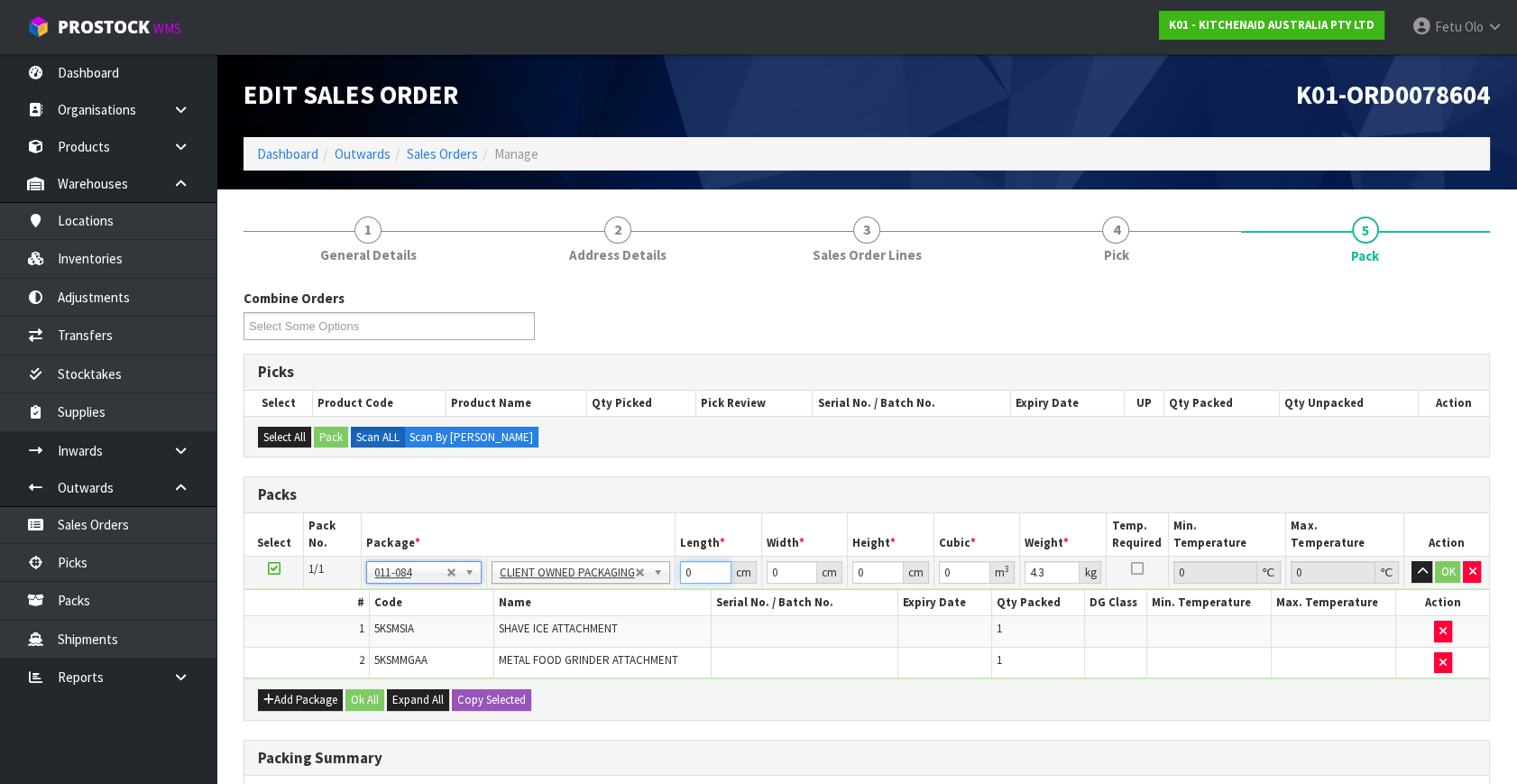
drag, startPoint x: 696, startPoint y: 562, endPoint x: 660, endPoint y: 588, distance: 44.4
click at [660, 588] on tbody "1/1 NONE 007-001 007-002 007-004 007-009 007-013 007-014 007-015 007-017 007-01…" at bounding box center [867, 618] width 1245 height 123
click button "OK" at bounding box center [1448, 572] width 26 height 22
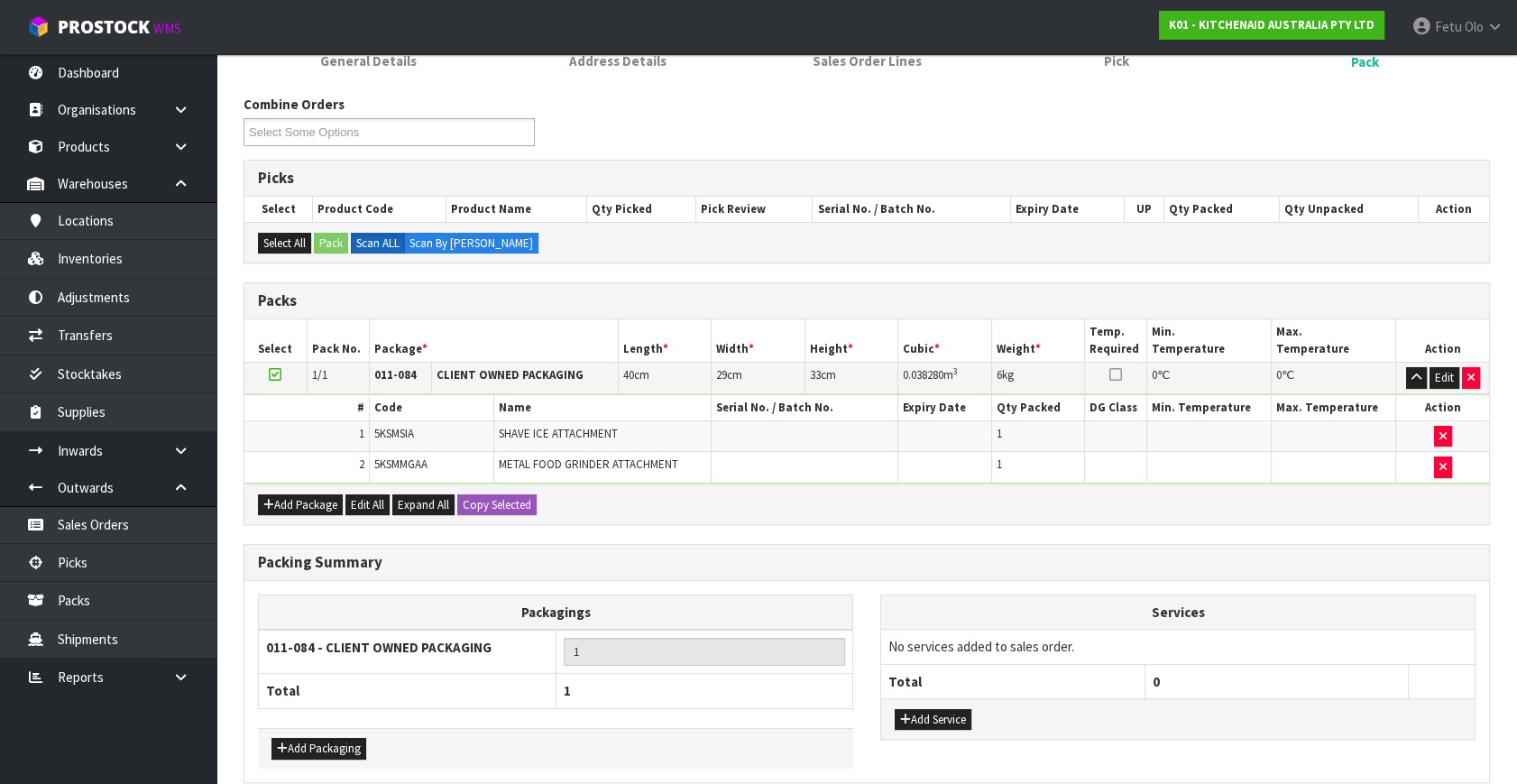
scroll to position [273, 0]
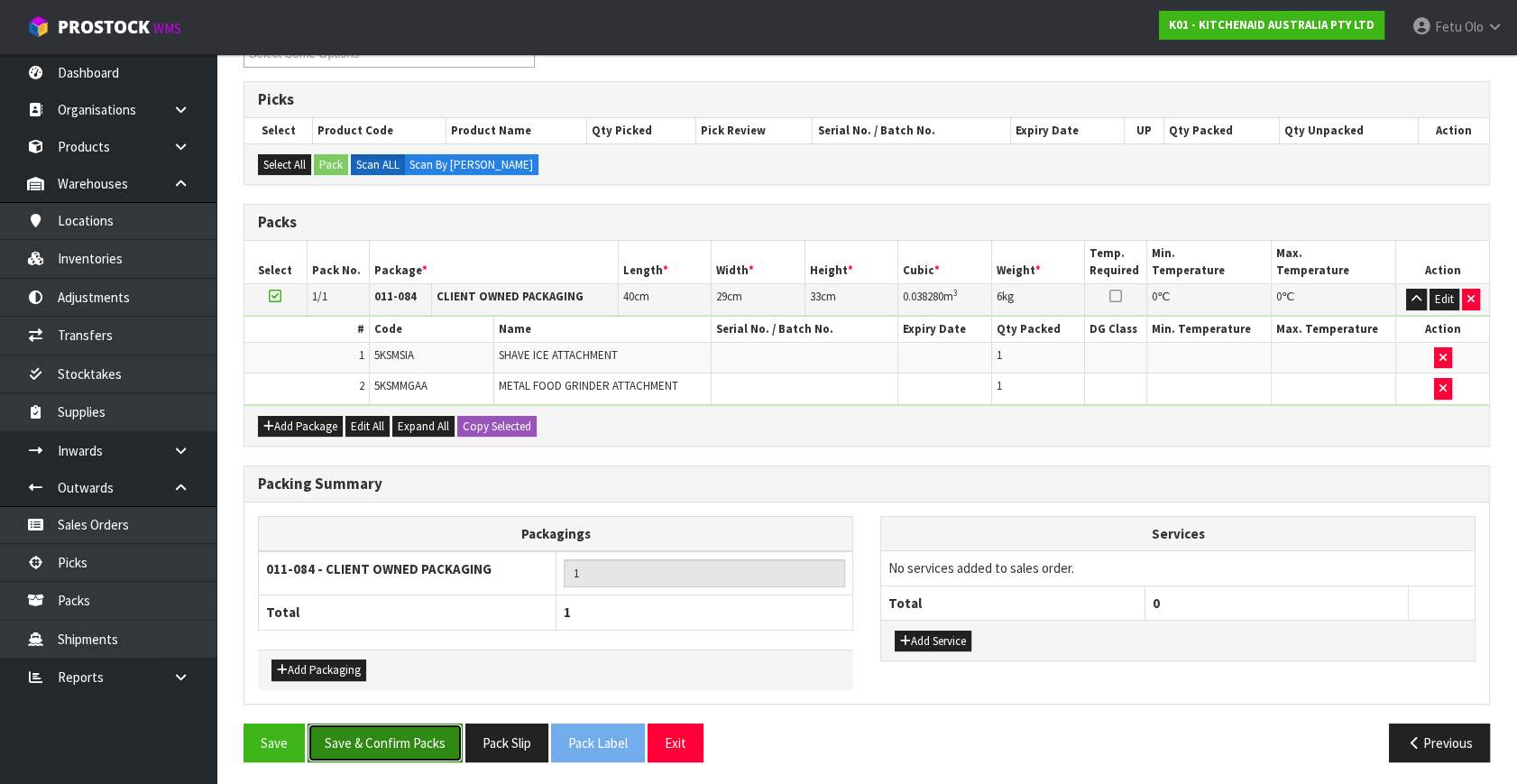
click at [395, 742] on button "Save & Confirm Packs" at bounding box center [385, 743] width 155 height 39
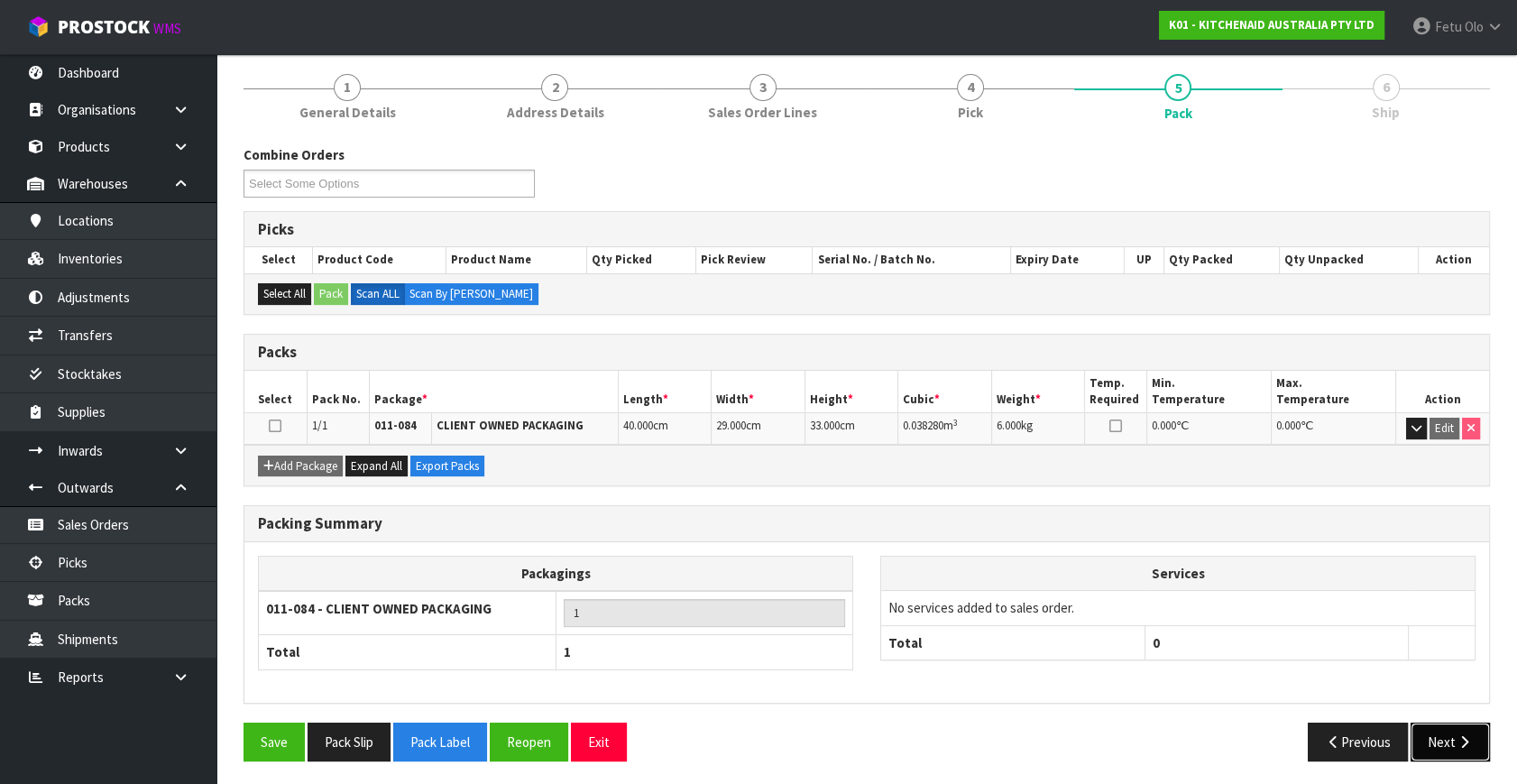
click at [1445, 734] on button "Next" at bounding box center [1450, 742] width 79 height 39
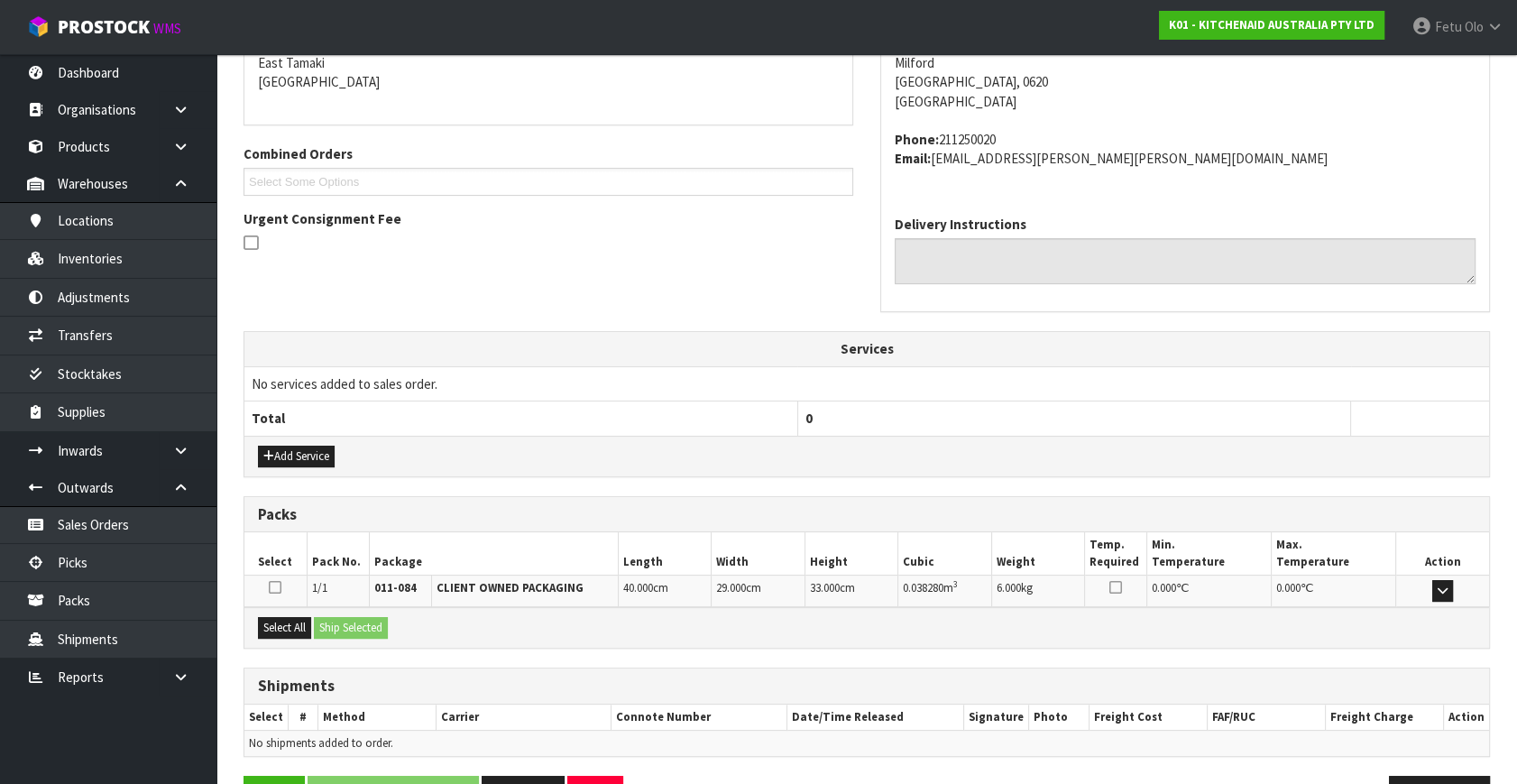
scroll to position [444, 0]
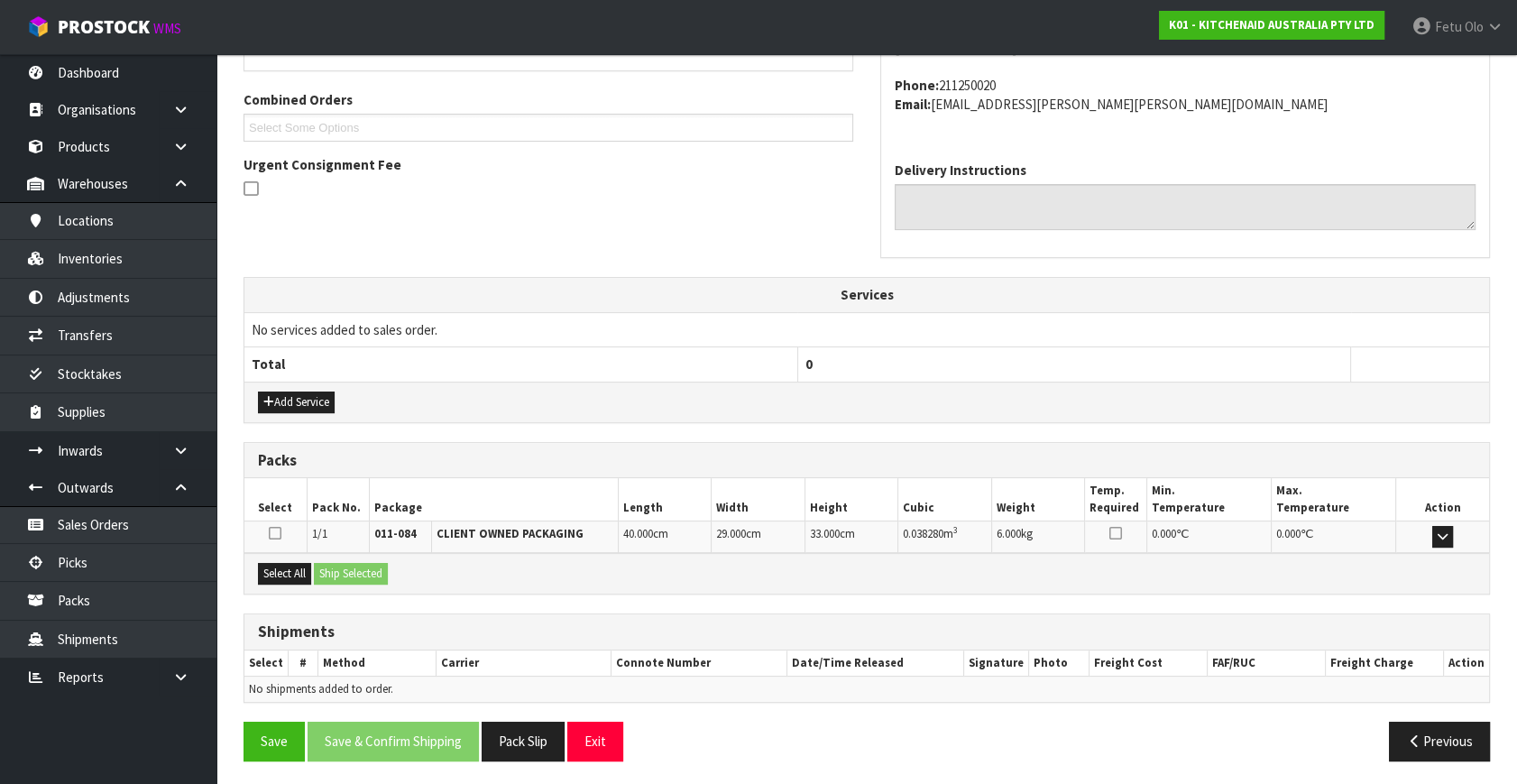
click at [281, 553] on div "Select All Ship Selected" at bounding box center [867, 573] width 1245 height 41
drag, startPoint x: 284, startPoint y: 567, endPoint x: 332, endPoint y: 567, distance: 48.0
click at [285, 567] on button "Select All" at bounding box center [284, 573] width 53 height 22
drag, startPoint x: 332, startPoint y: 567, endPoint x: 353, endPoint y: 610, distance: 47.9
click at [334, 567] on button "Ship Selected" at bounding box center [350, 573] width 74 height 22
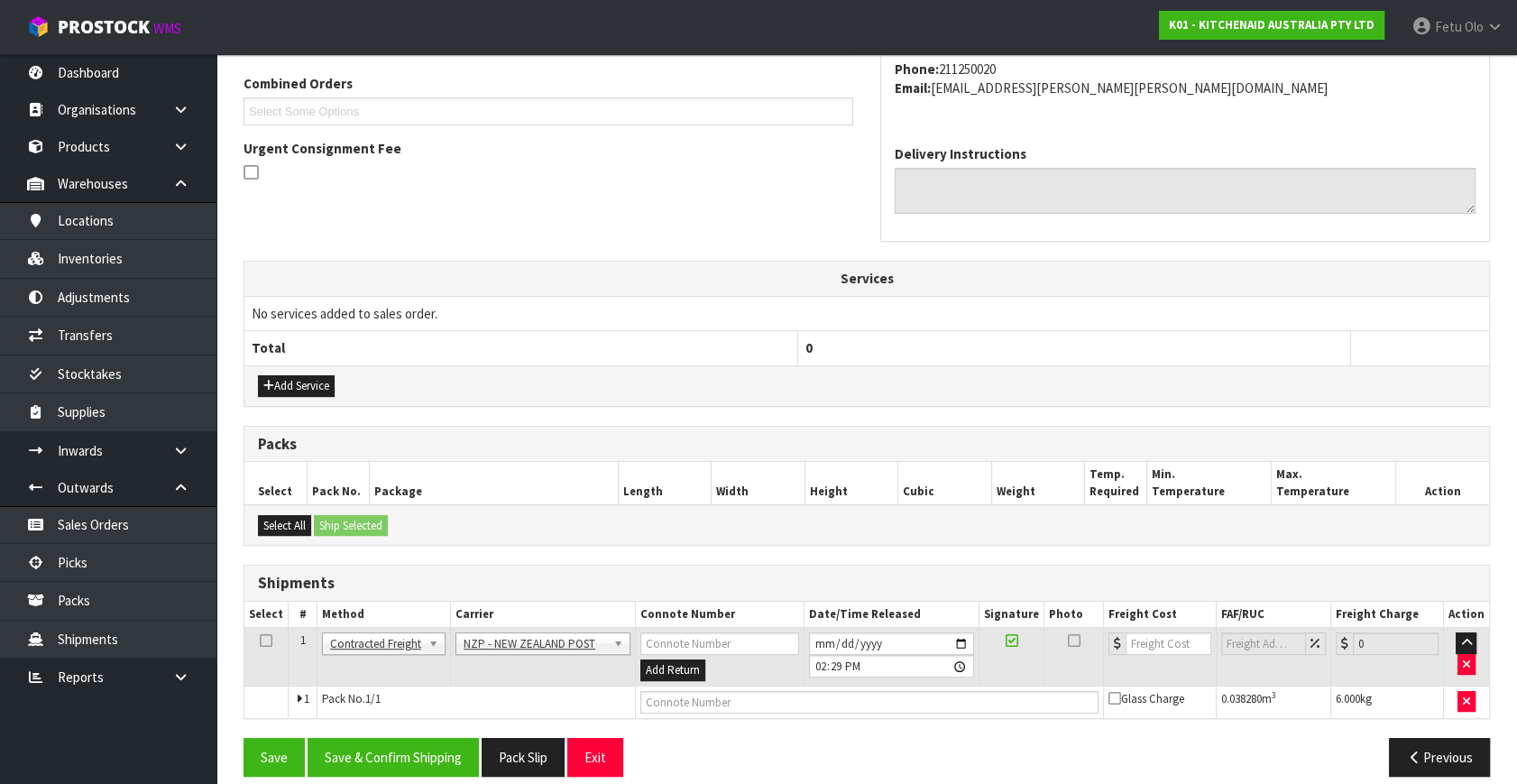
scroll to position [476, 0]
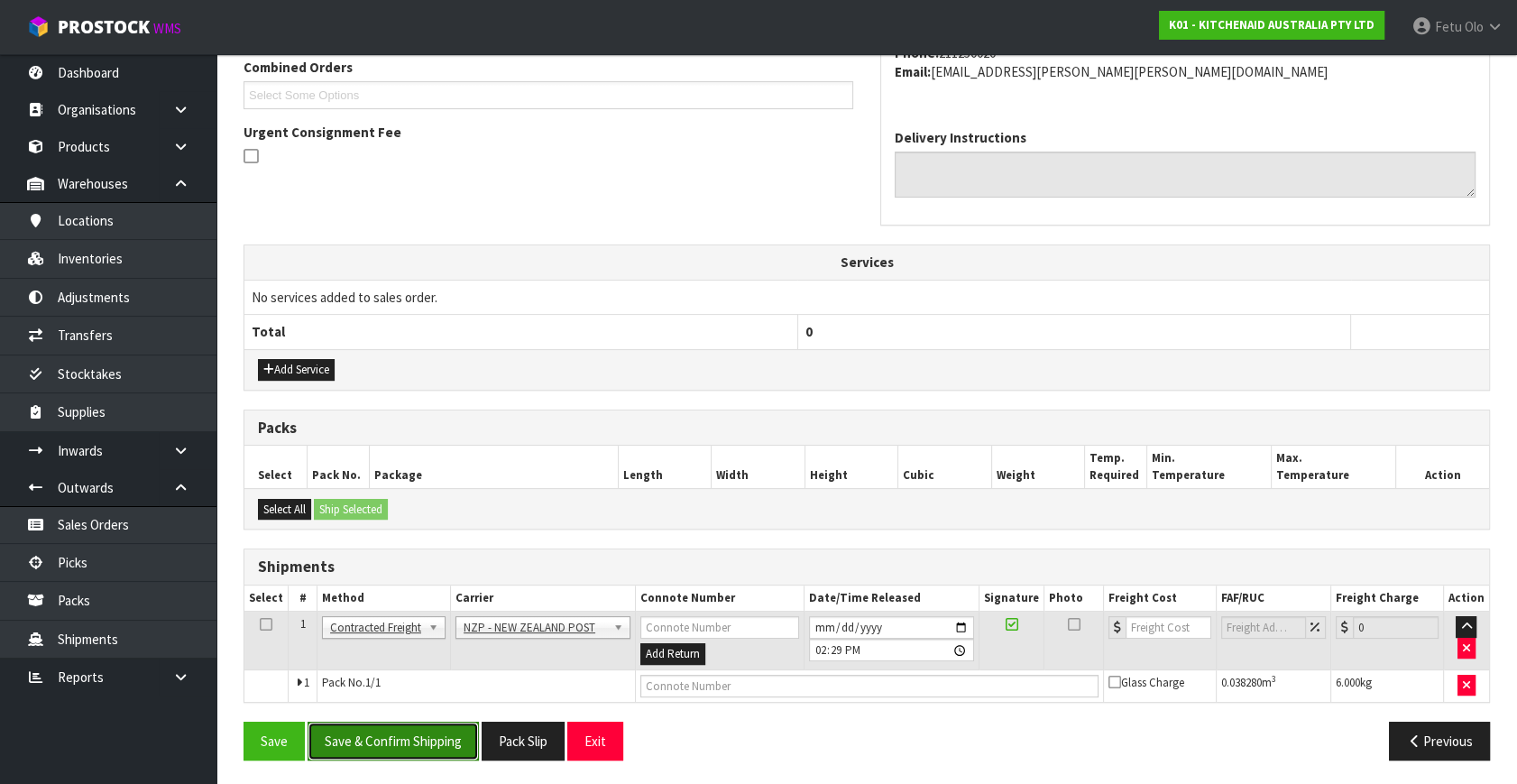
click at [388, 722] on button "Save & Confirm Shipping" at bounding box center [393, 741] width 171 height 39
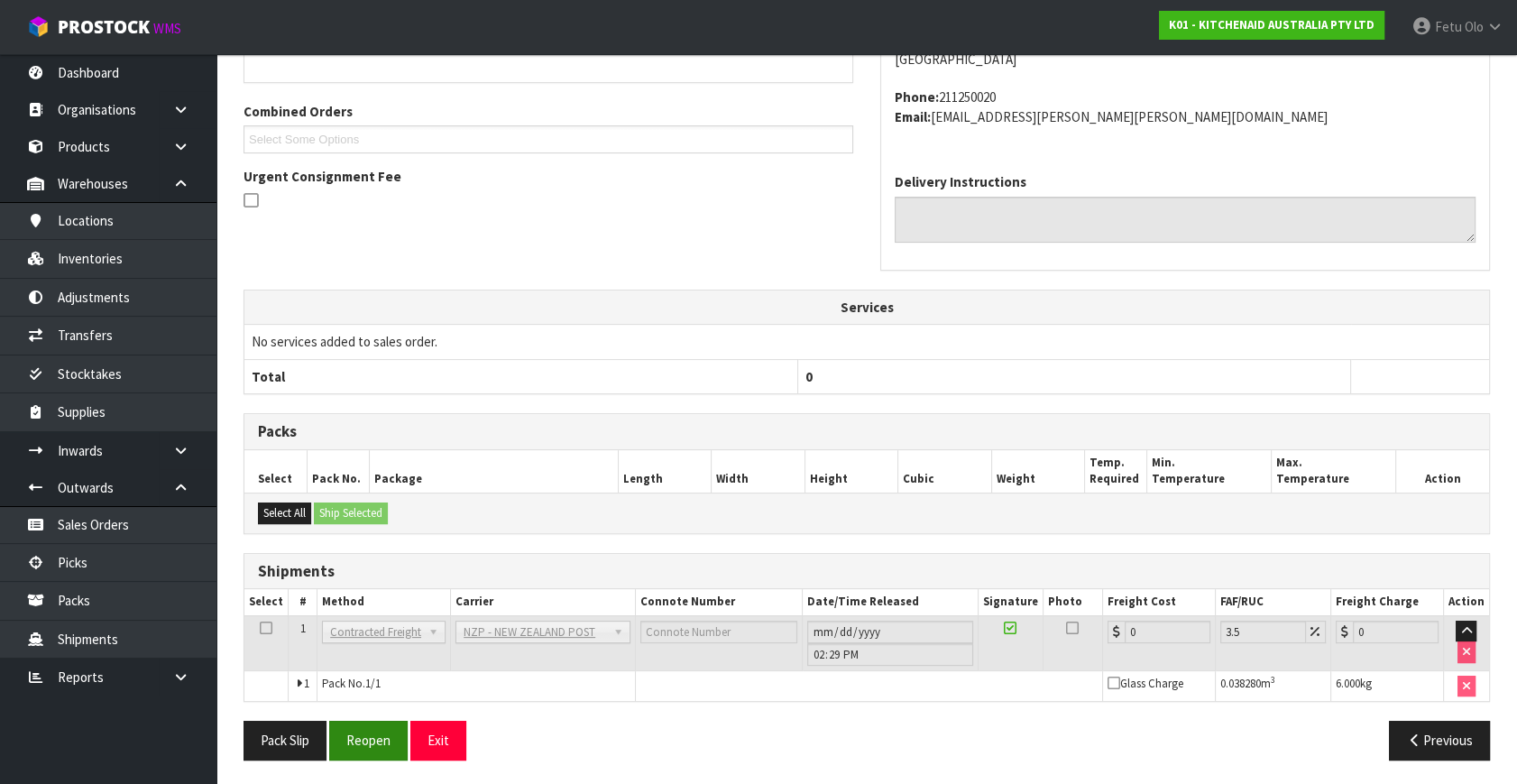
scroll to position [451, 0]
click at [361, 747] on button "Reopen" at bounding box center [368, 740] width 78 height 39
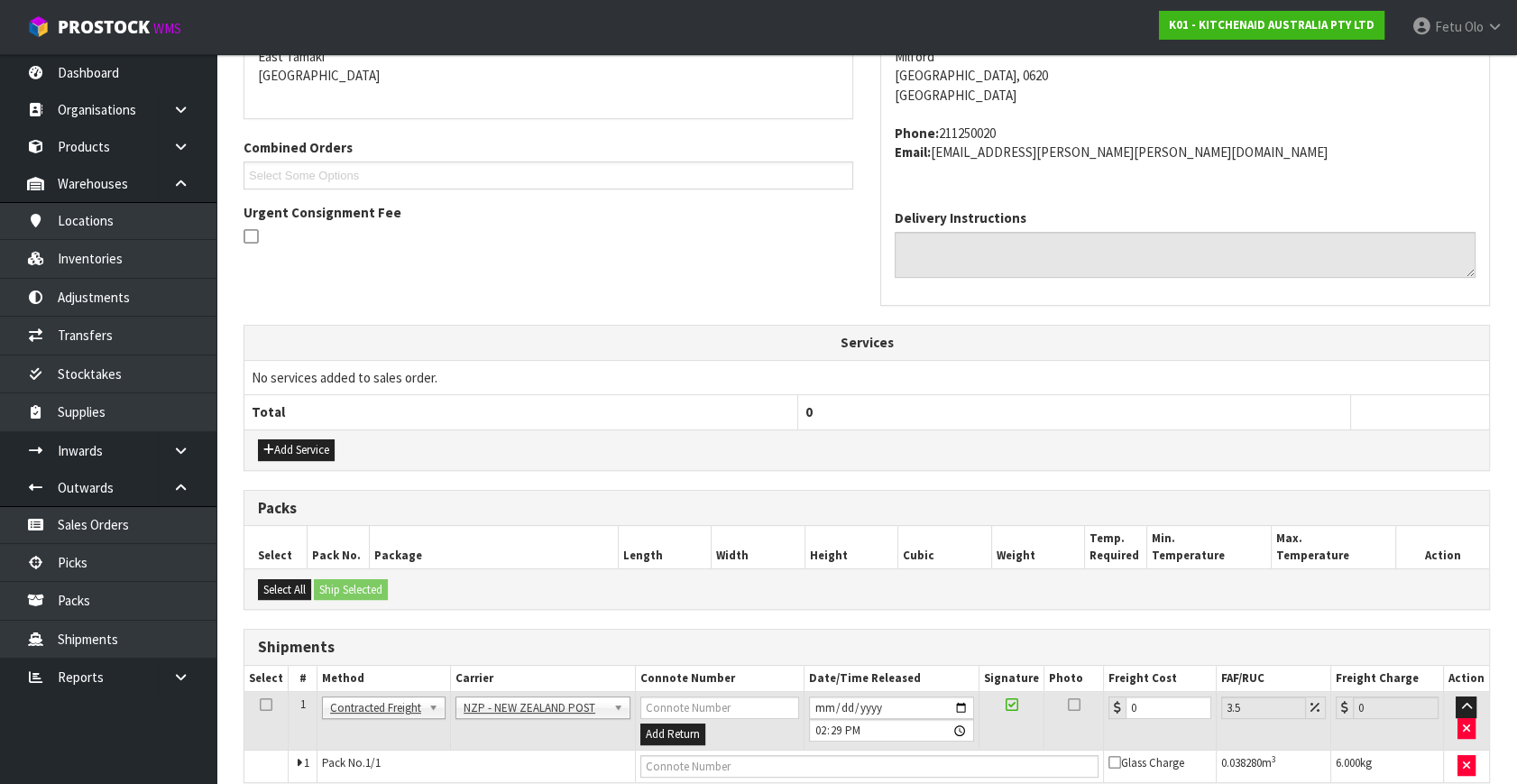
scroll to position [432, 0]
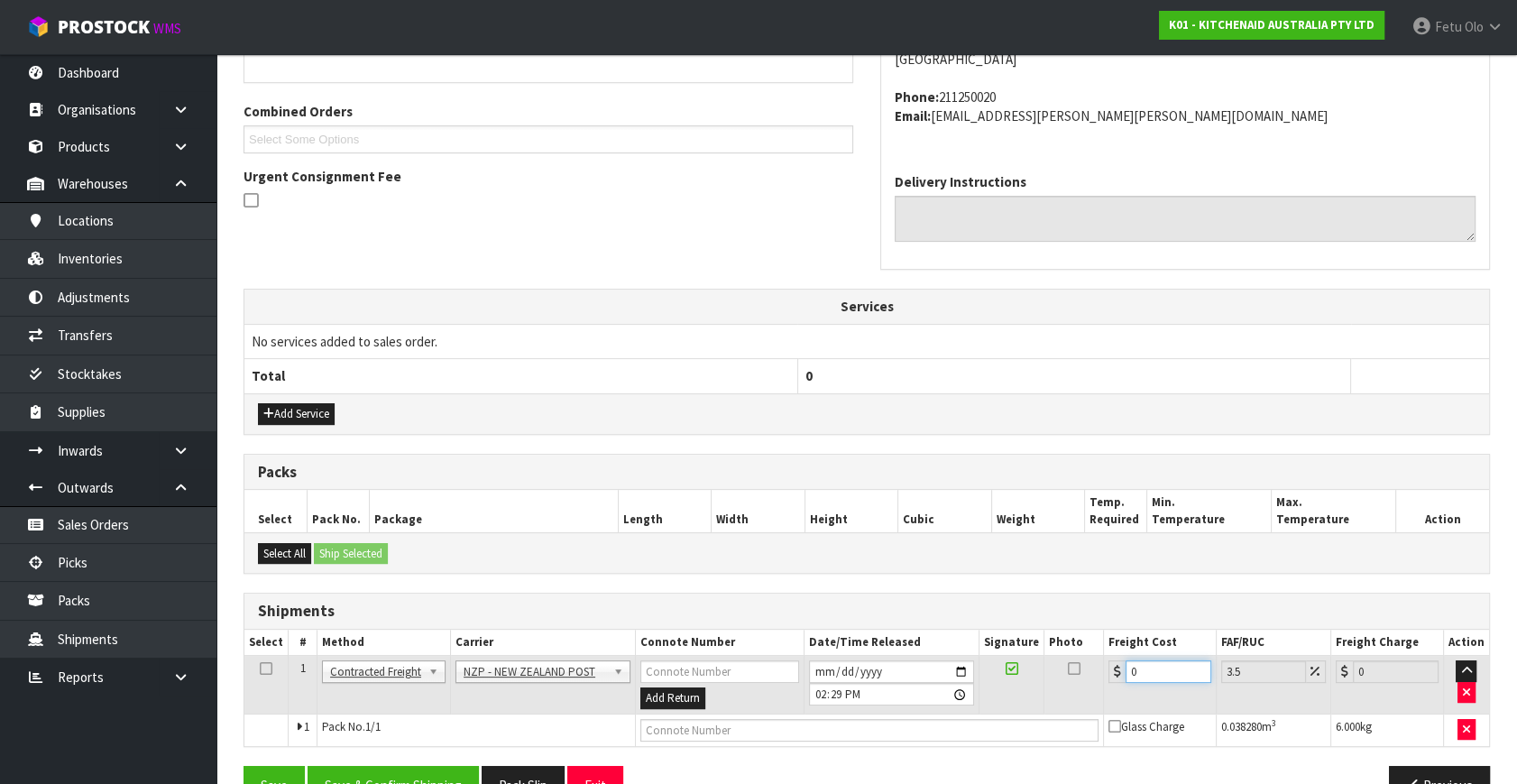
drag, startPoint x: 1159, startPoint y: 667, endPoint x: 807, endPoint y: 754, distance: 362.6
click at [807, 754] on div "From Address CONTRACT WAREHOUSING & LOGISTICS 17 Allens Road East Tamaki Auckla…" at bounding box center [867, 370] width 1247 height 897
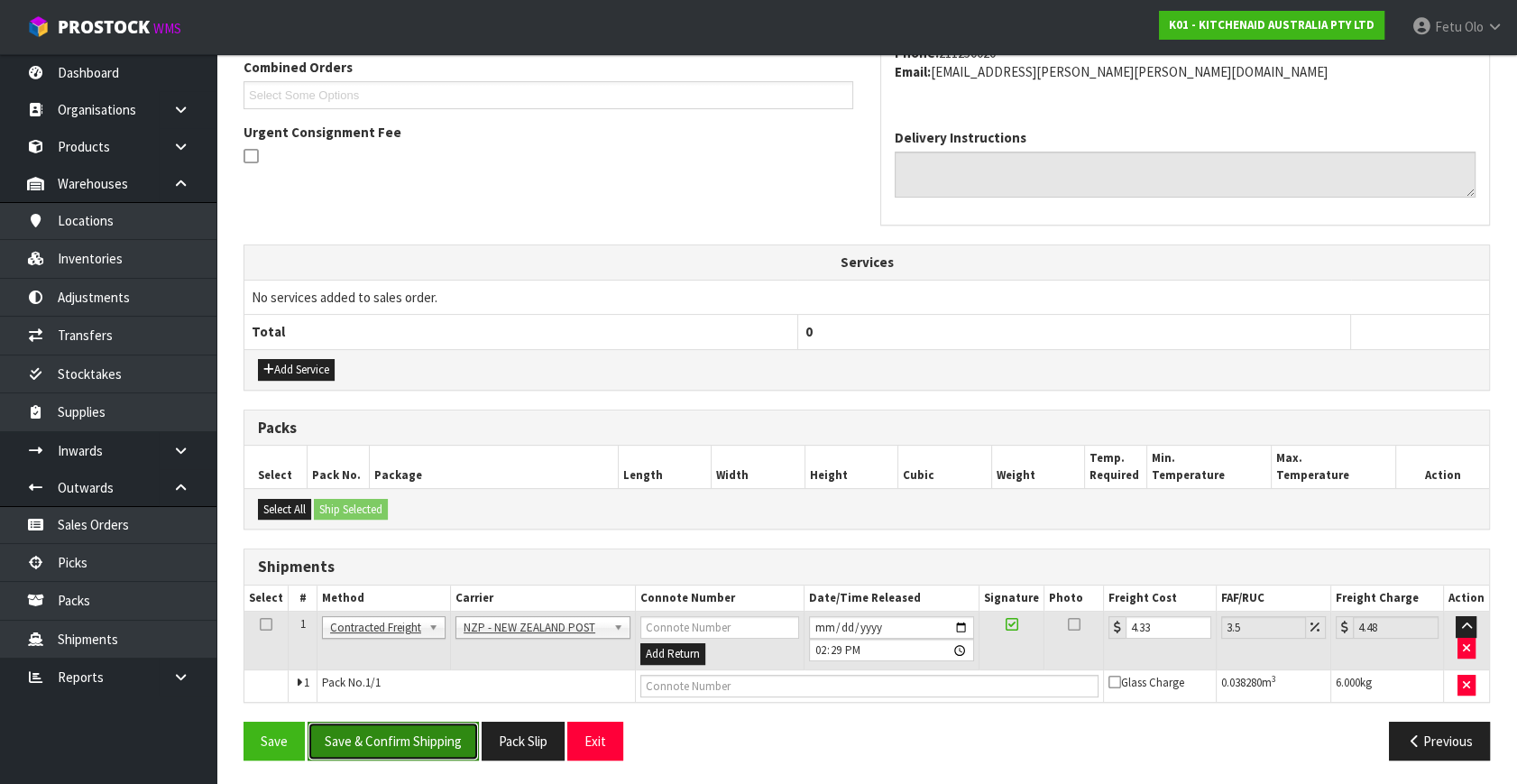
click at [356, 723] on button "Save & Confirm Shipping" at bounding box center [393, 741] width 171 height 39
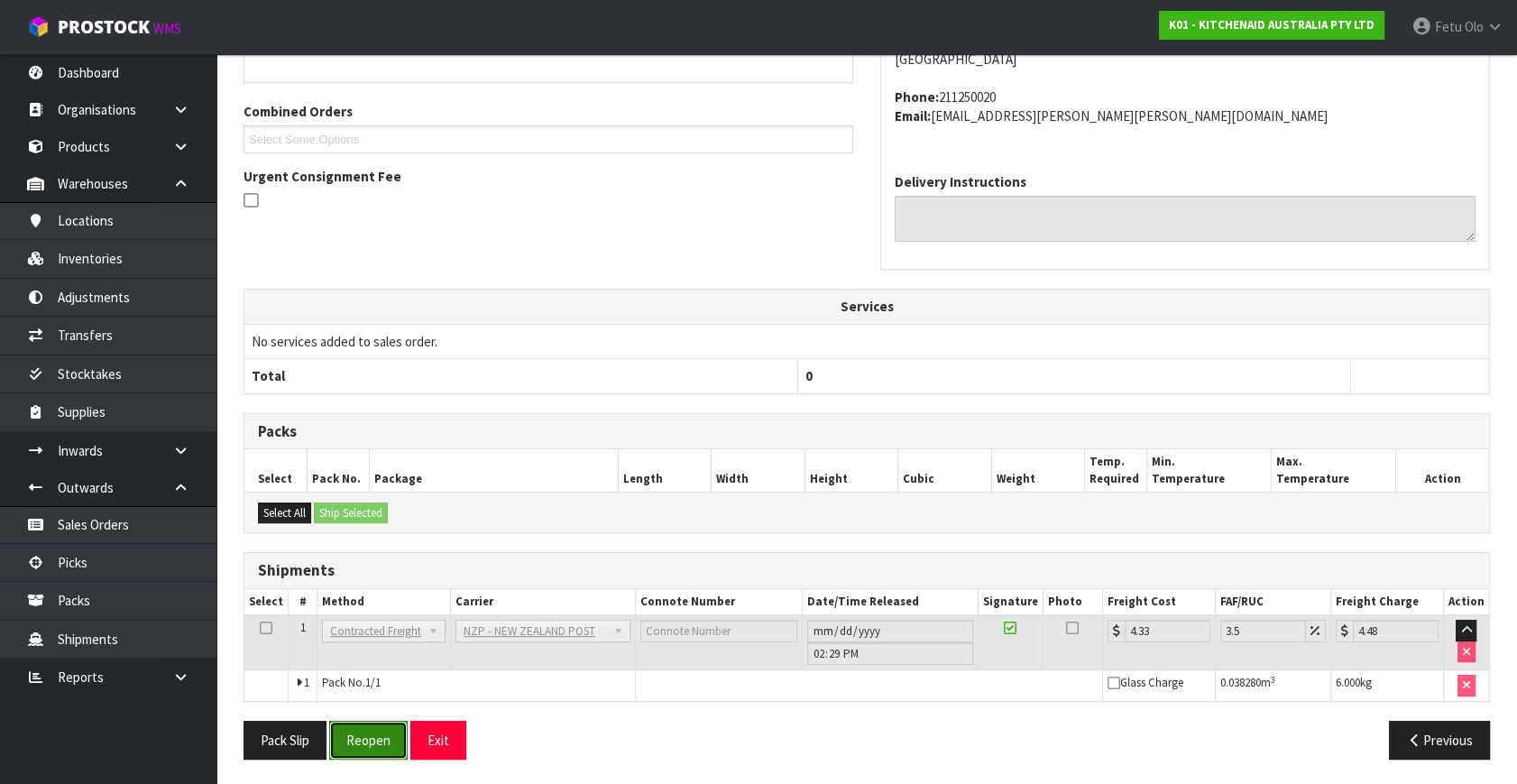
click at [377, 725] on button "Reopen" at bounding box center [368, 740] width 78 height 39
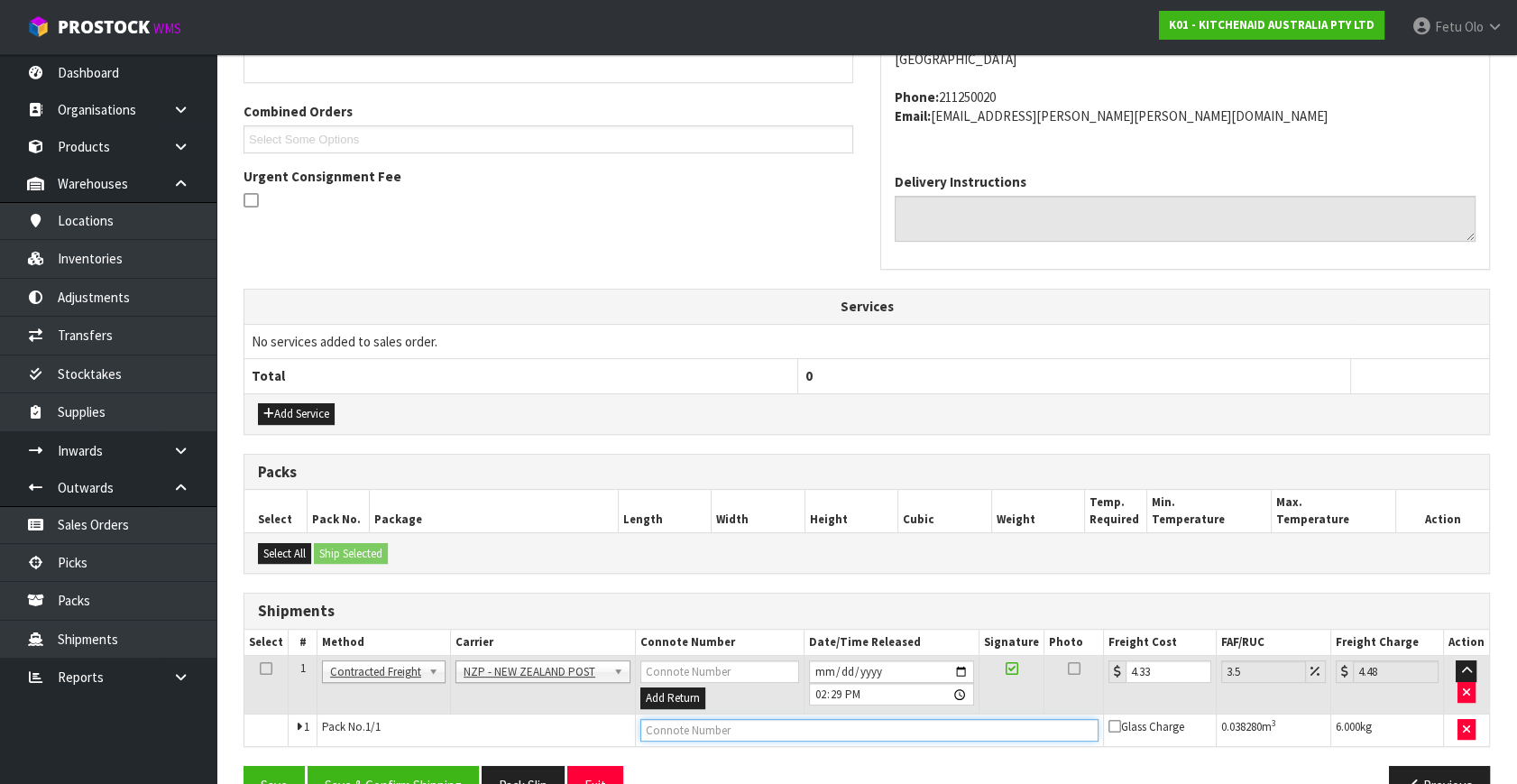
click at [739, 731] on input "text" at bounding box center [870, 730] width 459 height 23
click at [243, 766] on button "Save" at bounding box center [273, 785] width 61 height 39
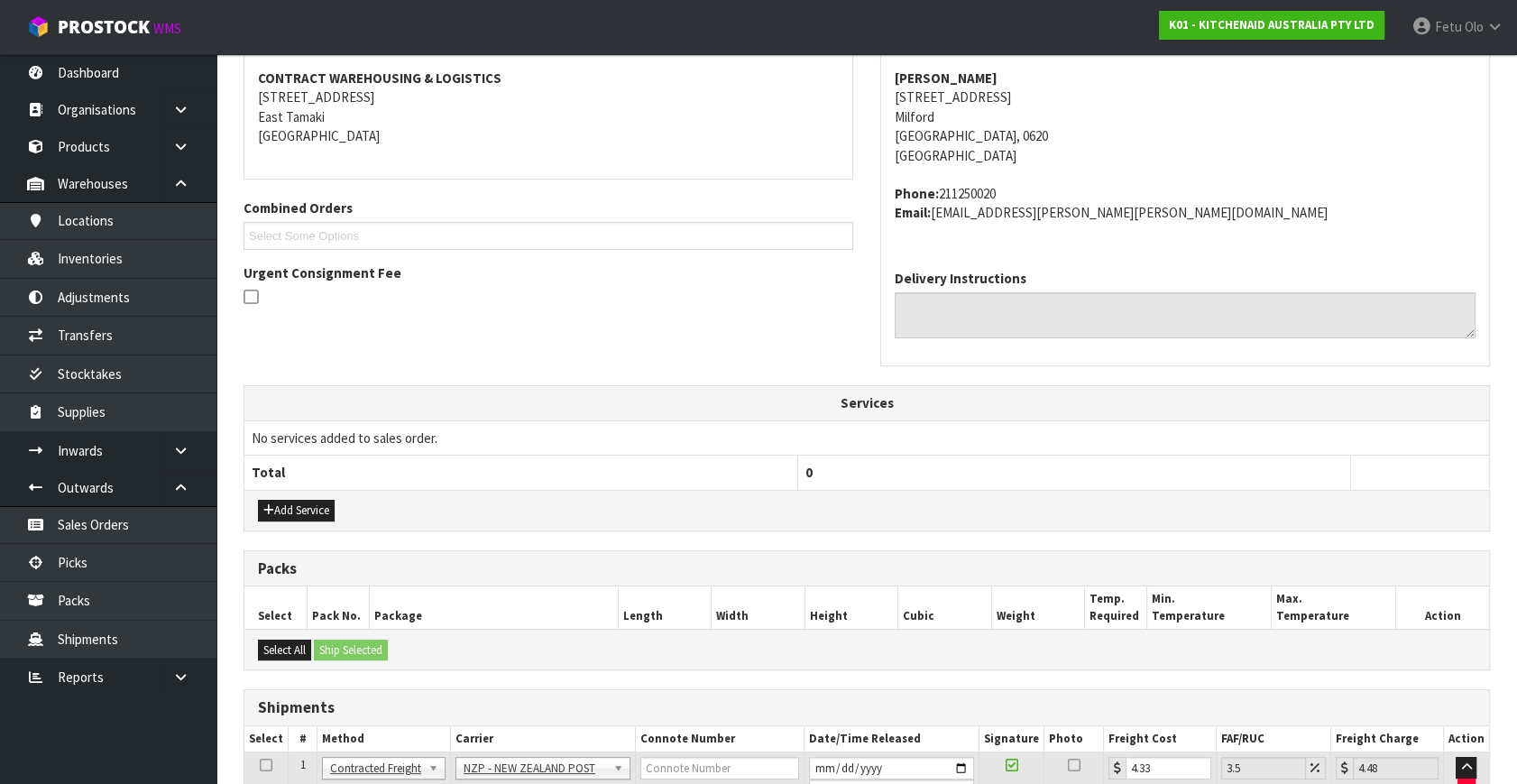
scroll to position [476, 0]
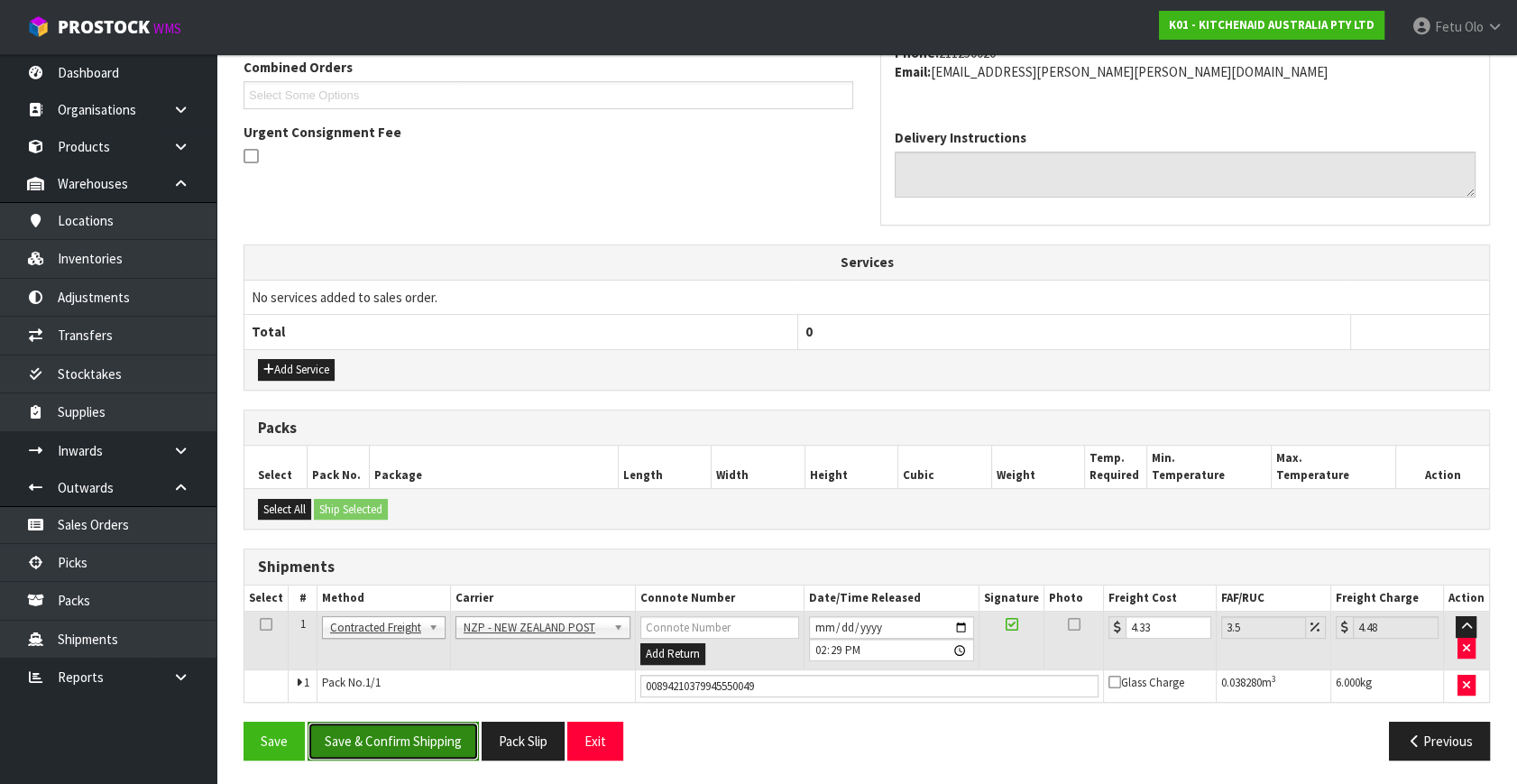
click at [387, 727] on button "Save & Confirm Shipping" at bounding box center [393, 741] width 171 height 39
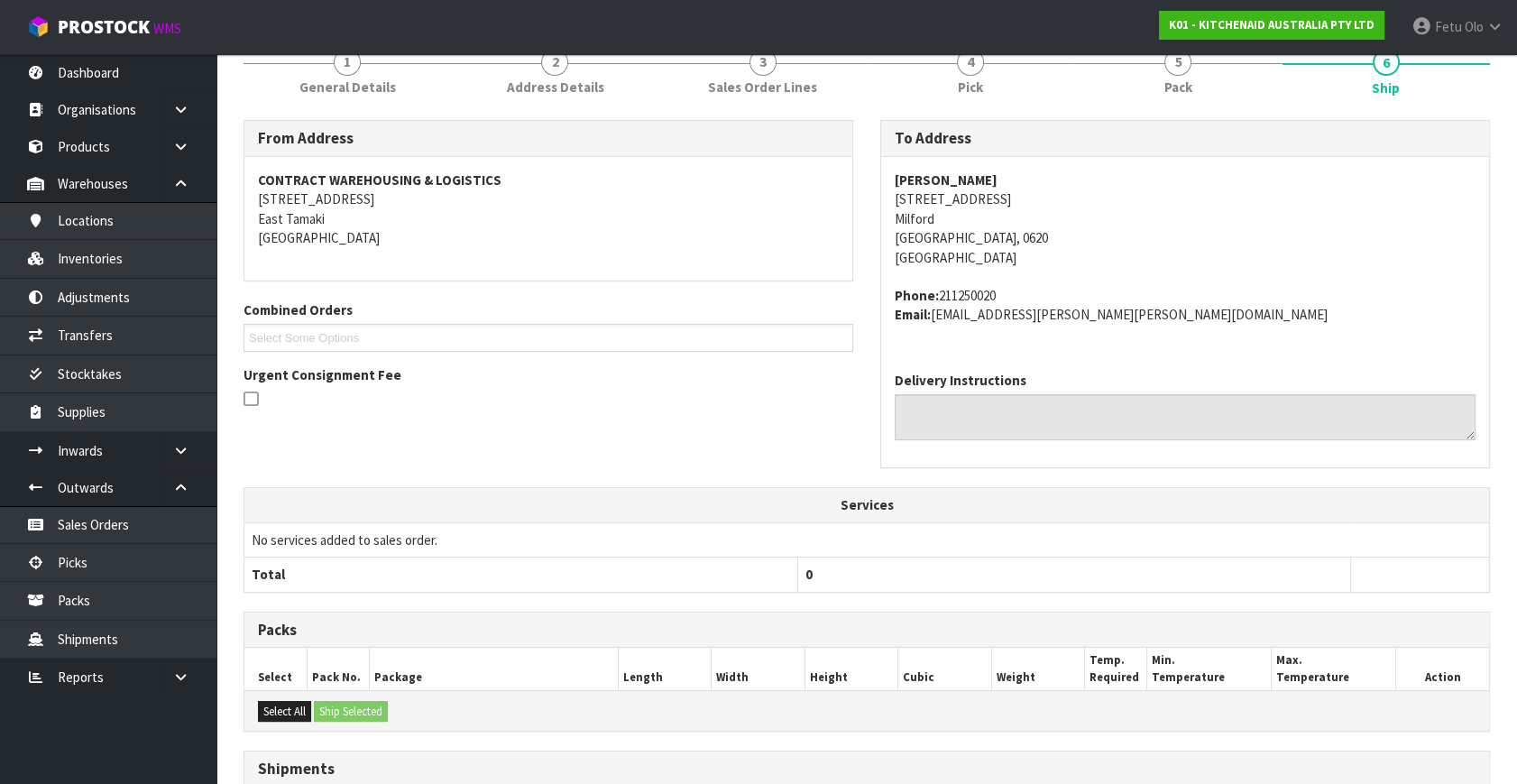
scroll to position [432, 0]
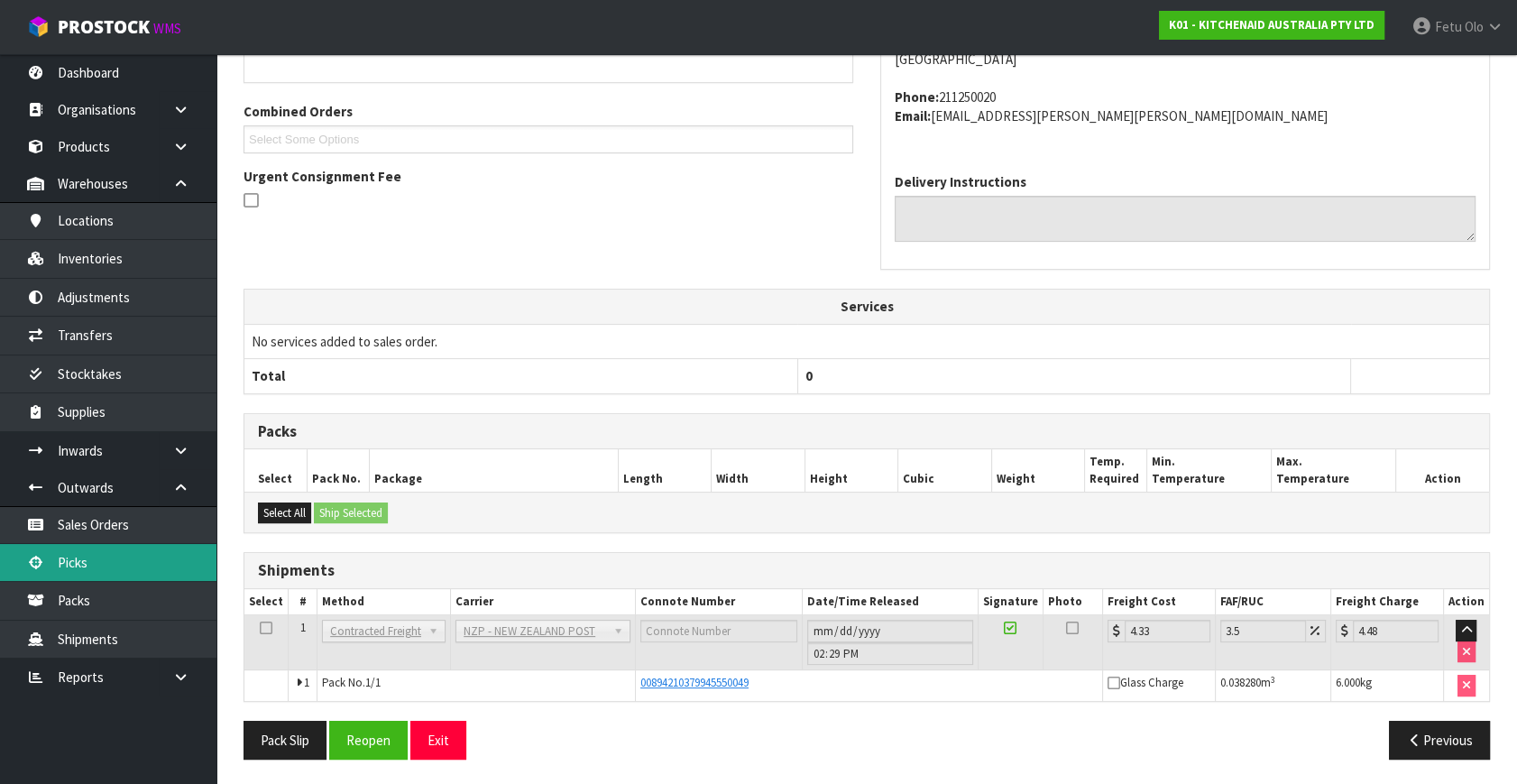
click at [72, 573] on link "Picks" at bounding box center [108, 562] width 216 height 37
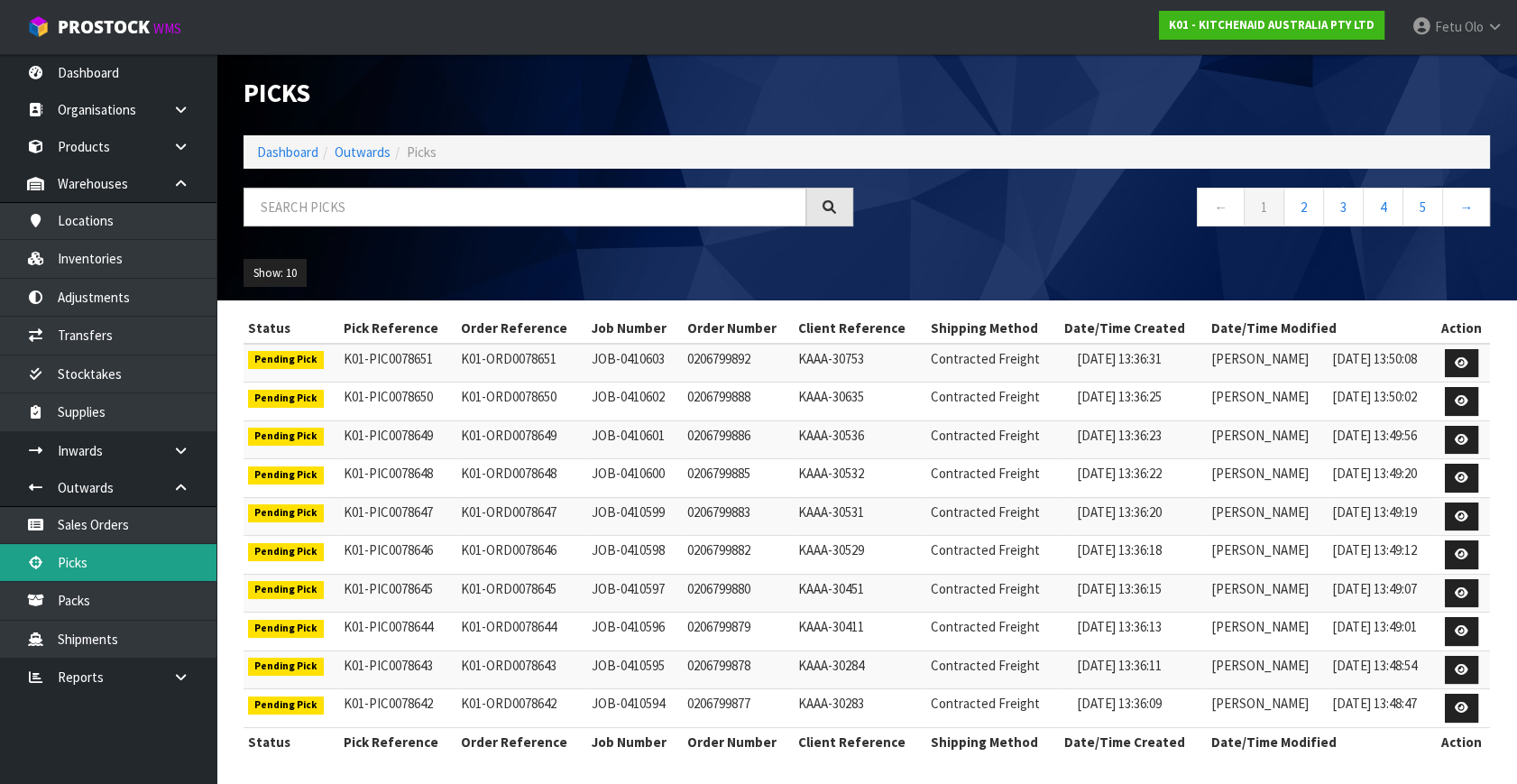
scroll to position [4, 0]
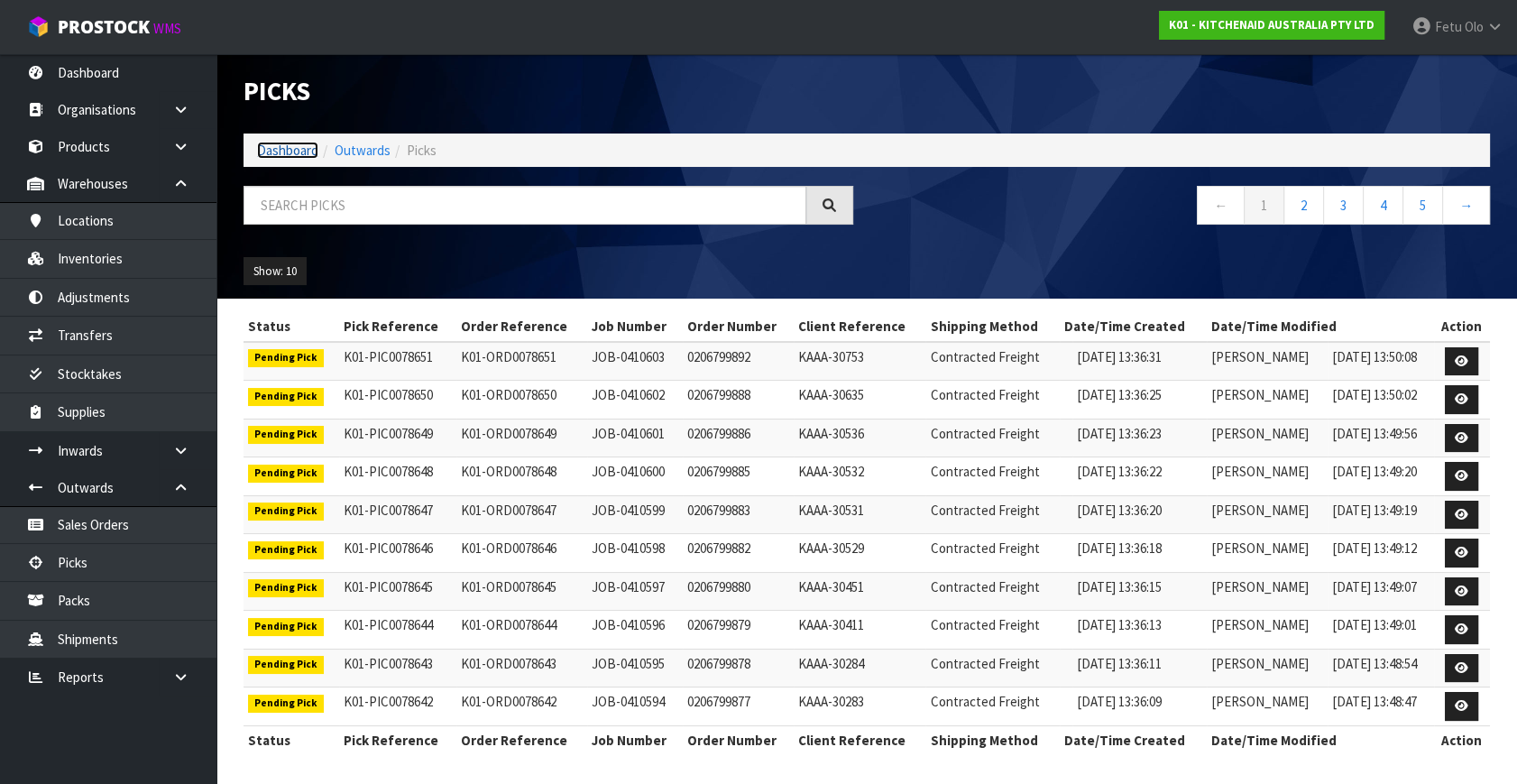
click at [288, 157] on link "Dashboard" at bounding box center [287, 150] width 61 height 17
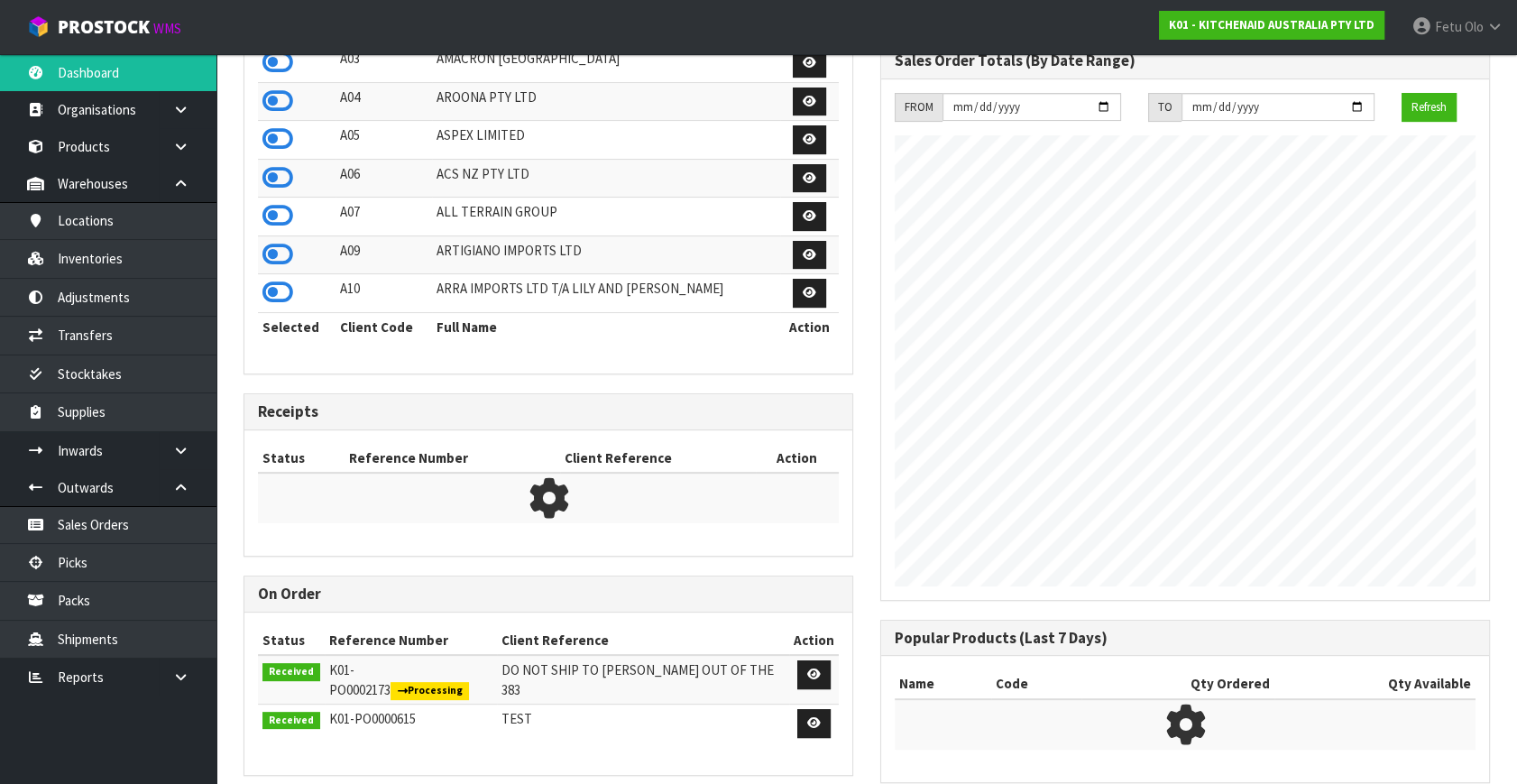
scroll to position [1364, 636]
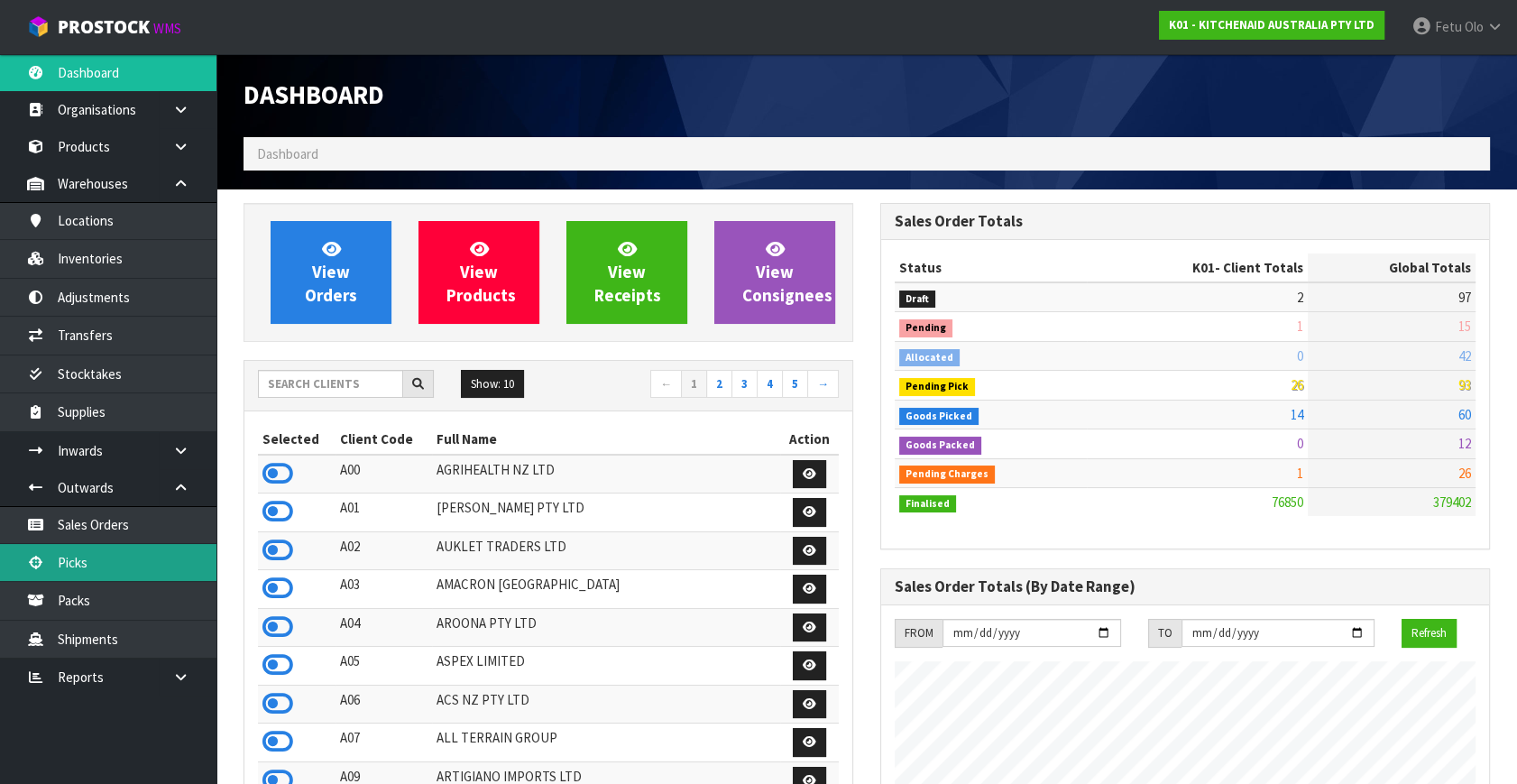
click at [56, 557] on link "Picks" at bounding box center [108, 562] width 216 height 37
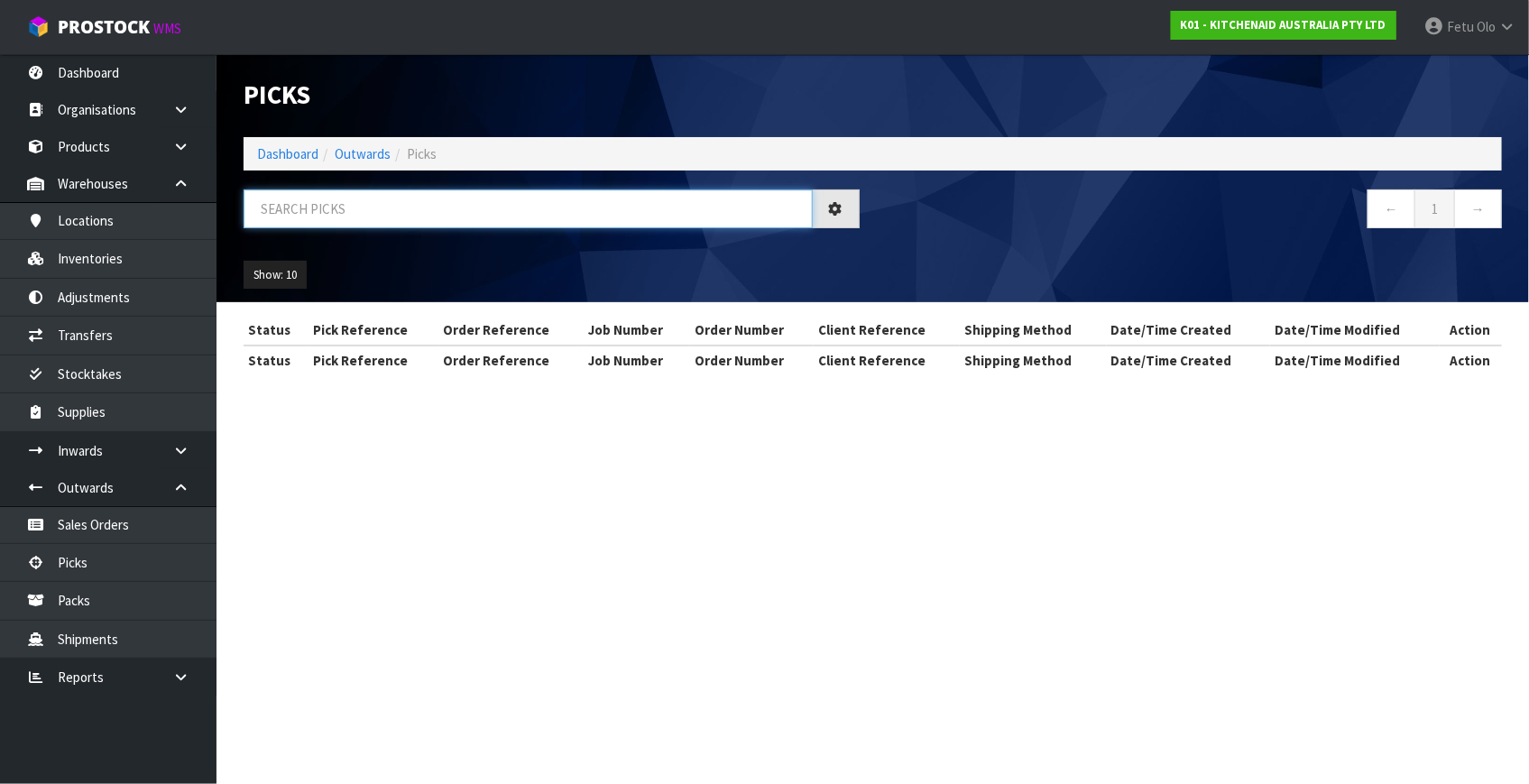
click at [390, 222] on input "text" at bounding box center [528, 209] width 569 height 39
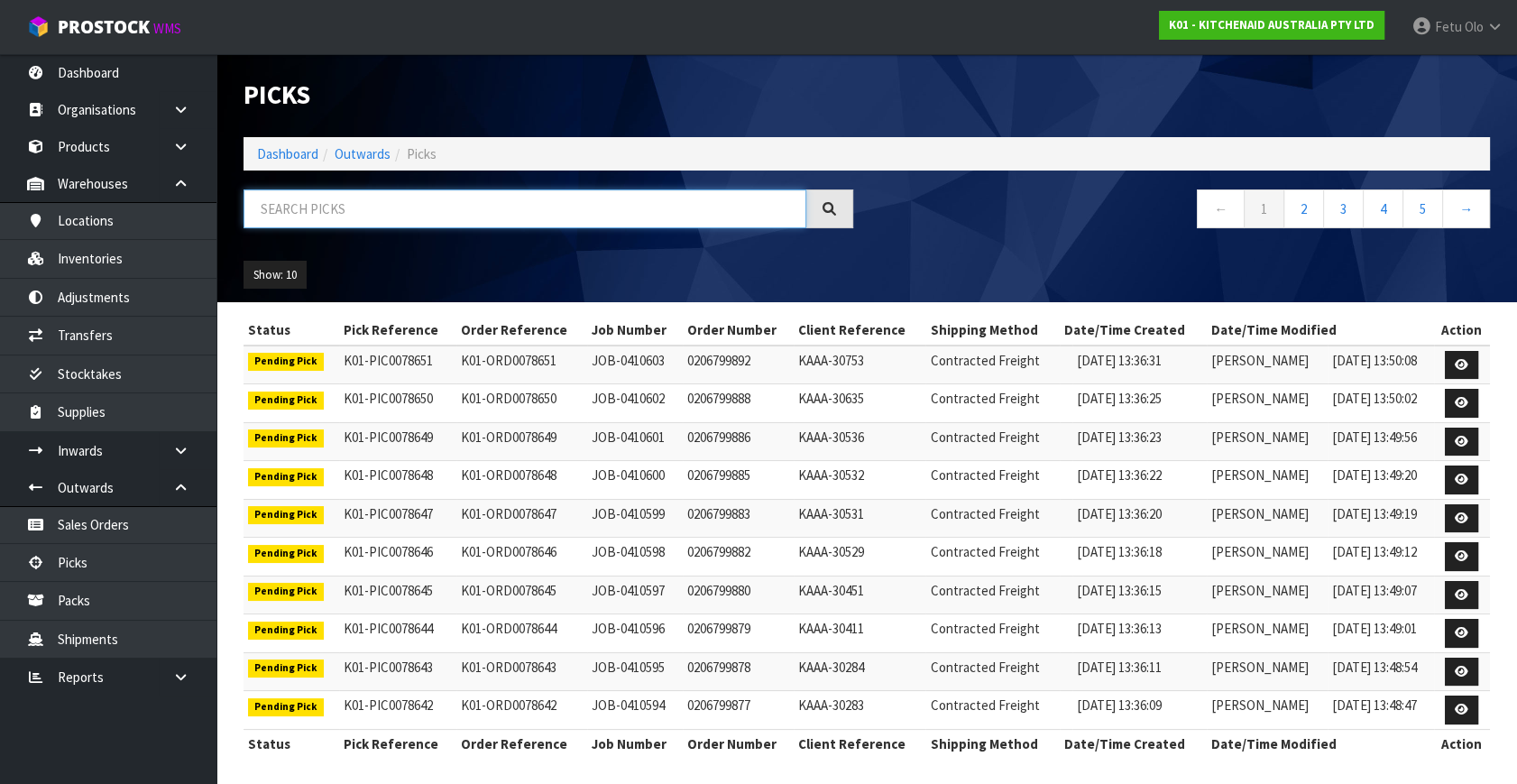
click at [390, 222] on input "text" at bounding box center [524, 209] width 562 height 39
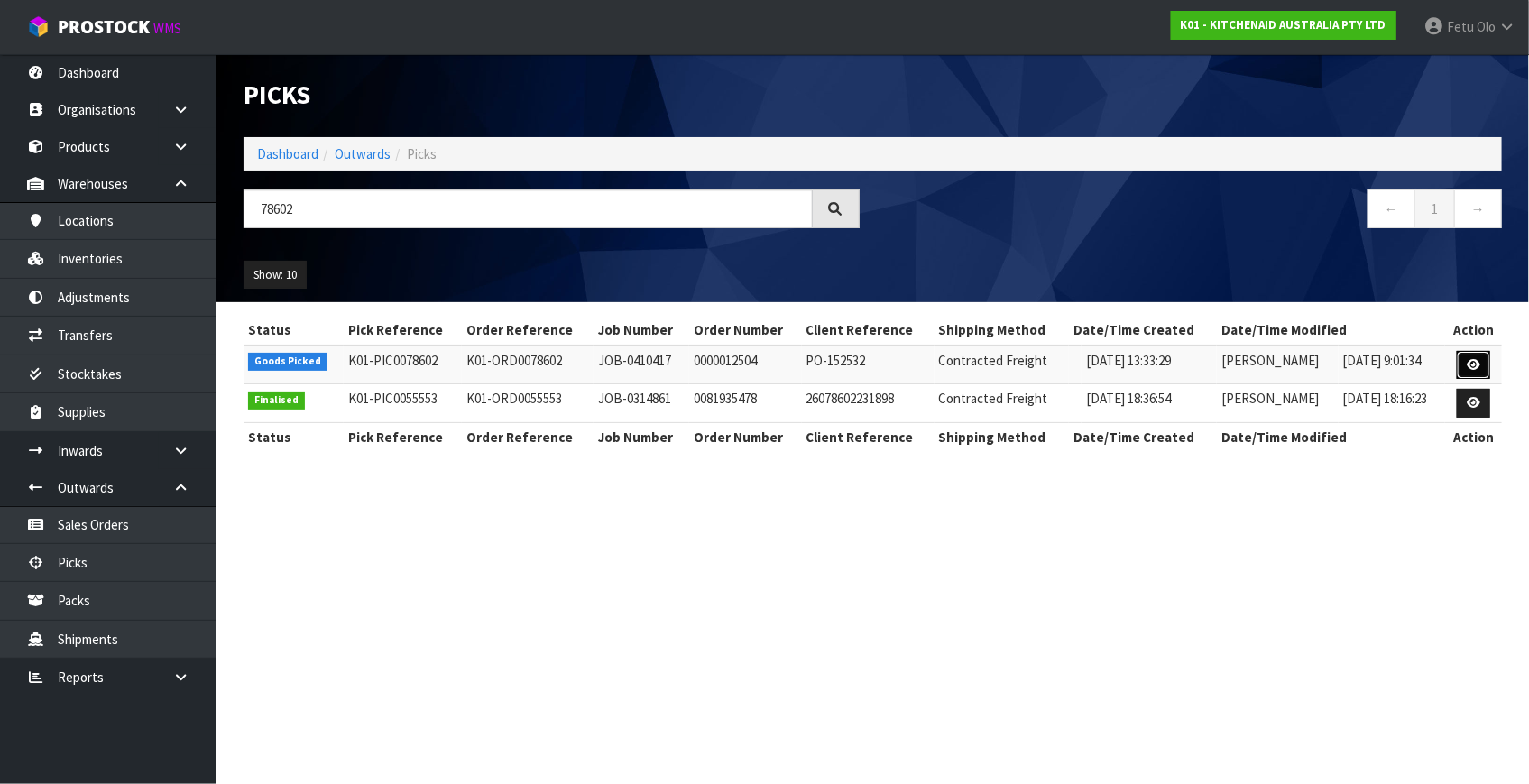
click at [1476, 367] on icon at bounding box center [1473, 365] width 14 height 12
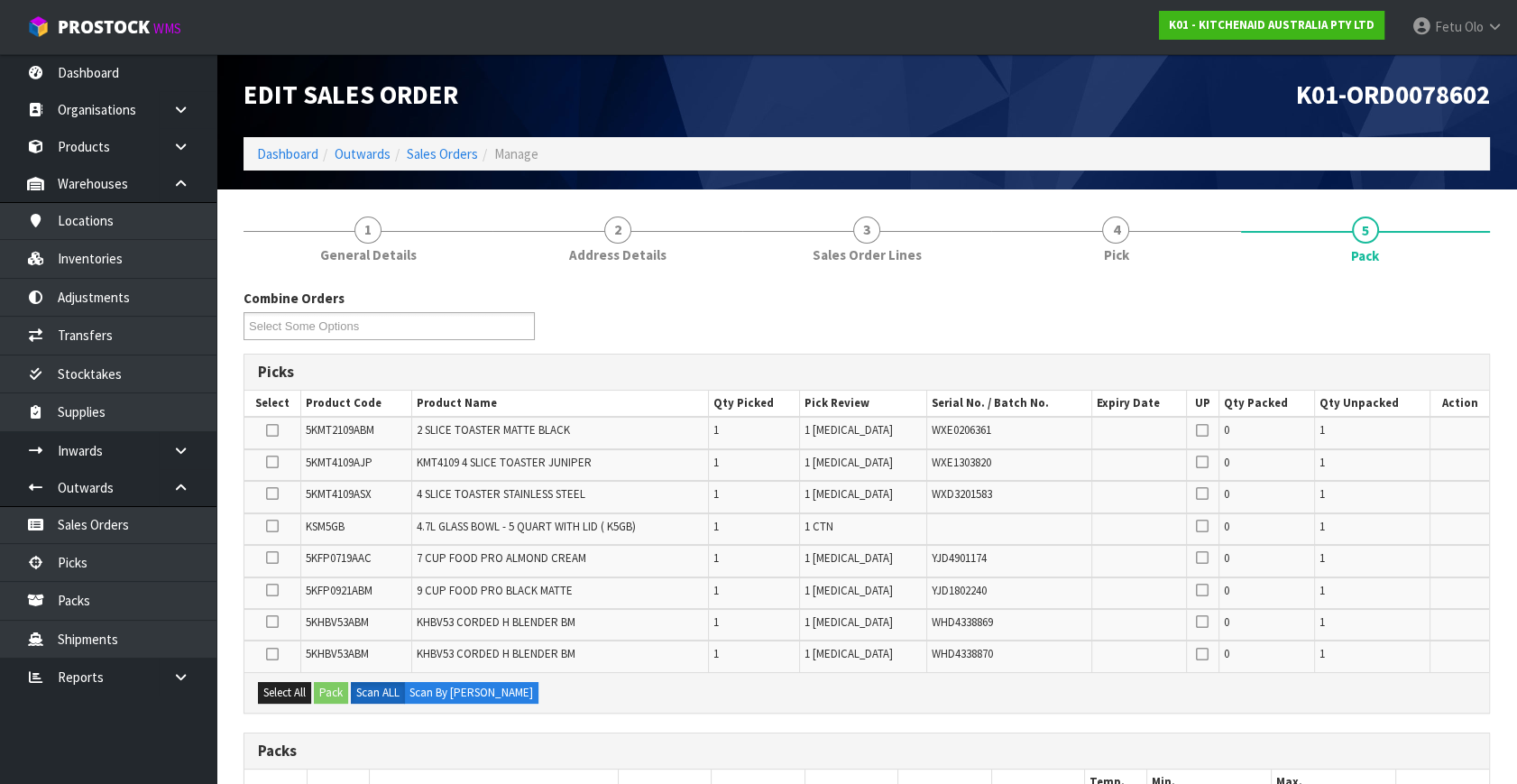
click at [1044, 734] on div "Packs" at bounding box center [867, 751] width 1245 height 36
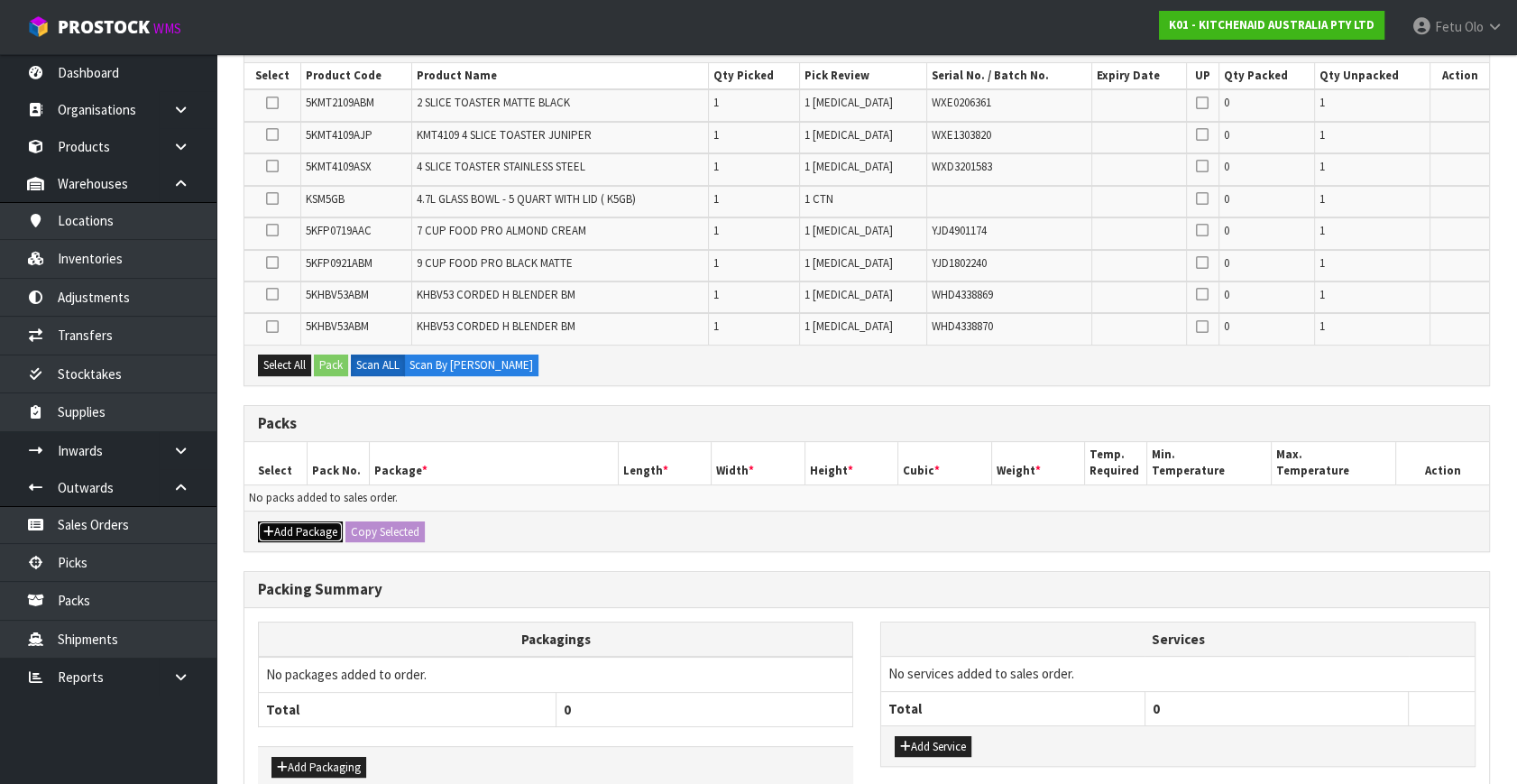
click at [271, 526] on icon "button" at bounding box center [269, 531] width 11 height 12
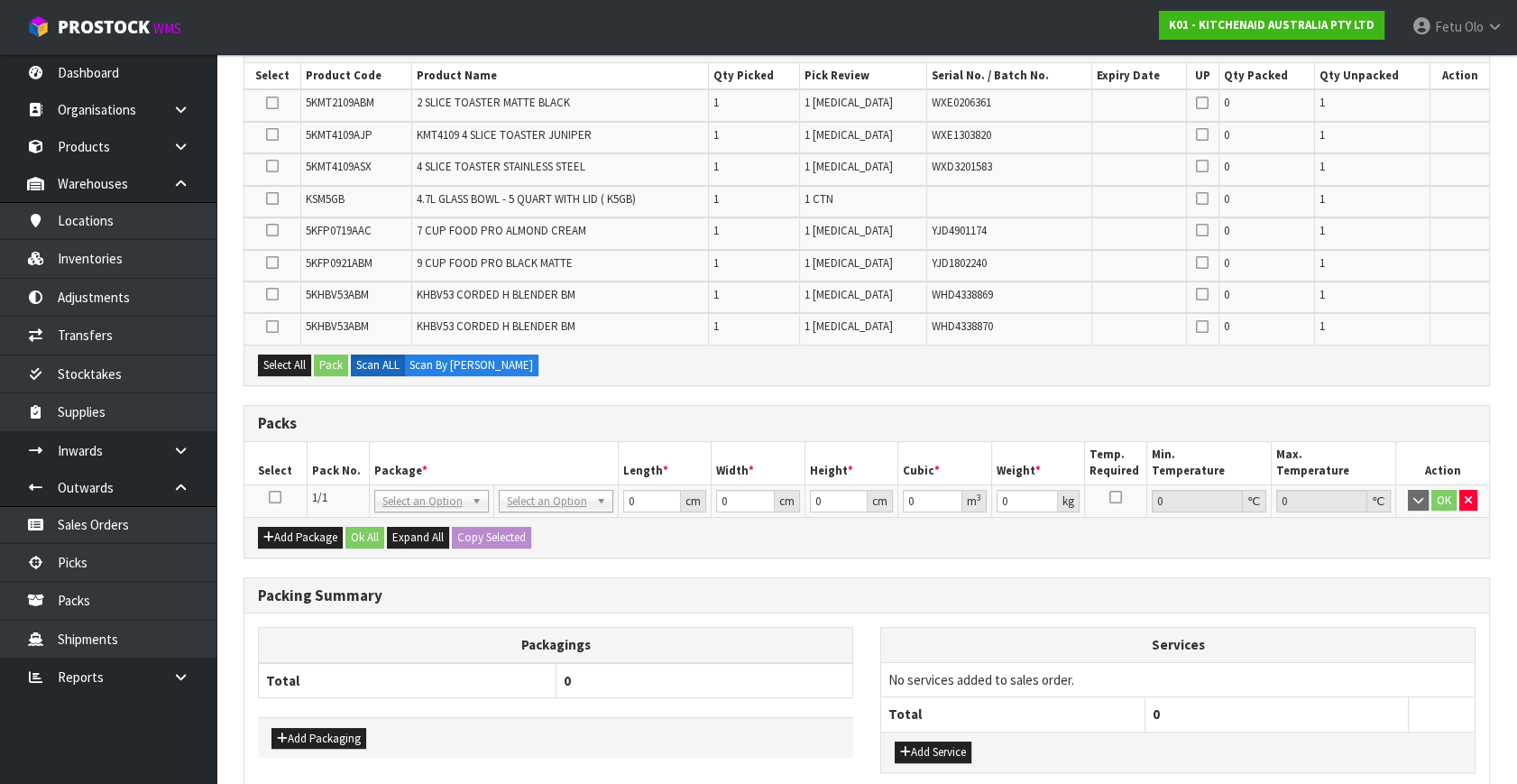
click at [274, 497] on icon at bounding box center [275, 497] width 13 height 1
click at [469, 462] on th "Package *" at bounding box center [493, 463] width 249 height 43
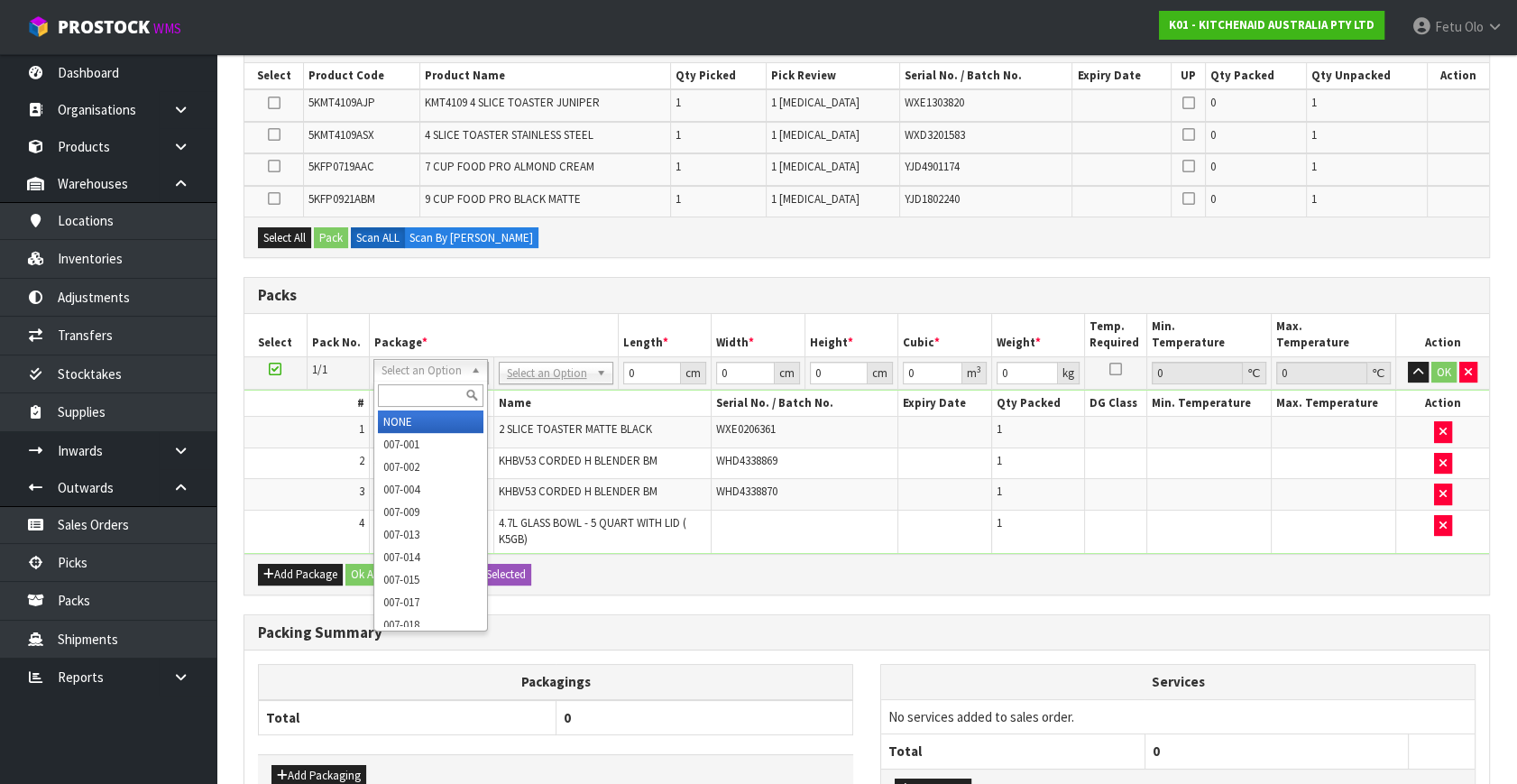
click at [414, 387] on input "text" at bounding box center [431, 396] width 106 height 23
click at [433, 387] on input "text" at bounding box center [431, 396] width 106 height 23
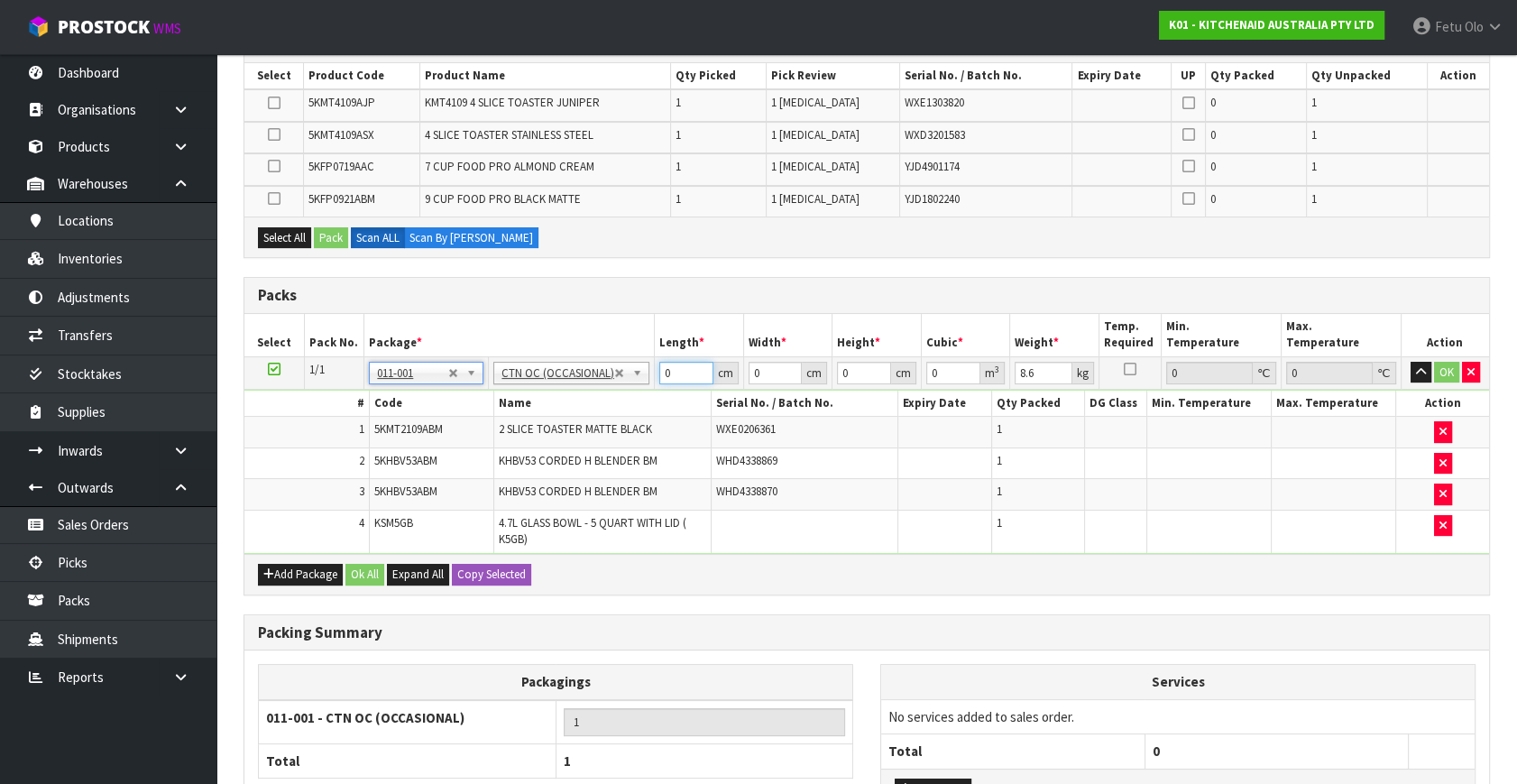
drag, startPoint x: 628, startPoint y: 369, endPoint x: 569, endPoint y: 377, distance: 59.5
click at [569, 377] on tr "1/1 NONE 007-001 007-002 007-004 007-009 007-013 007-014 007-015 007-017 007-01…" at bounding box center [867, 373] width 1245 height 33
click button "OK" at bounding box center [1447, 373] width 26 height 22
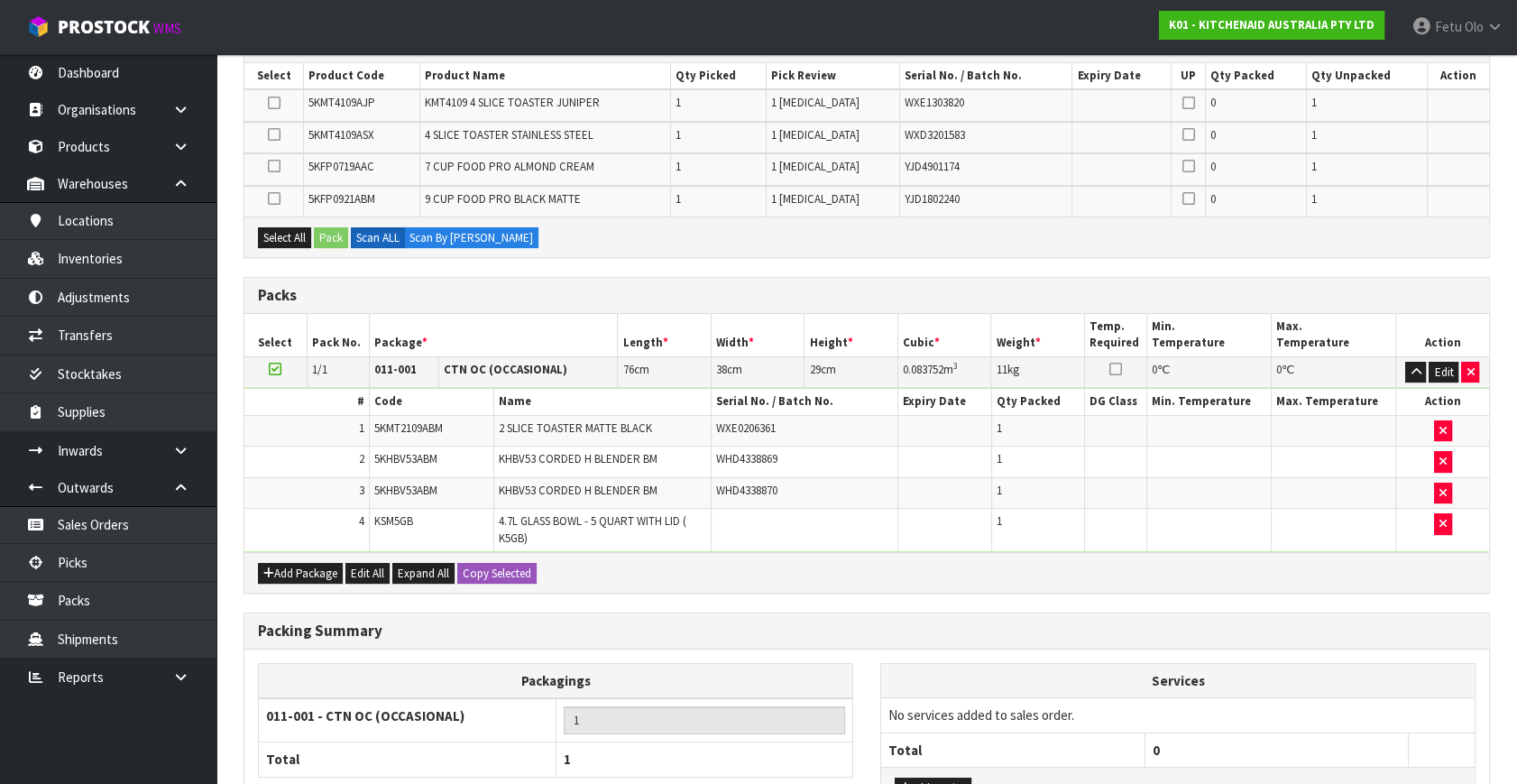
click at [273, 369] on icon at bounding box center [275, 369] width 13 height 1
click at [303, 578] on button "Add Package" at bounding box center [300, 573] width 85 height 22
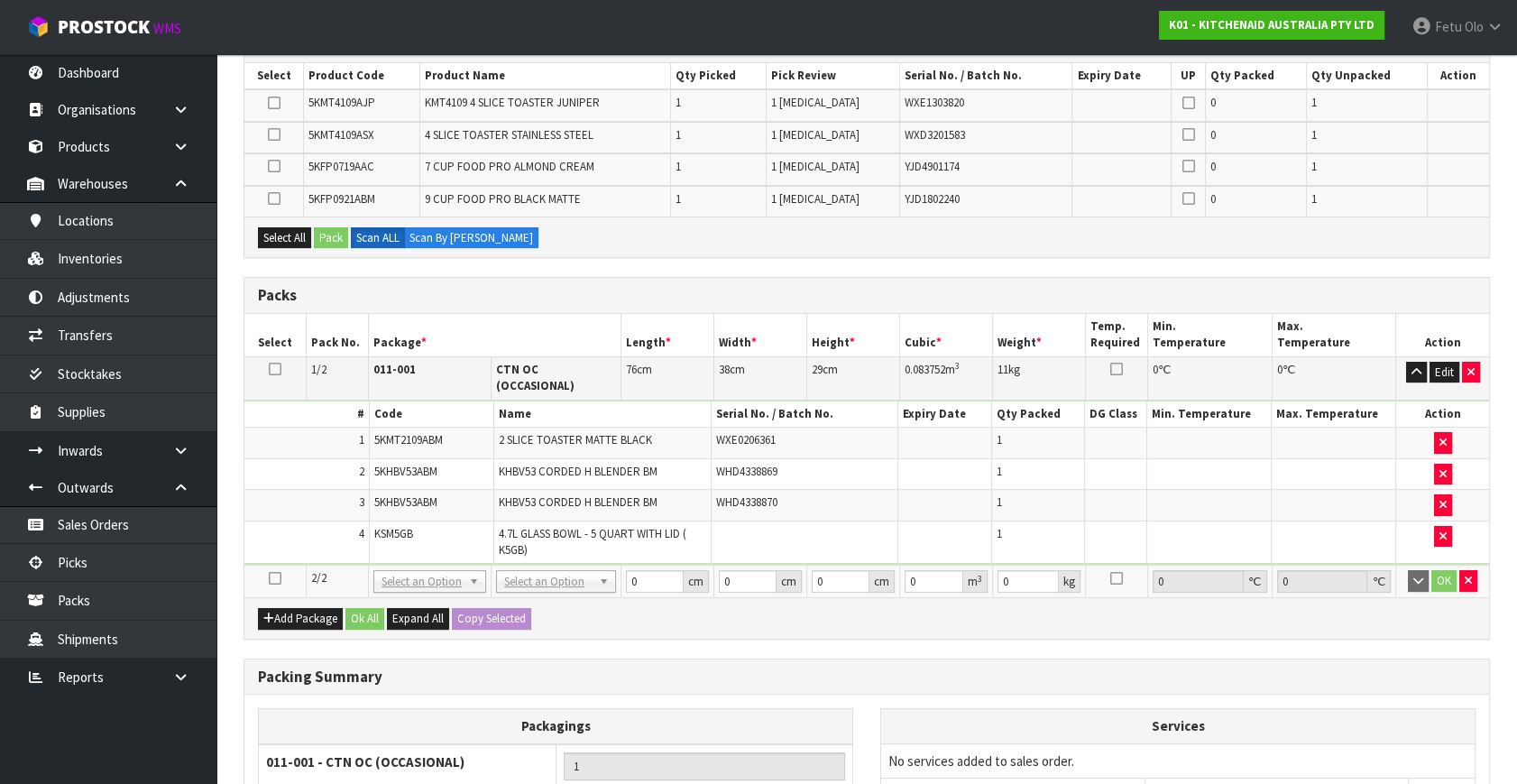
click at [274, 578] on icon at bounding box center [275, 578] width 13 height 1
click at [293, 491] on td "3" at bounding box center [306, 505] width 125 height 32
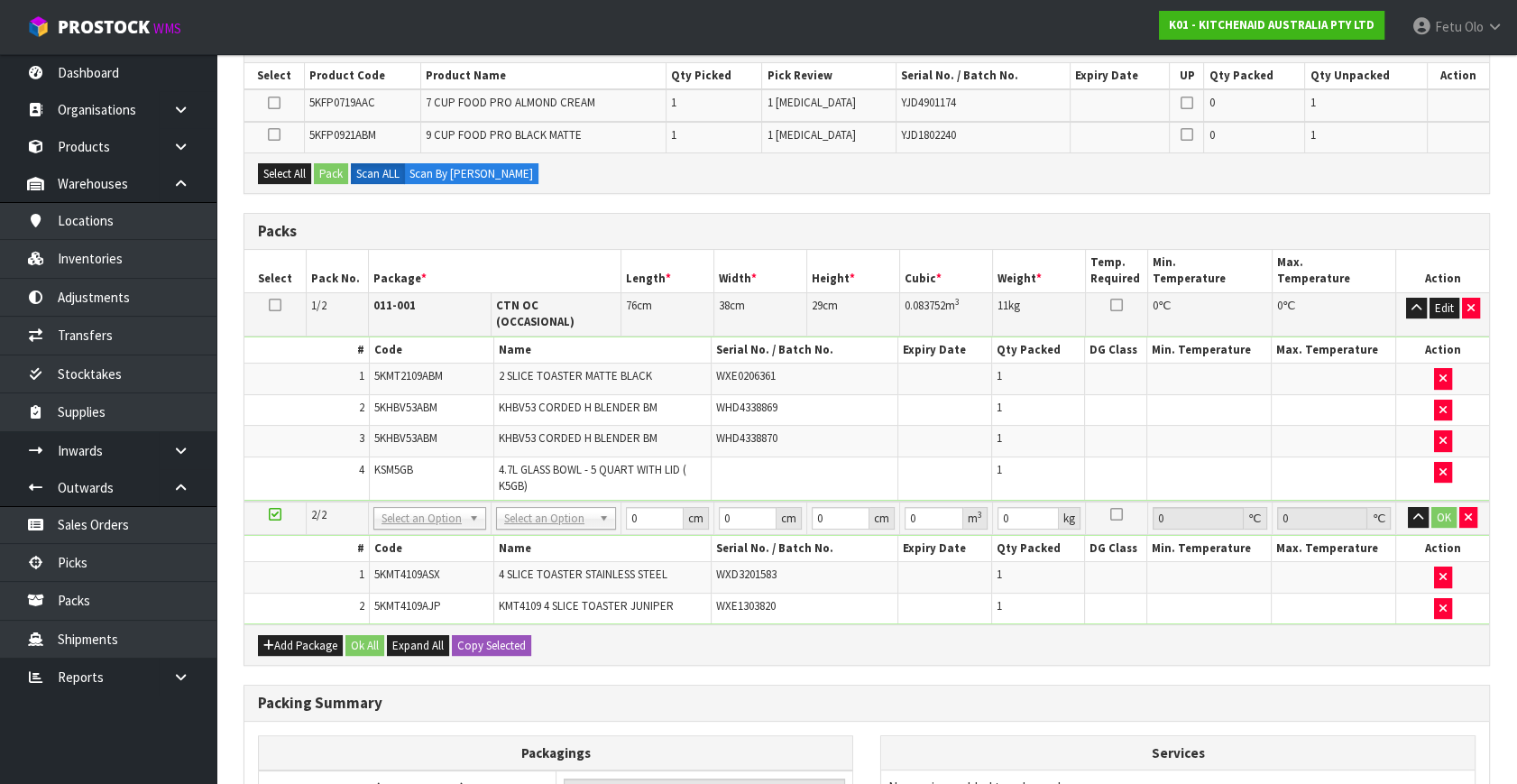
click at [440, 516] on td "NONE 007-001 007-002 007-004 007-009 007-013 007-014 007-015 007-017 007-018 00…" at bounding box center [430, 518] width 123 height 34
drag, startPoint x: 424, startPoint y: 490, endPoint x: 414, endPoint y: 522, distance: 33.5
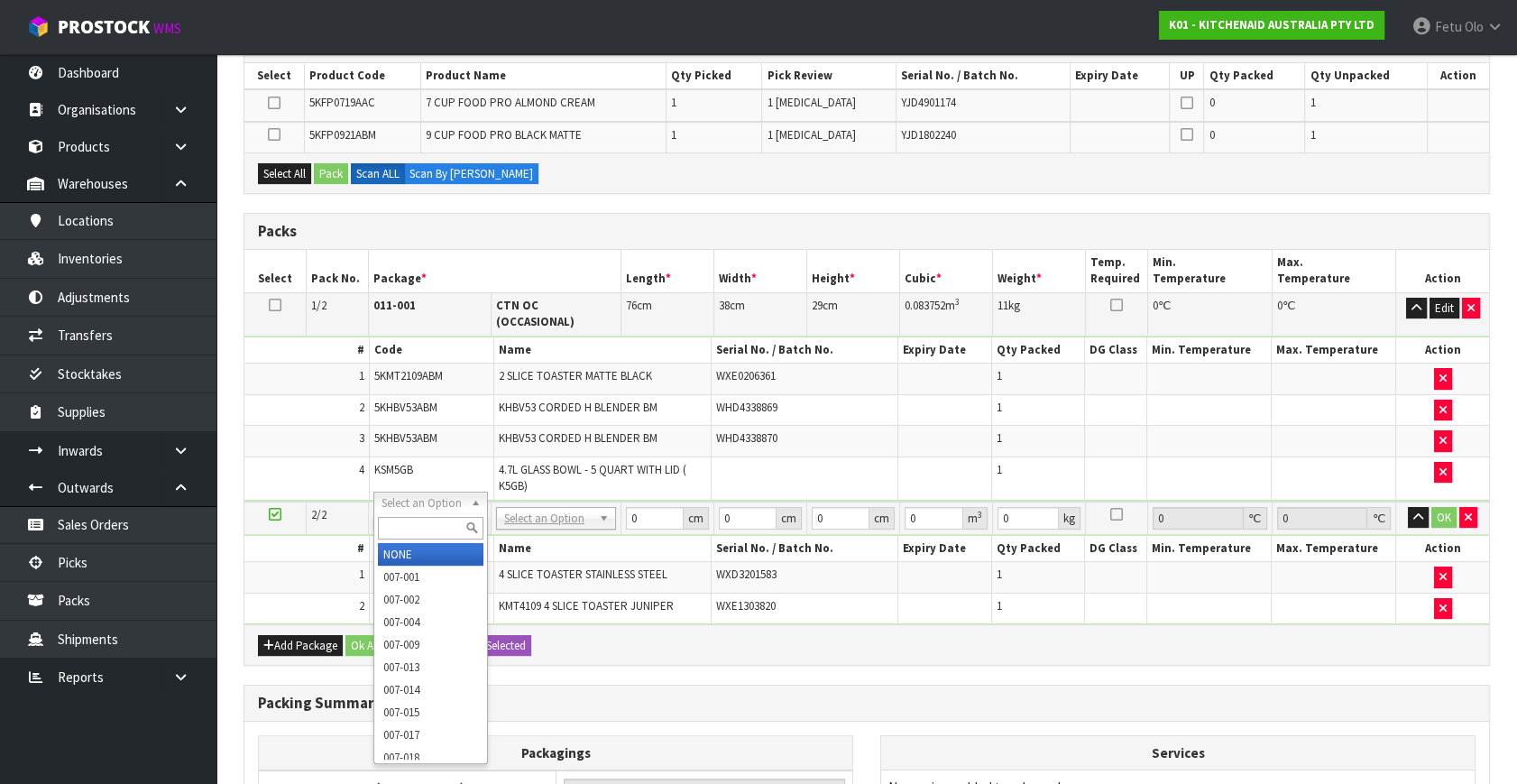
click at [414, 522] on input "text" at bounding box center [430, 528] width 105 height 23
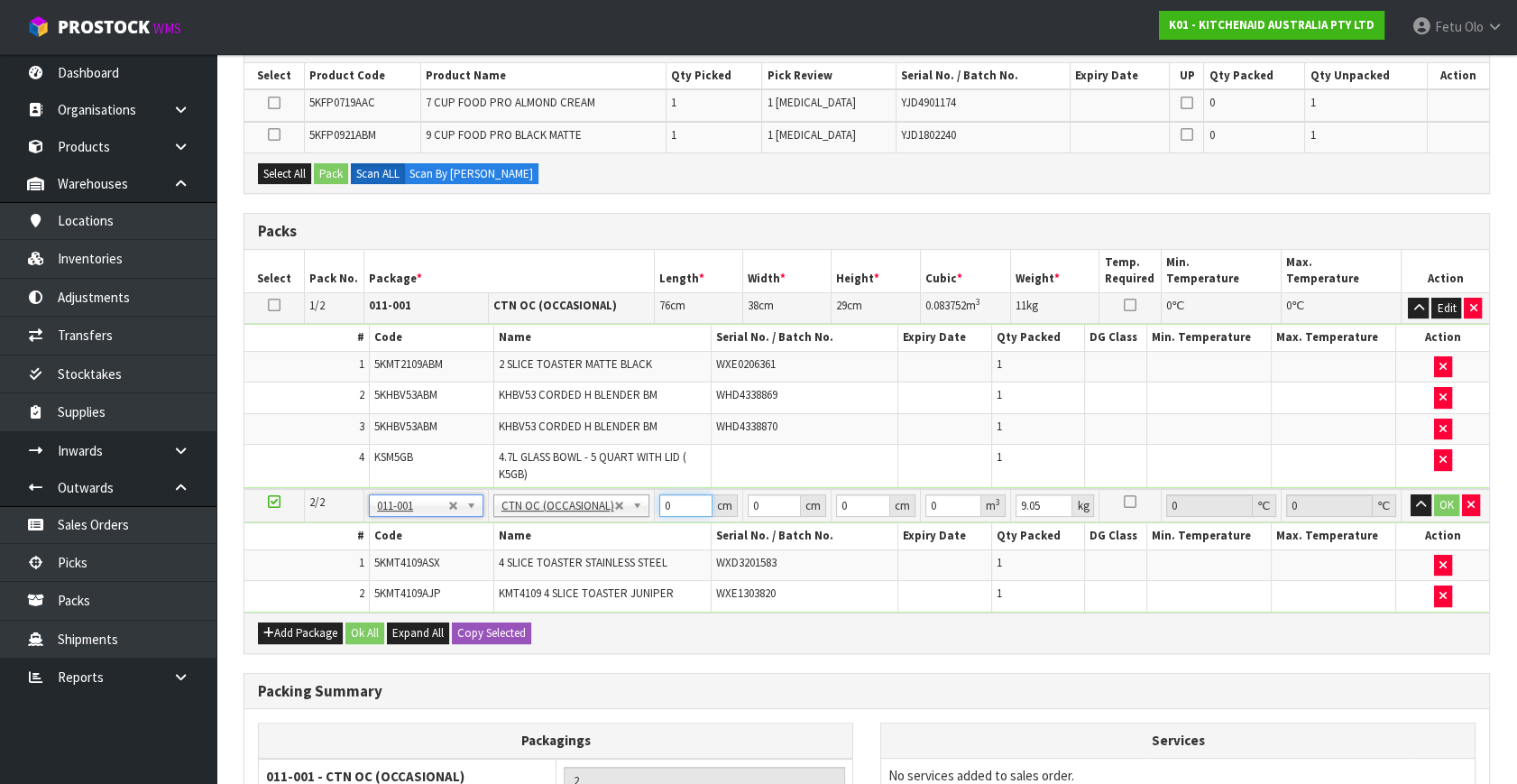
drag, startPoint x: 678, startPoint y: 500, endPoint x: 488, endPoint y: 540, distance: 194.2
click at [487, 539] on tbody "2/2 NONE 007-001 007-002 007-004 007-009 007-013 007-014 007-015 007-017 007-01…" at bounding box center [867, 550] width 1245 height 123
click button "OK" at bounding box center [1447, 505] width 26 height 22
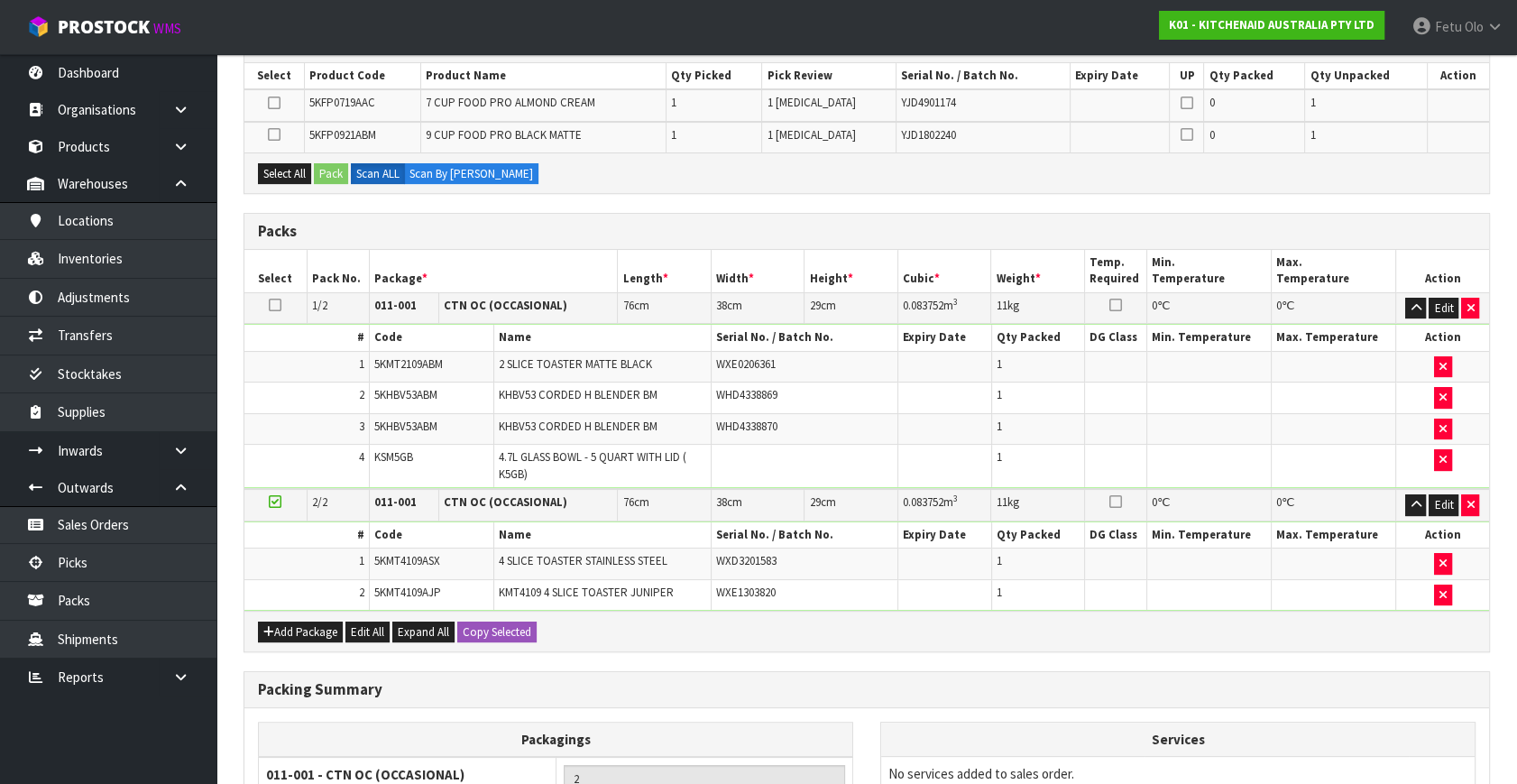
click at [274, 501] on icon at bounding box center [275, 501] width 13 height 1
click at [300, 622] on button "Add Package" at bounding box center [300, 633] width 85 height 22
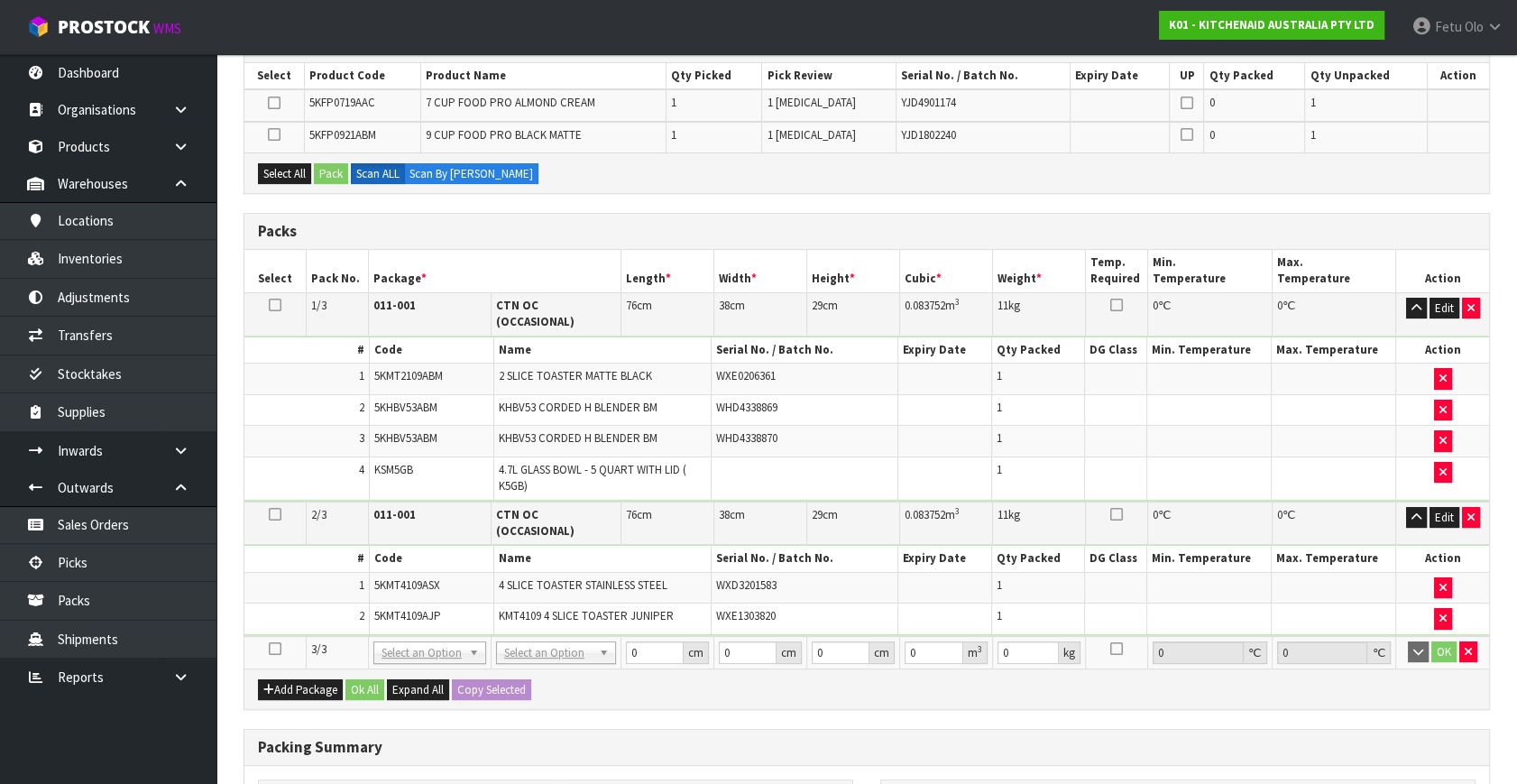
click at [278, 648] on icon at bounding box center [275, 648] width 13 height 1
click at [288, 573] on td "1" at bounding box center [306, 587] width 125 height 32
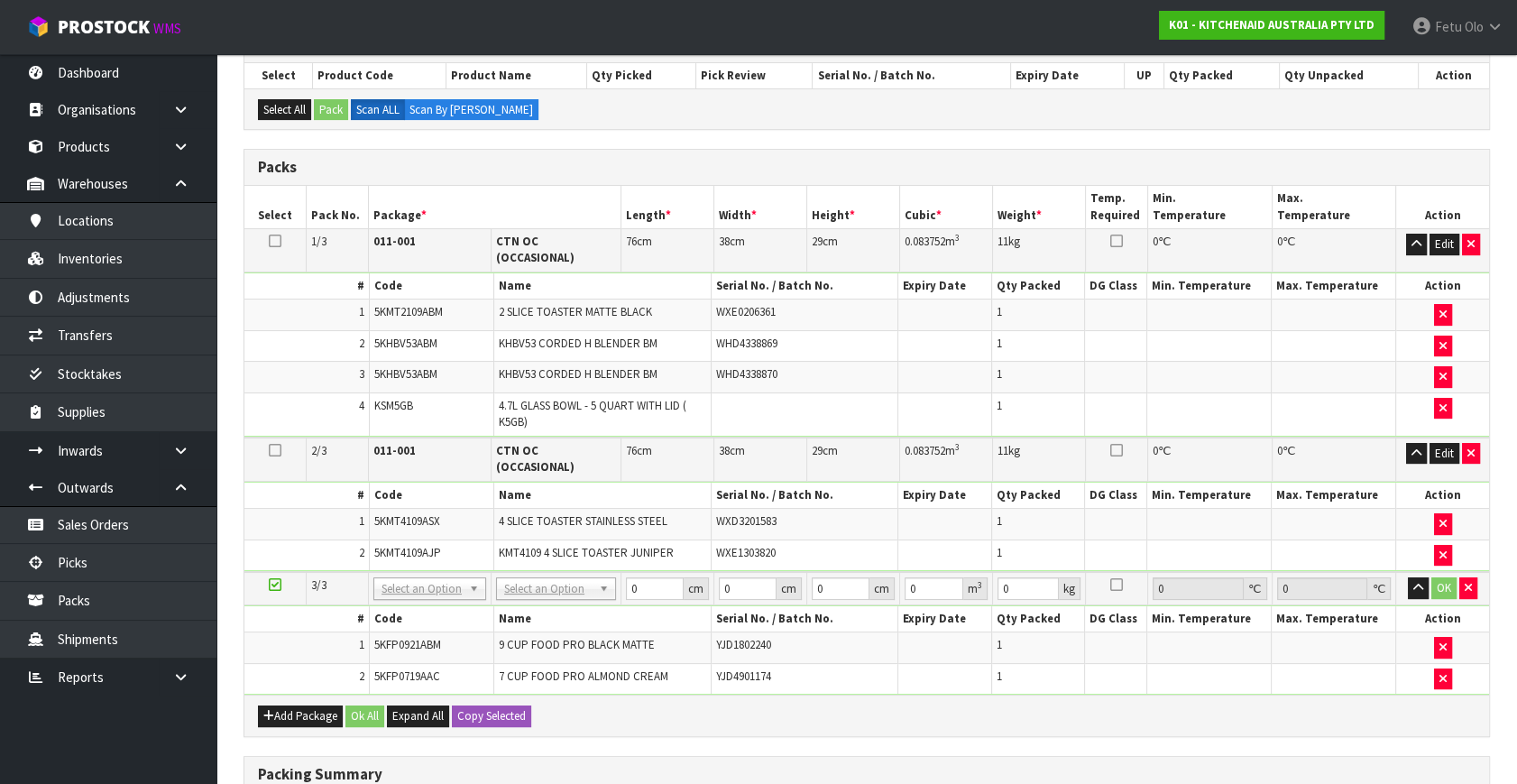
drag, startPoint x: 444, startPoint y: 550, endPoint x: 424, endPoint y: 583, distance: 38.6
click at [423, 583] on input "text" at bounding box center [430, 585] width 105 height 23
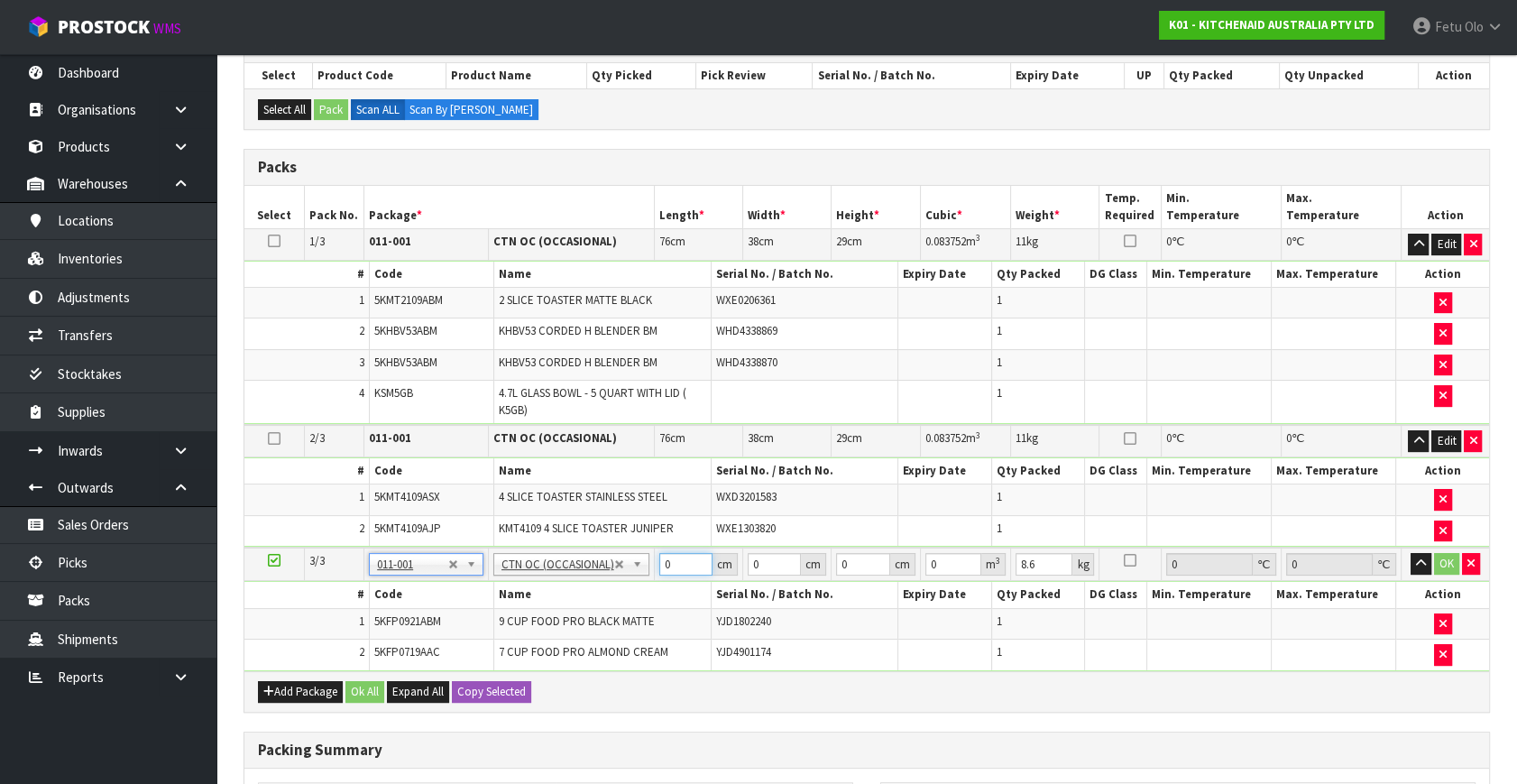
drag, startPoint x: 686, startPoint y: 560, endPoint x: 535, endPoint y: 615, distance: 160.7
click at [535, 615] on tbody "3/3 NONE 007-001 007-002 007-004 007-009 007-013 007-014 007-015 007-017 007-01…" at bounding box center [867, 609] width 1245 height 123
click button "OK" at bounding box center [1447, 564] width 26 height 22
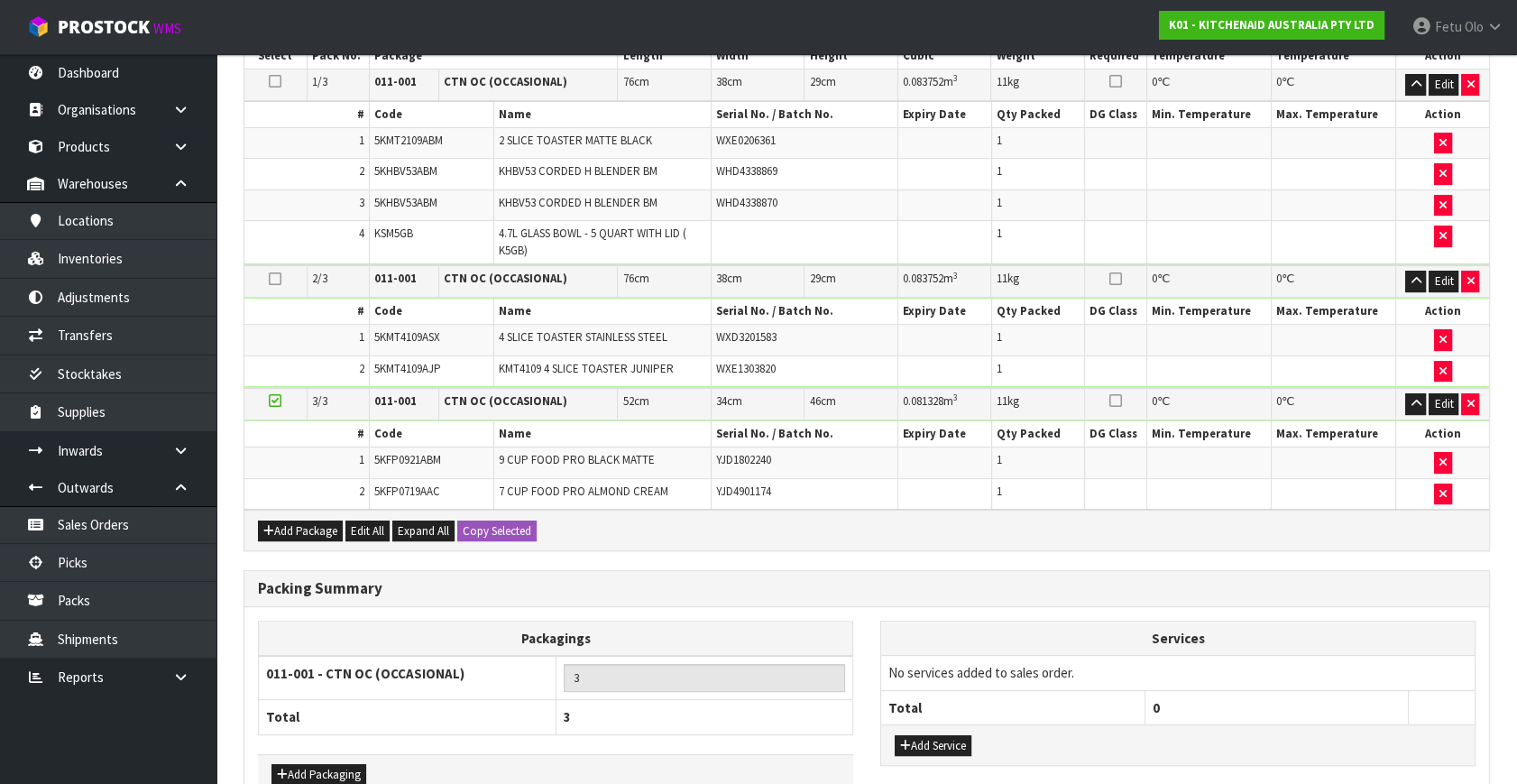
scroll to position [590, 0]
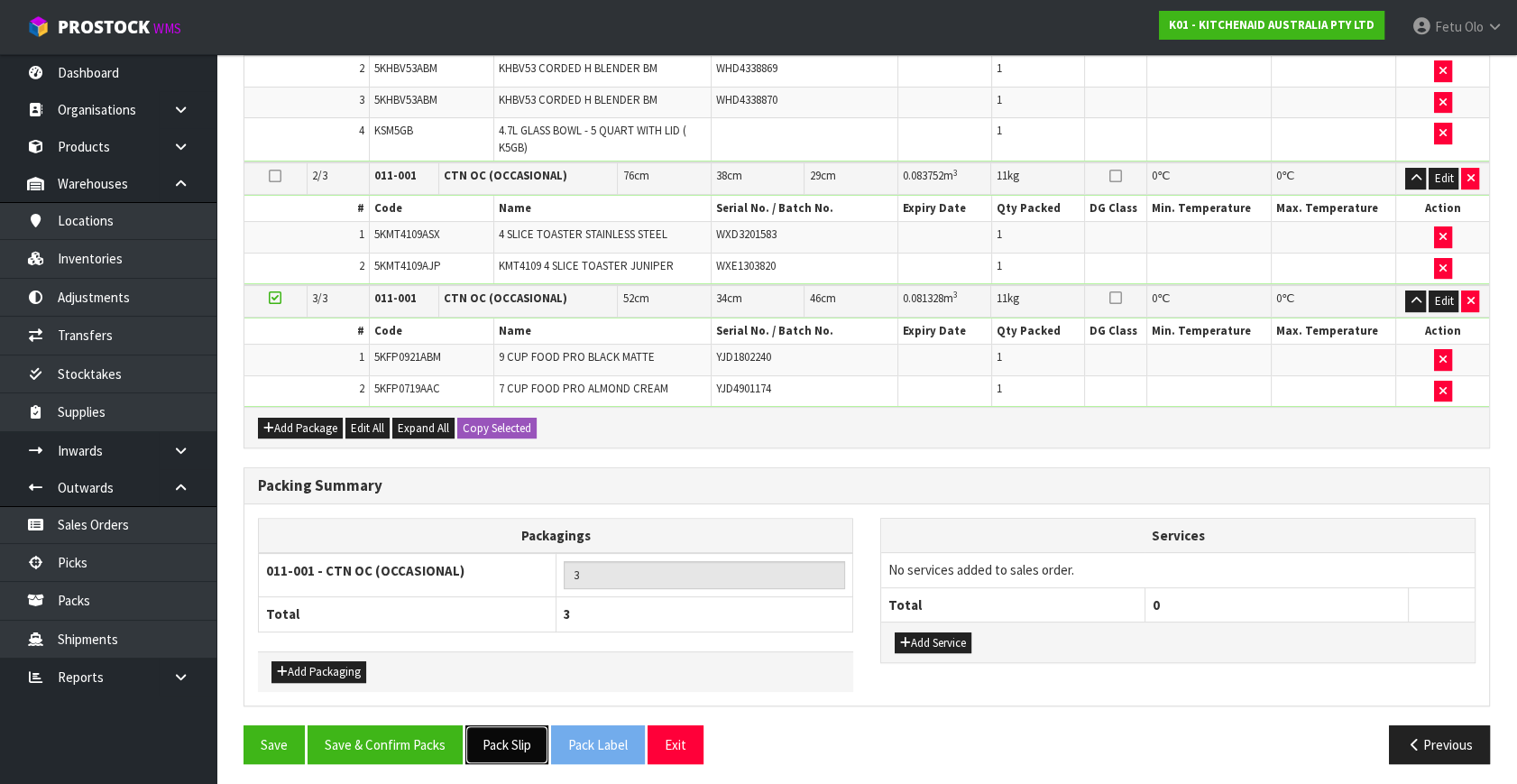
click at [511, 739] on button "Pack Slip" at bounding box center [507, 745] width 83 height 39
click at [431, 726] on button "Save & Confirm Packs" at bounding box center [385, 745] width 155 height 39
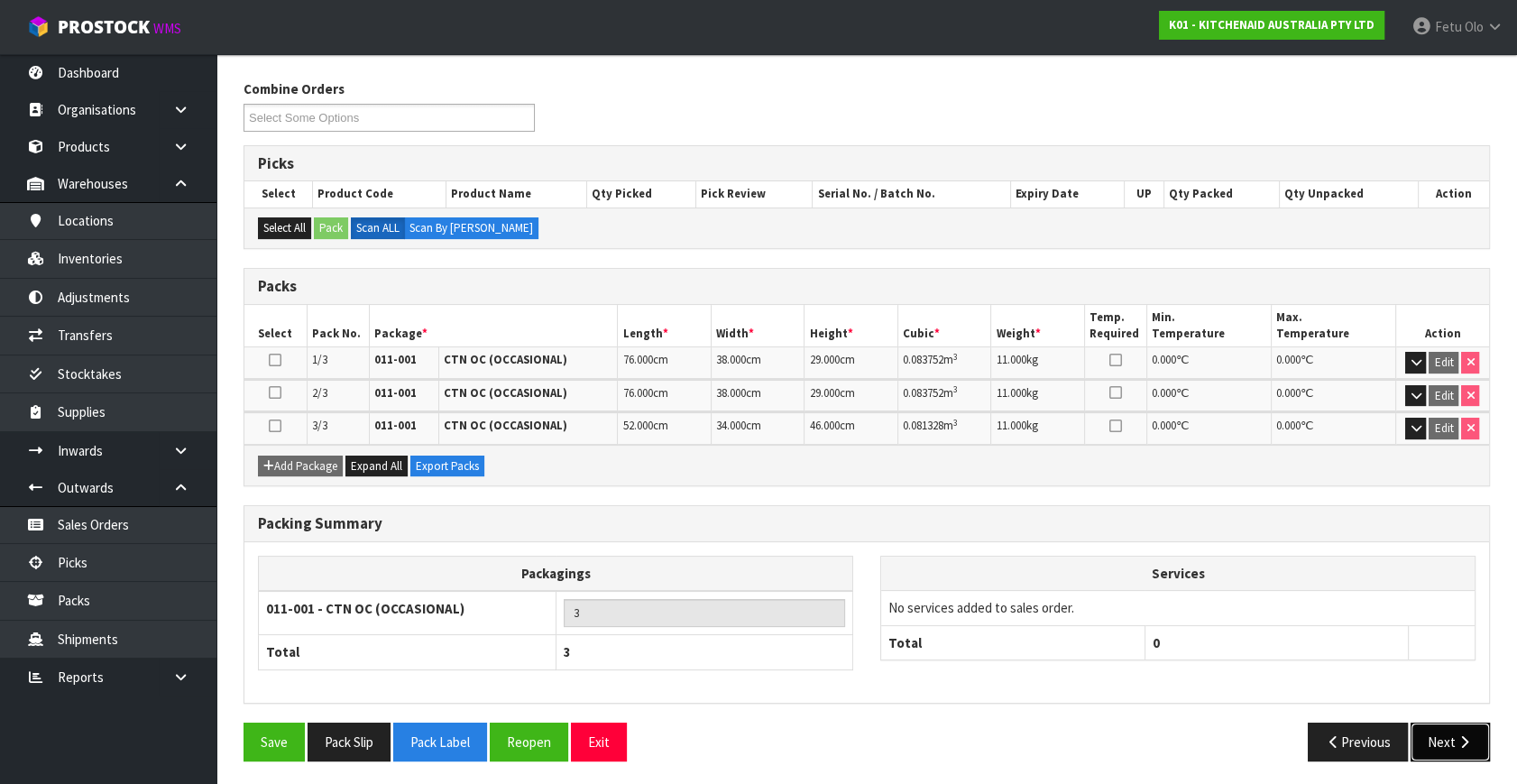
click at [1467, 723] on button "Next" at bounding box center [1450, 742] width 79 height 39
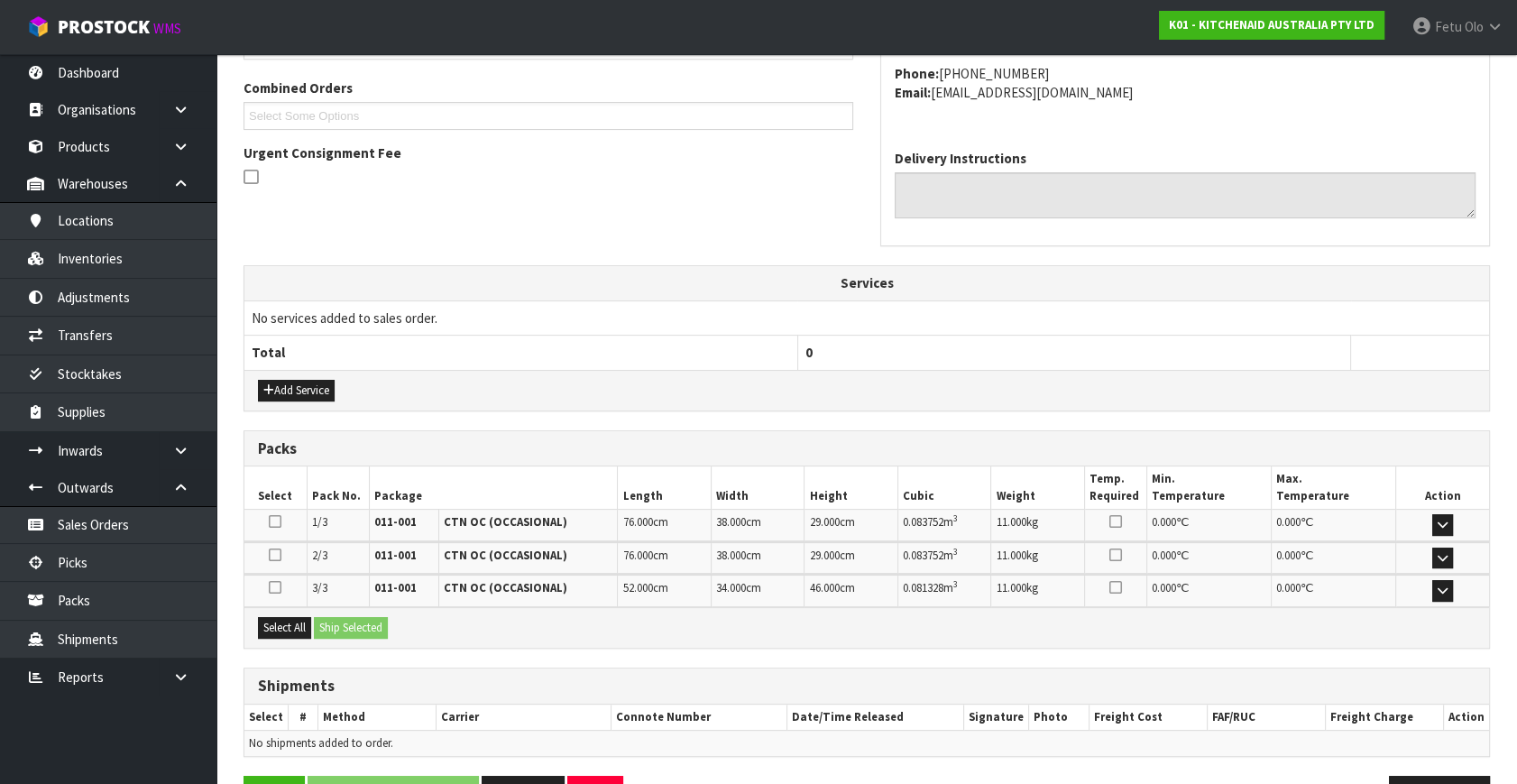
scroll to position [510, 0]
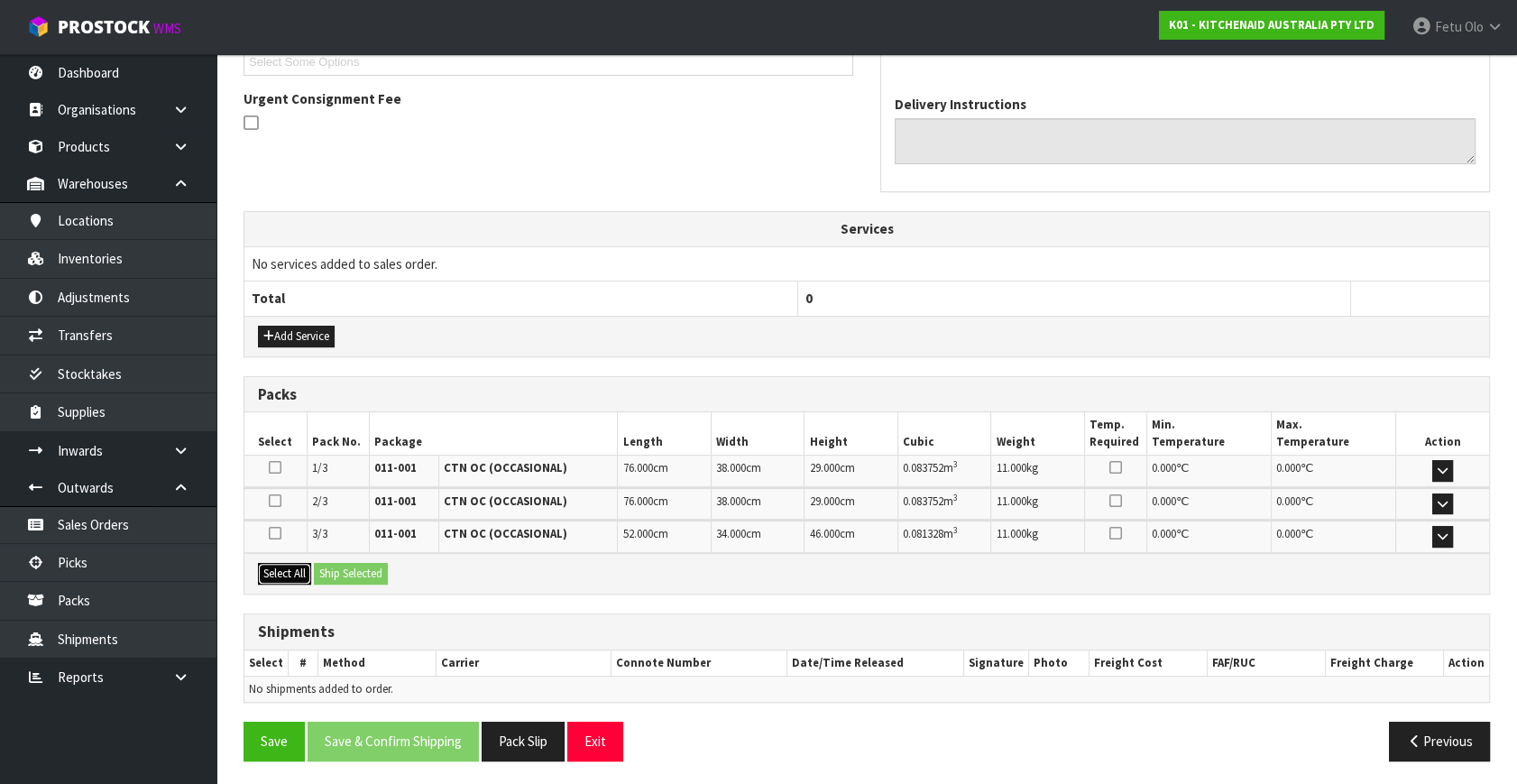
click at [268, 572] on button "Select All" at bounding box center [284, 573] width 53 height 22
click at [371, 570] on button "Ship Selected" at bounding box center [350, 573] width 74 height 22
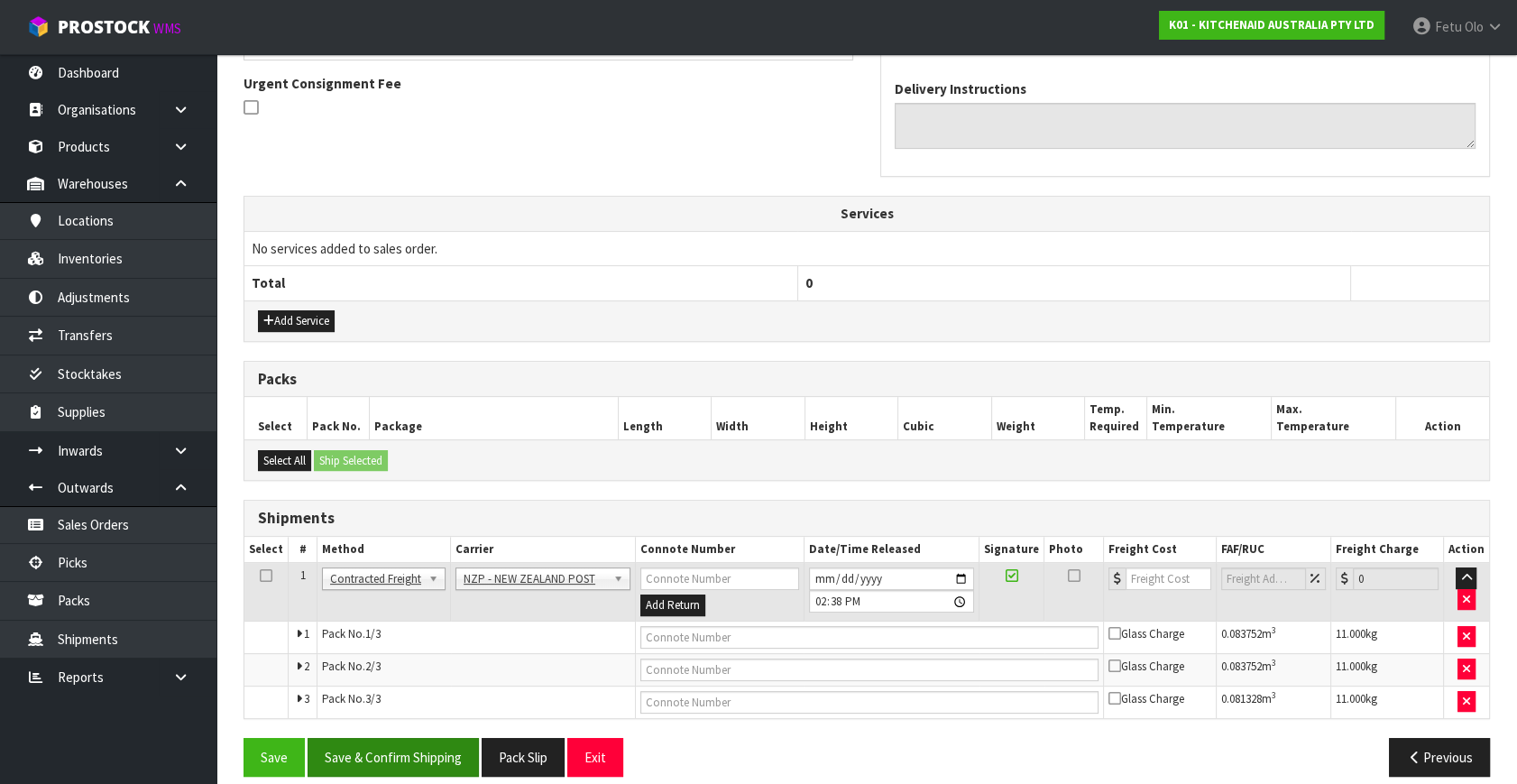
scroll to position [542, 0]
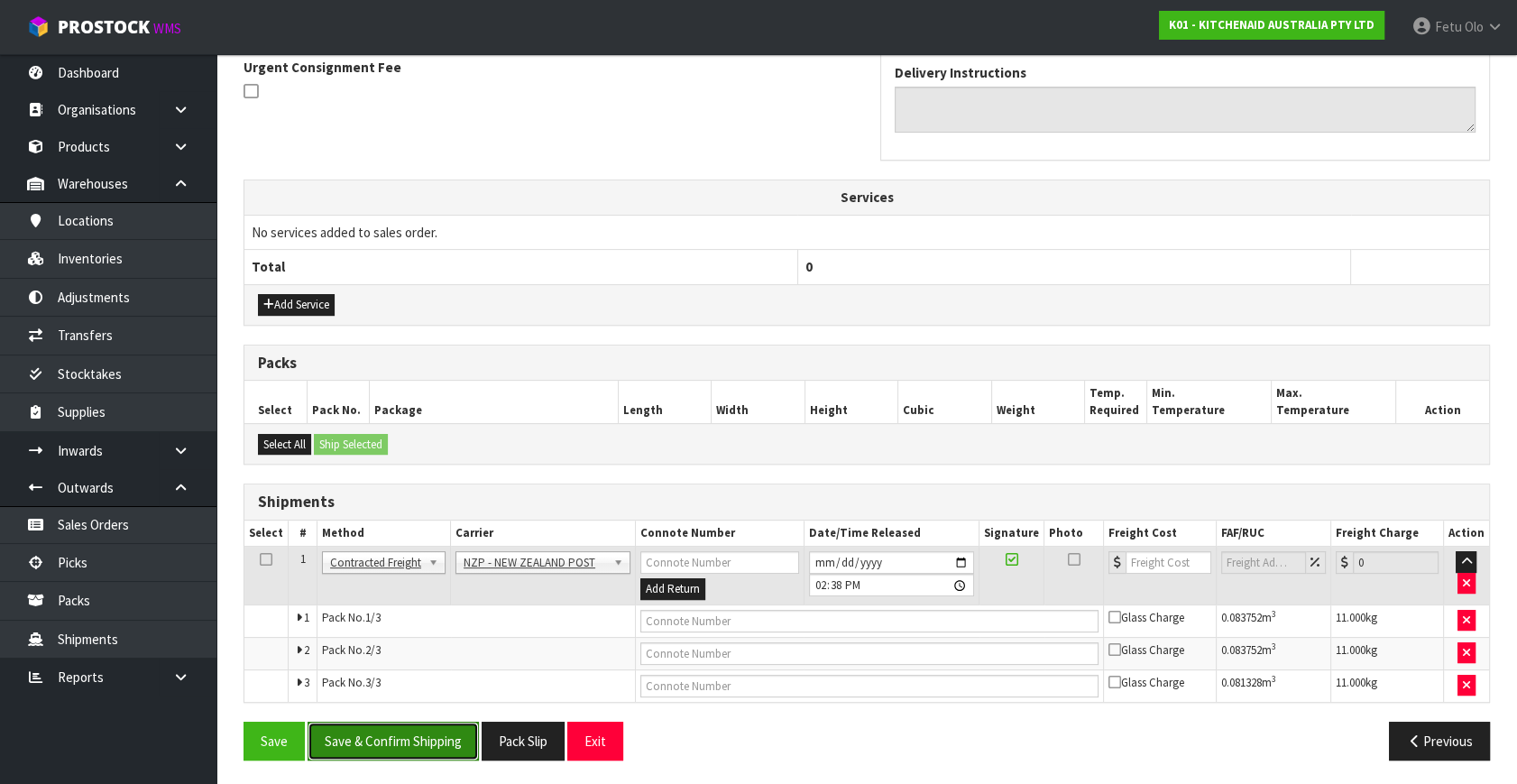
click at [431, 748] on button "Save & Confirm Shipping" at bounding box center [393, 741] width 171 height 39
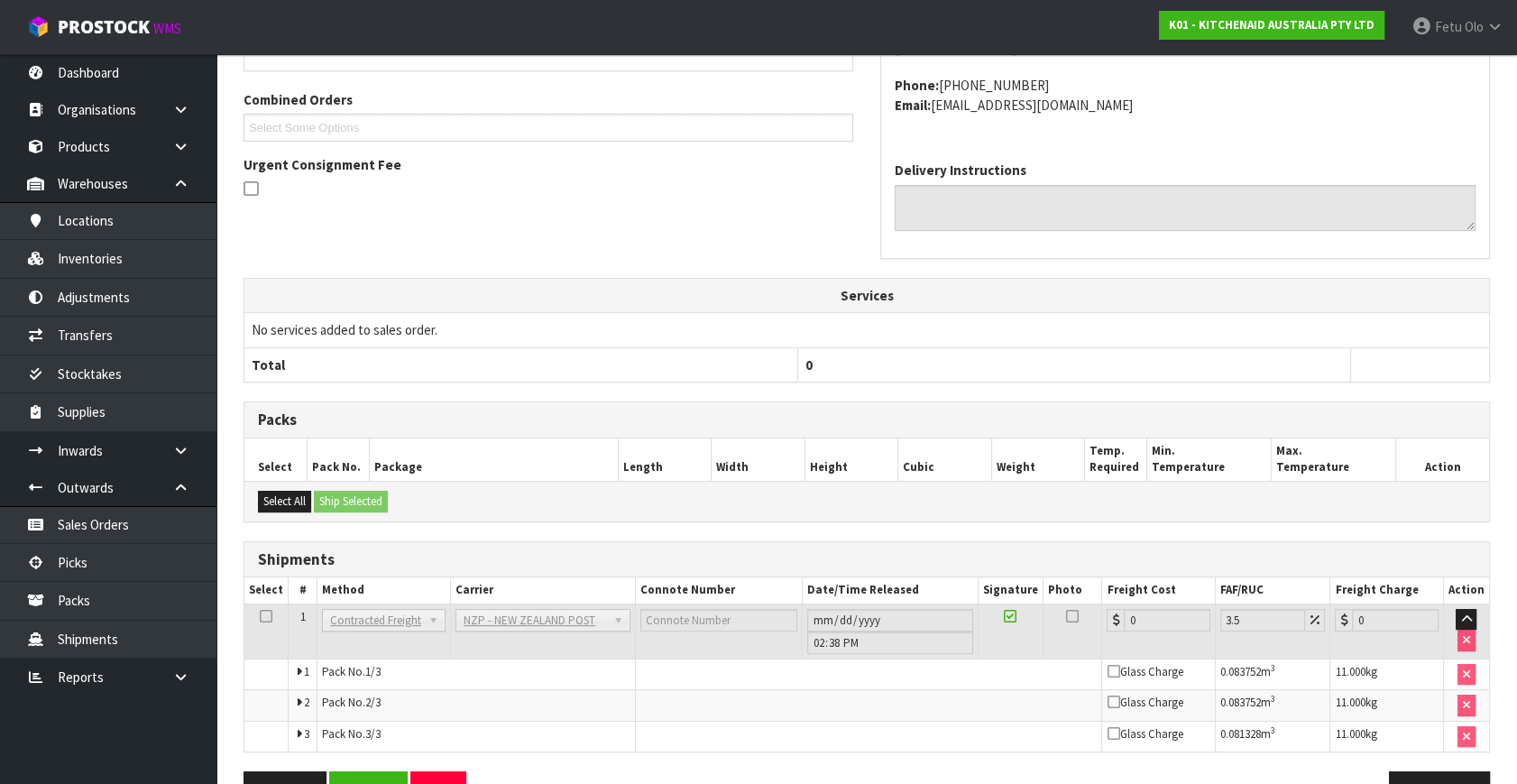
scroll to position [513, 0]
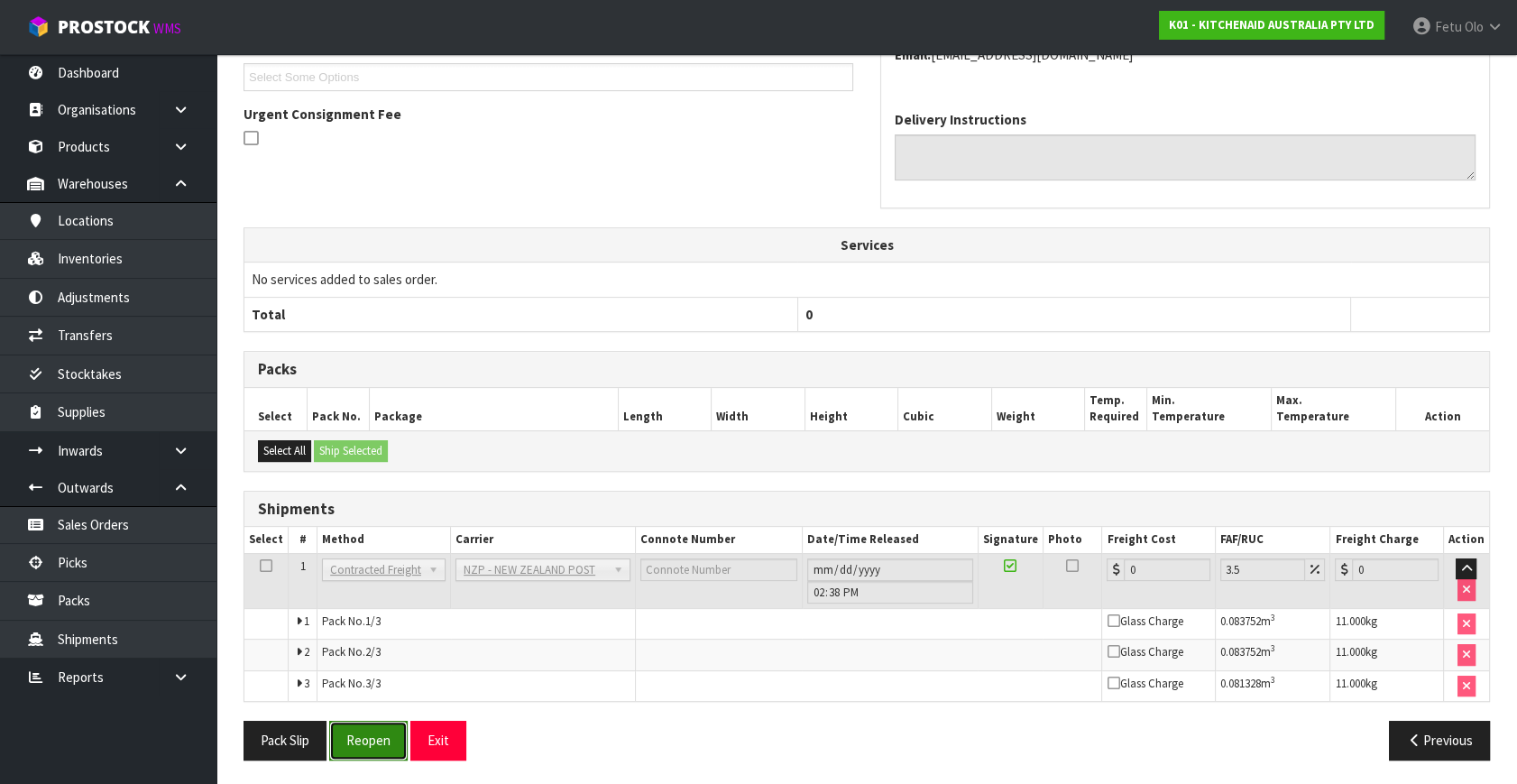
click at [375, 728] on button "Reopen" at bounding box center [368, 740] width 78 height 39
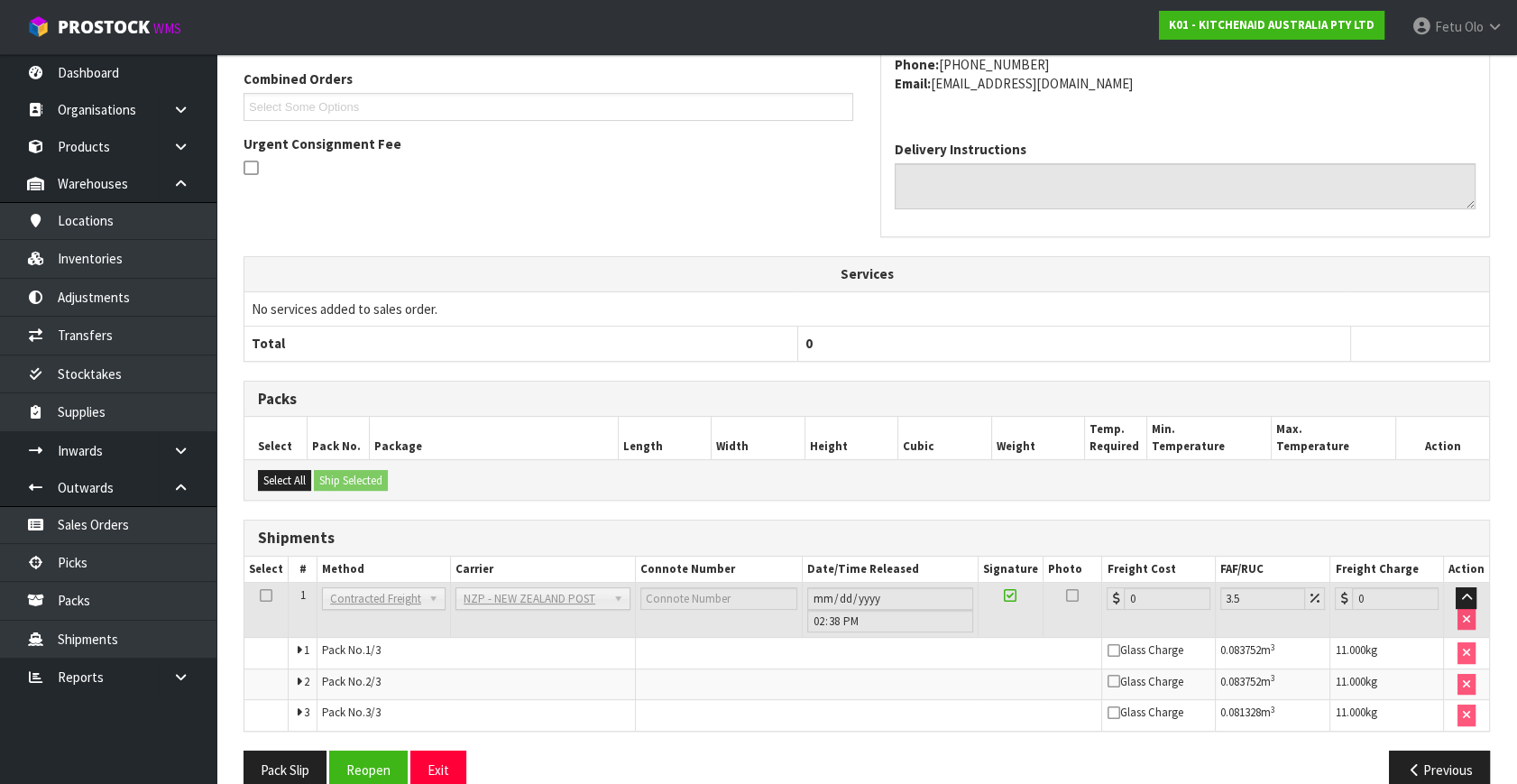
scroll to position [493, 0]
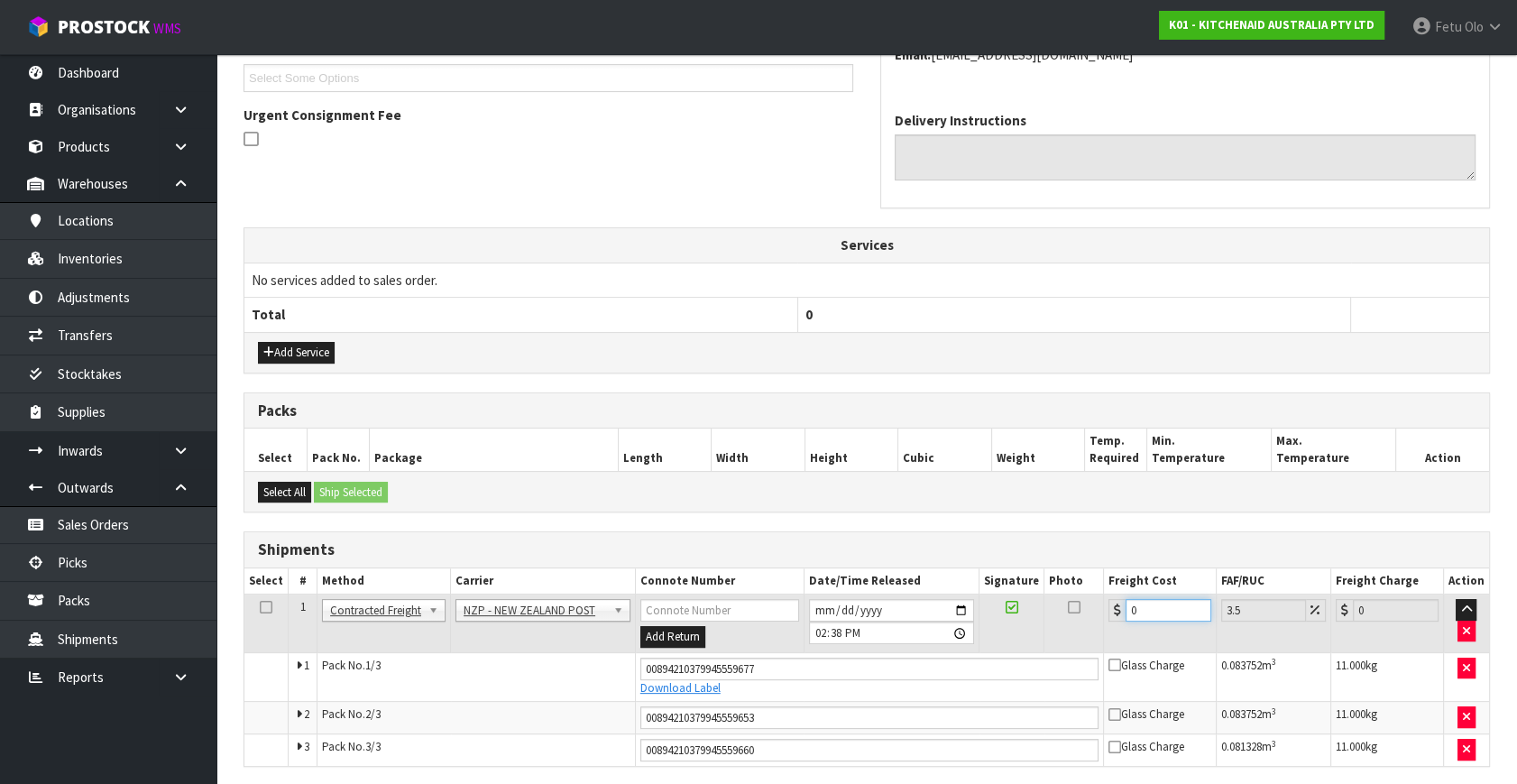
drag, startPoint x: 1146, startPoint y: 607, endPoint x: 809, endPoint y: 675, distance: 343.8
click at [805, 673] on tbody "1 Client Local Pickup Customer Local Pickup Company Freight Contracted Freight …" at bounding box center [867, 680] width 1245 height 171
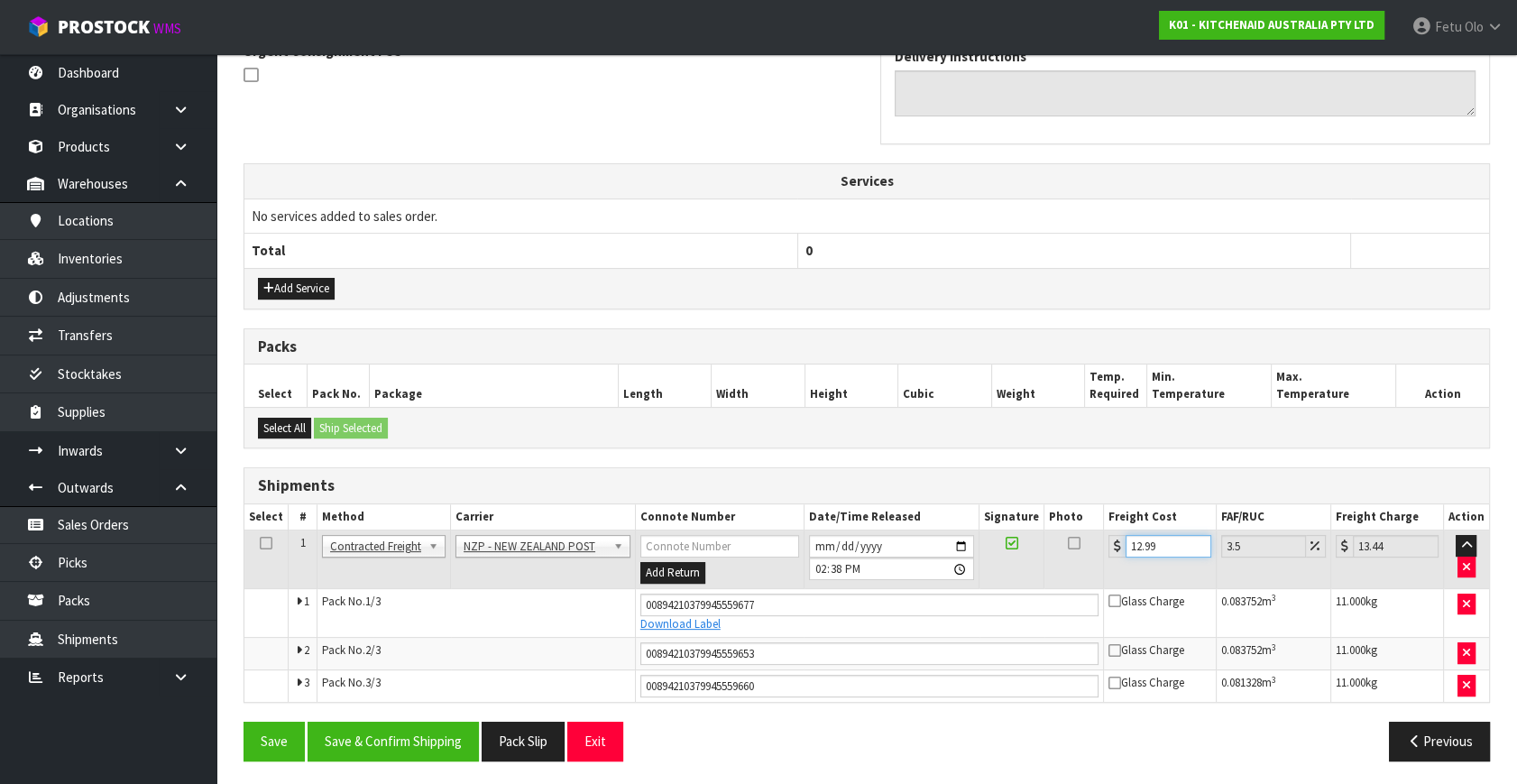
scroll to position [559, 0]
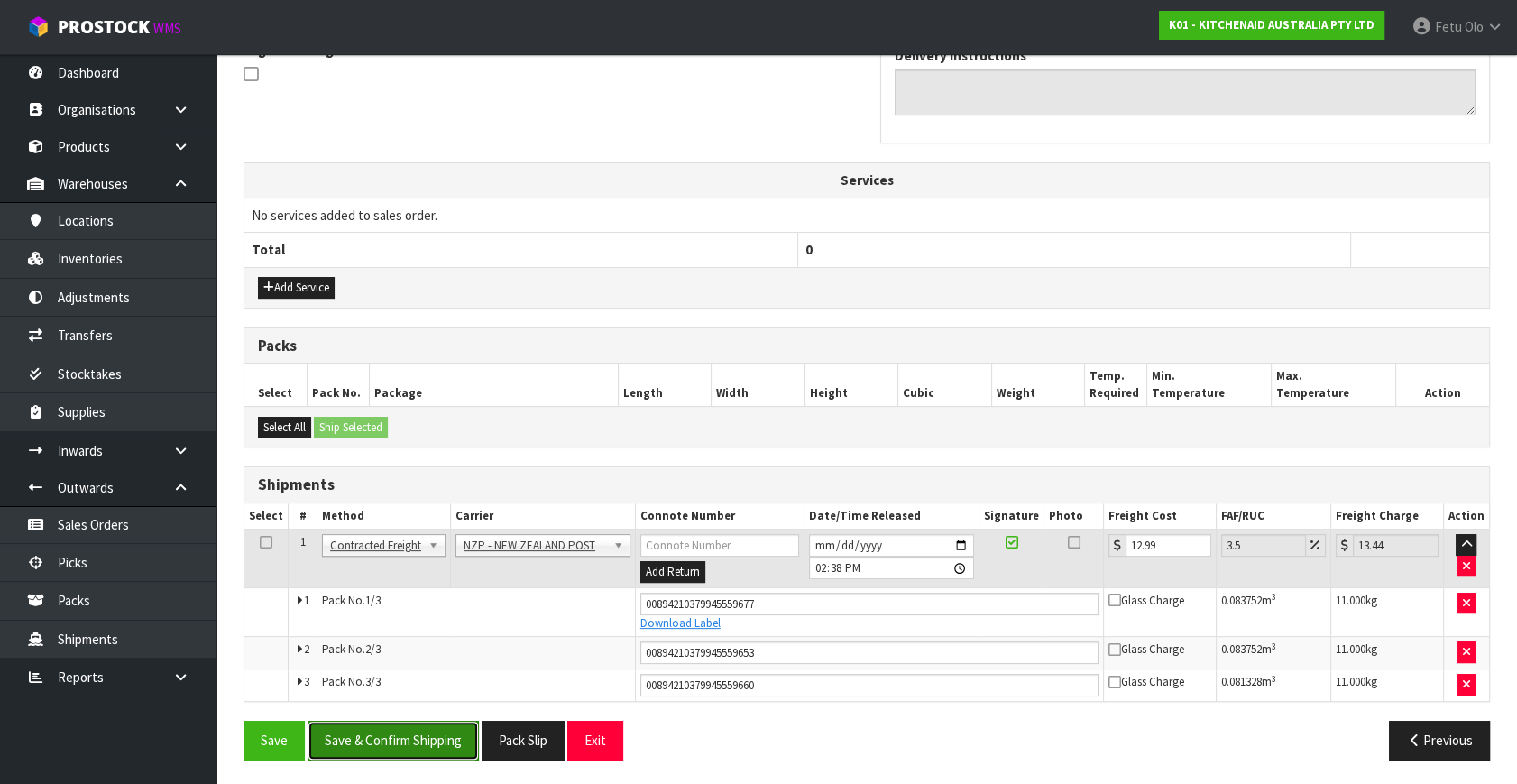
click at [415, 722] on button "Save & Confirm Shipping" at bounding box center [393, 740] width 171 height 39
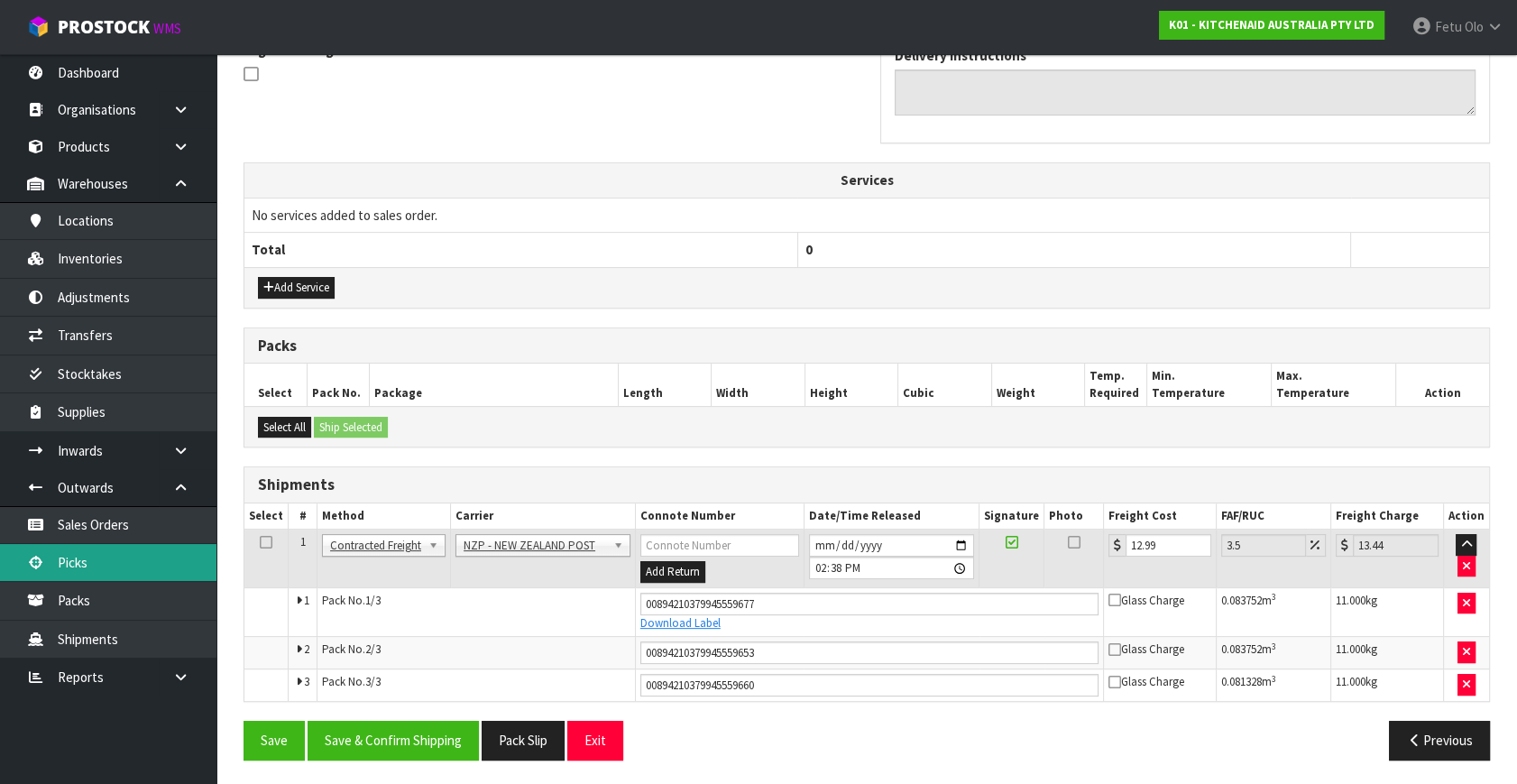
scroll to position [0, 0]
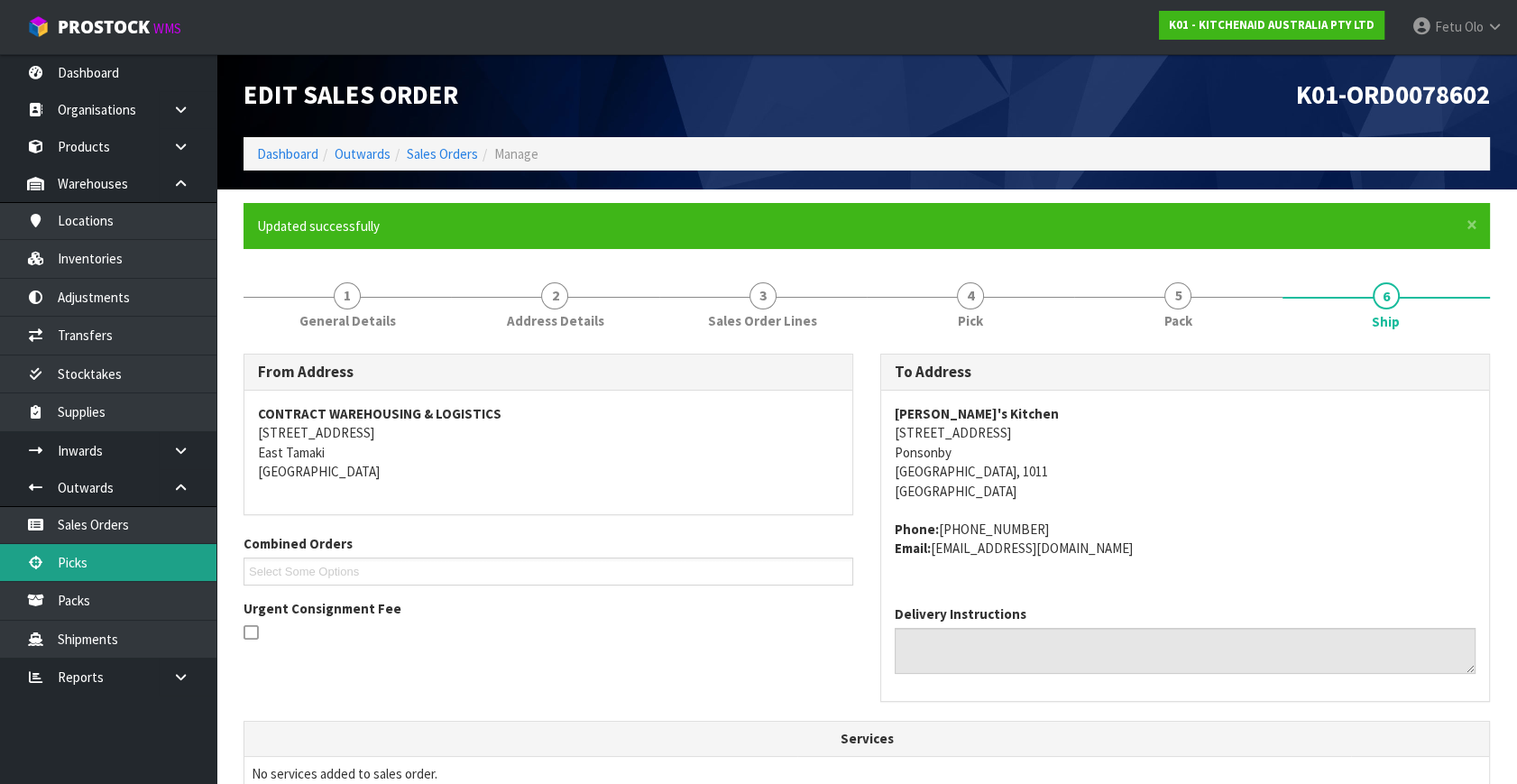
click at [104, 556] on link "Picks" at bounding box center [108, 562] width 216 height 37
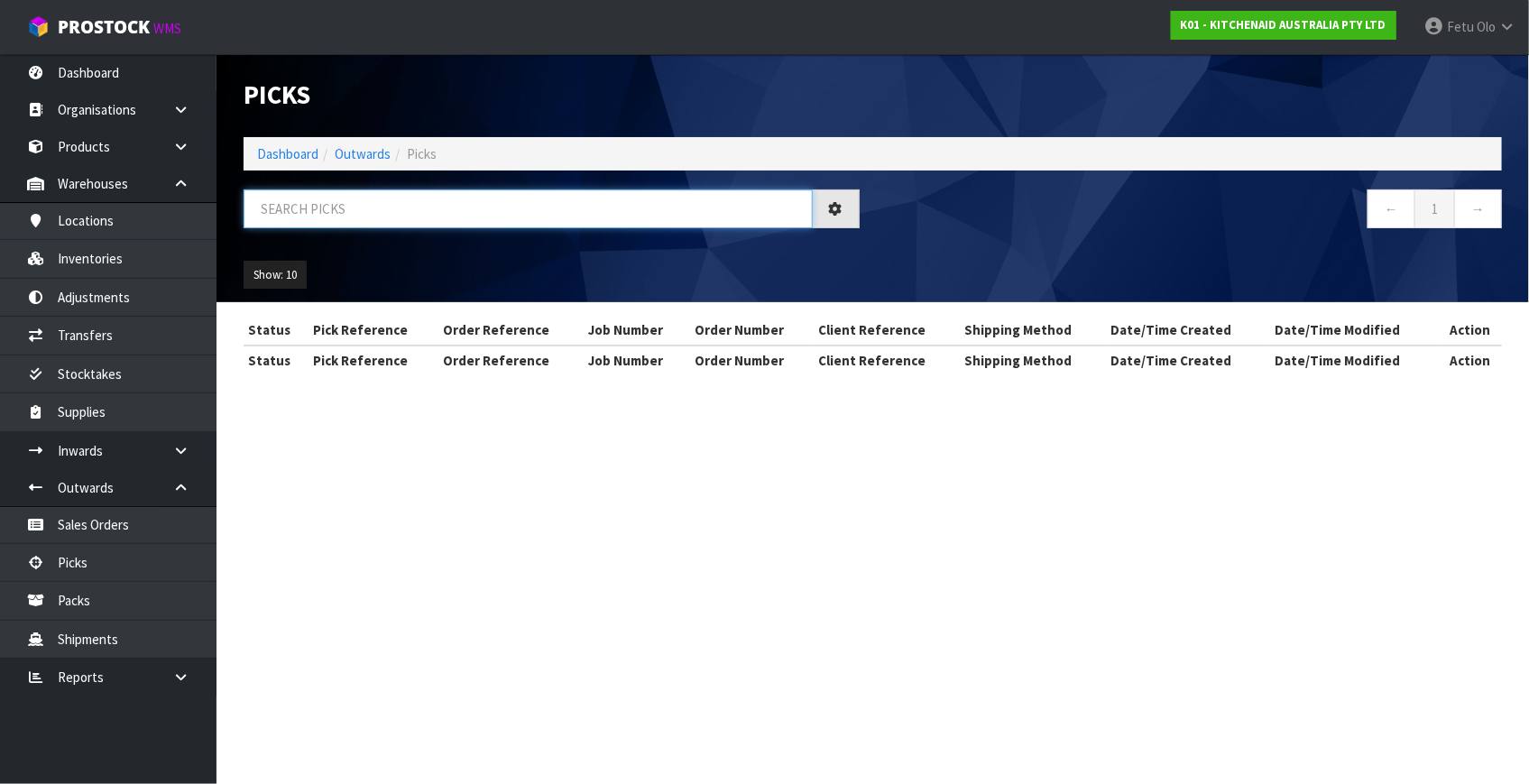
click at [503, 215] on input "text" at bounding box center [528, 209] width 569 height 39
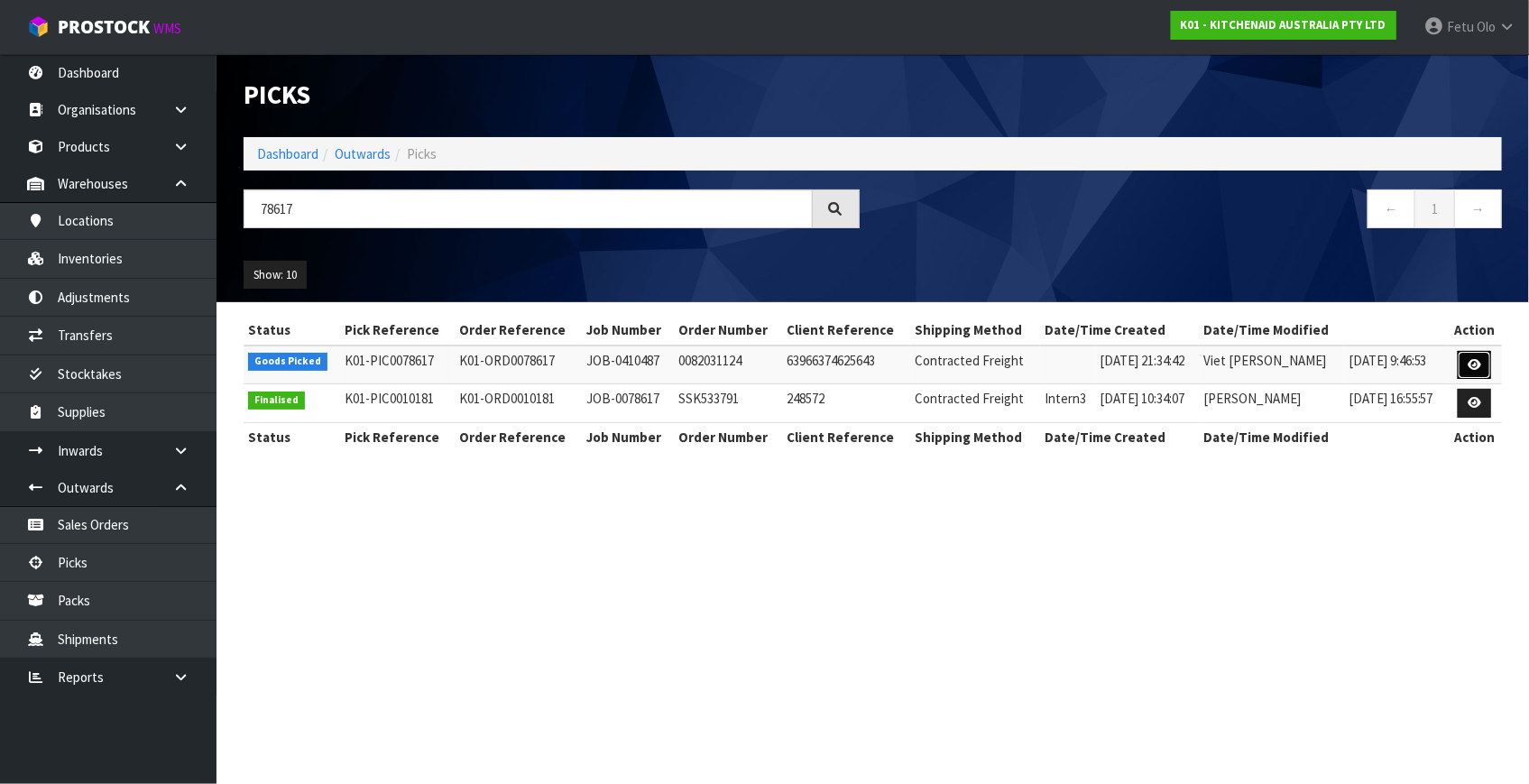
click at [1468, 366] on link at bounding box center [1474, 366] width 34 height 29
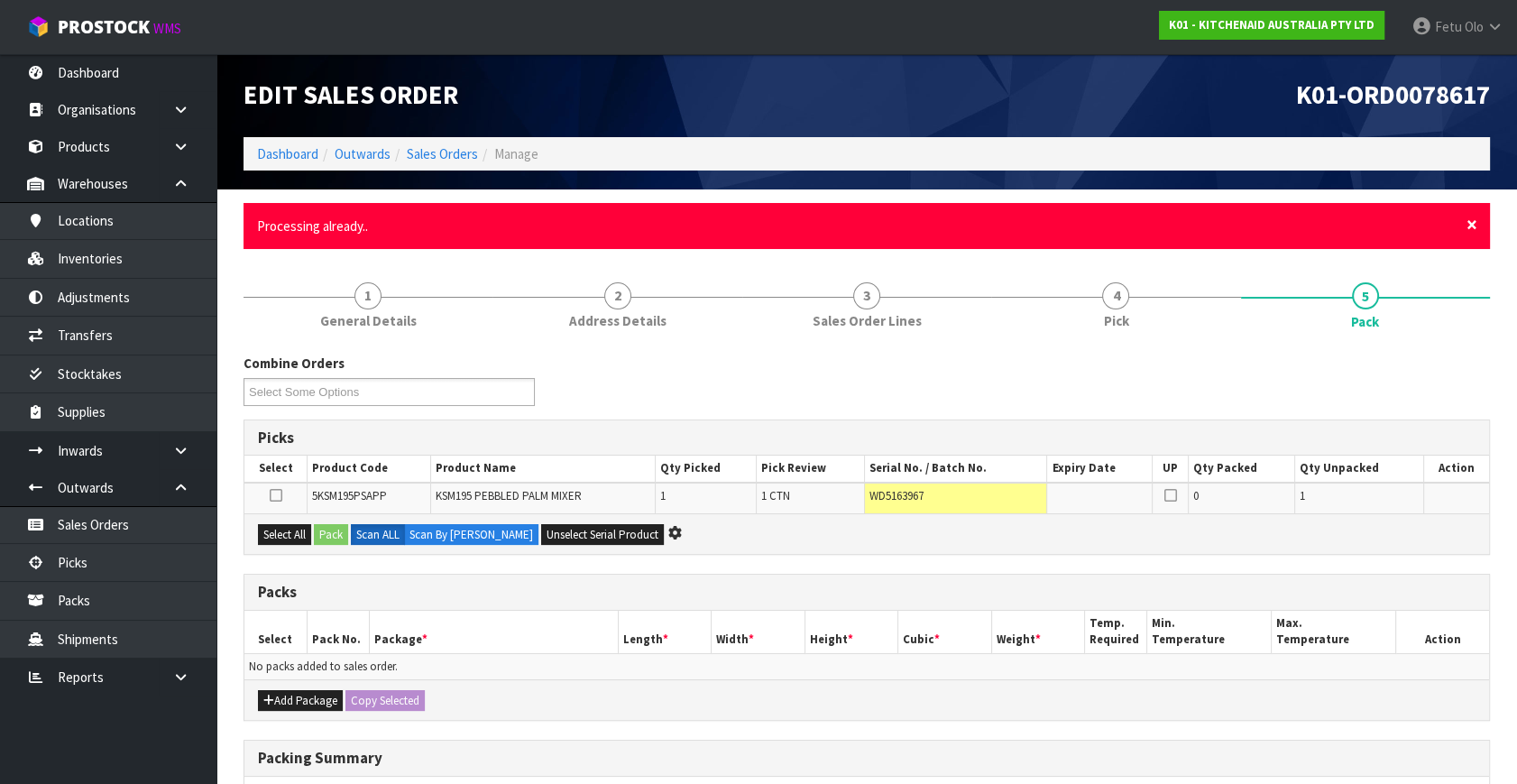
click at [1467, 226] on span "×" at bounding box center [1472, 225] width 11 height 26
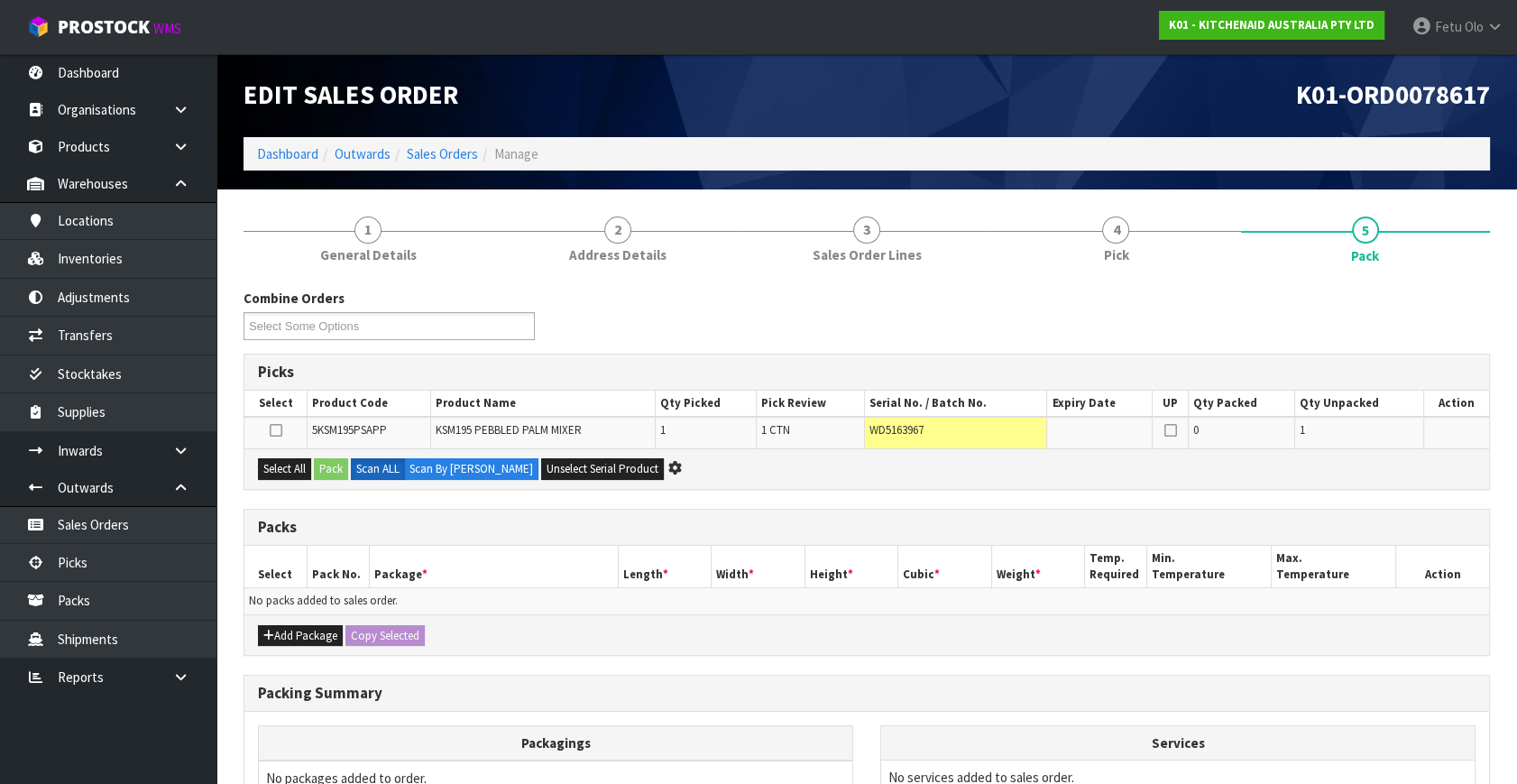
click at [848, 328] on div "Combine Orders K01-ORD0078582 K01-ORD0078587 K01-ORD0078588 K01-ORD0078590 K01-…" at bounding box center [866, 321] width 1274 height 65
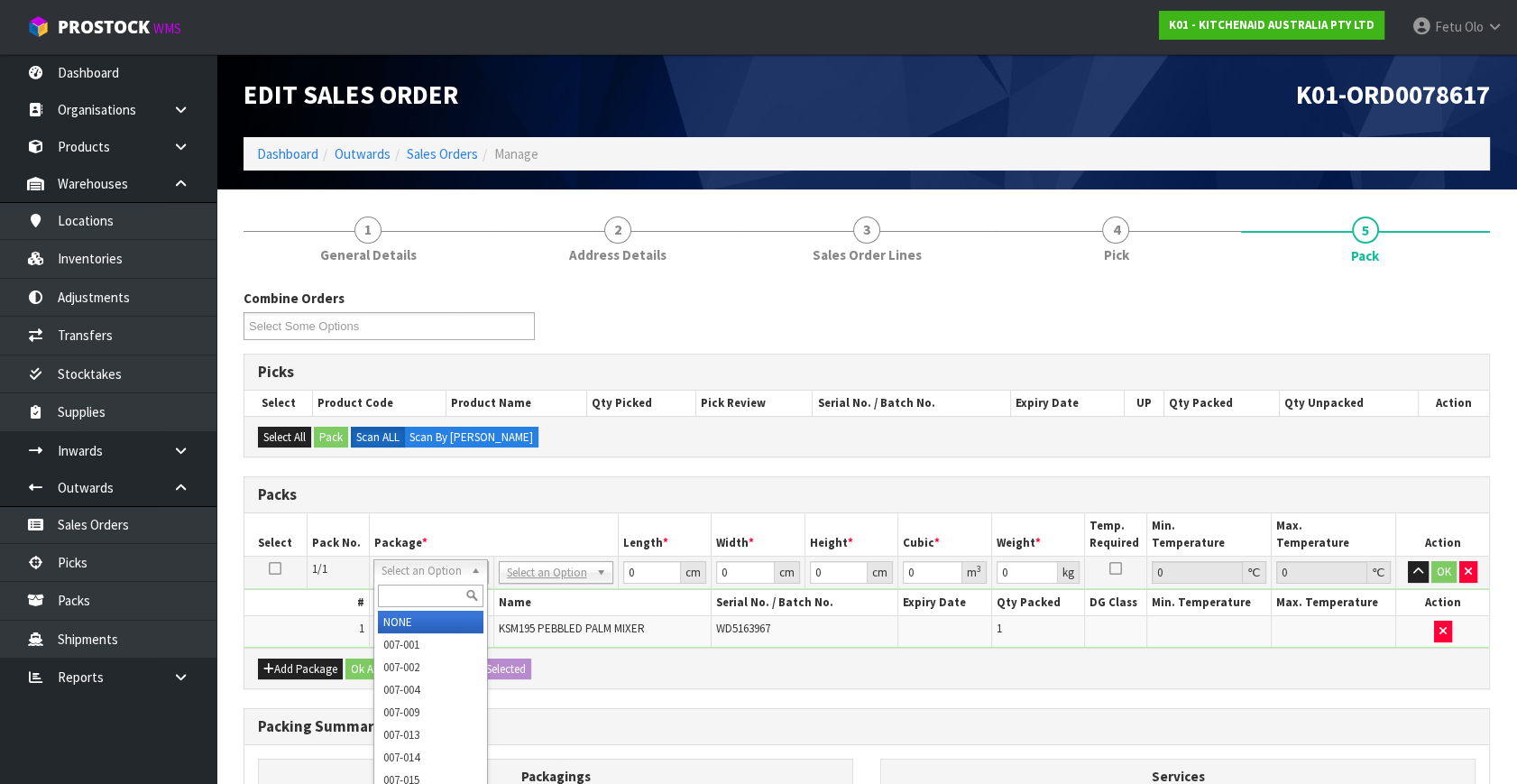
drag, startPoint x: 431, startPoint y: 618, endPoint x: 442, endPoint y: 622, distance: 11.7
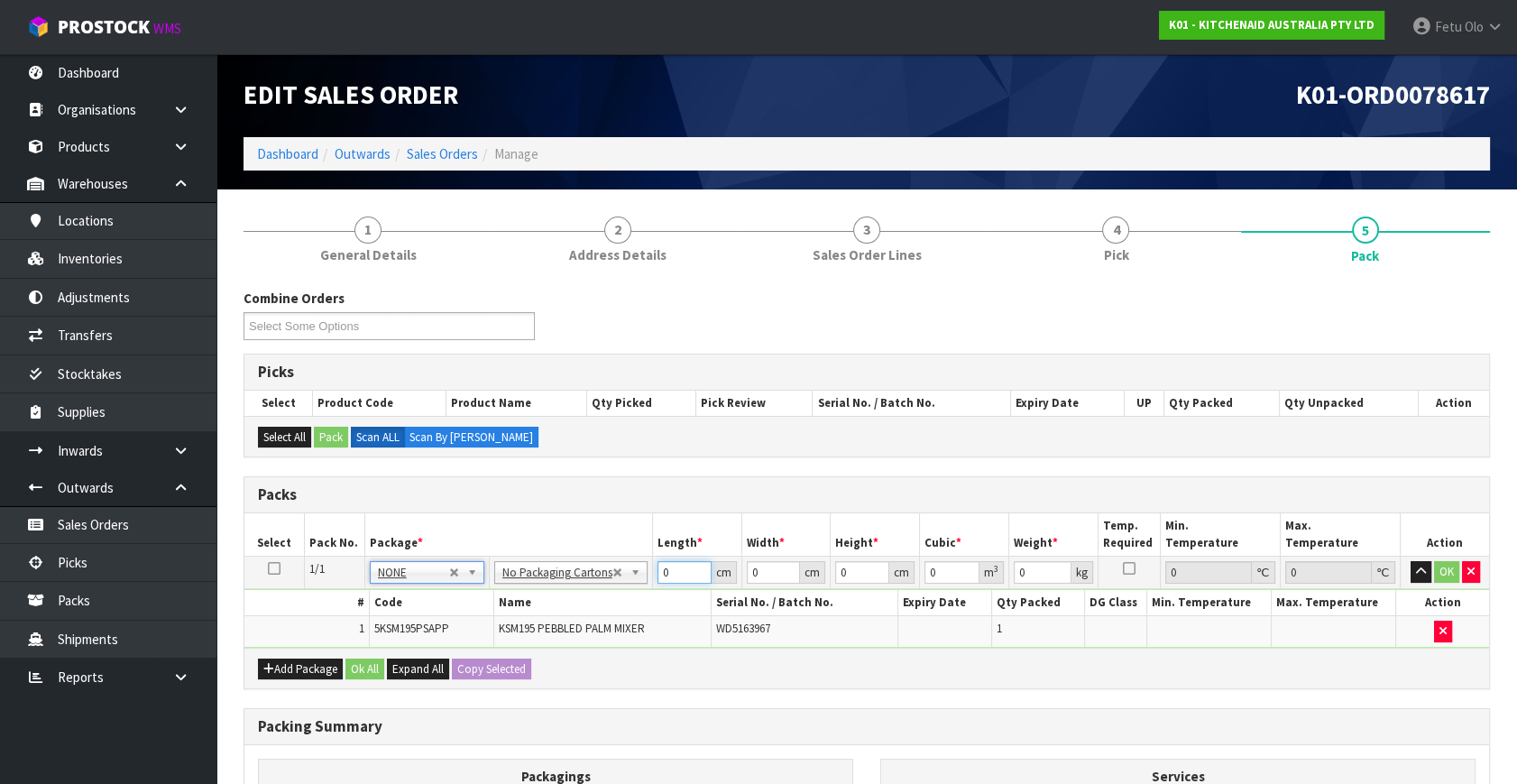
drag, startPoint x: 668, startPoint y: 567, endPoint x: 536, endPoint y: 624, distance: 143.8
click at [535, 624] on tbody "1/1 NONE 007-001 007-002 007-004 007-009 007-013 007-014 007-015 007-017 007-01…" at bounding box center [867, 603] width 1245 height 91
click button "OK" at bounding box center [1447, 572] width 26 height 22
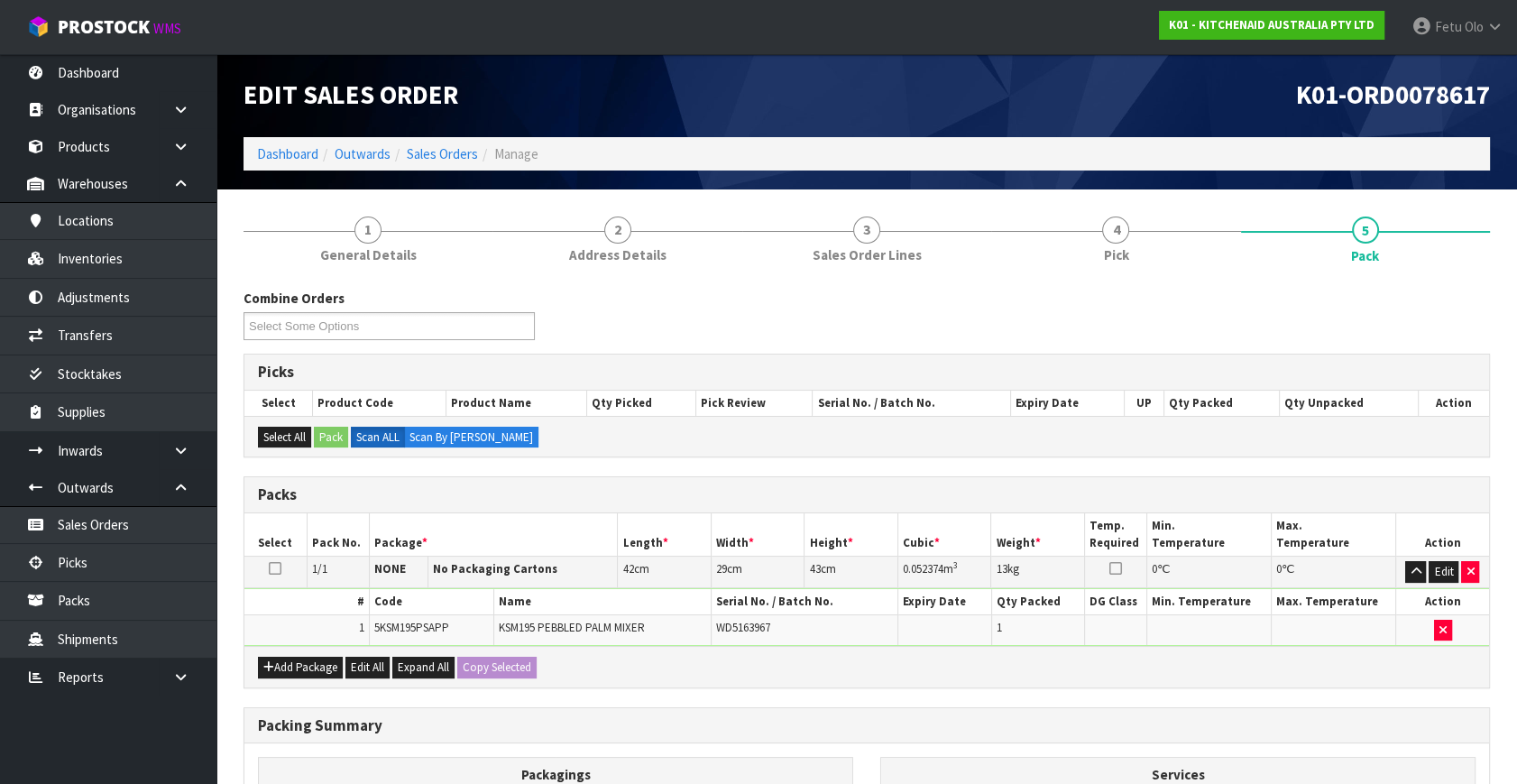
scroll to position [242, 0]
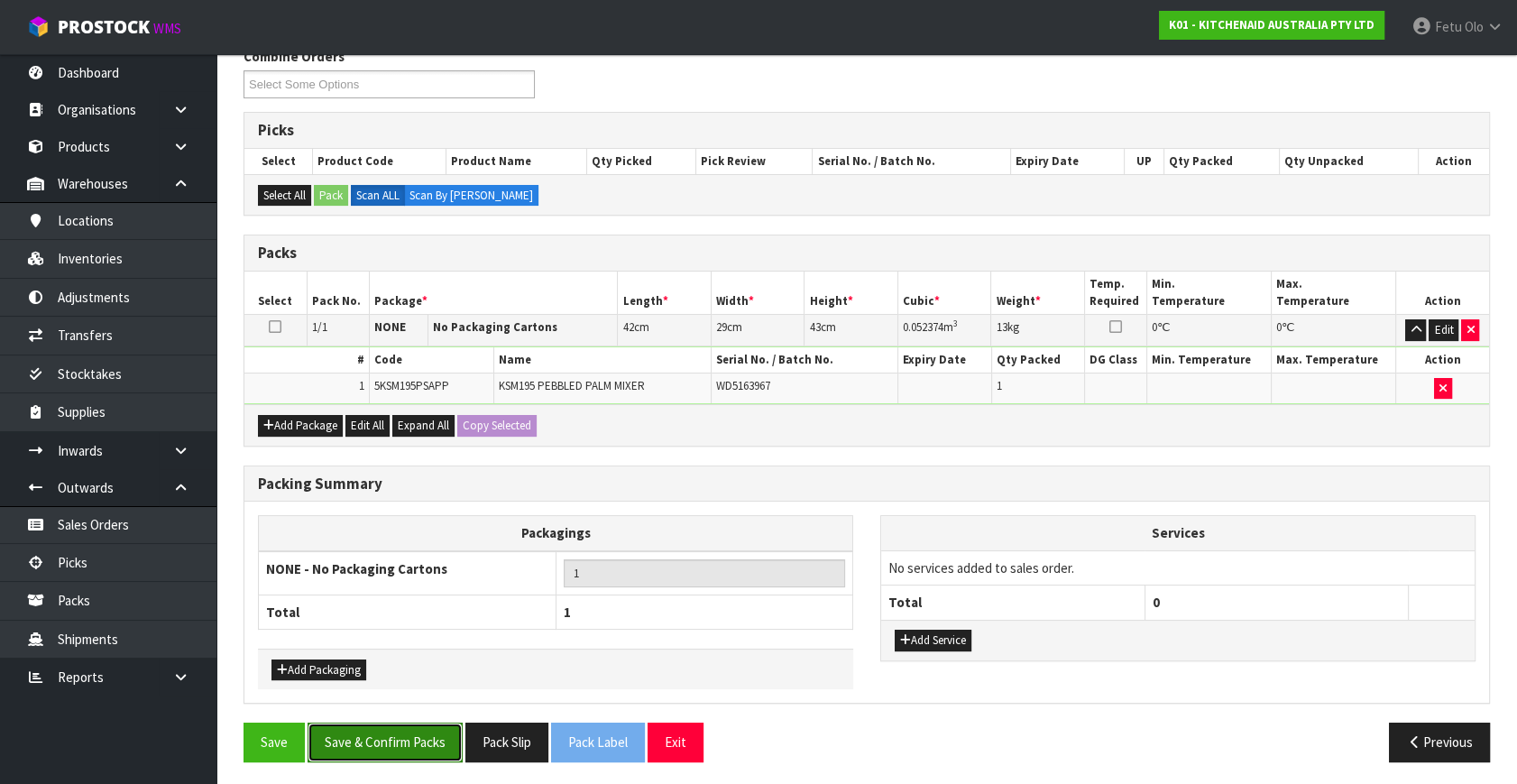
click at [409, 738] on button "Save & Confirm Packs" at bounding box center [385, 742] width 155 height 39
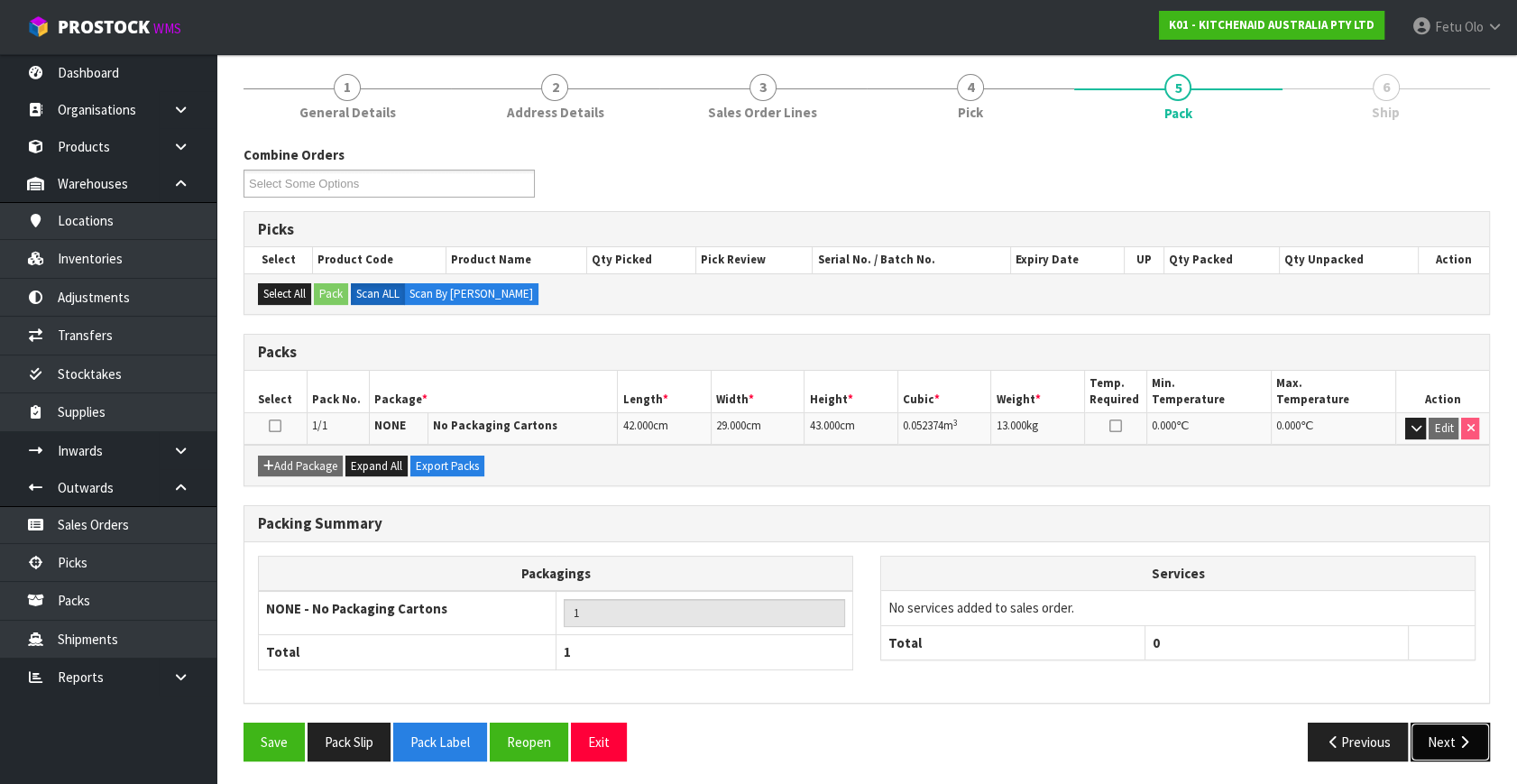
click at [1418, 736] on button "Next" at bounding box center [1450, 742] width 79 height 39
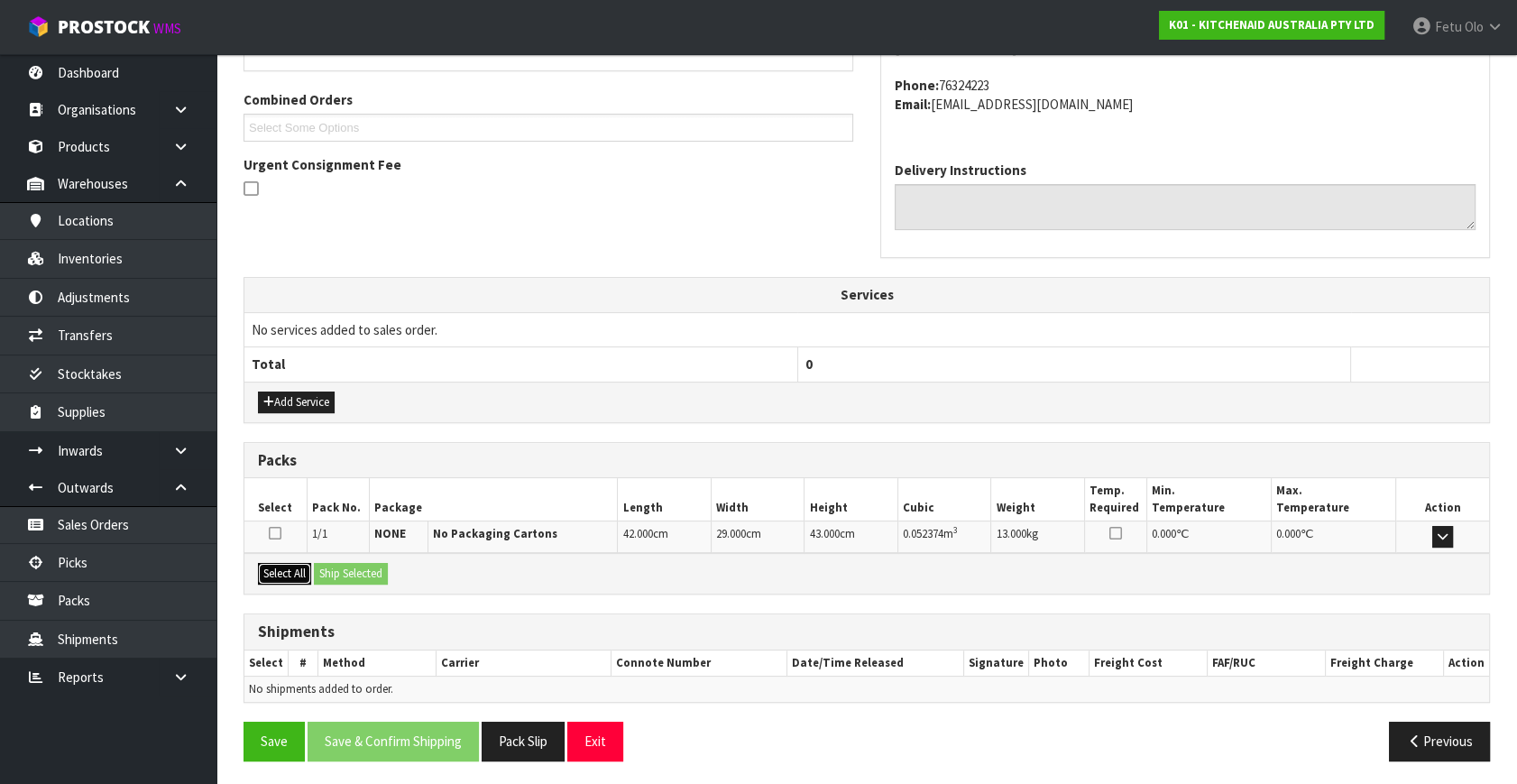
click at [284, 575] on button "Select All" at bounding box center [284, 573] width 53 height 22
click at [322, 568] on button "Ship Selected" at bounding box center [350, 573] width 74 height 22
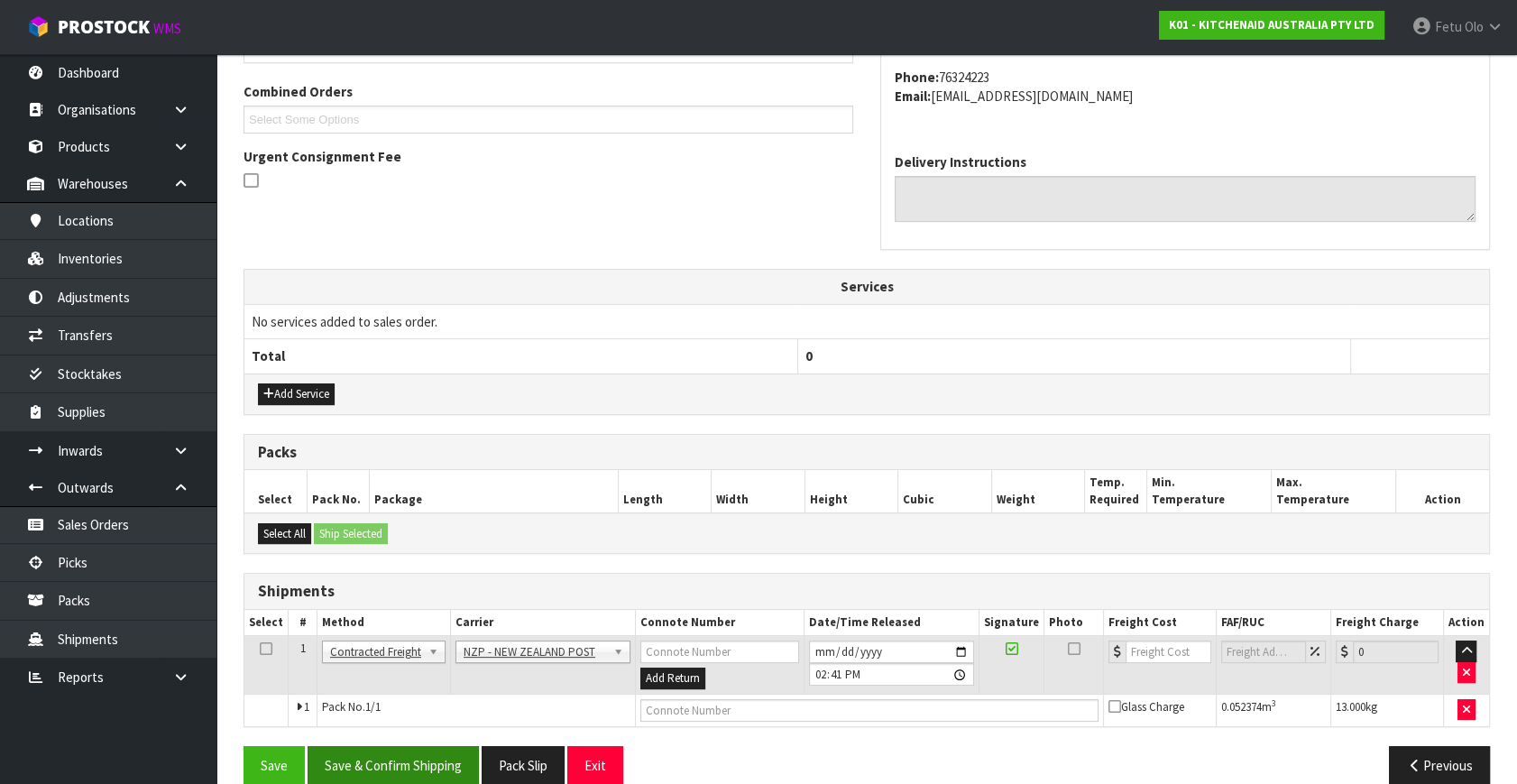
scroll to position [476, 0]
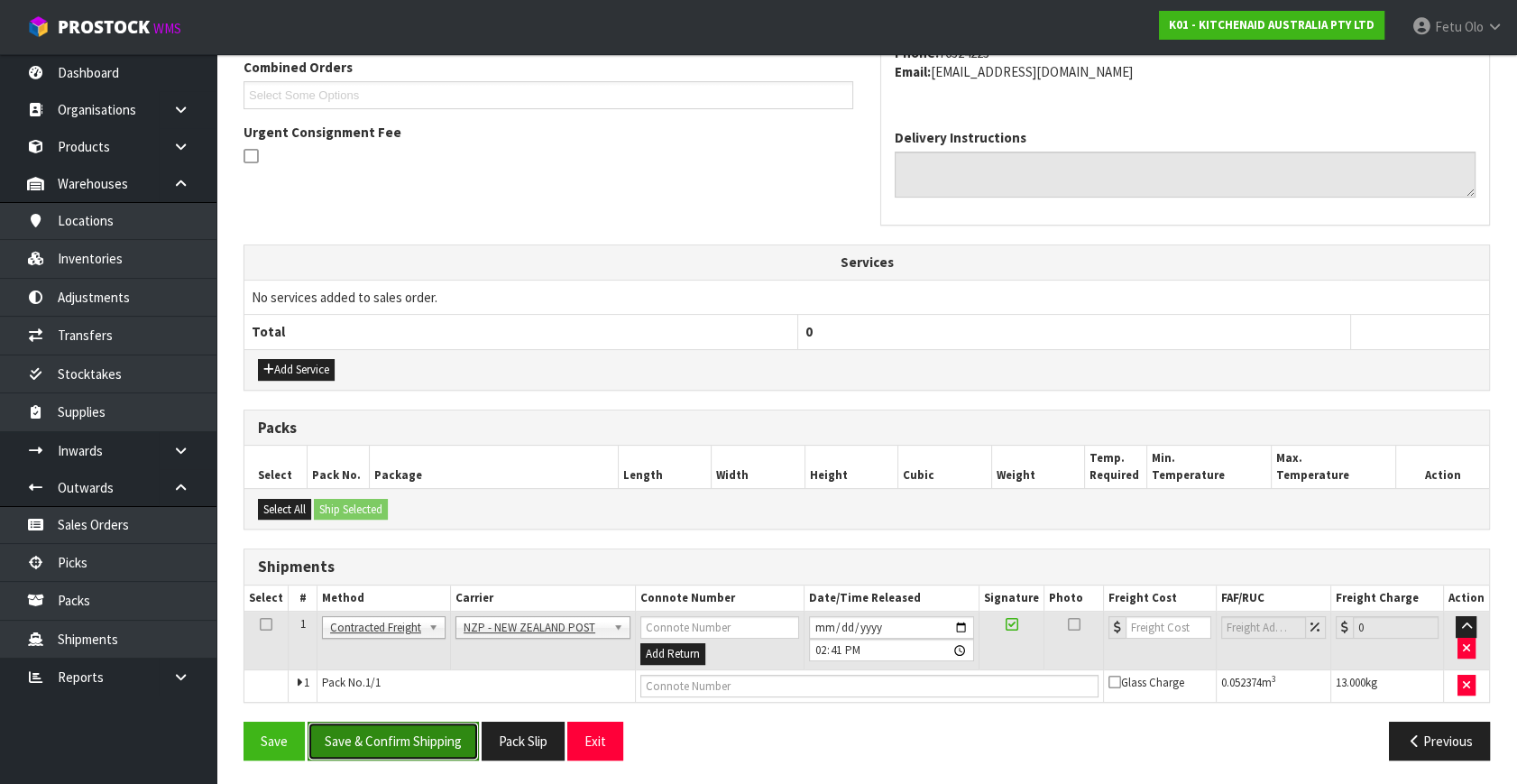
click at [418, 739] on button "Save & Confirm Shipping" at bounding box center [393, 741] width 171 height 39
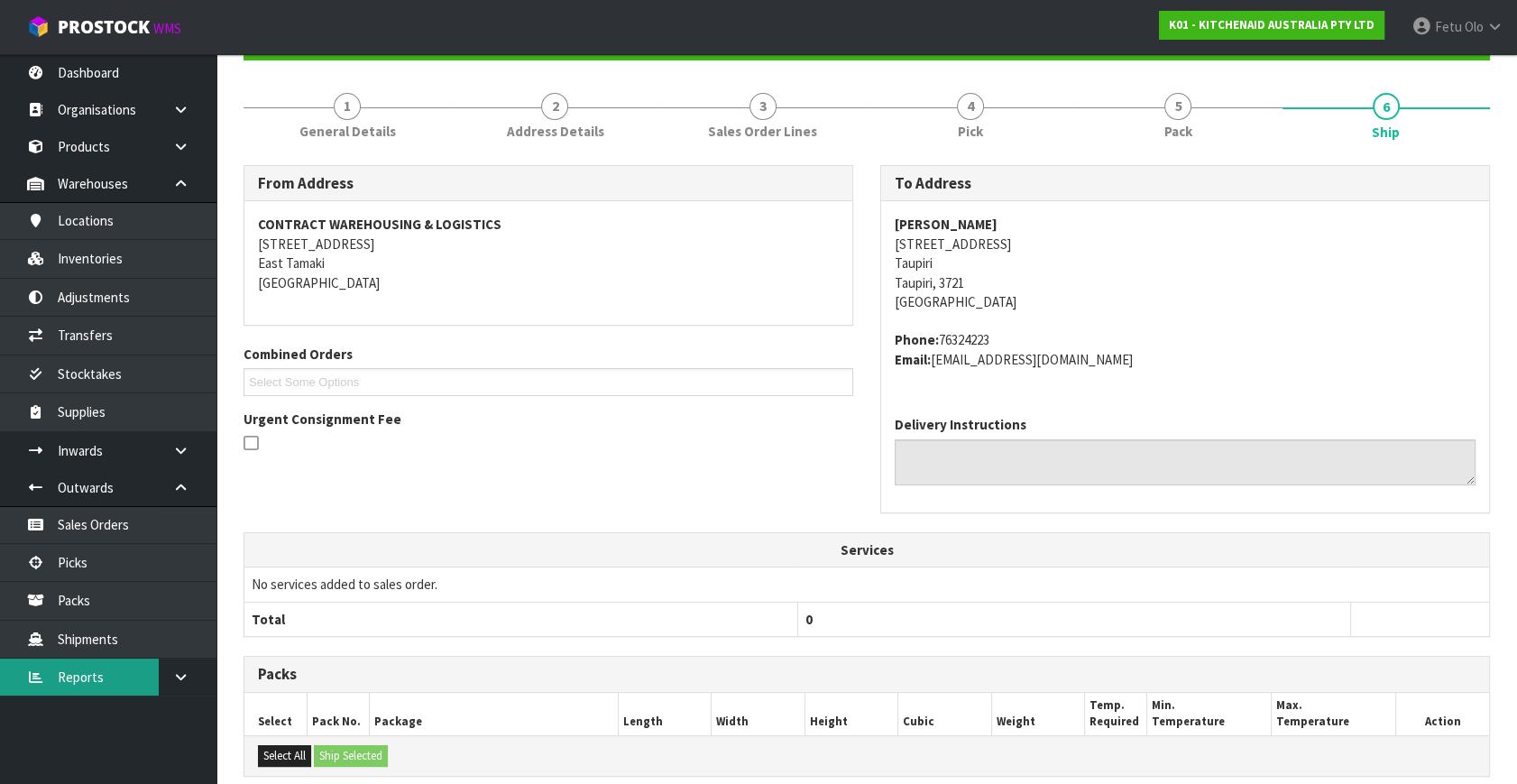
scroll to position [451, 0]
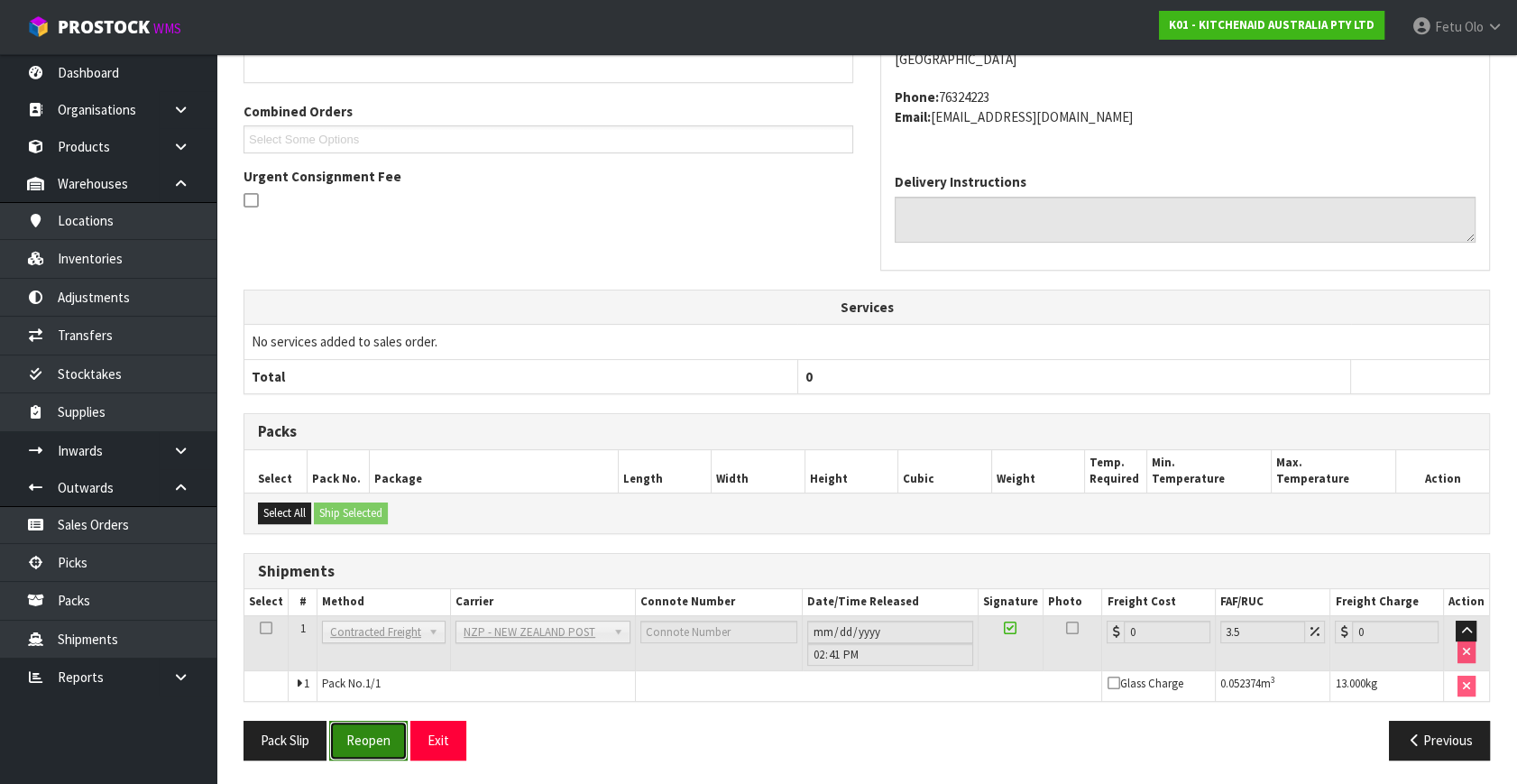
click at [369, 748] on button "Reopen" at bounding box center [368, 740] width 78 height 39
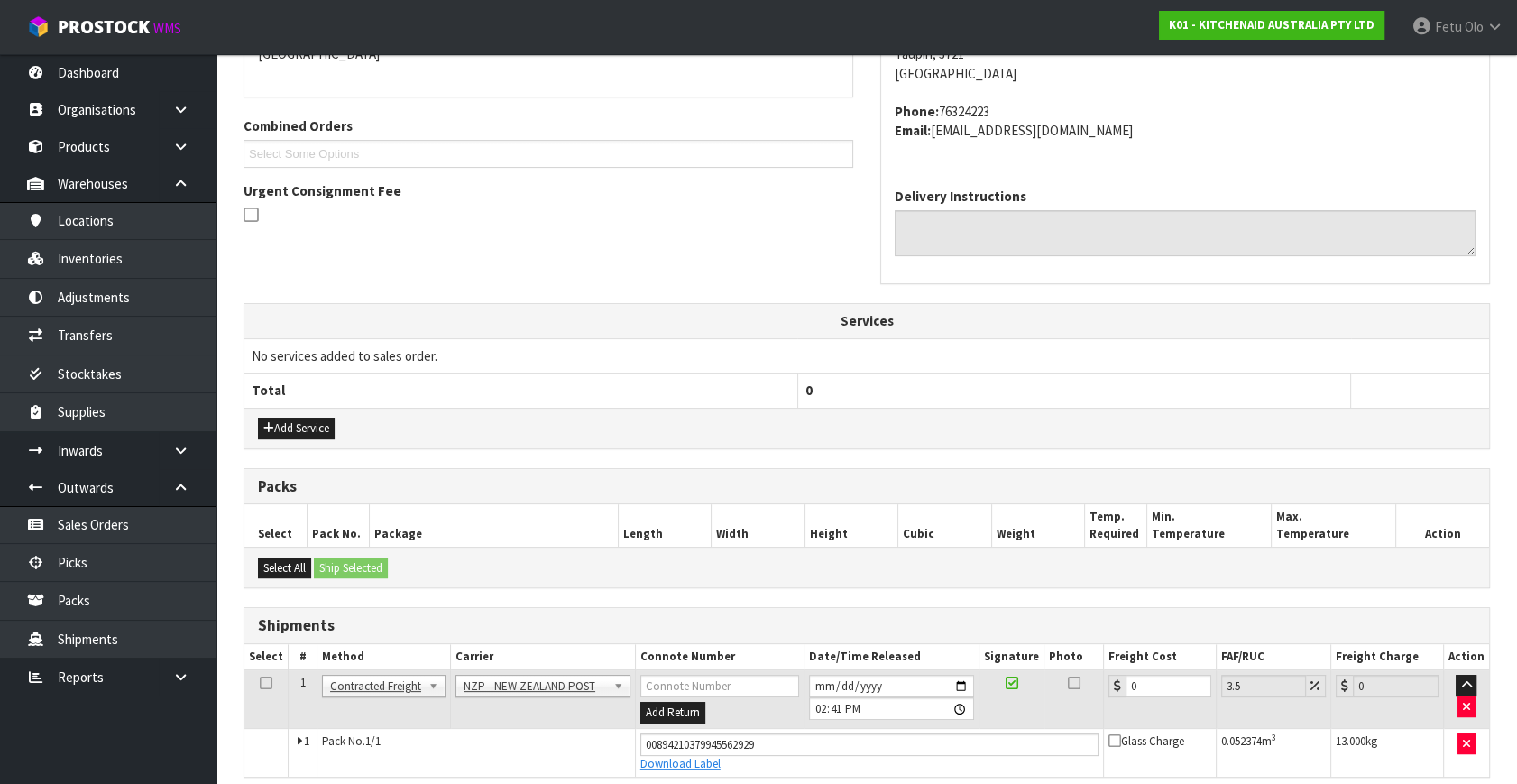
scroll to position [411, 0]
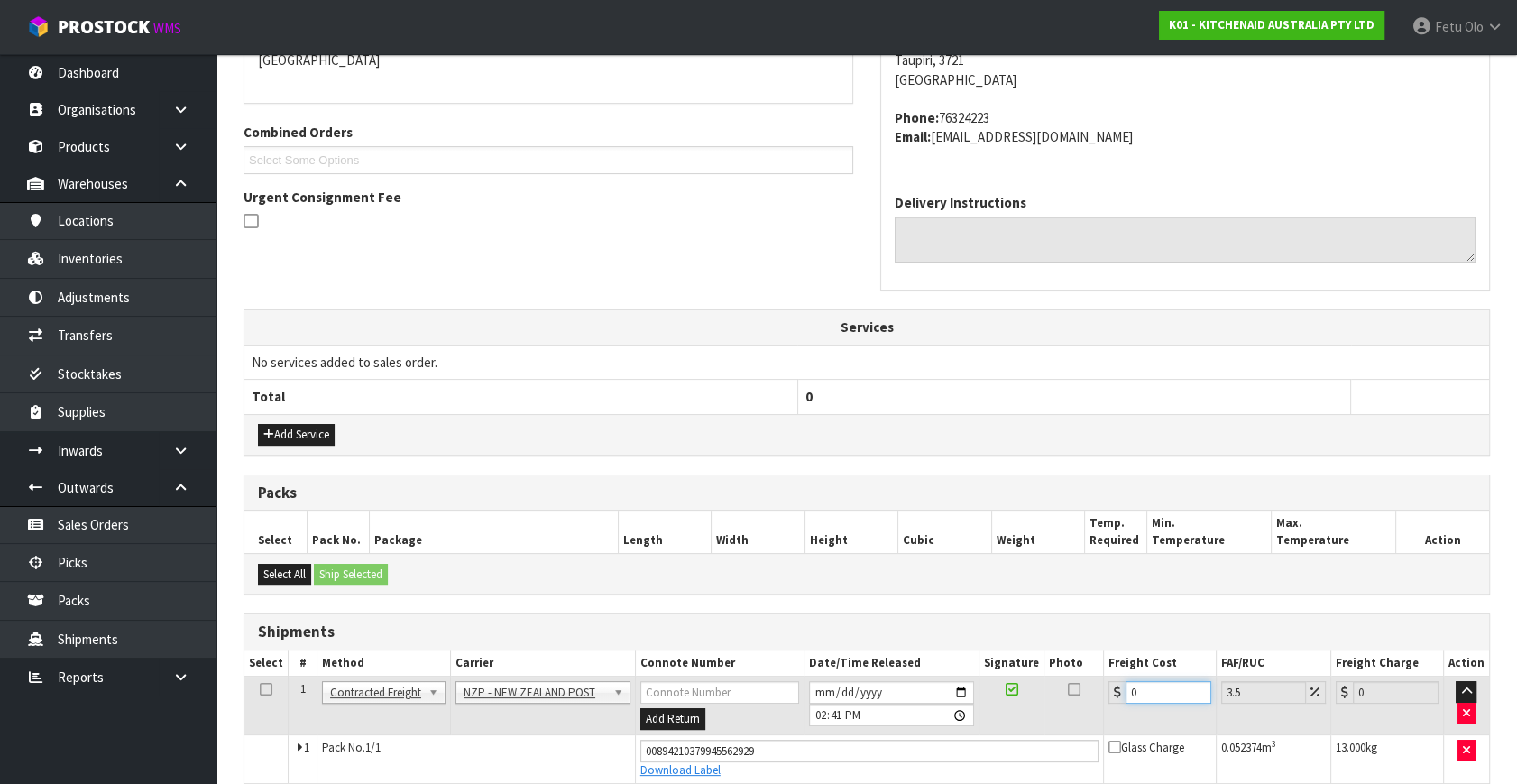
drag, startPoint x: 1137, startPoint y: 690, endPoint x: 890, endPoint y: 727, distance: 249.8
click at [890, 727] on tr "1 Client Local Pickup Customer Local Pickup Company Freight Contracted Freight …" at bounding box center [867, 706] width 1245 height 58
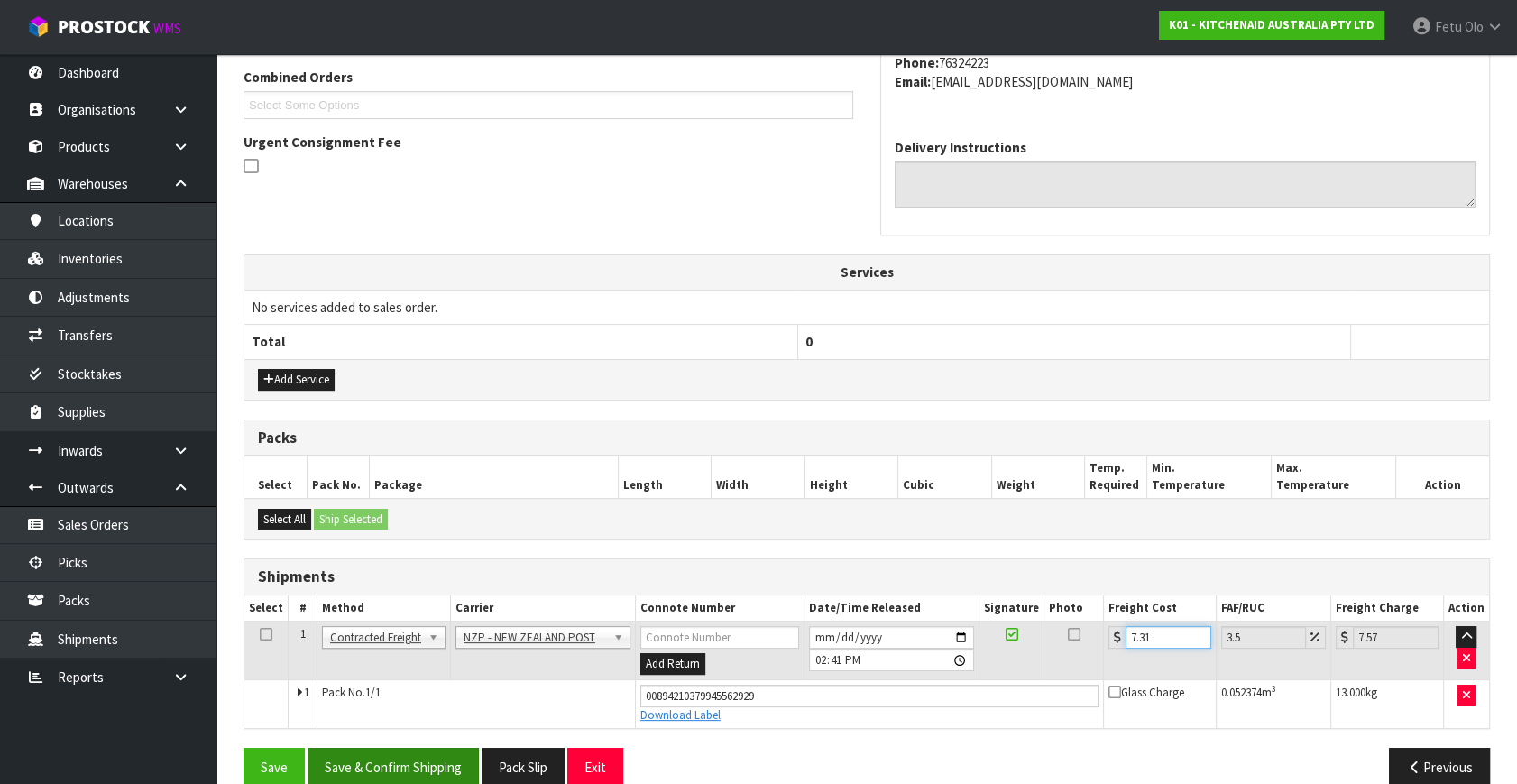
scroll to position [493, 0]
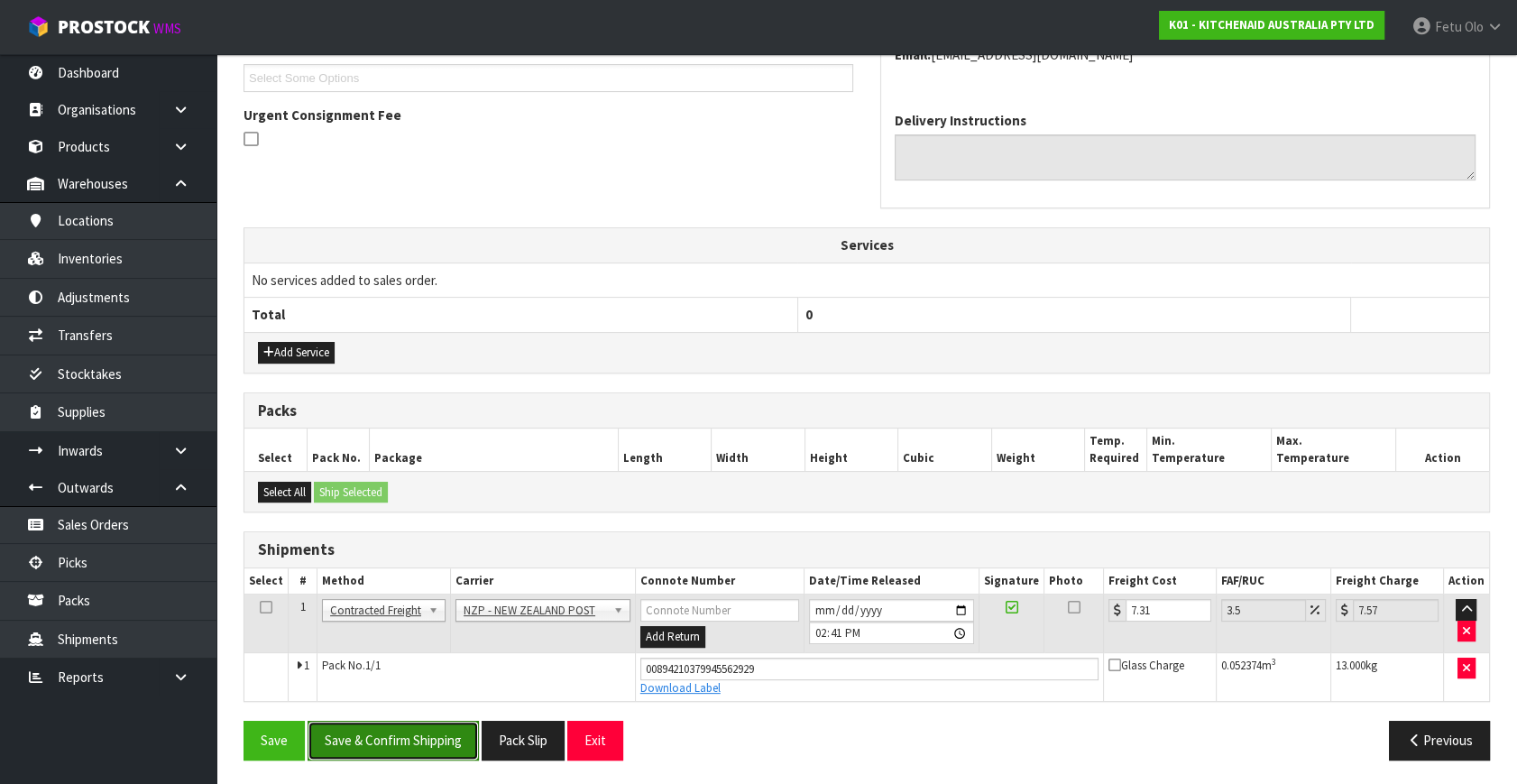
click at [385, 731] on button "Save & Confirm Shipping" at bounding box center [393, 740] width 171 height 39
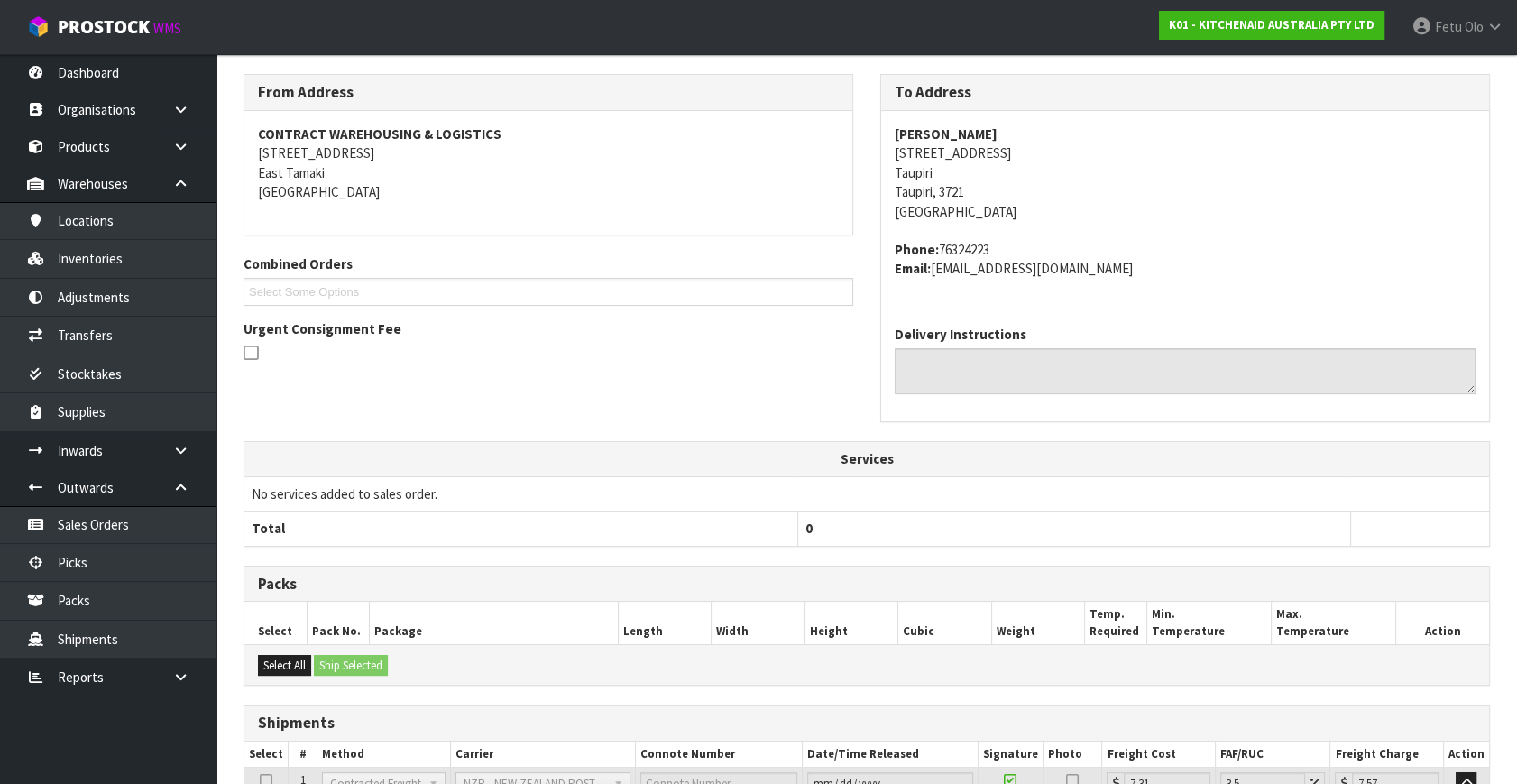
scroll to position [444, 0]
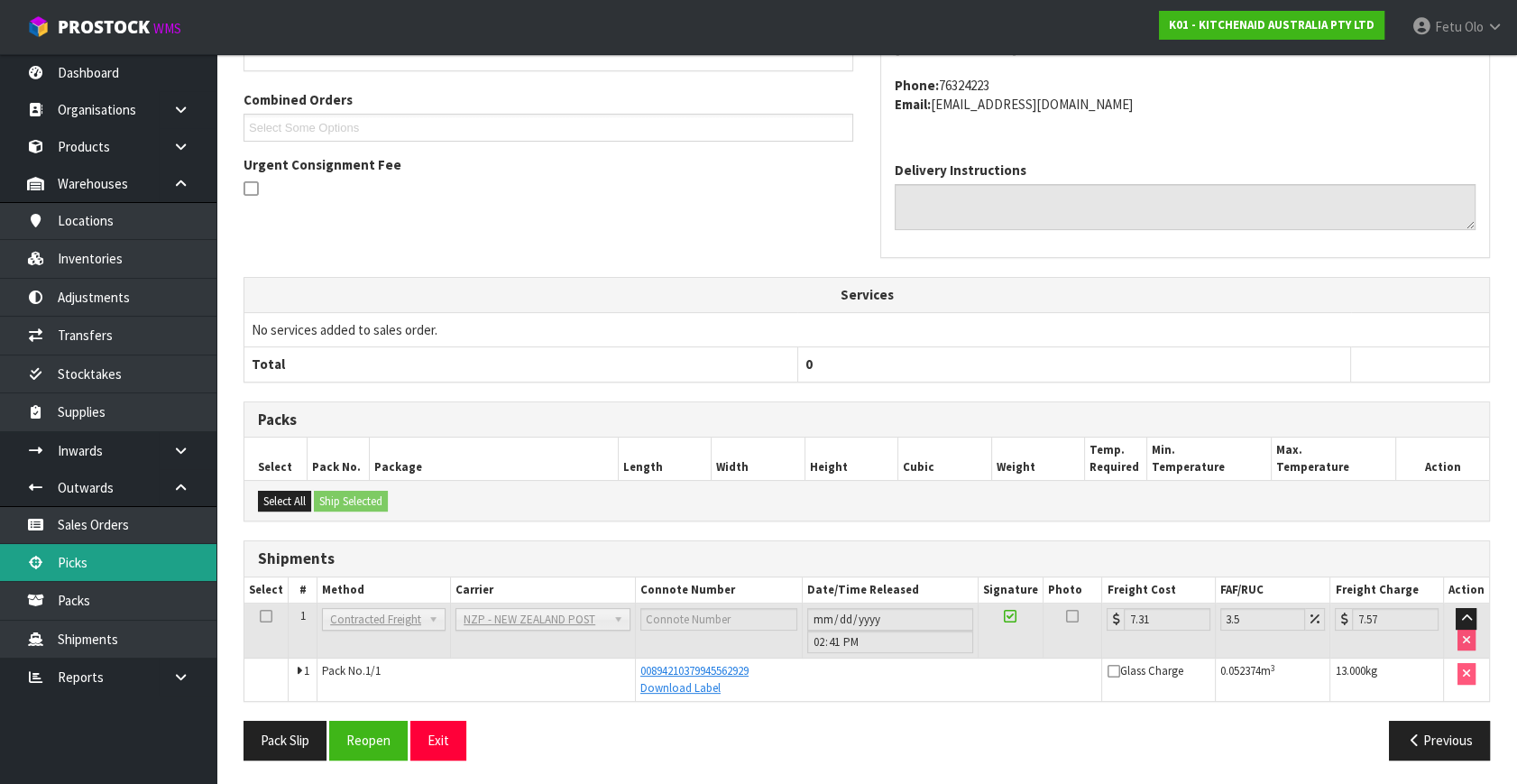
click at [84, 552] on link "Picks" at bounding box center [108, 562] width 216 height 37
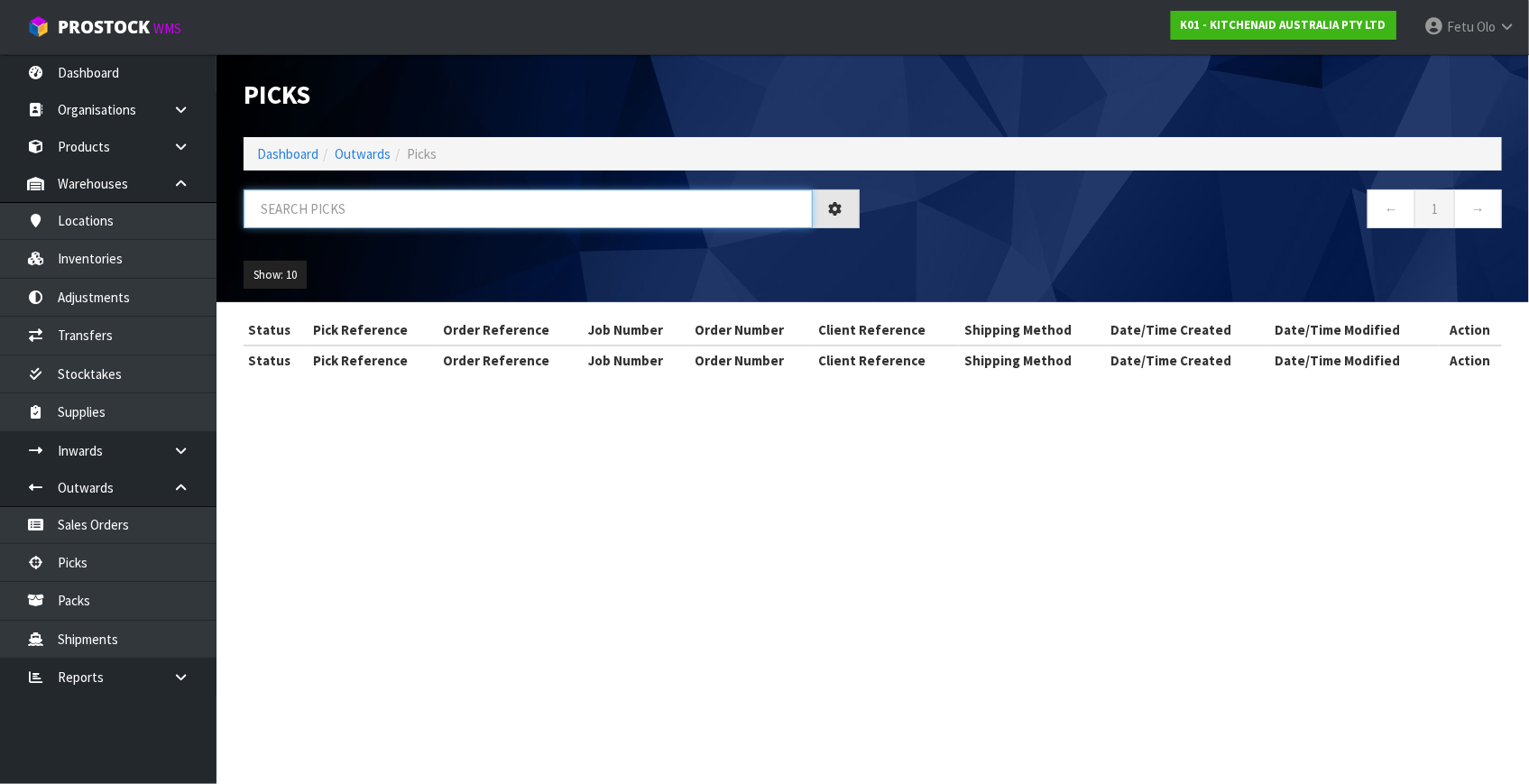
click at [464, 201] on input "text" at bounding box center [528, 209] width 569 height 39
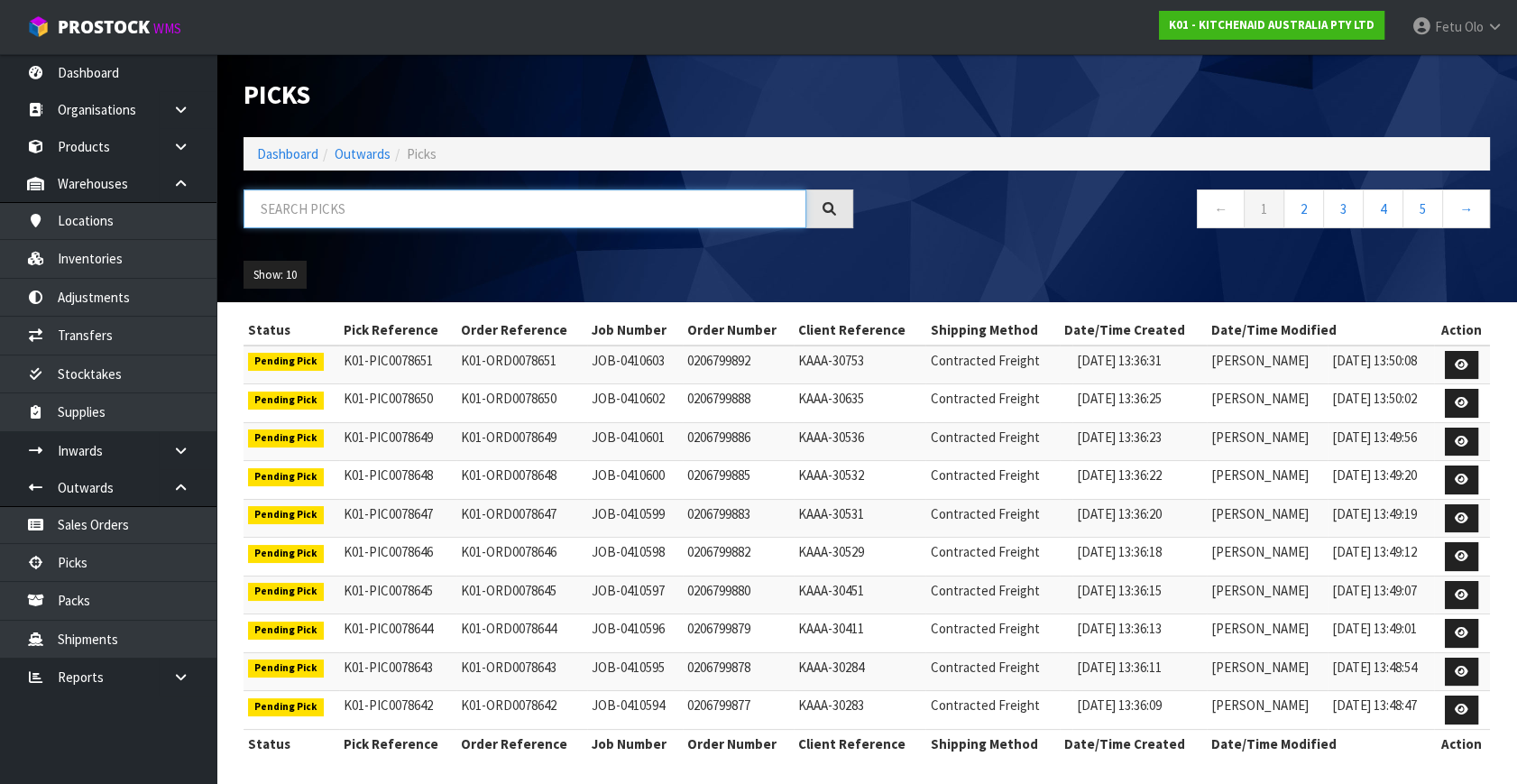
click at [475, 214] on input "text" at bounding box center [524, 209] width 562 height 39
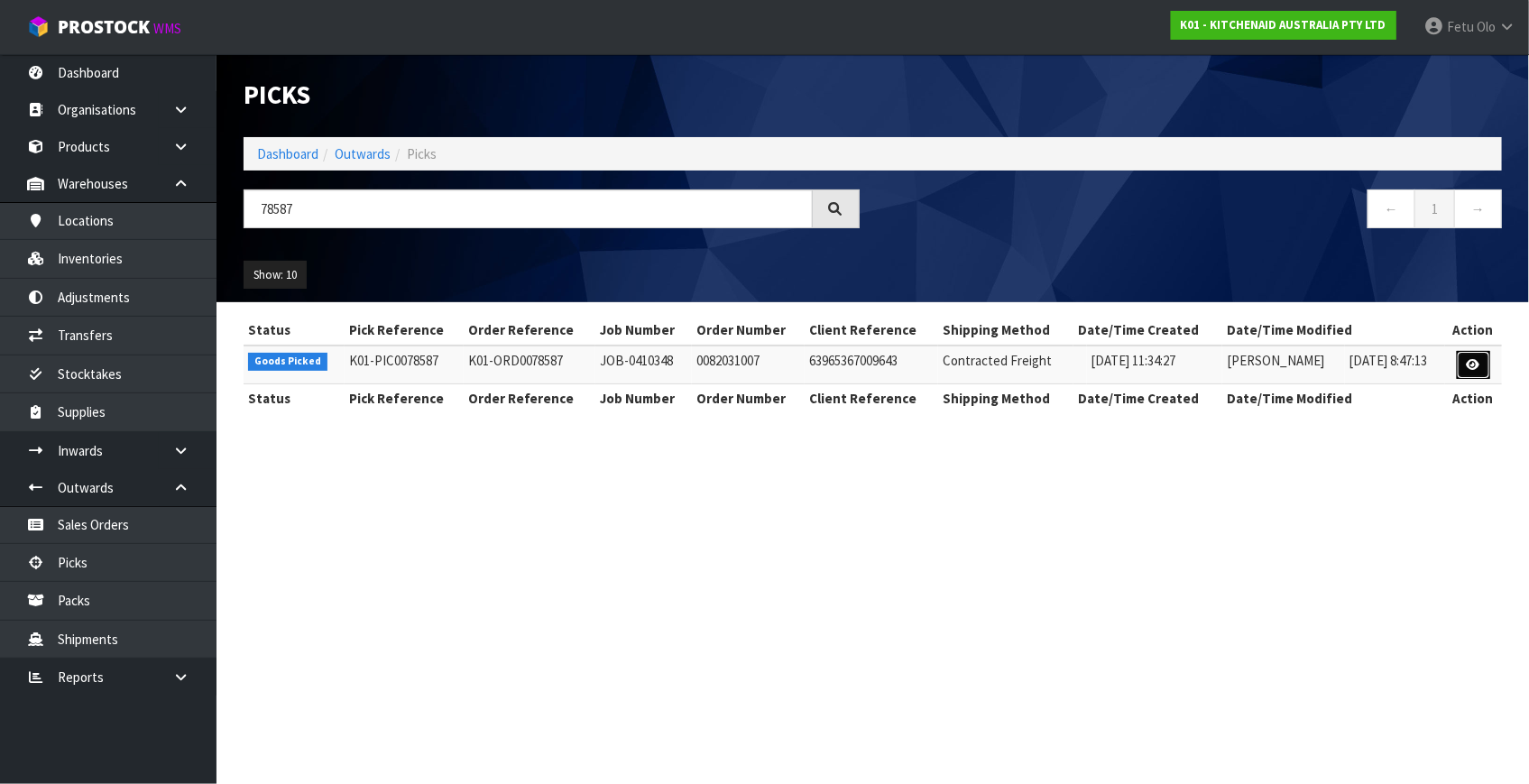
click at [1470, 363] on icon at bounding box center [1473, 365] width 14 height 12
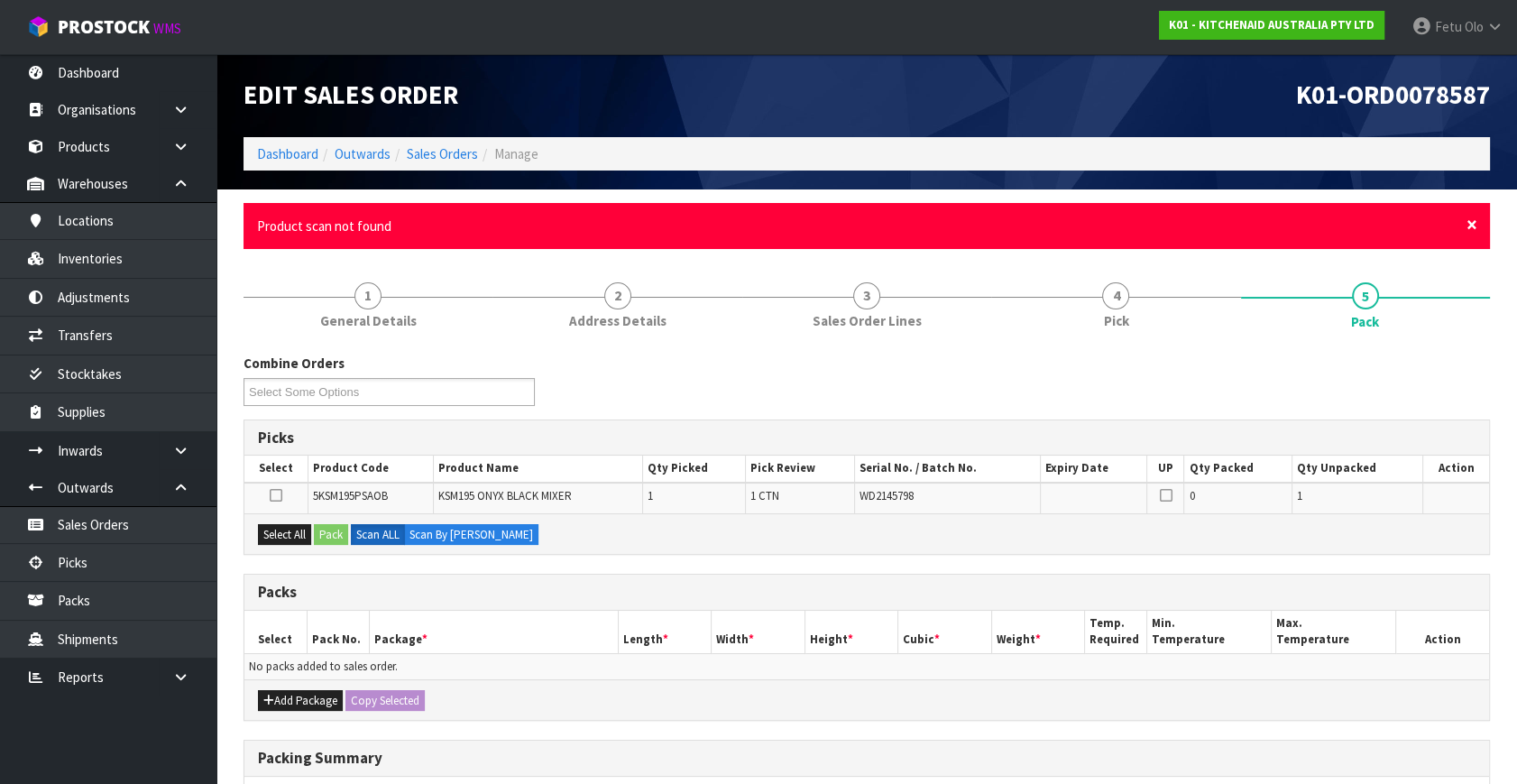
click at [1472, 227] on span "×" at bounding box center [1472, 225] width 11 height 26
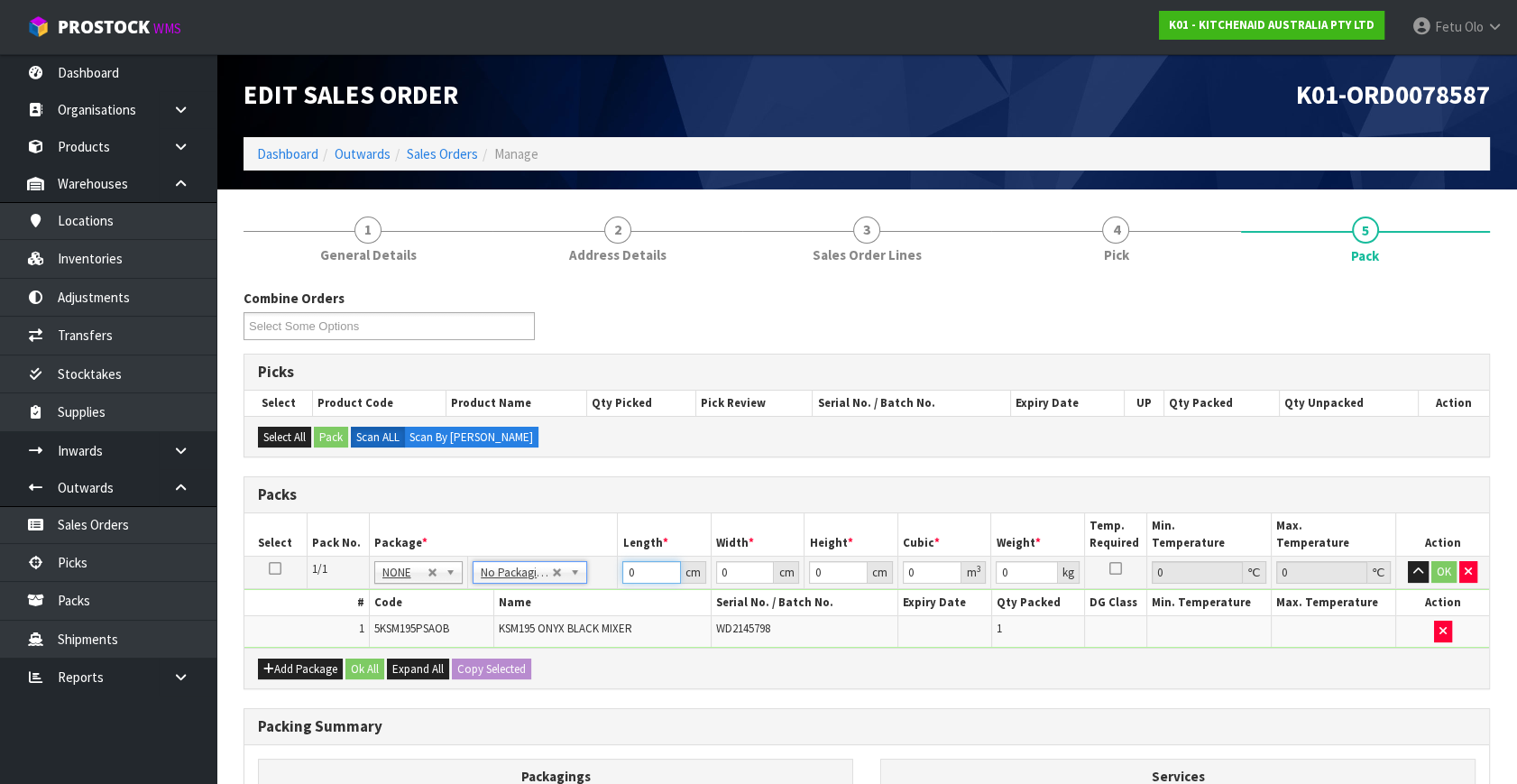
drag, startPoint x: 652, startPoint y: 563, endPoint x: 502, endPoint y: 629, distance: 163.9
click at [502, 629] on tbody "1/1 NONE 007-001 007-002 007-004 007-009 007-013 007-014 007-015 007-017 007-01…" at bounding box center [867, 603] width 1245 height 91
click at [728, 603] on tbody "1/1 NONE 007-001 007-002 007-004 007-009 007-013 007-014 007-015 007-017 007-01…" at bounding box center [867, 603] width 1245 height 91
click button "OK" at bounding box center [1444, 572] width 26 height 22
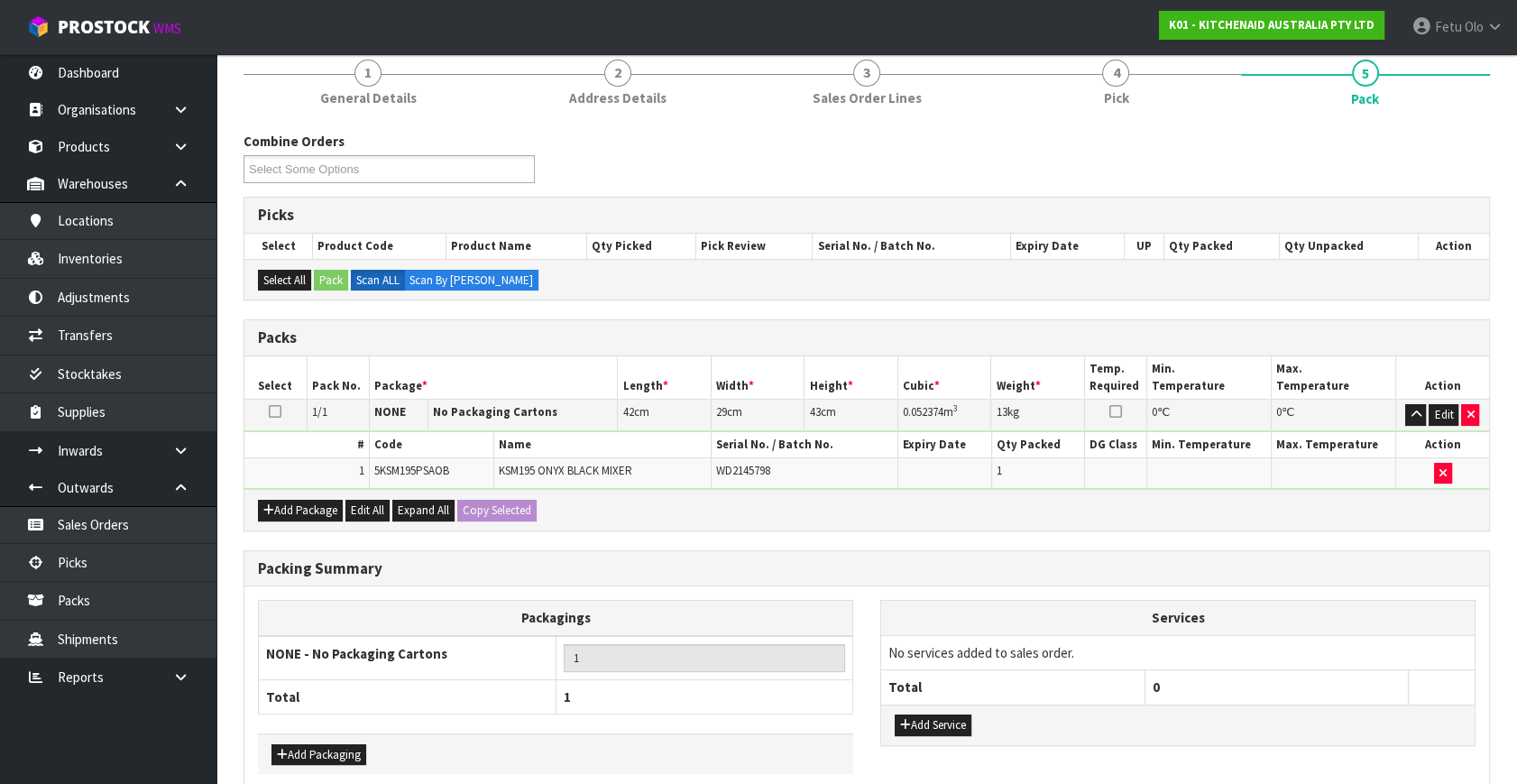
scroll to position [242, 0]
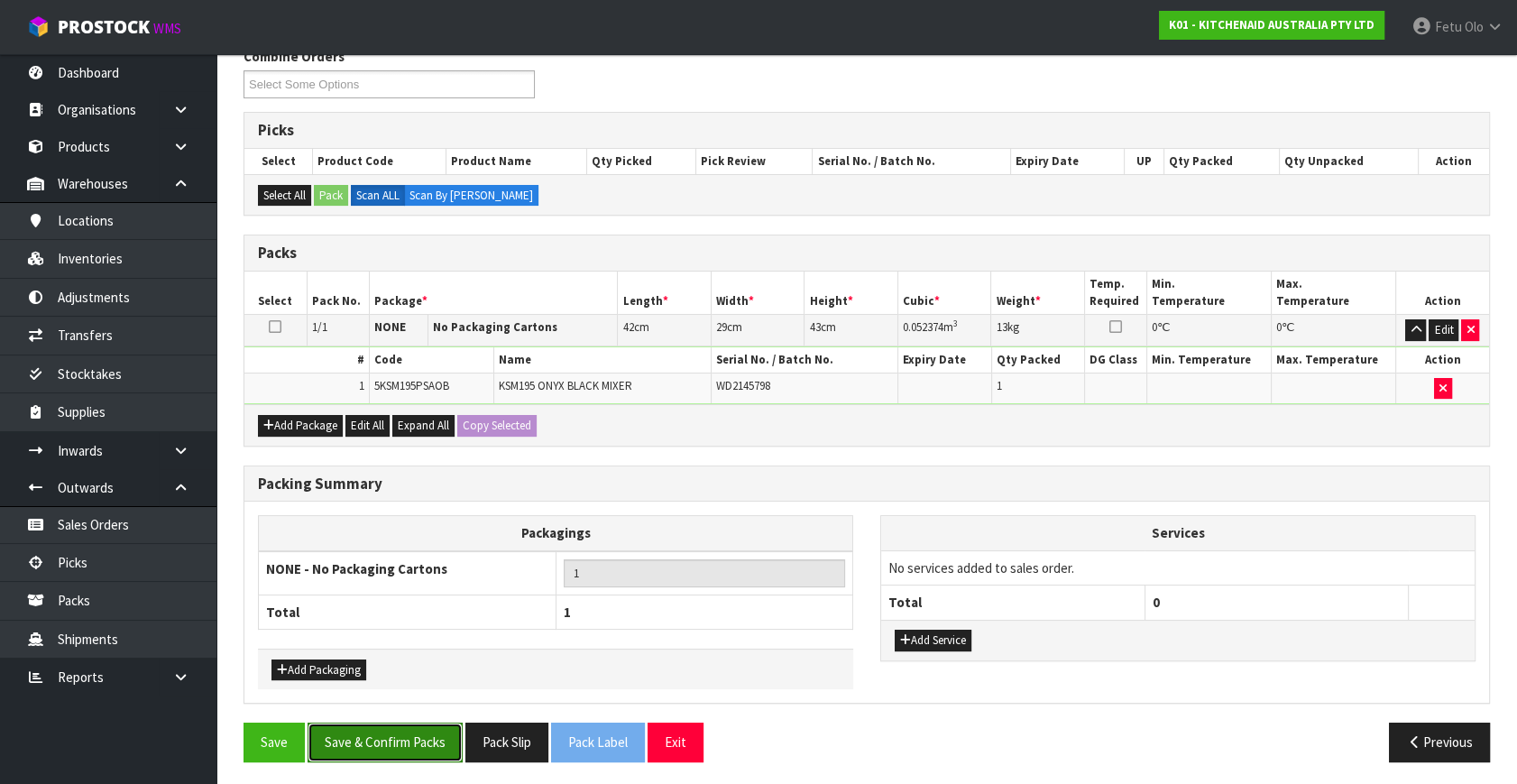
click at [329, 738] on button "Save & Confirm Packs" at bounding box center [385, 742] width 155 height 39
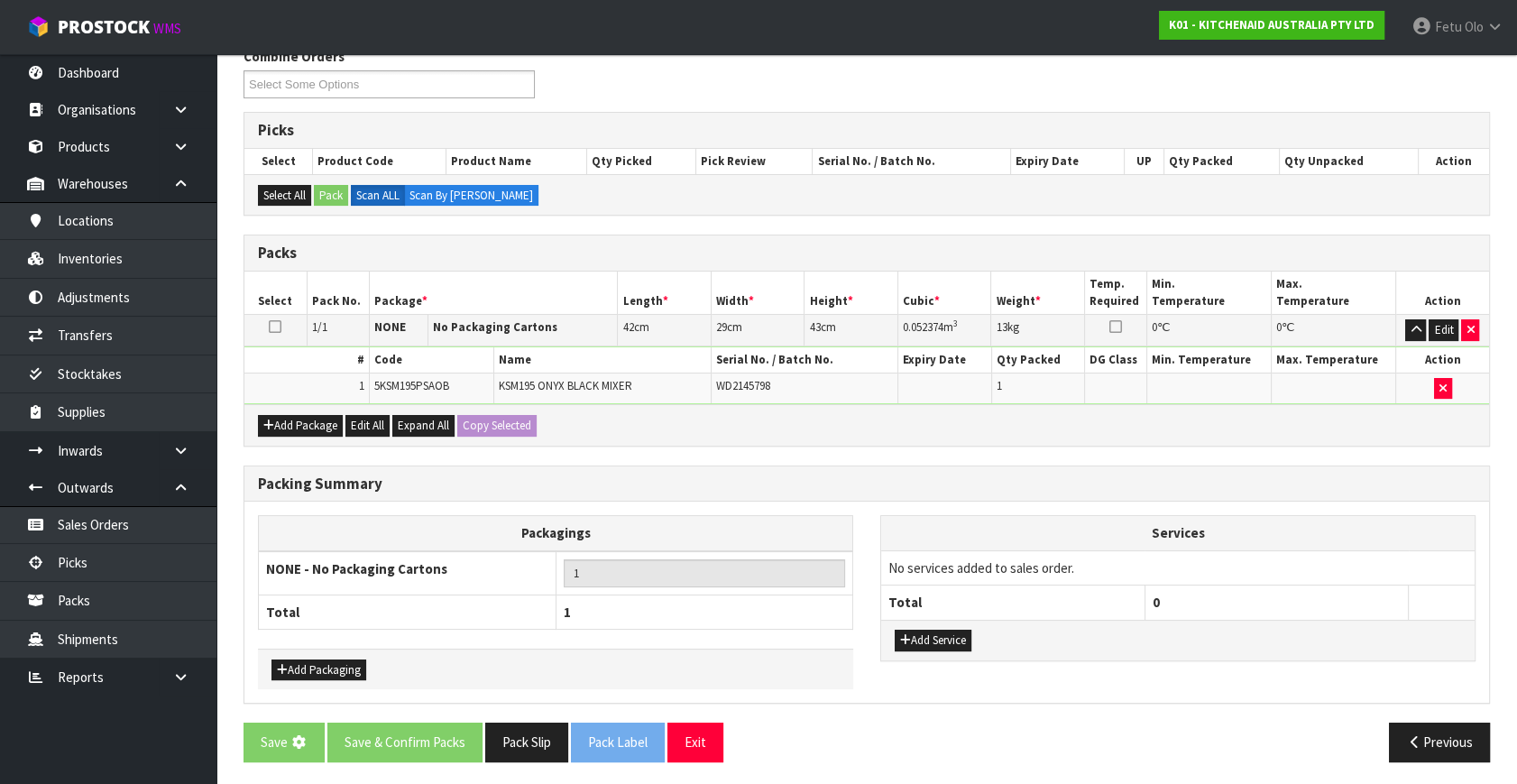
scroll to position [0, 0]
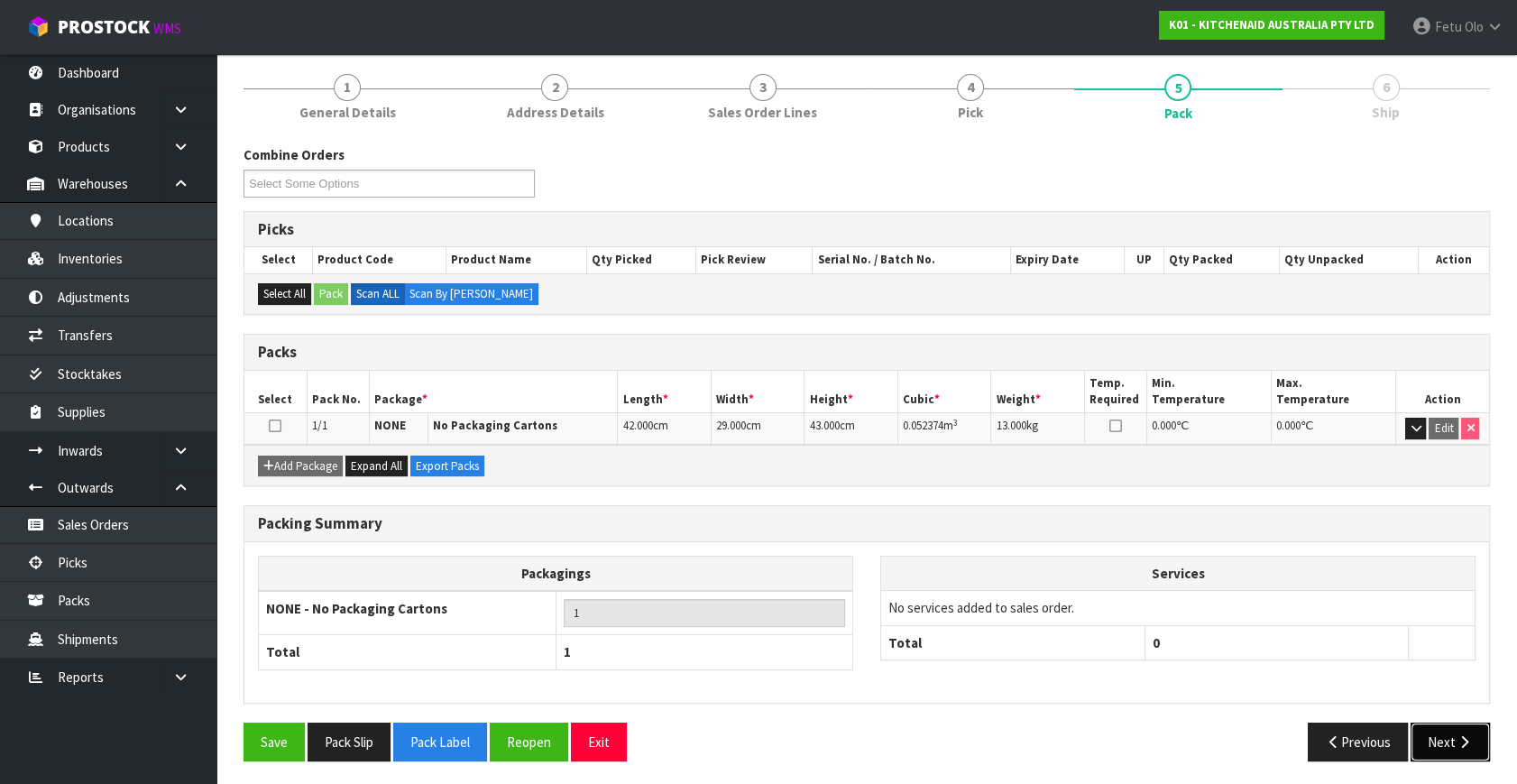
click at [1428, 733] on button "Next" at bounding box center [1450, 742] width 79 height 39
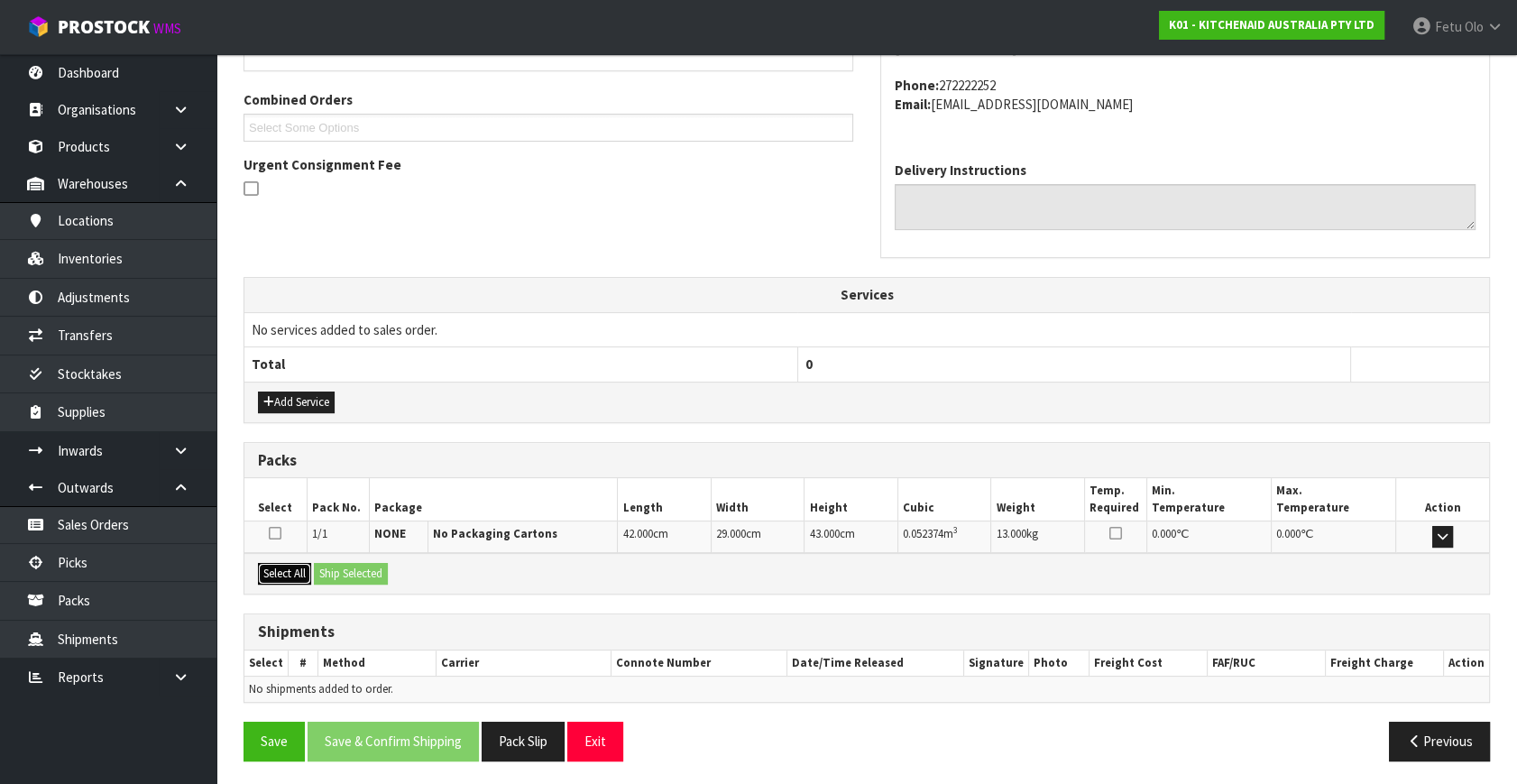
click at [279, 566] on button "Select All" at bounding box center [284, 573] width 53 height 22
click at [335, 568] on button "Ship Selected" at bounding box center [350, 573] width 74 height 22
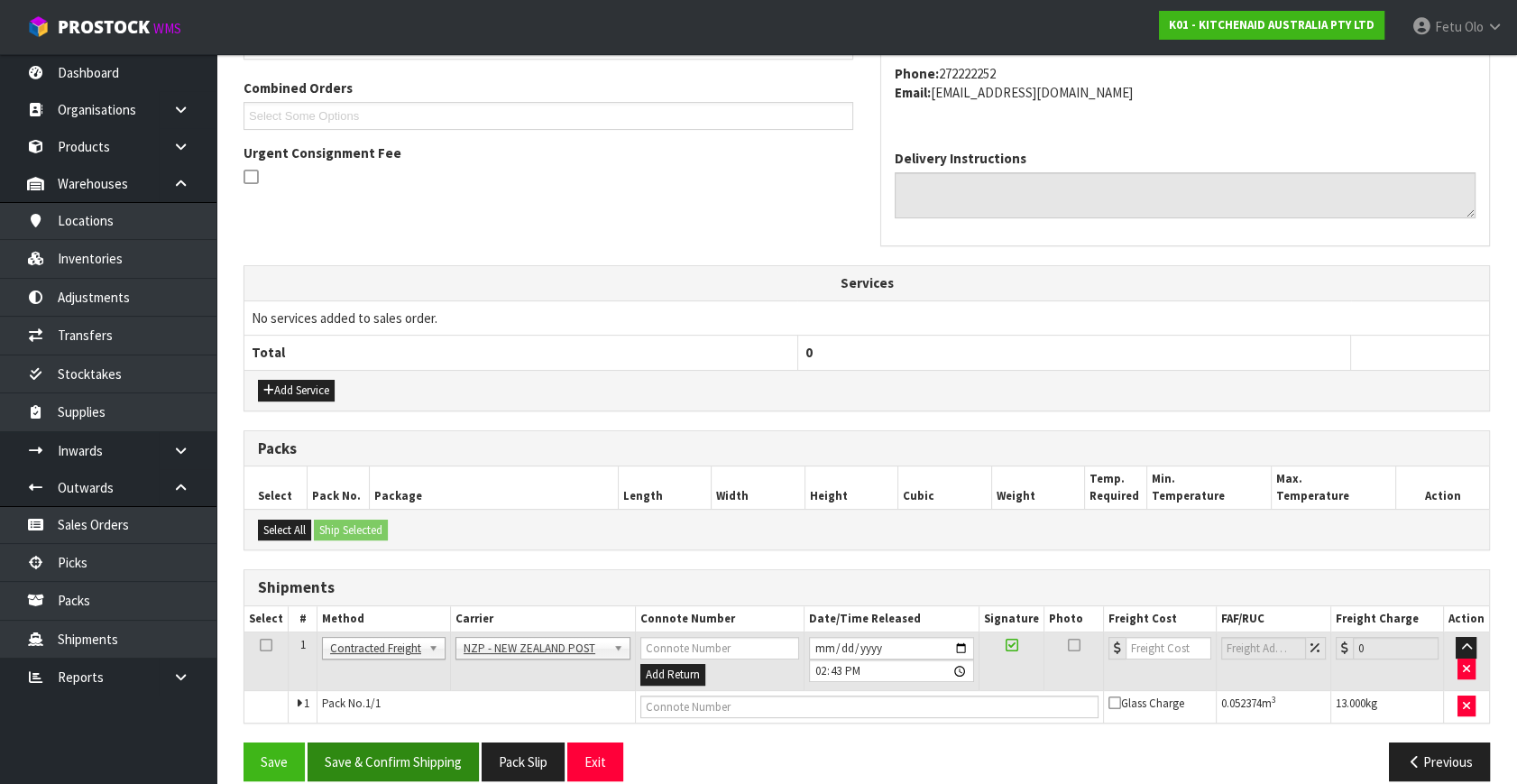
scroll to position [476, 0]
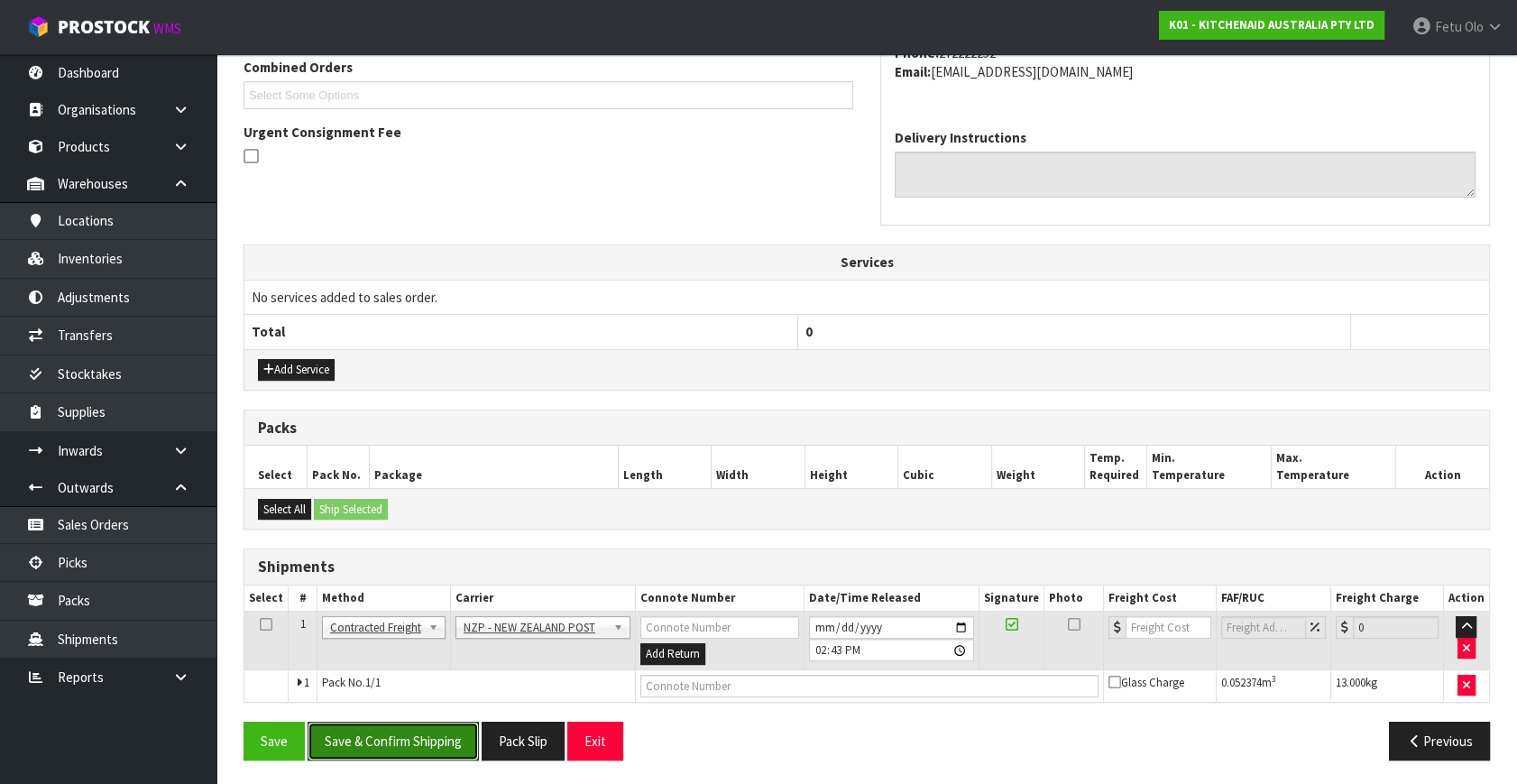
drag, startPoint x: 443, startPoint y: 742, endPoint x: 385, endPoint y: 783, distance: 71.0
click at [428, 750] on button "Save & Confirm Shipping" at bounding box center [393, 741] width 171 height 39
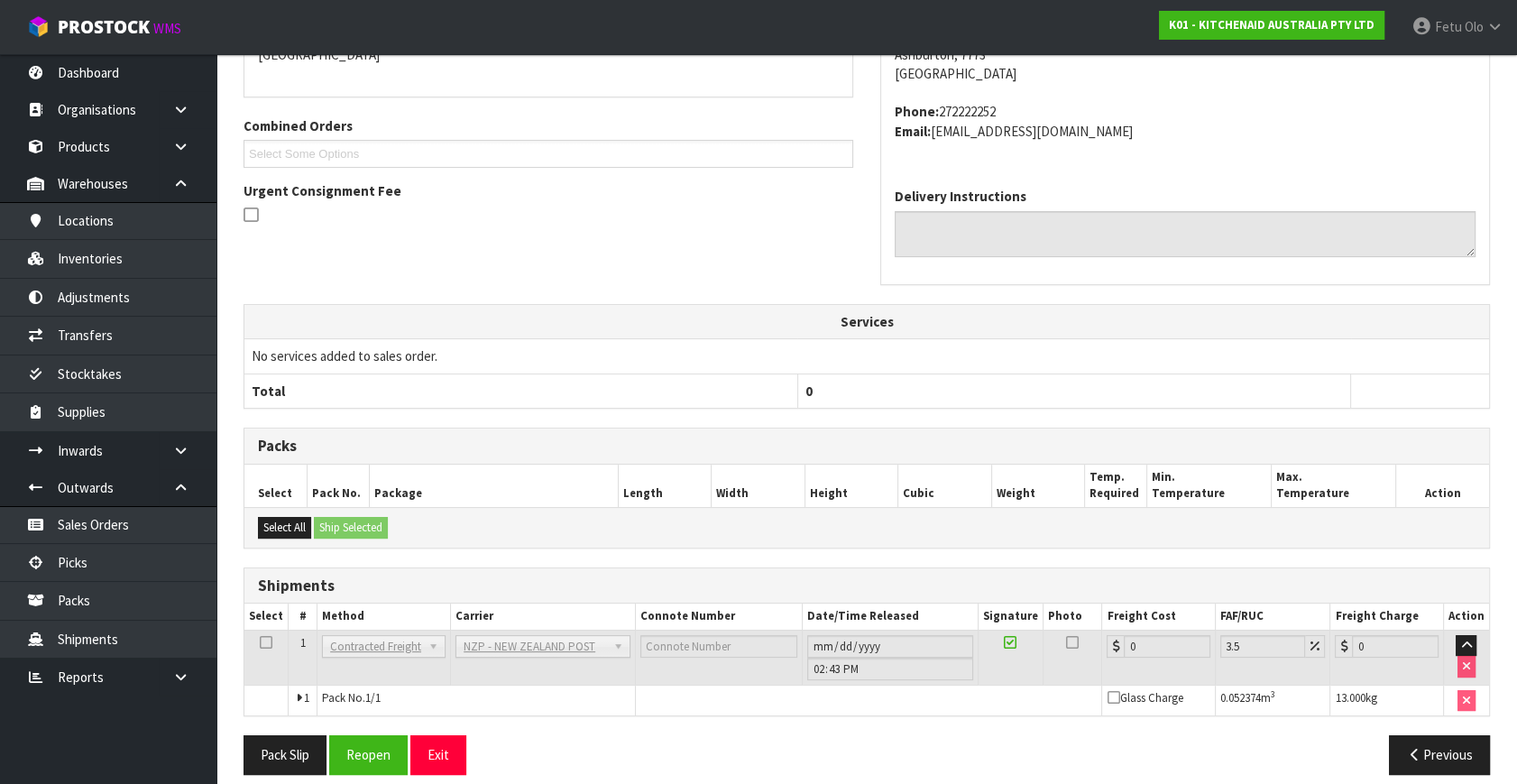
scroll to position [451, 0]
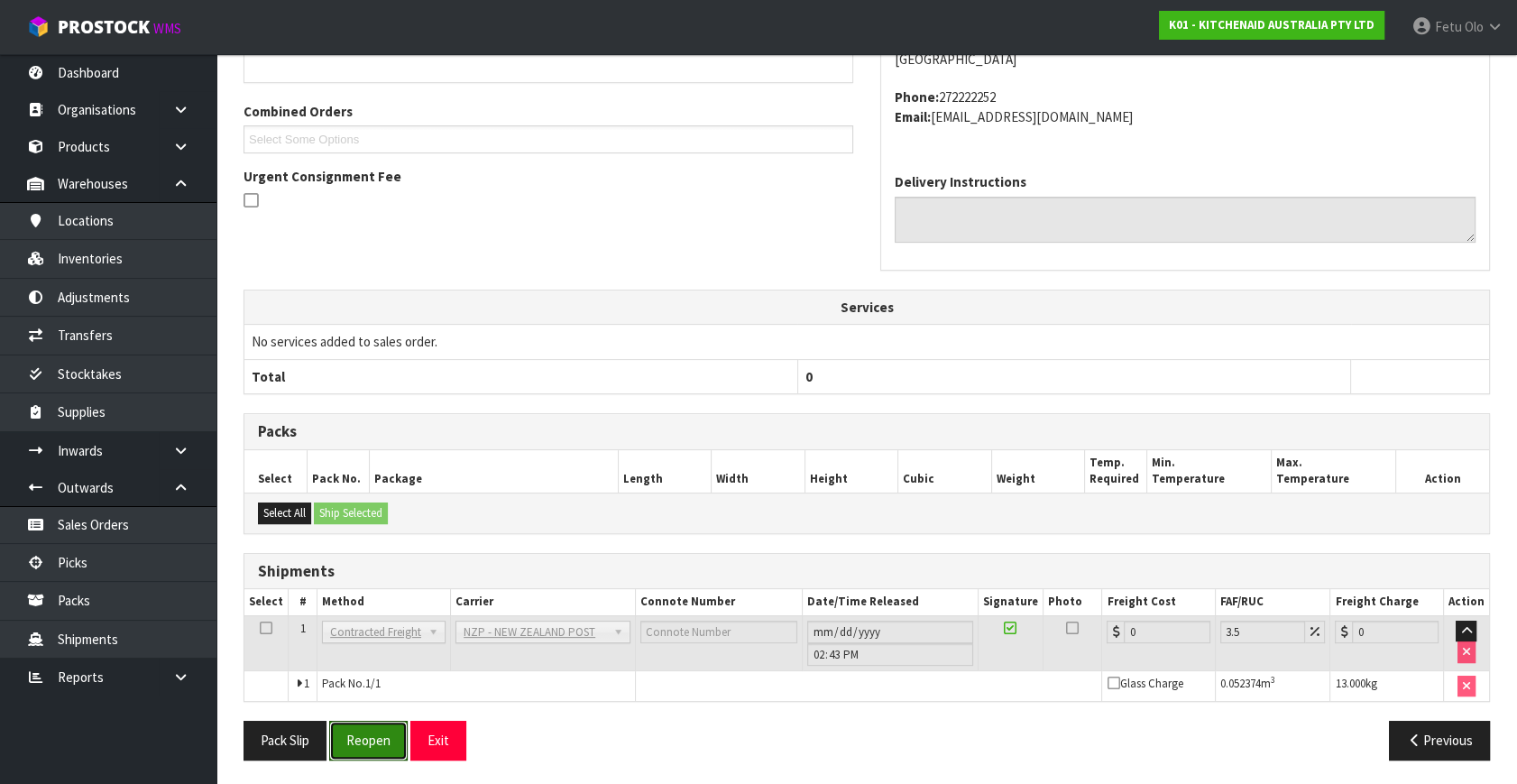
drag, startPoint x: 364, startPoint y: 731, endPoint x: 432, endPoint y: 690, distance: 79.4
click at [364, 731] on button "Reopen" at bounding box center [368, 740] width 78 height 39
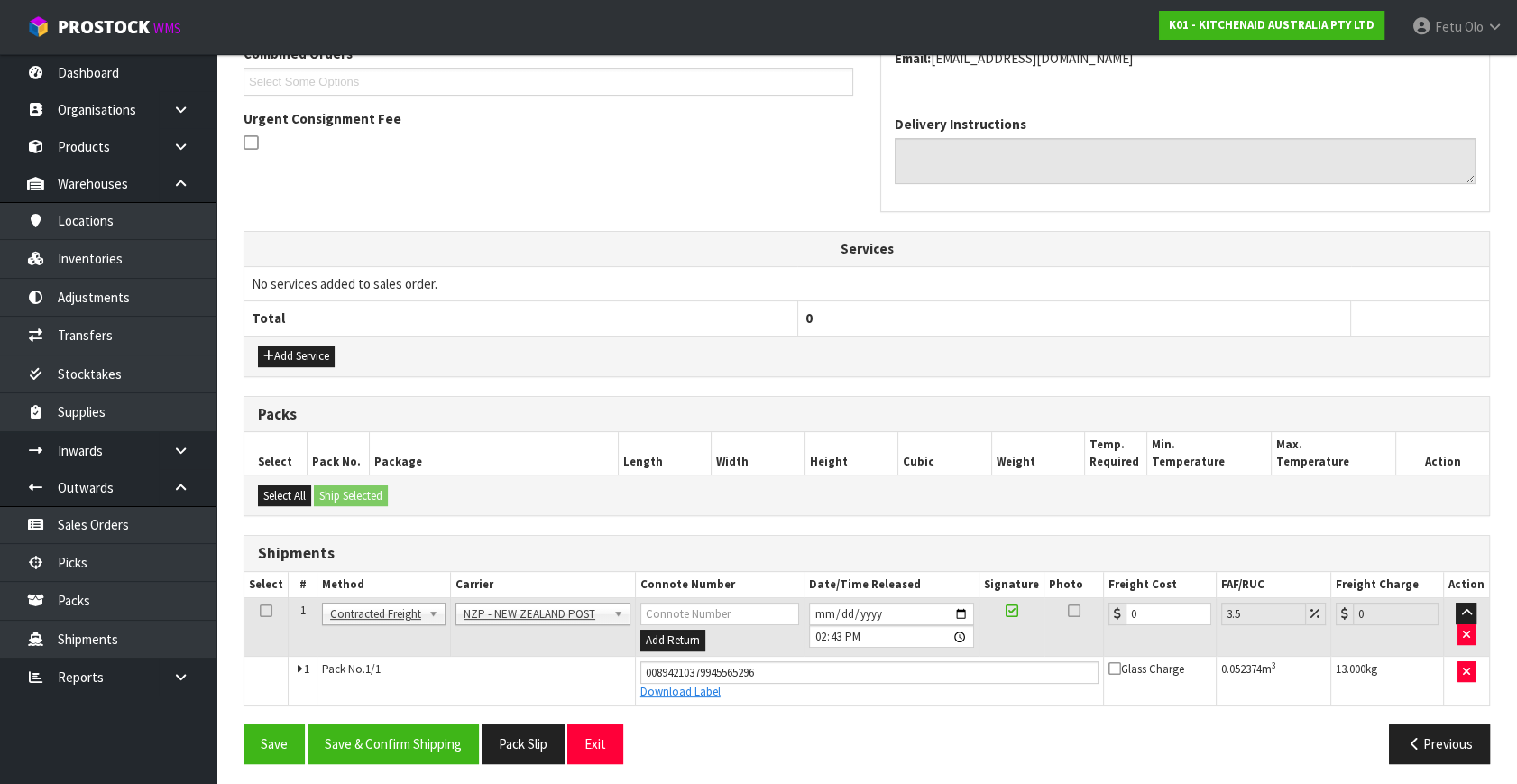
scroll to position [493, 0]
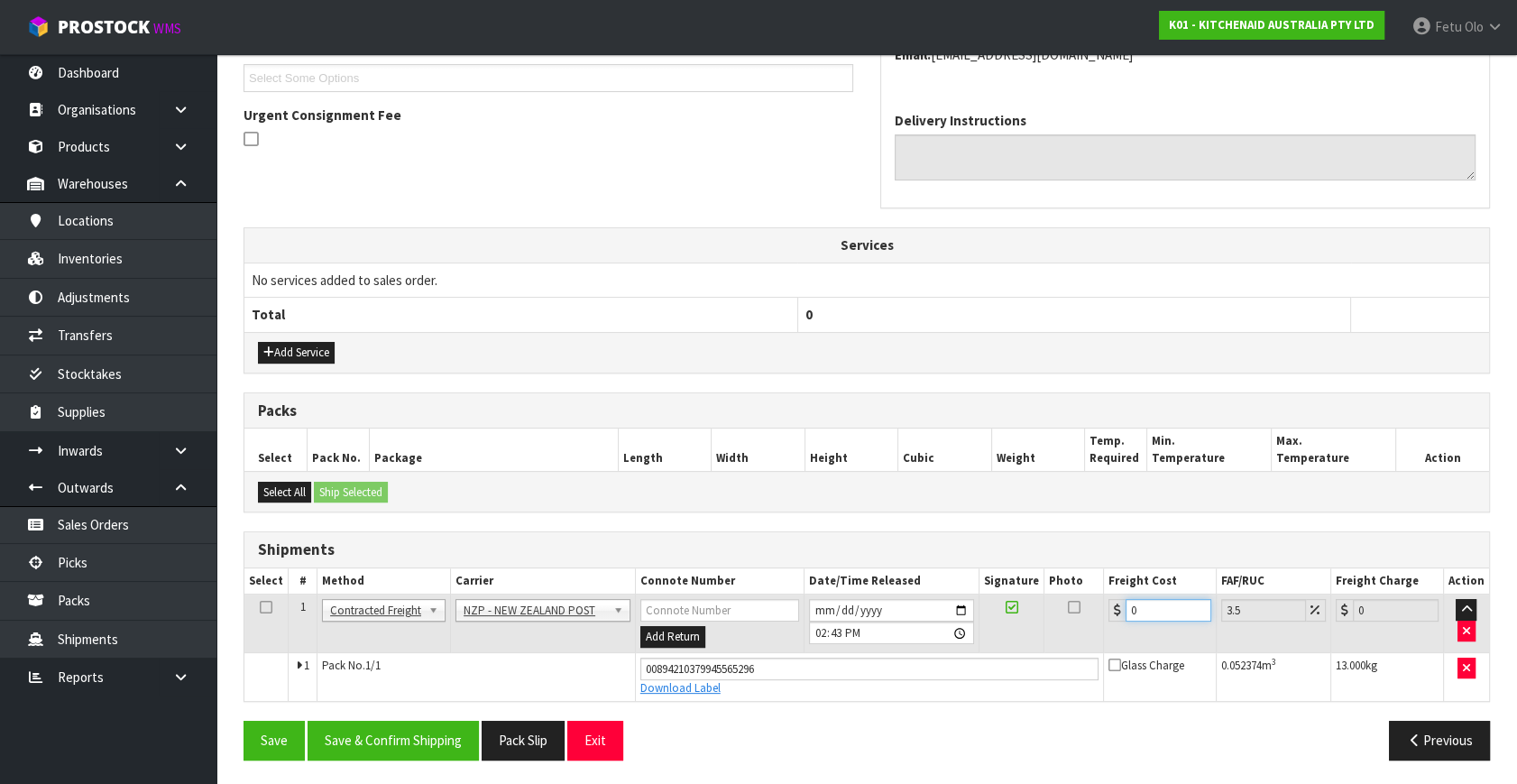
drag, startPoint x: 1080, startPoint y: 624, endPoint x: 784, endPoint y: 648, distance: 297.0
click at [784, 648] on tbody "1 Client Local Pickup Customer Local Pickup Company Freight Contracted Freight …" at bounding box center [867, 647] width 1245 height 107
click at [360, 743] on button "Save & Confirm Shipping" at bounding box center [393, 740] width 171 height 39
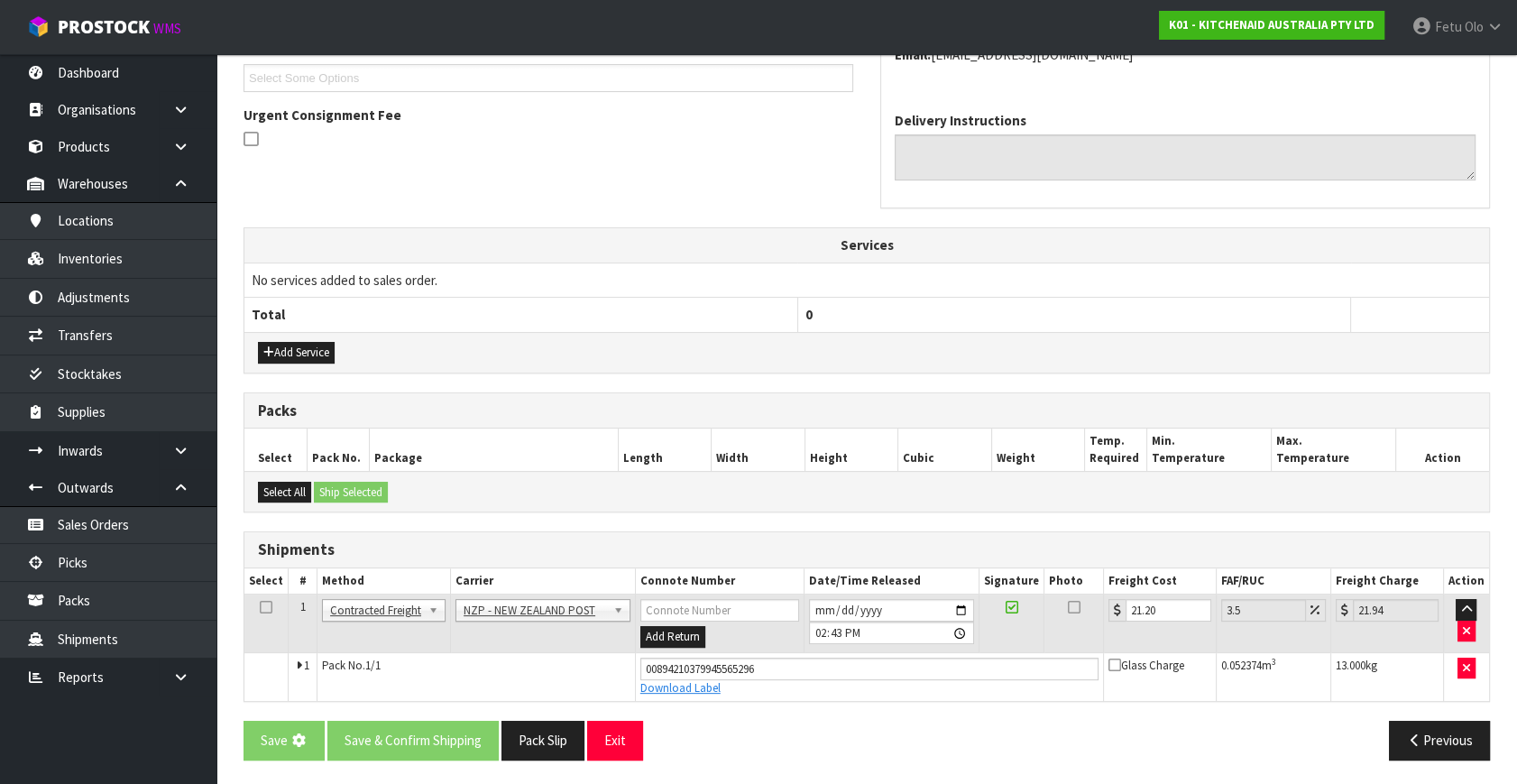
scroll to position [0, 0]
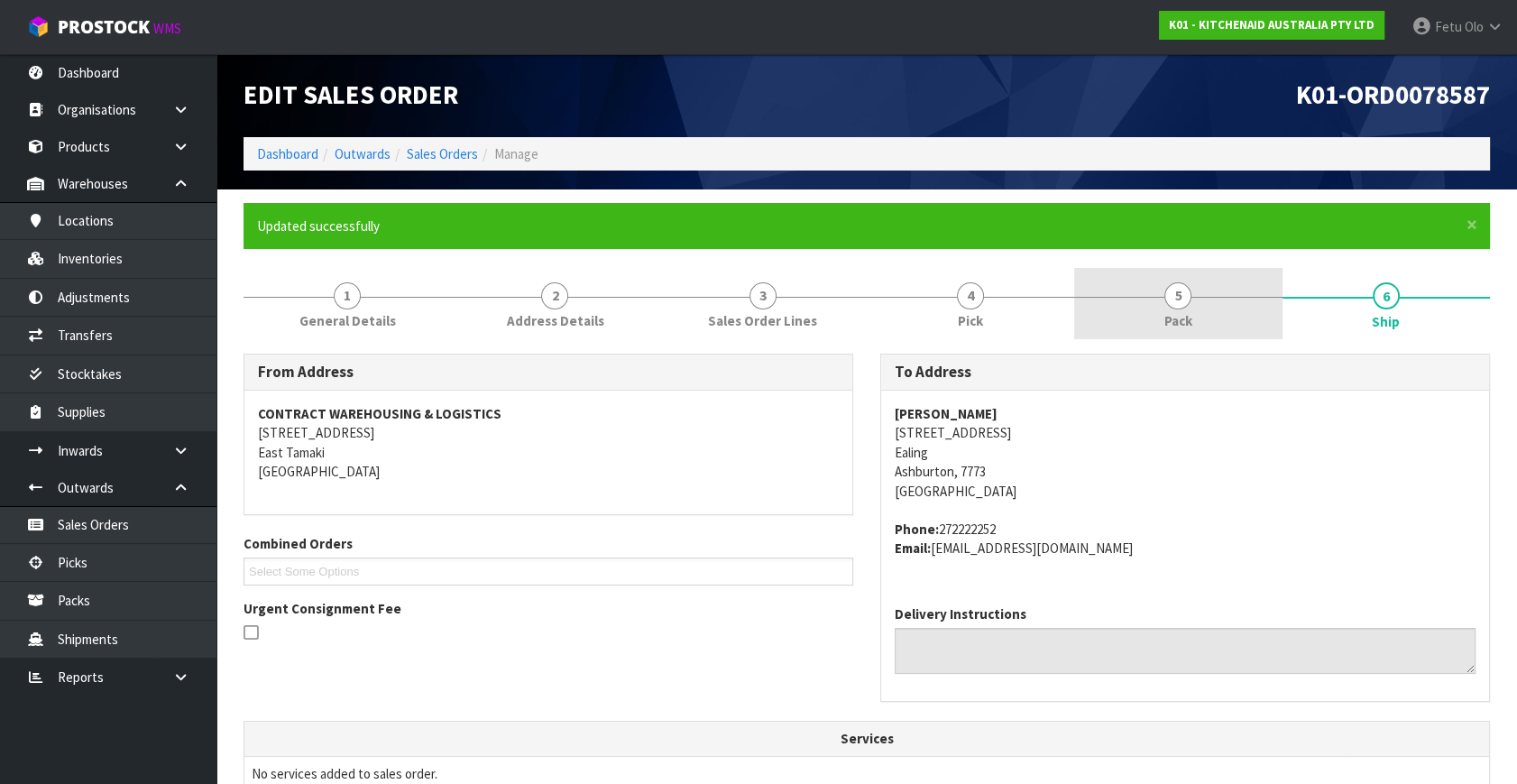
click at [1207, 321] on link "5 Pack" at bounding box center [1179, 304] width 208 height 71
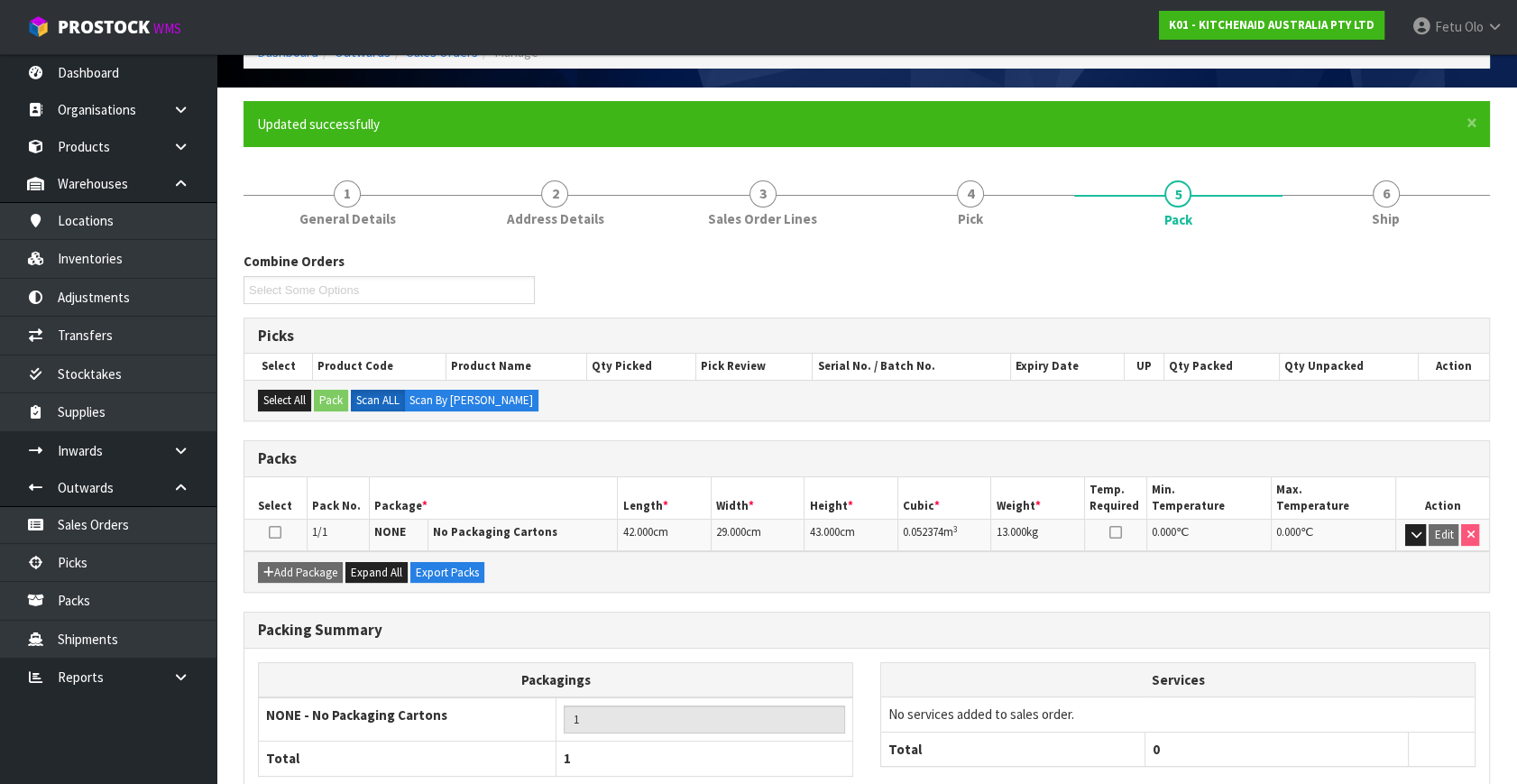
scroll to position [209, 0]
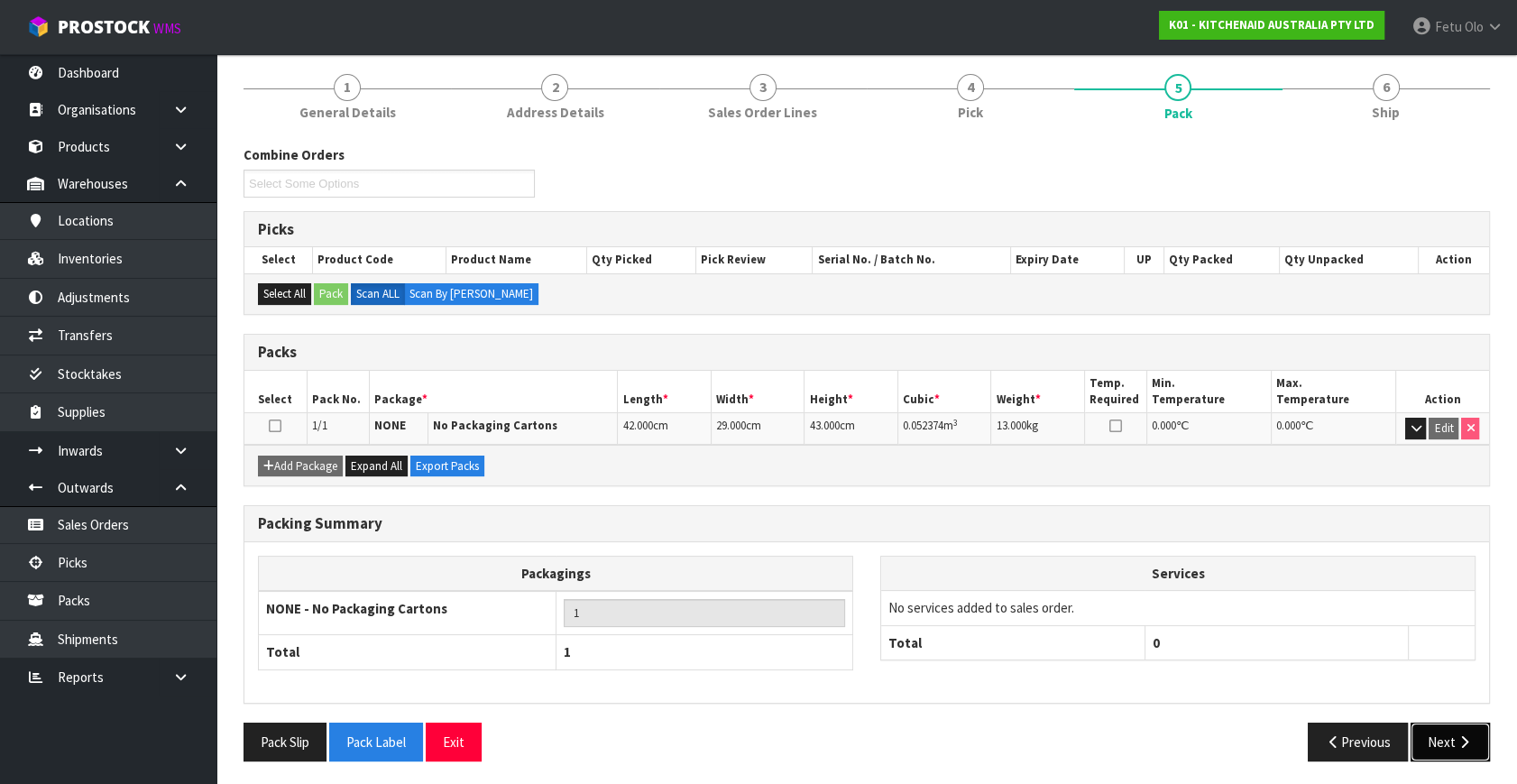
click at [1415, 741] on button "Next" at bounding box center [1450, 742] width 79 height 39
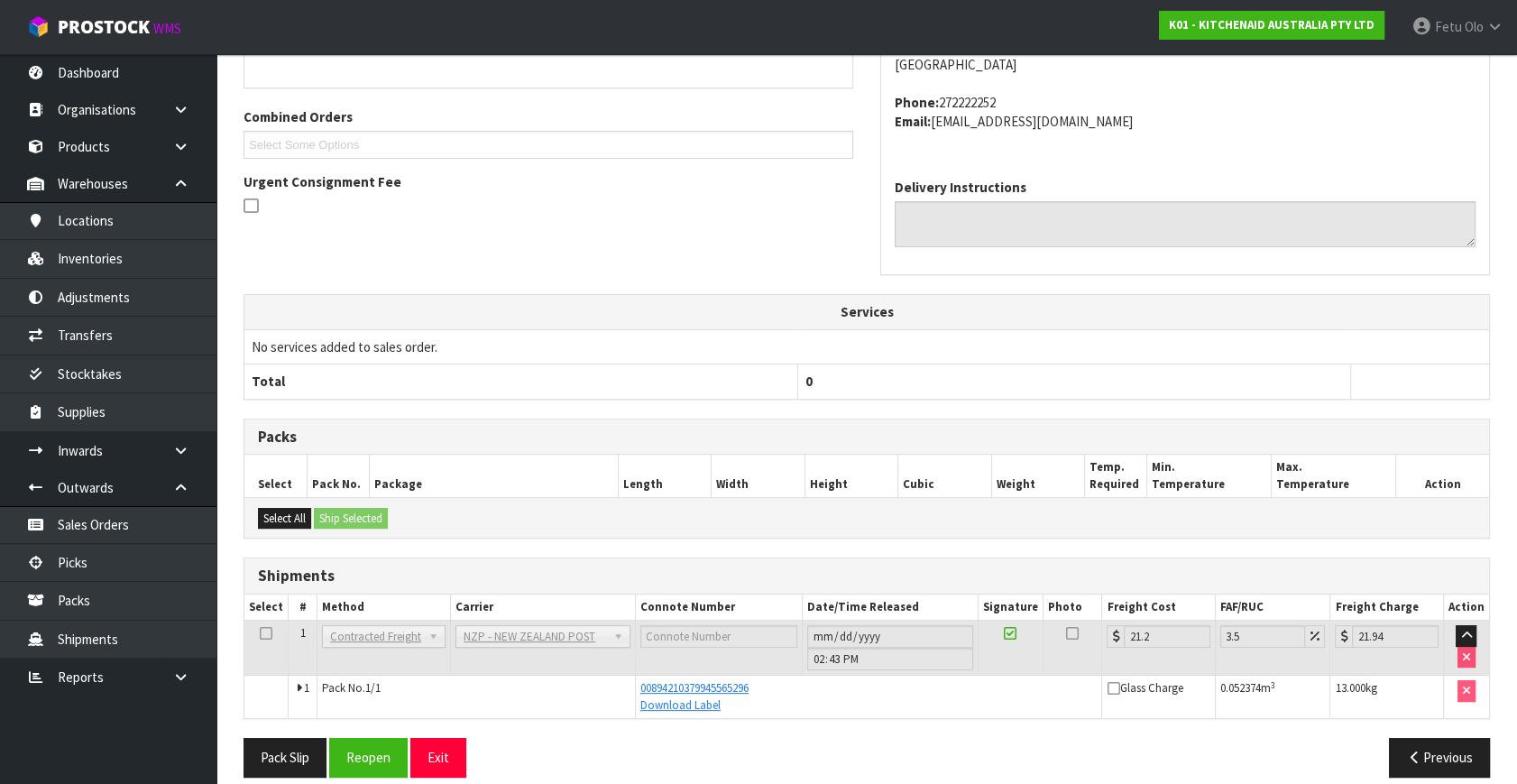
scroll to position [444, 0]
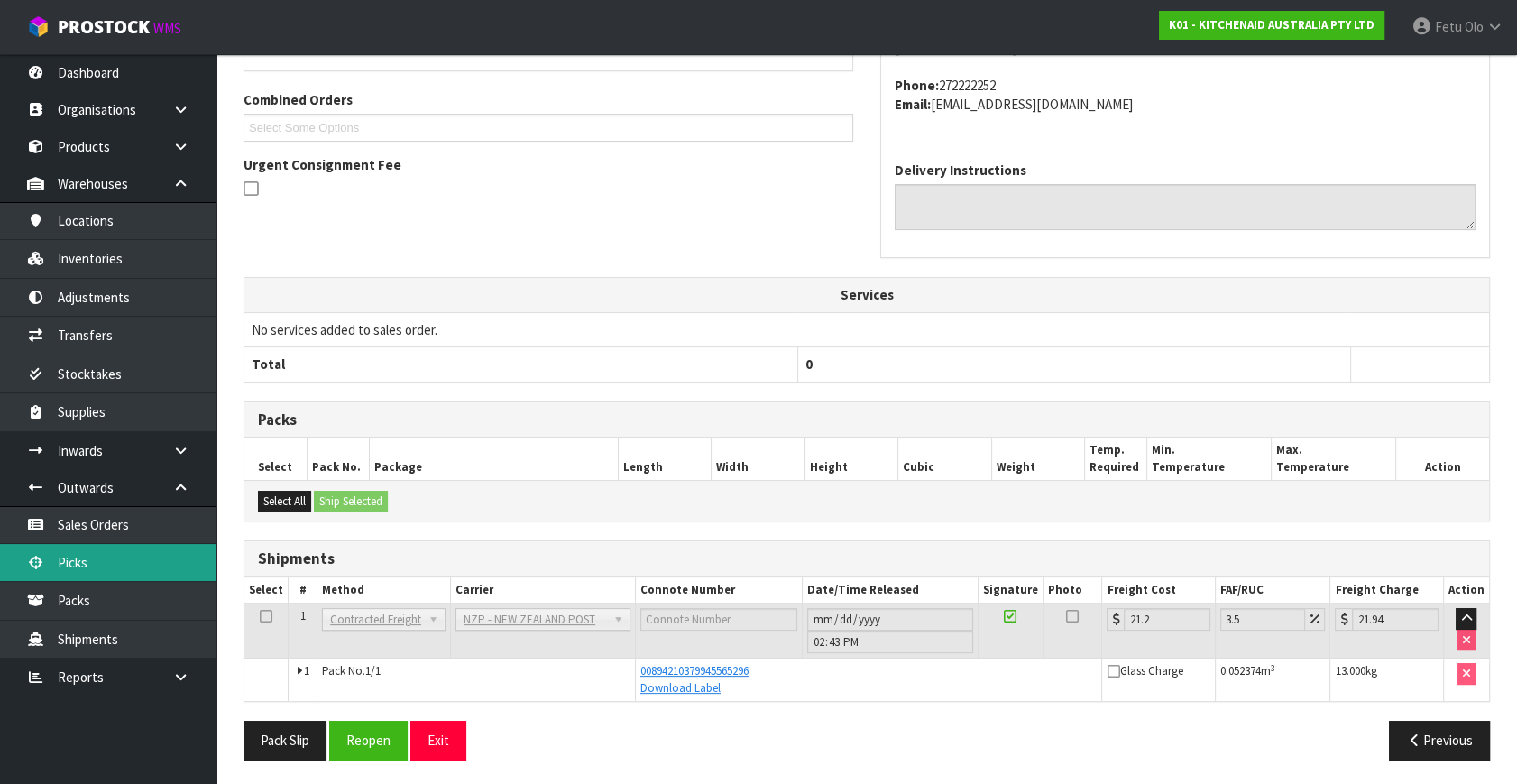
click at [102, 558] on link "Picks" at bounding box center [108, 562] width 216 height 37
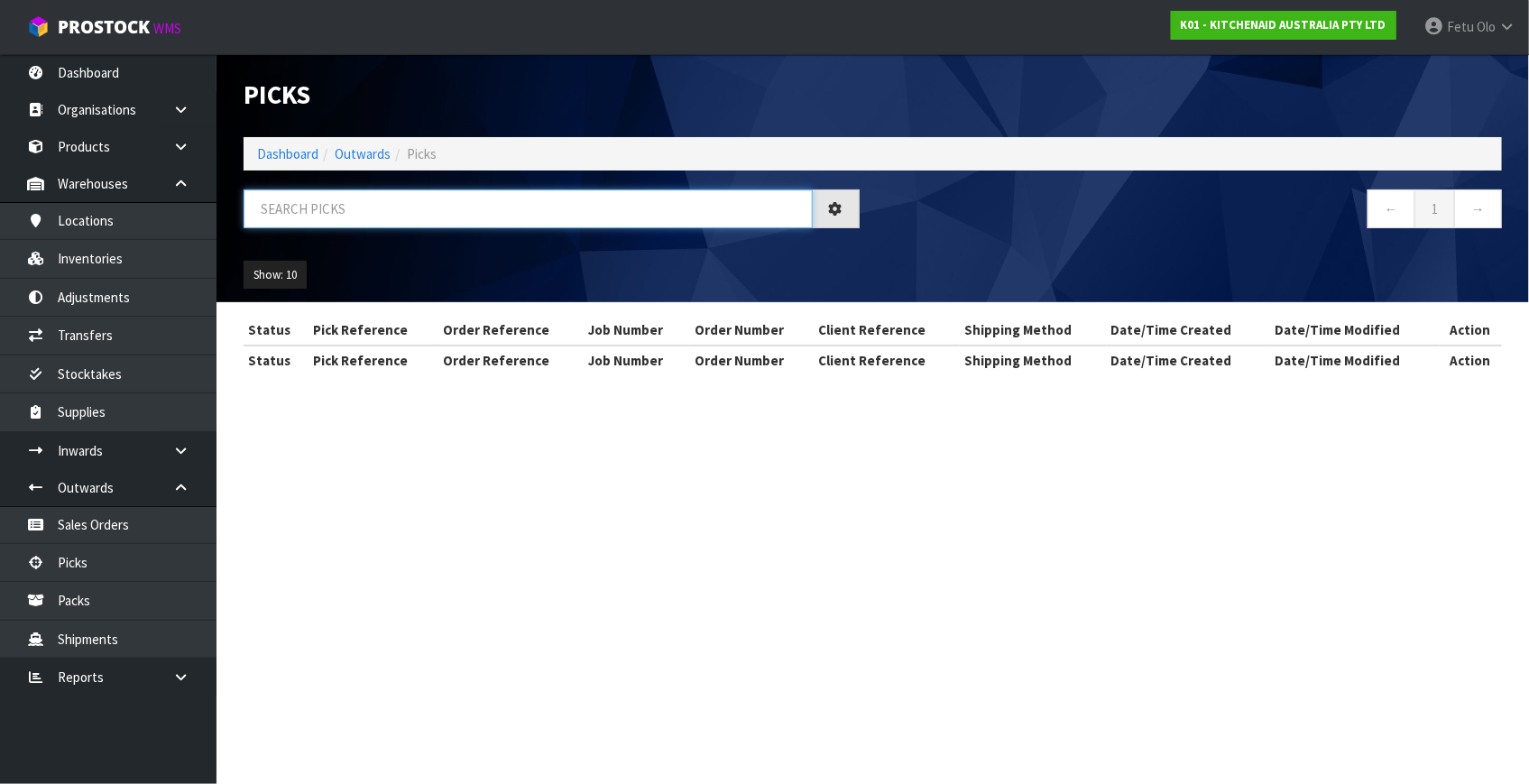
click at [441, 210] on input "text" at bounding box center [528, 209] width 569 height 39
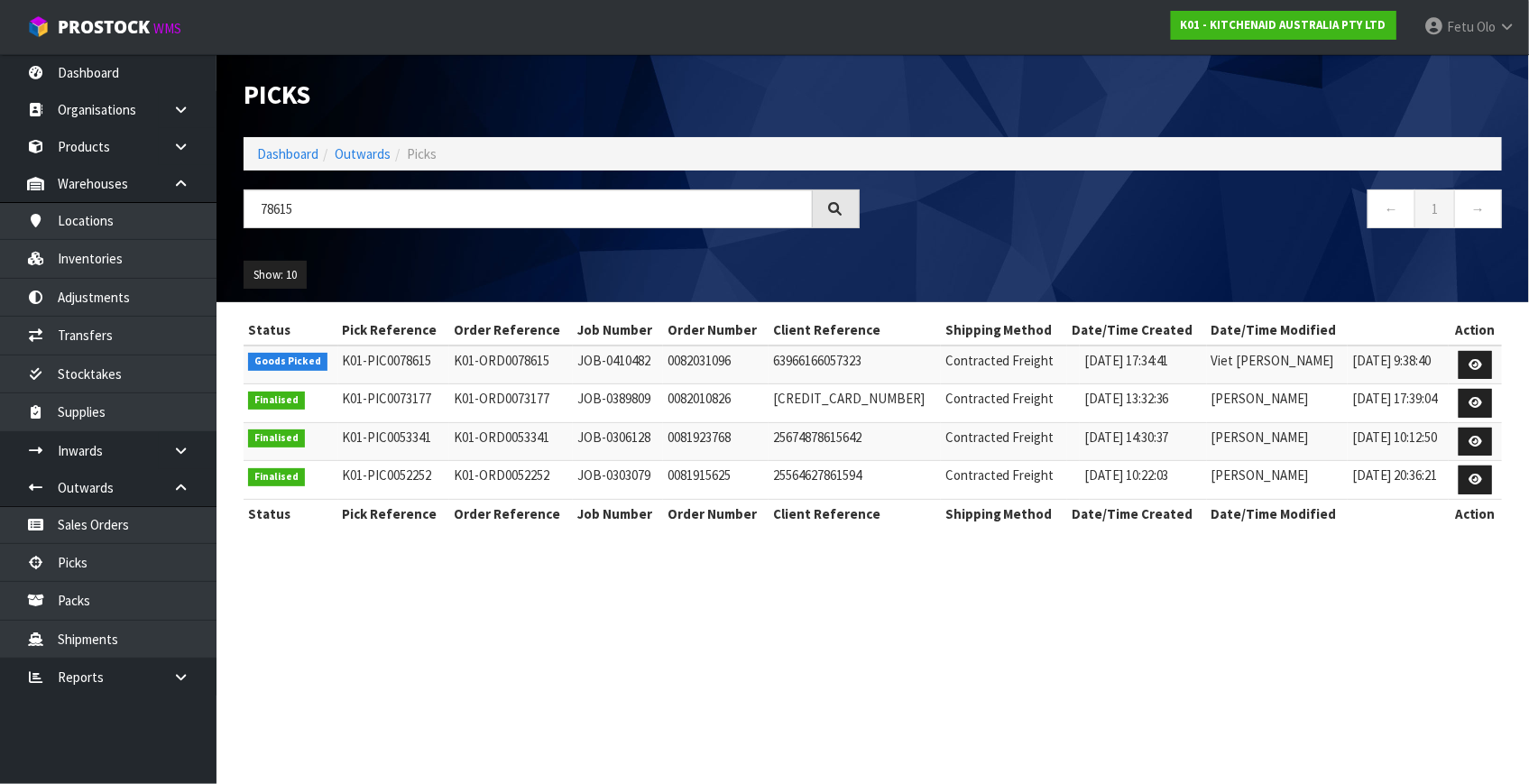
click at [943, 279] on div "Show: 10 5 10 25 50" at bounding box center [873, 274] width 1286 height 56
click at [1475, 362] on icon at bounding box center [1475, 365] width 14 height 12
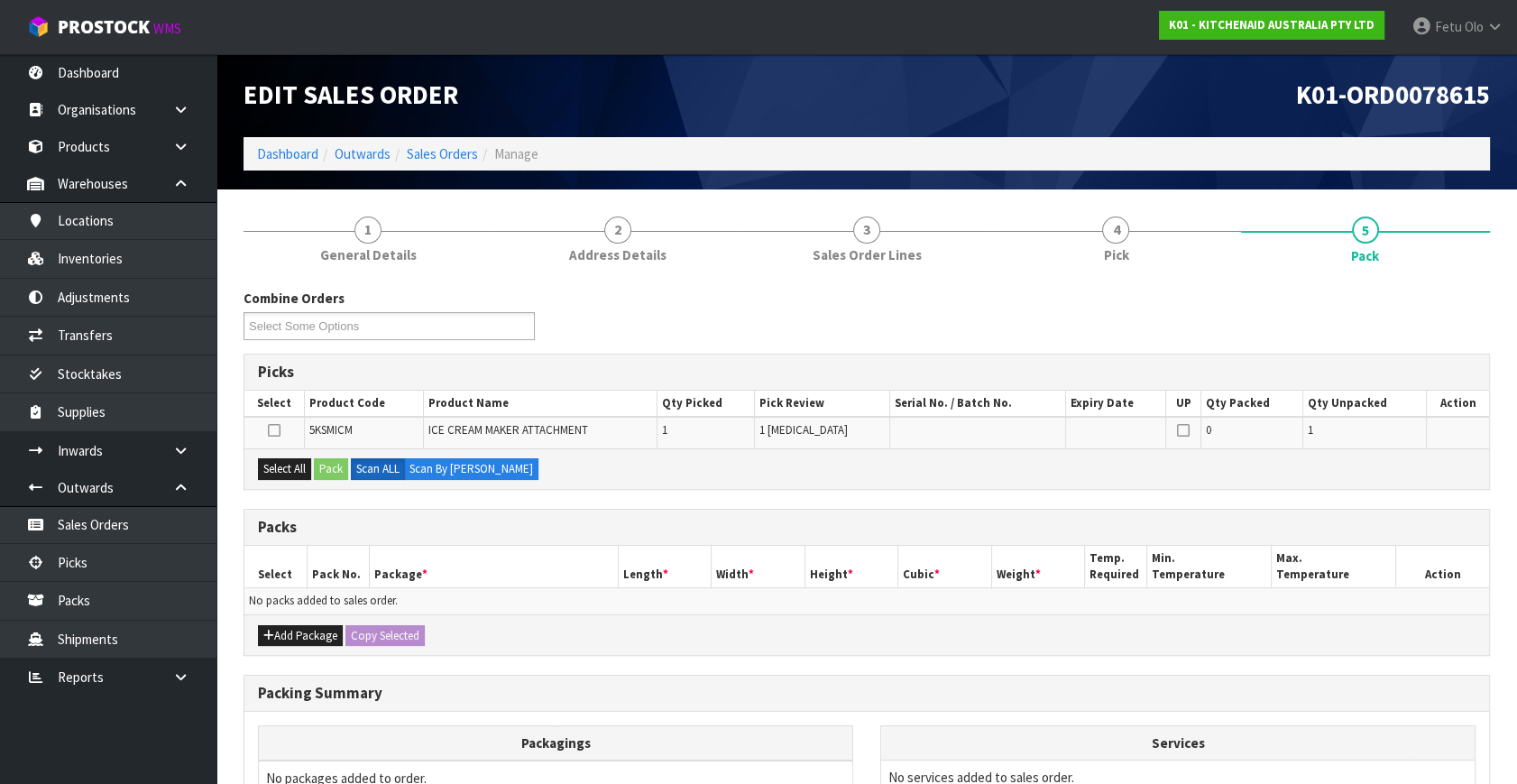
click at [539, 523] on h3 "Packs" at bounding box center [867, 527] width 1218 height 17
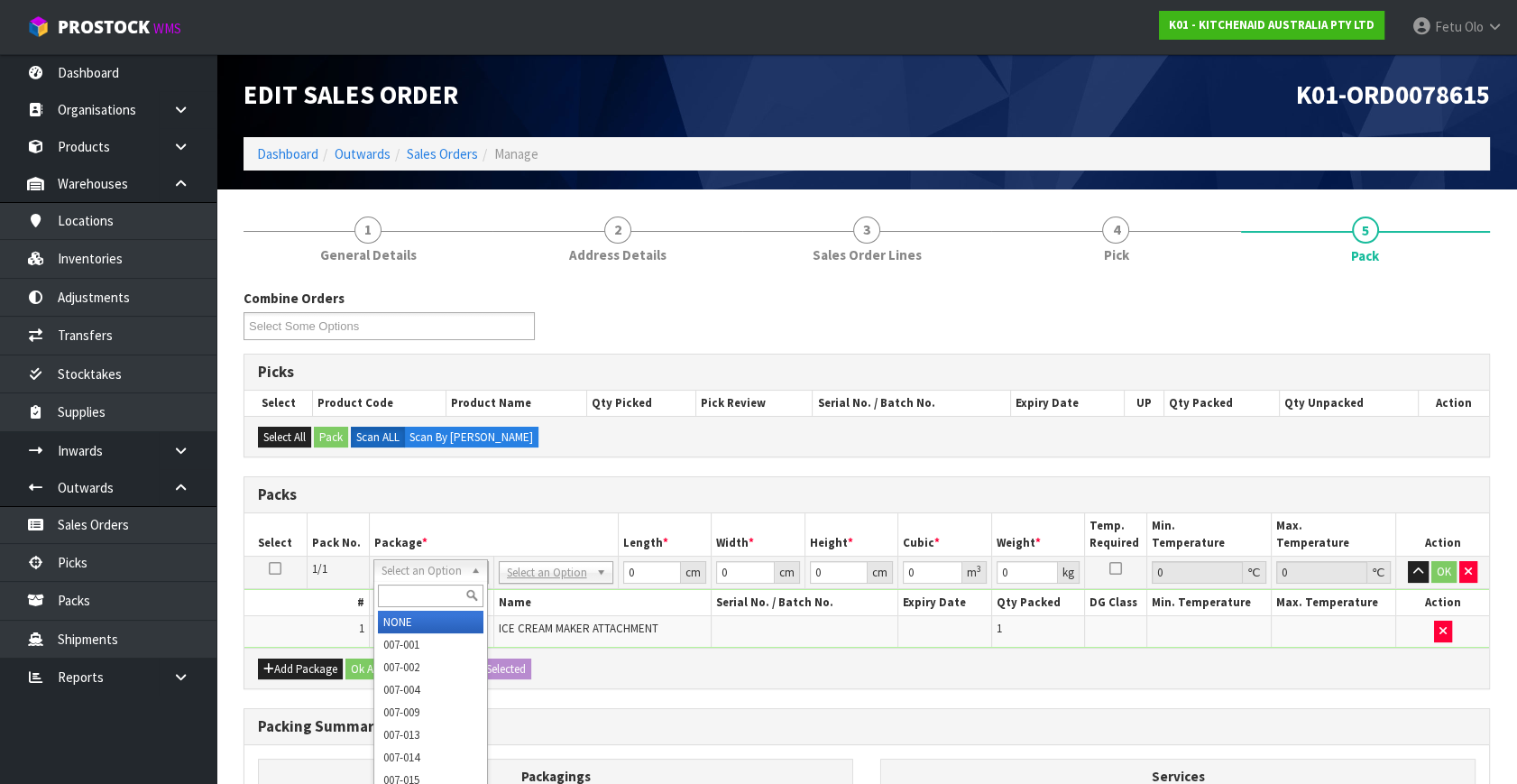
click at [405, 585] on div at bounding box center [431, 595] width 113 height 30
click at [405, 590] on input "text" at bounding box center [431, 595] width 106 height 23
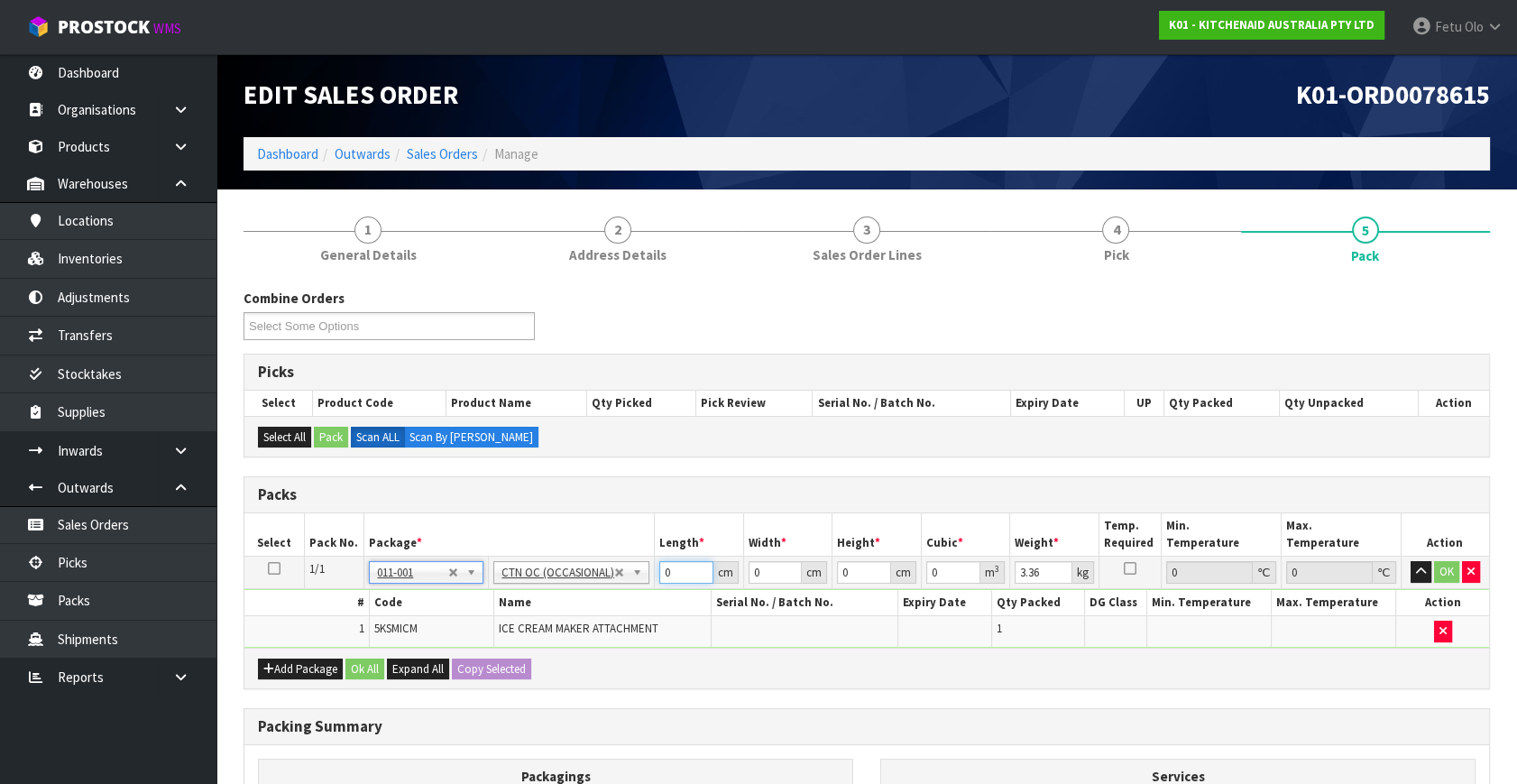
drag, startPoint x: 679, startPoint y: 574, endPoint x: 589, endPoint y: 593, distance: 92.0
click at [589, 593] on tbody "1/1 NONE 007-001 007-002 007-004 007-009 007-013 007-014 007-015 007-017 007-01…" at bounding box center [867, 603] width 1245 height 91
click button "OK" at bounding box center [1447, 572] width 26 height 22
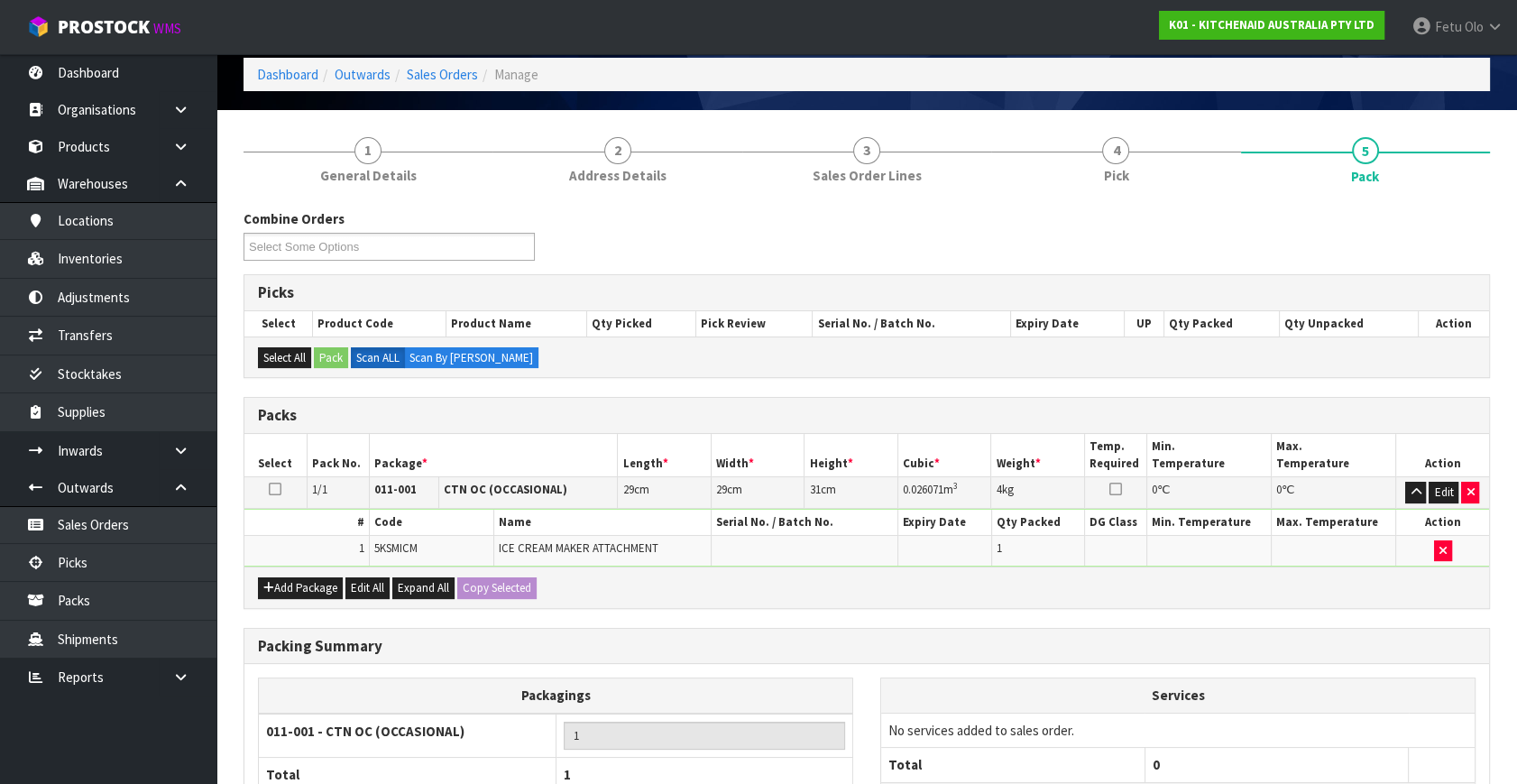
scroll to position [242, 0]
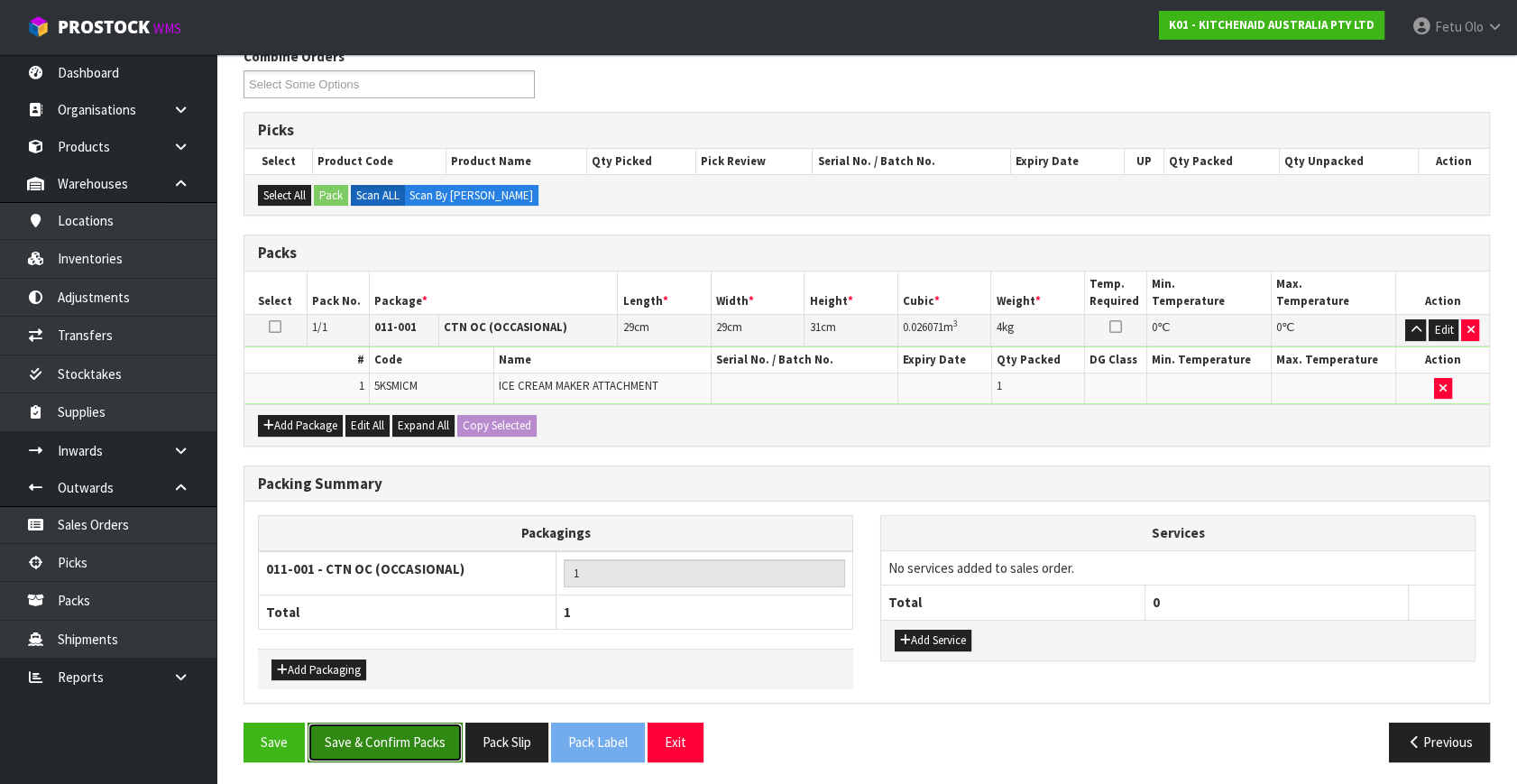
click at [397, 724] on button "Save & Confirm Packs" at bounding box center [385, 742] width 155 height 39
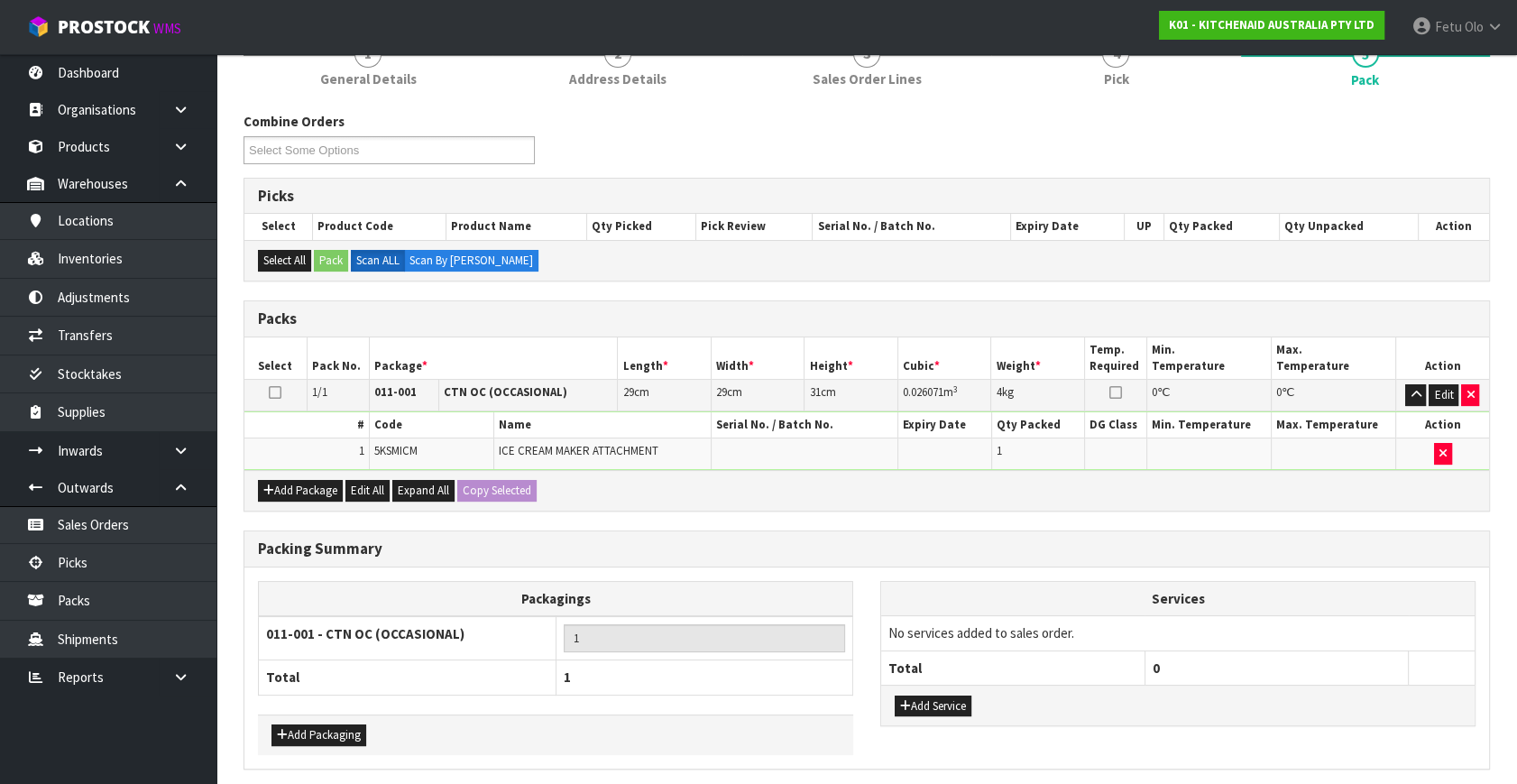
scroll to position [0, 0]
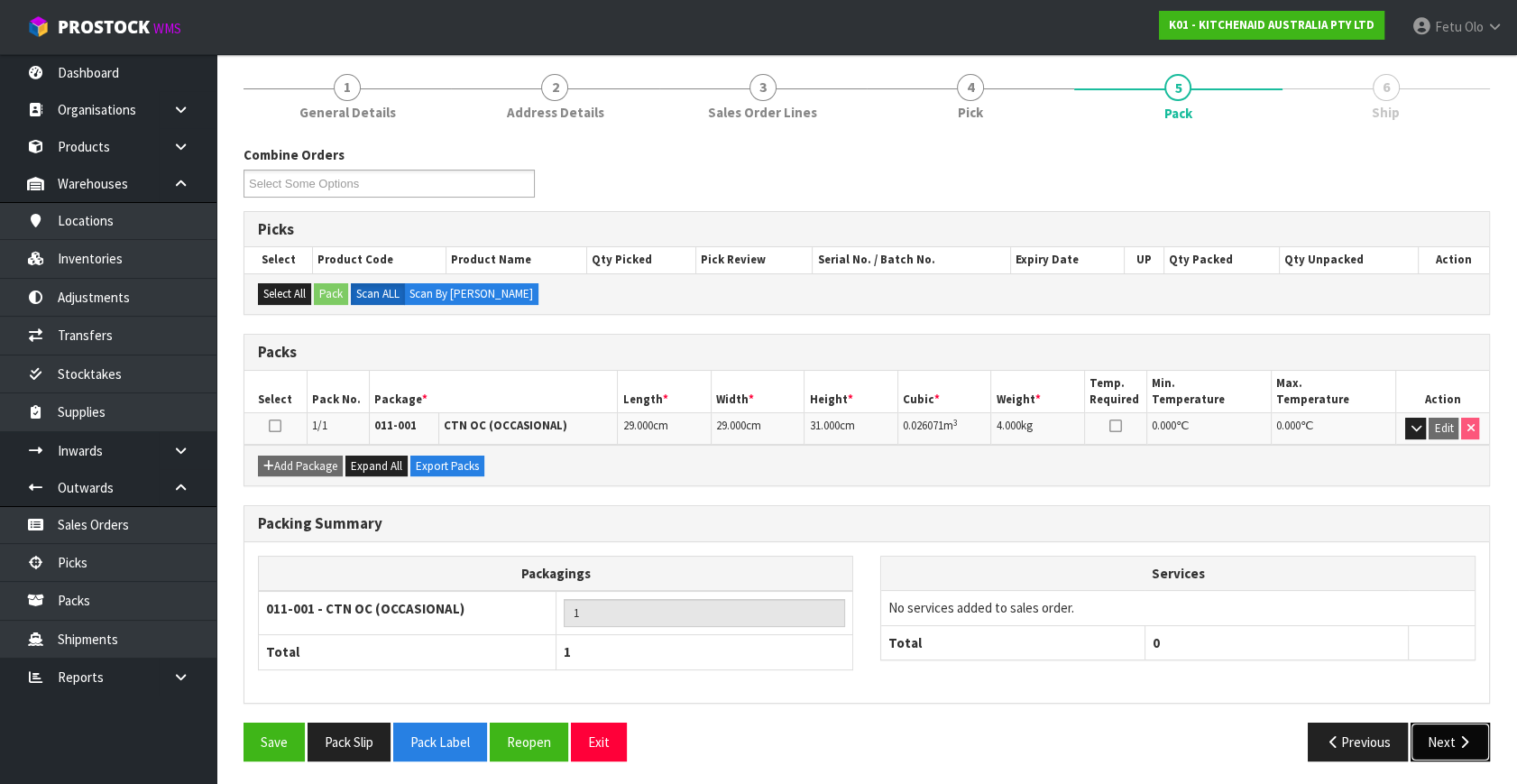
click at [1443, 726] on button "Next" at bounding box center [1450, 742] width 79 height 39
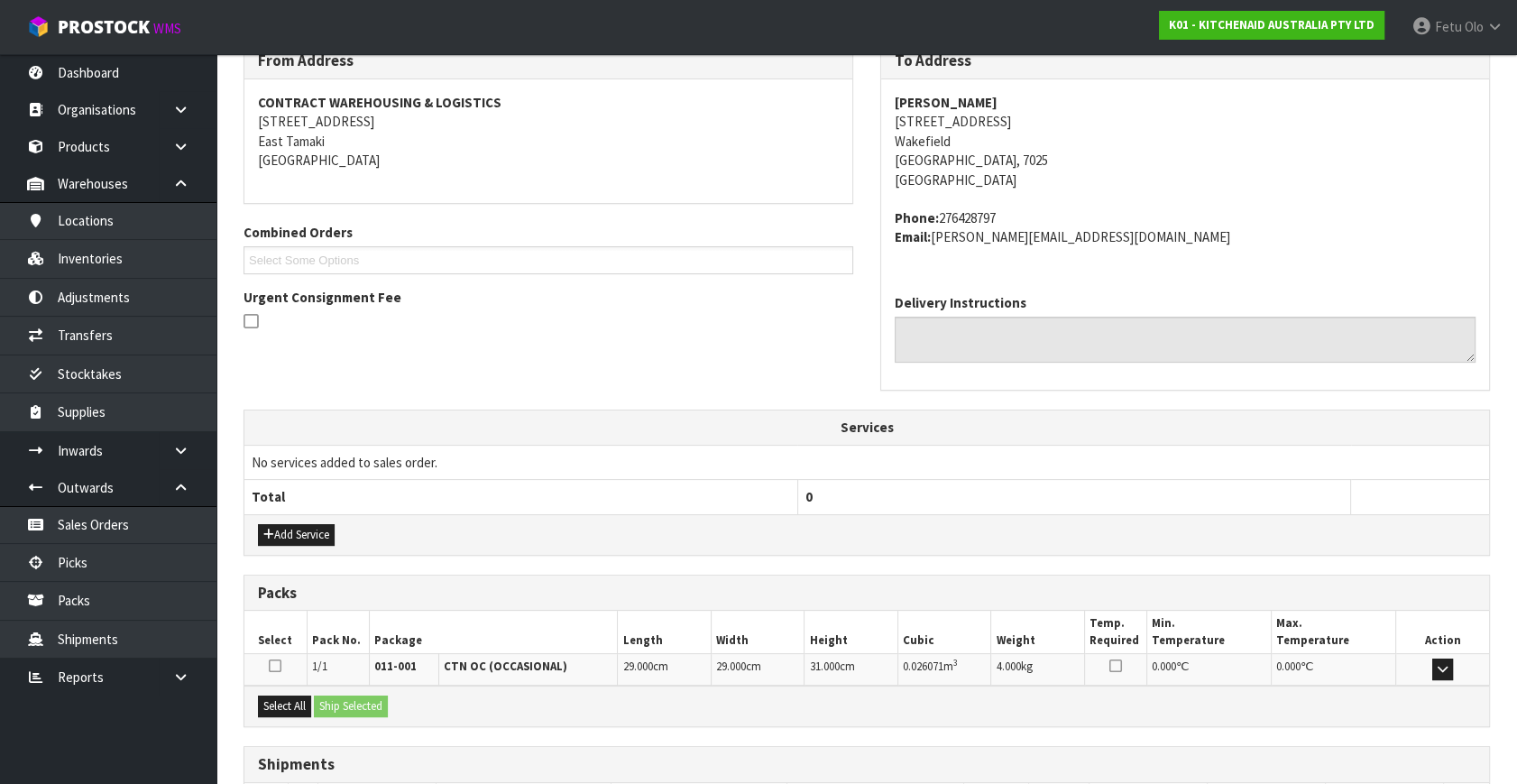
scroll to position [444, 0]
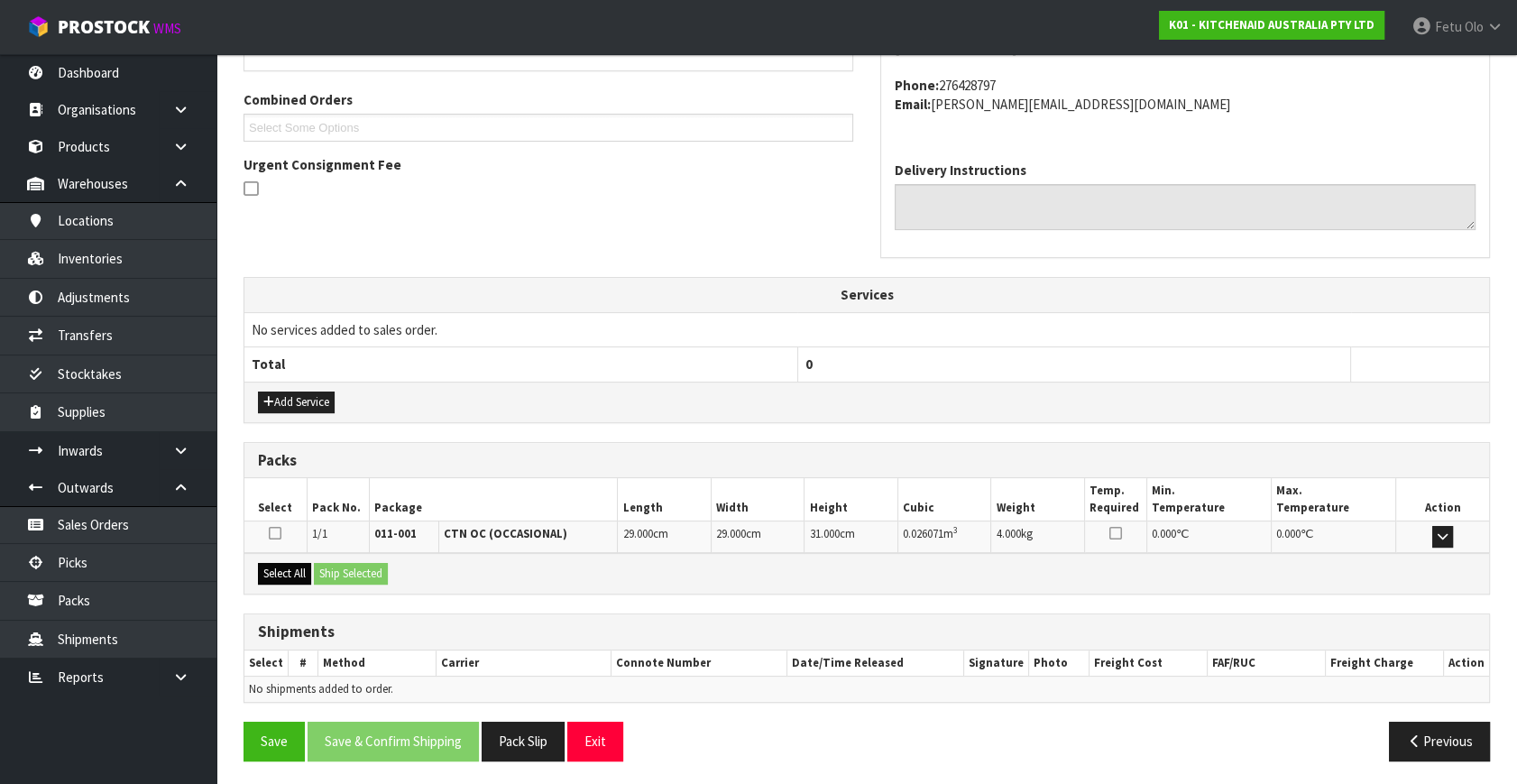
drag, startPoint x: 275, startPoint y: 555, endPoint x: 298, endPoint y: 565, distance: 25.1
click at [281, 557] on div "Select All Ship Selected" at bounding box center [867, 573] width 1245 height 41
click at [295, 568] on button "Select All" at bounding box center [284, 573] width 53 height 22
click at [365, 580] on button "Ship Selected" at bounding box center [350, 573] width 74 height 22
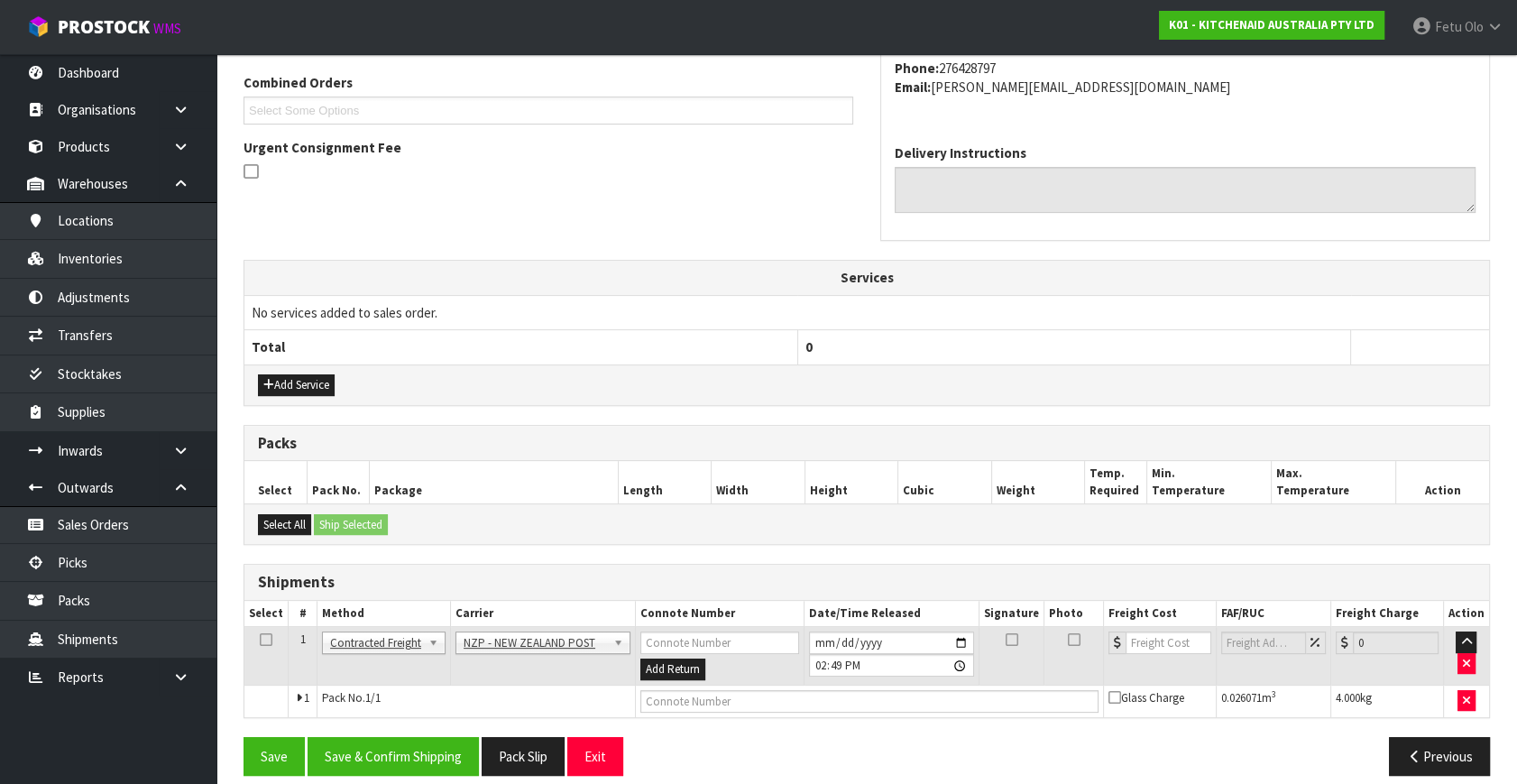
scroll to position [476, 0]
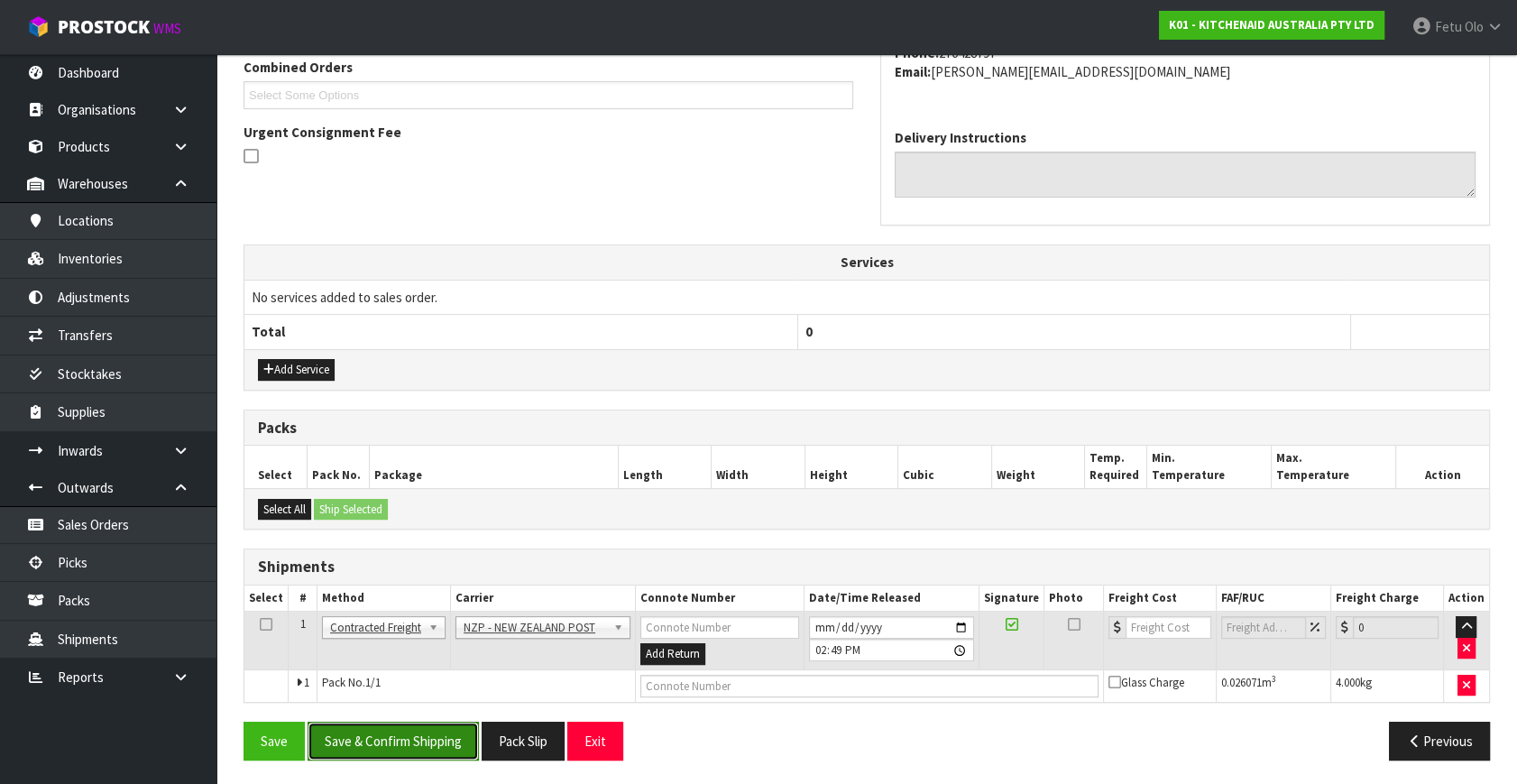
click at [441, 738] on button "Save & Confirm Shipping" at bounding box center [393, 741] width 171 height 39
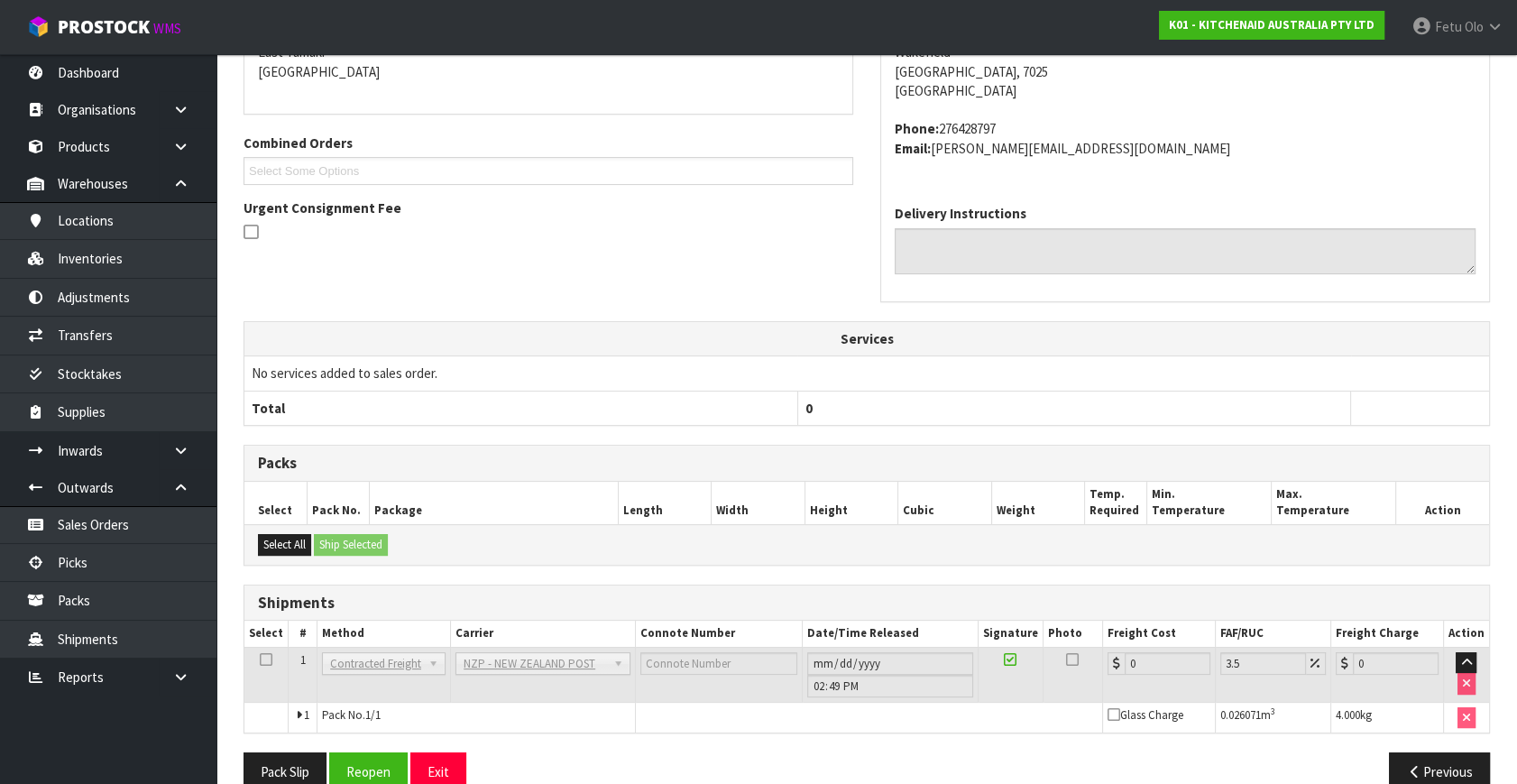
scroll to position [451, 0]
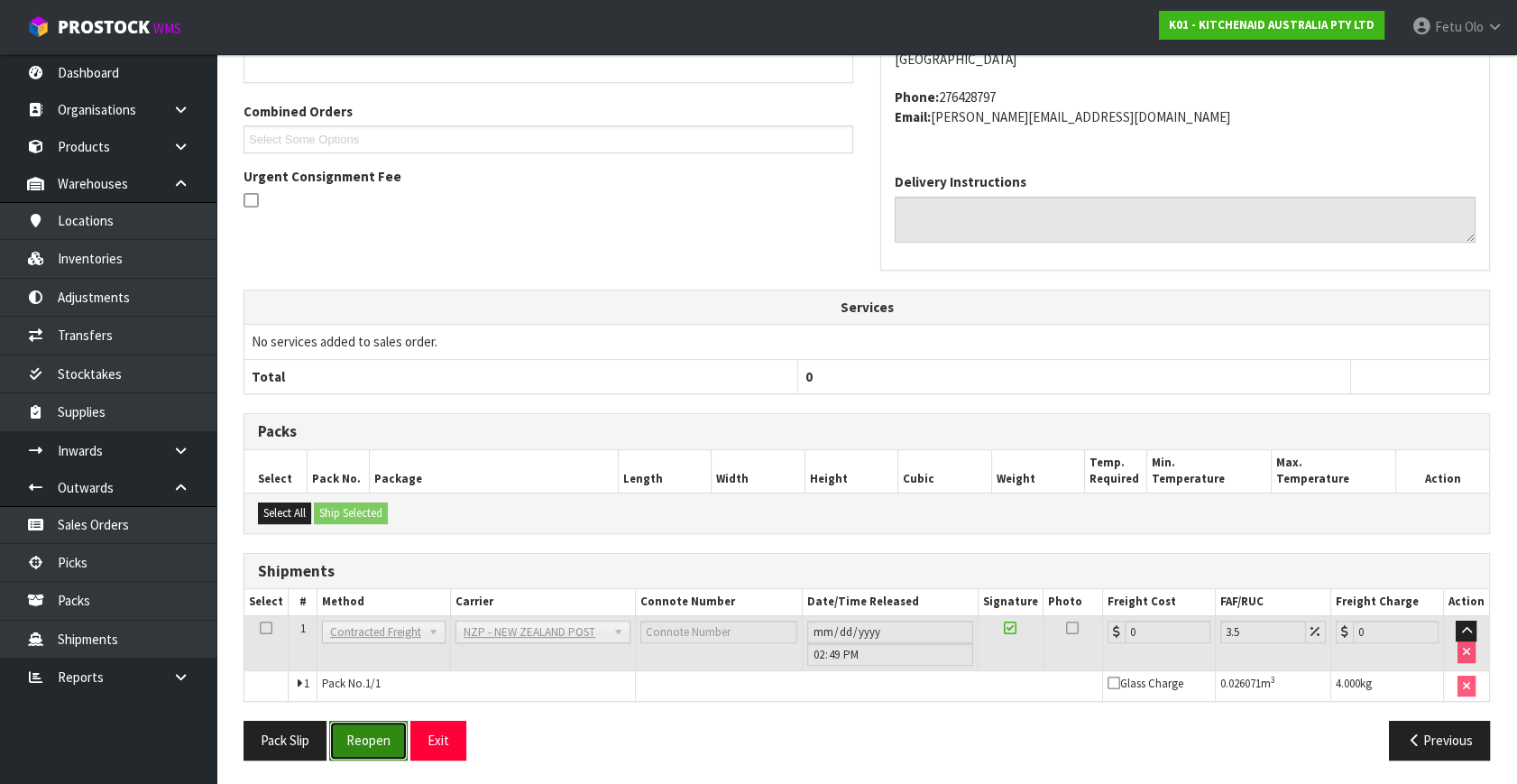
click at [384, 735] on button "Reopen" at bounding box center [368, 740] width 78 height 39
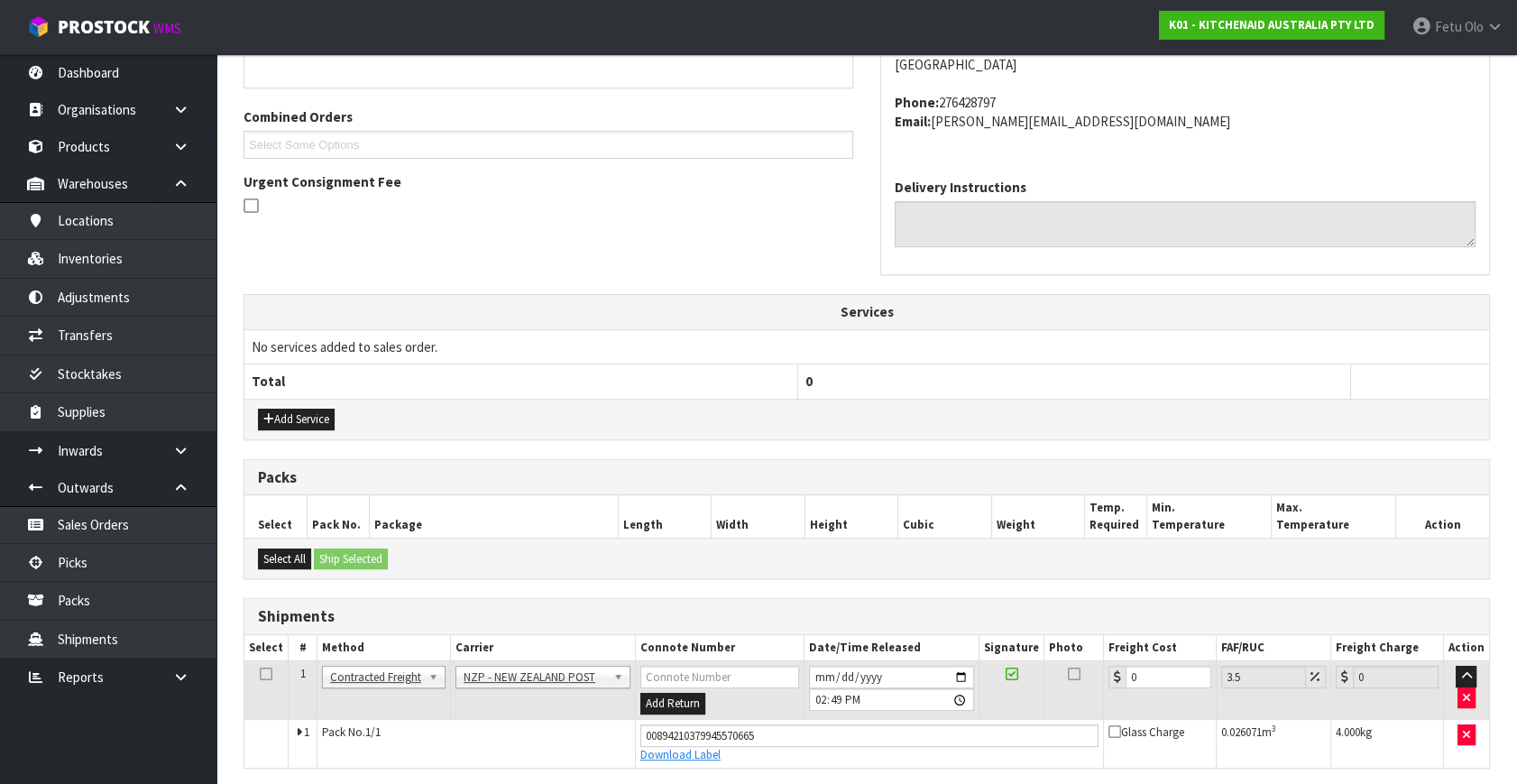
scroll to position [432, 0]
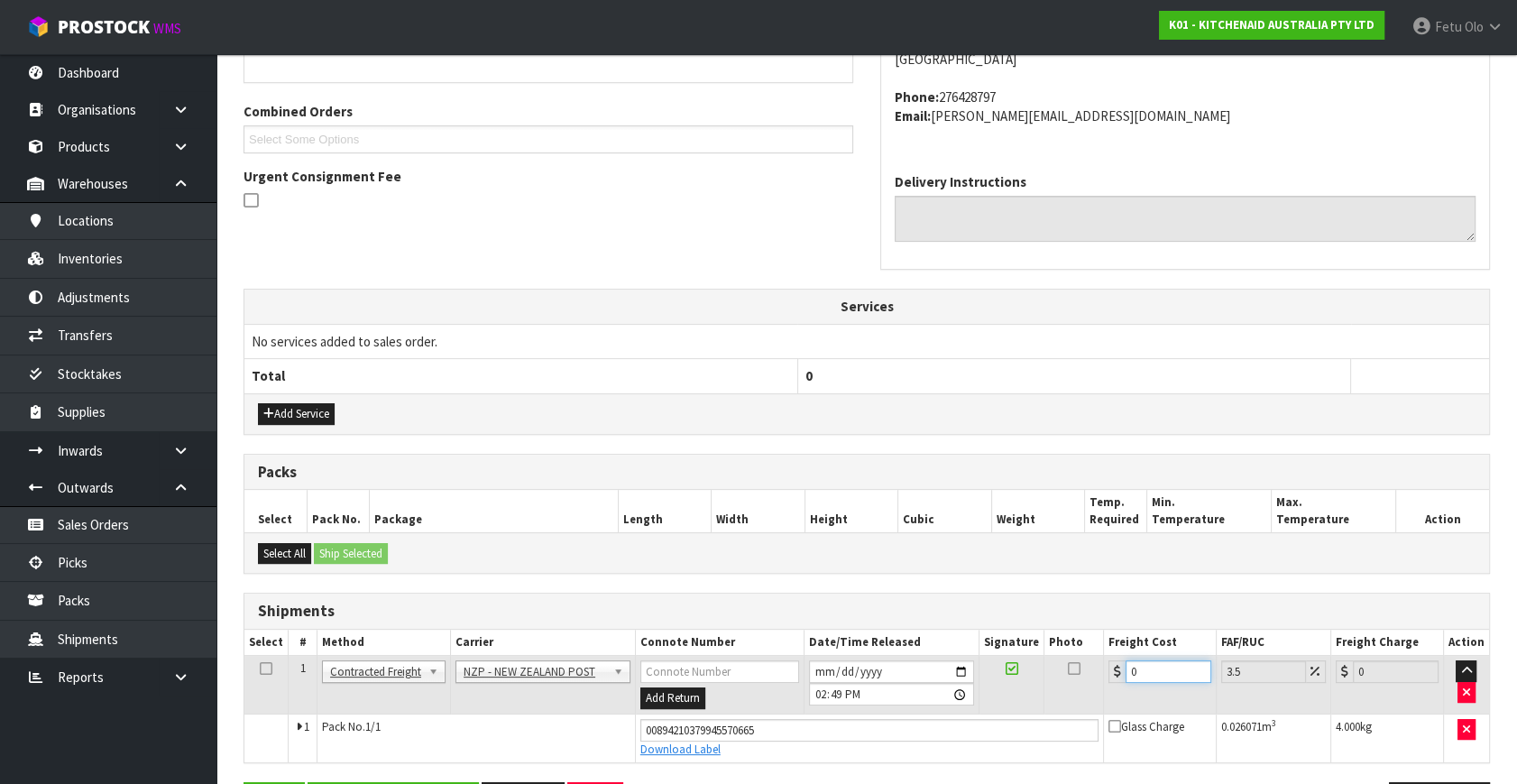
drag, startPoint x: 1182, startPoint y: 679, endPoint x: 872, endPoint y: 724, distance: 313.2
click at [872, 724] on tbody "1 Client Local Pickup Customer Local Pickup Company Freight Contracted Freight …" at bounding box center [867, 708] width 1245 height 107
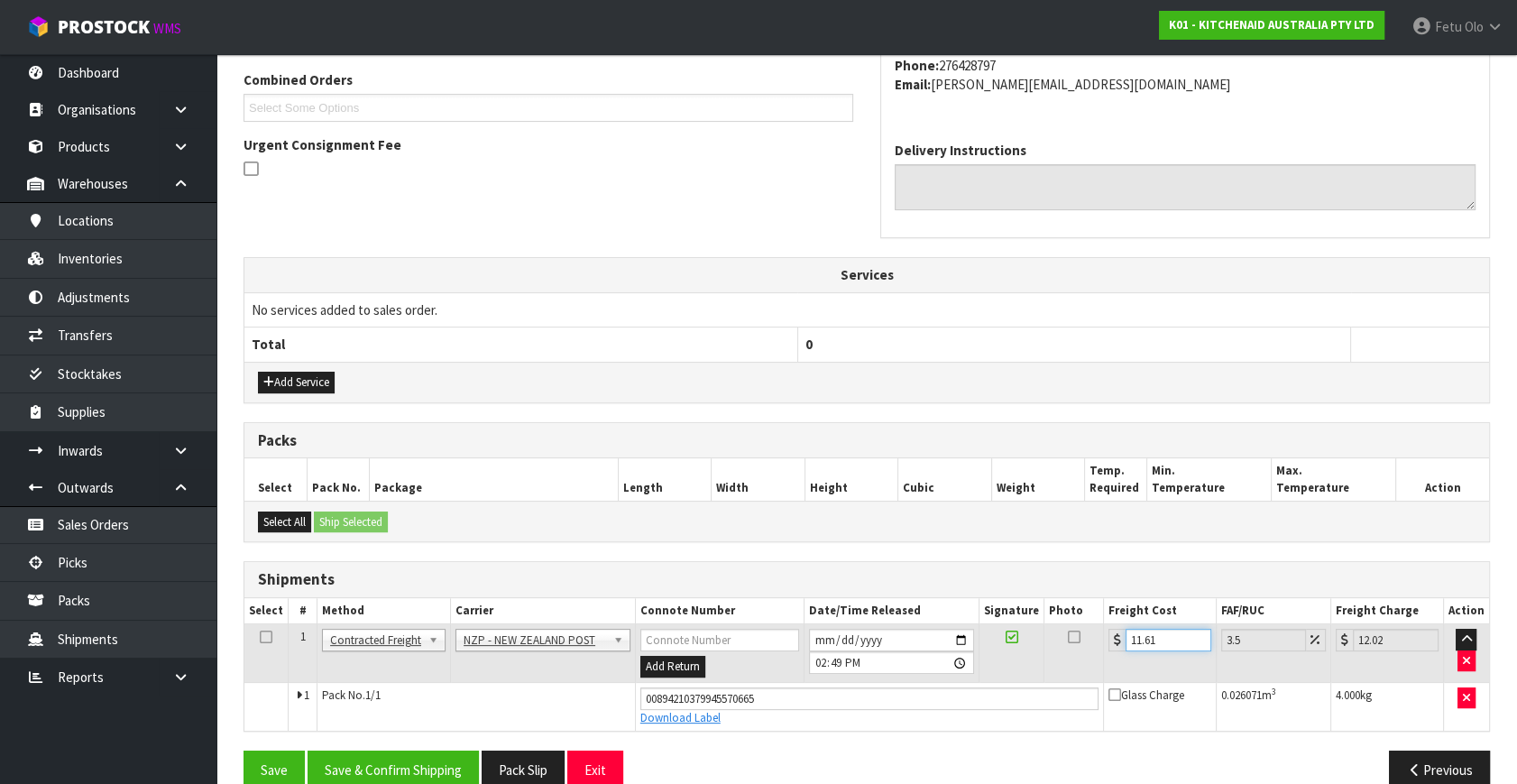
scroll to position [493, 0]
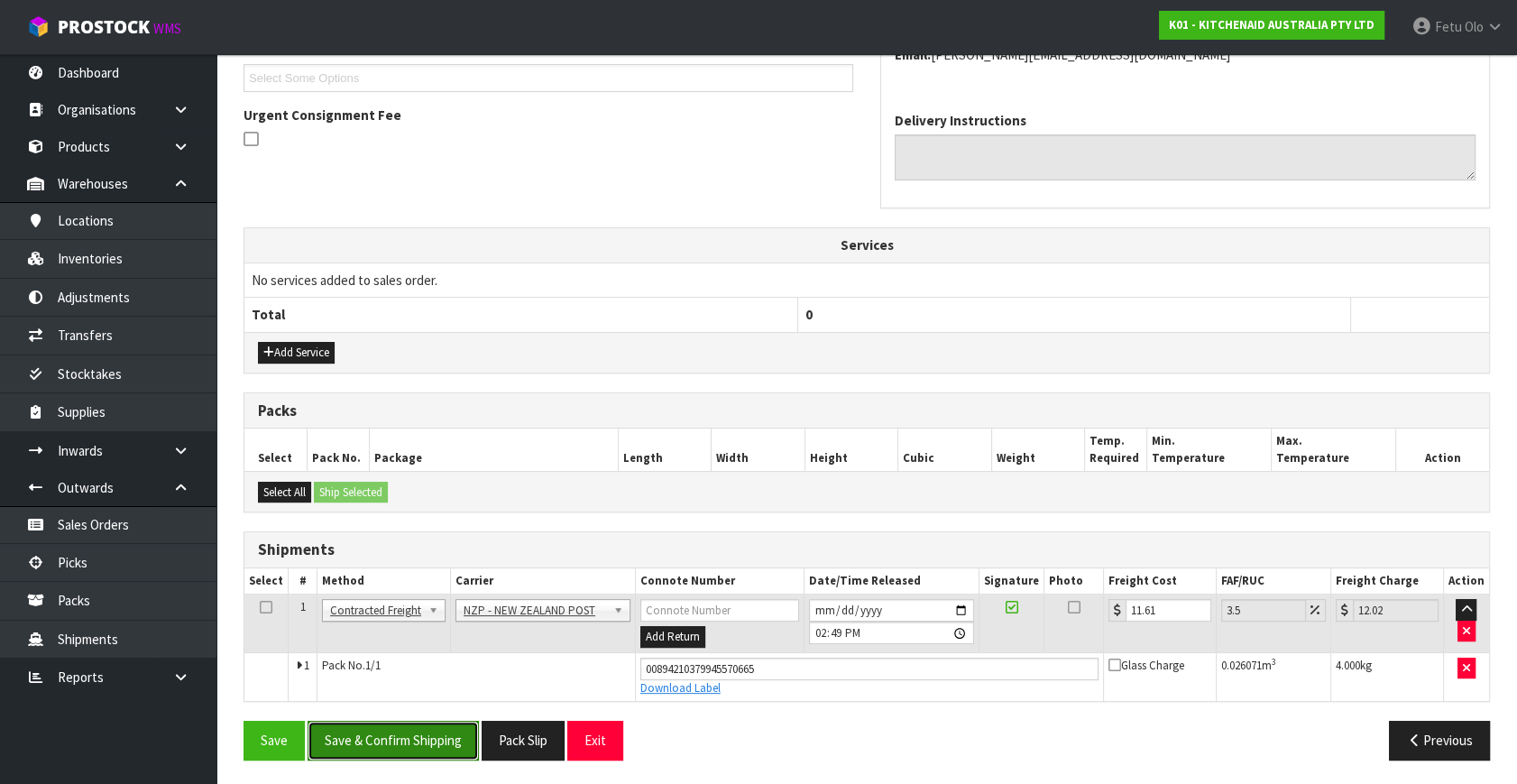
click at [458, 738] on button "Save & Confirm Shipping" at bounding box center [393, 740] width 171 height 39
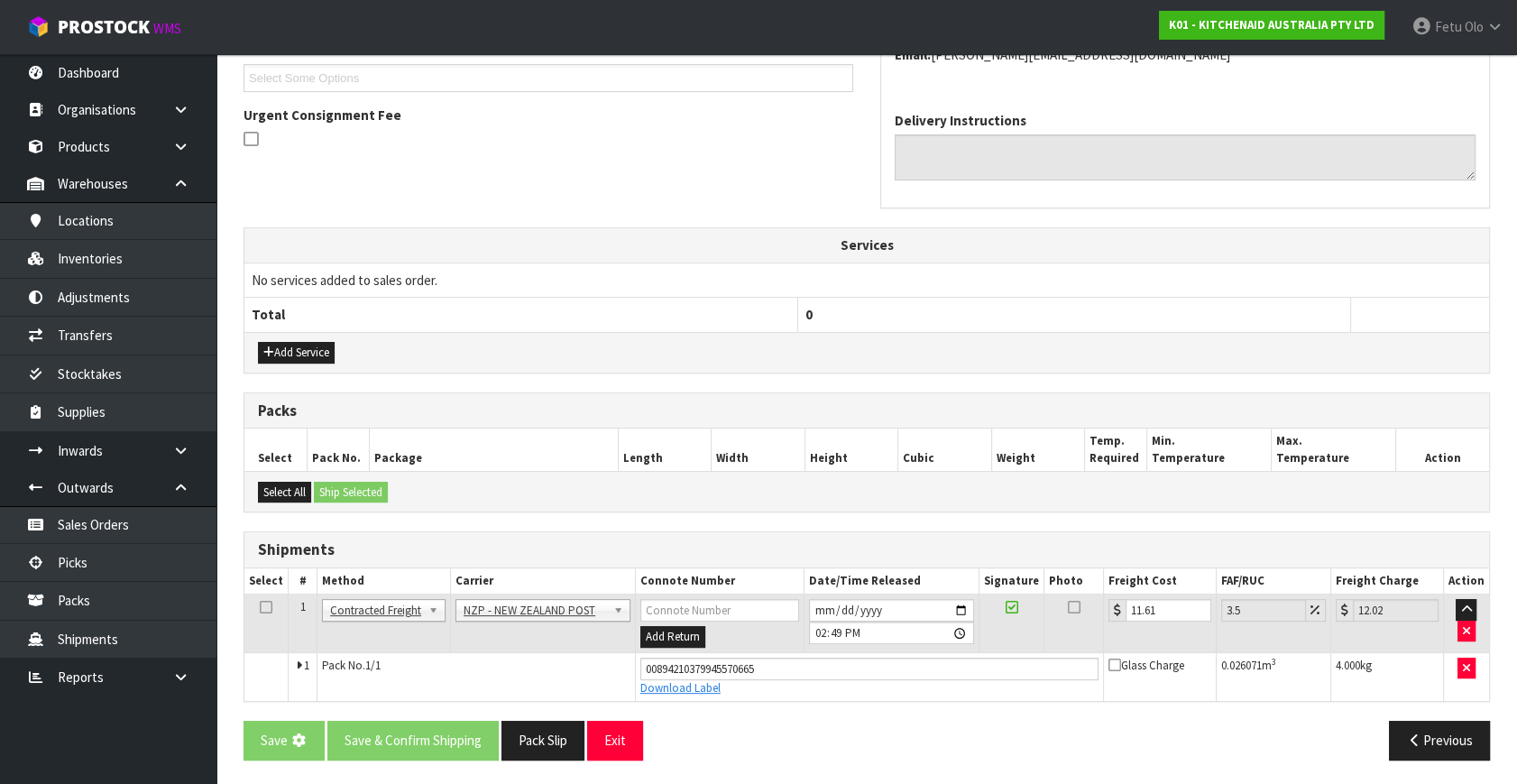
scroll to position [0, 0]
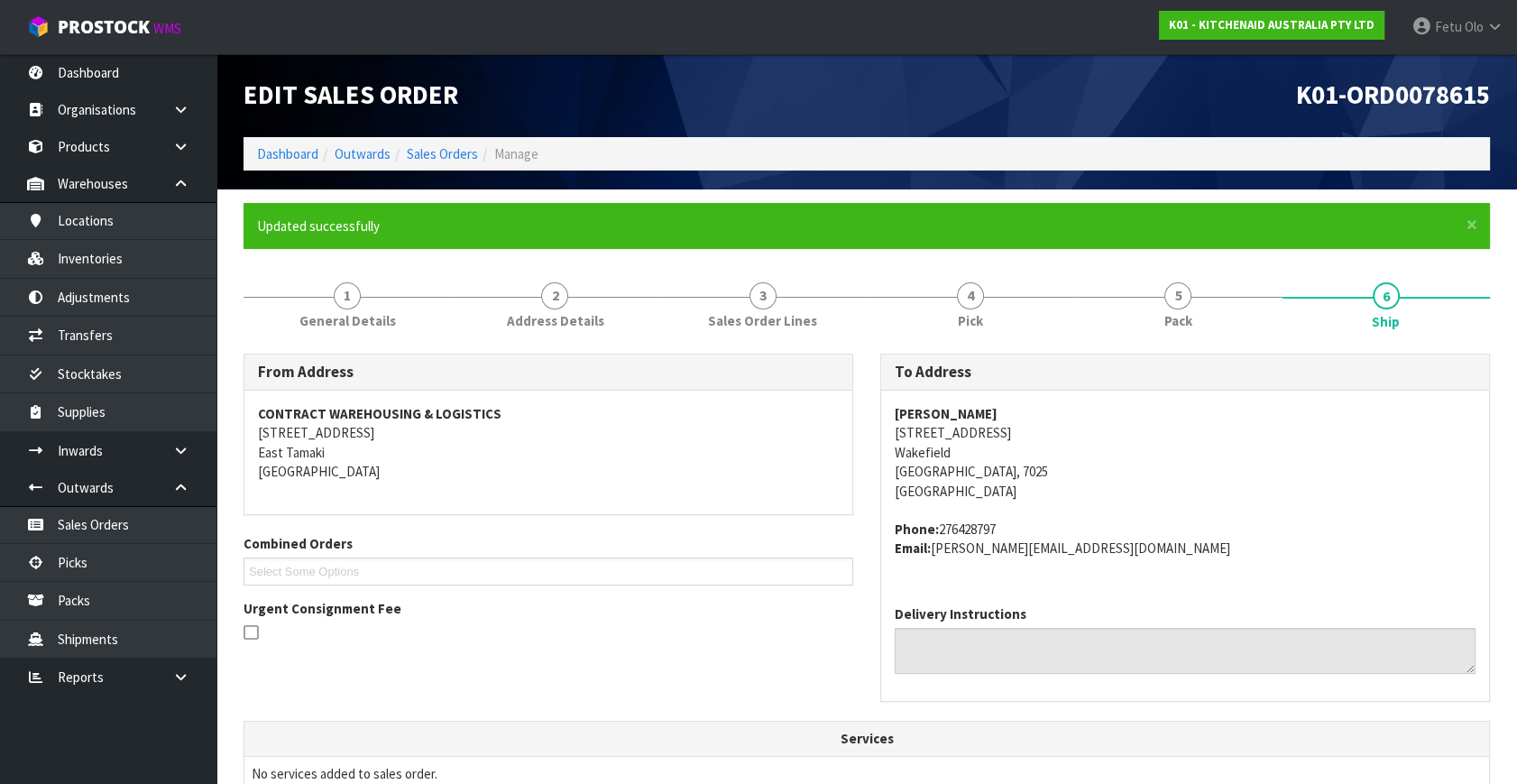
drag, startPoint x: 1169, startPoint y: 720, endPoint x: 1158, endPoint y: 713, distance: 13.0
click at [1169, 720] on div "To Address Andrew Smith 69B Whitby Road Wakefield Wakefield, 7025 New Zealand P…" at bounding box center [1185, 537] width 637 height 367
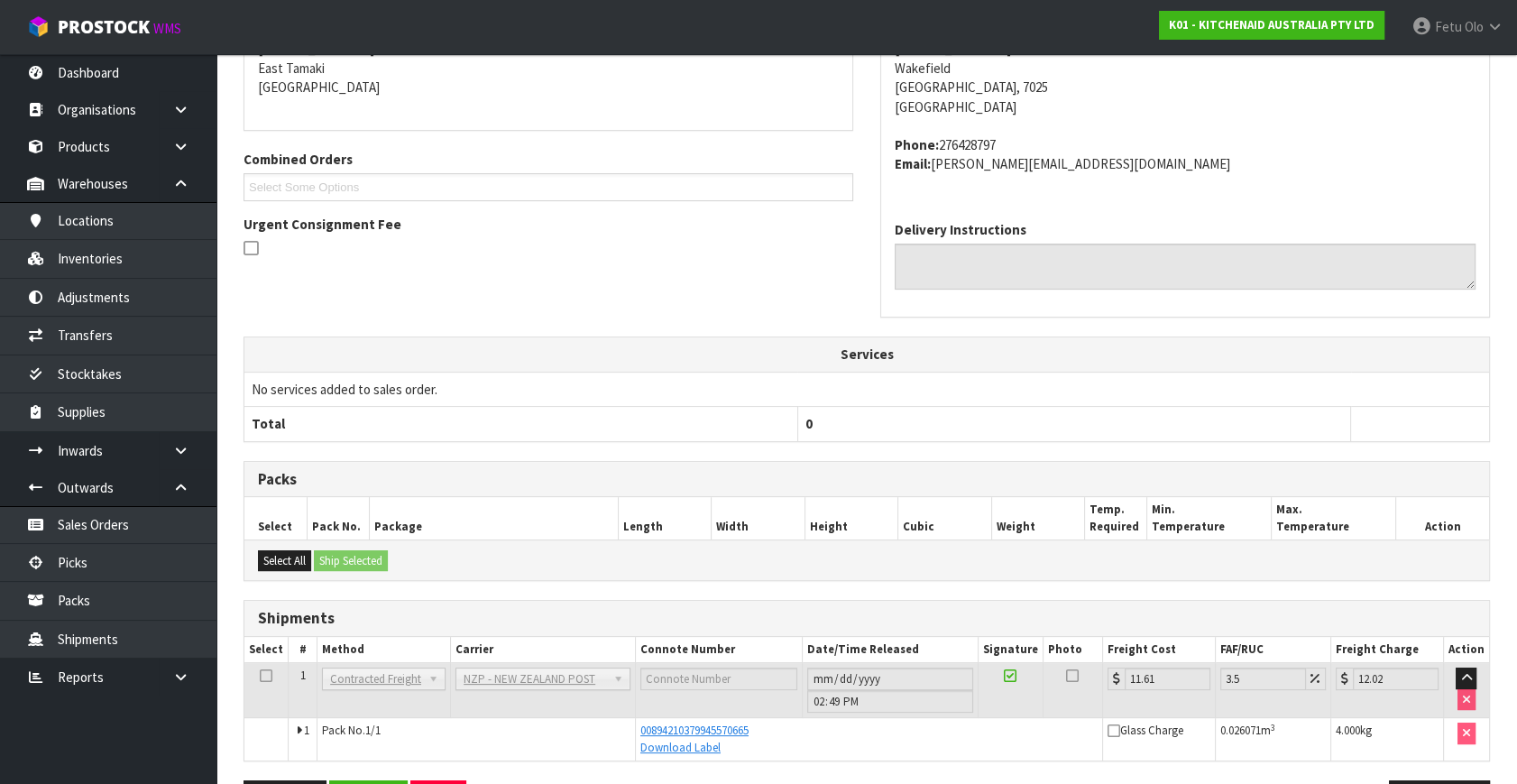
scroll to position [444, 0]
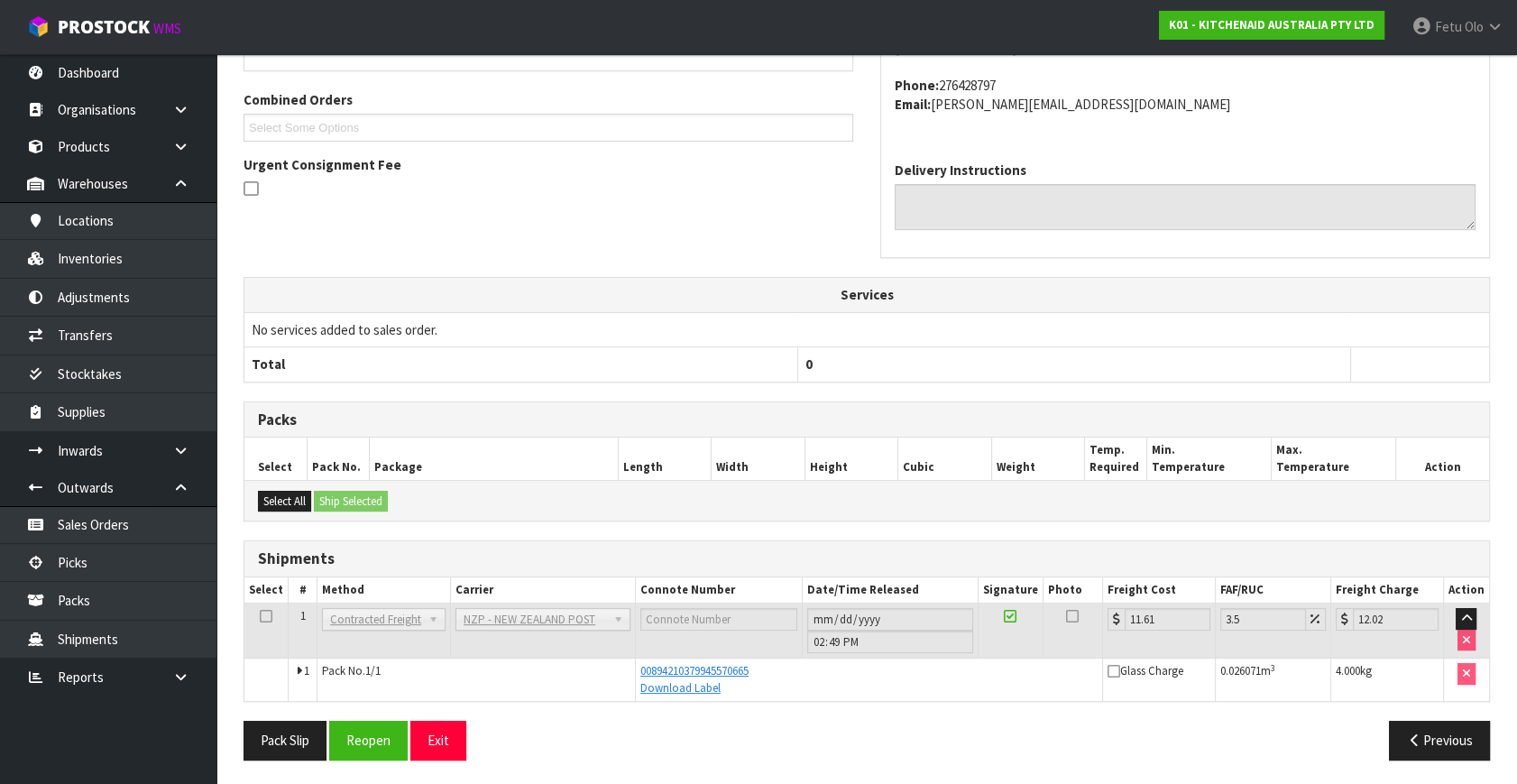
click at [803, 765] on div "Pack Slip Reopen Exit Previous" at bounding box center [866, 747] width 1274 height 52
click at [101, 561] on link "Picks" at bounding box center [108, 562] width 216 height 37
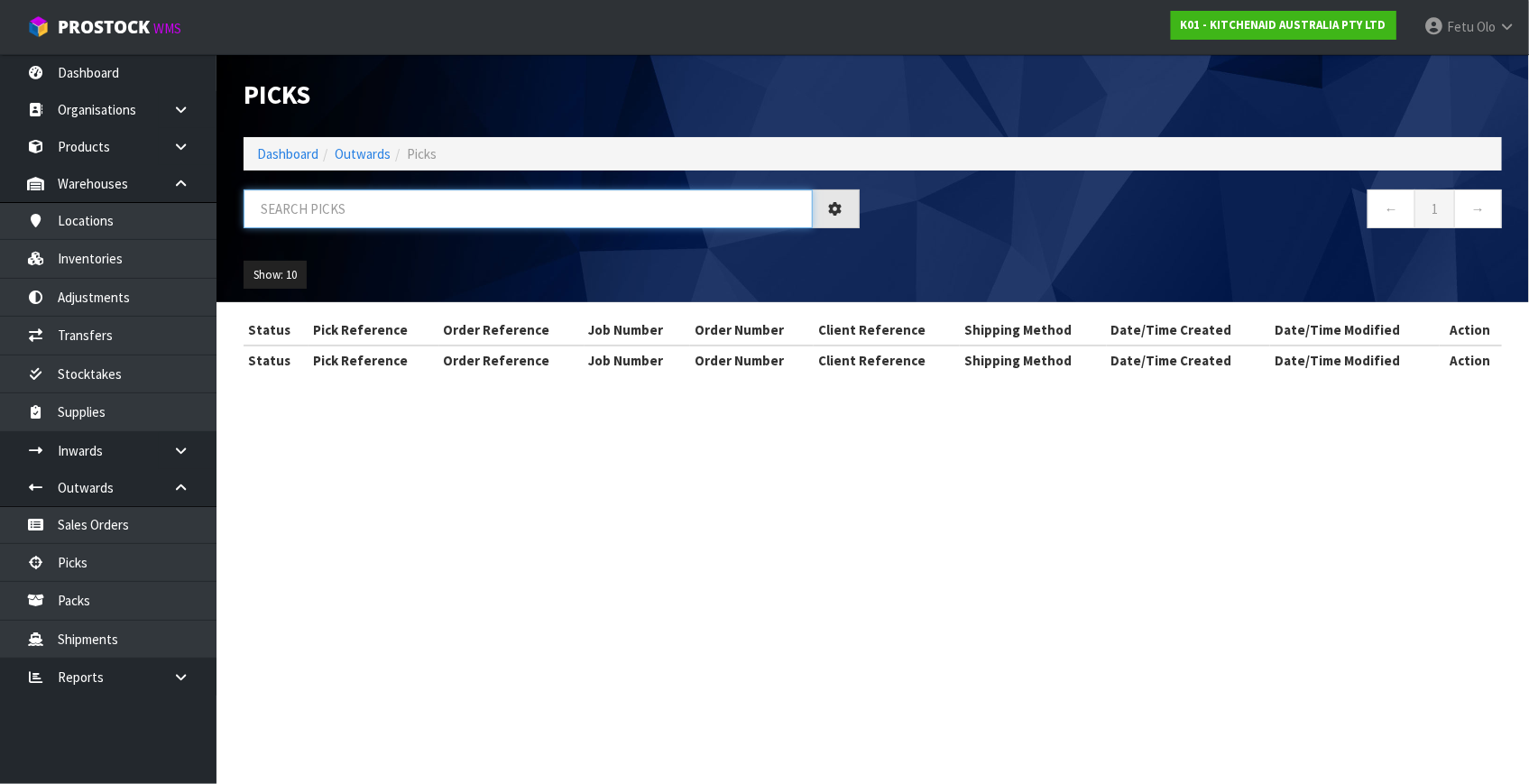
click at [466, 214] on input "text" at bounding box center [528, 209] width 569 height 39
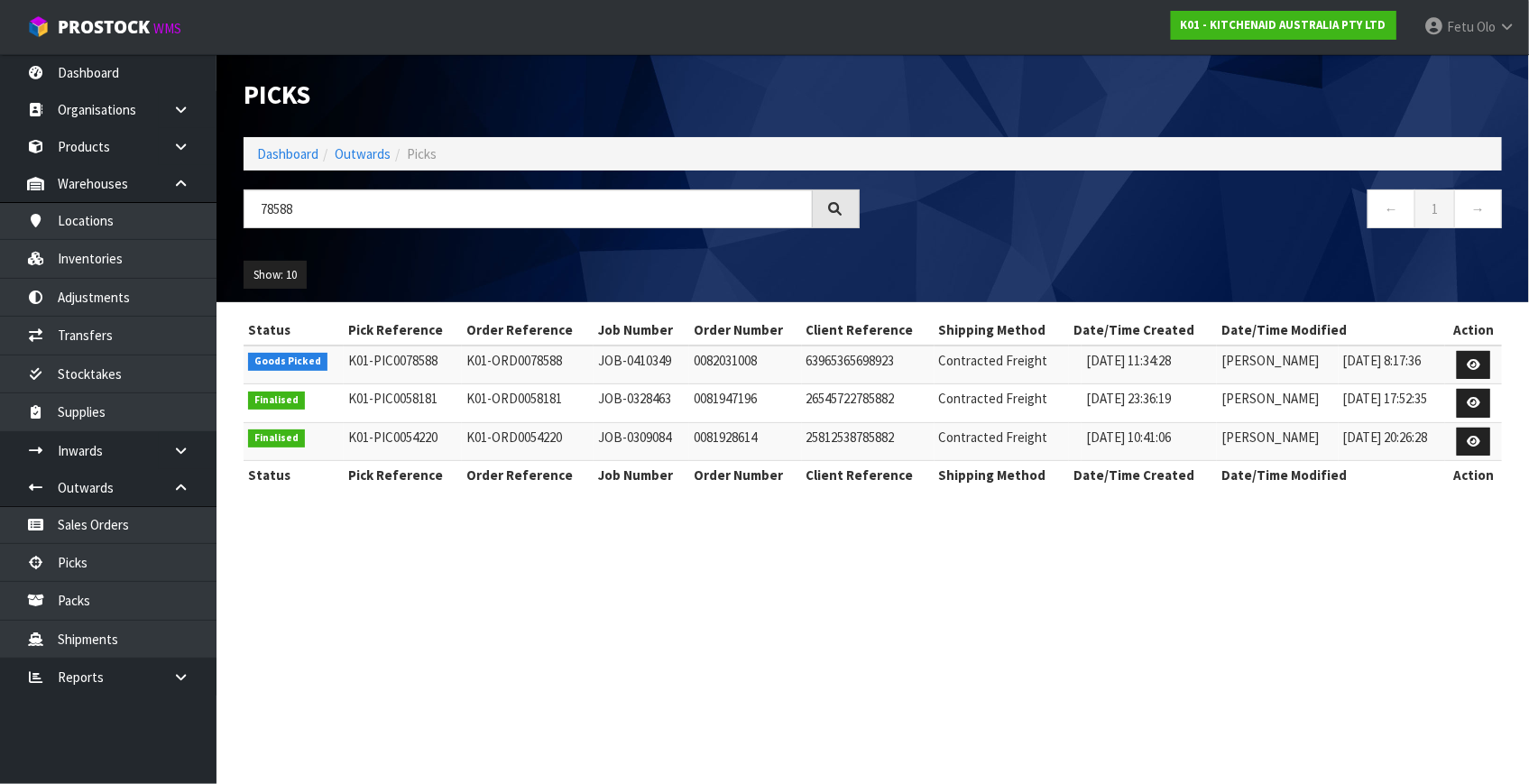
drag, startPoint x: 1317, startPoint y: 475, endPoint x: 1097, endPoint y: 250, distance: 314.7
click at [1097, 250] on div "Show: 10 5 10 25 50" at bounding box center [873, 274] width 1286 height 56
click at [1472, 354] on link at bounding box center [1473, 366] width 34 height 29
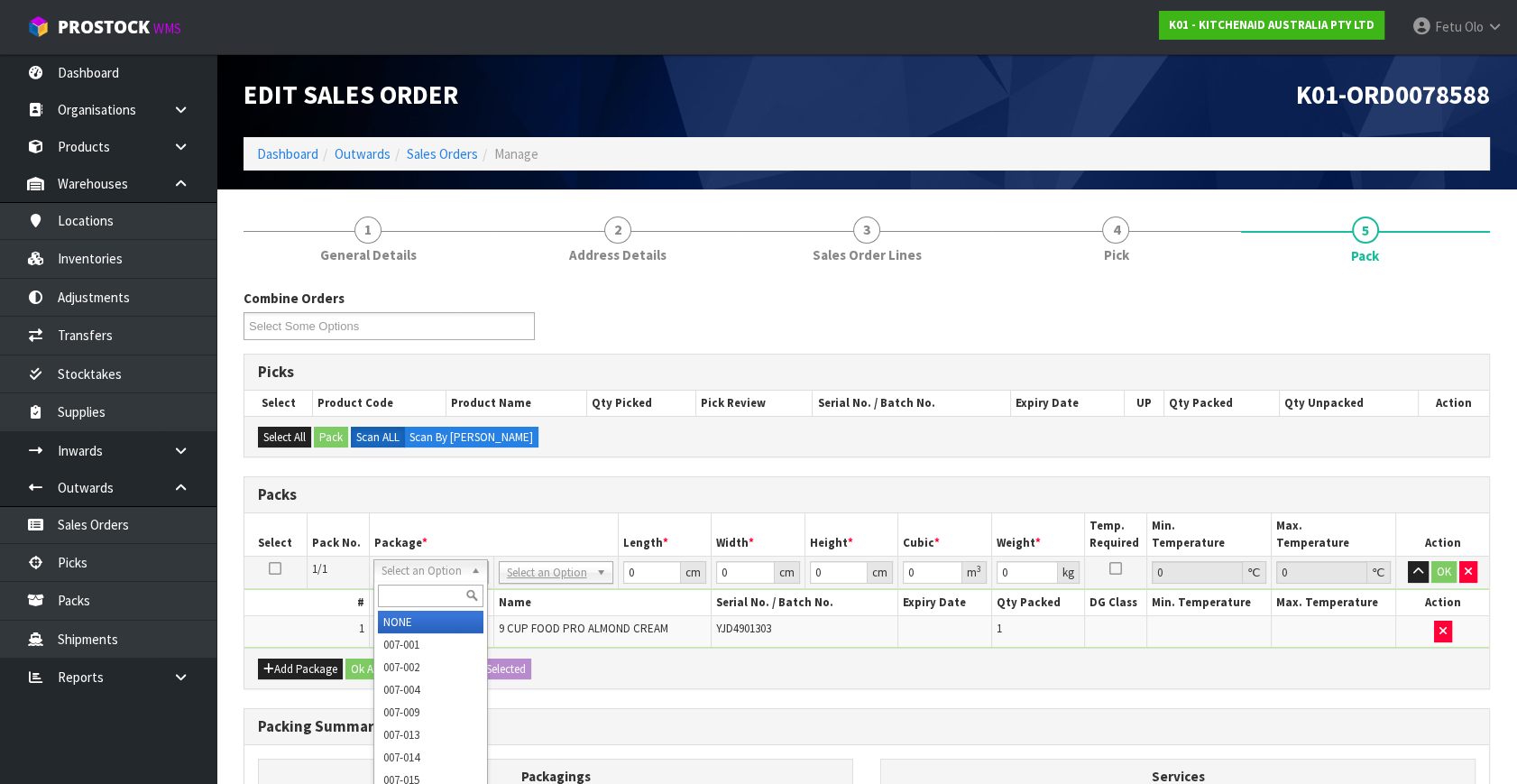
click at [422, 593] on input "text" at bounding box center [431, 595] width 106 height 23
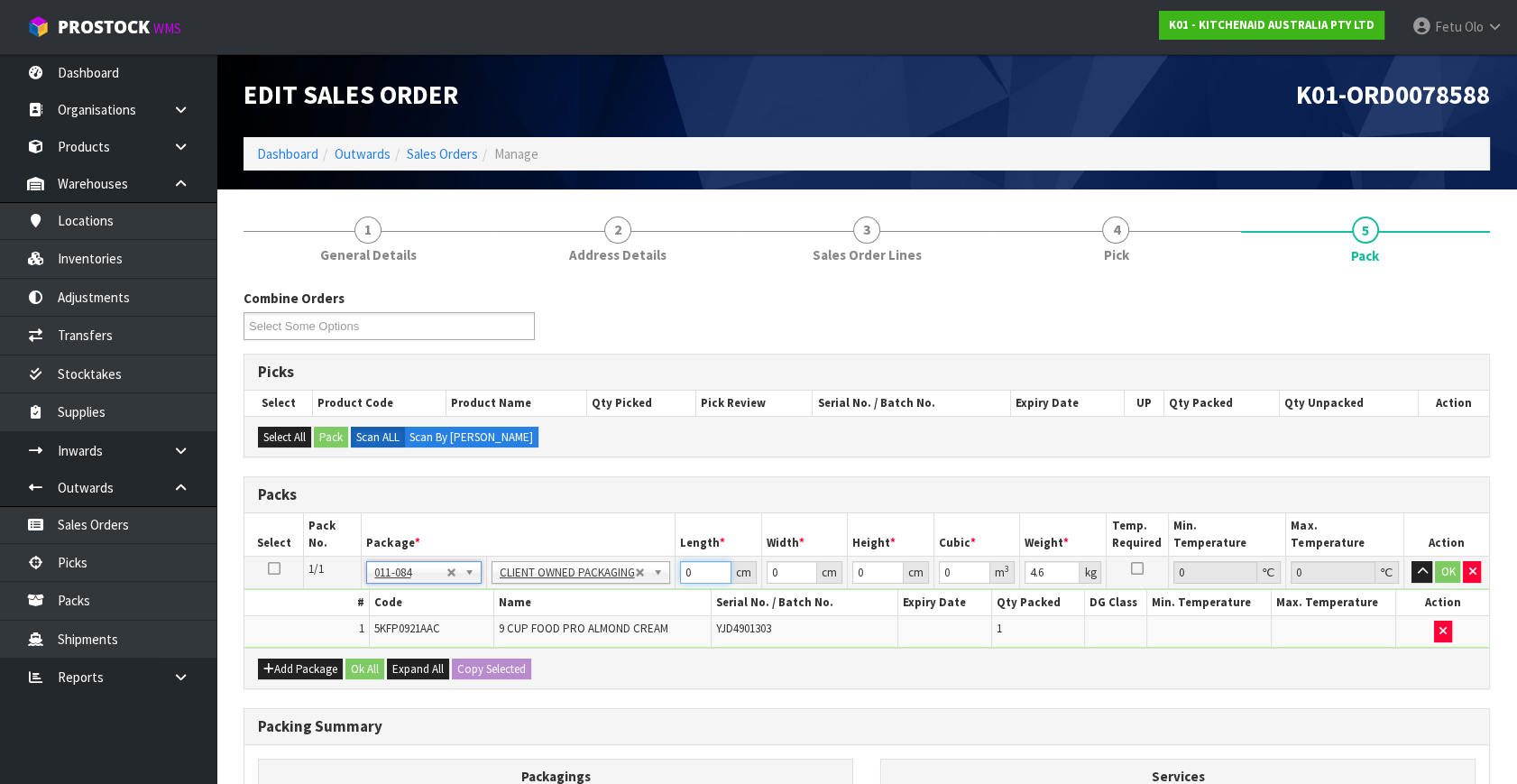
drag, startPoint x: 664, startPoint y: 581, endPoint x: 570, endPoint y: 614, distance: 99.6
click at [564, 614] on tbody "1/1 NONE 007-001 007-002 007-004 007-009 007-013 007-014 007-015 007-017 007-01…" at bounding box center [867, 603] width 1245 height 91
click button "OK" at bounding box center [1448, 572] width 26 height 22
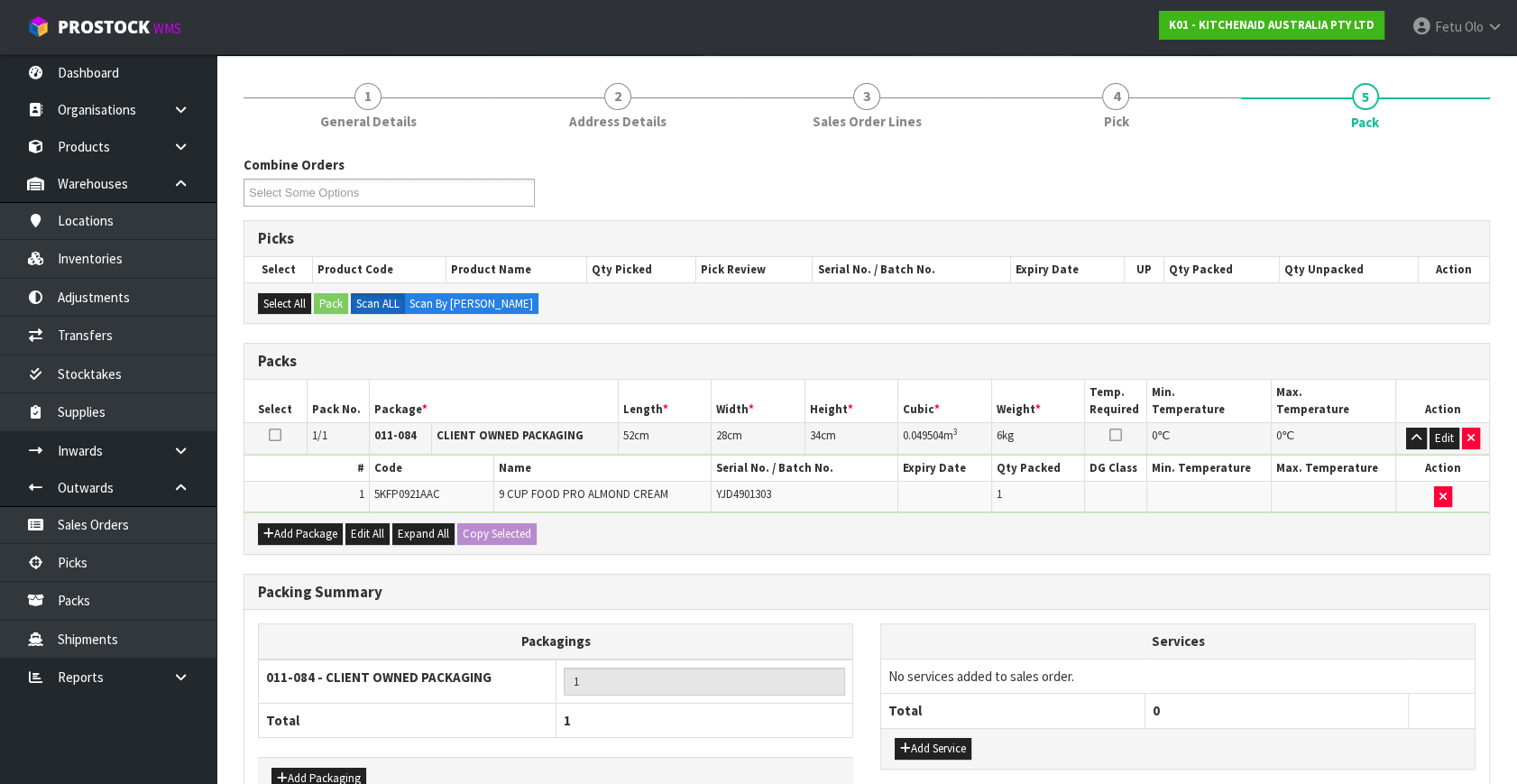
scroll to position [242, 0]
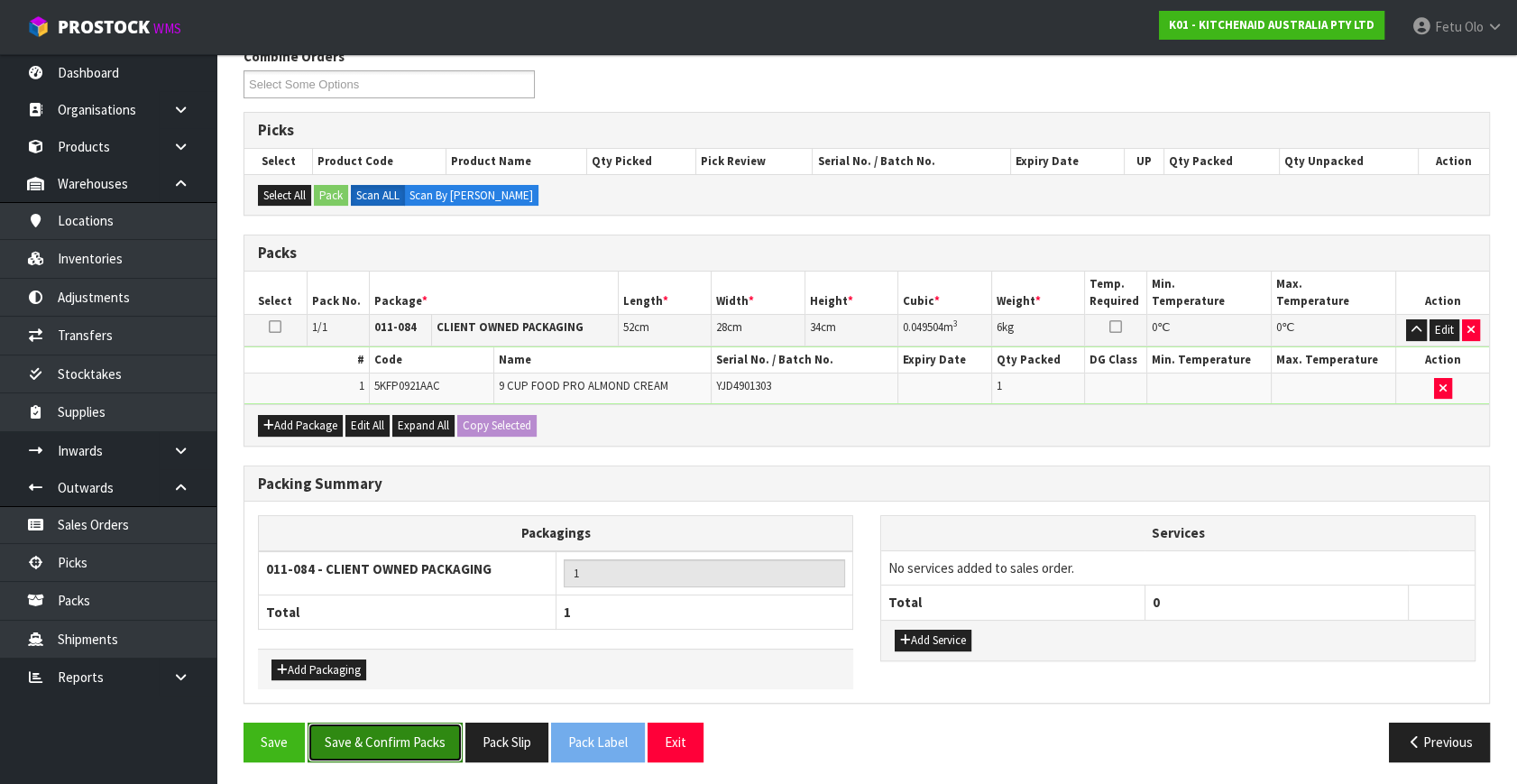
click at [390, 739] on button "Save & Confirm Packs" at bounding box center [385, 742] width 155 height 39
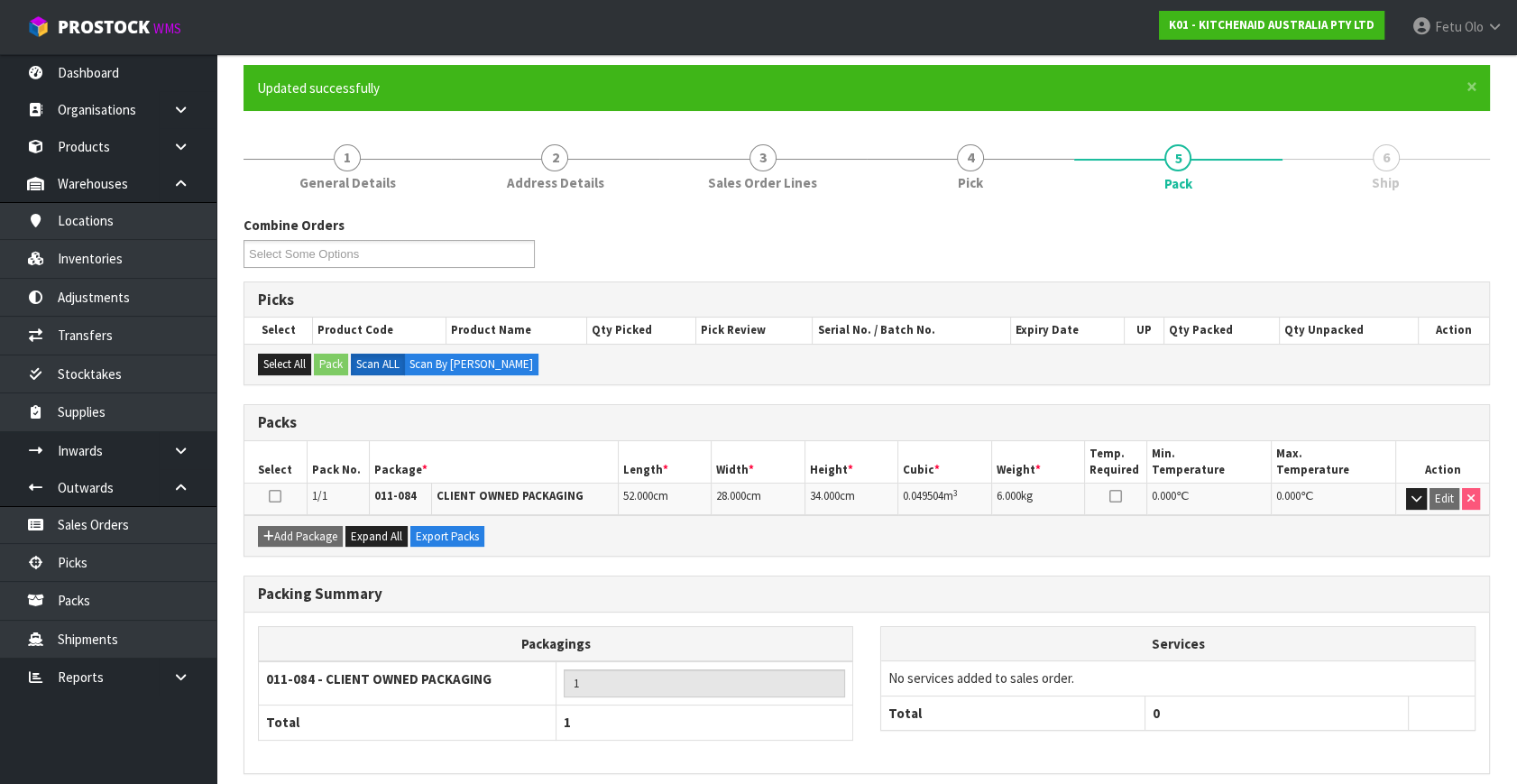
scroll to position [209, 0]
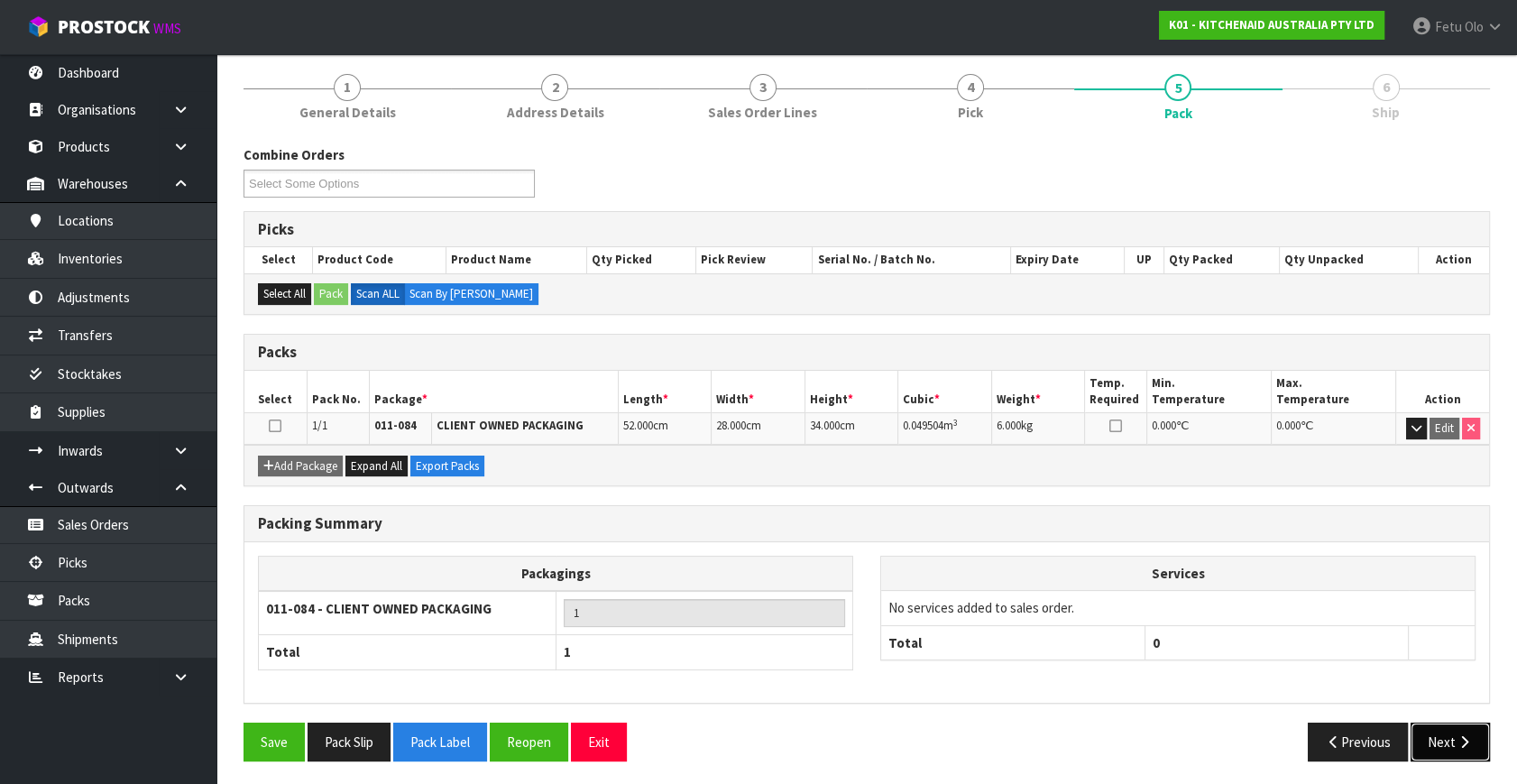
click at [1440, 752] on button "Next" at bounding box center [1450, 742] width 79 height 39
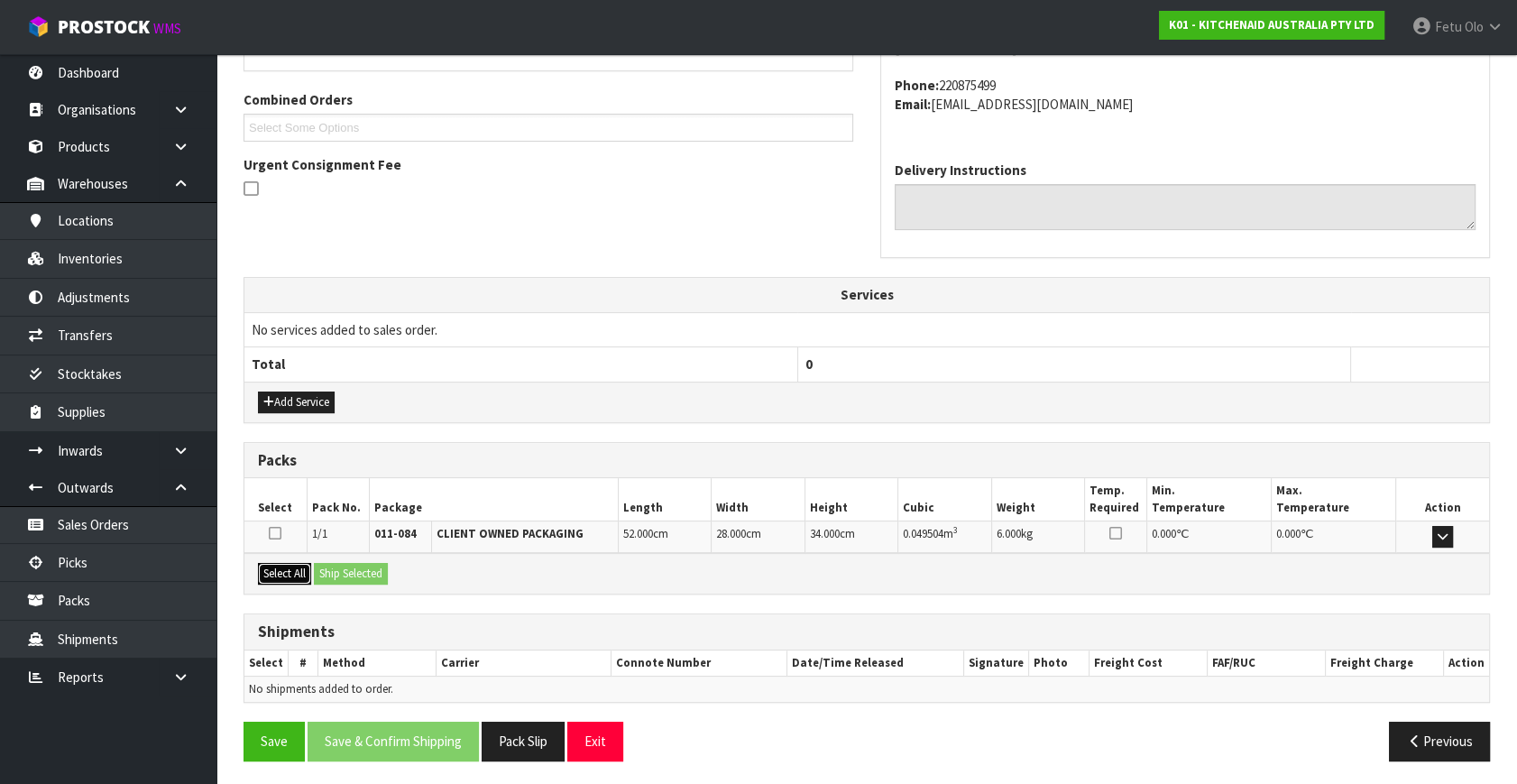
click at [277, 578] on button "Select All" at bounding box center [284, 573] width 53 height 22
click at [323, 574] on button "Ship Selected" at bounding box center [350, 573] width 74 height 22
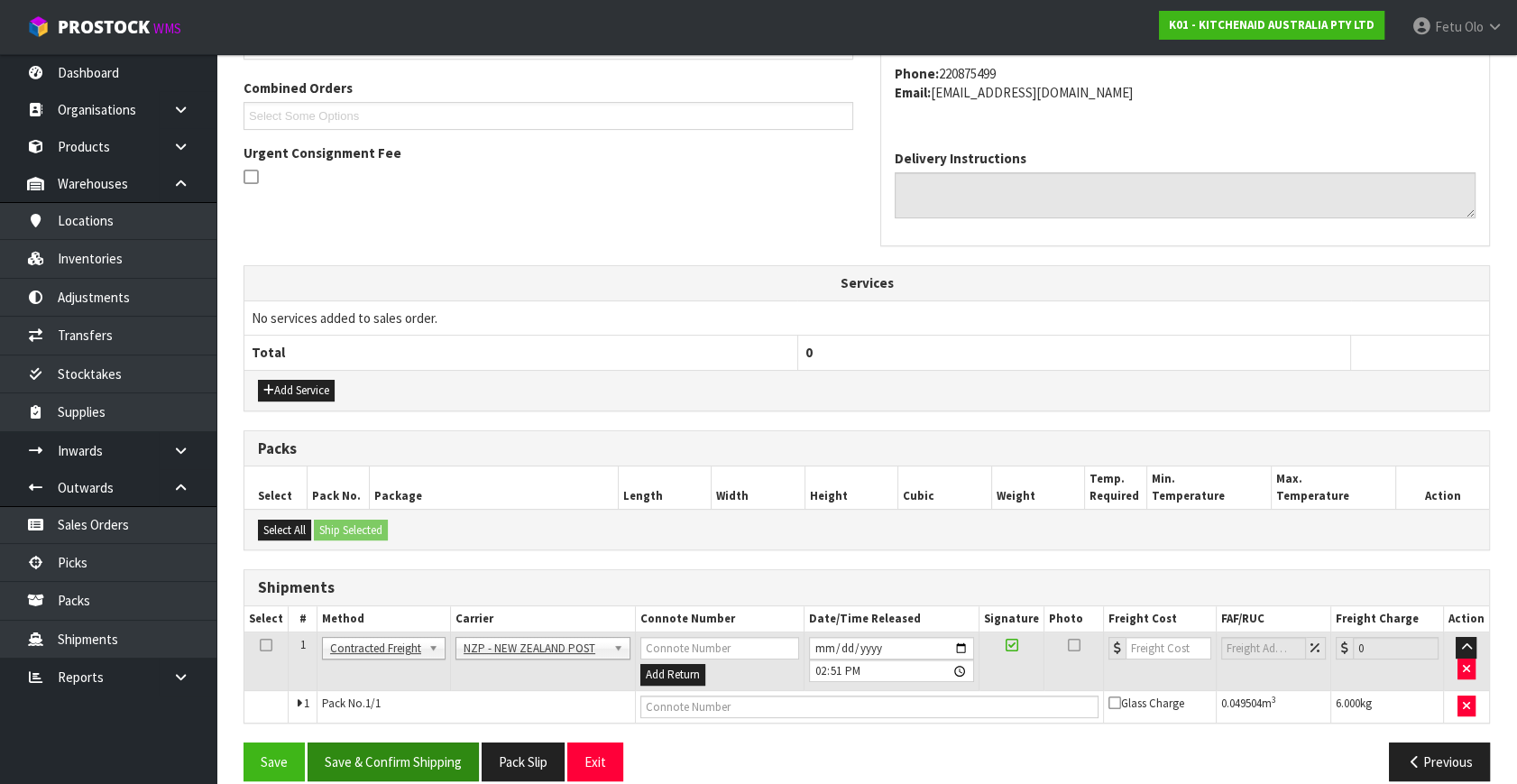
scroll to position [476, 0]
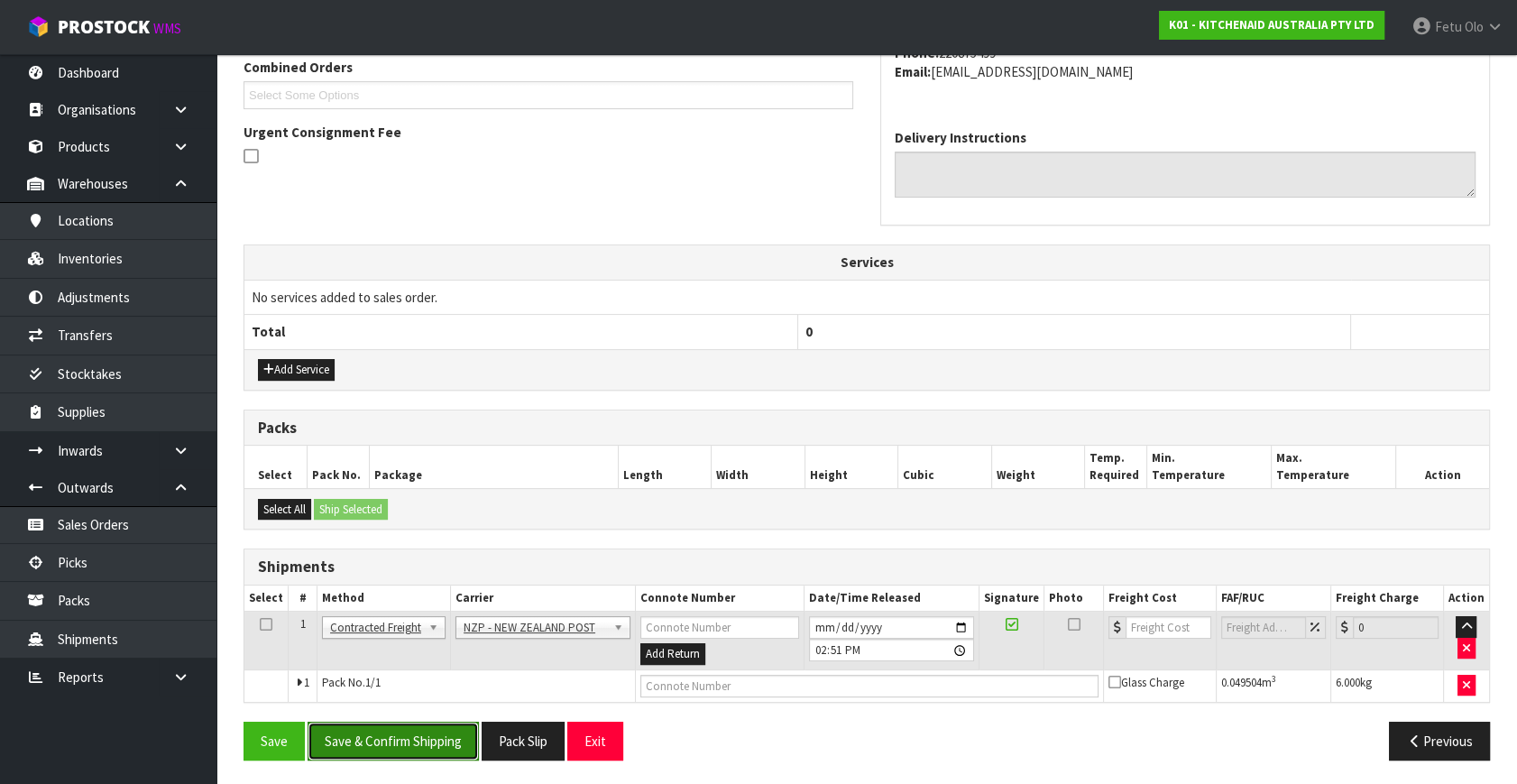
click at [398, 737] on button "Save & Confirm Shipping" at bounding box center [393, 741] width 171 height 39
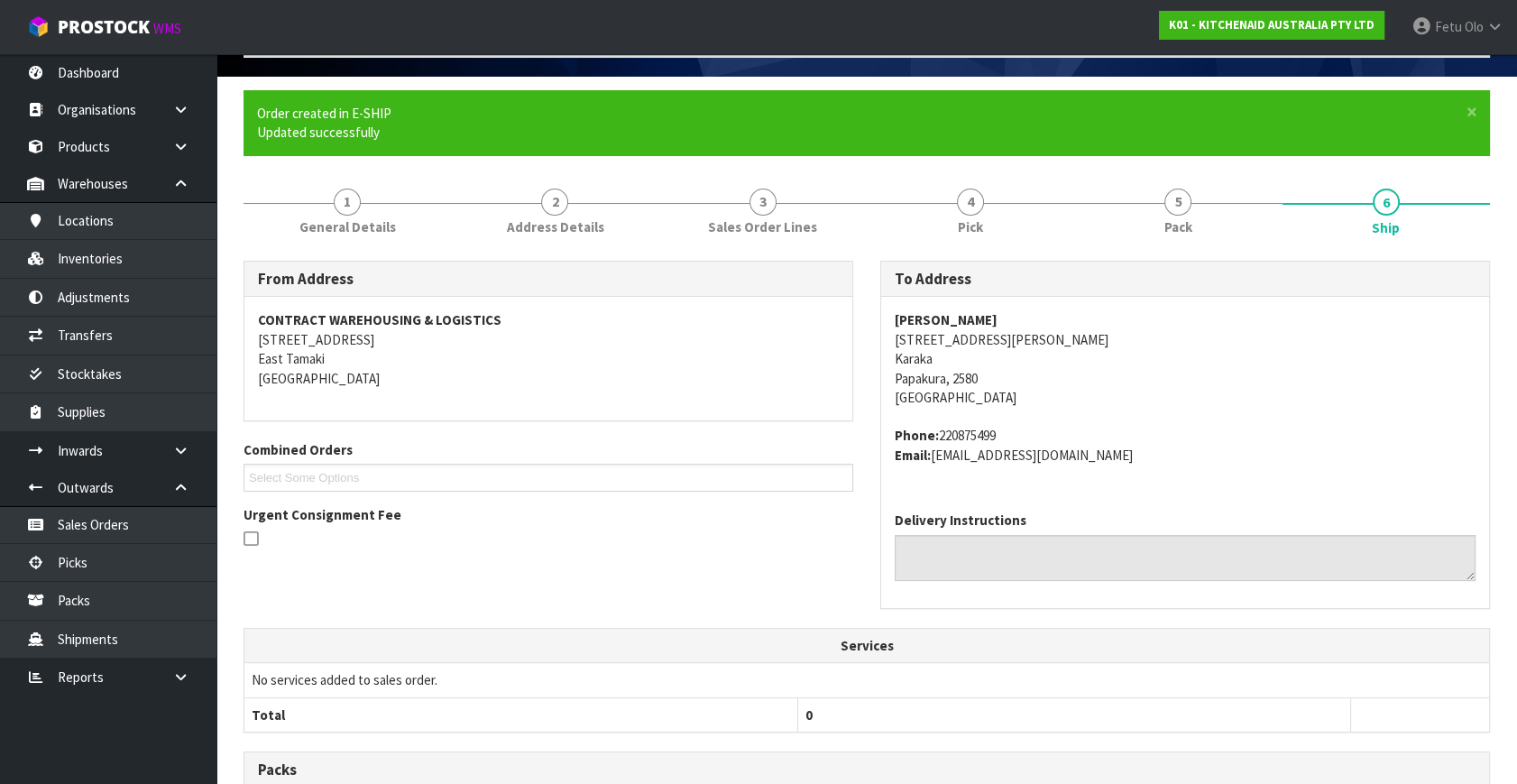
scroll to position [451, 0]
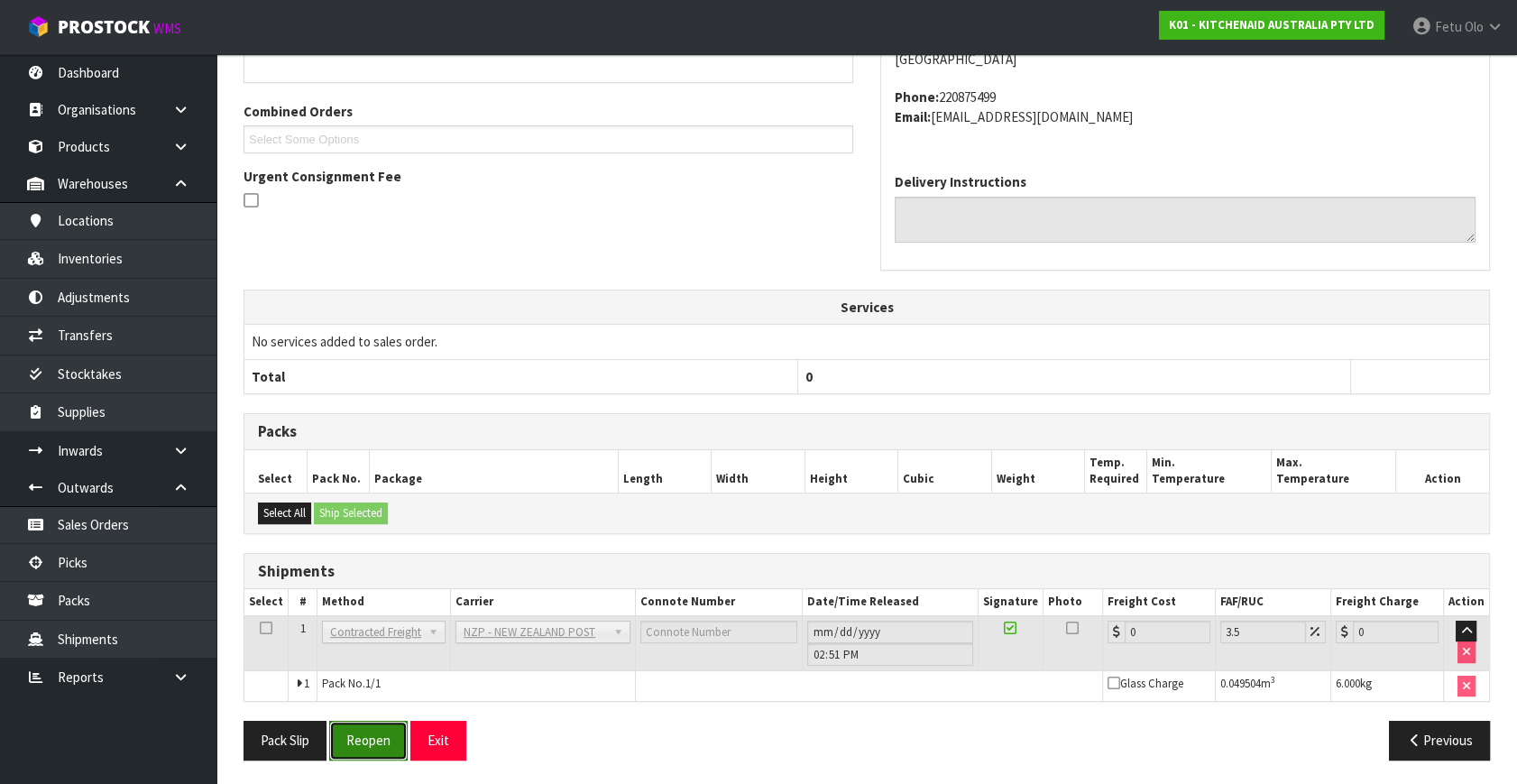
drag, startPoint x: 370, startPoint y: 742, endPoint x: 405, endPoint y: 722, distance: 40.3
click at [370, 742] on button "Reopen" at bounding box center [368, 740] width 78 height 39
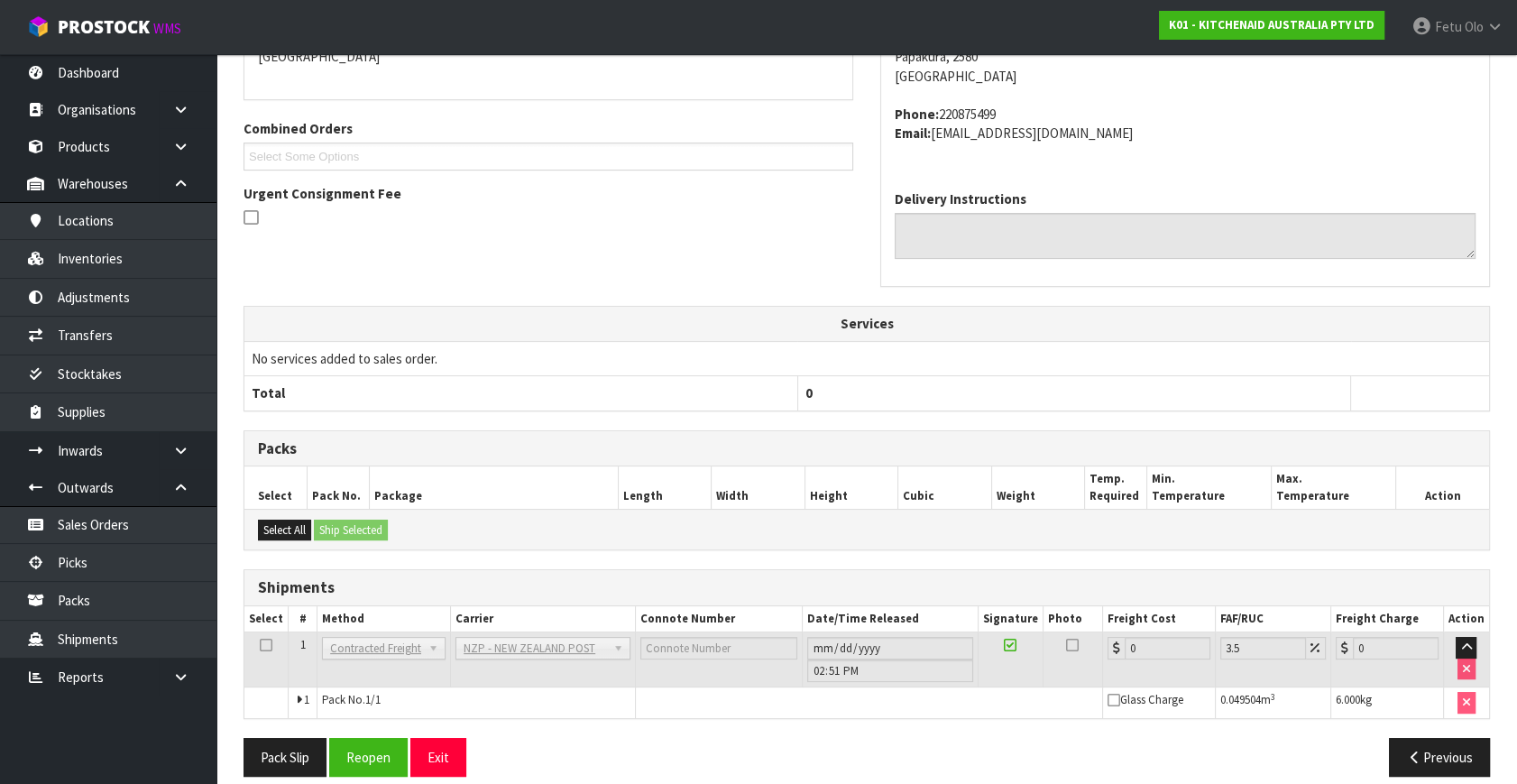
scroll to position [432, 0]
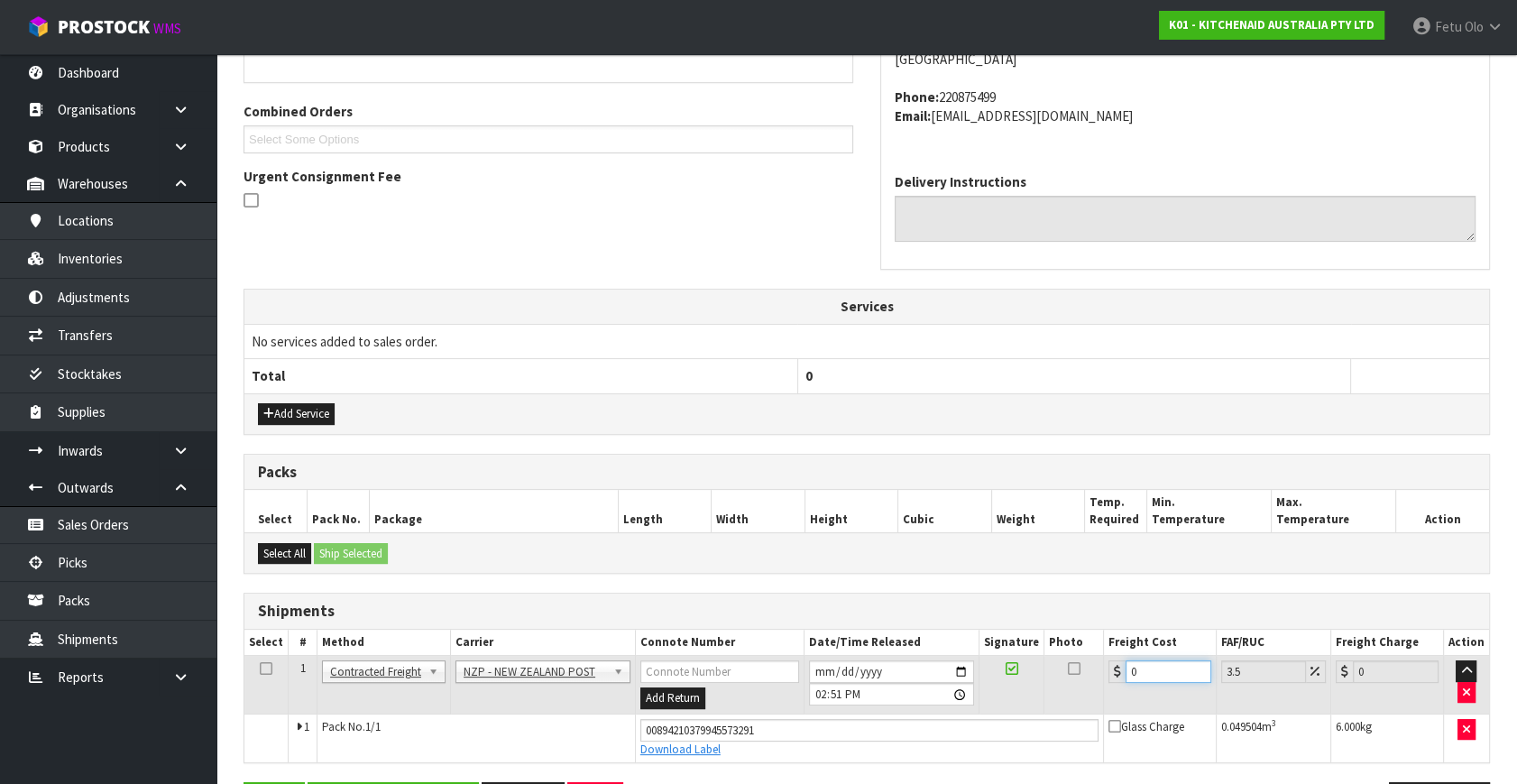
drag, startPoint x: 896, startPoint y: 772, endPoint x: 776, endPoint y: 789, distance: 121.2
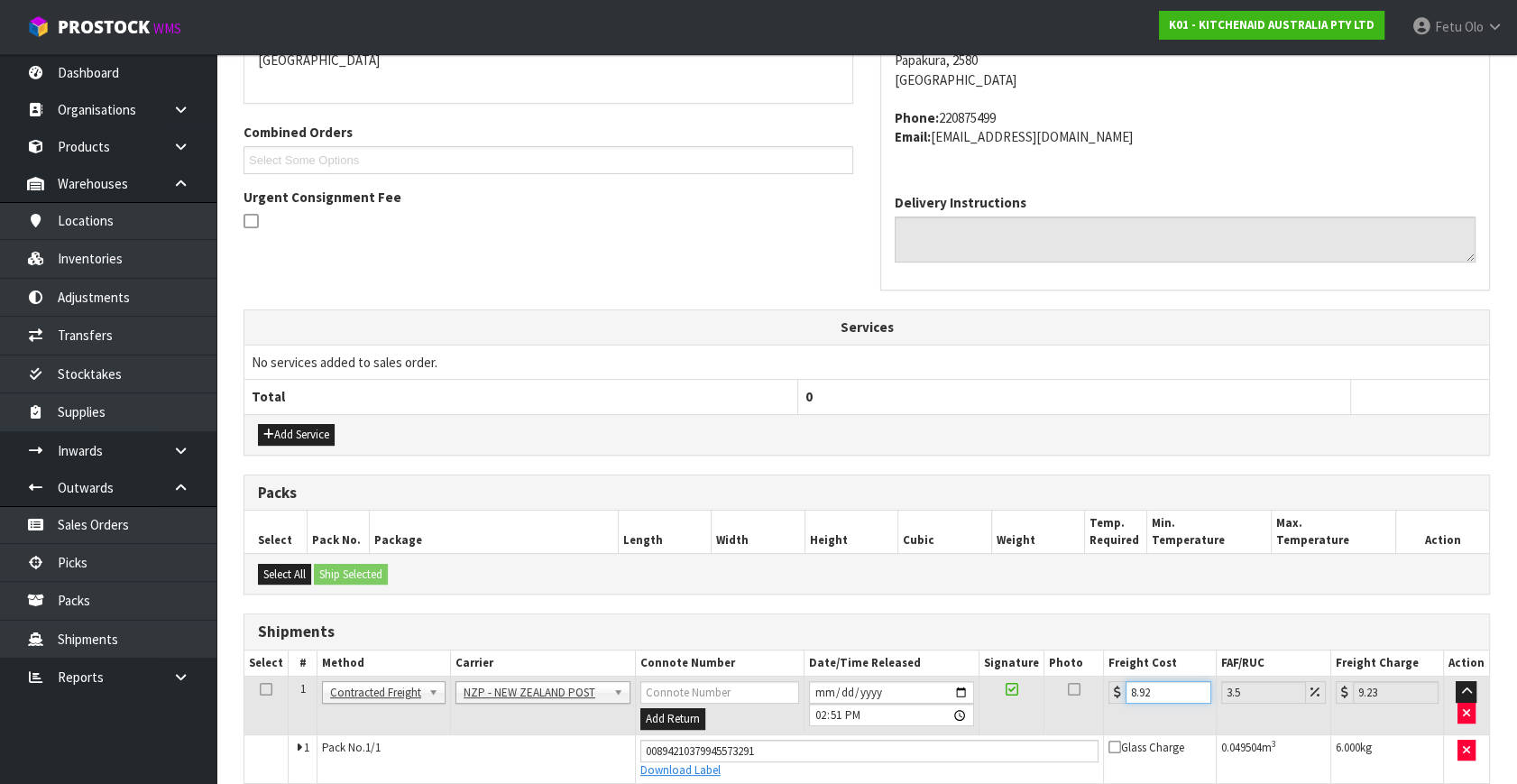
scroll to position [493, 0]
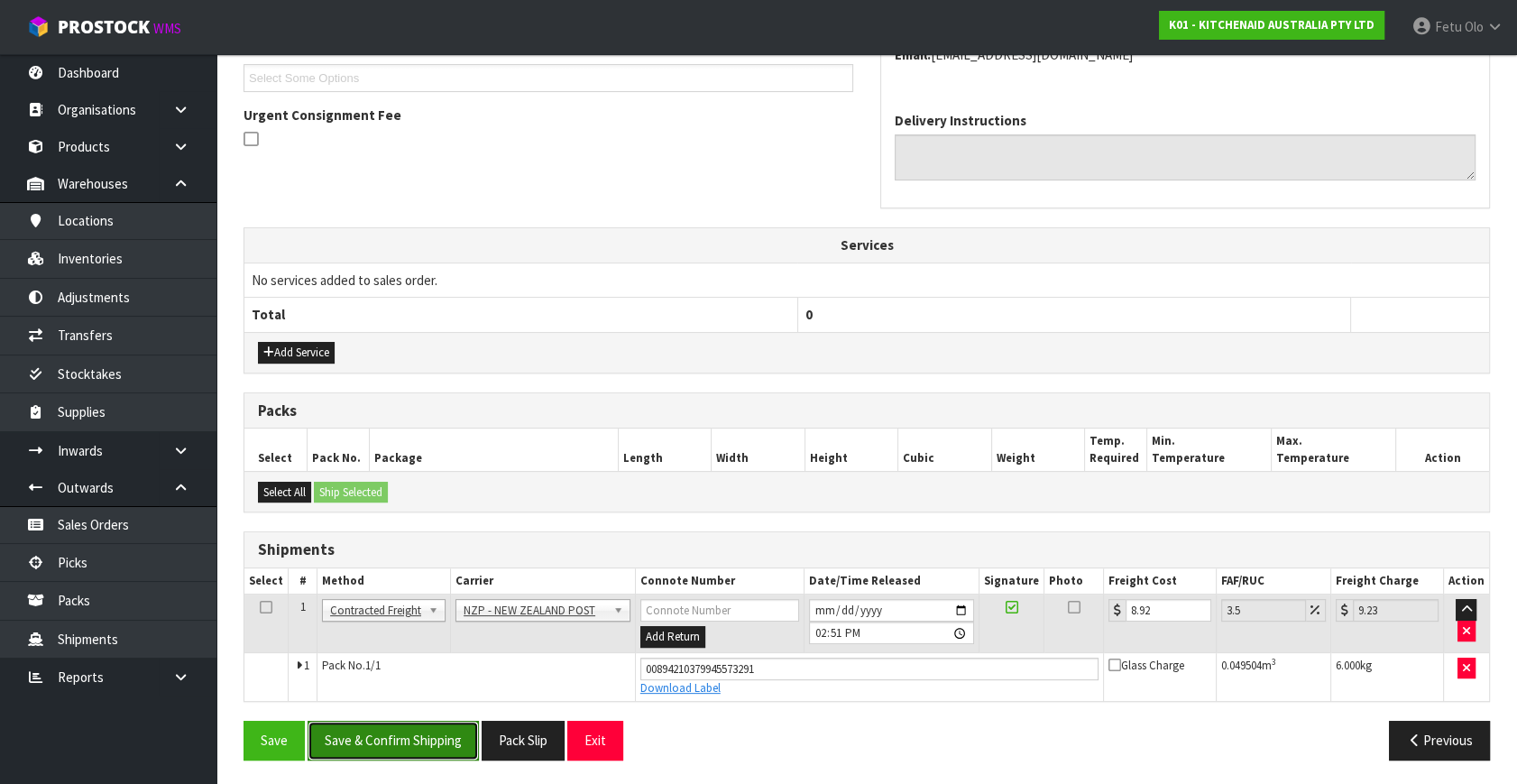
click at [418, 742] on button "Save & Confirm Shipping" at bounding box center [393, 740] width 171 height 39
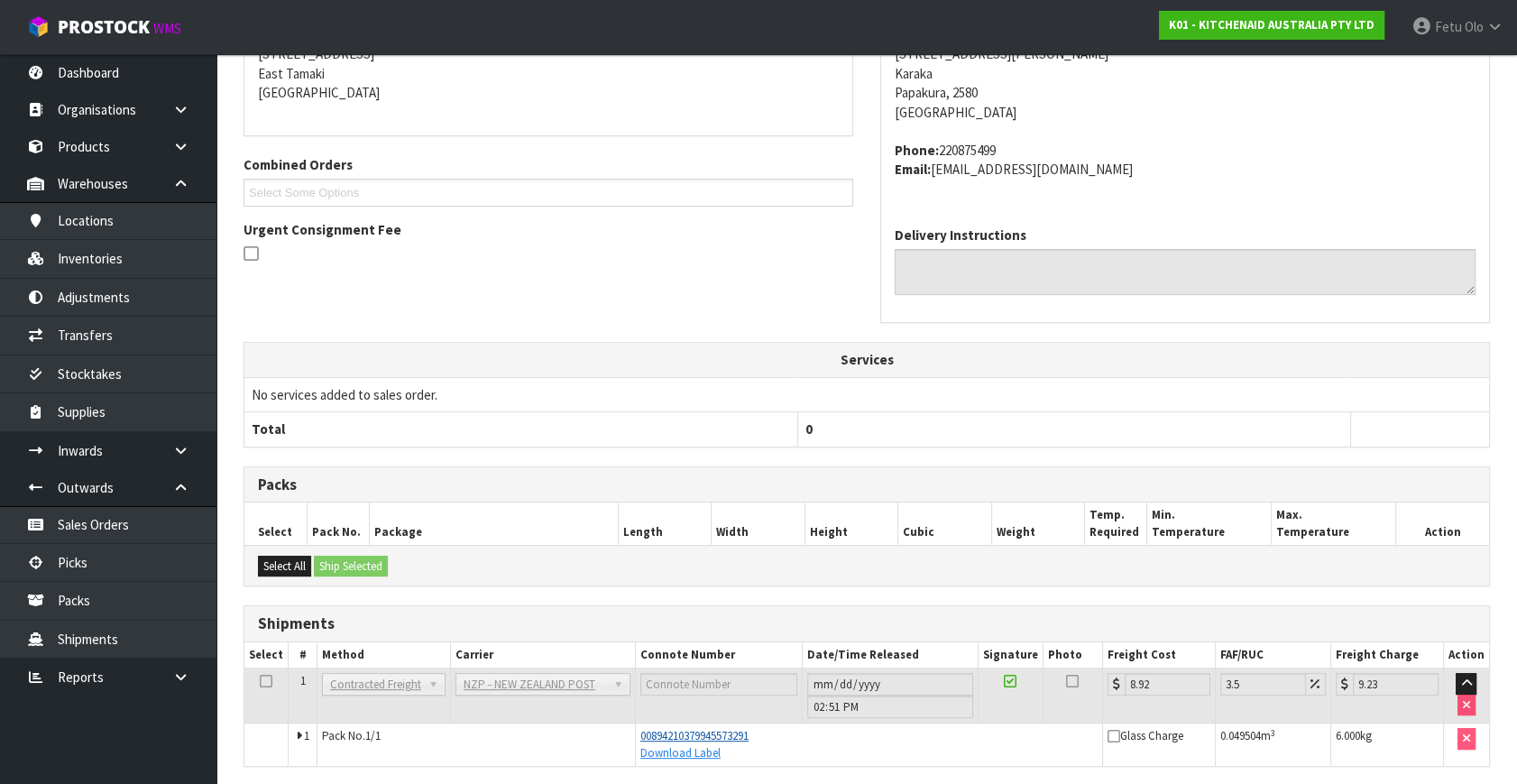
scroll to position [444, 0]
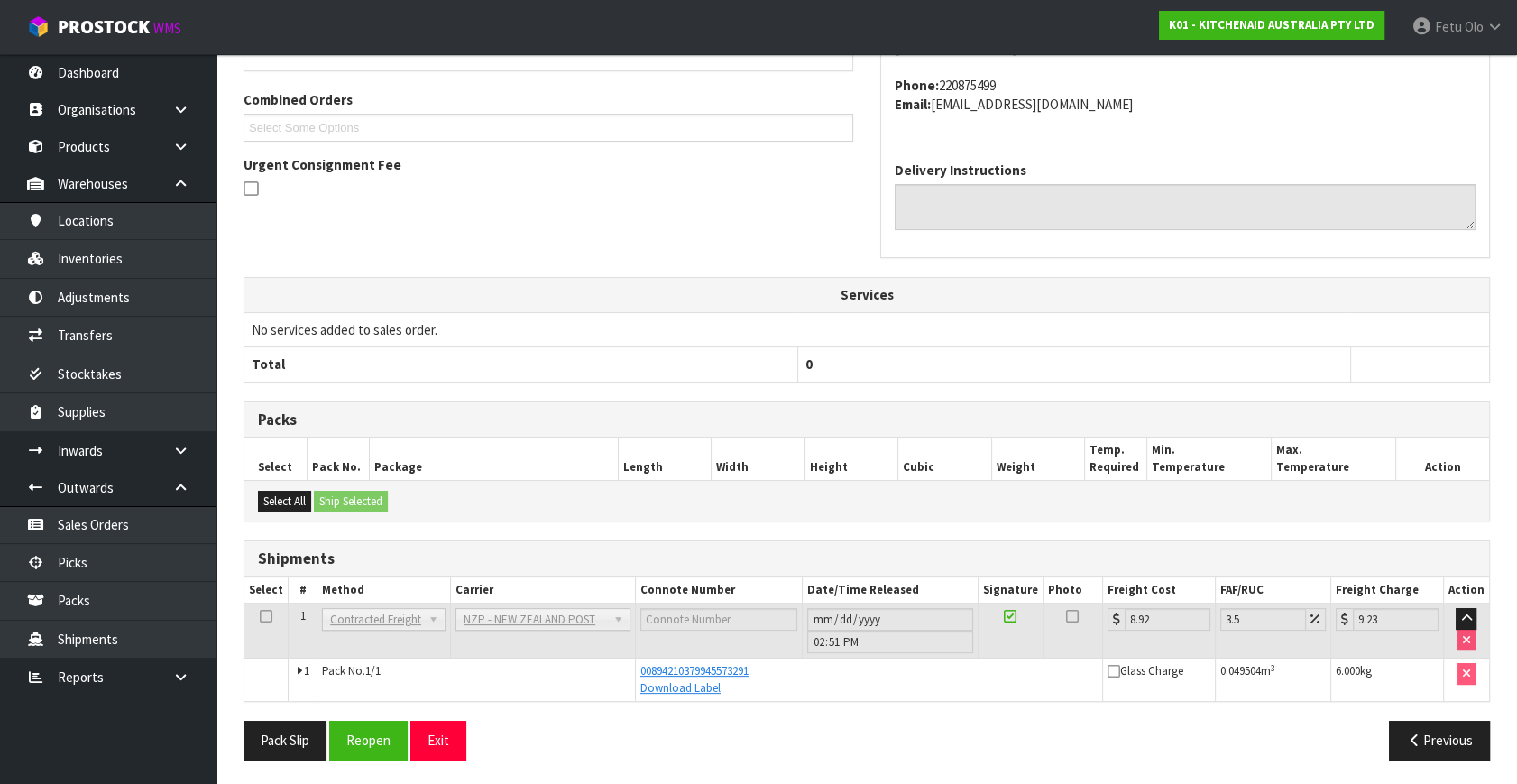
click at [1039, 727] on div "Previous" at bounding box center [1185, 740] width 637 height 39
click at [89, 564] on link "Picks" at bounding box center [108, 562] width 216 height 37
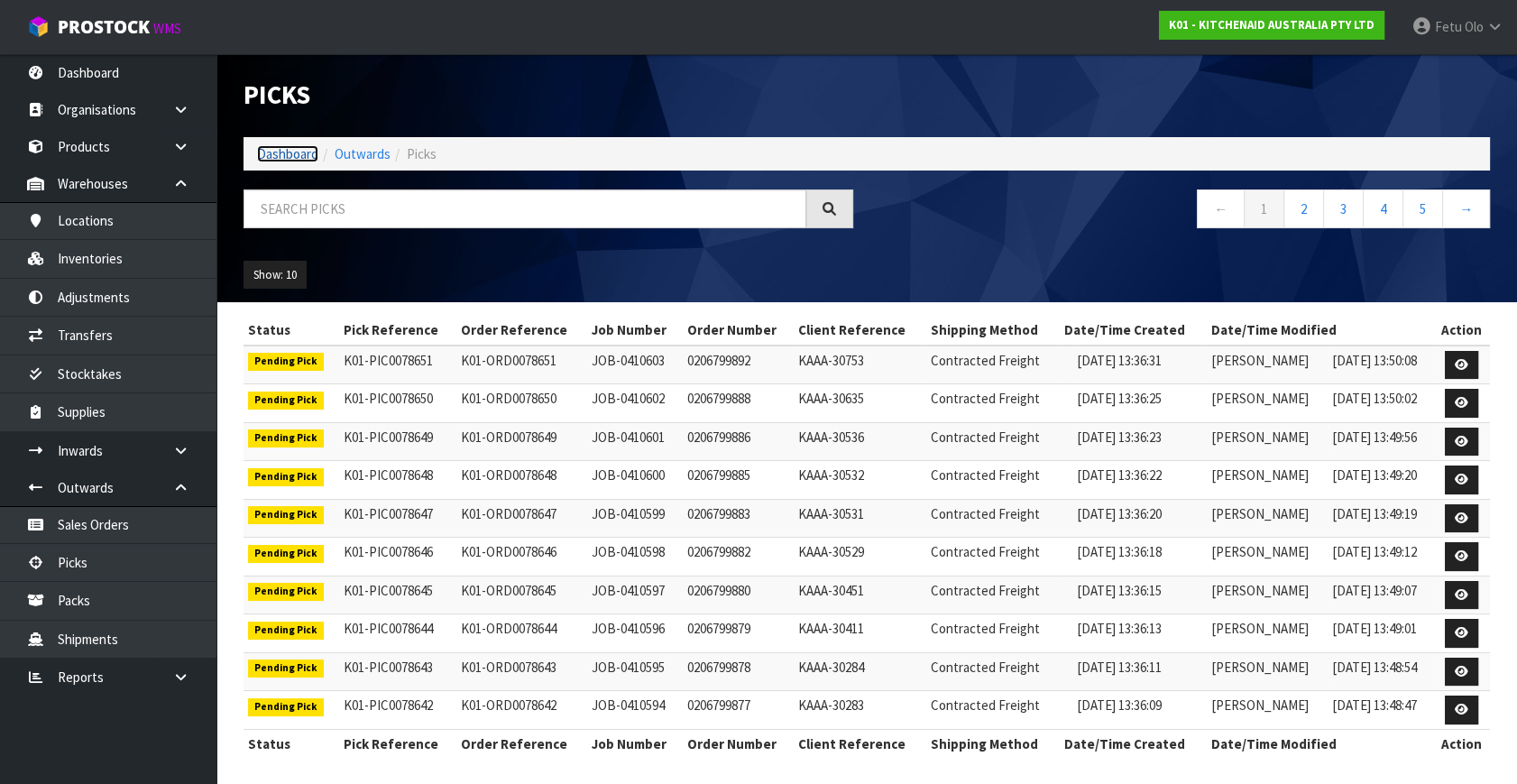
click at [301, 153] on link "Dashboard" at bounding box center [287, 153] width 61 height 17
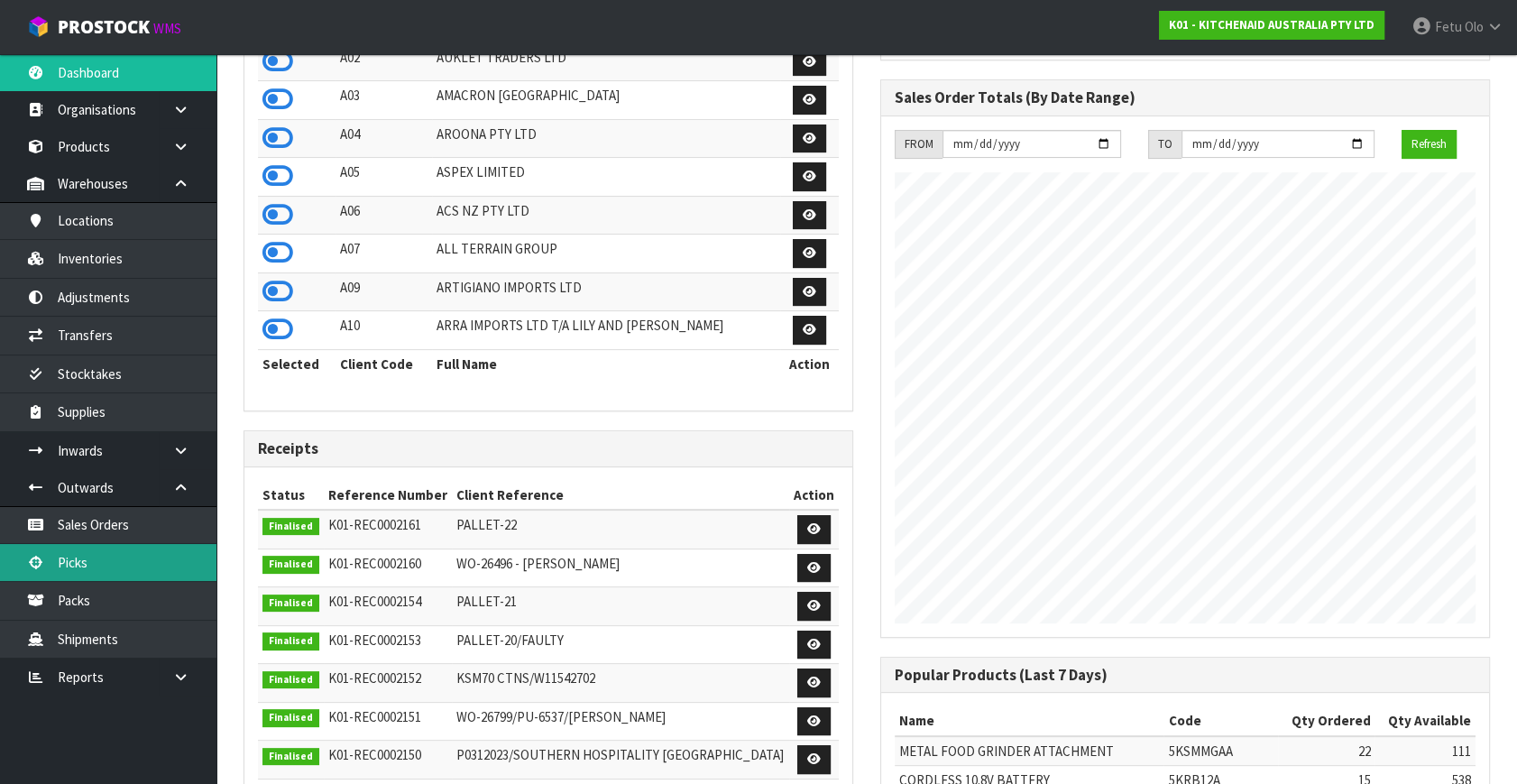
scroll to position [491, 0]
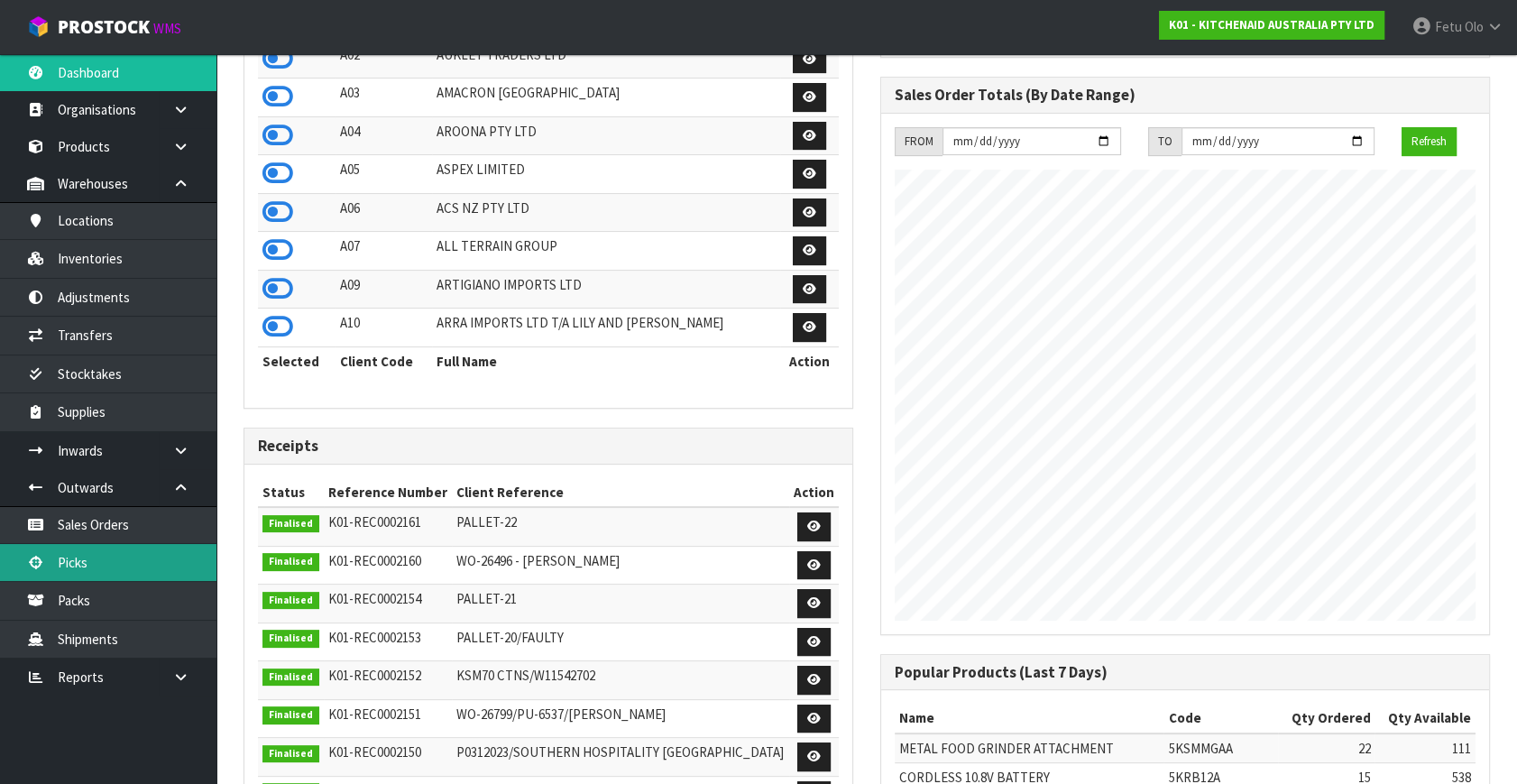
click at [79, 553] on link "Picks" at bounding box center [108, 562] width 216 height 37
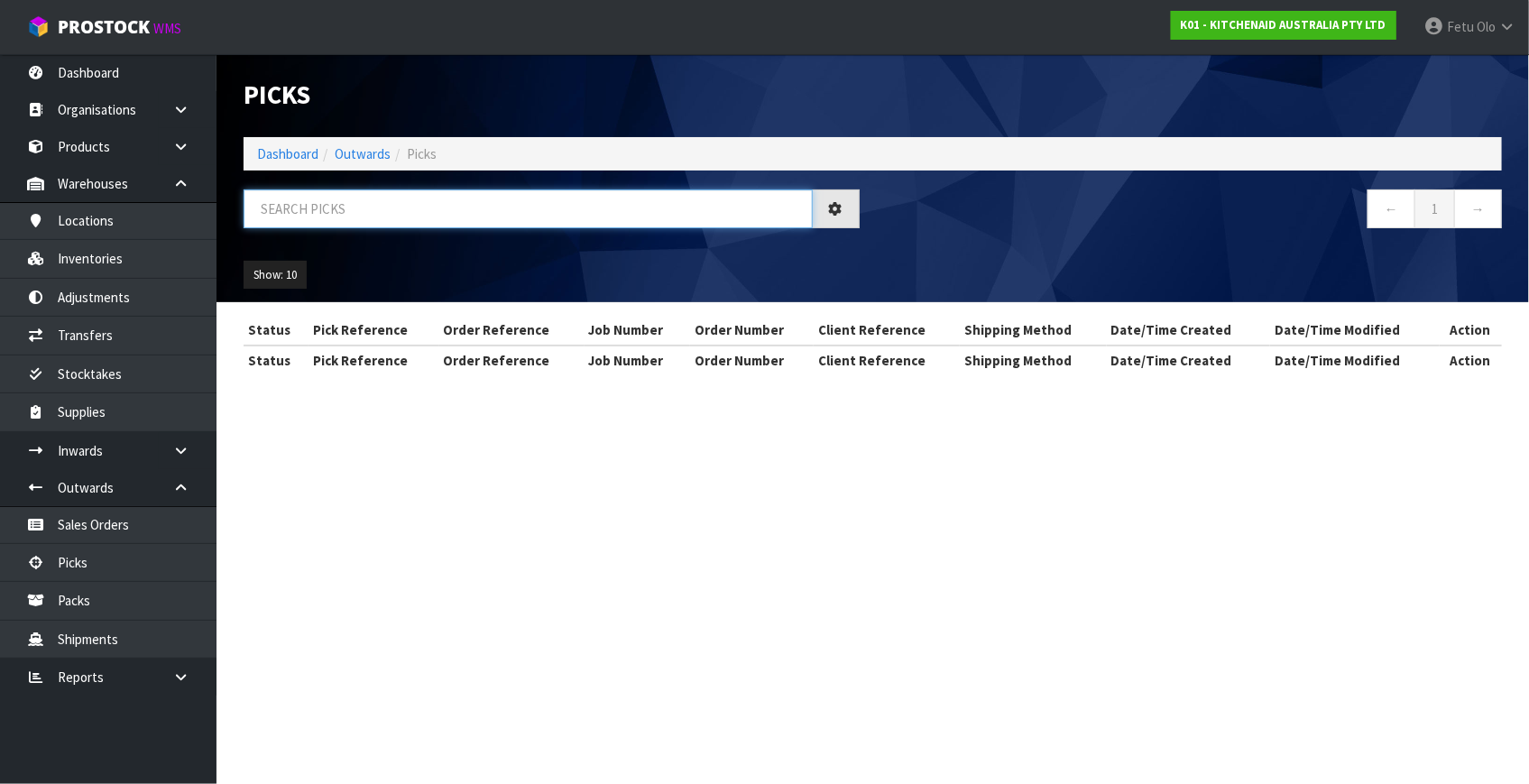
click at [419, 200] on input "text" at bounding box center [528, 209] width 569 height 39
click at [434, 211] on input "text" at bounding box center [528, 209] width 569 height 39
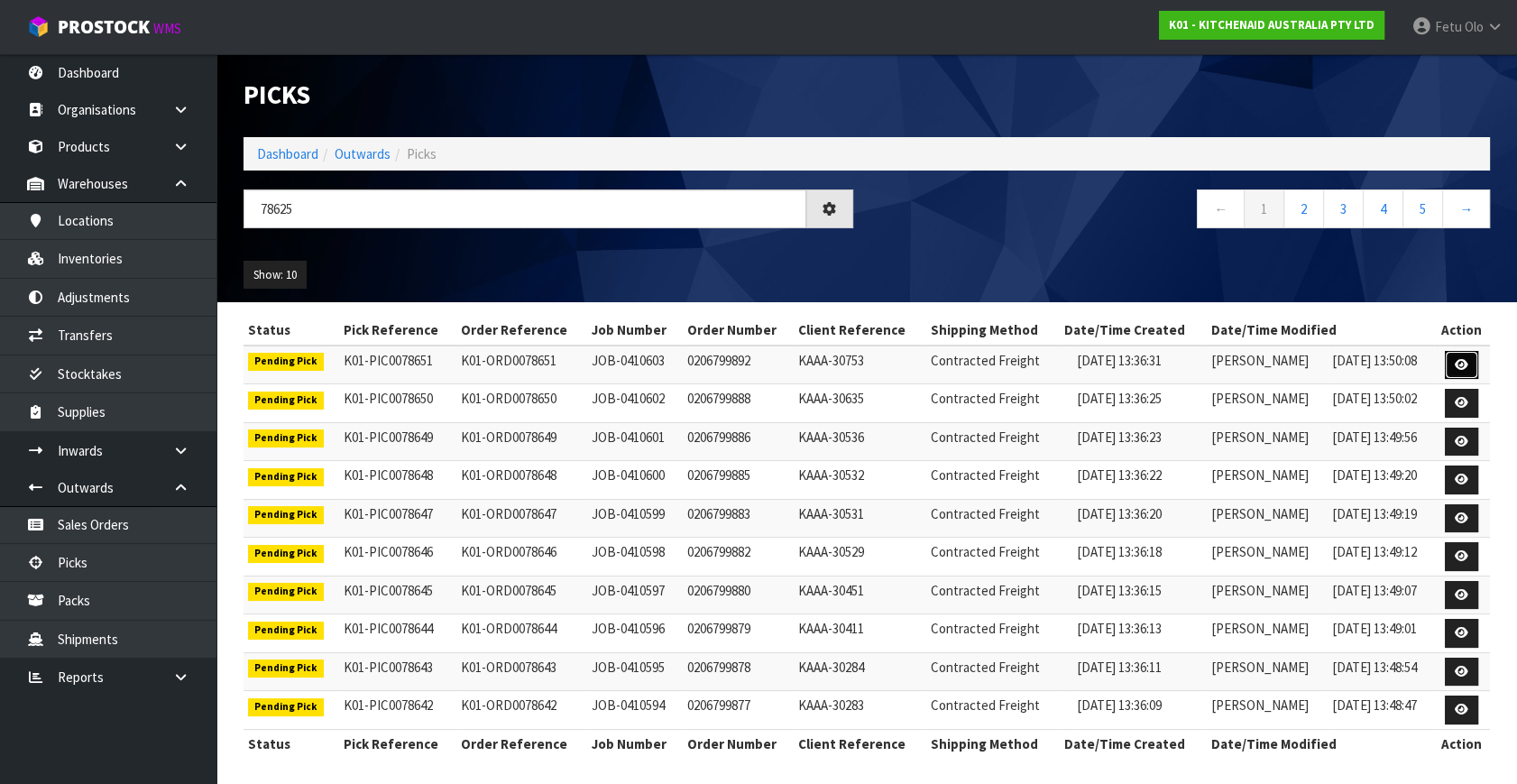
click at [1471, 364] on link at bounding box center [1461, 366] width 34 height 29
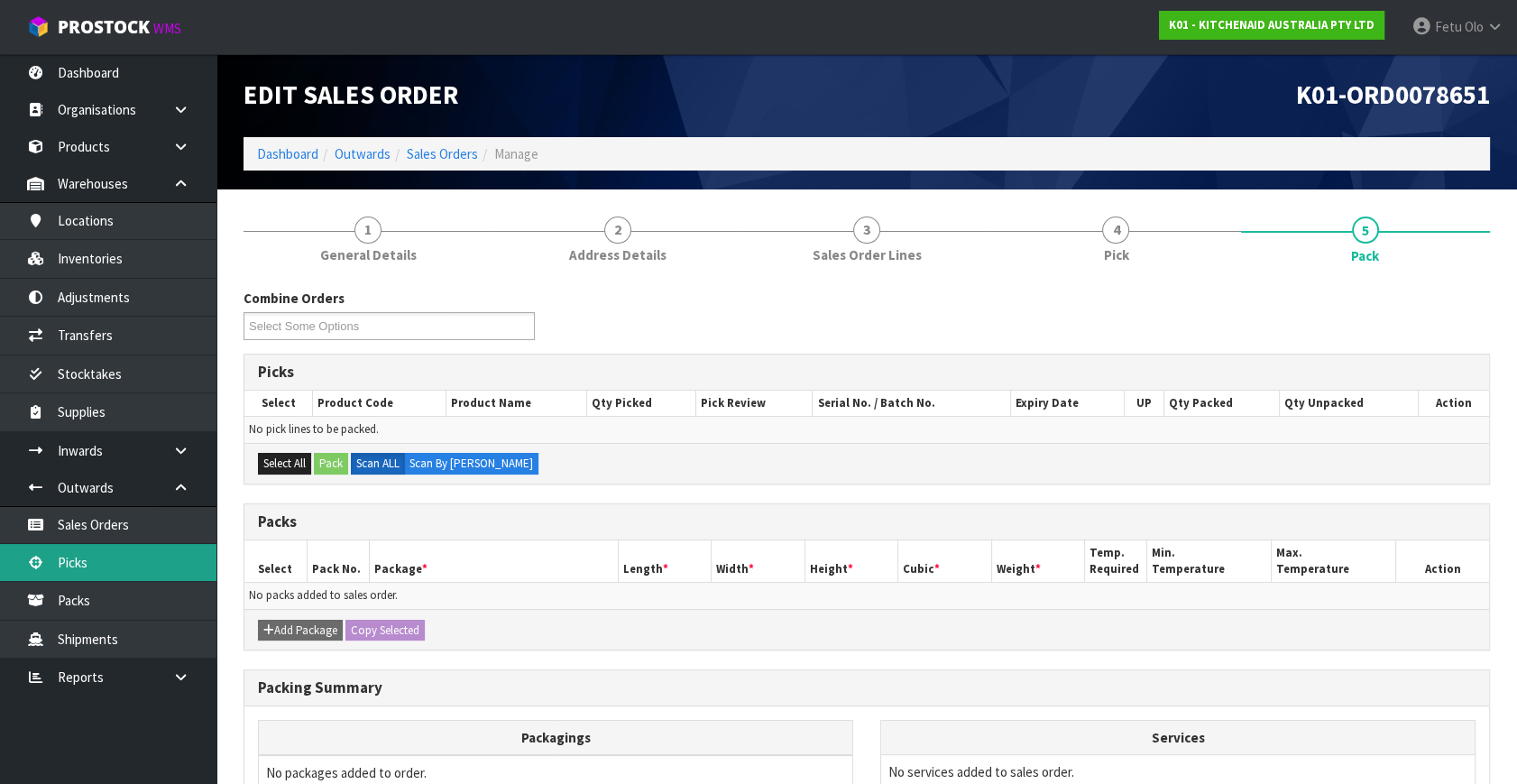
click at [90, 553] on link "Picks" at bounding box center [108, 562] width 216 height 37
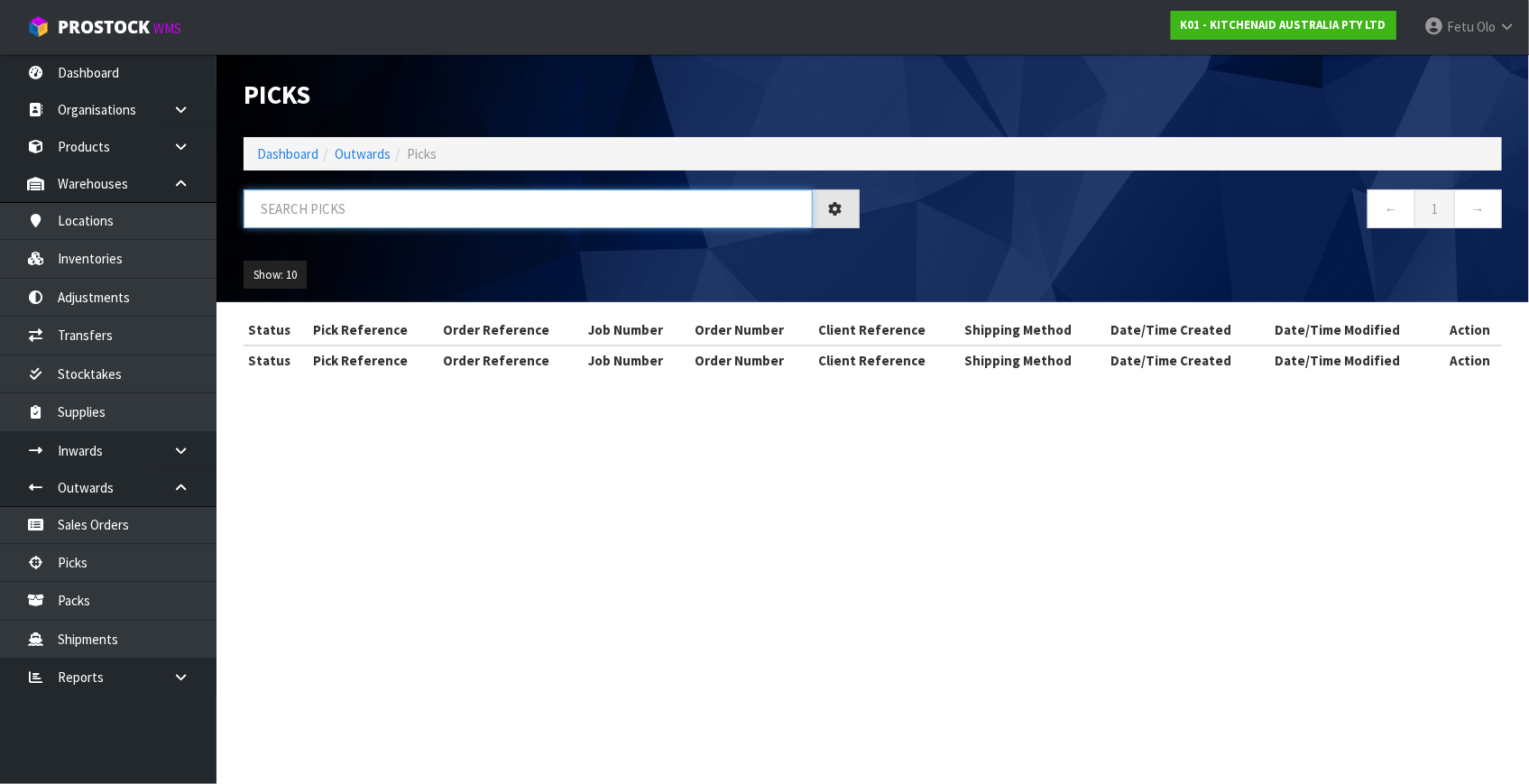
click at [490, 212] on input "text" at bounding box center [528, 209] width 569 height 39
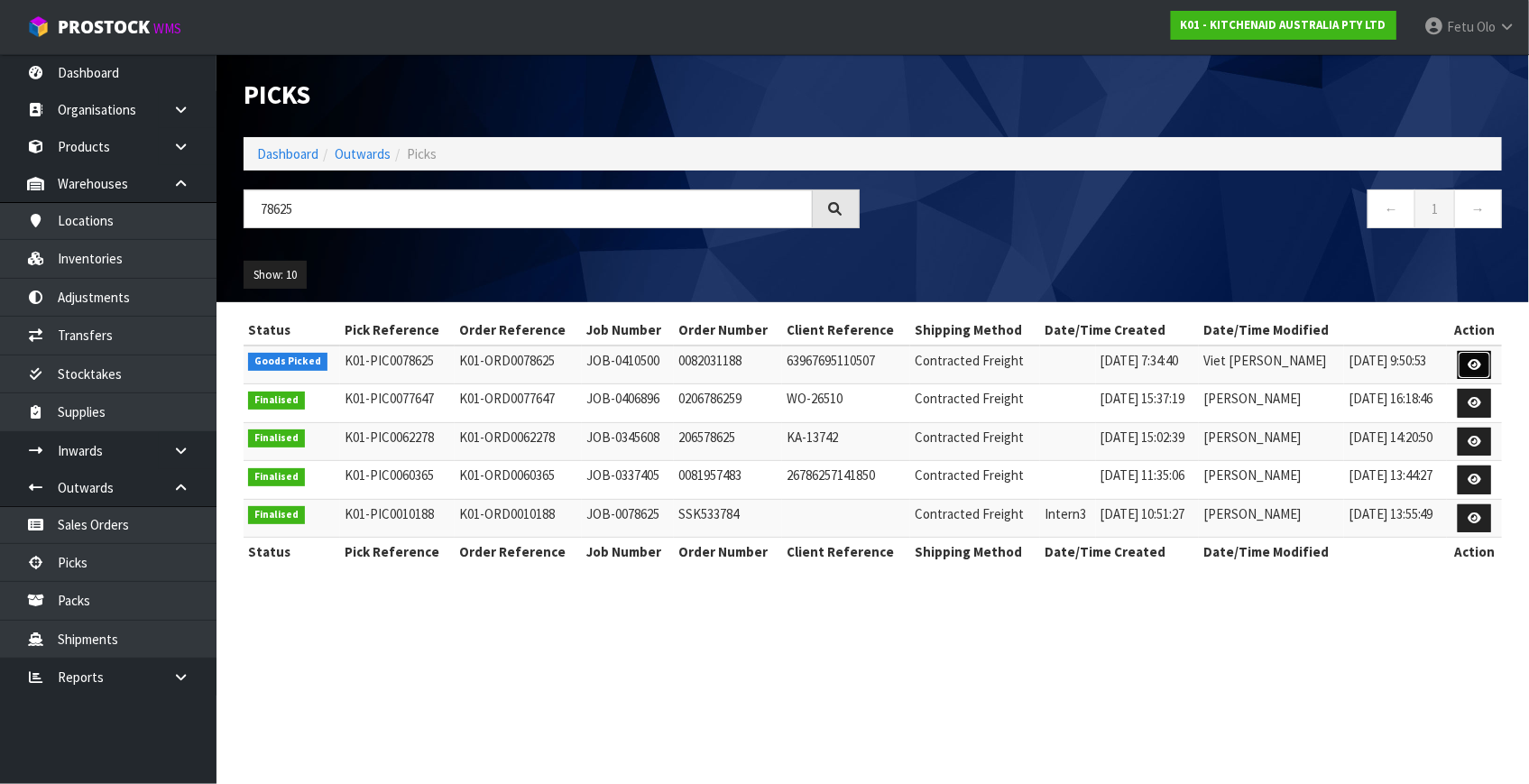
drag, startPoint x: 1452, startPoint y: 366, endPoint x: 1465, endPoint y: 366, distance: 13.0
click at [1465, 366] on link at bounding box center [1474, 366] width 34 height 29
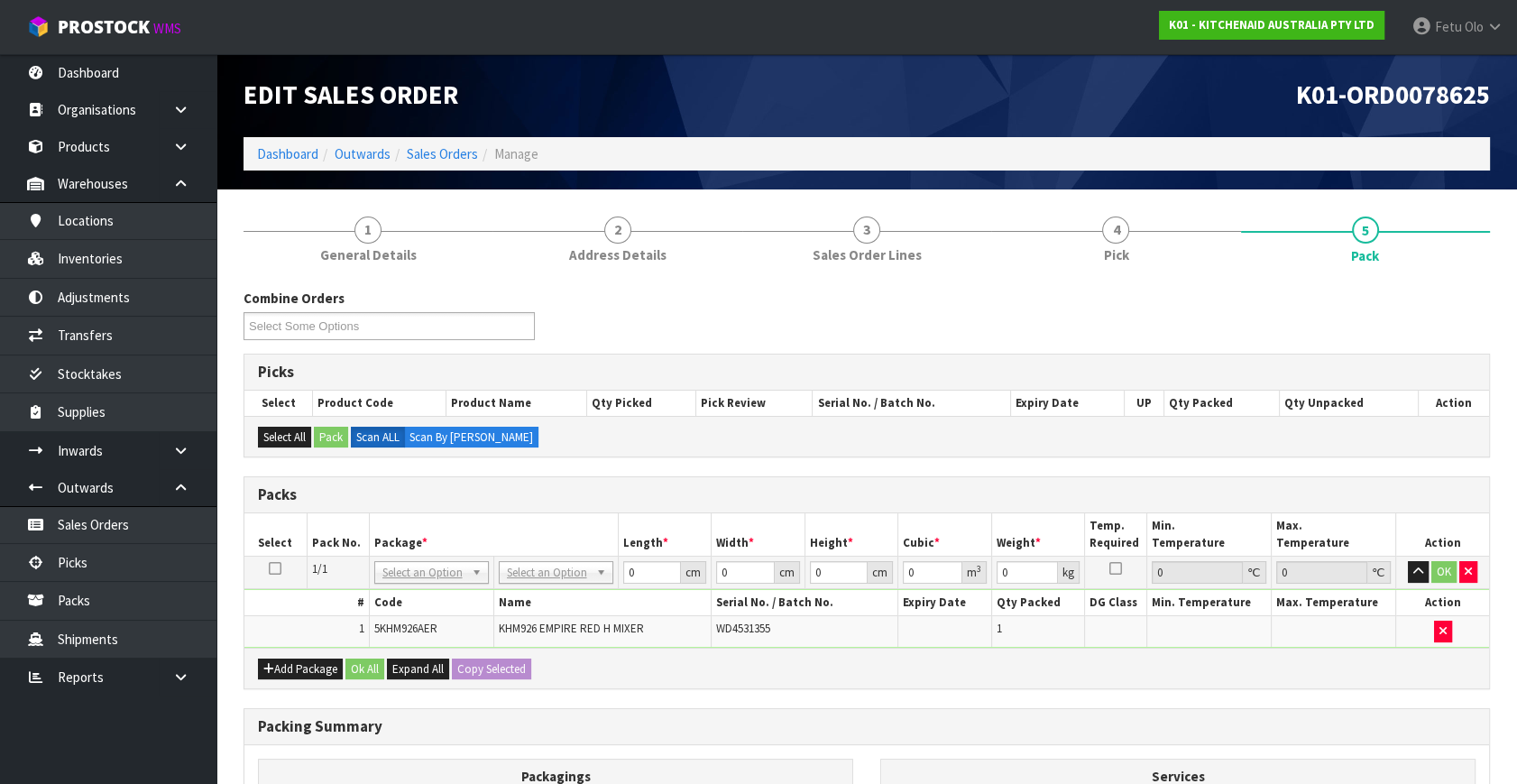
drag, startPoint x: 414, startPoint y: 570, endPoint x: 411, endPoint y: 608, distance: 38.1
click at [410, 603] on input "text" at bounding box center [431, 595] width 106 height 23
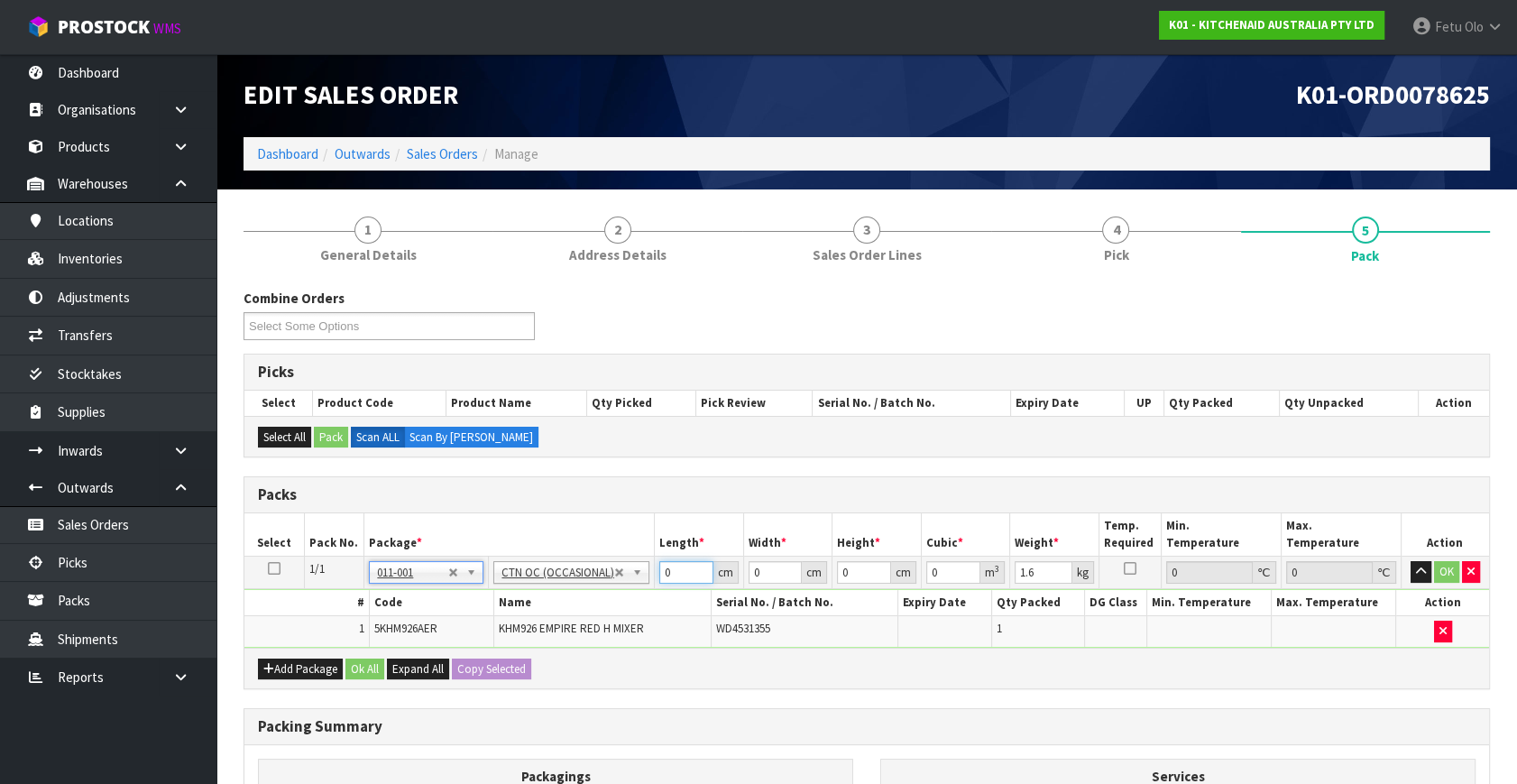
drag, startPoint x: 673, startPoint y: 572, endPoint x: 614, endPoint y: 598, distance: 64.5
click at [614, 598] on tbody "1/1 NONE 007-001 007-002 007-004 007-009 007-013 007-014 007-015 007-017 007-01…" at bounding box center [867, 603] width 1245 height 91
click button "OK" at bounding box center [1447, 572] width 26 height 22
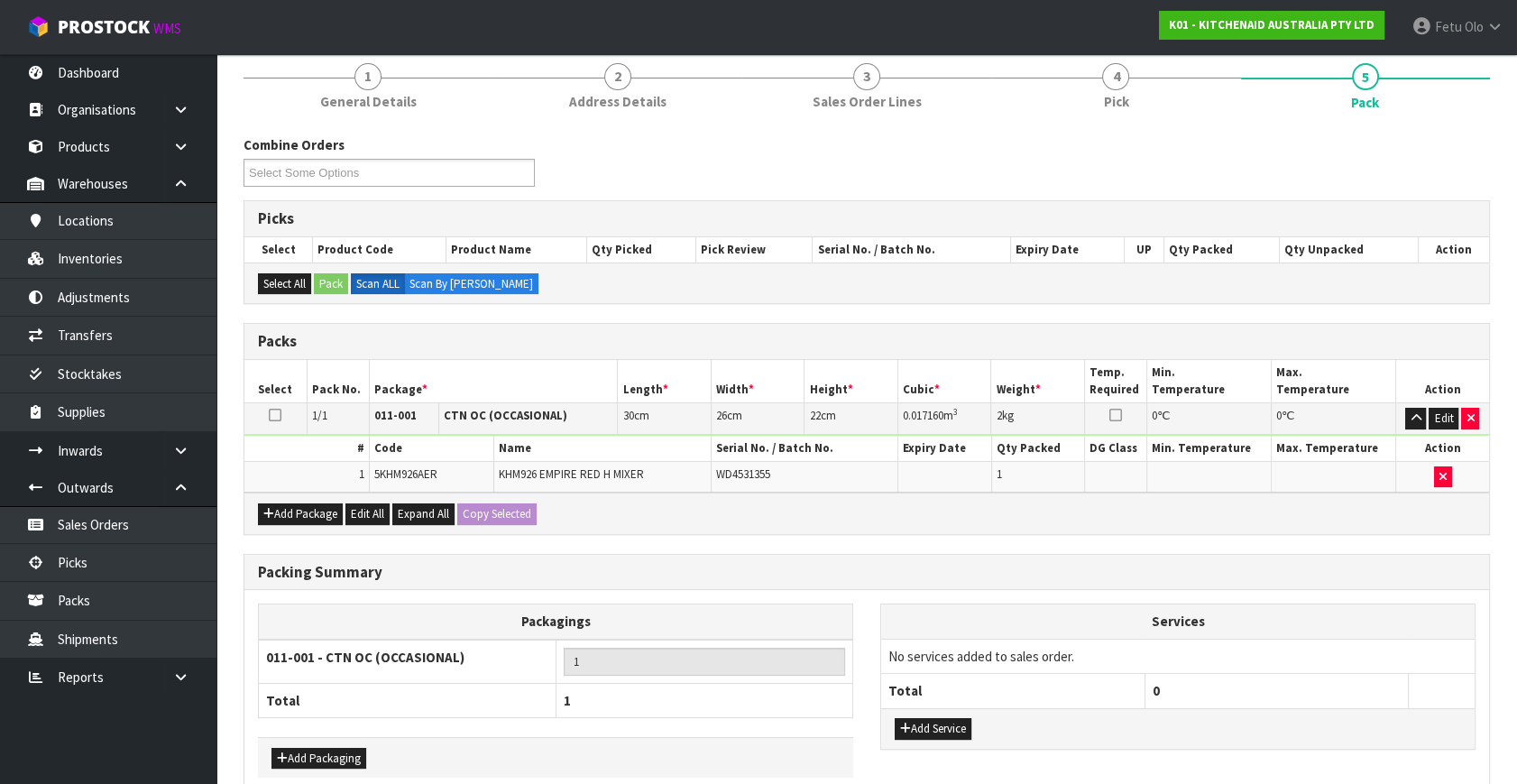
scroll to position [242, 0]
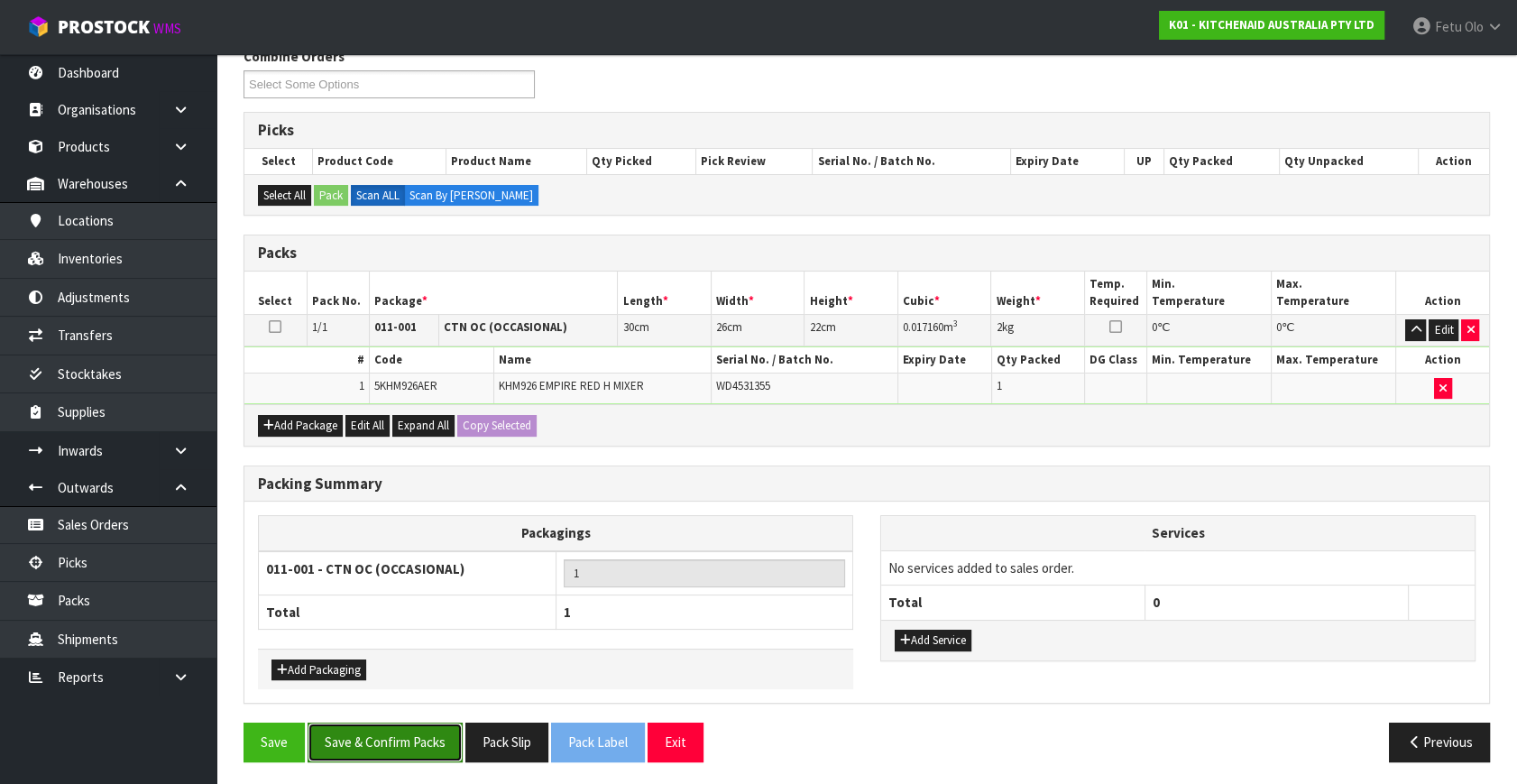
click at [397, 738] on button "Save & Confirm Packs" at bounding box center [385, 742] width 155 height 39
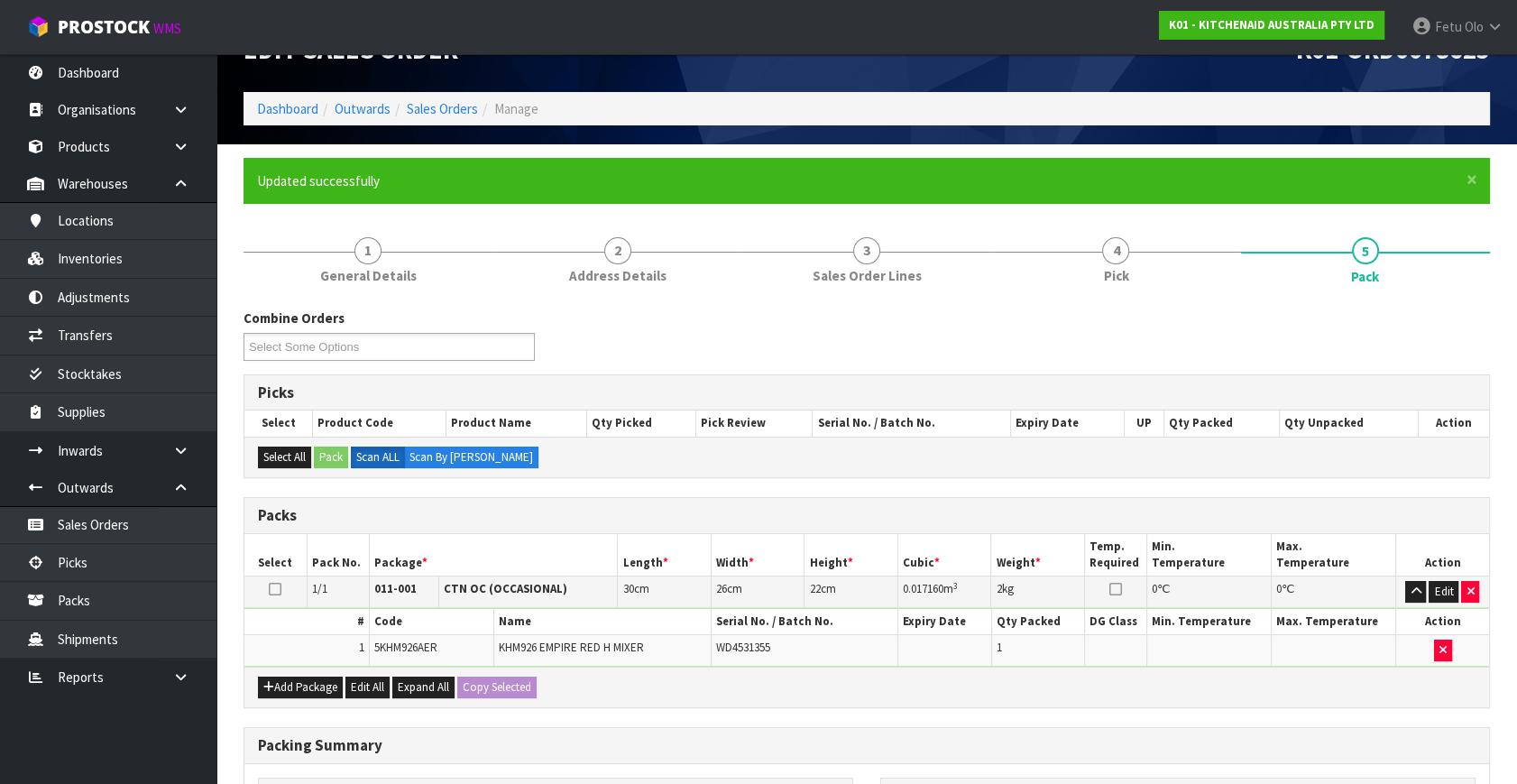
scroll to position [163, 0]
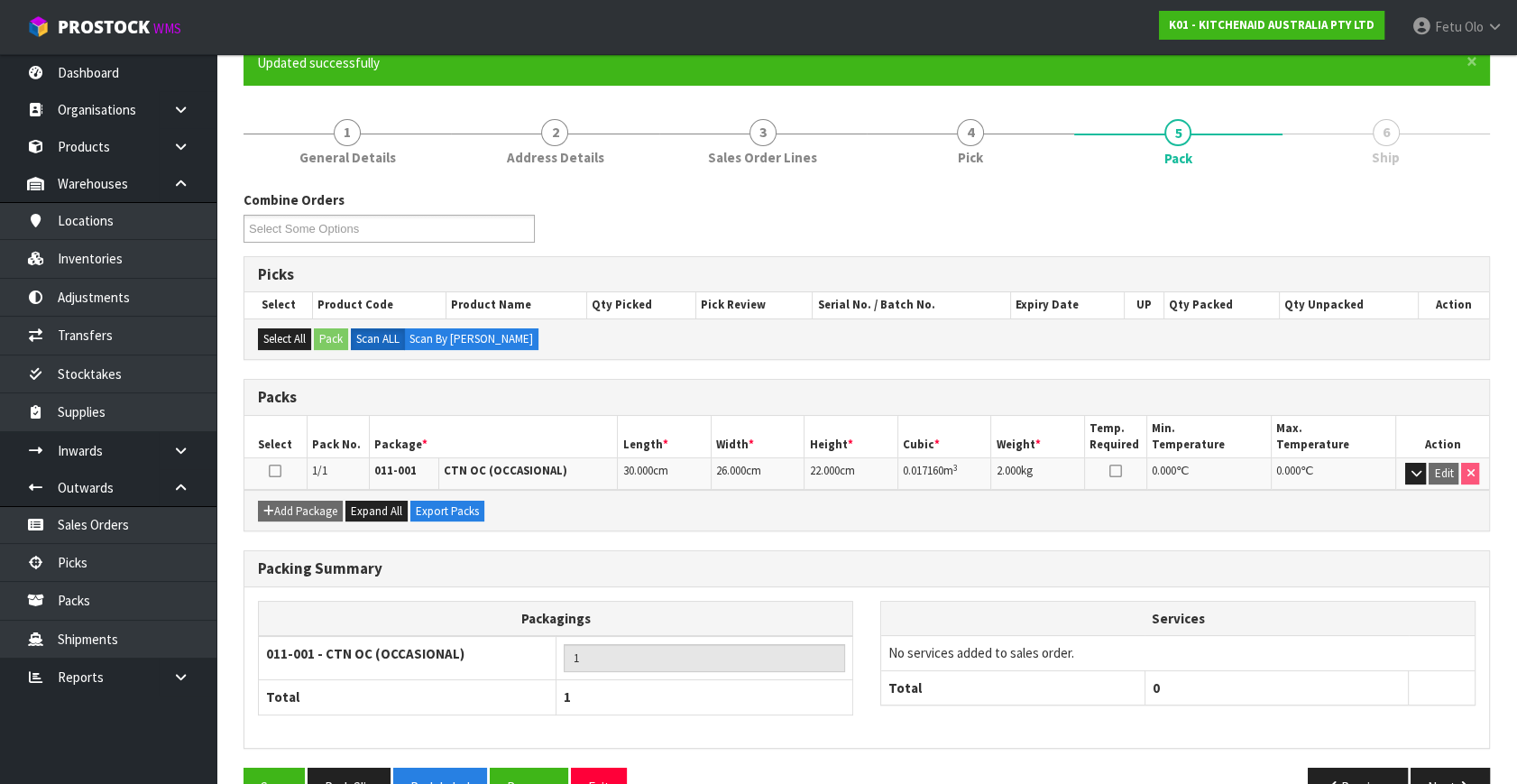
click at [1467, 751] on div "Packing Summary Packagings 011-001 - CTN OC (OCCASIONAL) 1 Total 1 Services No …" at bounding box center [866, 659] width 1274 height 217
click at [1452, 765] on div "Combine Orders K01-ORD0078582 K01-ORD0078590 K01-ORD0078606 K01-ORD0078607 K01-…" at bounding box center [867, 505] width 1247 height 630
click at [1452, 768] on button "Next" at bounding box center [1450, 787] width 79 height 39
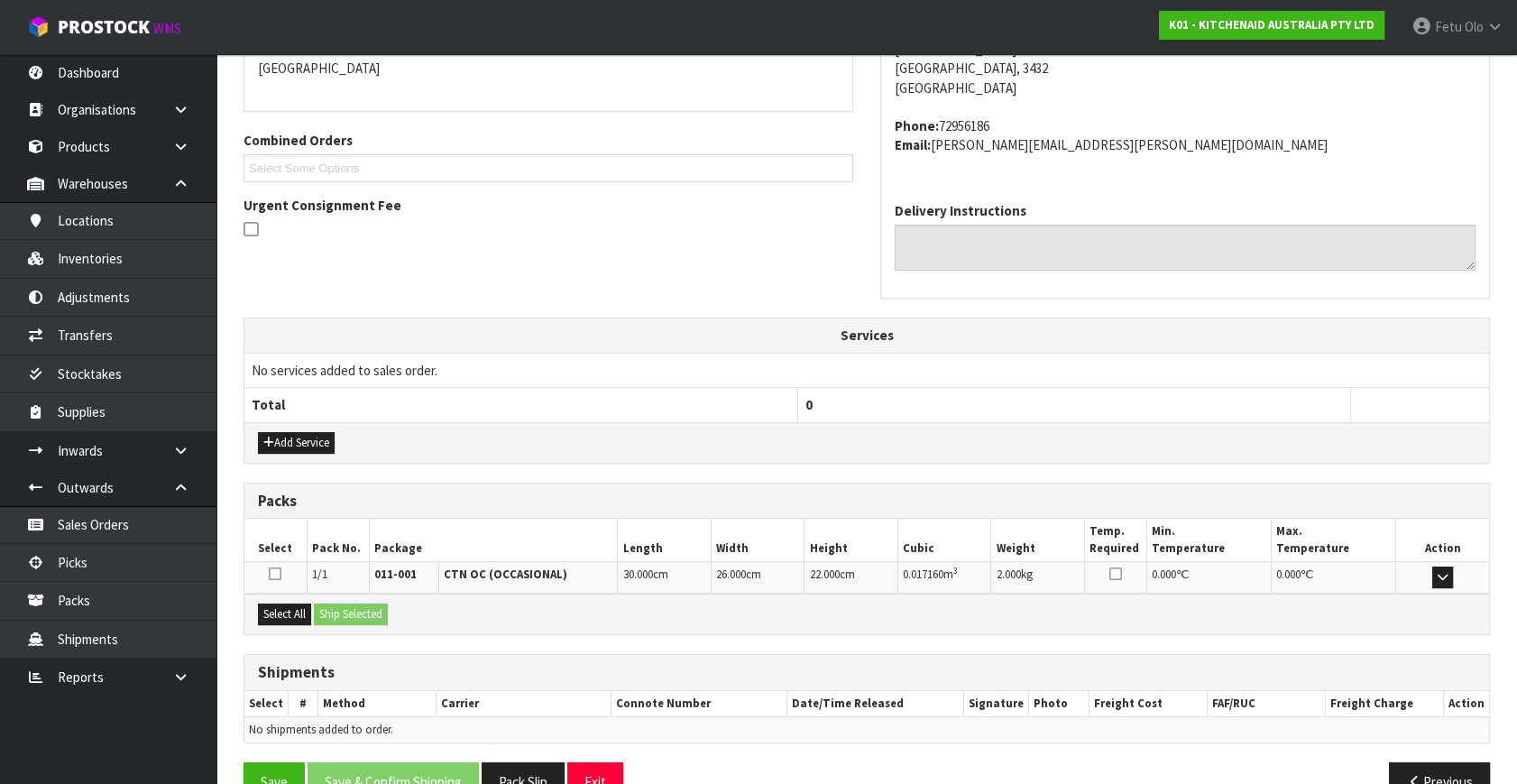
scroll to position [444, 0]
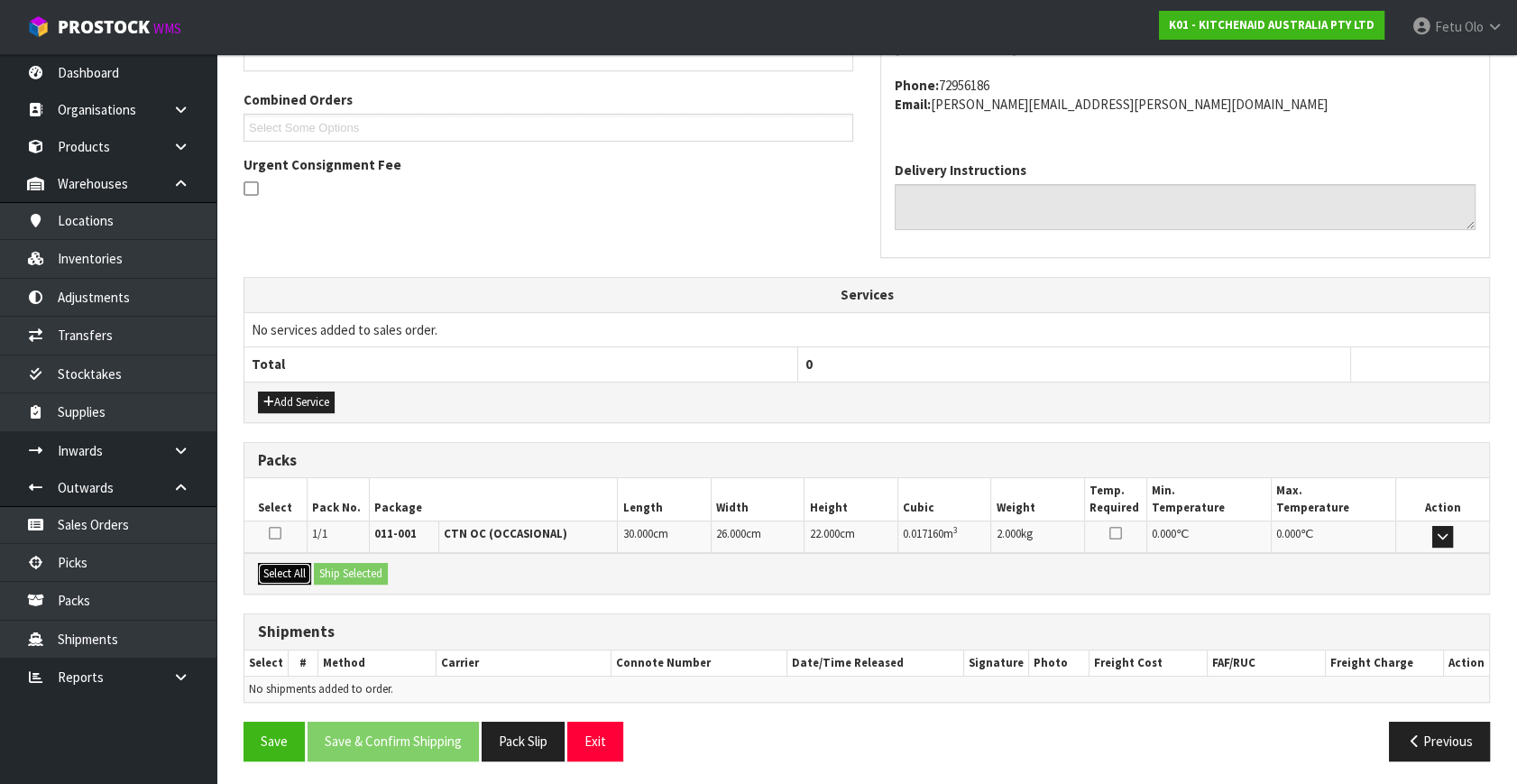
click at [272, 577] on button "Select All" at bounding box center [284, 573] width 53 height 22
drag, startPoint x: 321, startPoint y: 566, endPoint x: 335, endPoint y: 568, distance: 14.1
click at [325, 566] on button "Ship Selected" at bounding box center [350, 573] width 74 height 22
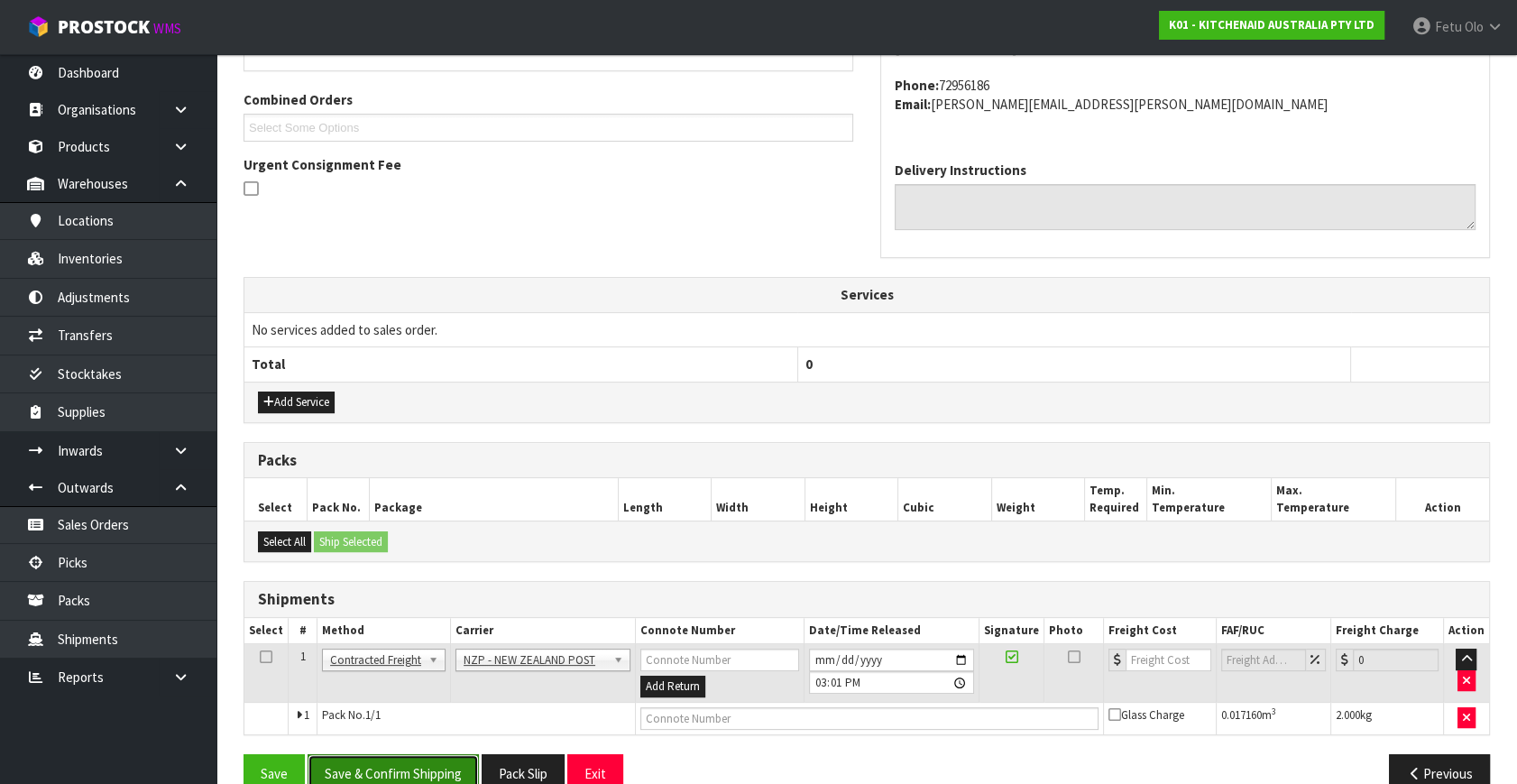
click at [425, 764] on button "Save & Confirm Shipping" at bounding box center [393, 773] width 171 height 39
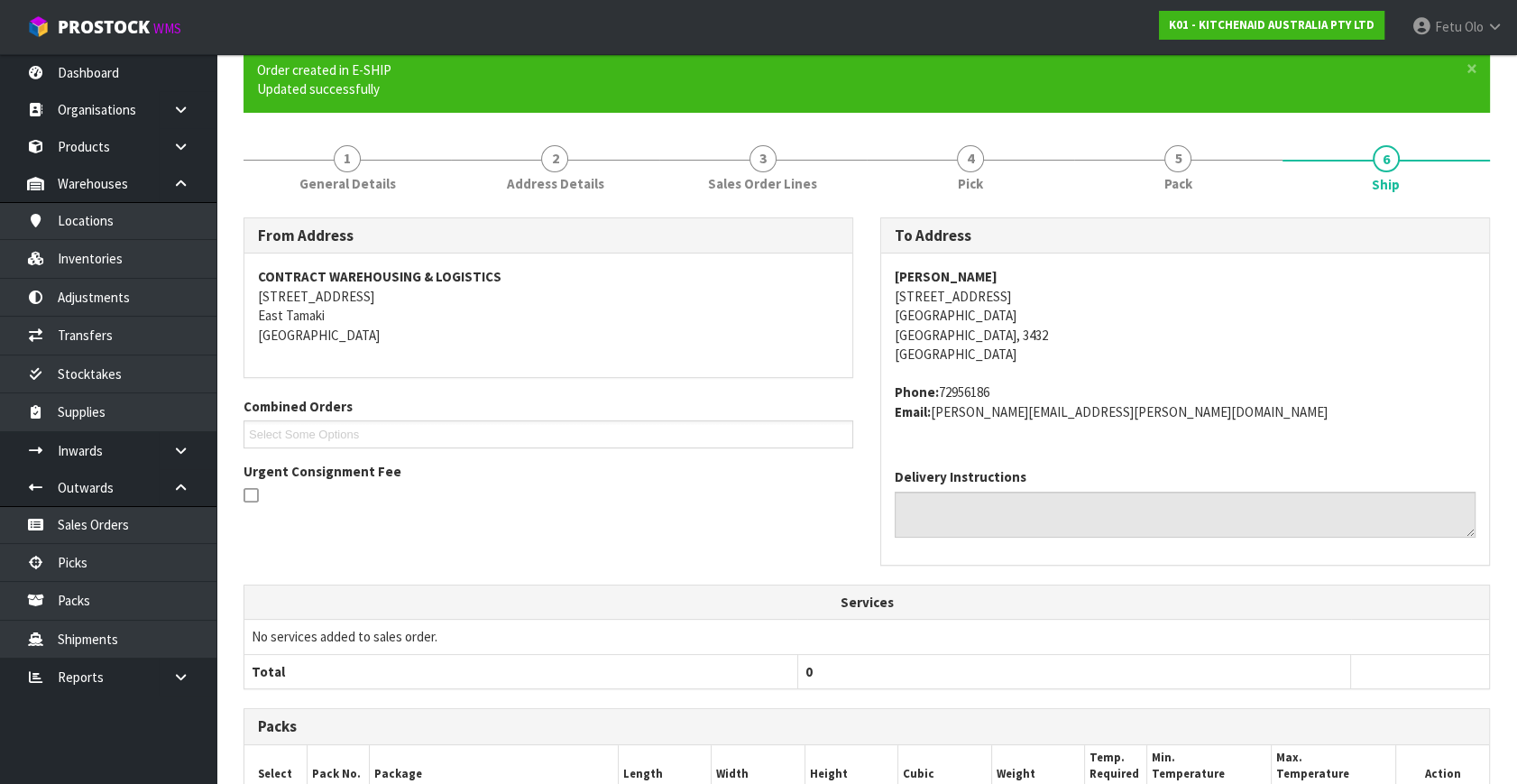
scroll to position [451, 0]
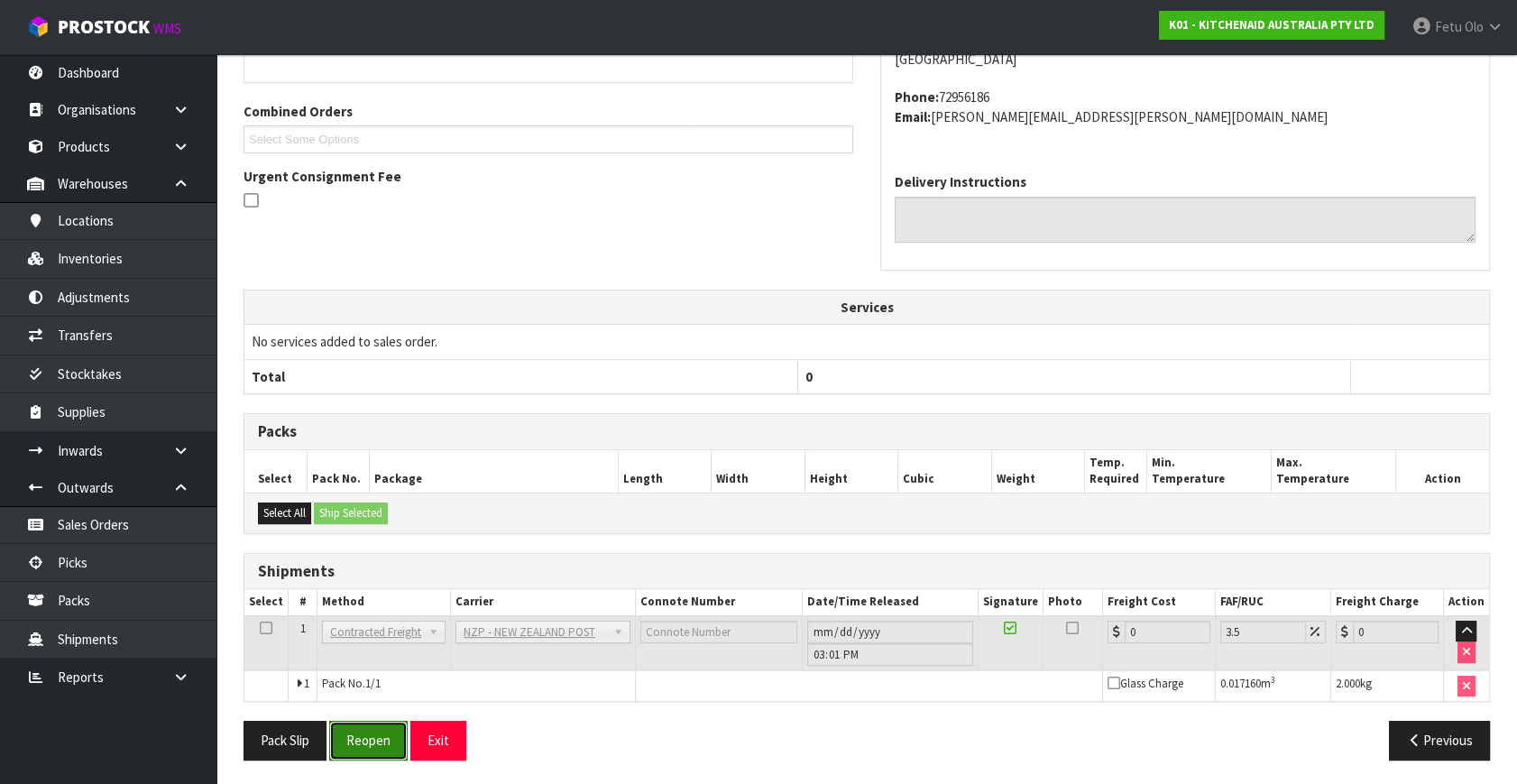
click at [383, 735] on button "Reopen" at bounding box center [368, 740] width 78 height 39
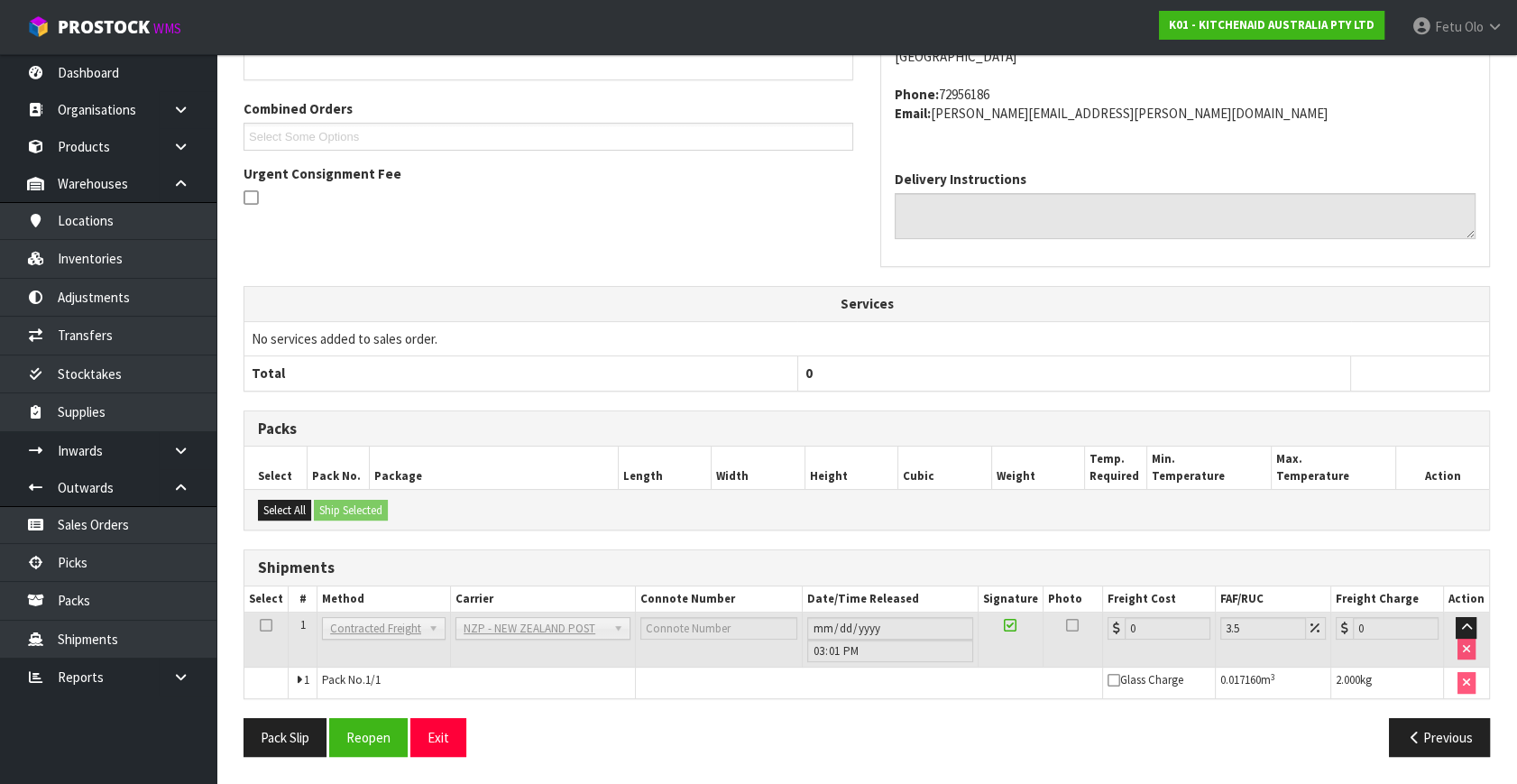
scroll to position [0, 0]
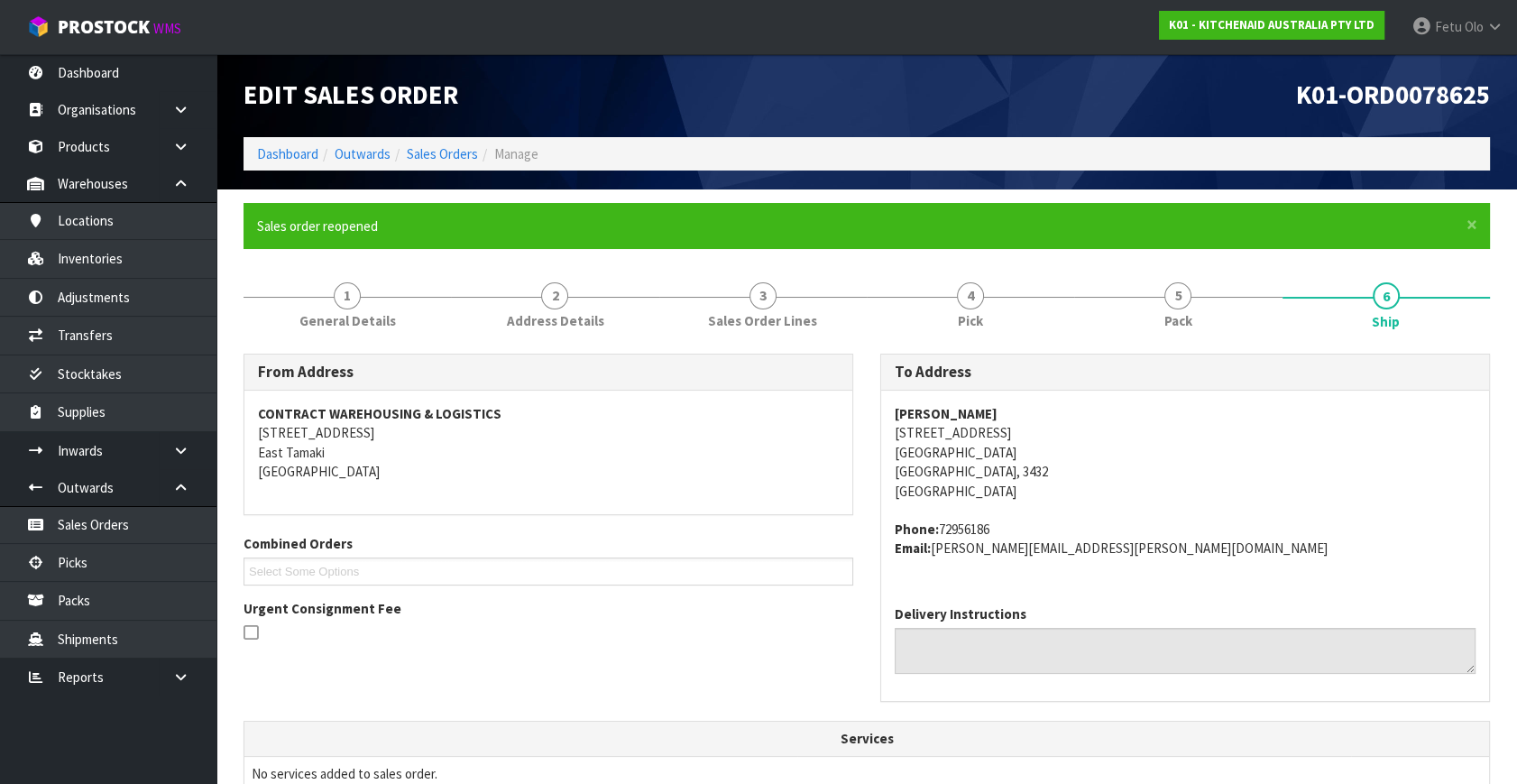
click at [1333, 578] on div "Matt Dalton 11 Southey Street Leamington Cambridge, 3432 New Zealand Phone: 729…" at bounding box center [1185, 490] width 608 height 201
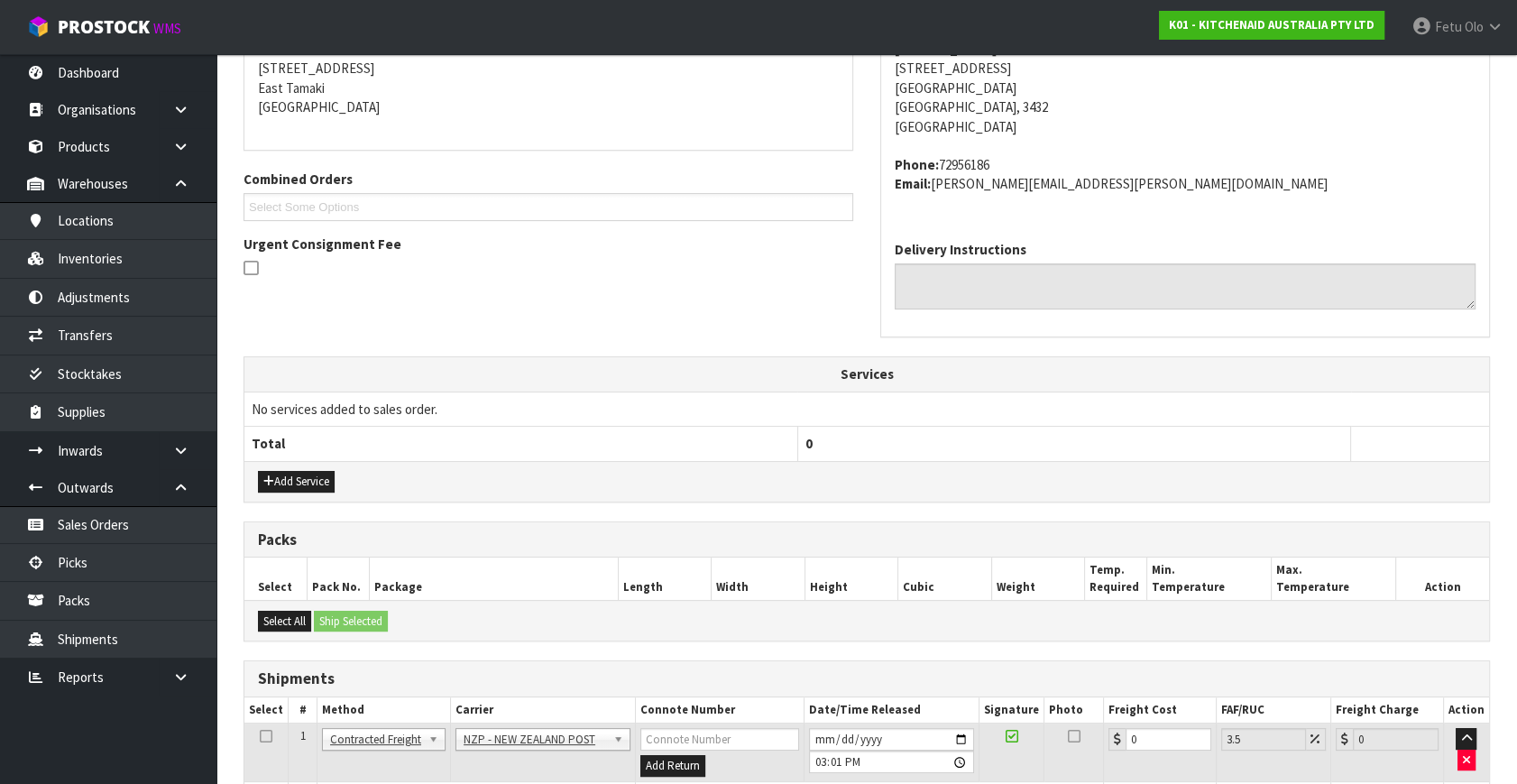
scroll to position [493, 0]
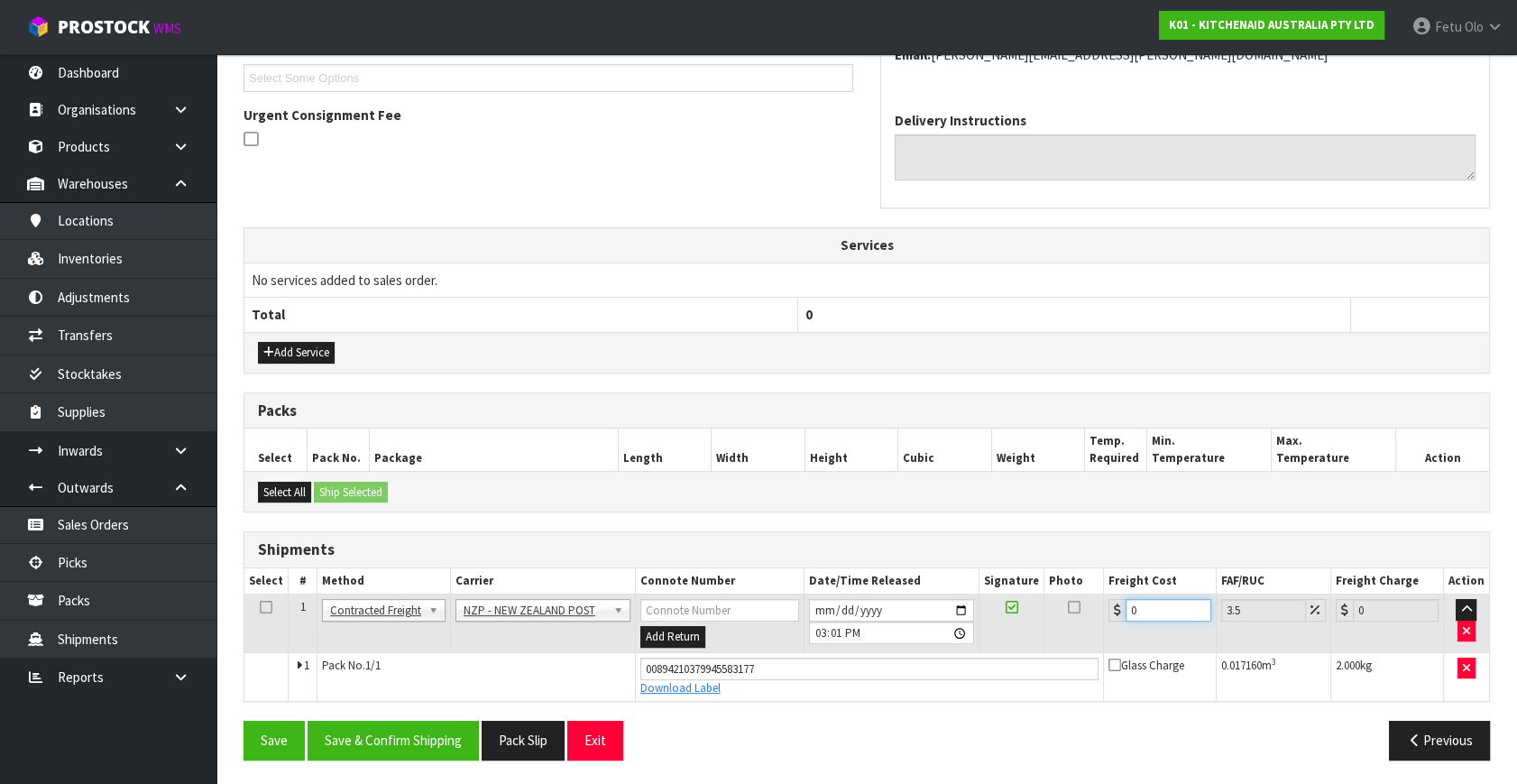
drag, startPoint x: 1095, startPoint y: 620, endPoint x: 741, endPoint y: 665, distance: 356.8
click at [732, 659] on tbody "1 Client Local Pickup Customer Local Pickup Company Freight Contracted Freight …" at bounding box center [867, 647] width 1245 height 107
click at [387, 746] on button "Save & Confirm Shipping" at bounding box center [393, 740] width 171 height 39
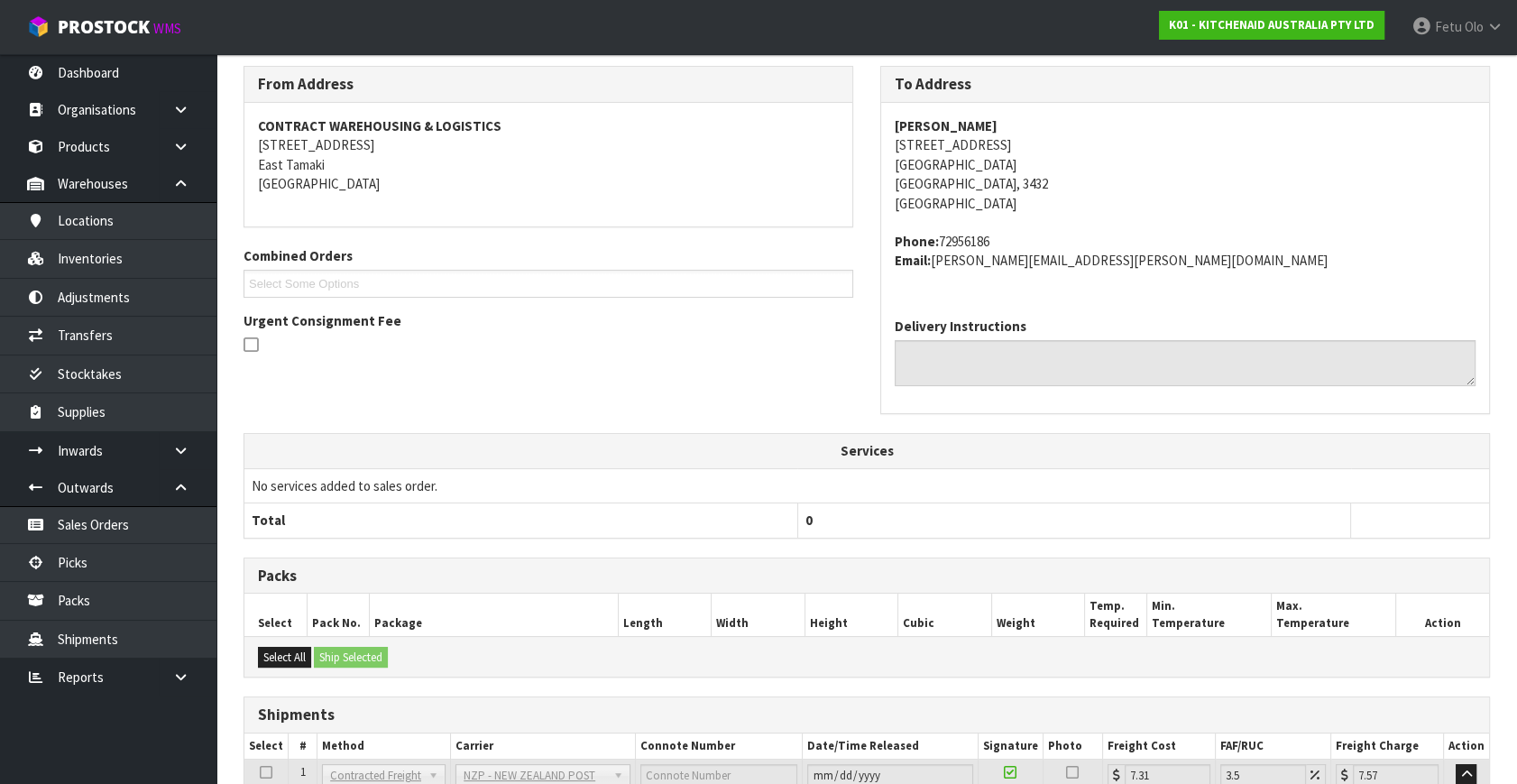
scroll to position [444, 0]
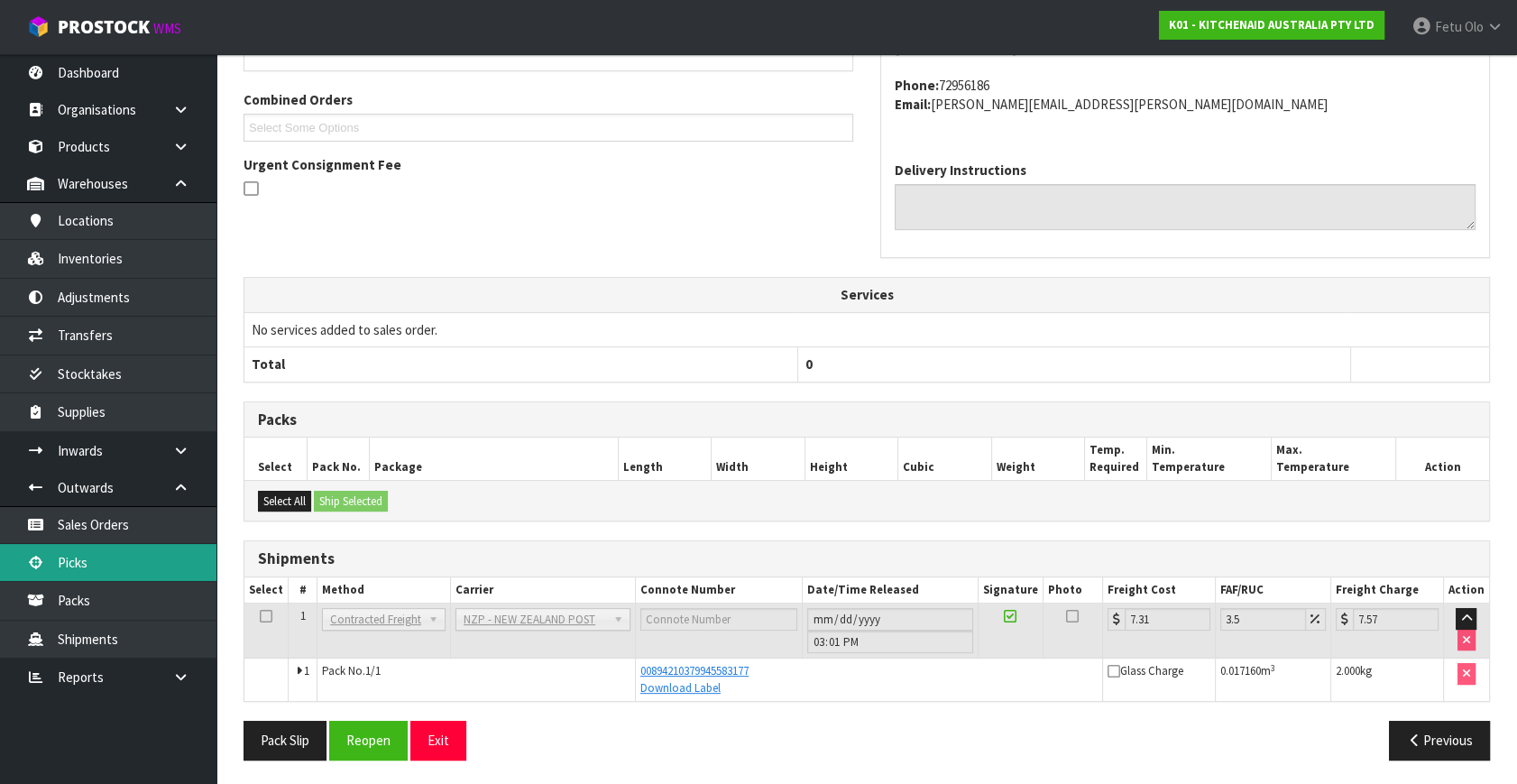
click at [126, 560] on link "Picks" at bounding box center [108, 562] width 216 height 37
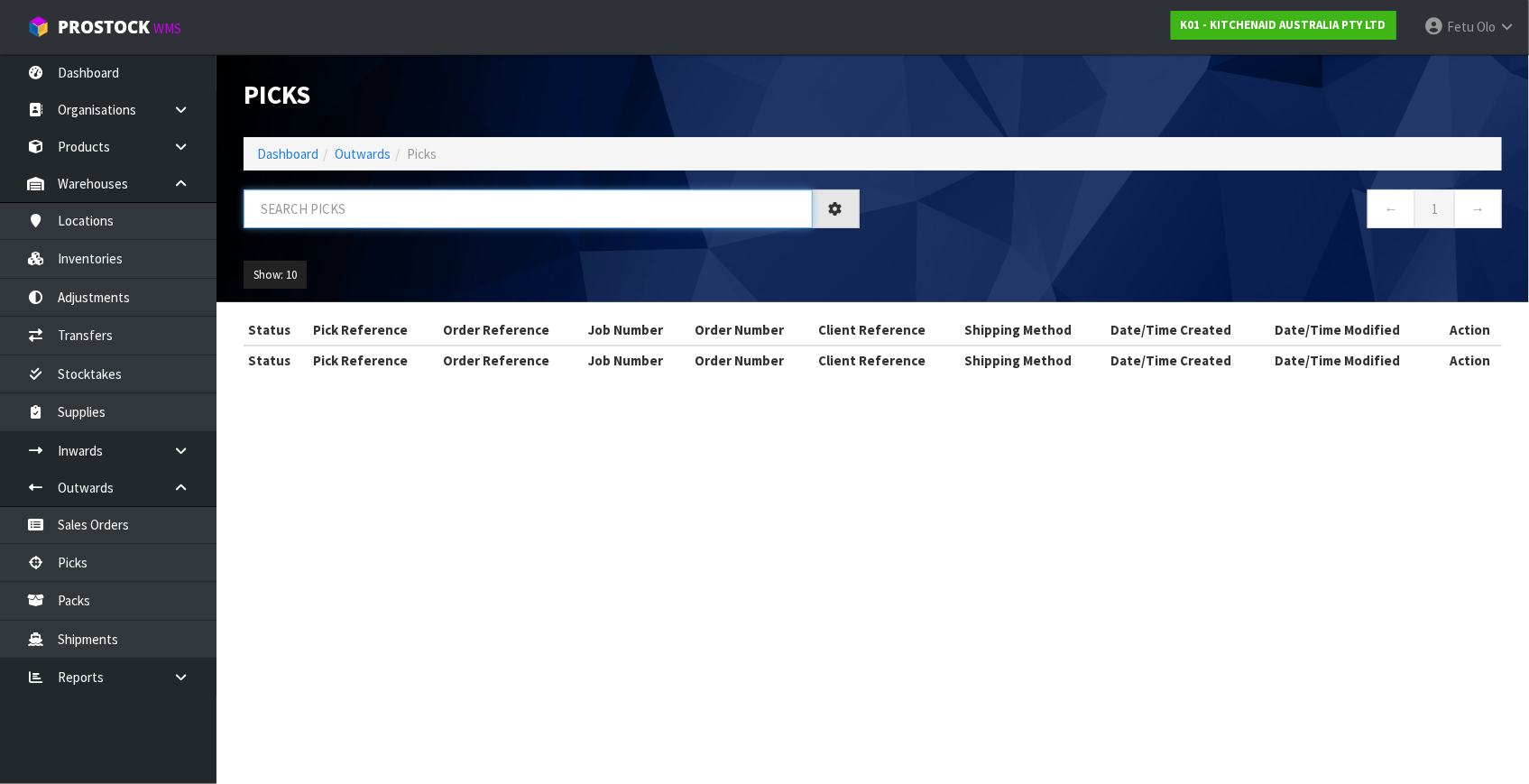
click at [495, 206] on input "text" at bounding box center [528, 209] width 569 height 39
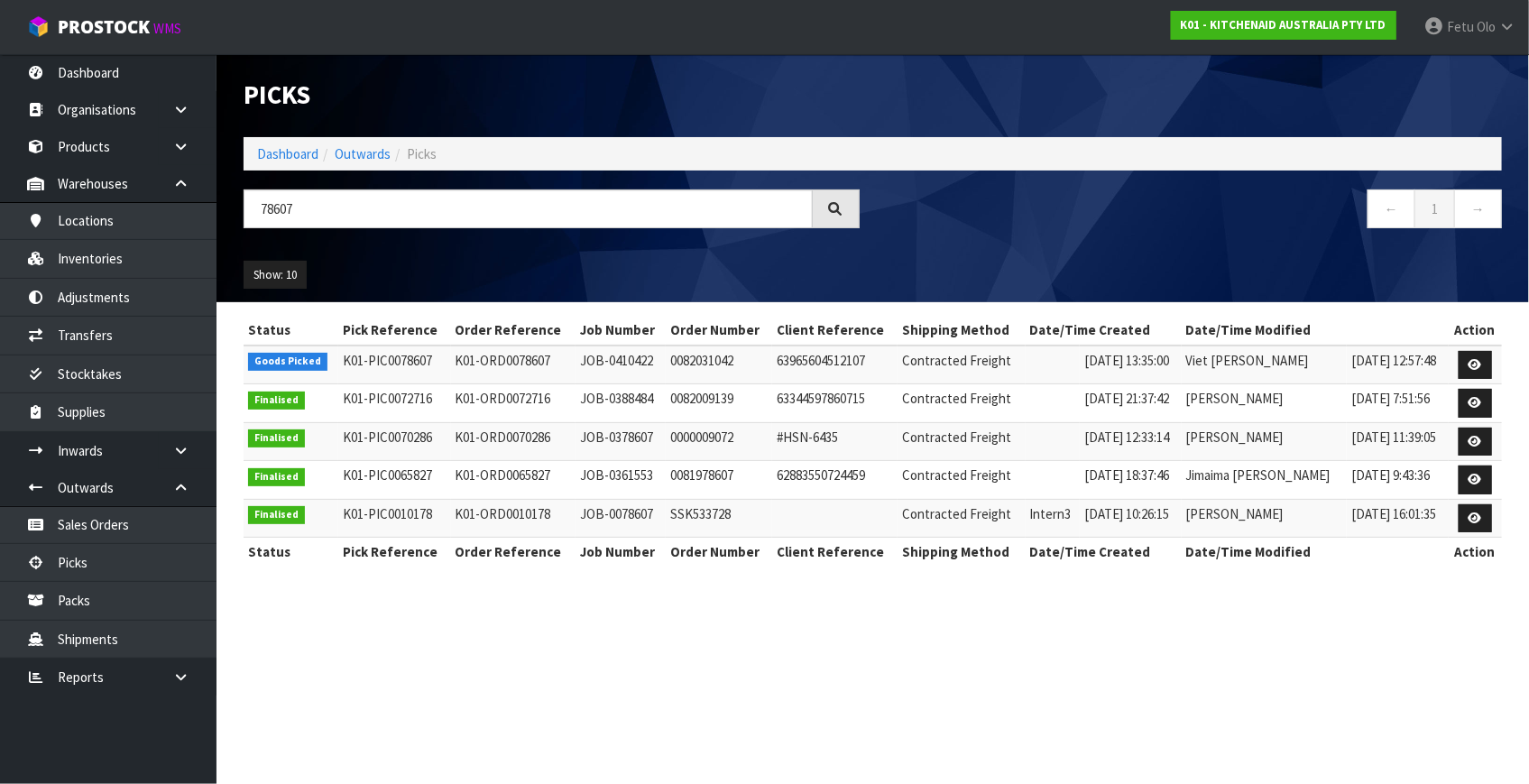
click at [1452, 367] on td at bounding box center [1475, 365] width 54 height 39
click at [1478, 365] on icon at bounding box center [1475, 365] width 14 height 12
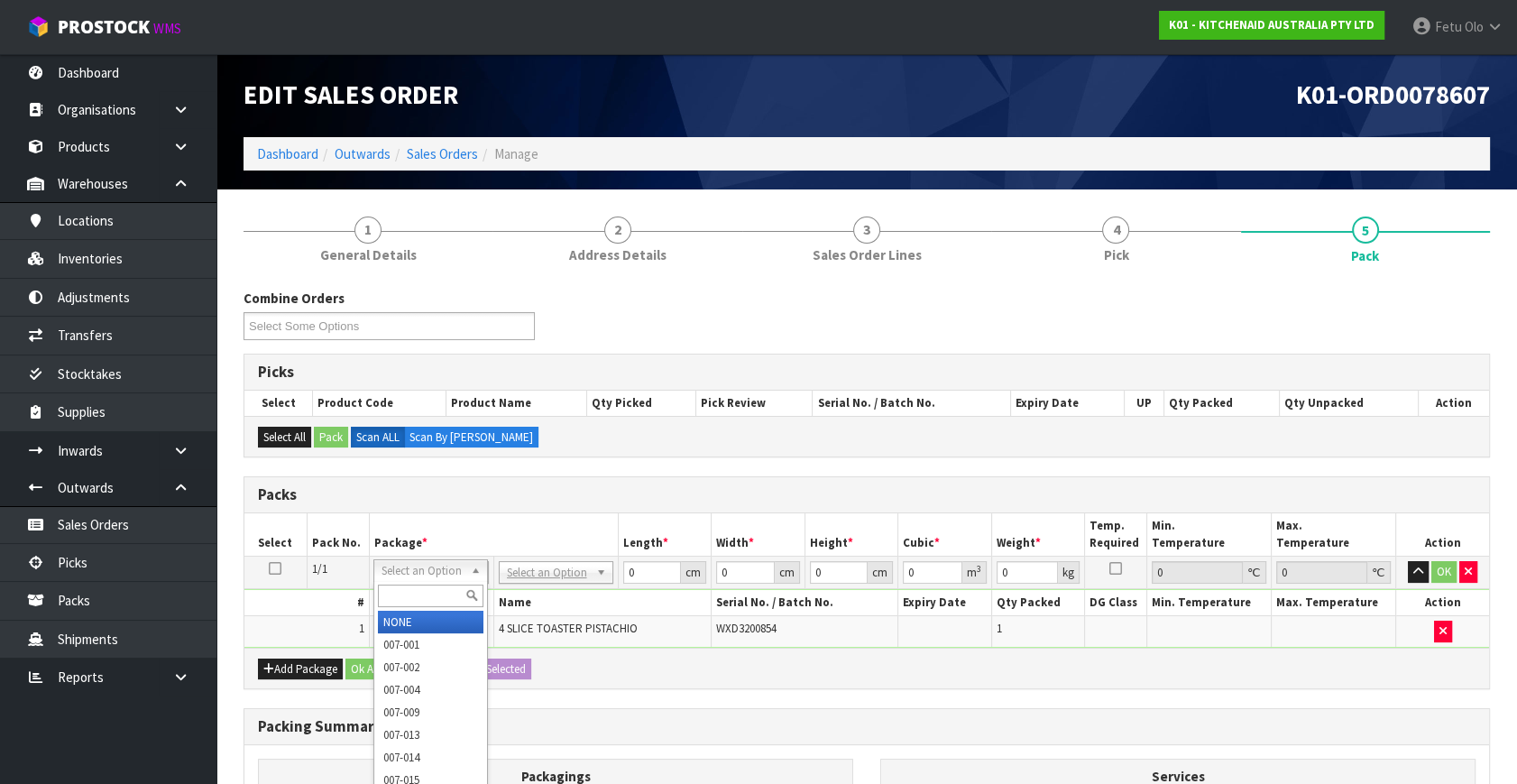
drag, startPoint x: 397, startPoint y: 592, endPoint x: 406, endPoint y: 595, distance: 9.5
click at [401, 593] on input "text" at bounding box center [431, 595] width 106 height 23
drag, startPoint x: 431, startPoint y: 572, endPoint x: 423, endPoint y: 591, distance: 20.6
click at [427, 586] on input "text" at bounding box center [431, 595] width 106 height 23
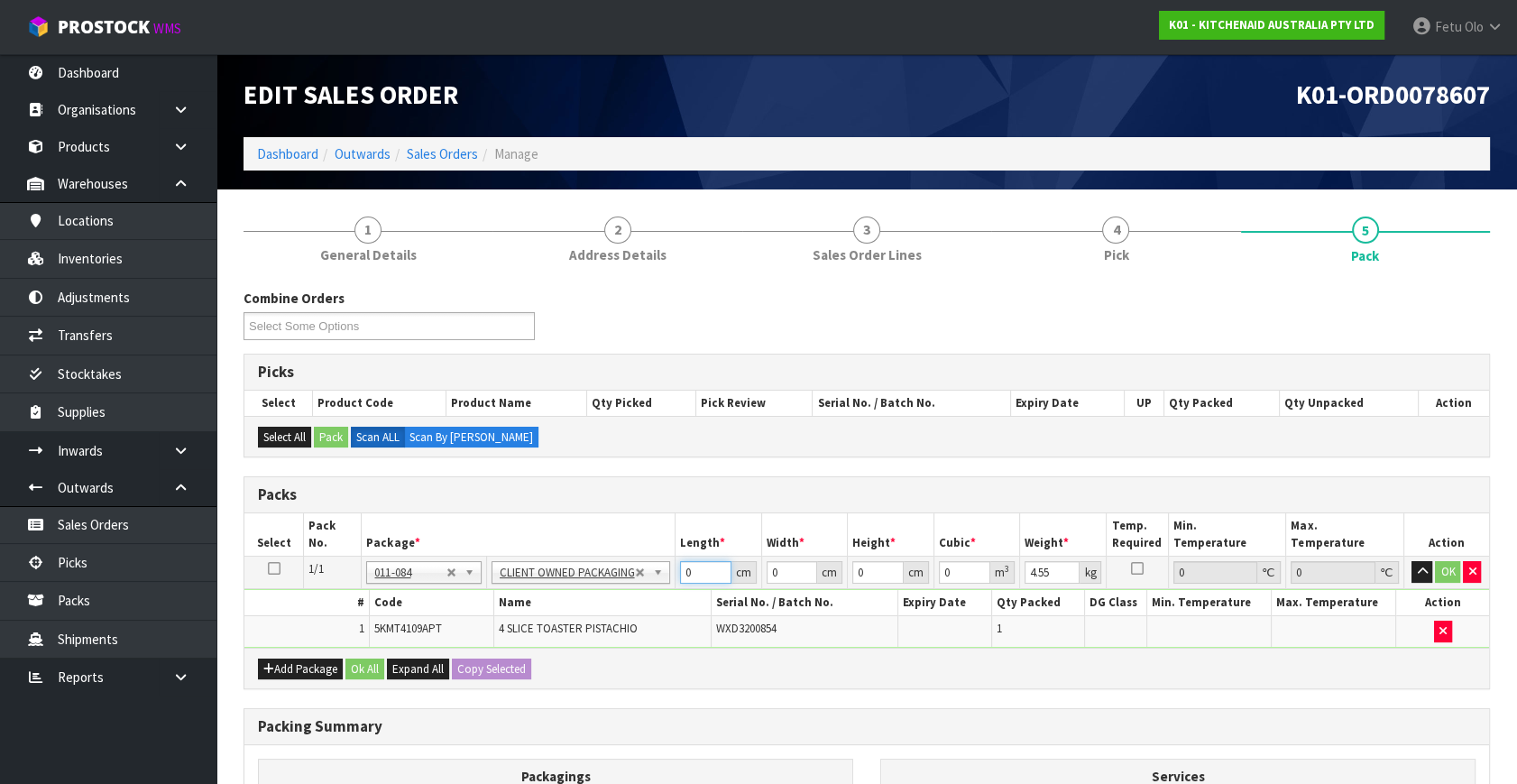
drag, startPoint x: 697, startPoint y: 571, endPoint x: 554, endPoint y: 604, distance: 146.8
click at [553, 604] on tbody "1/1 NONE 007-001 007-002 007-004 007-009 007-013 007-014 007-015 007-017 007-01…" at bounding box center [867, 603] width 1245 height 91
click button "OK" at bounding box center [1448, 572] width 26 height 22
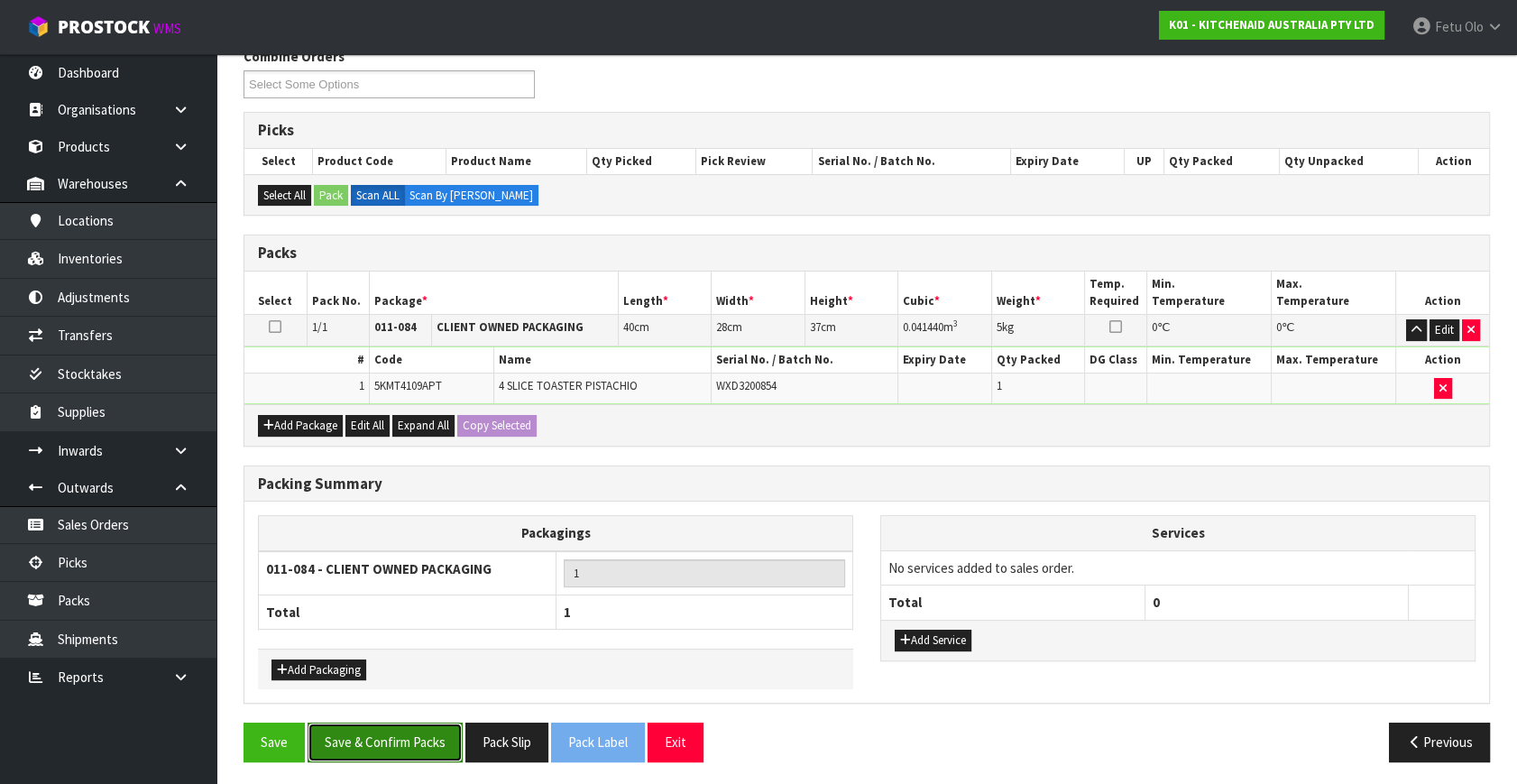
click at [427, 733] on button "Save & Confirm Packs" at bounding box center [385, 742] width 155 height 39
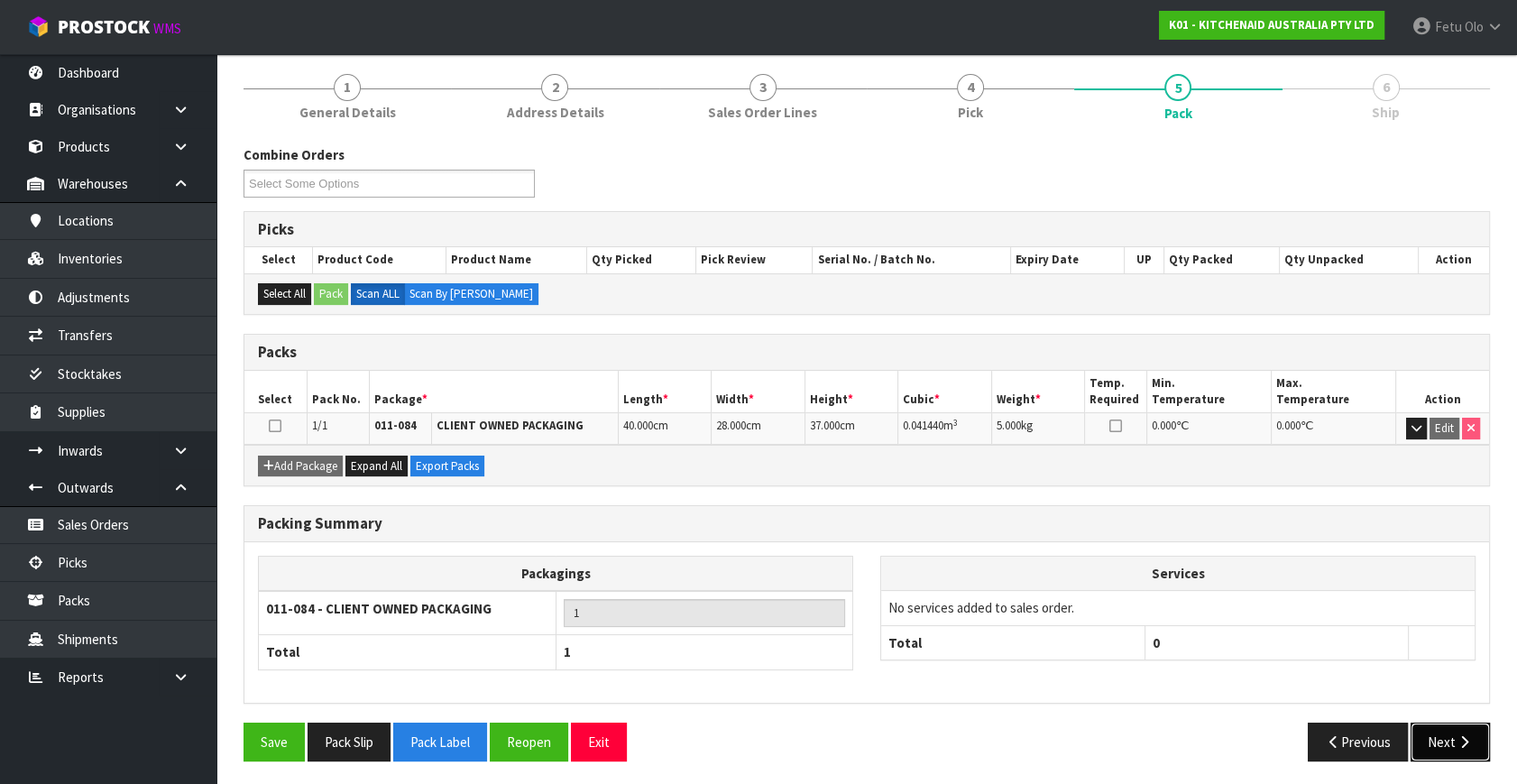
click at [1445, 733] on button "Next" at bounding box center [1450, 742] width 79 height 39
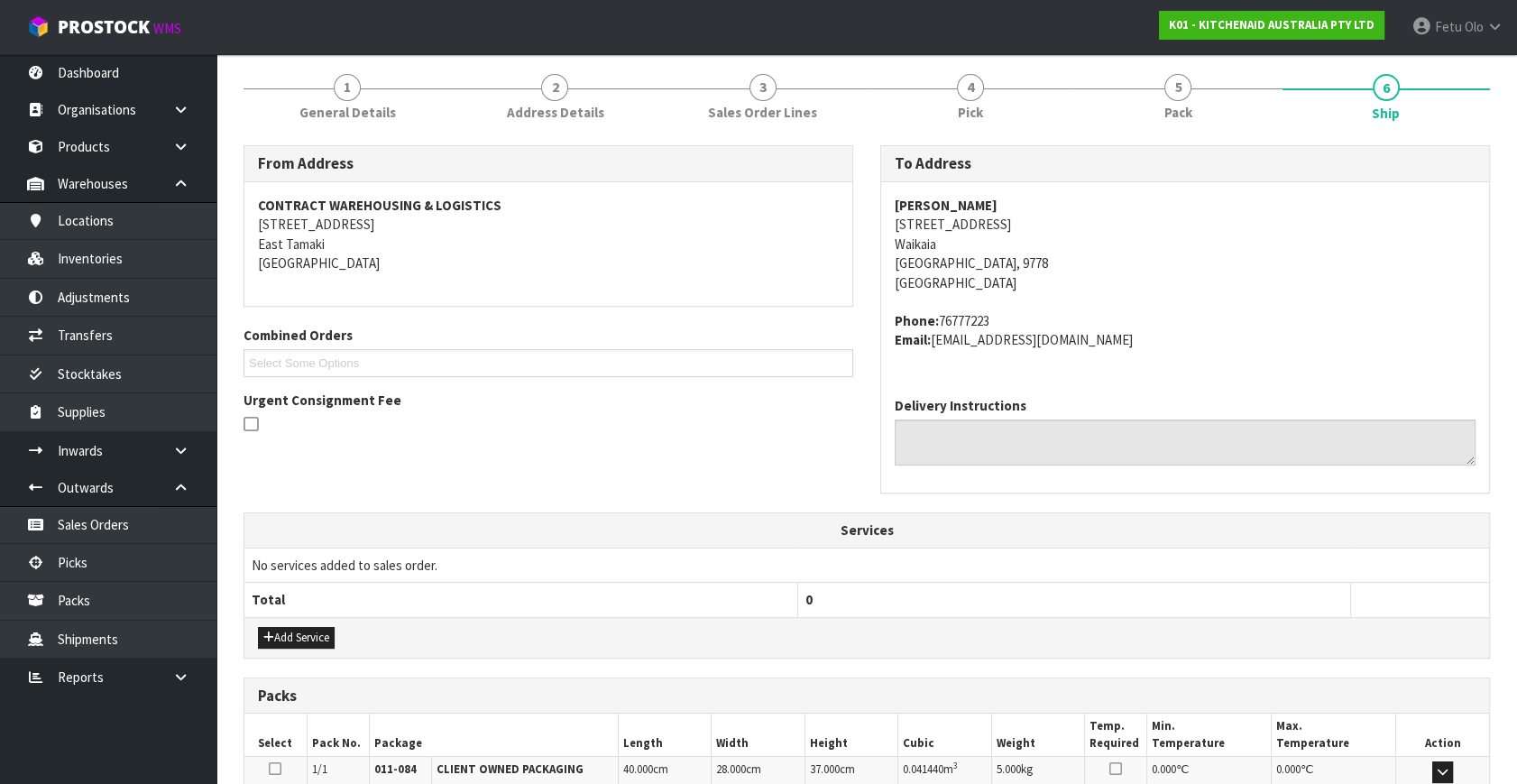
scroll to position [444, 0]
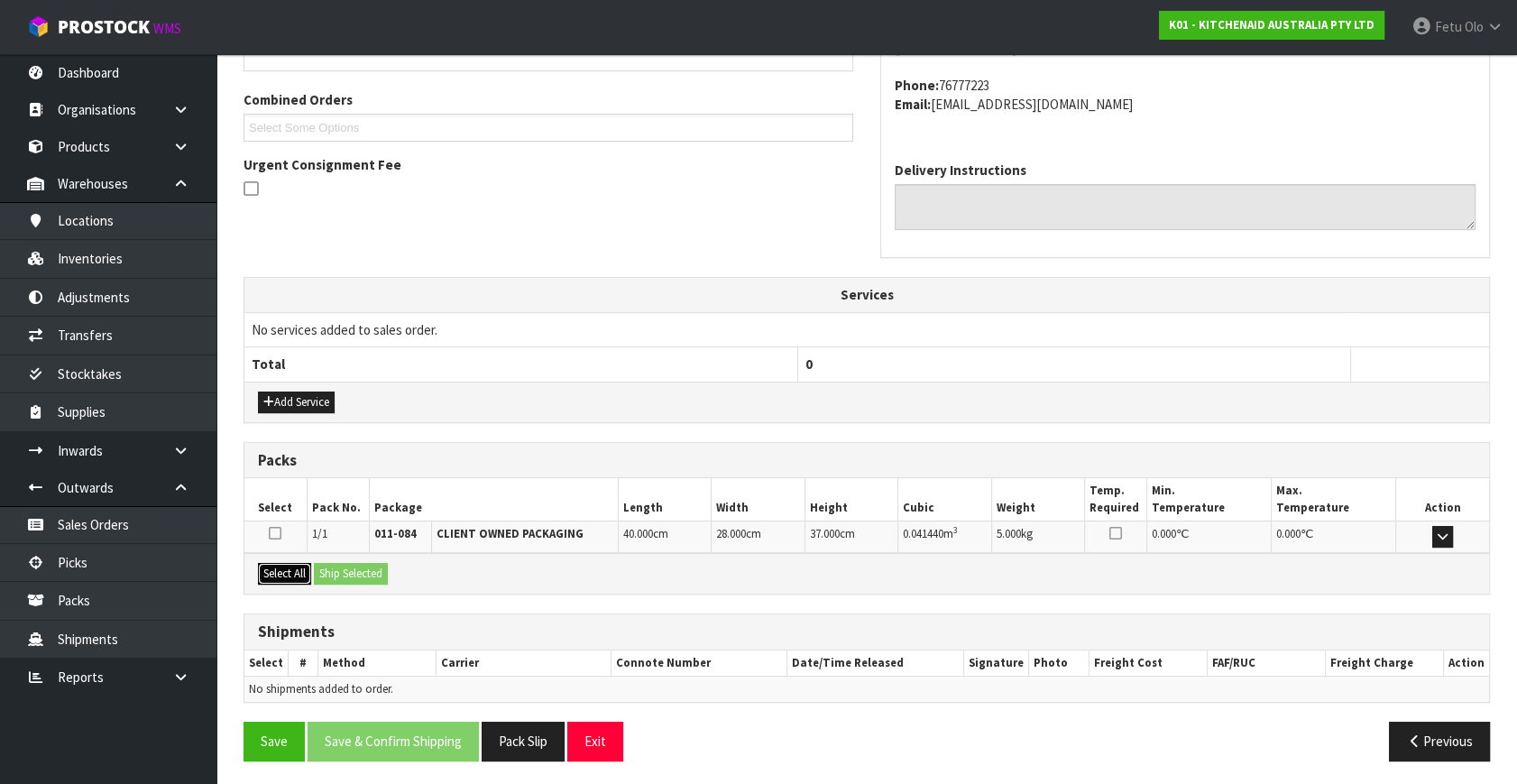
click at [264, 564] on button "Select All" at bounding box center [284, 573] width 53 height 22
click at [335, 567] on button "Ship Selected" at bounding box center [350, 573] width 74 height 22
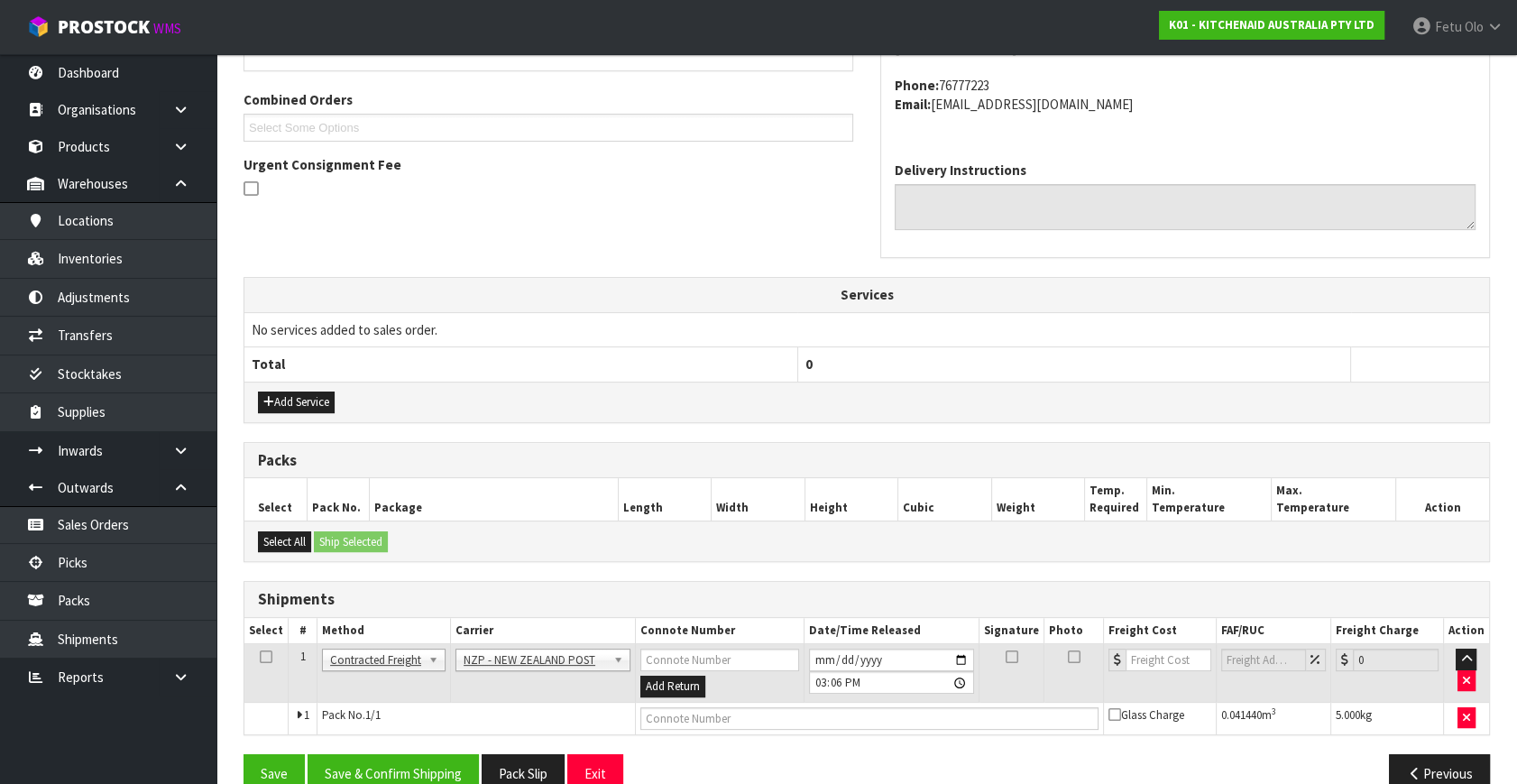
scroll to position [476, 0]
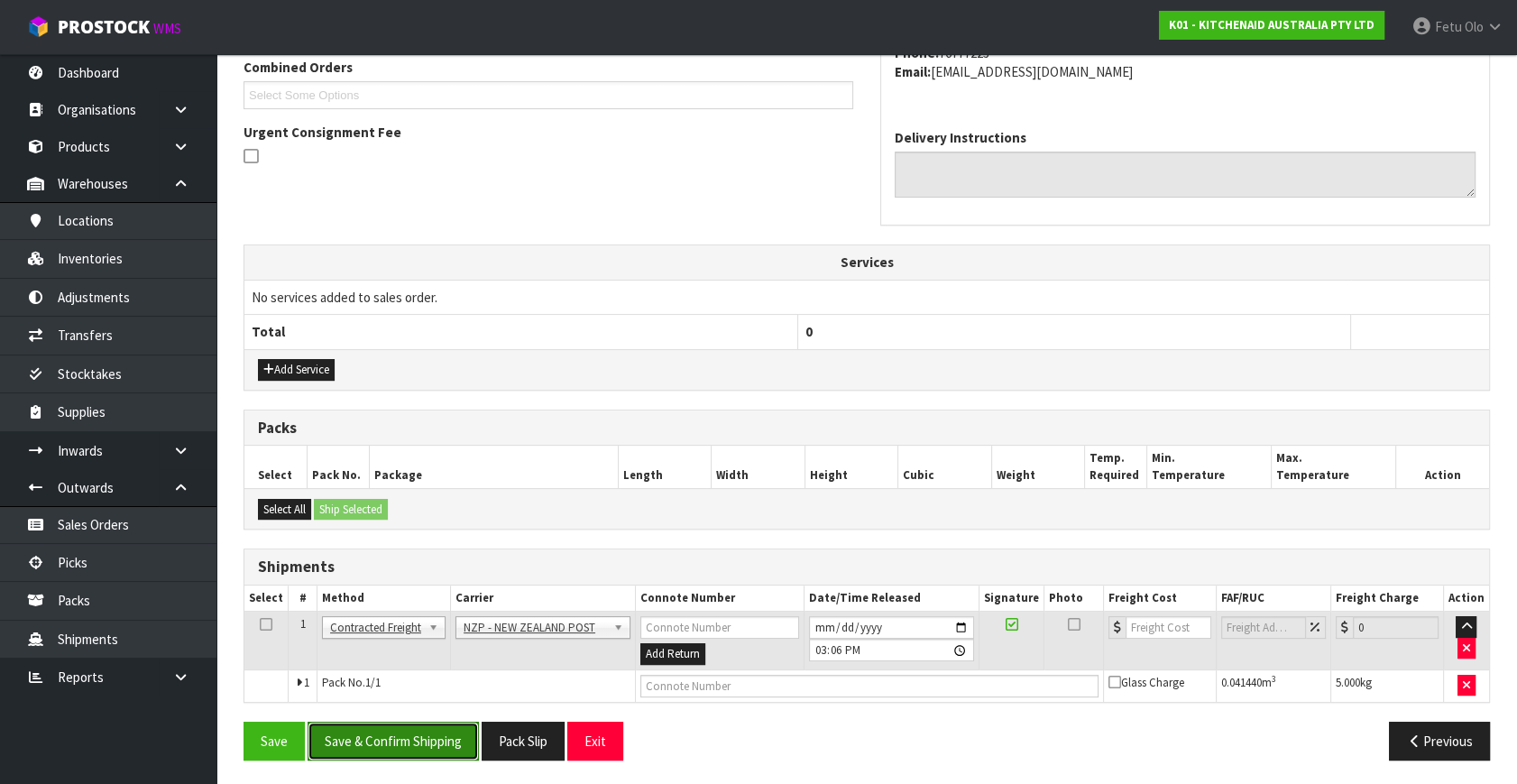
click at [448, 732] on button "Save & Confirm Shipping" at bounding box center [393, 741] width 171 height 39
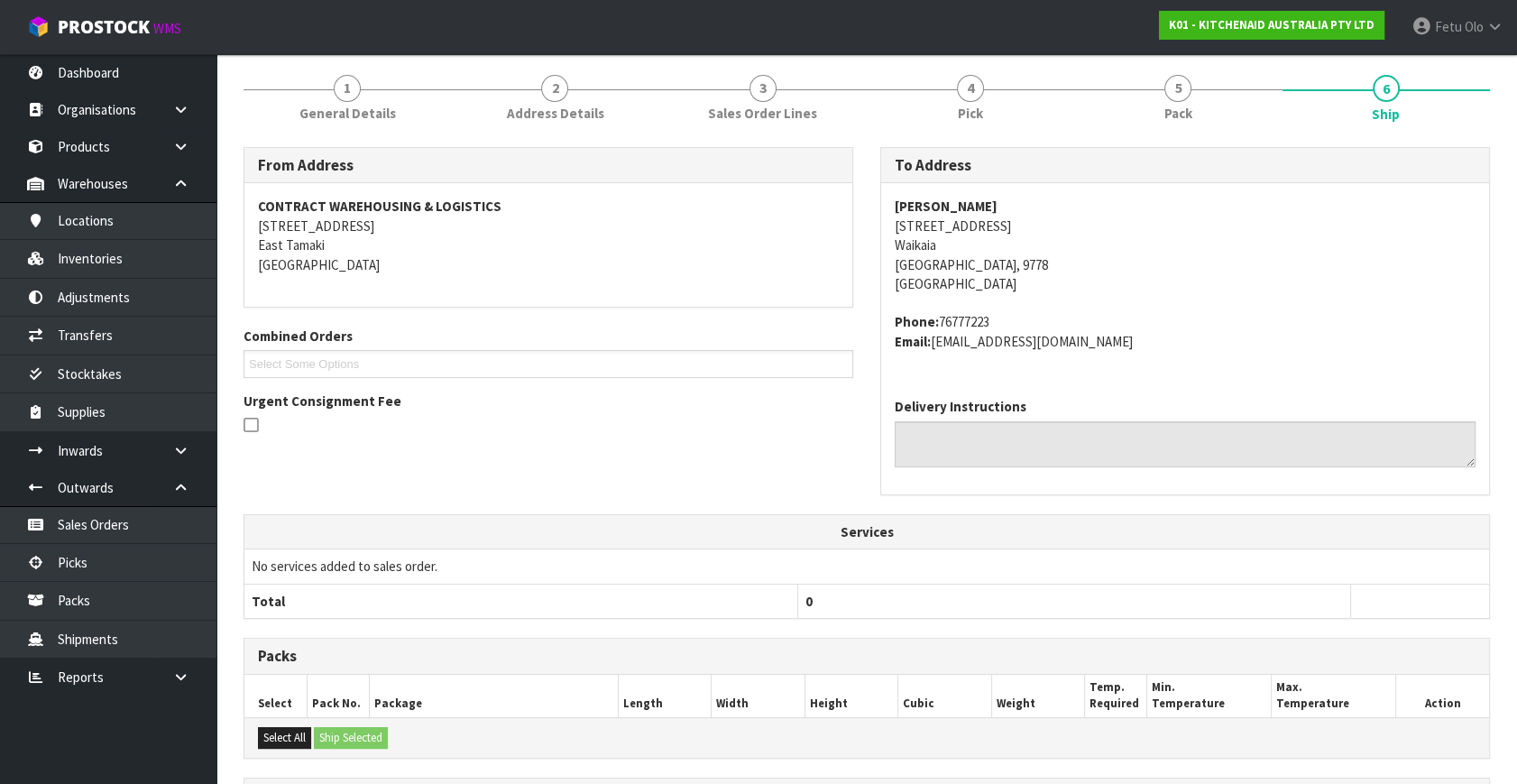
scroll to position [451, 0]
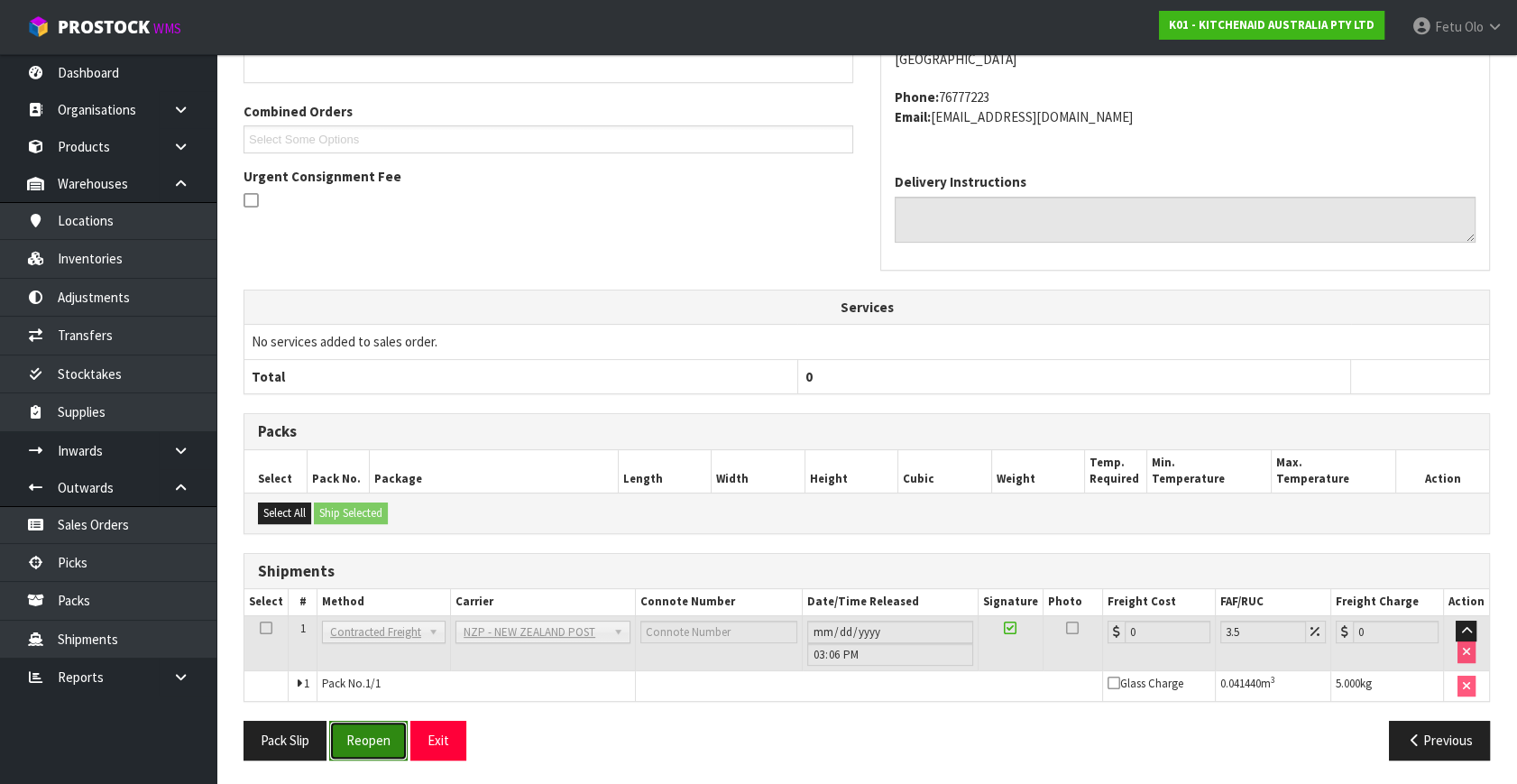
click at [387, 729] on button "Reopen" at bounding box center [368, 740] width 78 height 39
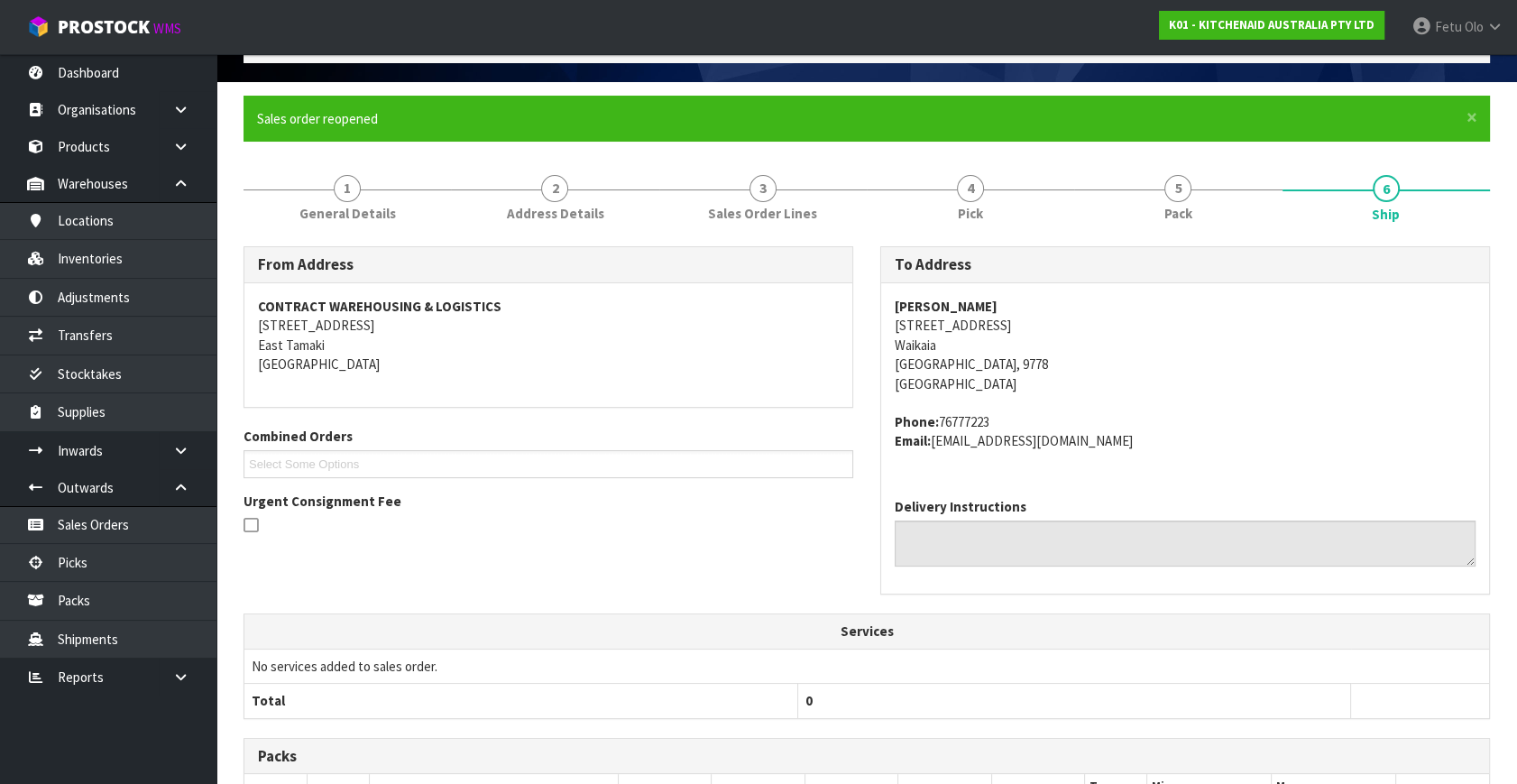
scroll to position [432, 0]
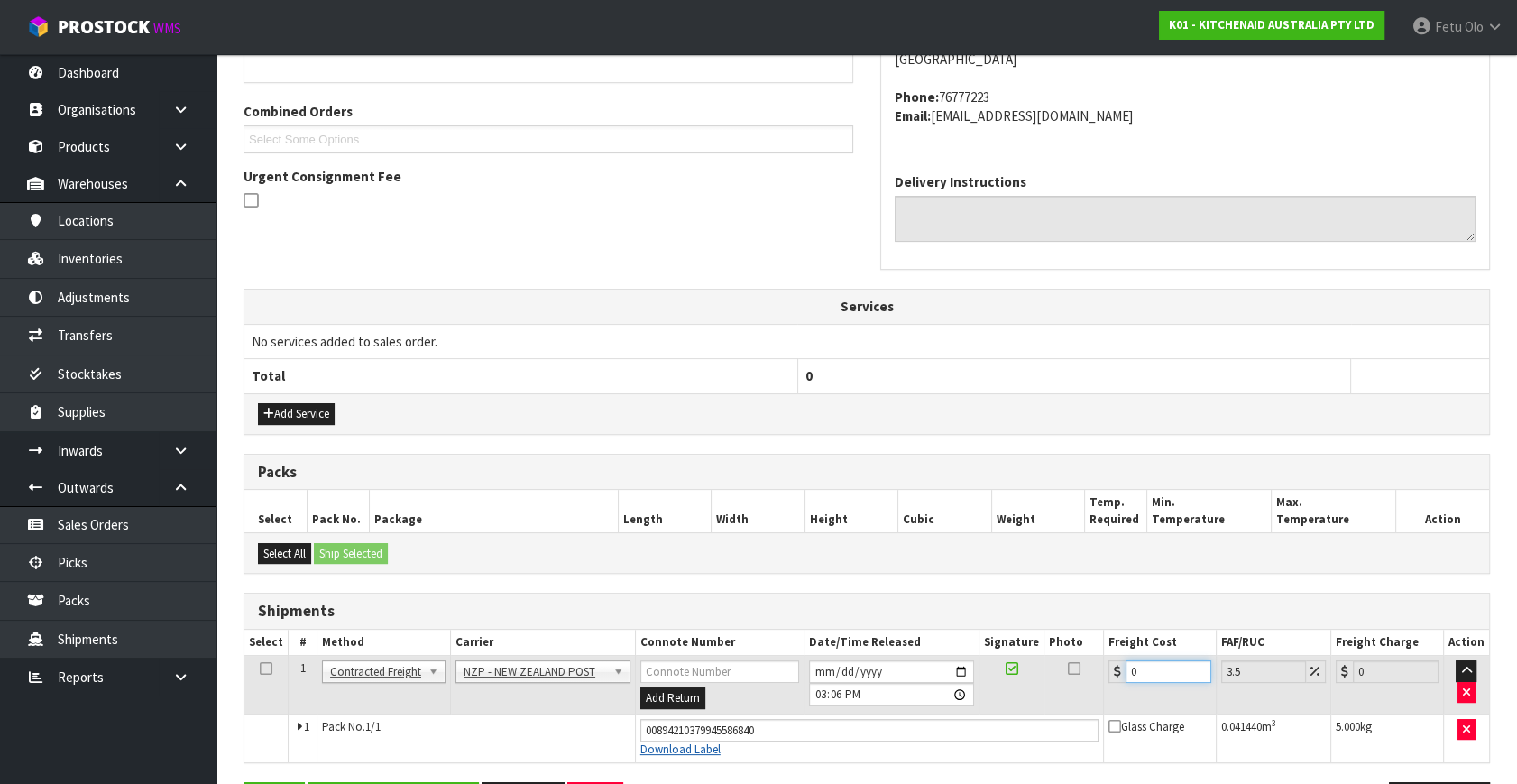
drag, startPoint x: 1154, startPoint y: 665, endPoint x: 687, endPoint y: 751, distance: 474.9
click at [685, 751] on tbody "1 Client Local Pickup Customer Local Pickup Company Freight Contracted Freight …" at bounding box center [867, 708] width 1245 height 107
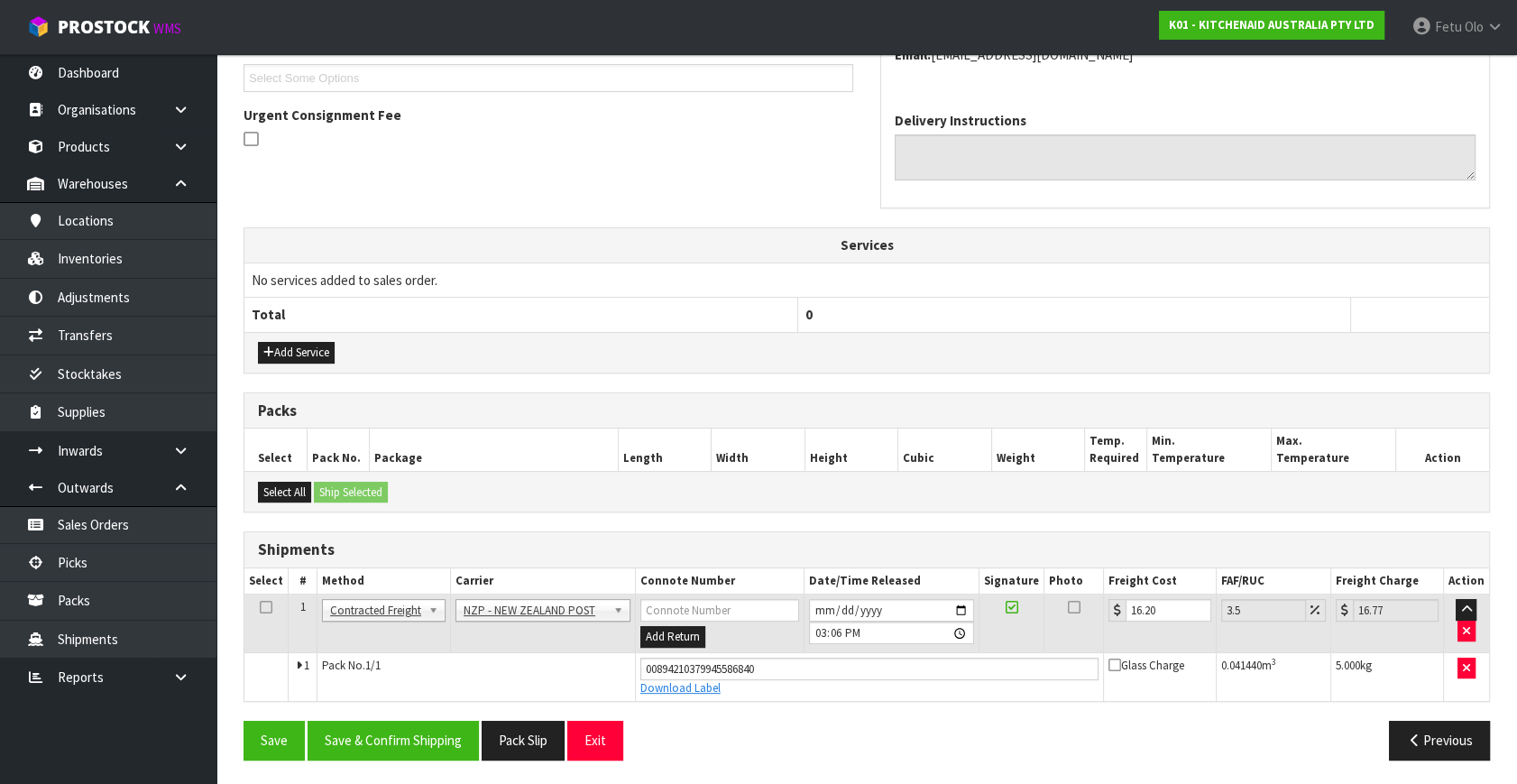
click at [377, 778] on section "× Close Sales order reopened 1 General Details 2 Address Details 3 Sales Order …" at bounding box center [866, 242] width 1301 height 1091
click at [394, 743] on button "Save & Confirm Shipping" at bounding box center [393, 740] width 171 height 39
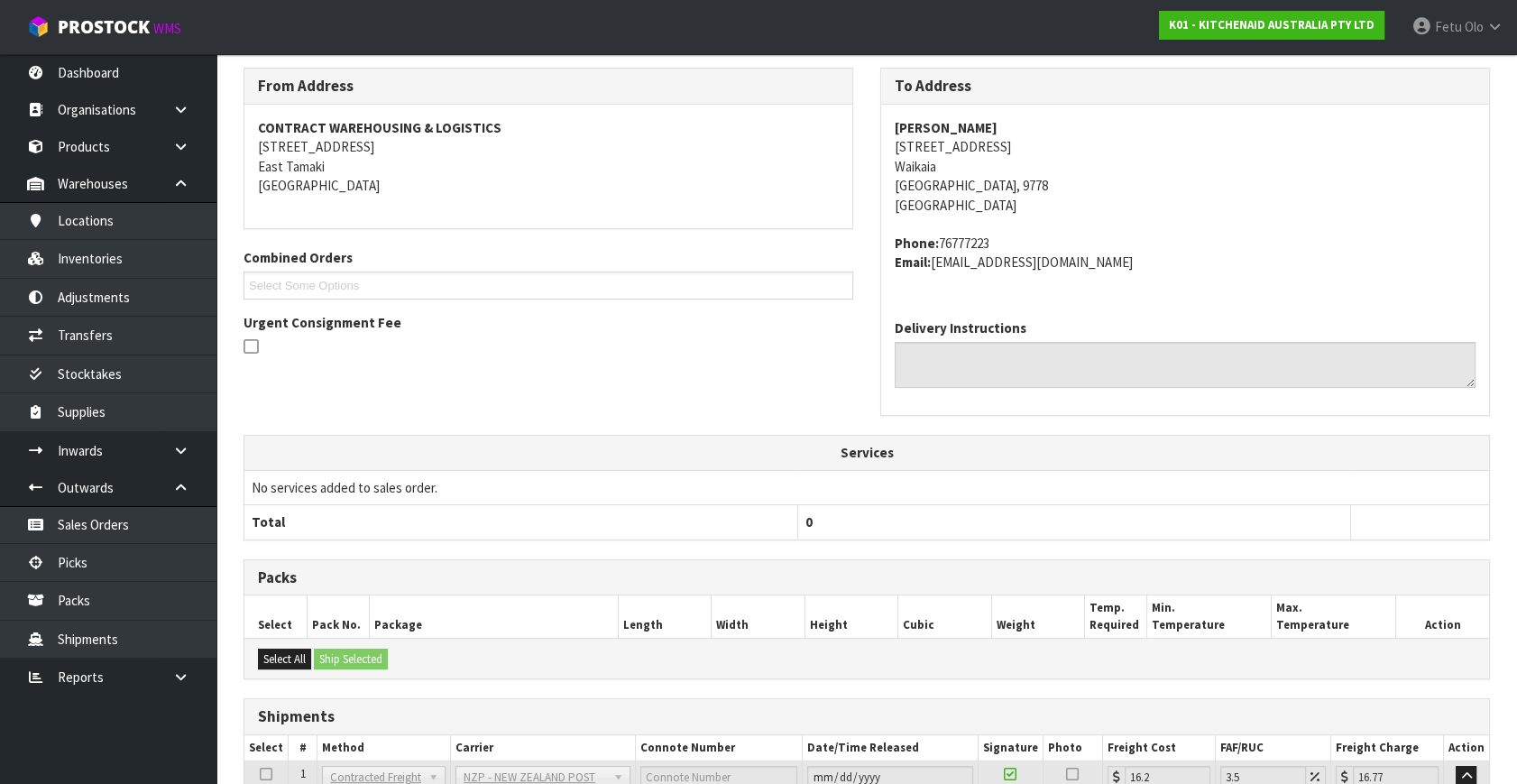
scroll to position [444, 0]
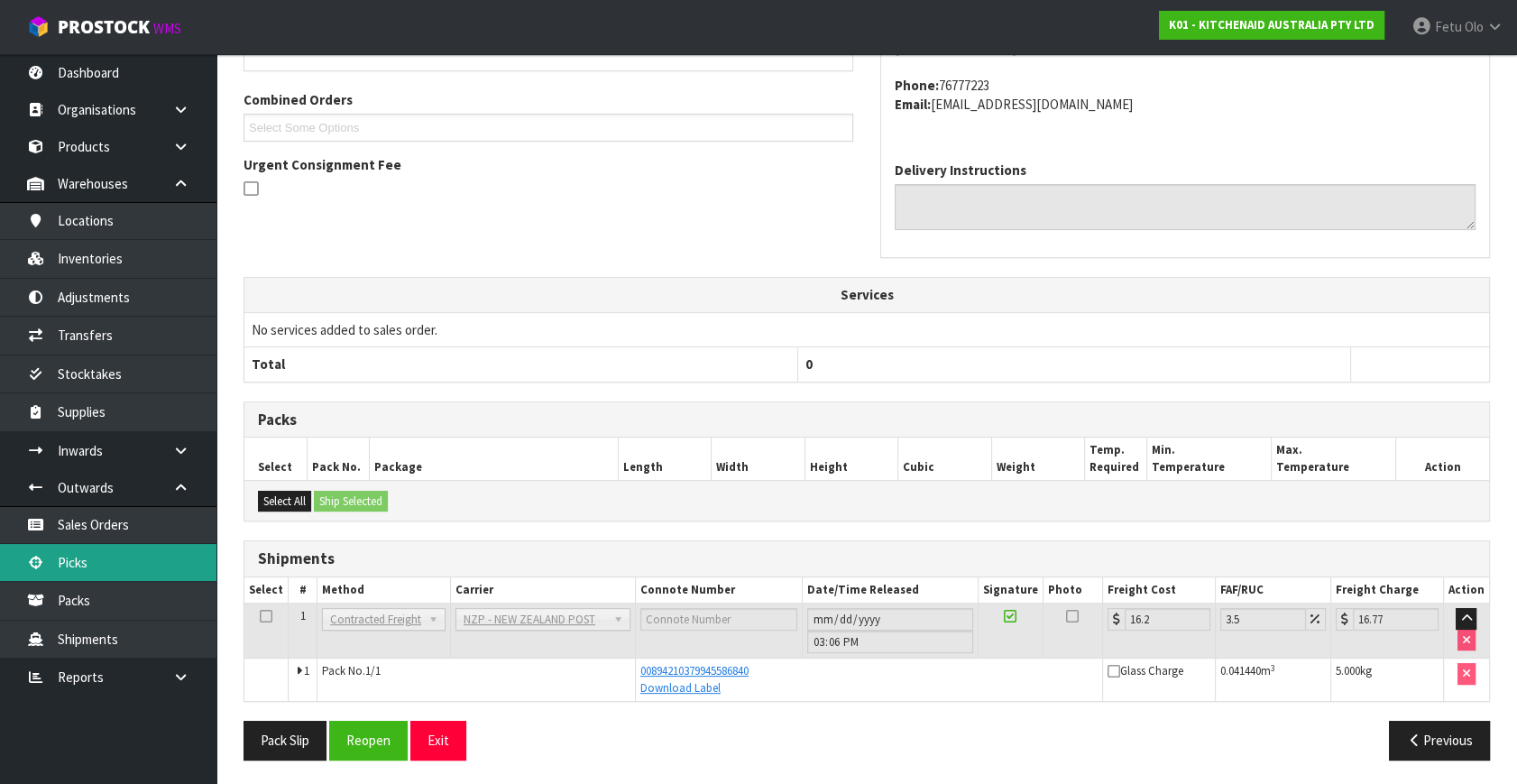
click at [111, 574] on link "Picks" at bounding box center [108, 562] width 216 height 37
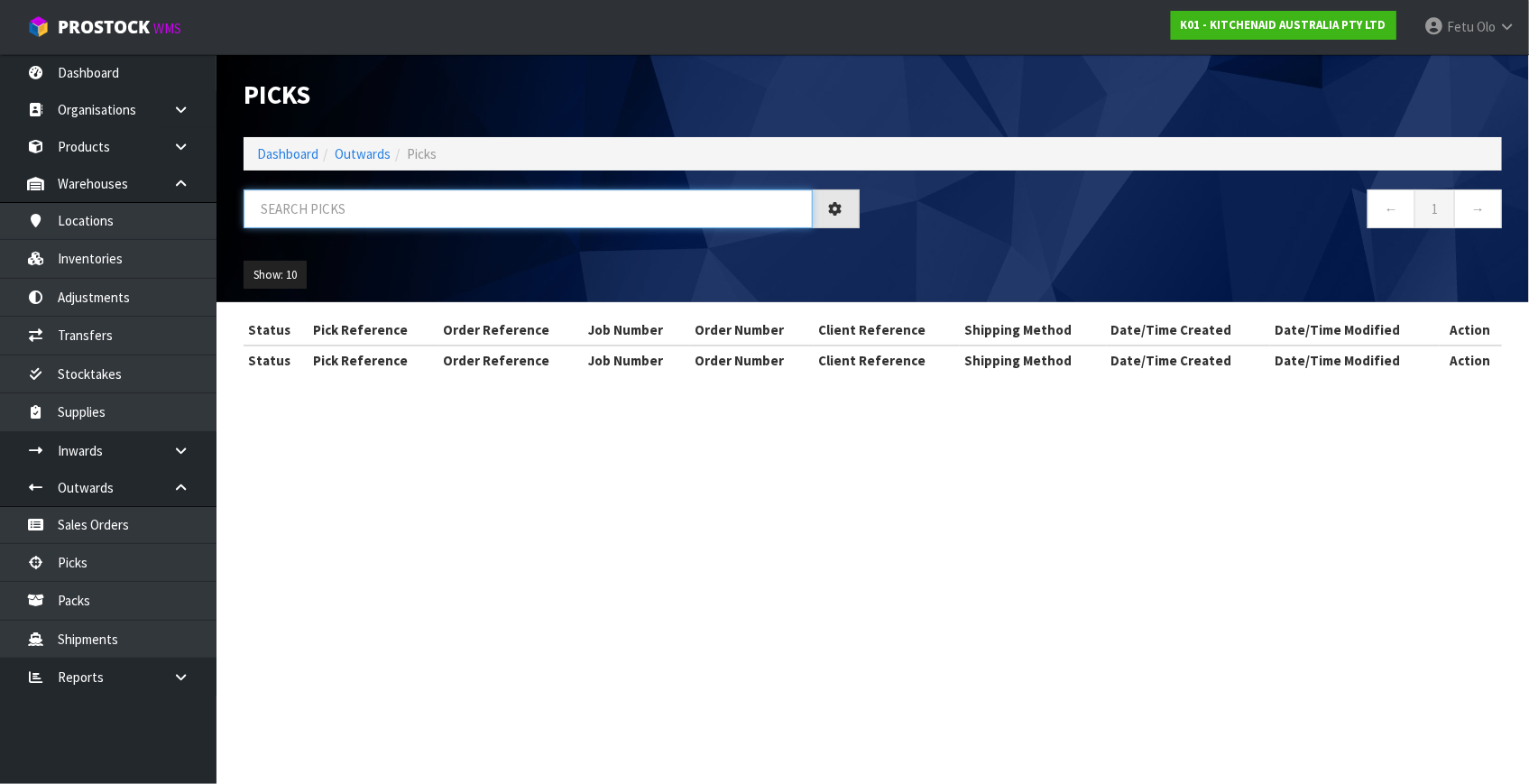
click at [472, 221] on input "text" at bounding box center [528, 209] width 569 height 39
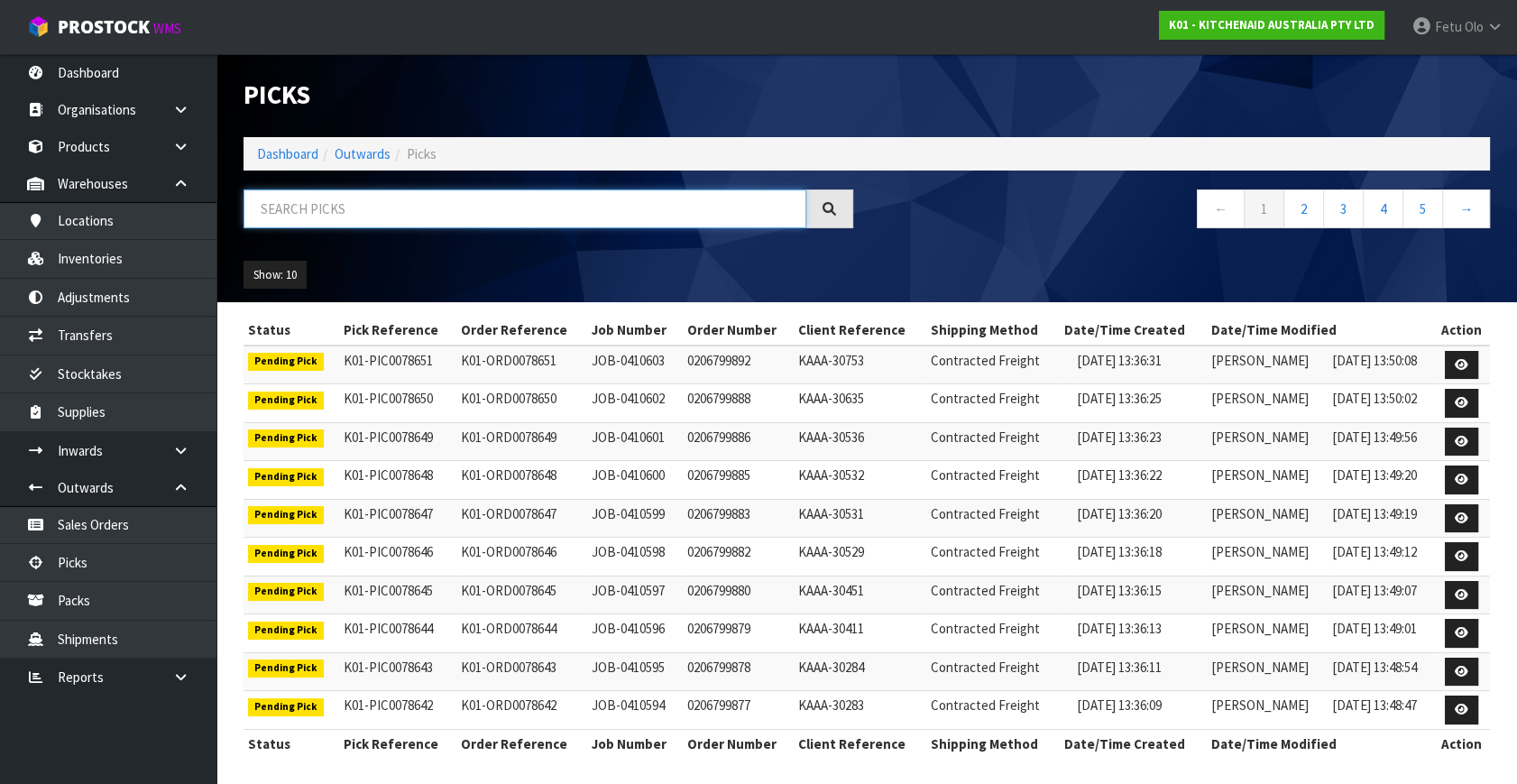
scroll to position [4, 0]
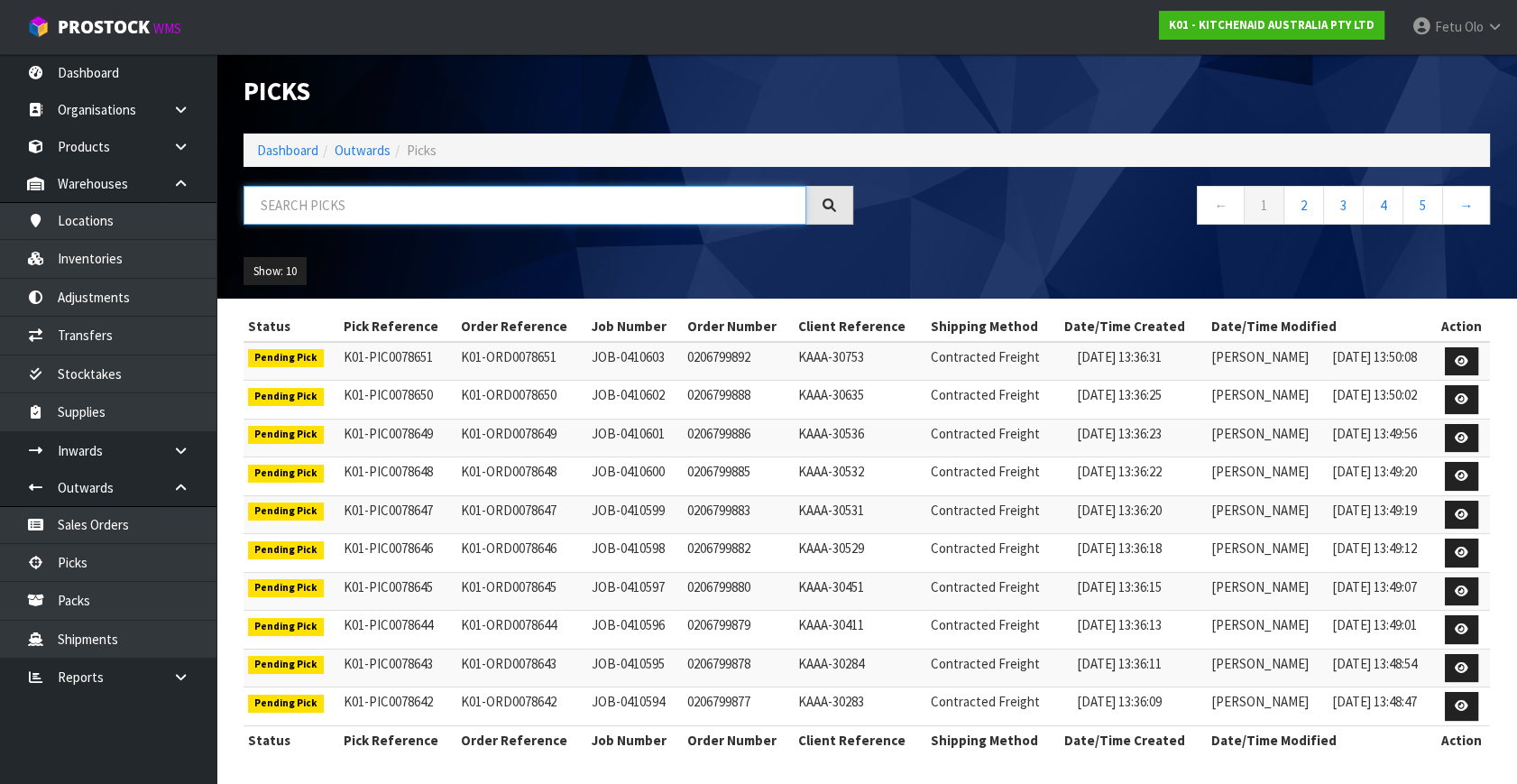
click at [386, 204] on input "text" at bounding box center [524, 205] width 562 height 39
click at [387, 203] on input "text" at bounding box center [524, 205] width 562 height 39
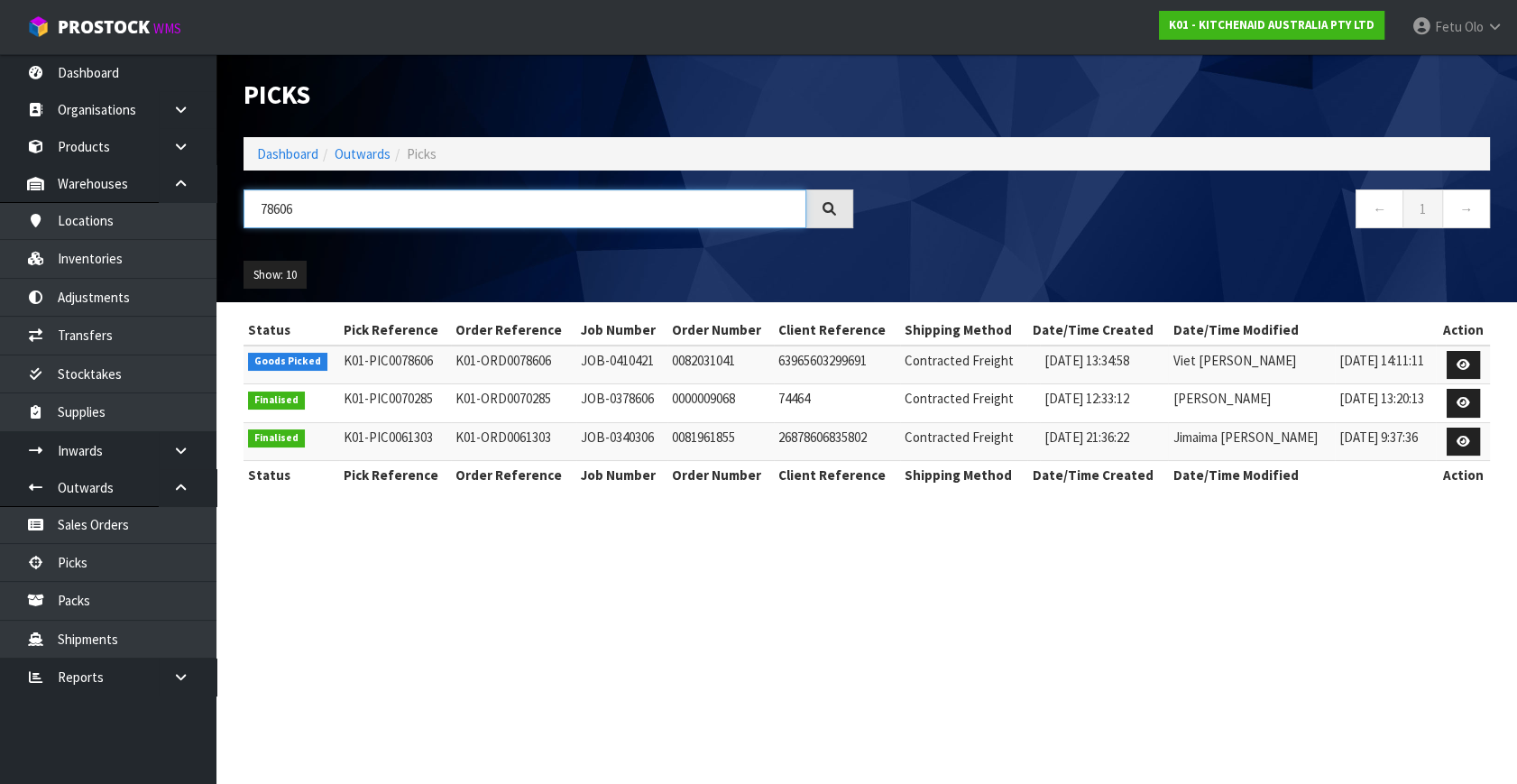
scroll to position [0, 0]
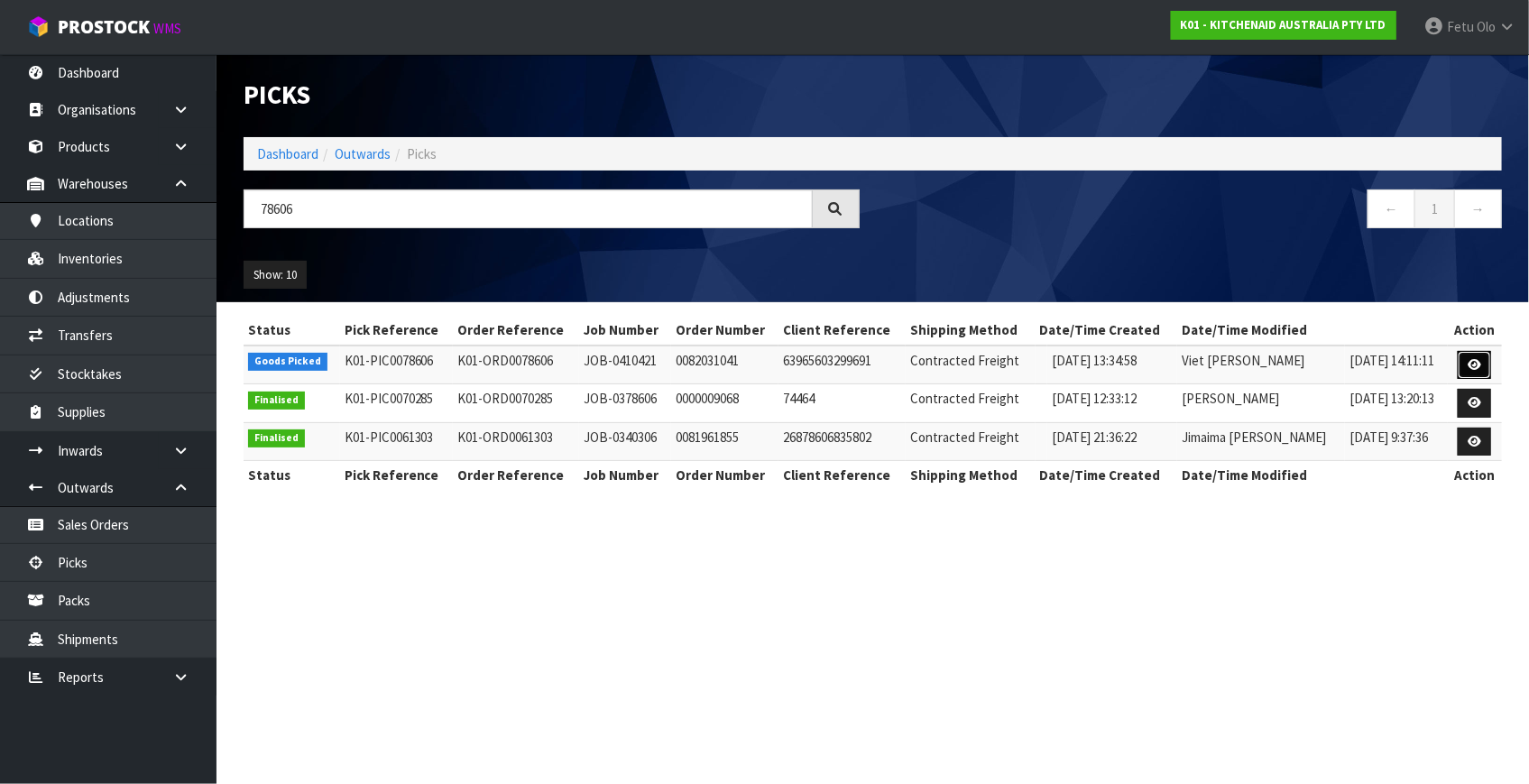
click at [1459, 366] on link at bounding box center [1474, 366] width 34 height 29
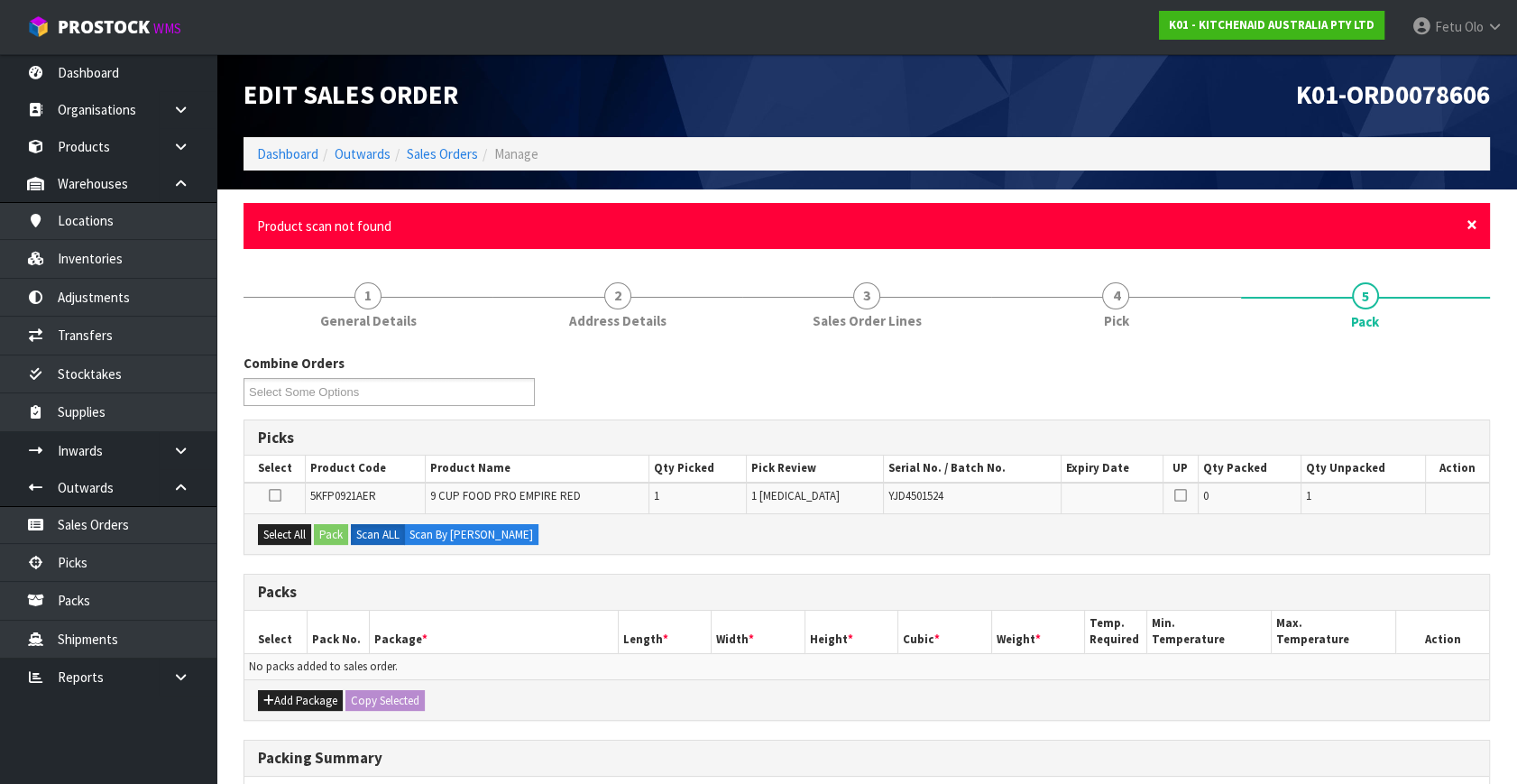
click at [1472, 224] on span "×" at bounding box center [1472, 225] width 11 height 26
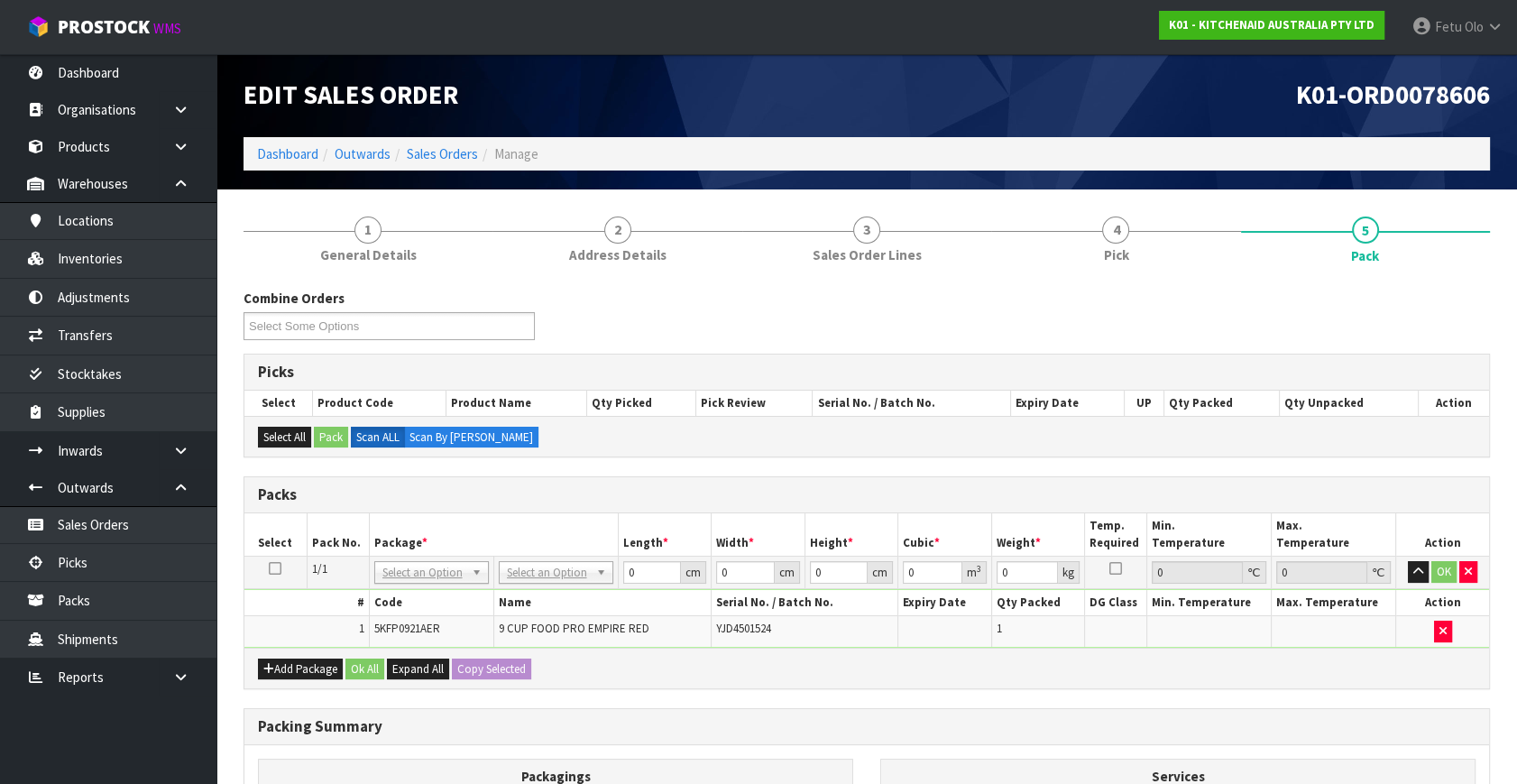
drag, startPoint x: 405, startPoint y: 568, endPoint x: 405, endPoint y: 583, distance: 15.0
drag, startPoint x: 530, startPoint y: 574, endPoint x: 530, endPoint y: 588, distance: 14.0
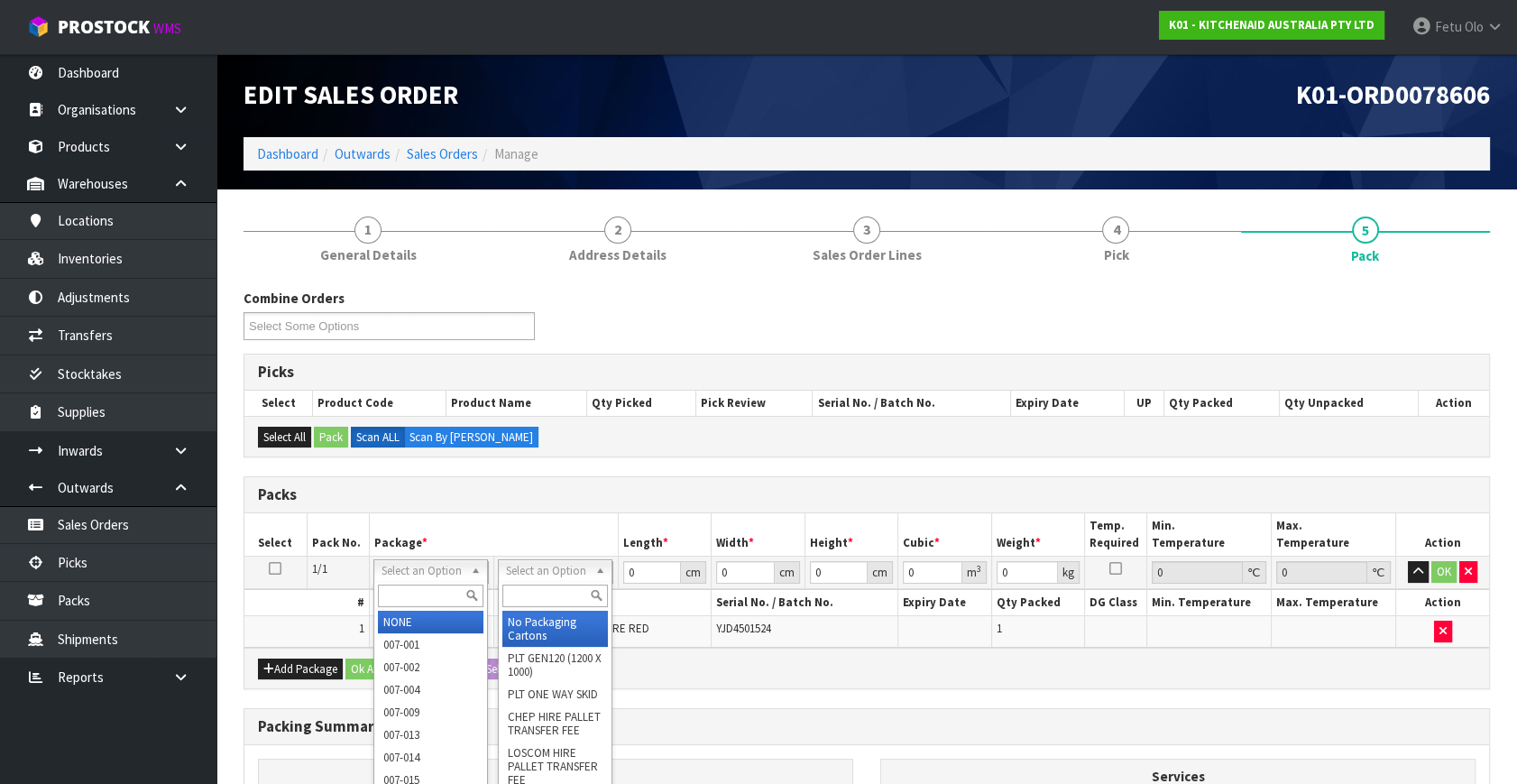
click at [431, 597] on input "text" at bounding box center [431, 595] width 106 height 23
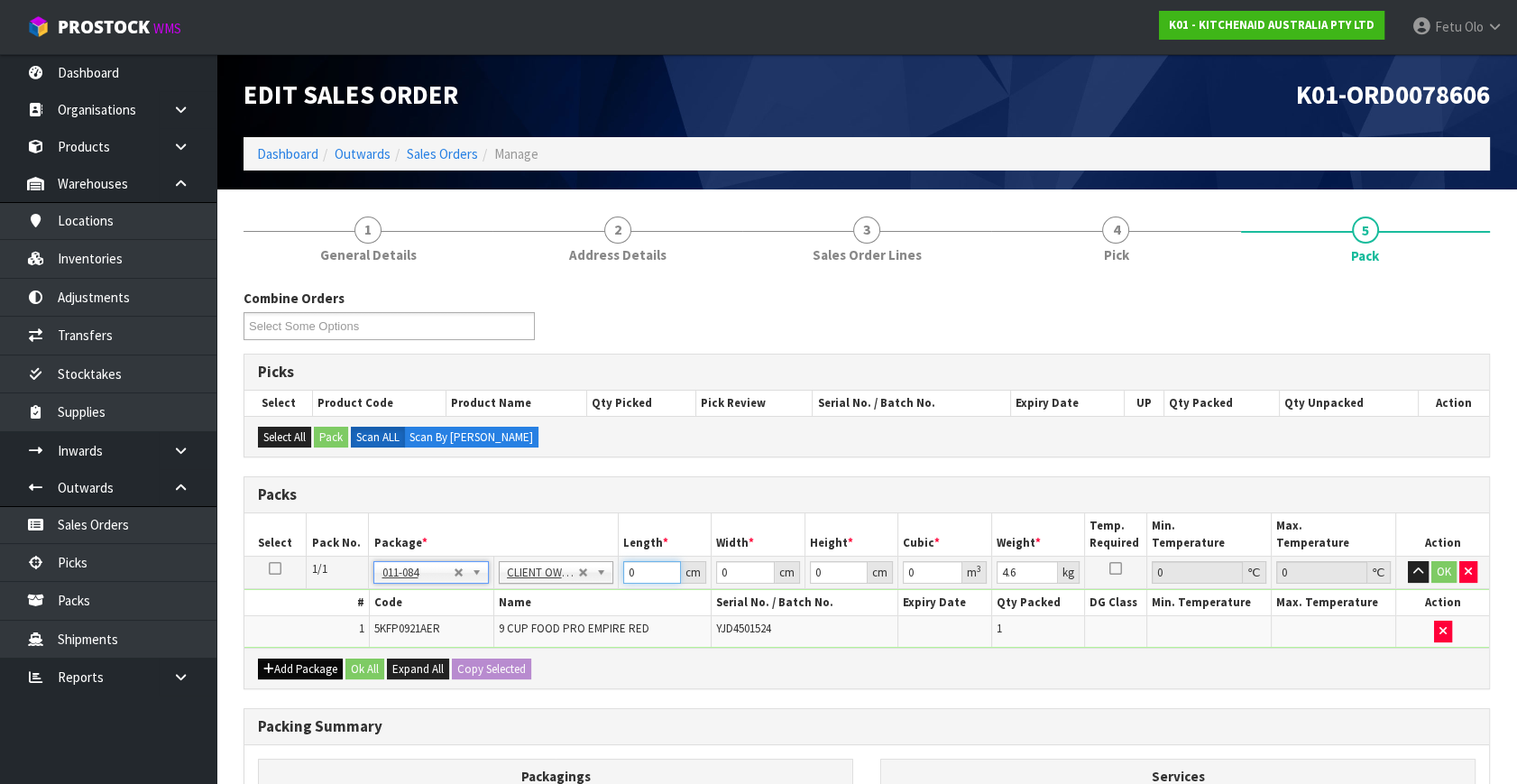
click at [273, 670] on div "Packs Select Pack No. Package * Length * Width * Height * Cubic * Weight * Temp…" at bounding box center [867, 583] width 1247 height 213
click button "OK" at bounding box center [1444, 572] width 26 height 22
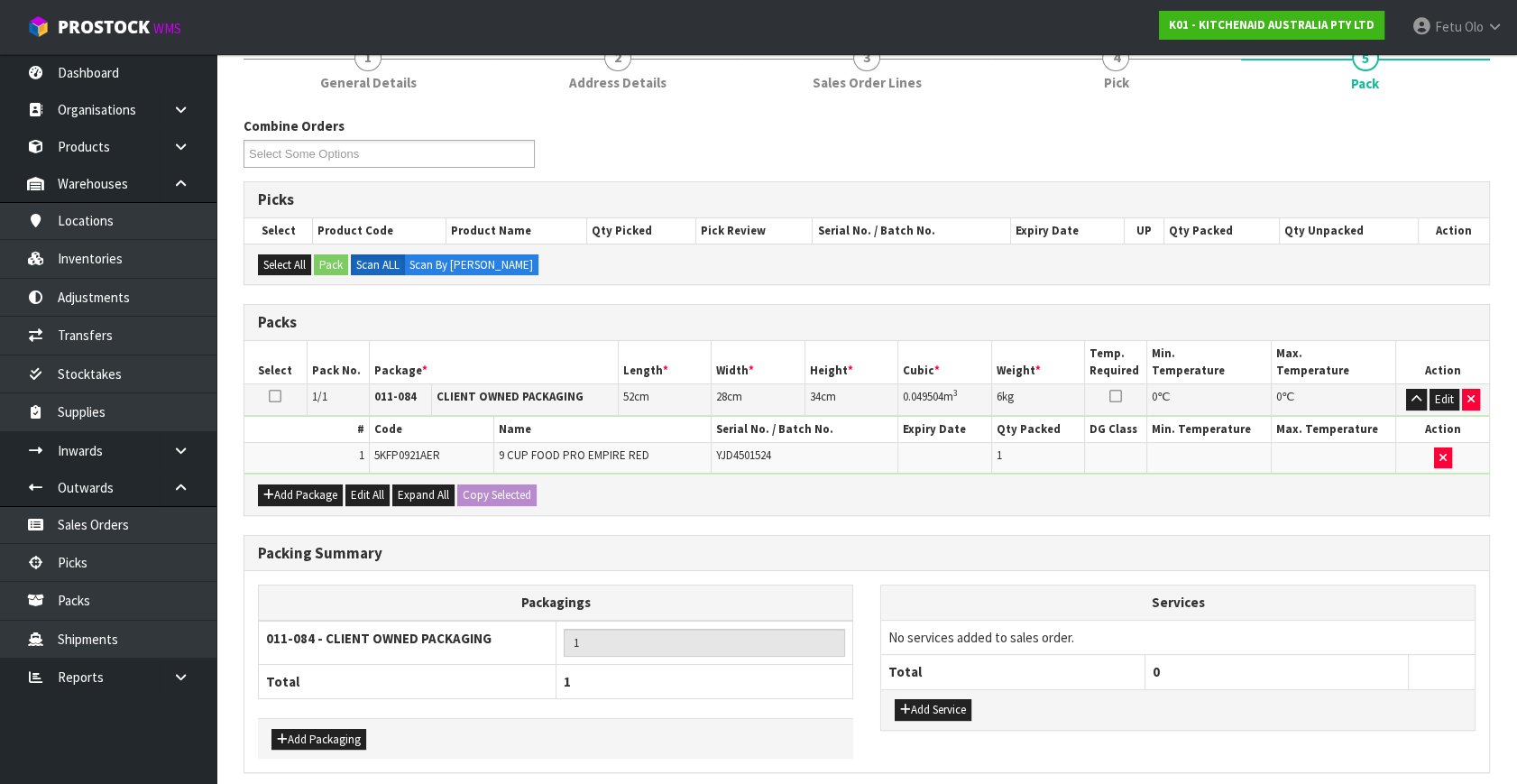
scroll to position [242, 0]
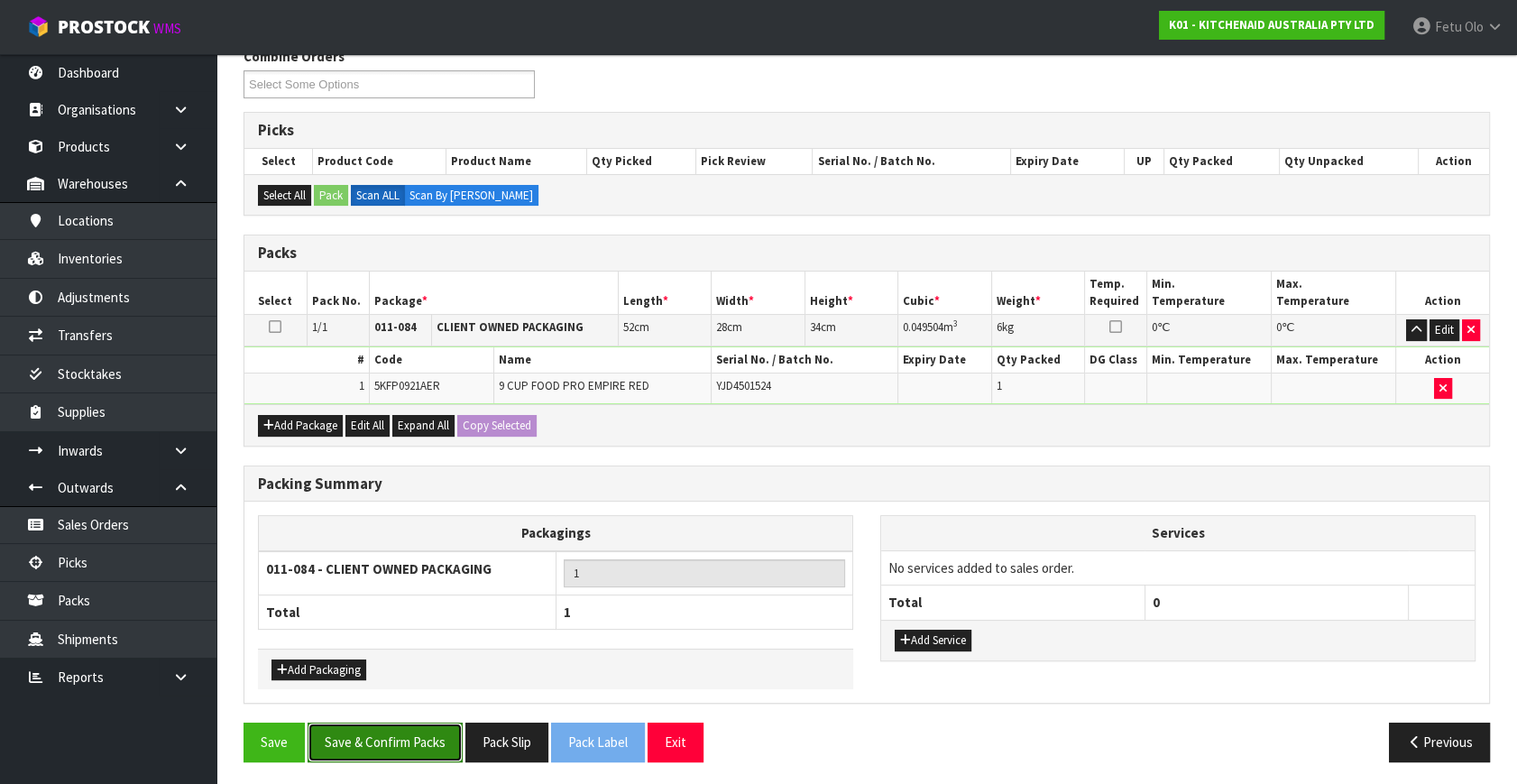
click at [349, 734] on button "Save & Confirm Packs" at bounding box center [385, 742] width 155 height 39
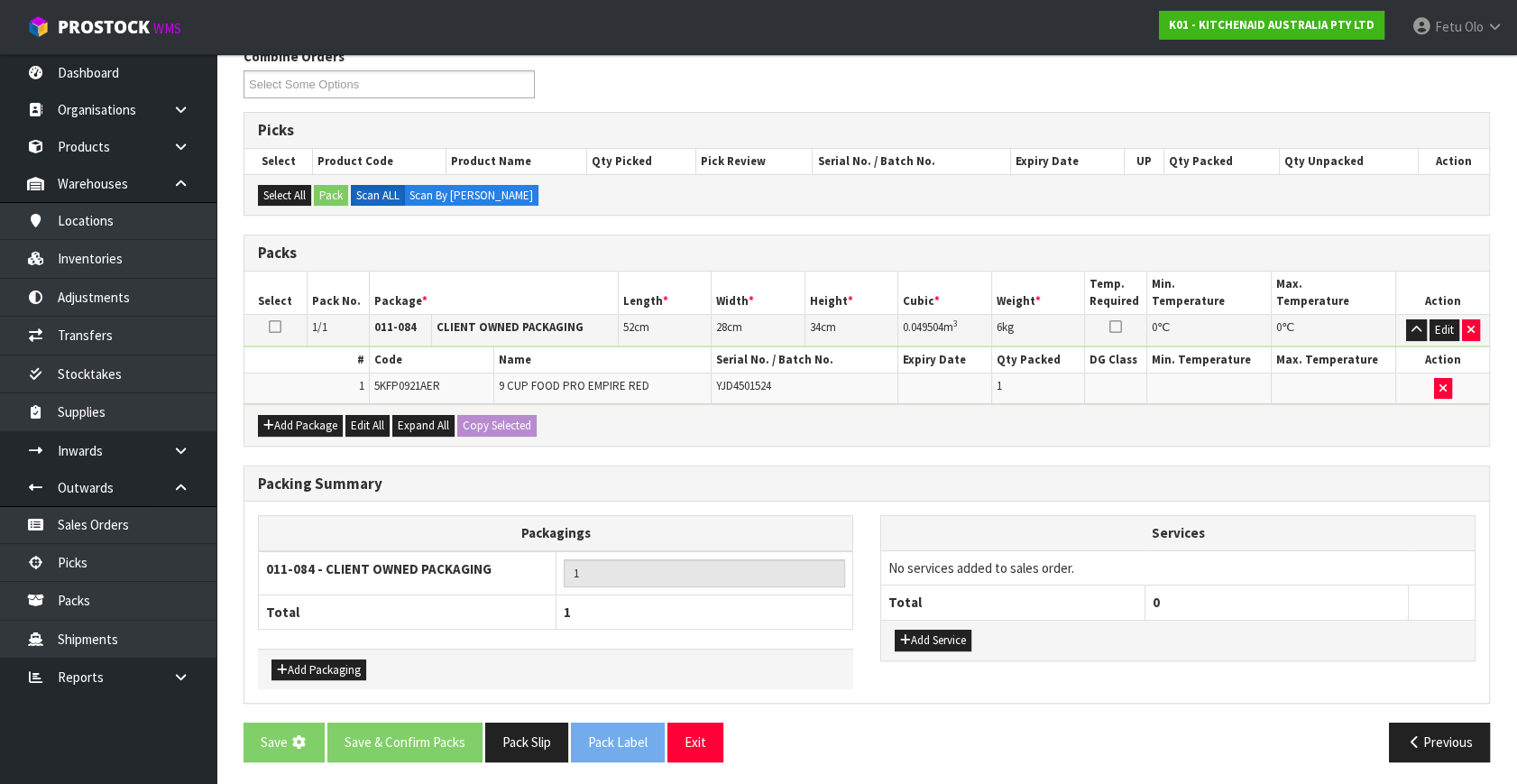
scroll to position [0, 0]
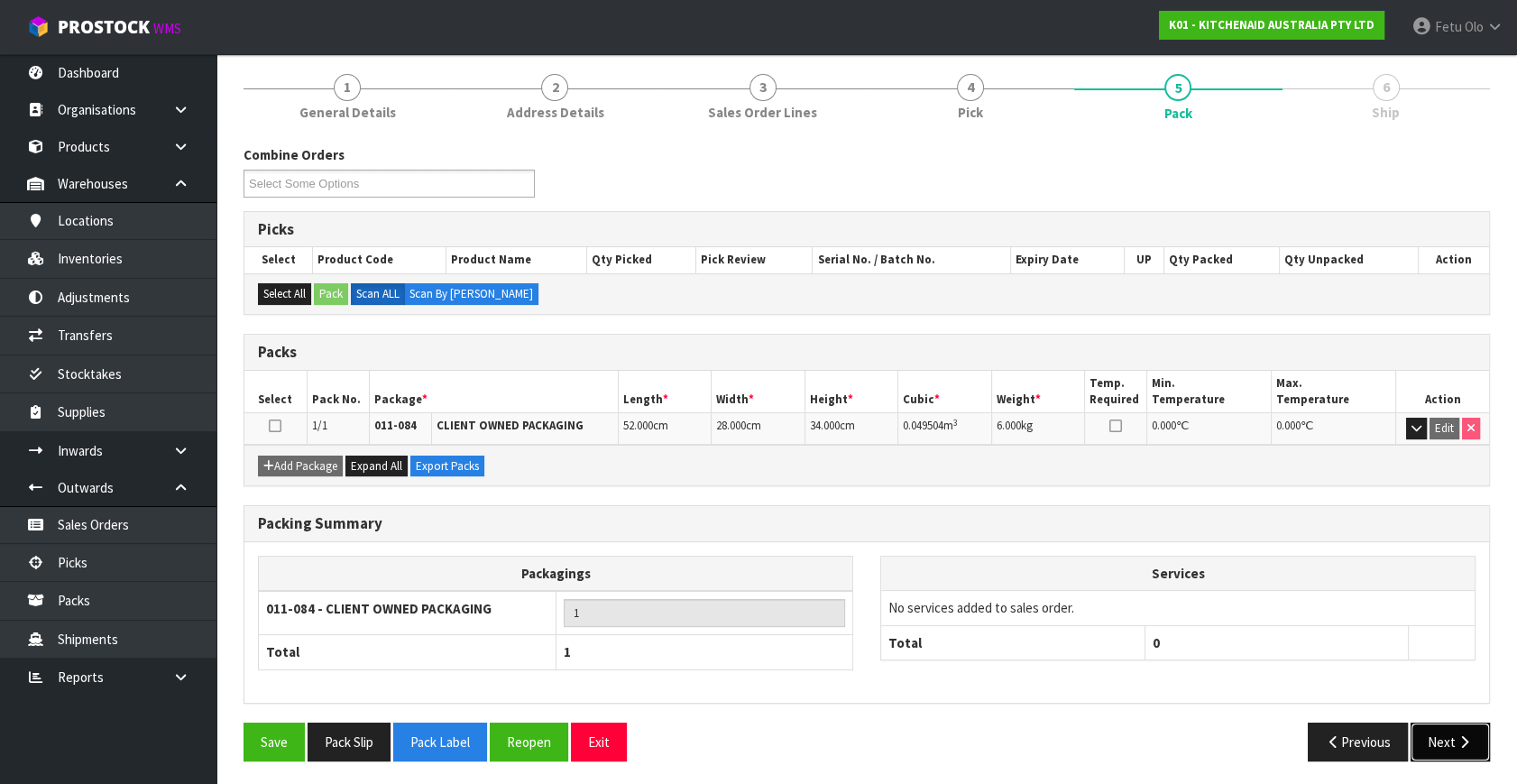
click at [1445, 738] on button "Next" at bounding box center [1450, 742] width 79 height 39
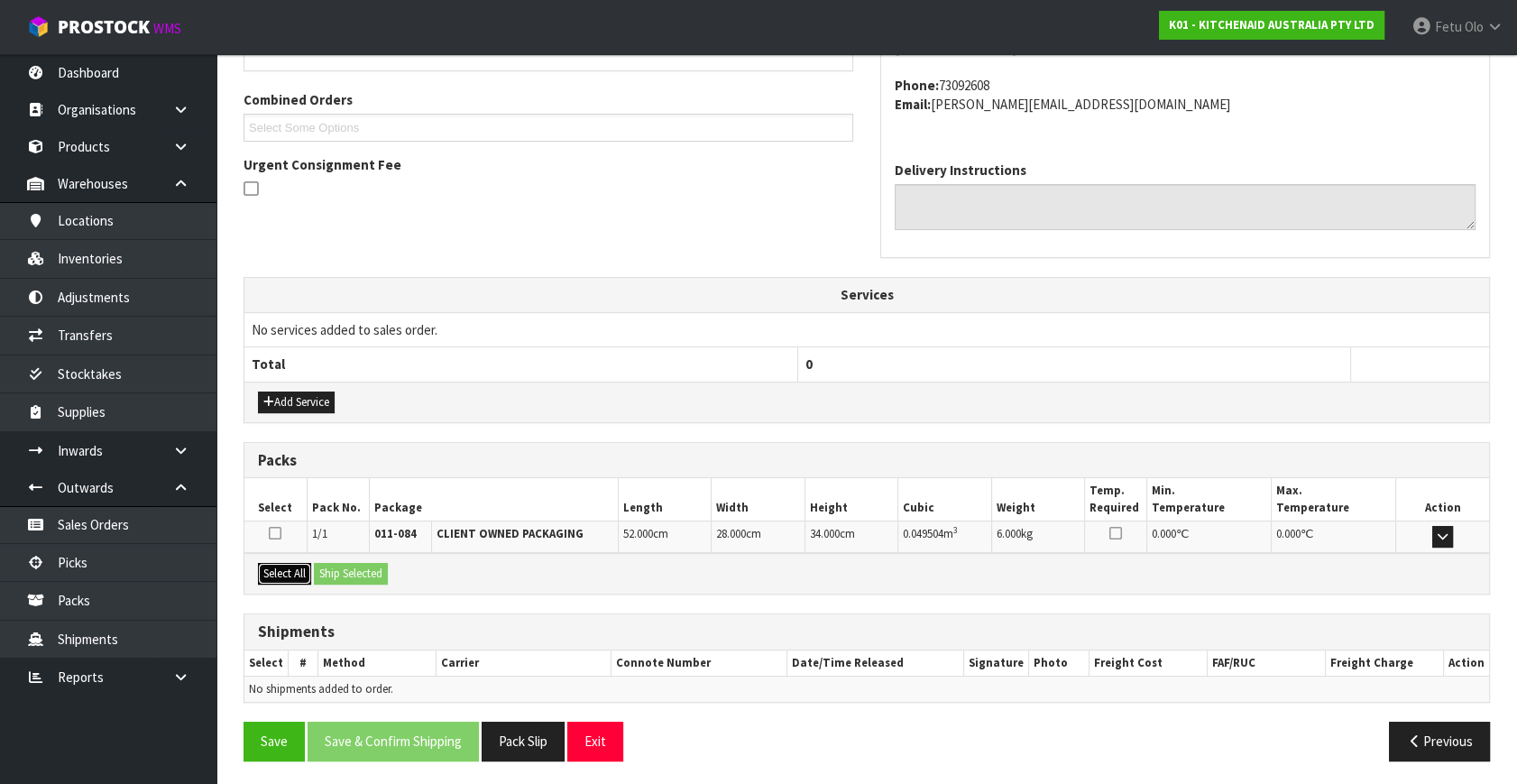
click at [280, 562] on button "Select All" at bounding box center [284, 573] width 53 height 22
click at [333, 572] on button "Ship Selected" at bounding box center [350, 573] width 74 height 22
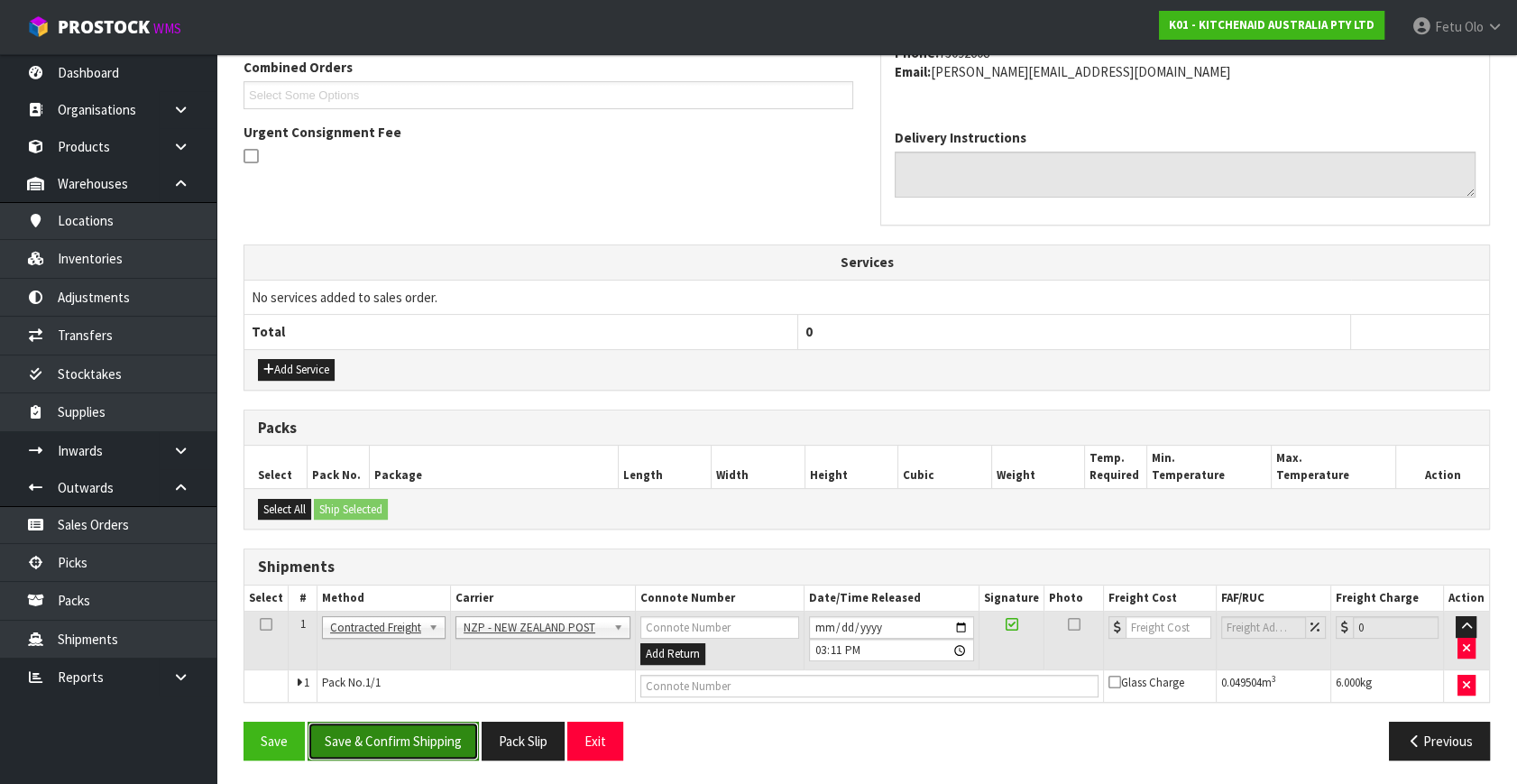
click at [432, 736] on button "Save & Confirm Shipping" at bounding box center [393, 741] width 171 height 39
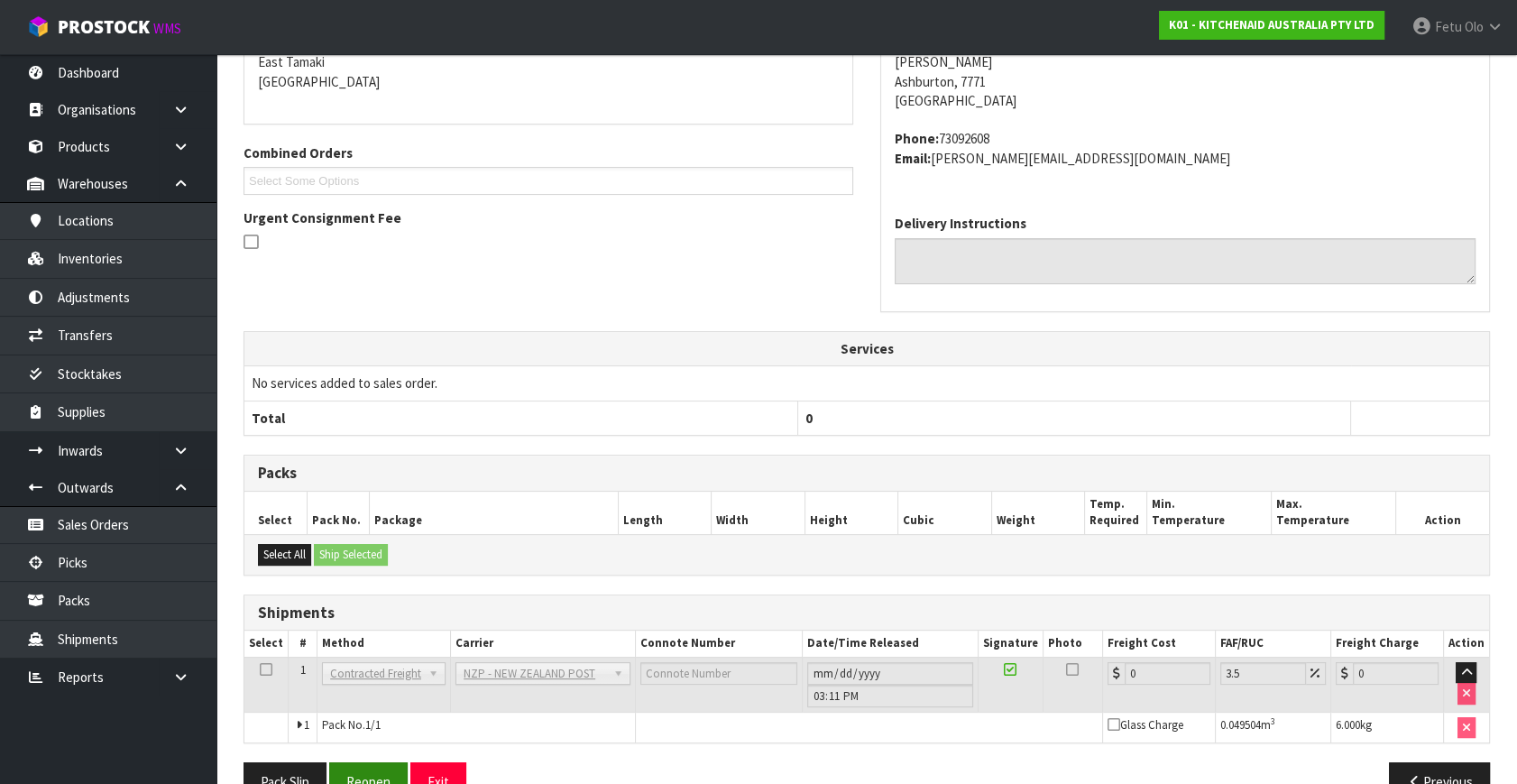
scroll to position [451, 0]
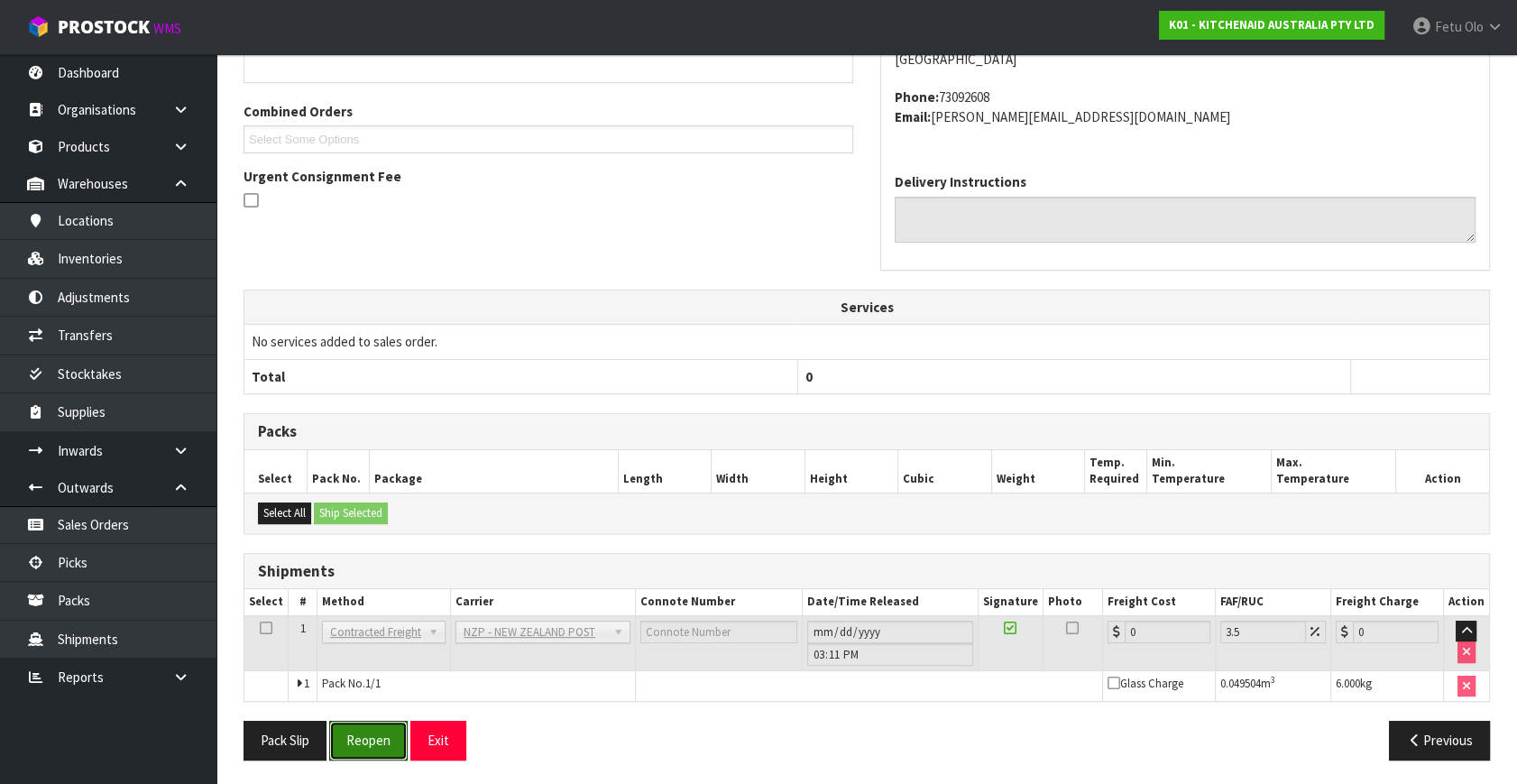
drag, startPoint x: 365, startPoint y: 726, endPoint x: 318, endPoint y: 696, distance: 55.8
click at [365, 726] on button "Reopen" at bounding box center [368, 740] width 78 height 39
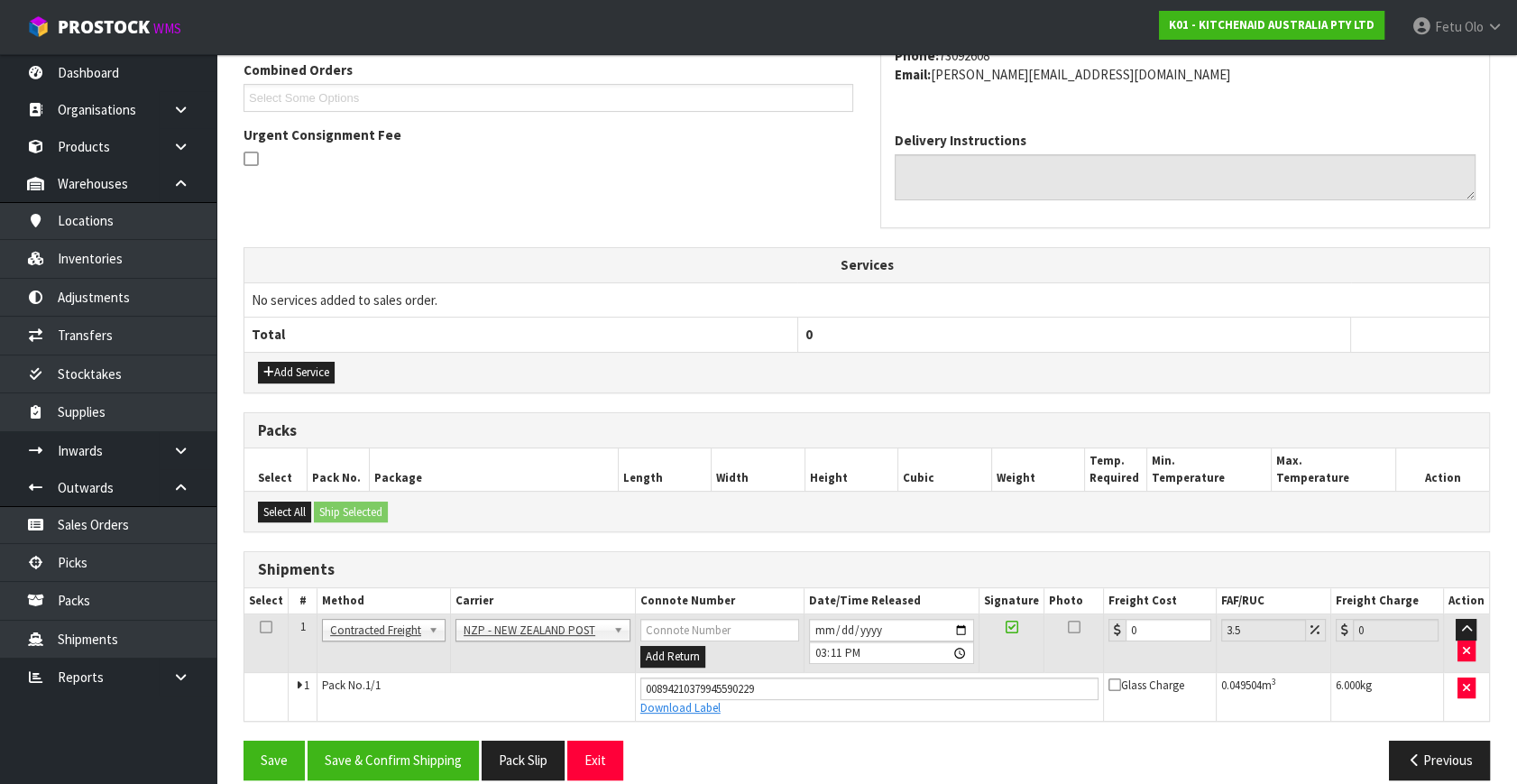
scroll to position [493, 0]
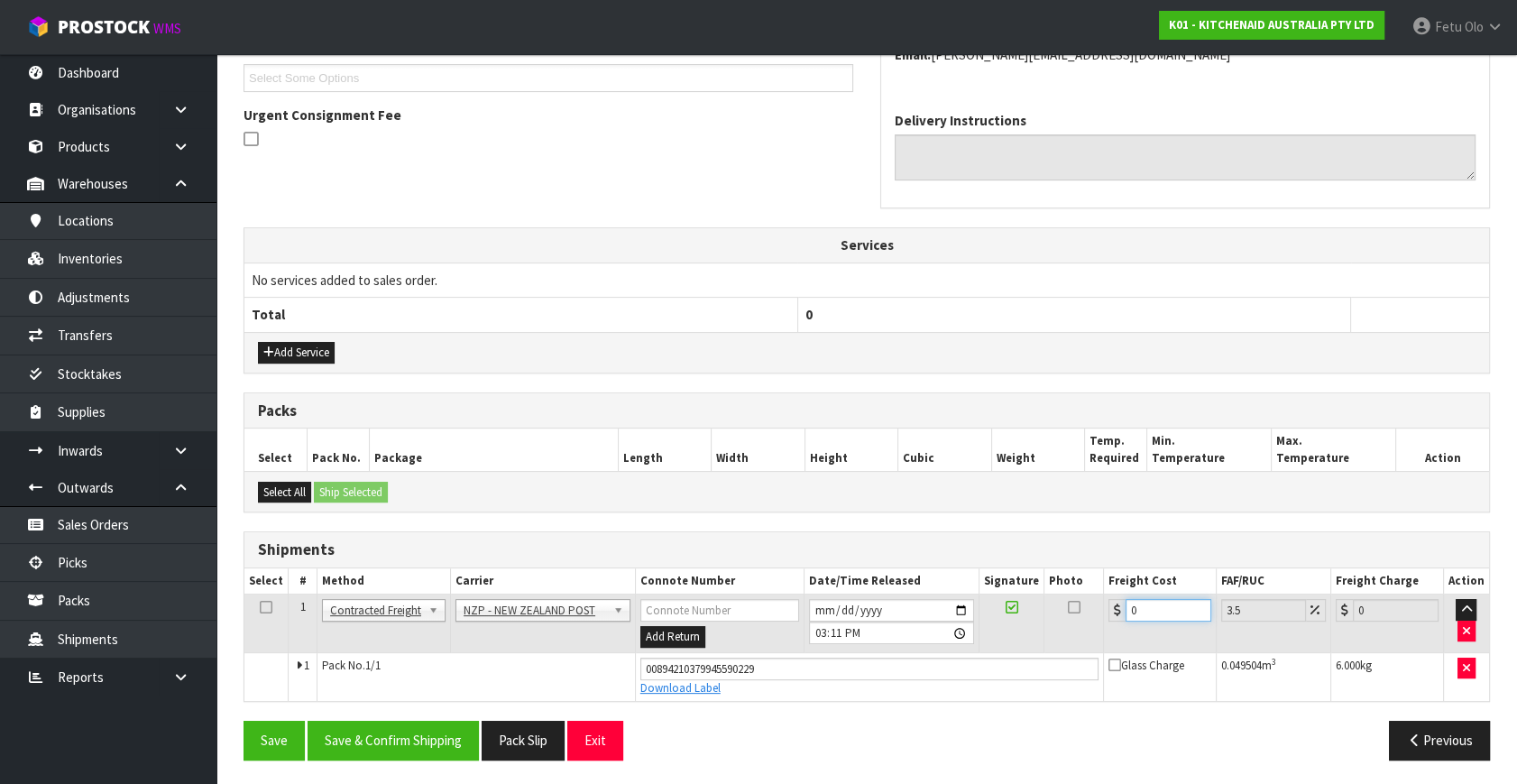
click at [1023, 640] on tr "1 Client Local Pickup Customer Local Pickup Company Freight Contracted Freight …" at bounding box center [867, 624] width 1245 height 58
click at [399, 729] on button "Save & Confirm Shipping" at bounding box center [393, 740] width 171 height 39
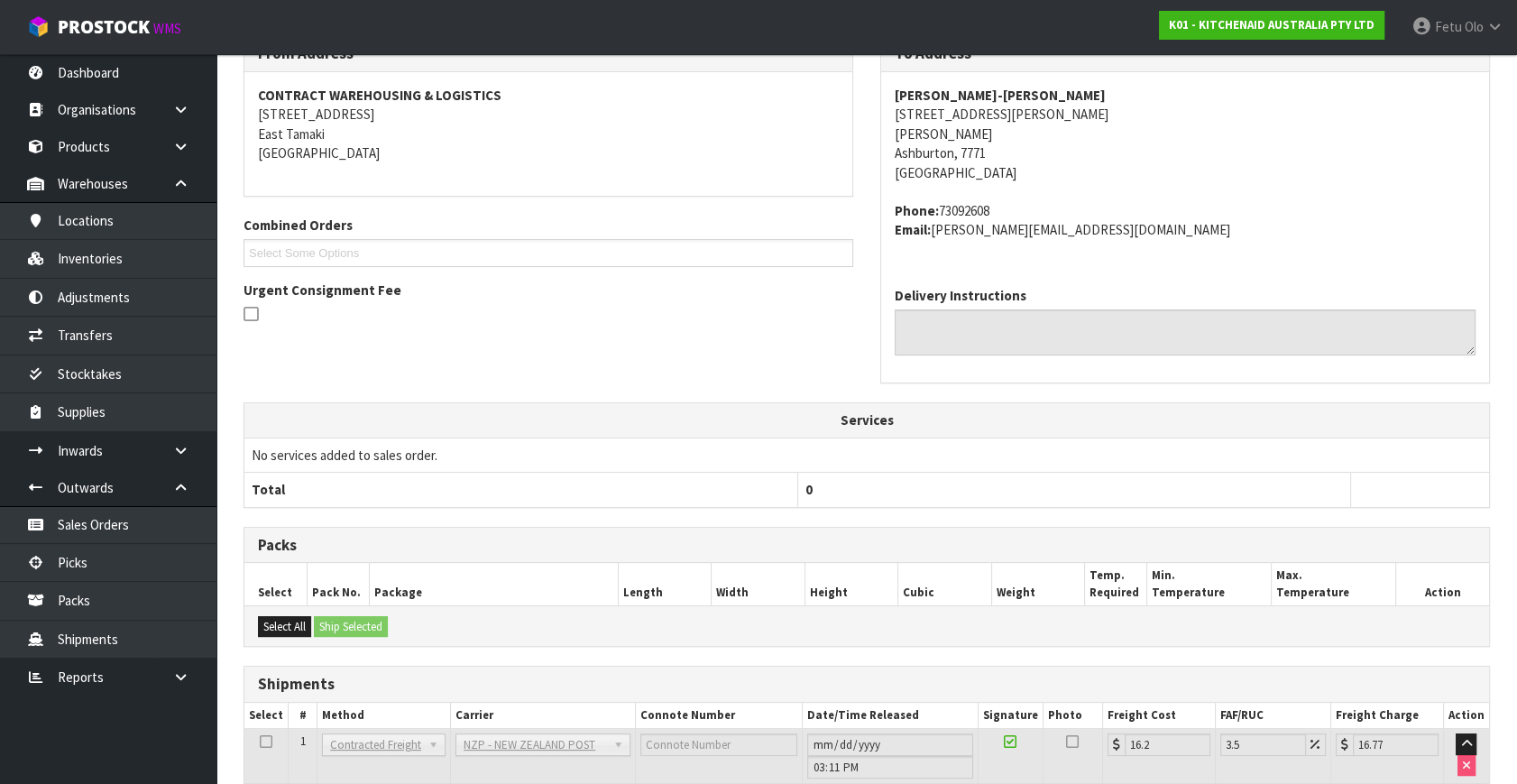
scroll to position [444, 0]
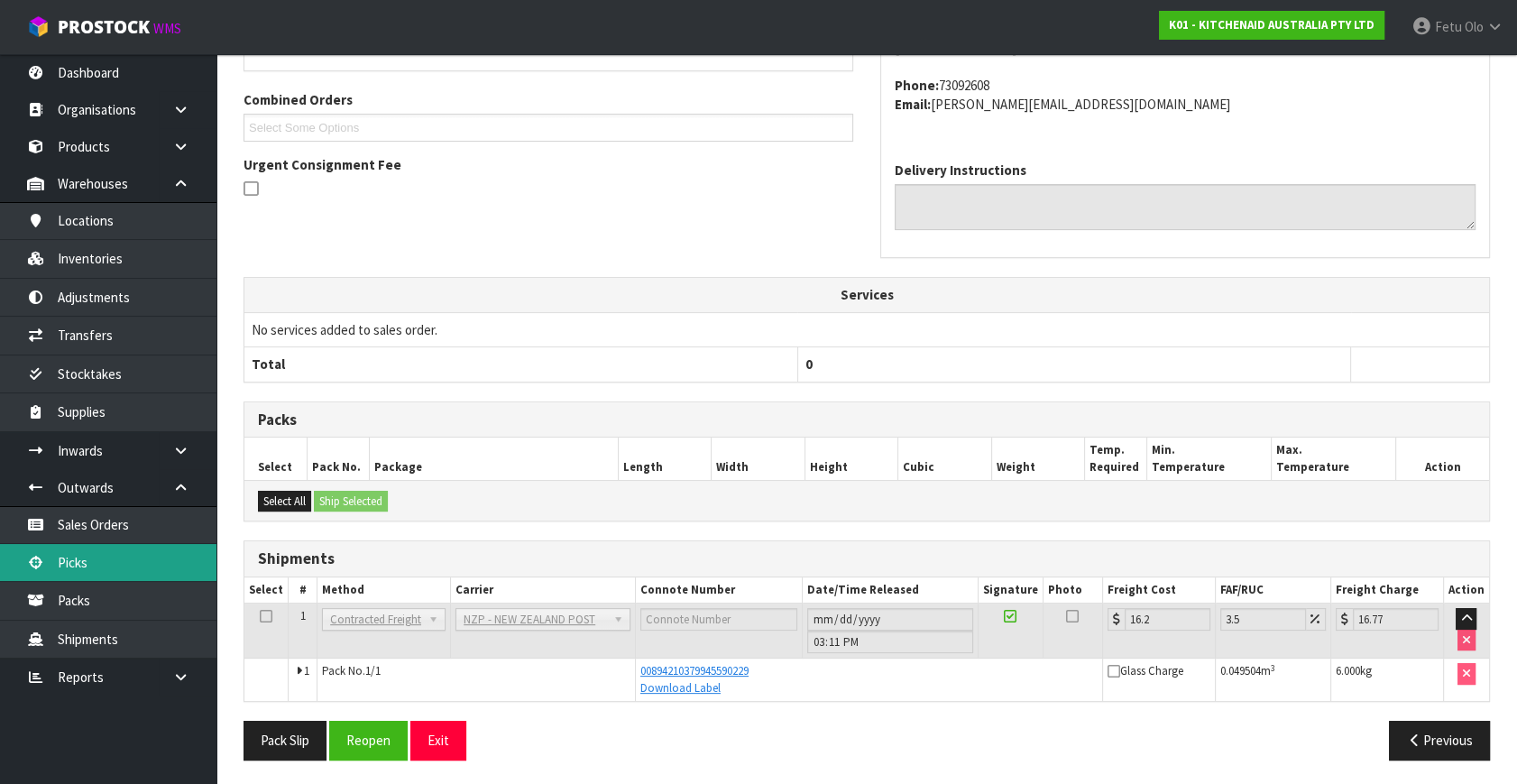
click at [72, 570] on link "Picks" at bounding box center [108, 562] width 216 height 37
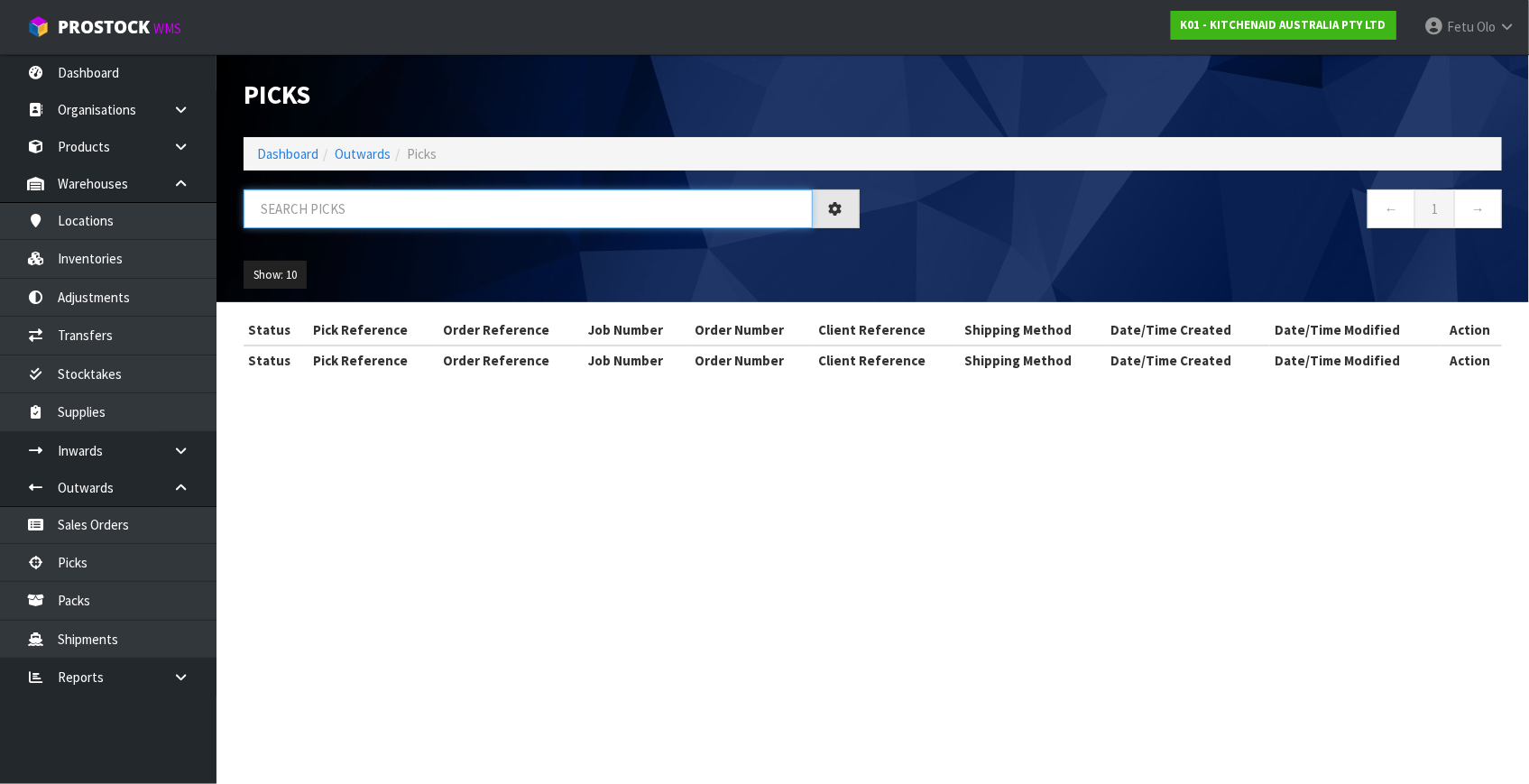
click at [419, 215] on input "text" at bounding box center [528, 209] width 569 height 39
click at [418, 215] on input "text" at bounding box center [528, 209] width 569 height 39
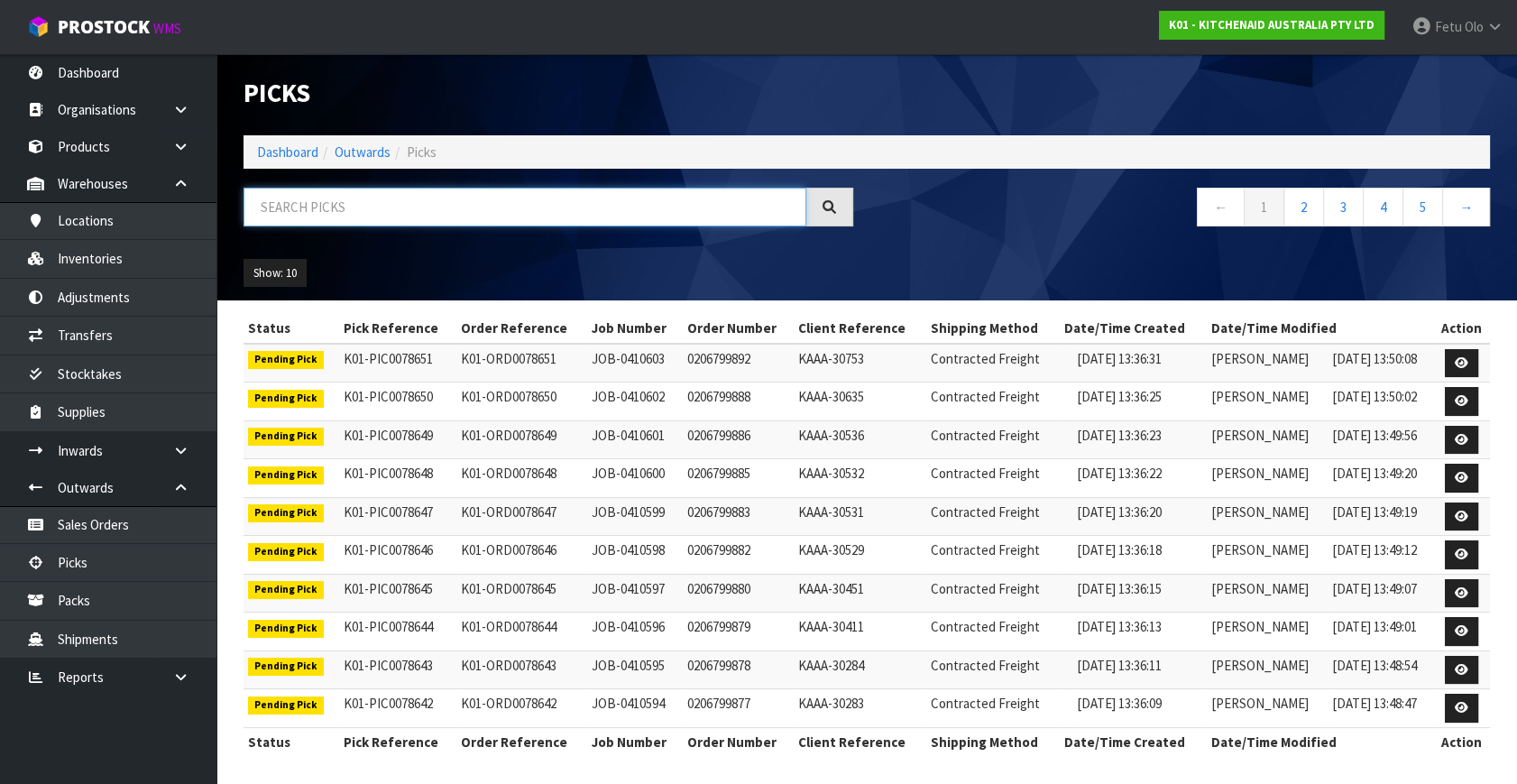
scroll to position [4, 0]
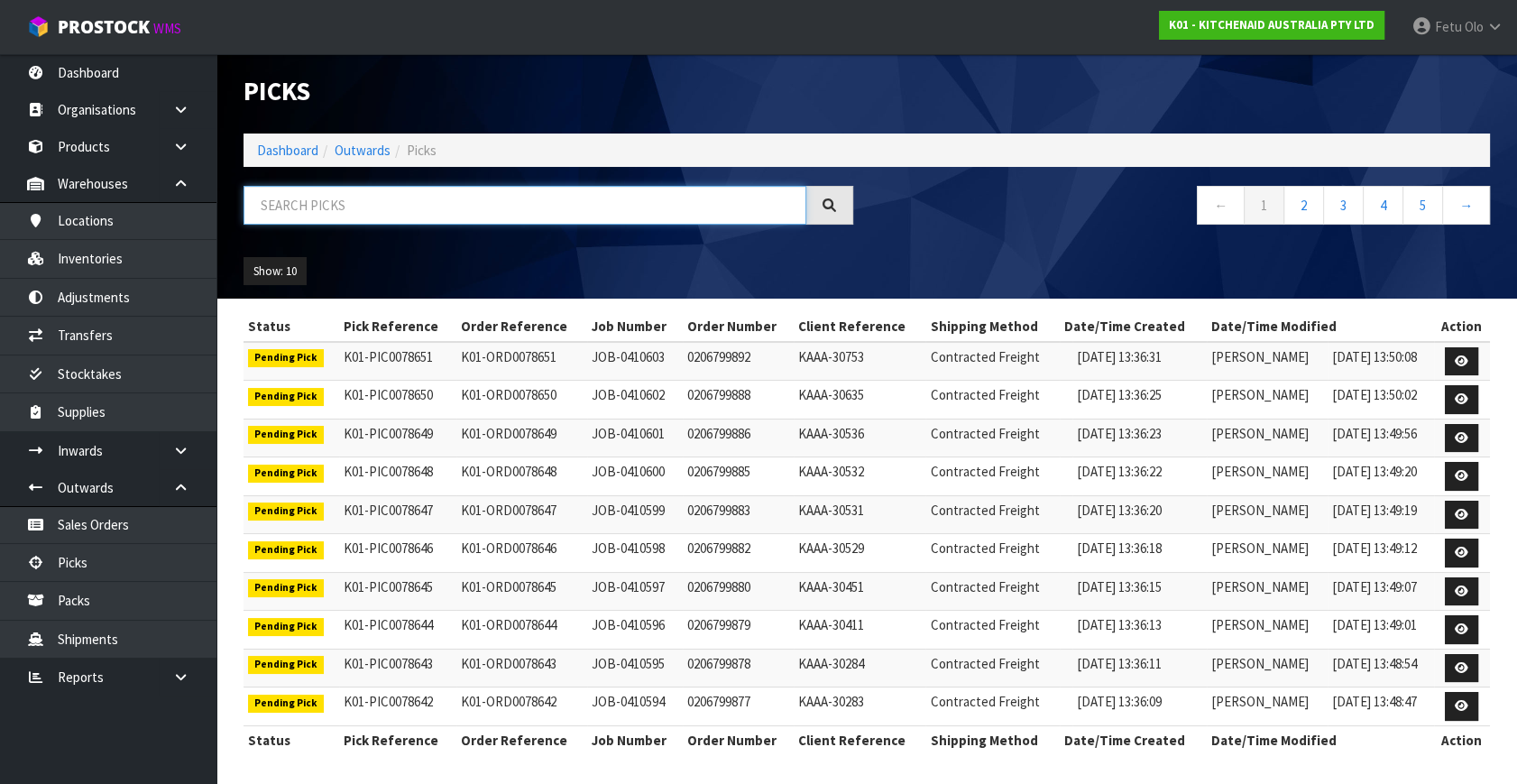
click at [356, 190] on input "text" at bounding box center [524, 205] width 562 height 39
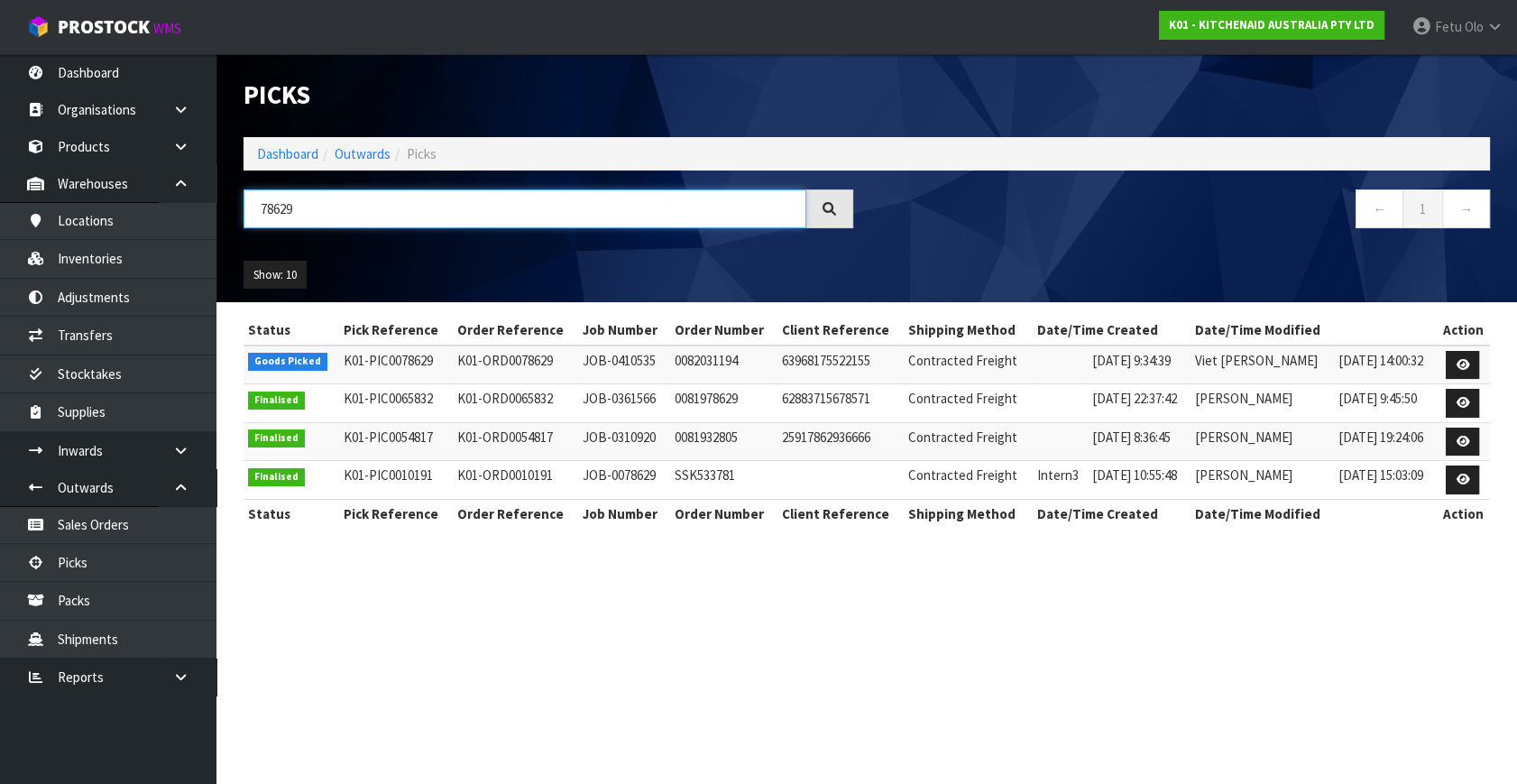
scroll to position [0, 0]
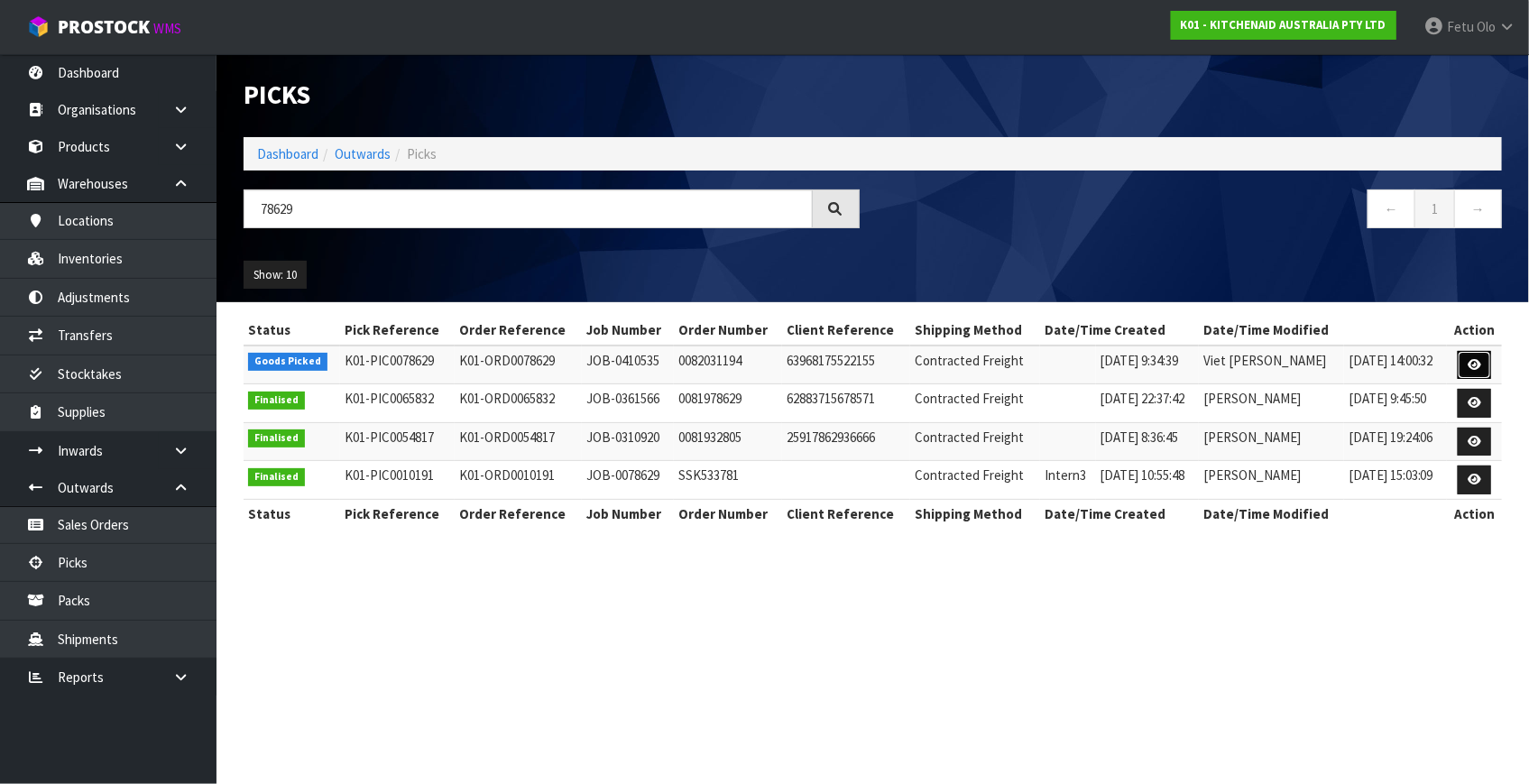
click at [1464, 356] on link at bounding box center [1474, 366] width 34 height 29
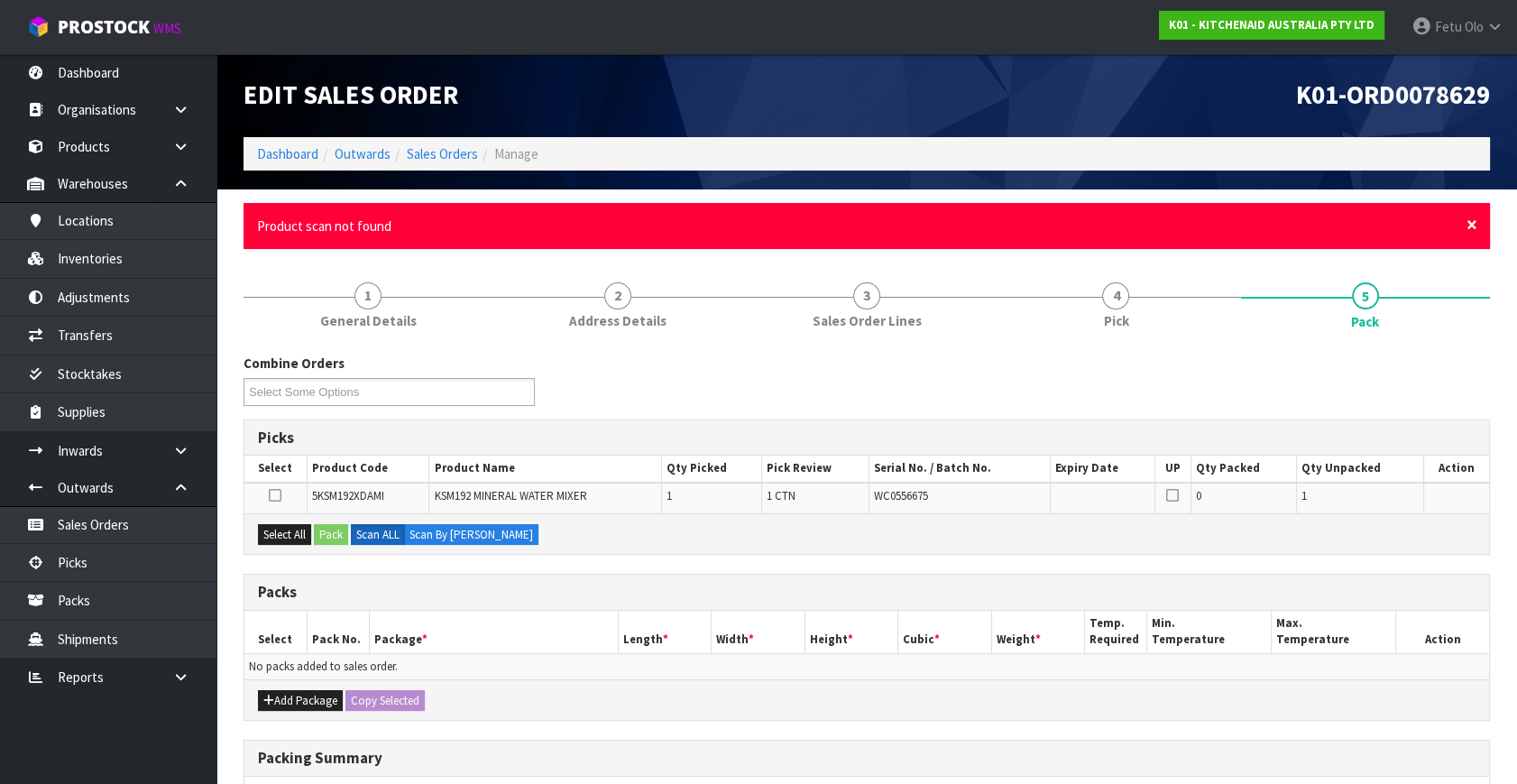
click at [1470, 223] on span "×" at bounding box center [1472, 225] width 11 height 26
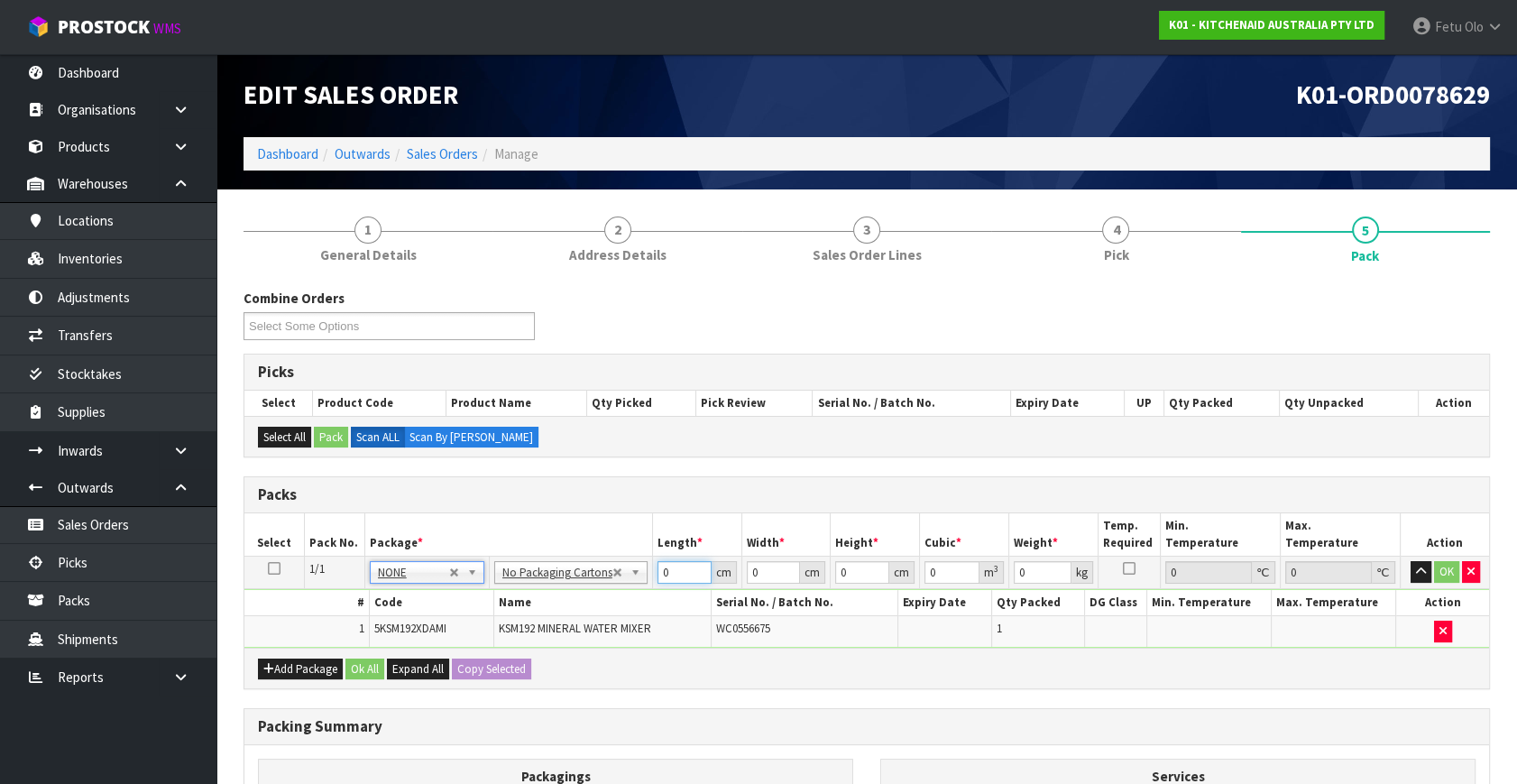
drag, startPoint x: 668, startPoint y: 569, endPoint x: 537, endPoint y: 634, distance: 146.2
click at [537, 634] on tbody "1/1 NONE 007-001 007-002 007-004 007-009 007-013 007-014 007-015 007-017 007-01…" at bounding box center [867, 603] width 1245 height 91
click button "OK" at bounding box center [1447, 572] width 26 height 22
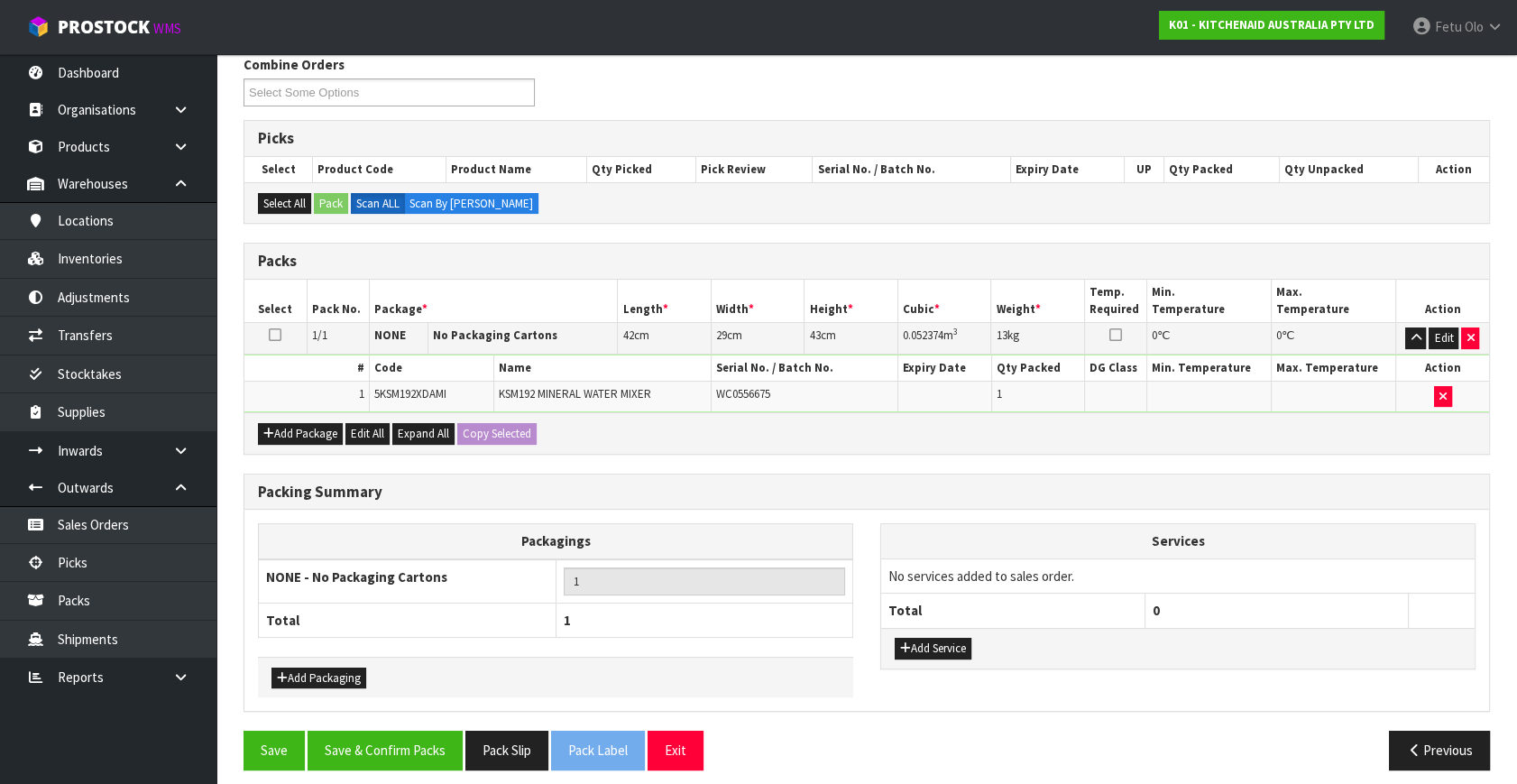
scroll to position [242, 0]
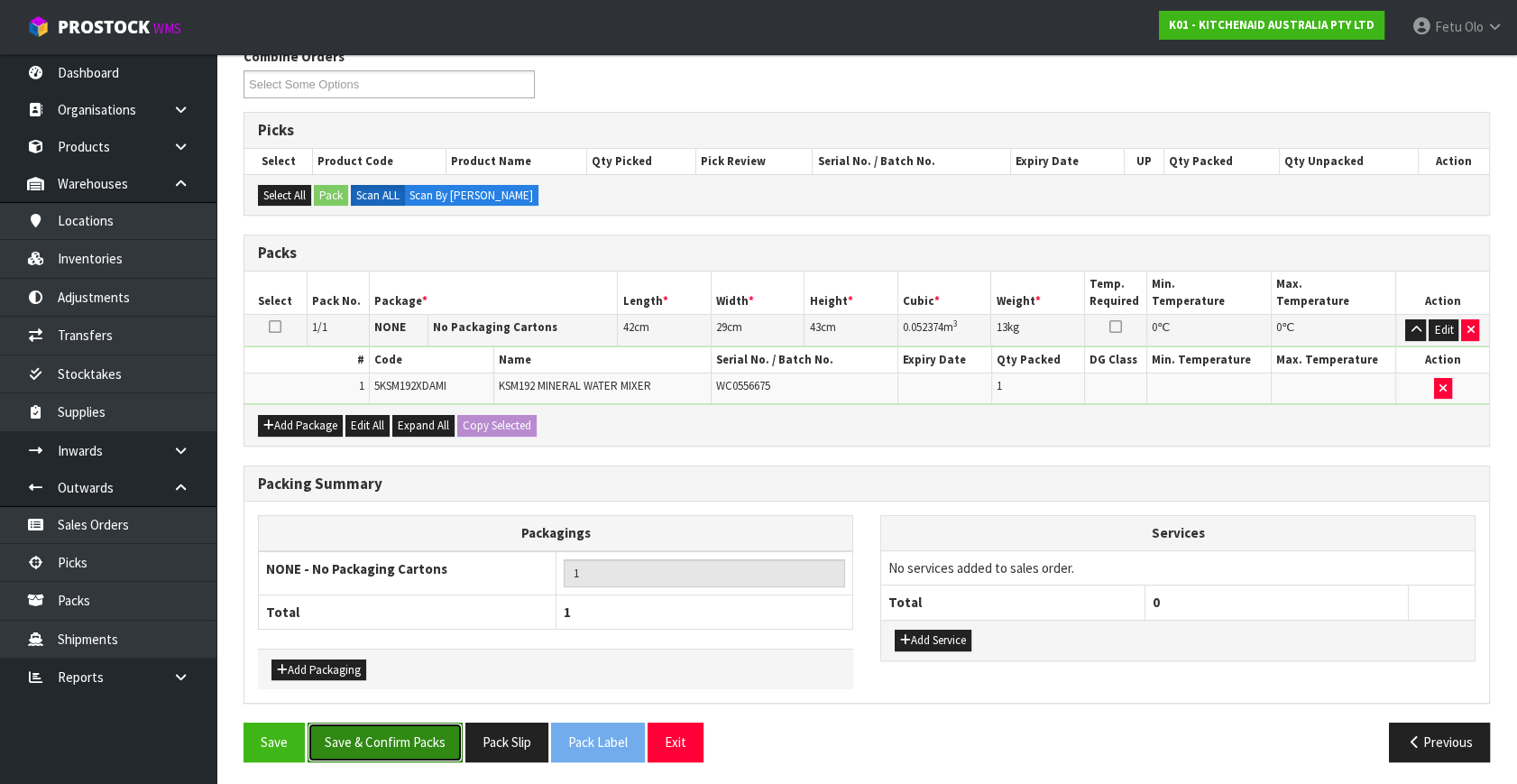
click at [409, 738] on button "Save & Confirm Packs" at bounding box center [385, 742] width 155 height 39
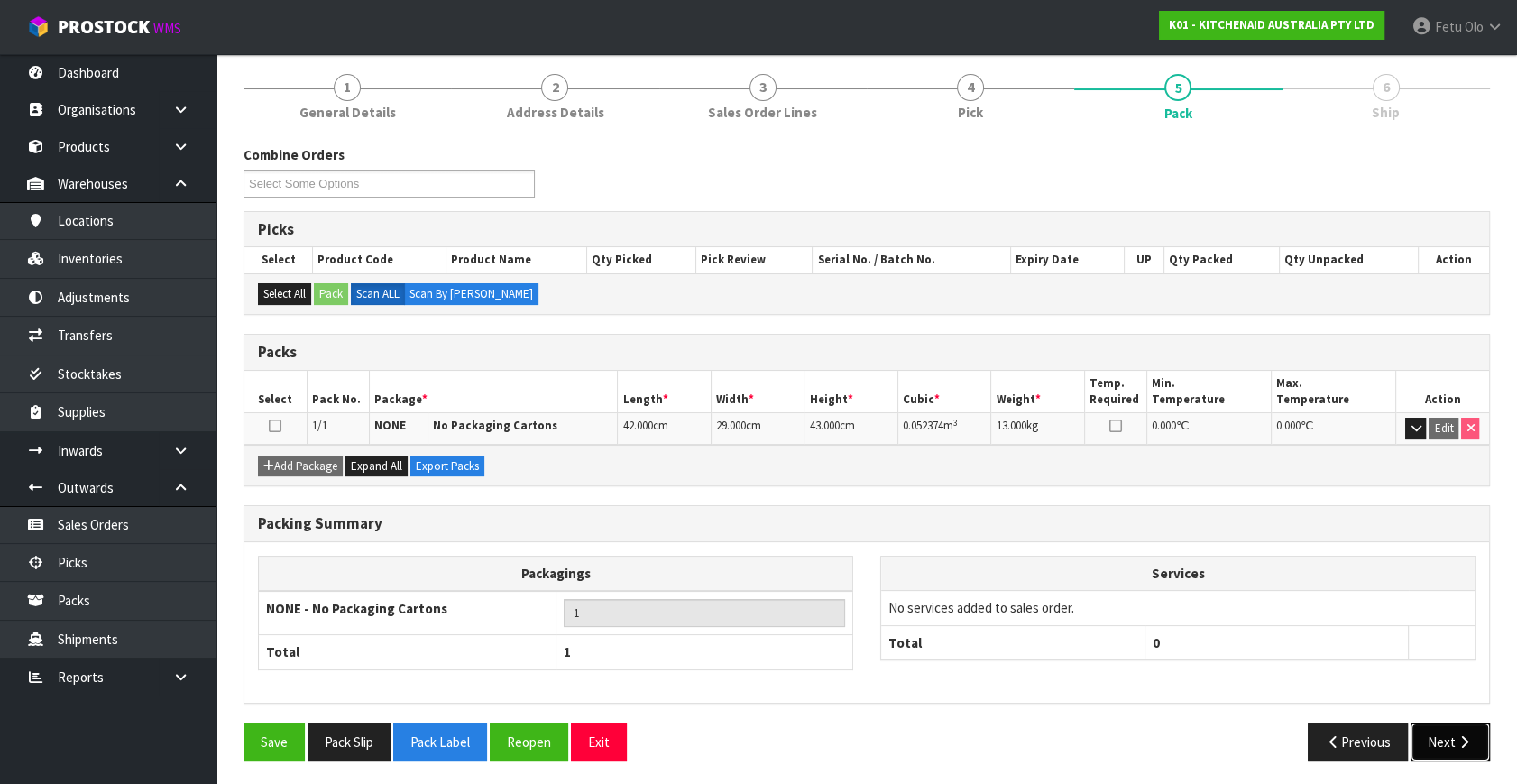
click at [1453, 745] on button "Next" at bounding box center [1450, 742] width 79 height 39
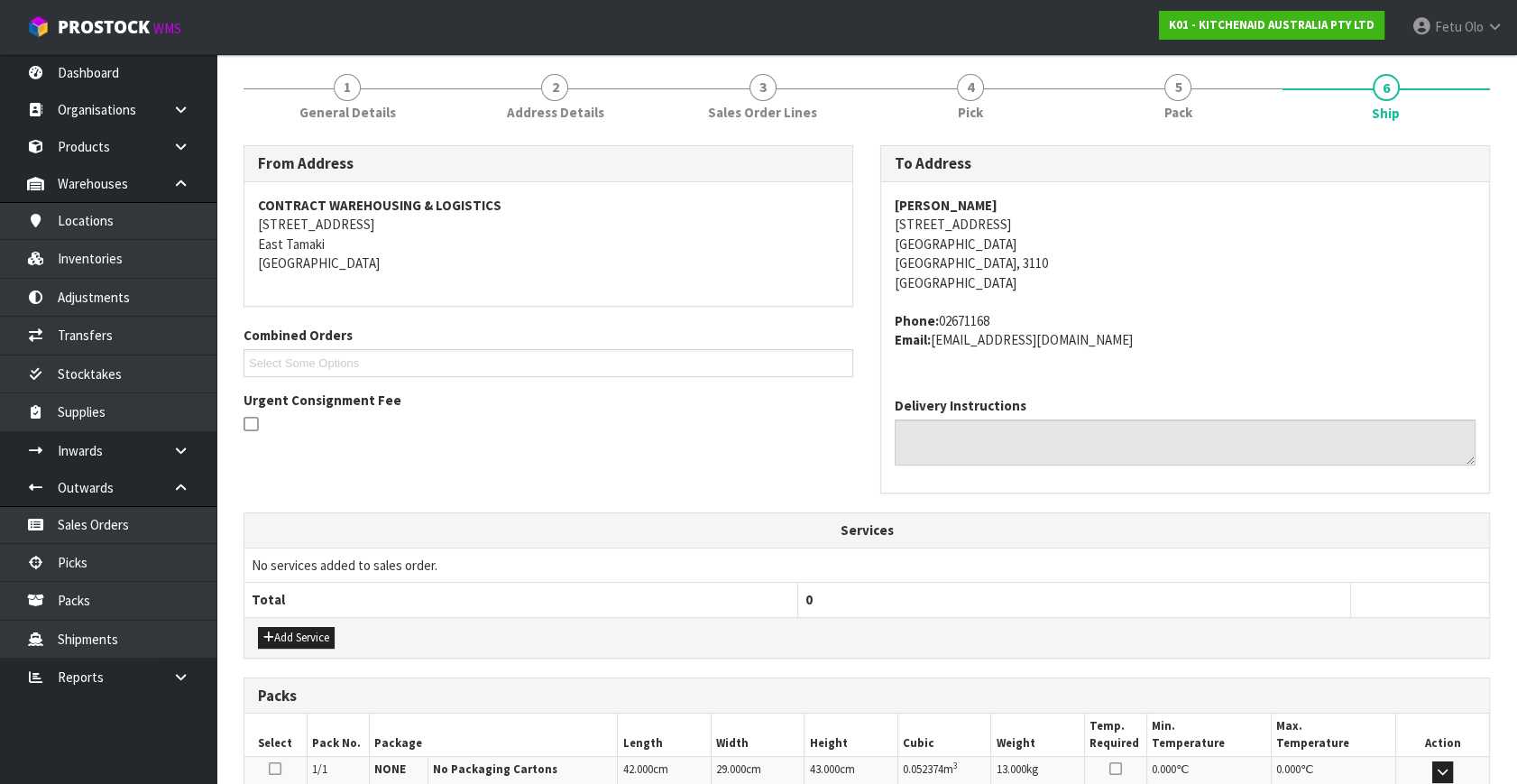
scroll to position [444, 0]
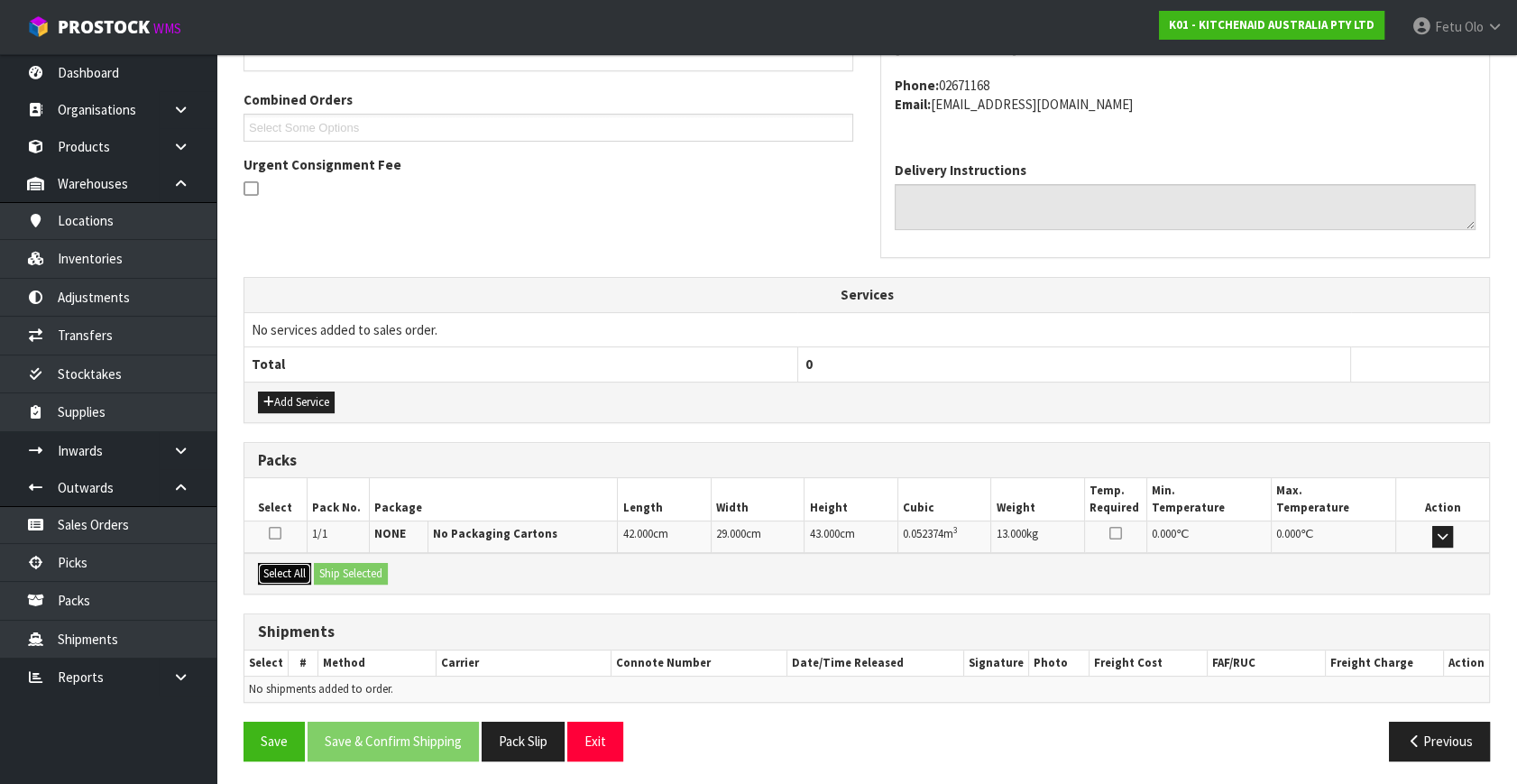
click at [271, 568] on button "Select All" at bounding box center [284, 573] width 53 height 22
click at [346, 574] on button "Ship Selected" at bounding box center [350, 573] width 74 height 22
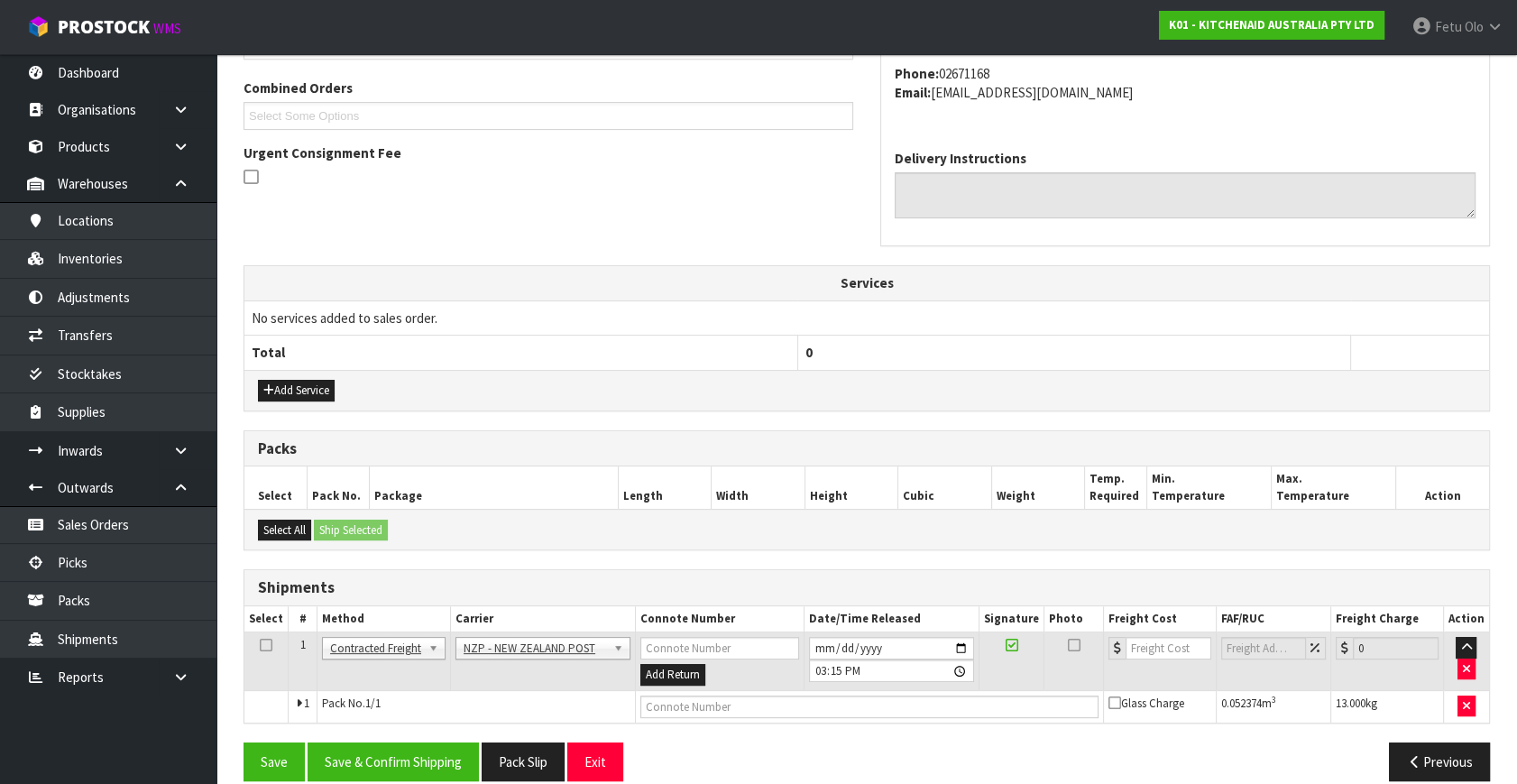
scroll to position [476, 0]
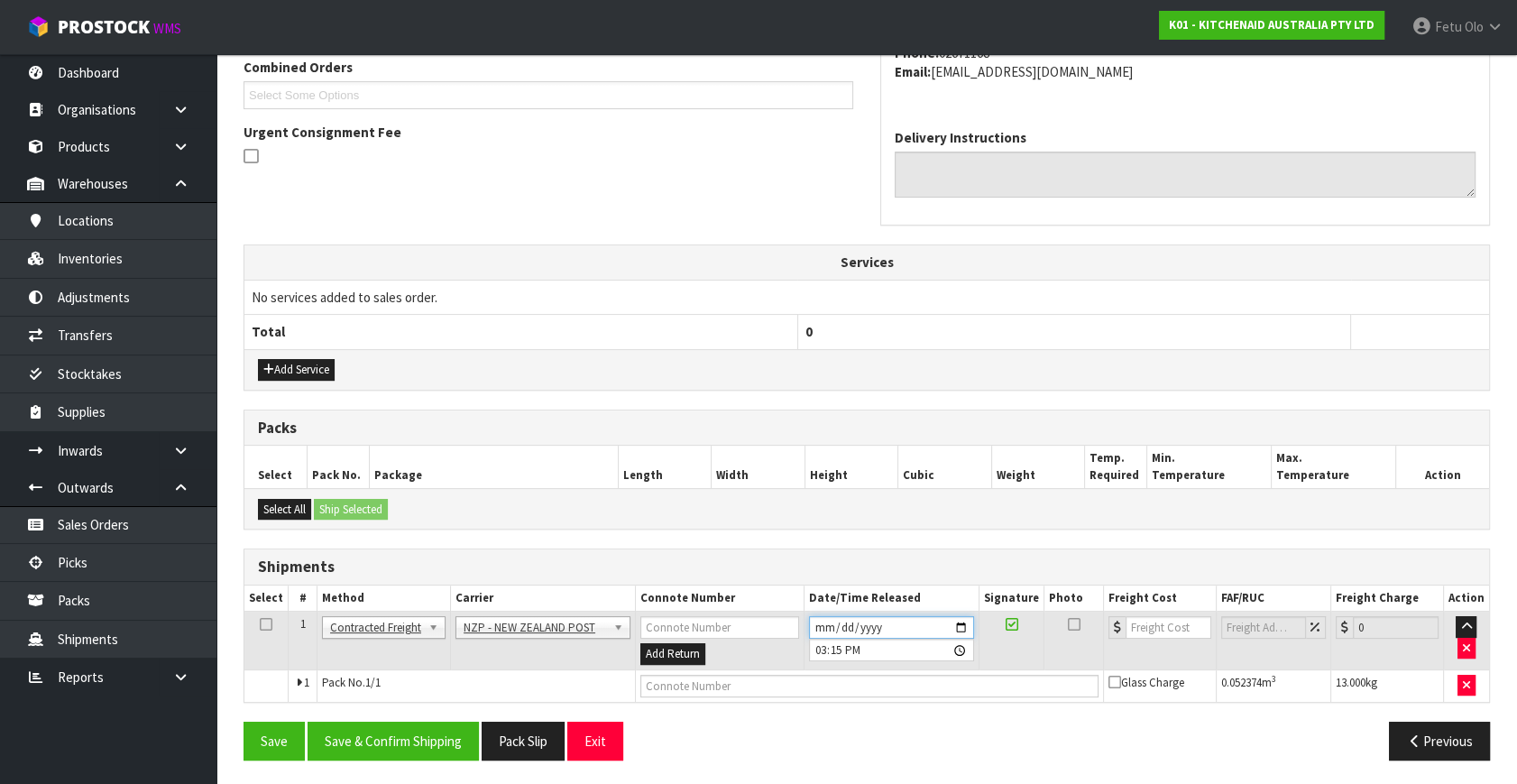
click at [961, 624] on input "2025-09-02" at bounding box center [892, 627] width 165 height 23
click at [487, 722] on button "Pack Slip" at bounding box center [522, 741] width 83 height 39
click at [406, 732] on button "Save & Confirm Shipping" at bounding box center [393, 741] width 171 height 39
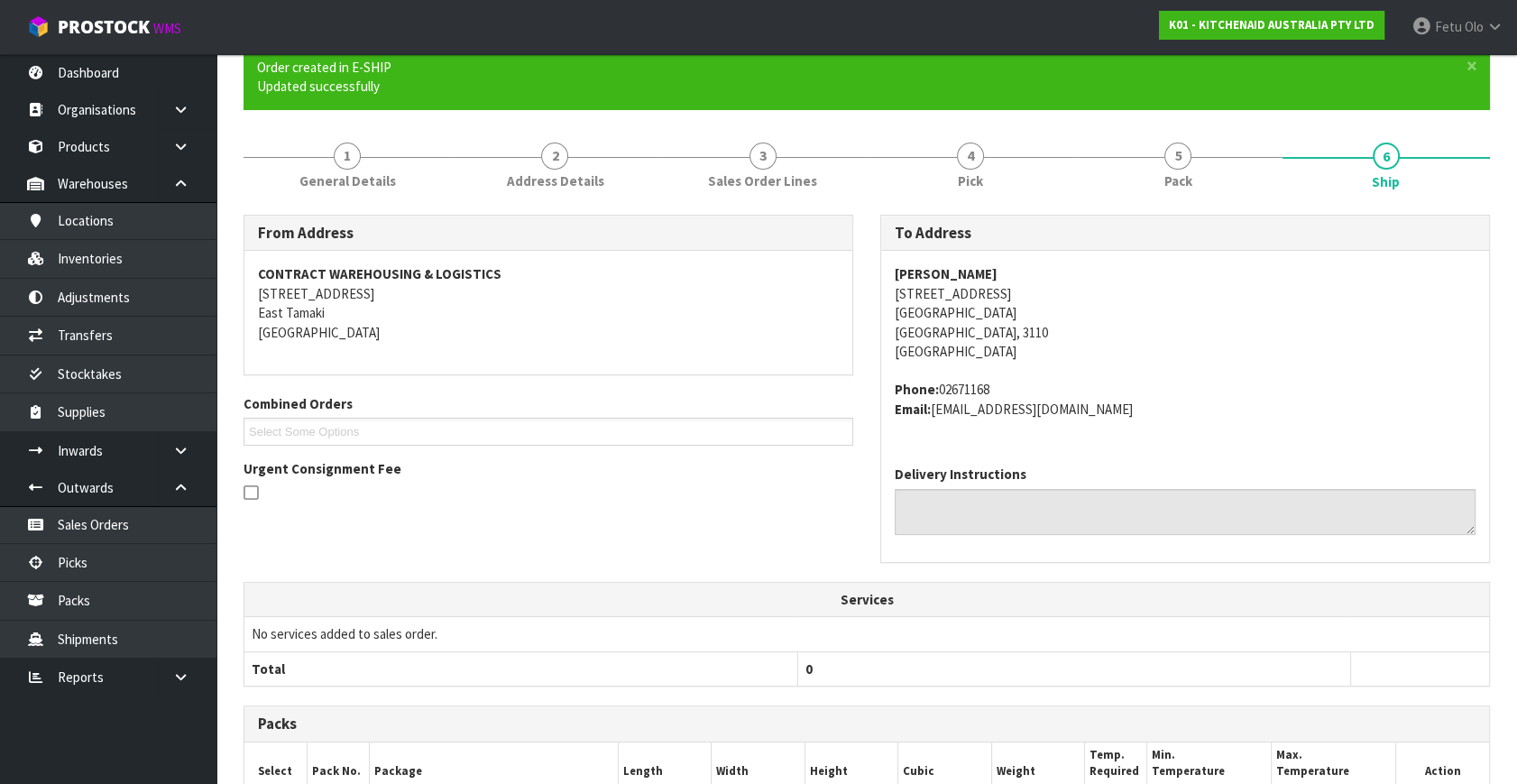
scroll to position [451, 0]
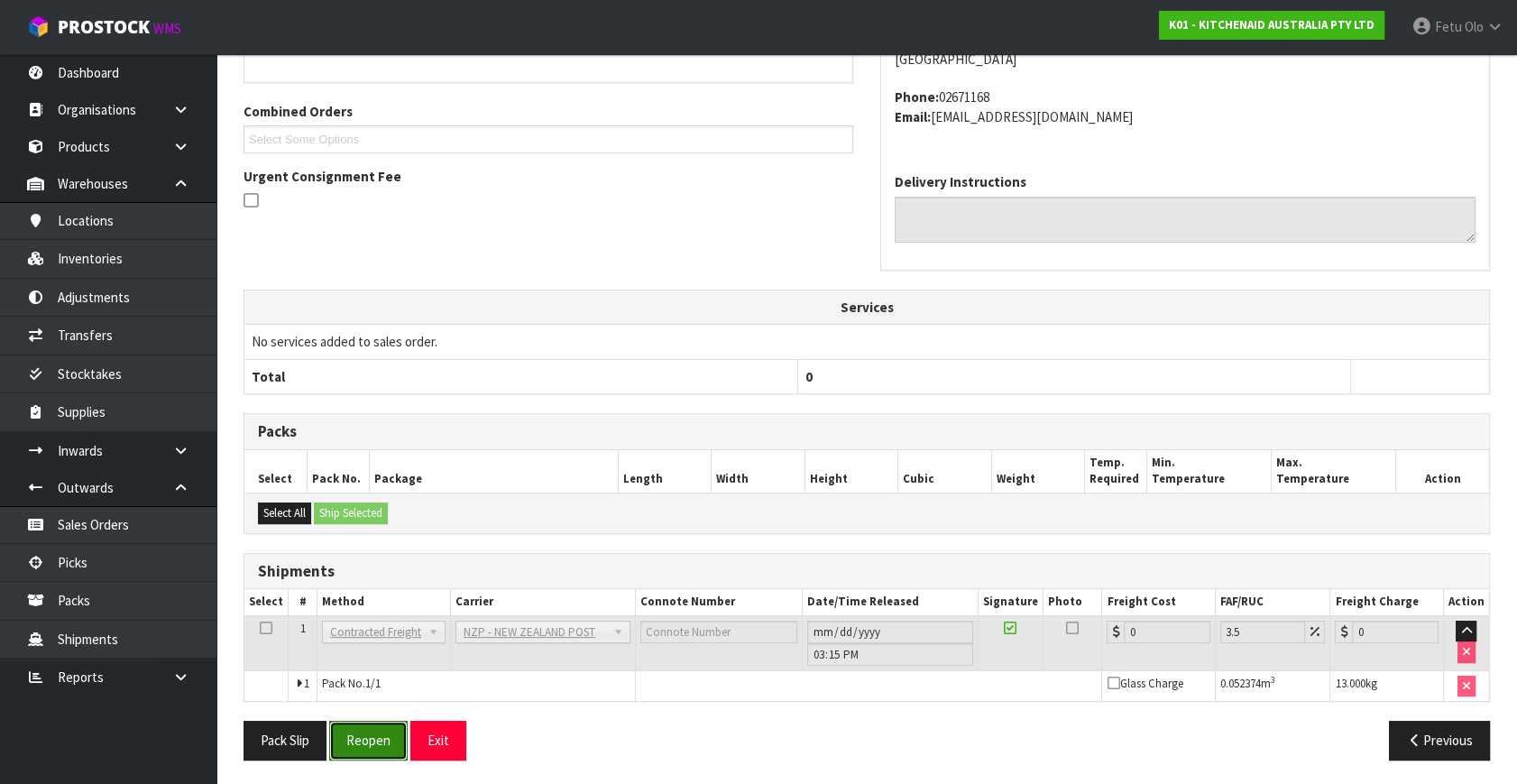
drag, startPoint x: 373, startPoint y: 736, endPoint x: 359, endPoint y: 721, distance: 20.5
click at [373, 736] on button "Reopen" at bounding box center [368, 740] width 78 height 39
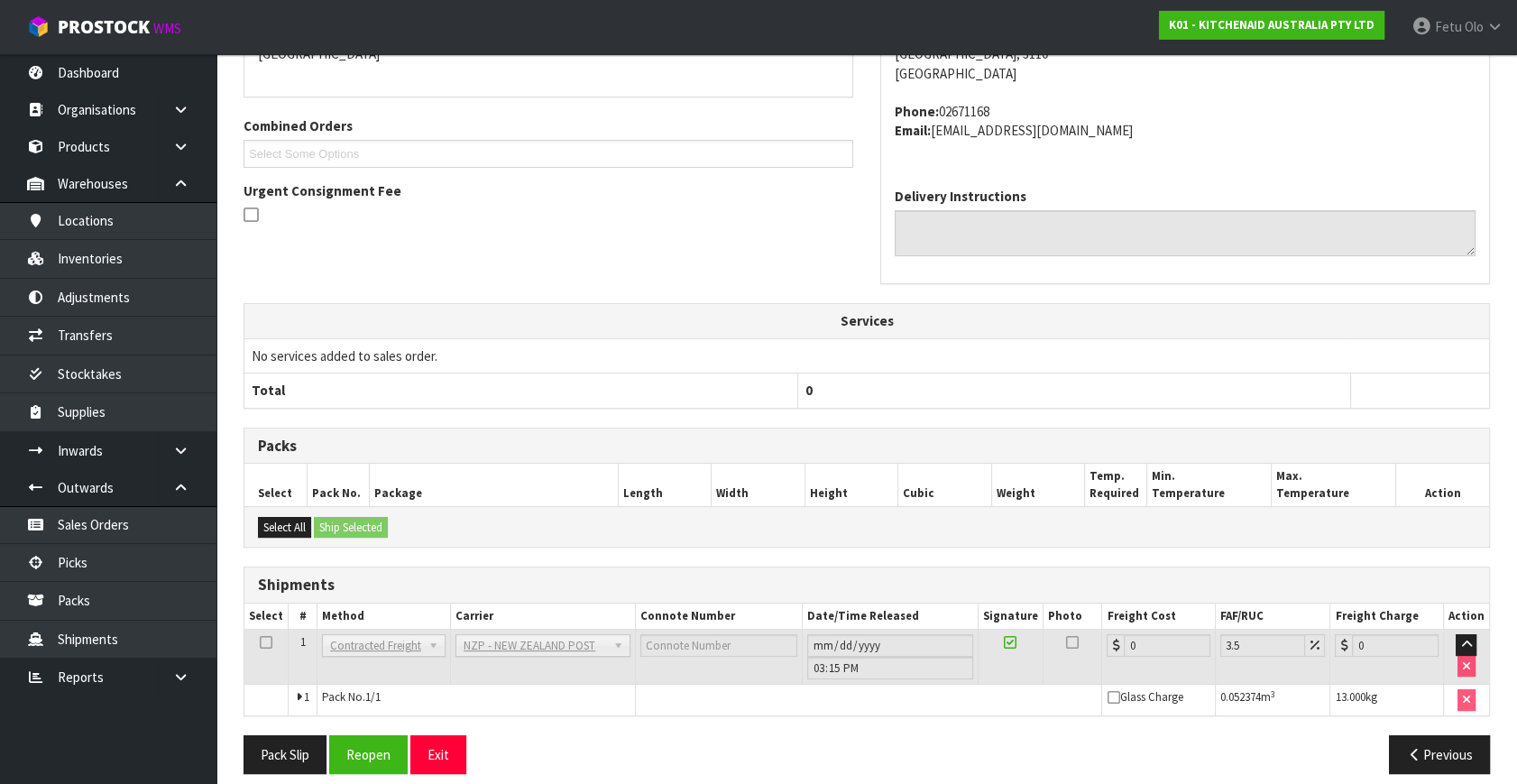
scroll to position [432, 0]
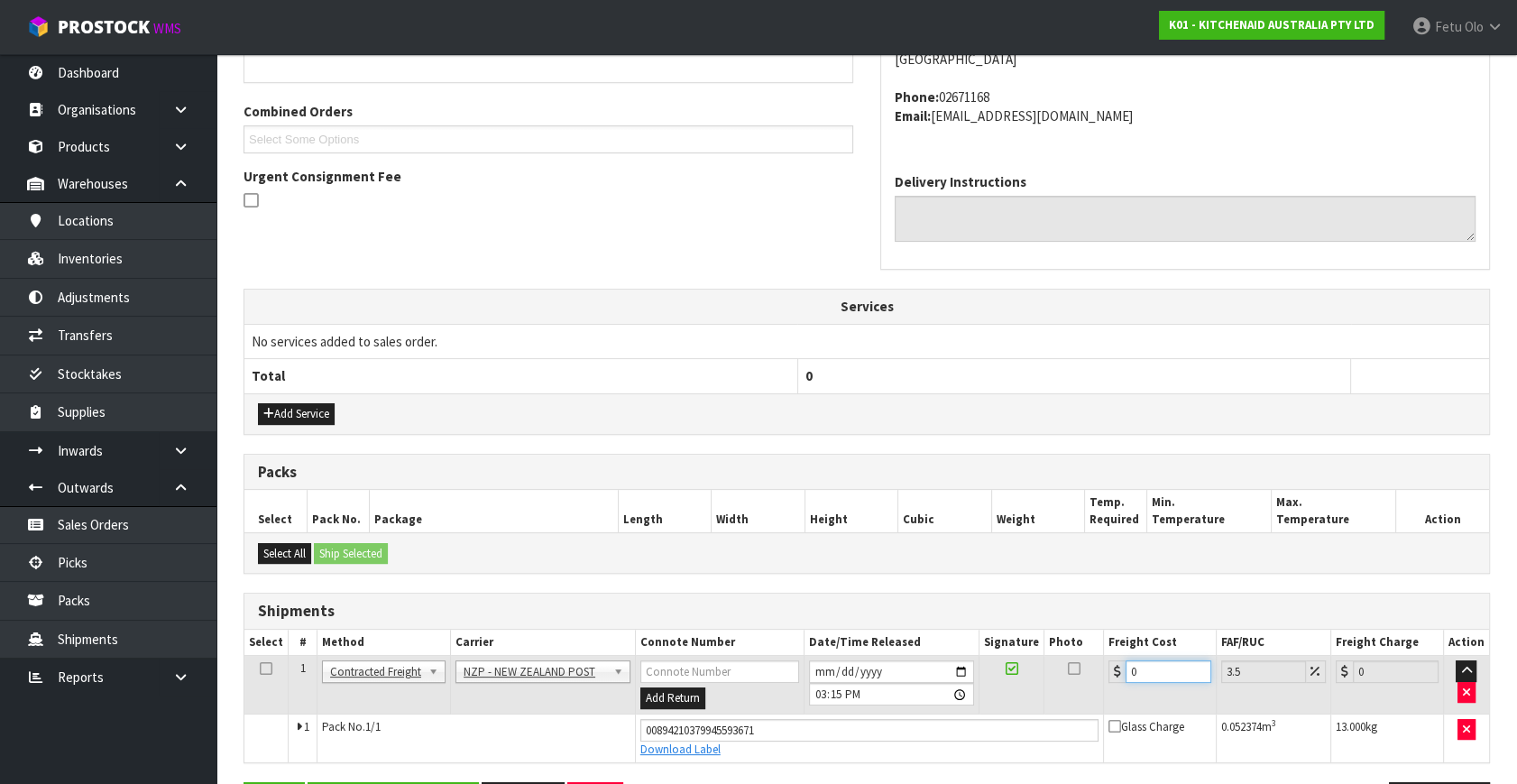
drag, startPoint x: 1161, startPoint y: 667, endPoint x: 819, endPoint y: 731, distance: 347.9
click at [819, 731] on tbody "1 Client Local Pickup Customer Local Pickup Company Freight Contracted Freight …" at bounding box center [867, 708] width 1245 height 107
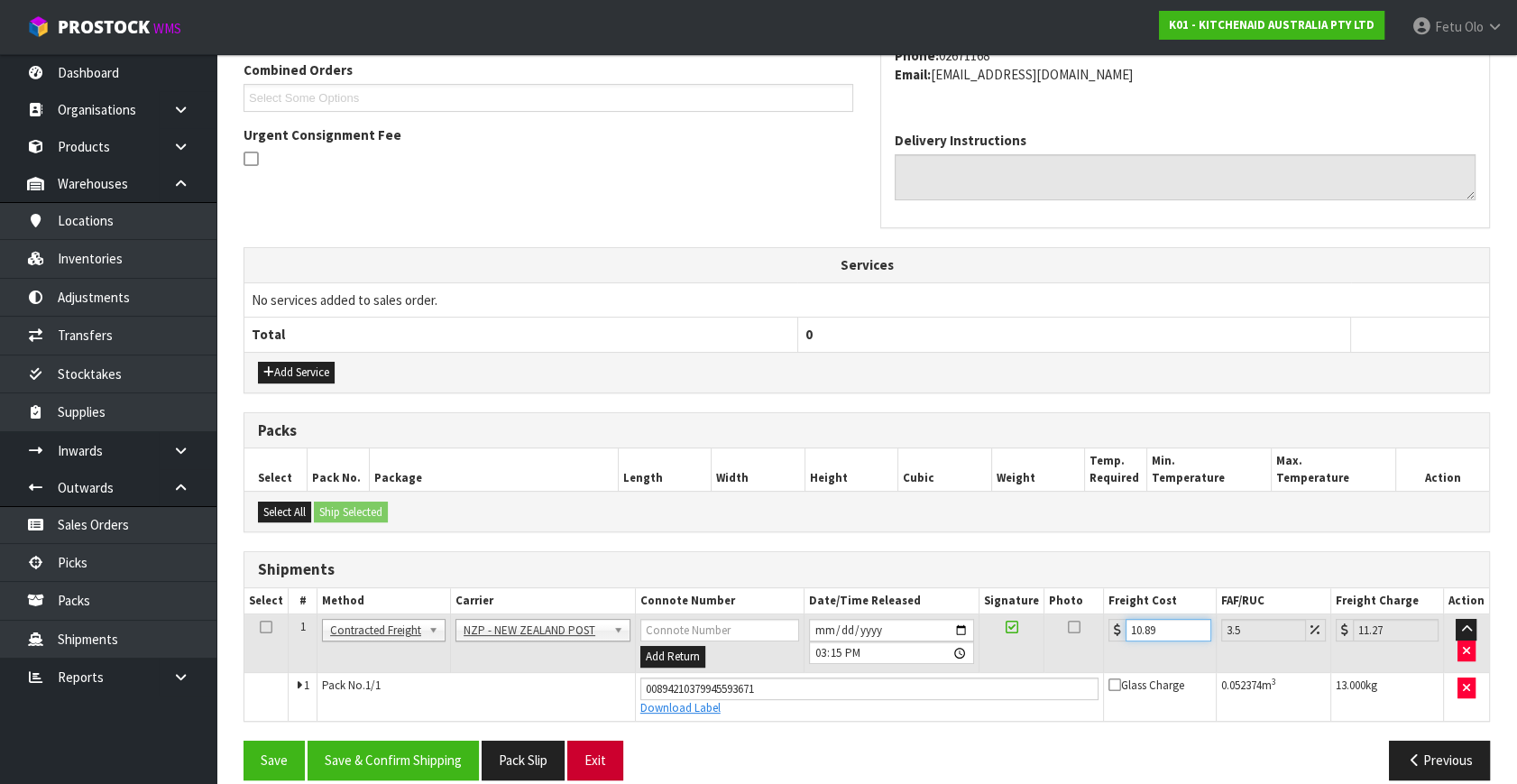
scroll to position [493, 0]
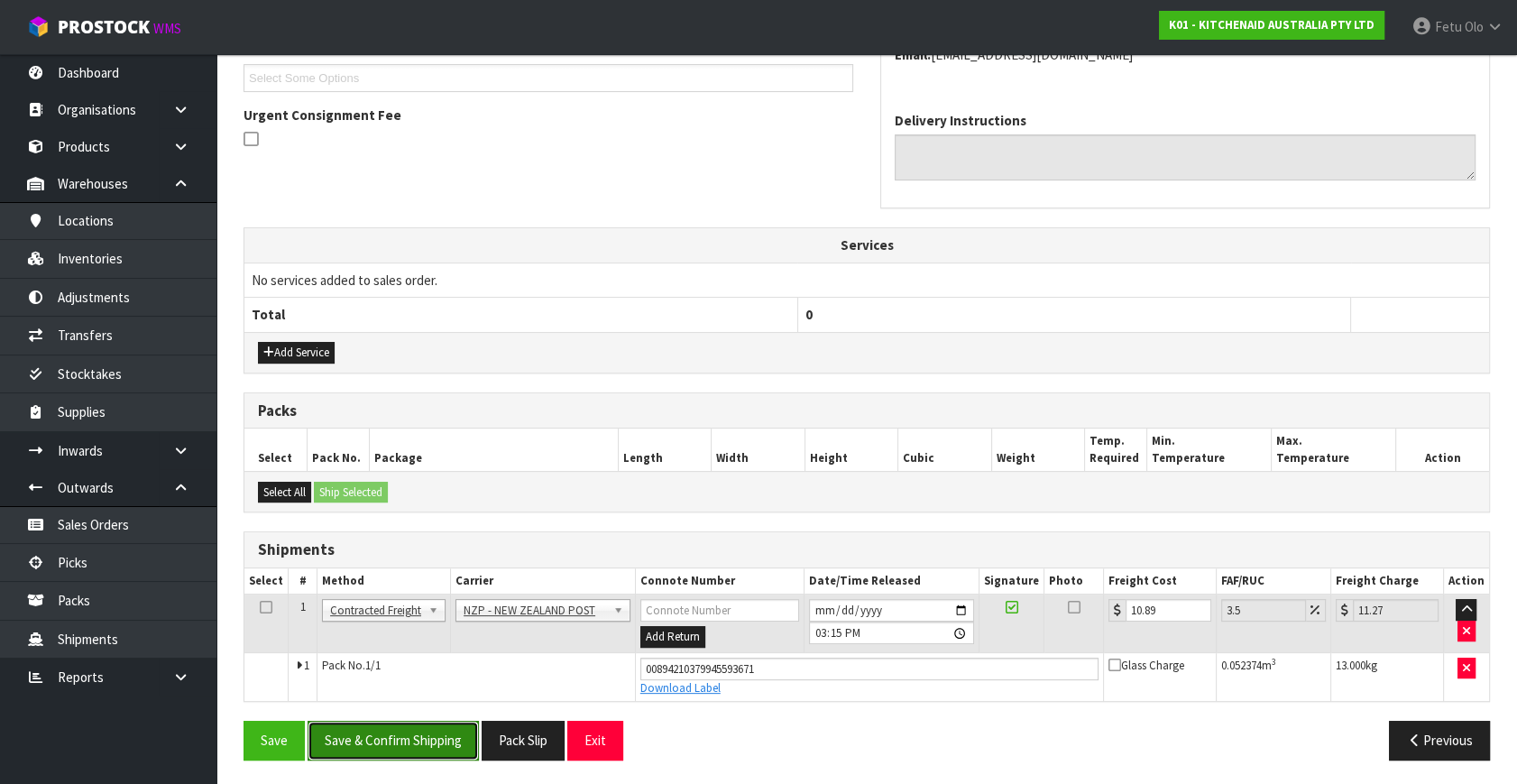
click at [405, 739] on button "Save & Confirm Shipping" at bounding box center [393, 740] width 171 height 39
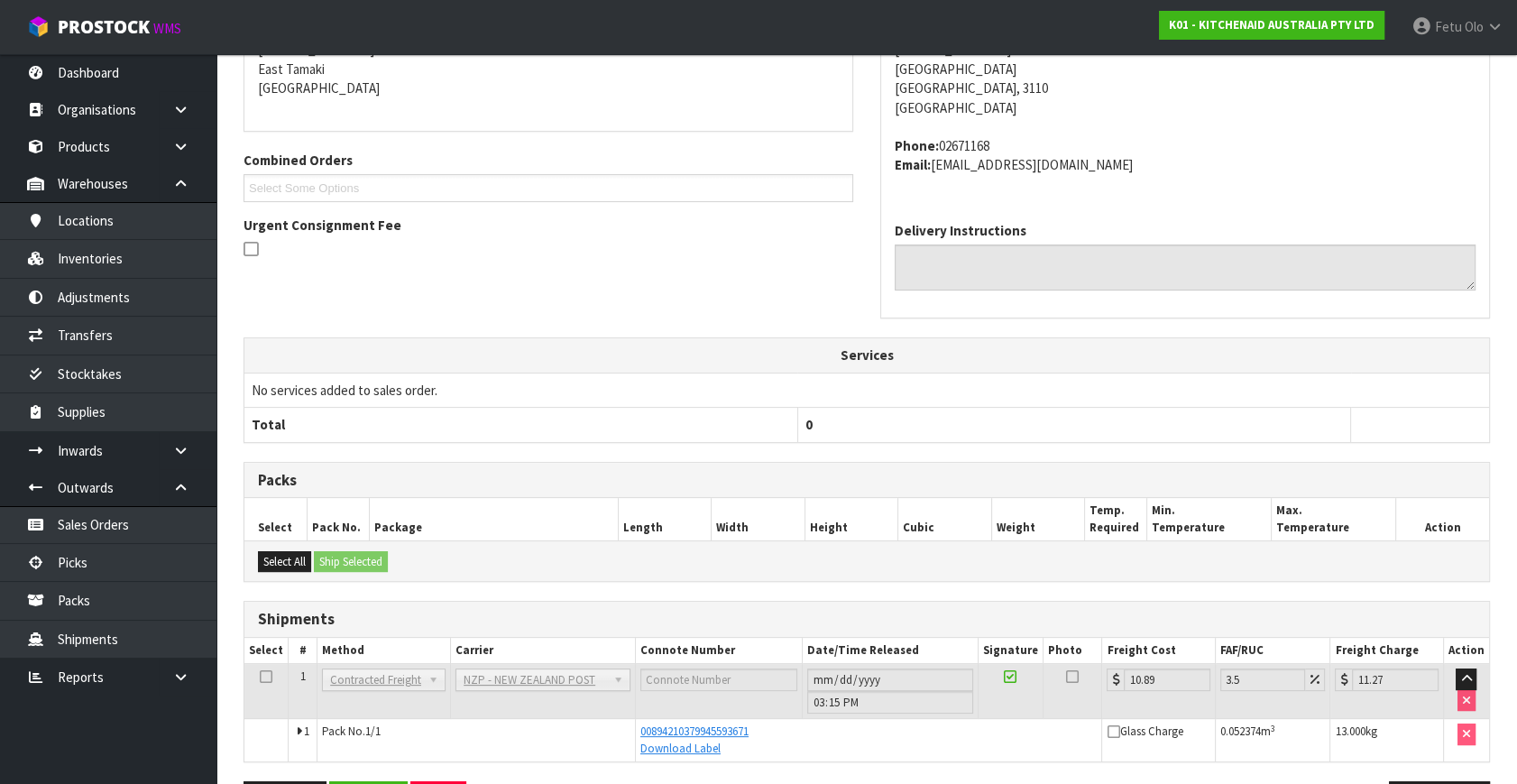
scroll to position [444, 0]
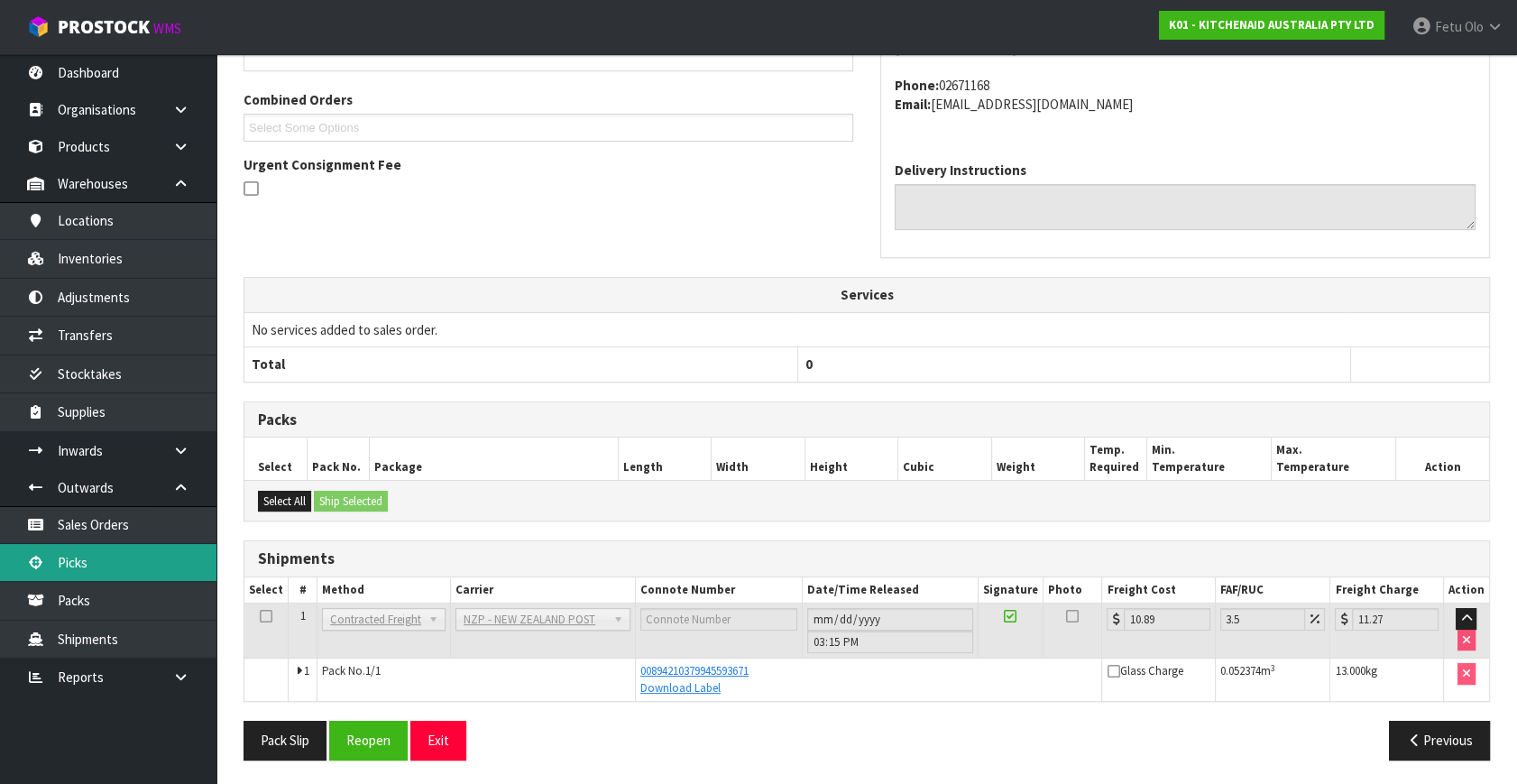
click at [101, 555] on link "Picks" at bounding box center [108, 562] width 216 height 37
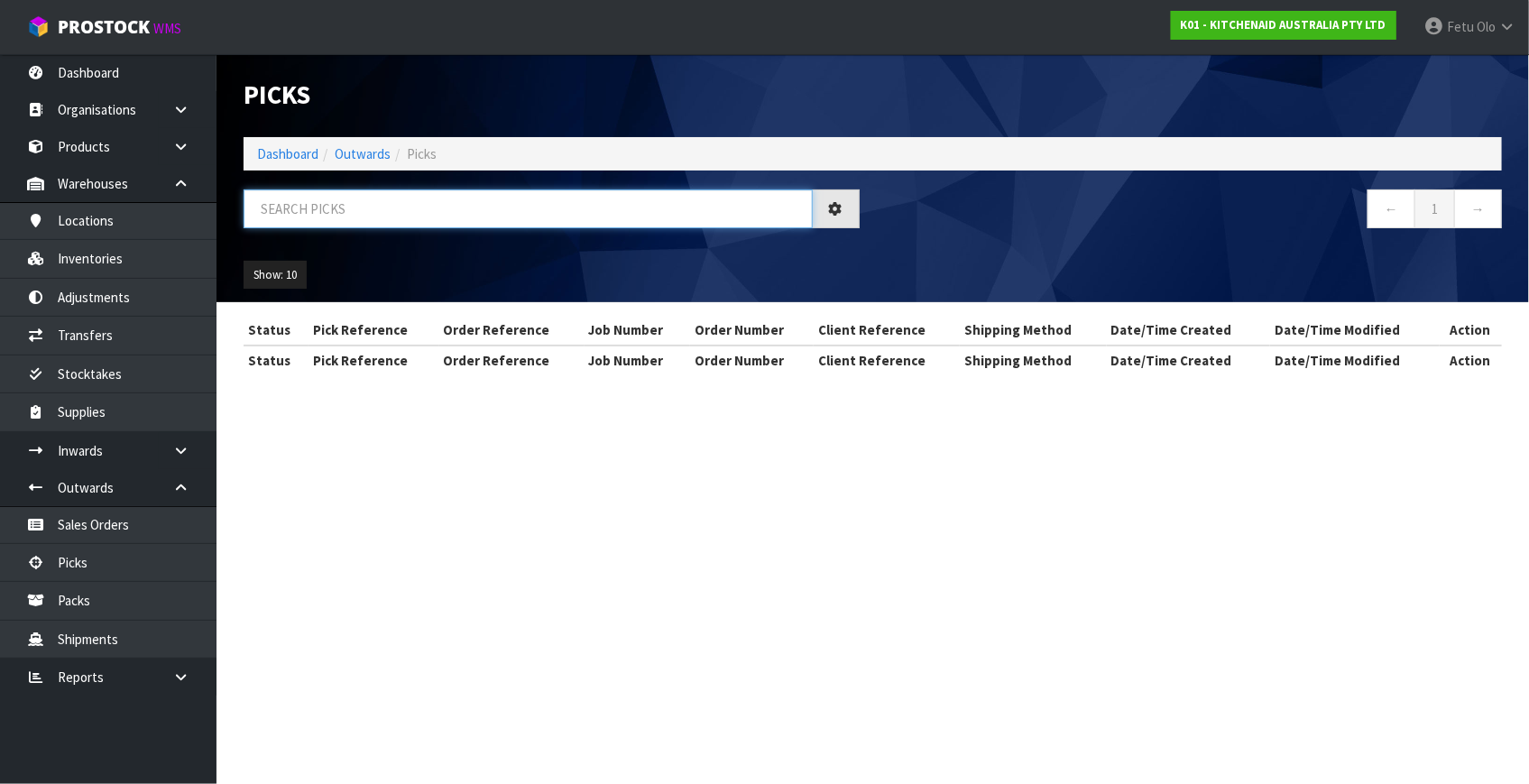
click at [489, 204] on input "text" at bounding box center [528, 209] width 569 height 39
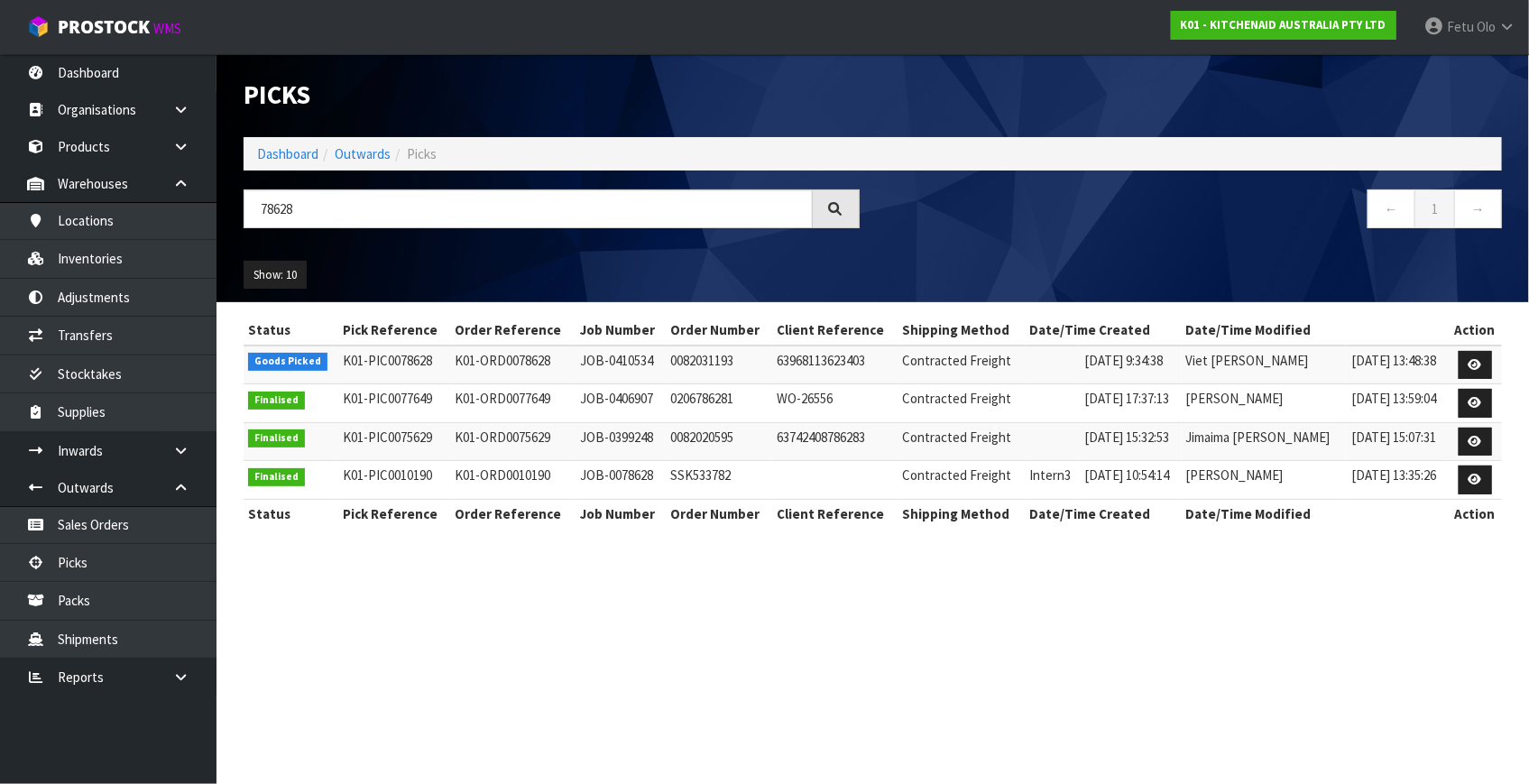
click at [1458, 368] on td at bounding box center [1475, 365] width 54 height 39
click at [1471, 361] on icon at bounding box center [1475, 365] width 14 height 12
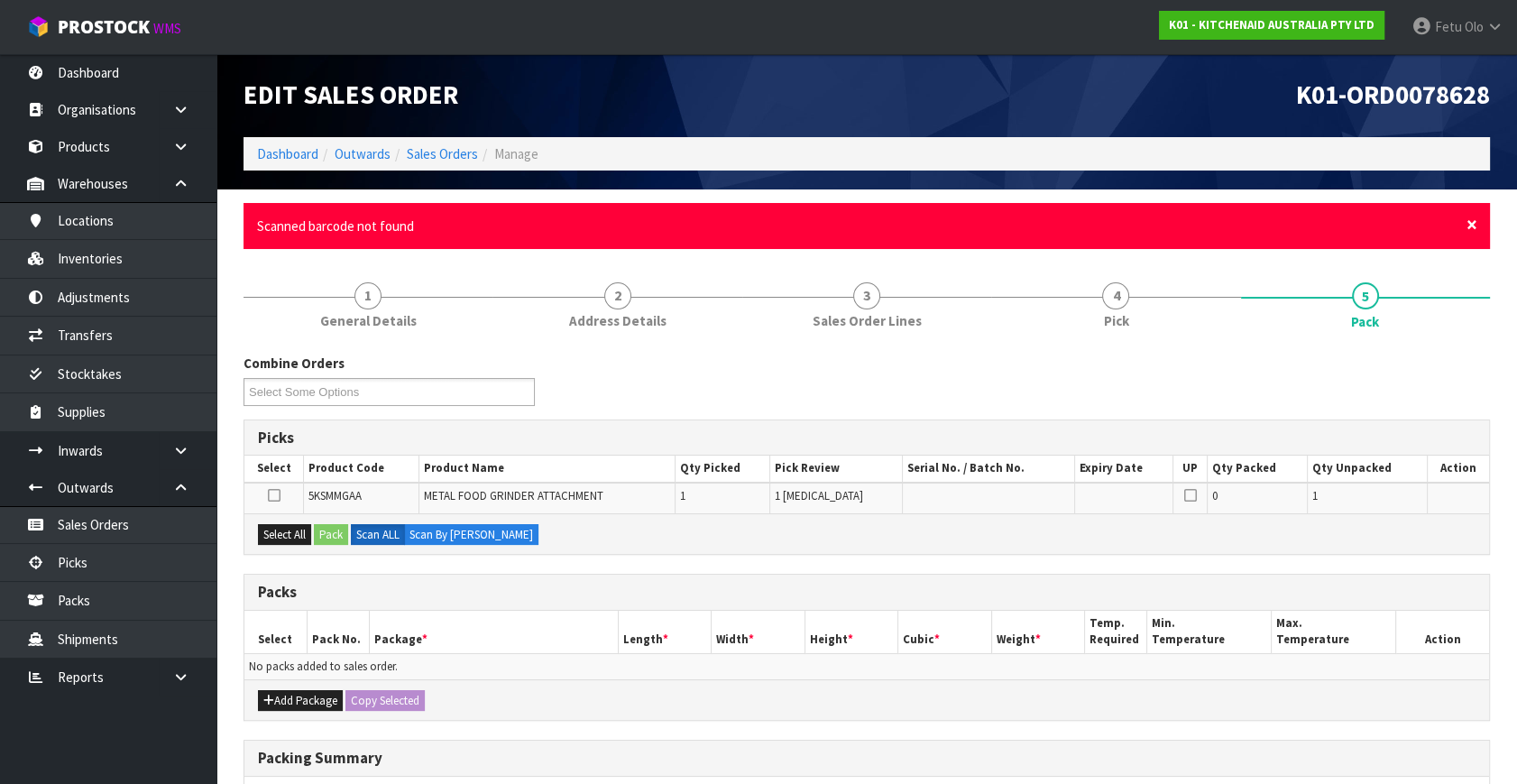
click at [1476, 224] on span "×" at bounding box center [1472, 225] width 11 height 26
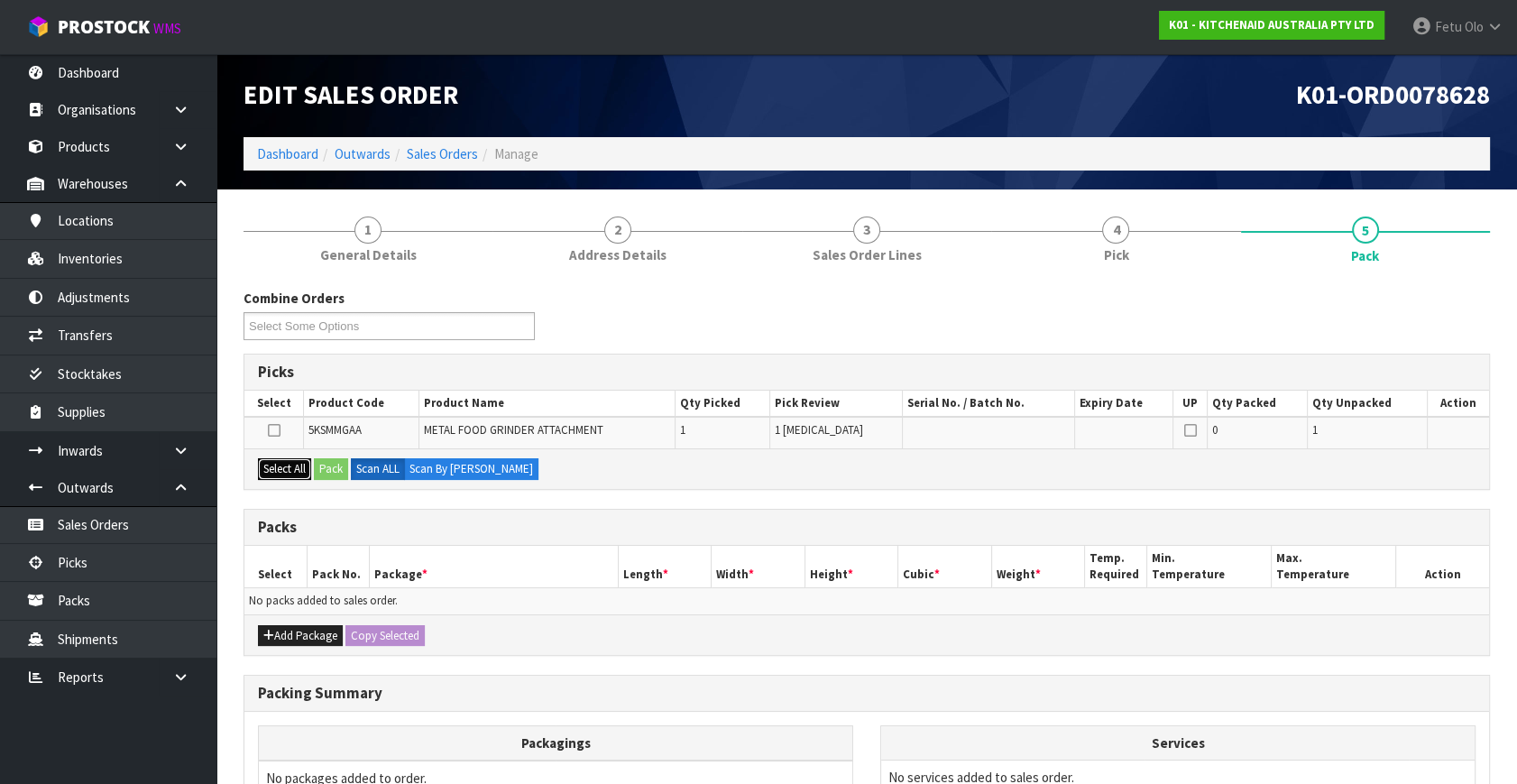
click at [286, 468] on button "Select All" at bounding box center [284, 469] width 53 height 22
click at [298, 467] on button "Select All" at bounding box center [284, 469] width 53 height 22
click at [331, 467] on button "Pack" at bounding box center [331, 469] width 35 height 22
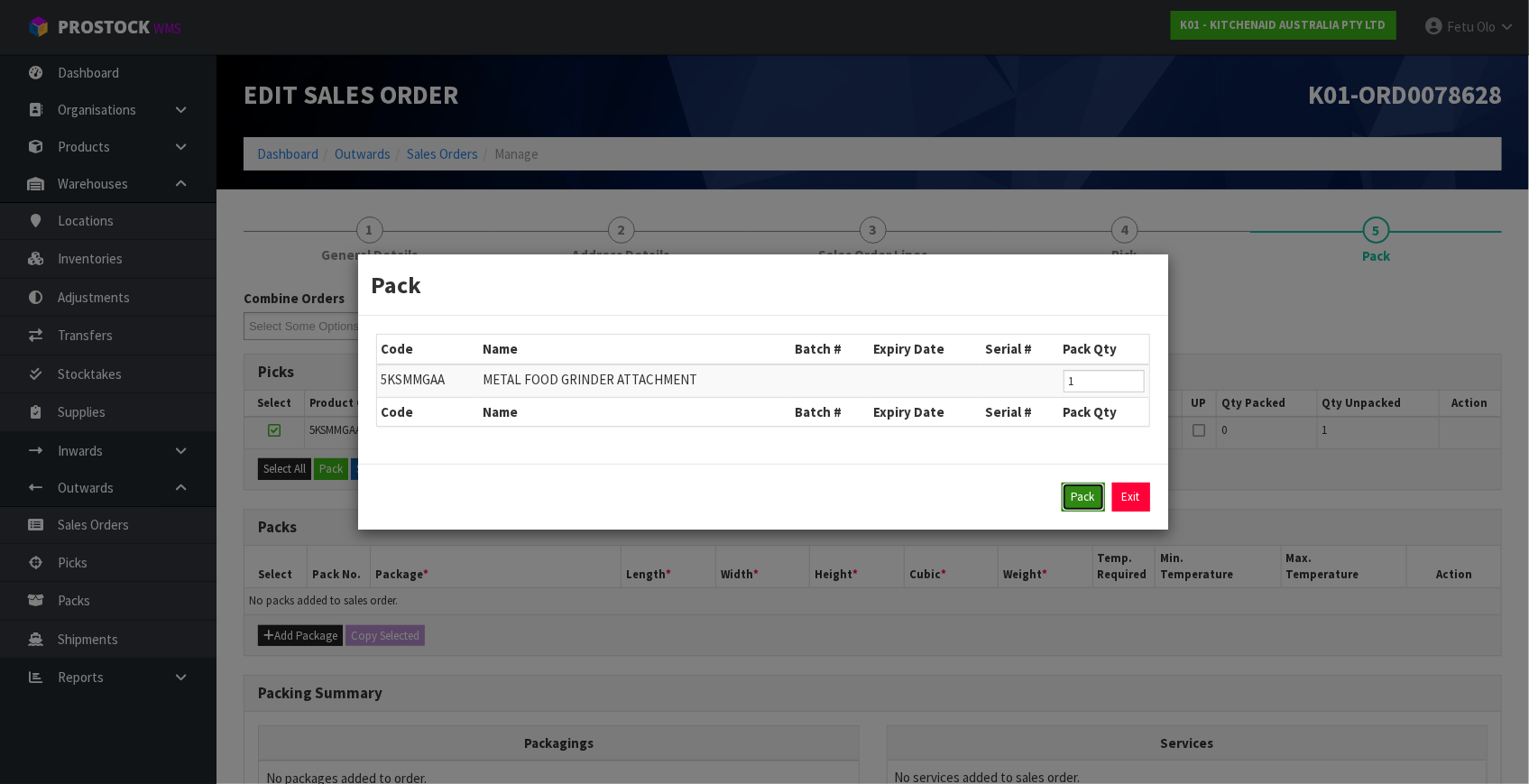
click at [1079, 494] on button "Pack" at bounding box center [1083, 497] width 43 height 29
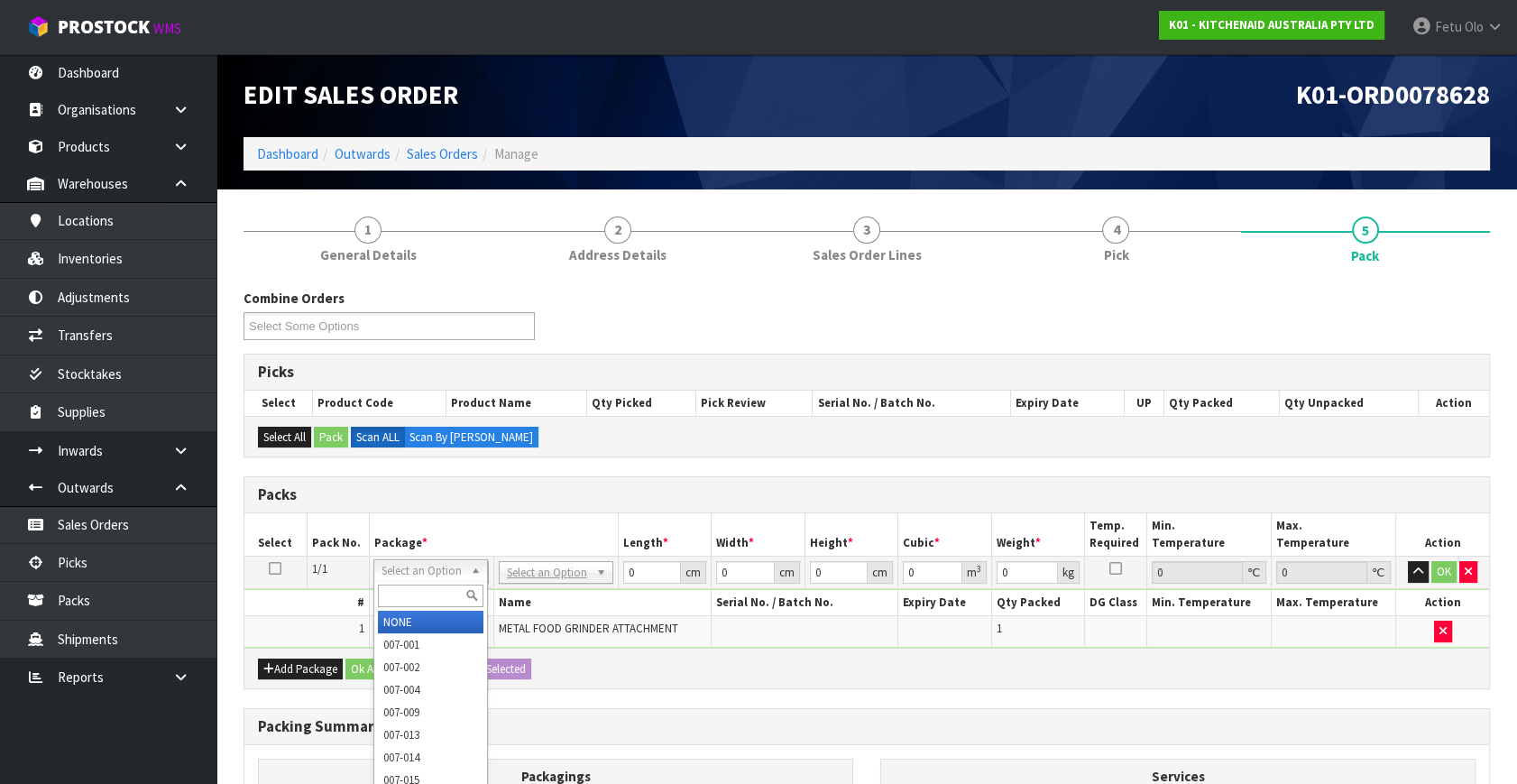
click at [402, 601] on input "text" at bounding box center [431, 595] width 106 height 23
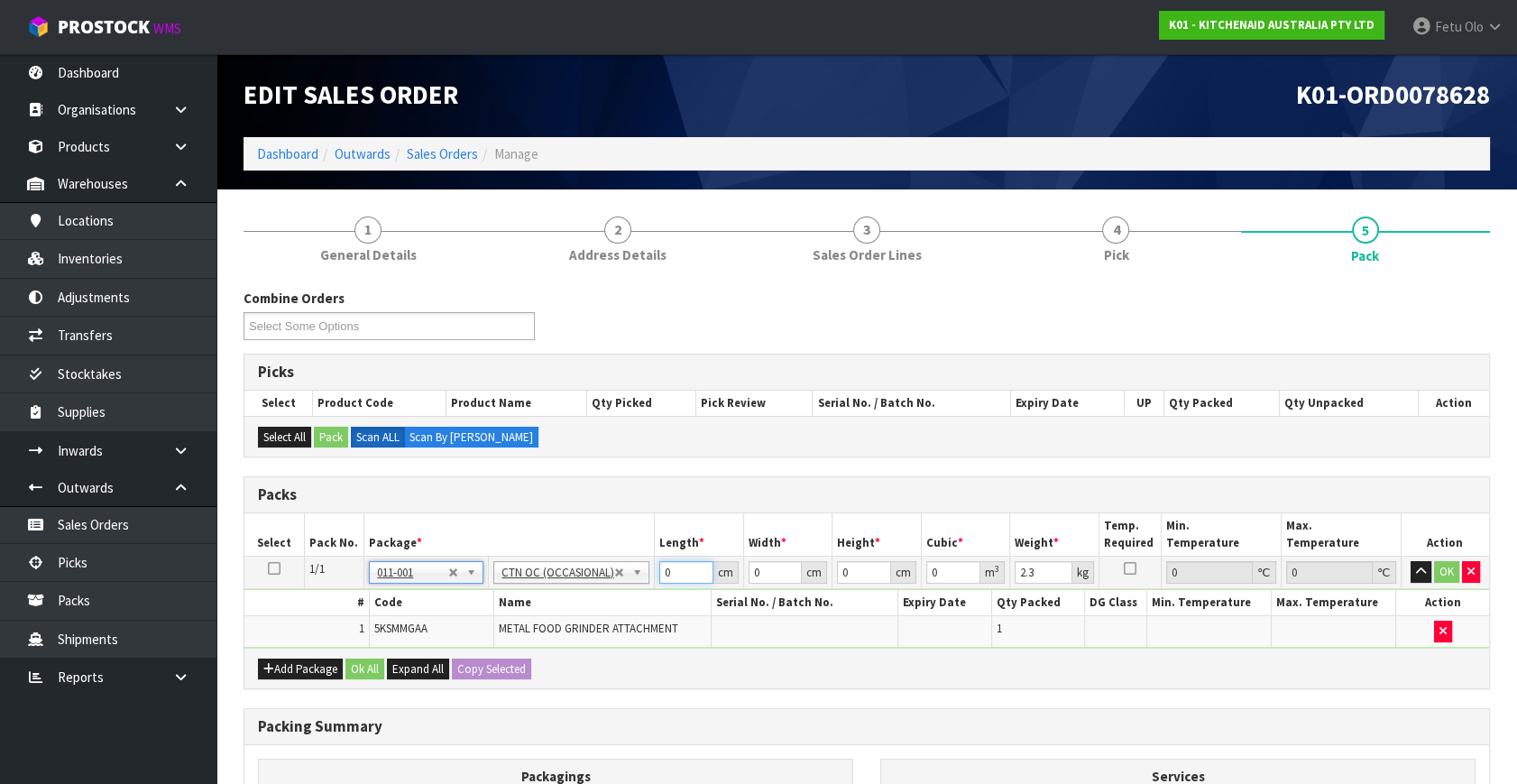
drag, startPoint x: 670, startPoint y: 570, endPoint x: 514, endPoint y: 632, distance: 167.9
click at [514, 632] on tbody "1/1 NONE 007-001 007-002 007-004 007-009 007-013 007-014 007-015 007-017 007-01…" at bounding box center [867, 603] width 1245 height 91
drag, startPoint x: 728, startPoint y: 583, endPoint x: 523, endPoint y: 634, distance: 211.2
click at [523, 634] on tbody "1/1 NONE 007-001 007-002 007-004 007-009 007-013 007-014 007-015 007-017 007-01…" at bounding box center [867, 603] width 1245 height 91
click button "OK" at bounding box center [1447, 572] width 26 height 22
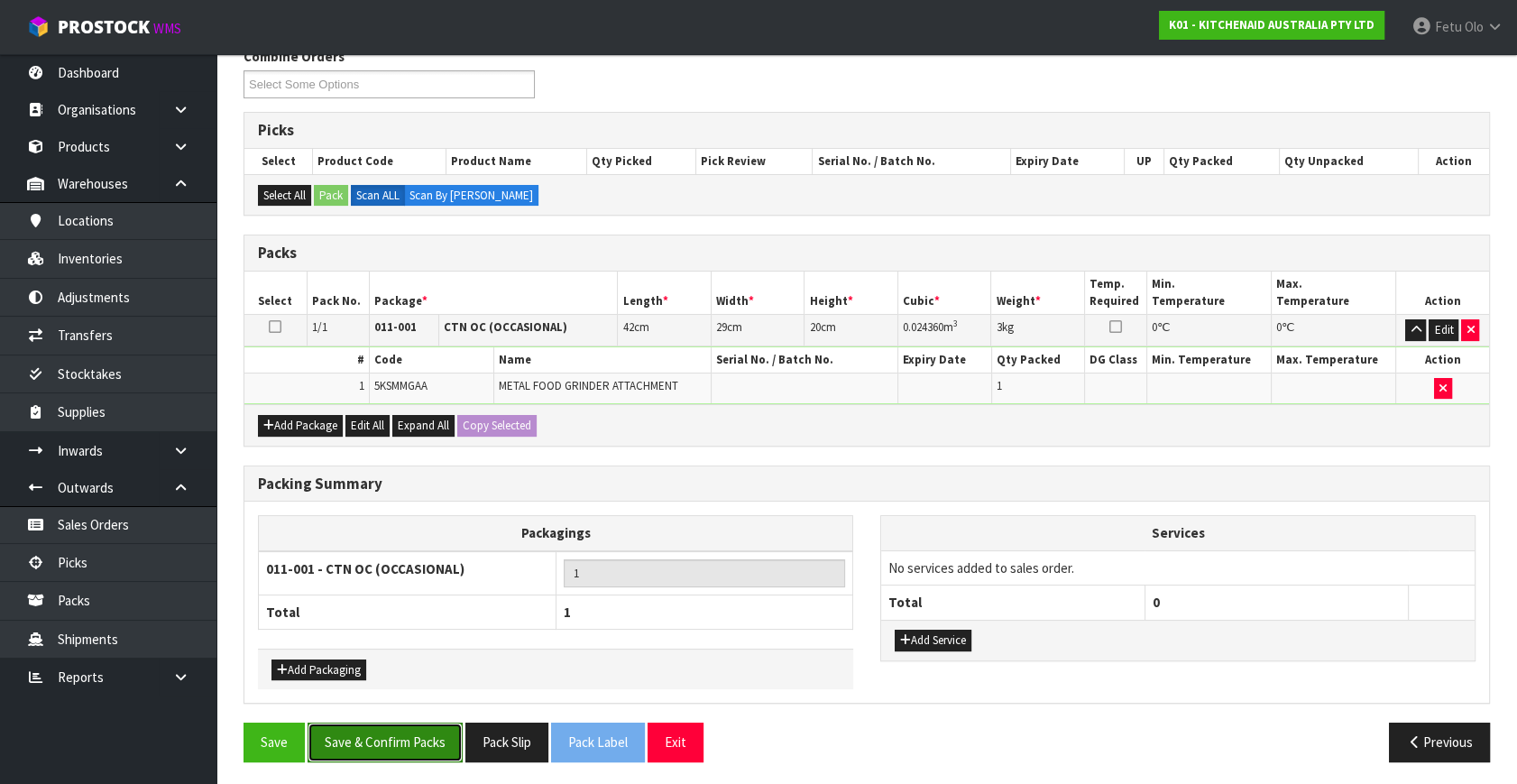
click at [398, 738] on button "Save & Confirm Packs" at bounding box center [385, 742] width 155 height 39
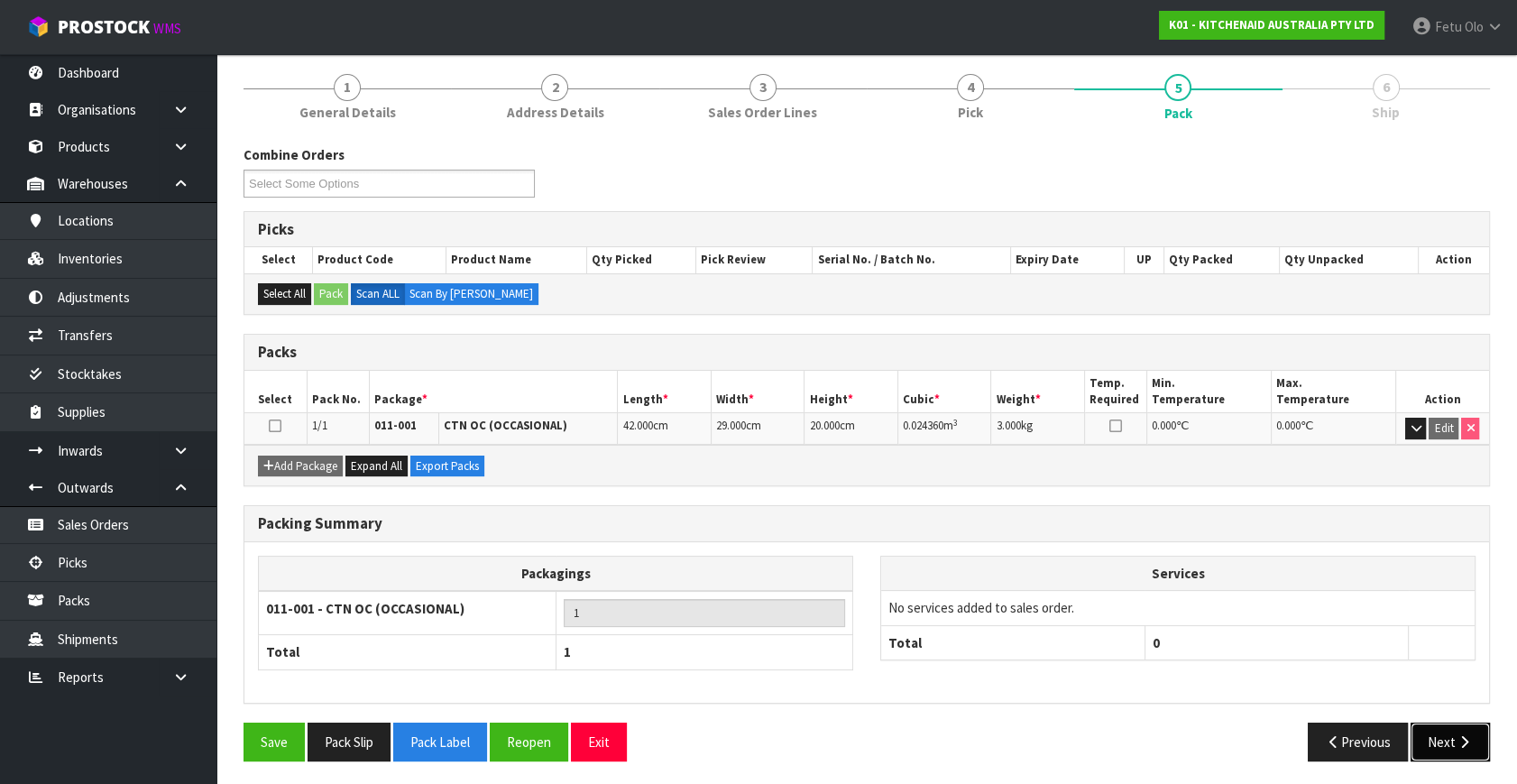
click at [1427, 735] on button "Next" at bounding box center [1450, 742] width 79 height 39
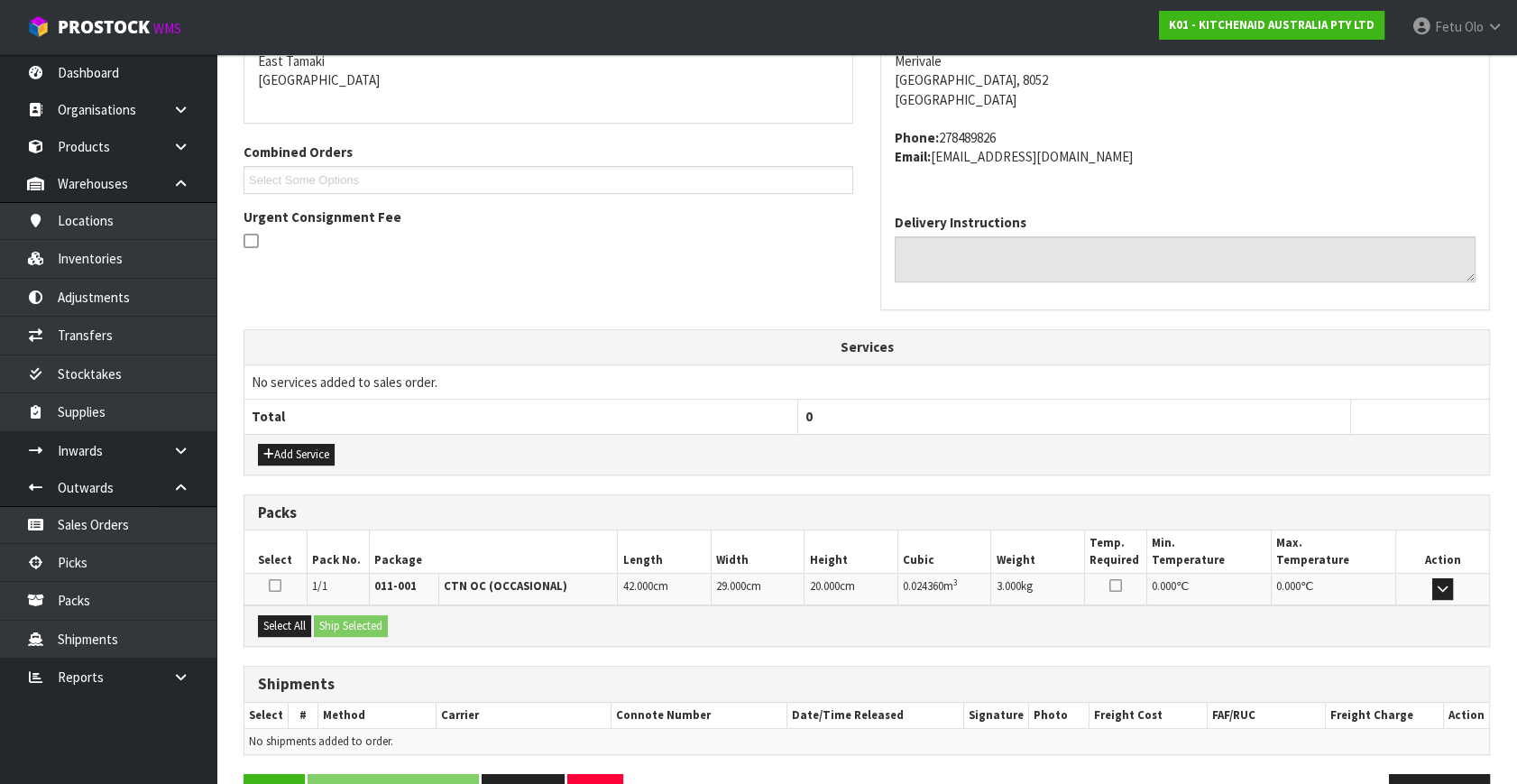
scroll to position [444, 0]
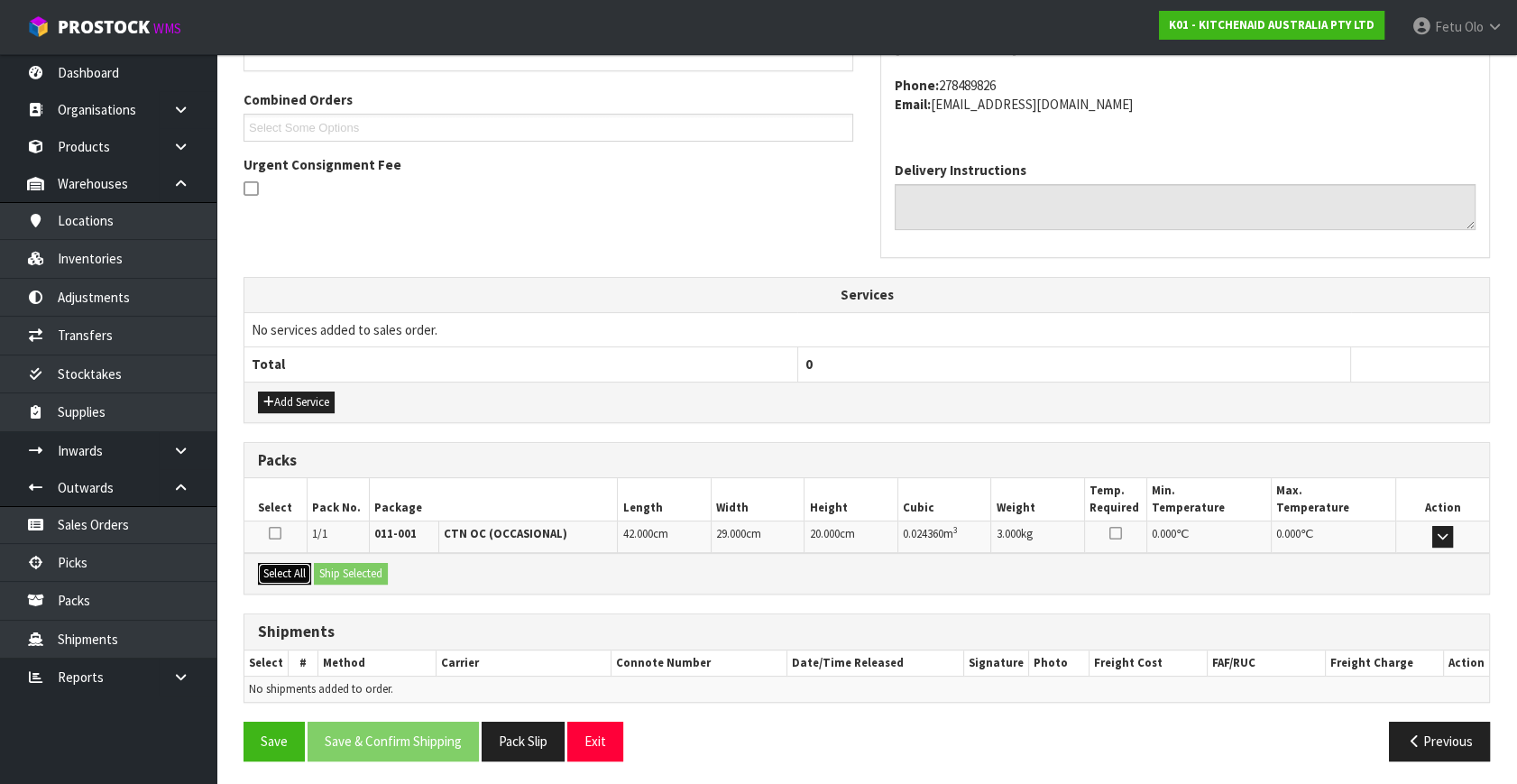
drag, startPoint x: 273, startPoint y: 568, endPoint x: 348, endPoint y: 571, distance: 75.1
click at [285, 573] on button "Select All" at bounding box center [284, 573] width 53 height 22
click at [348, 571] on button "Ship Selected" at bounding box center [350, 573] width 74 height 22
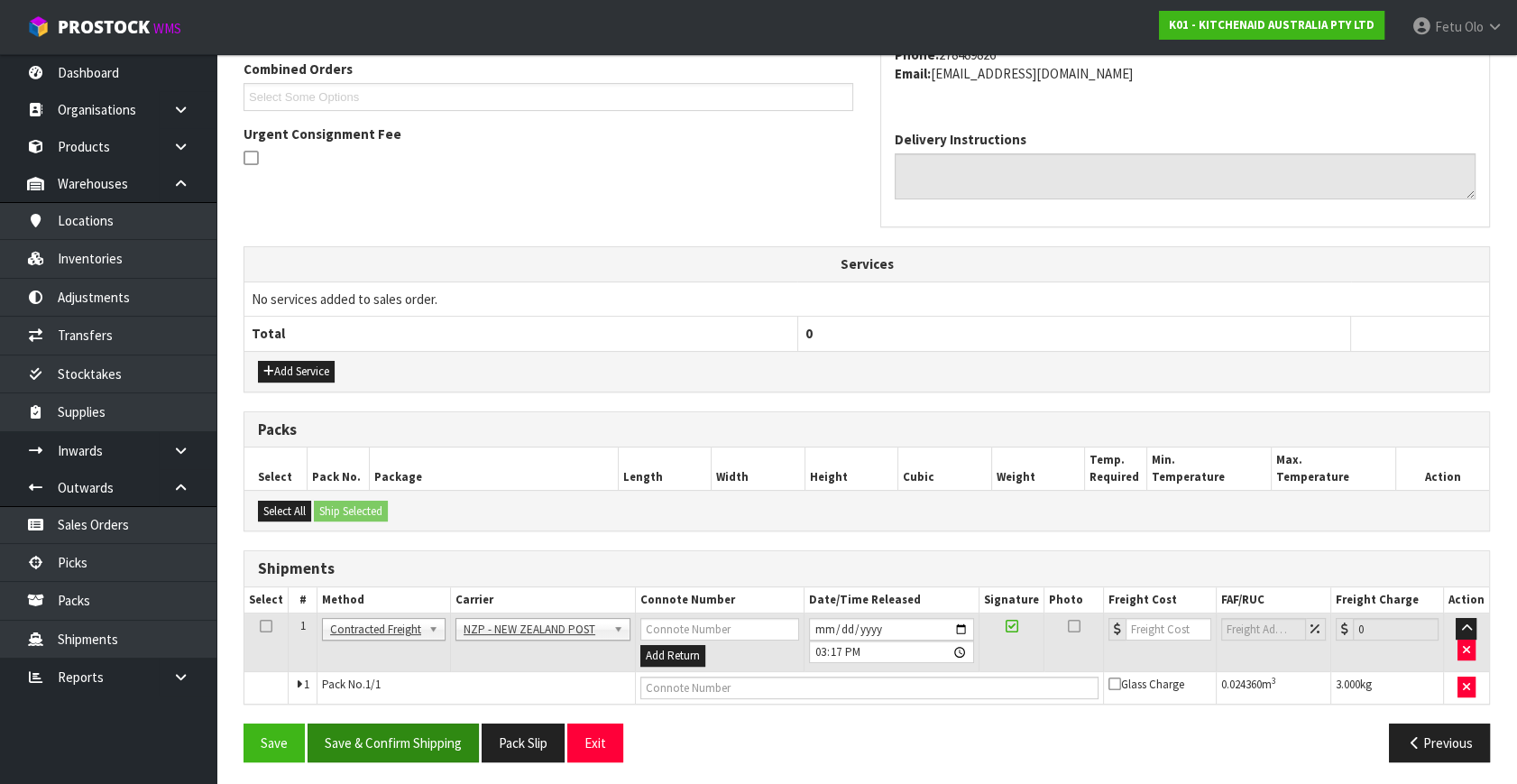
scroll to position [476, 0]
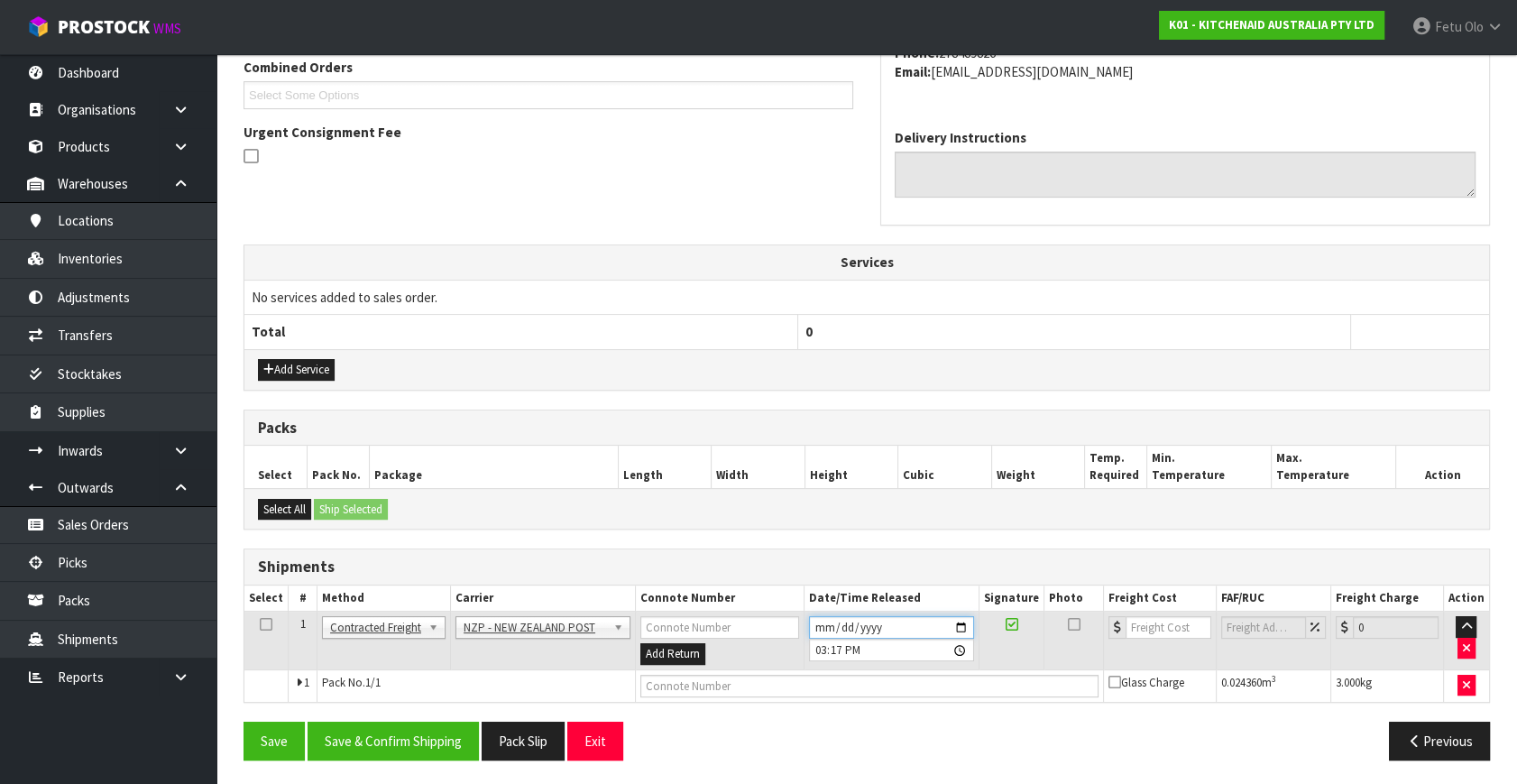
click at [965, 624] on input "2025-09-02" at bounding box center [892, 627] width 165 height 23
click at [420, 722] on button "Save & Confirm Shipping" at bounding box center [393, 741] width 171 height 39
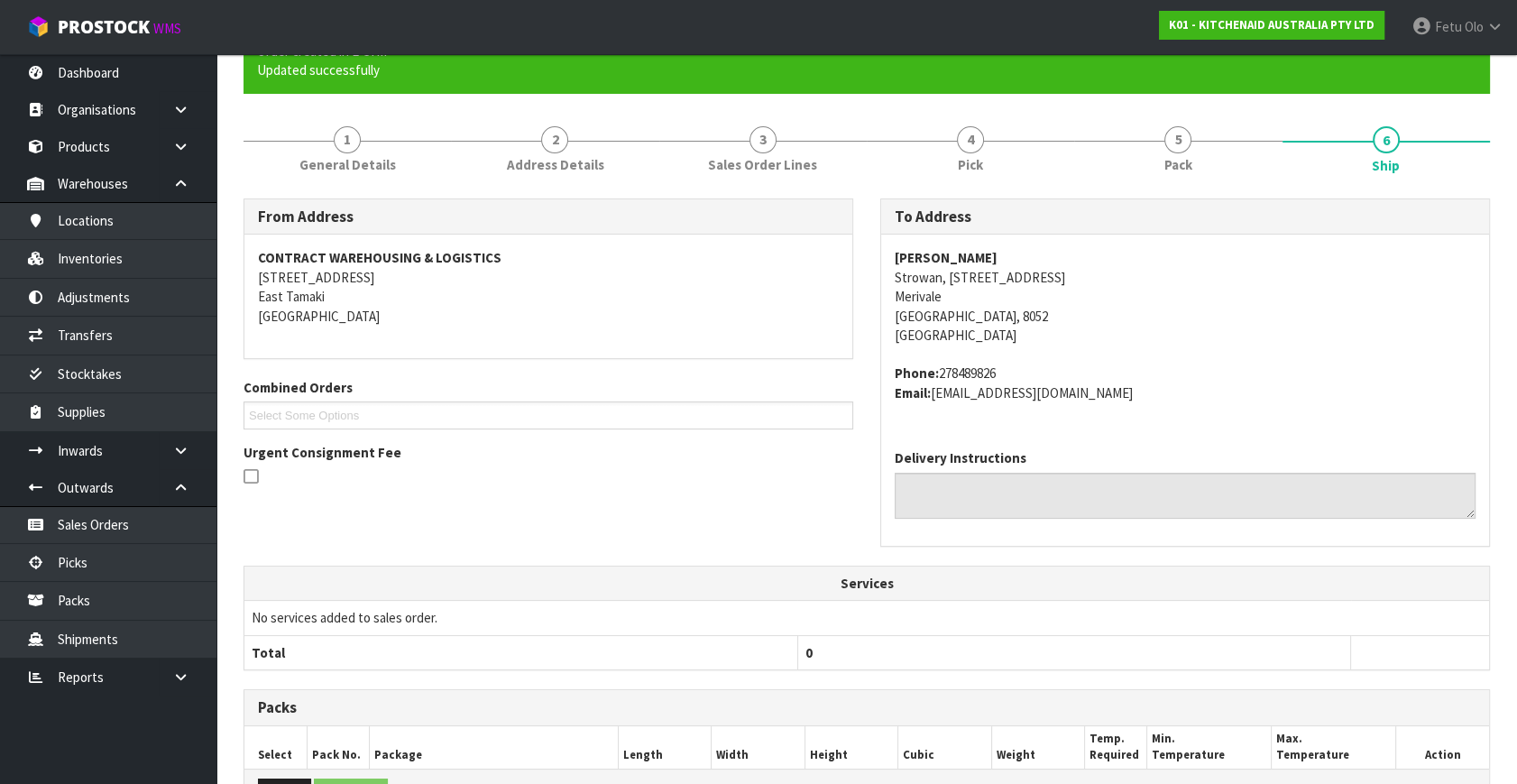
scroll to position [451, 0]
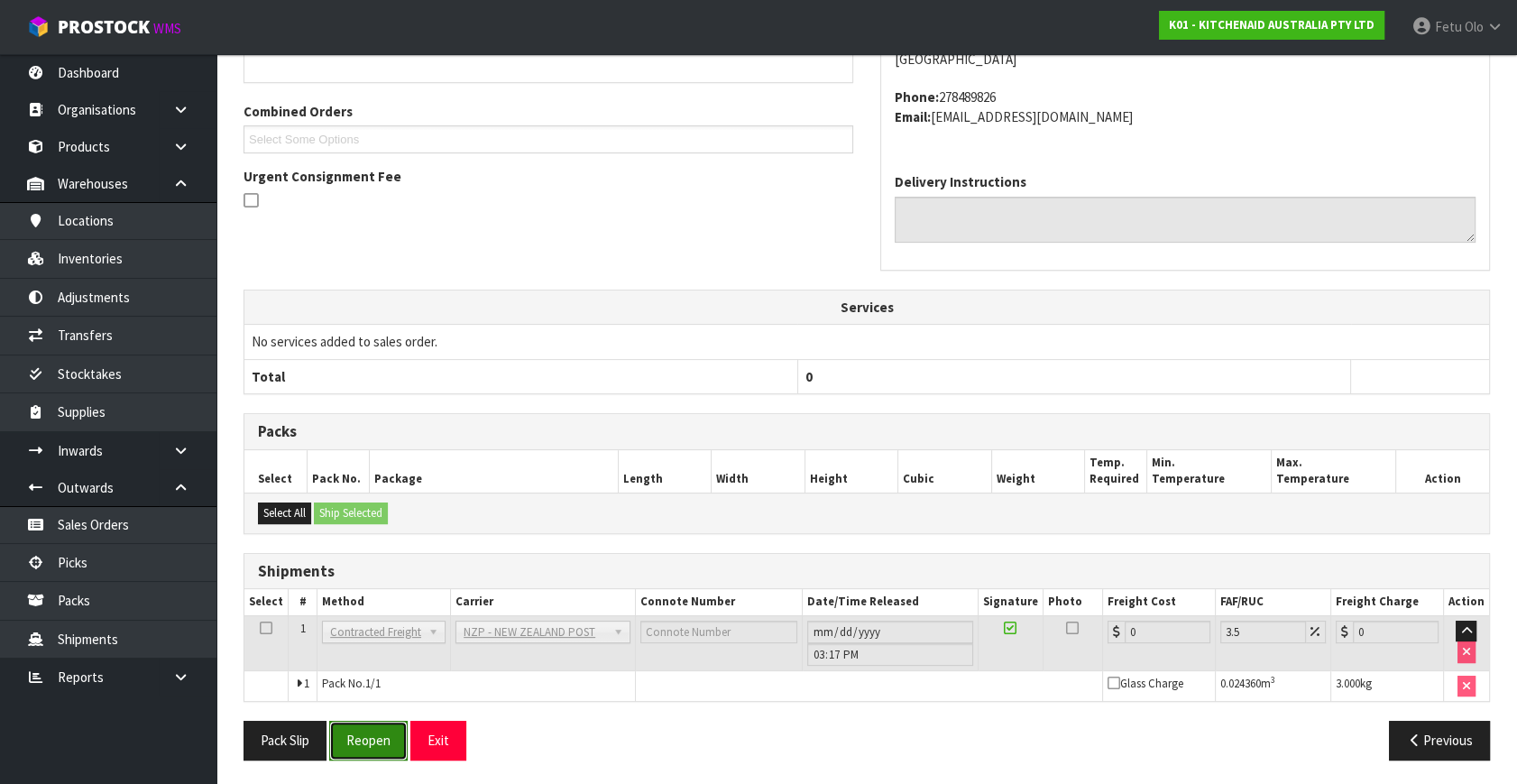
click at [373, 730] on button "Reopen" at bounding box center [368, 740] width 78 height 39
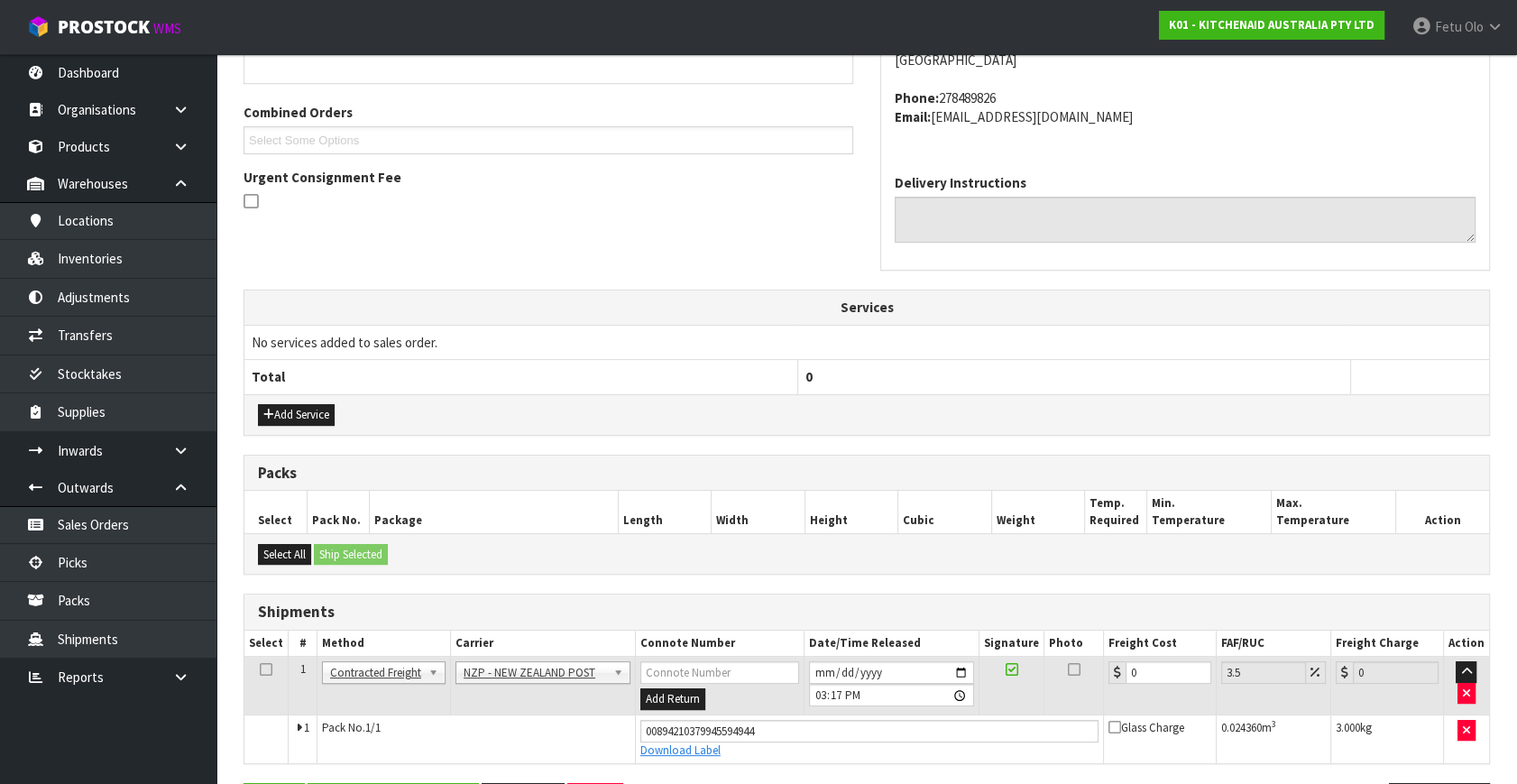
scroll to position [432, 0]
drag, startPoint x: 1147, startPoint y: 671, endPoint x: 1075, endPoint y: 704, distance: 79.2
click at [1075, 704] on tr "1 Client Local Pickup Customer Local Pickup Company Freight Contracted Freight …" at bounding box center [867, 685] width 1245 height 58
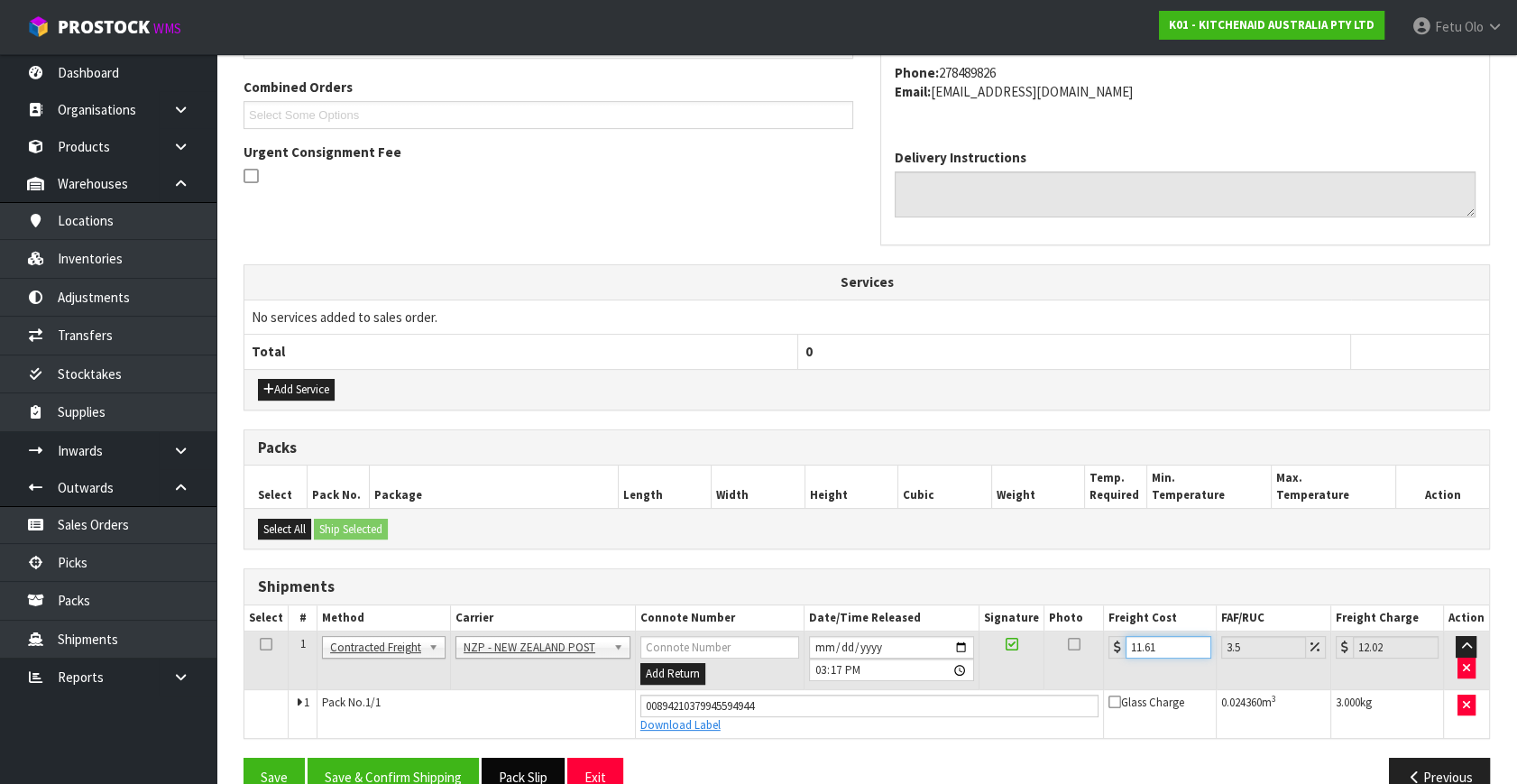
scroll to position [493, 0]
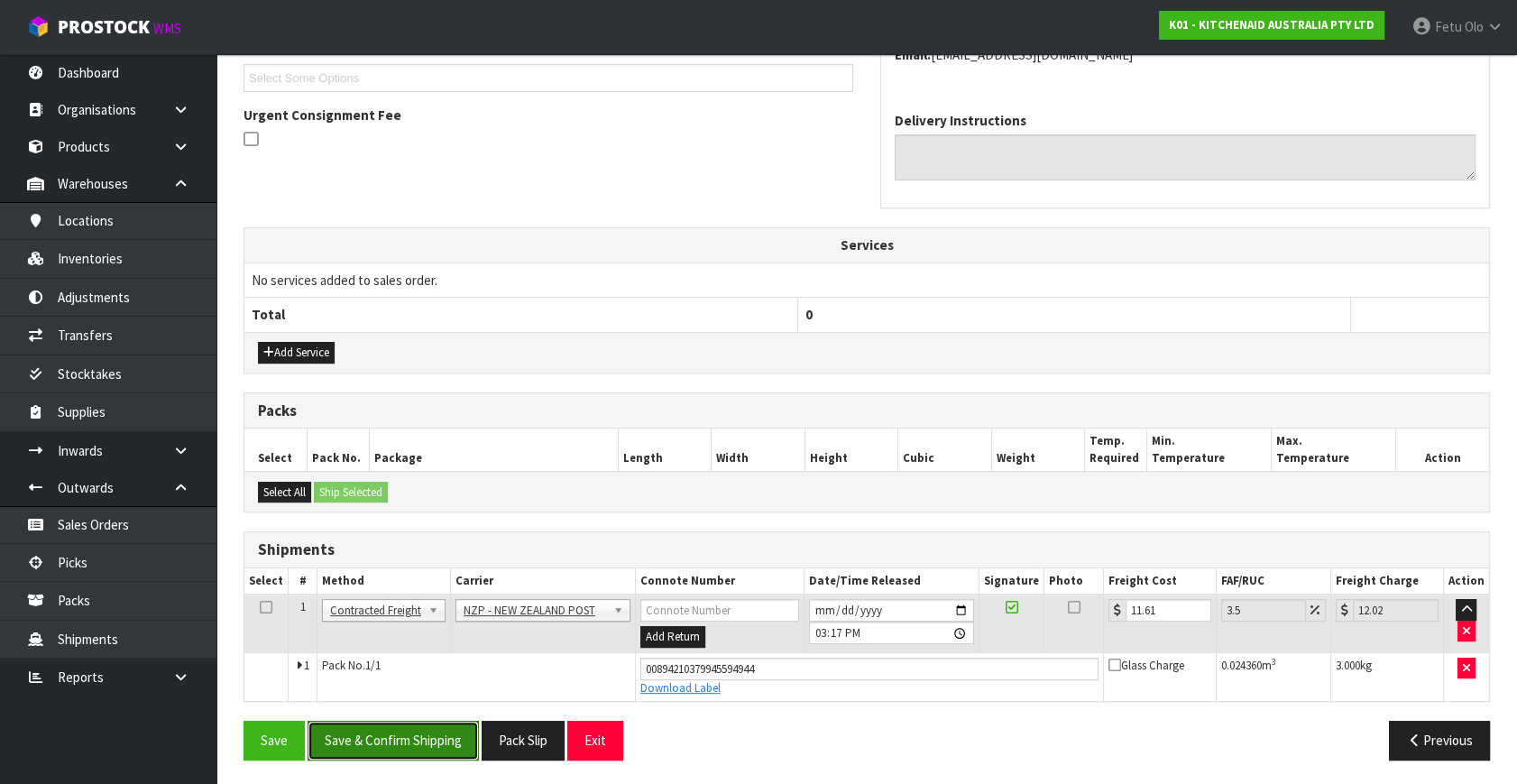
click at [400, 743] on button "Save & Confirm Shipping" at bounding box center [393, 740] width 171 height 39
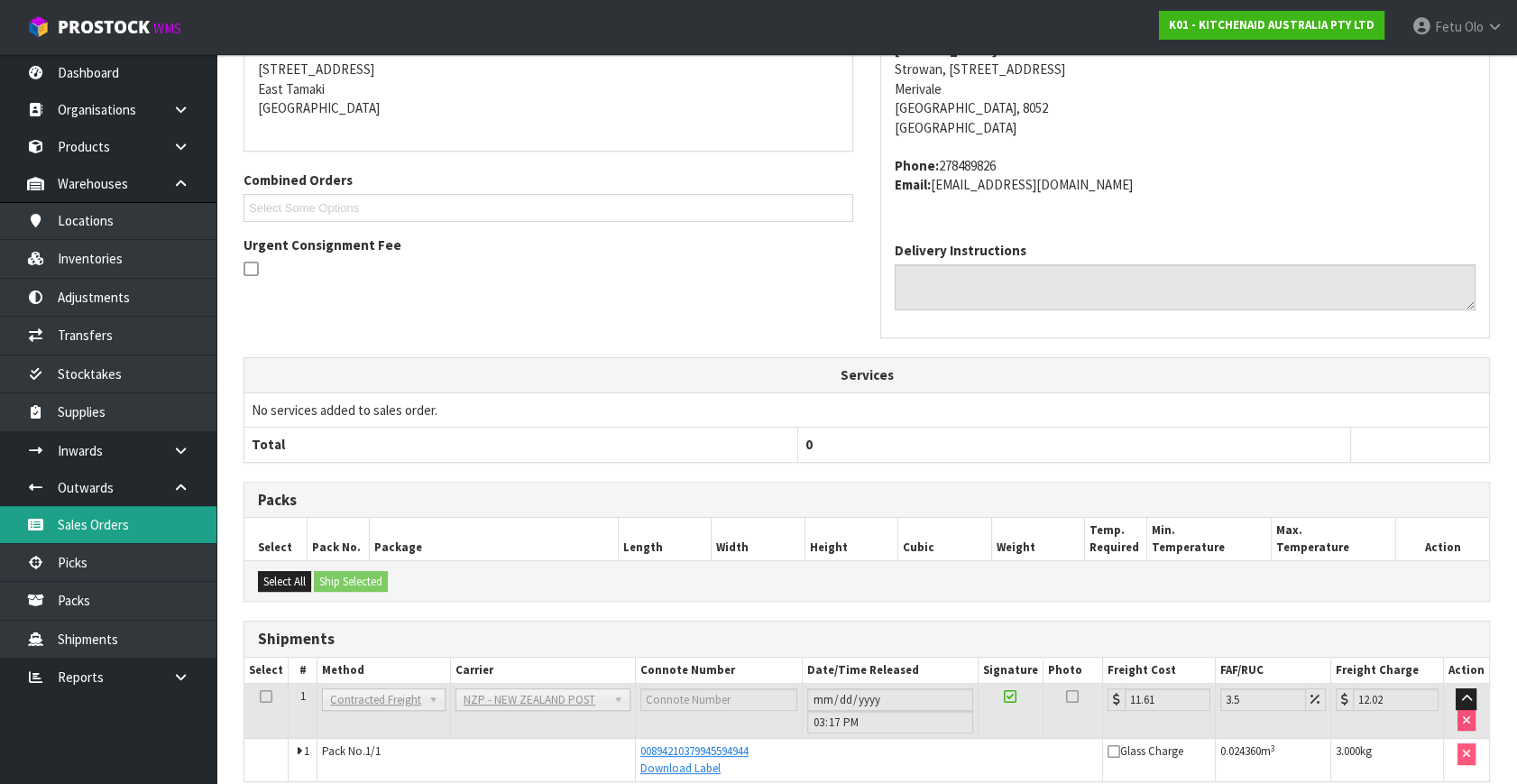
scroll to position [362, 0]
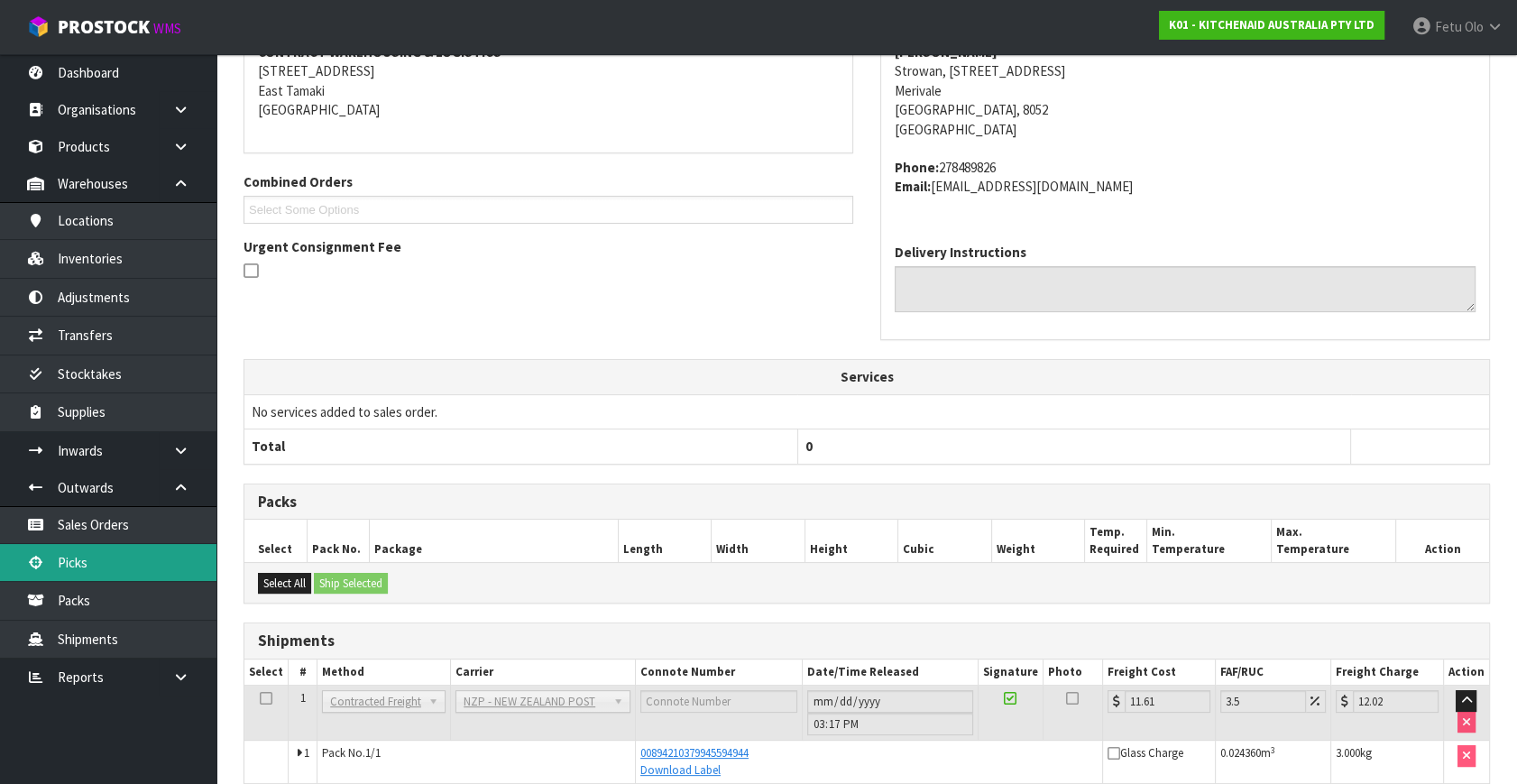
click at [88, 562] on link "Picks" at bounding box center [108, 562] width 216 height 37
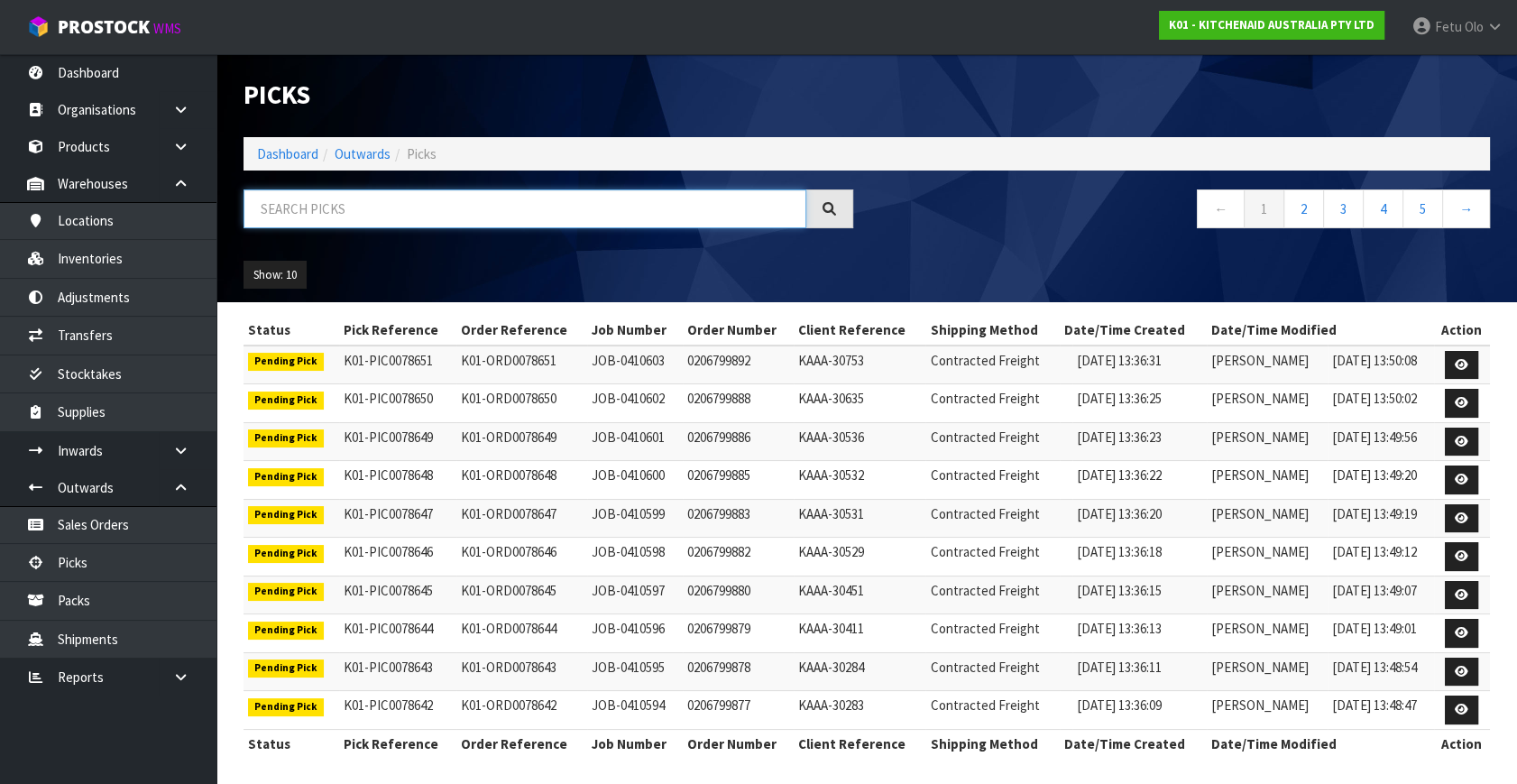
click at [347, 205] on input "text" at bounding box center [524, 209] width 562 height 39
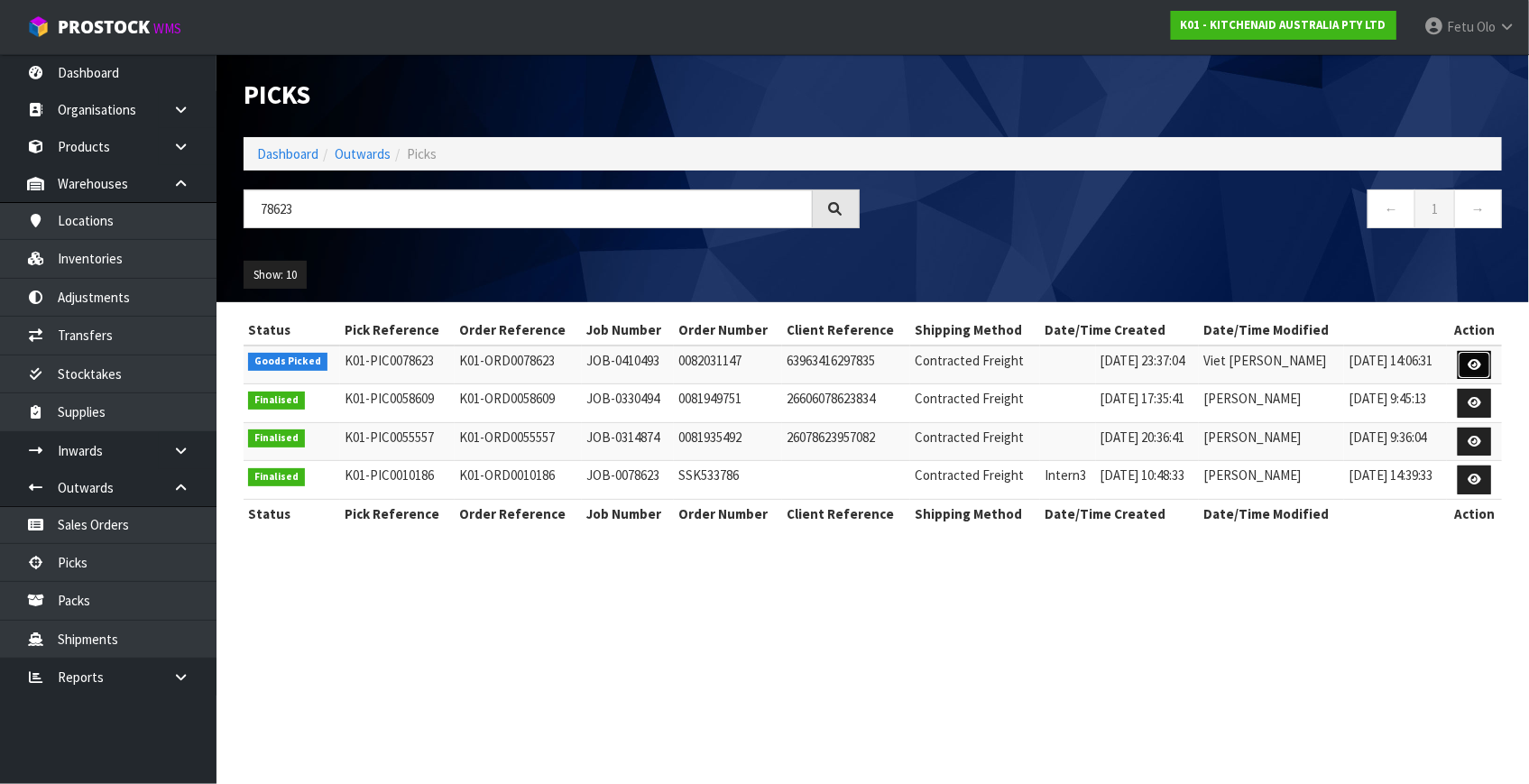
click at [1477, 369] on icon at bounding box center [1474, 365] width 14 height 12
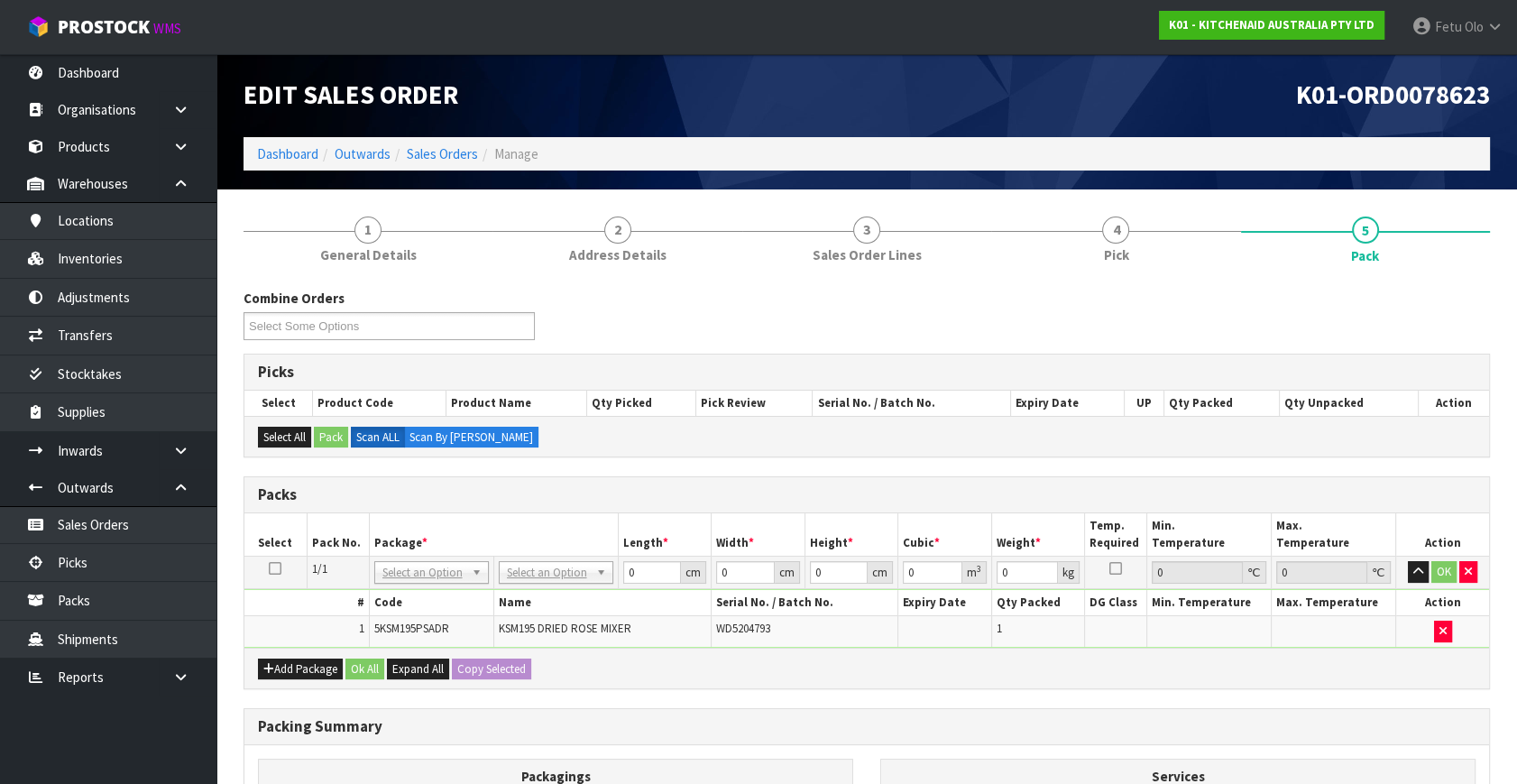
click at [436, 557] on td "NONE 007-001 007-002 007-004 007-009 007-013 007-014 007-015 007-017 007-018 00…" at bounding box center [431, 573] width 125 height 33
drag, startPoint x: 431, startPoint y: 568, endPoint x: 431, endPoint y: 614, distance: 46.0
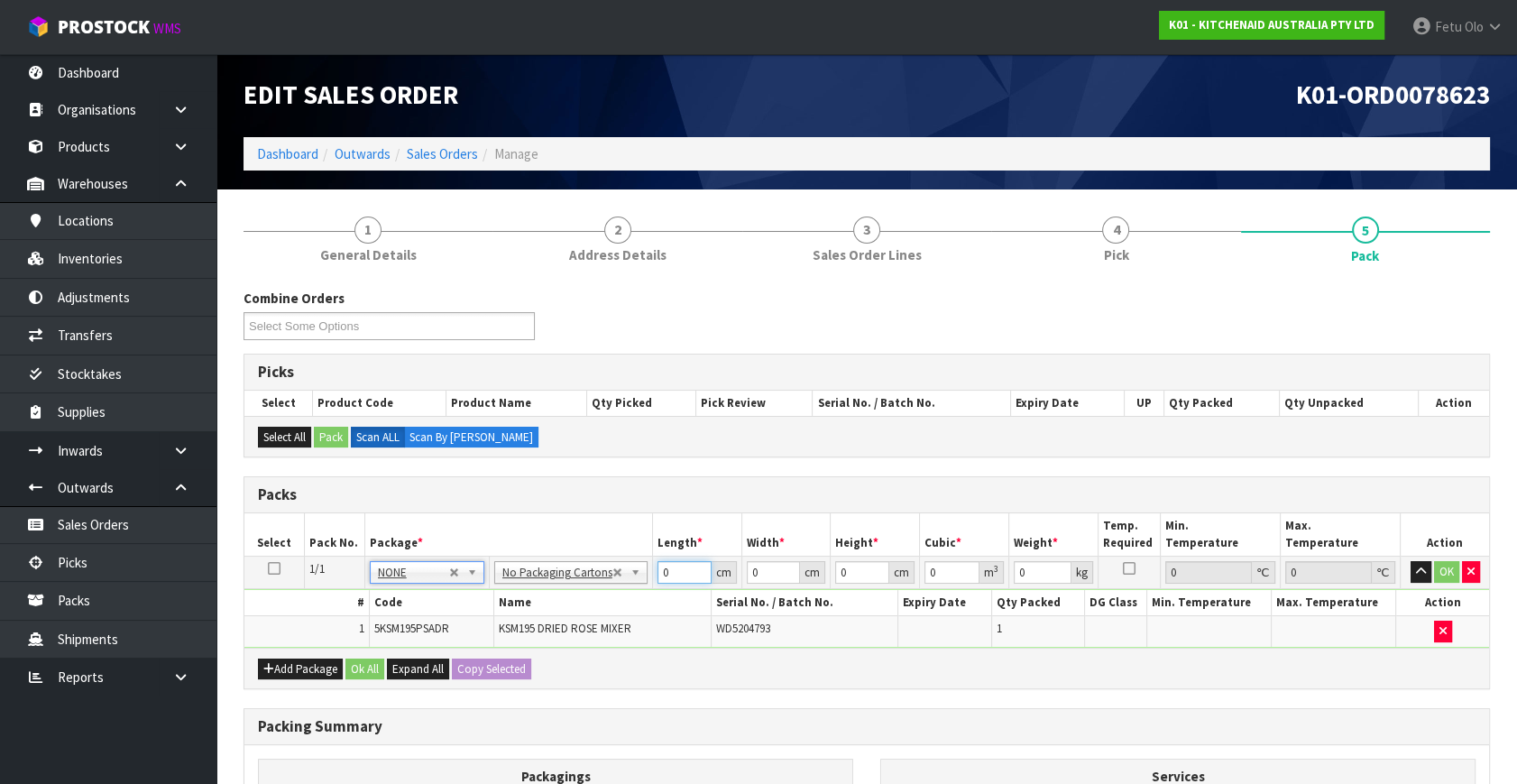
click at [511, 679] on div "Packs Select Pack No. Package * Length * Width * Height * Cubic * Weight * Temp…" at bounding box center [867, 583] width 1247 height 213
click button "OK" at bounding box center [1447, 572] width 26 height 22
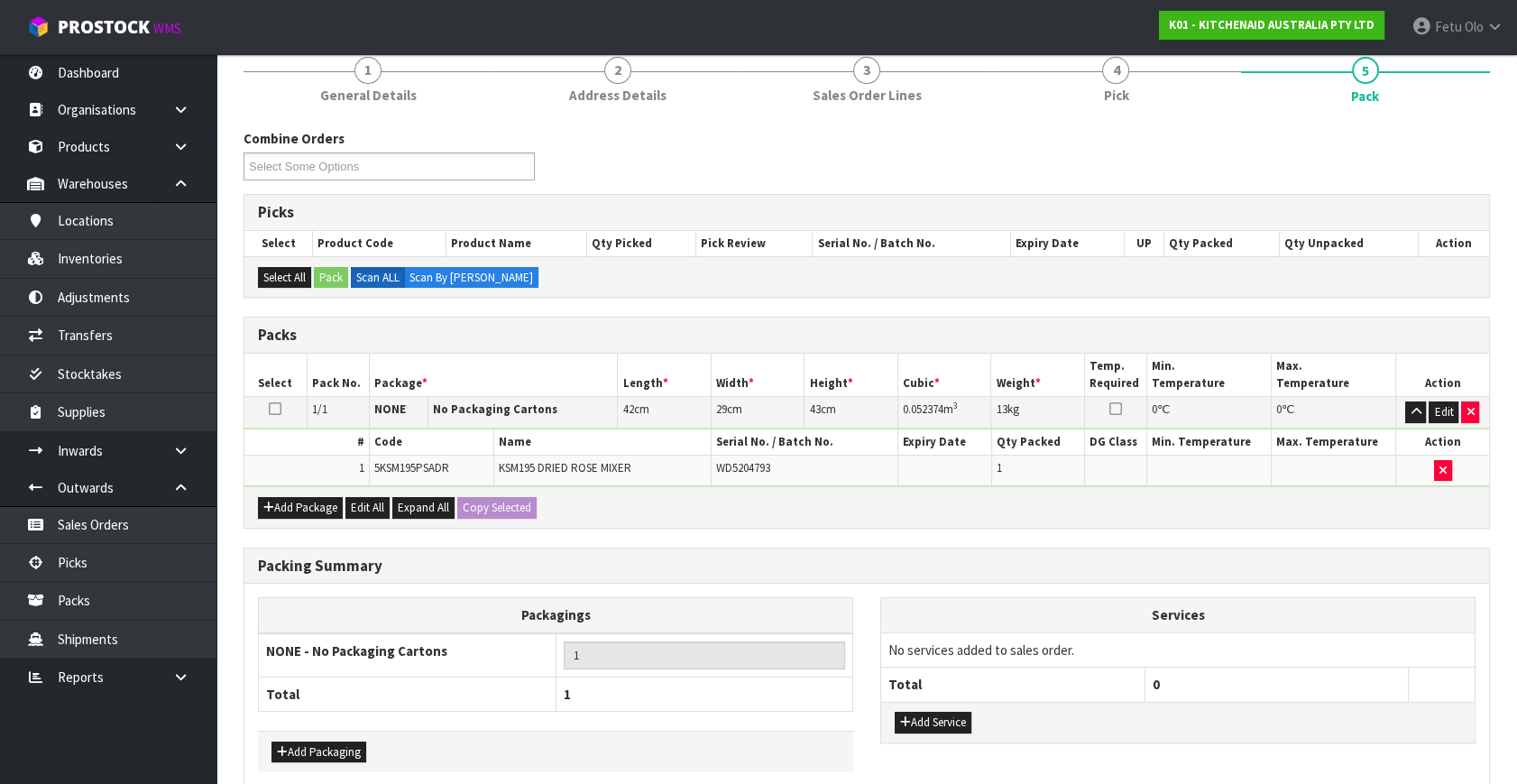
scroll to position [242, 0]
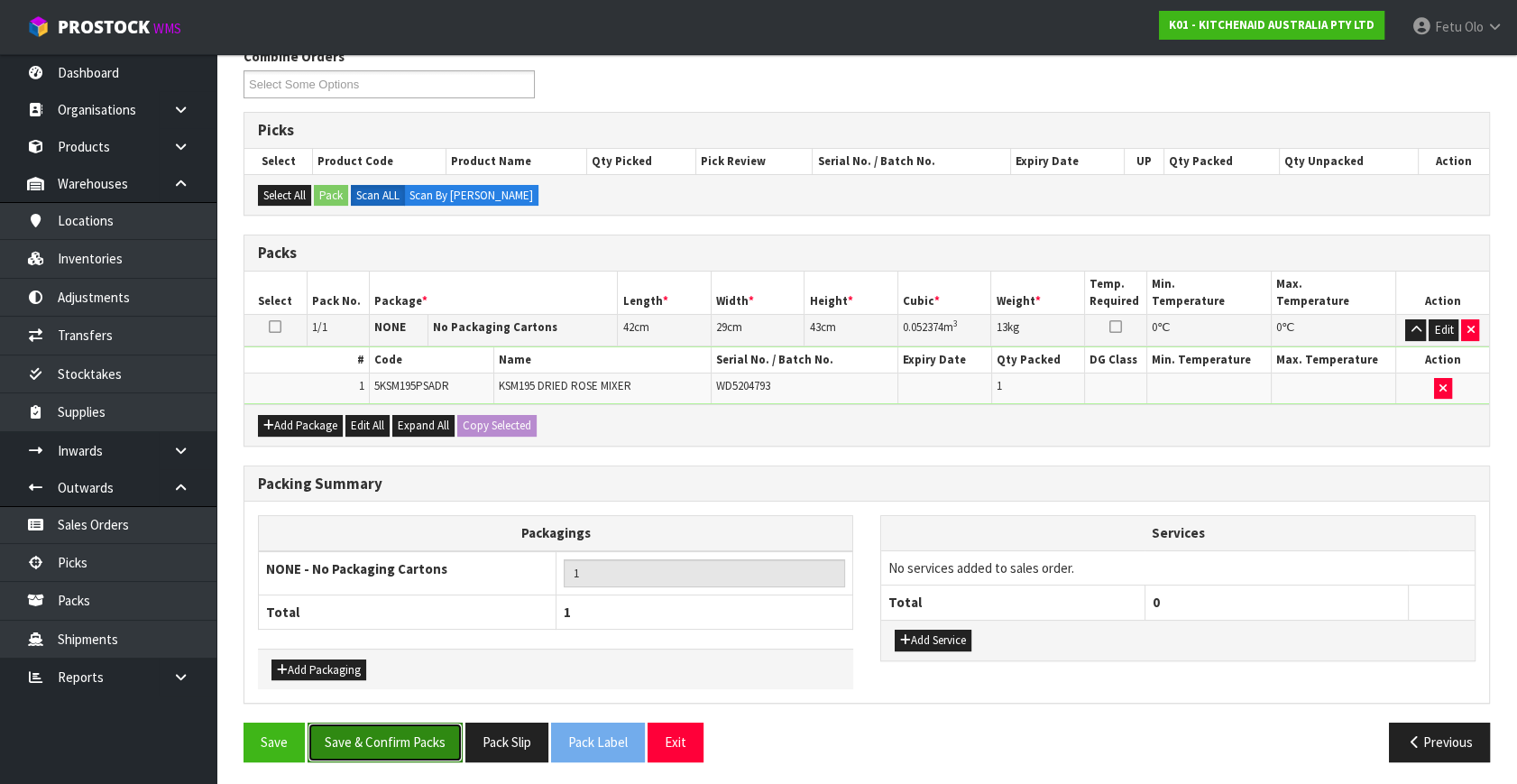
click at [408, 731] on button "Save & Confirm Packs" at bounding box center [385, 742] width 155 height 39
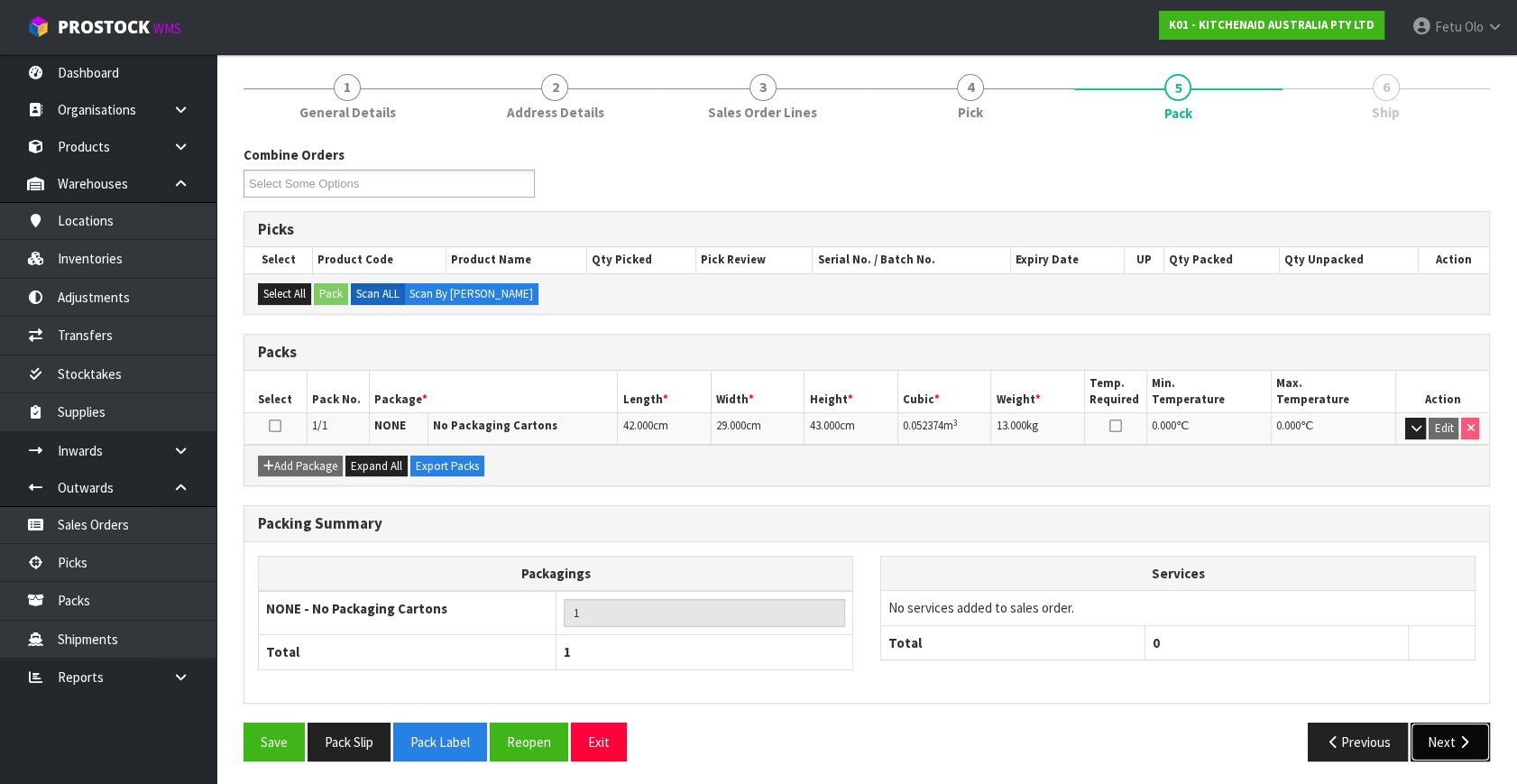
click at [1450, 737] on button "Next" at bounding box center [1450, 742] width 79 height 39
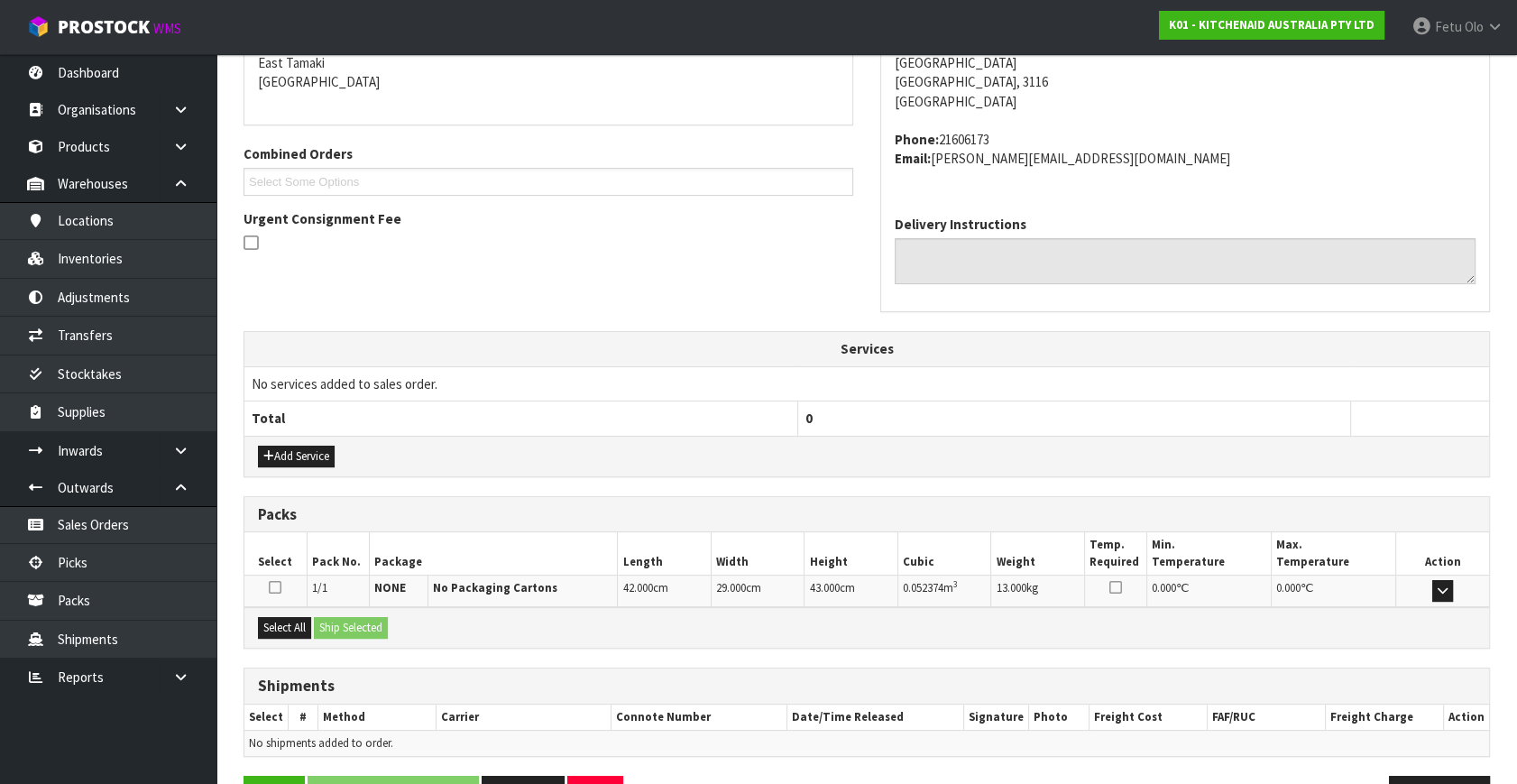
scroll to position [362, 0]
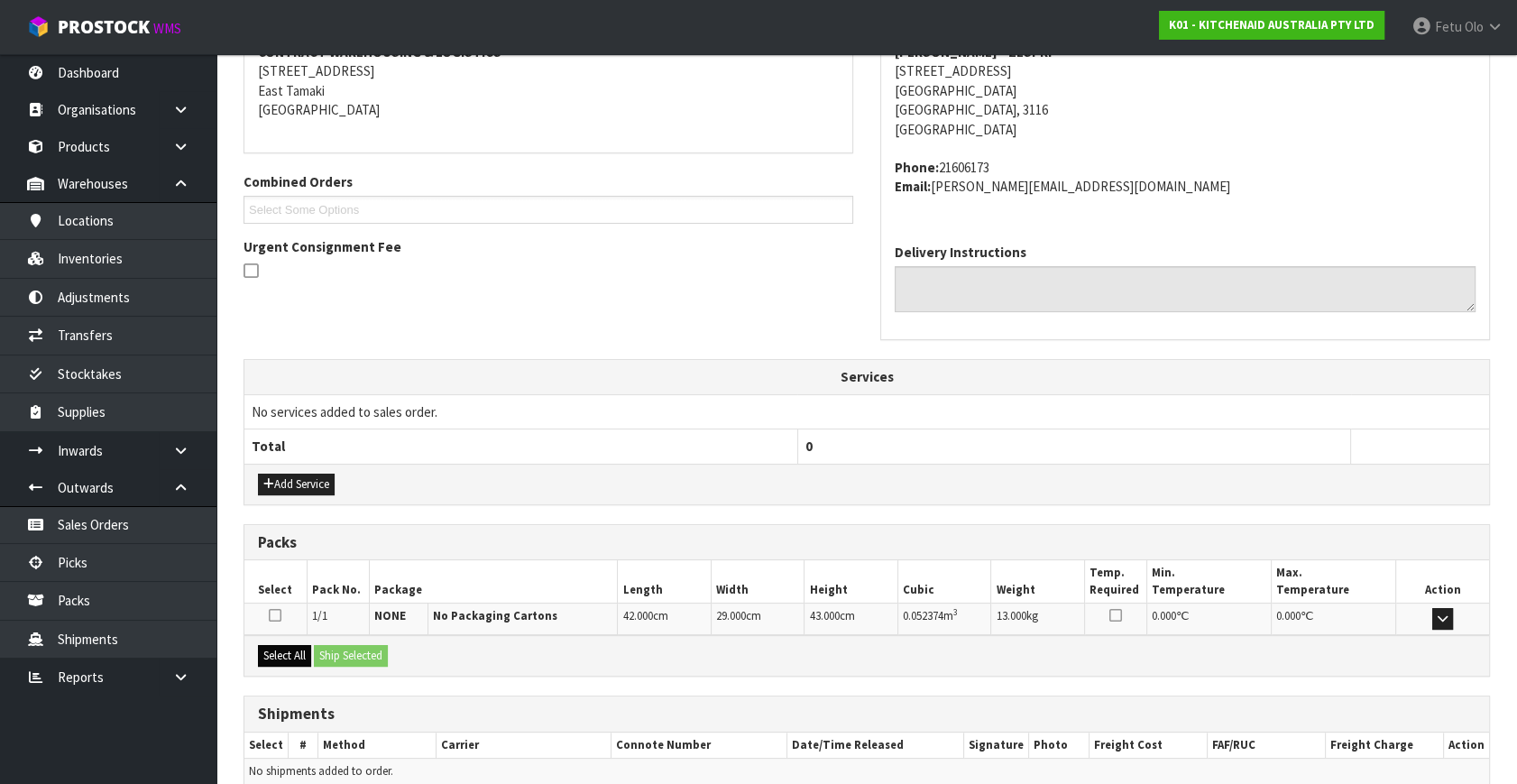
click at [280, 644] on div "Select All Ship Selected" at bounding box center [867, 655] width 1245 height 41
click at [305, 645] on button "Select All" at bounding box center [284, 656] width 53 height 22
click at [405, 645] on div "Select All Ship Selected" at bounding box center [867, 655] width 1245 height 41
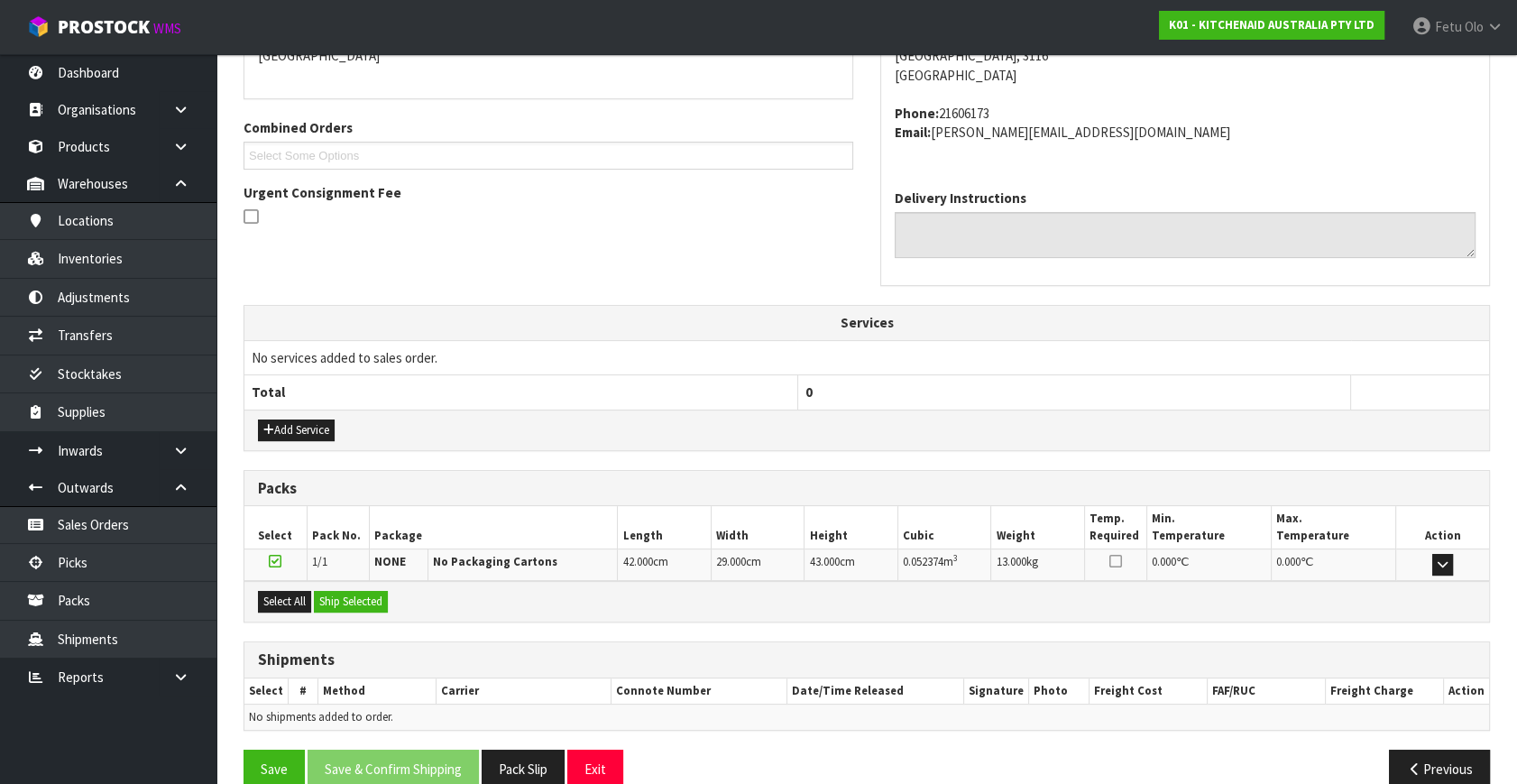
scroll to position [444, 0]
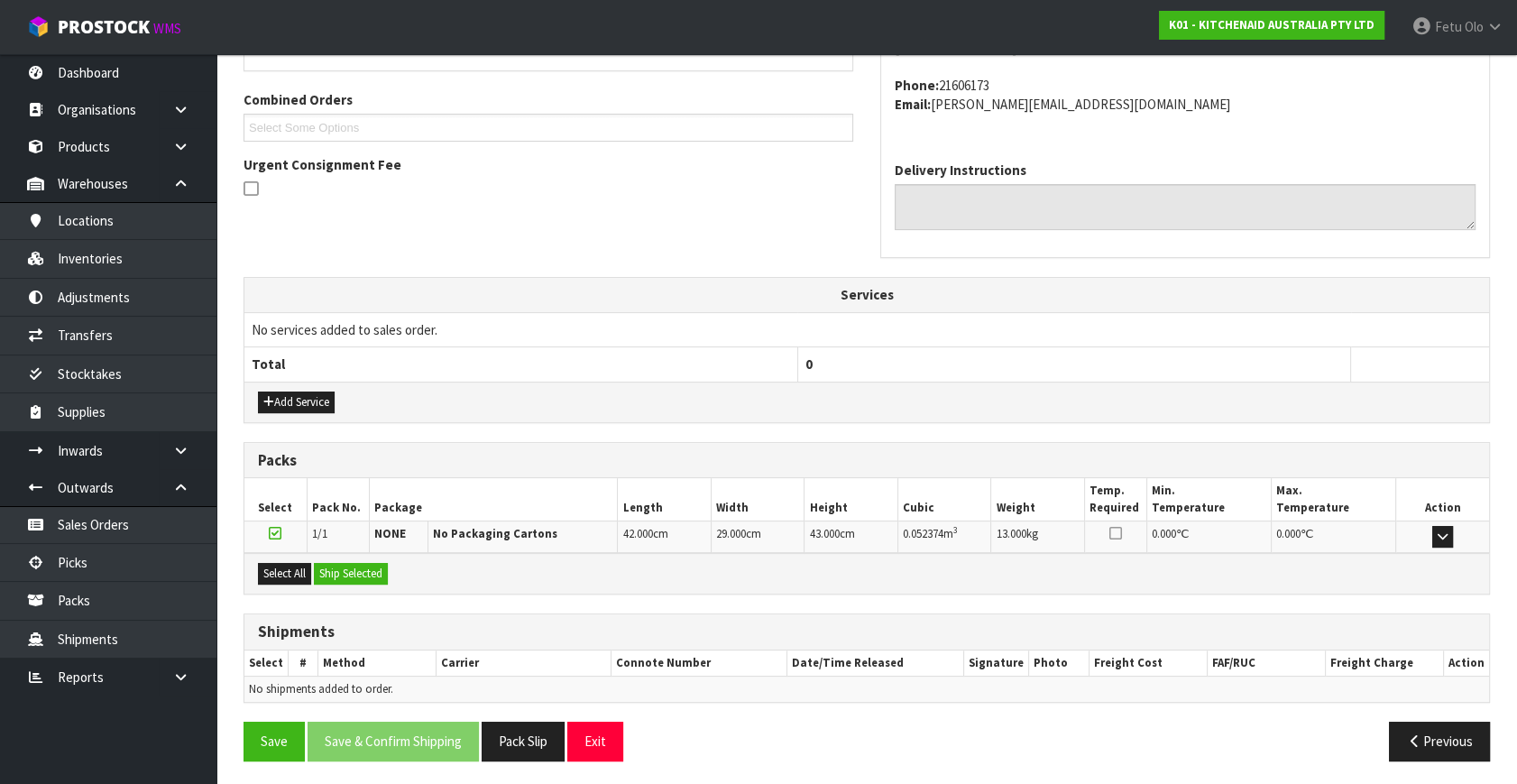
click at [378, 555] on div "Select All Ship Selected" at bounding box center [867, 573] width 1245 height 41
click at [376, 559] on div "Select All Ship Selected" at bounding box center [867, 573] width 1245 height 41
click at [355, 567] on button "Ship Selected" at bounding box center [350, 573] width 74 height 22
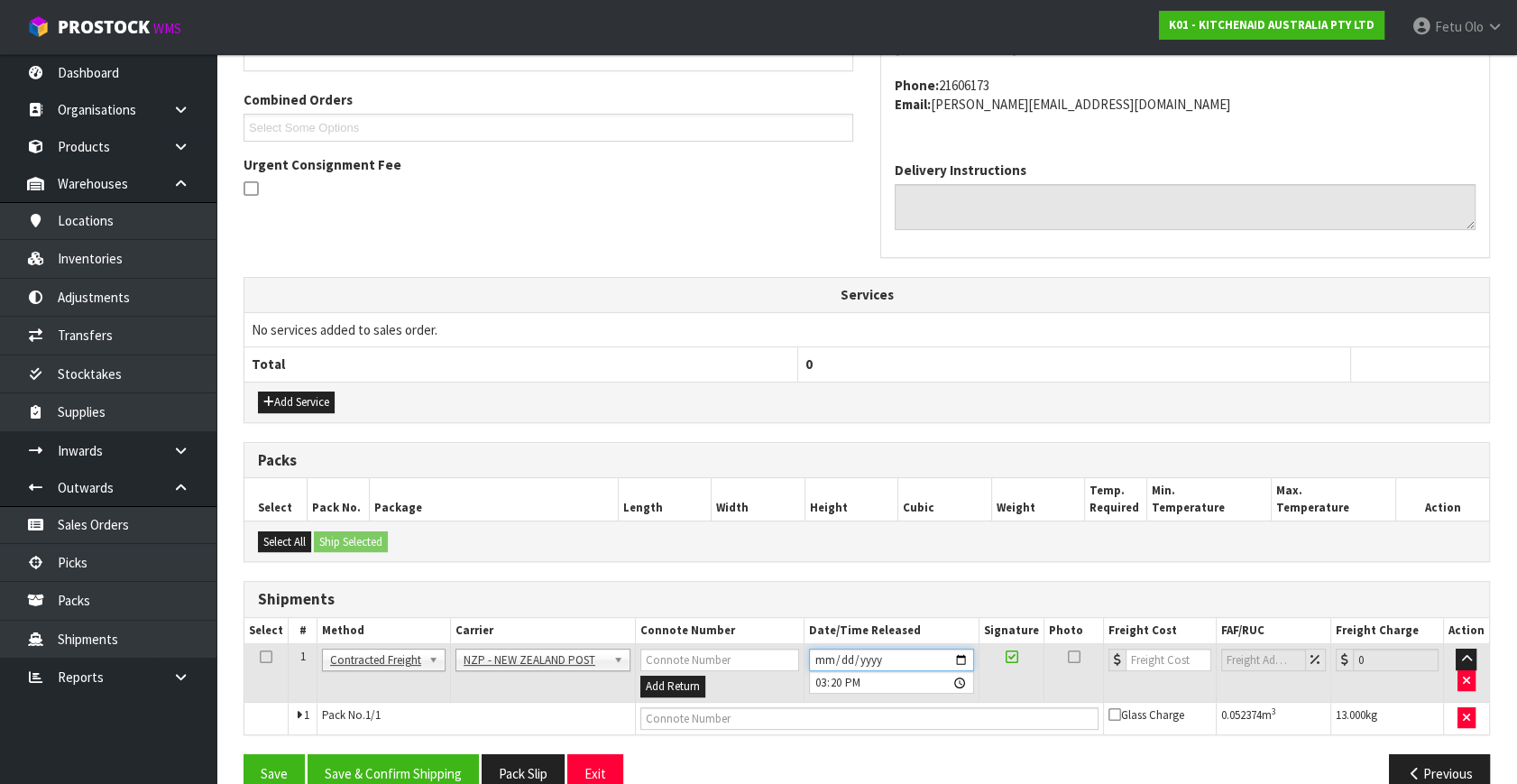
click at [964, 655] on input "2025-09-02" at bounding box center [892, 659] width 165 height 23
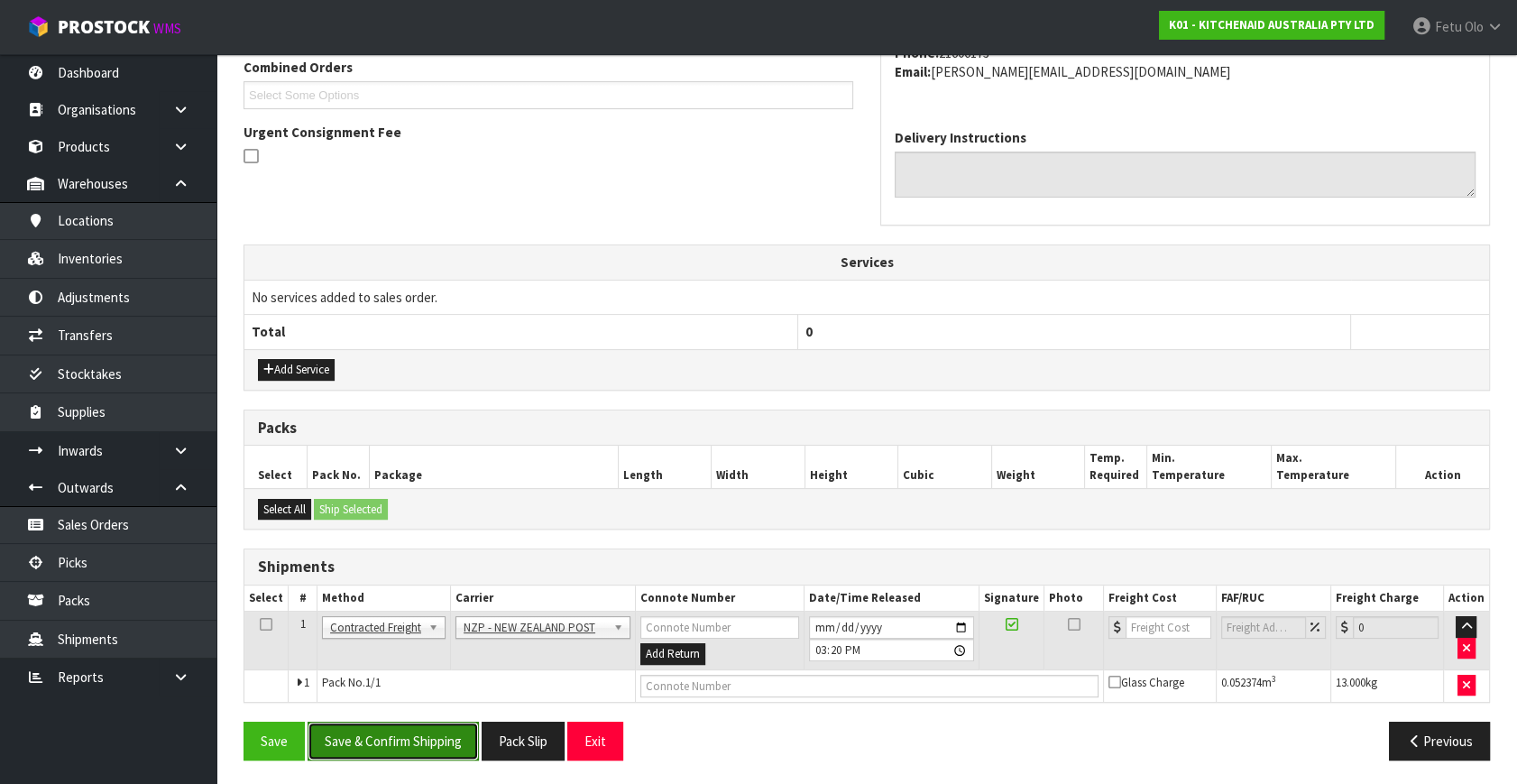
click at [407, 743] on button "Save & Confirm Shipping" at bounding box center [393, 741] width 171 height 39
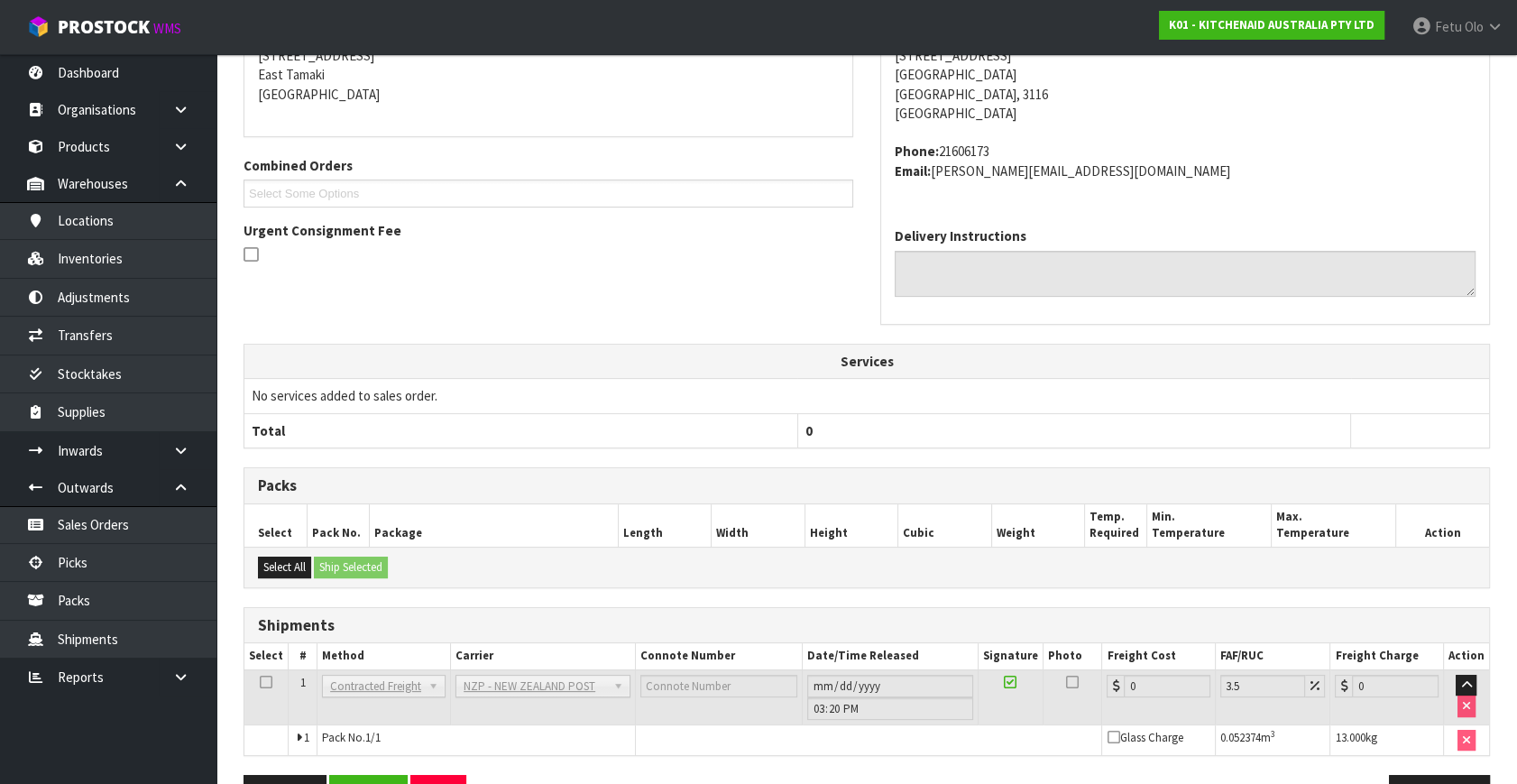
scroll to position [451, 0]
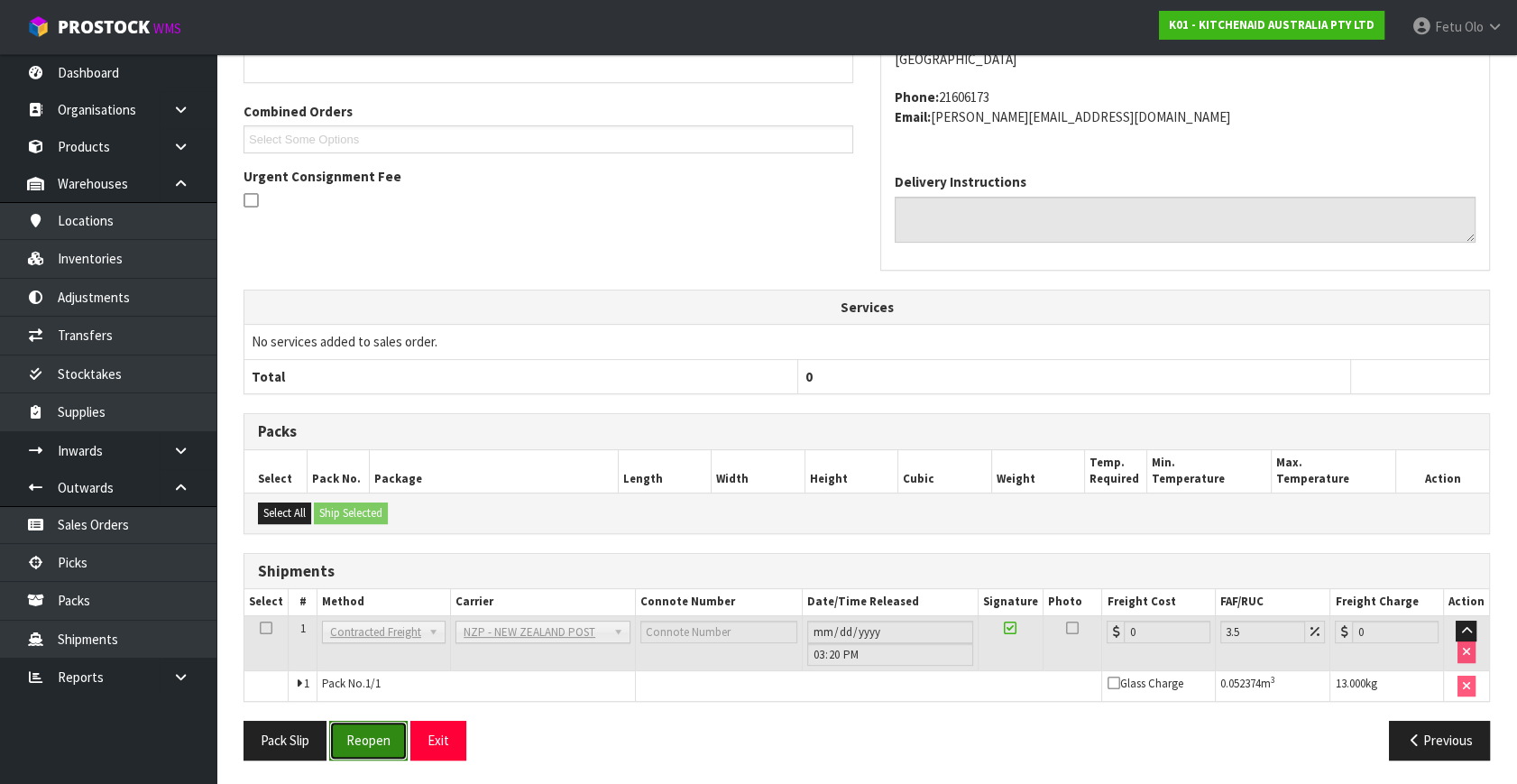
click at [379, 731] on button "Reopen" at bounding box center [368, 740] width 78 height 39
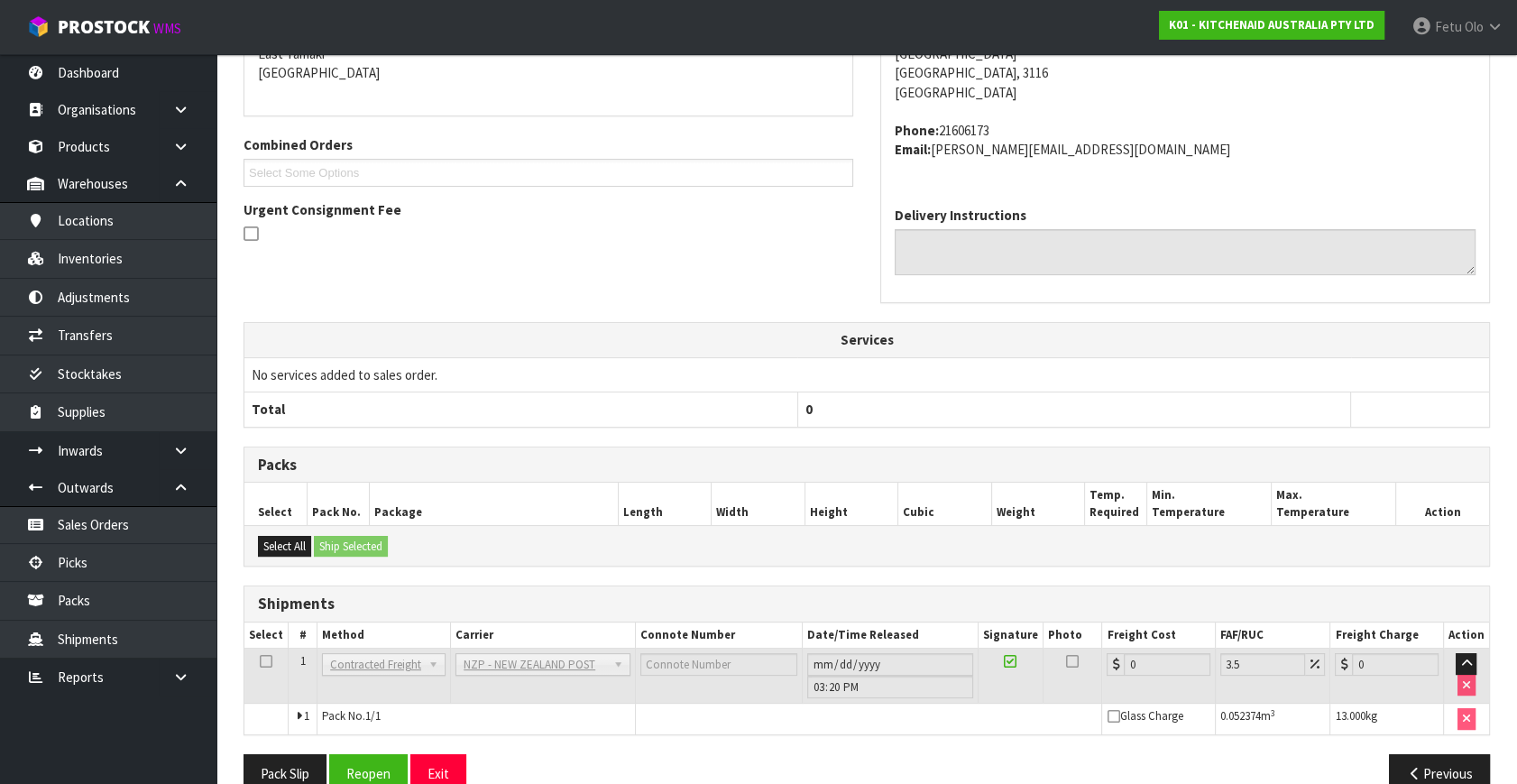
scroll to position [432, 0]
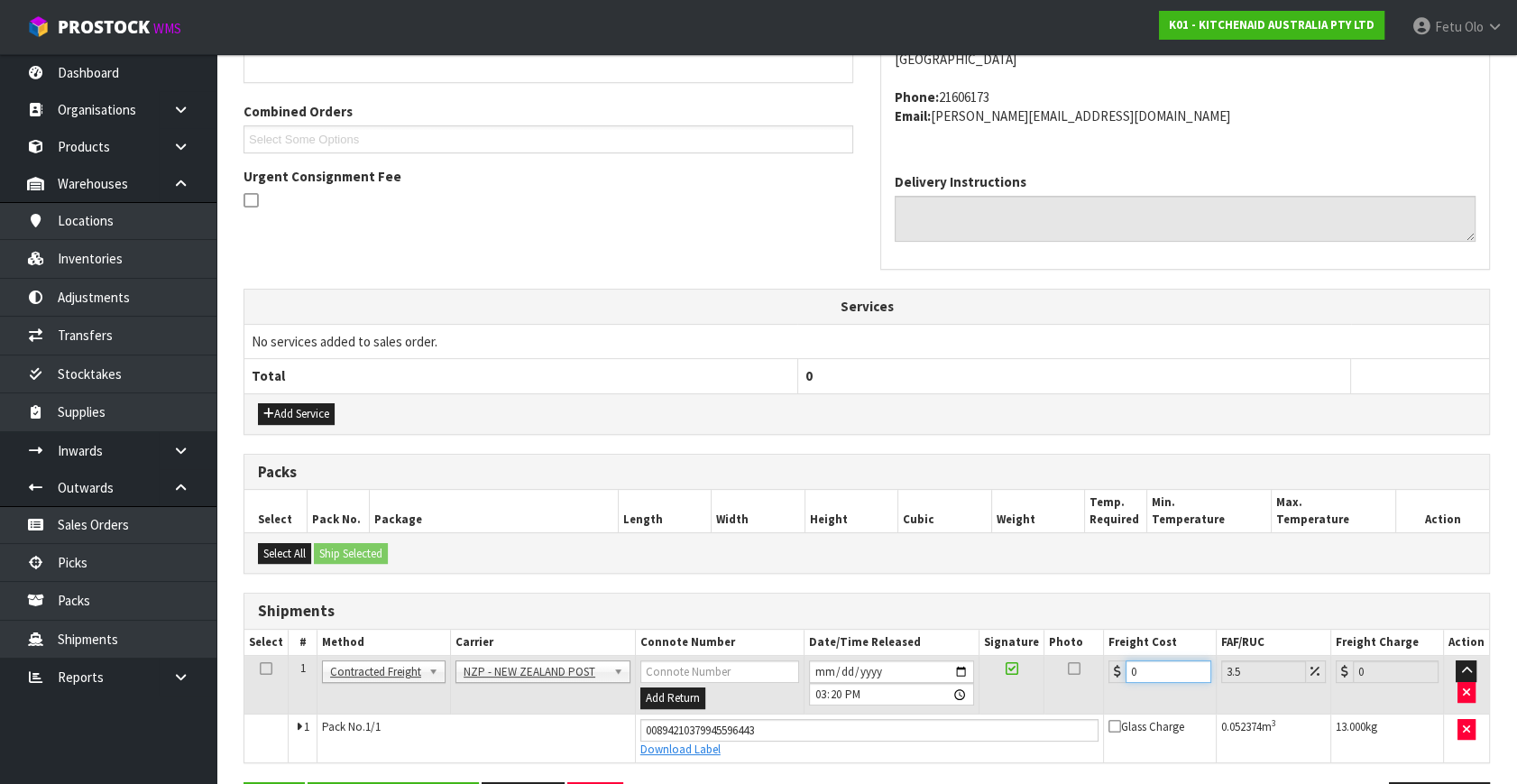
click at [996, 704] on tr "1 Client Local Pickup Customer Local Pickup Company Freight Contracted Freight …" at bounding box center [867, 685] width 1245 height 58
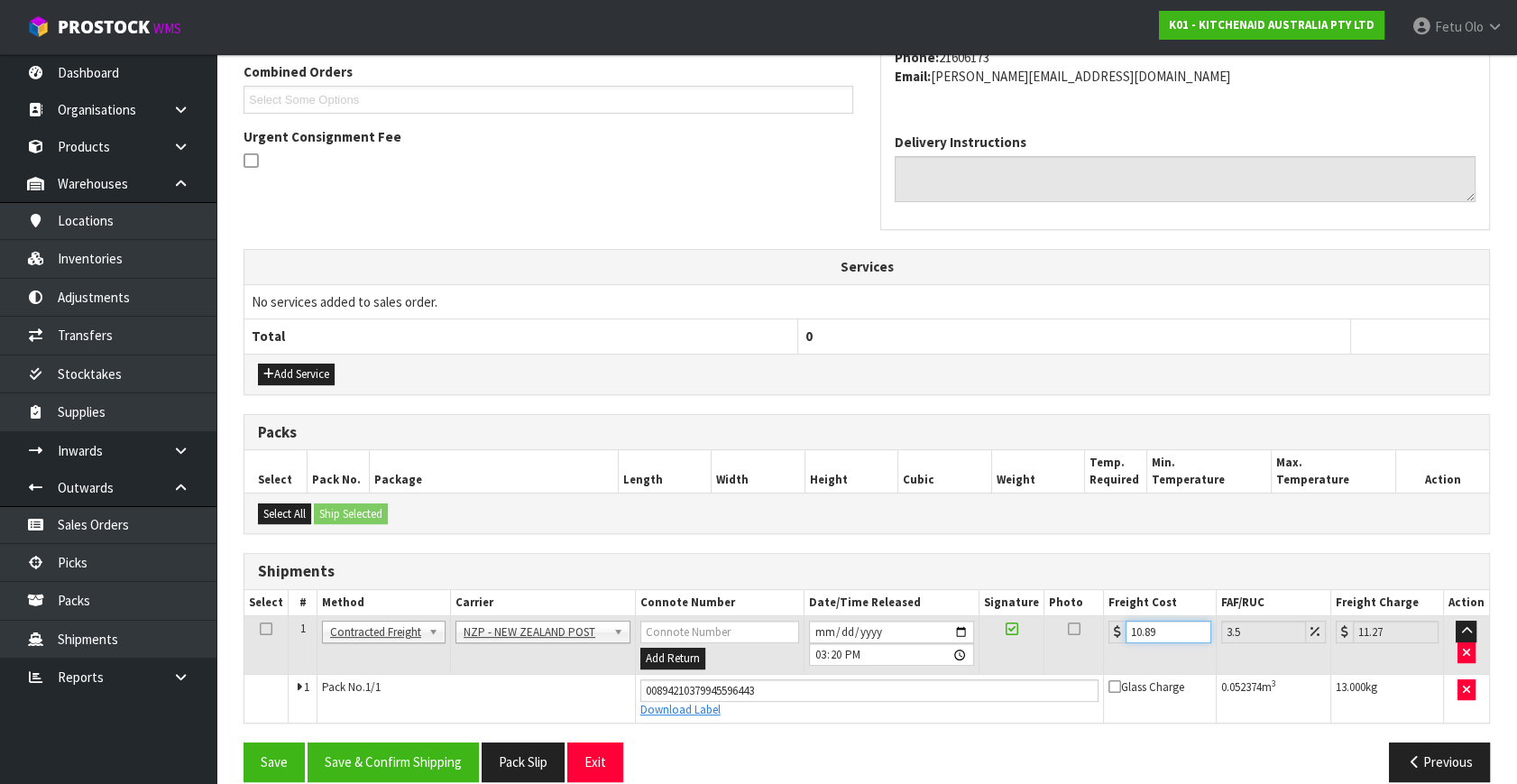
scroll to position [493, 0]
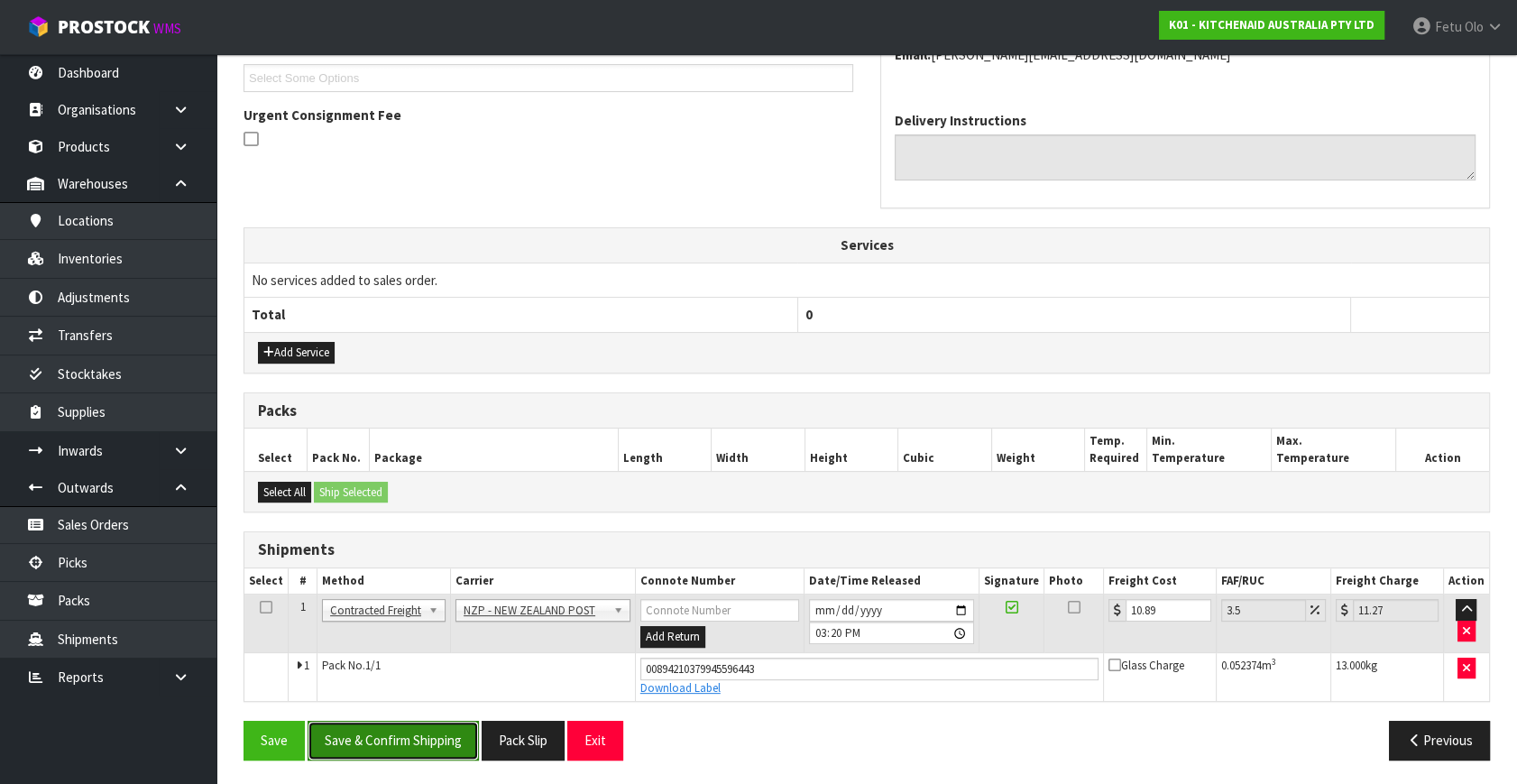
click at [438, 743] on button "Save & Confirm Shipping" at bounding box center [393, 740] width 171 height 39
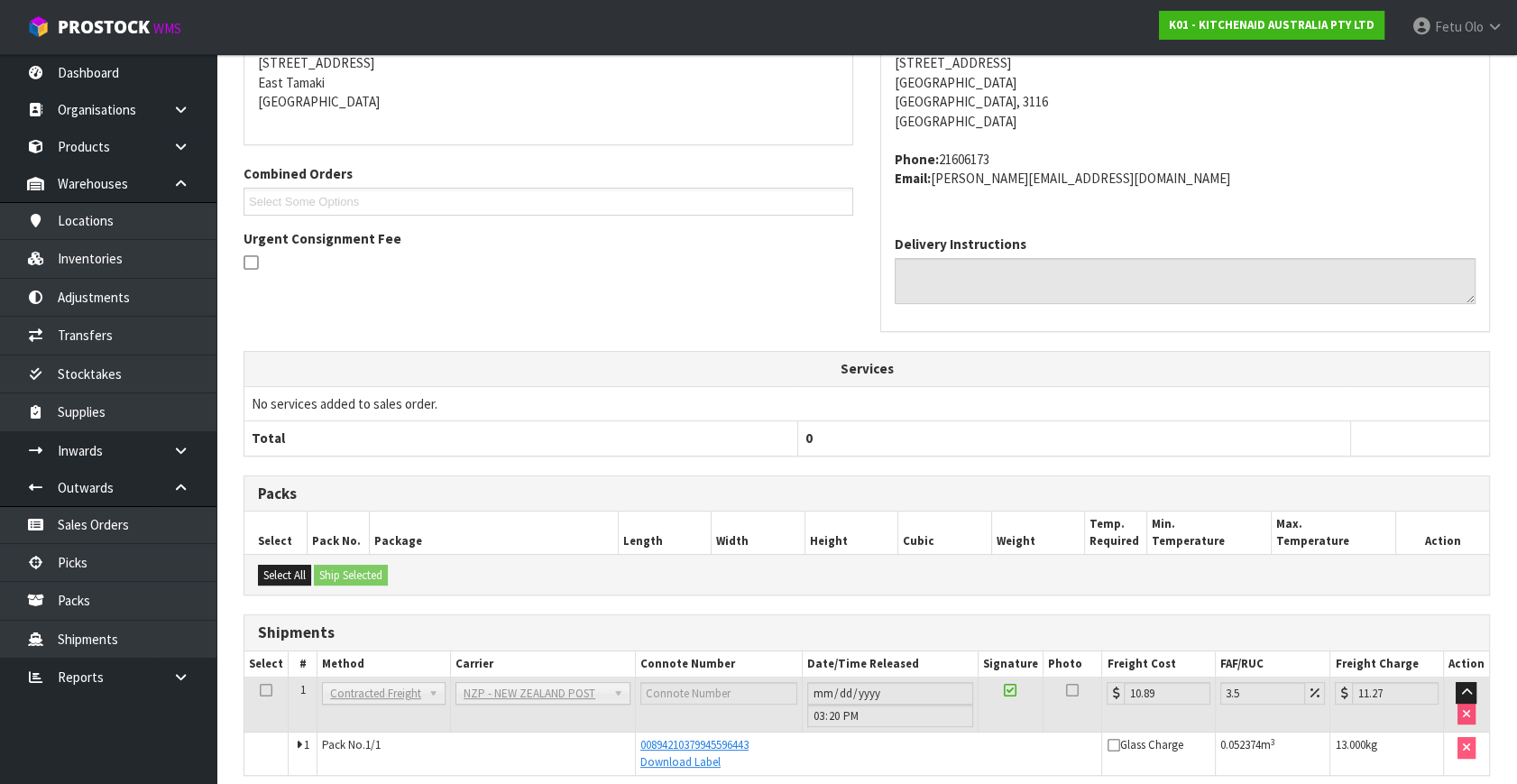
scroll to position [444, 0]
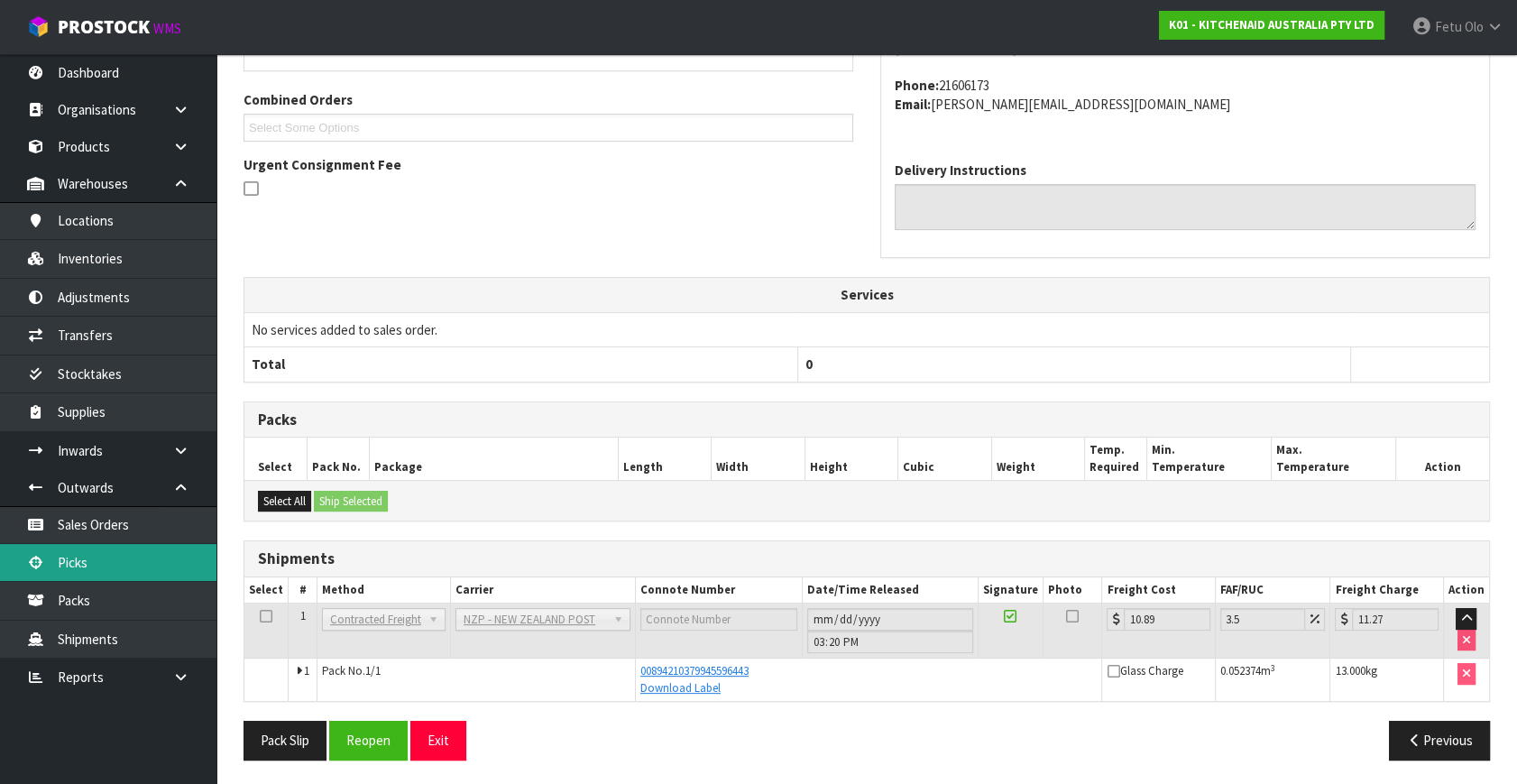
click at [87, 562] on link "Picks" at bounding box center [108, 562] width 216 height 37
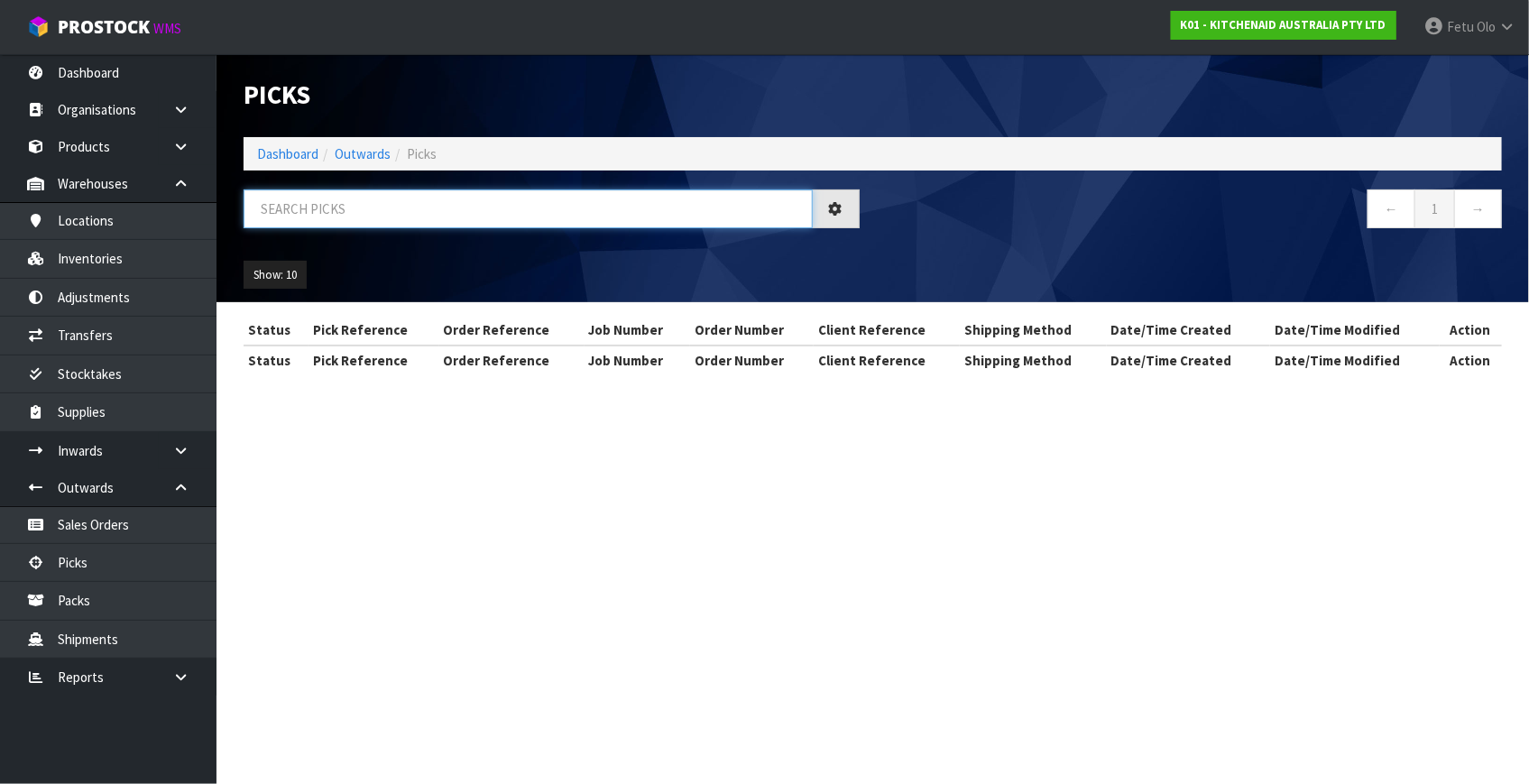
click at [430, 201] on input "text" at bounding box center [528, 209] width 569 height 39
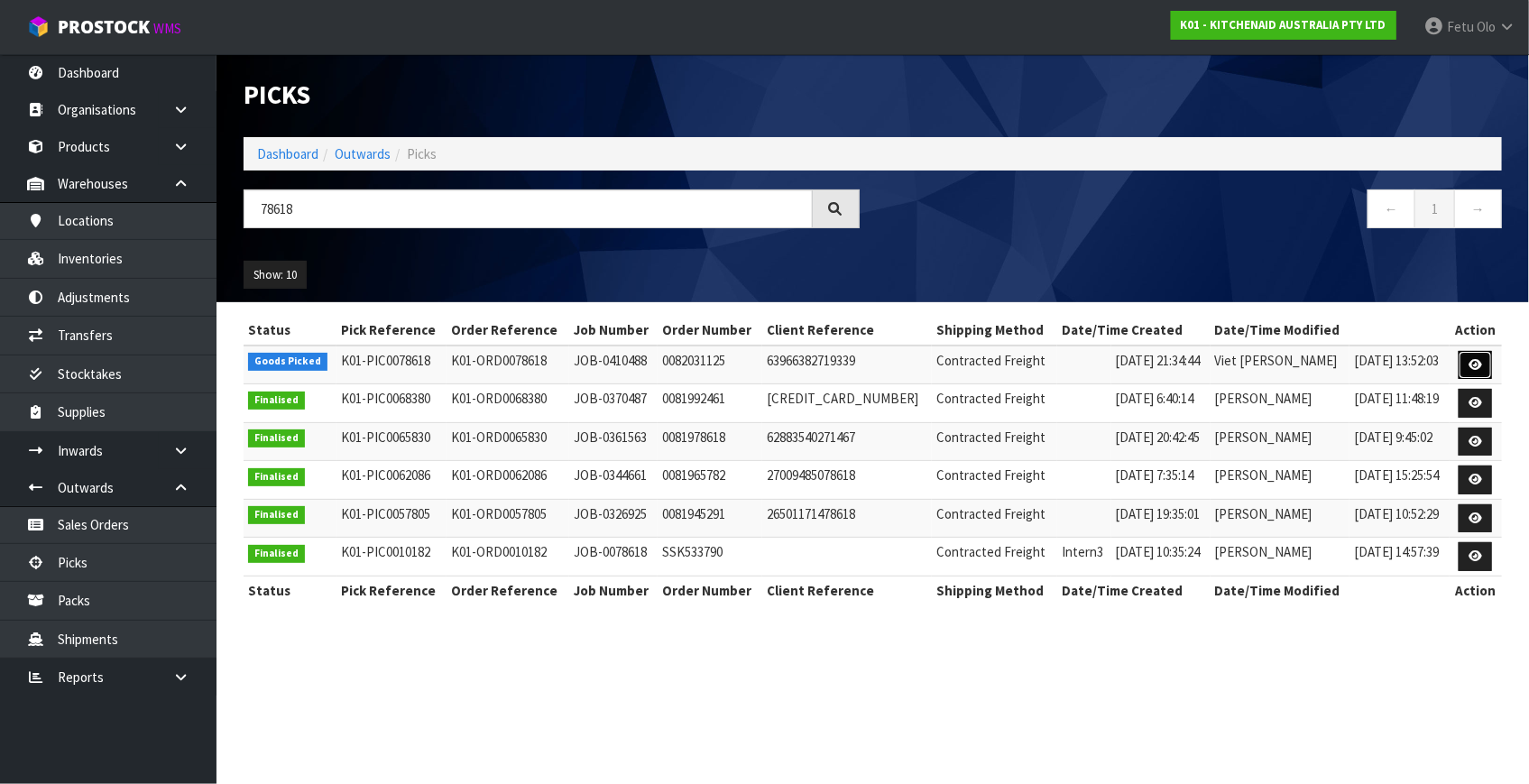
click at [1462, 360] on link at bounding box center [1475, 366] width 34 height 29
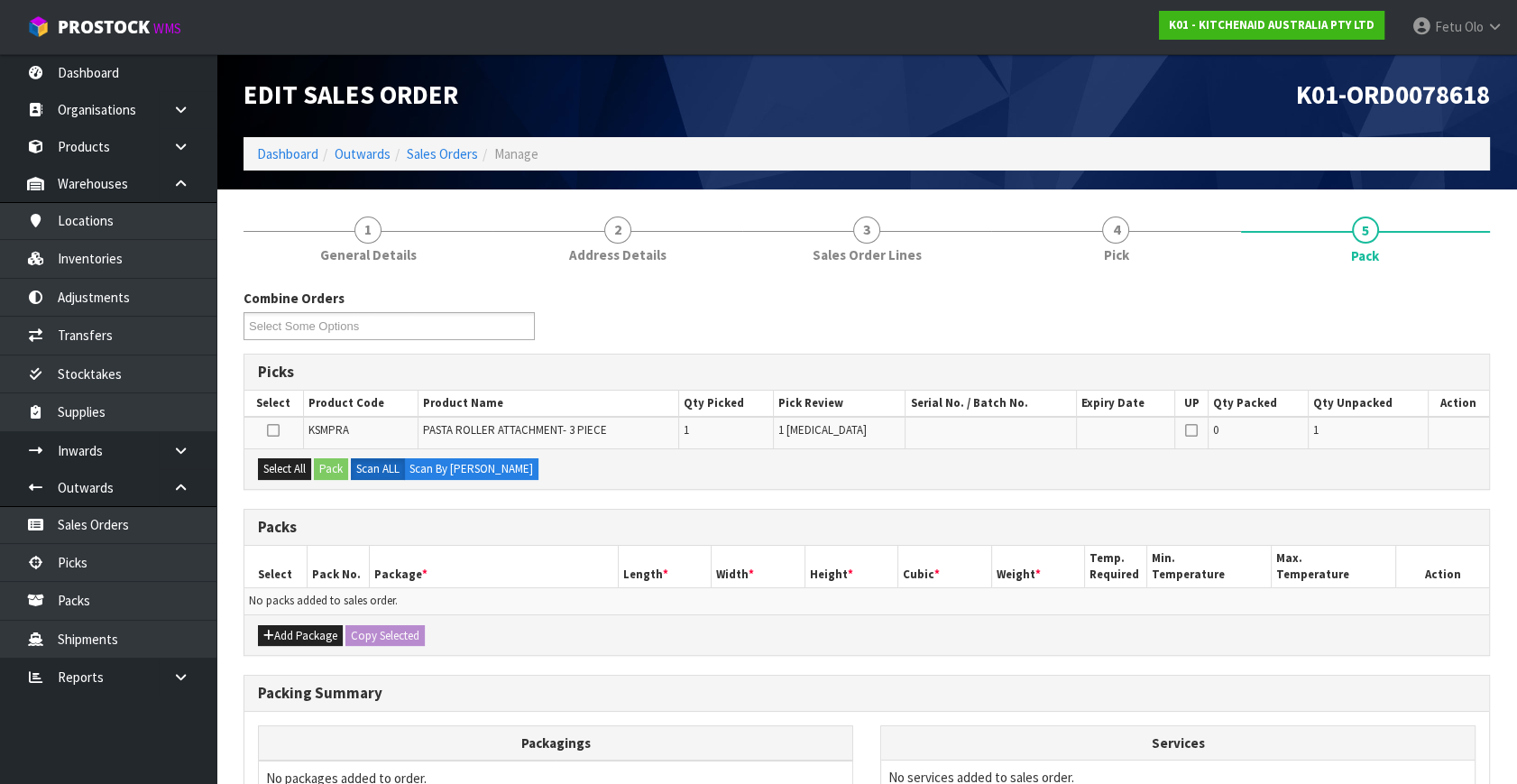
click at [718, 469] on div "Select All Pack Scan ALL Scan By Quantity" at bounding box center [867, 469] width 1245 height 41
click at [301, 462] on button "Select All" at bounding box center [284, 469] width 53 height 22
click at [328, 467] on button "Pack" at bounding box center [331, 469] width 35 height 22
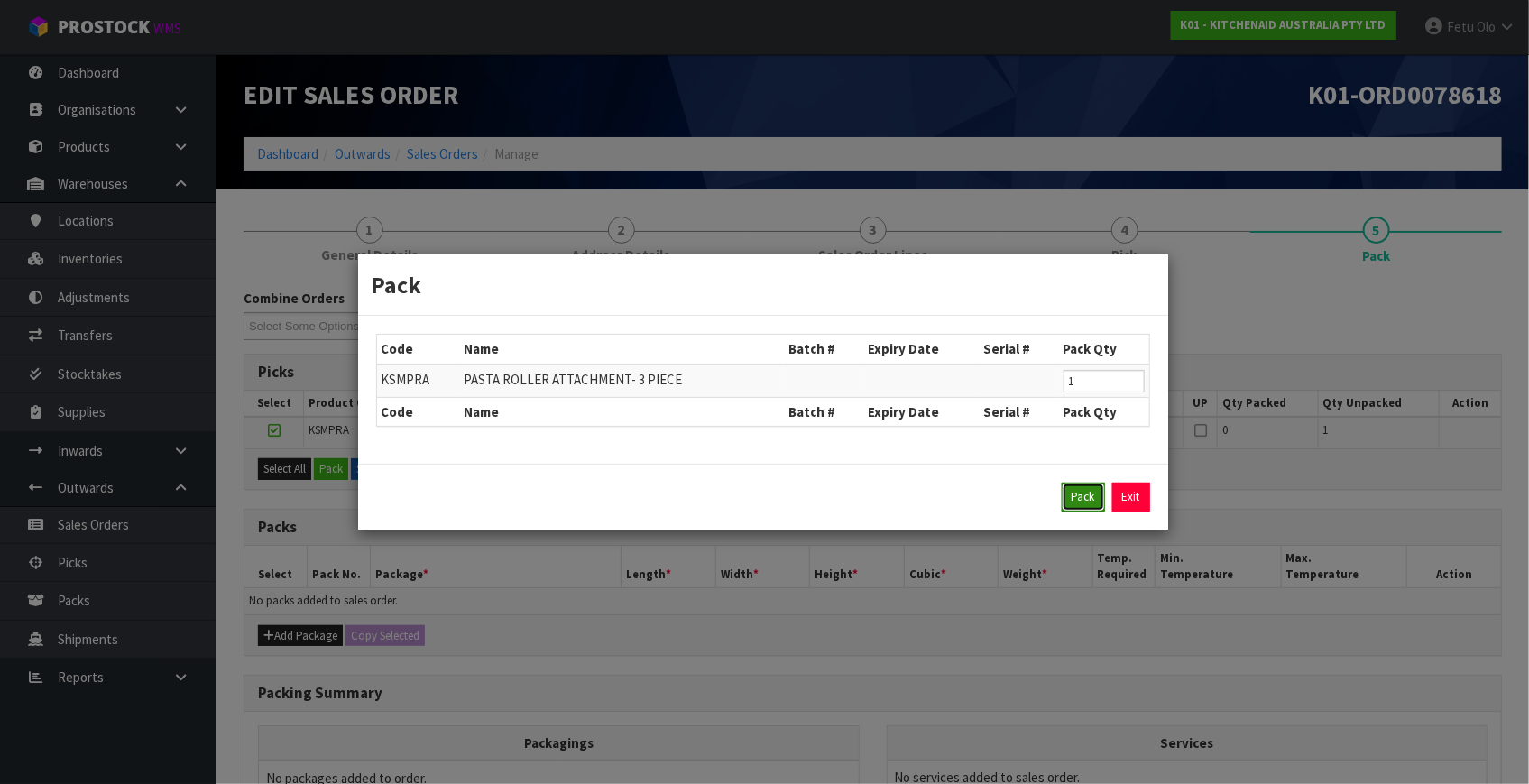
click at [1068, 498] on button "Pack" at bounding box center [1083, 497] width 43 height 29
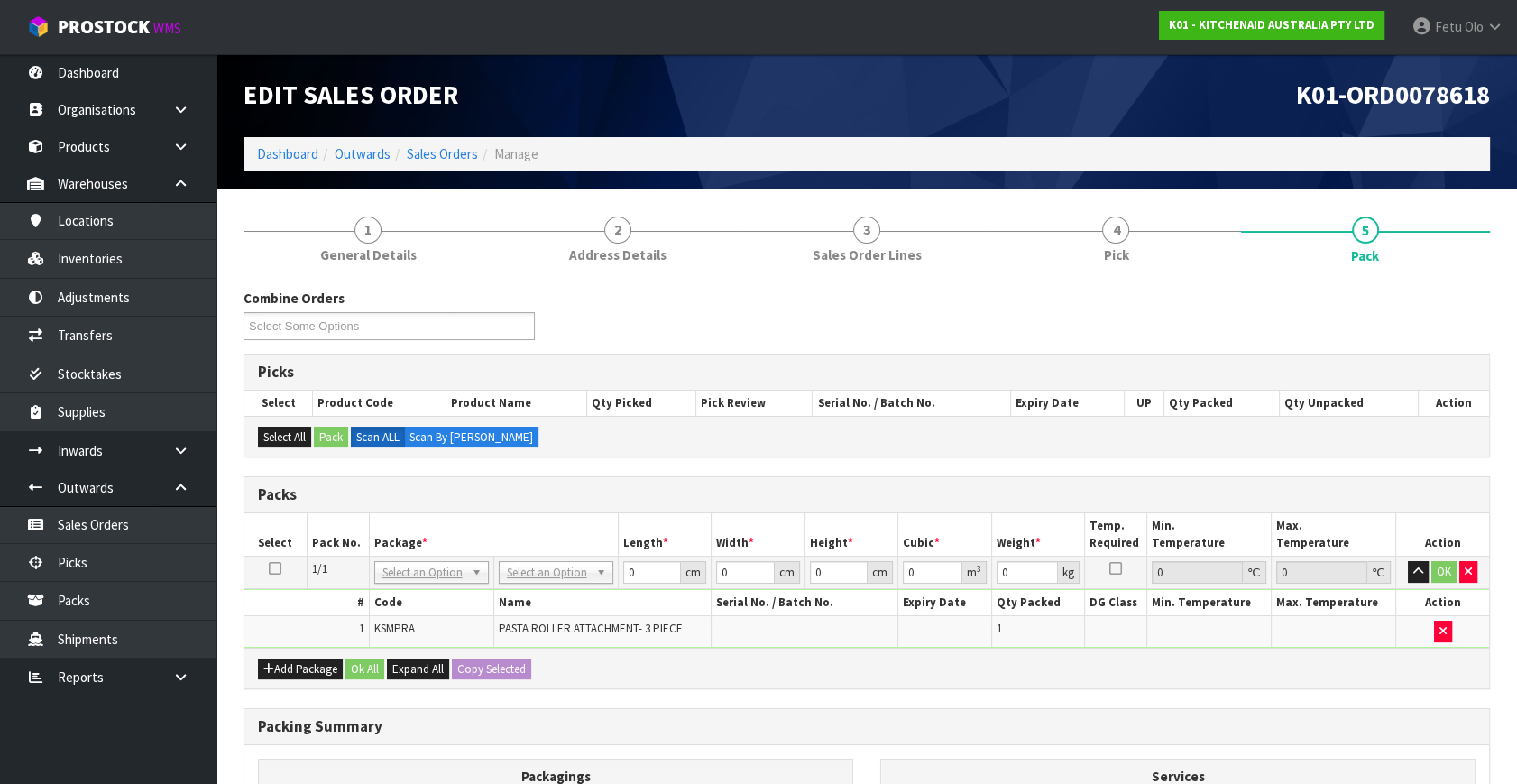
drag, startPoint x: 555, startPoint y: 575, endPoint x: 550, endPoint y: 601, distance: 26.5
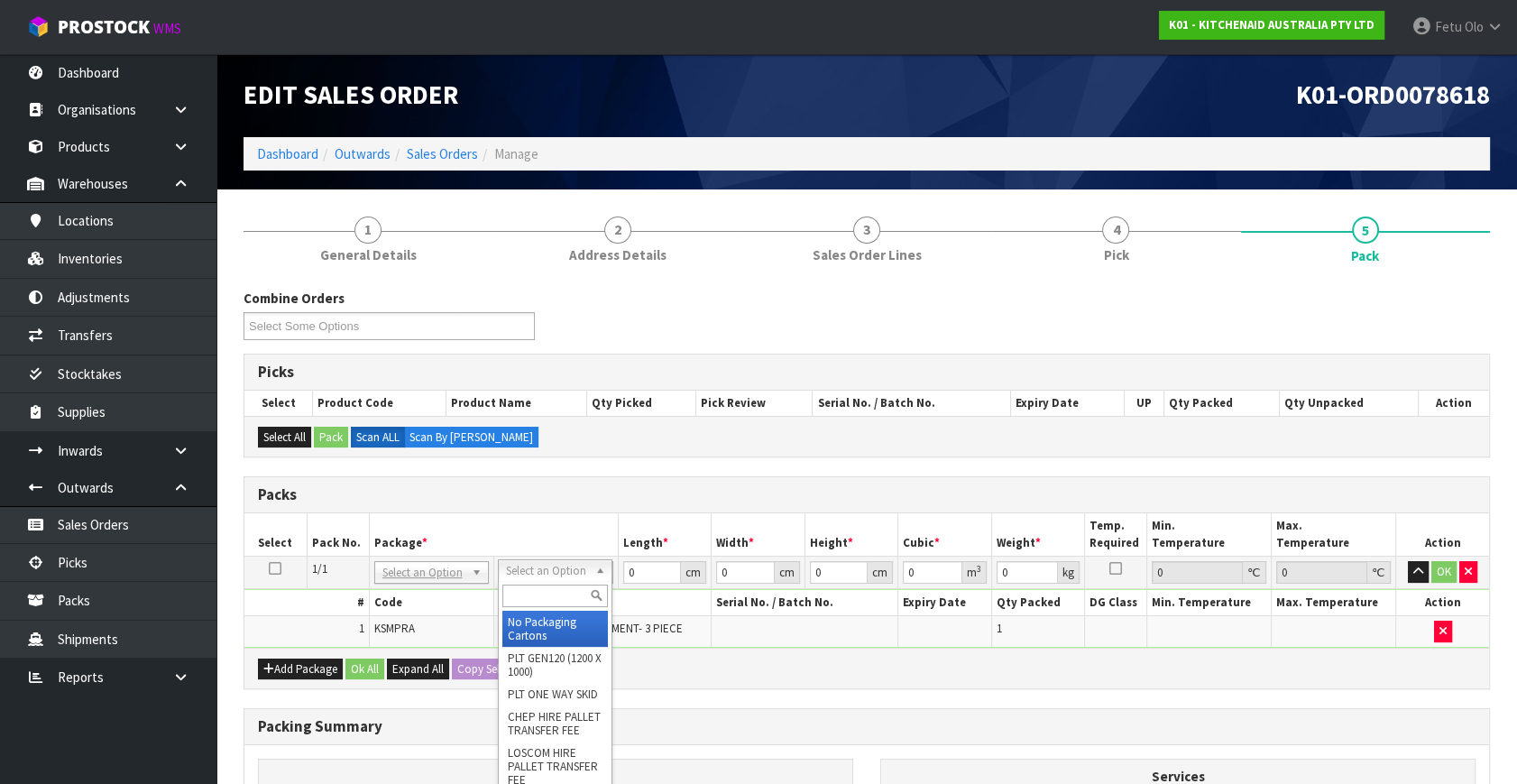
drag, startPoint x: 439, startPoint y: 573, endPoint x: 430, endPoint y: 603, distance: 31.3
click at [429, 601] on input "text" at bounding box center [431, 595] width 106 height 23
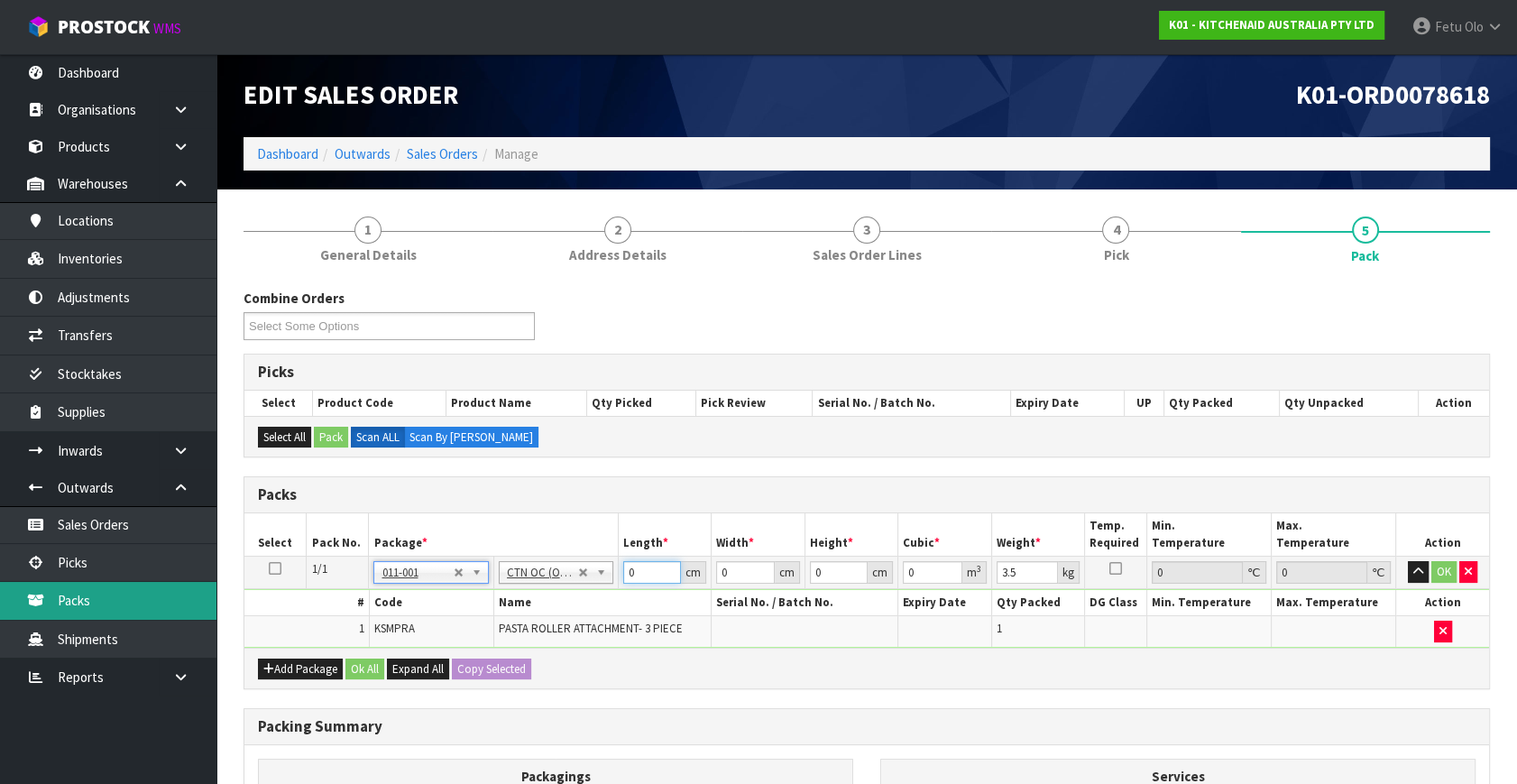
drag, startPoint x: 647, startPoint y: 567, endPoint x: 203, endPoint y: 615, distance: 446.6
click at [203, 615] on body "Toggle navigation ProStock WMS K01 - KITCHENAID AUSTRALIA PTY LTD Fetu Olo Logo…" at bounding box center [758, 392] width 1517 height 784
click button "OK" at bounding box center [1444, 572] width 26 height 22
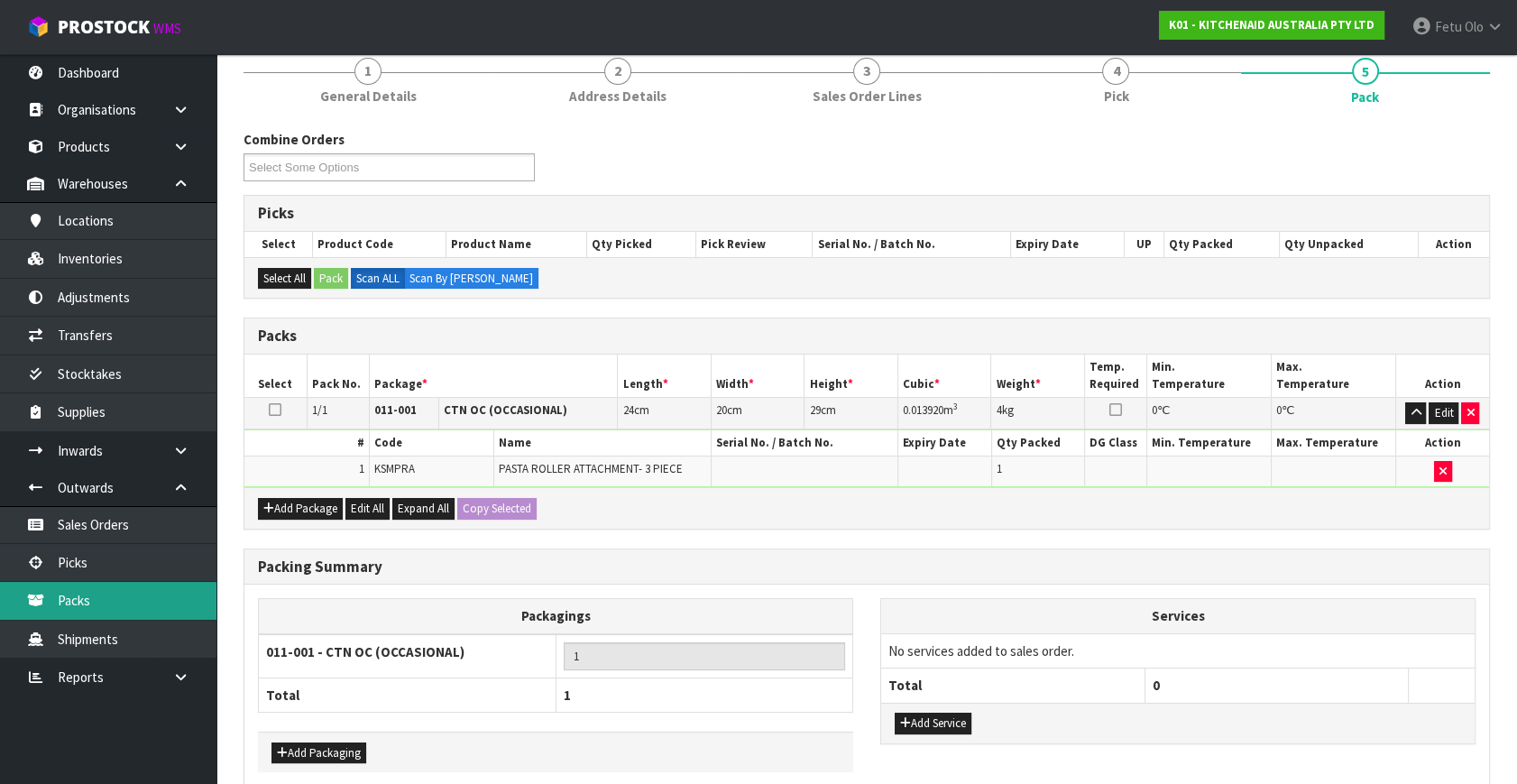
scroll to position [242, 0]
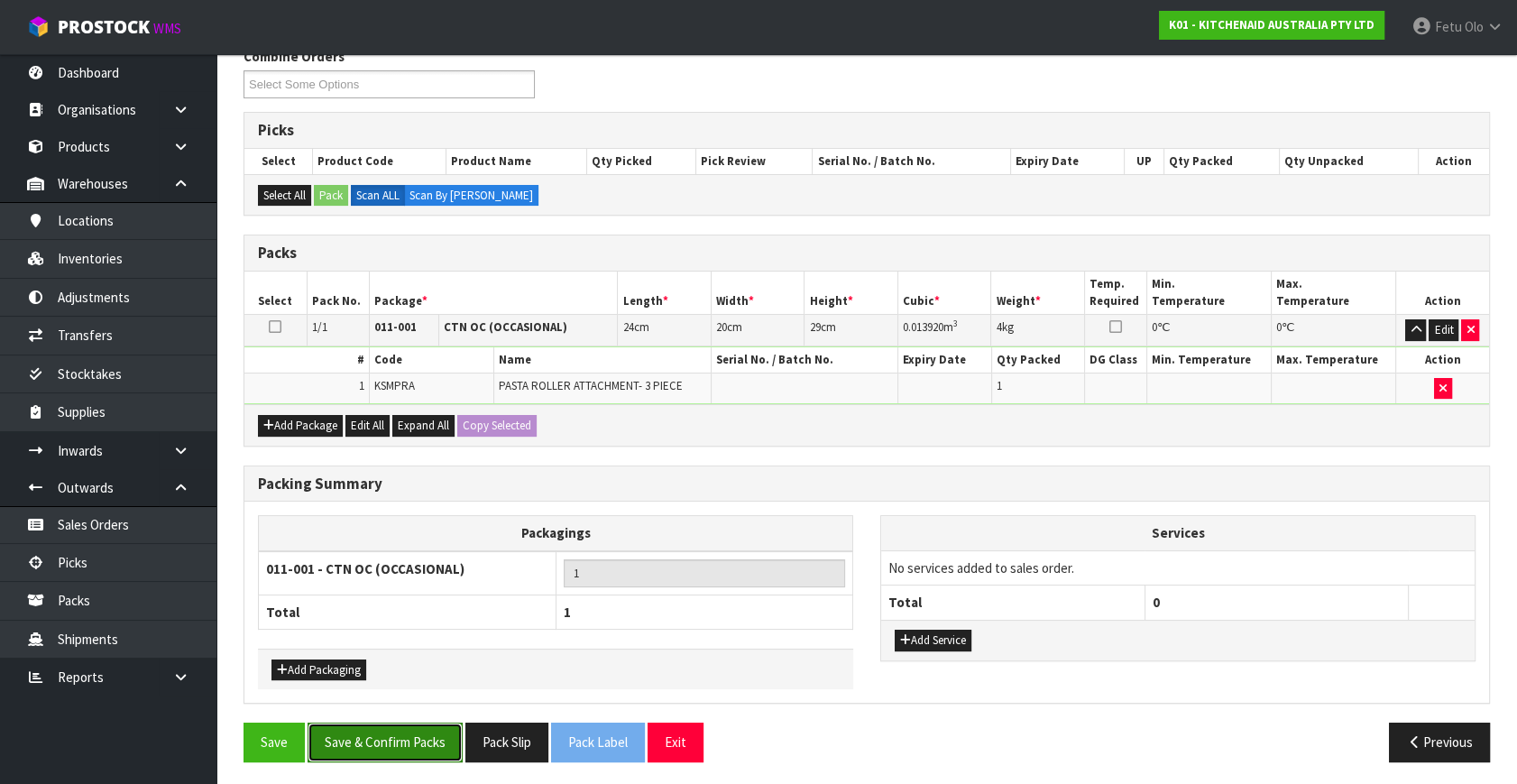
click at [356, 746] on button "Save & Confirm Packs" at bounding box center [385, 742] width 155 height 39
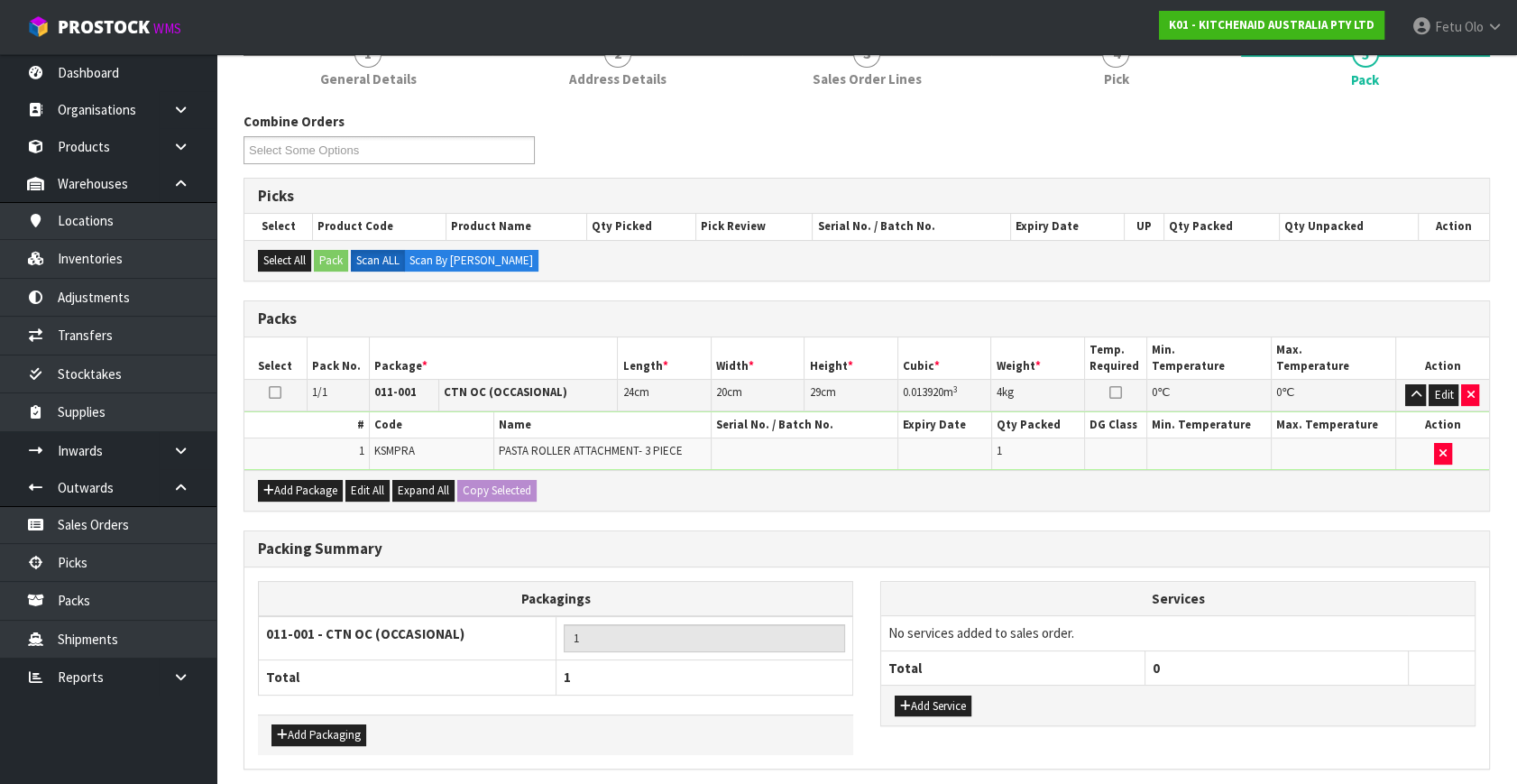
scroll to position [0, 0]
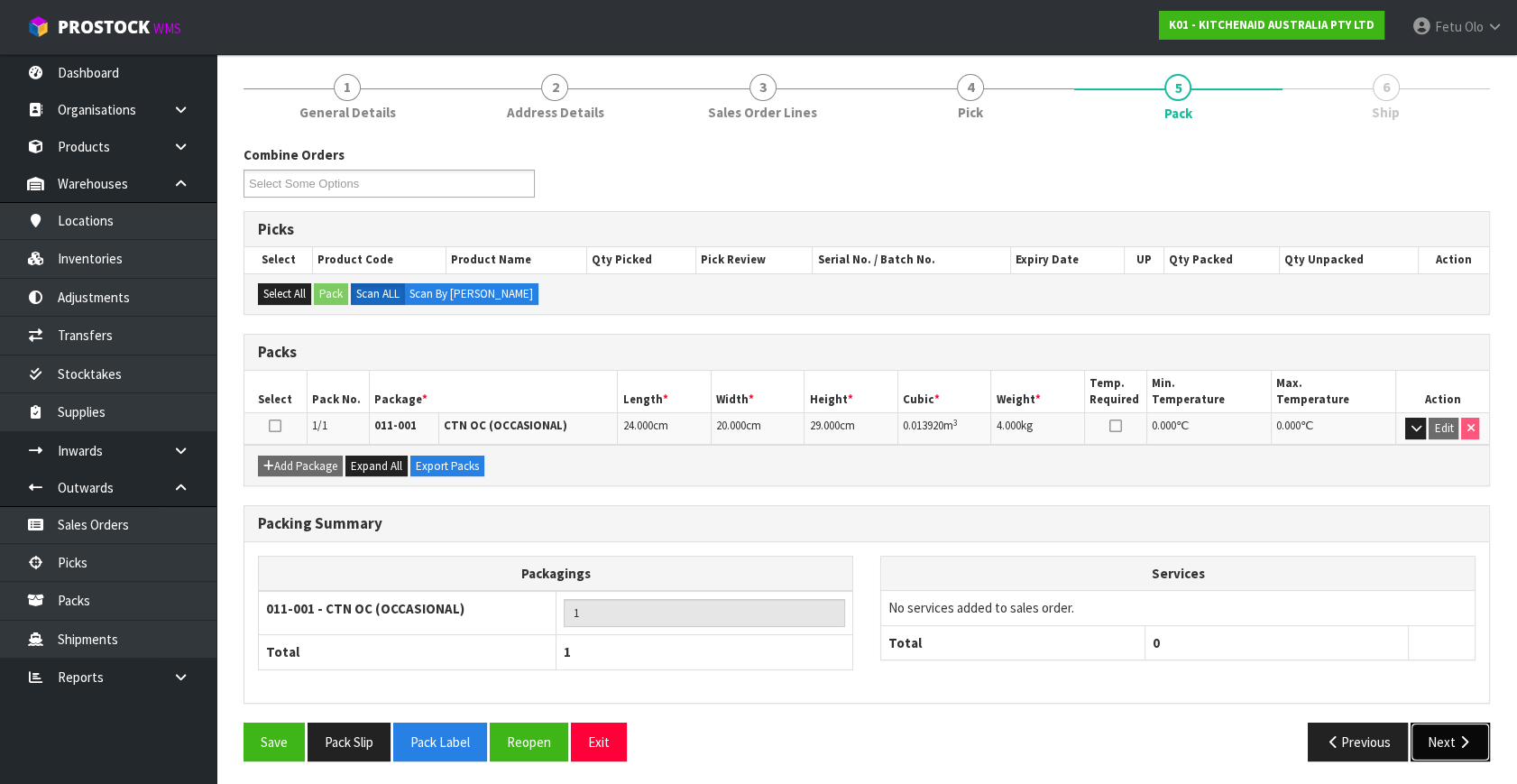
click at [1437, 731] on button "Next" at bounding box center [1450, 742] width 79 height 39
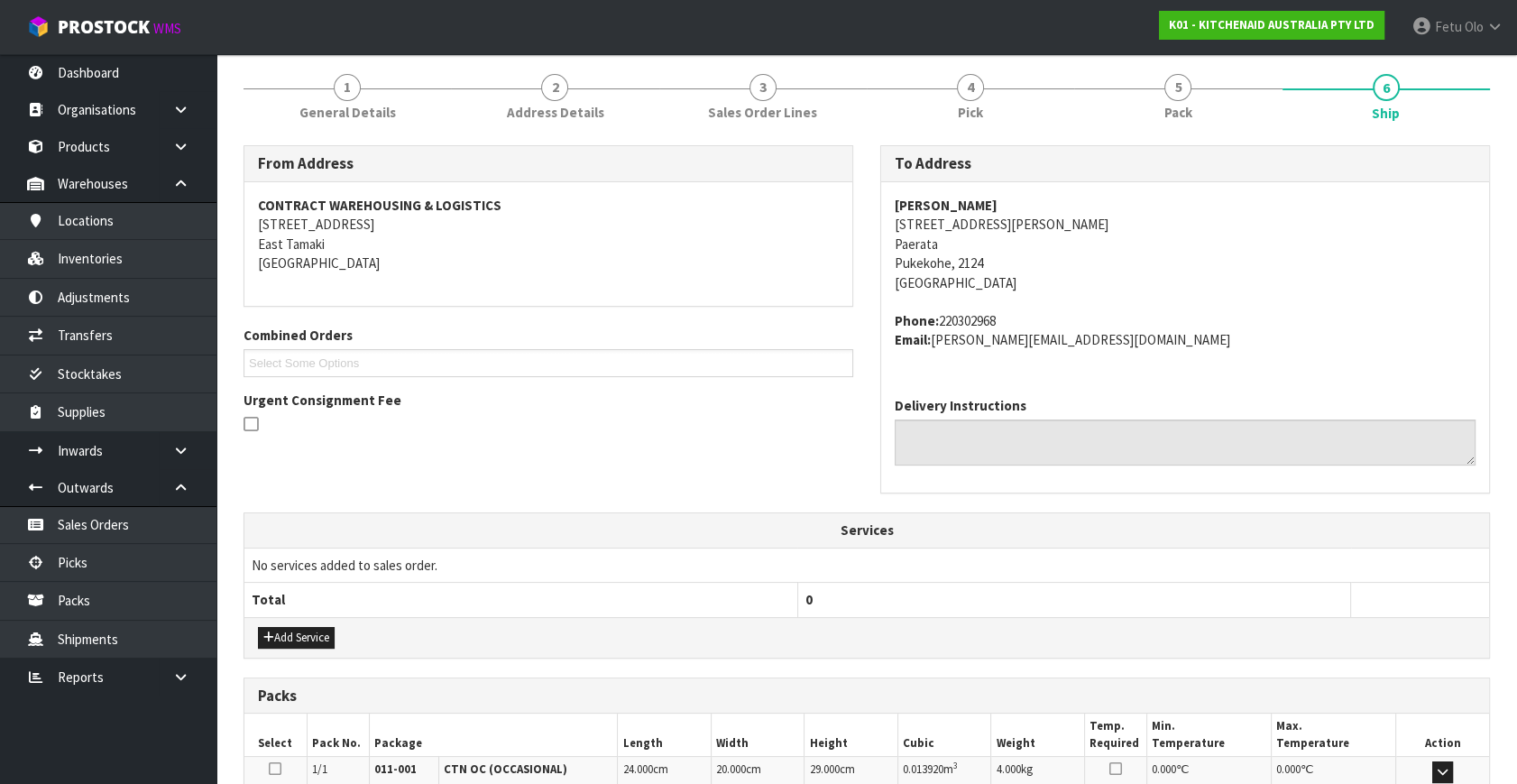
scroll to position [444, 0]
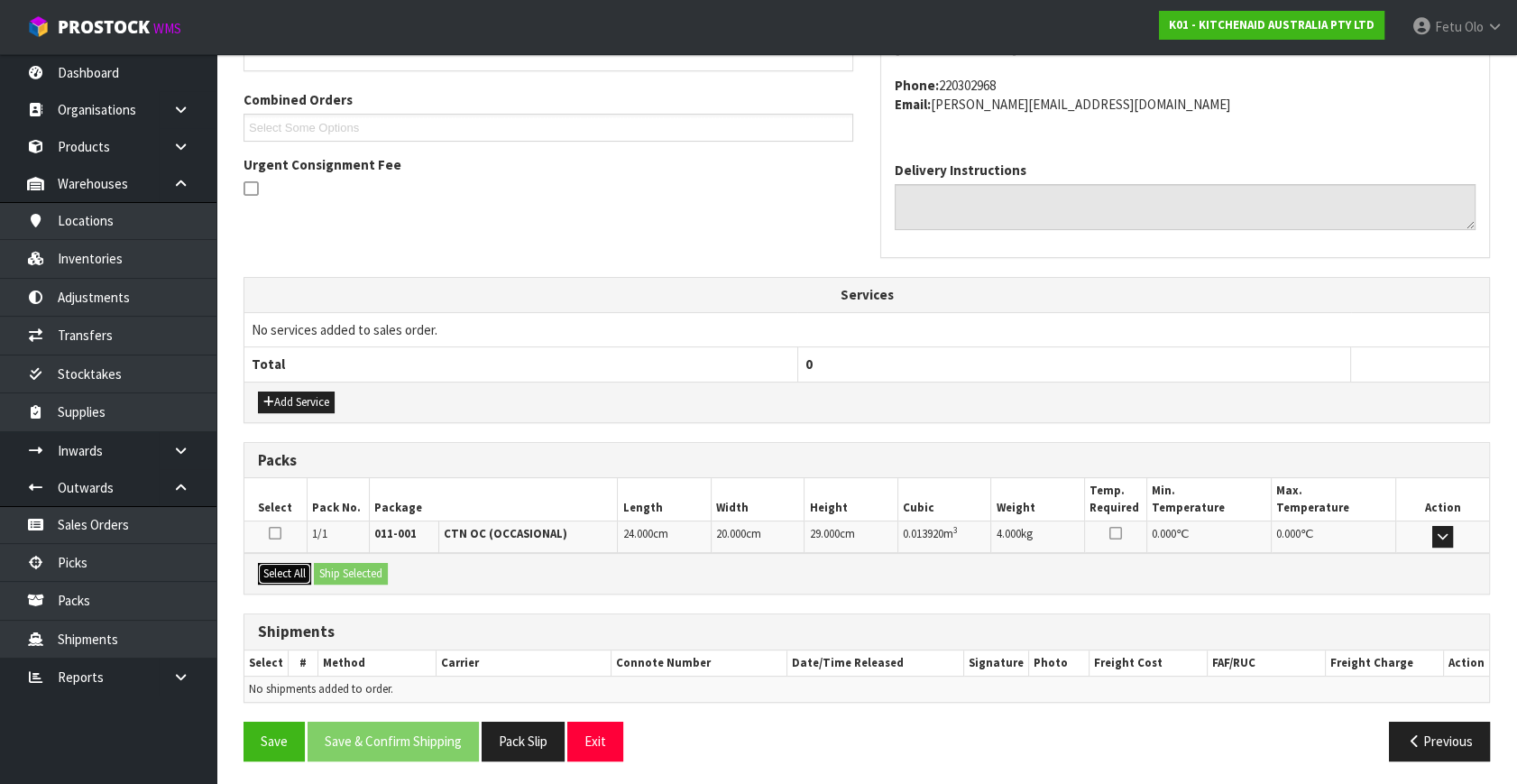
click at [288, 562] on button "Select All" at bounding box center [284, 573] width 53 height 22
click at [333, 574] on button "Ship Selected" at bounding box center [350, 573] width 74 height 22
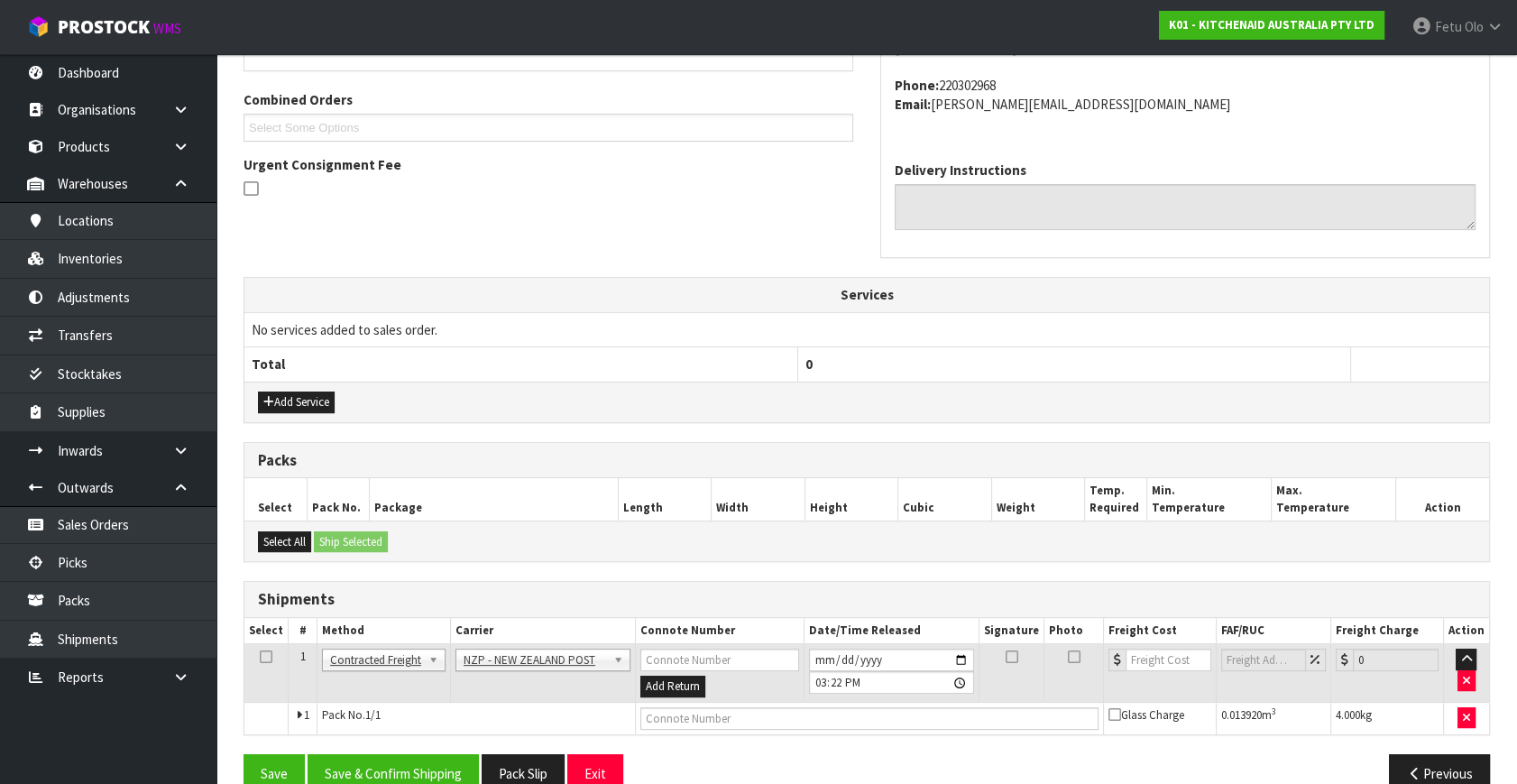
scroll to position [476, 0]
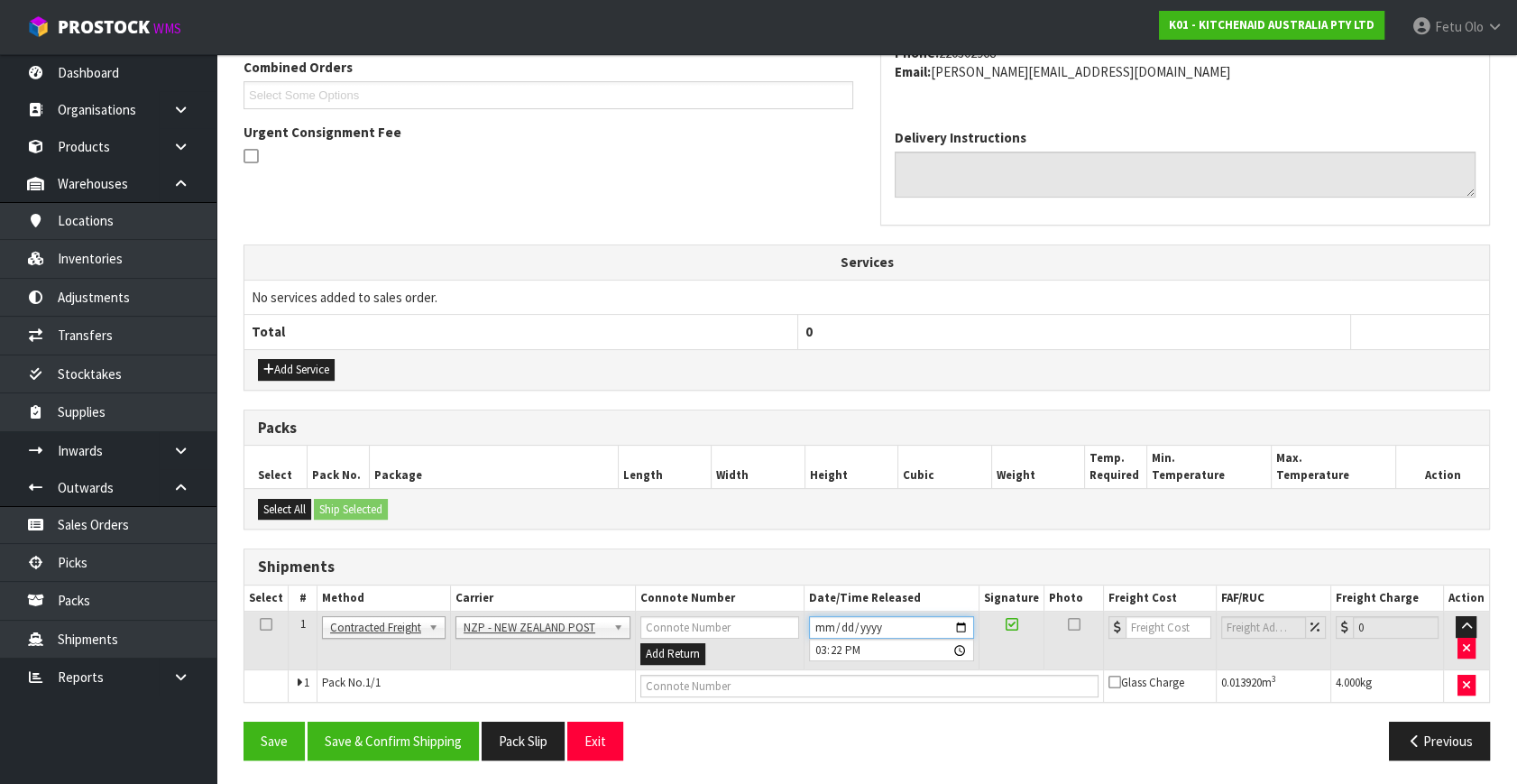
click at [959, 624] on input "2025-09-02" at bounding box center [892, 627] width 165 height 23
click at [398, 726] on button "Save & Confirm Shipping" at bounding box center [393, 741] width 171 height 39
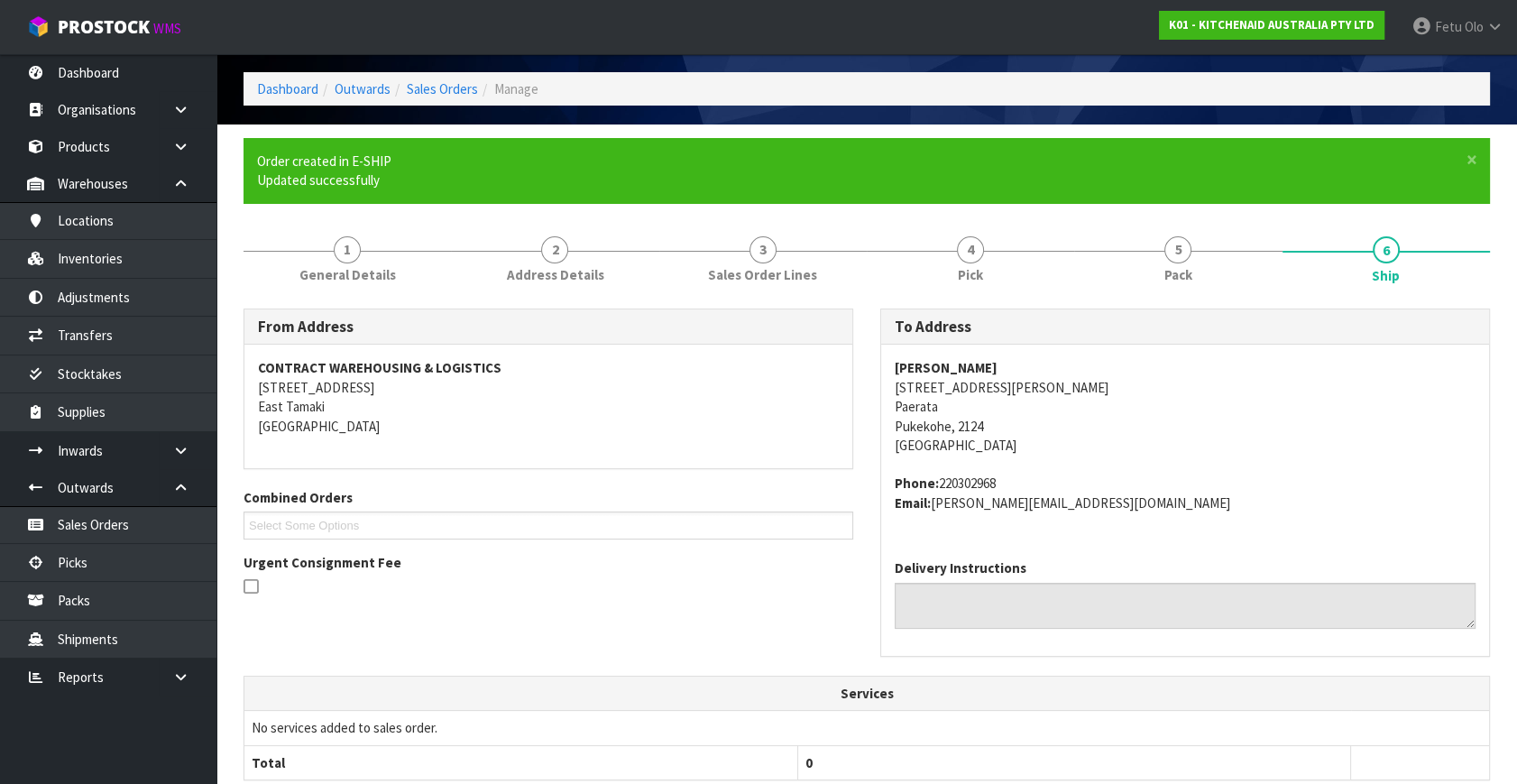
scroll to position [451, 0]
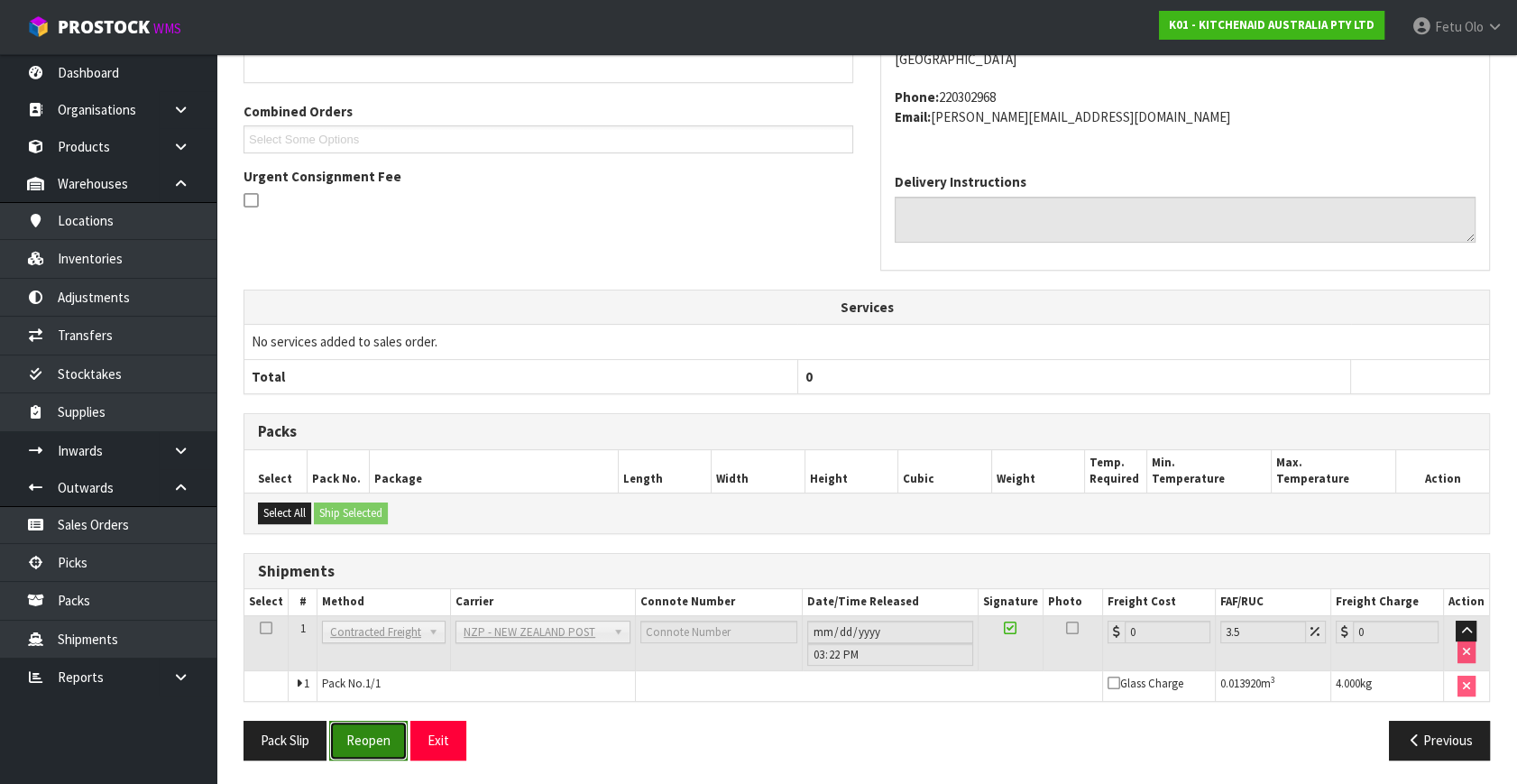
drag, startPoint x: 404, startPoint y: 733, endPoint x: 397, endPoint y: 722, distance: 13.0
click at [404, 733] on button "Reopen" at bounding box center [368, 740] width 78 height 39
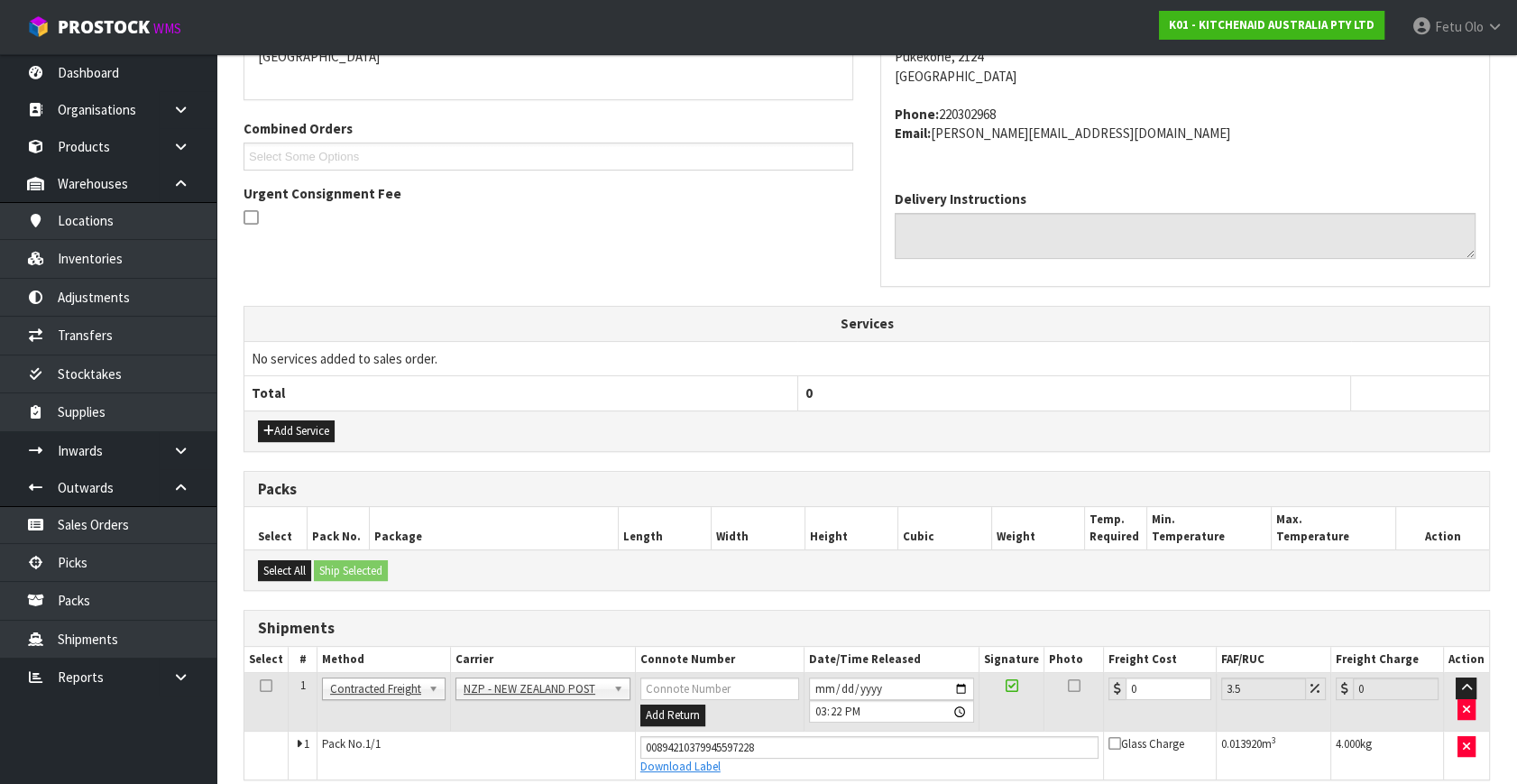
scroll to position [432, 0]
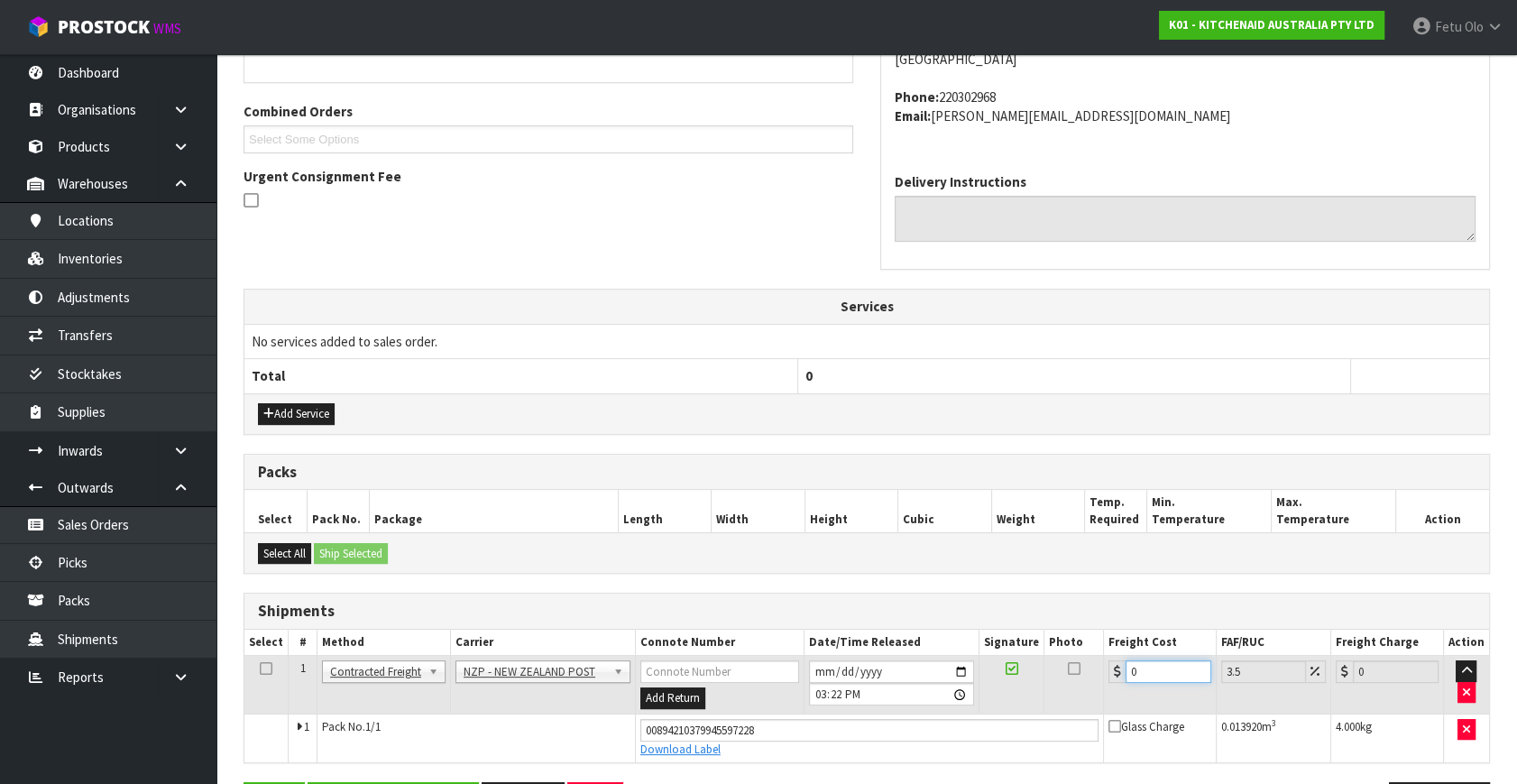
drag, startPoint x: 1027, startPoint y: 686, endPoint x: 903, endPoint y: 707, distance: 125.8
click at [903, 707] on tr "1 Client Local Pickup Customer Local Pickup Company Freight Contracted Freight …" at bounding box center [867, 685] width 1245 height 58
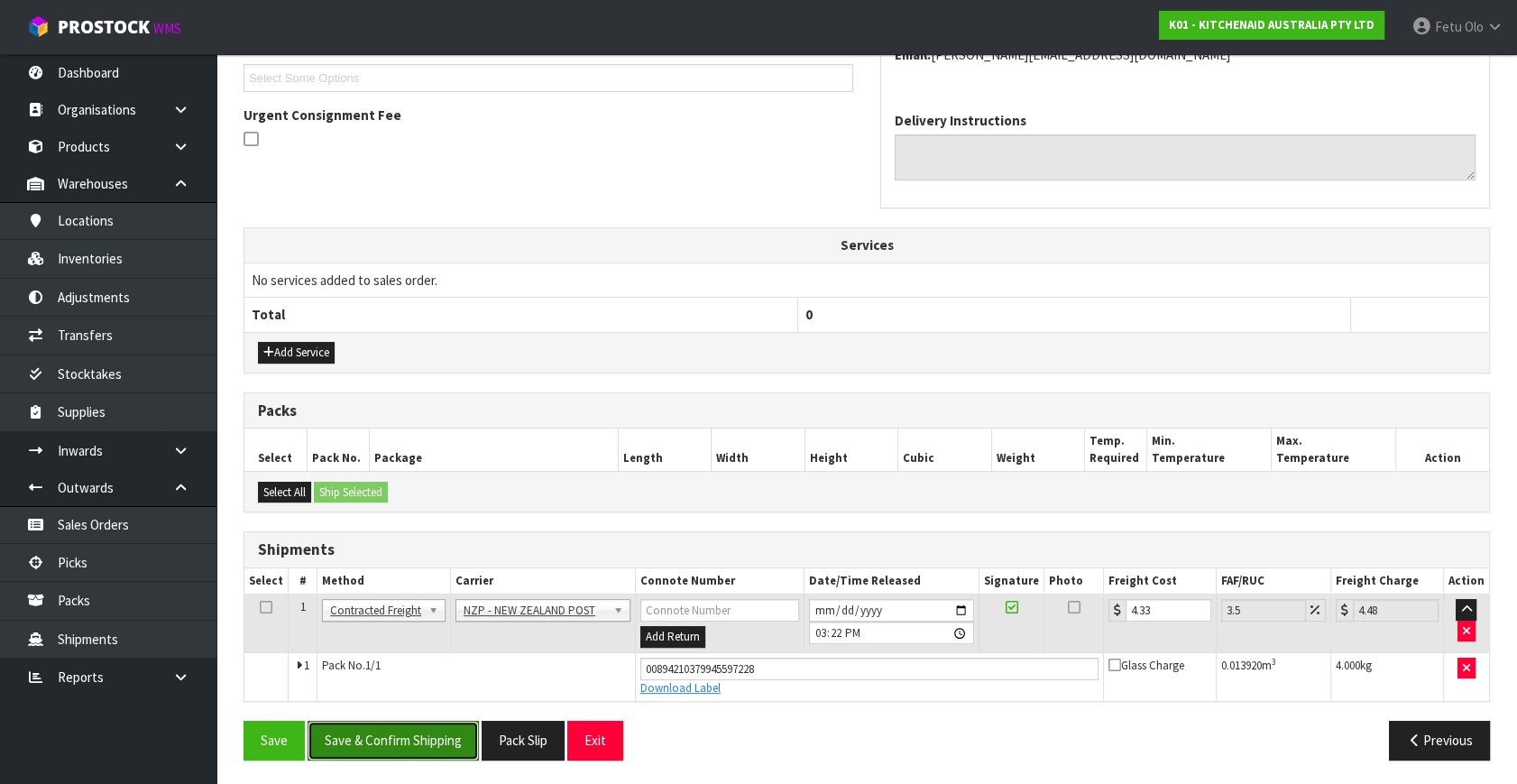
click at [414, 721] on button "Save & Confirm Shipping" at bounding box center [393, 740] width 171 height 39
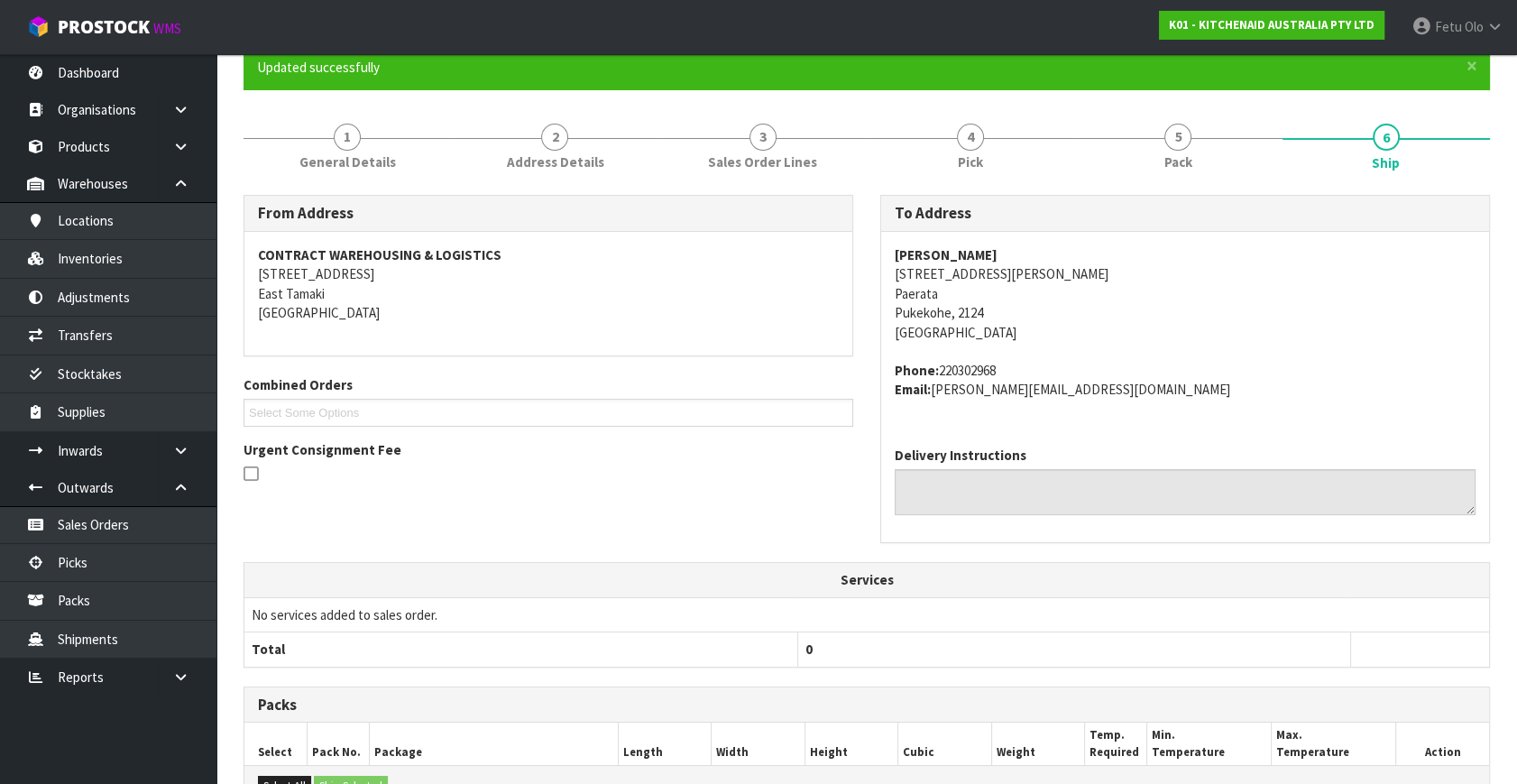
scroll to position [0, 0]
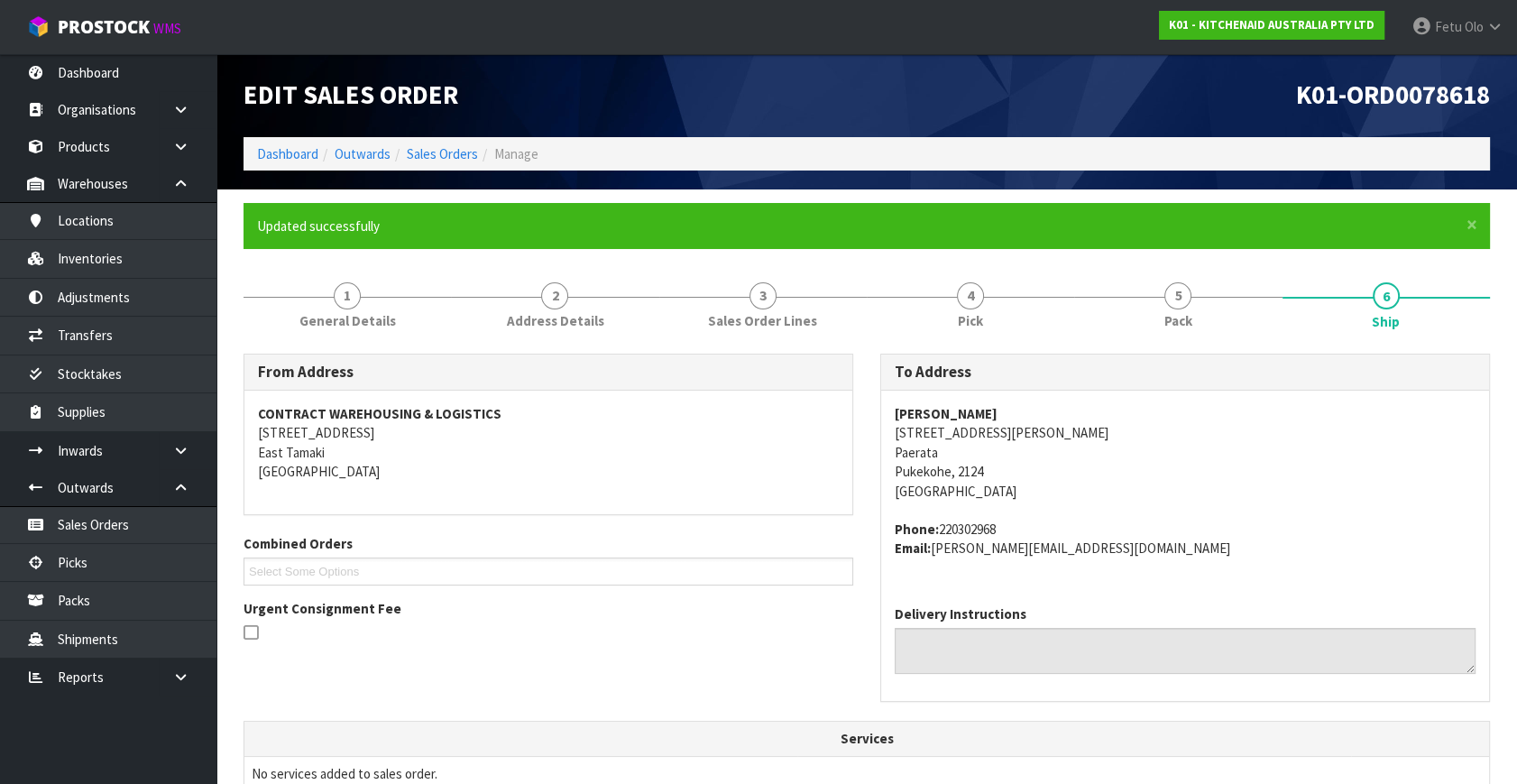
click at [1258, 411] on address "Jonathan Scott 24 Jonah Lomu Drive Paerata Pukekohe, 2124 New Zealand" at bounding box center [1185, 452] width 581 height 97
click at [298, 151] on link "Dashboard" at bounding box center [287, 153] width 61 height 17
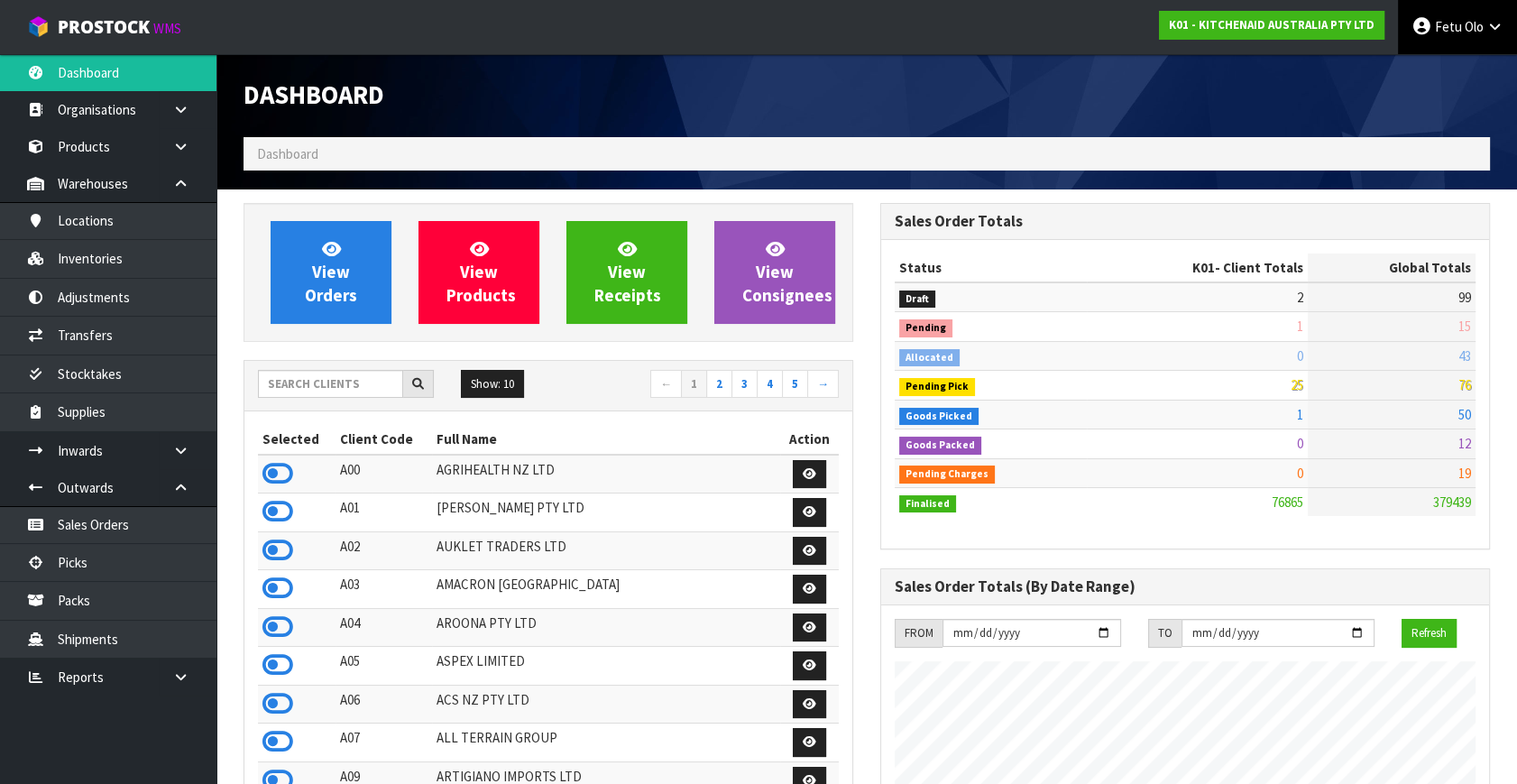
click at [1440, 34] on span "Fetu" at bounding box center [1449, 26] width 27 height 17
click at [1434, 69] on link "Logout" at bounding box center [1445, 71] width 142 height 25
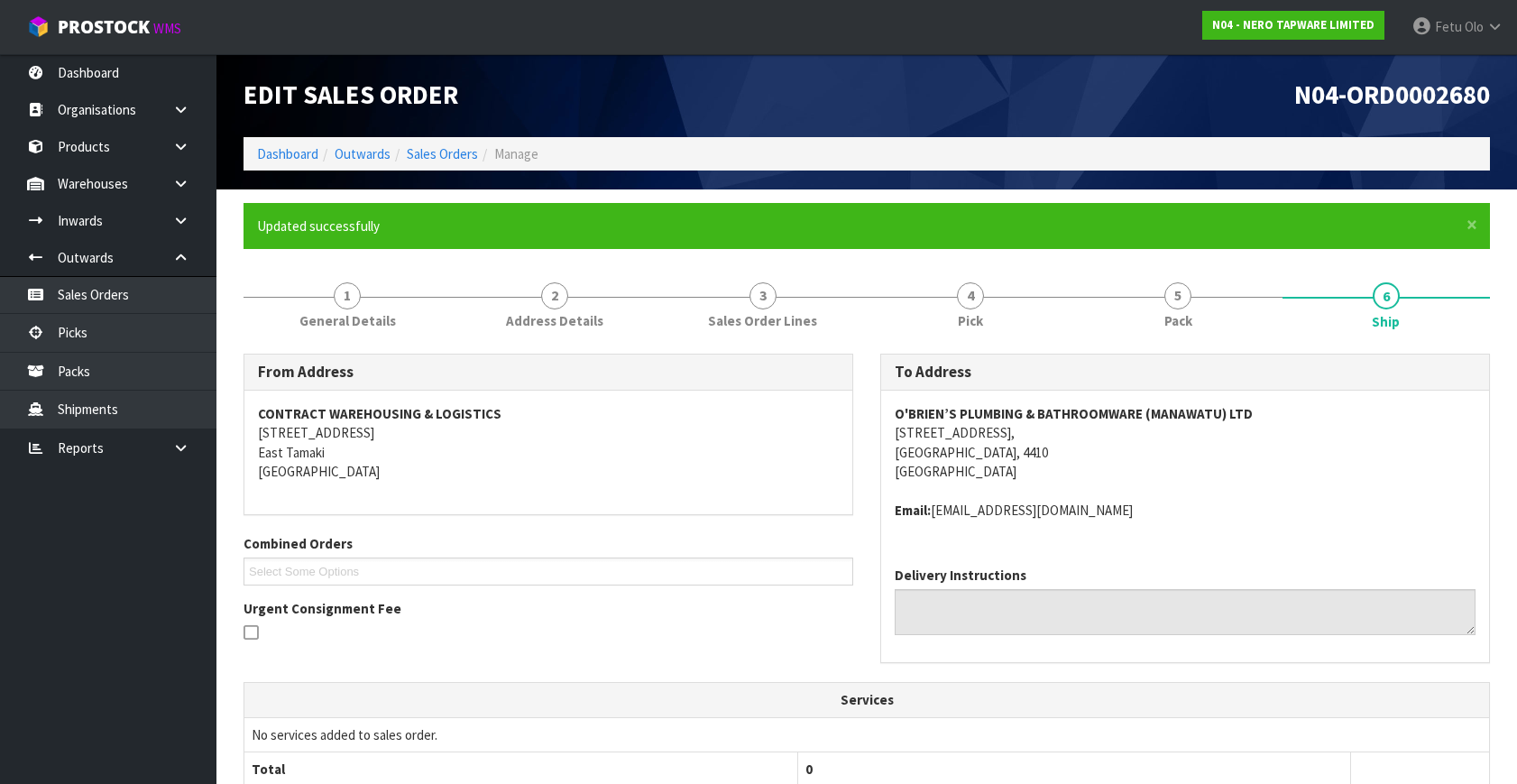
scroll to position [406, 0]
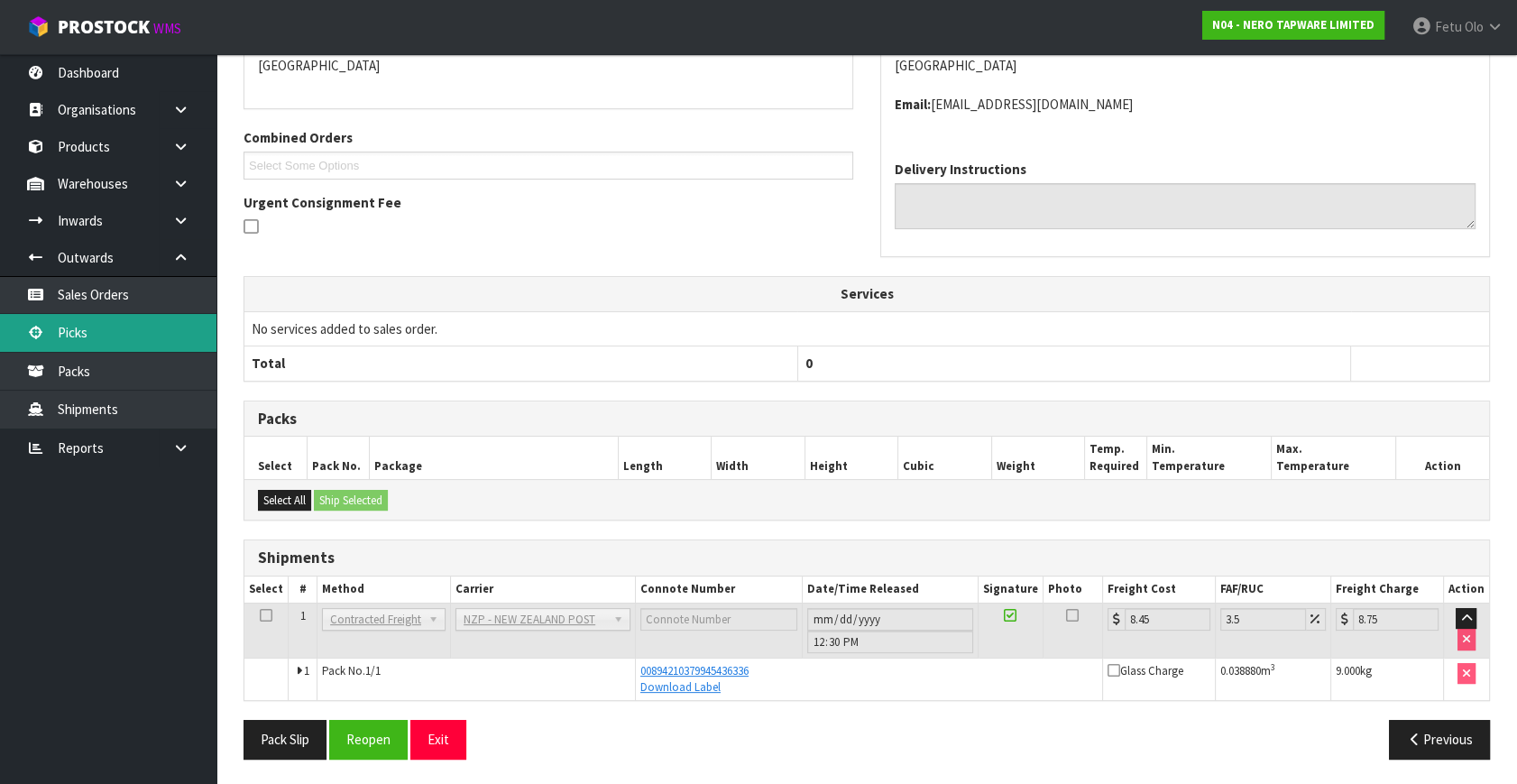
click at [81, 320] on link "Picks" at bounding box center [108, 332] width 216 height 37
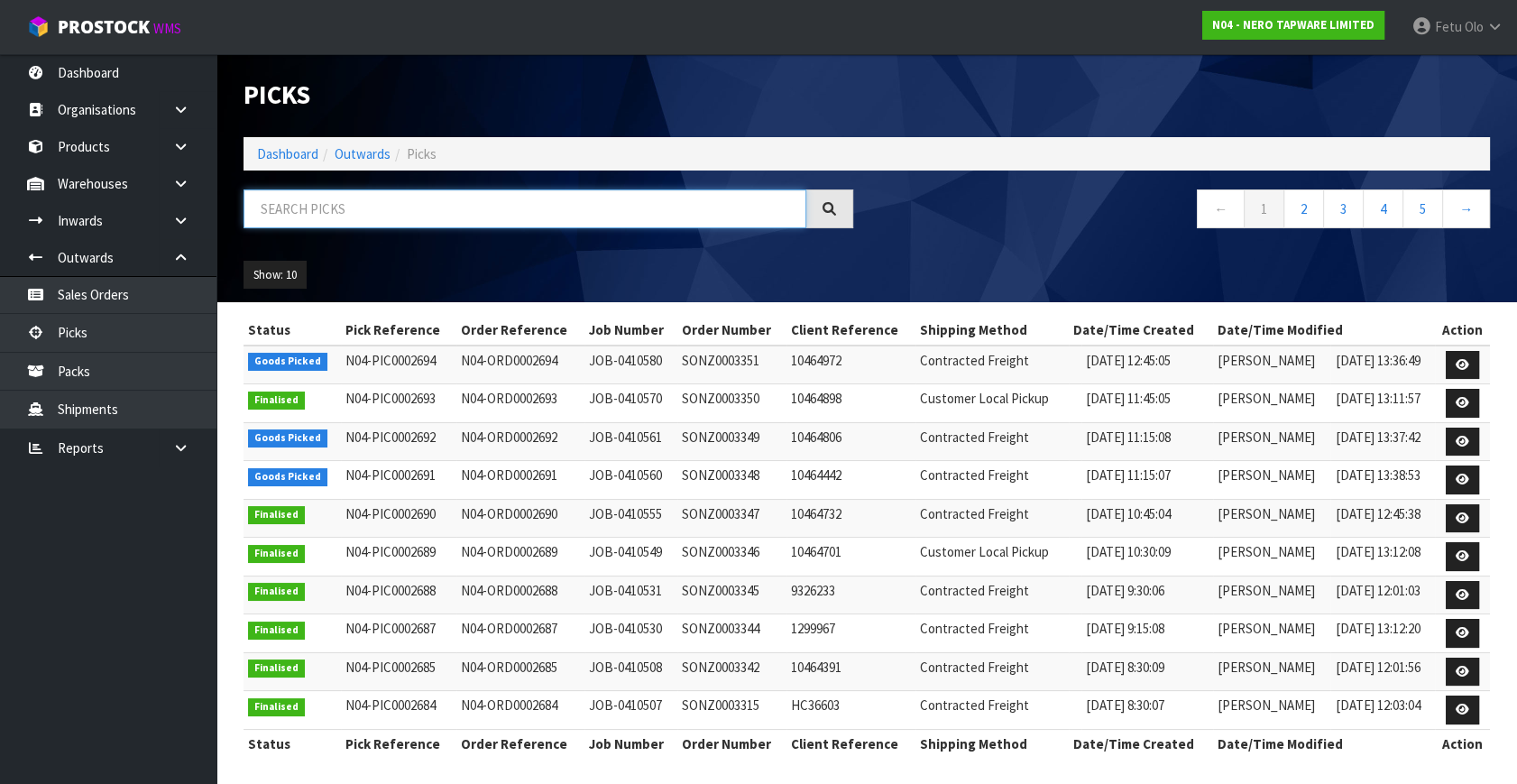
click at [297, 210] on input "text" at bounding box center [524, 209] width 562 height 39
type input "002691"
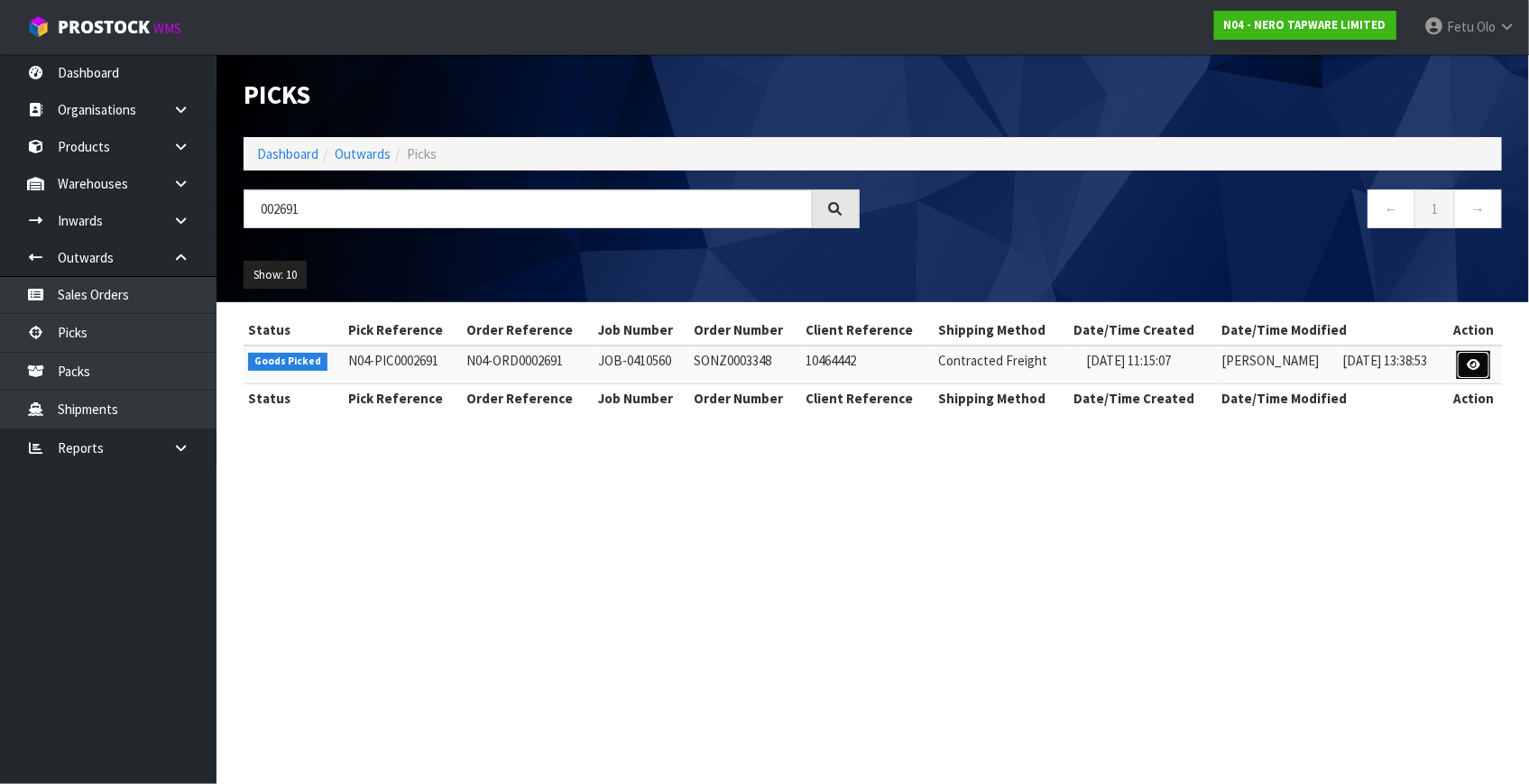
click at [1481, 361] on icon at bounding box center [1473, 365] width 14 height 12
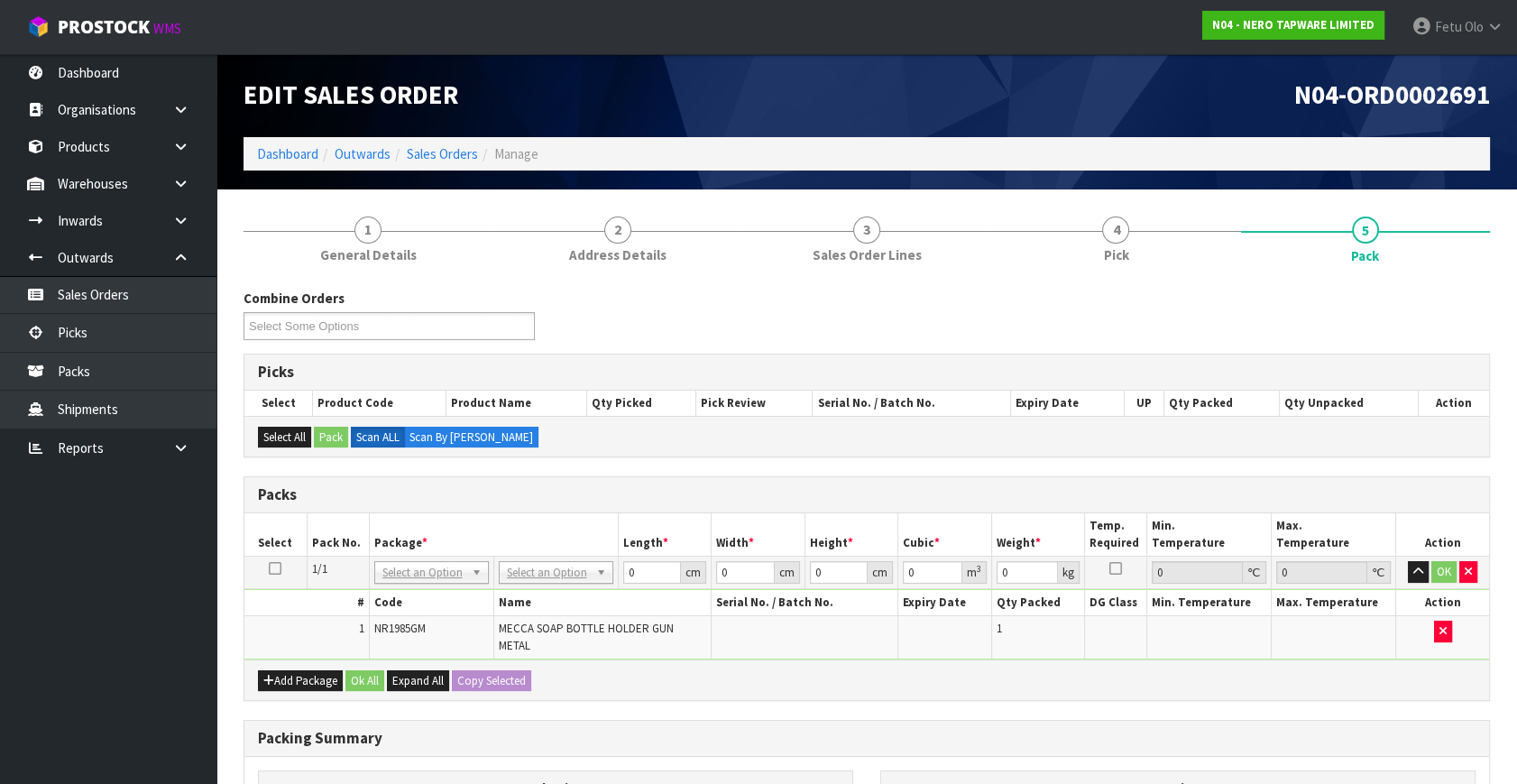
click at [763, 513] on th "Width *" at bounding box center [758, 534] width 94 height 43
click at [542, 591] on input "text" at bounding box center [555, 595] width 106 height 23
type input "200"
type input "31.5"
type input "20"
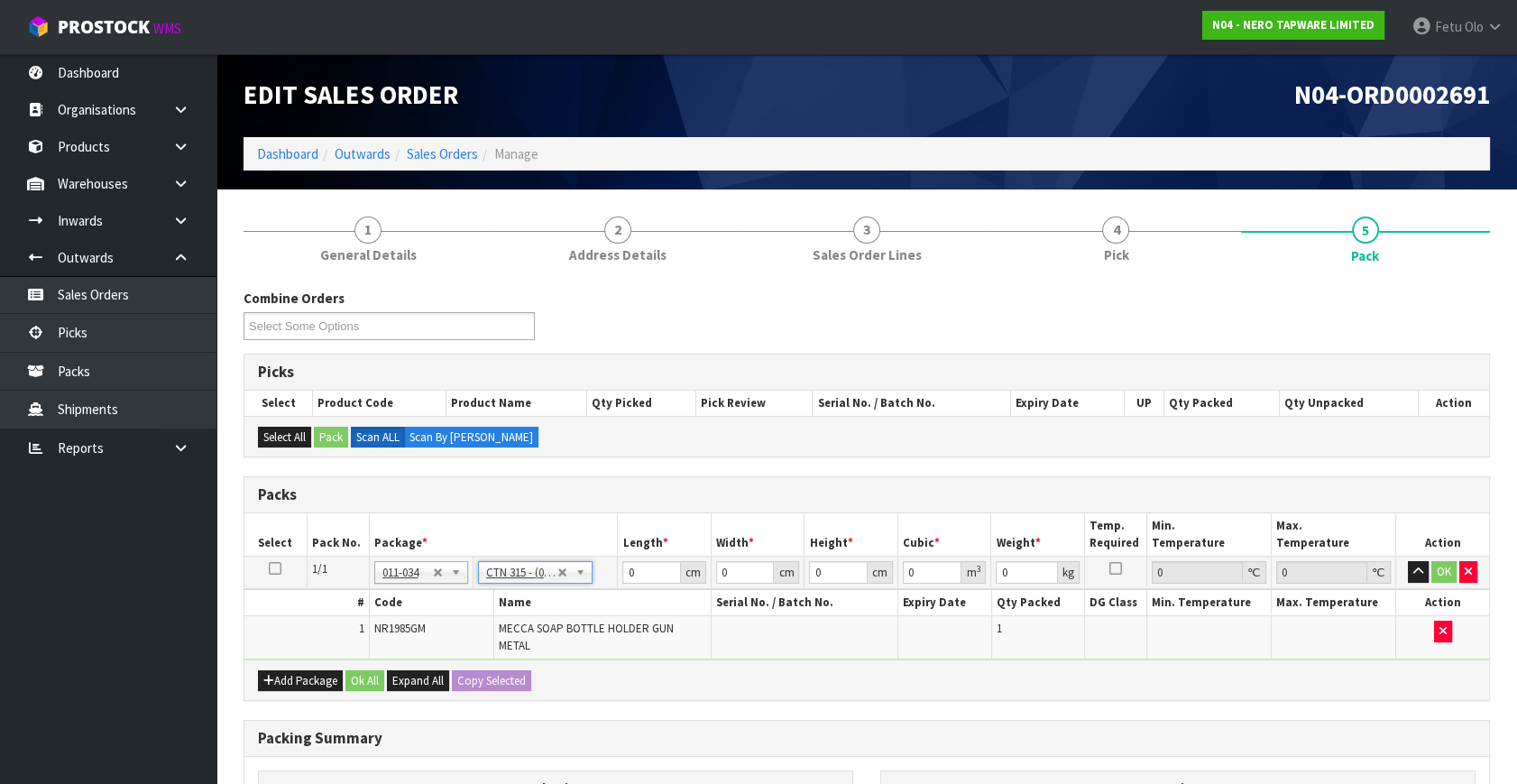
type input "13"
type input "0.00819"
type input "0.38"
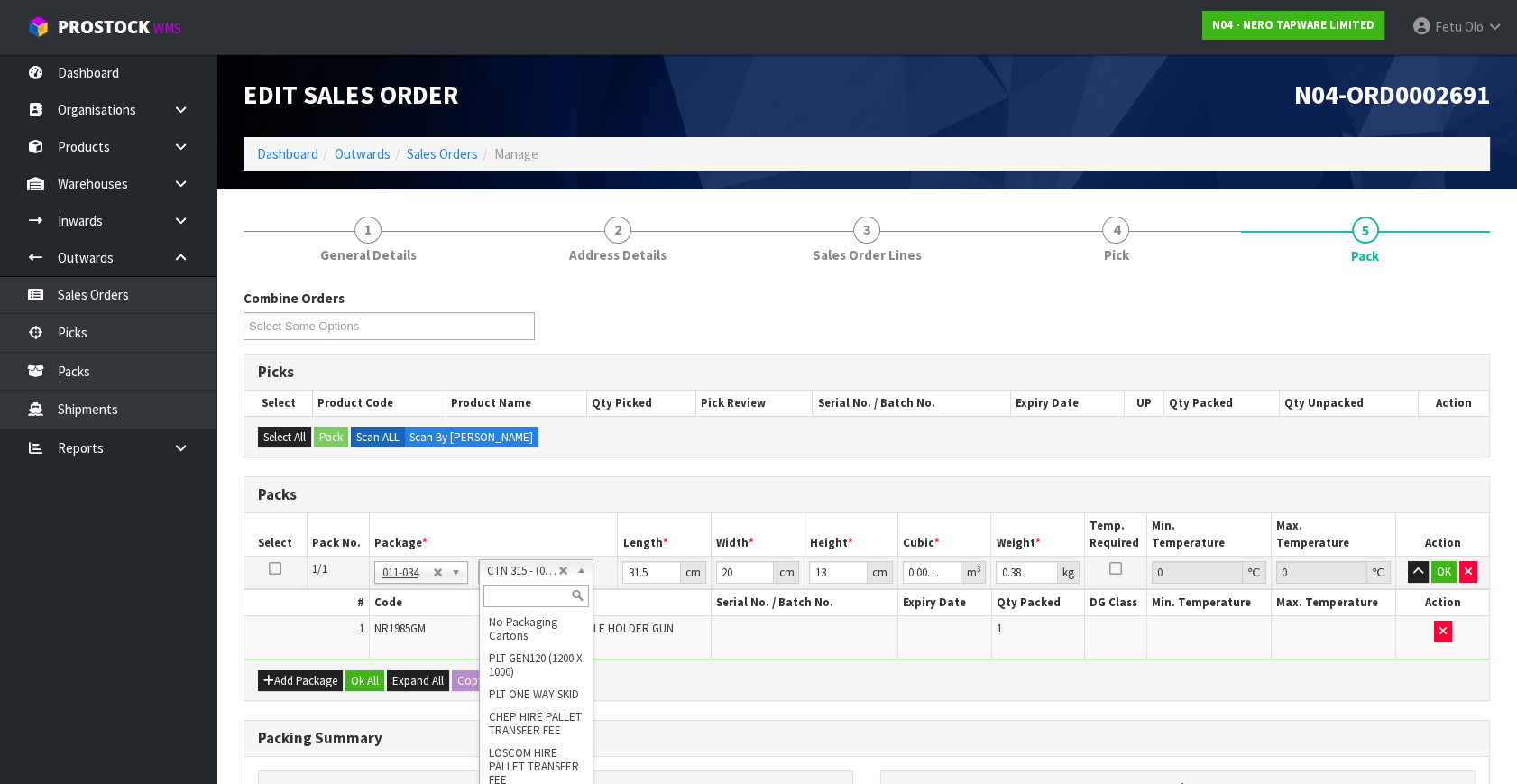
click at [503, 595] on input "text" at bounding box center [536, 595] width 106 height 23
type input "200"
type input "20"
type input "13"
type input "15.5"
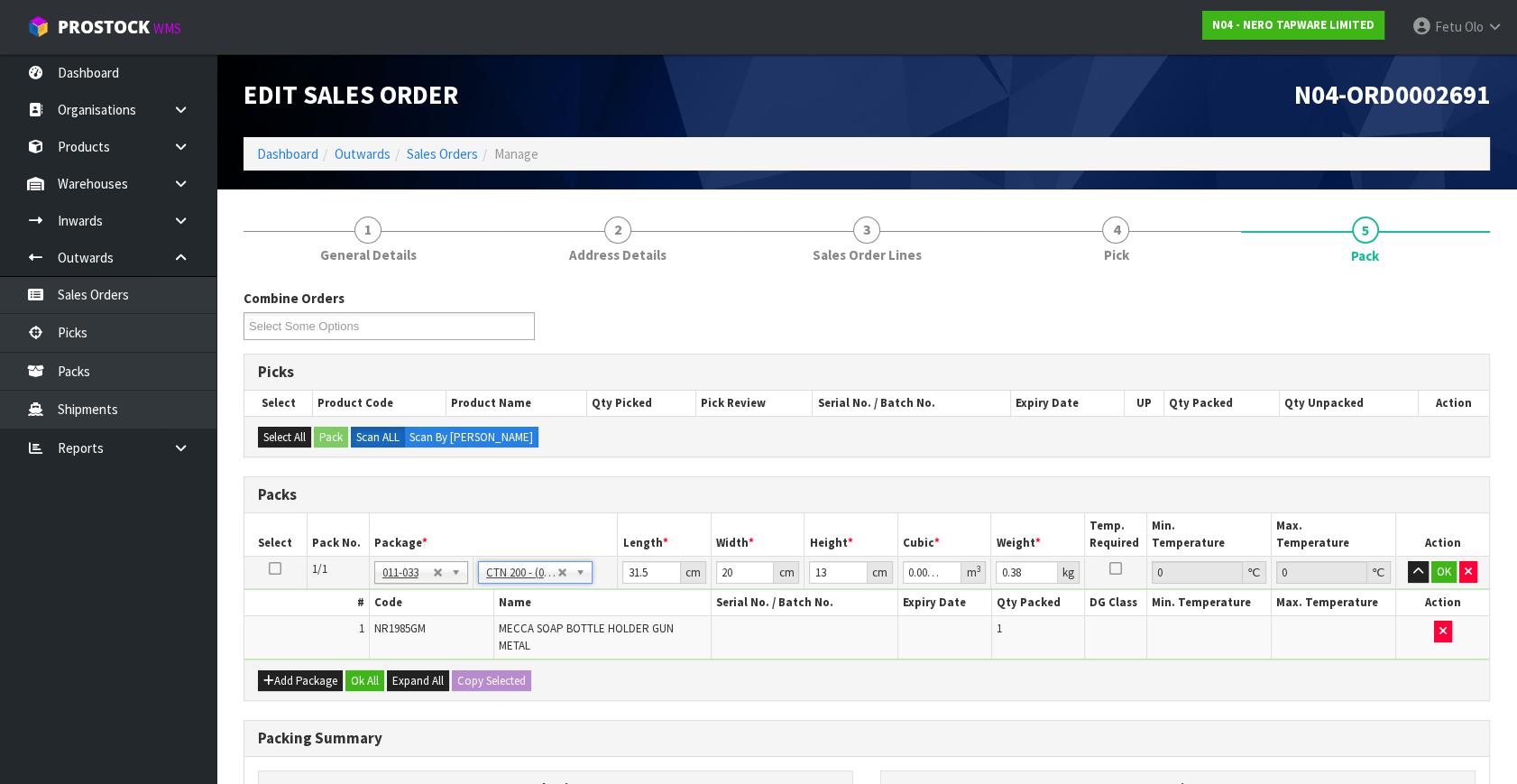
type input "0.00403"
click at [562, 602] on tbody "1/1 NONE 007-001 007-002 007-004 007-009 007-013 007-014 007-015 007-017 007-01…" at bounding box center [867, 609] width 1245 height 104
type input "2"
type input "0.000403"
type input "21"
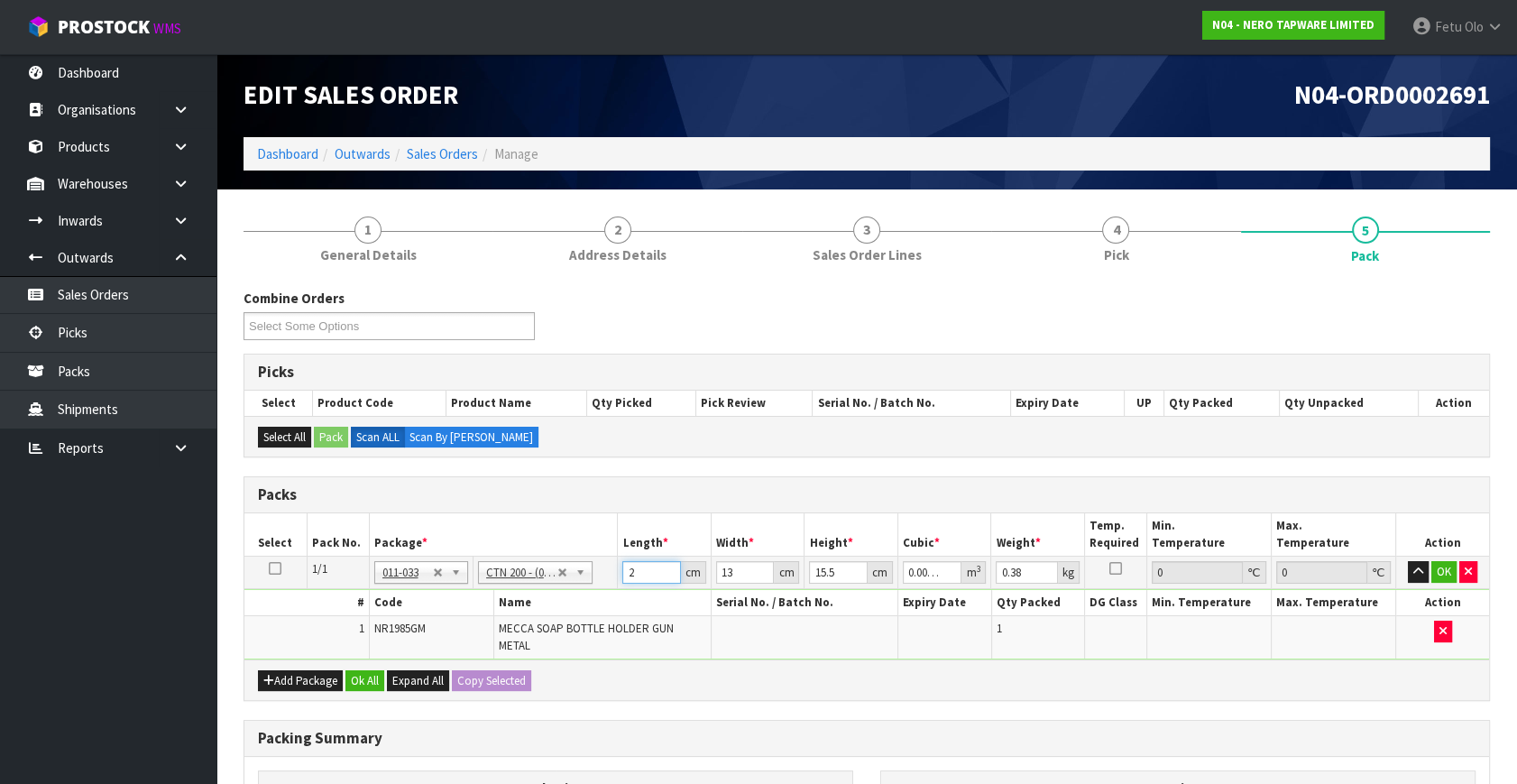
type input "0.004232"
type input "21"
type input "1"
type input "0.000325"
type input "14"
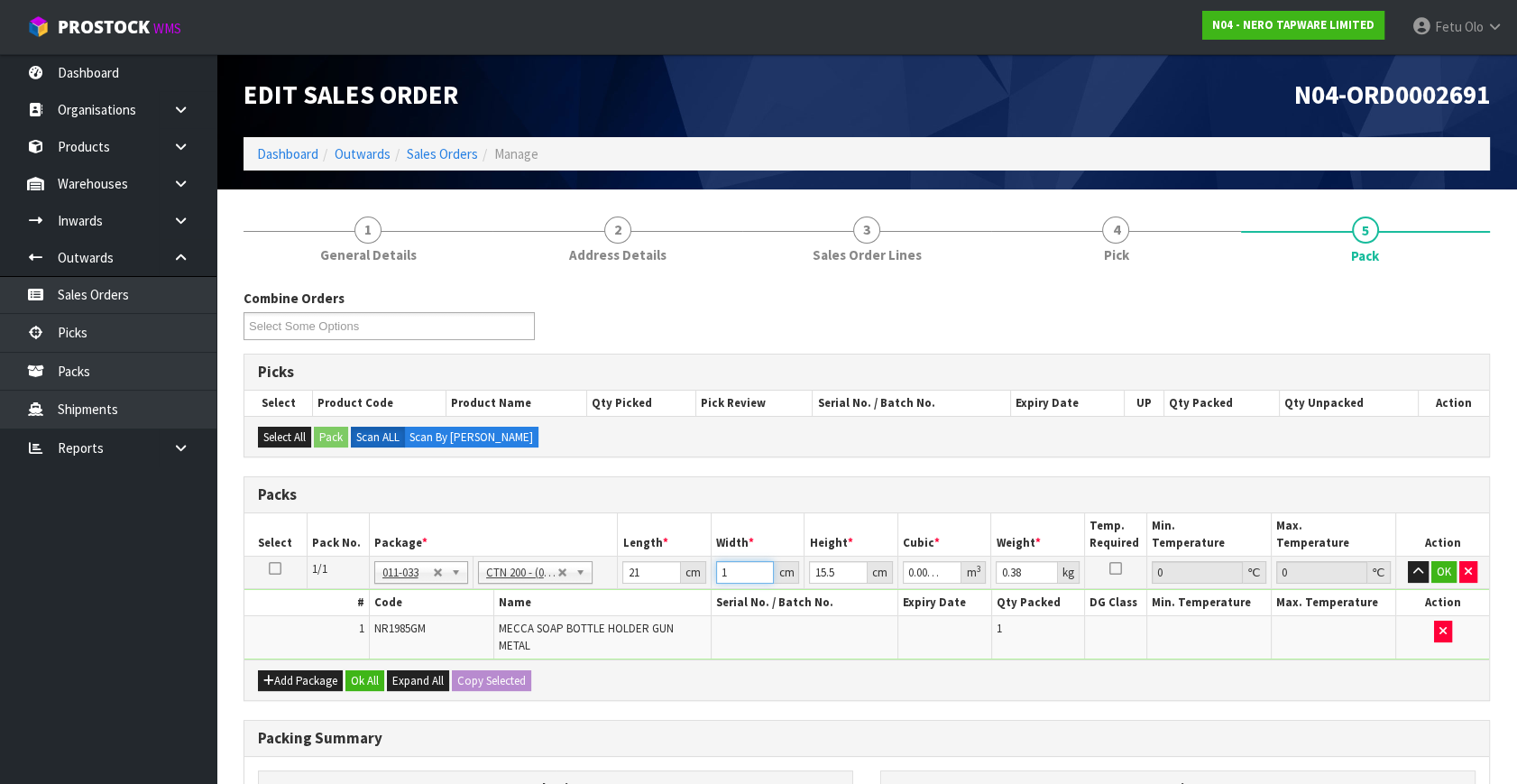
type input "0.004557"
type input "14"
type input "1"
type input "0.000294"
type input "17"
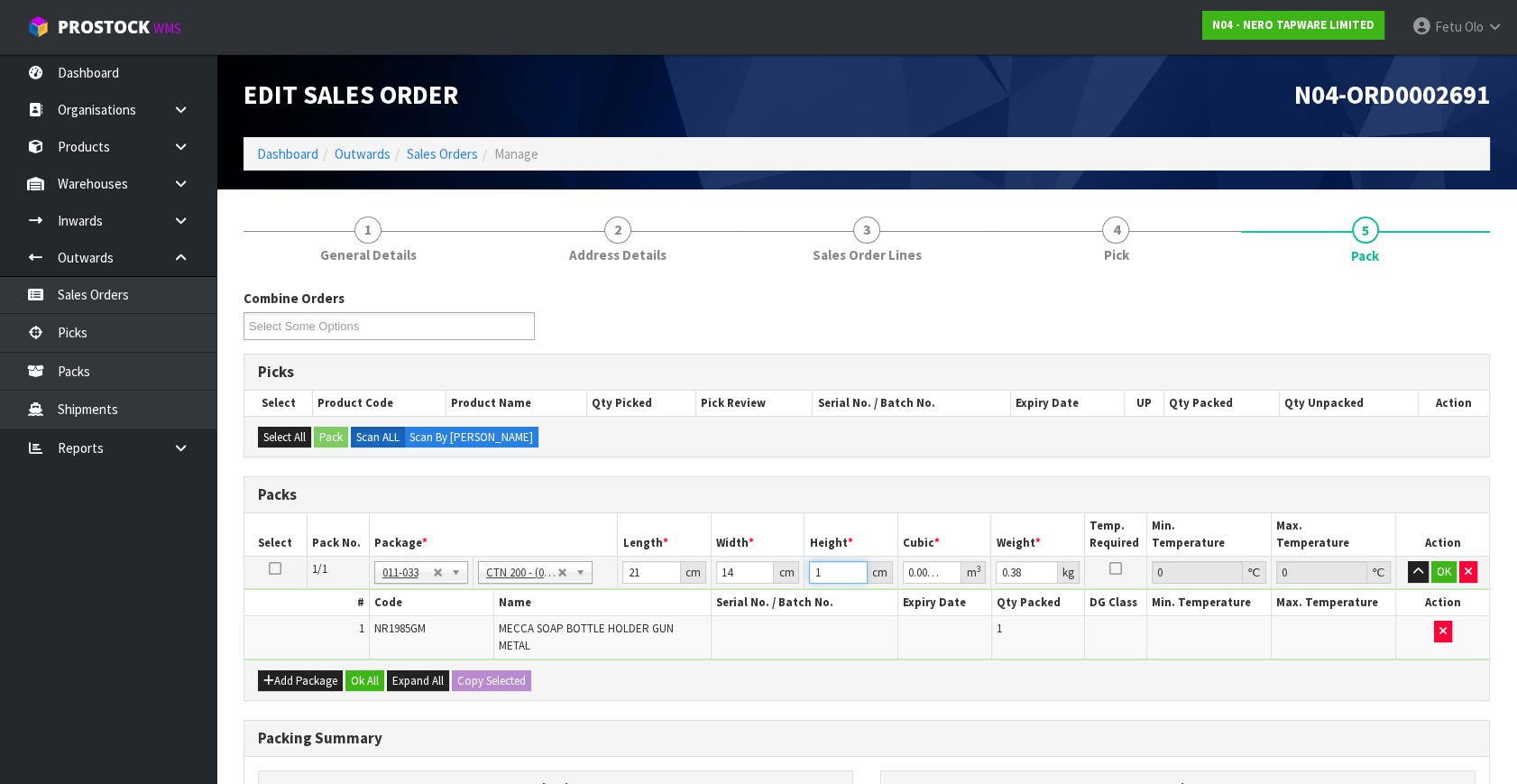
type input "0.004998"
type input "17"
type input "1"
click button "OK" at bounding box center [1444, 572] width 26 height 22
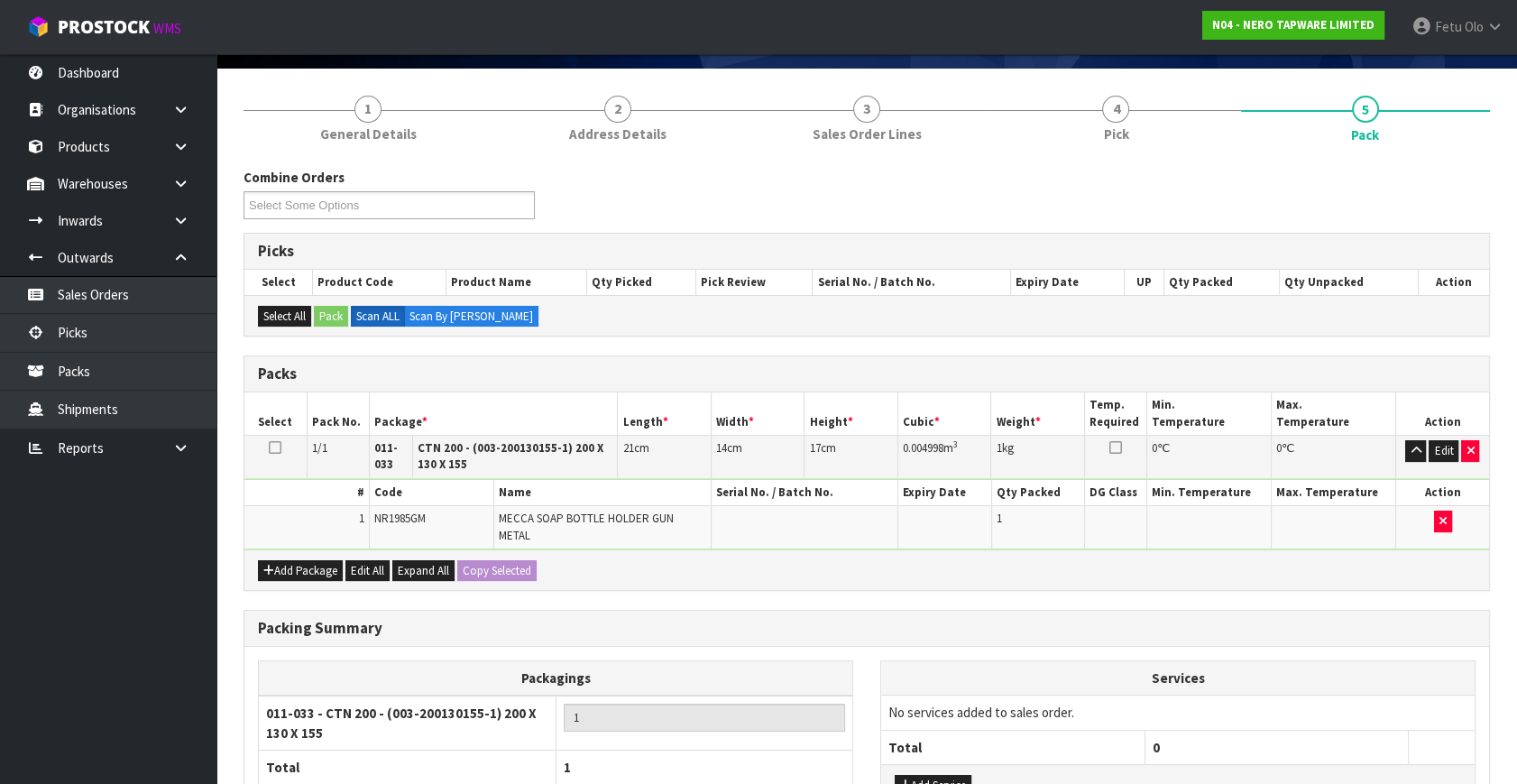
scroll to position [264, 0]
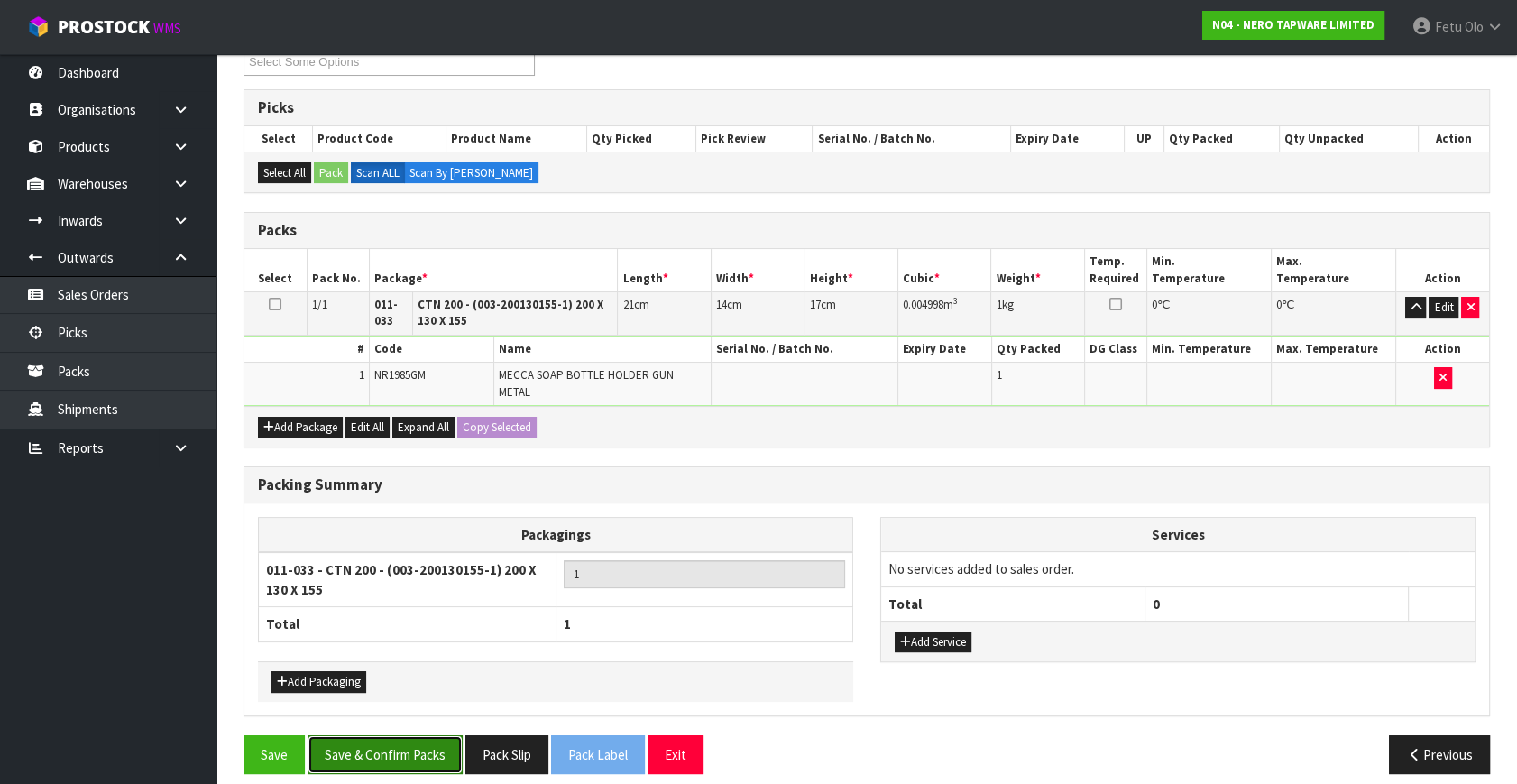
click at [444, 735] on button "Save & Confirm Packs" at bounding box center [385, 754] width 155 height 39
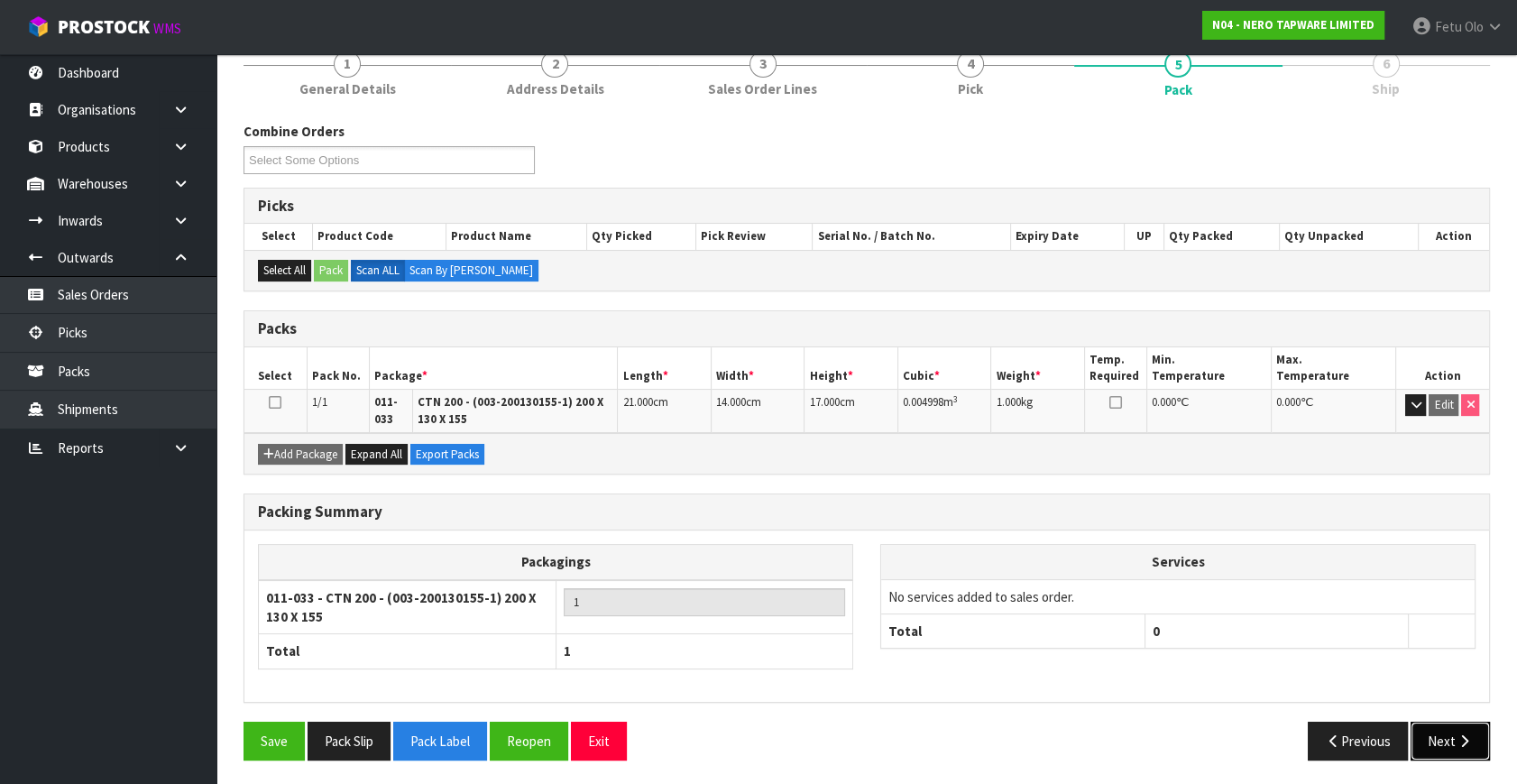
click at [1433, 748] on button "Next" at bounding box center [1450, 741] width 79 height 39
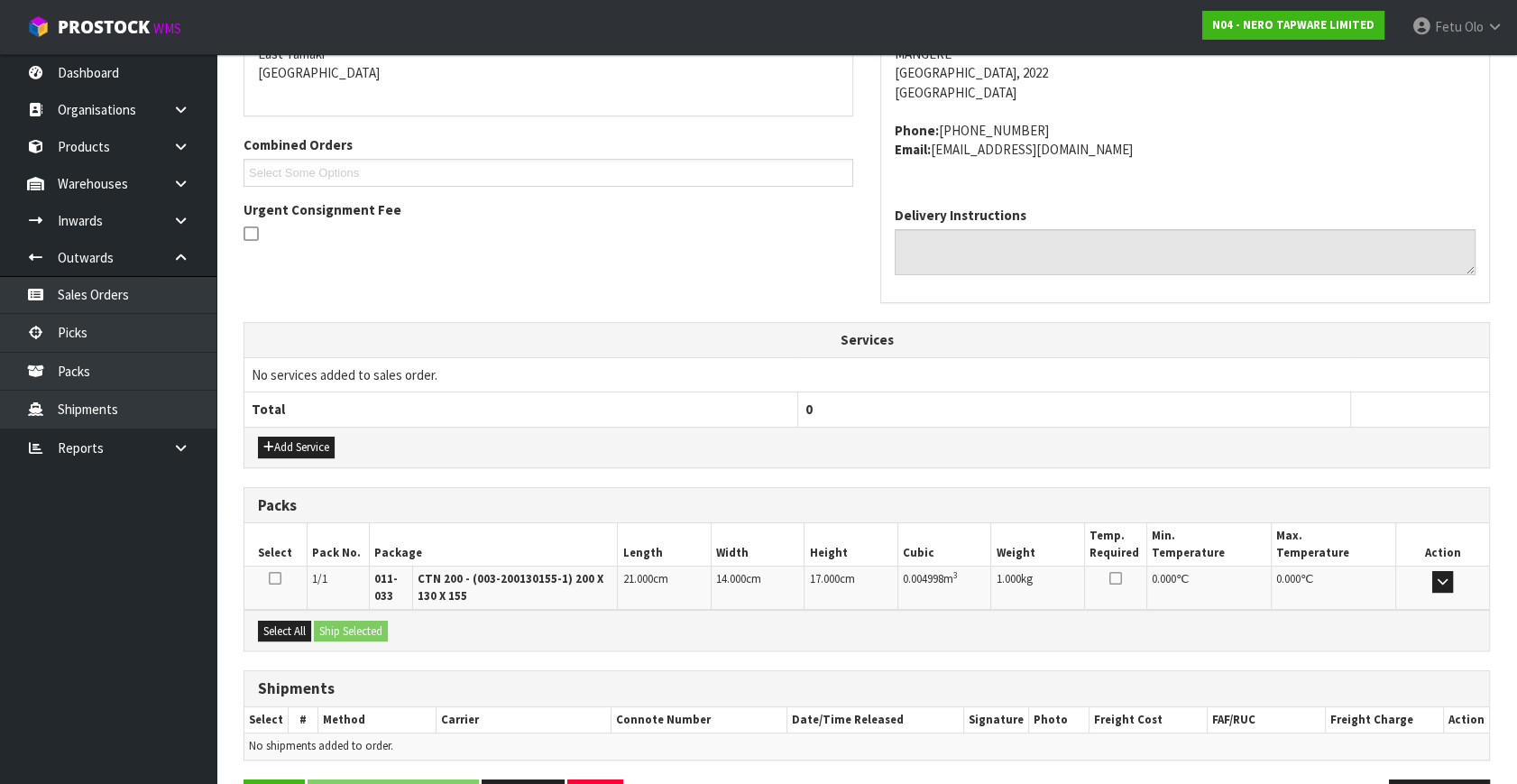
scroll to position [457, 0]
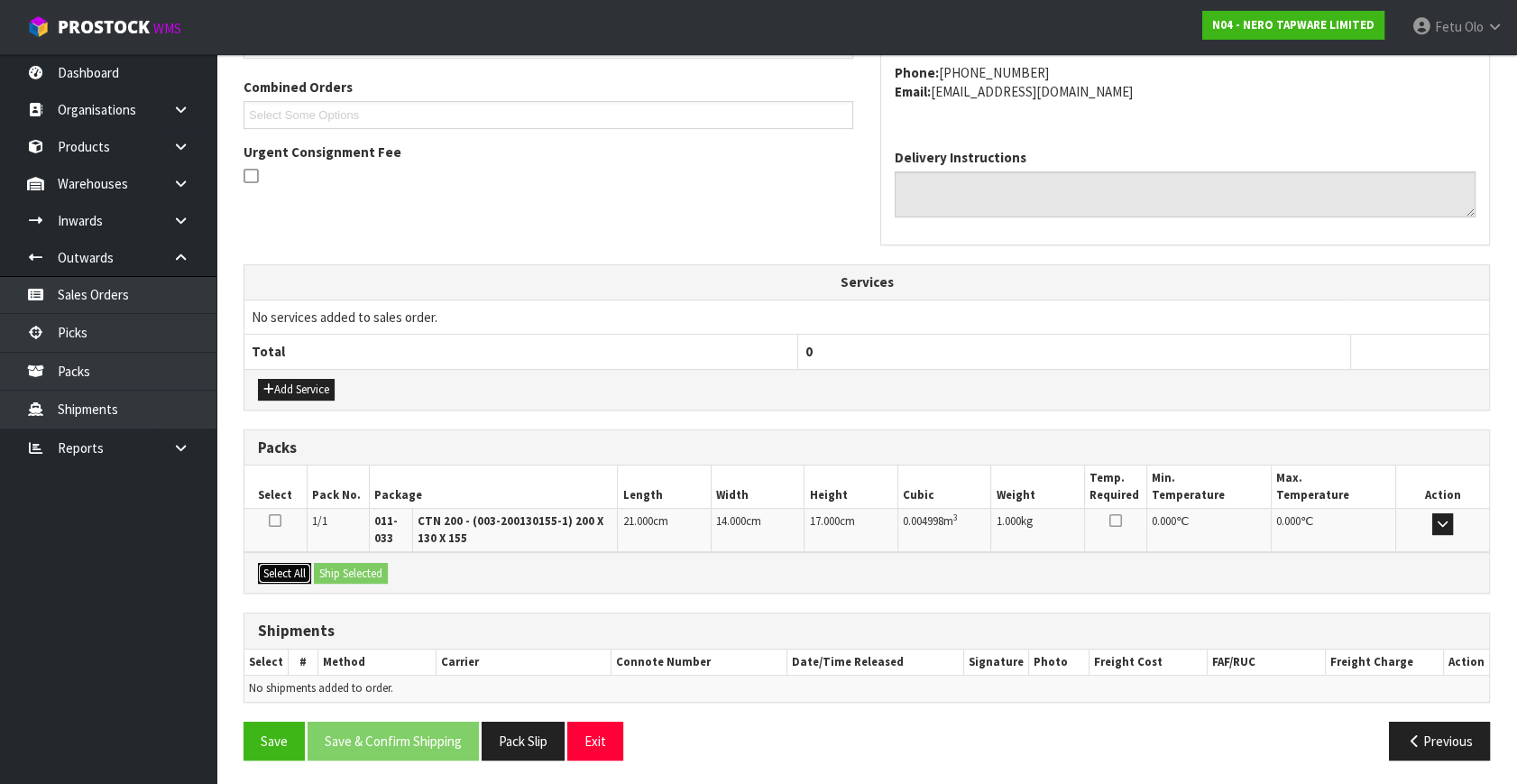
click at [280, 568] on button "Select All" at bounding box center [284, 573] width 53 height 22
click at [366, 562] on button "Ship Selected" at bounding box center [350, 573] width 74 height 22
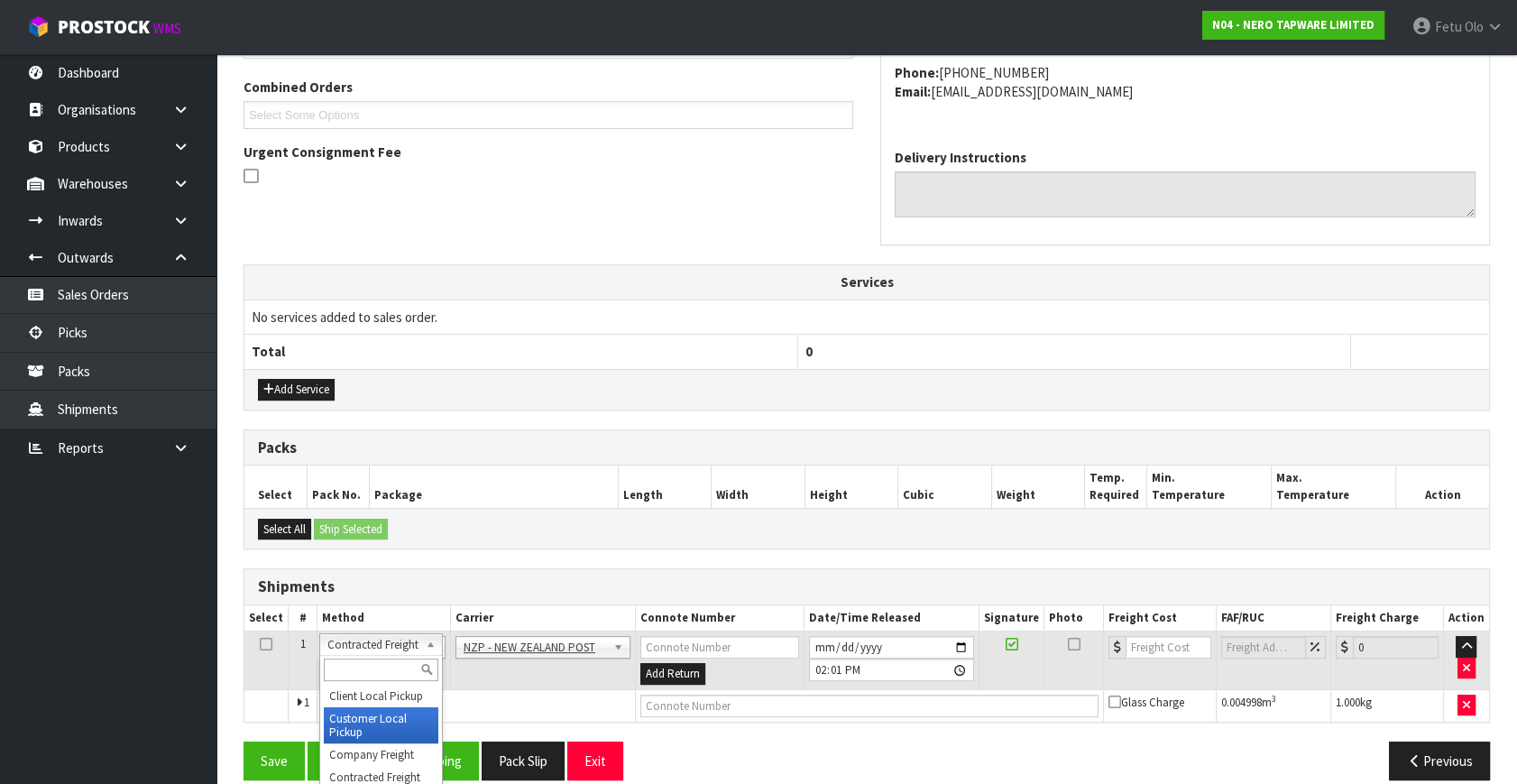
scroll to position [476, 0]
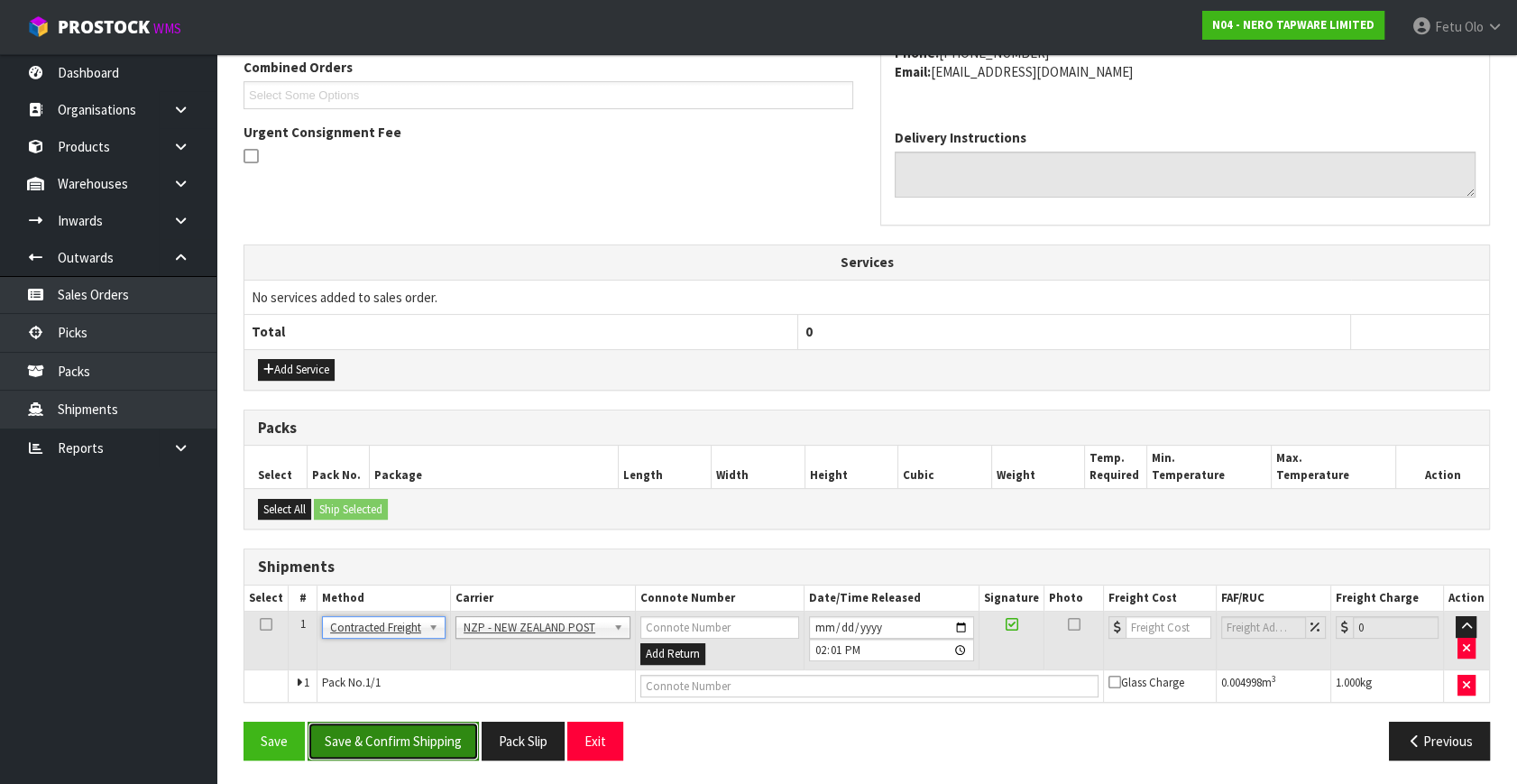
click at [416, 731] on button "Save & Confirm Shipping" at bounding box center [393, 741] width 171 height 39
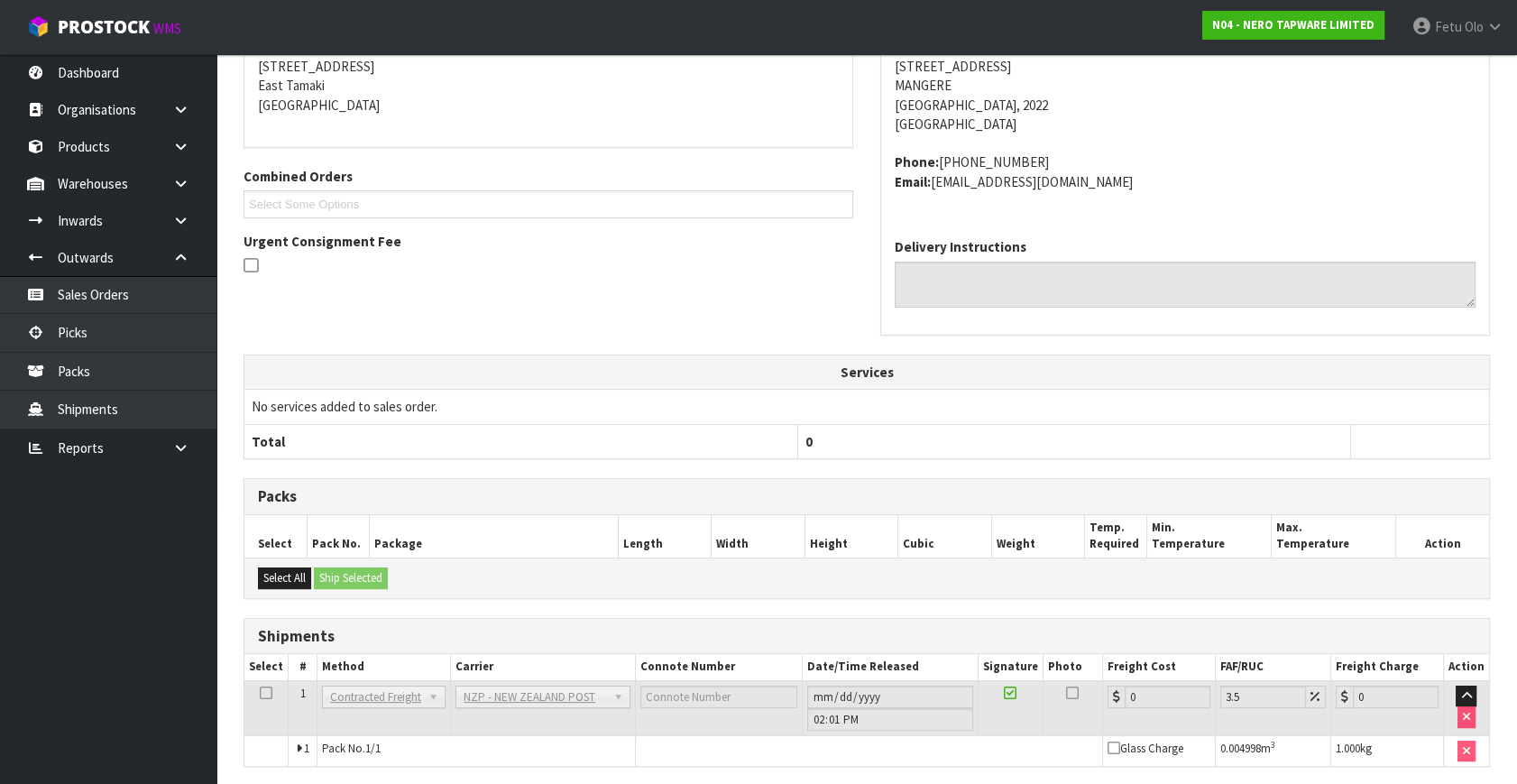
scroll to position [451, 0]
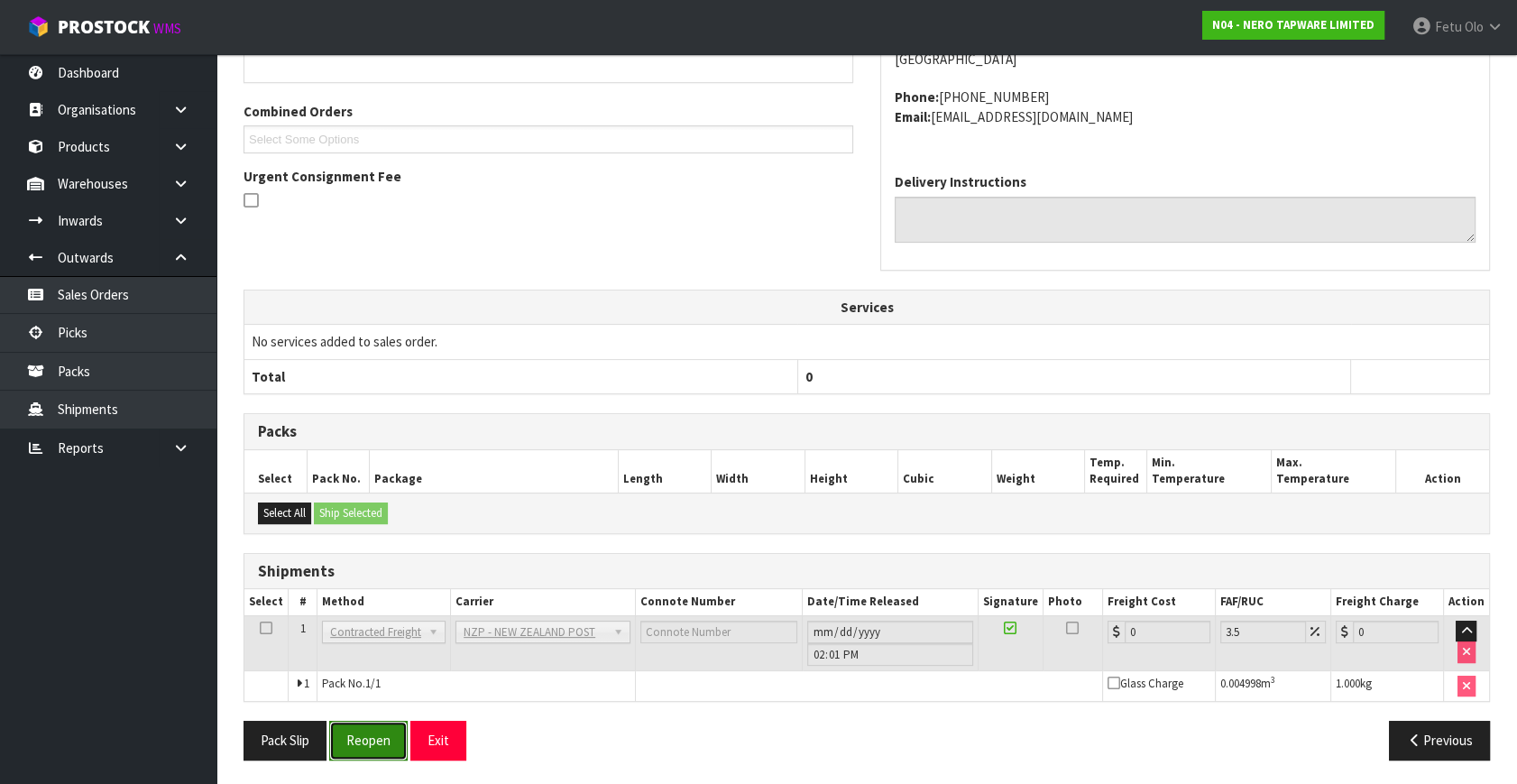
click at [369, 731] on button "Reopen" at bounding box center [368, 740] width 78 height 39
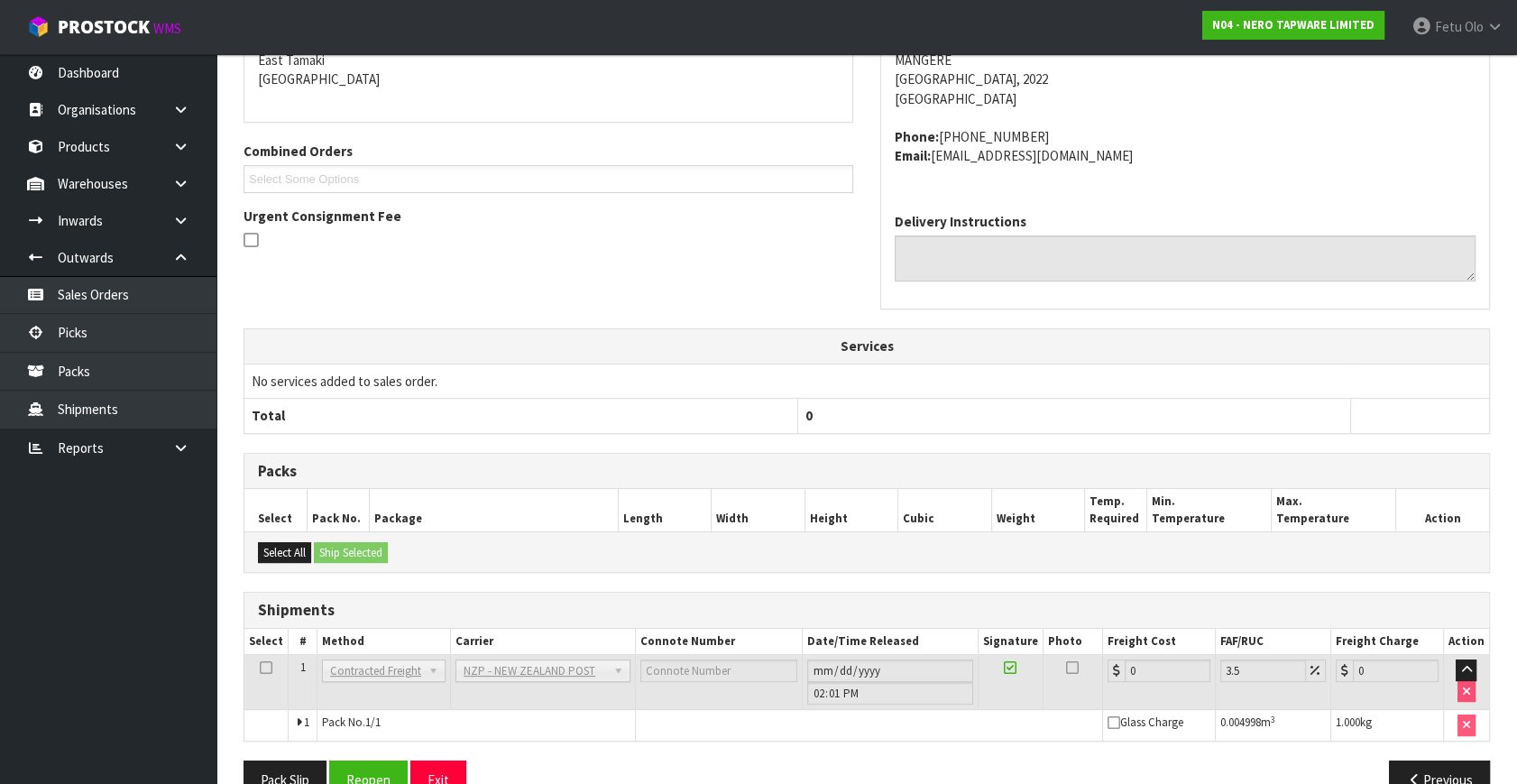
scroll to position [432, 0]
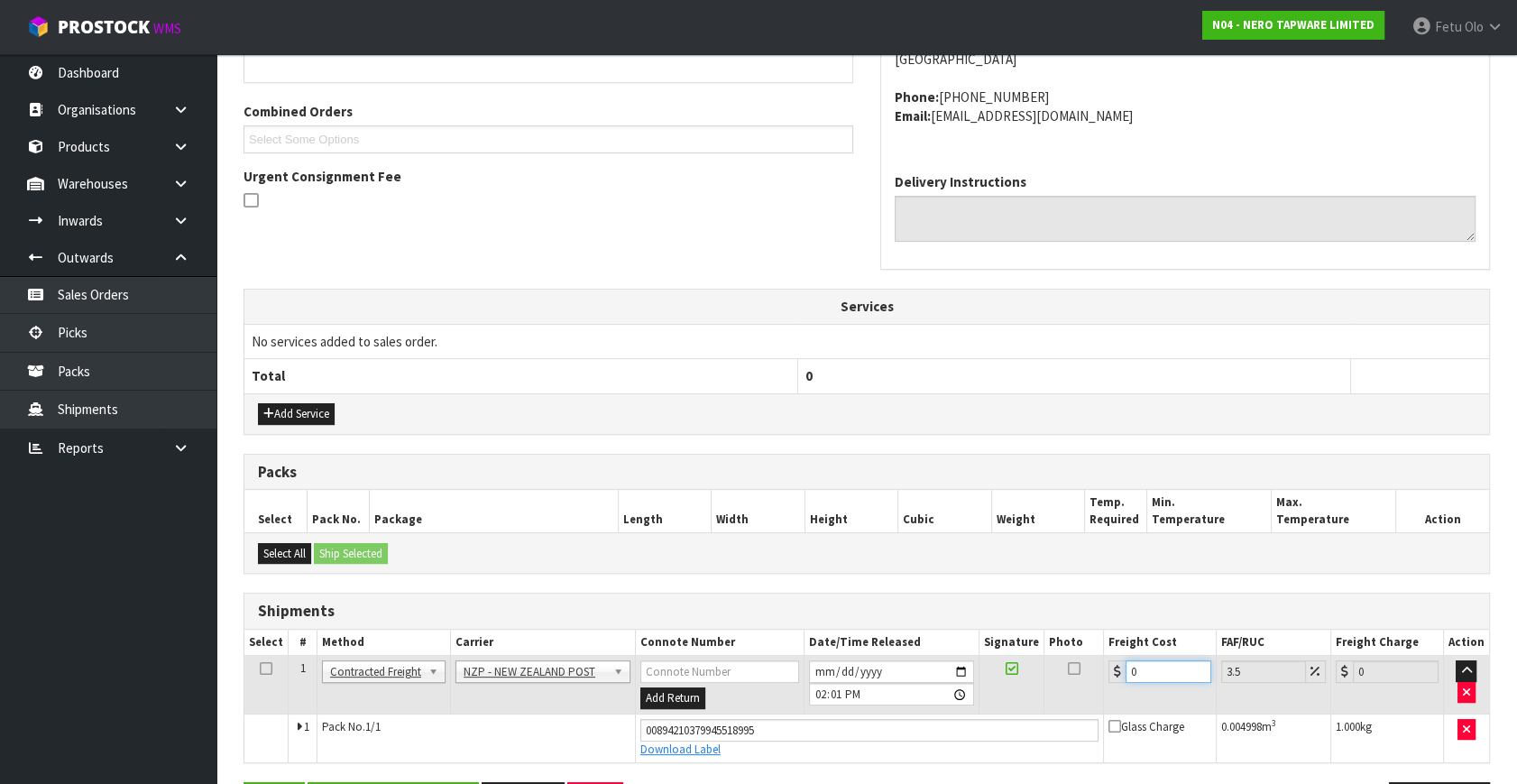
drag, startPoint x: 920, startPoint y: 721, endPoint x: 843, endPoint y: 738, distance: 78.9
click at [843, 738] on tbody "1 Client Local Pickup Customer Local Pickup Company Freight Contracted Freight …" at bounding box center [867, 708] width 1245 height 107
type input "4"
type input "4.14"
type input "4.3"
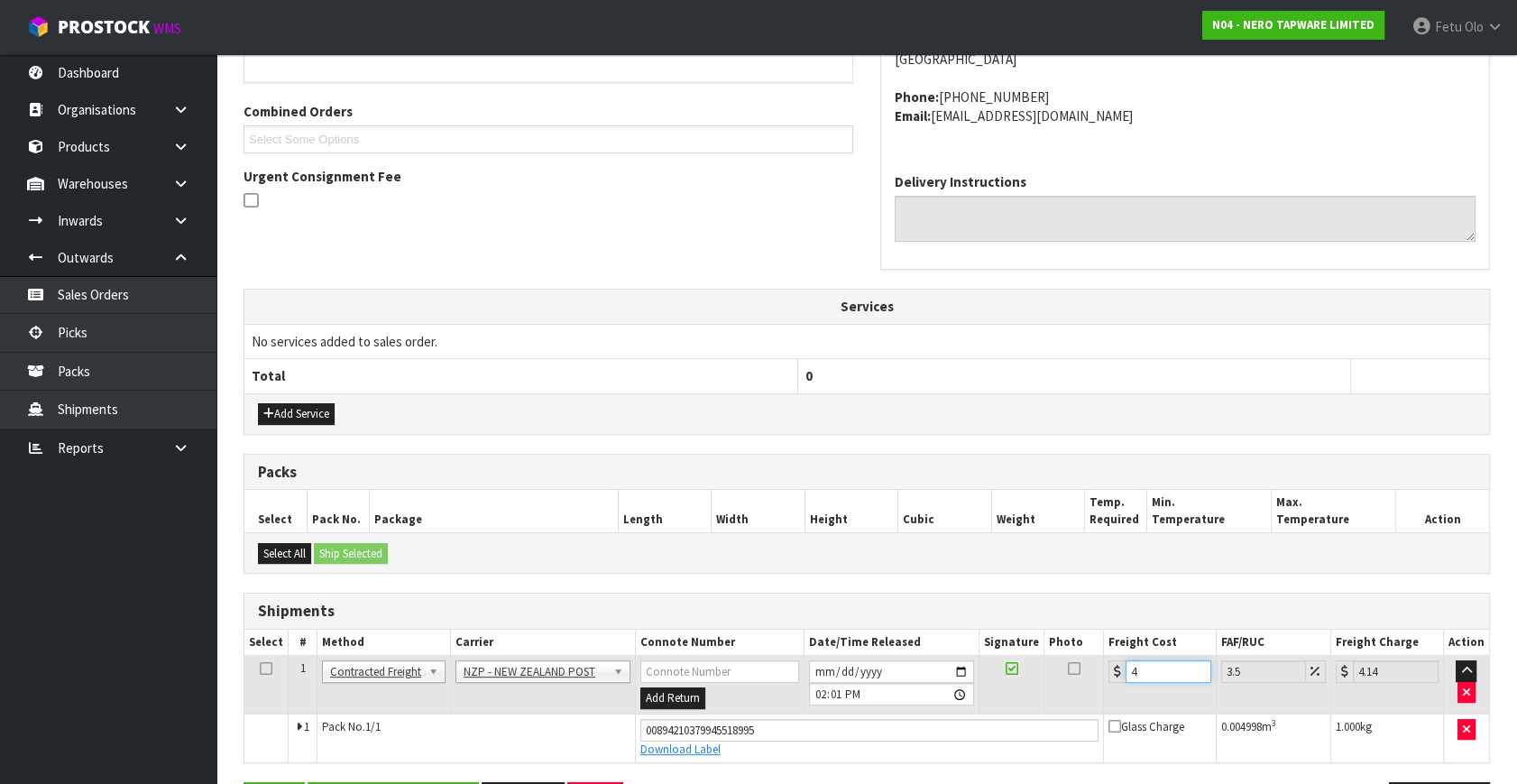
type input "4.45"
type input "4.33"
type input "4.48"
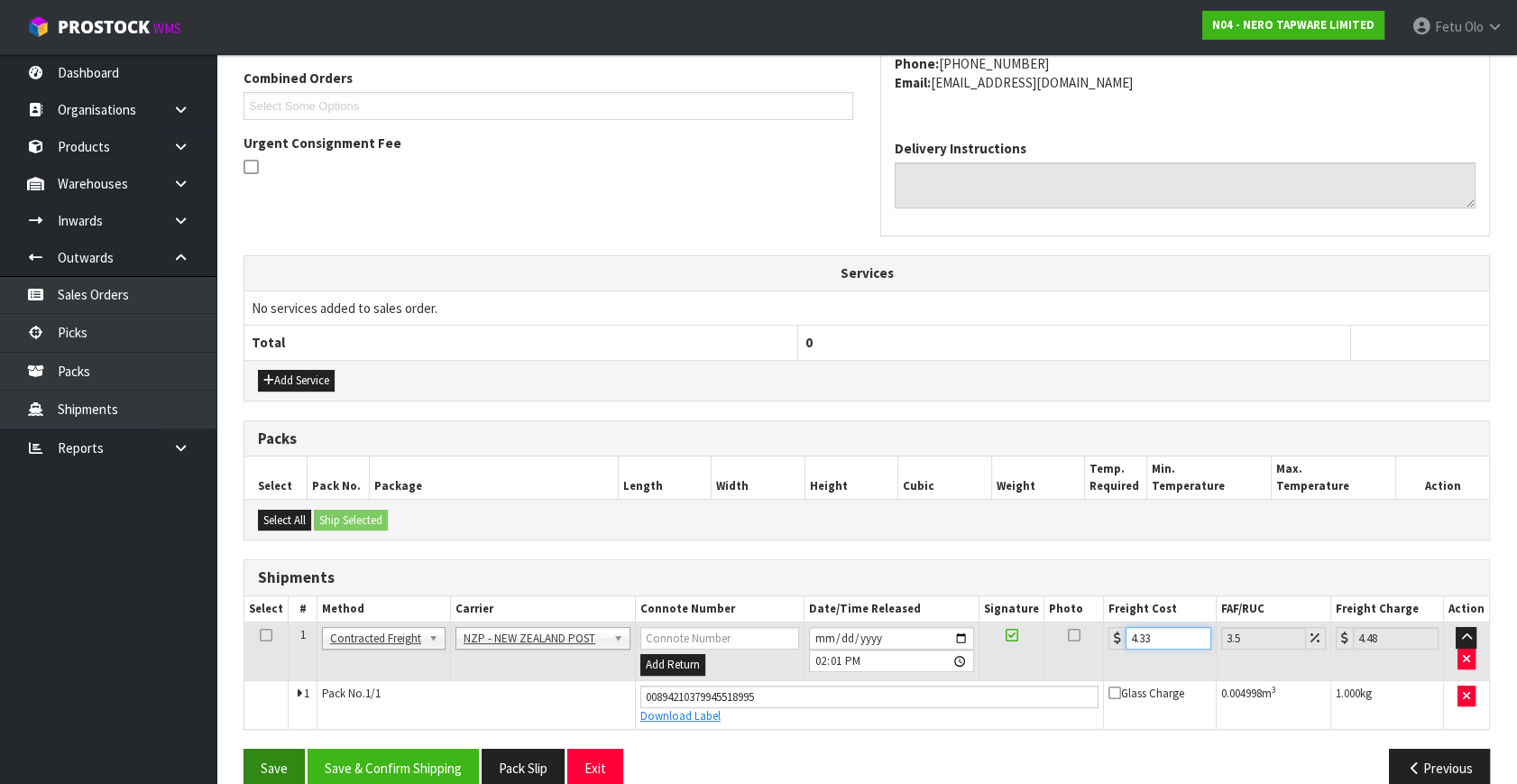
scroll to position [493, 0]
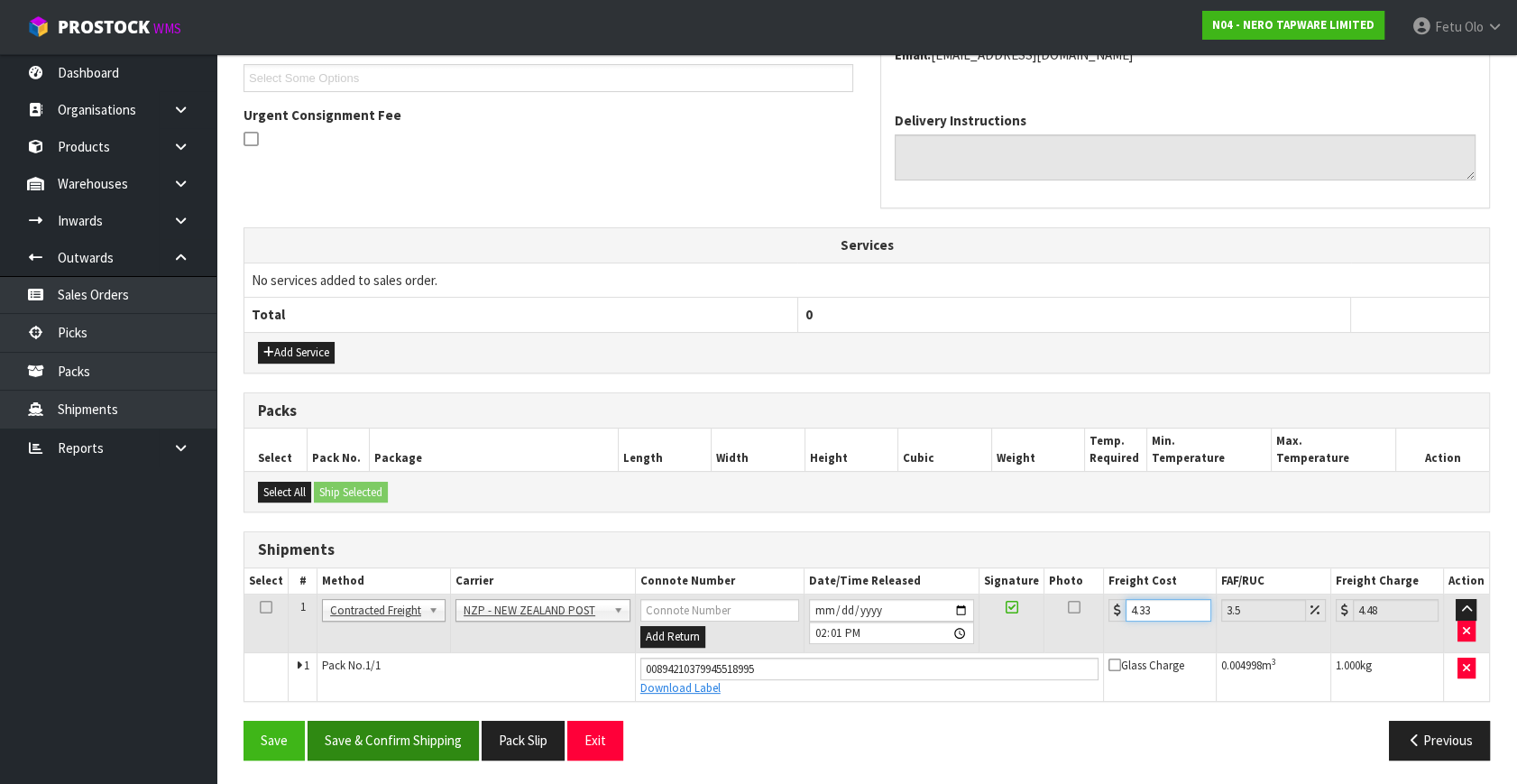
type input "4.33"
click at [352, 723] on button "Save & Confirm Shipping" at bounding box center [393, 740] width 171 height 39
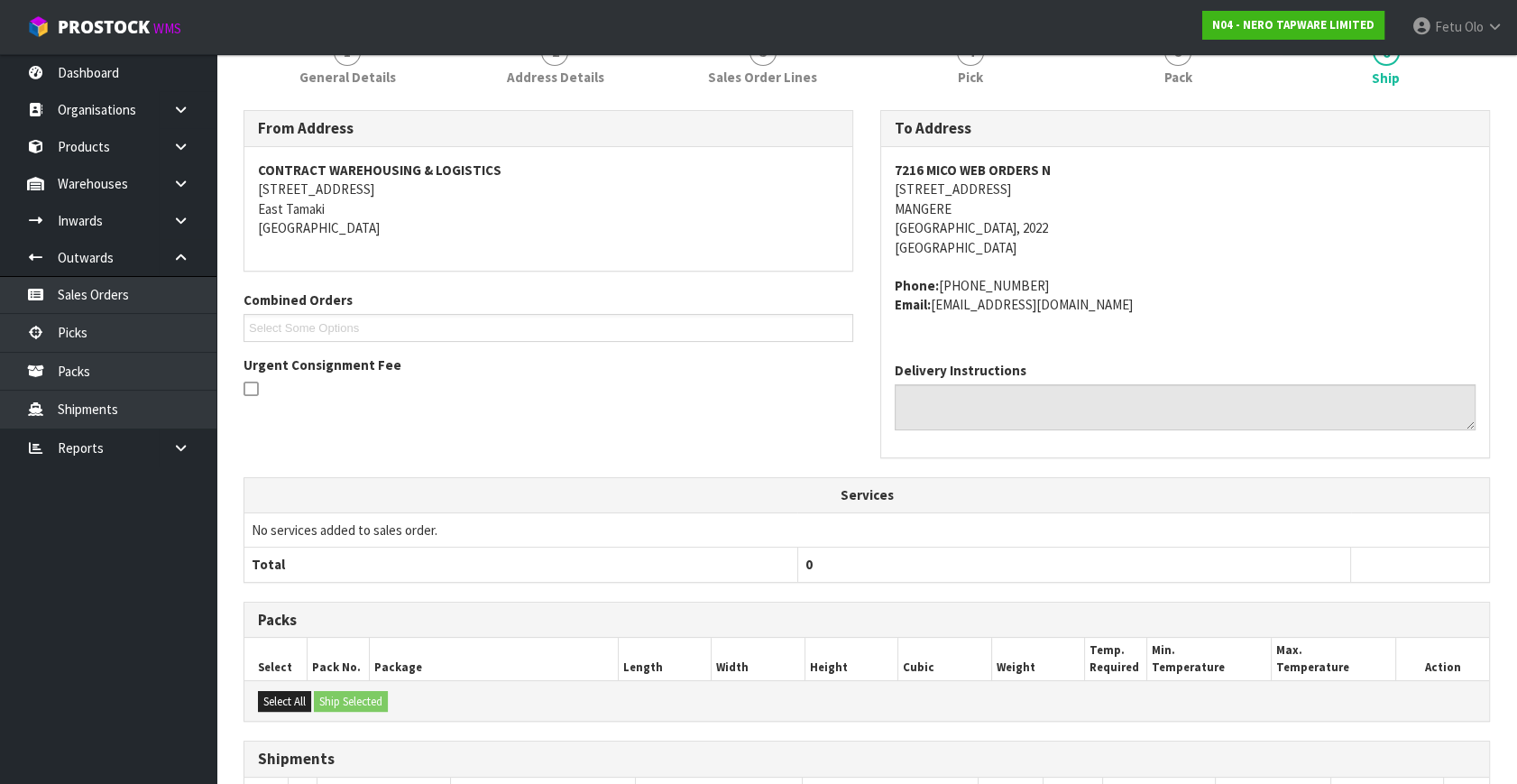
scroll to position [444, 0]
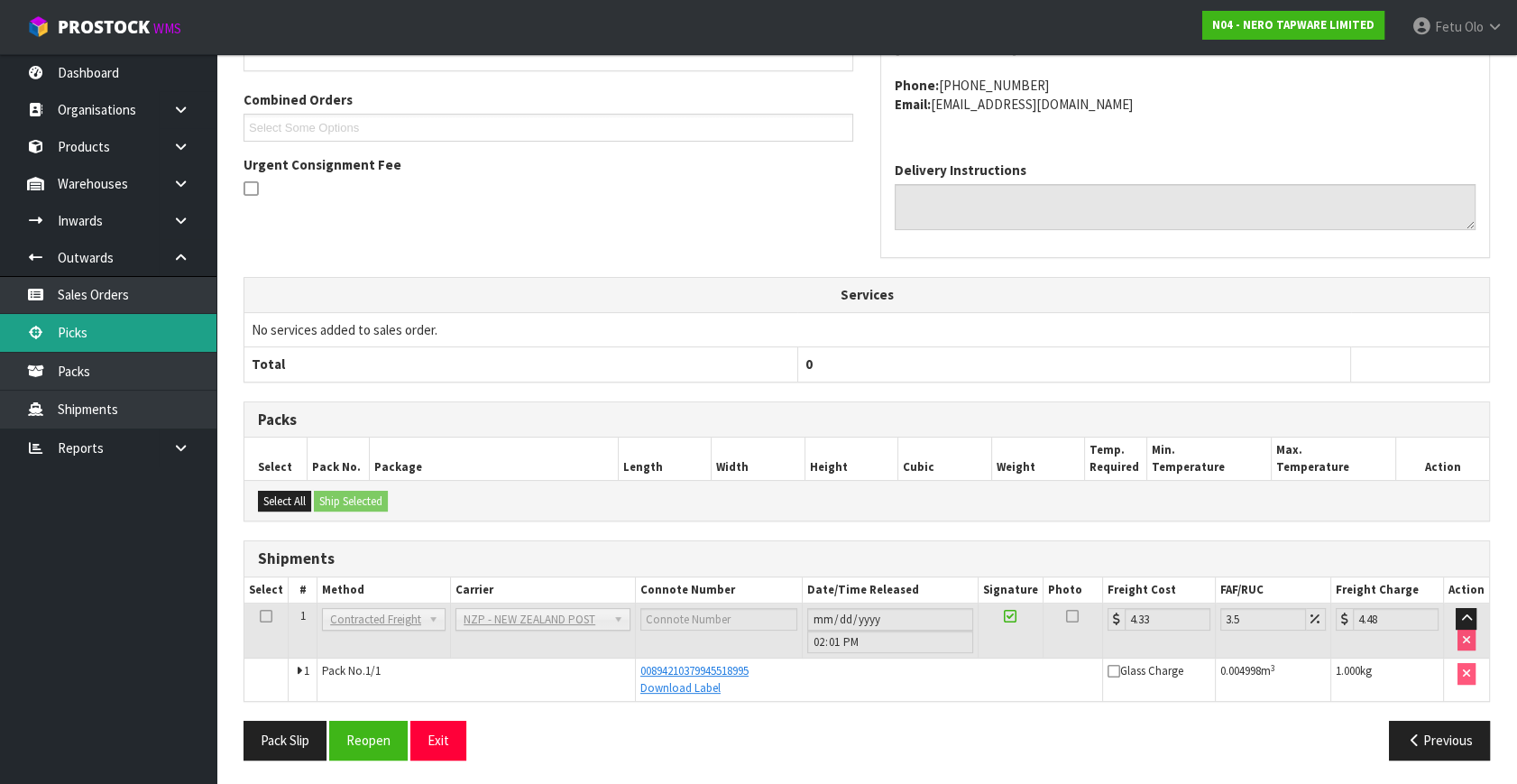
drag, startPoint x: 68, startPoint y: 327, endPoint x: 81, endPoint y: 333, distance: 14.3
click at [68, 327] on link "Picks" at bounding box center [108, 332] width 216 height 37
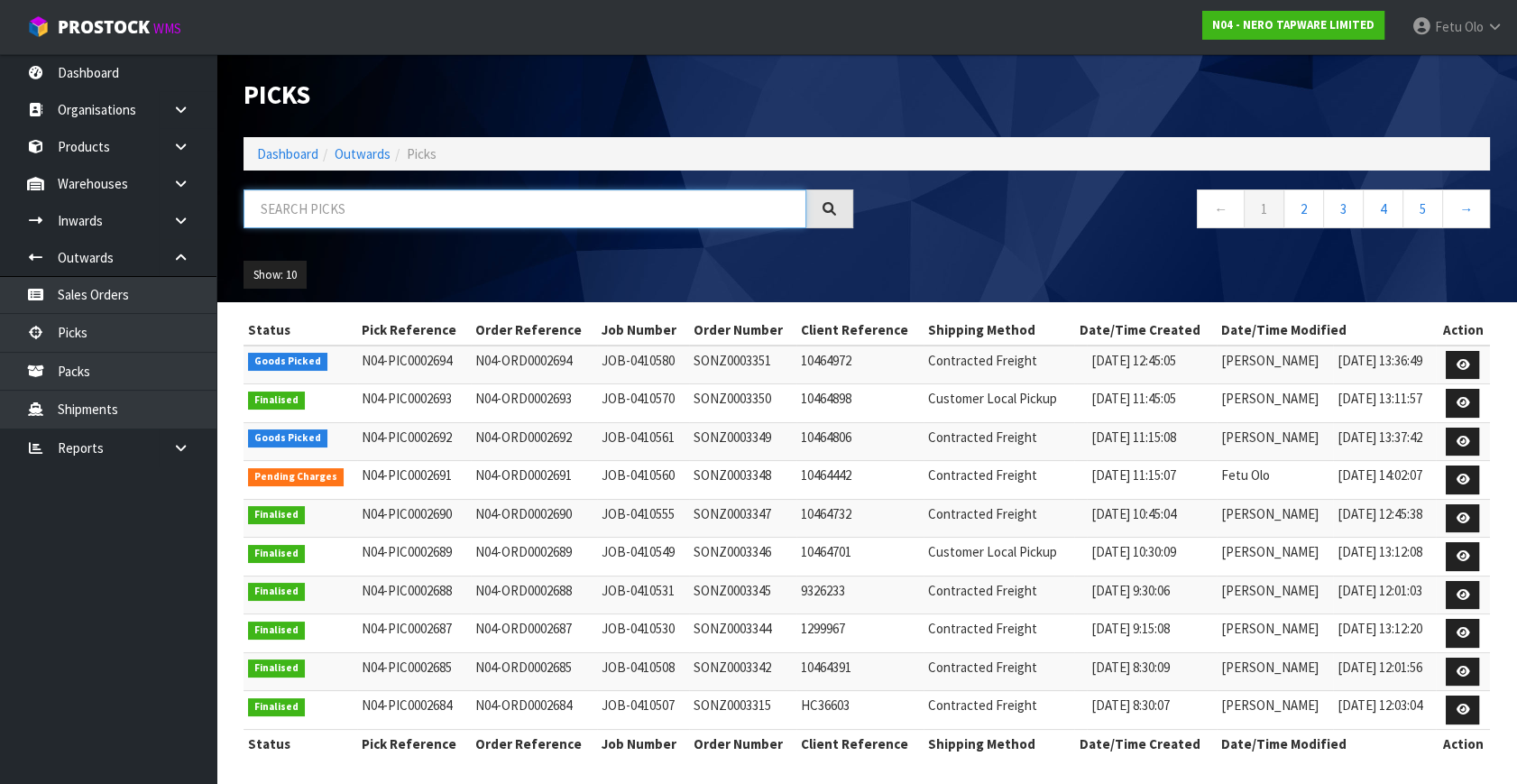
click at [481, 219] on input "text" at bounding box center [524, 209] width 562 height 39
type input "0002692"
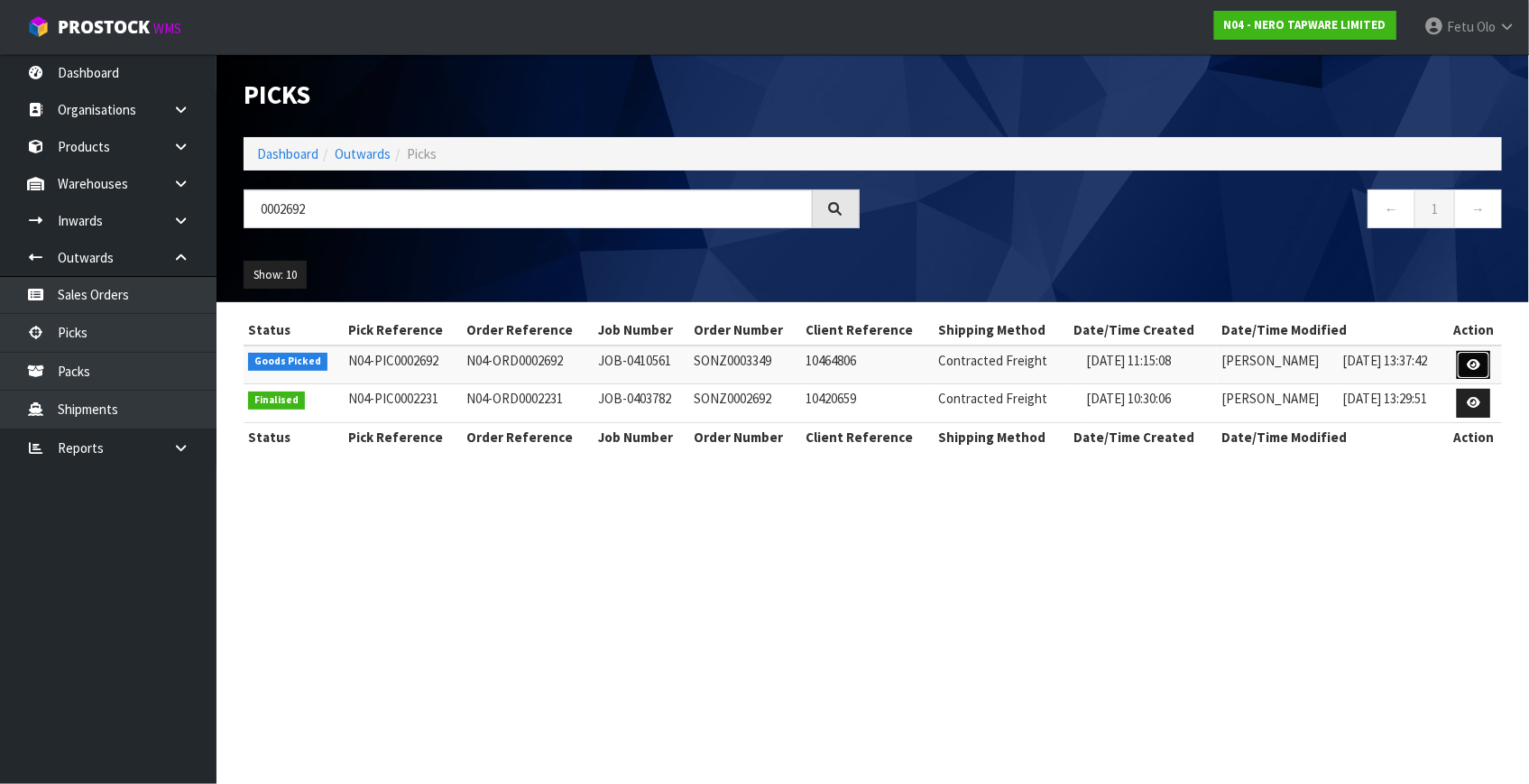
click at [1472, 365] on icon at bounding box center [1473, 365] width 14 height 12
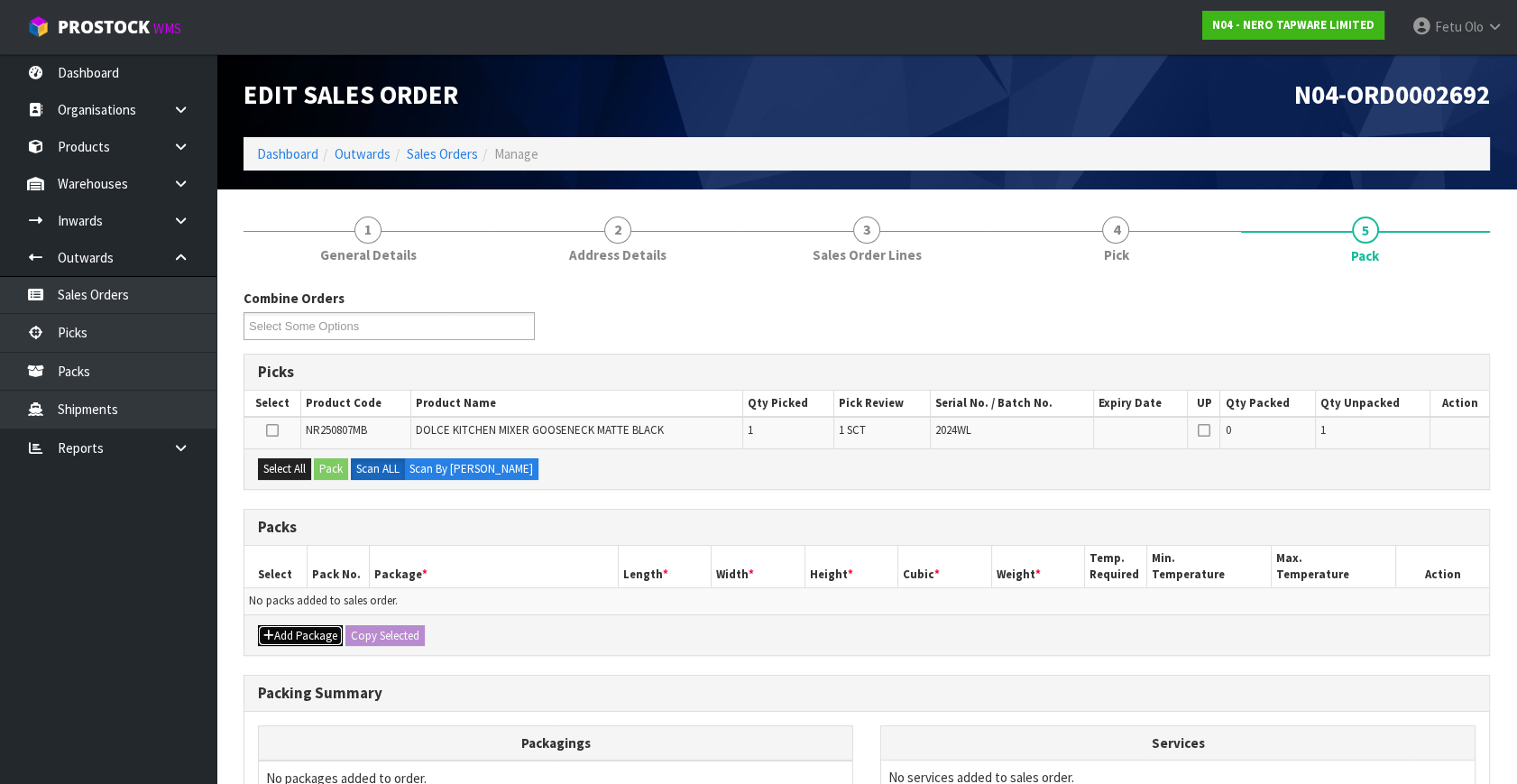
click at [286, 635] on button "Add Package" at bounding box center [300, 636] width 85 height 22
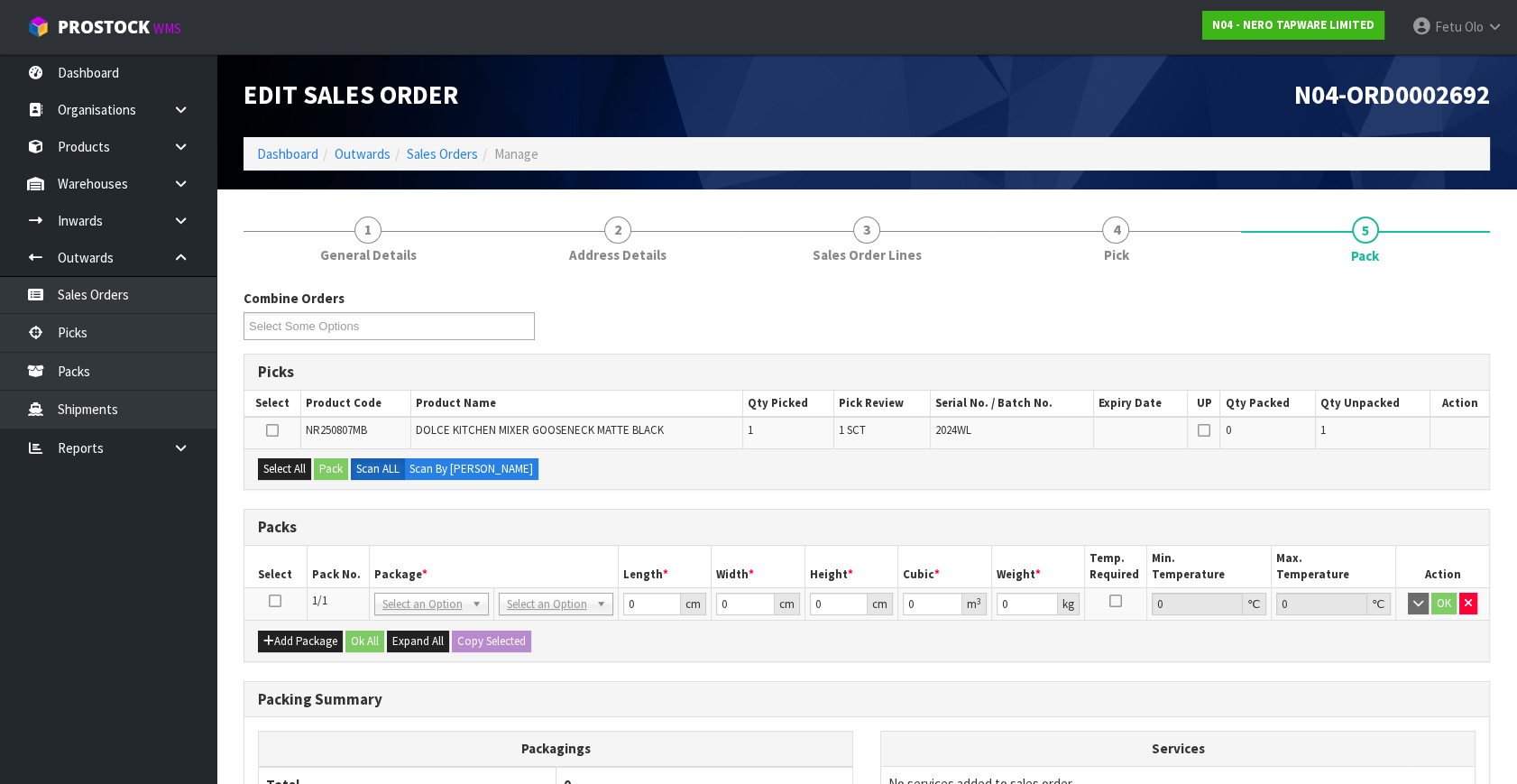
click at [277, 602] on icon at bounding box center [275, 601] width 13 height 1
click at [489, 556] on th "Package *" at bounding box center [493, 567] width 249 height 43
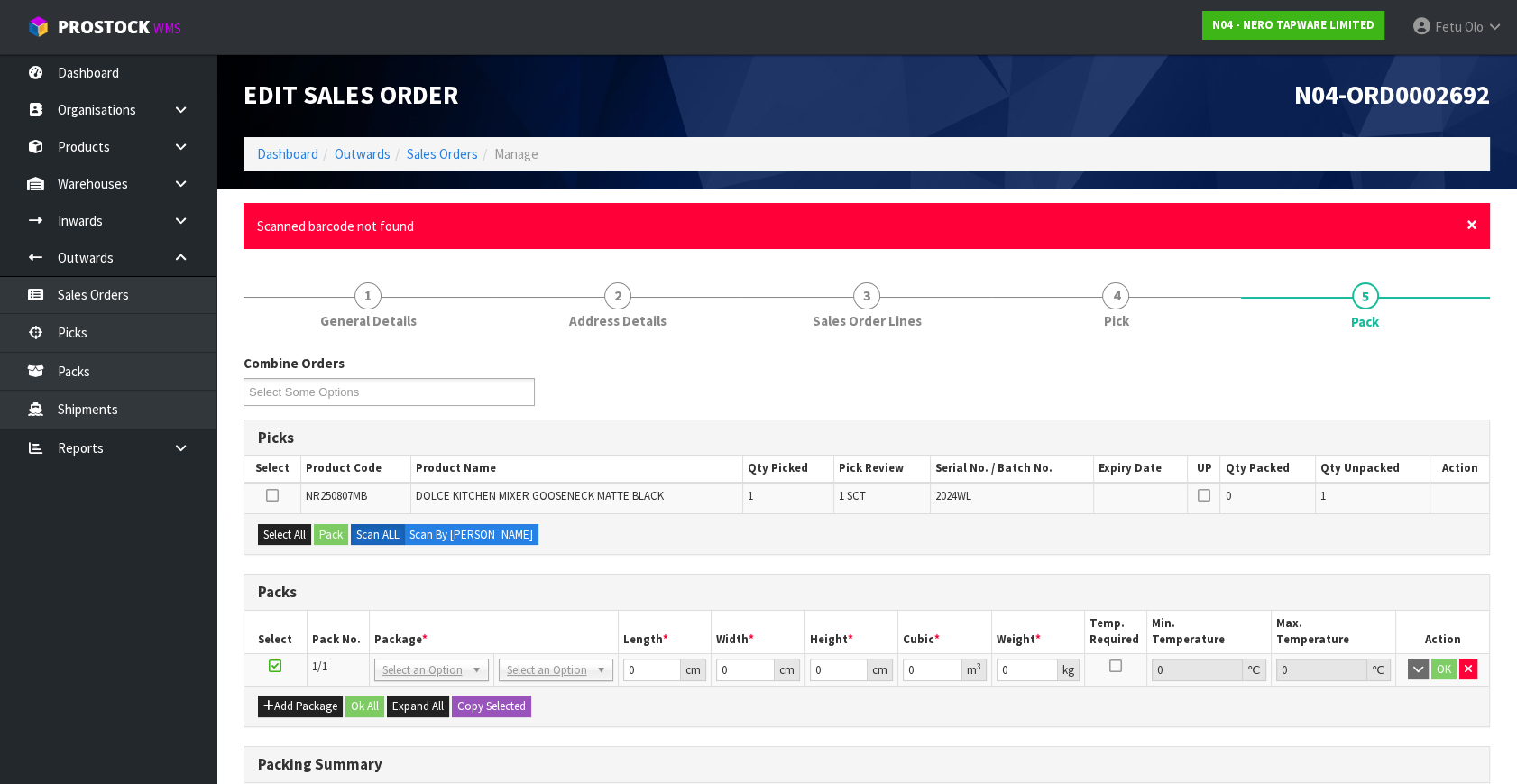
click at [1471, 222] on span "×" at bounding box center [1472, 225] width 11 height 26
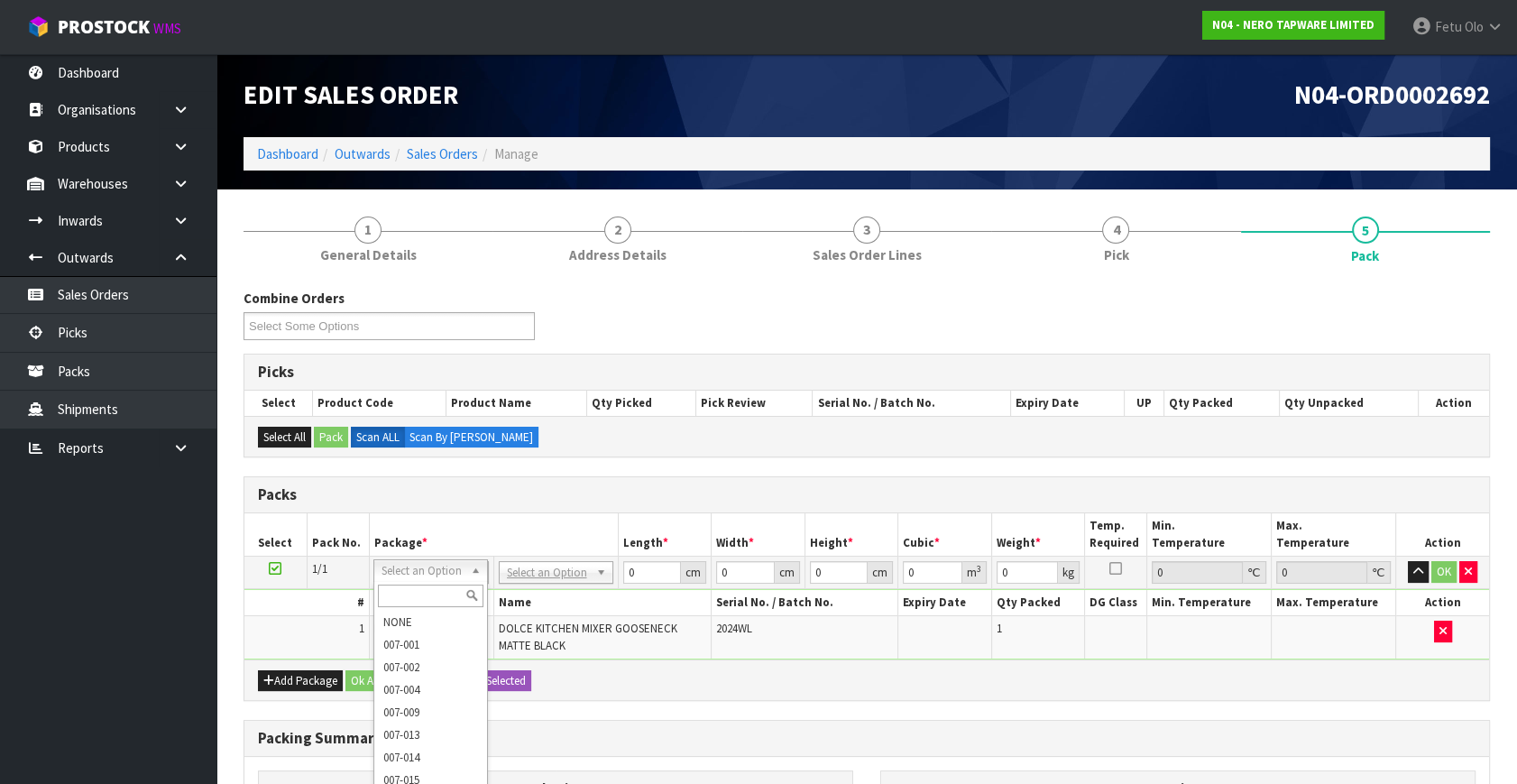
click at [418, 595] on input "text" at bounding box center [431, 595] width 106 height 23
type input "011"
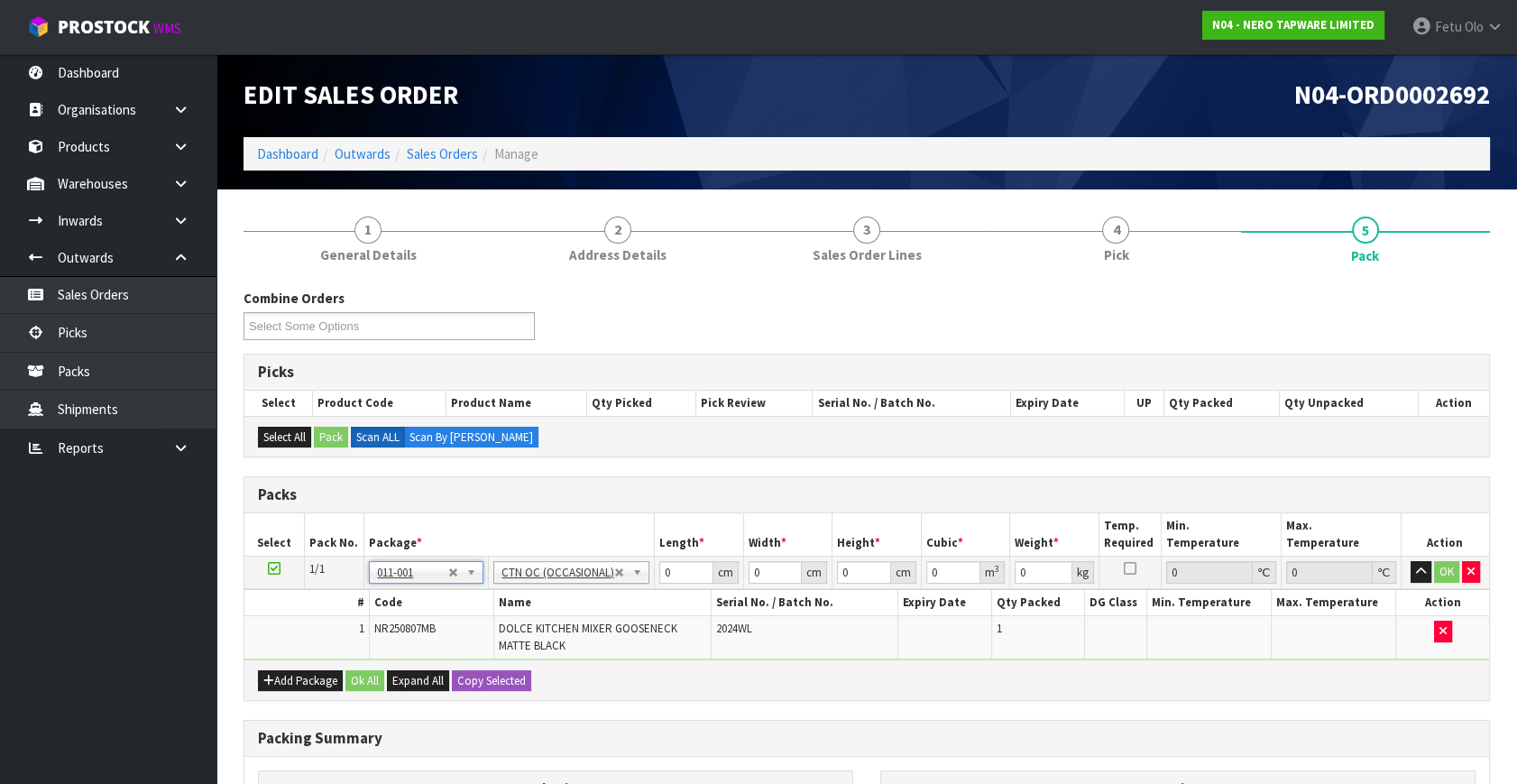
type input "1.64"
drag, startPoint x: 614, startPoint y: 596, endPoint x: 572, endPoint y: 609, distance: 44.0
click at [569, 607] on tbody "1/1 NONE 007-001 007-002 007-004 007-009 007-013 007-014 007-015 007-017 007-01…" at bounding box center [867, 609] width 1245 height 104
type input "41"
type input "38"
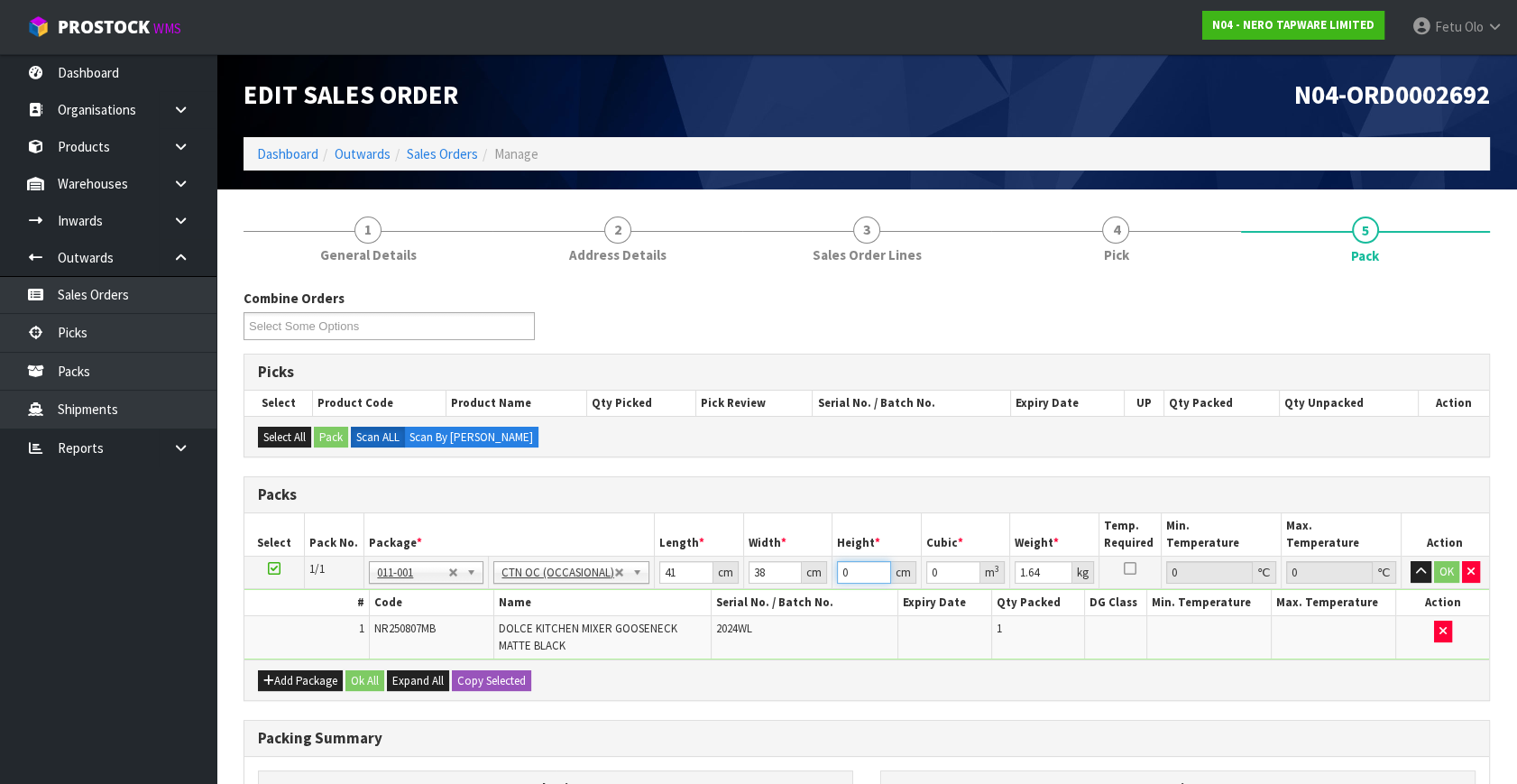
type input "1"
type input "0.001558"
type input "12"
type input "0.018696"
type input "12"
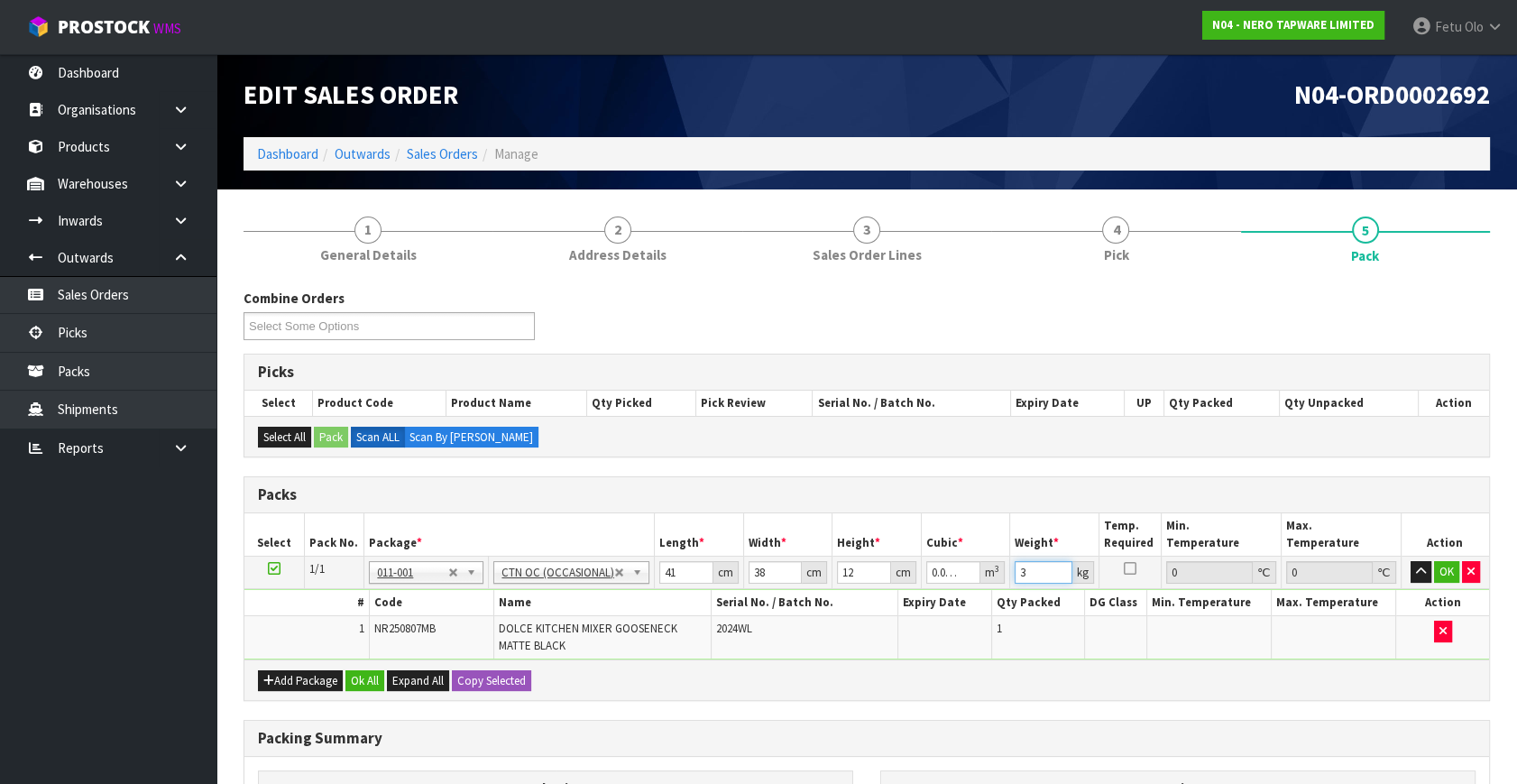
type input "3"
click button "OK" at bounding box center [1447, 572] width 26 height 22
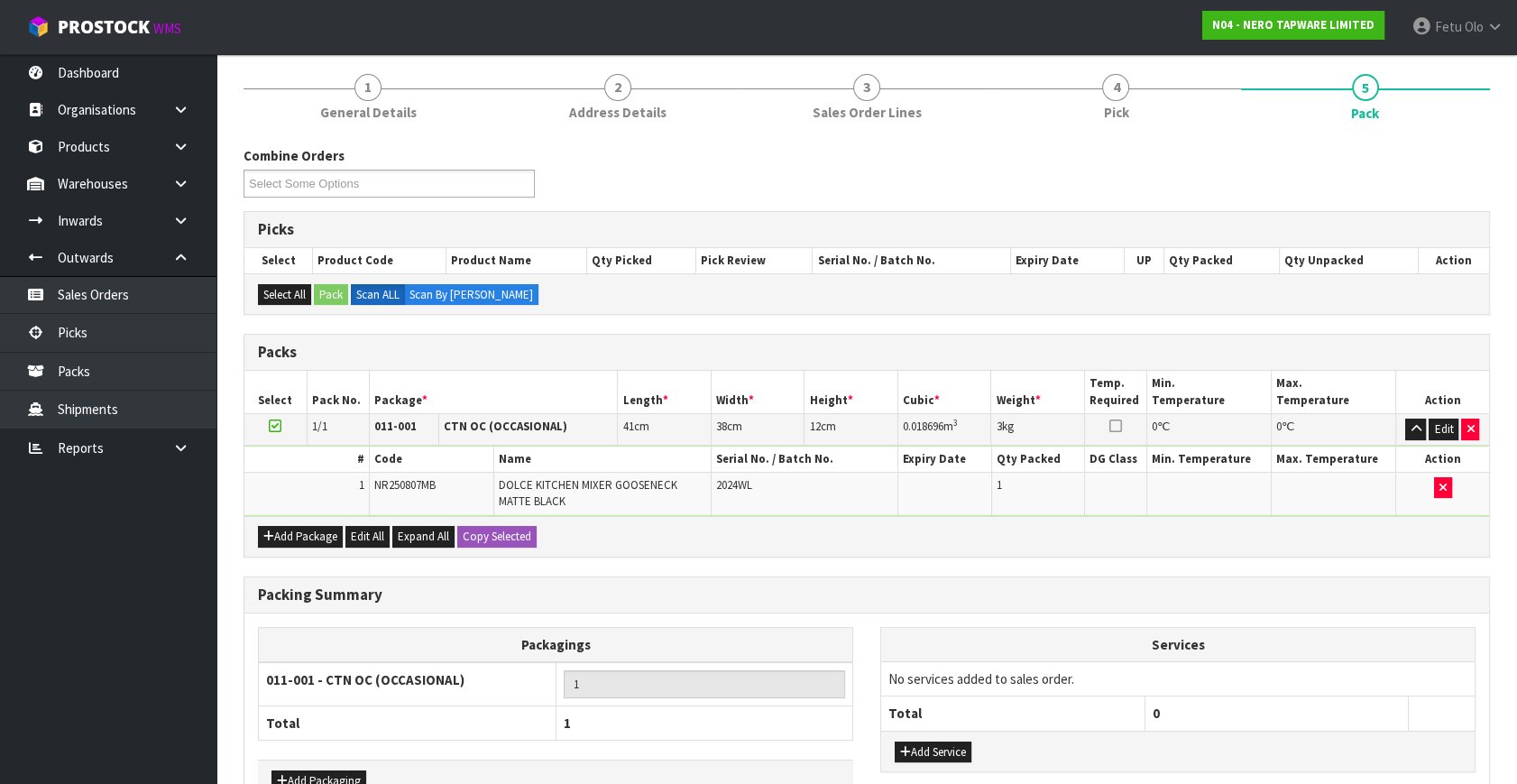
scroll to position [253, 0]
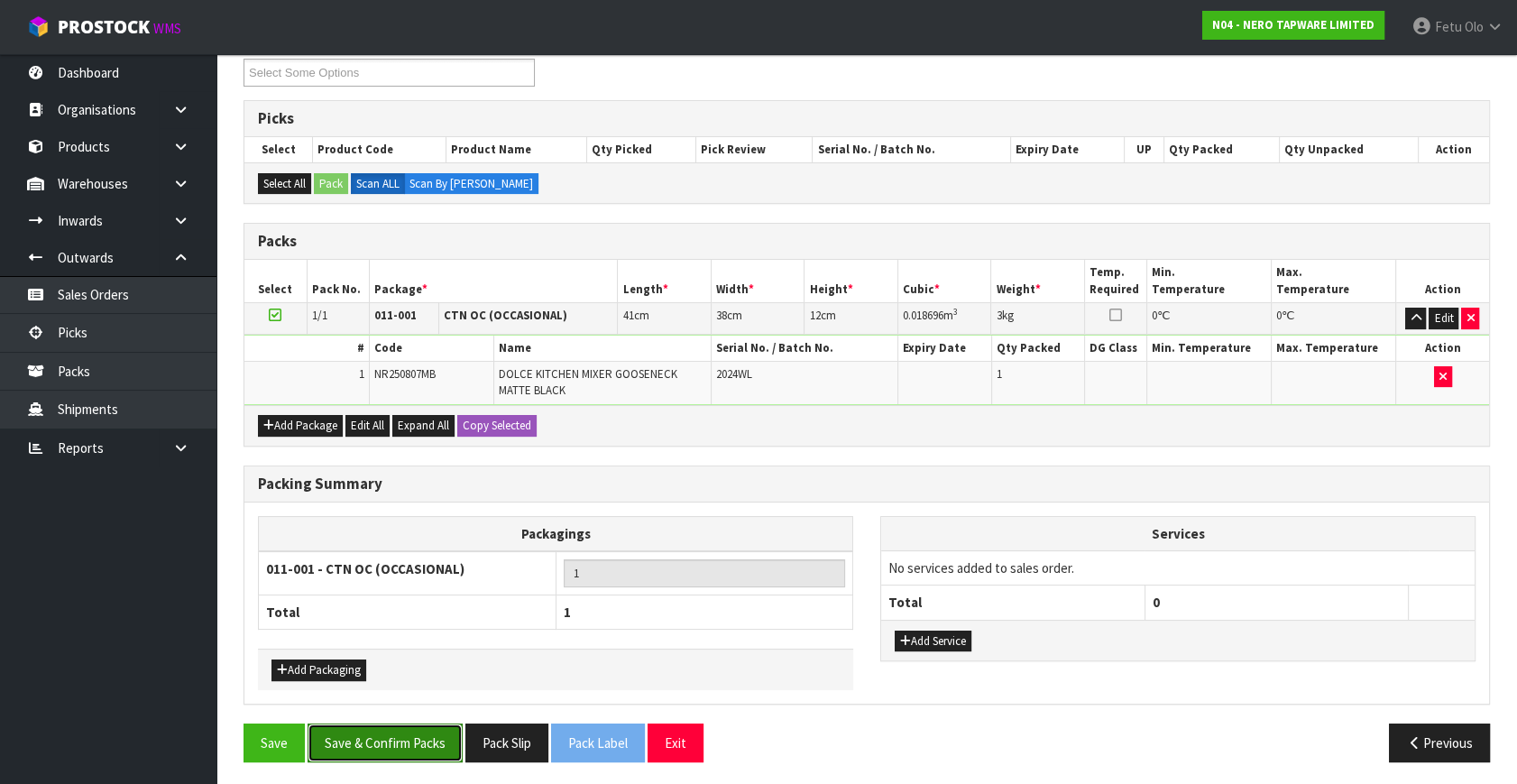
click at [404, 724] on button "Save & Confirm Packs" at bounding box center [385, 743] width 155 height 39
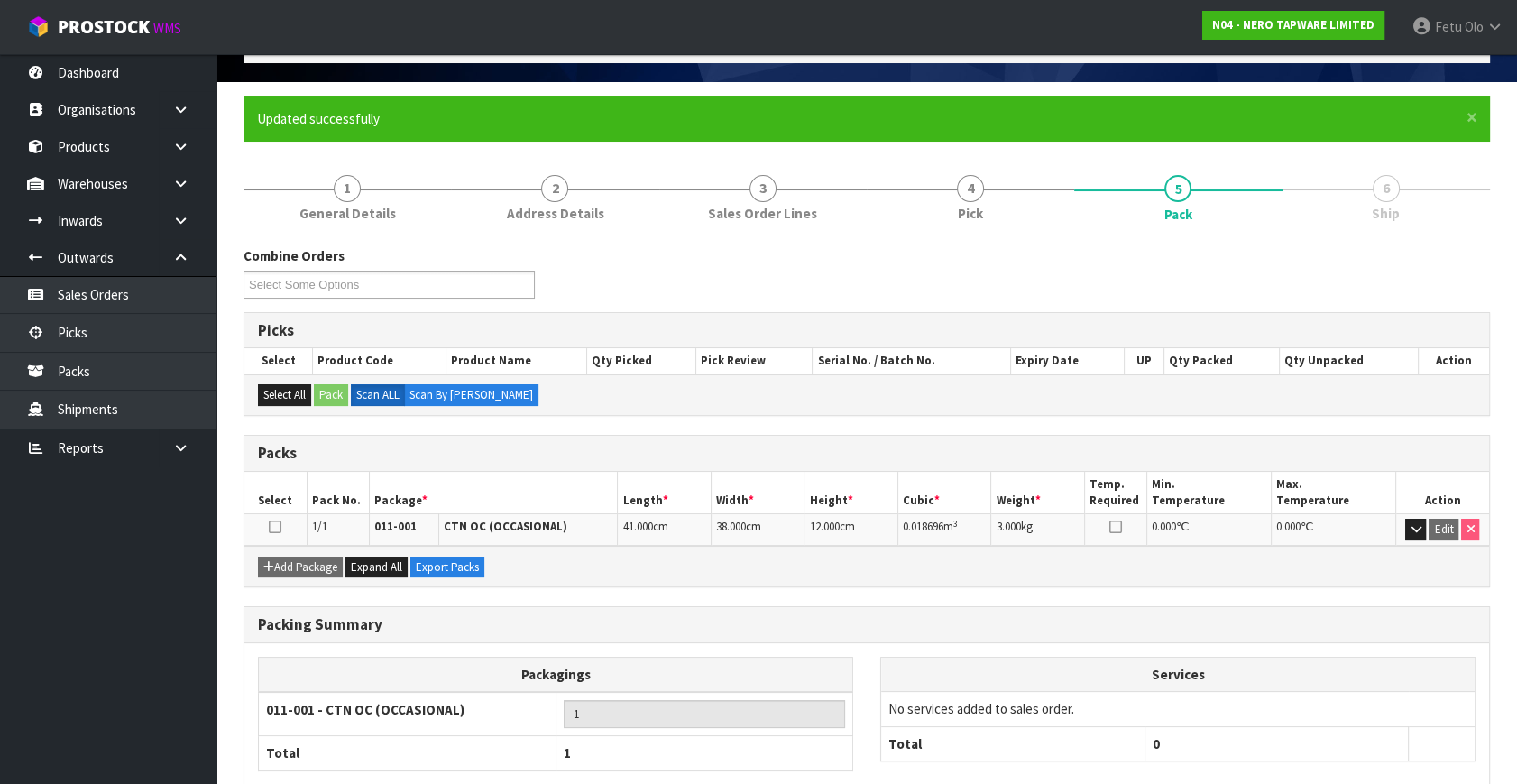
scroll to position [209, 0]
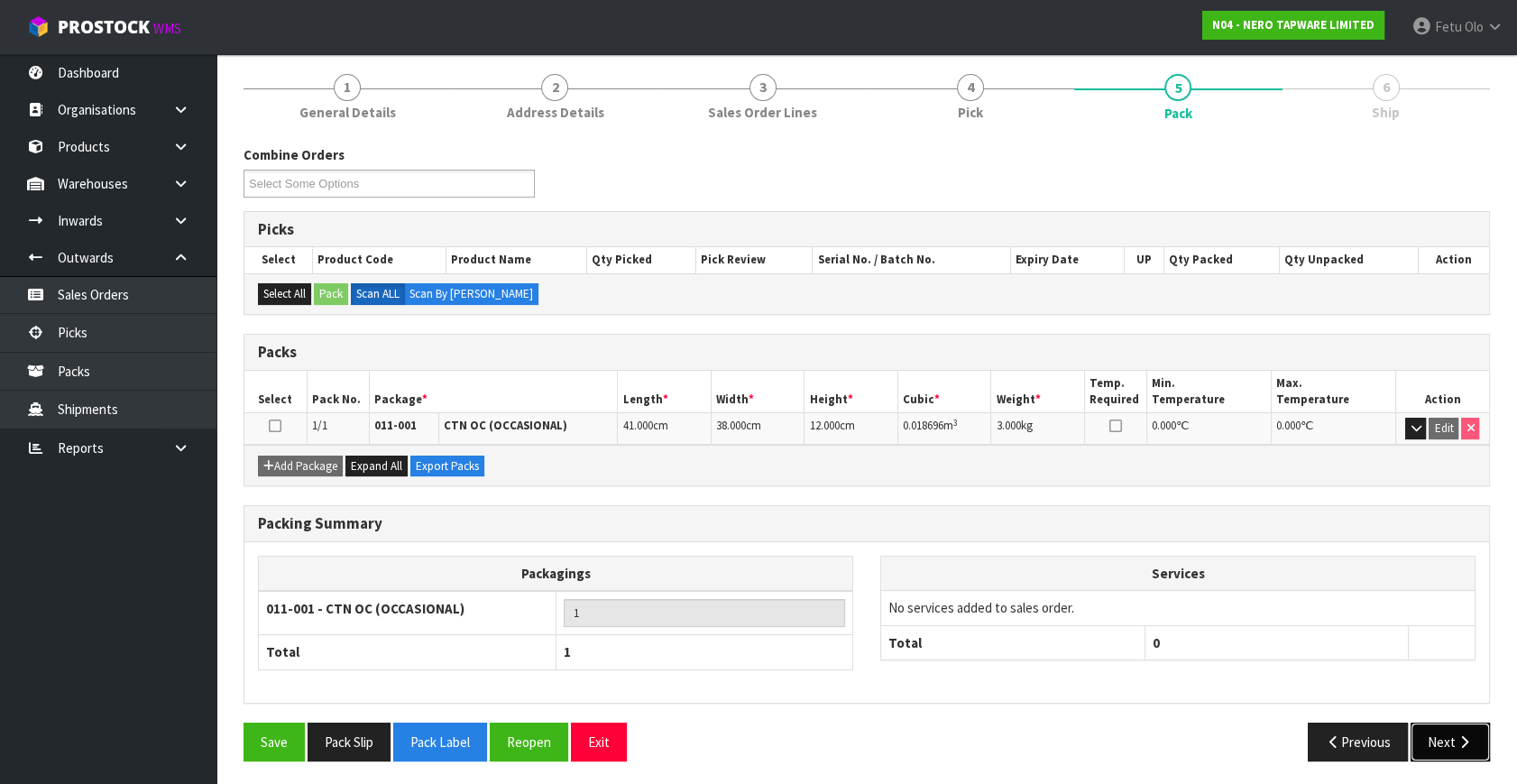
click at [1450, 742] on button "Next" at bounding box center [1450, 742] width 79 height 39
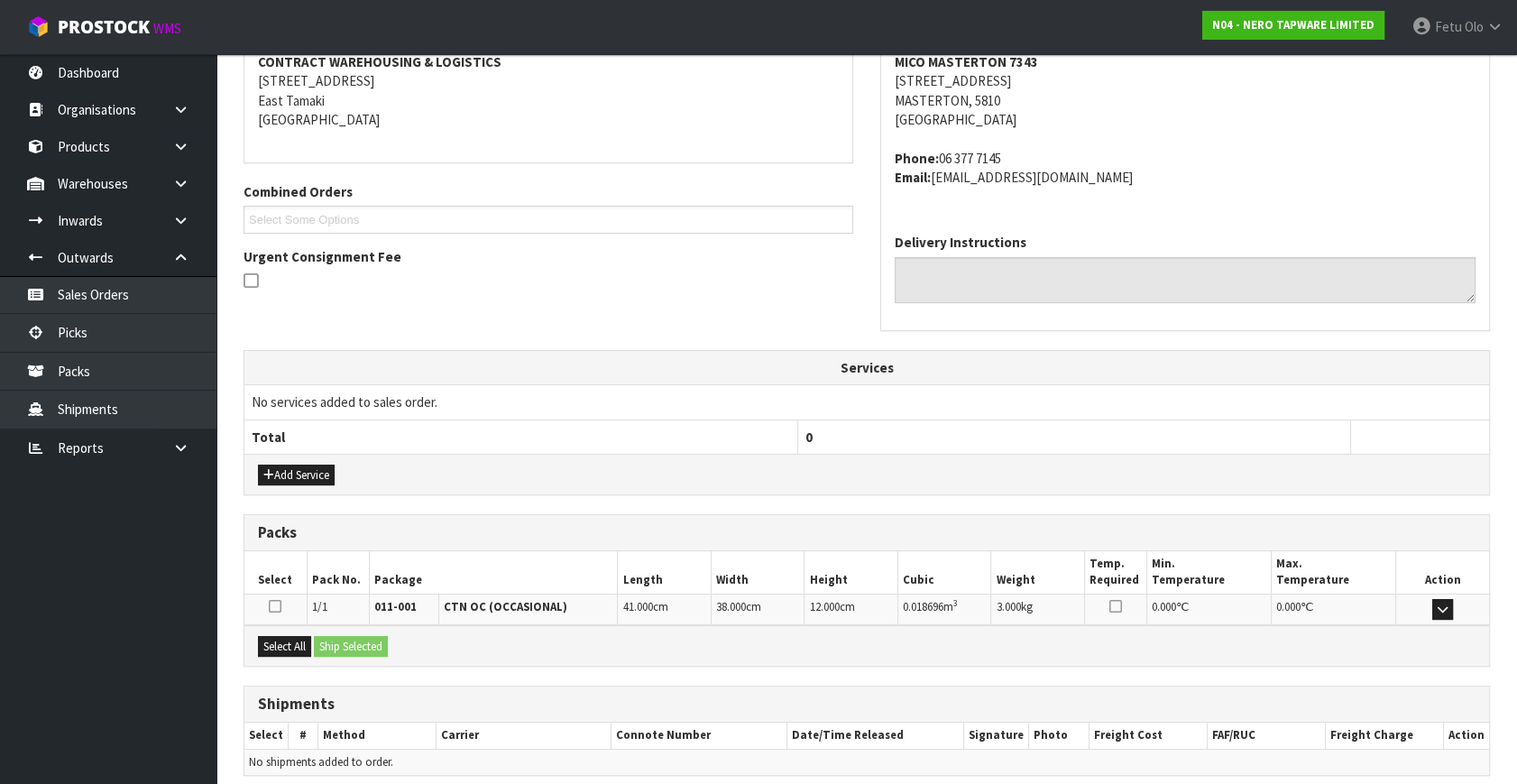
scroll to position [425, 0]
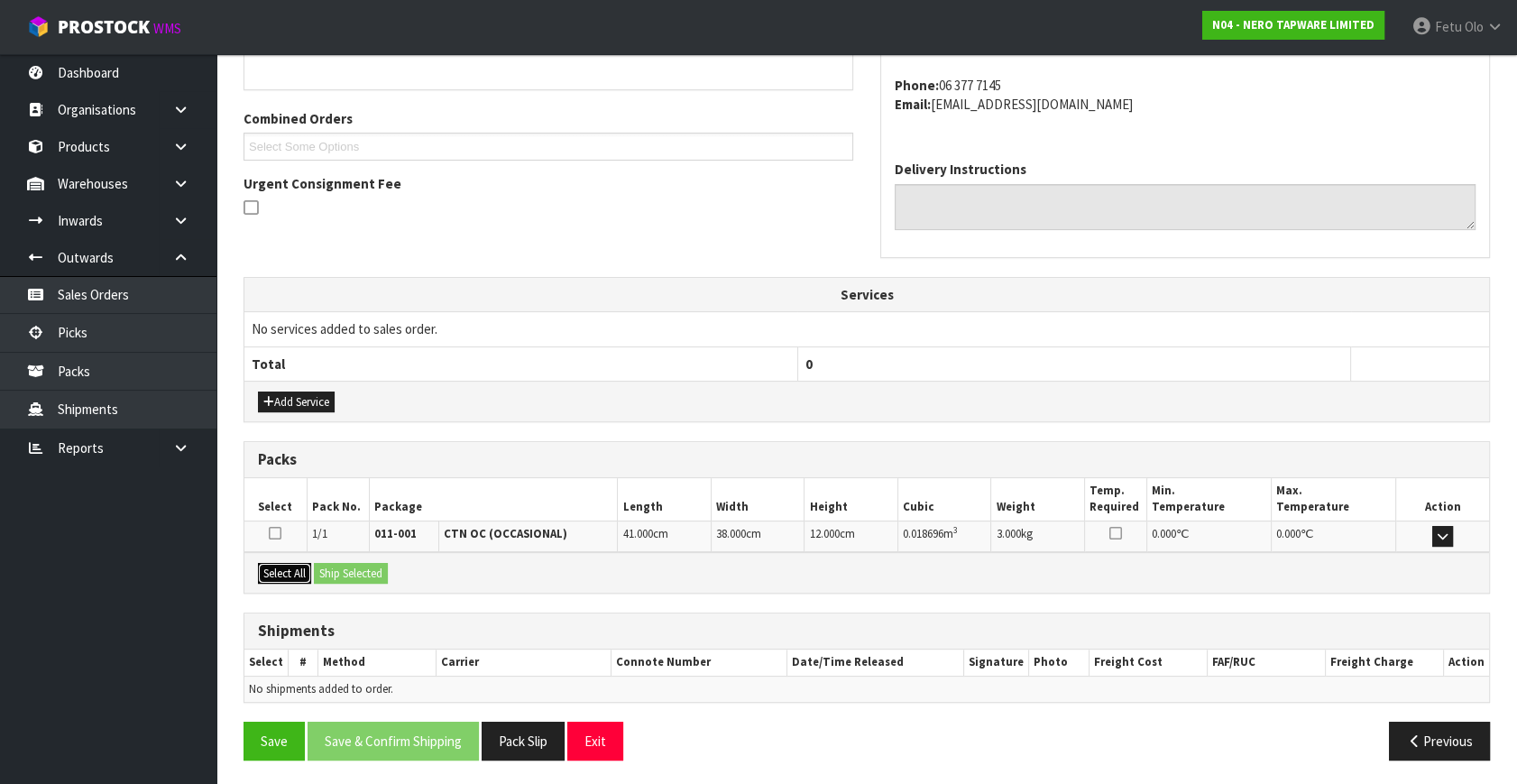
click at [292, 574] on button "Select All" at bounding box center [284, 573] width 53 height 22
click at [343, 570] on button "Ship Selected" at bounding box center [350, 573] width 74 height 22
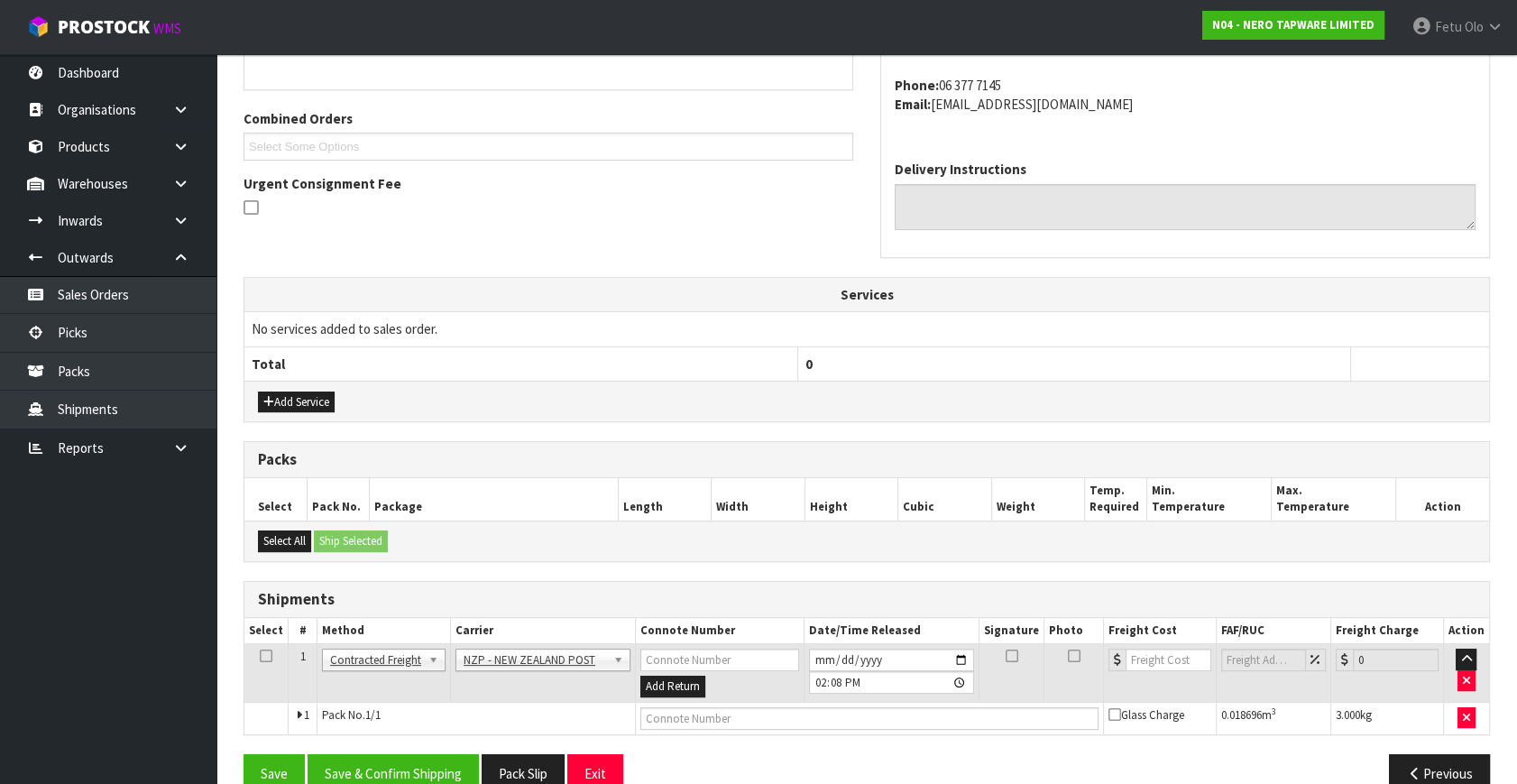
scroll to position [458, 0]
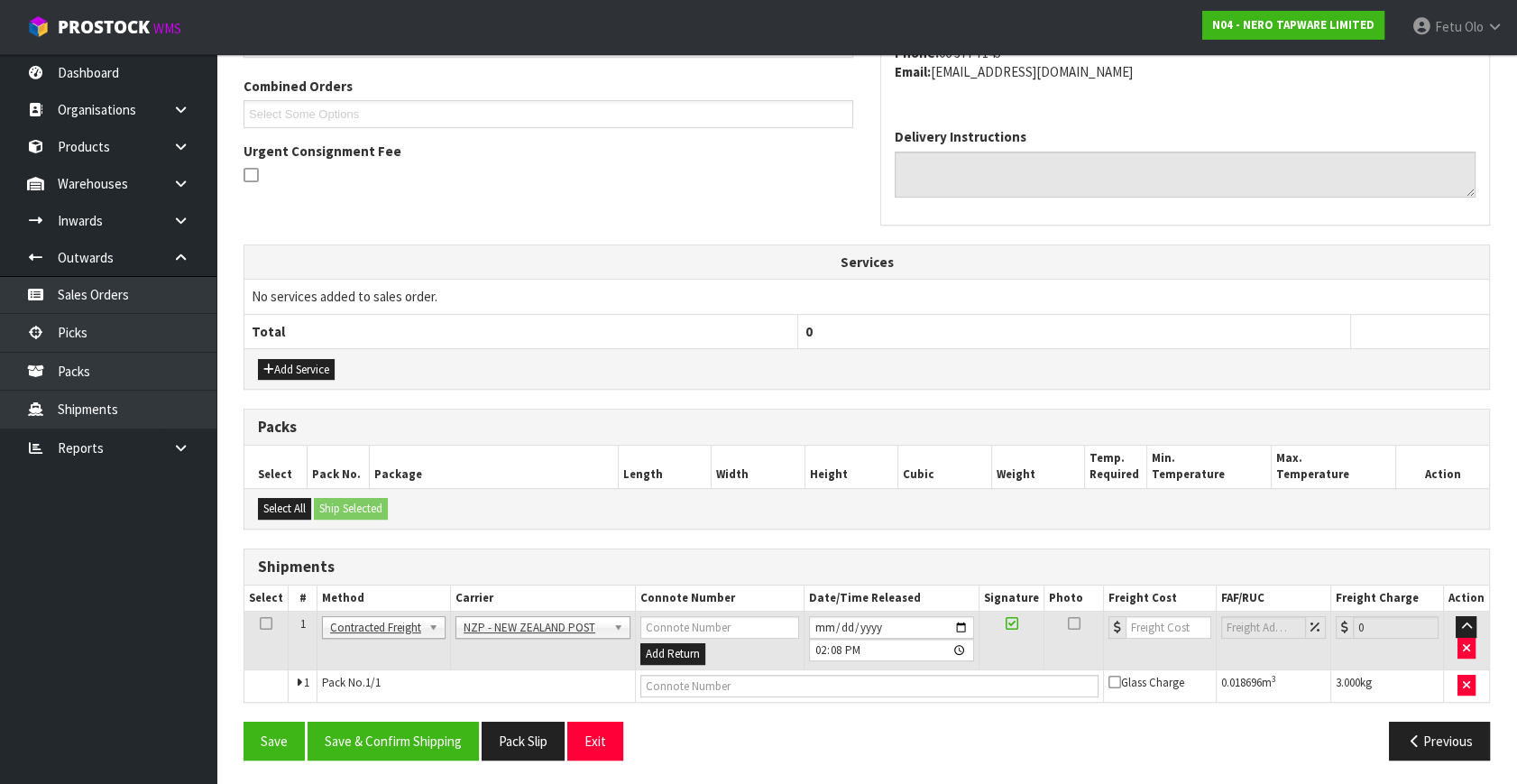
click at [432, 761] on div "Save Save & Confirm Shipping Pack Slip Exit Previous" at bounding box center [866, 748] width 1274 height 52
click at [422, 748] on button "Save & Confirm Shipping" at bounding box center [393, 741] width 171 height 39
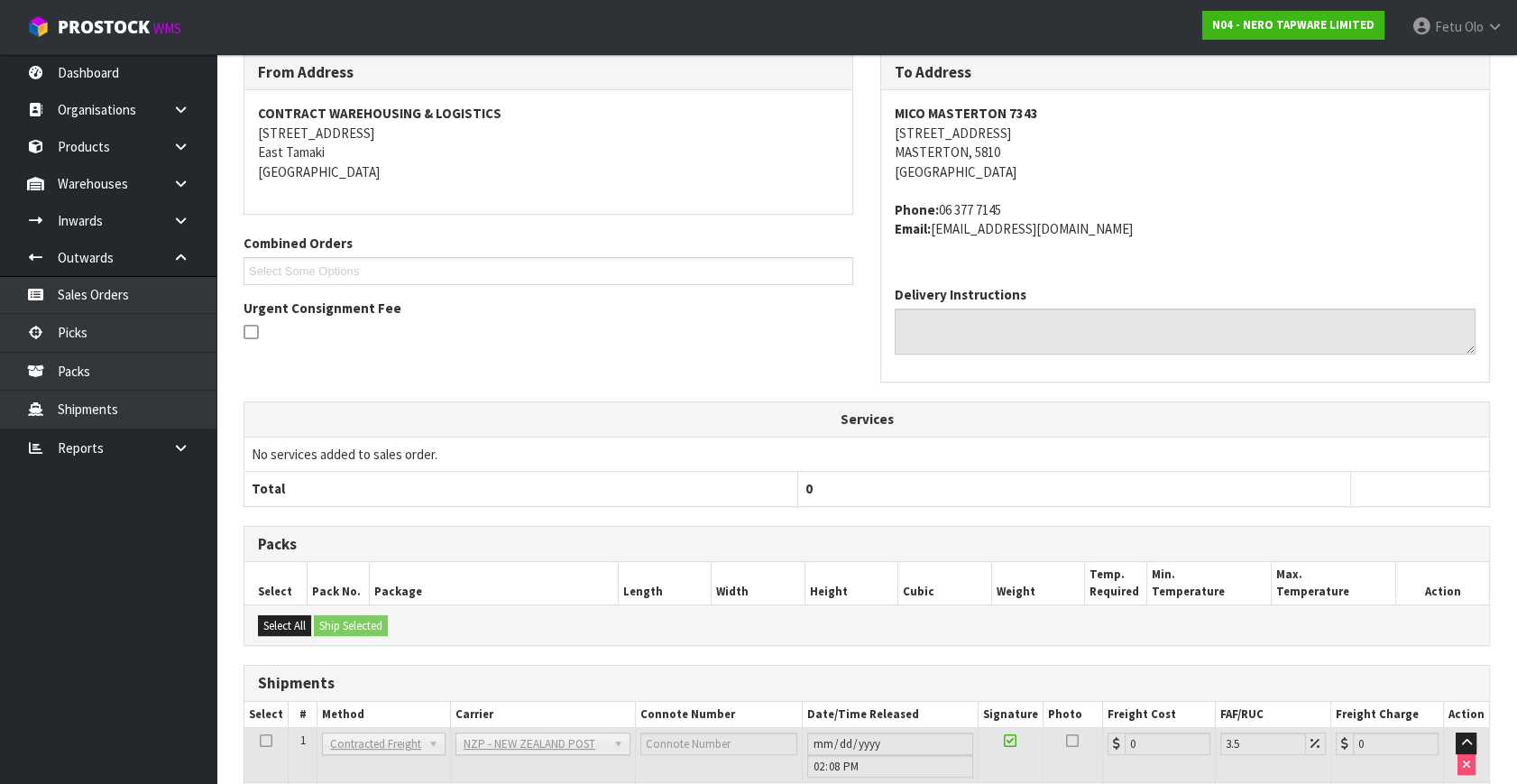
scroll to position [432, 0]
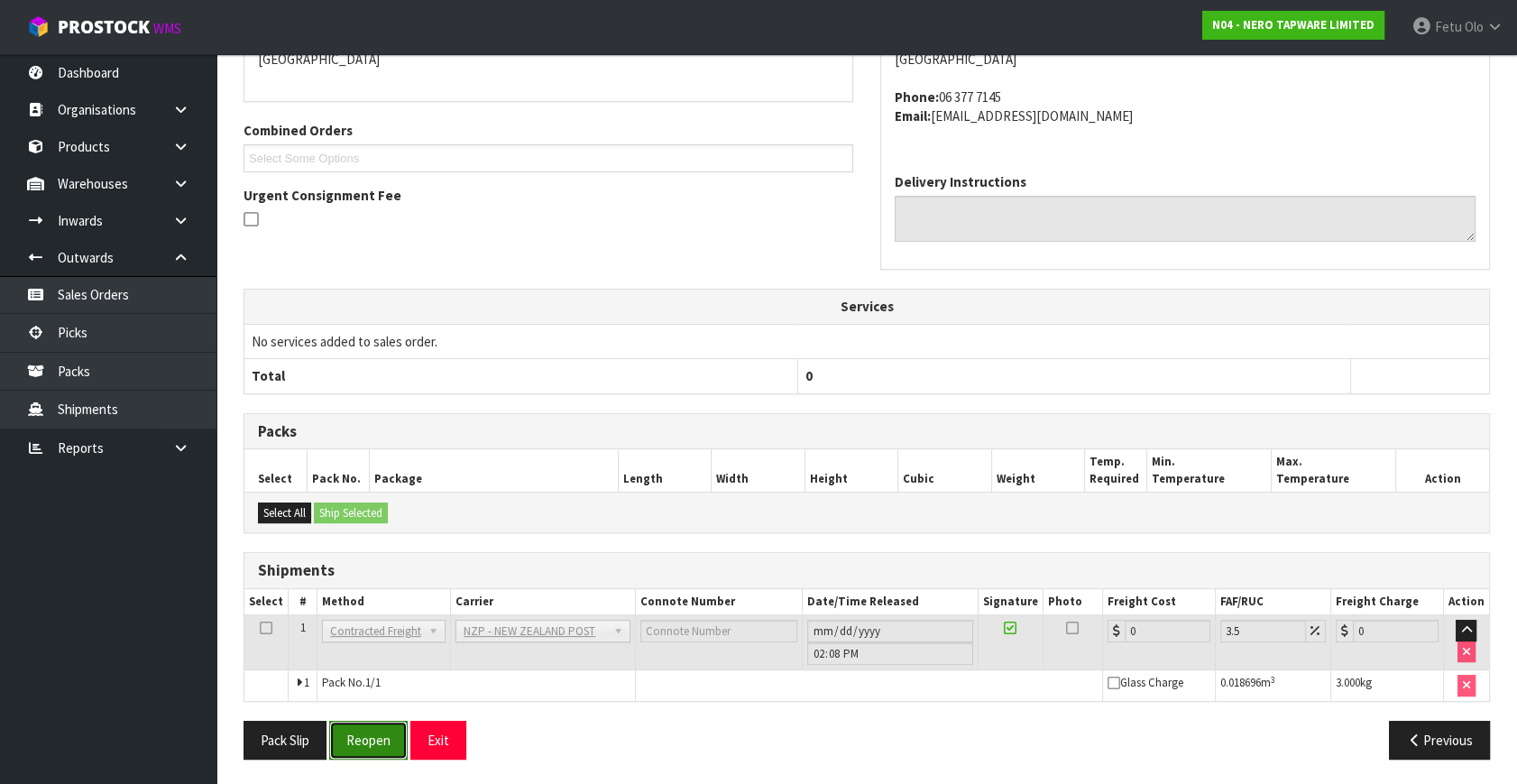
click at [400, 736] on button "Reopen" at bounding box center [368, 740] width 78 height 39
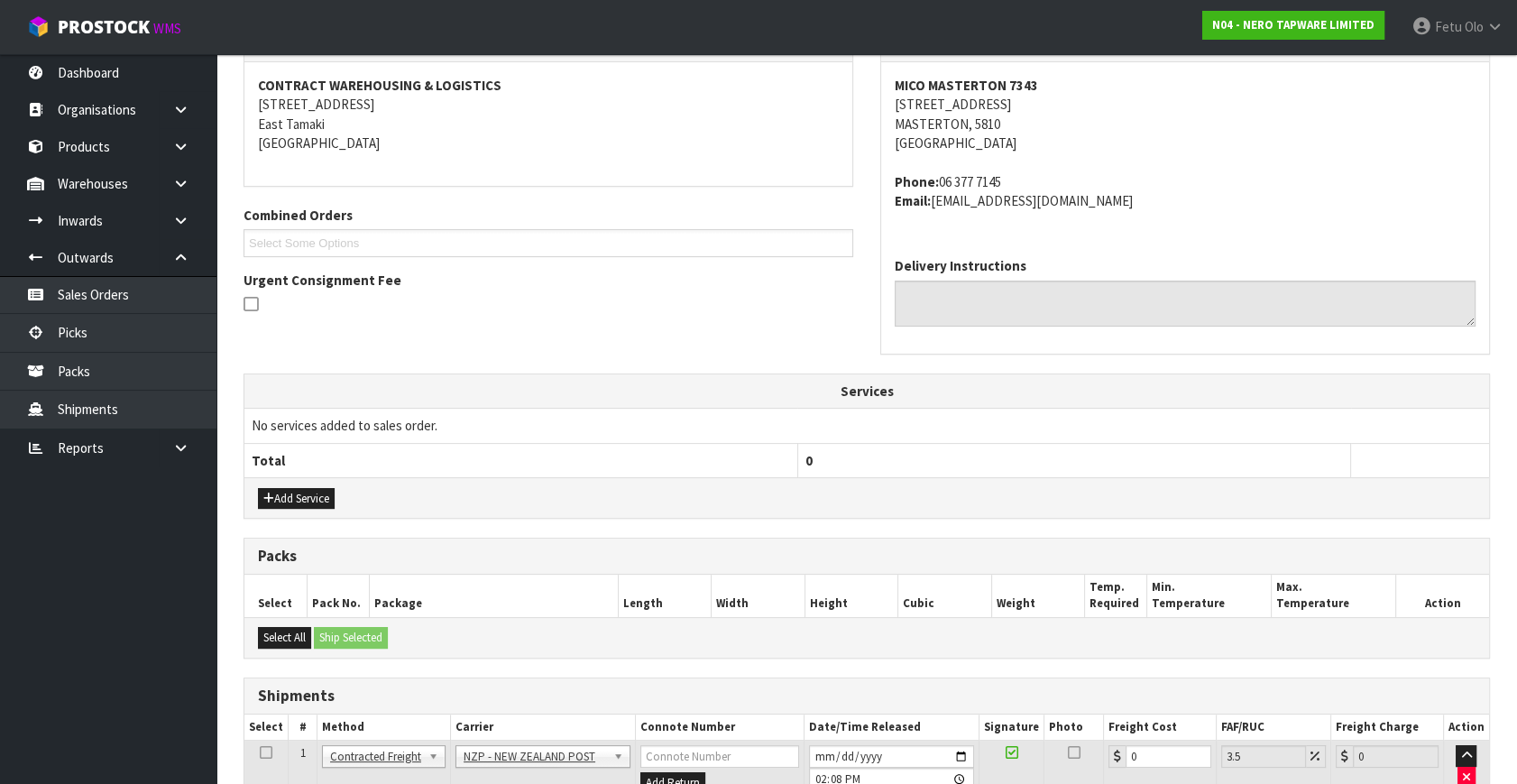
scroll to position [473, 0]
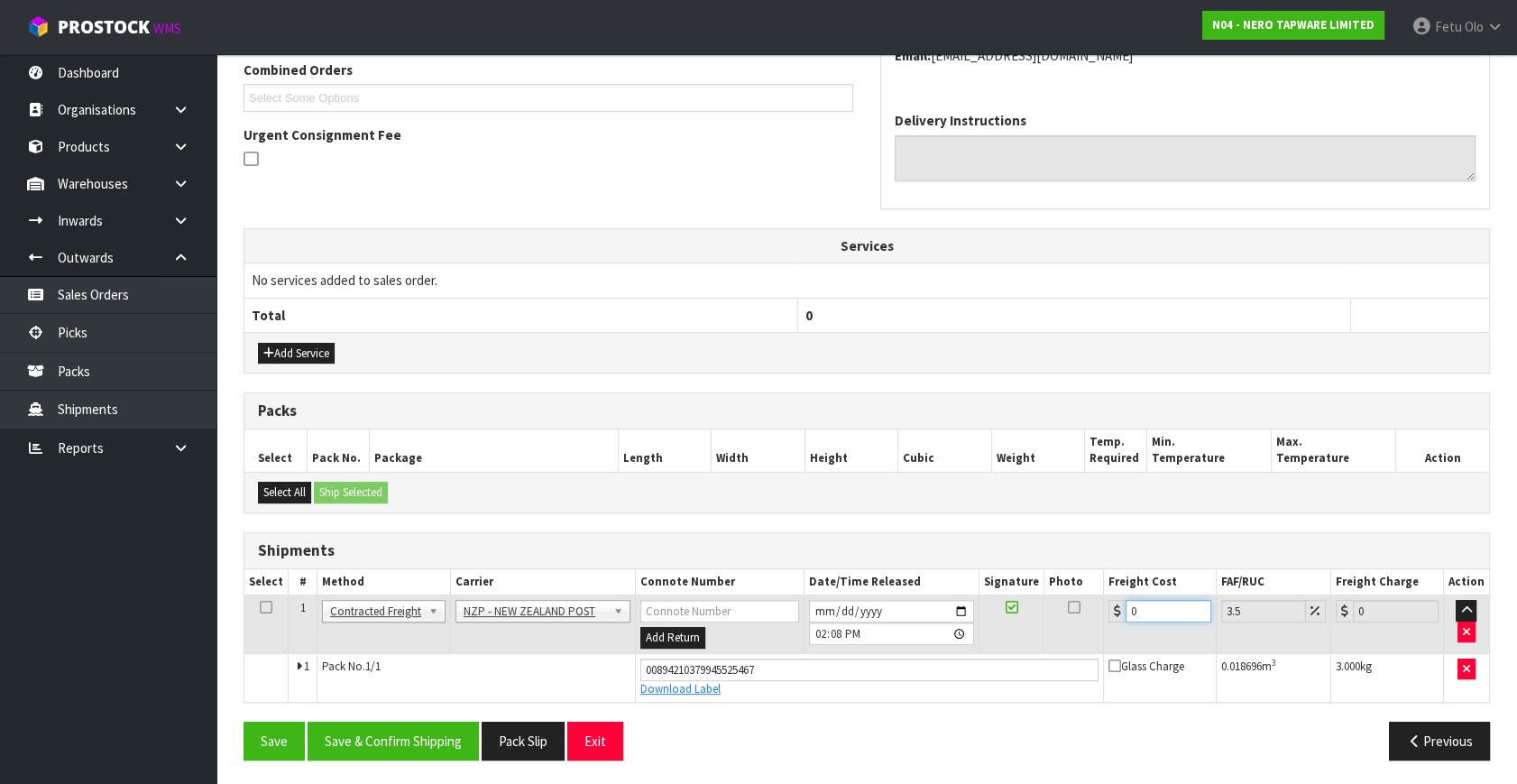
drag, startPoint x: 1161, startPoint y: 608, endPoint x: 819, endPoint y: 685, distance: 350.6
click at [819, 685] on tbody "1 Client Local Pickup Customer Local Pickup Company Freight Contracted Freight …" at bounding box center [867, 648] width 1245 height 107
type input "8"
type input "8.28"
type input "8.4"
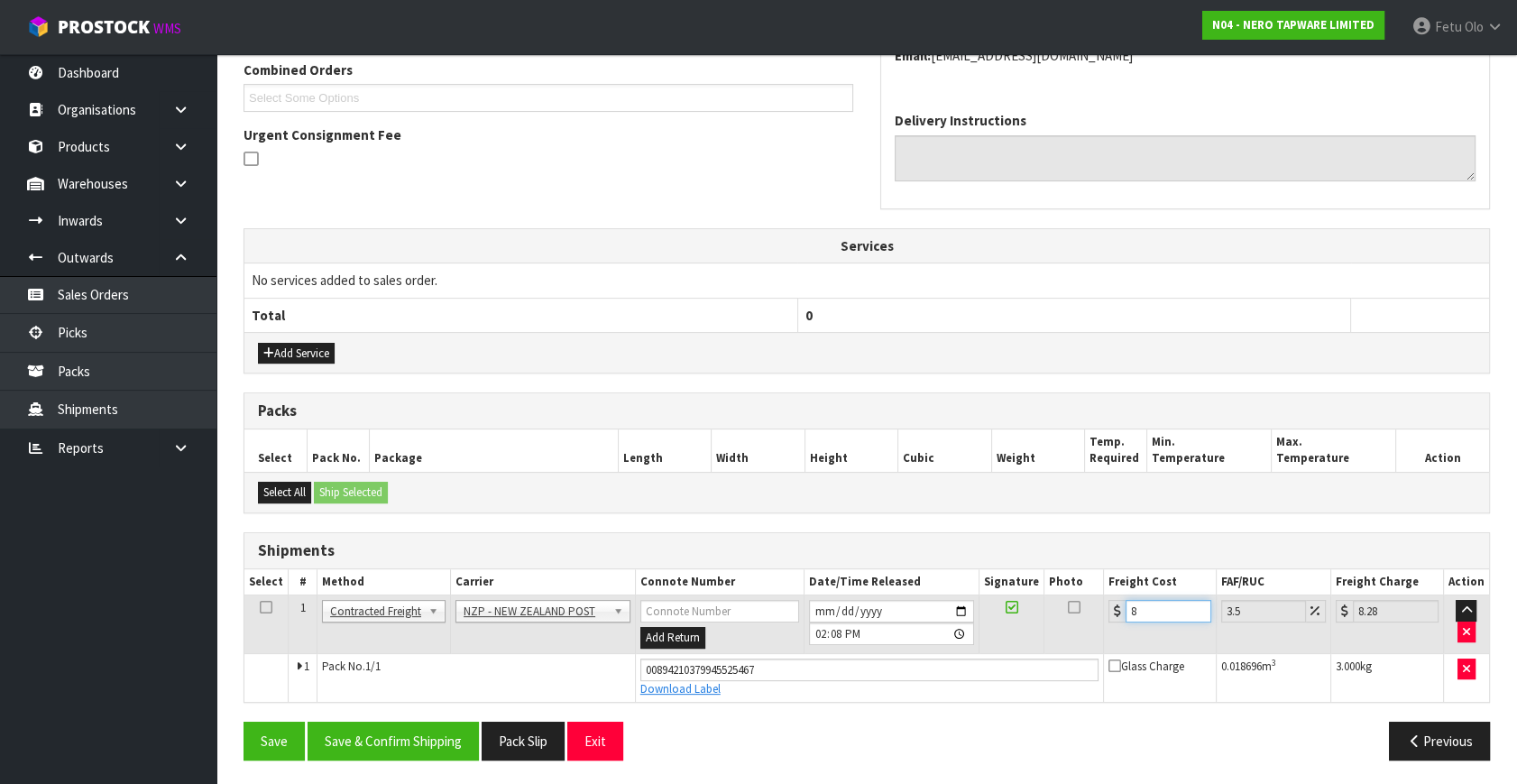
type input "8.69"
type input "8.45"
type input "8.75"
type input "8.45"
click at [441, 739] on button "Save & Confirm Shipping" at bounding box center [393, 741] width 171 height 39
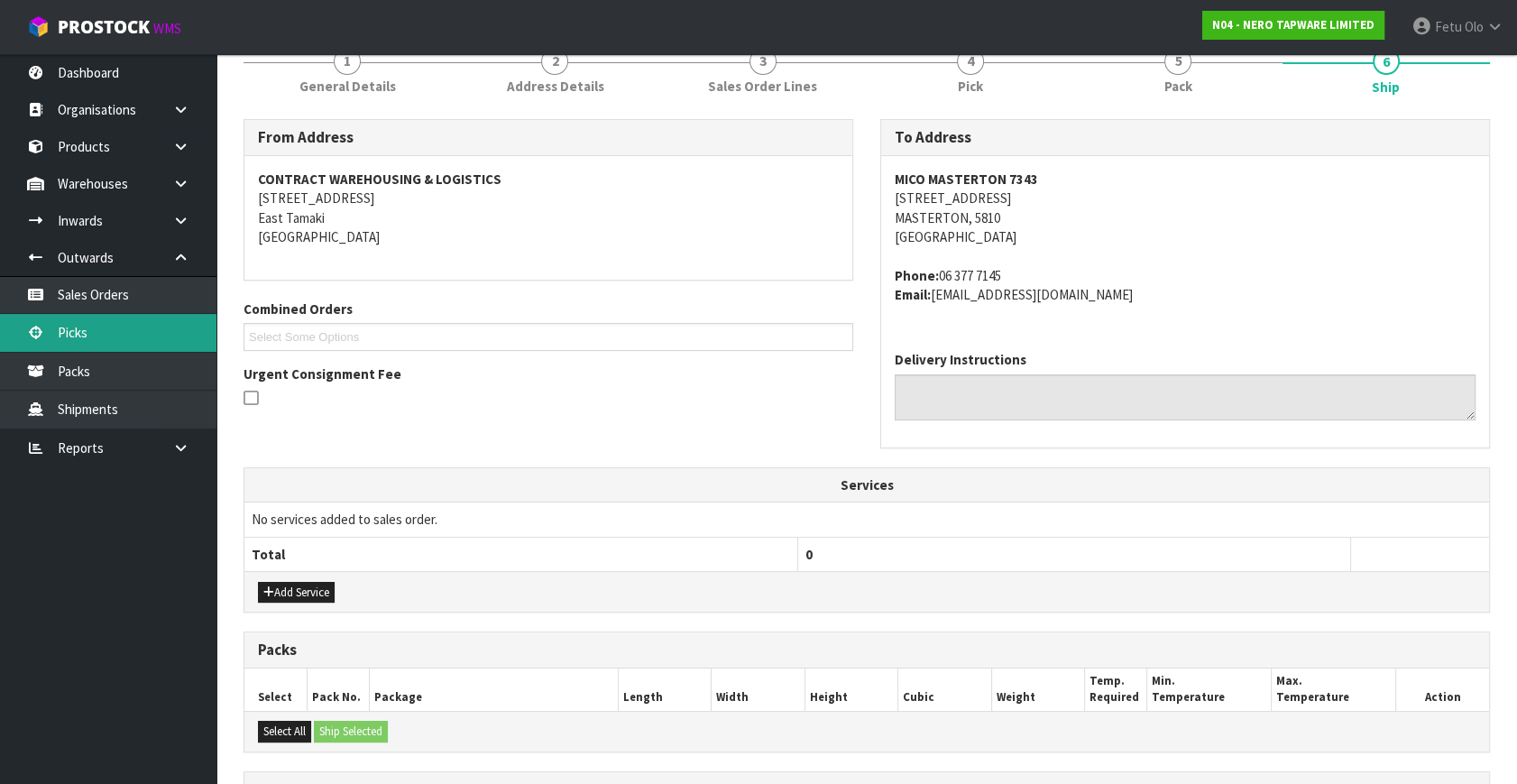
scroll to position [227, 0]
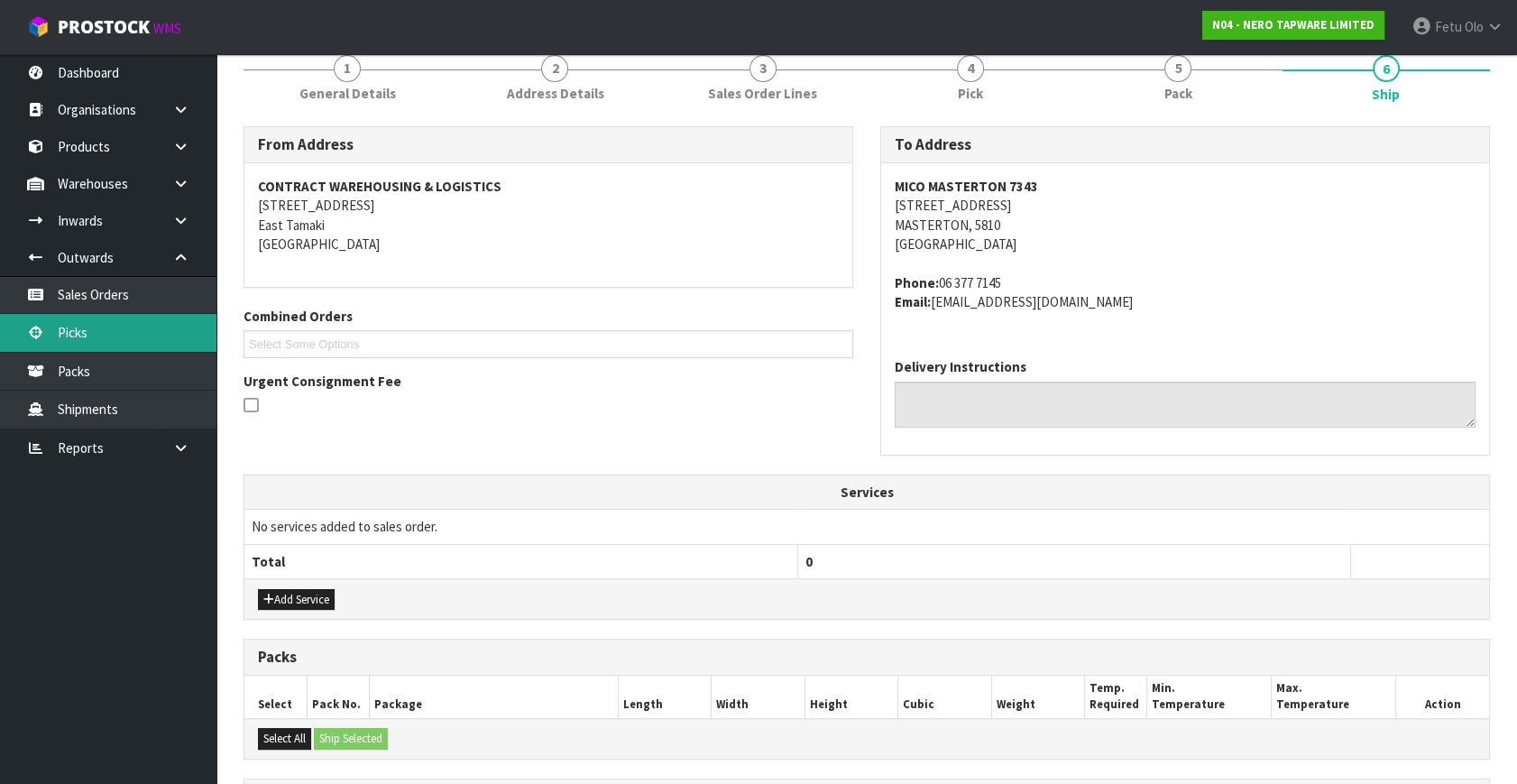
click at [60, 319] on link "Picks" at bounding box center [108, 332] width 216 height 37
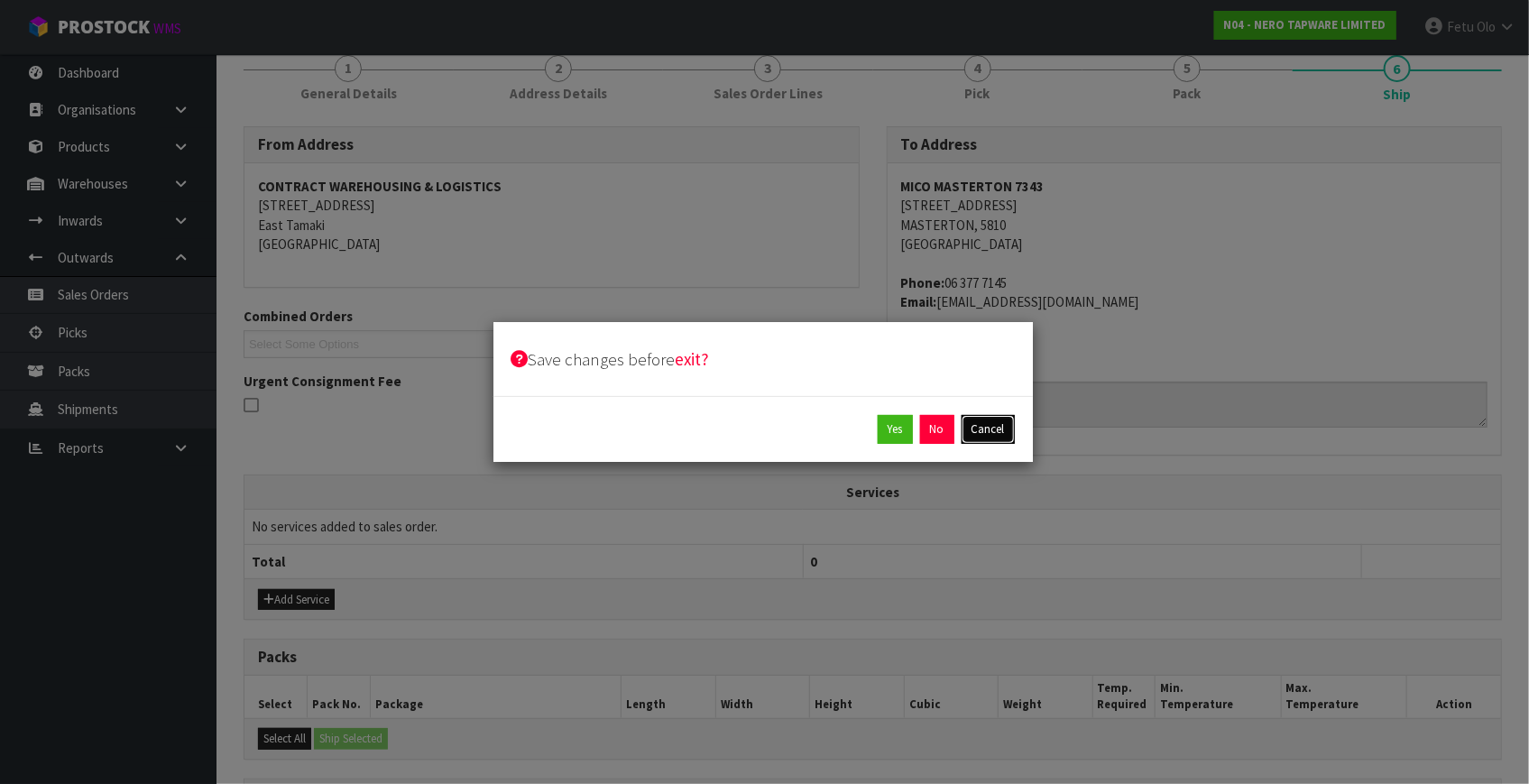
click at [989, 428] on button "Cancel" at bounding box center [988, 429] width 53 height 29
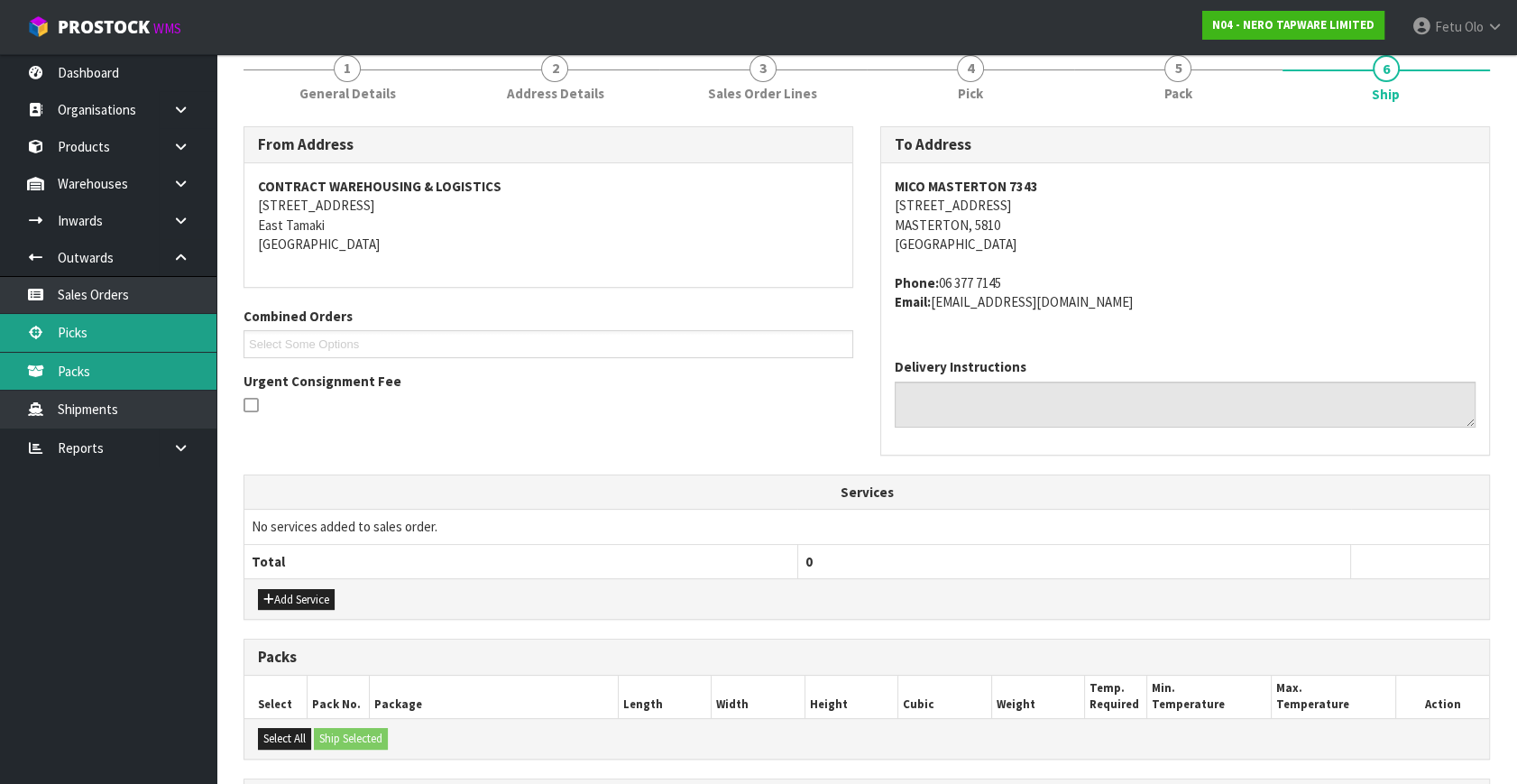
scroll to position [0, 0]
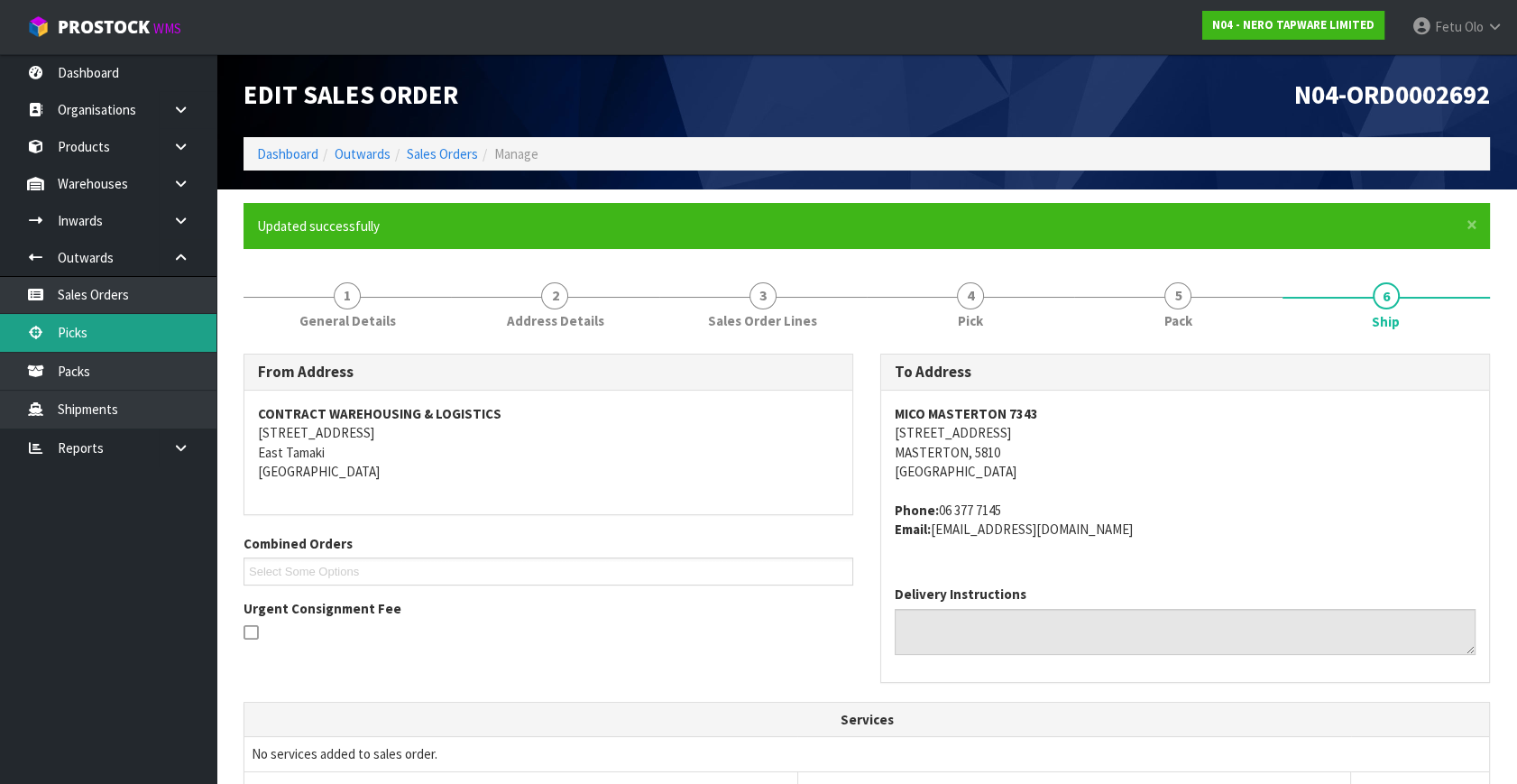
click at [83, 335] on link "Picks" at bounding box center [108, 332] width 216 height 37
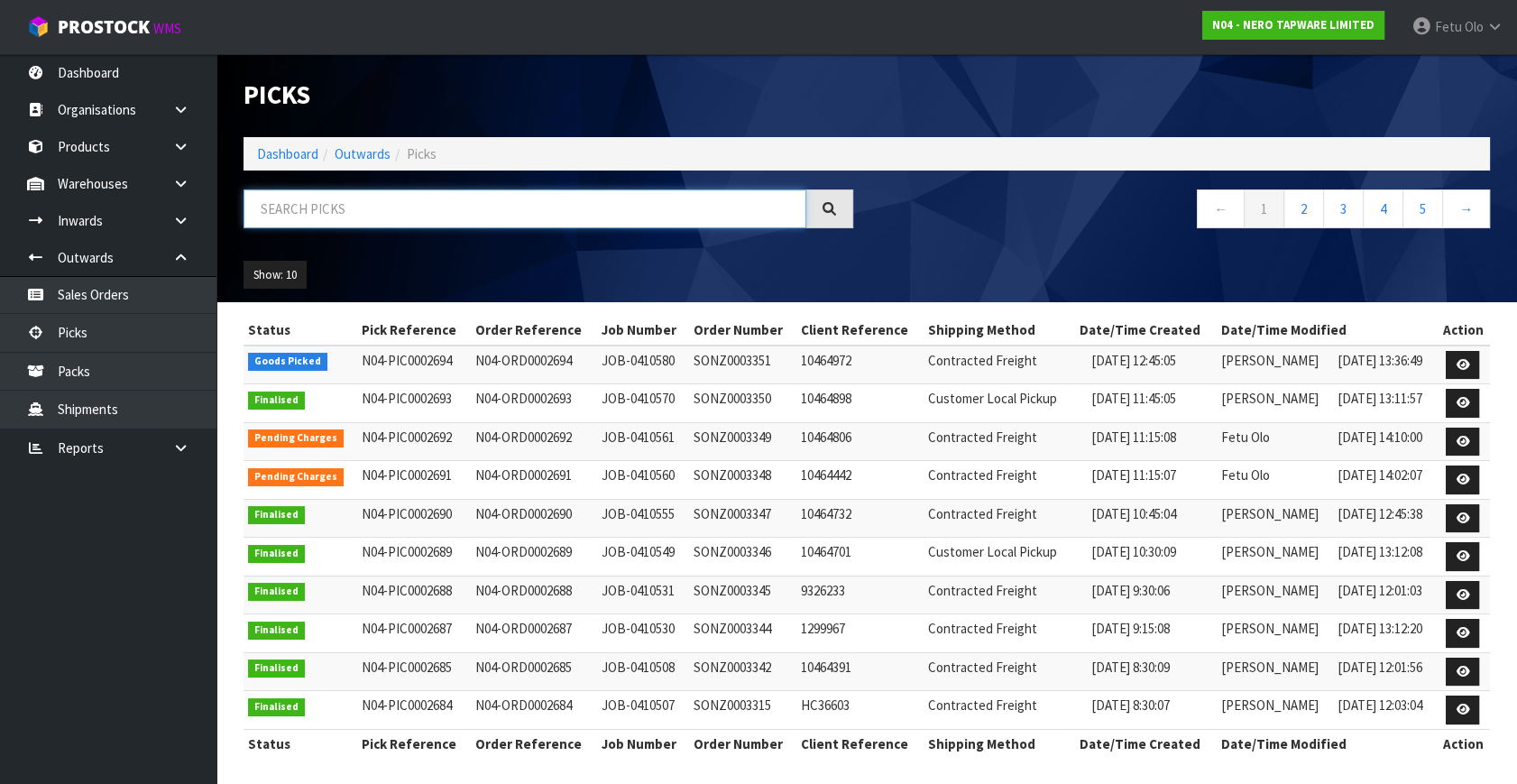
click at [574, 205] on input "text" at bounding box center [524, 209] width 562 height 39
type input "0002694"
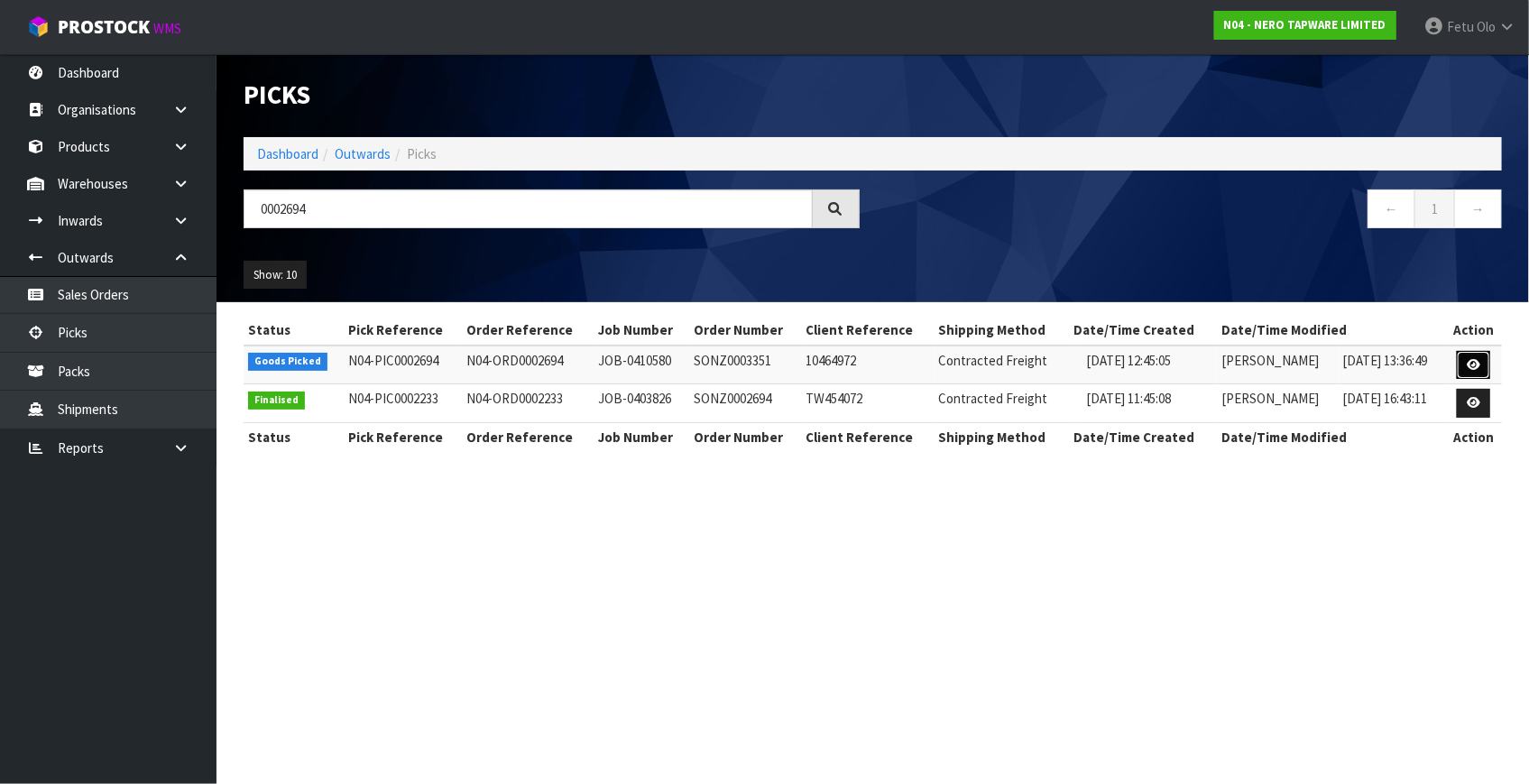
click at [1483, 361] on link at bounding box center [1473, 366] width 34 height 29
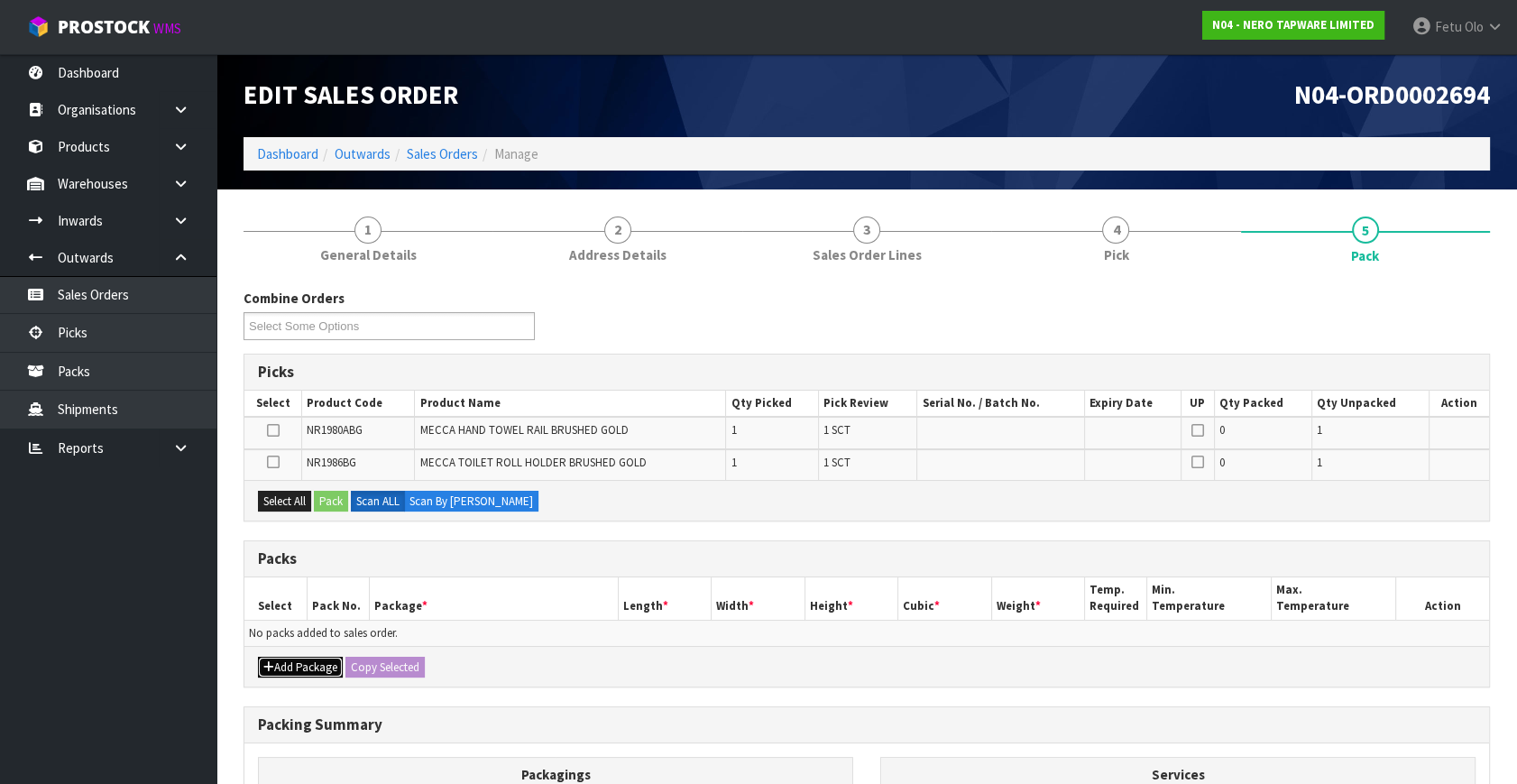
click at [273, 667] on icon "button" at bounding box center [269, 666] width 11 height 12
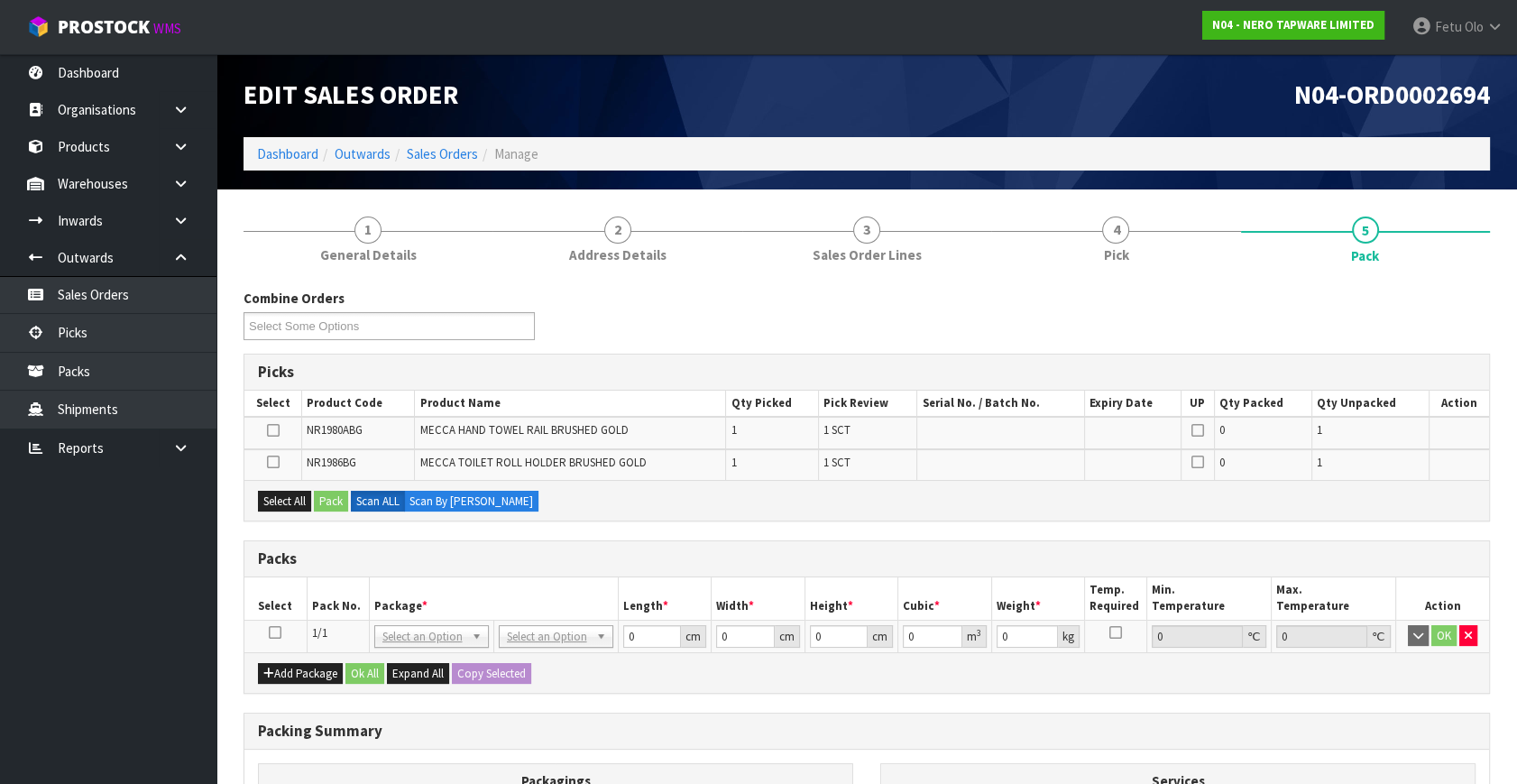
click at [273, 634] on icon at bounding box center [275, 633] width 13 height 1
click at [414, 577] on th "Package *" at bounding box center [493, 598] width 249 height 43
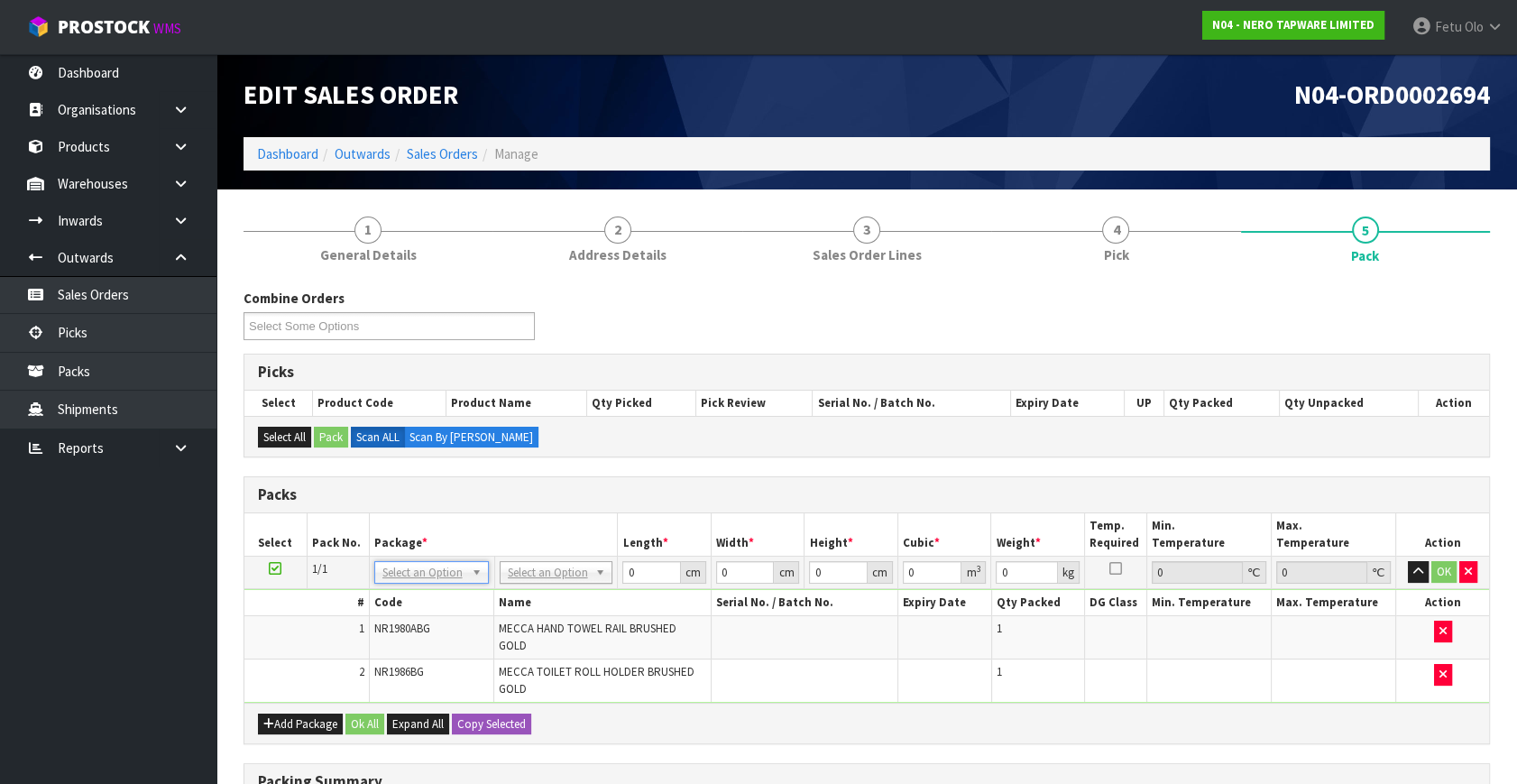
drag, startPoint x: 459, startPoint y: 571, endPoint x: 452, endPoint y: 593, distance: 23.1
click at [428, 602] on input "text" at bounding box center [431, 595] width 106 height 23
type input "011"
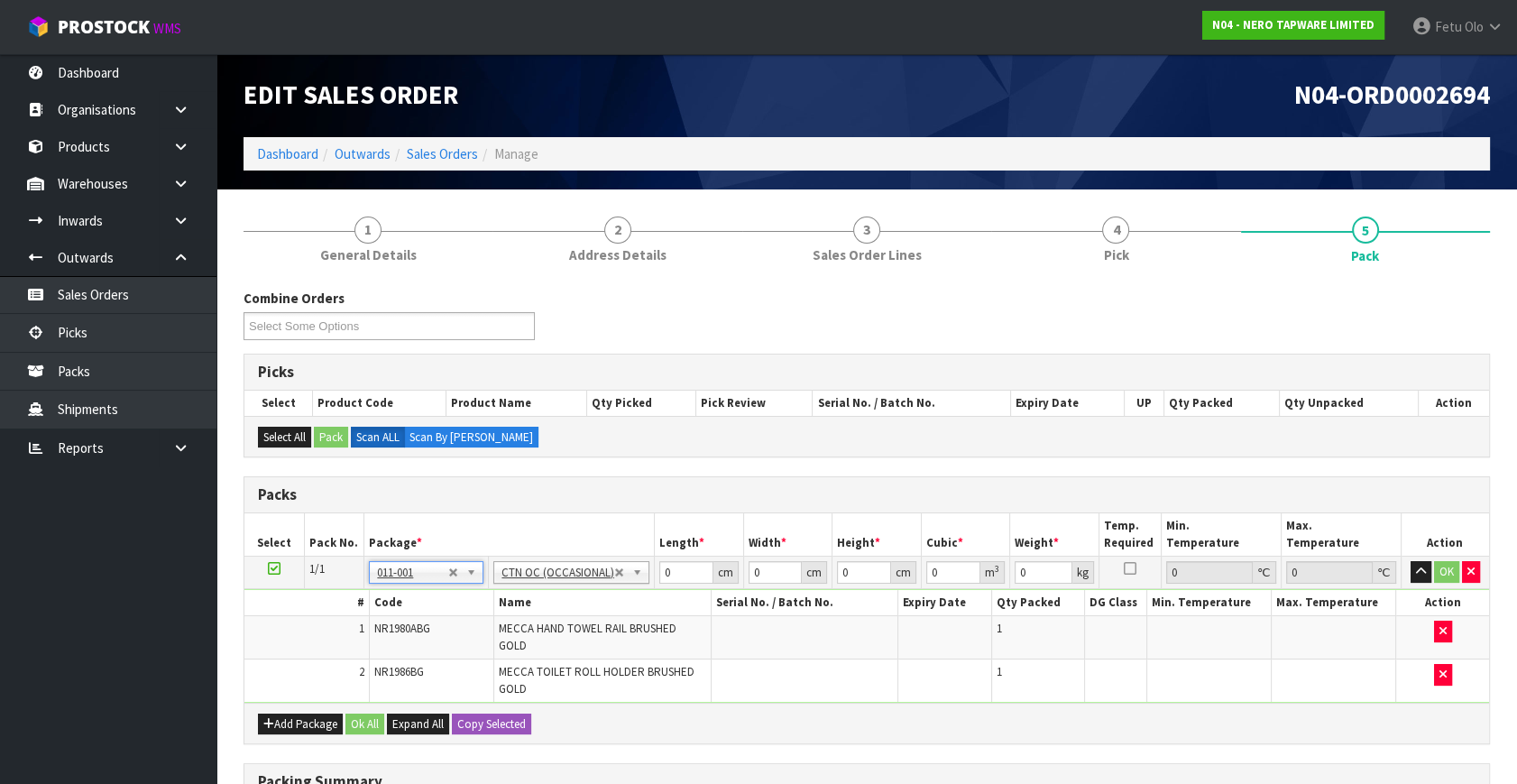
type input "1.14"
drag, startPoint x: 676, startPoint y: 570, endPoint x: 568, endPoint y: 632, distance: 124.5
click at [568, 632] on tbody "1/1 NONE 007-001 007-002 007-004 007-009 007-013 007-014 007-015 007-017 007-01…" at bounding box center [867, 630] width 1245 height 147
type input "33"
type input "22"
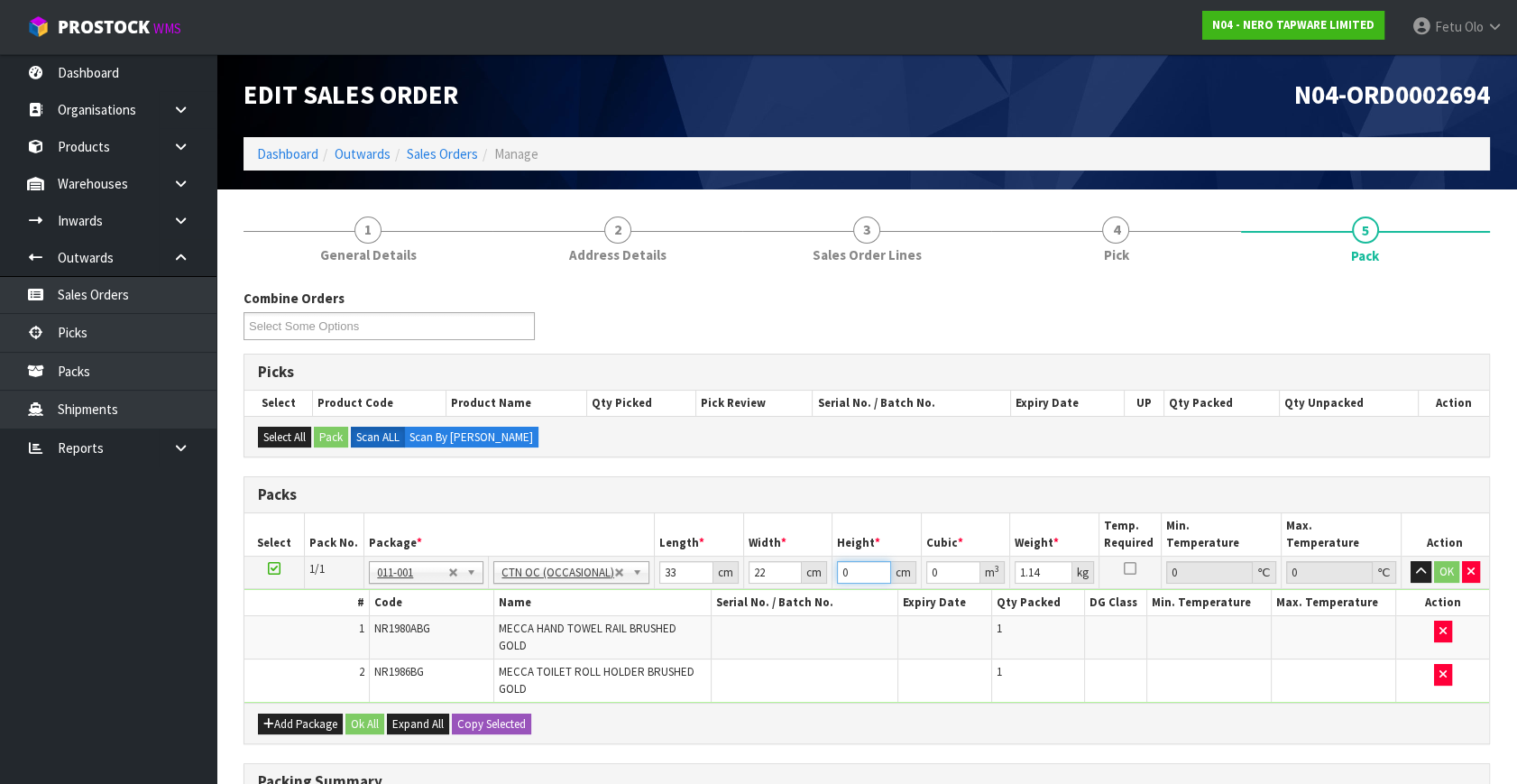
type input "1"
type input "0.000726"
type input "10"
type input "0.00726"
type input "10"
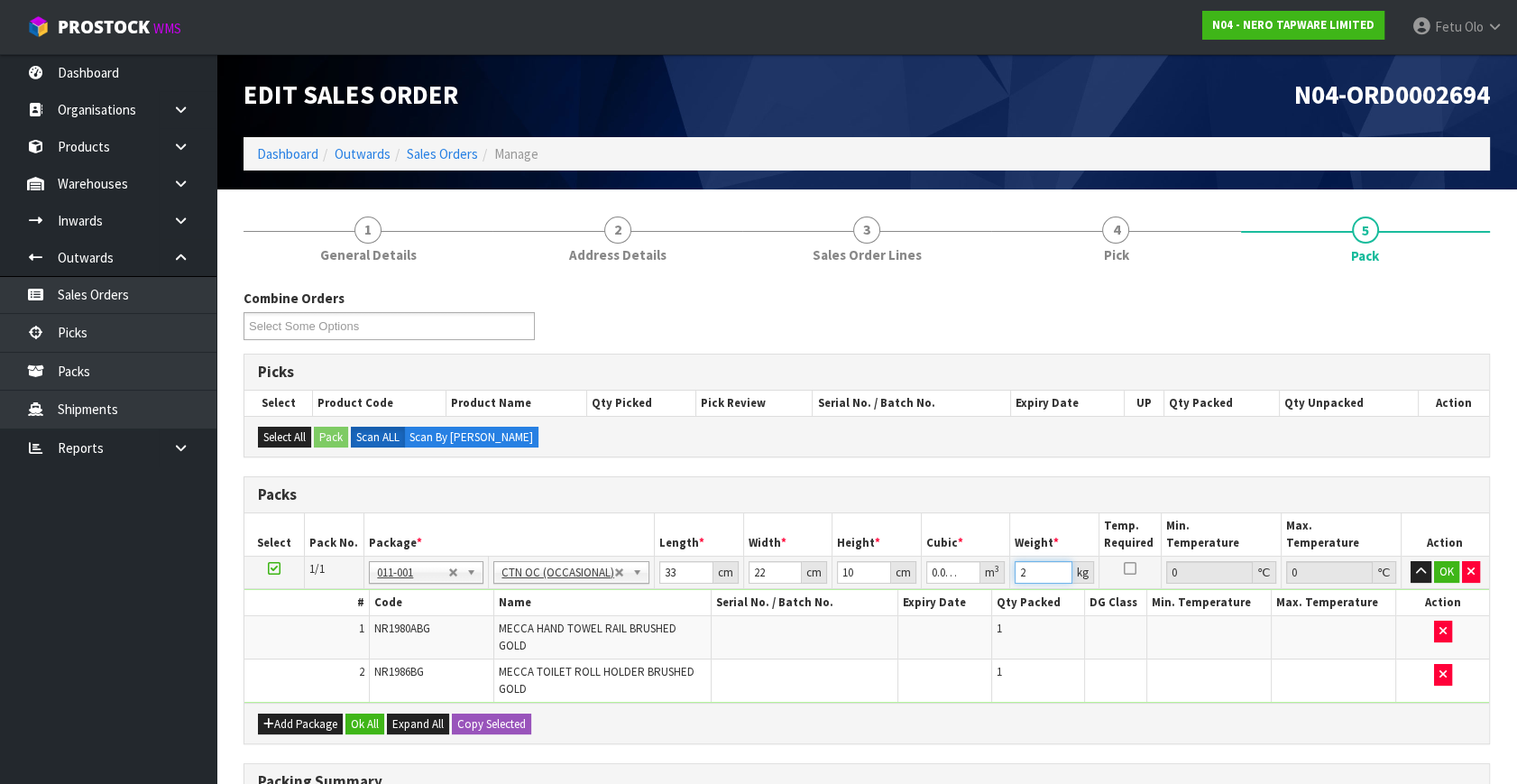
type input "2"
click button "OK" at bounding box center [1447, 572] width 26 height 22
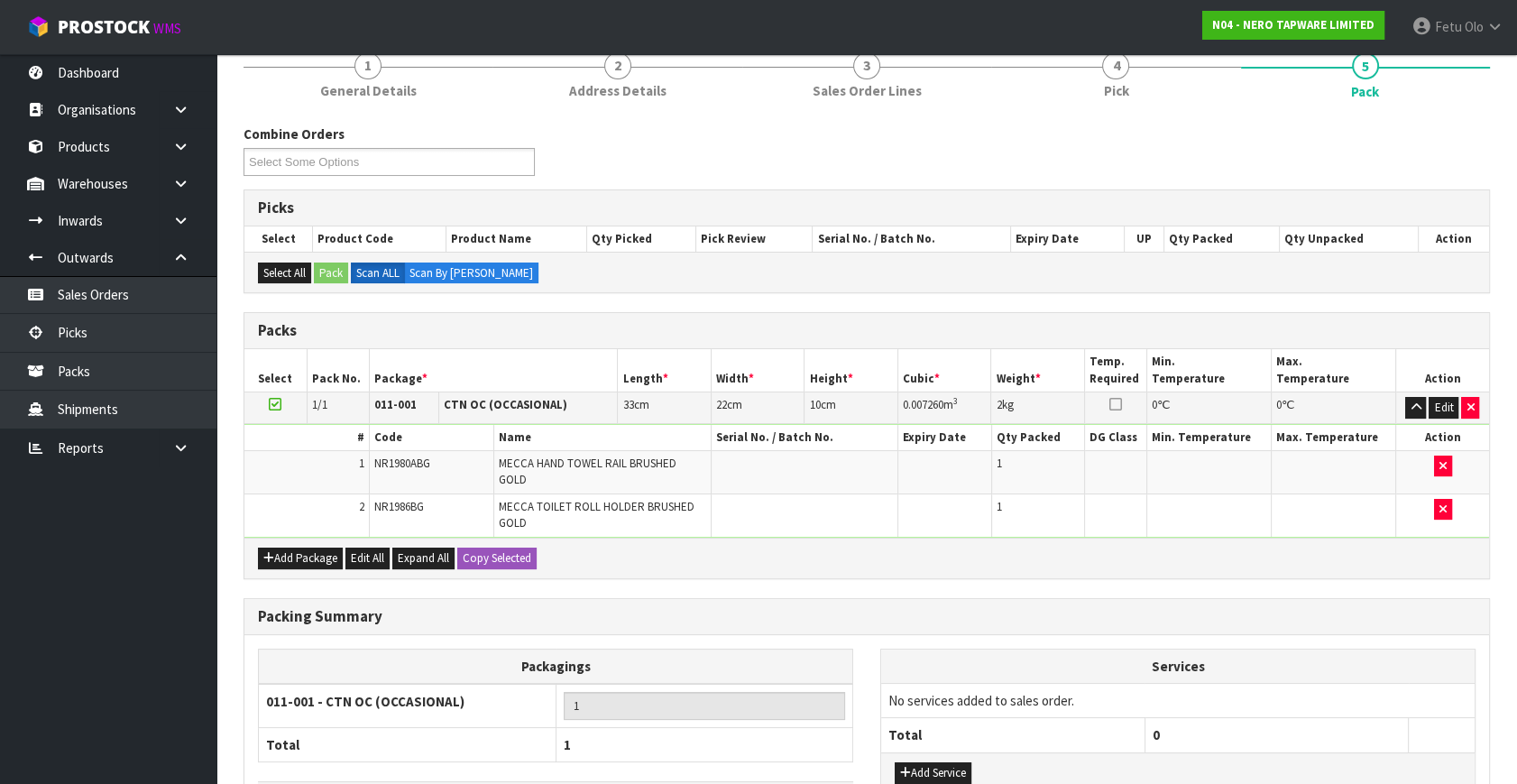
scroll to position [285, 0]
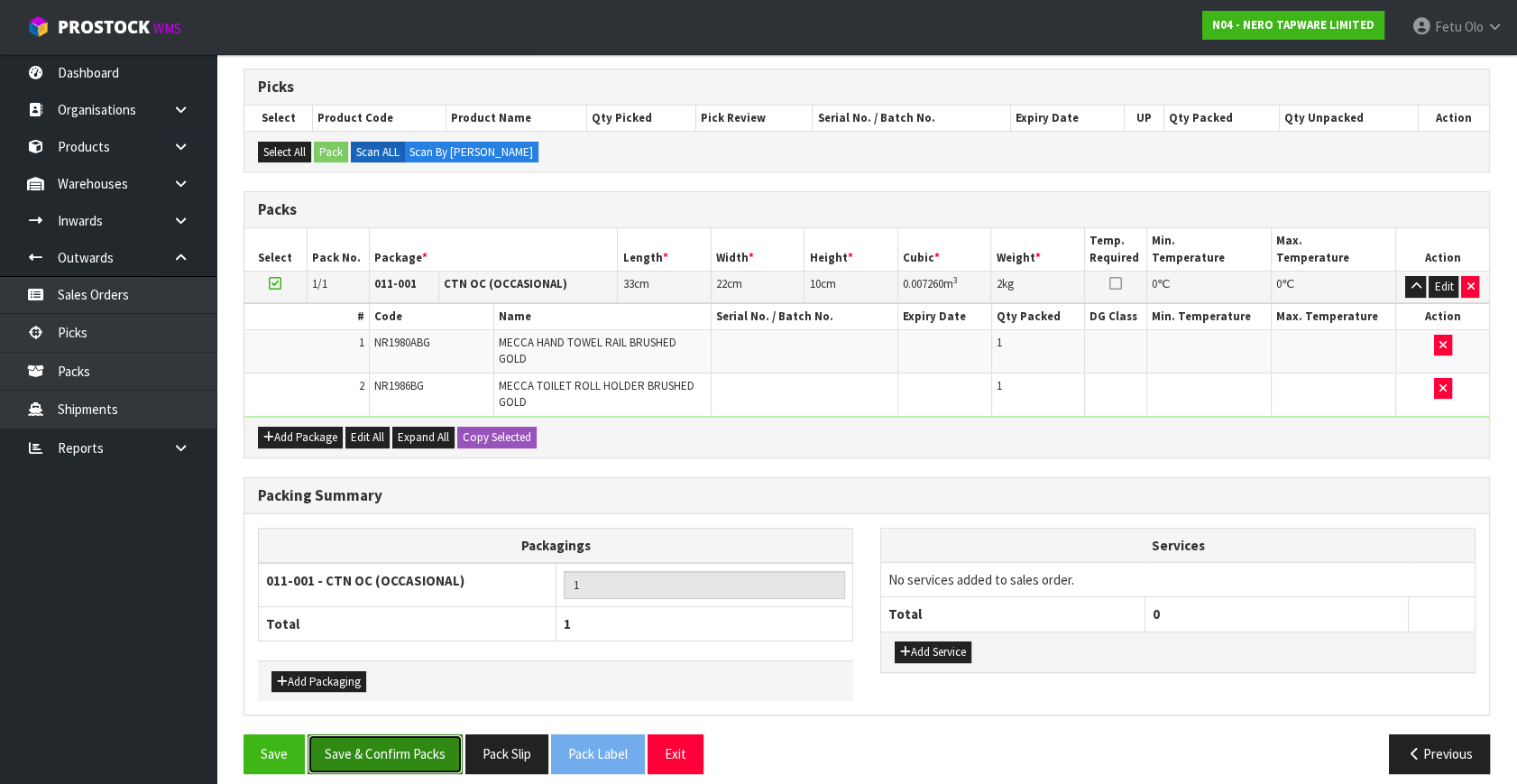
click at [426, 737] on button "Save & Confirm Packs" at bounding box center [385, 753] width 155 height 39
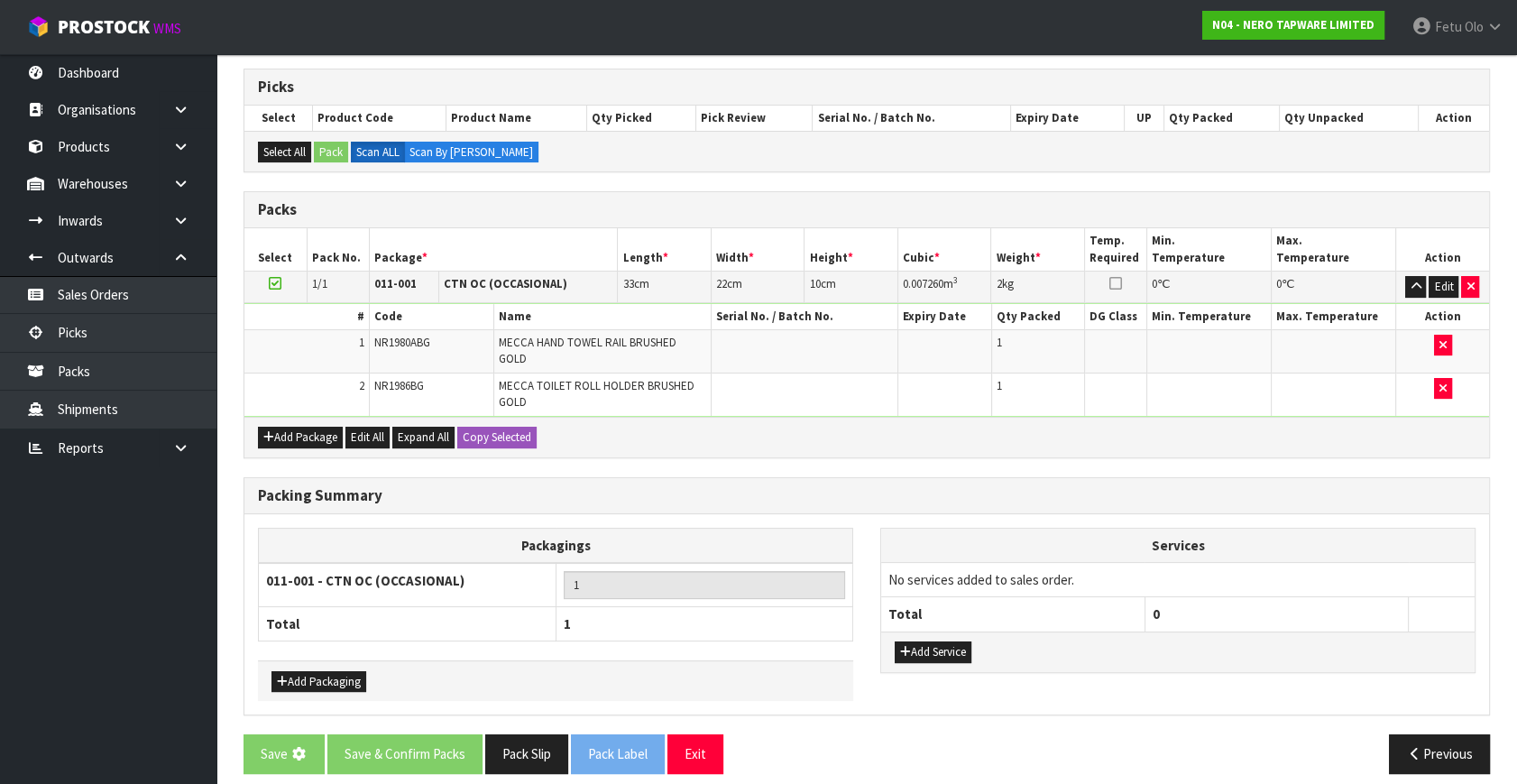
scroll to position [0, 0]
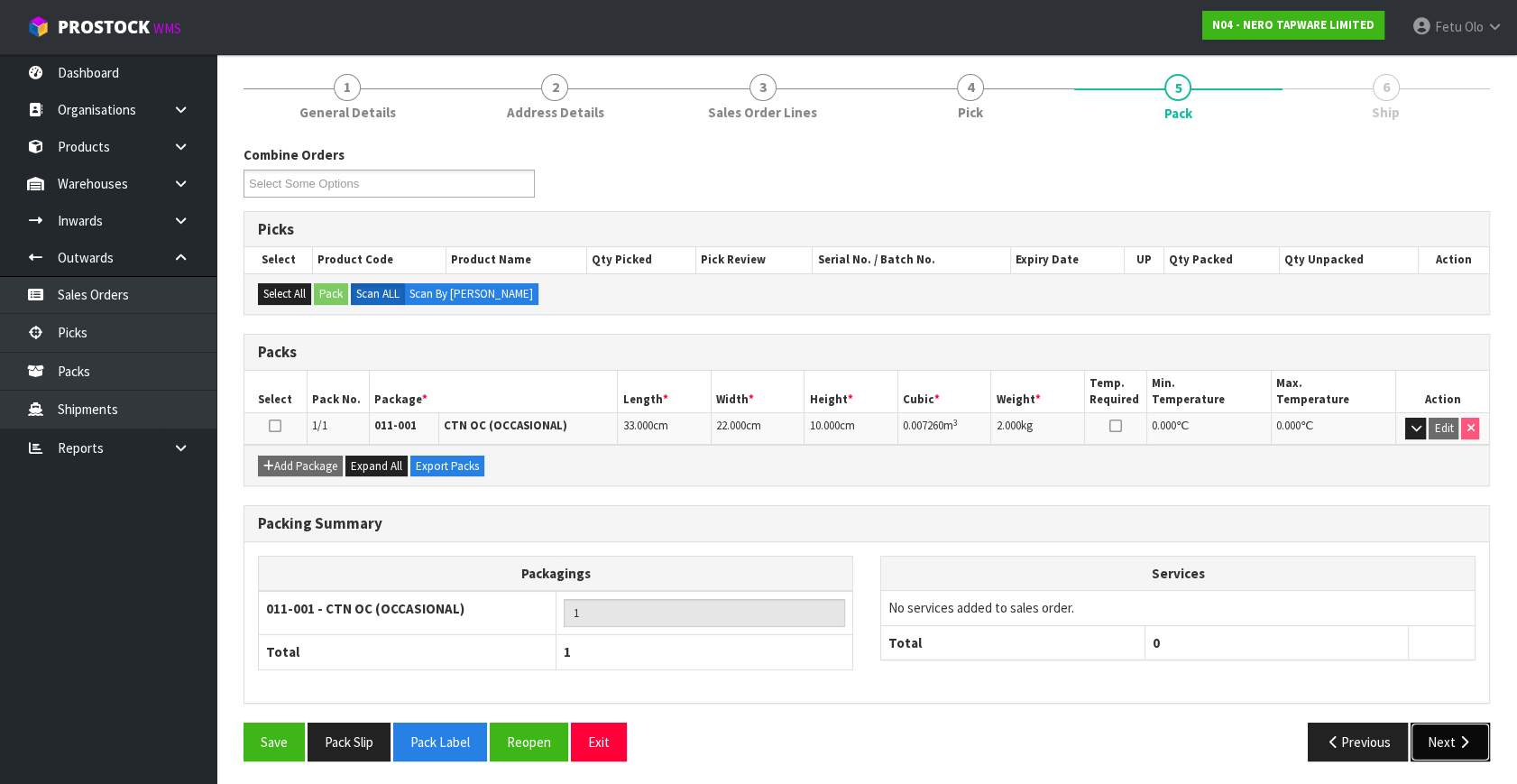
click at [1460, 742] on icon "button" at bounding box center [1464, 741] width 17 height 14
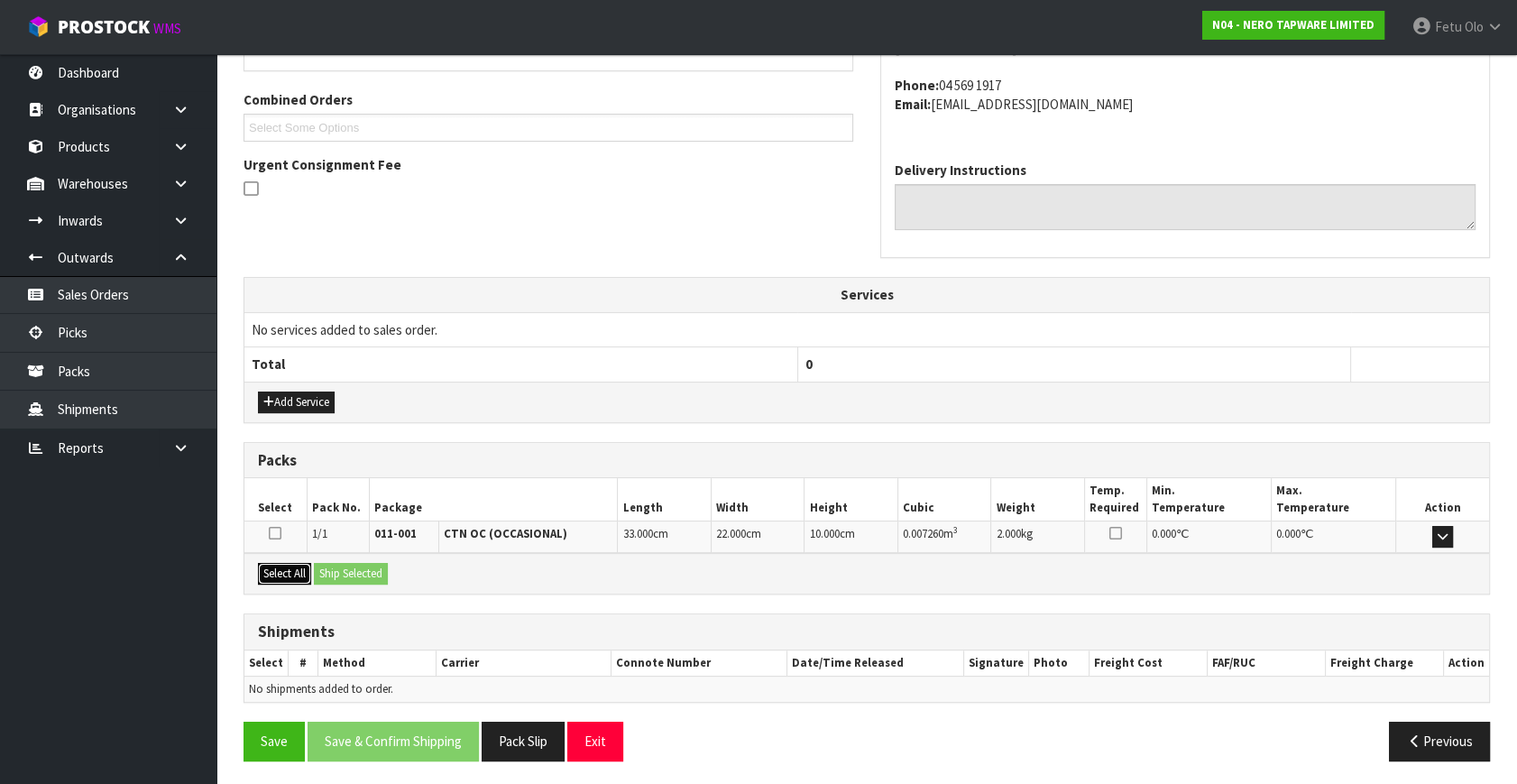
click at [303, 568] on button "Select All" at bounding box center [284, 573] width 53 height 22
click at [335, 568] on button "Ship Selected" at bounding box center [350, 573] width 74 height 22
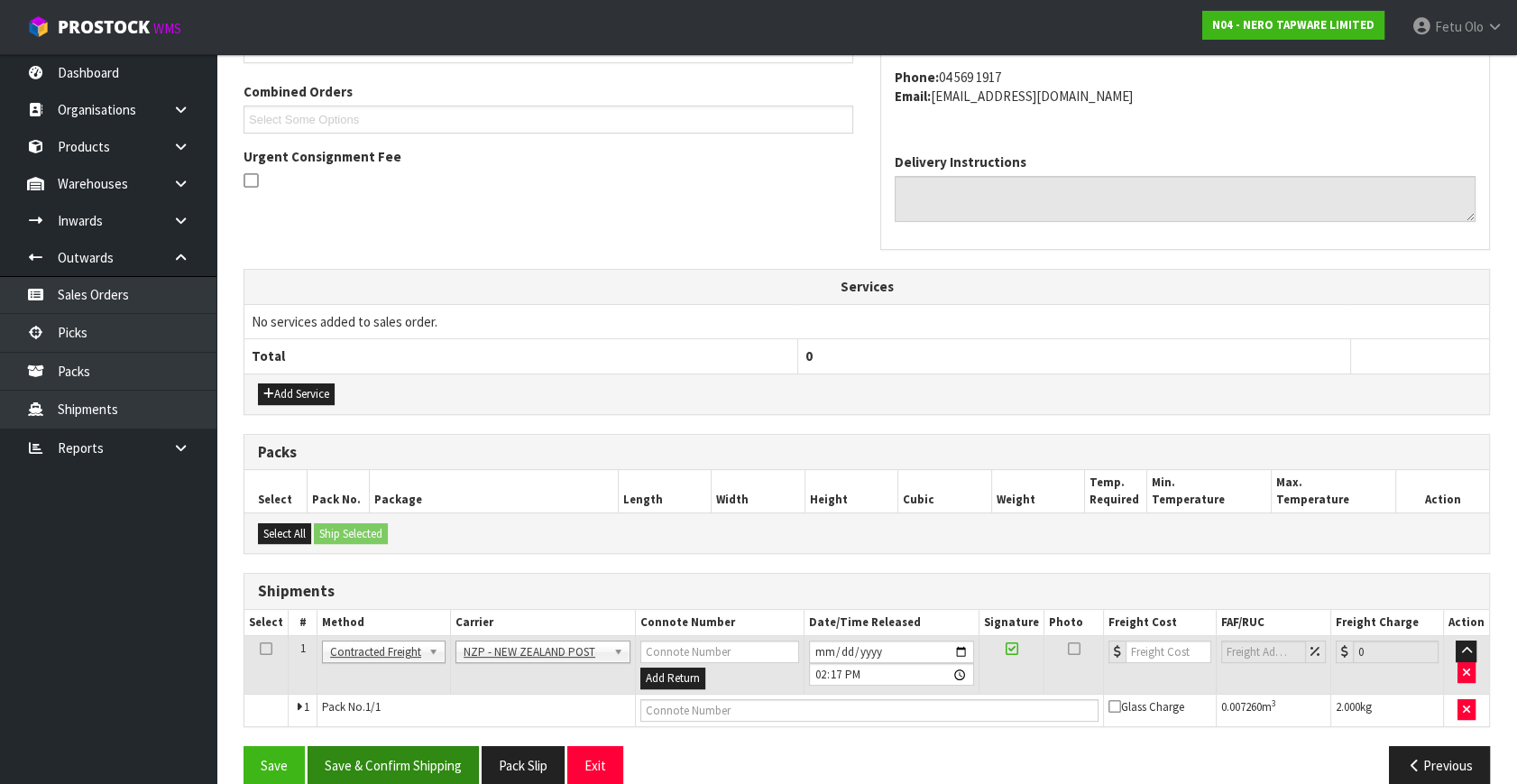
scroll to position [476, 0]
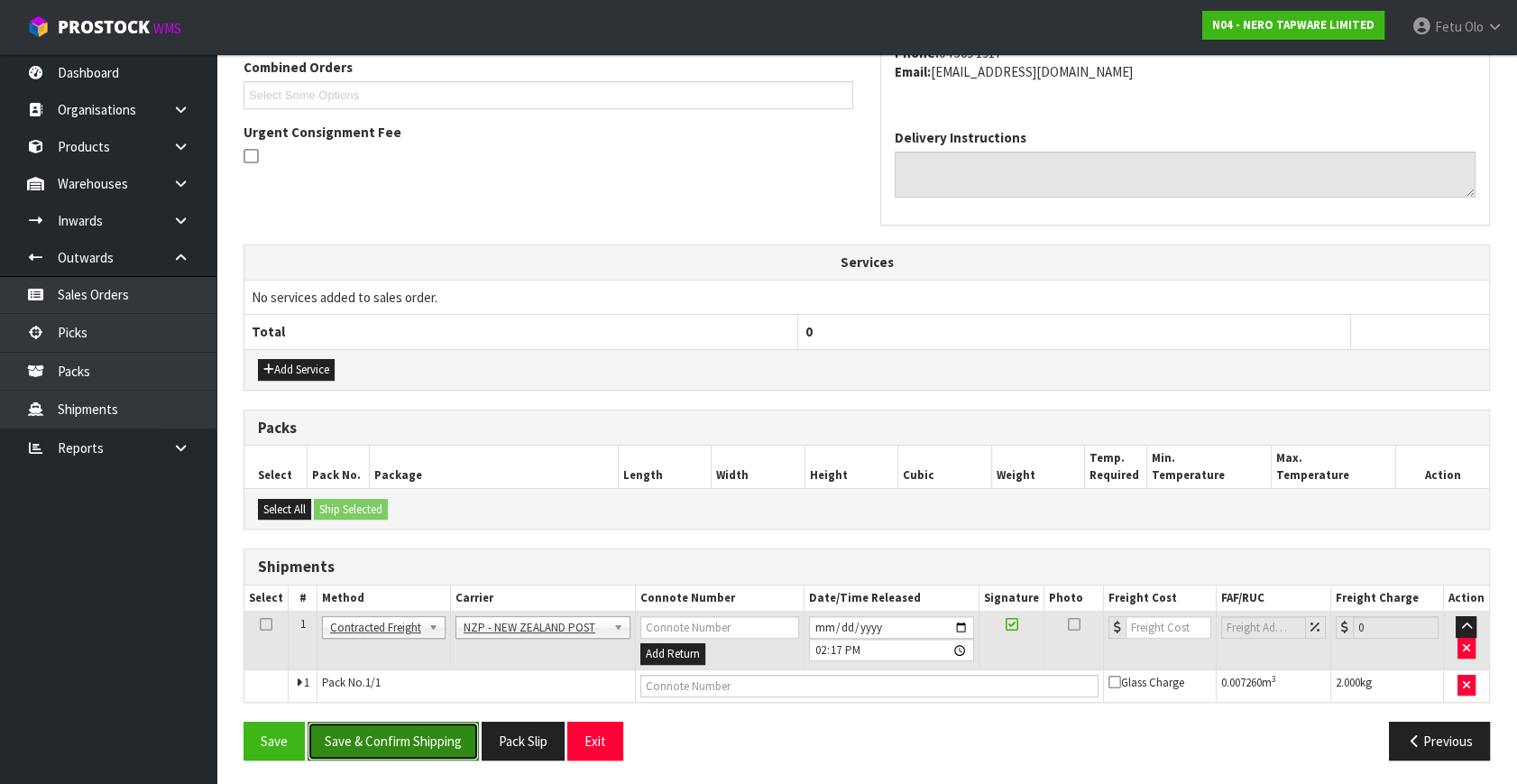
click at [446, 738] on button "Save & Confirm Shipping" at bounding box center [393, 741] width 171 height 39
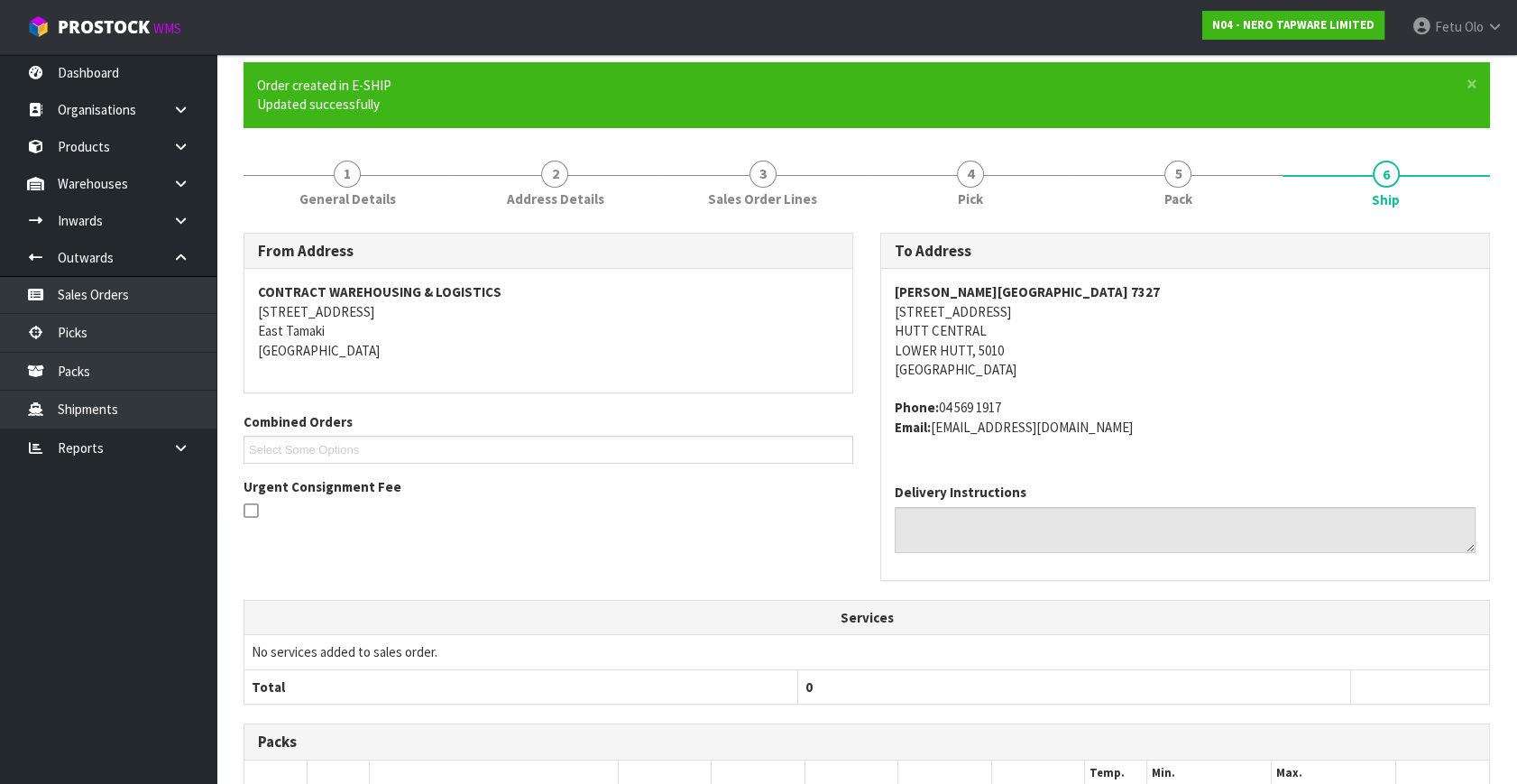
scroll to position [451, 0]
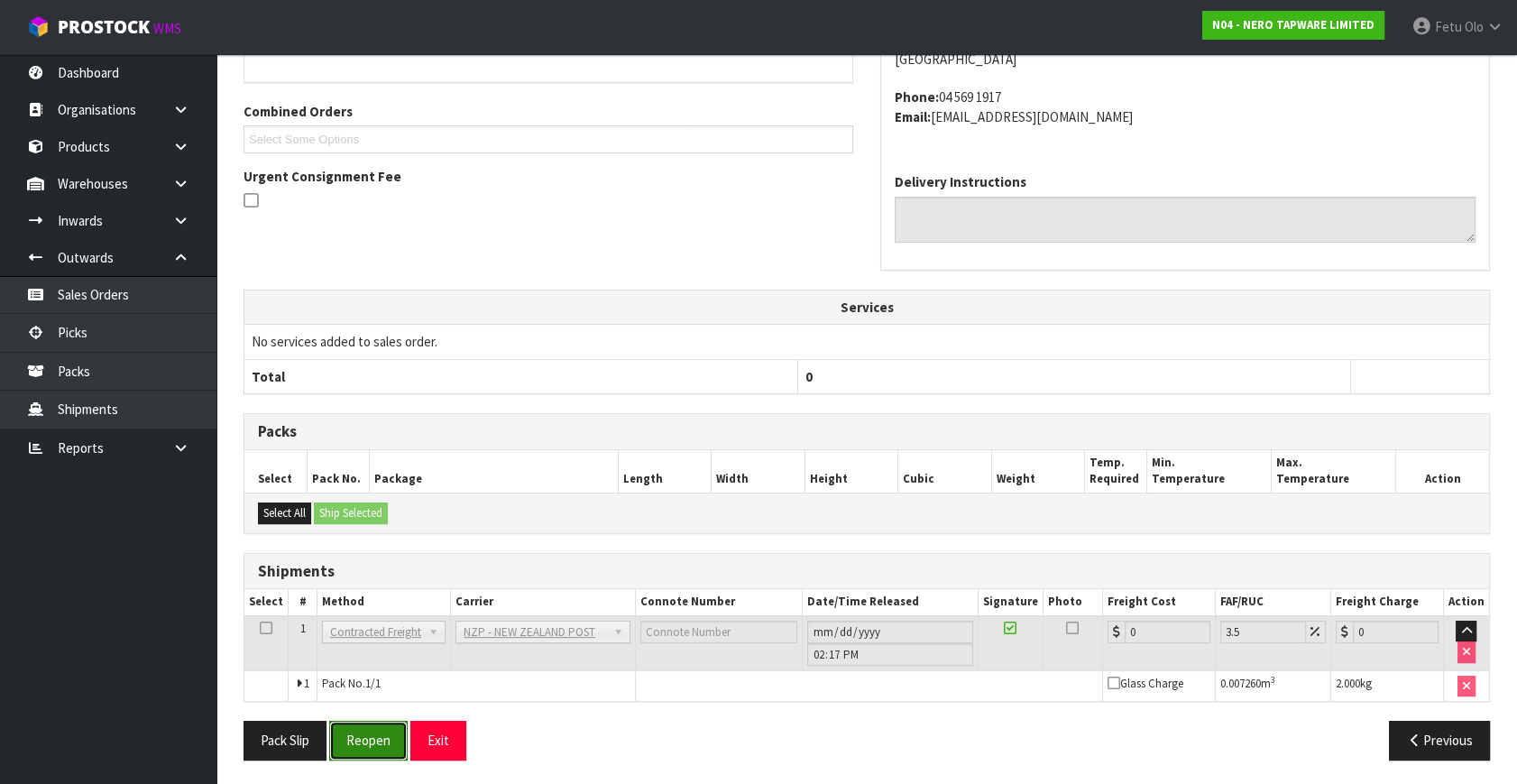
drag, startPoint x: 346, startPoint y: 725, endPoint x: 361, endPoint y: 721, distance: 15.5
click at [346, 725] on button "Reopen" at bounding box center [368, 740] width 78 height 39
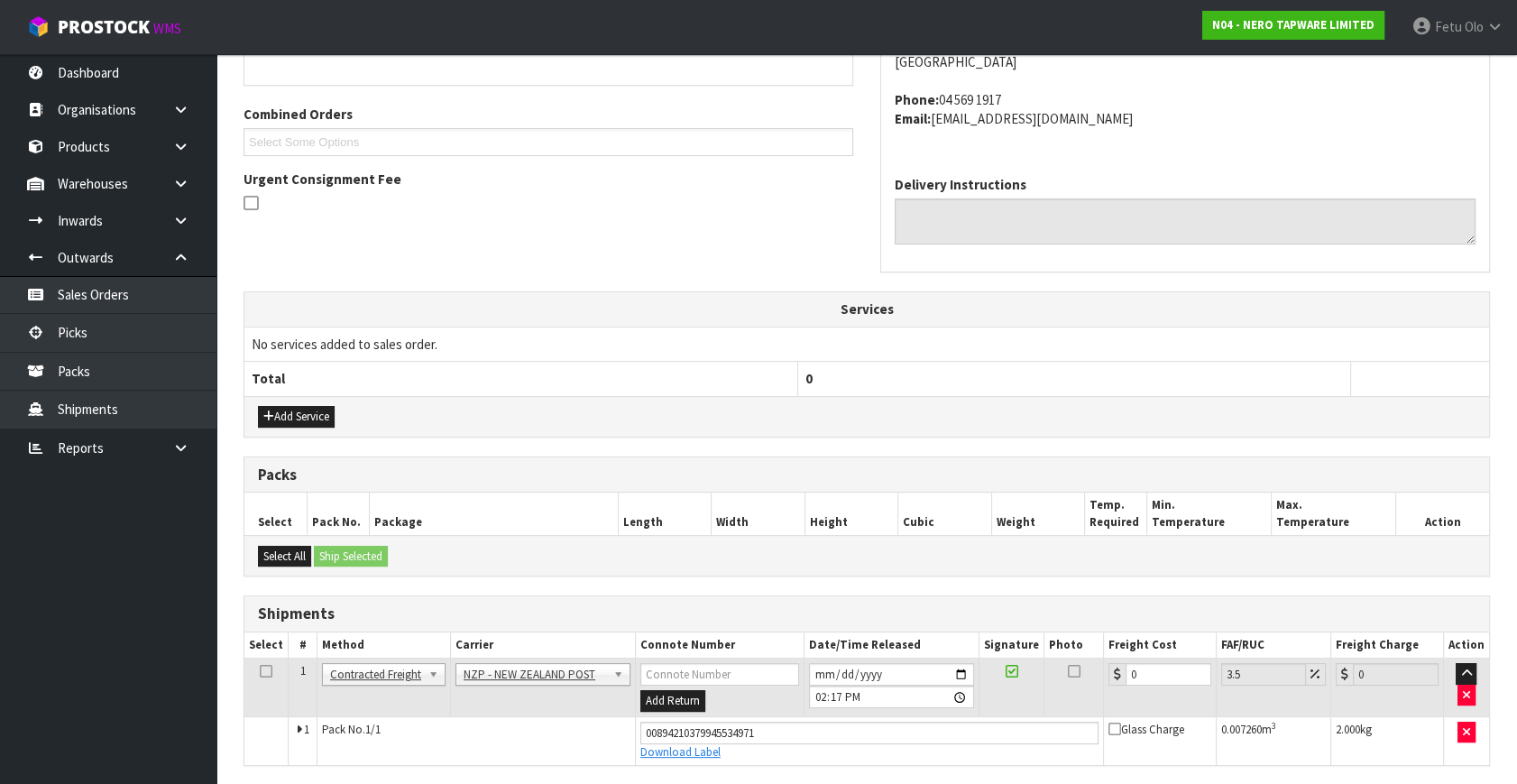
scroll to position [493, 0]
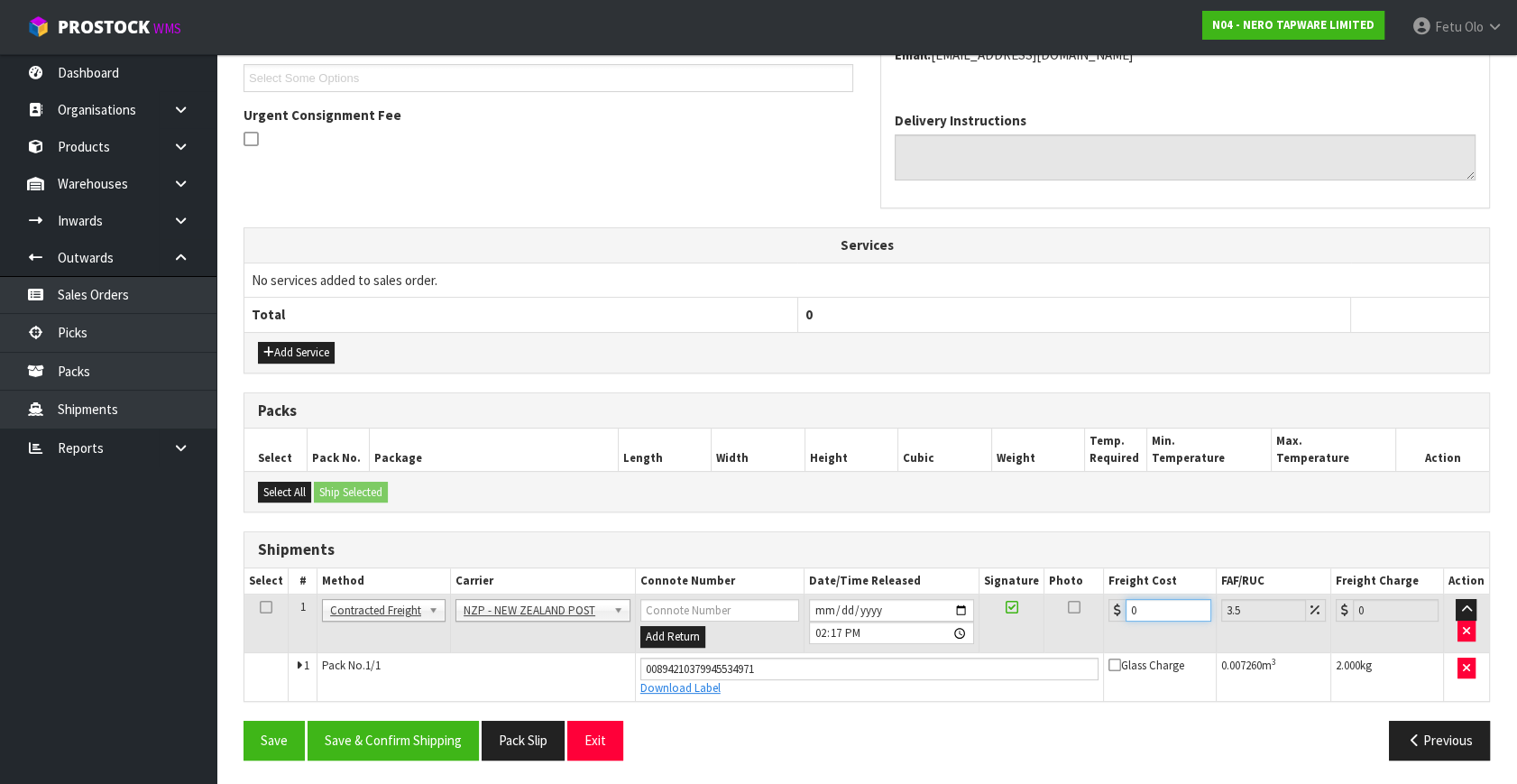
click at [893, 692] on tbody "1 Client Local Pickup Customer Local Pickup Company Freight Contracted Freight …" at bounding box center [867, 647] width 1245 height 107
type input "8"
type input "8.28"
type input "8.4"
type input "8.69"
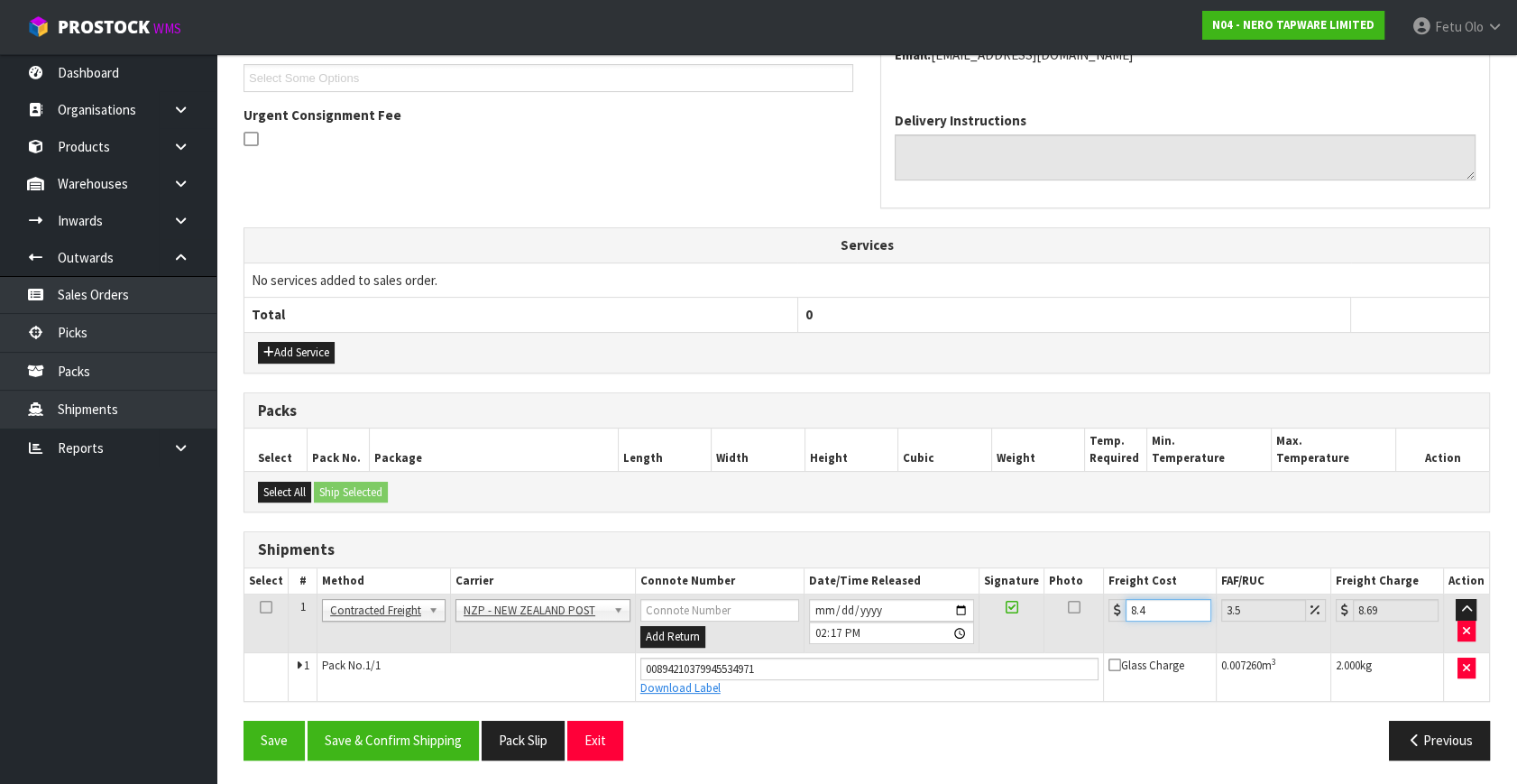
type input "8.45"
type input "8.75"
type input "8.45"
click at [391, 742] on button "Save & Confirm Shipping" at bounding box center [393, 740] width 171 height 39
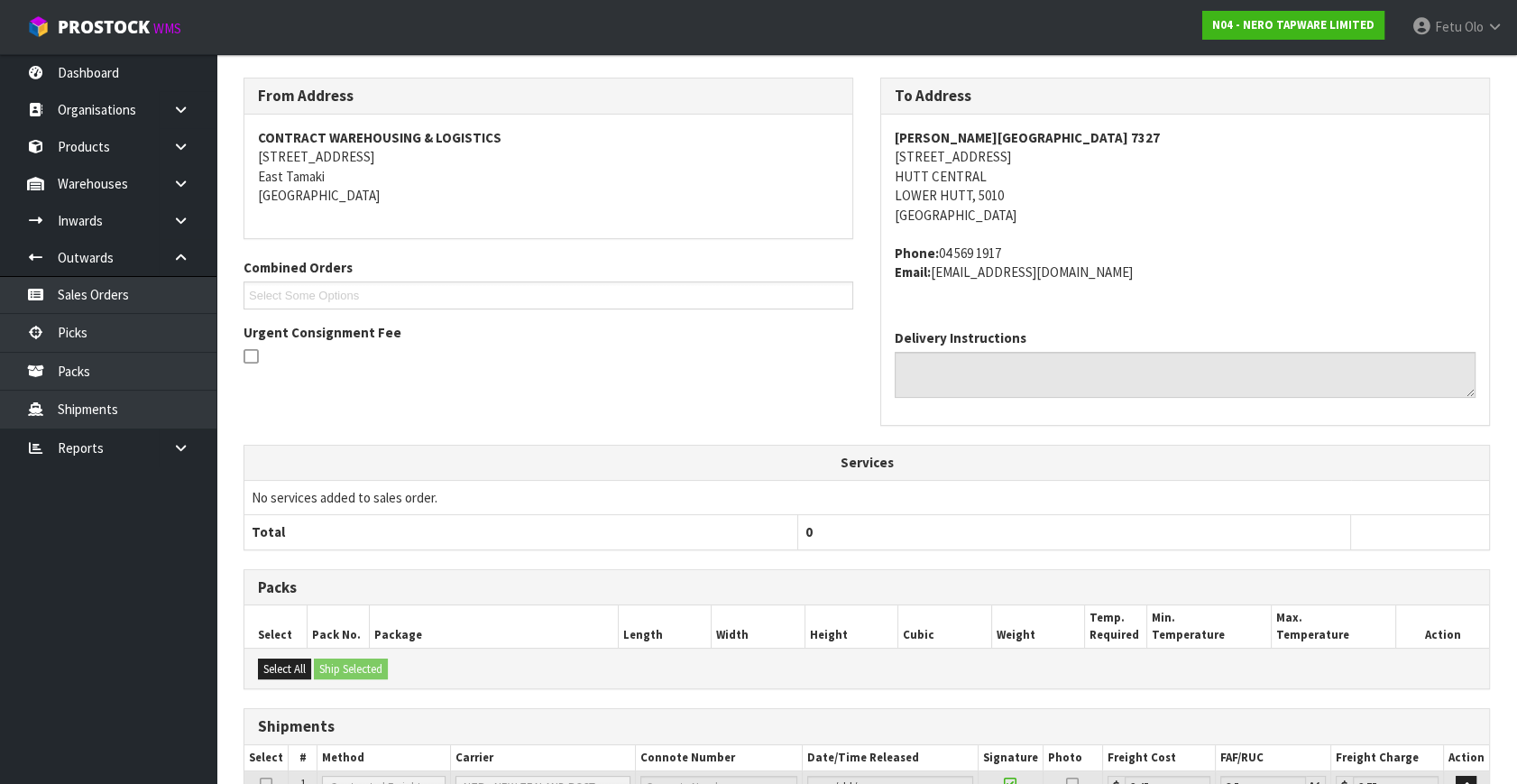
scroll to position [444, 0]
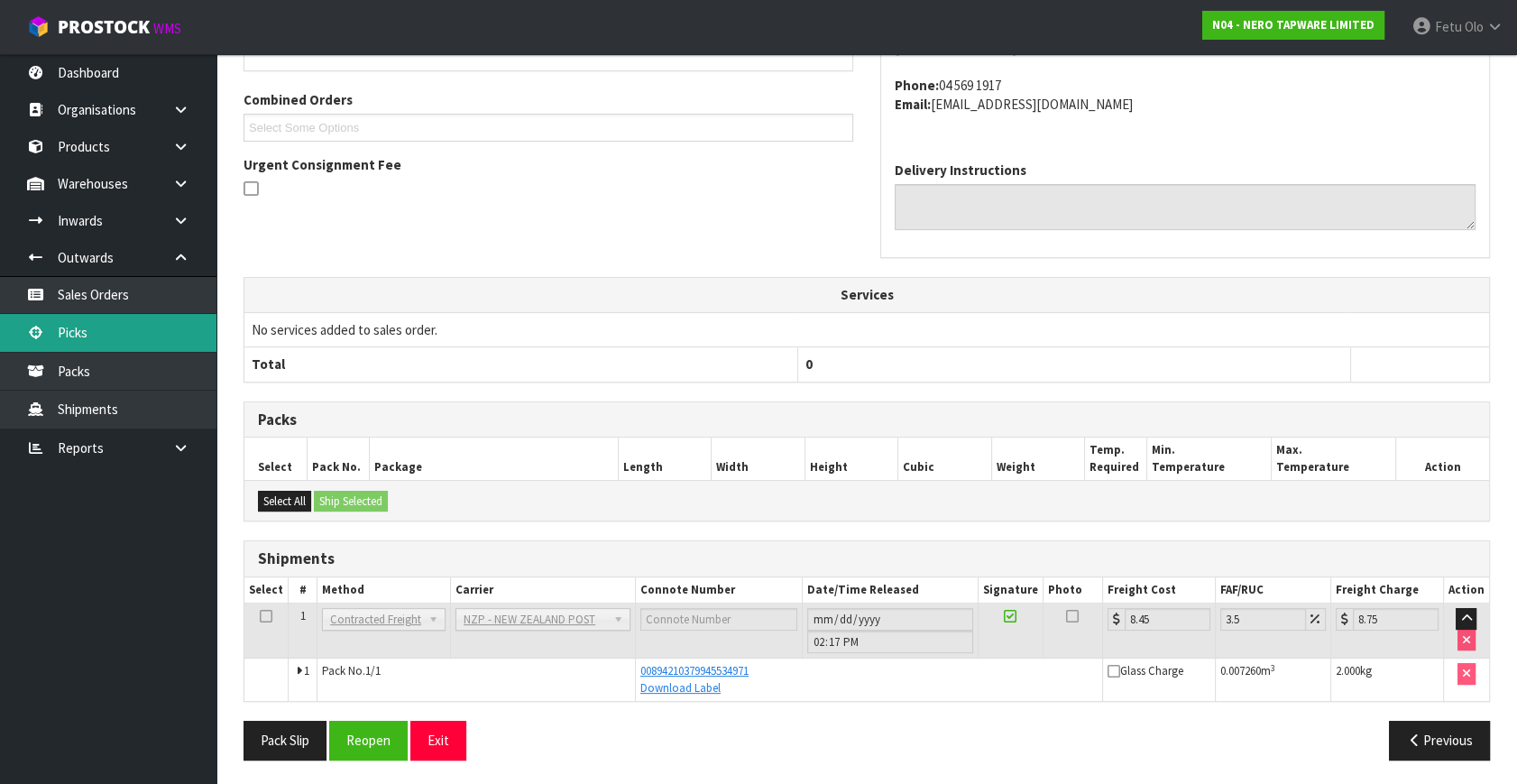
click at [72, 327] on link "Picks" at bounding box center [108, 332] width 216 height 37
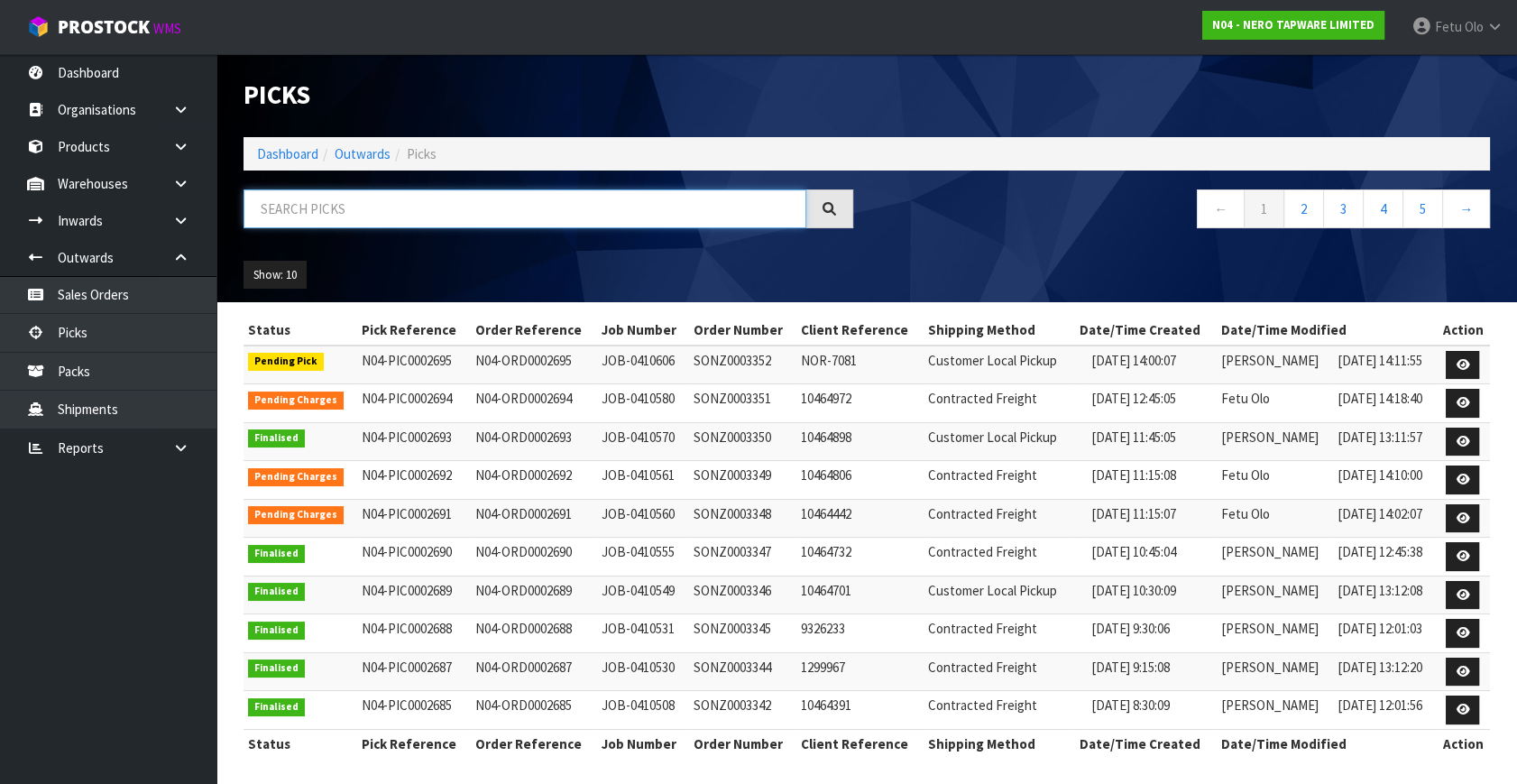
click at [379, 211] on input "text" at bounding box center [524, 209] width 562 height 39
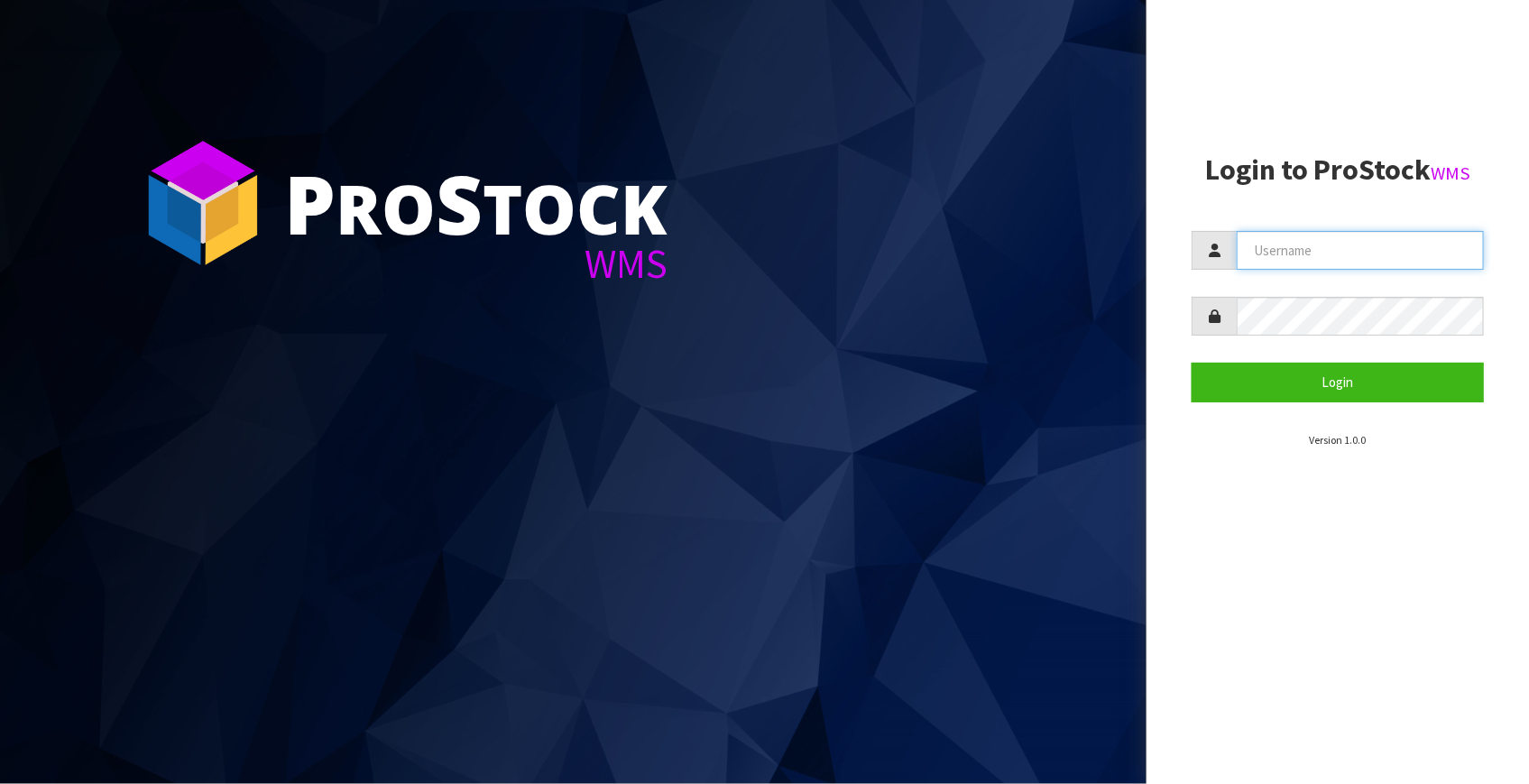
type input "[EMAIL_ADDRESS][DOMAIN_NAME]"
click at [1270, 632] on aside "Login to ProStock WMS [EMAIL_ADDRESS][DOMAIN_NAME] Login Version 1.0.0" at bounding box center [1338, 392] width 383 height 784
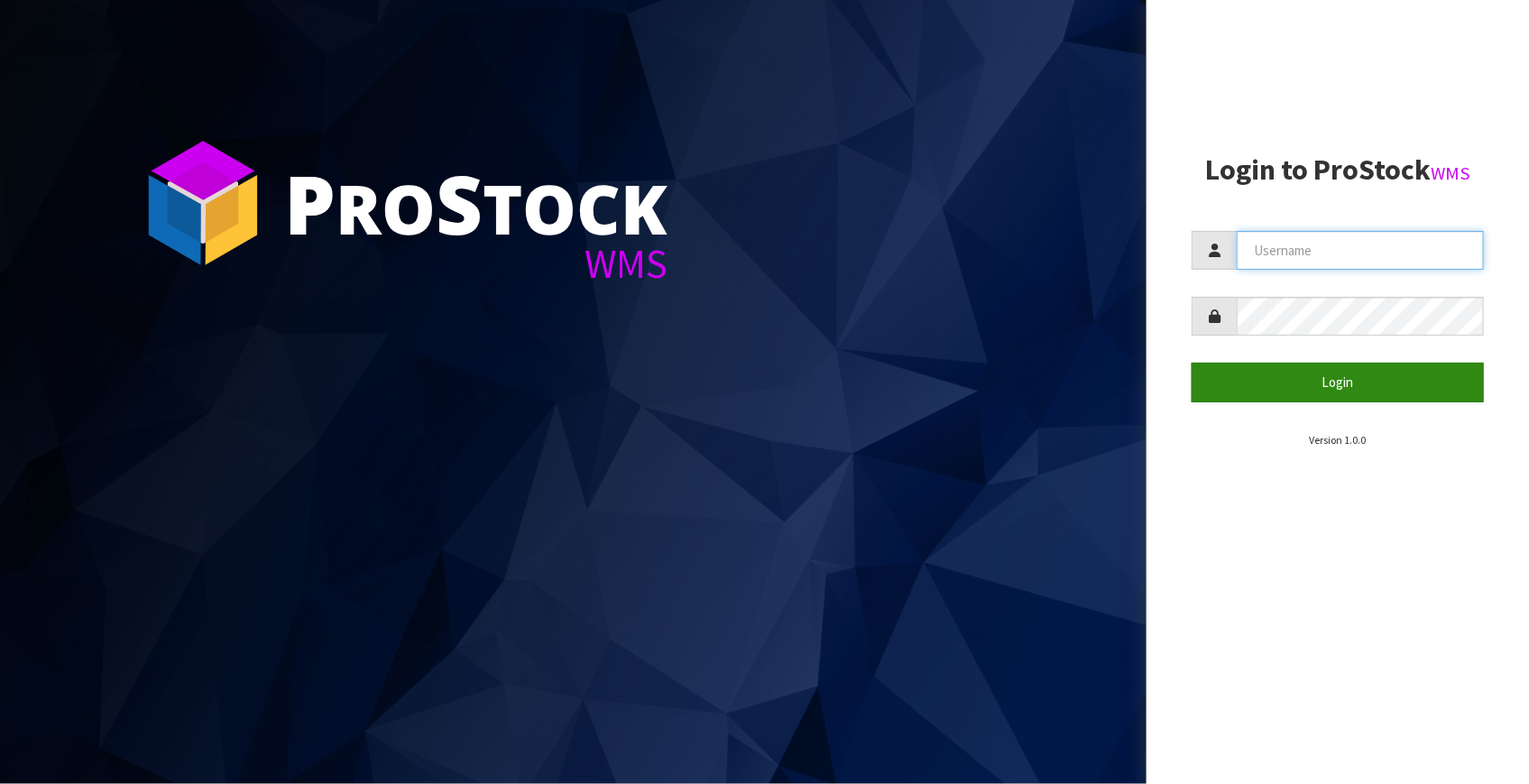
type input "[EMAIL_ADDRESS][DOMAIN_NAME]"
click at [1254, 379] on button "Login" at bounding box center [1338, 382] width 293 height 39
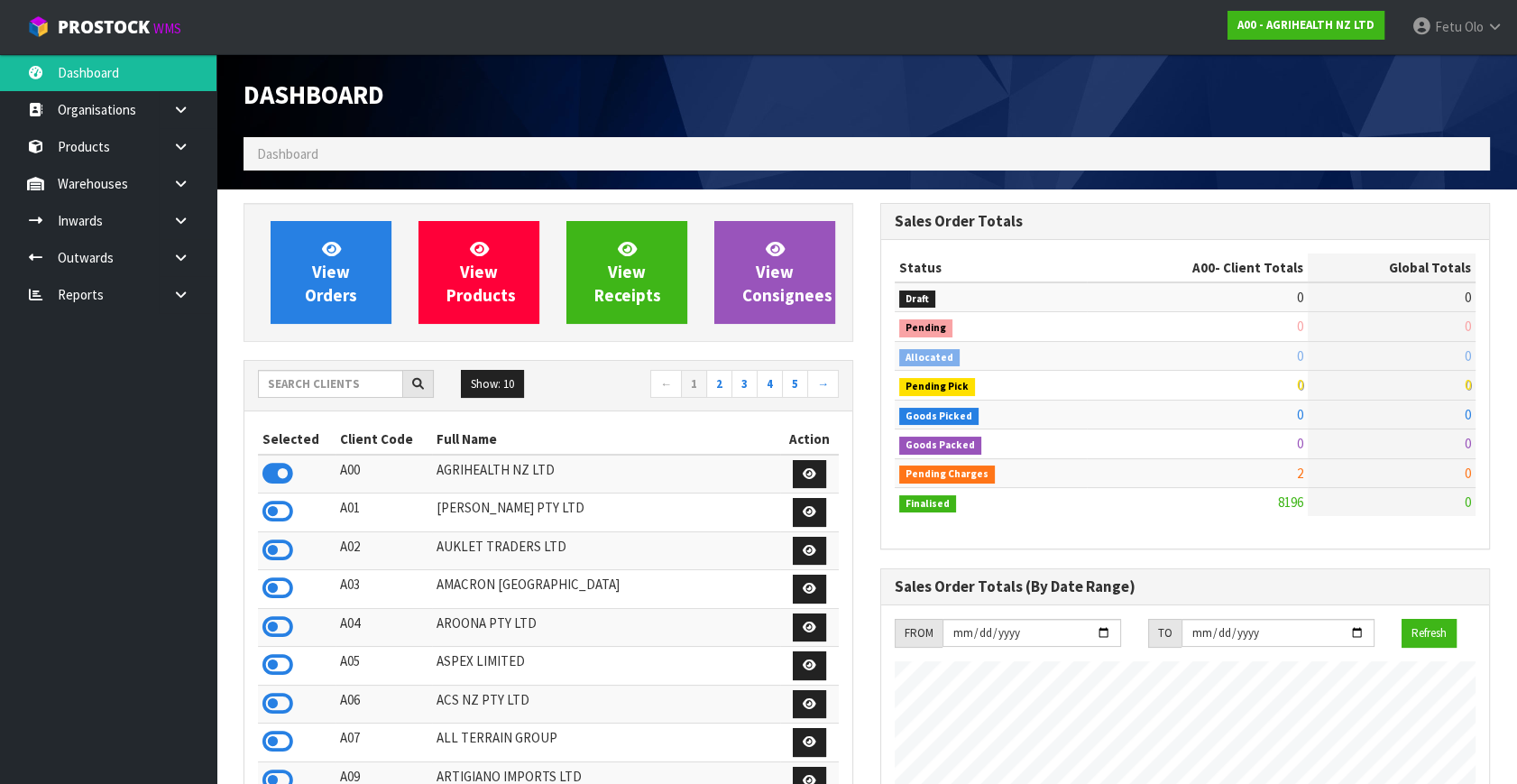
scroll to position [1364, 636]
click at [381, 387] on input "text" at bounding box center [330, 384] width 145 height 28
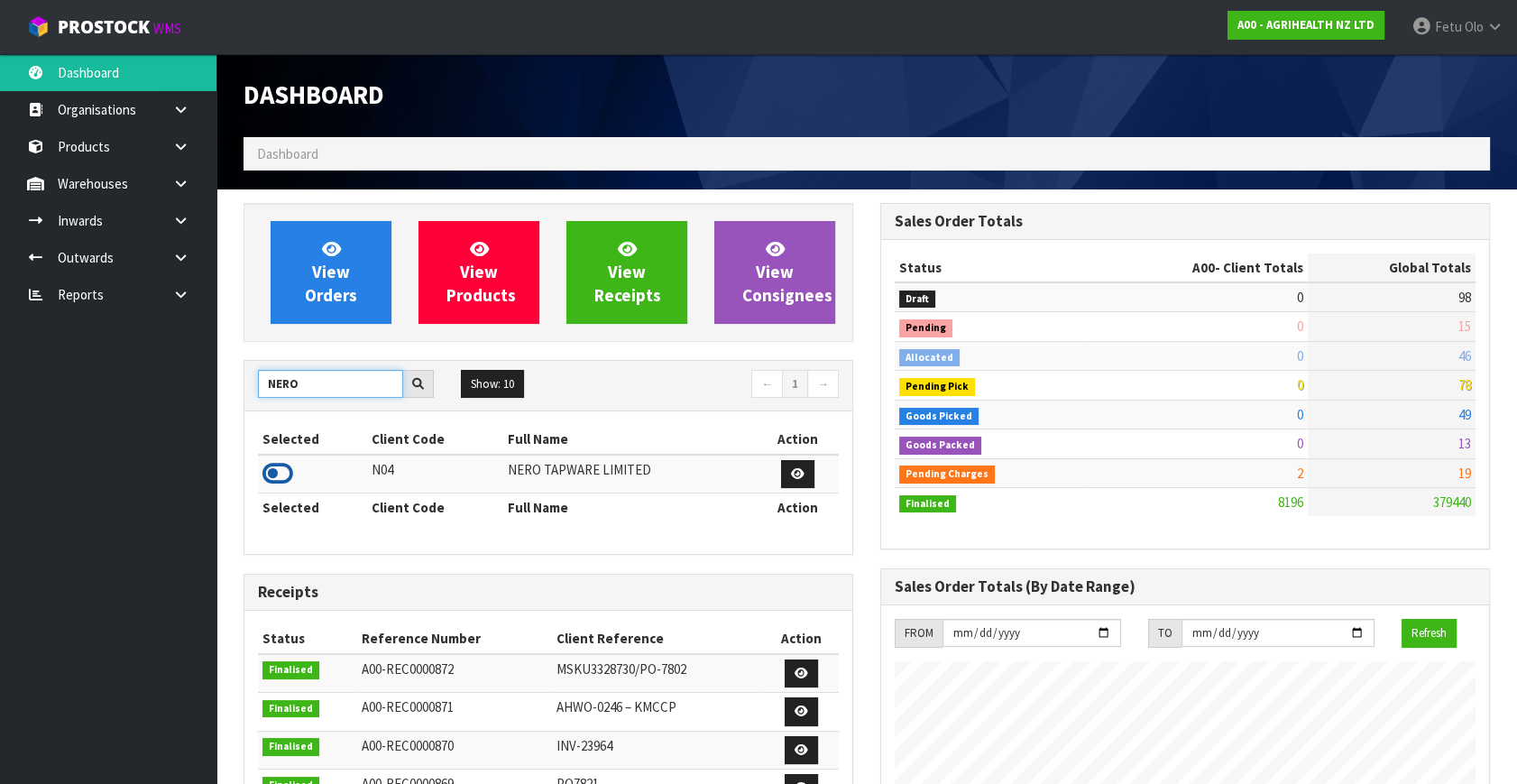
type input "NERO"
click at [272, 467] on icon at bounding box center [278, 474] width 31 height 27
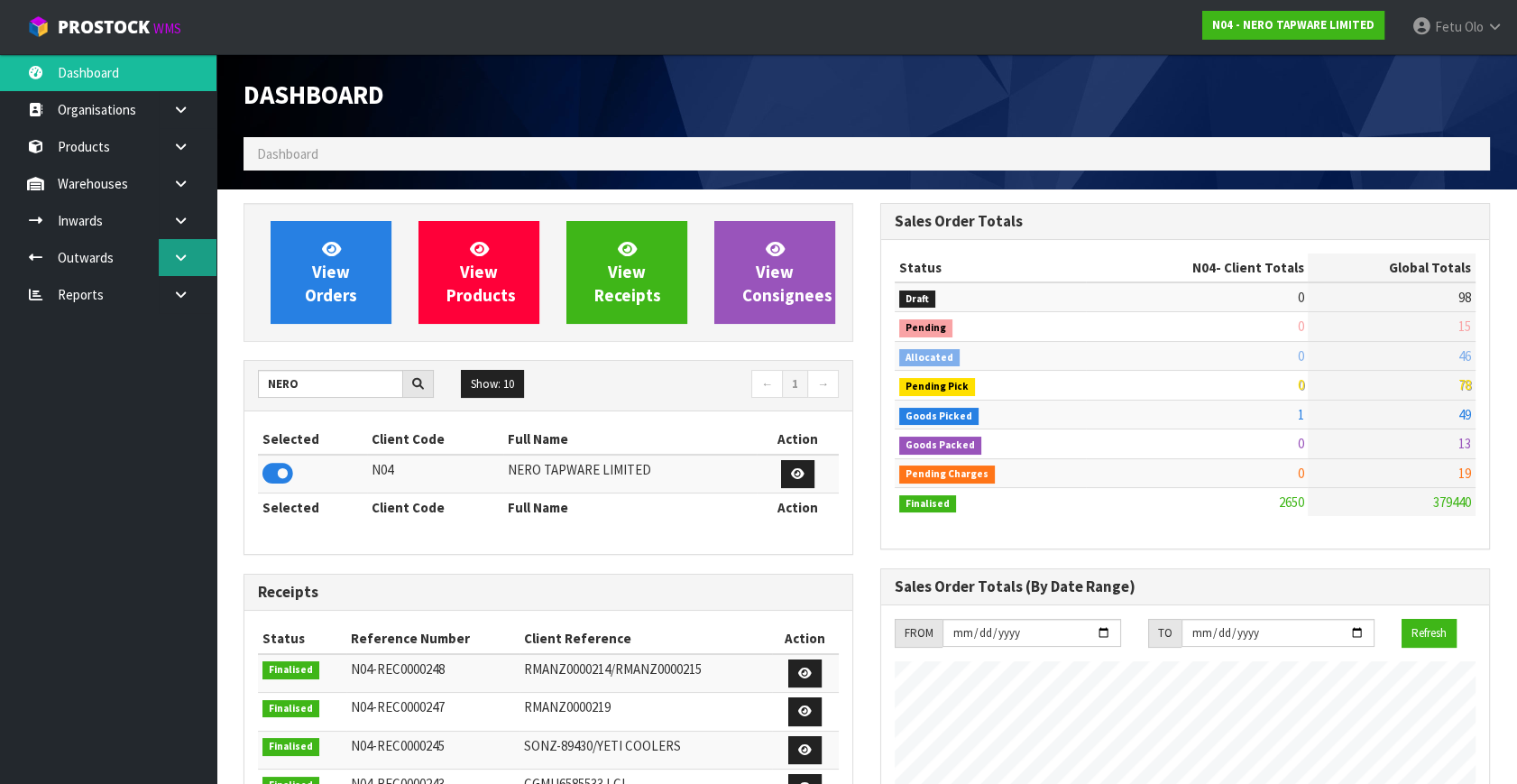
scroll to position [1440, 636]
click at [162, 262] on link at bounding box center [187, 257] width 57 height 37
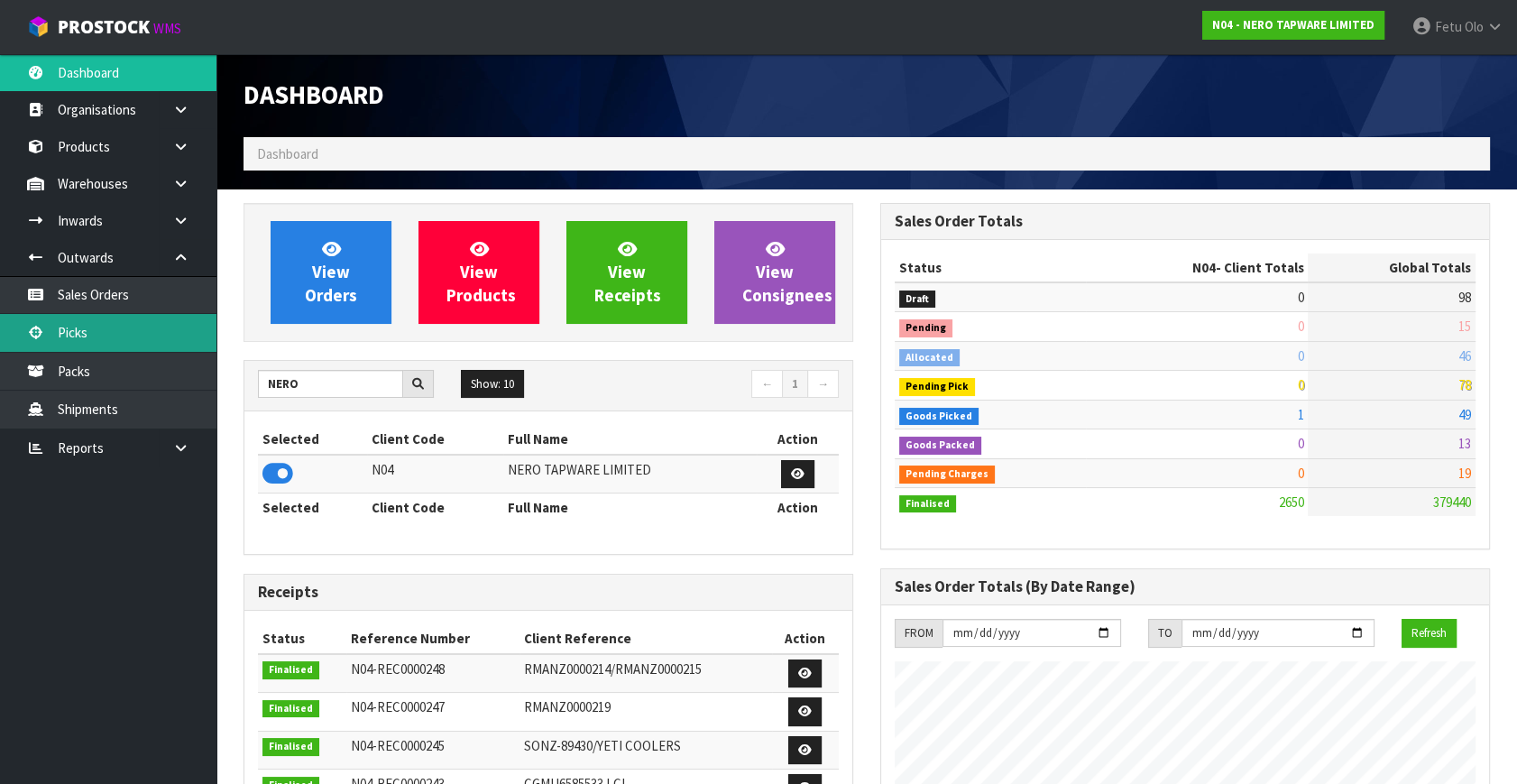
click at [77, 336] on link "Picks" at bounding box center [108, 332] width 216 height 37
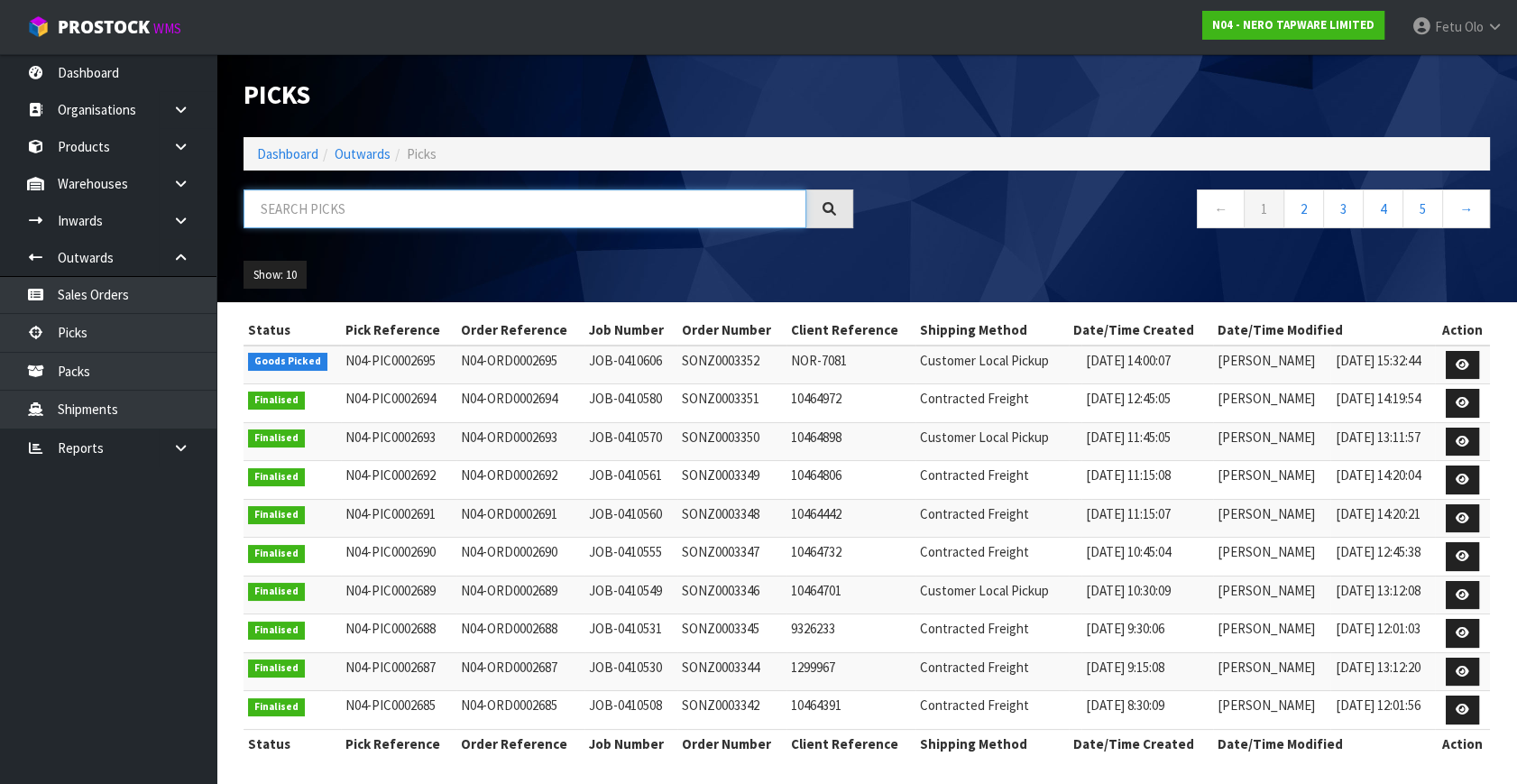
click at [337, 206] on input "text" at bounding box center [524, 209] width 562 height 39
type input "0002695"
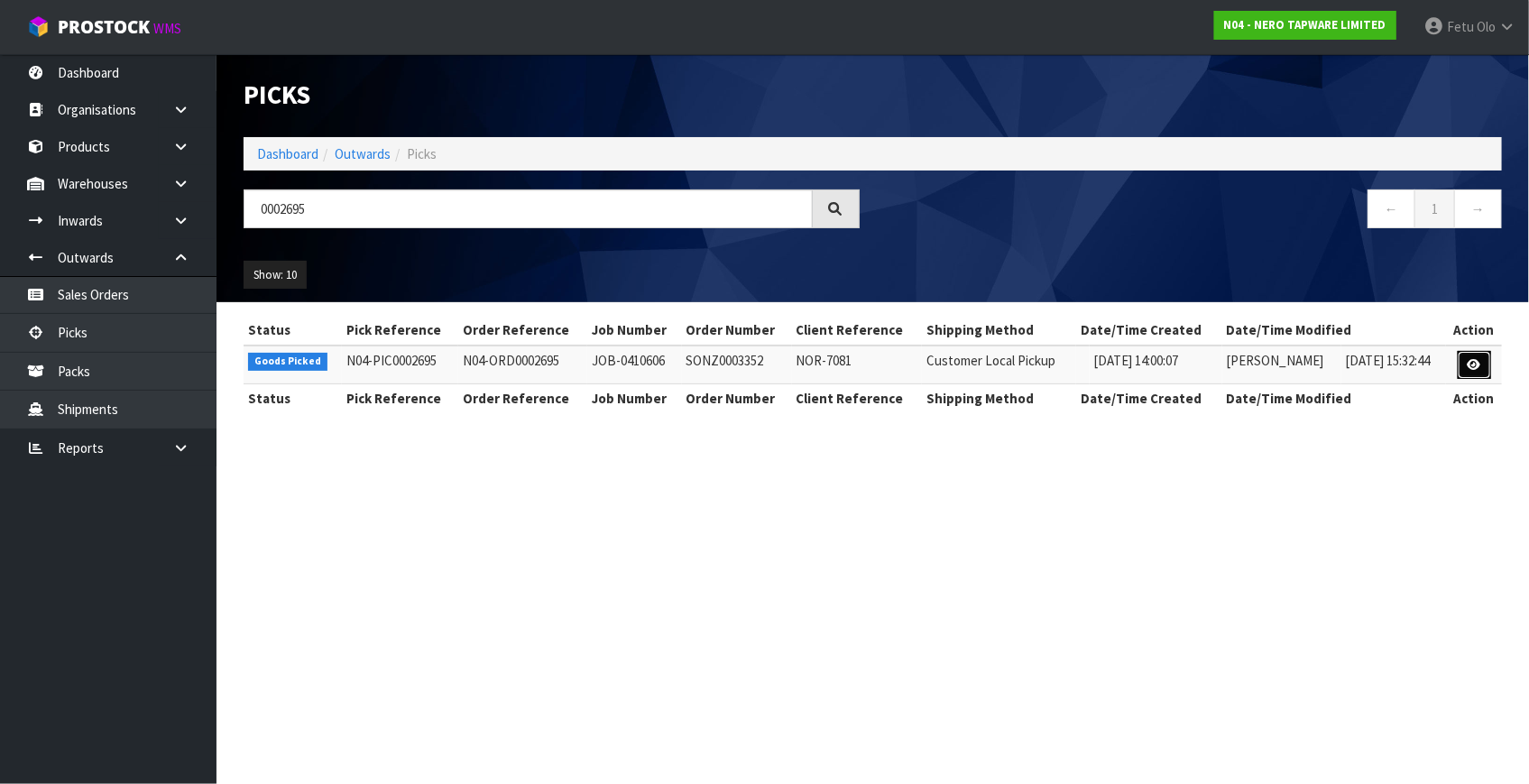
click at [1474, 363] on icon at bounding box center [1474, 365] width 14 height 12
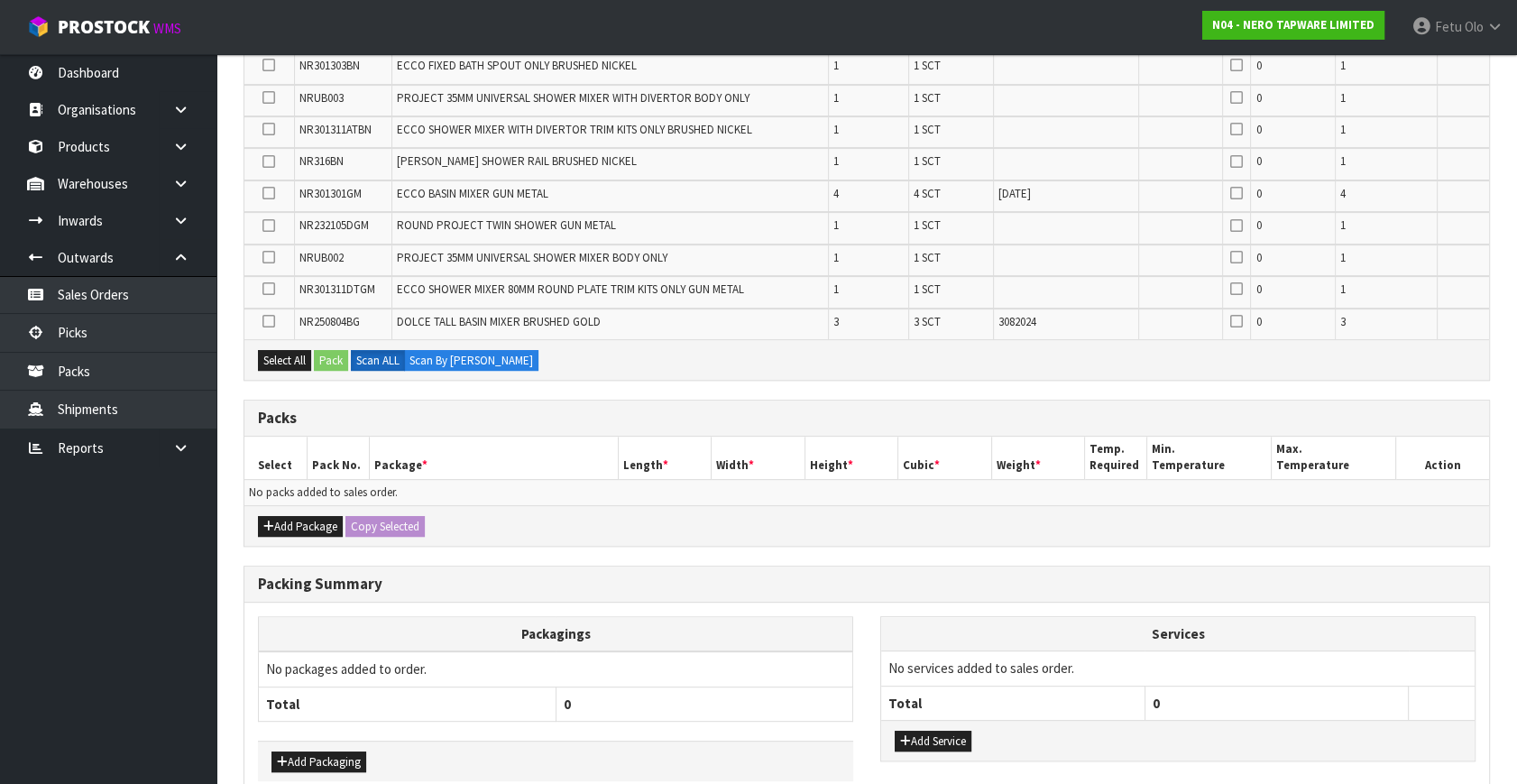
scroll to position [806, 0]
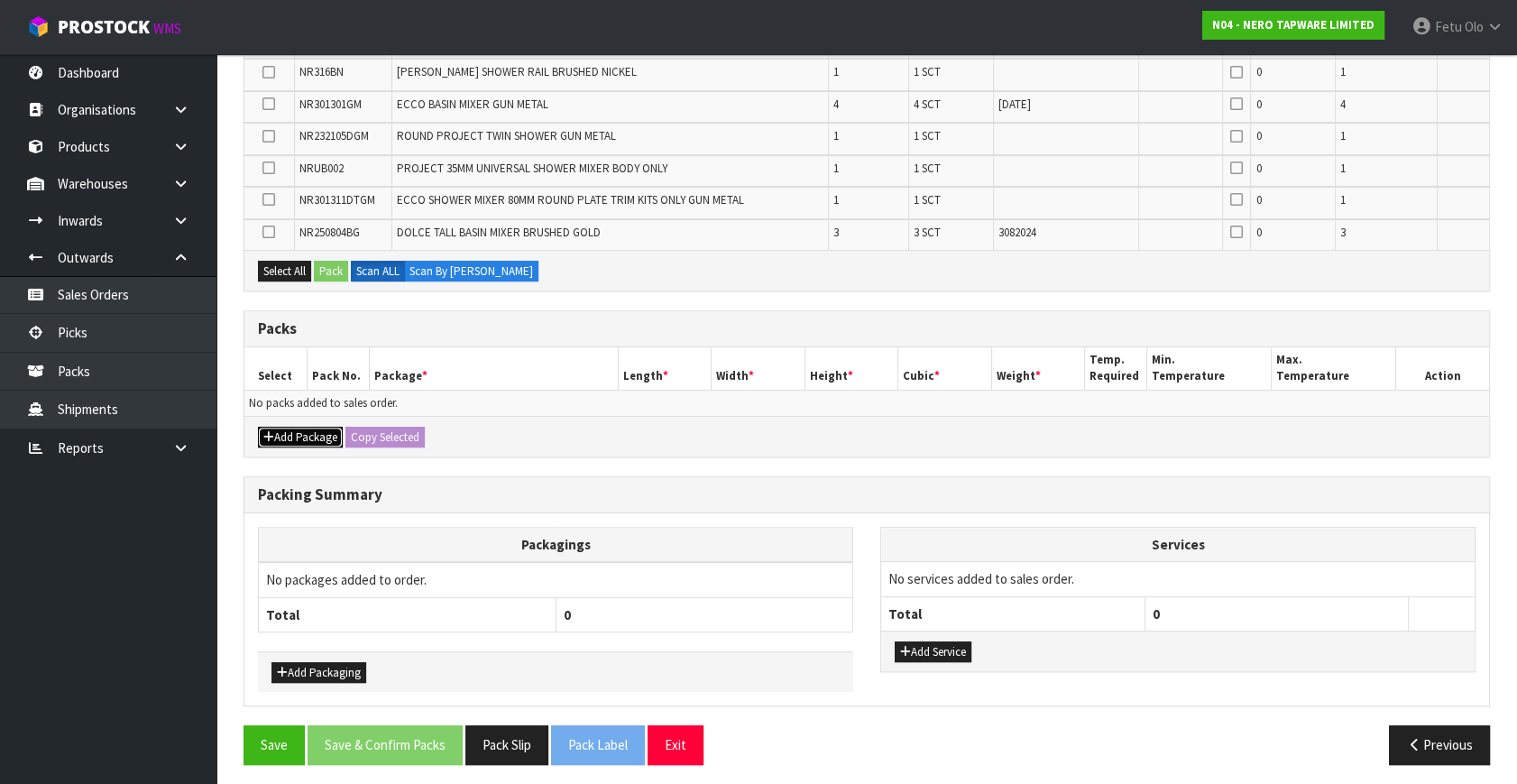
click at [283, 428] on button "Add Package" at bounding box center [300, 438] width 85 height 22
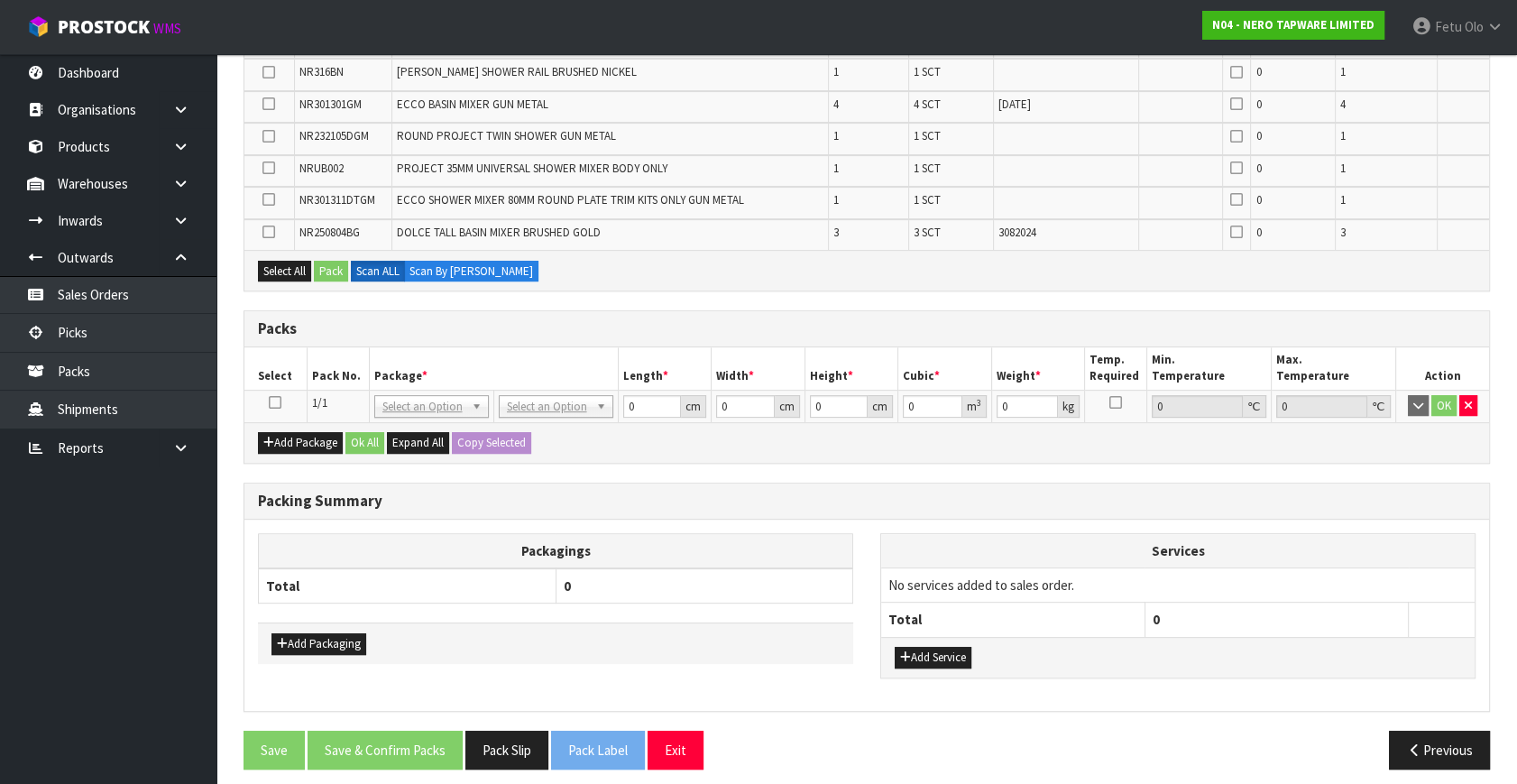
click at [271, 402] on icon at bounding box center [275, 402] width 13 height 1
click at [345, 372] on th "Pack No." at bounding box center [337, 368] width 62 height 43
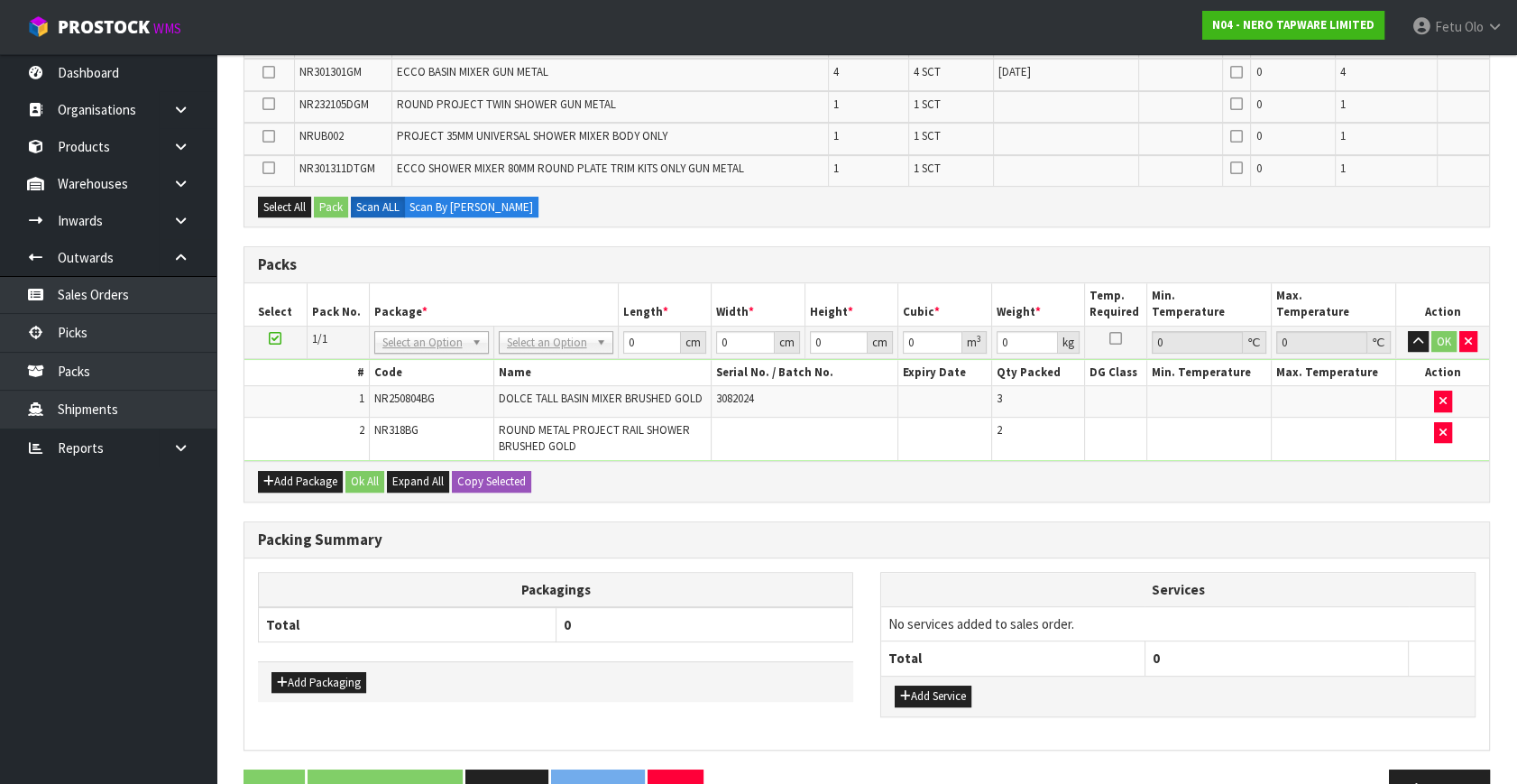
scroll to position [774, 0]
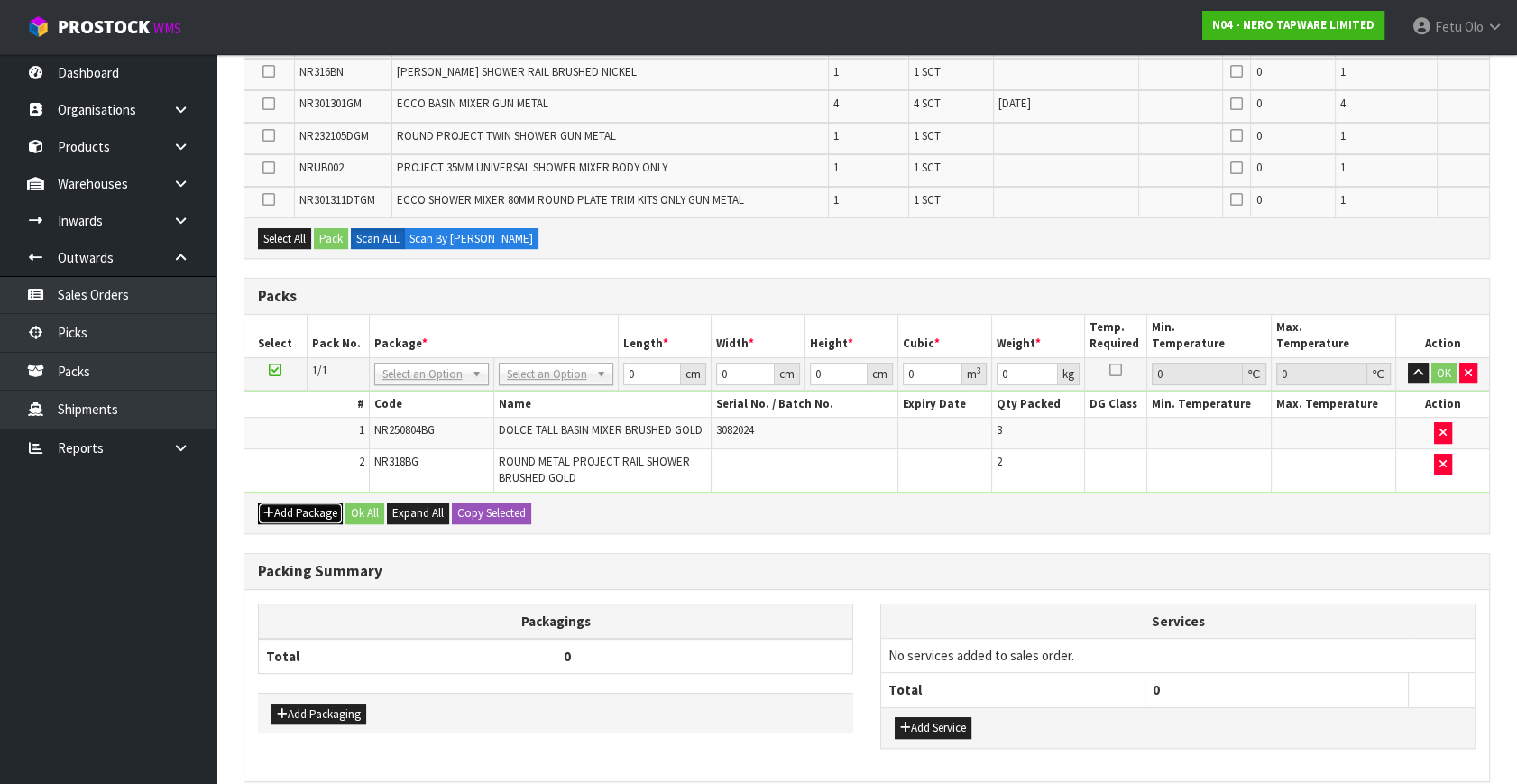
click at [280, 506] on button "Add Package" at bounding box center [300, 513] width 85 height 22
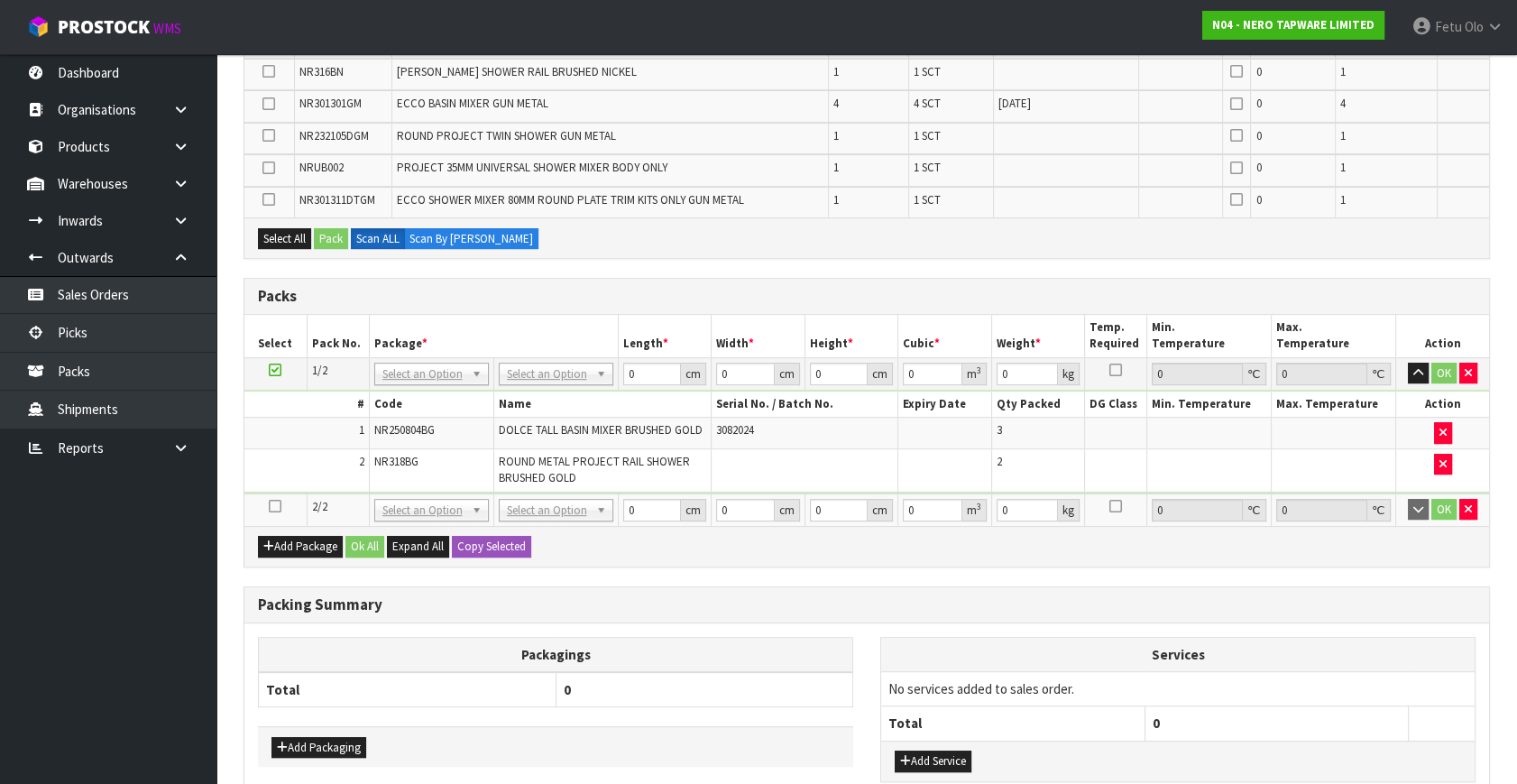
click at [279, 506] on icon at bounding box center [275, 506] width 13 height 1
click at [31, 667] on ul "Dashboard Organisations Clients Consignees Carriers Products Categories Serial …" at bounding box center [108, 418] width 216 height 730
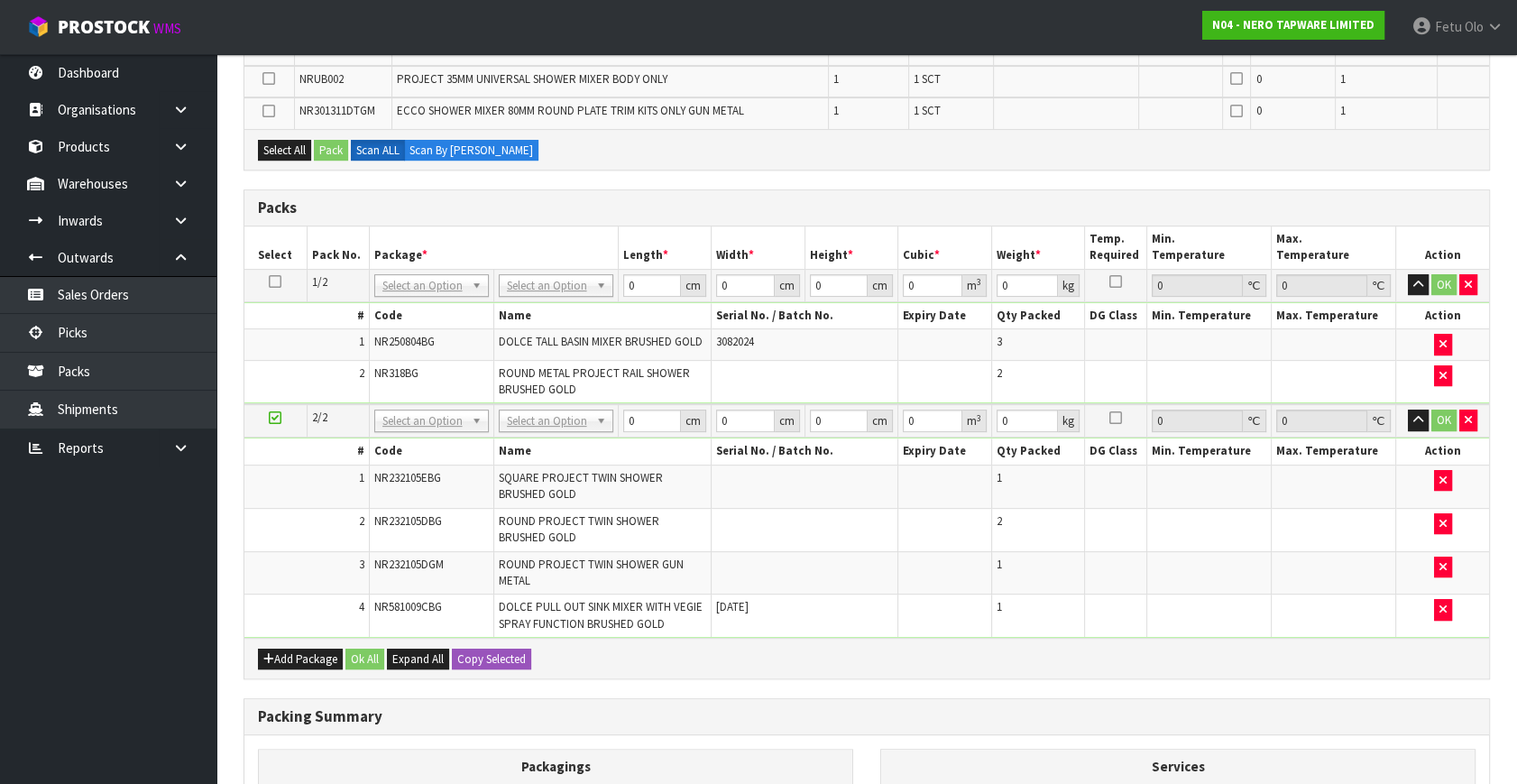
scroll to position [793, 0]
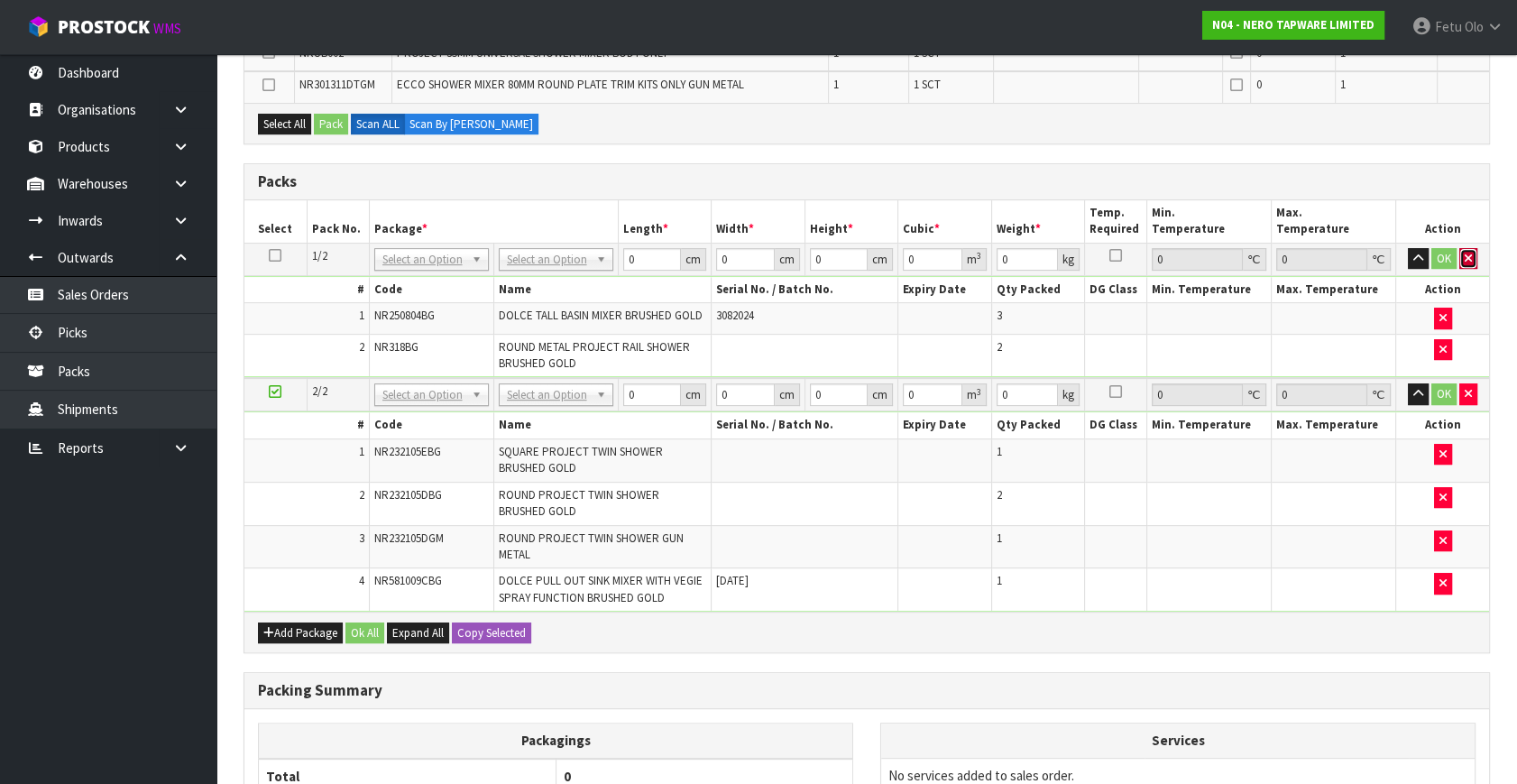
click at [1469, 248] on button "button" at bounding box center [1469, 259] width 18 height 22
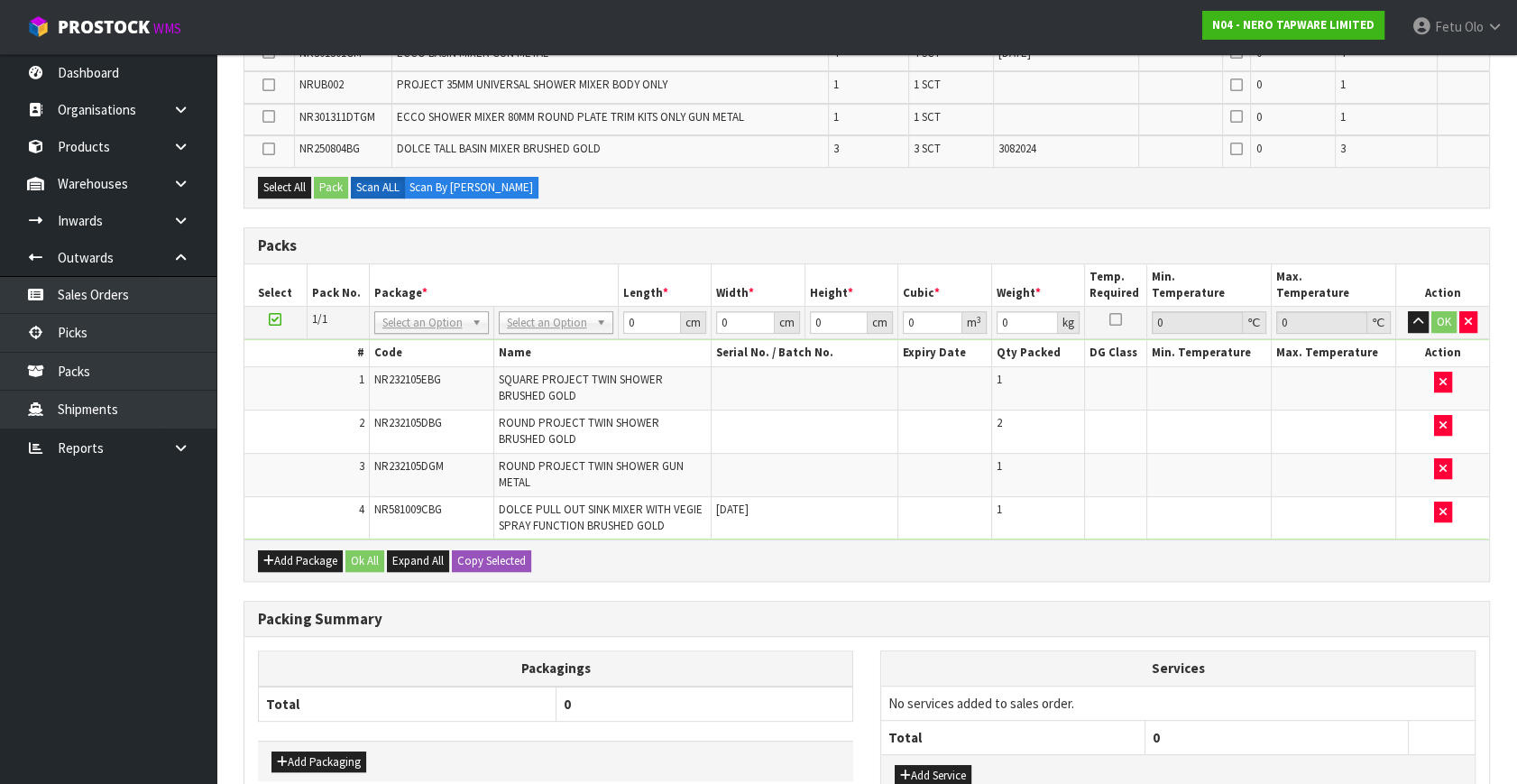
scroll to position [824, 0]
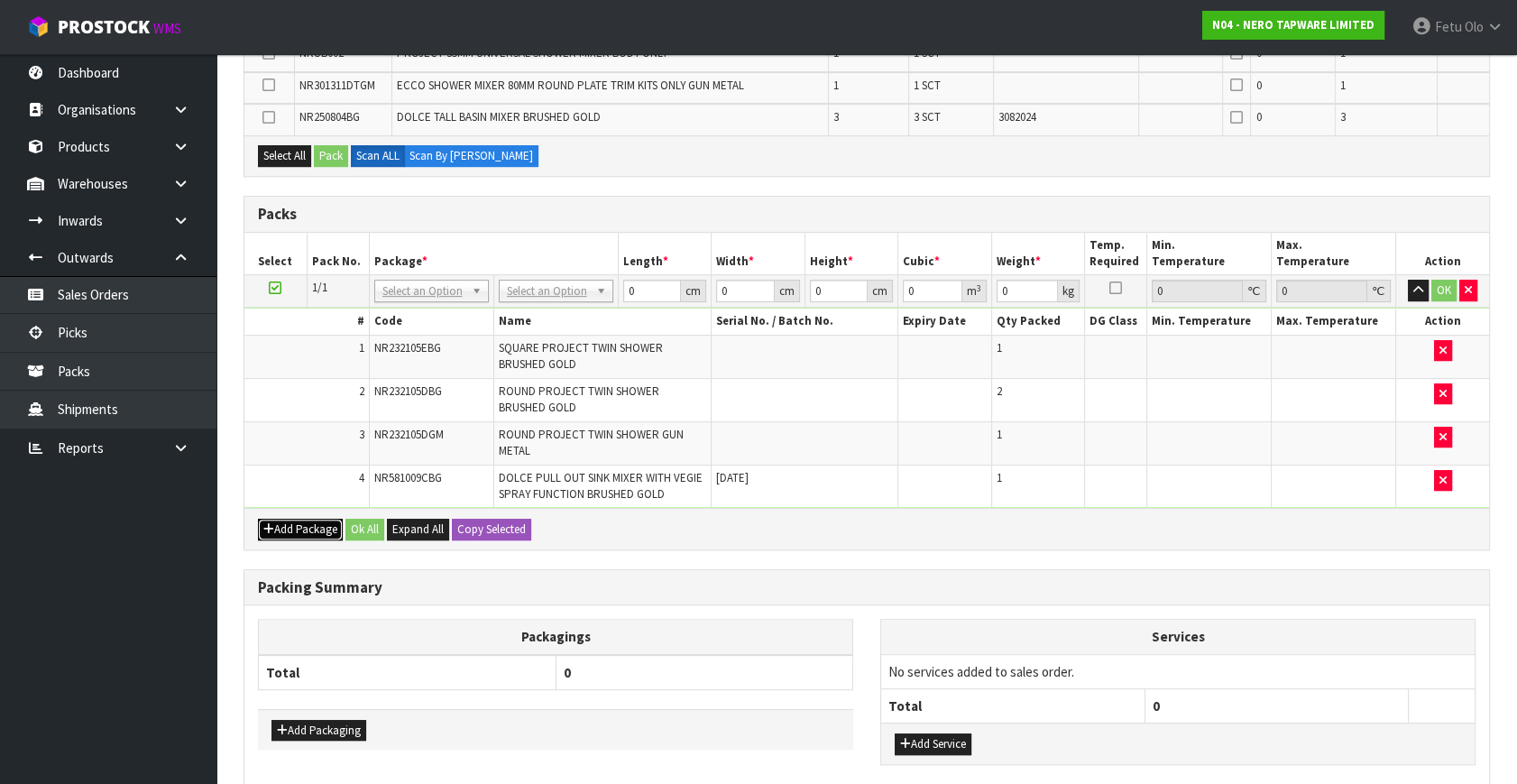
click at [314, 519] on button "Add Package" at bounding box center [300, 530] width 85 height 22
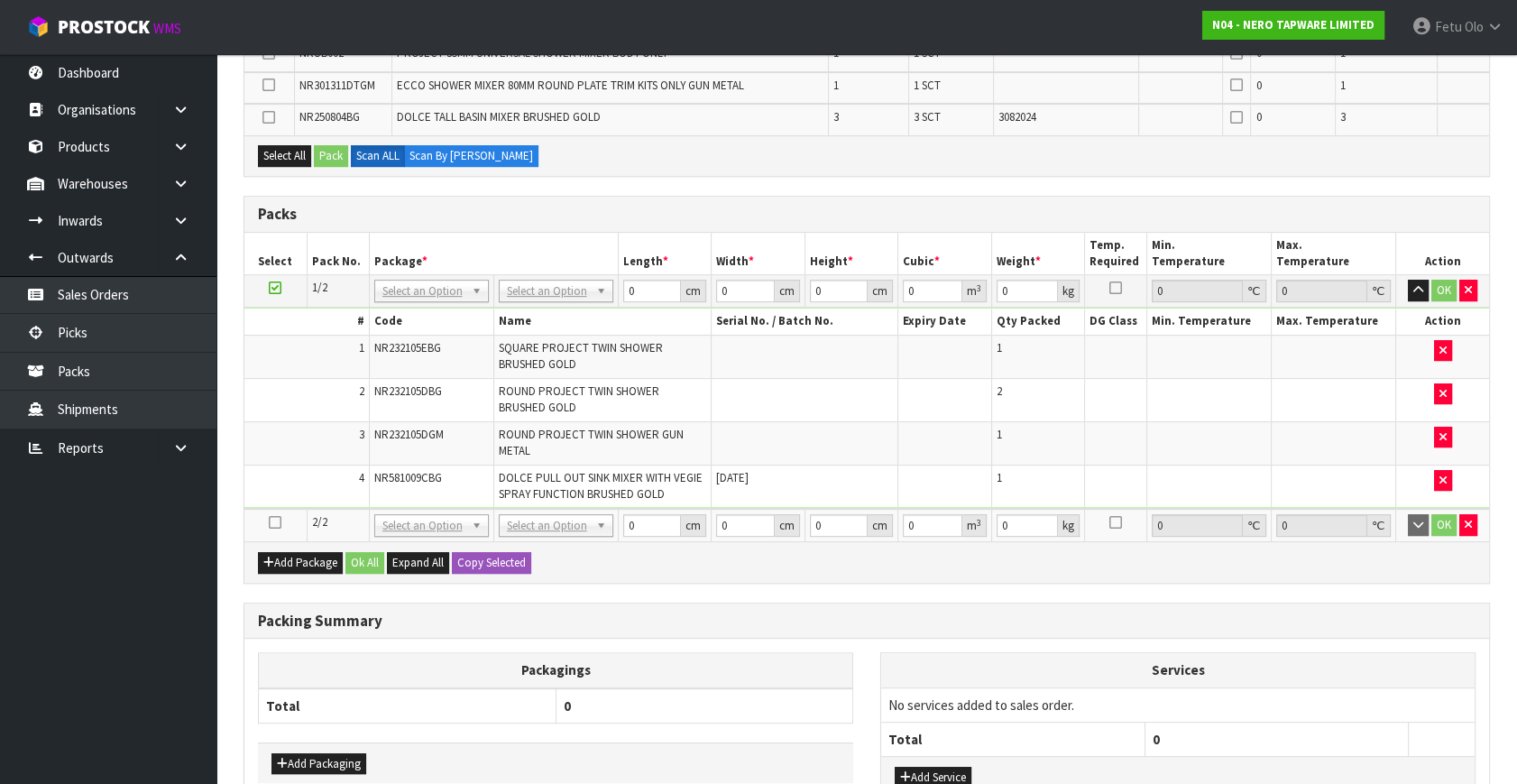
click at [269, 522] on icon at bounding box center [275, 522] width 13 height 1
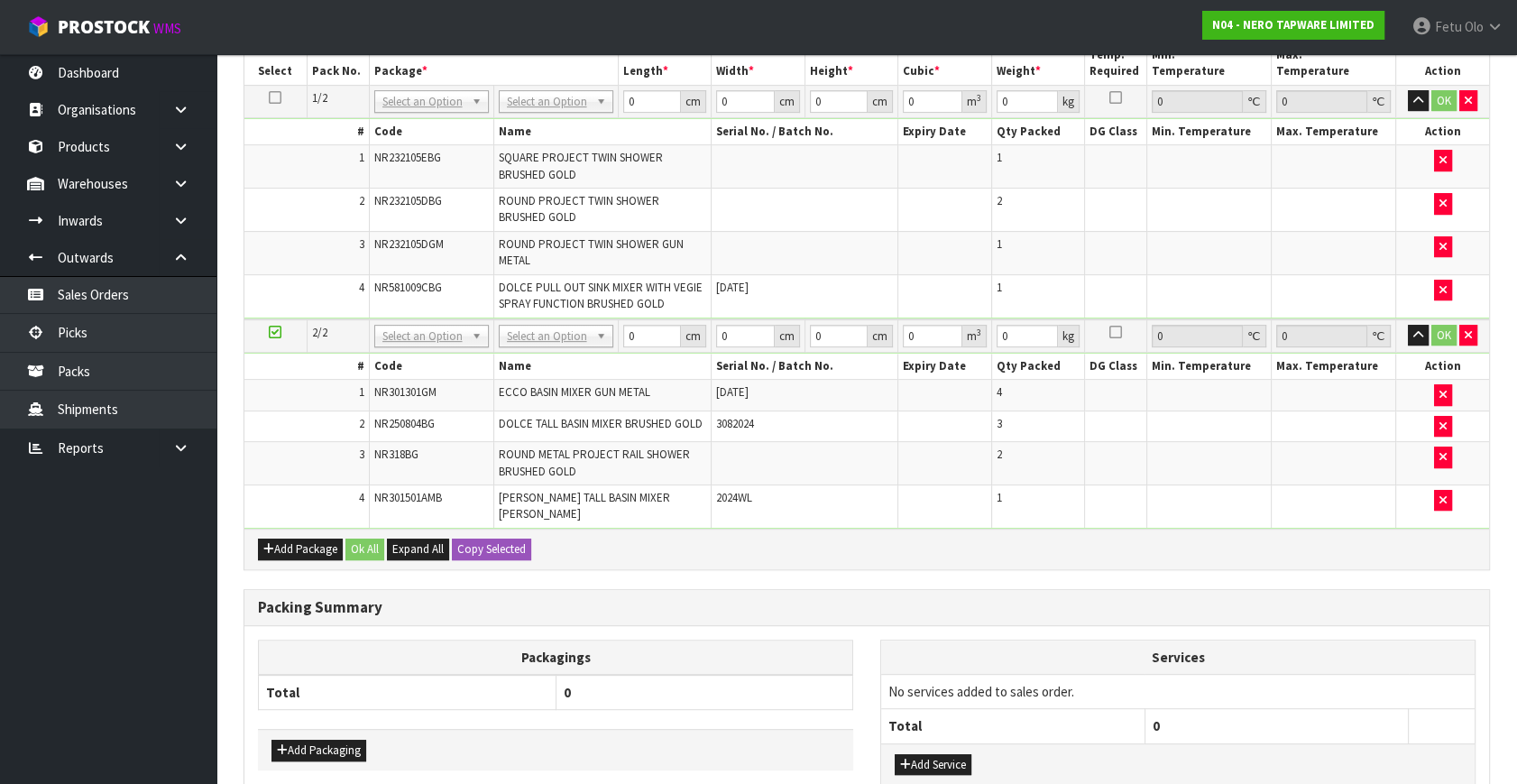
scroll to position [739, 0]
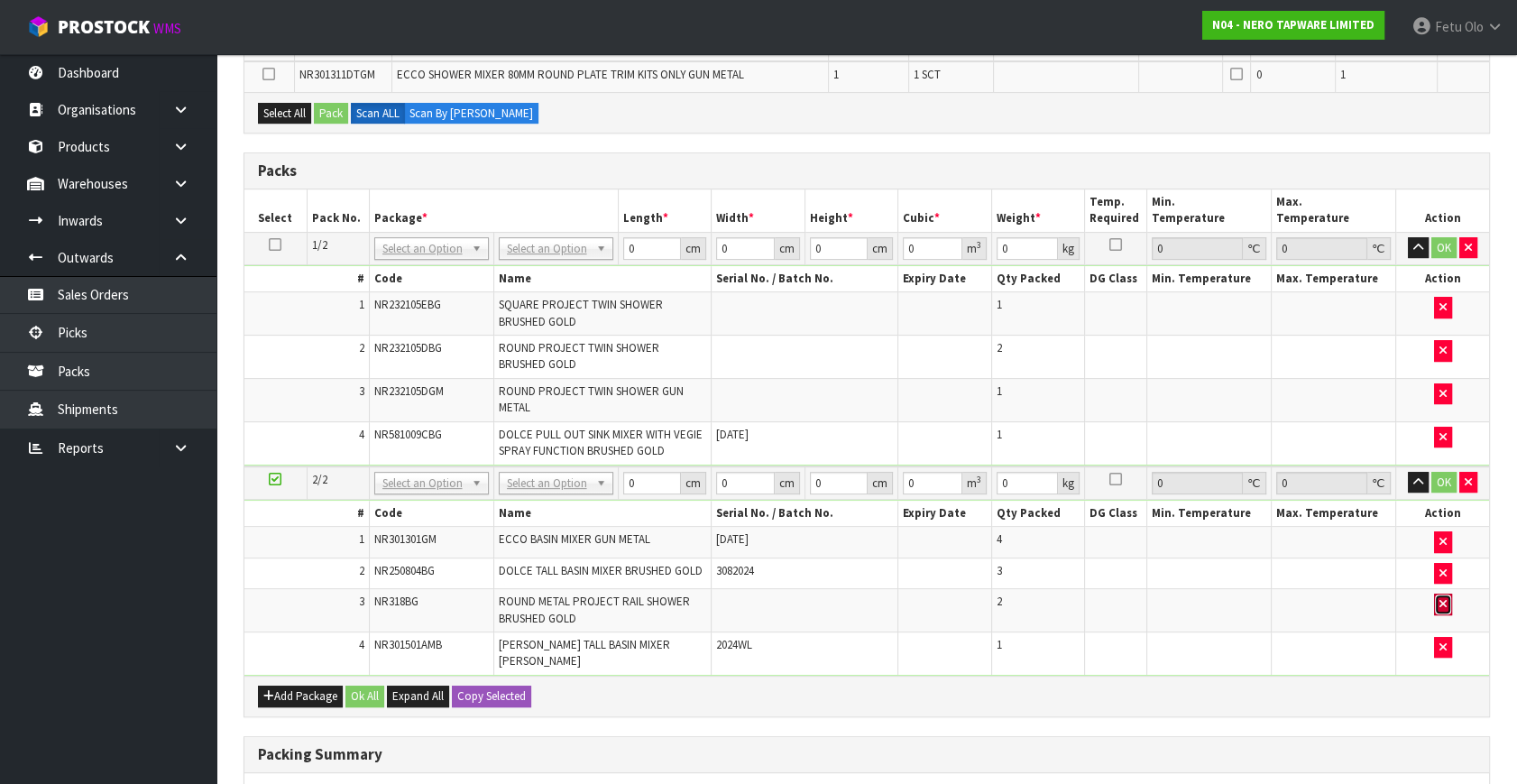
click at [1440, 600] on icon "button" at bounding box center [1443, 603] width 7 height 12
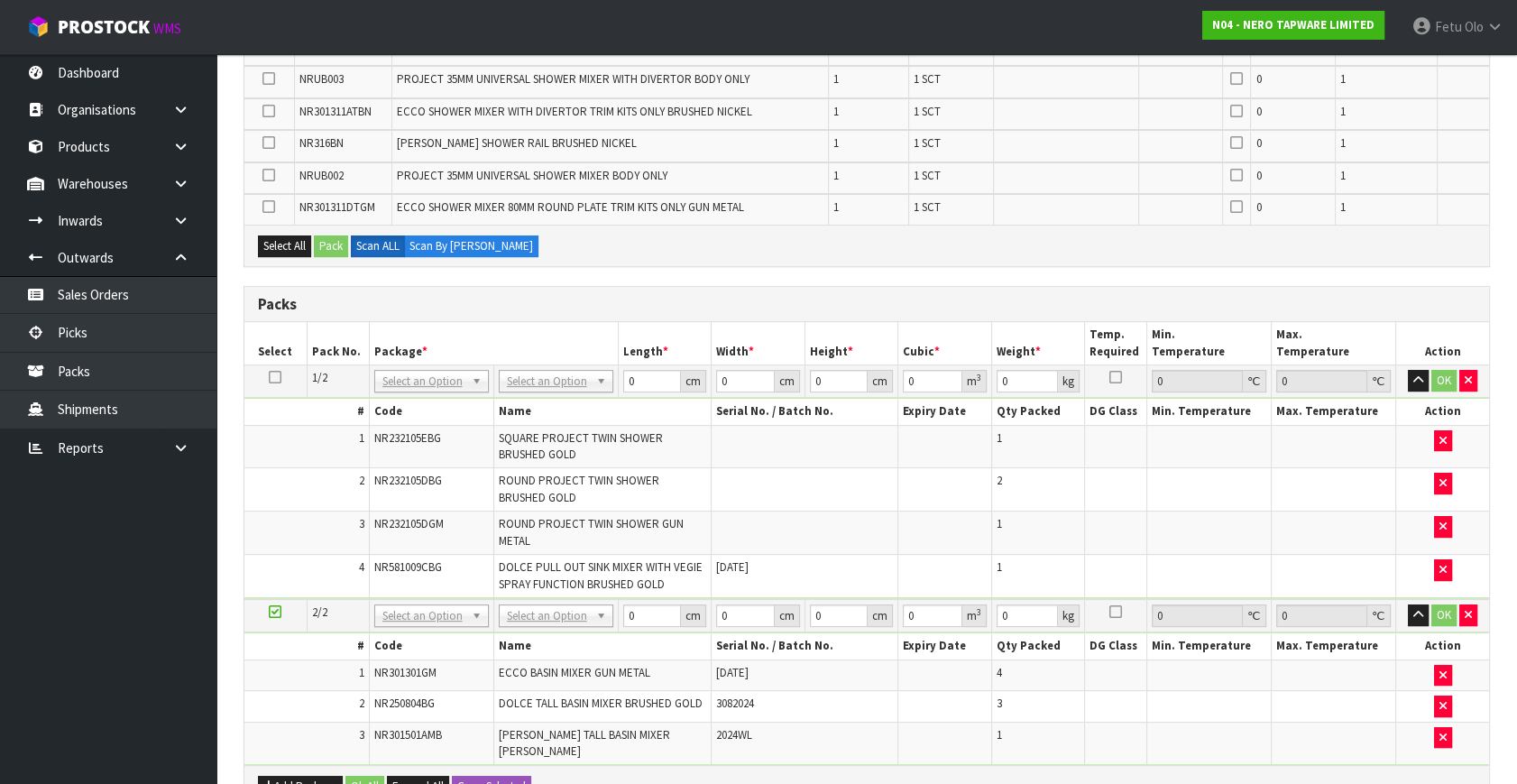
scroll to position [975, 0]
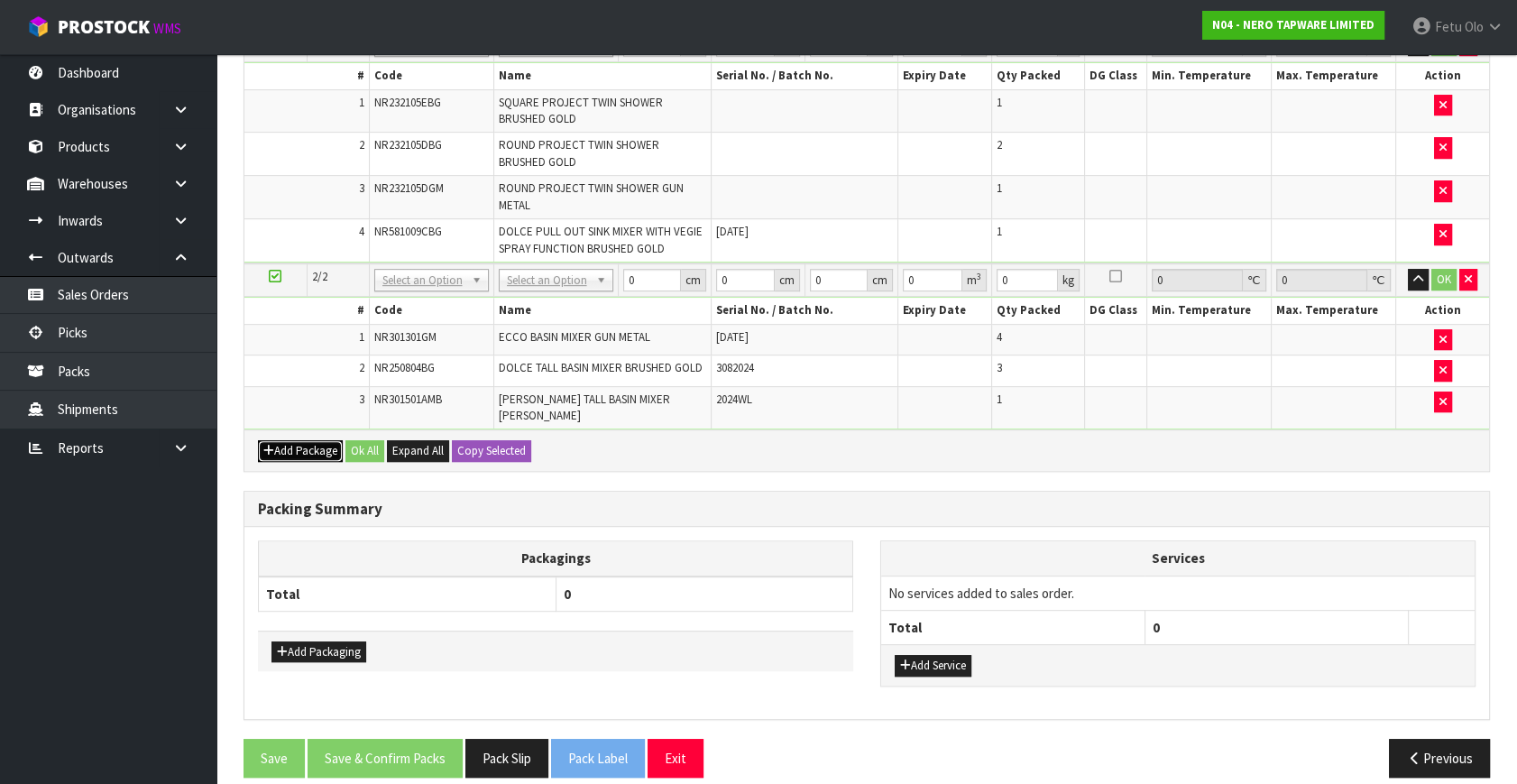
click at [297, 440] on button "Add Package" at bounding box center [300, 451] width 85 height 22
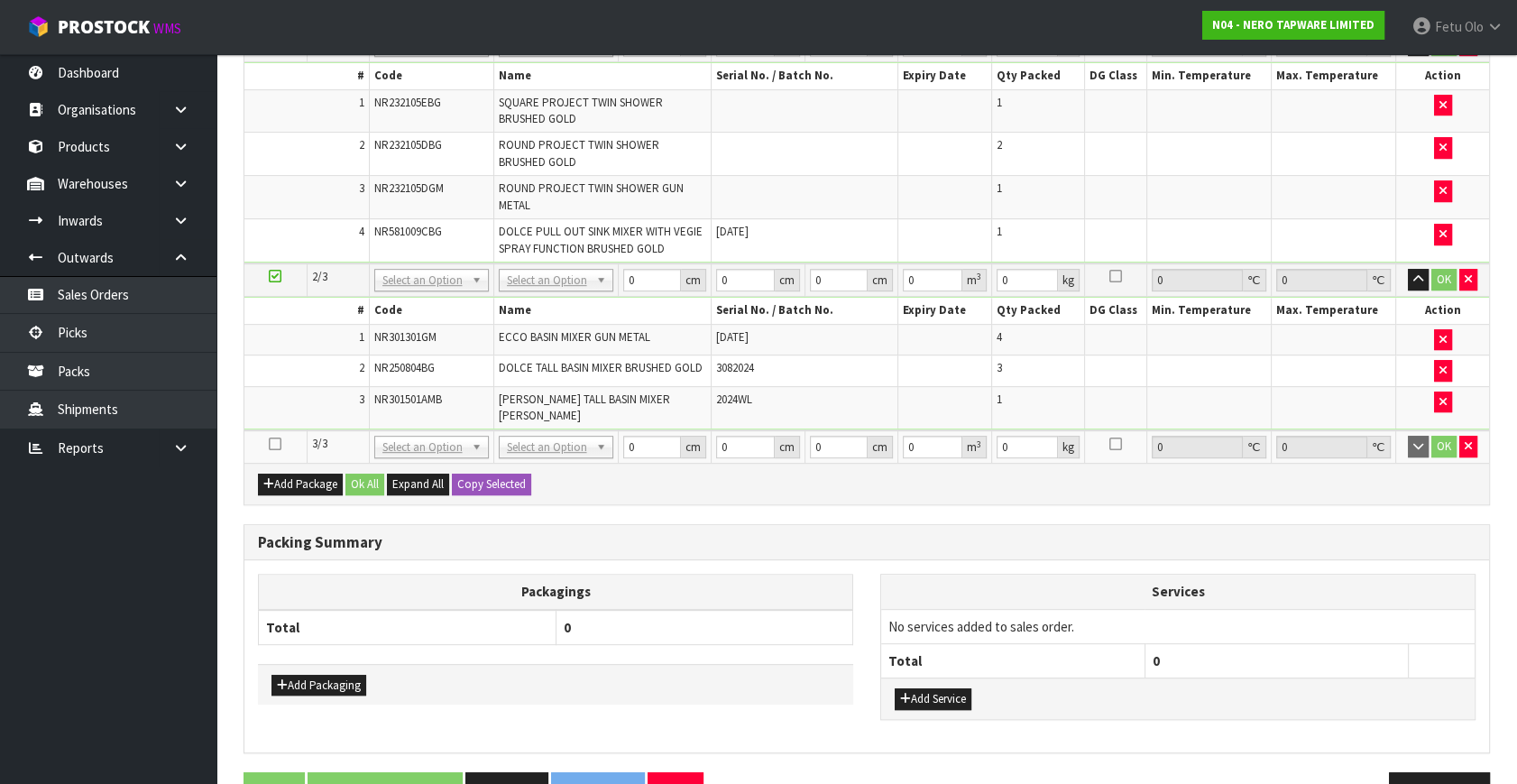
click at [279, 444] on icon at bounding box center [275, 444] width 13 height 1
click at [67, 645] on ul "Dashboard Organisations Clients Consignees Carriers Products Categories Serial …" at bounding box center [108, 418] width 216 height 730
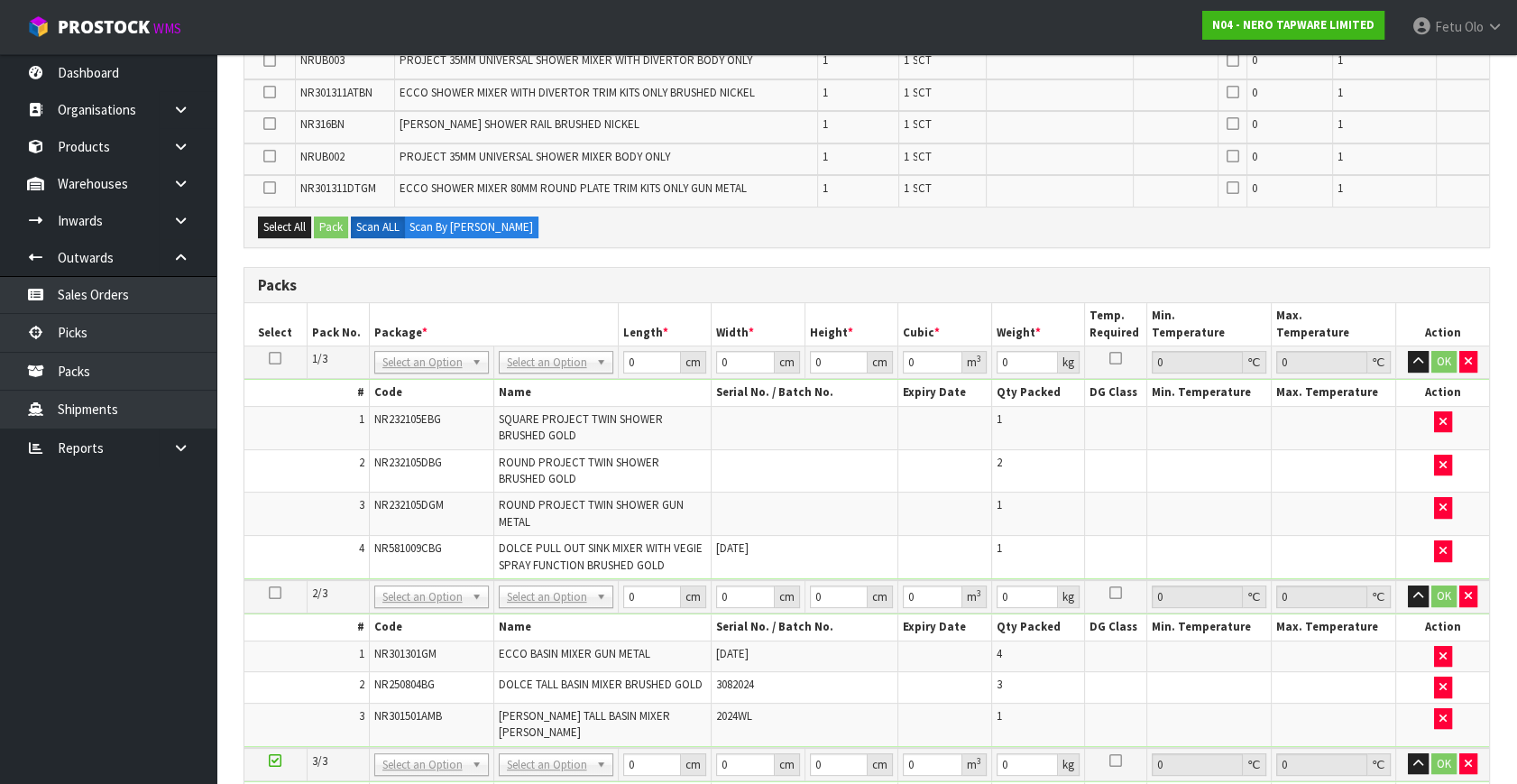
scroll to position [665, 0]
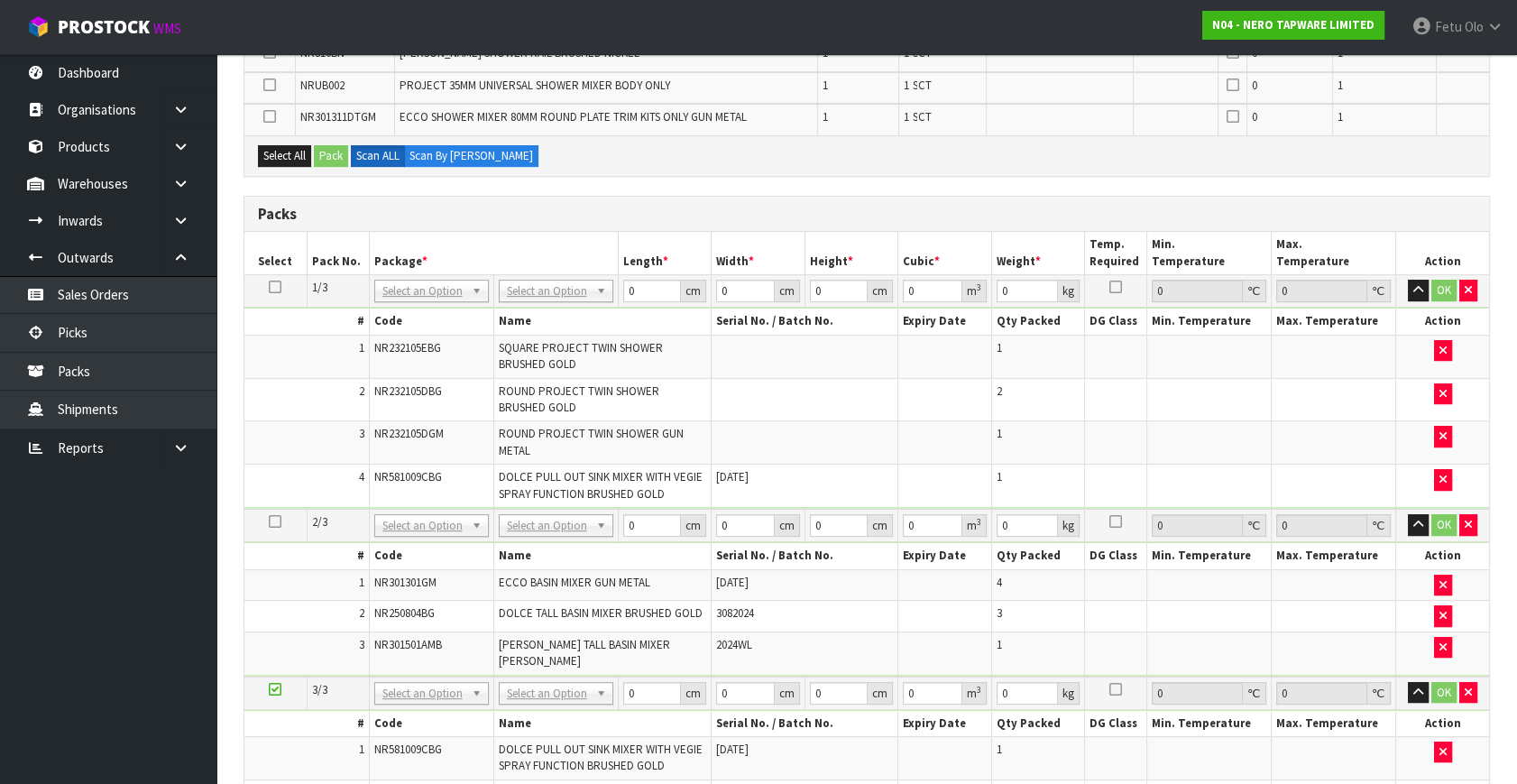
click at [276, 521] on icon at bounding box center [275, 521] width 13 height 1
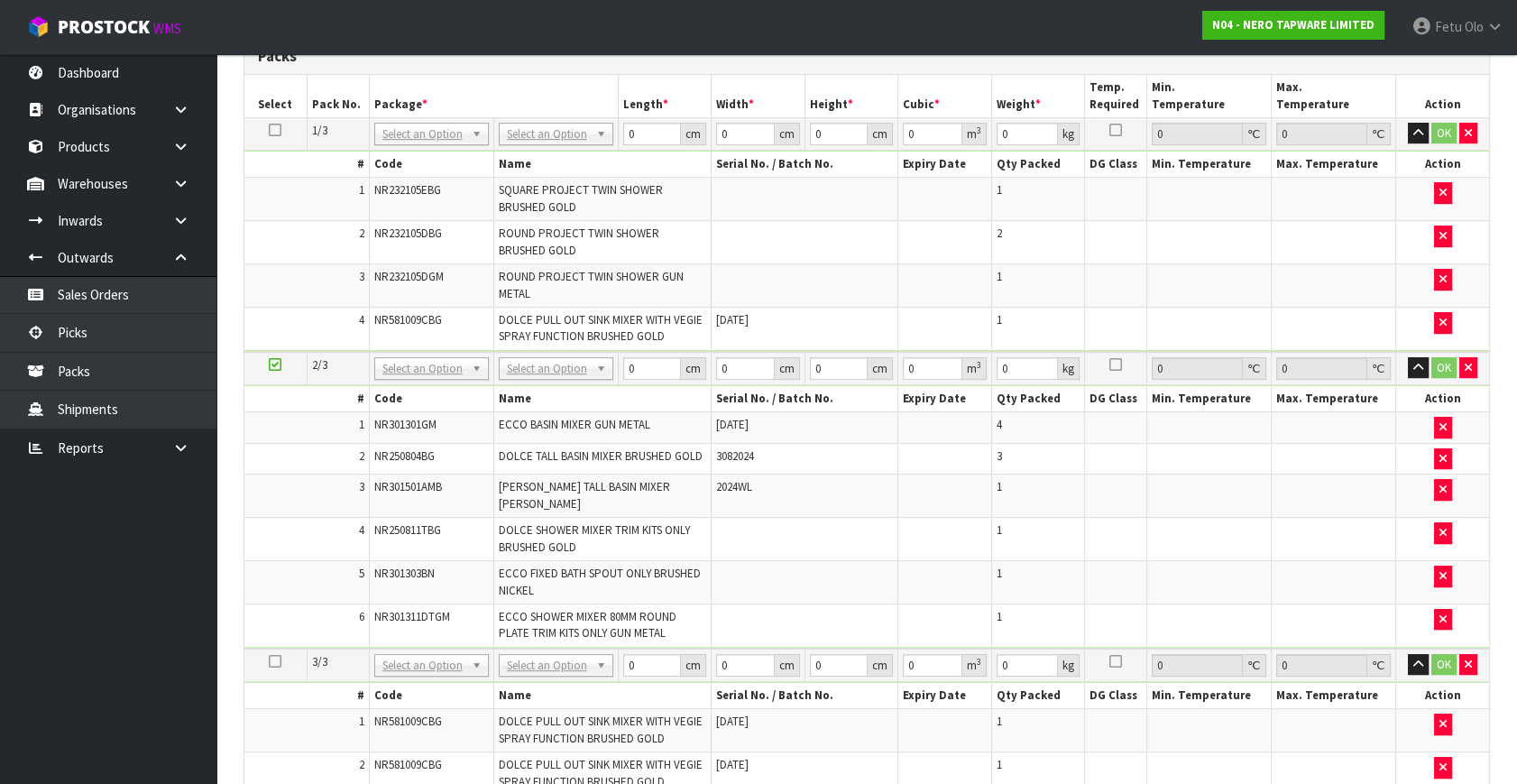
scroll to position [848, 0]
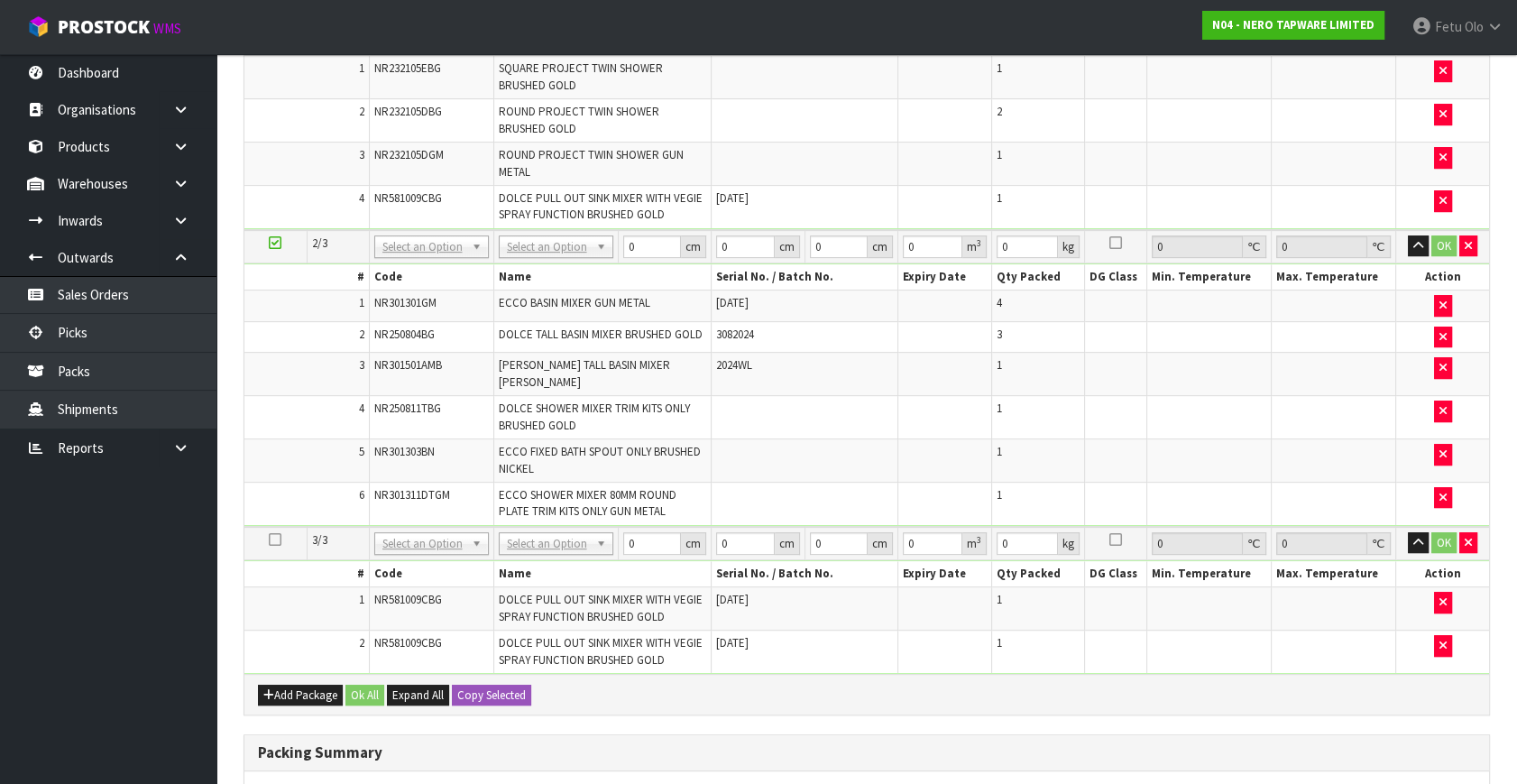
drag, startPoint x: 273, startPoint y: 522, endPoint x: 217, endPoint y: 557, distance: 66.0
click at [273, 540] on icon at bounding box center [275, 540] width 13 height 1
click at [42, 641] on ul "Dashboard Organisations Clients Consignees Carriers Products Categories Serial …" at bounding box center [108, 418] width 216 height 730
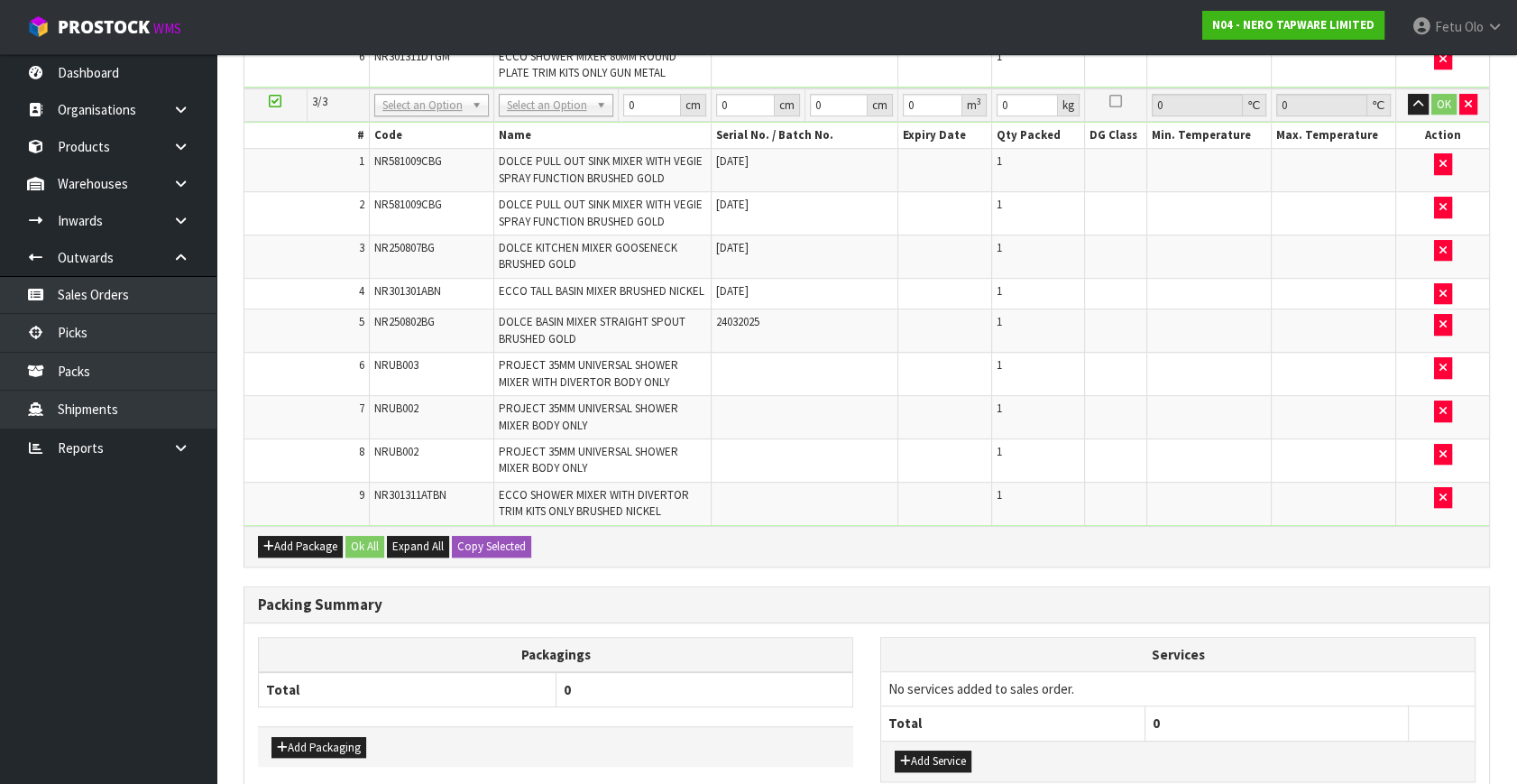
scroll to position [1066, 0]
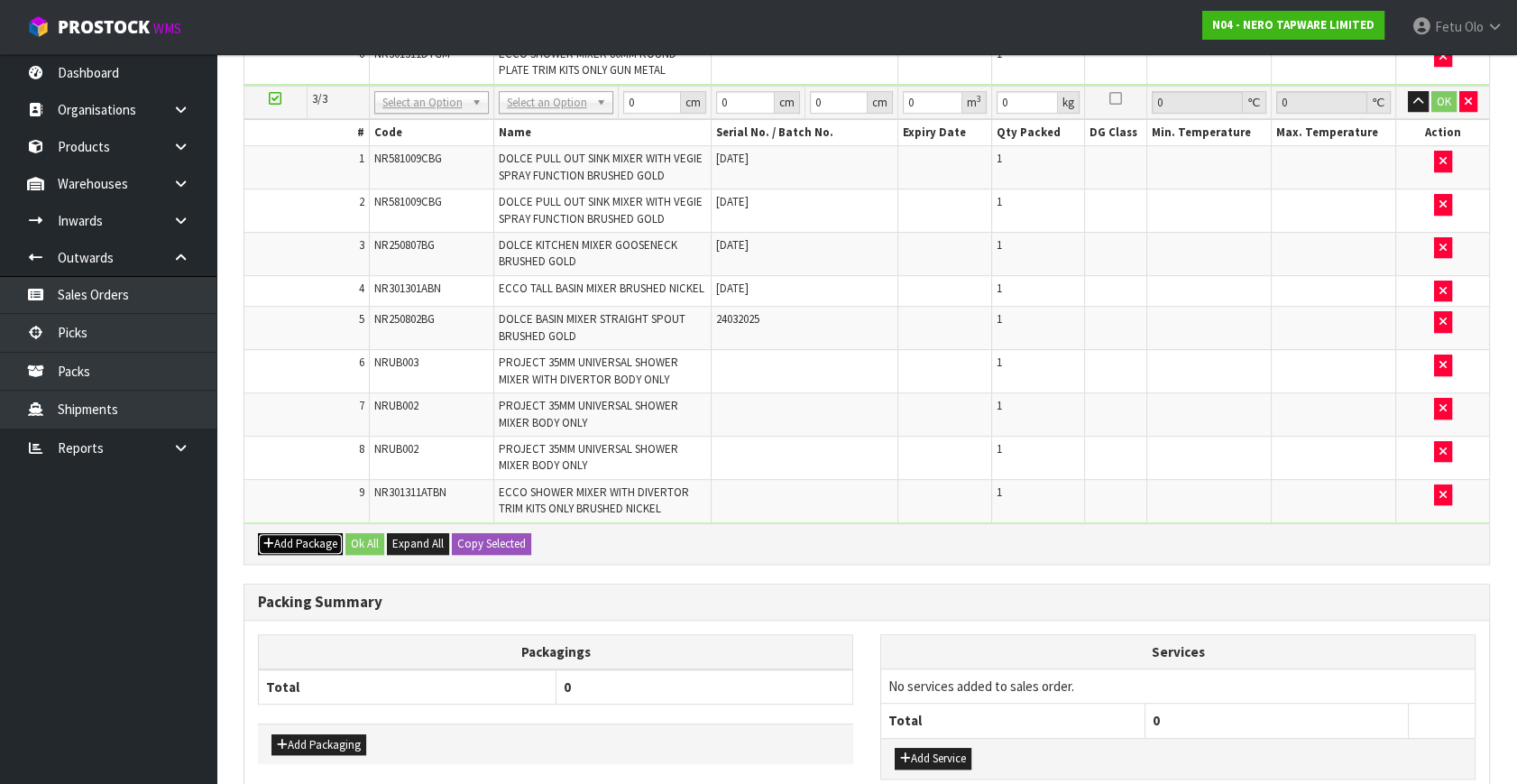
click at [282, 533] on button "Add Package" at bounding box center [300, 544] width 85 height 22
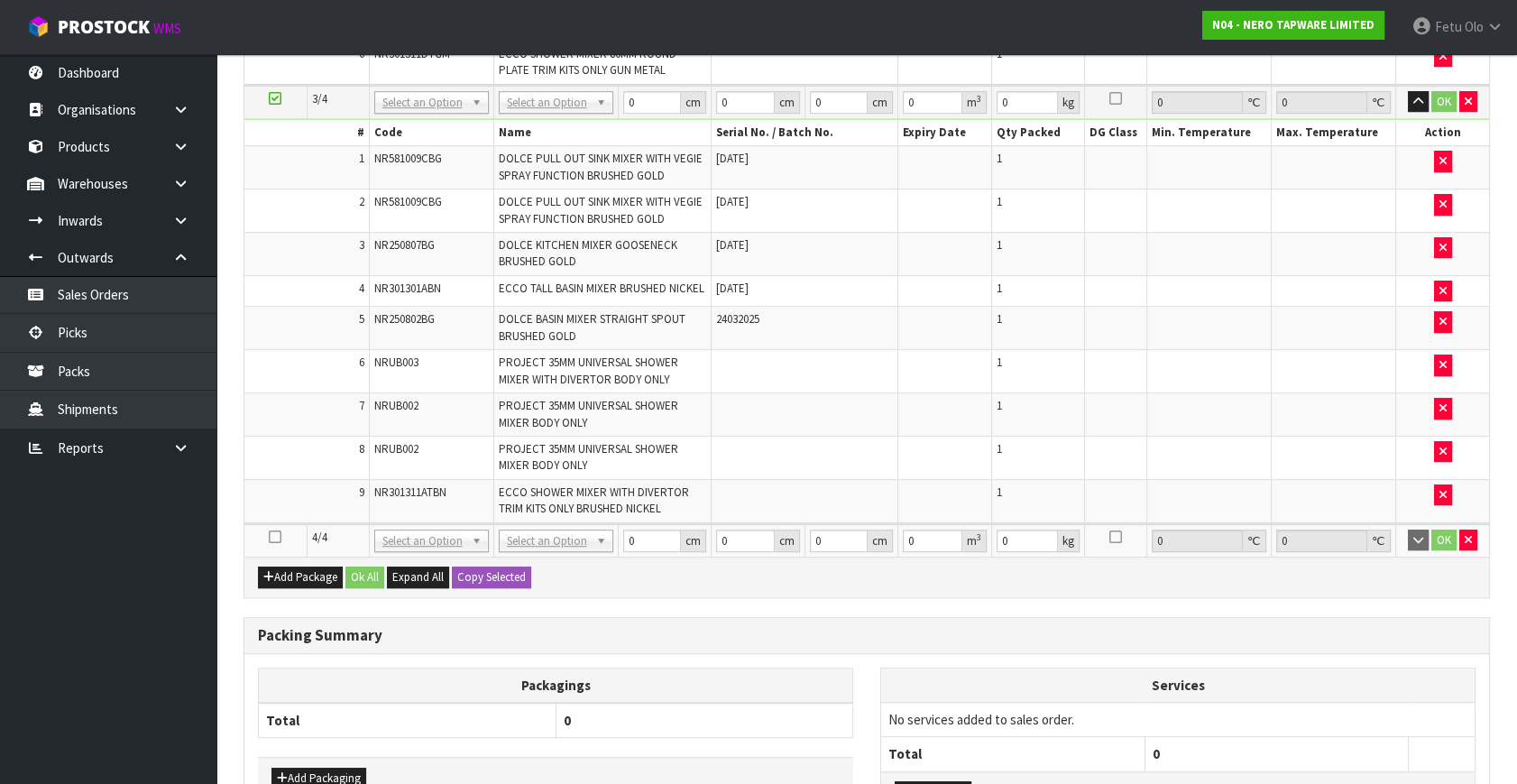
click at [275, 537] on icon at bounding box center [275, 537] width 13 height 1
click at [124, 643] on ul "Dashboard Organisations Clients Consignees Carriers Products Categories Serial …" at bounding box center [108, 418] width 216 height 730
drag, startPoint x: 1461, startPoint y: 521, endPoint x: 1417, endPoint y: 571, distance: 66.6
click at [1461, 530] on button "button" at bounding box center [1469, 541] width 18 height 22
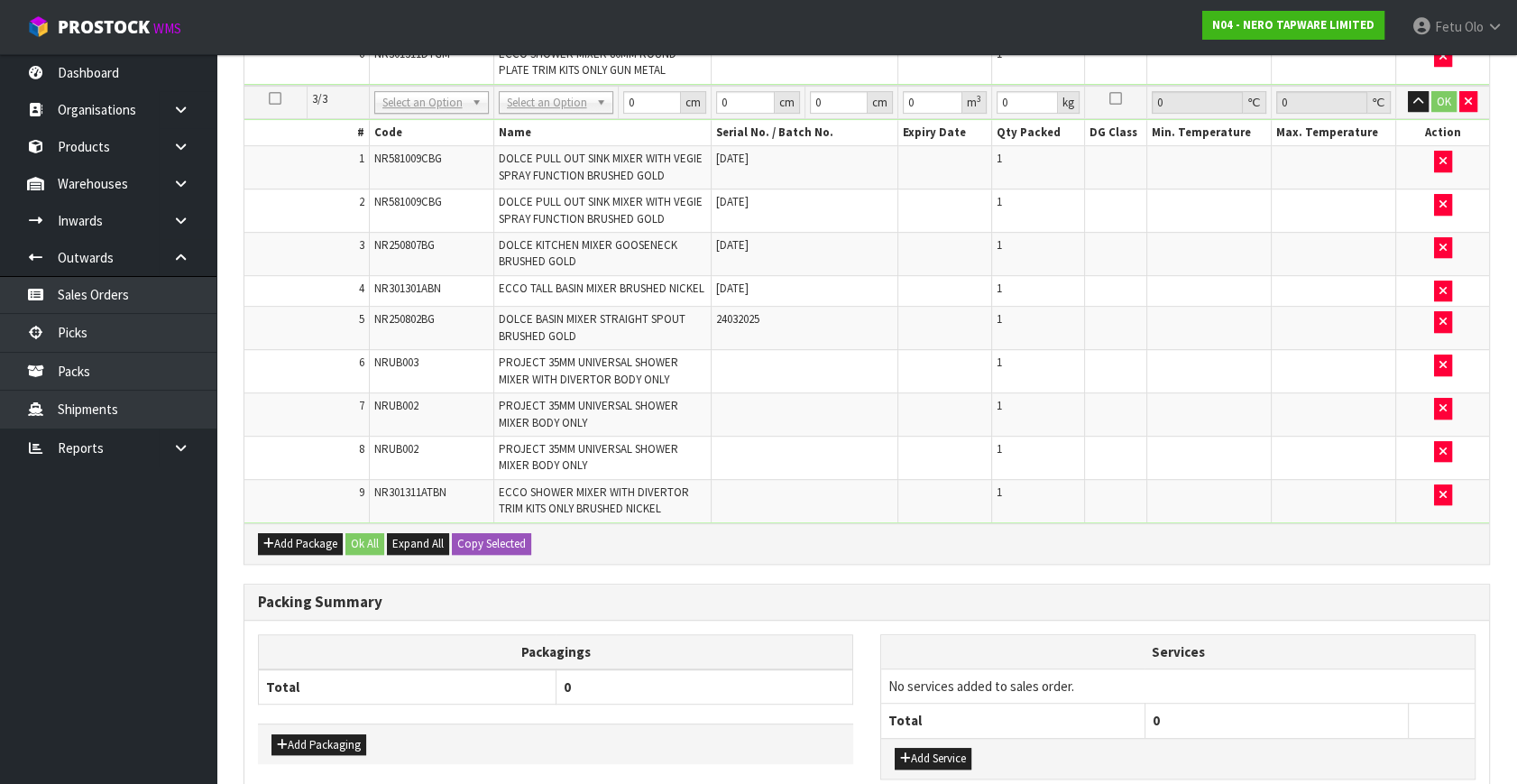
click at [98, 676] on ul "Dashboard Organisations Clients Consignees Carriers Products Categories Serial …" at bounding box center [108, 418] width 216 height 730
click at [150, 614] on ul "Dashboard Organisations Clients Consignees Carriers Products Categories Serial …" at bounding box center [108, 418] width 216 height 730
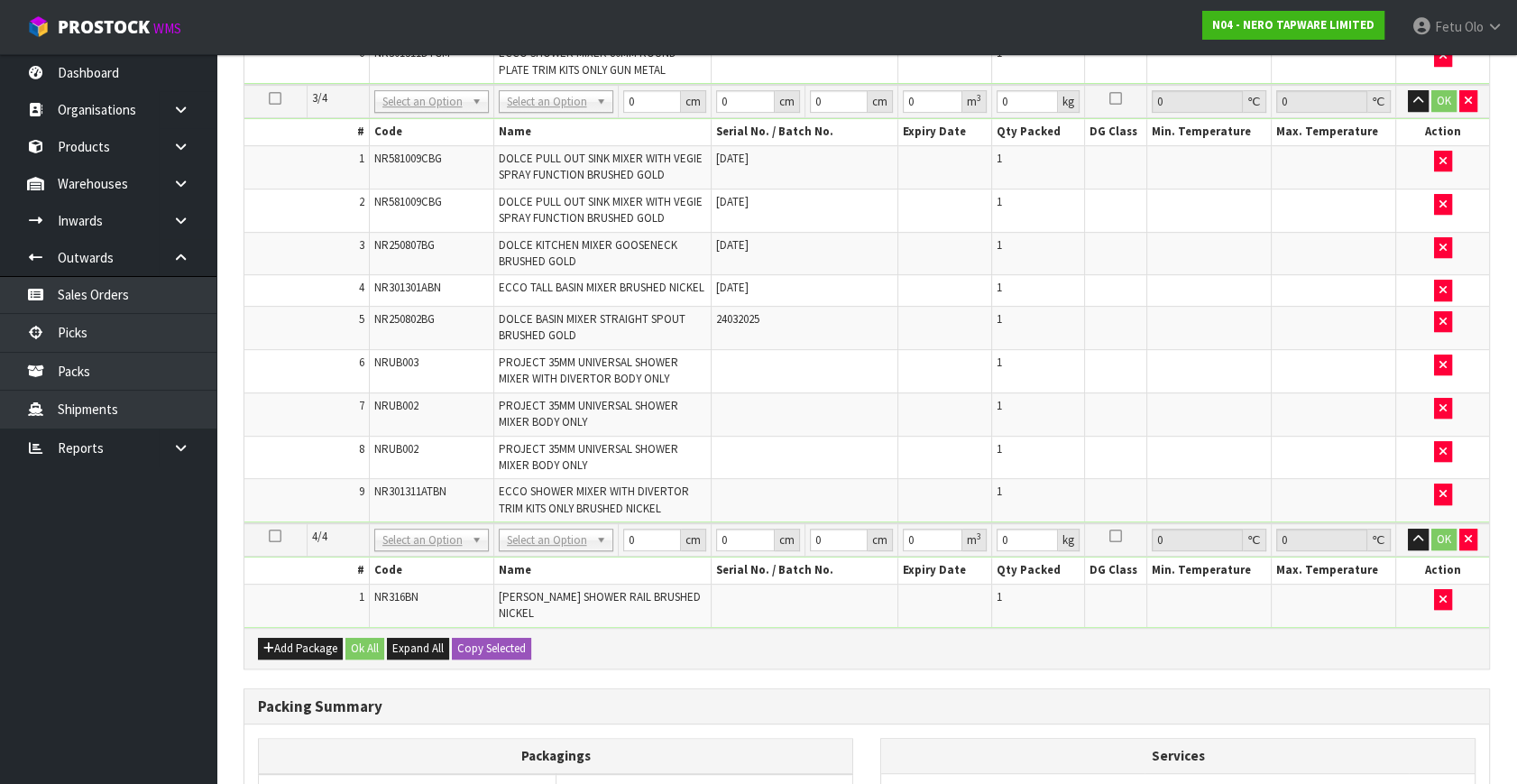
scroll to position [1232, 0]
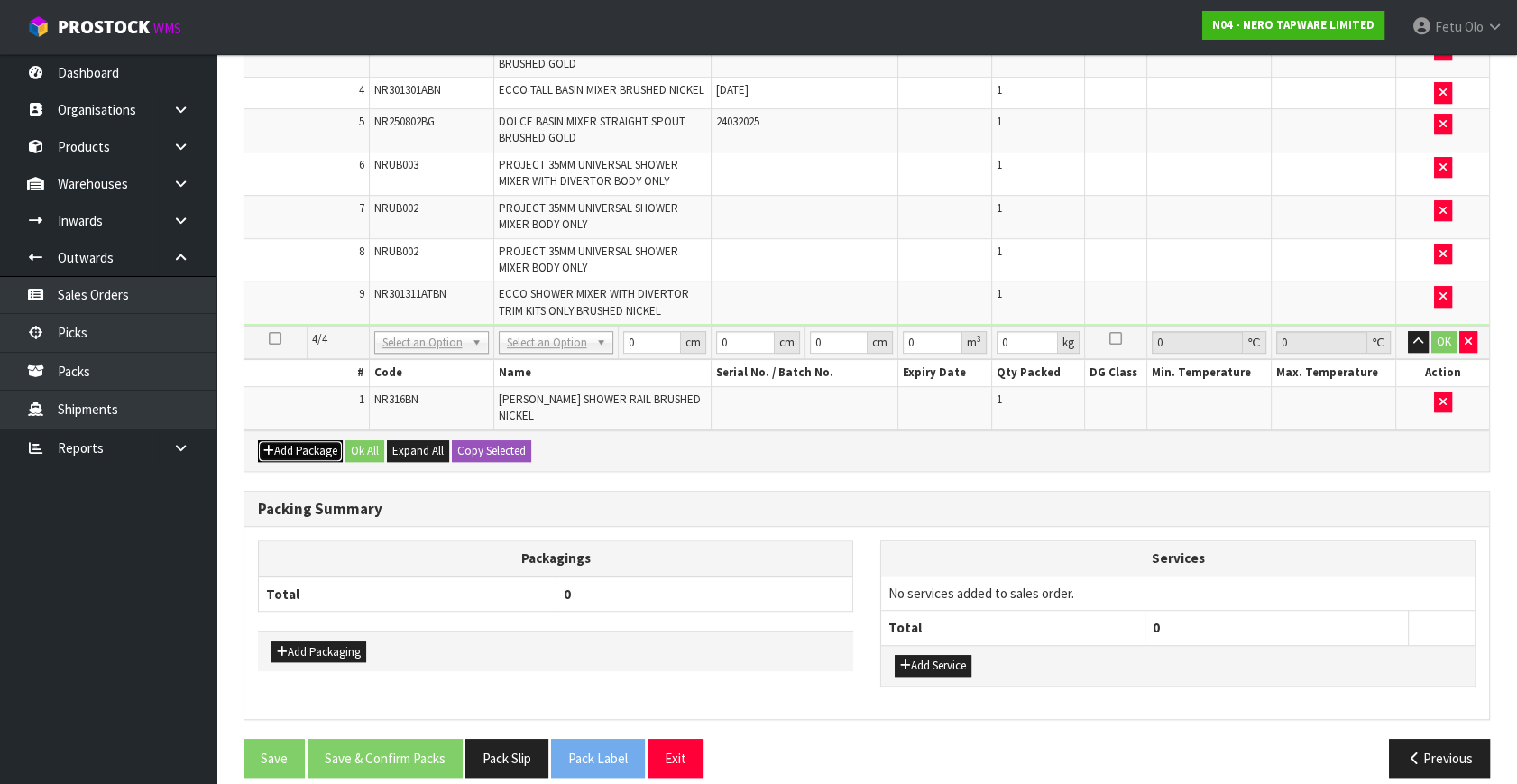
click at [286, 440] on button "Add Package" at bounding box center [300, 451] width 85 height 22
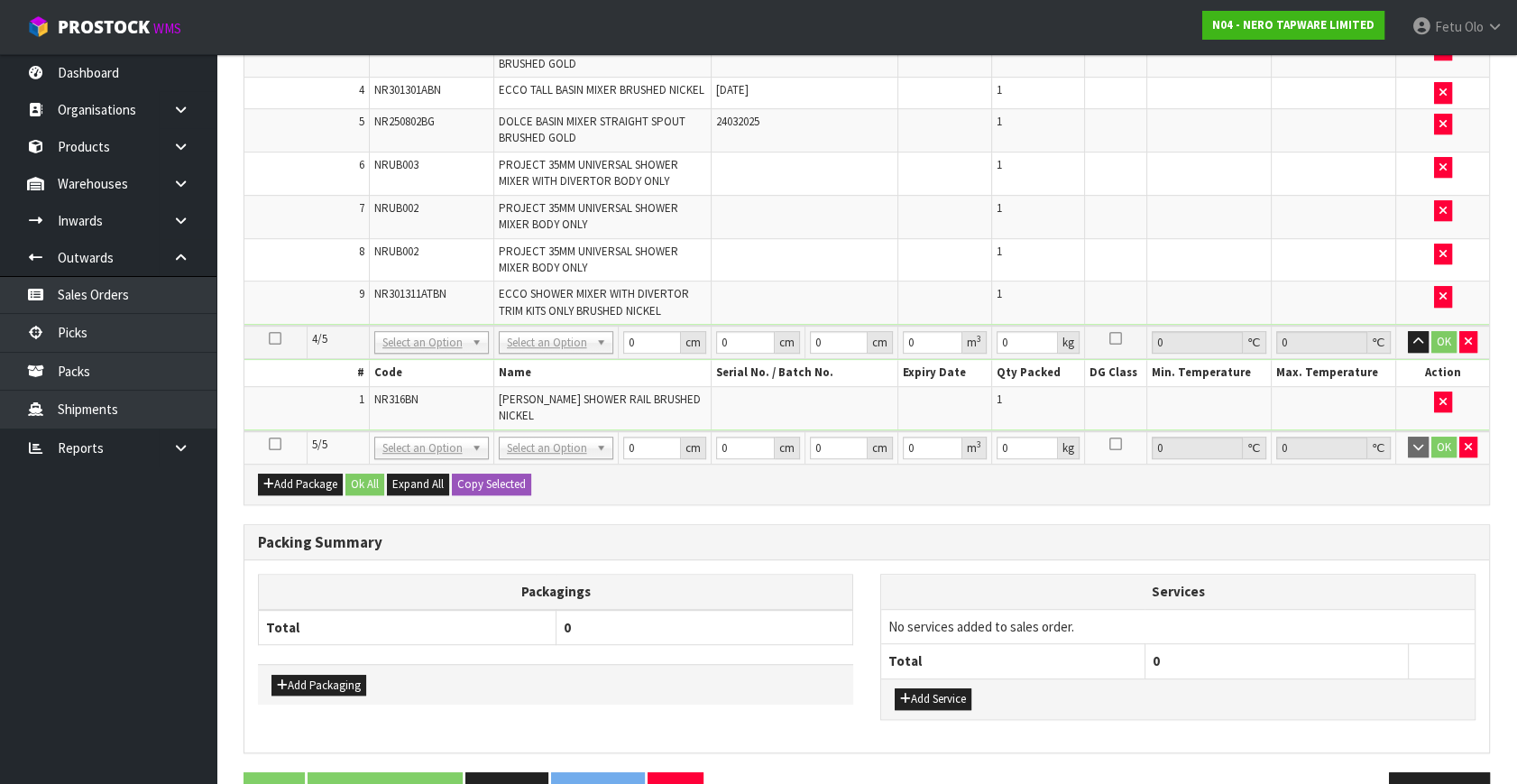
click at [275, 444] on icon at bounding box center [275, 444] width 13 height 1
click at [82, 636] on ul "Dashboard Organisations Clients Consignees Carriers Products Categories Serial …" at bounding box center [108, 418] width 216 height 730
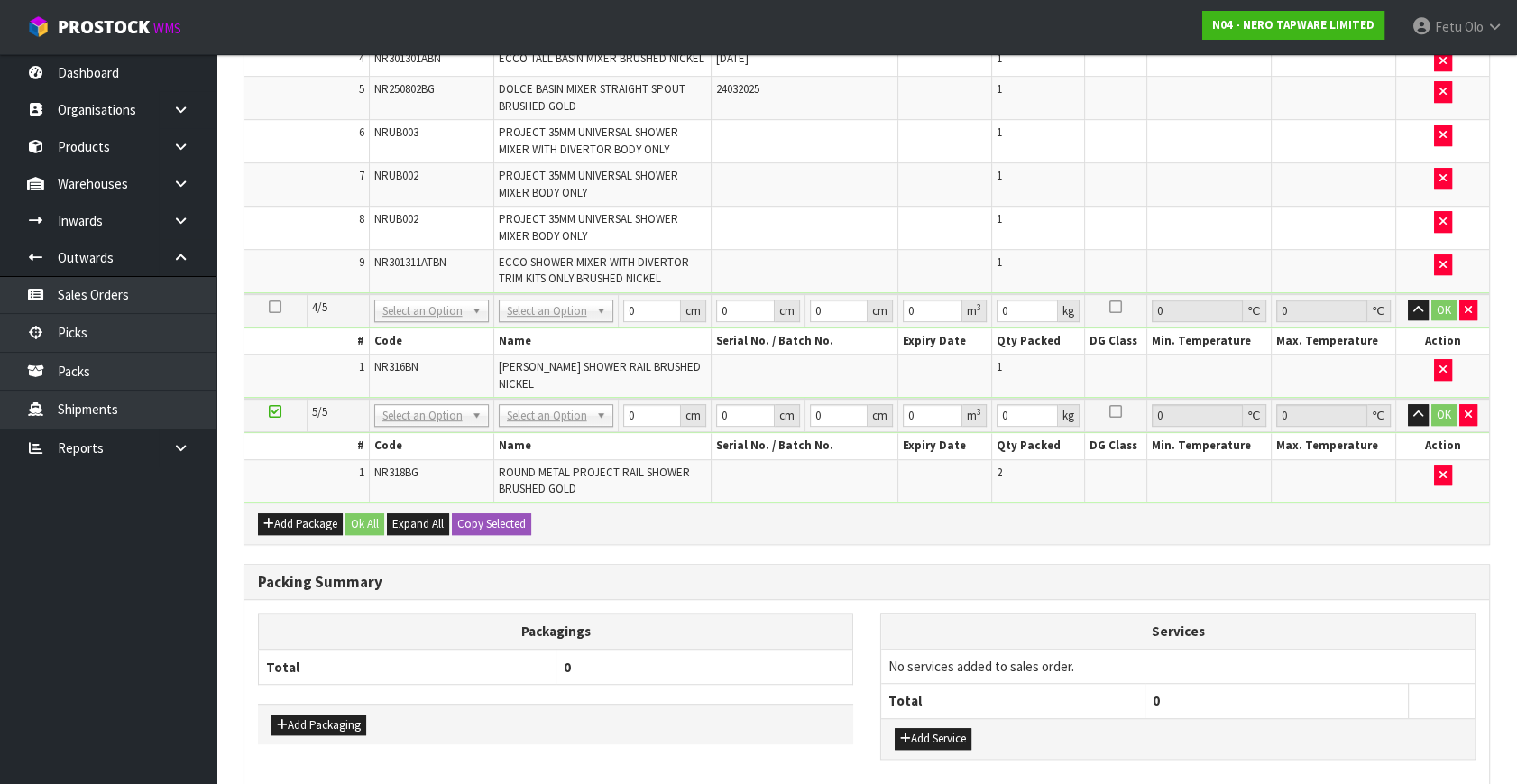
scroll to position [1200, 0]
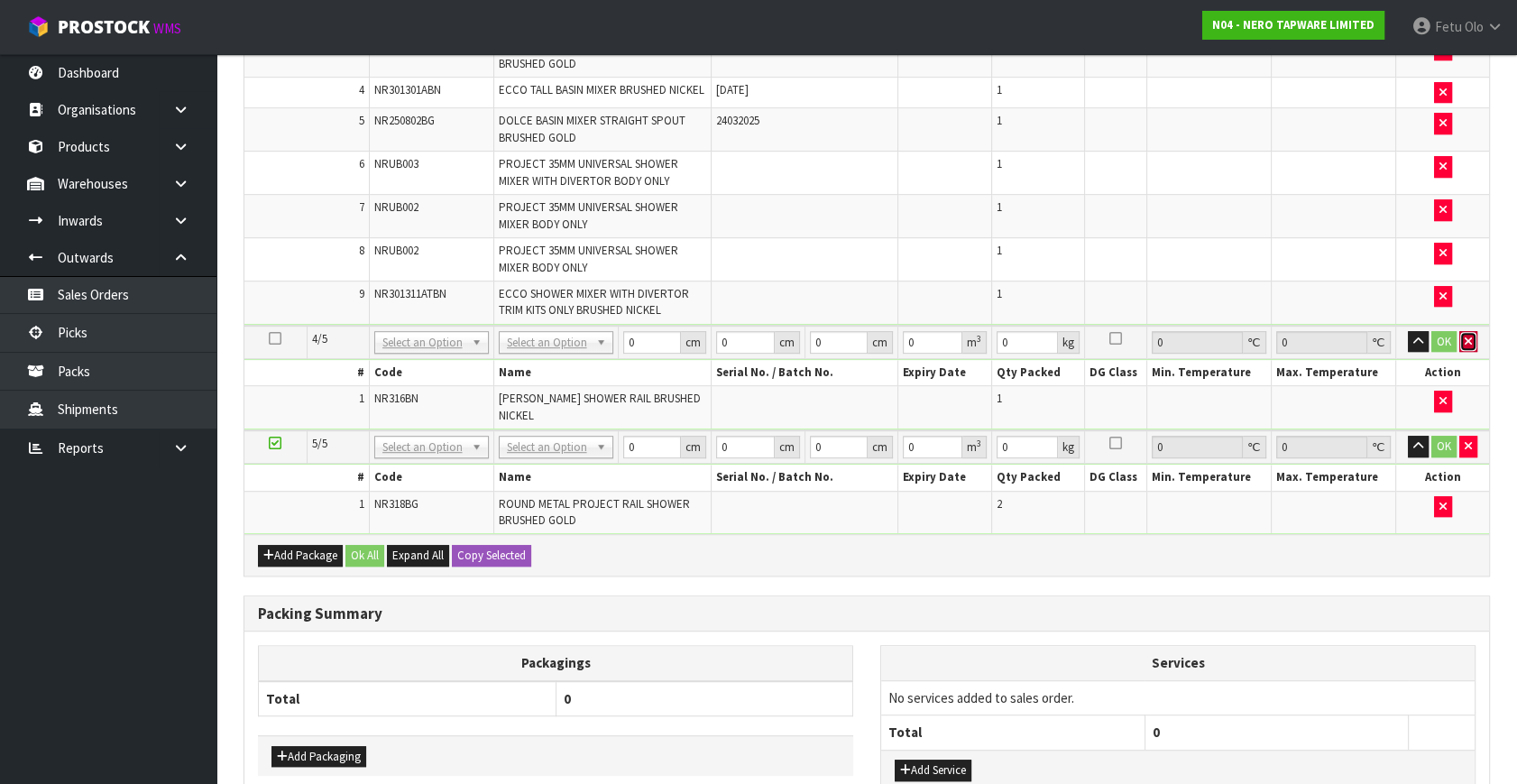
click at [1466, 335] on icon "button" at bounding box center [1469, 341] width 7 height 12
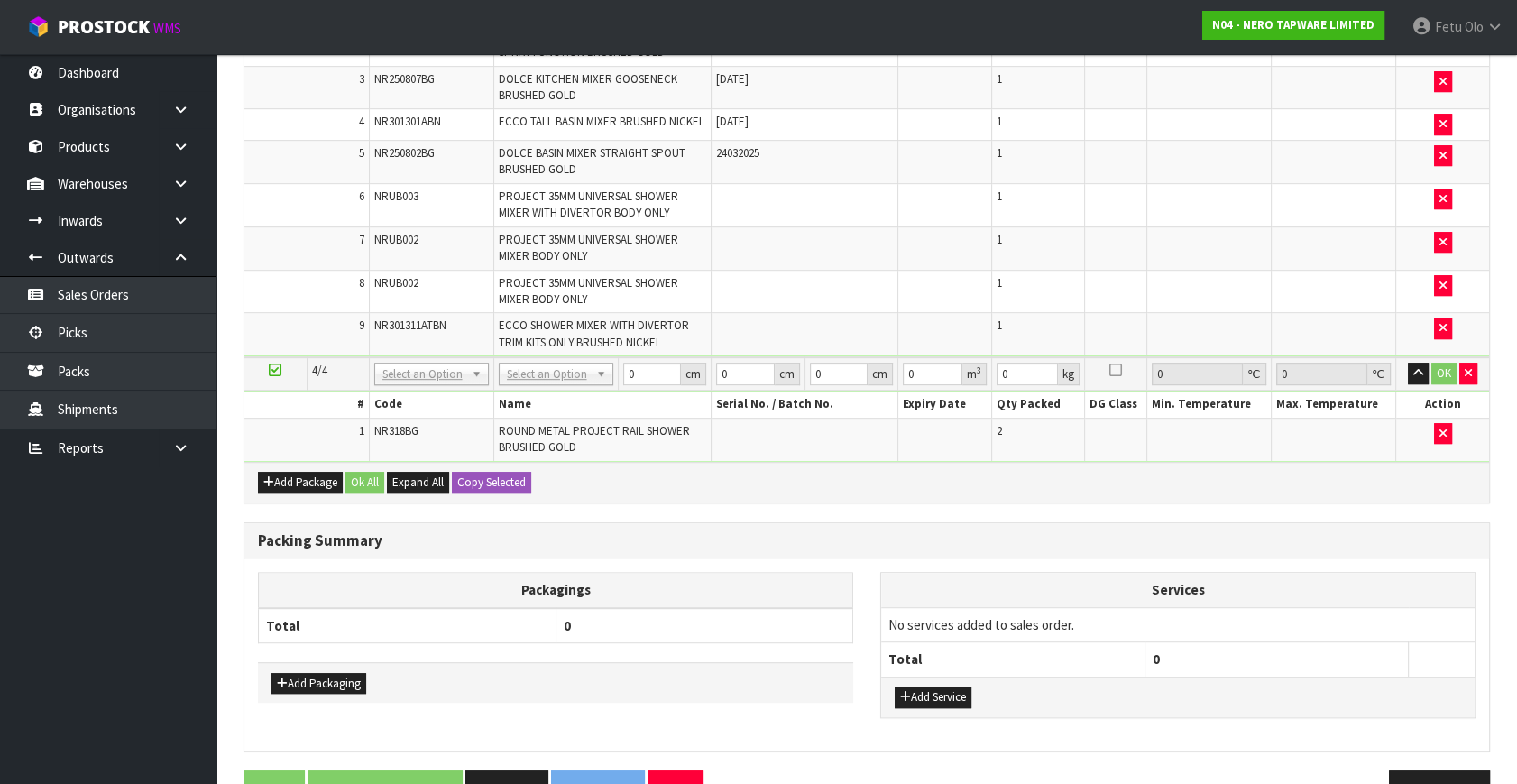
scroll to position [1232, 0]
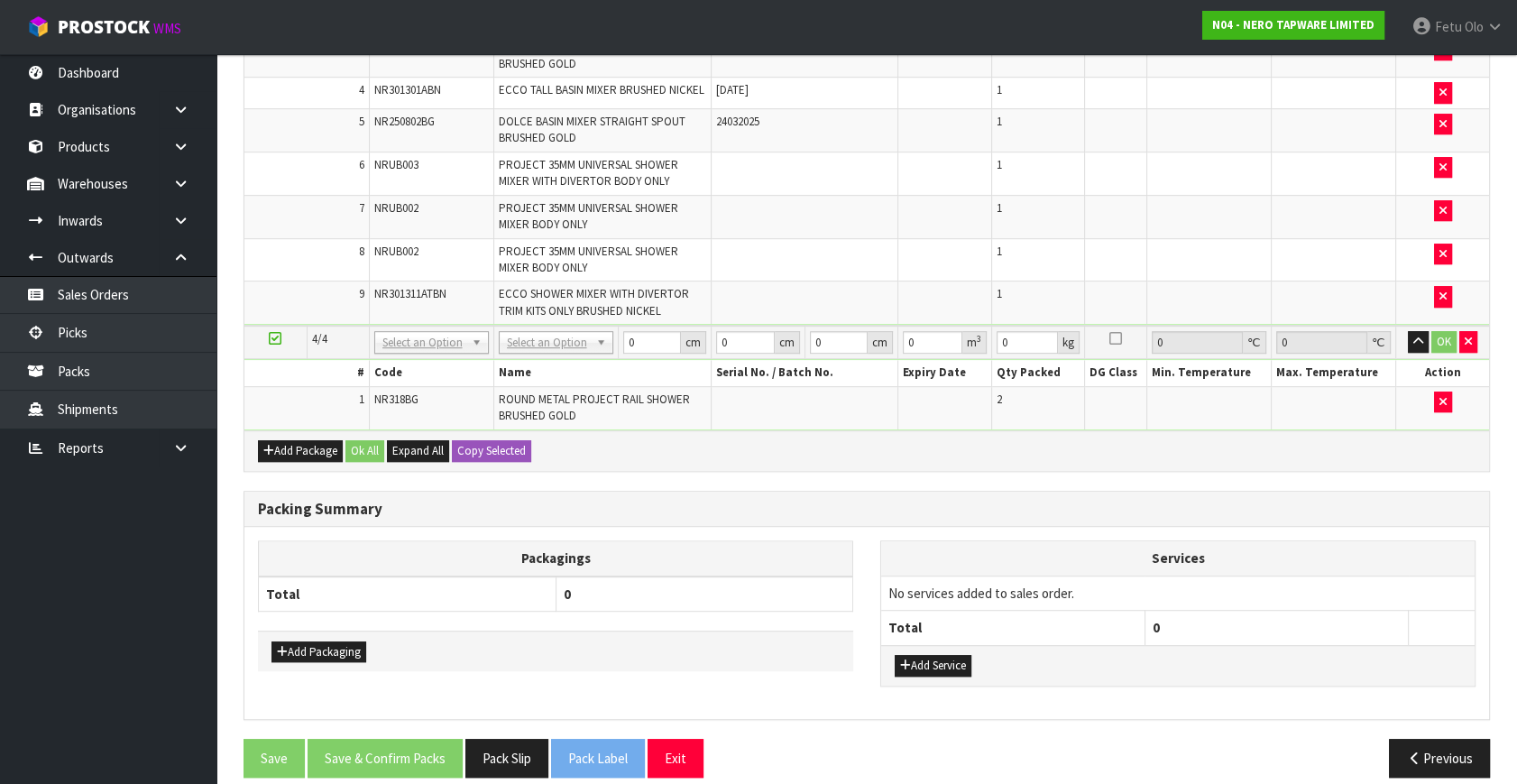
click at [79, 701] on ul "Dashboard Organisations Clients Consignees Carriers Products Categories Serial …" at bounding box center [108, 418] width 216 height 730
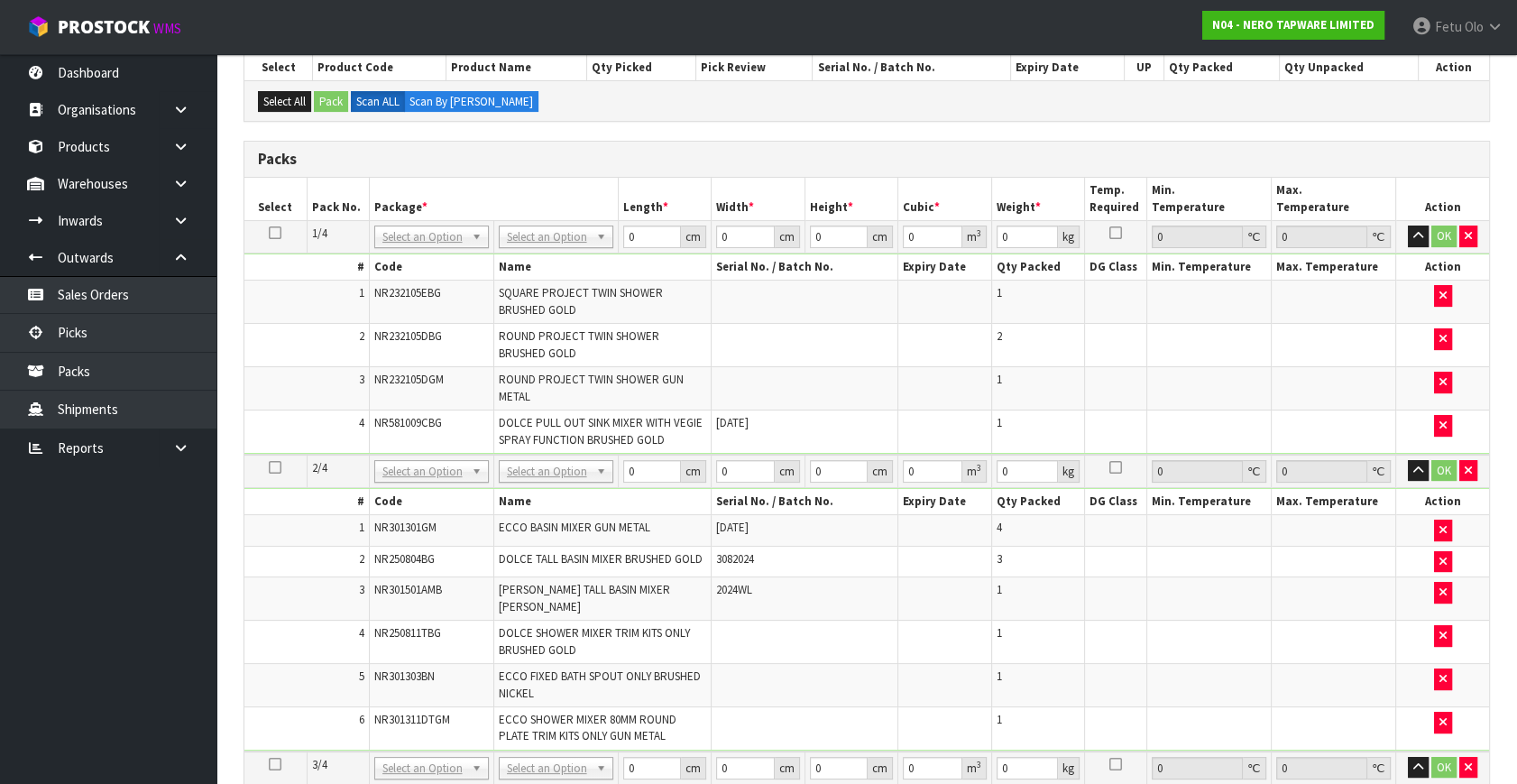
scroll to position [298, 0]
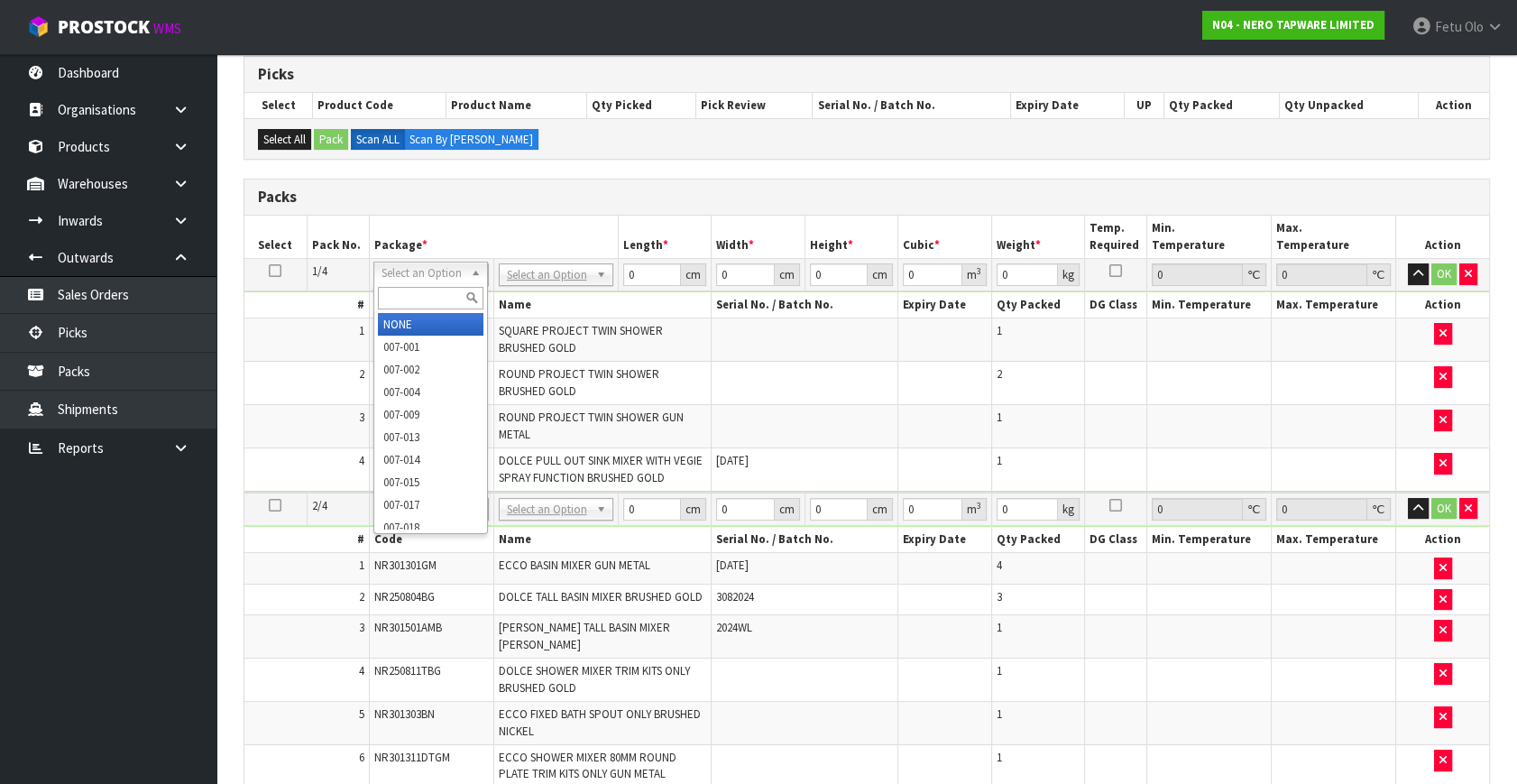
click at [414, 294] on input "text" at bounding box center [431, 298] width 106 height 23
type input "011"
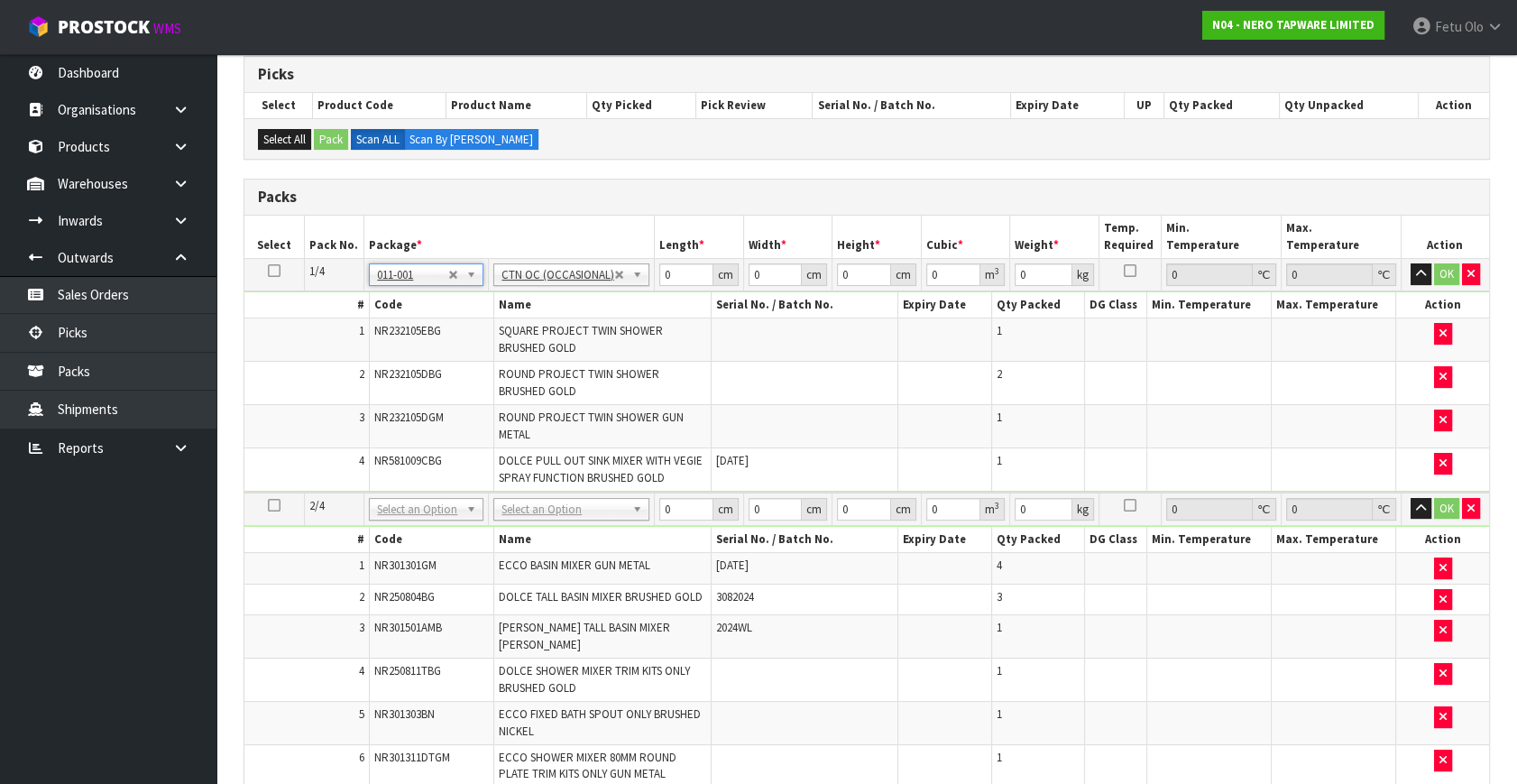
type input "21.21"
drag, startPoint x: 689, startPoint y: 277, endPoint x: 243, endPoint y: 349, distance: 451.8
click at [244, 349] on tbody "1/4 NONE 007-001 007-002 007-004 007-009 007-013 007-014 007-015 007-017 007-01…" at bounding box center [867, 376] width 1245 height 233
type input "90"
type input "50"
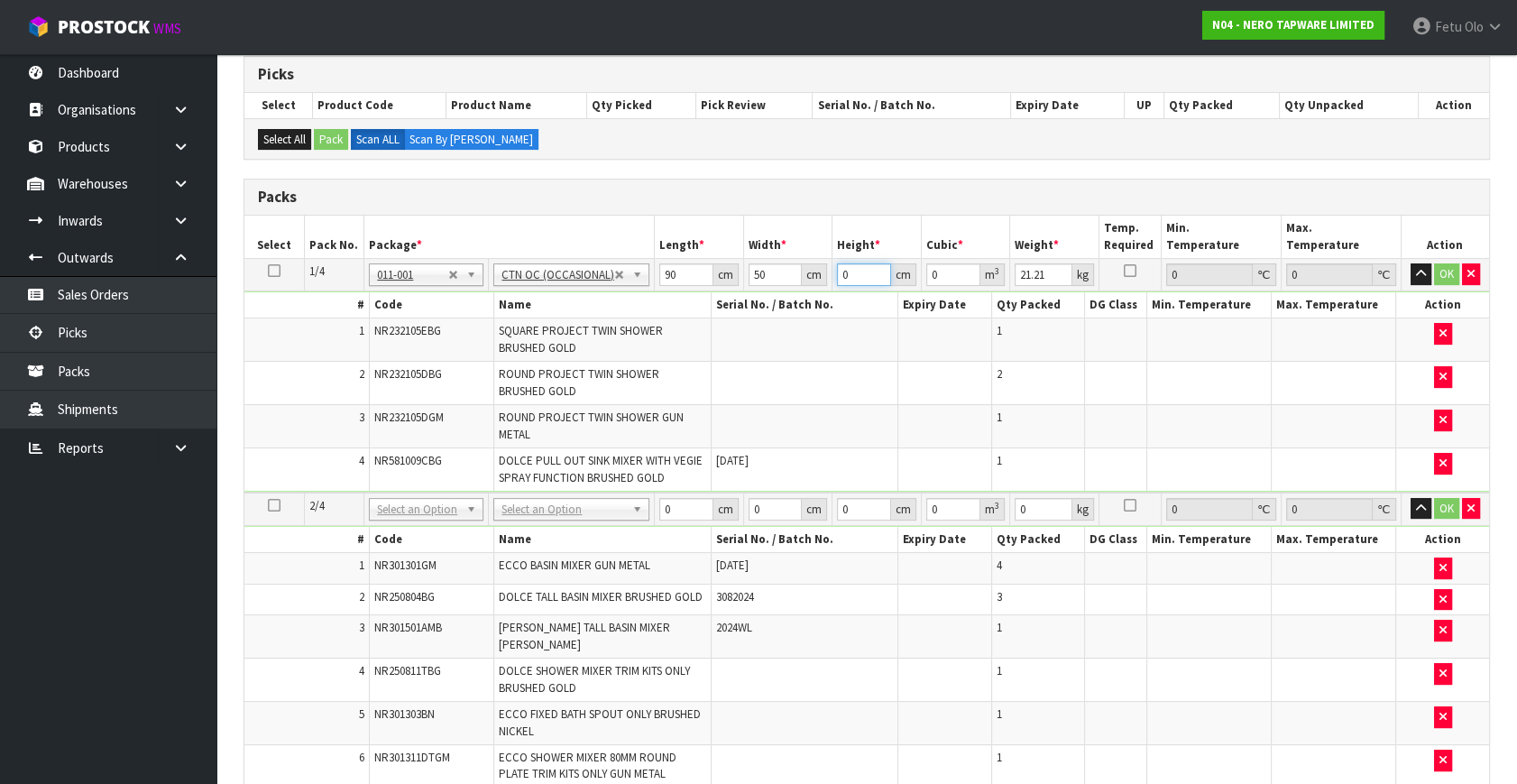
type input "4"
type input "0.018"
type input "41"
type input "0.1845"
type input "41"
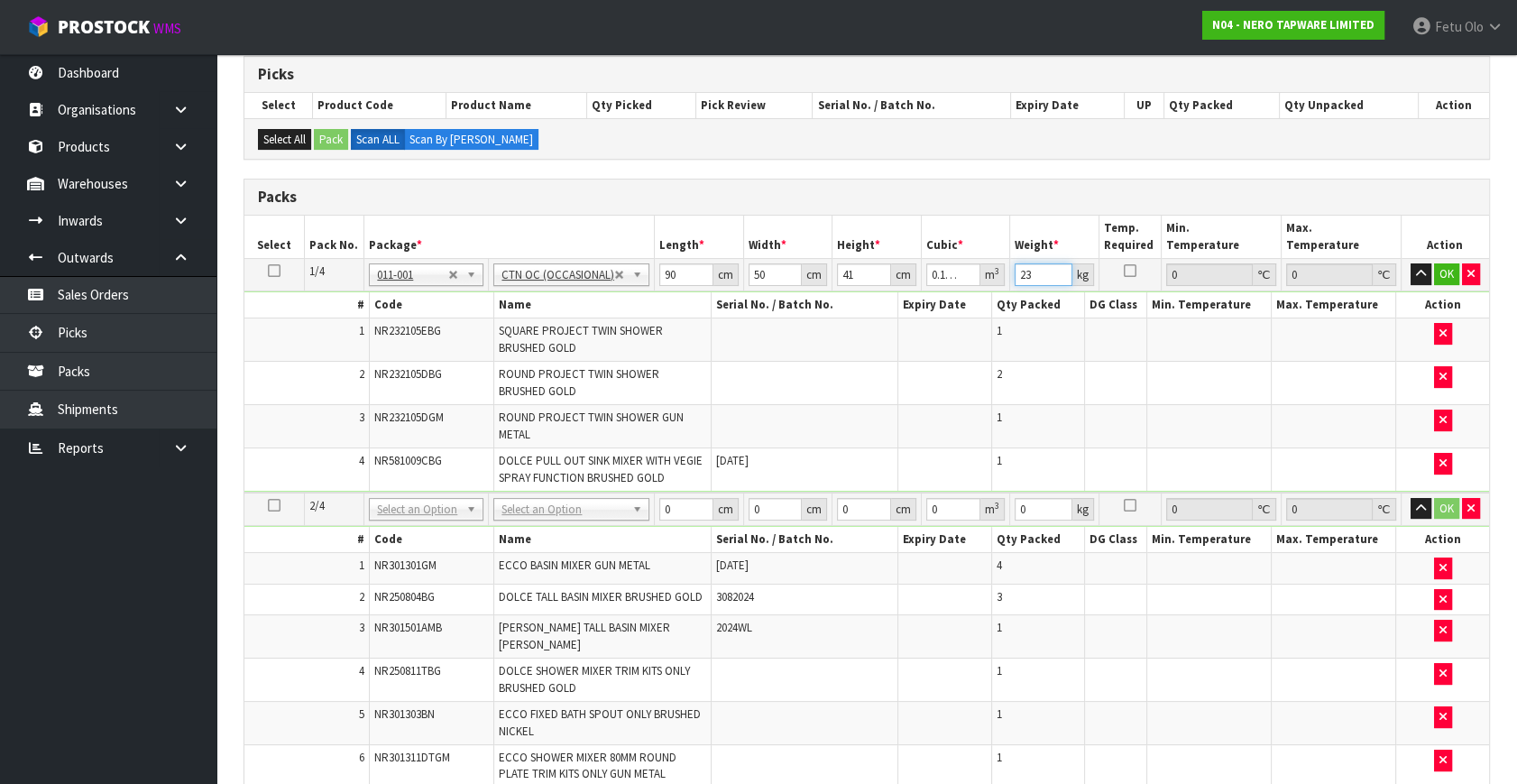
type input "23"
click button "OK" at bounding box center [1447, 274] width 26 height 22
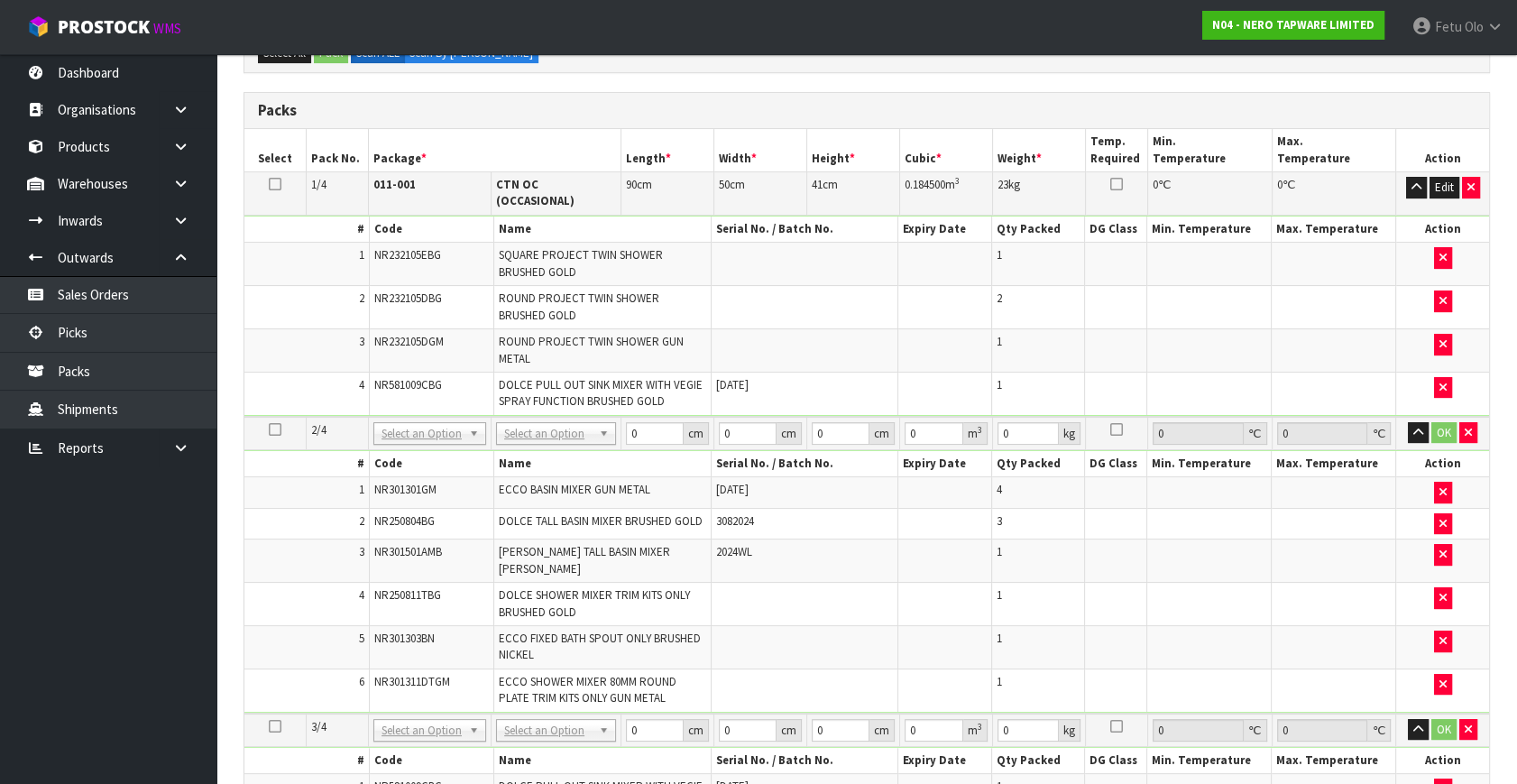
scroll to position [461, 0]
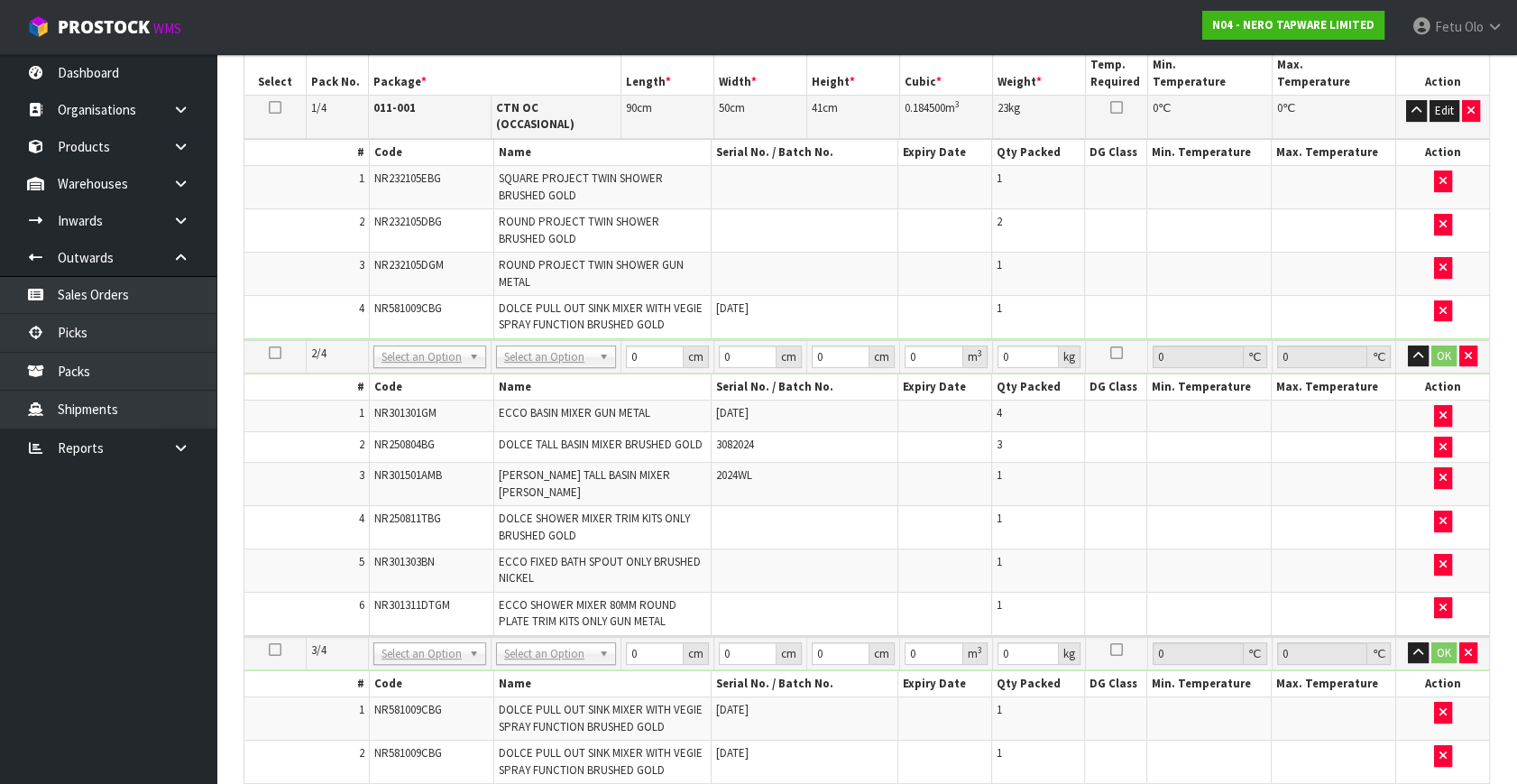
click at [431, 322] on td "NR581009CBG" at bounding box center [431, 316] width 125 height 43
click at [410, 364] on input "text" at bounding box center [430, 367] width 105 height 23
type input "011"
type input "2"
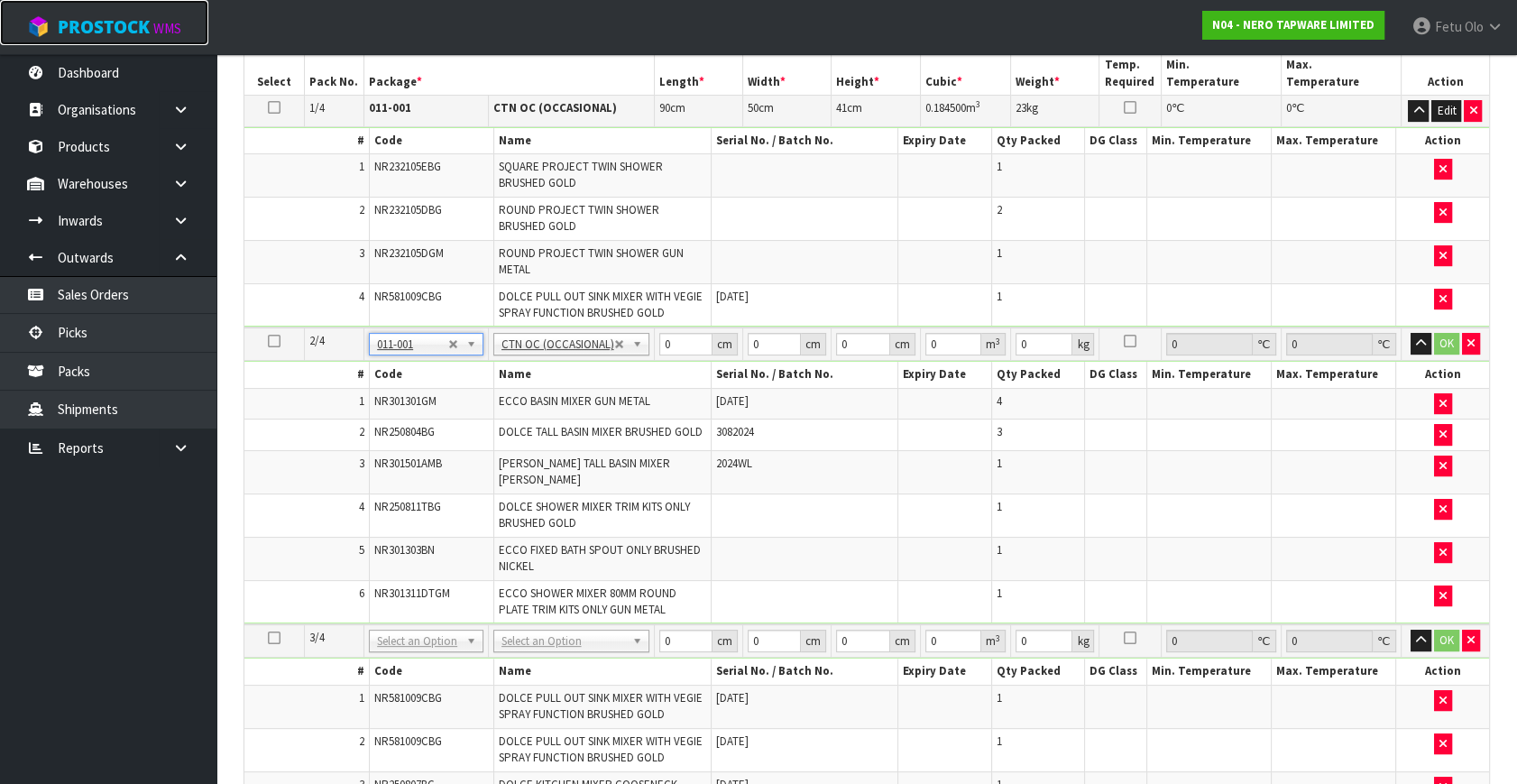
type input "16.98"
drag, startPoint x: 688, startPoint y: 346, endPoint x: 418, endPoint y: 383, distance: 272.5
click at [418, 383] on tbody "2/4 NONE 007-001 007-002 007-004 007-009 007-013 007-014 007-015 007-017 007-01…" at bounding box center [867, 476] width 1245 height 297
type input "69"
type input "54"
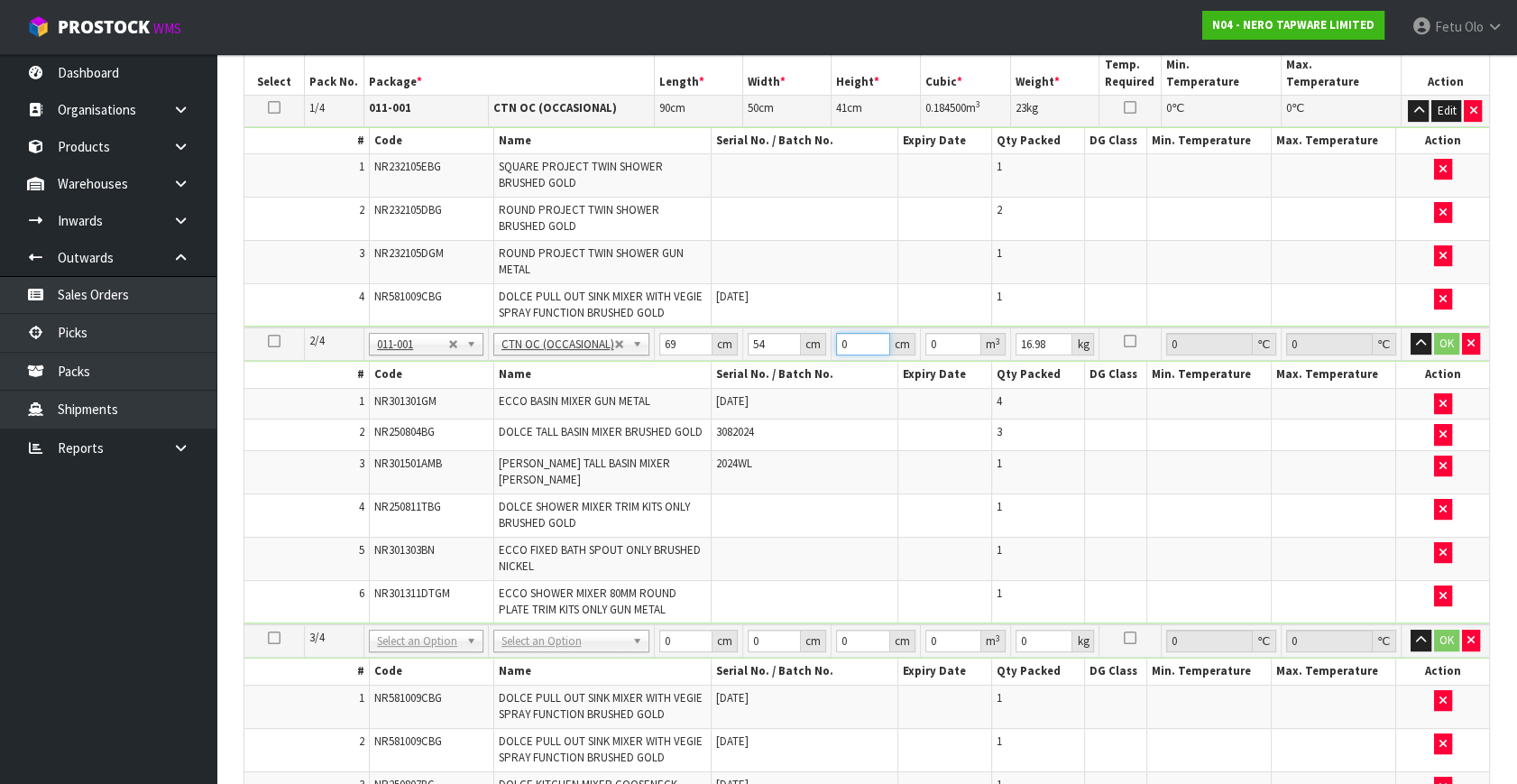
type input "2"
type input "0.007452"
type input "24"
type input "0.089424"
type input "24"
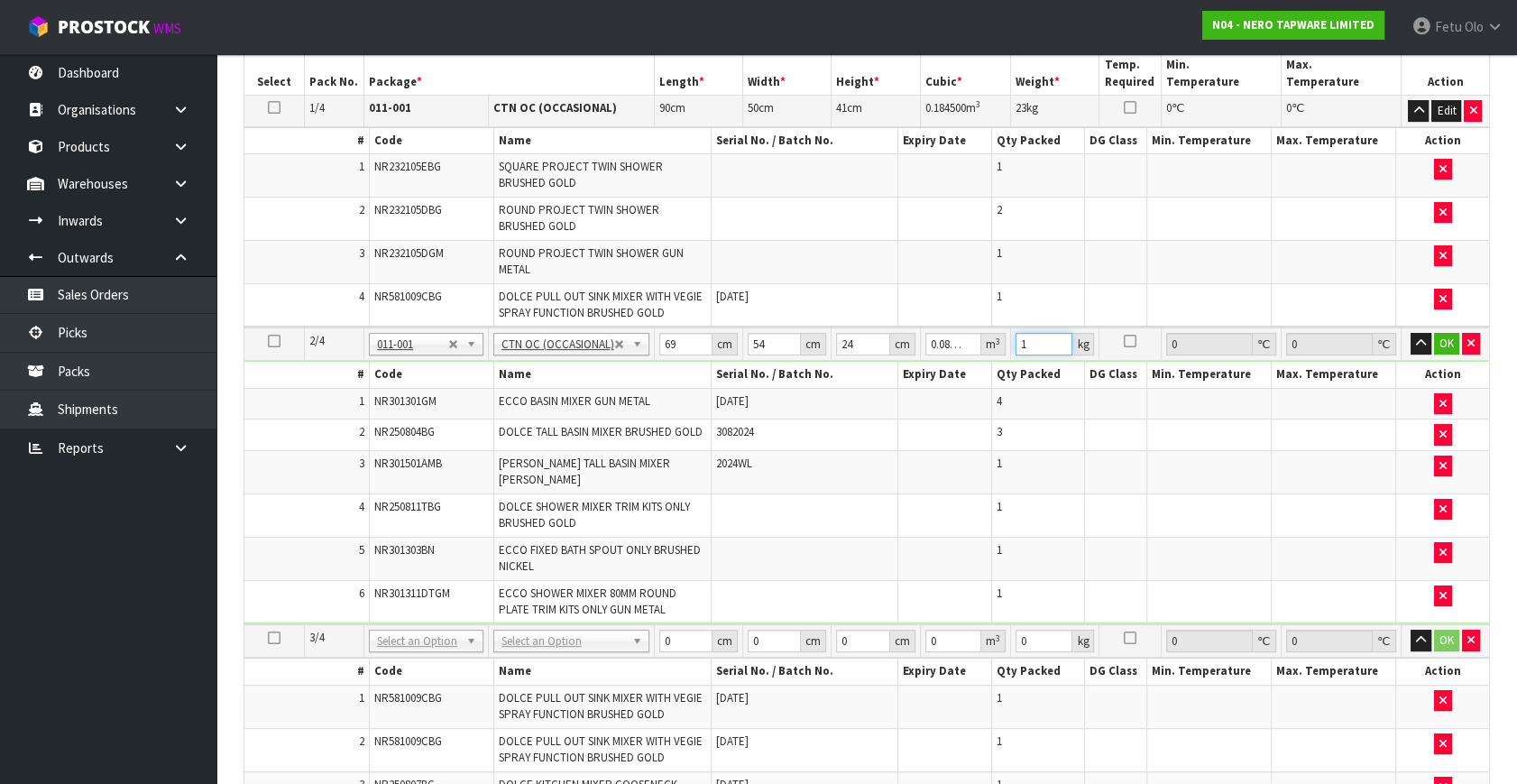
type input "19"
click button "OK" at bounding box center [1447, 344] width 26 height 22
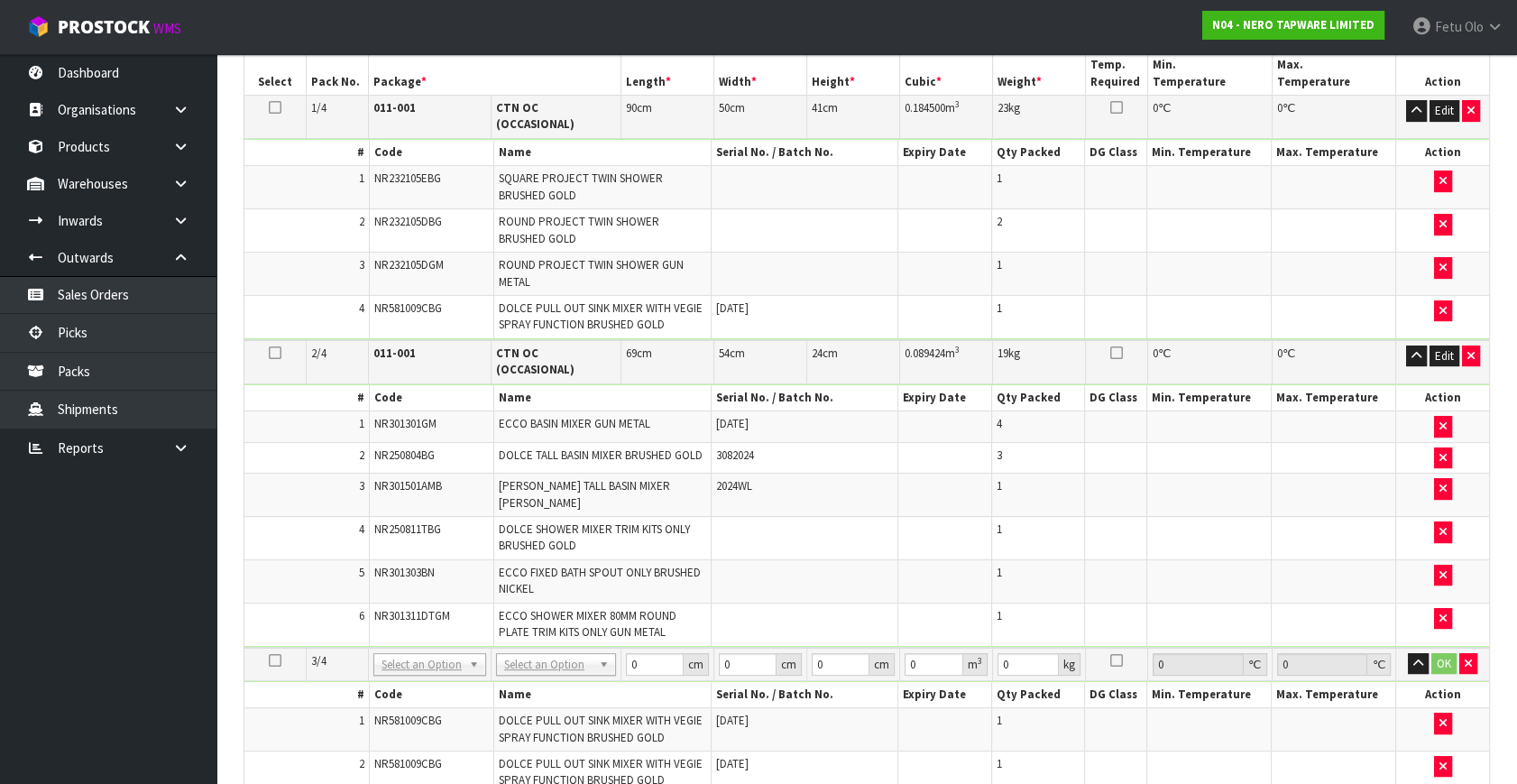
scroll to position [789, 0]
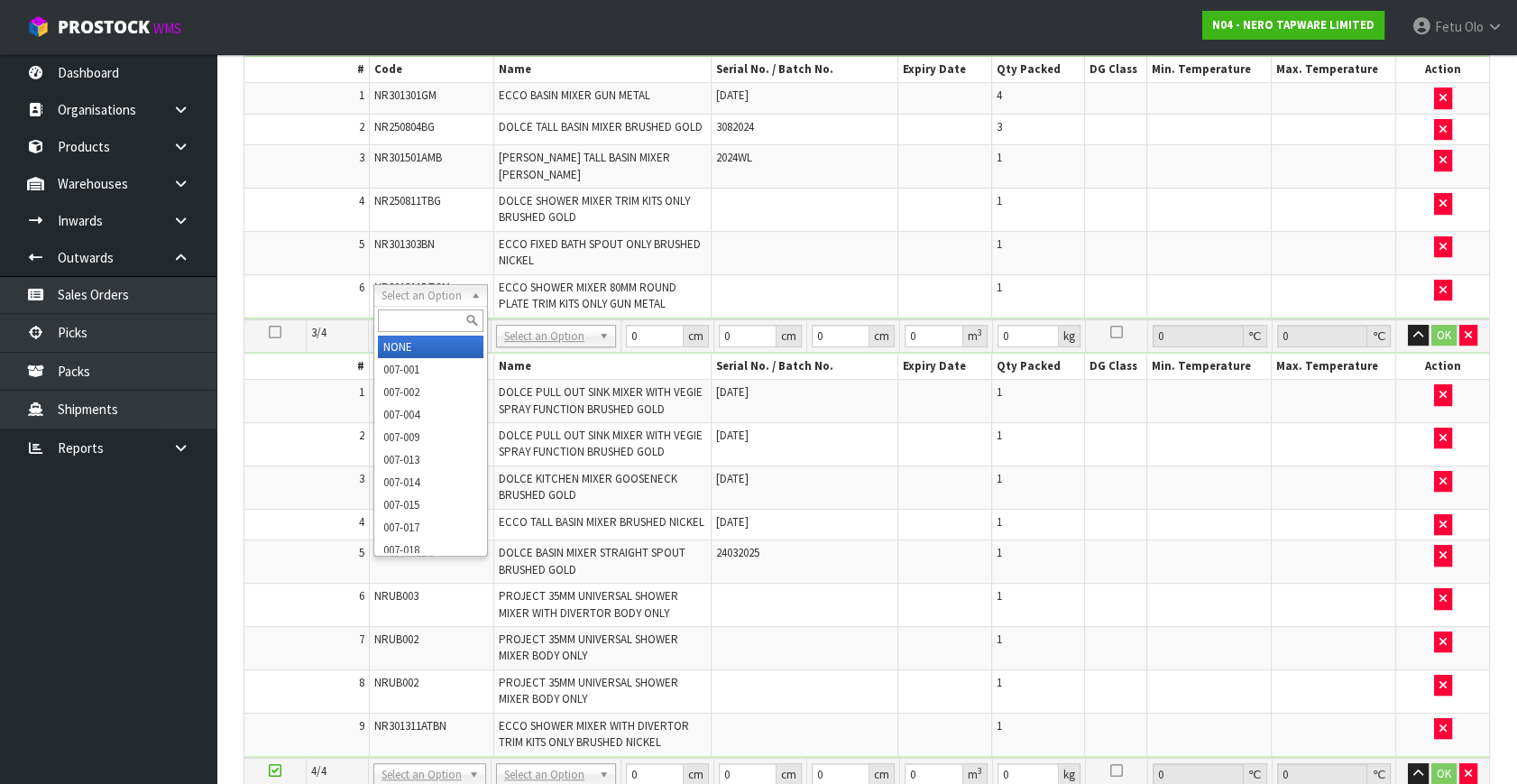
drag, startPoint x: 450, startPoint y: 304, endPoint x: 429, endPoint y: 314, distance: 23.3
click at [428, 314] on input "text" at bounding box center [430, 320] width 105 height 23
type input "011"
type input "3"
type input "15.5"
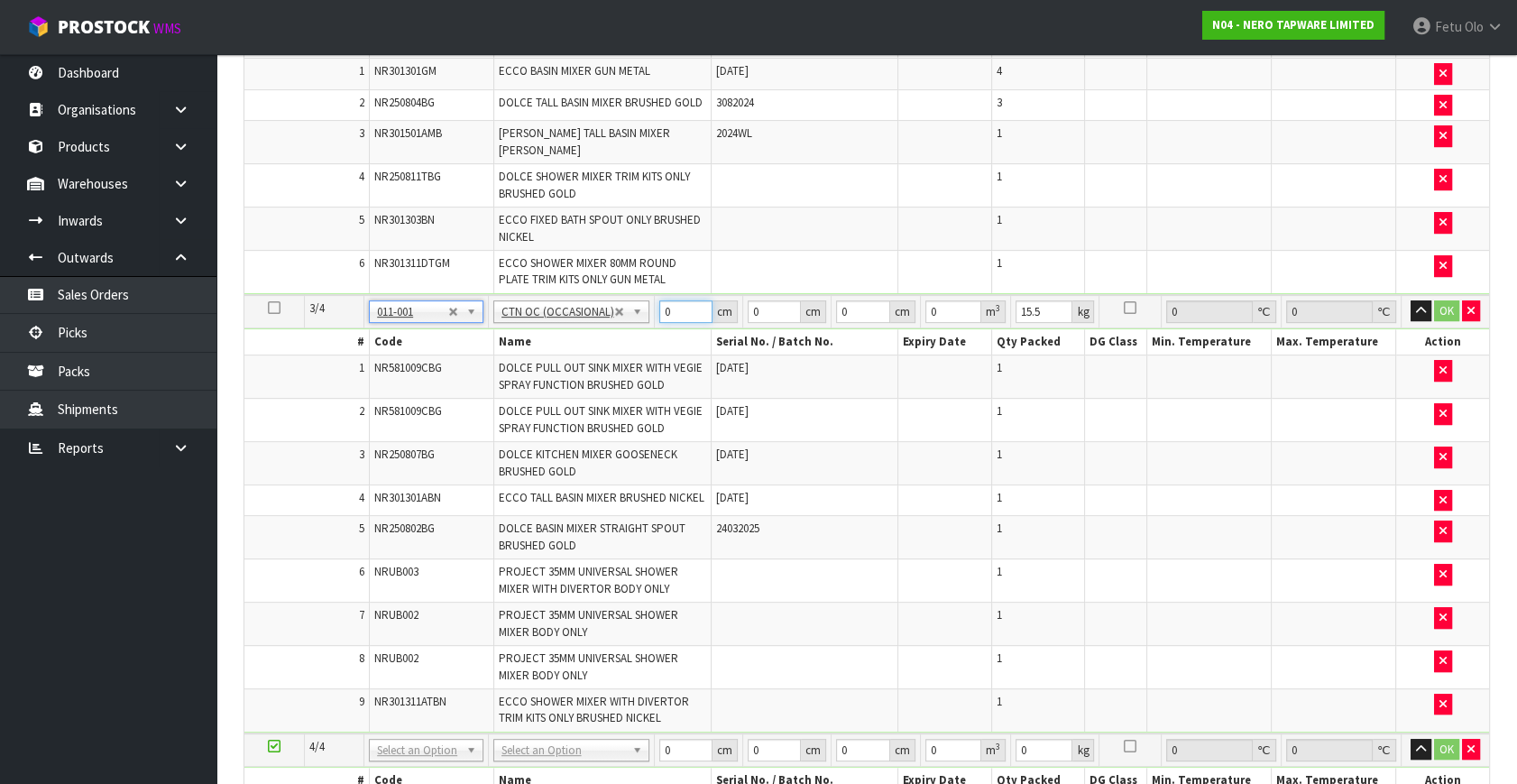
drag, startPoint x: 596, startPoint y: 308, endPoint x: 349, endPoint y: 315, distance: 247.1
click at [349, 315] on tbody "3/4 NONE 007-001 007-002 007-004 007-009 007-013 007-014 007-015 007-017 007-01…" at bounding box center [867, 514] width 1245 height 438
type input "73"
type input "36"
type input "3"
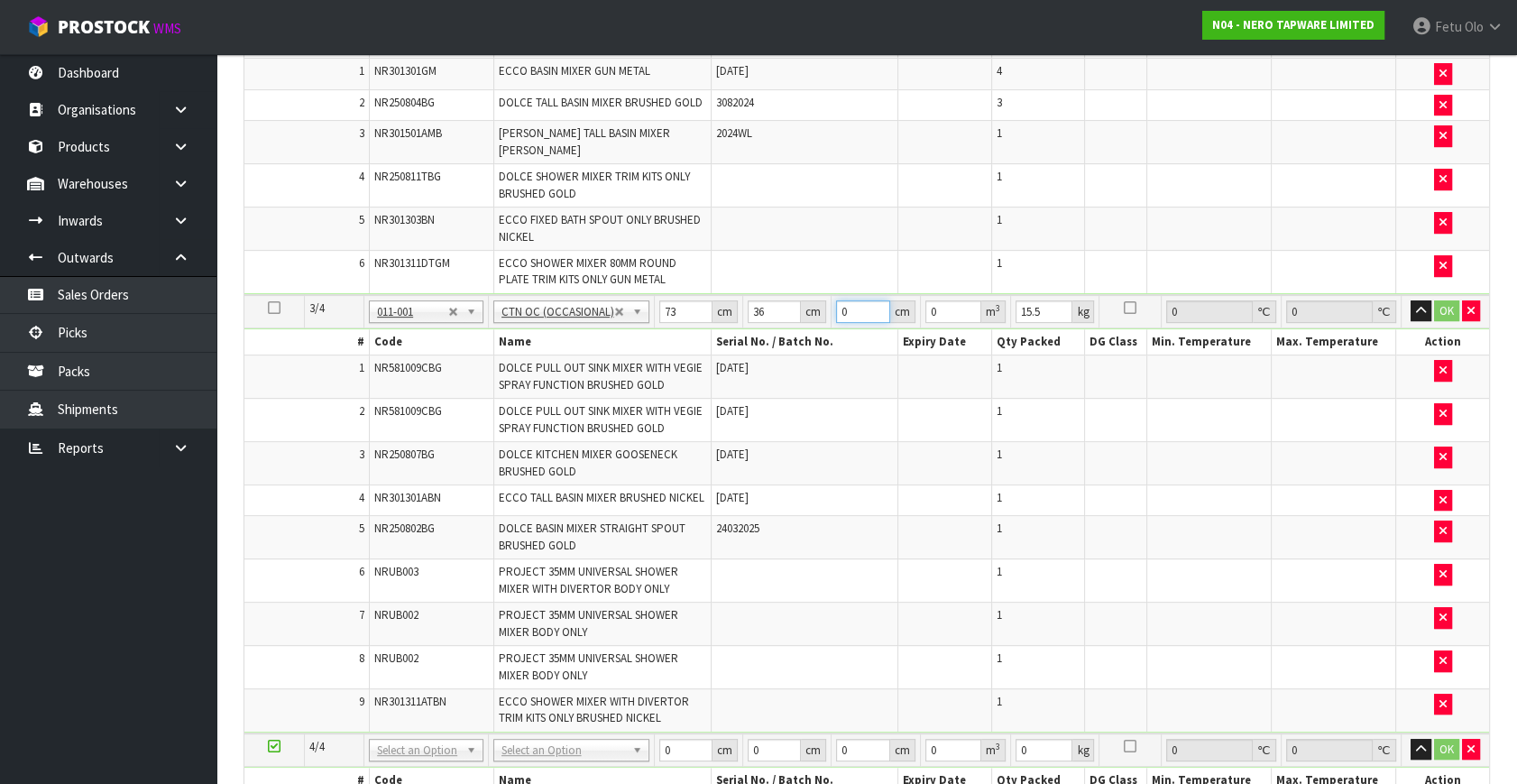
type input "0.007884"
type input "31"
type input "0.081468"
type input "31"
type input "17"
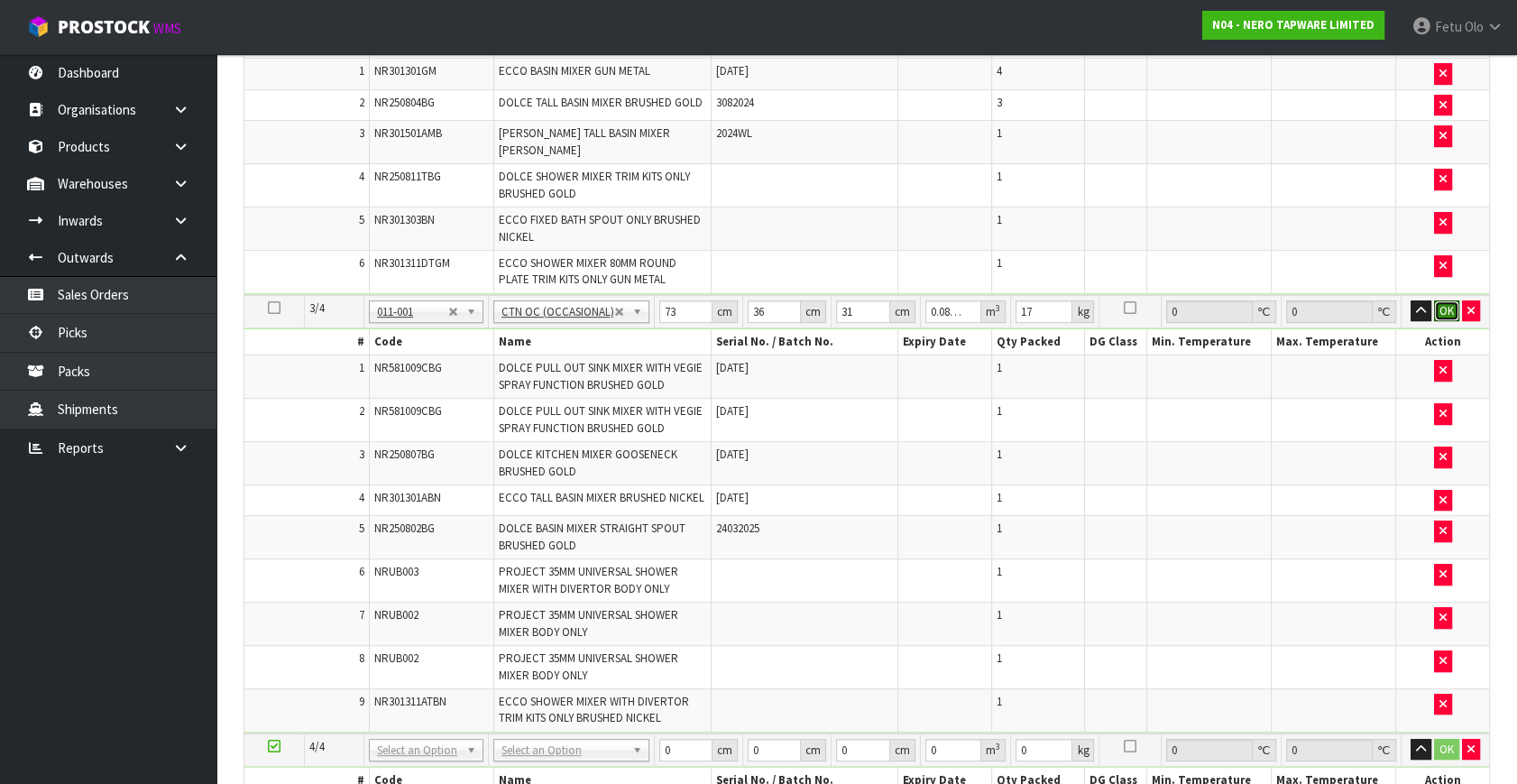
click button "OK" at bounding box center [1447, 312] width 26 height 22
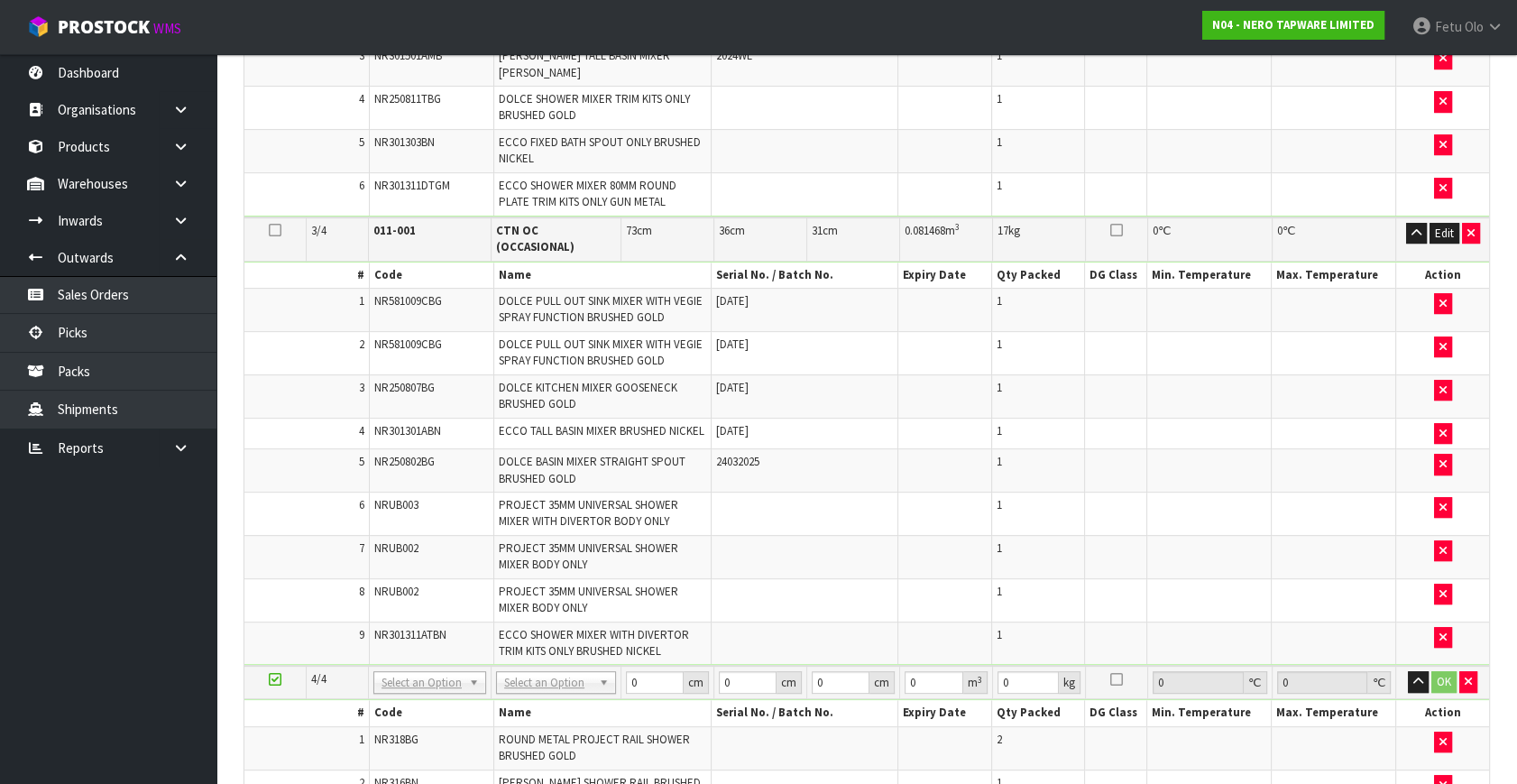
scroll to position [1200, 0]
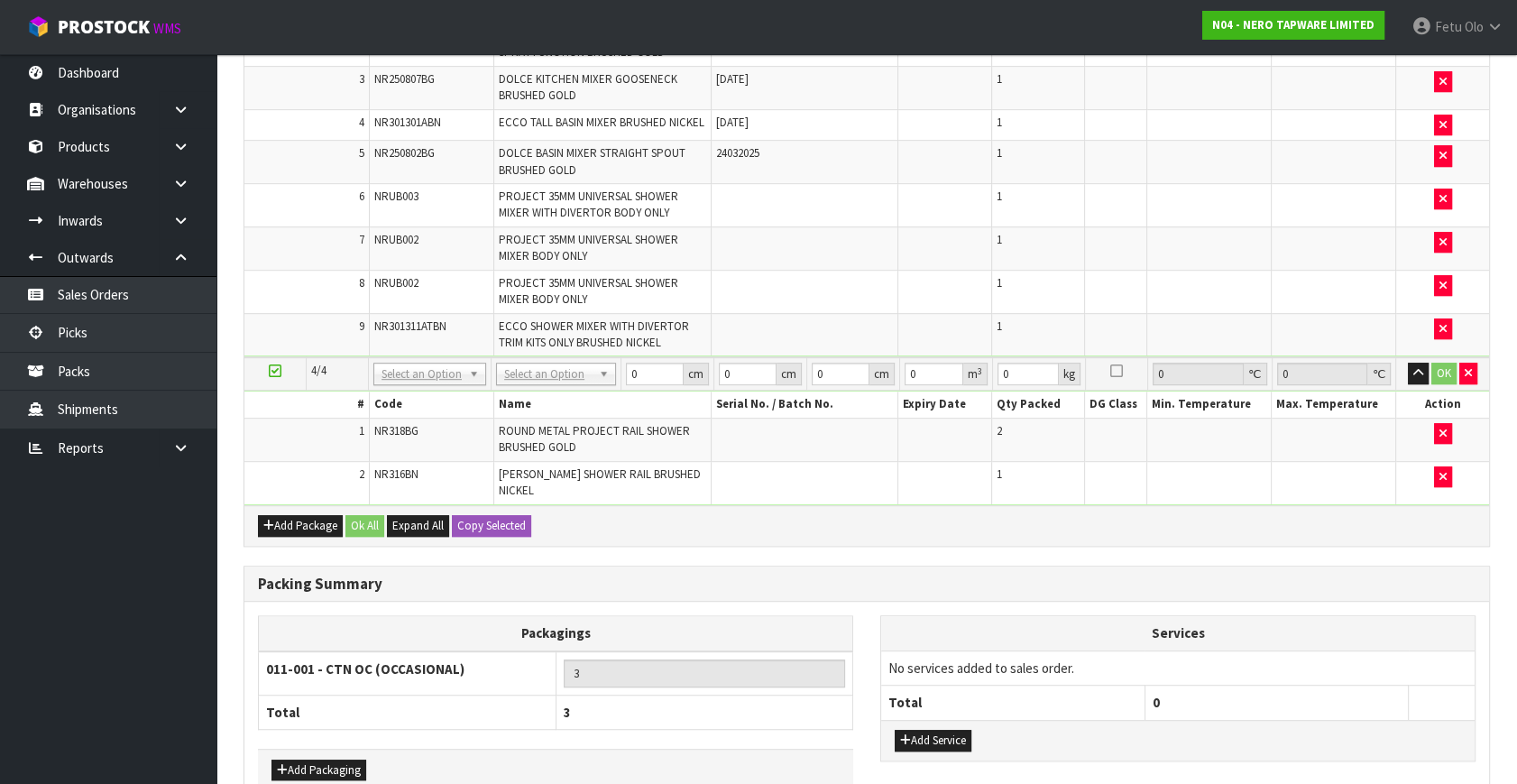
drag, startPoint x: 430, startPoint y: 315, endPoint x: 448, endPoint y: 355, distance: 43.9
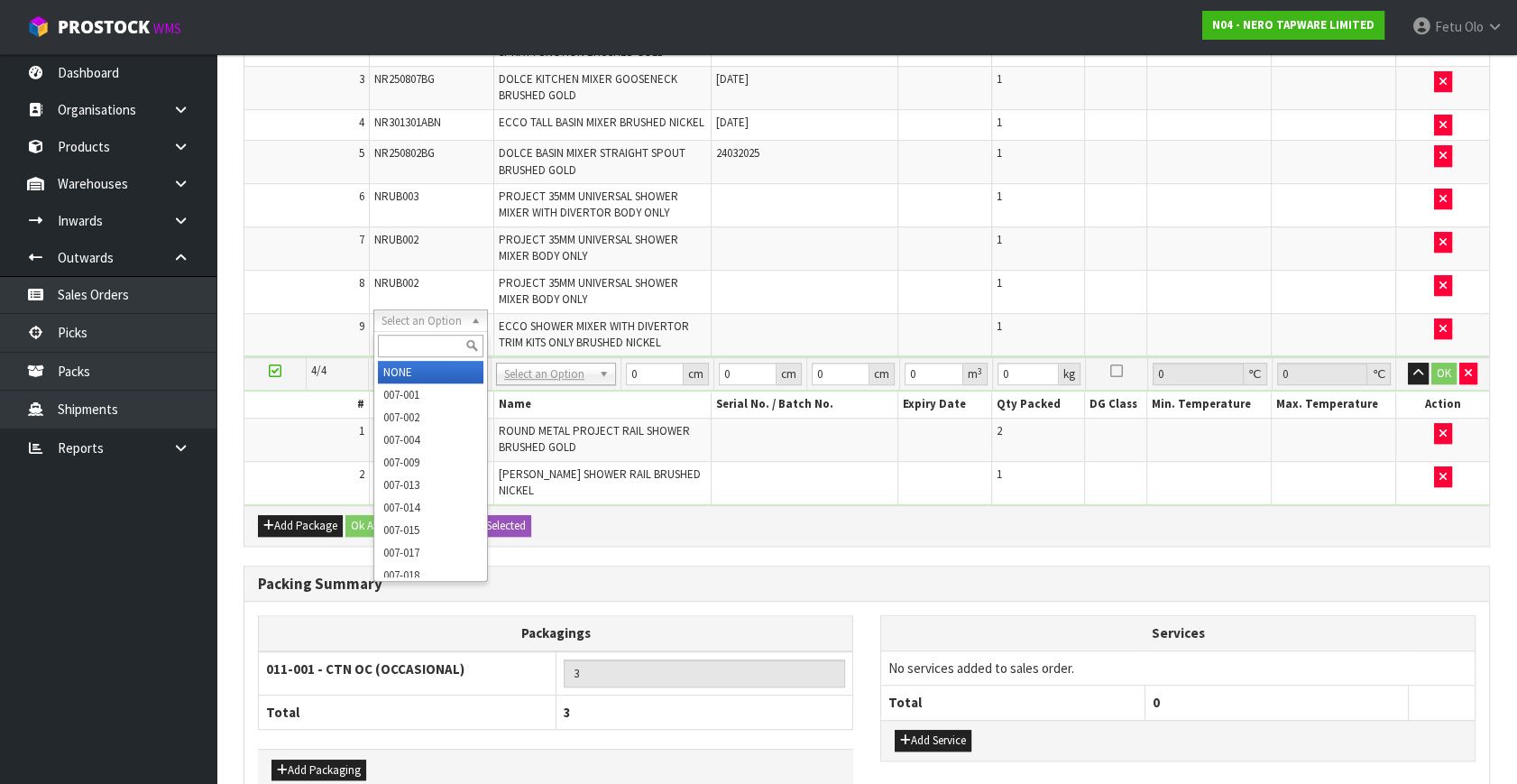
drag, startPoint x: 422, startPoint y: 366, endPoint x: 636, endPoint y: 354, distance: 214.3
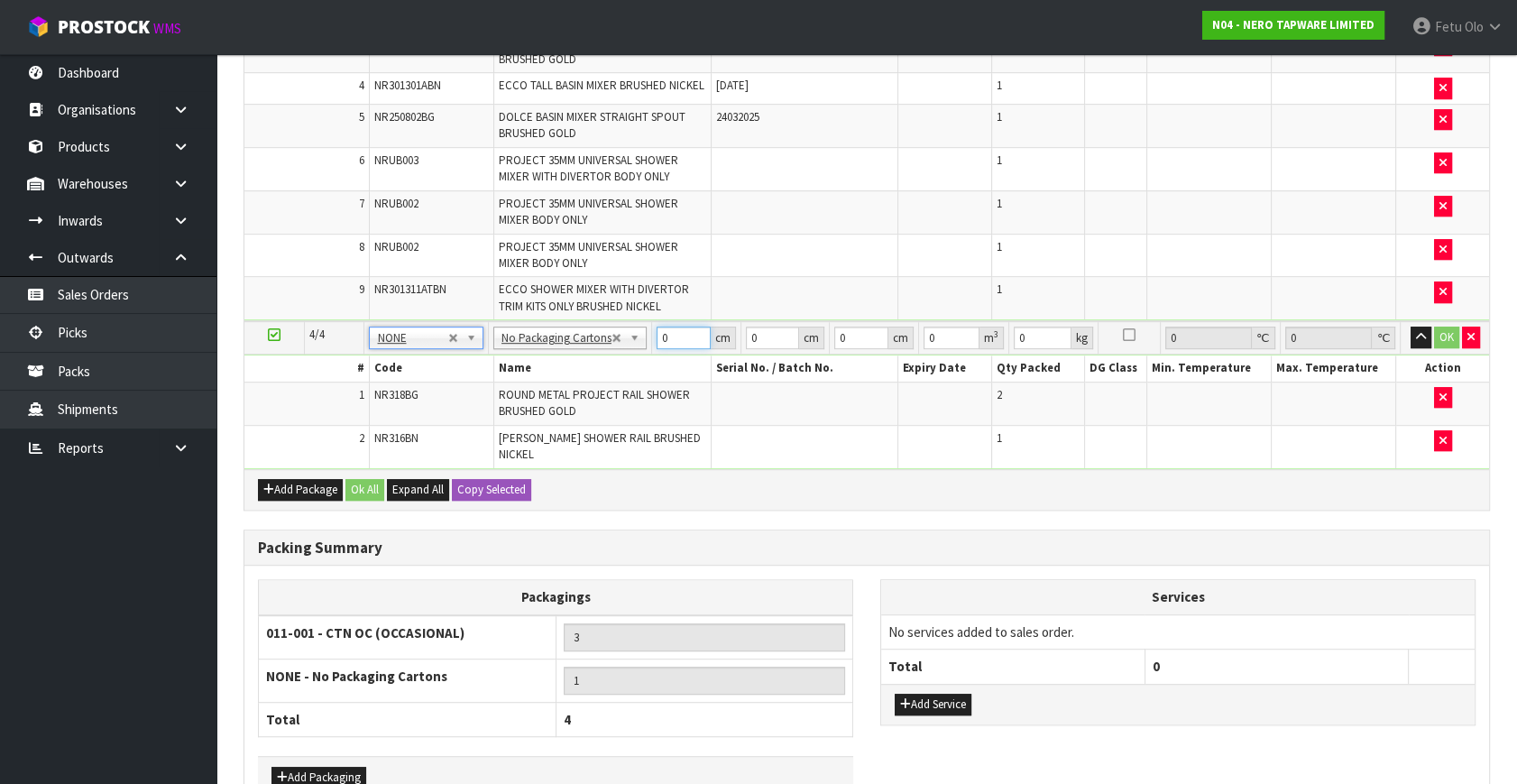
drag, startPoint x: 670, startPoint y: 326, endPoint x: 644, endPoint y: 768, distance: 442.8
click at [962, 694] on button "Add Service" at bounding box center [934, 705] width 77 height 22
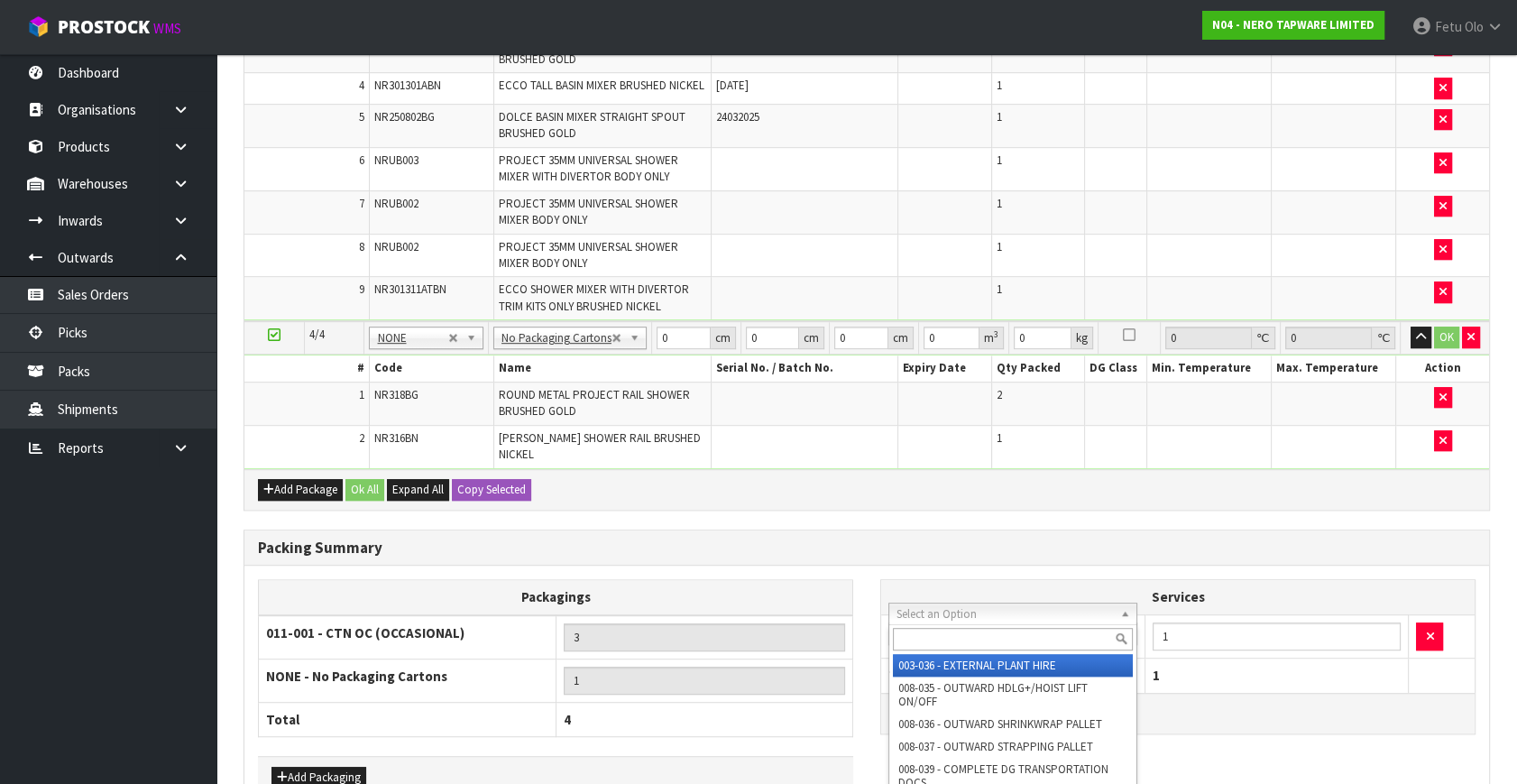
drag, startPoint x: 965, startPoint y: 617, endPoint x: 964, endPoint y: 627, distance: 10.0
click at [955, 635] on input "text" at bounding box center [1013, 639] width 240 height 23
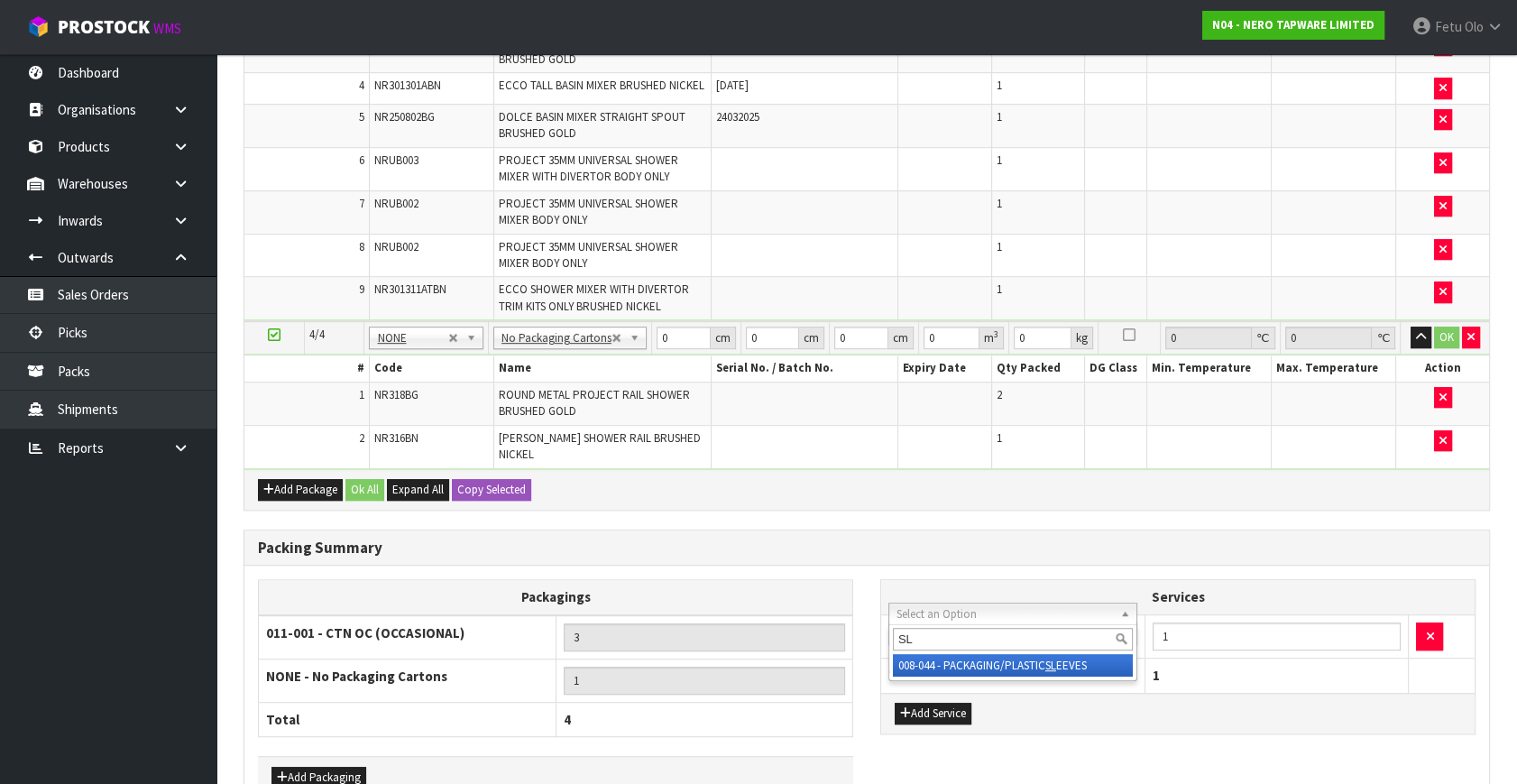
type input "SL"
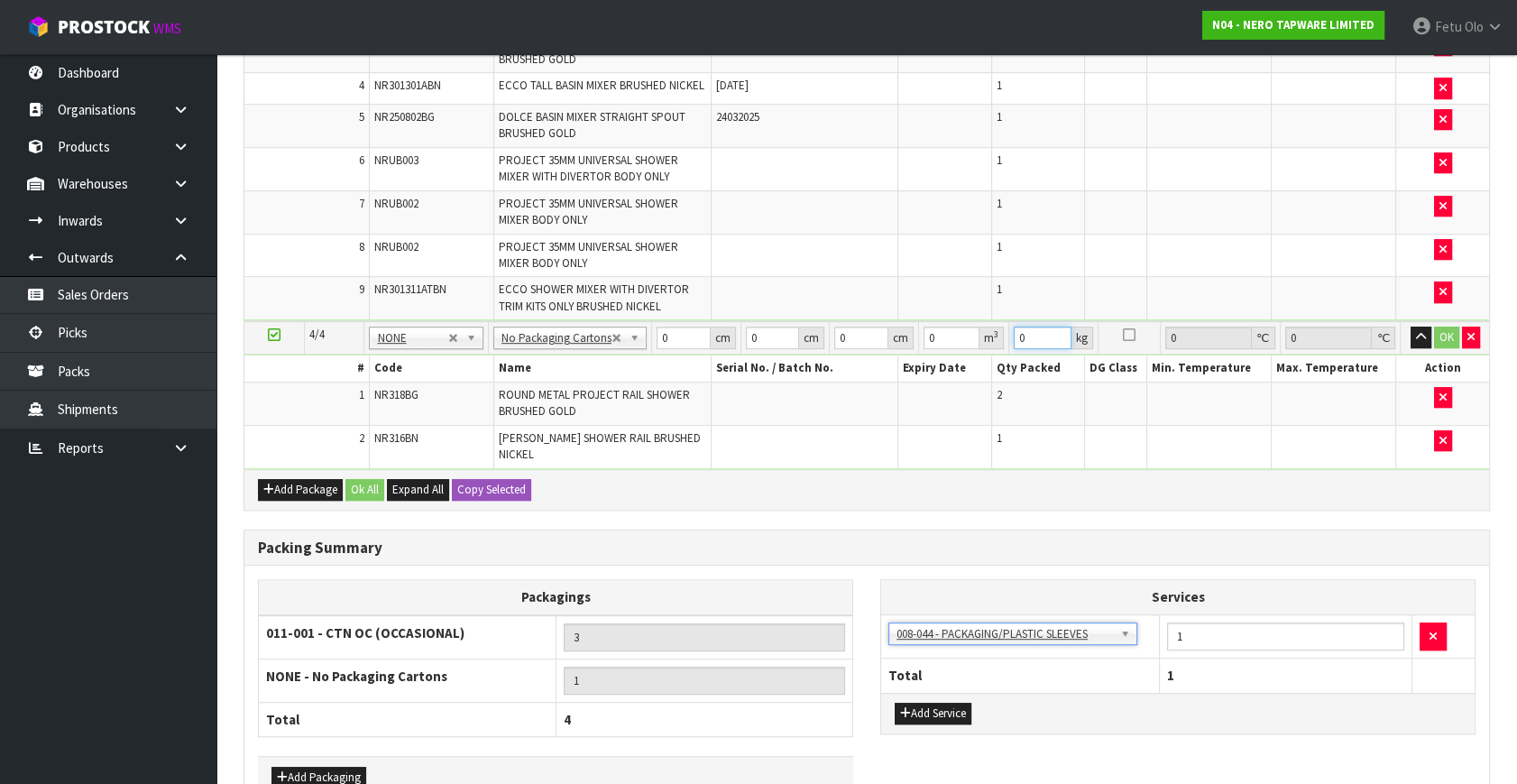
drag, startPoint x: 1028, startPoint y: 322, endPoint x: 958, endPoint y: 364, distance: 81.6
click at [958, 364] on tbody "4/4 NONE 007-001 007-002 007-004 007-009 007-013 007-014 007-015 007-017 007-01…" at bounding box center [867, 394] width 1245 height 147
type input "8"
drag, startPoint x: 667, startPoint y: 321, endPoint x: 542, endPoint y: 357, distance: 130.1
click at [542, 357] on tbody "4/4 NONE 007-001 007-002 007-004 007-009 007-013 007-014 007-015 007-017 007-01…" at bounding box center [867, 394] width 1245 height 147
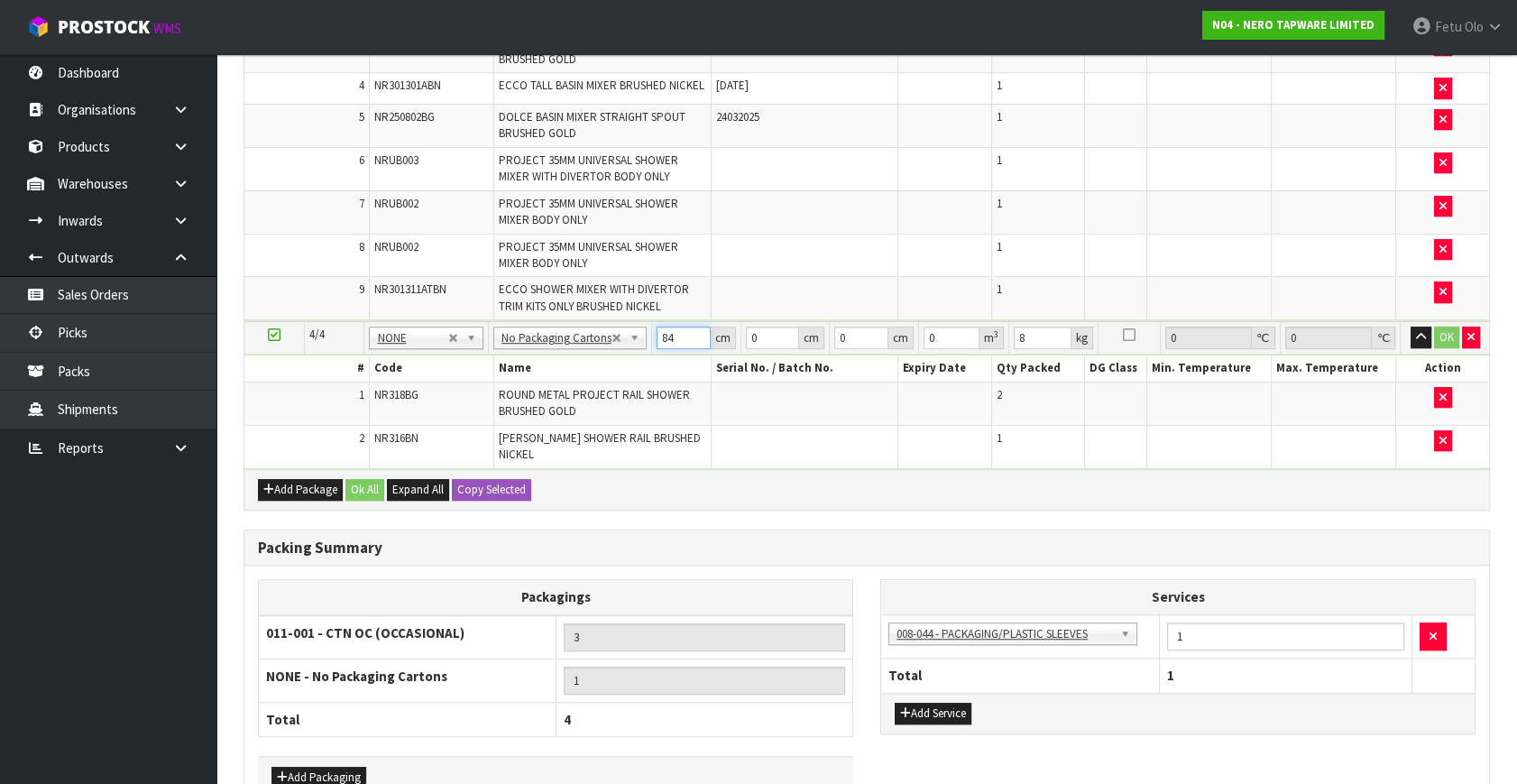
type input "84"
type input "27"
type input "2"
type input "0.004536"
type input "27"
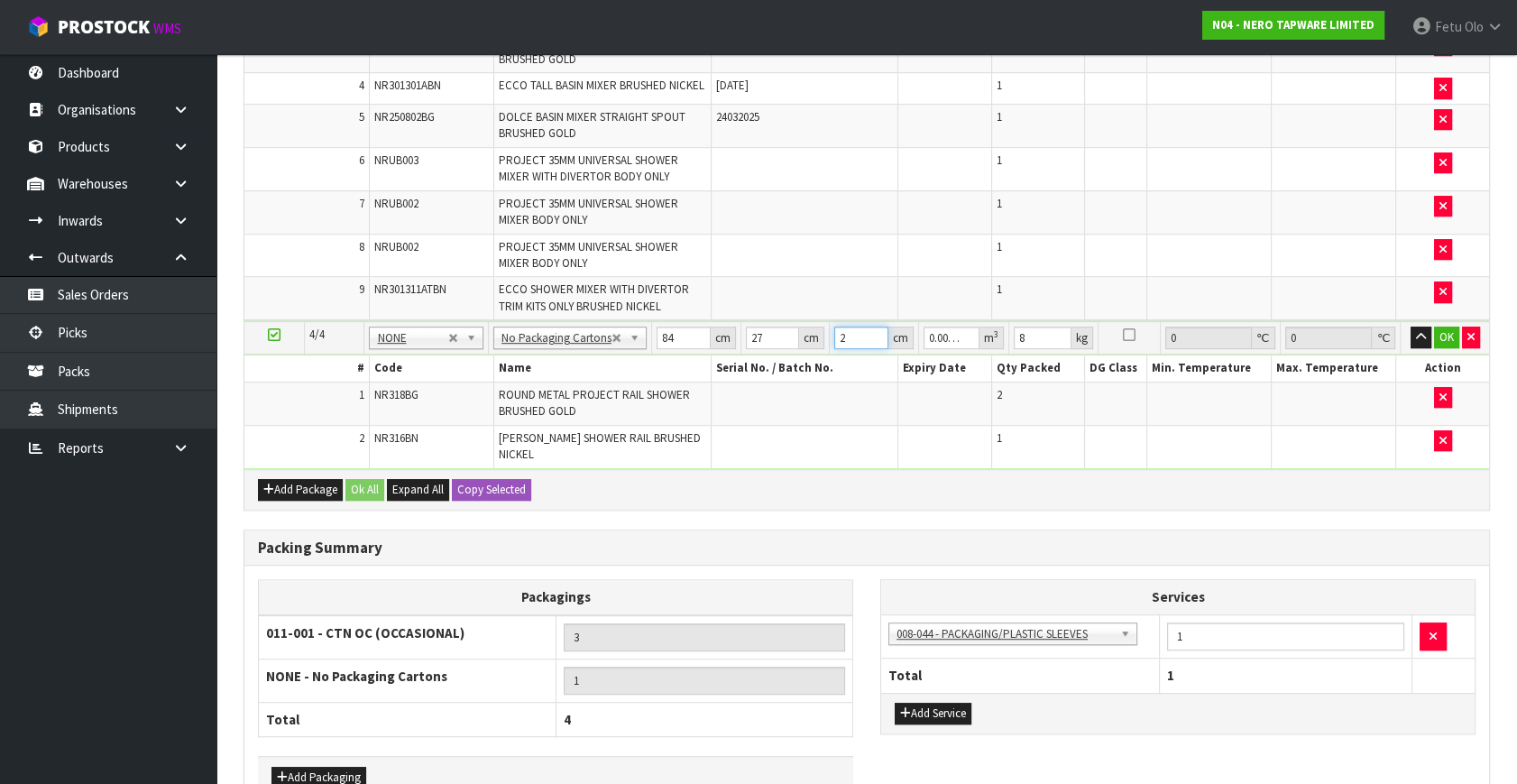
type input "0.061236"
type input "27"
click button "OK" at bounding box center [1447, 337] width 26 height 22
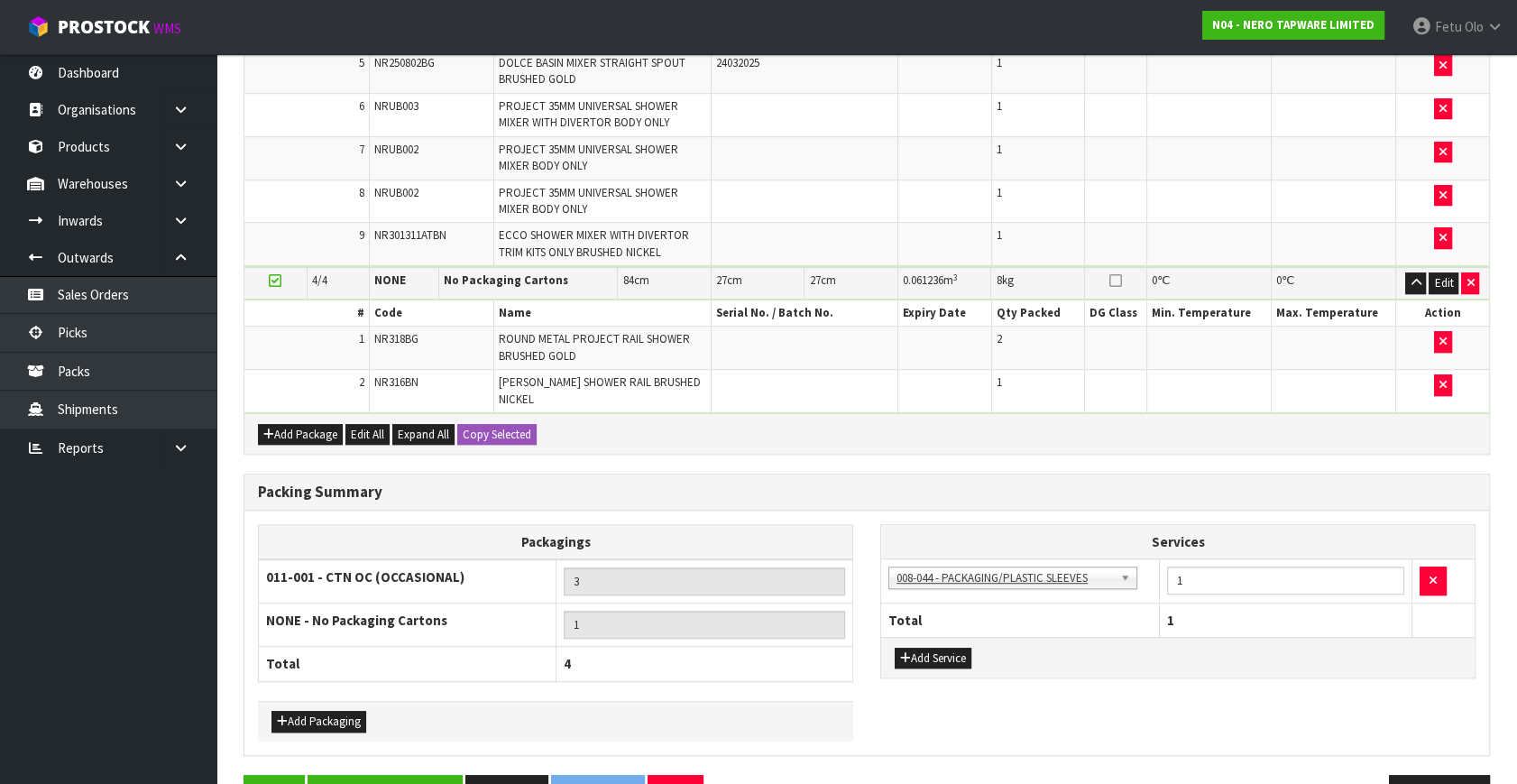
scroll to position [1290, 0]
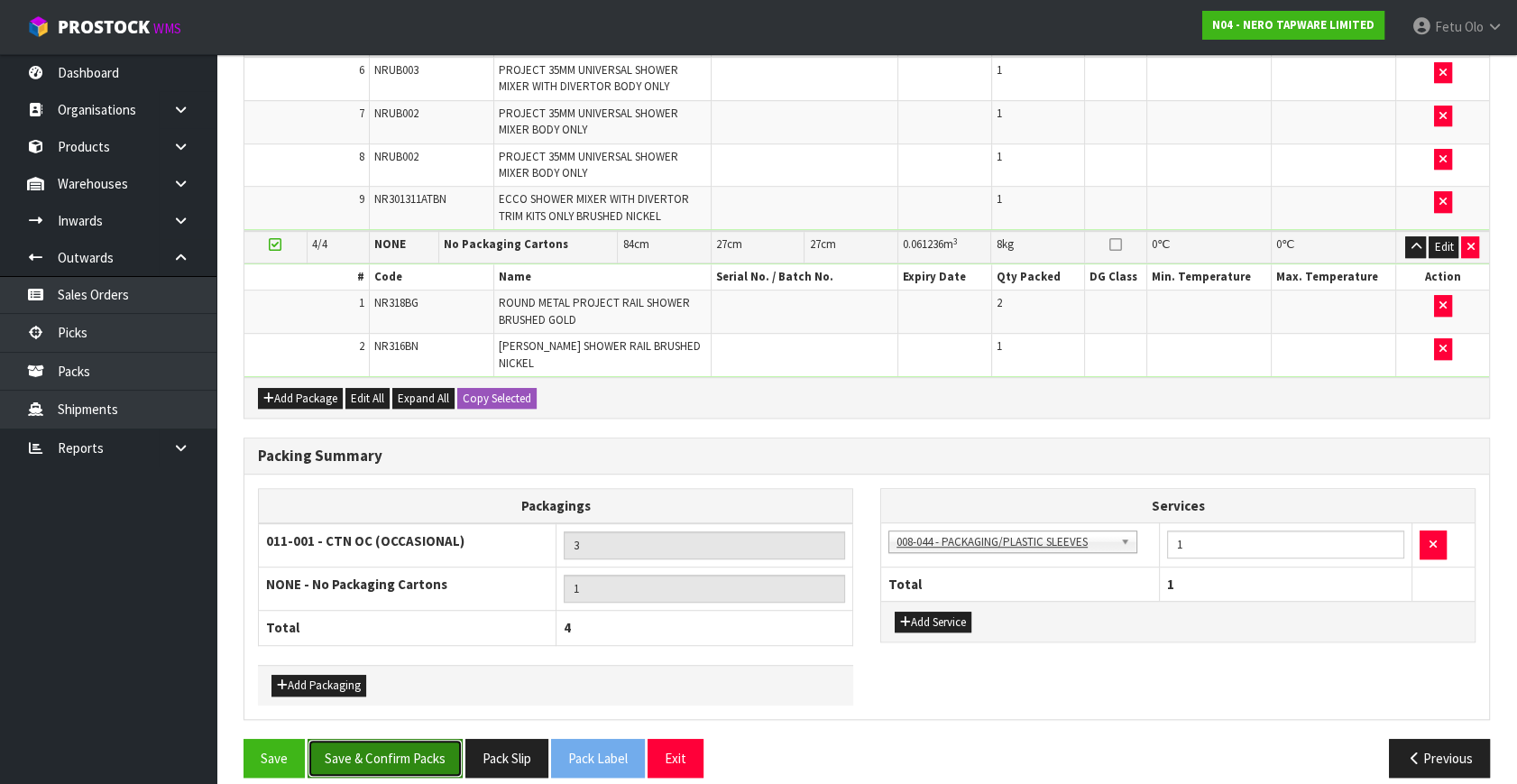
click at [409, 746] on button "Save & Confirm Packs" at bounding box center [385, 758] width 155 height 39
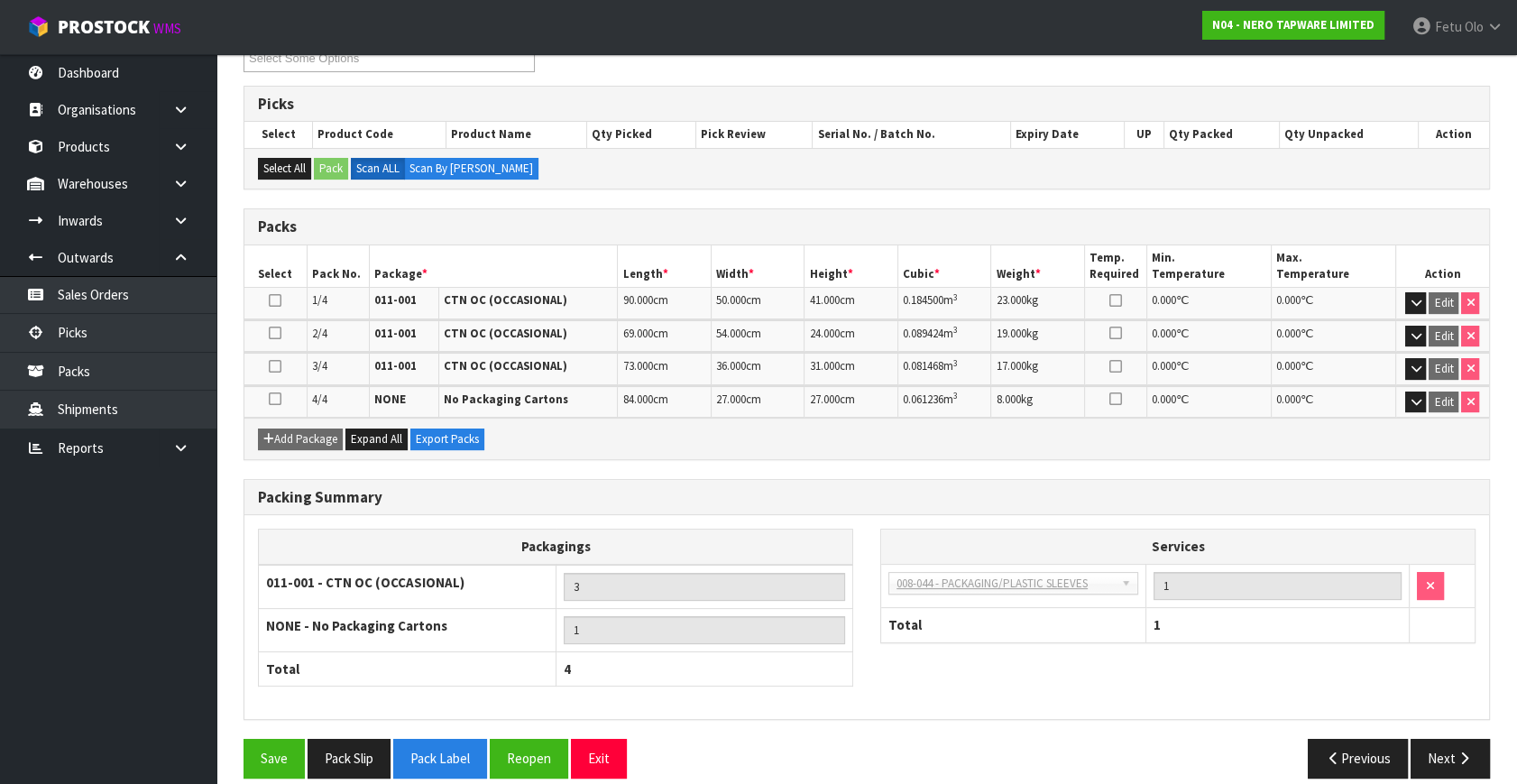
scroll to position [350, 0]
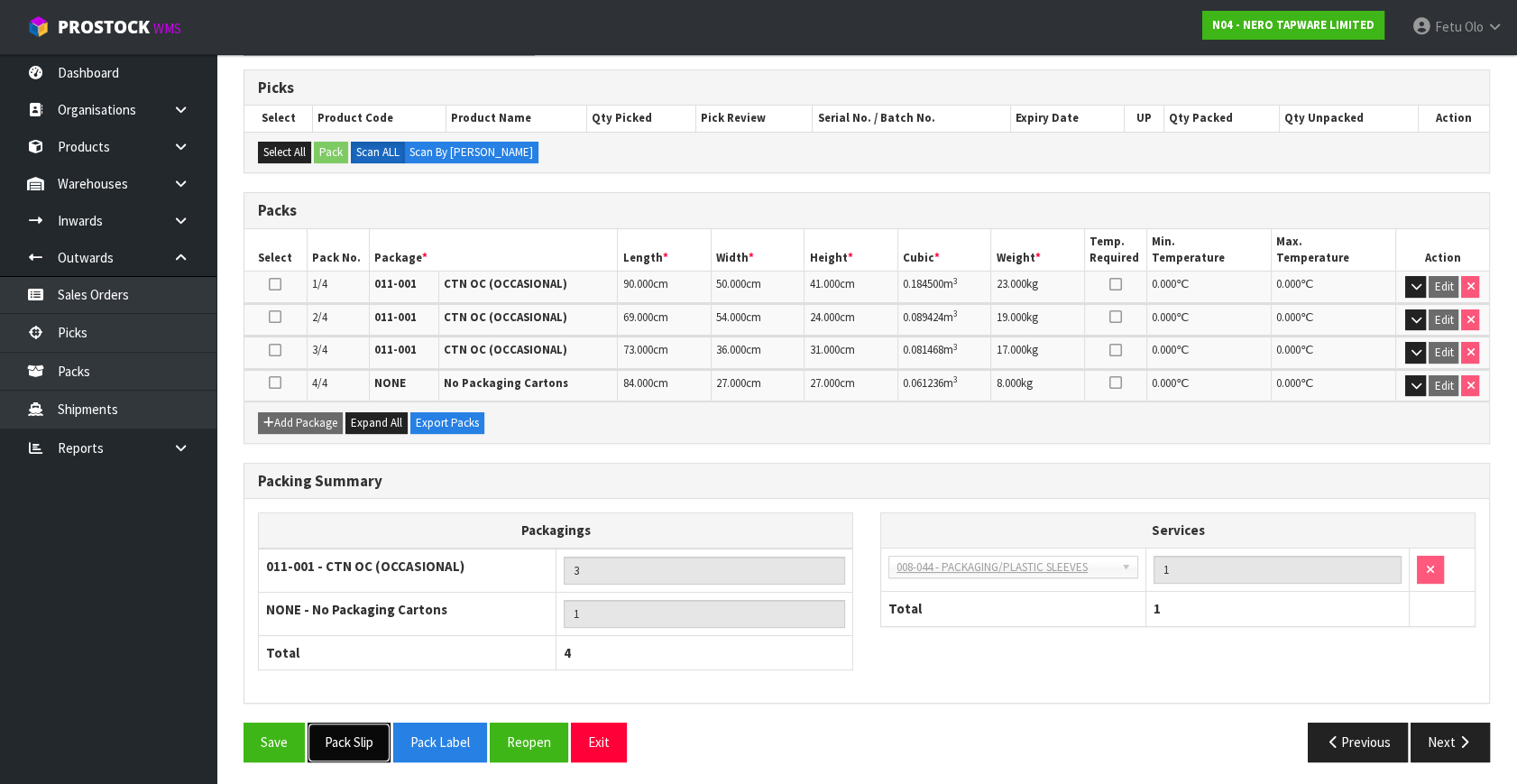
click at [370, 751] on button "Pack Slip" at bounding box center [348, 742] width 83 height 39
click at [1471, 29] on span "Olo" at bounding box center [1474, 26] width 19 height 17
click at [1434, 72] on link "Logout" at bounding box center [1445, 71] width 142 height 25
